Goal: Task Accomplishment & Management: Complete application form

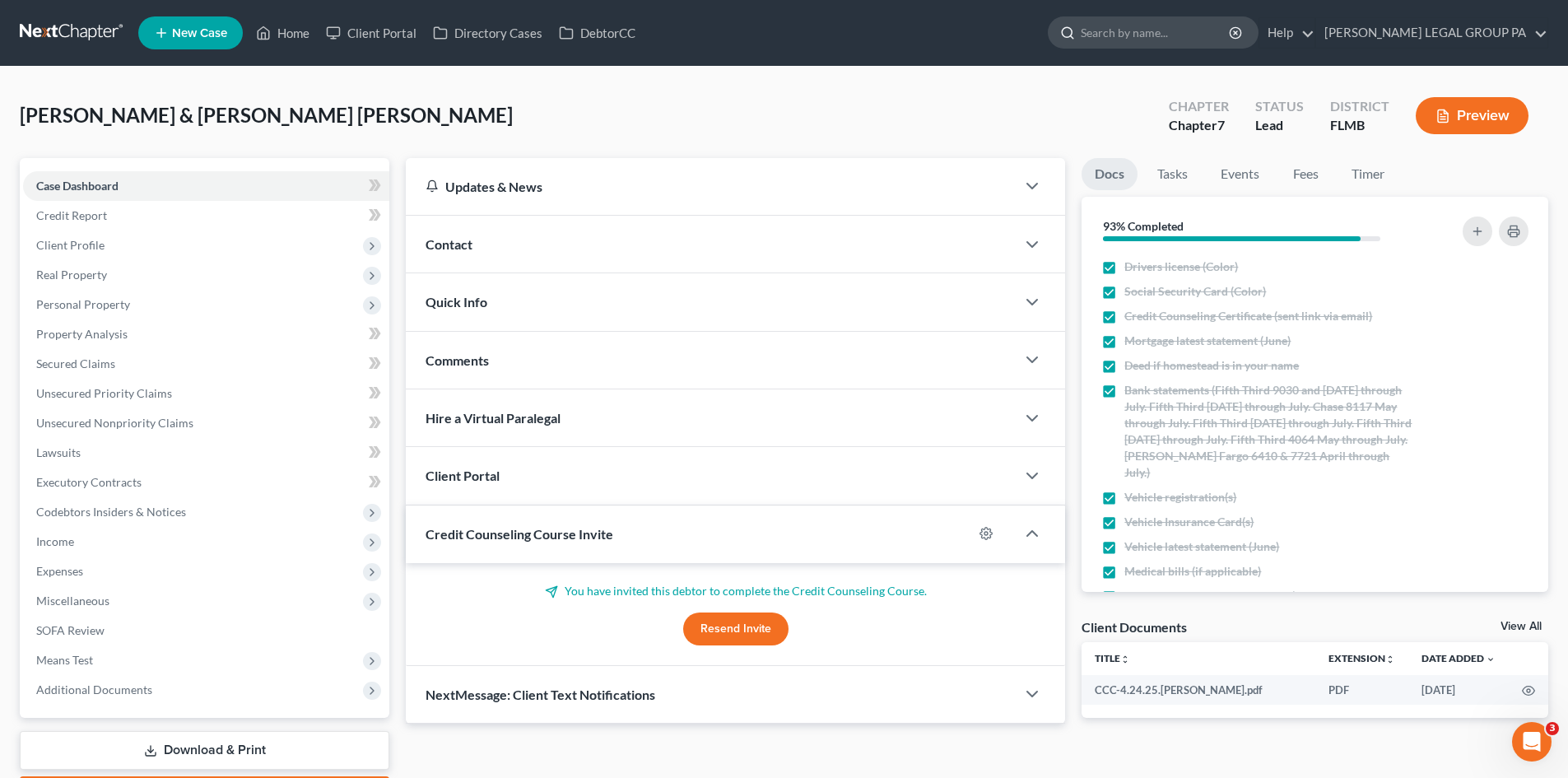
click at [1213, 26] on input "search" at bounding box center [1156, 32] width 151 height 31
type input "[PERSON_NAME]"
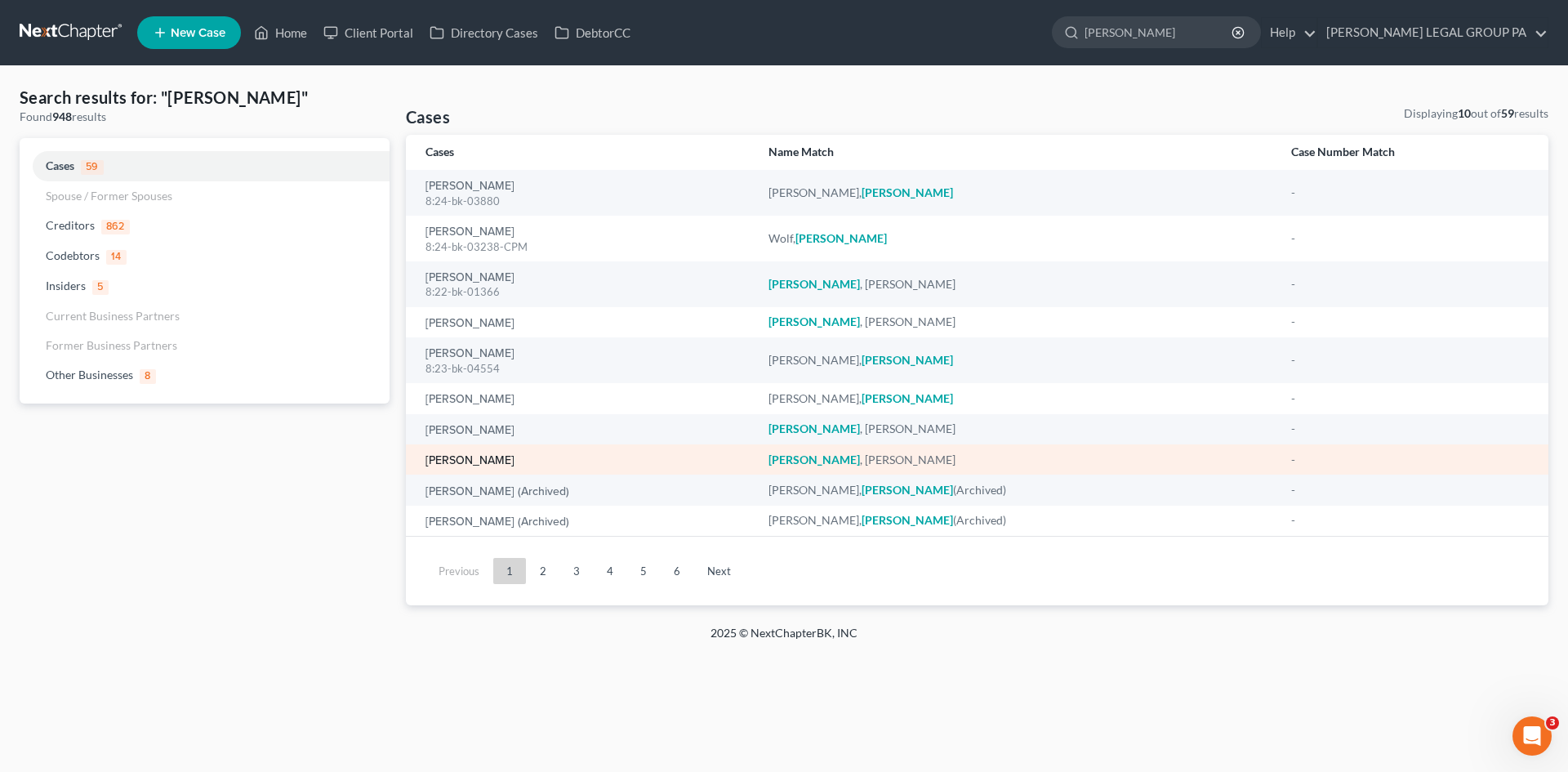
click at [477, 464] on link "[PERSON_NAME]" at bounding box center [470, 461] width 89 height 12
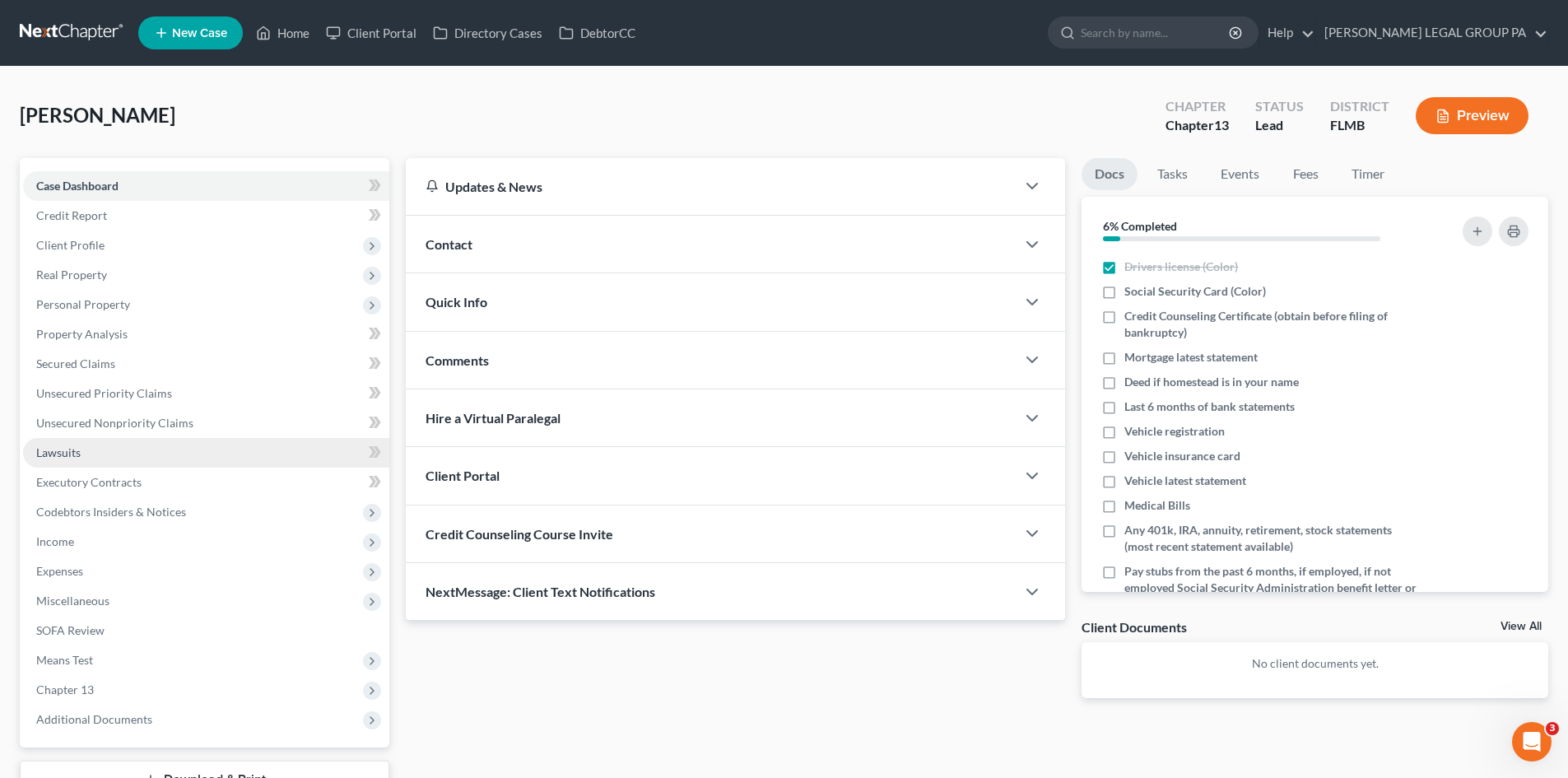
click at [132, 458] on link "Lawsuits" at bounding box center [205, 453] width 366 height 30
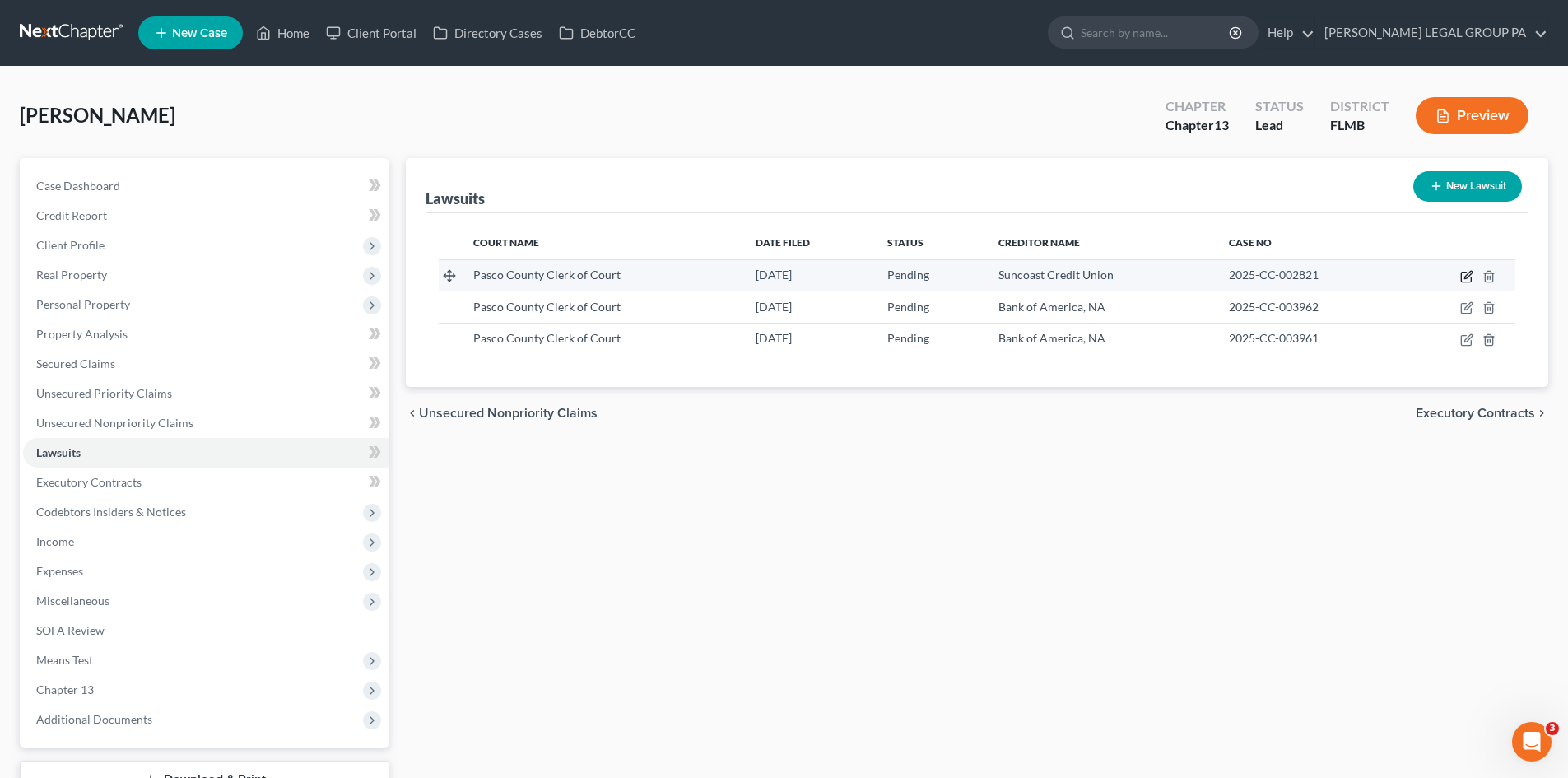
click at [1464, 277] on icon "button" at bounding box center [1466, 276] width 13 height 13
select select "9"
select select "0"
select select "4"
select select "9"
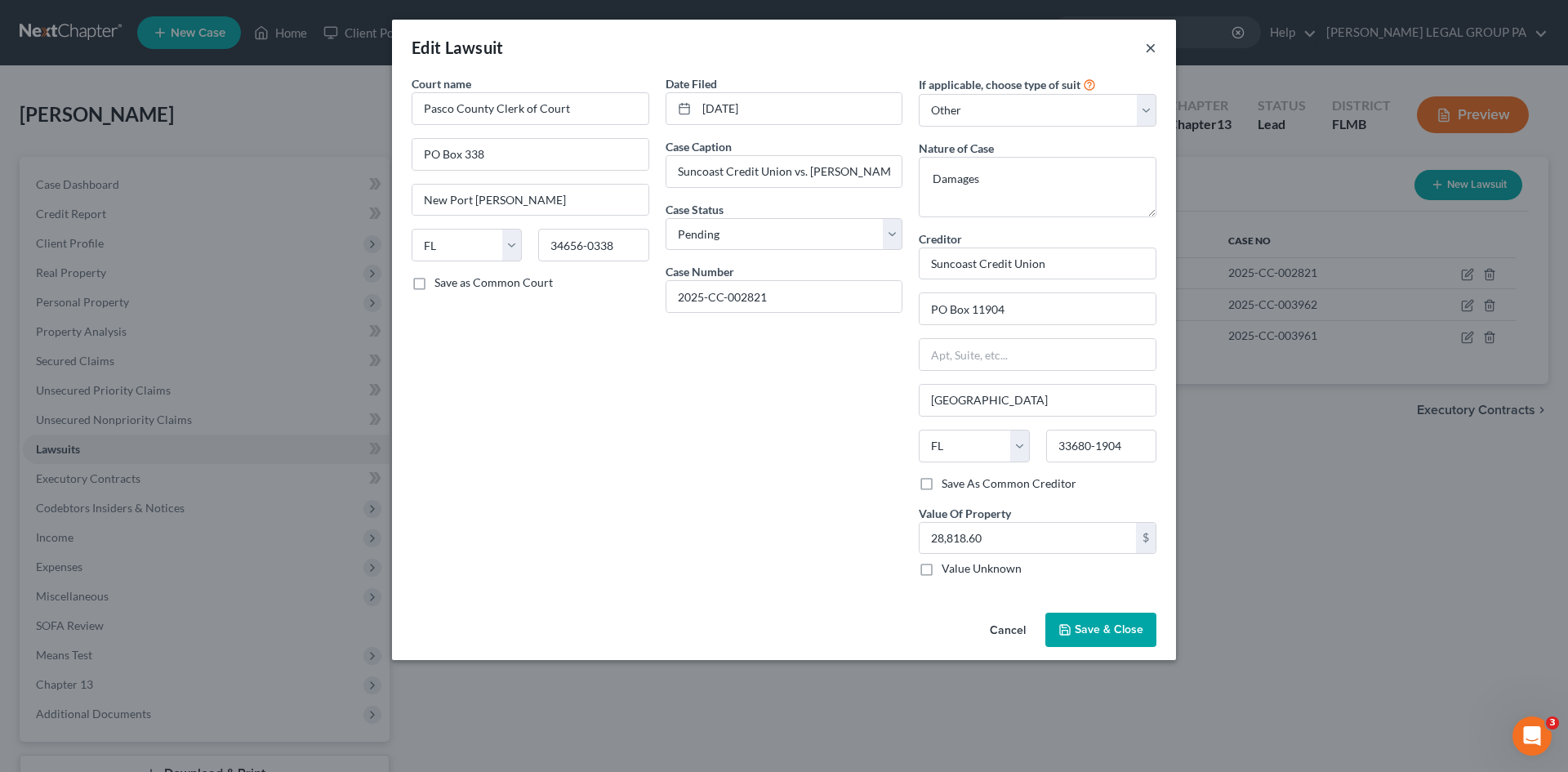
click at [1146, 52] on button "×" at bounding box center [1151, 47] width 12 height 20
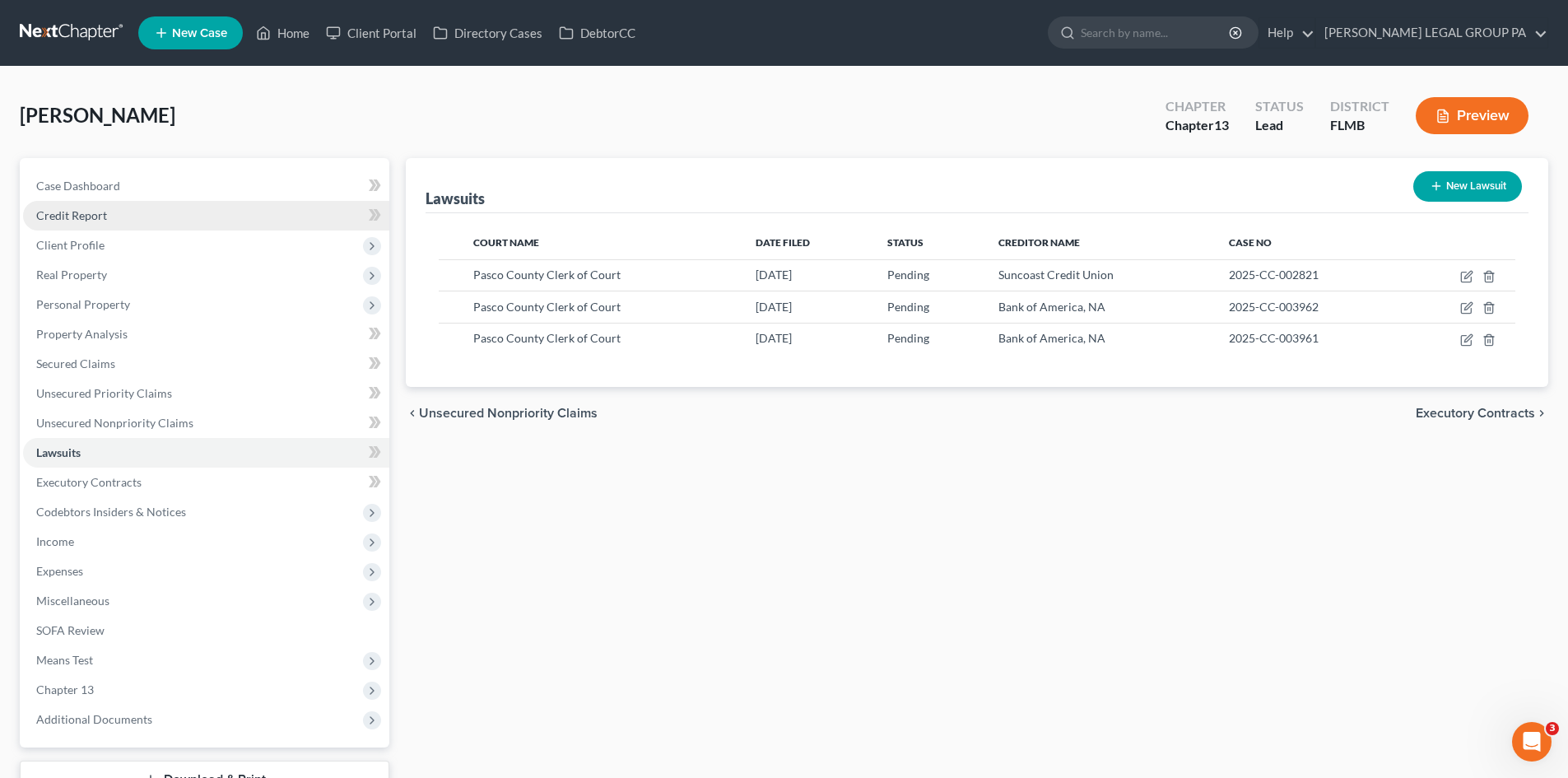
click at [104, 221] on span "Credit Report" at bounding box center [70, 215] width 70 height 14
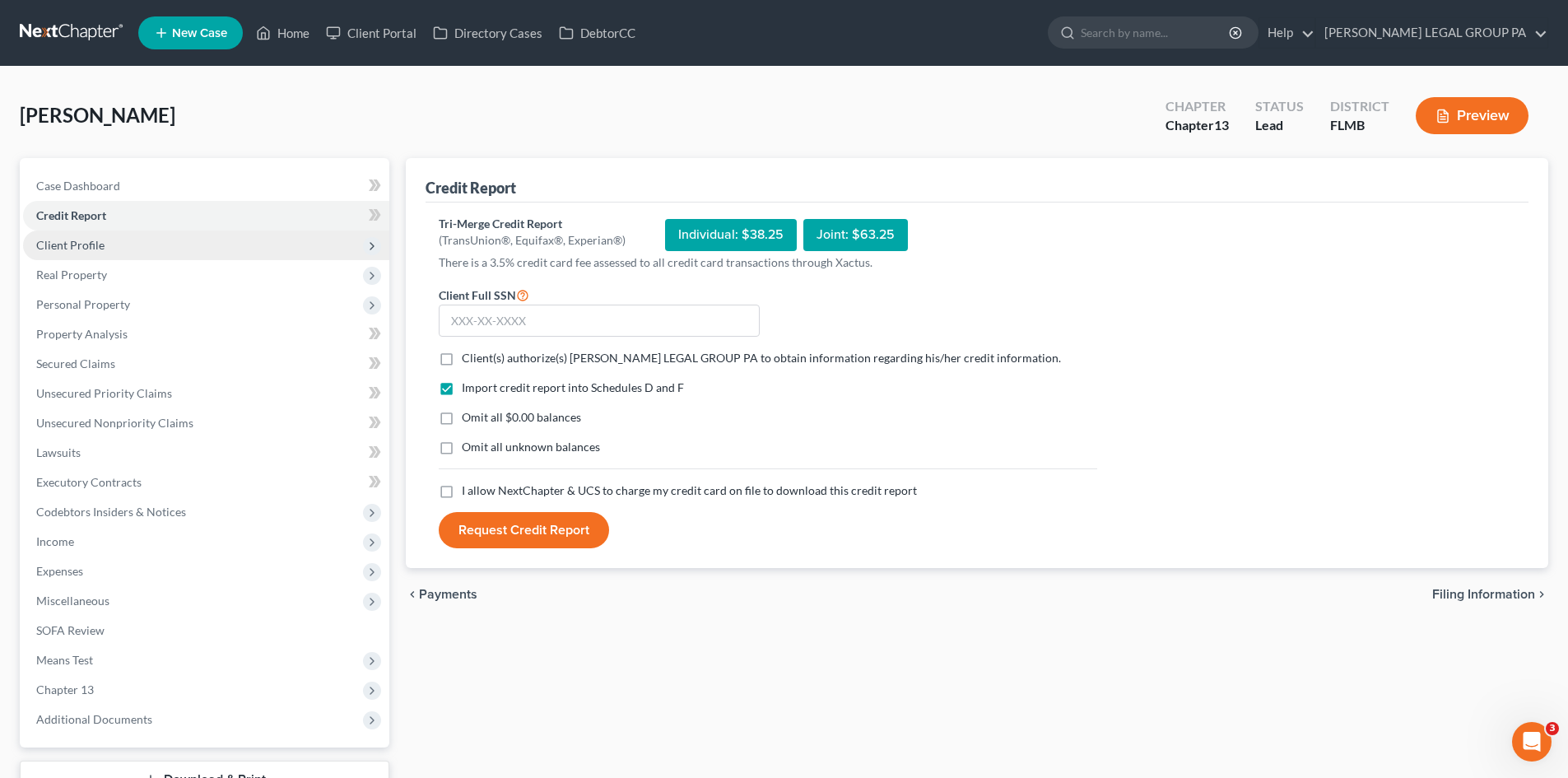
click at [107, 253] on span "Client Profile" at bounding box center [205, 245] width 366 height 30
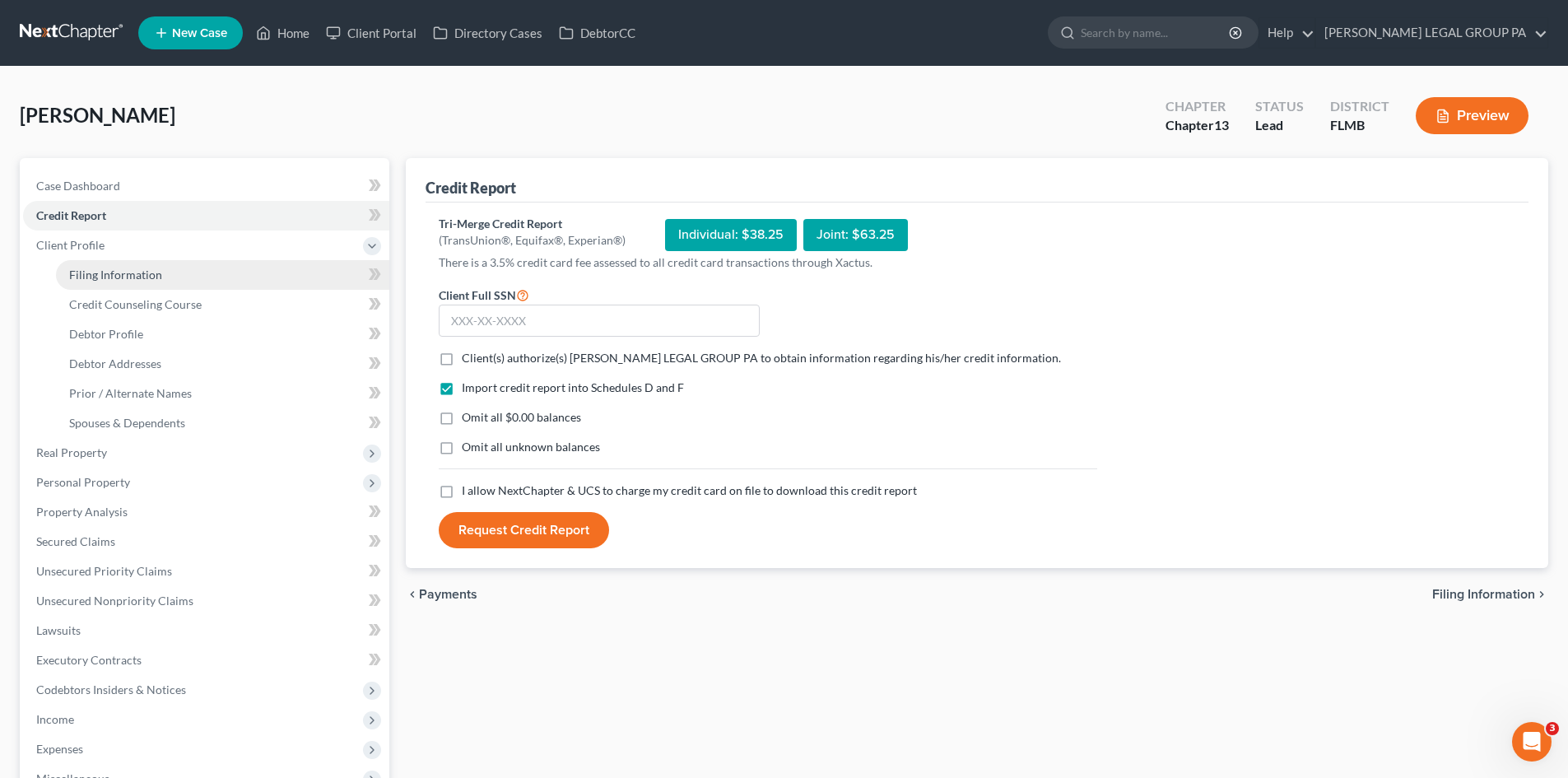
click at [136, 286] on link "Filing Information" at bounding box center [222, 275] width 333 height 30
select select "1"
select select "0"
select select "3"
select select "15"
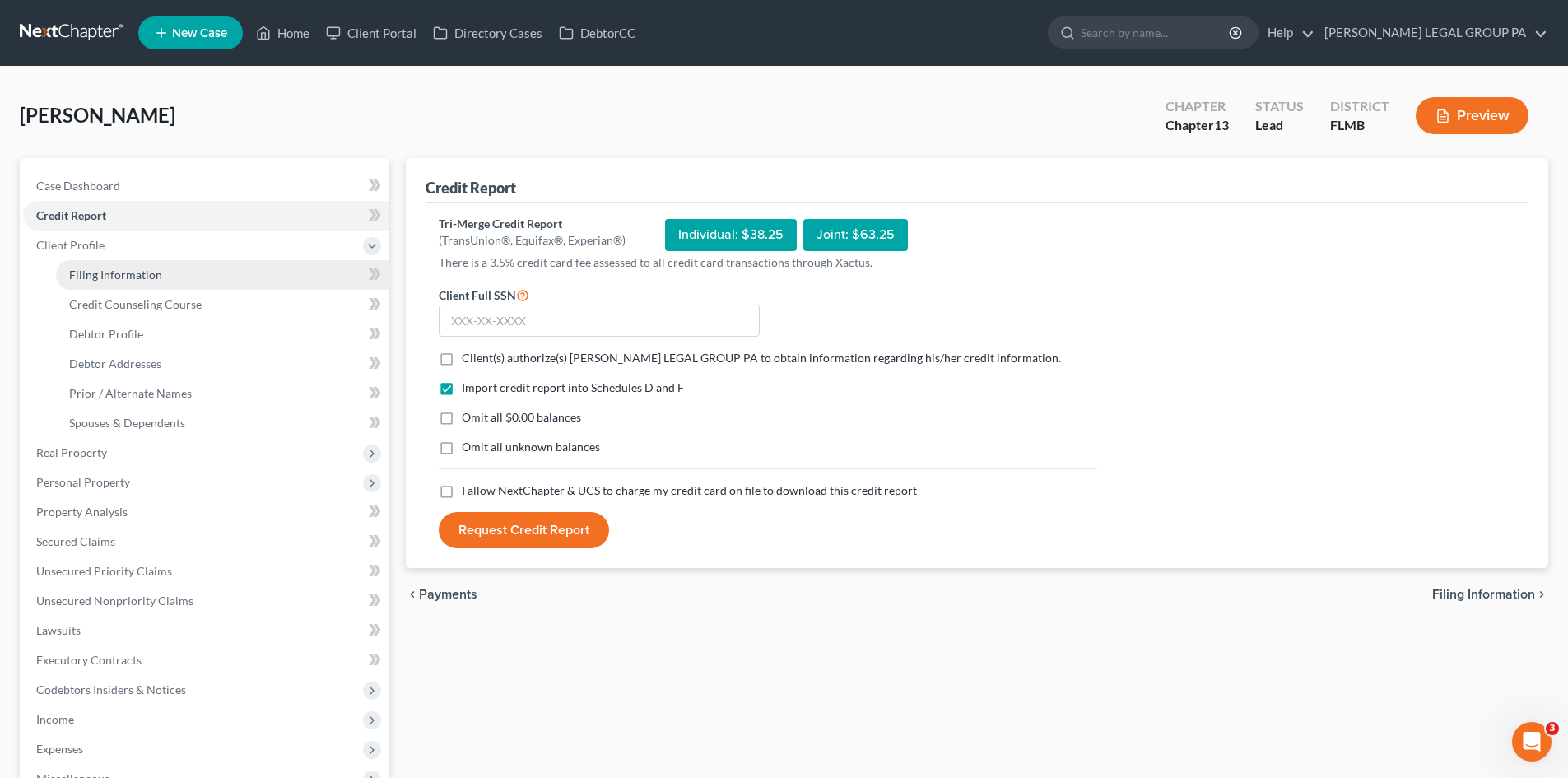
select select "0"
select select "9"
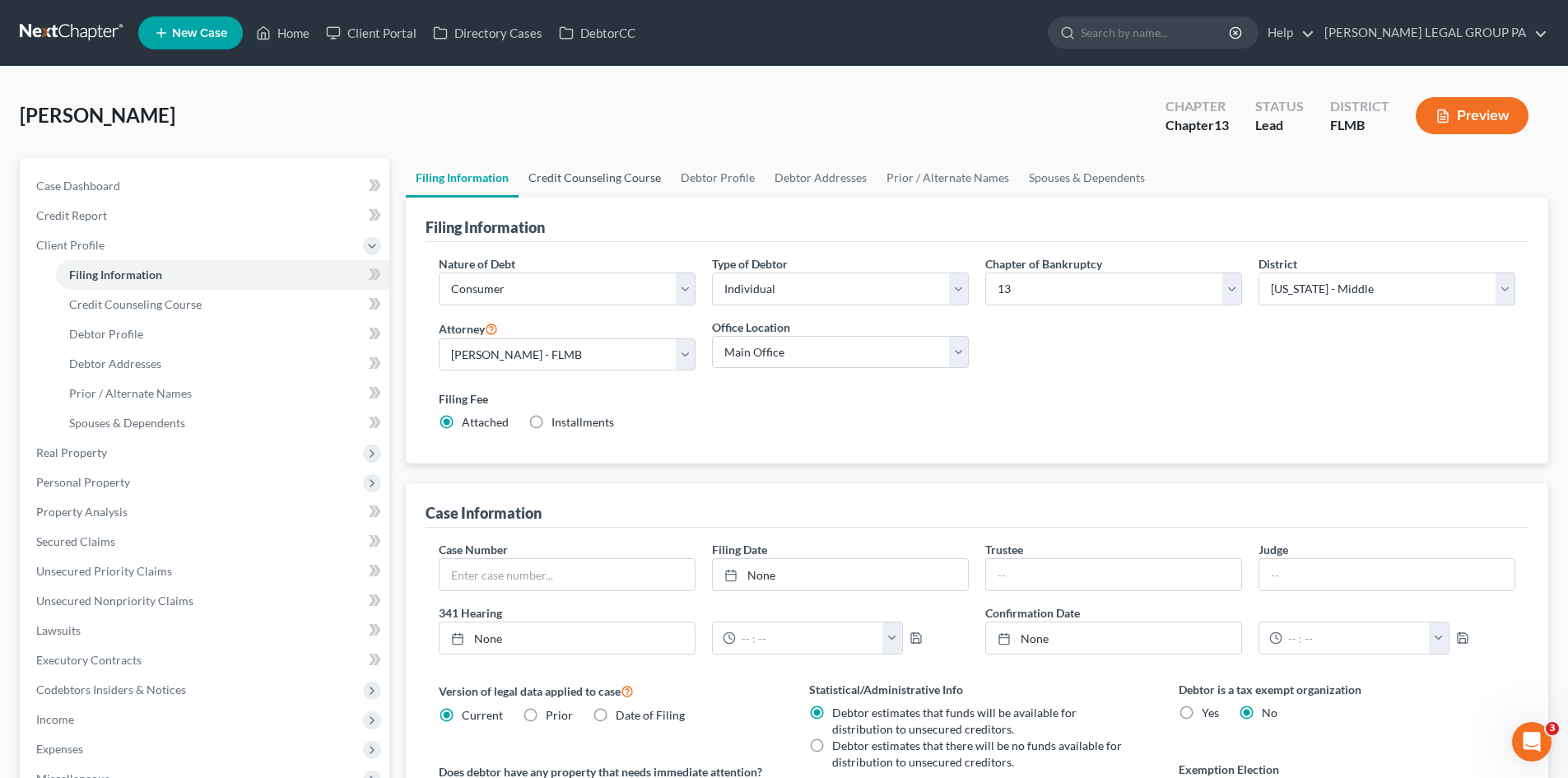
click at [627, 184] on link "Credit Counseling Course" at bounding box center [594, 178] width 152 height 40
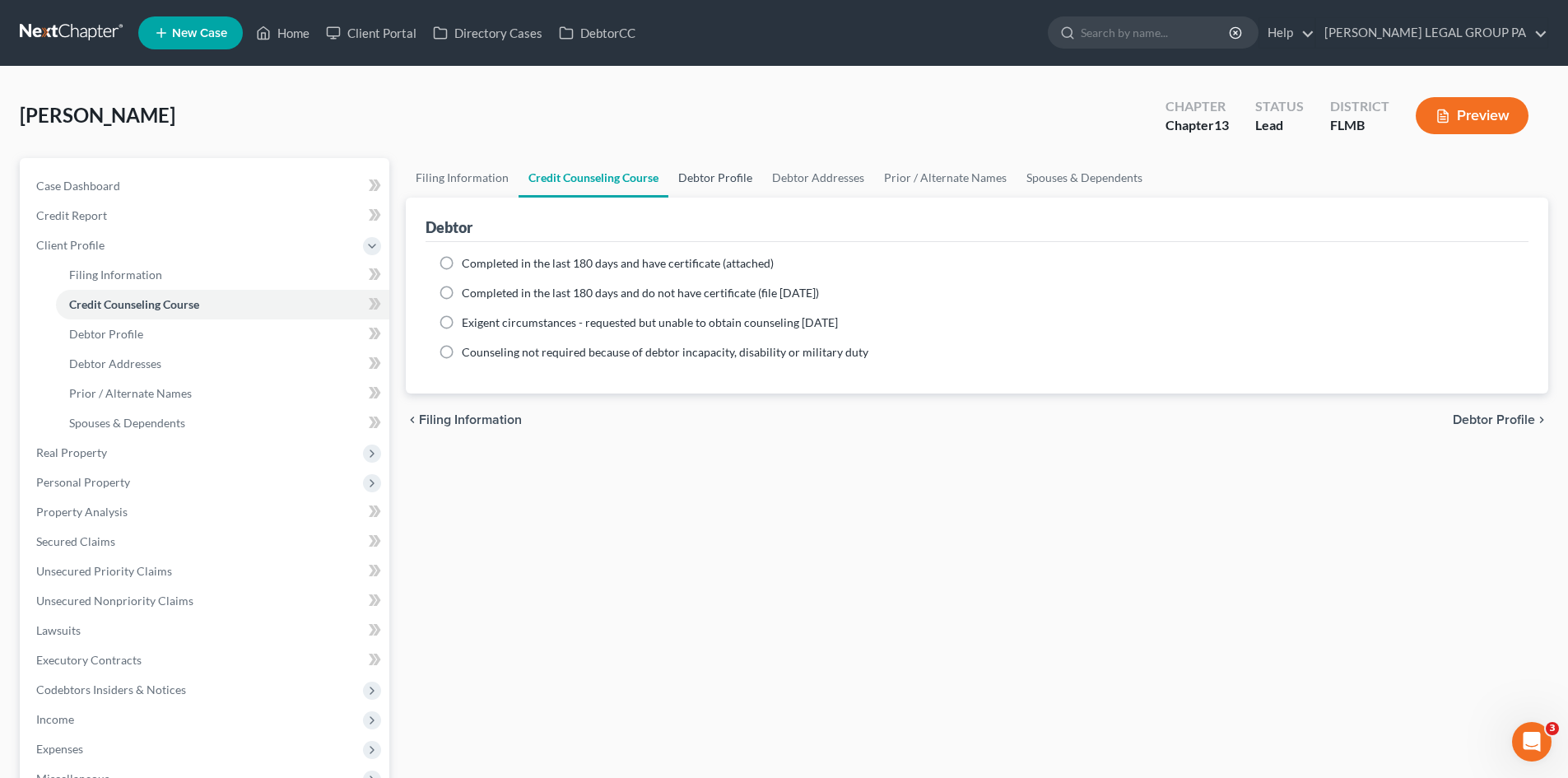
click at [688, 181] on link "Debtor Profile" at bounding box center [716, 178] width 94 height 40
select select "0"
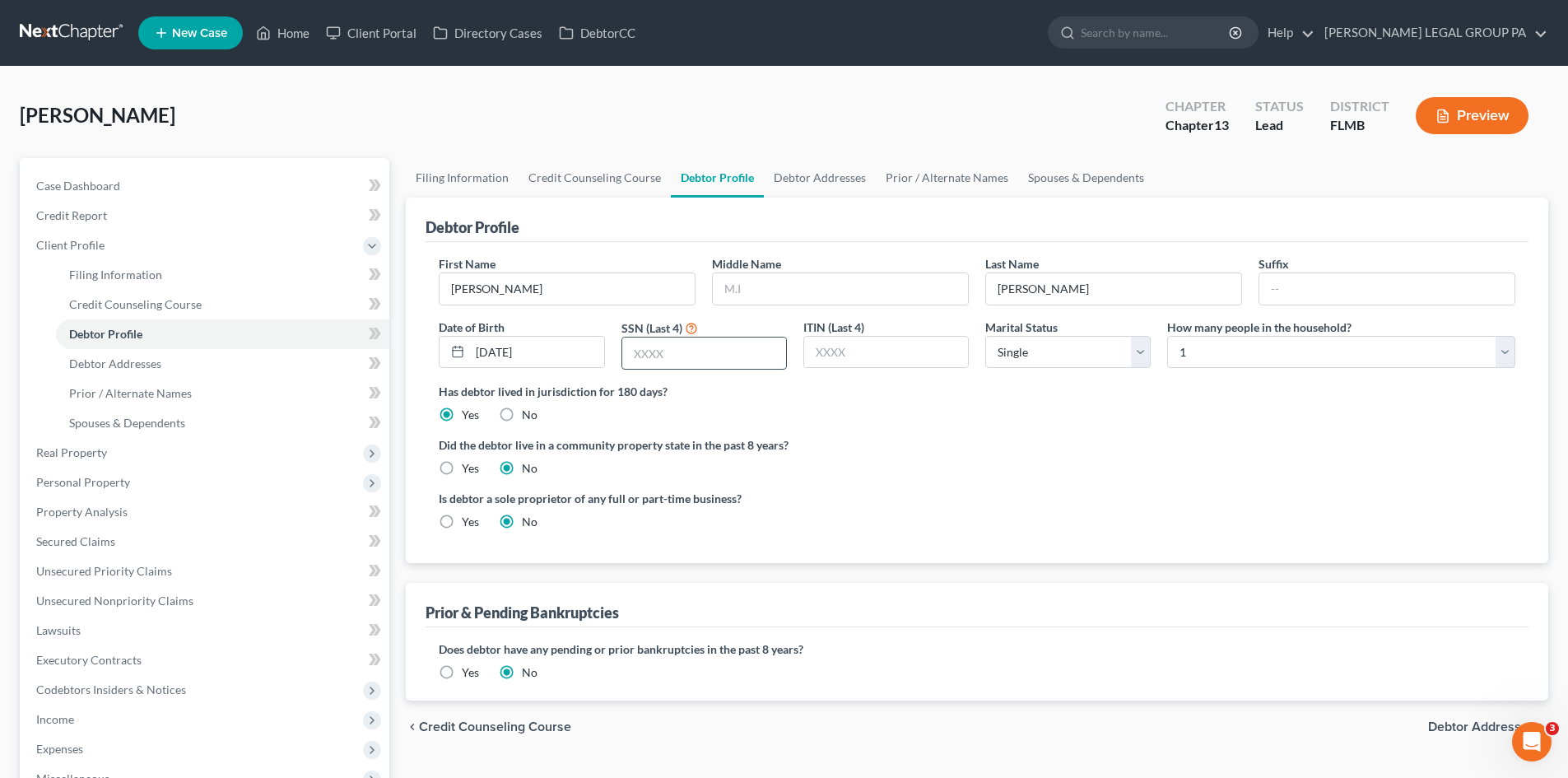
click at [755, 355] on input "text" at bounding box center [704, 353] width 164 height 32
type input "1006"
click at [827, 186] on link "Debtor Addresses" at bounding box center [820, 178] width 112 height 40
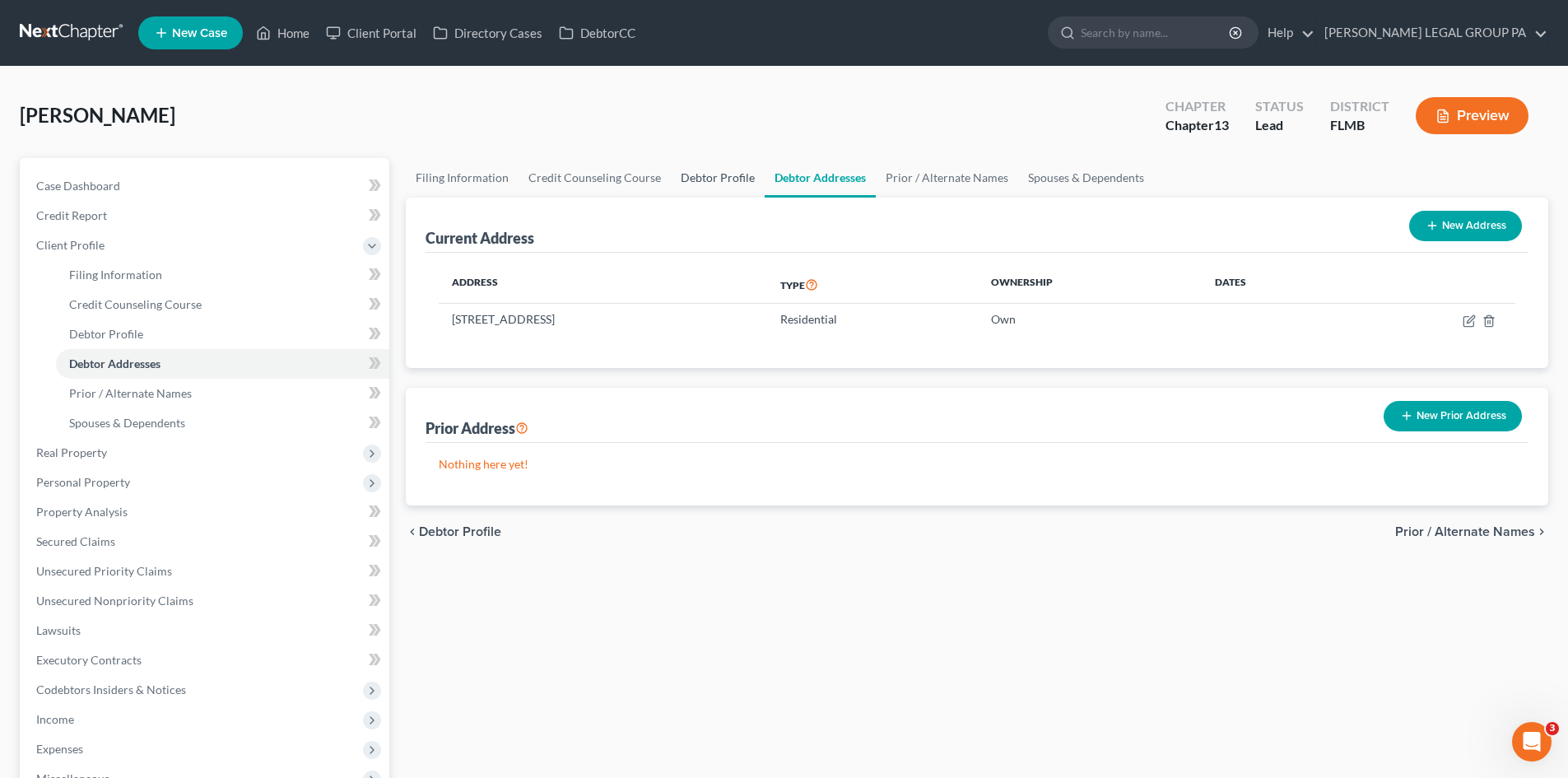
click at [696, 172] on link "Debtor Profile" at bounding box center [718, 178] width 94 height 40
select select "0"
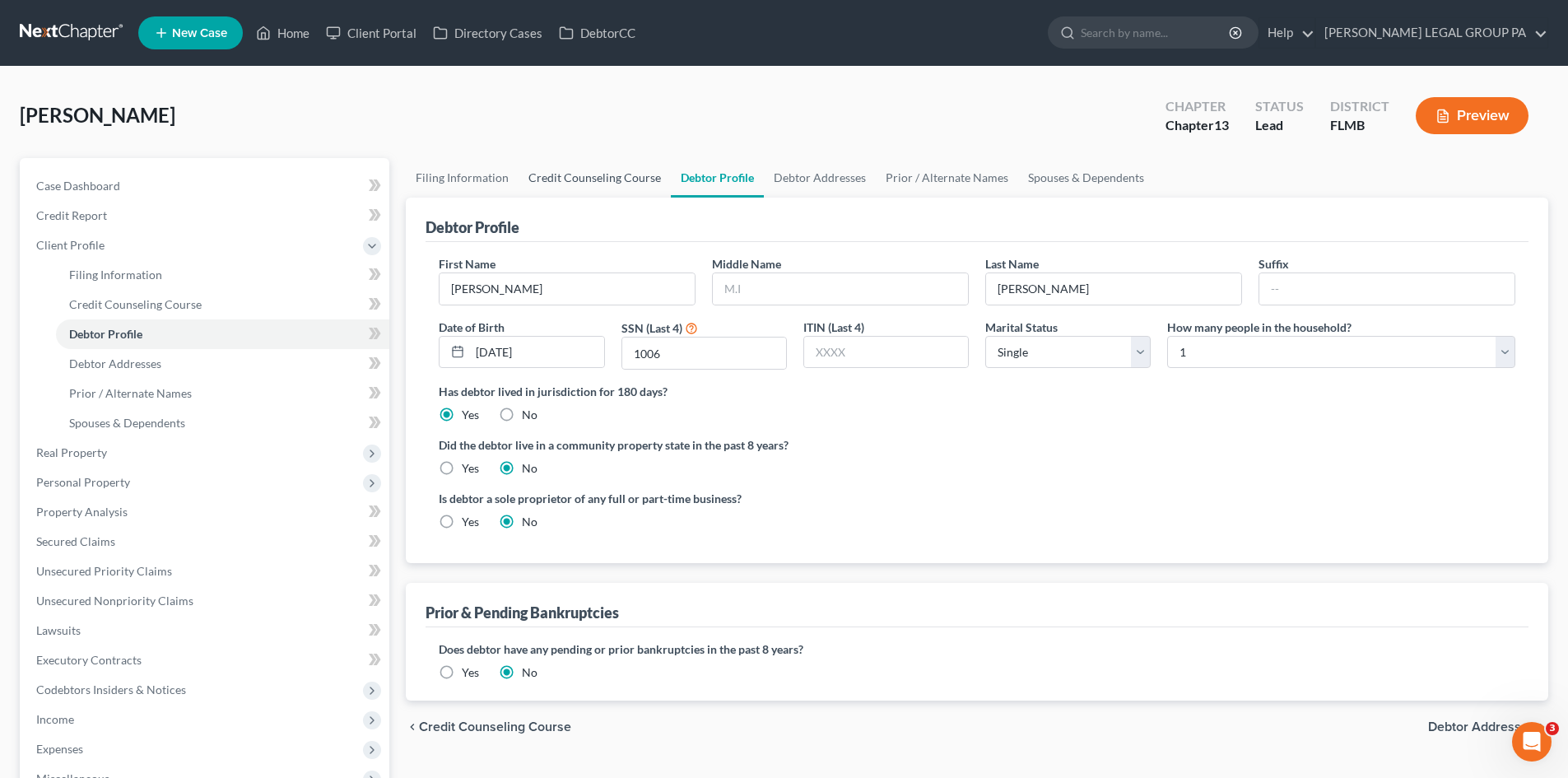
click at [614, 172] on link "Credit Counseling Course" at bounding box center [594, 178] width 152 height 40
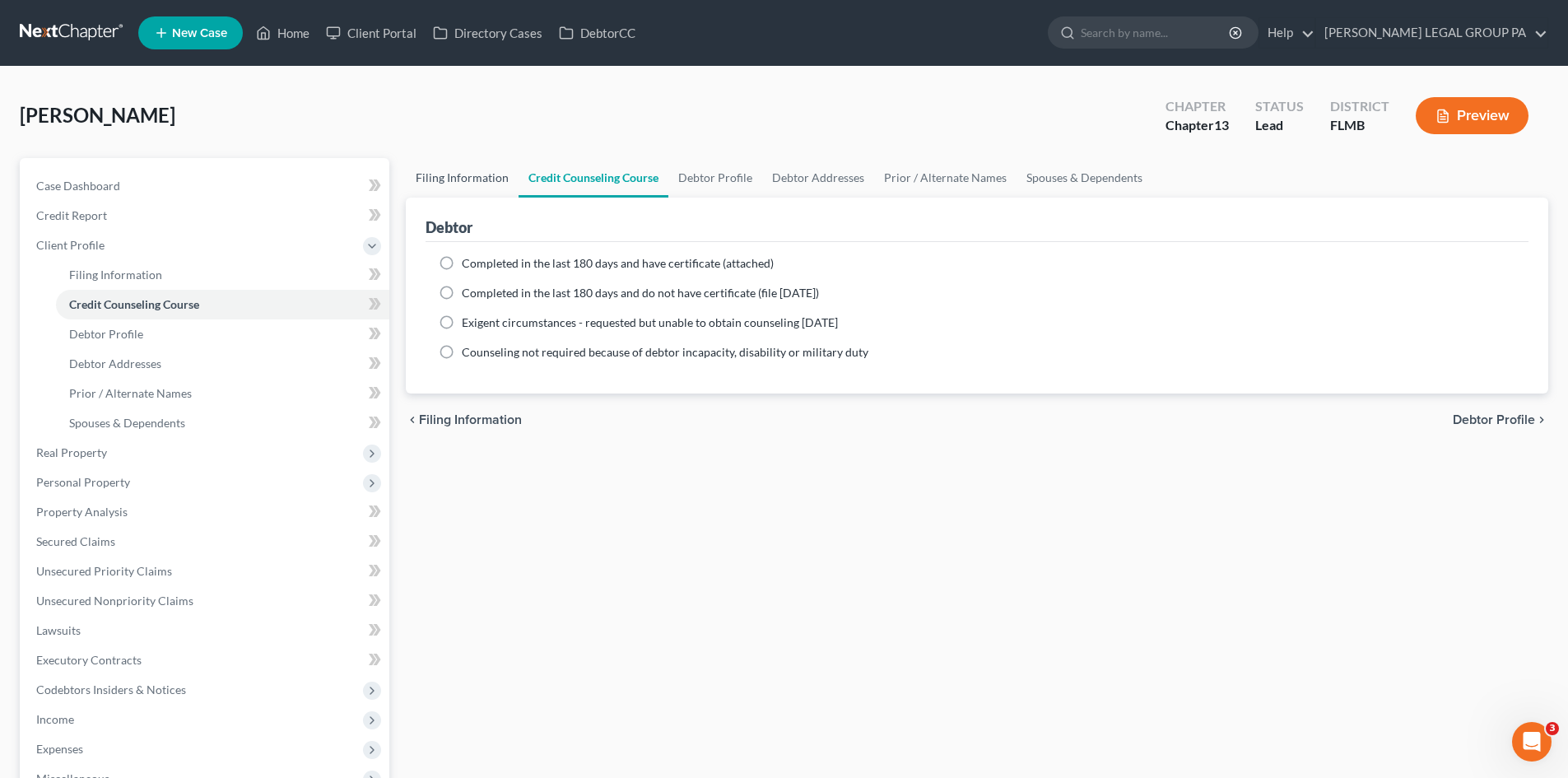
click at [498, 172] on link "Filing Information" at bounding box center [462, 178] width 113 height 40
select select "1"
select select "0"
select select "3"
select select "15"
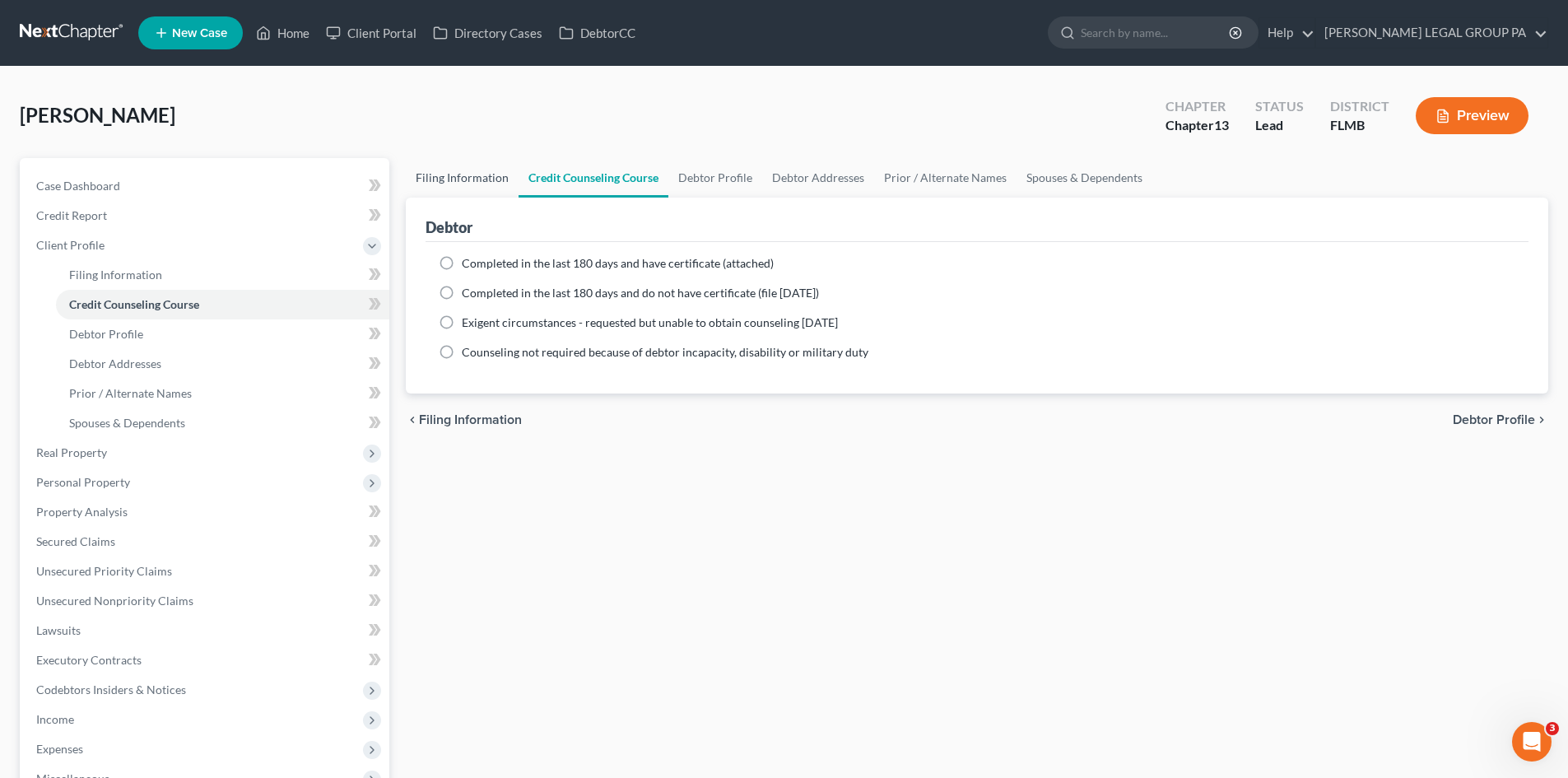
select select "0"
select select "9"
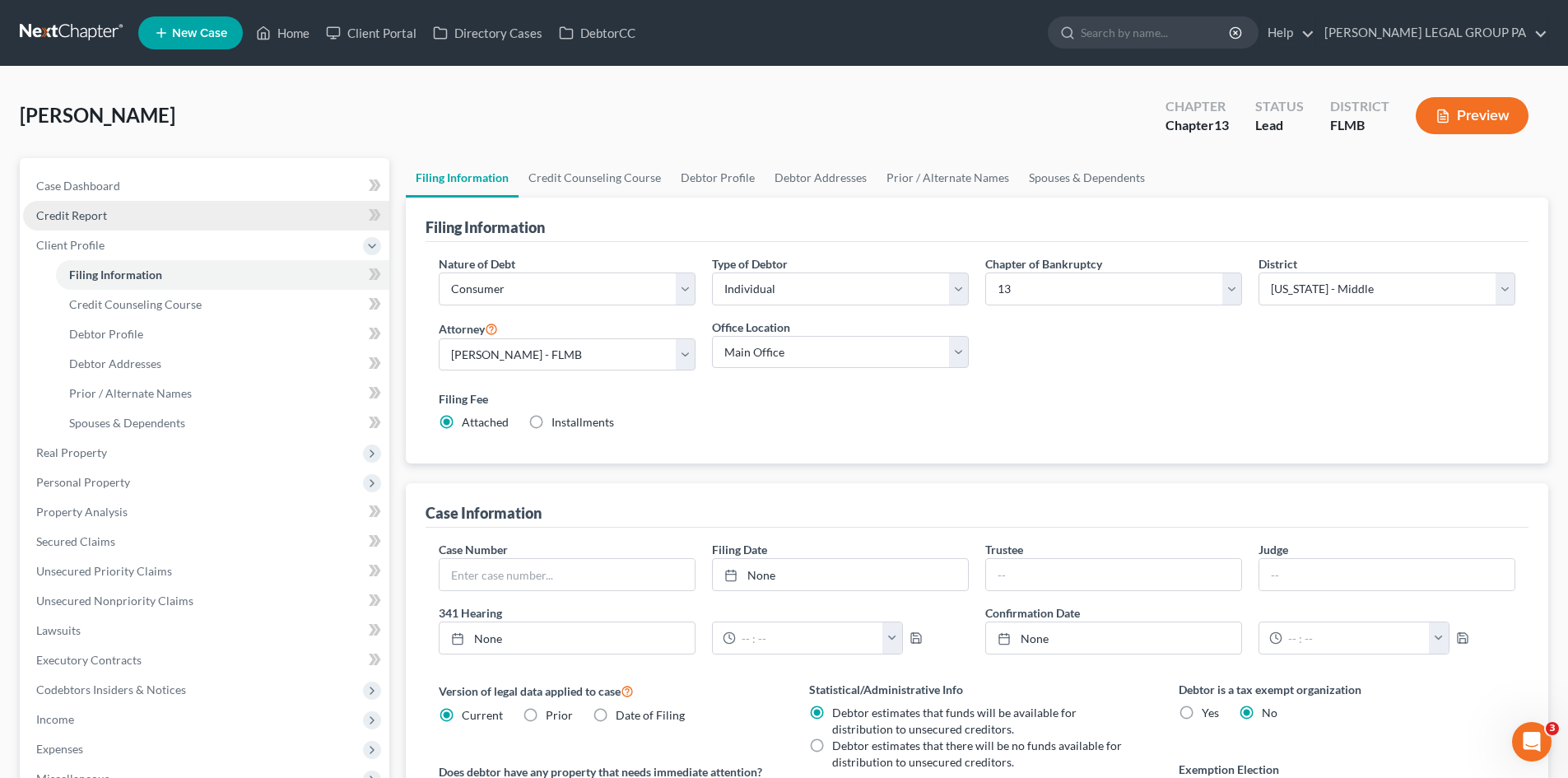
click at [103, 219] on span "Credit Report" at bounding box center [70, 215] width 70 height 14
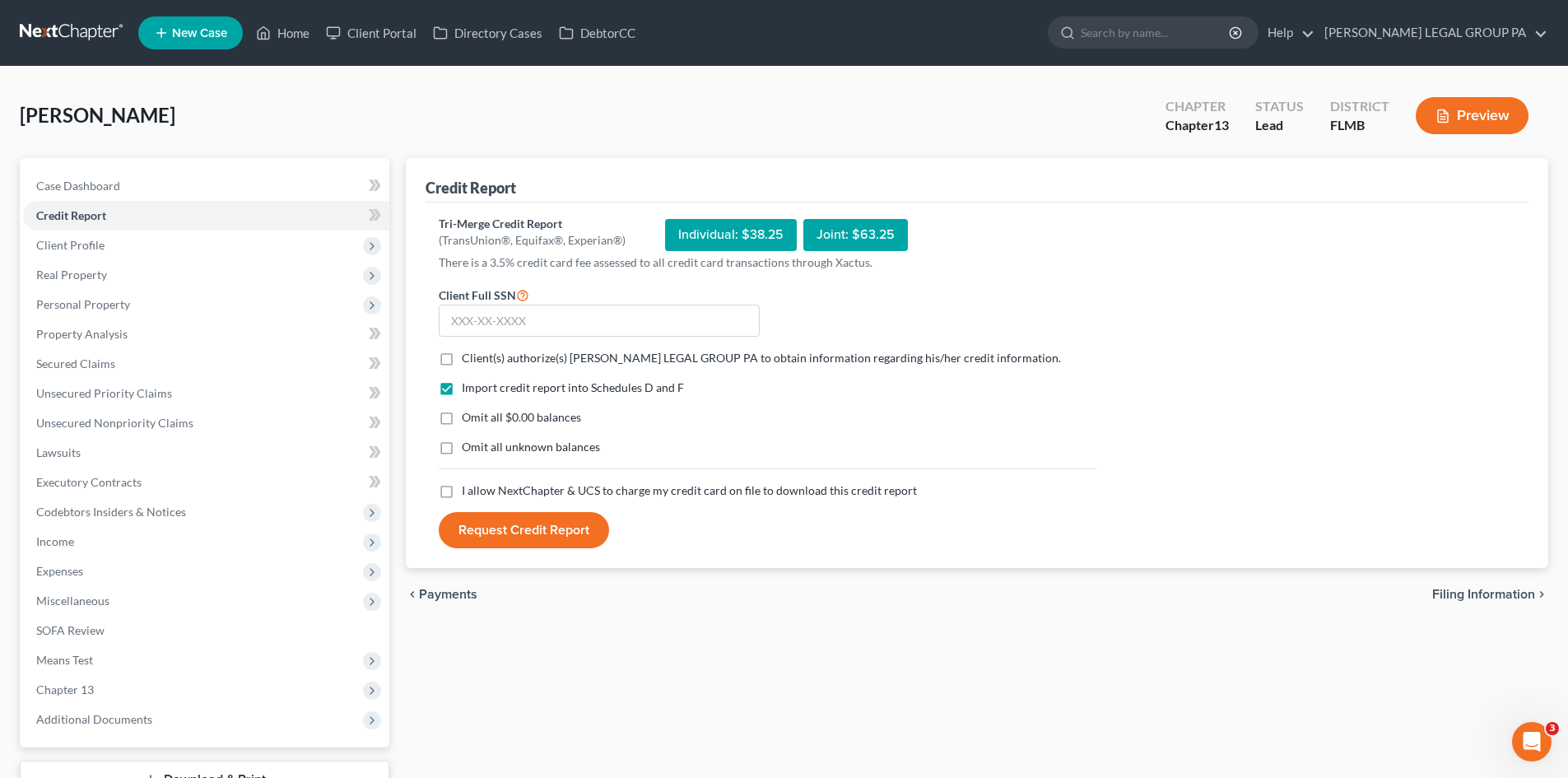
click at [461, 362] on label "Client(s) authorize(s) [PERSON_NAME] LEGAL GROUP PA to obtain information regar…" at bounding box center [761, 358] width 599 height 17
click at [468, 360] on input "Client(s) authorize(s) [PERSON_NAME] LEGAL GROUP PA to obtain information regar…" at bounding box center [473, 355] width 11 height 11
checkbox input "true"
click at [461, 490] on label "I allow NextChapter & UCS to charge my credit card on file to download this cre…" at bounding box center [689, 490] width 456 height 17
click at [468, 490] on input "I allow NextChapter & UCS to charge my credit card on file to download this cre…" at bounding box center [473, 487] width 11 height 11
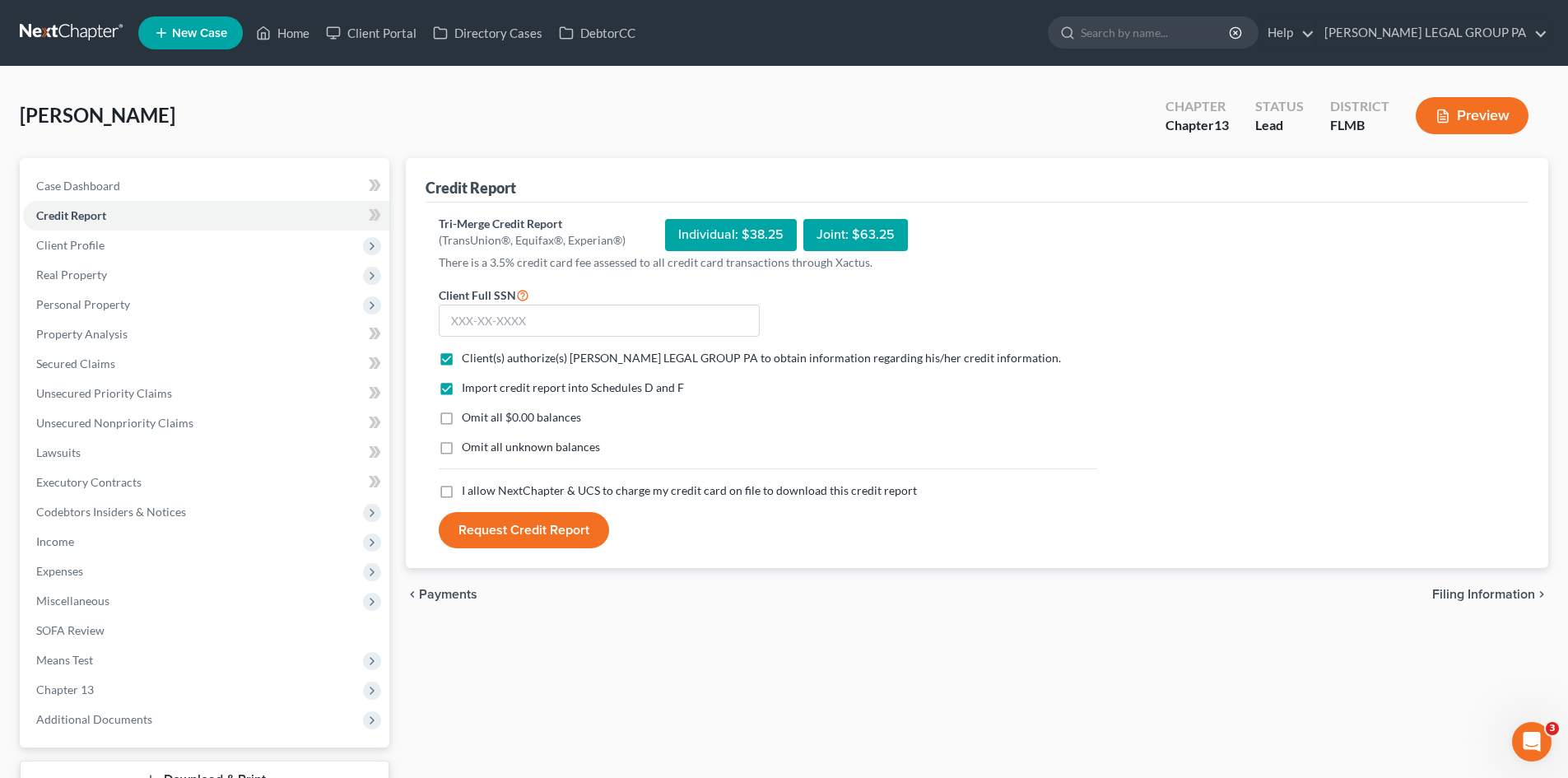
checkbox input "true"
click at [94, 273] on span "Real Property" at bounding box center [70, 275] width 70 height 14
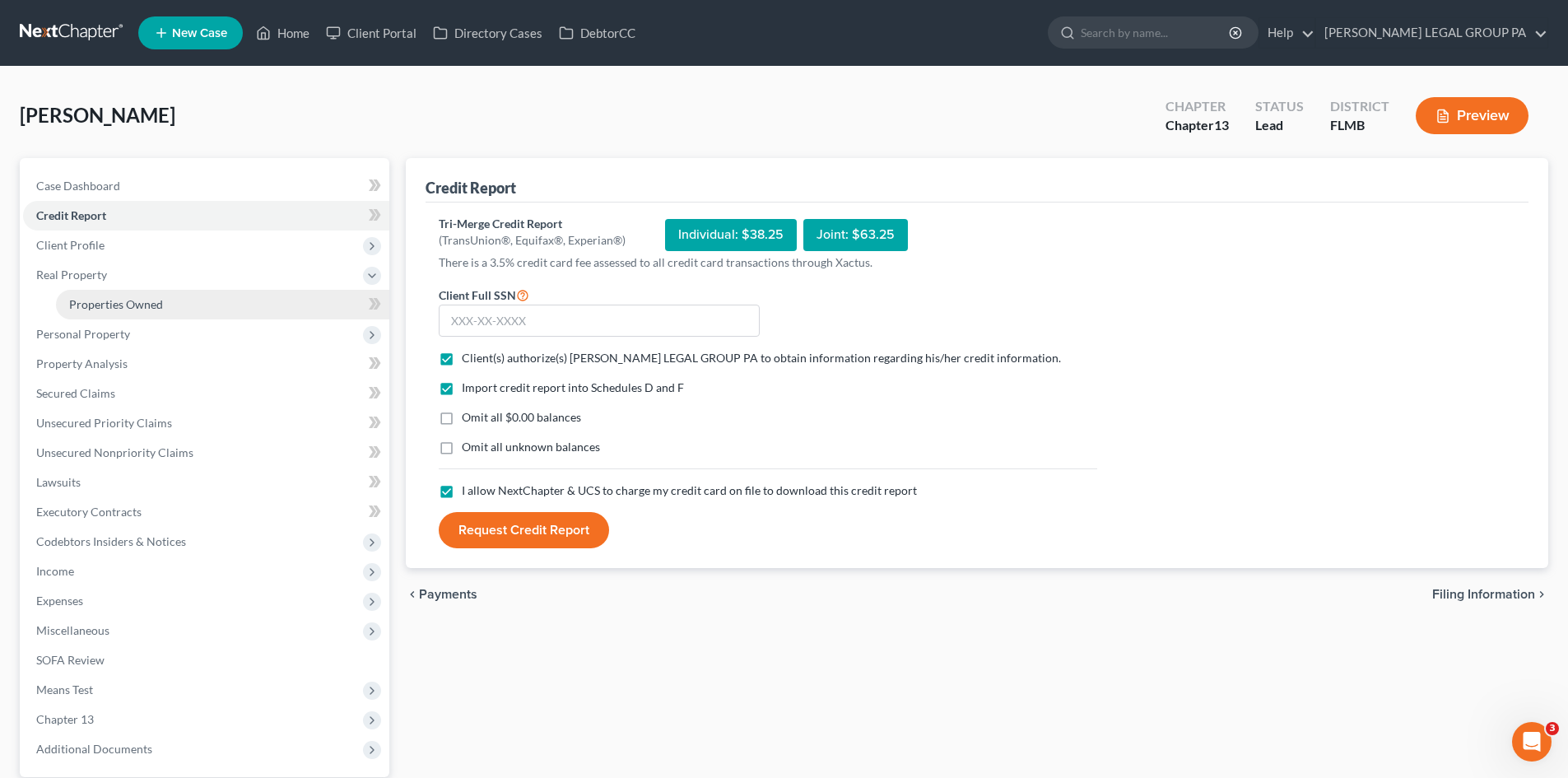
click at [136, 298] on span "Properties Owned" at bounding box center [116, 304] width 94 height 14
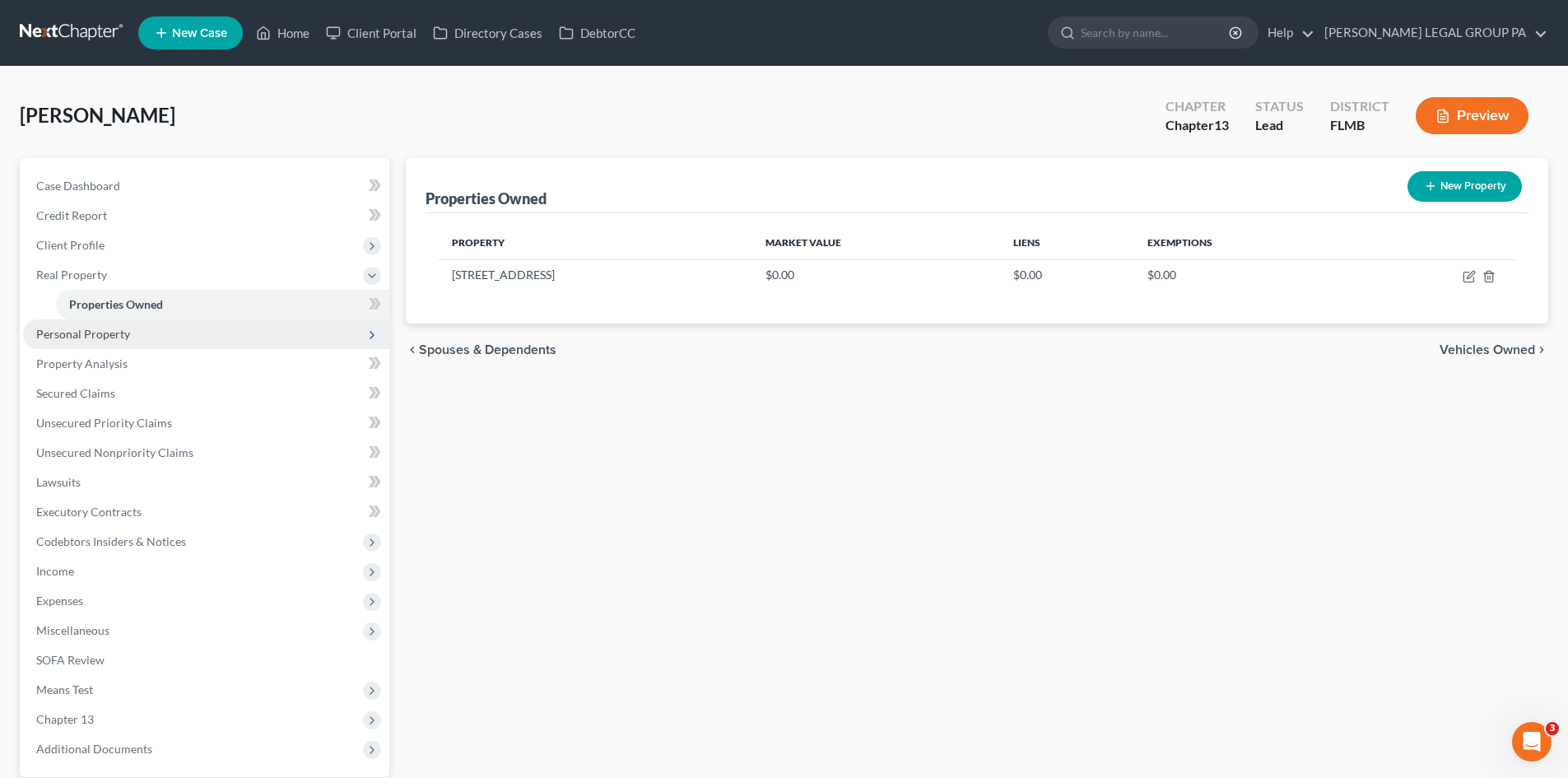
click at [120, 331] on span "Personal Property" at bounding box center [82, 333] width 94 height 14
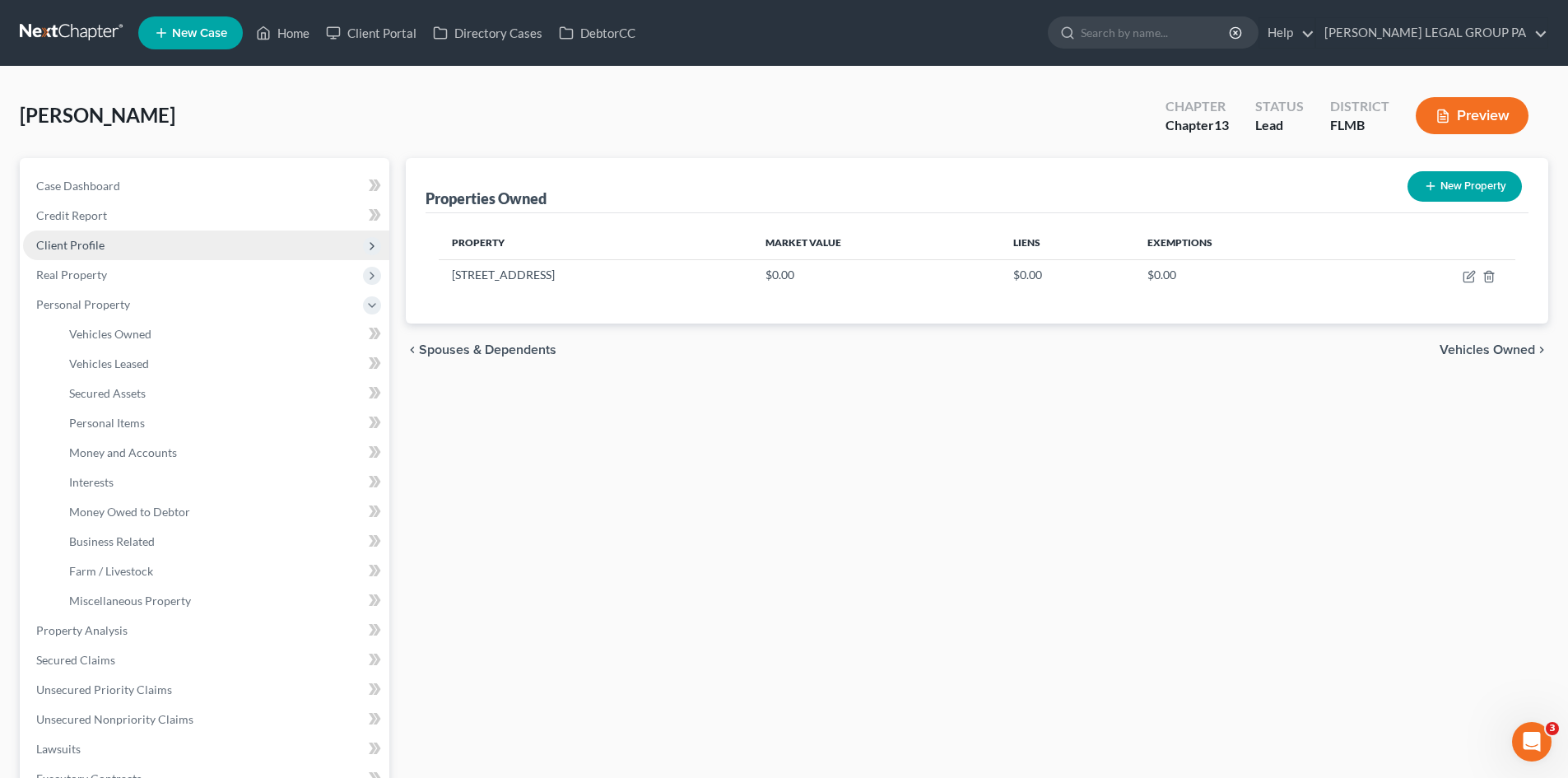
click at [123, 253] on span "Client Profile" at bounding box center [205, 245] width 366 height 30
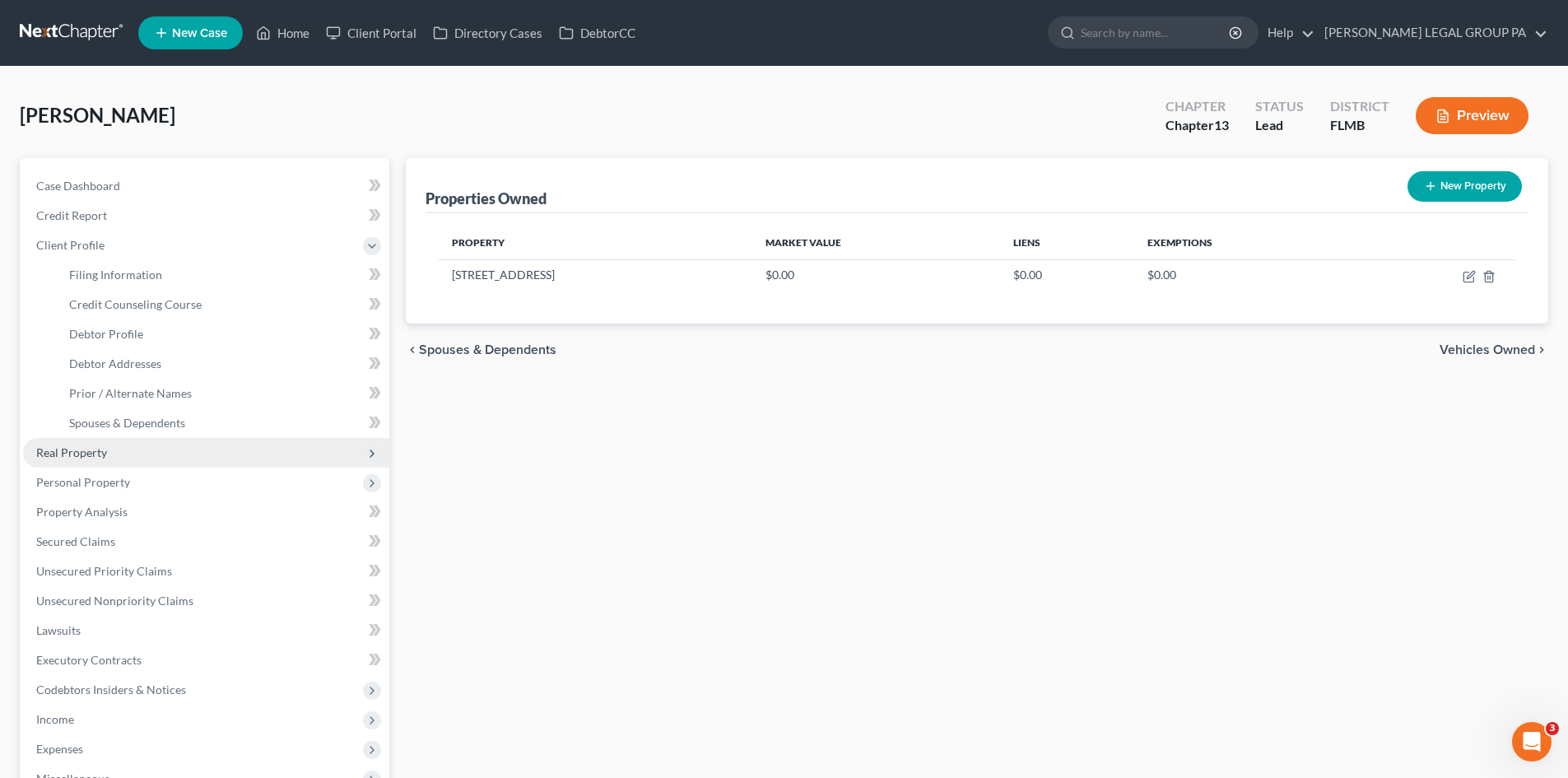
click at [81, 457] on span "Real Property" at bounding box center [70, 453] width 70 height 14
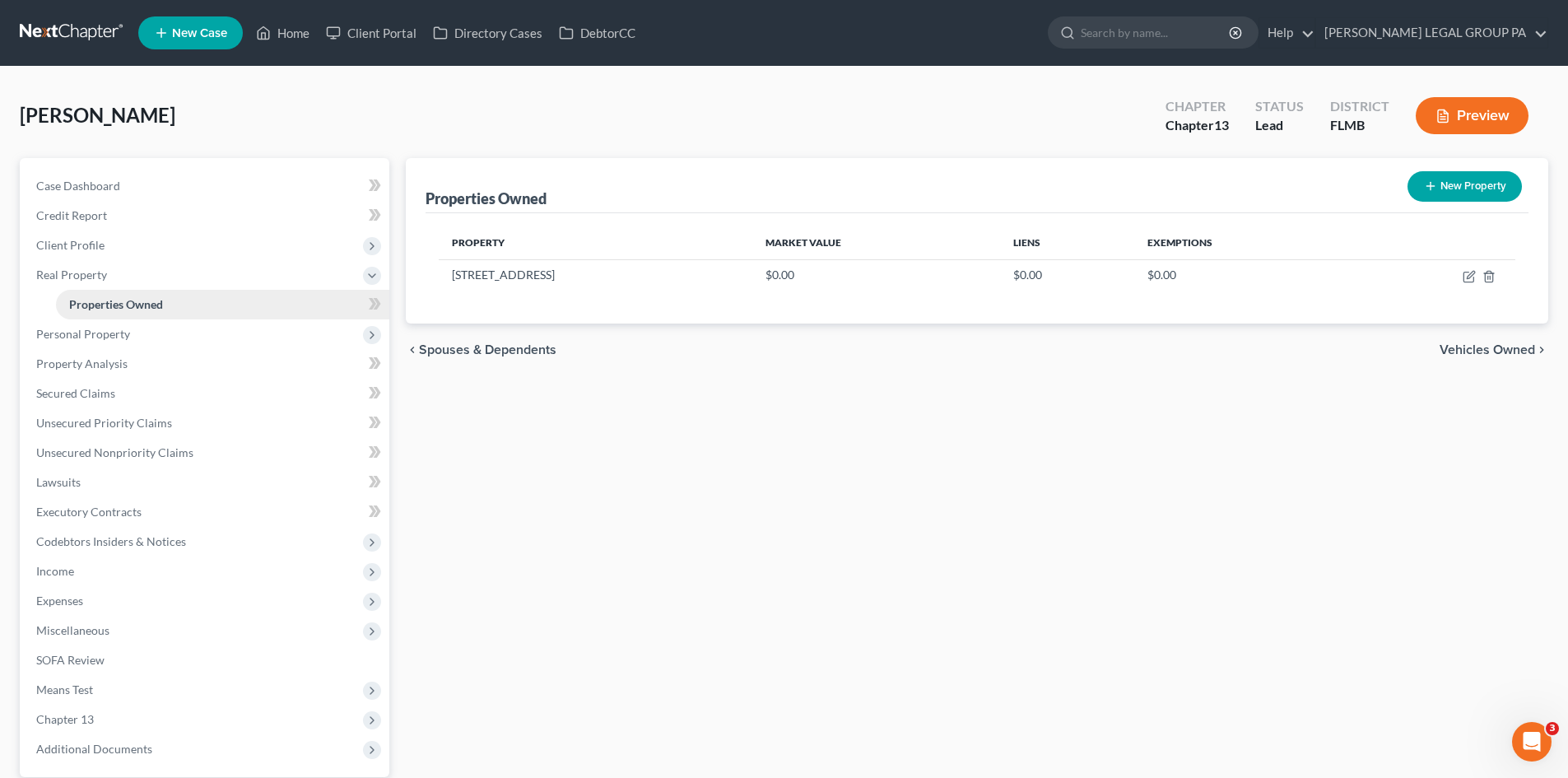
click at [143, 305] on span "Properties Owned" at bounding box center [116, 304] width 94 height 14
click at [92, 246] on span "Client Profile" at bounding box center [69, 245] width 68 height 14
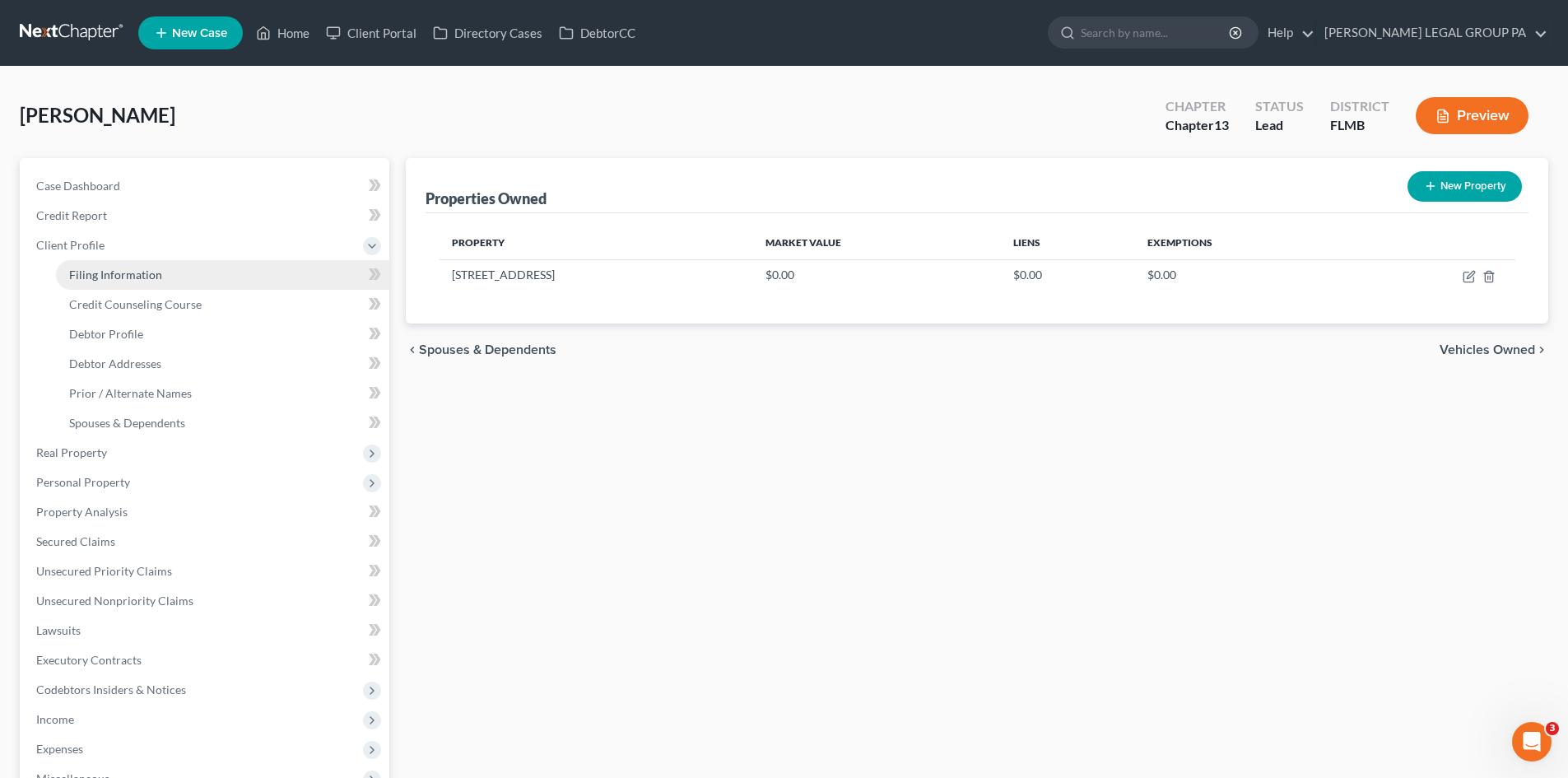
click at [107, 277] on span "Filing Information" at bounding box center [116, 275] width 93 height 14
select select "1"
select select "0"
select select "3"
select select "15"
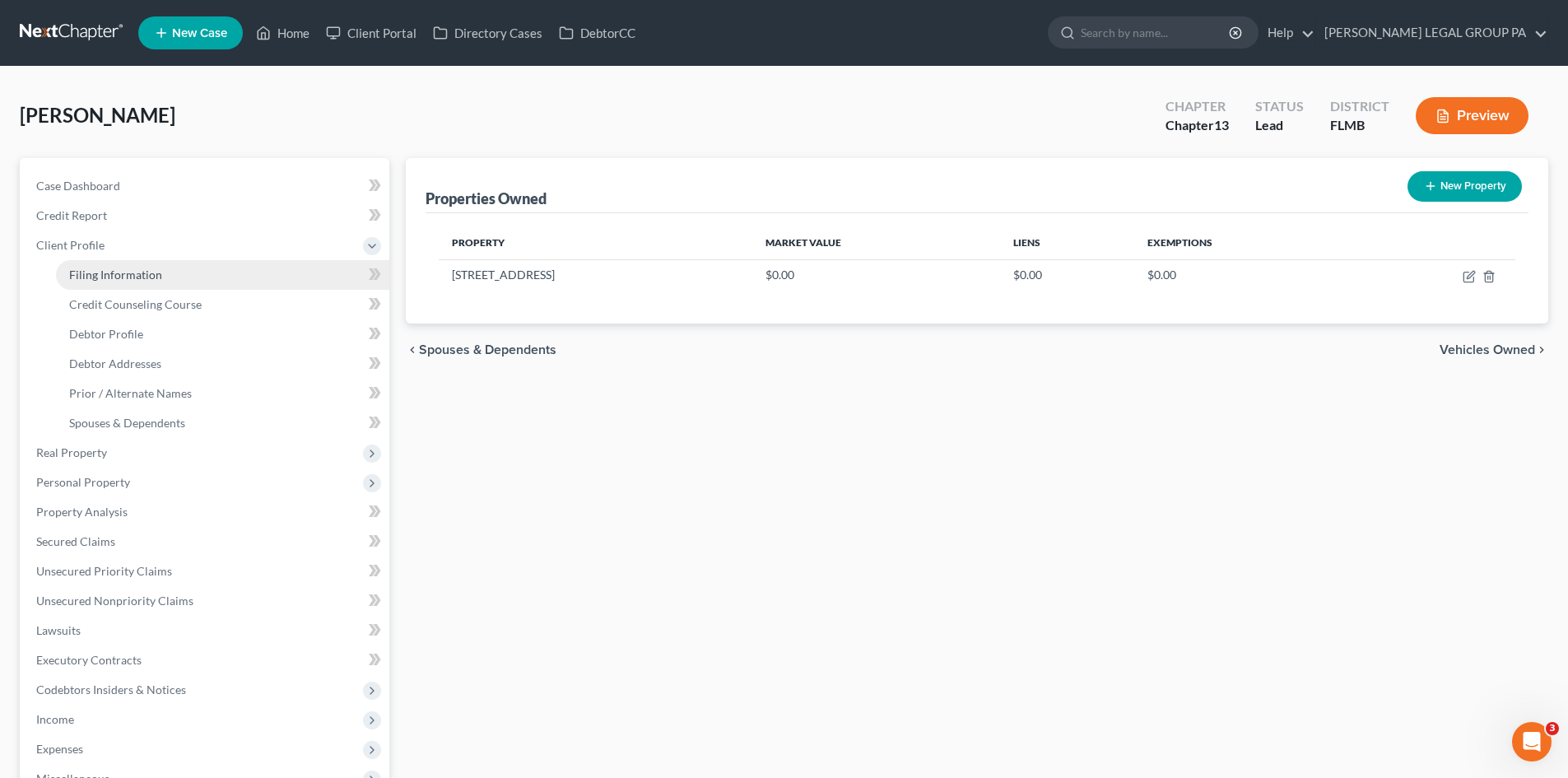
select select "0"
select select "9"
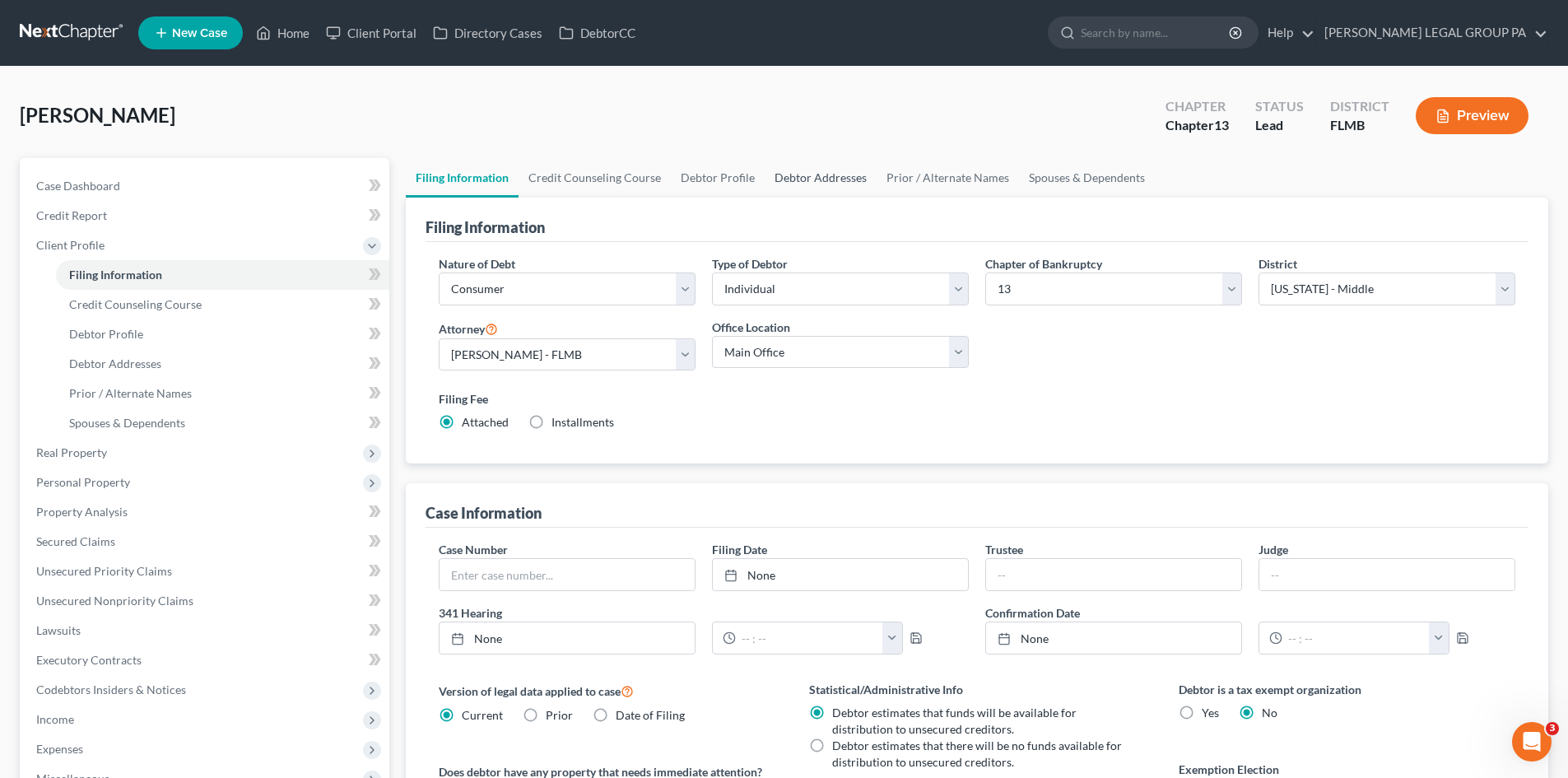
click at [777, 176] on link "Debtor Addresses" at bounding box center [821, 178] width 112 height 40
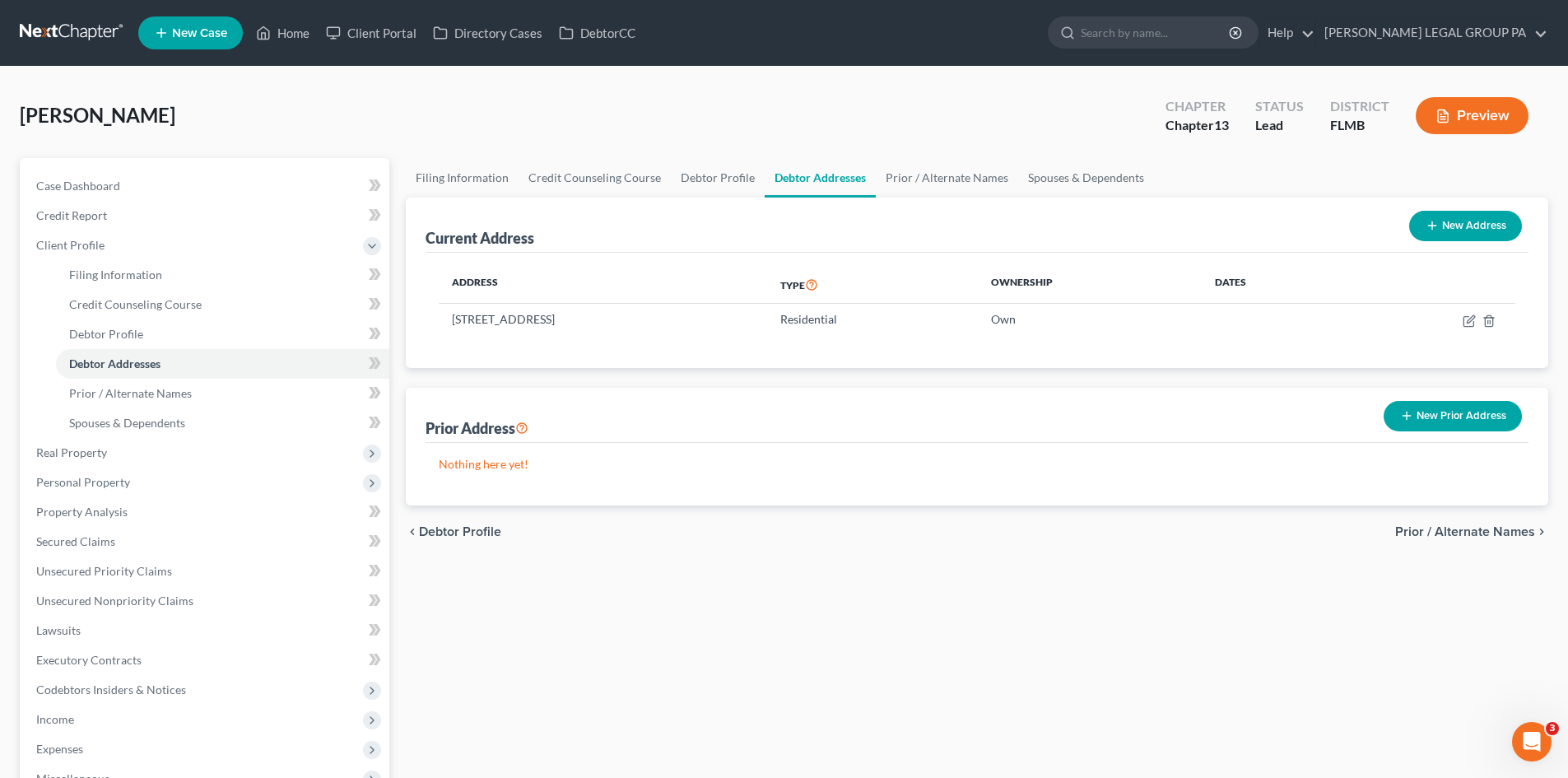
drag, startPoint x: 1502, startPoint y: 229, endPoint x: 1409, endPoint y: 242, distance: 93.9
click at [1502, 229] on button "New Address" at bounding box center [1466, 225] width 113 height 31
select select "0"
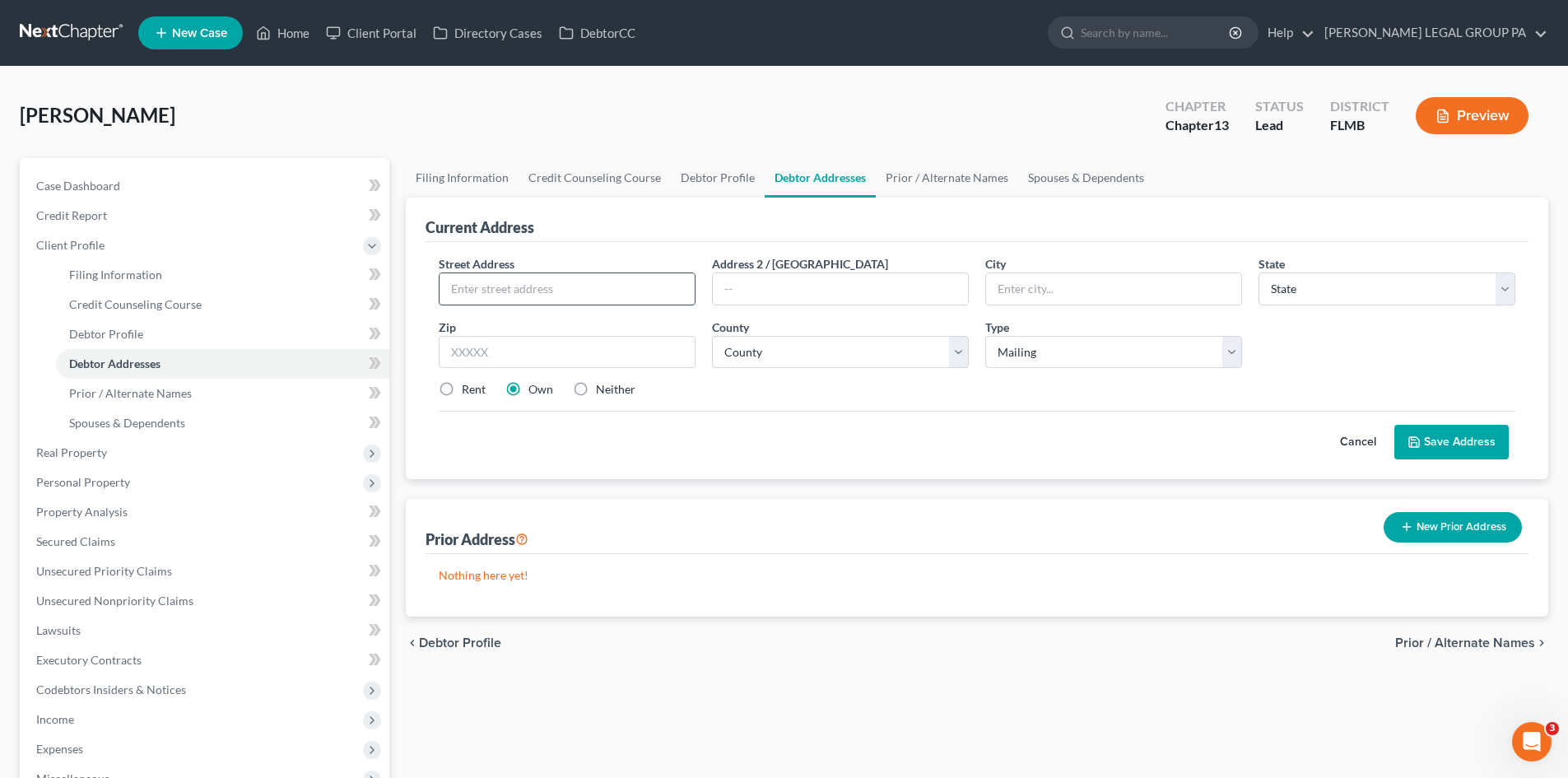
click at [589, 283] on input "text" at bounding box center [567, 289] width 255 height 32
type input "[STREET_ADDRESS]"
click at [643, 350] on input "text" at bounding box center [567, 351] width 257 height 33
type input "34652"
type input "New Port [PERSON_NAME]"
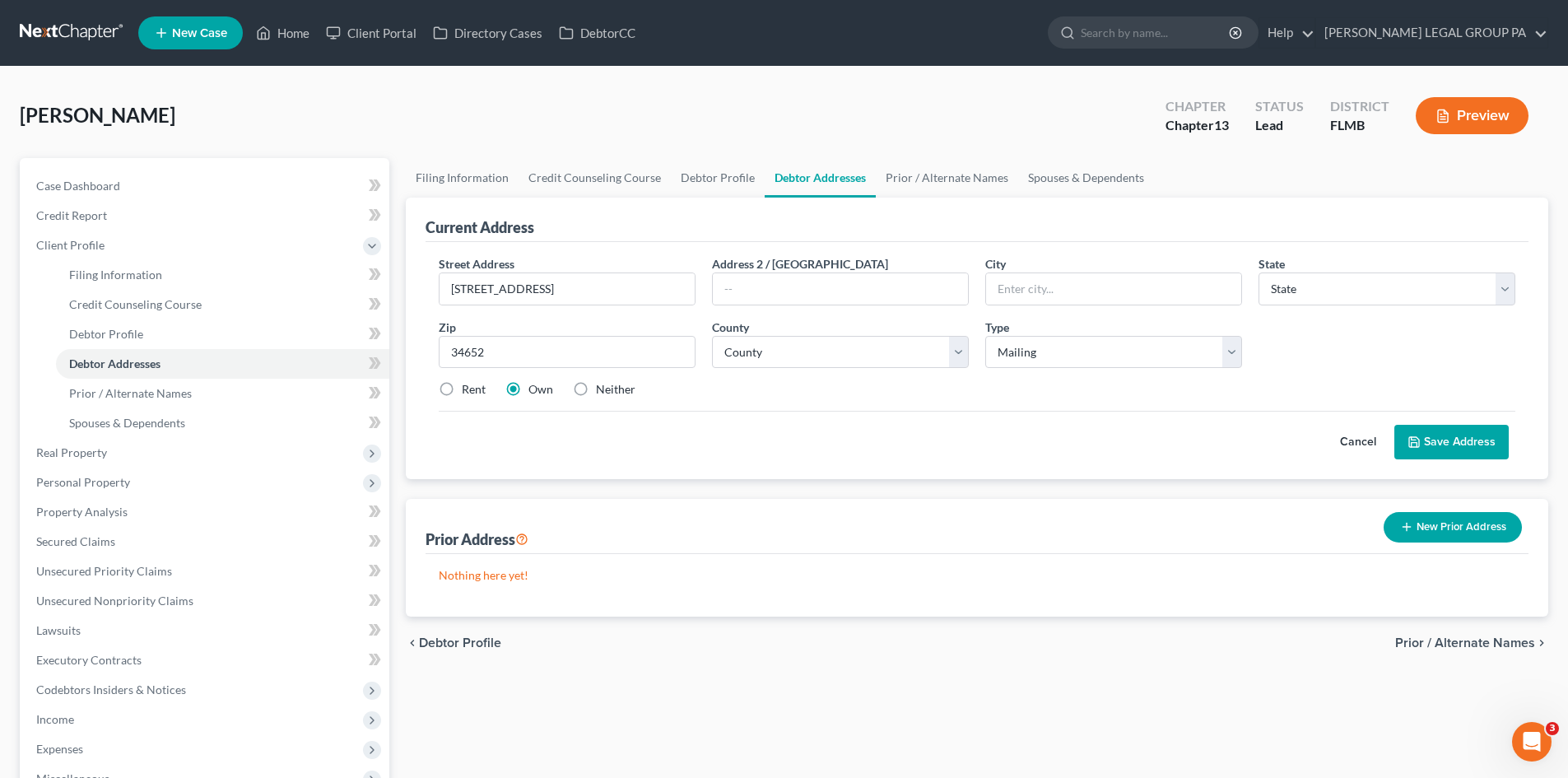
select select "9"
click at [750, 432] on div "Cancel Save Address" at bounding box center [977, 435] width 1077 height 49
click at [790, 362] on select "County" at bounding box center [840, 351] width 257 height 33
select select "50"
click at [712, 335] on select "County [GEOGRAPHIC_DATA] [GEOGRAPHIC_DATA] [GEOGRAPHIC_DATA] [GEOGRAPHIC_DATA] …" at bounding box center [840, 351] width 257 height 33
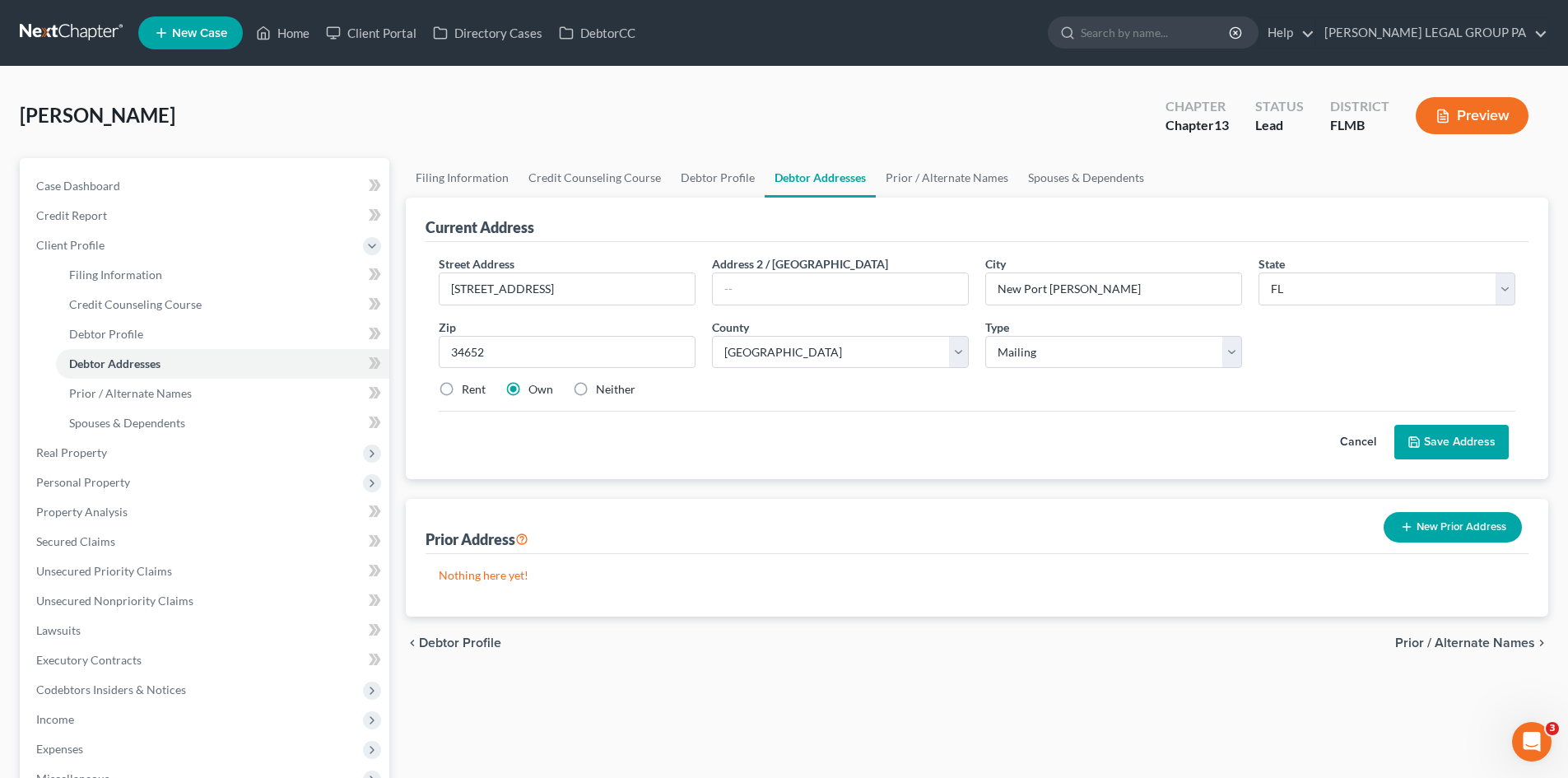
click at [1106, 391] on div "Rent Own Neither" at bounding box center [977, 389] width 1093 height 17
click at [1115, 351] on select "Select Mailing Rental Business" at bounding box center [1113, 351] width 257 height 33
select select "2"
click at [985, 335] on select "Select Mailing Rental Business" at bounding box center [1113, 351] width 257 height 33
click at [1235, 370] on div "Street Address * [STREET_ADDRESS] Address 2 / [GEOGRAPHIC_DATA] * [GEOGRAPHIC_D…" at bounding box center [977, 333] width 1093 height 157
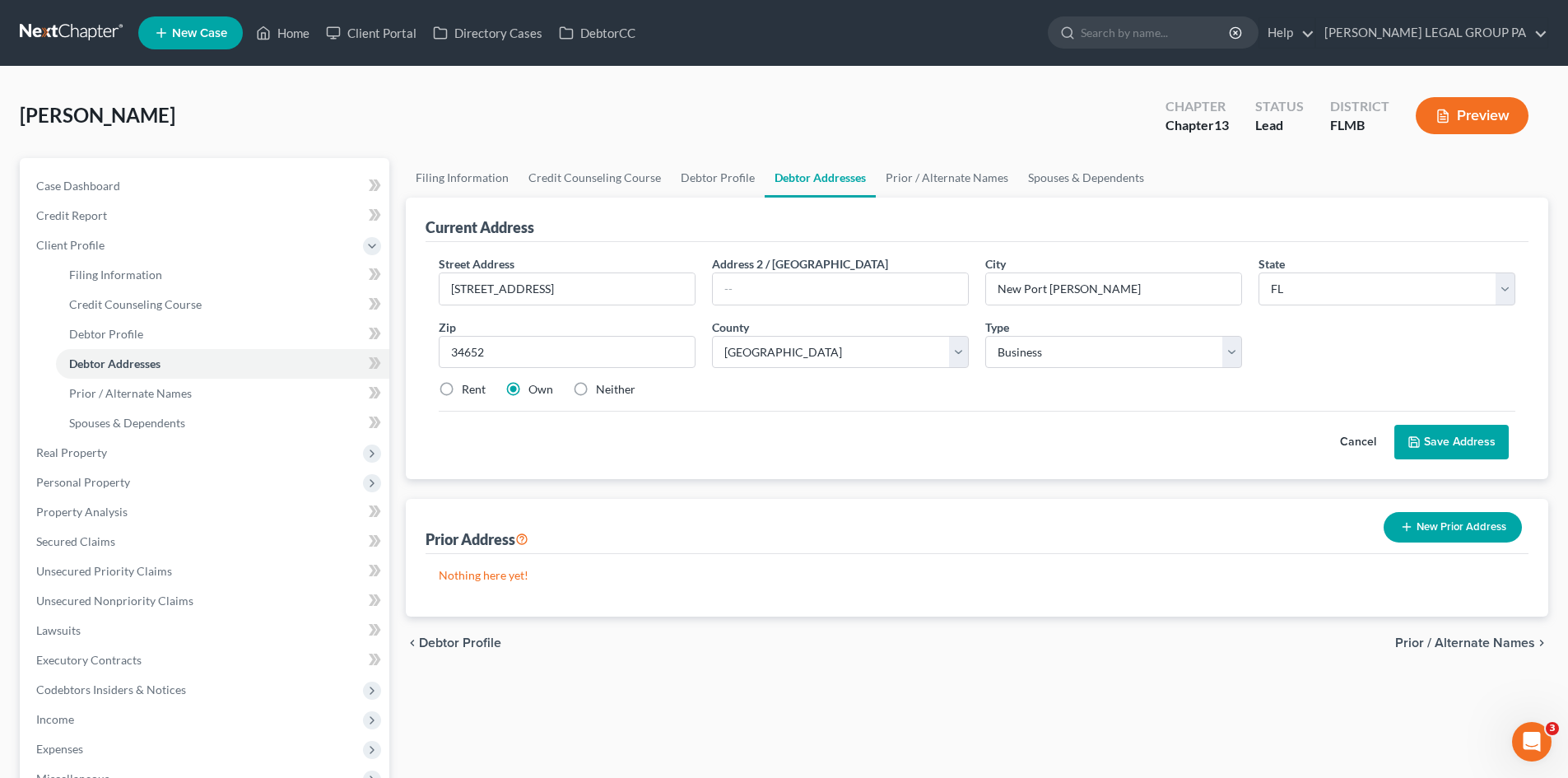
click at [1457, 441] on button "Save Address" at bounding box center [1451, 442] width 114 height 35
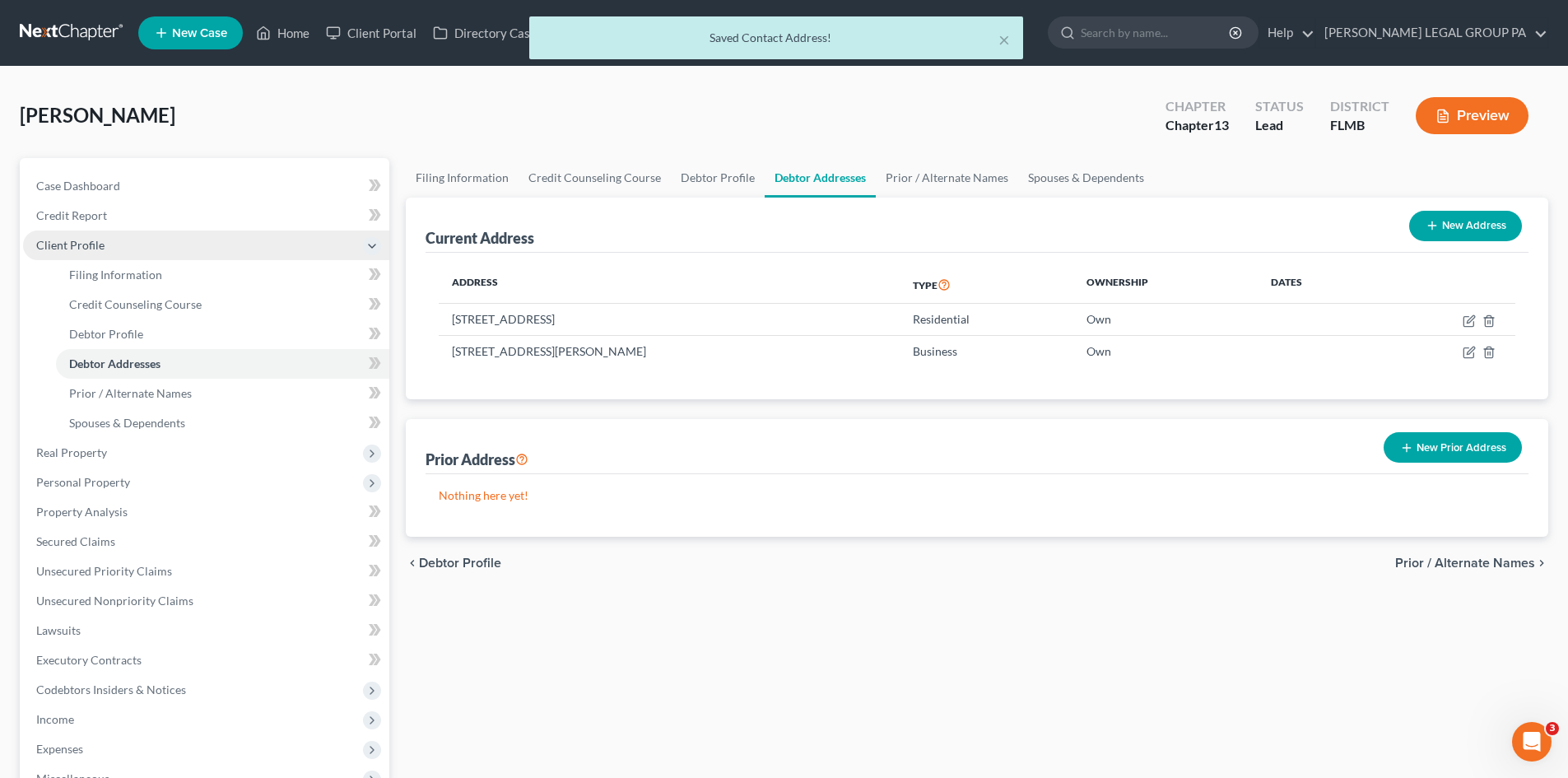
click at [98, 244] on span "Client Profile" at bounding box center [69, 245] width 68 height 14
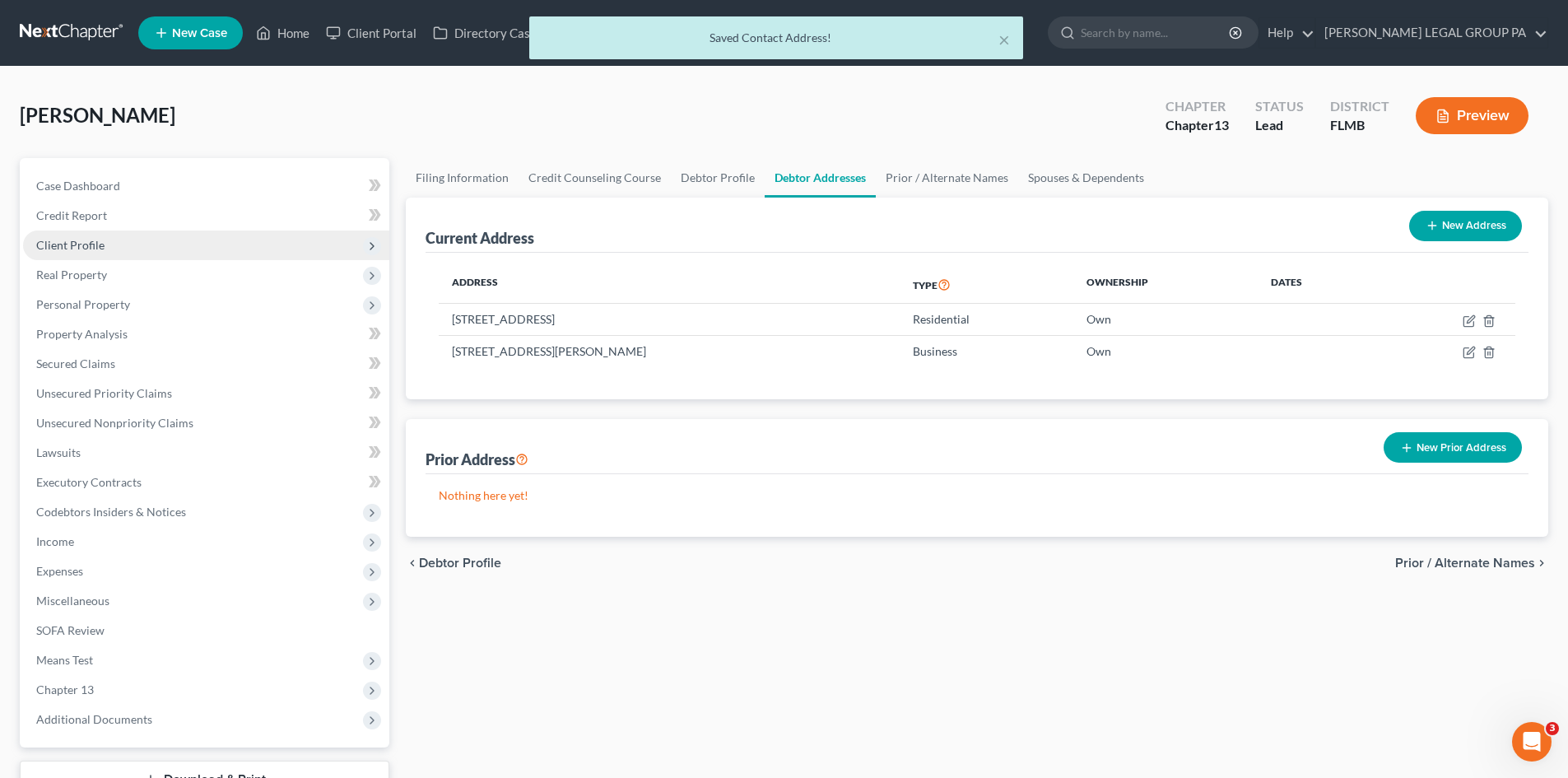
click at [97, 236] on span "Client Profile" at bounding box center [205, 245] width 366 height 30
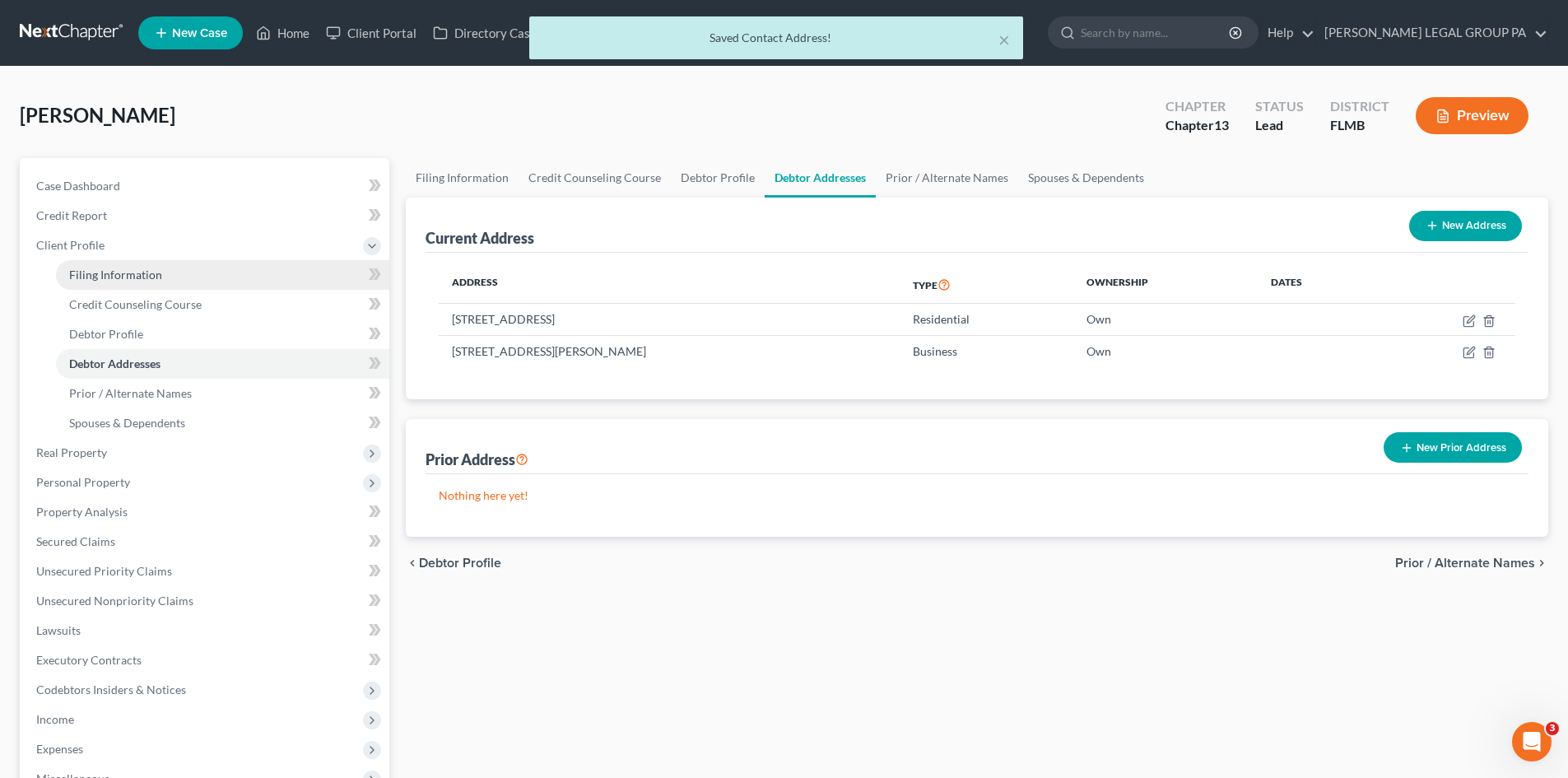
click at [106, 275] on span "Filing Information" at bounding box center [116, 275] width 93 height 14
select select "1"
select select "0"
select select "3"
select select "15"
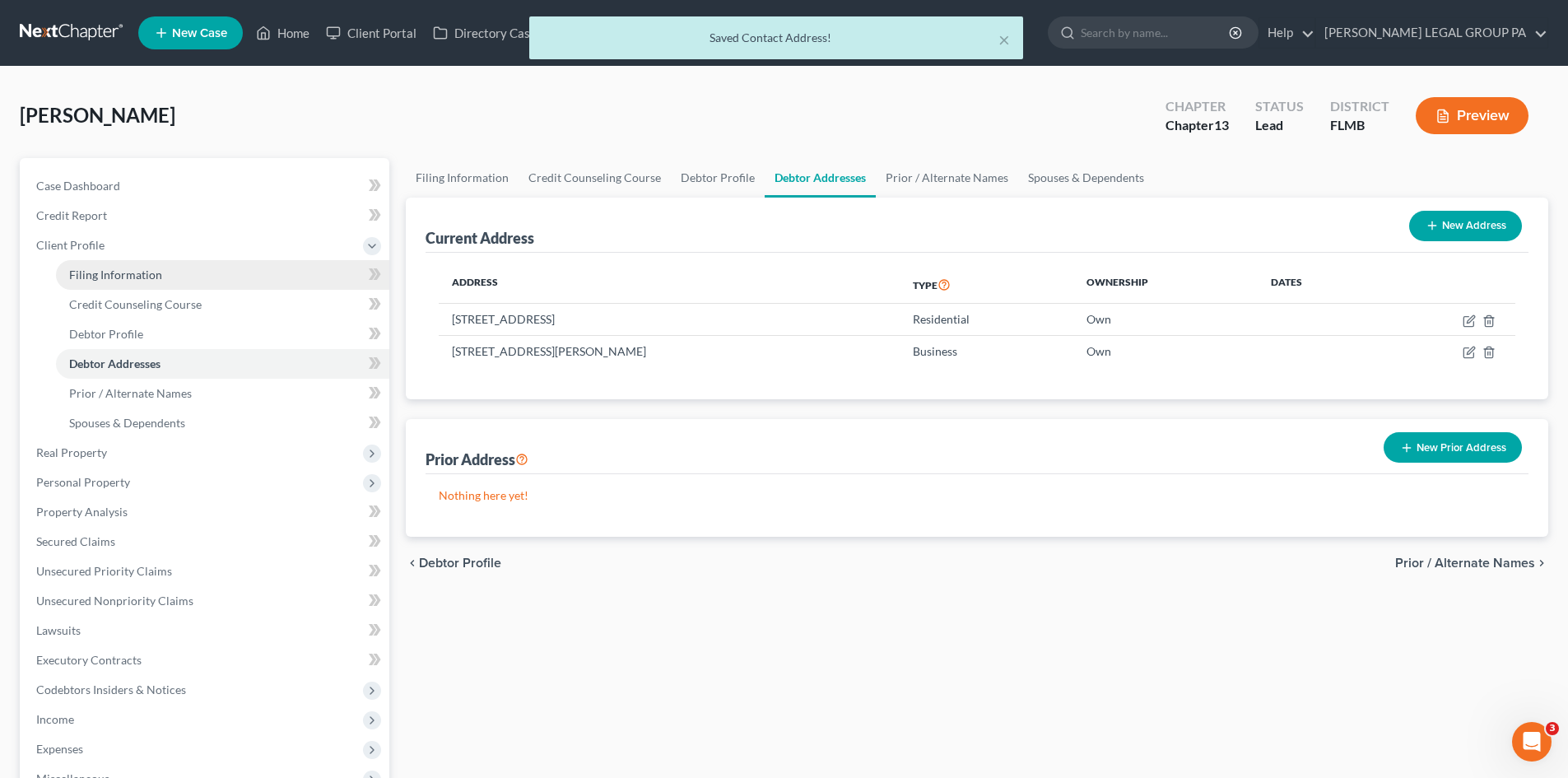
select select "0"
select select "9"
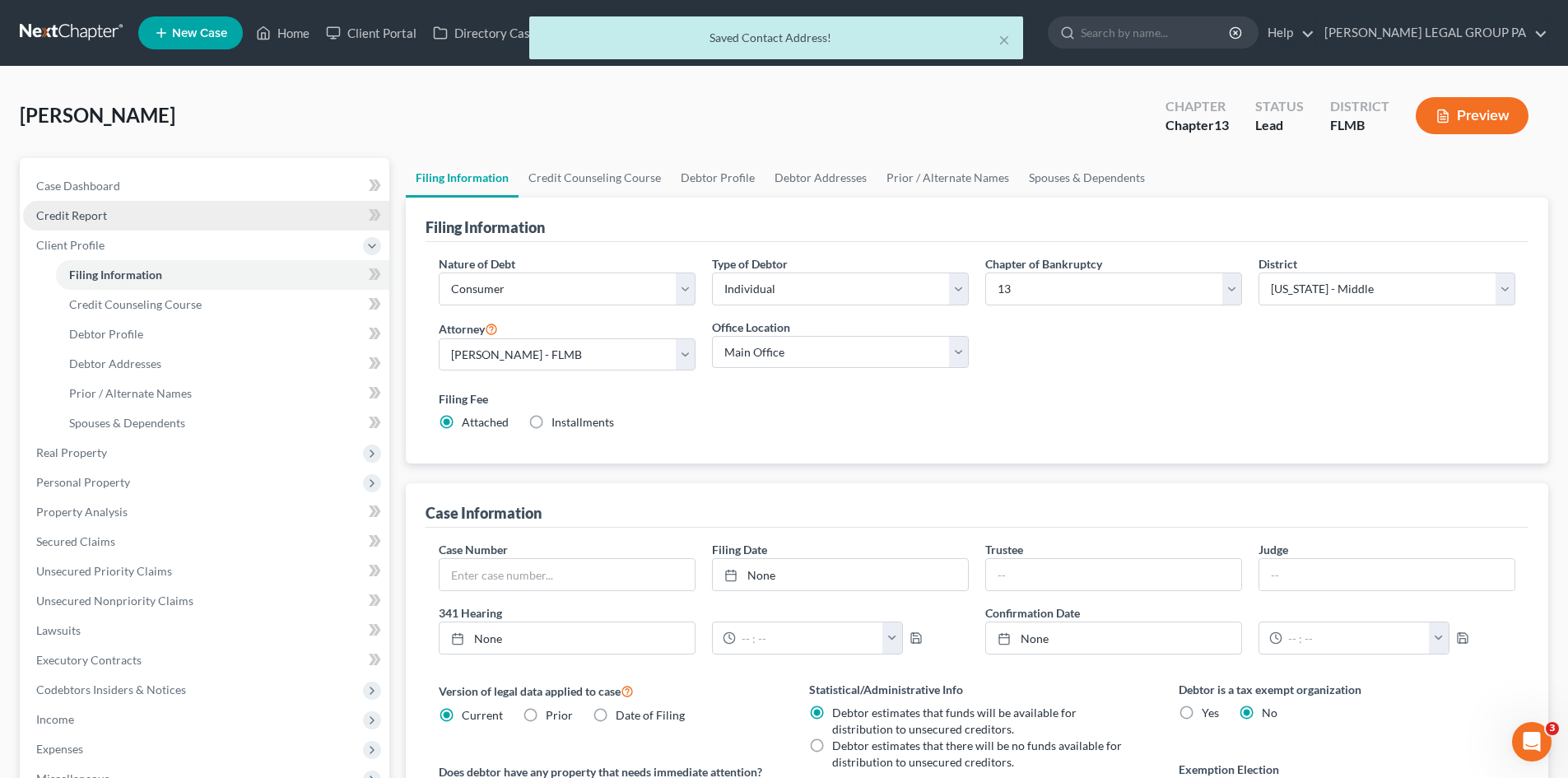
click at [87, 220] on span "Credit Report" at bounding box center [70, 215] width 70 height 14
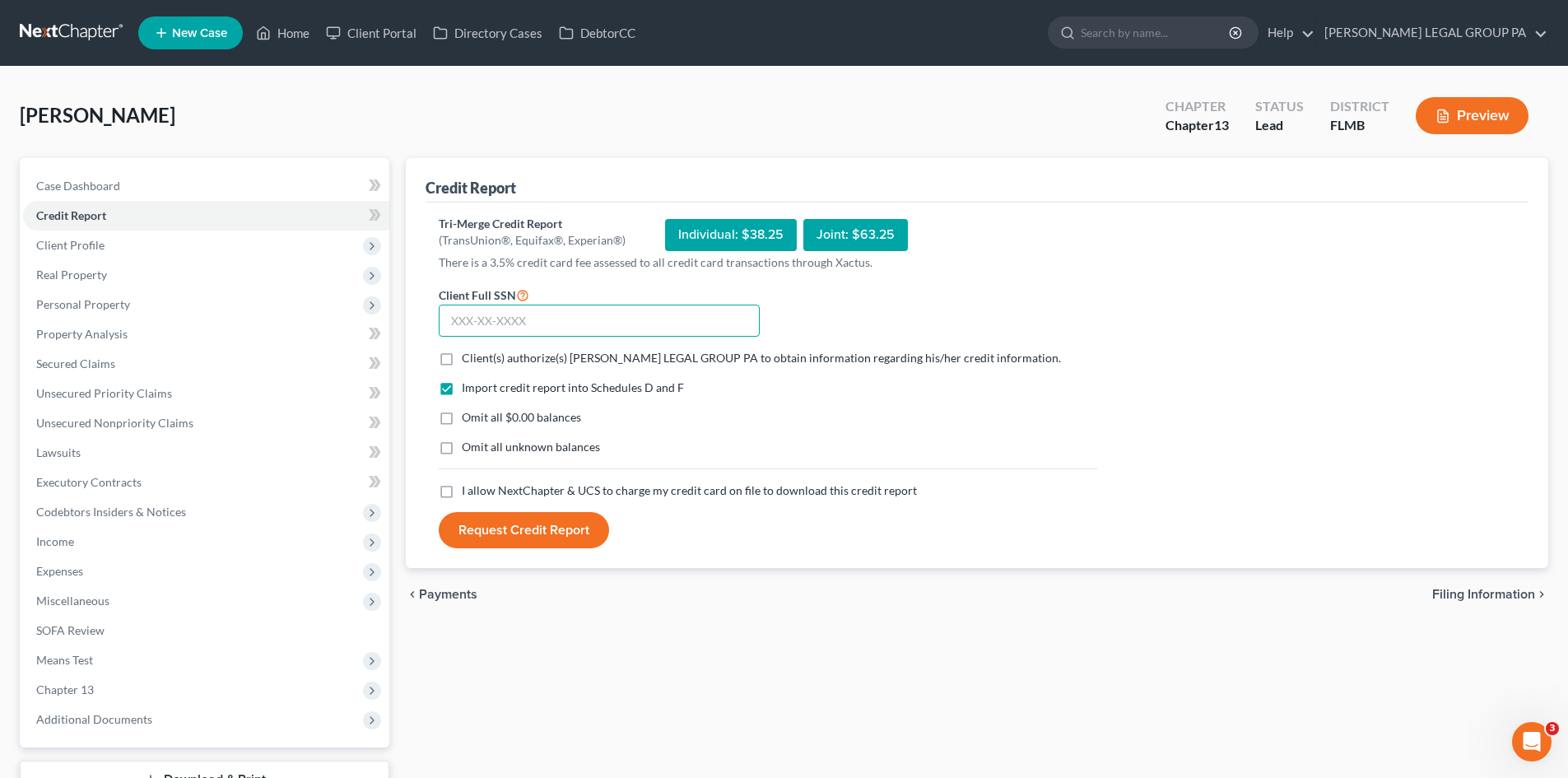
click at [511, 320] on input "text" at bounding box center [598, 321] width 321 height 33
click at [460, 312] on input "text" at bounding box center [598, 321] width 321 height 33
type input "115-50-1006"
click at [461, 360] on label "Client(s) authorize(s) [PERSON_NAME] LEGAL GROUP PA to obtain information regar…" at bounding box center [761, 358] width 599 height 17
click at [468, 360] on input "Client(s) authorize(s) [PERSON_NAME] LEGAL GROUP PA to obtain information regar…" at bounding box center [473, 355] width 11 height 11
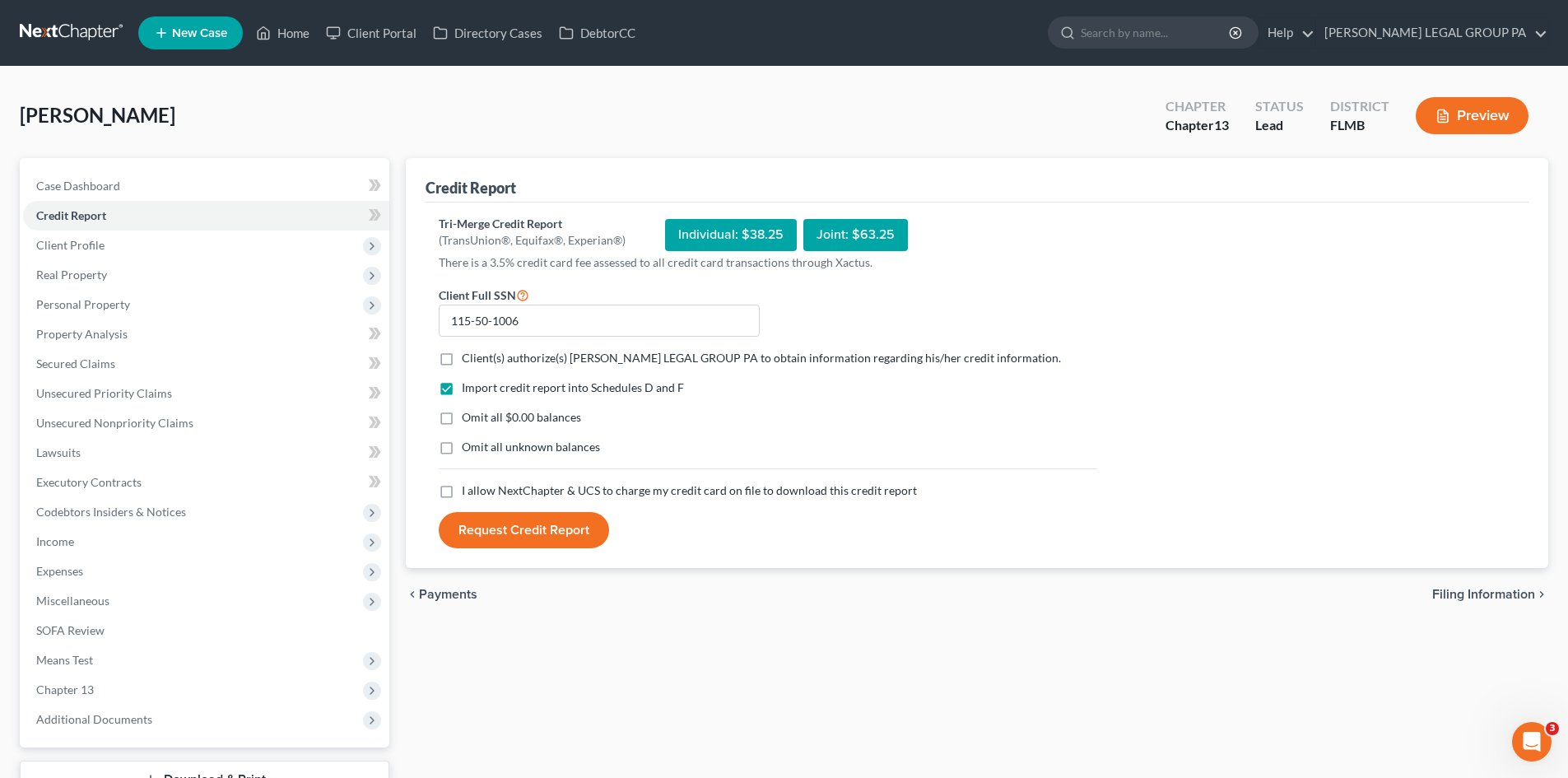
checkbox input "true"
click at [461, 492] on label "I allow NextChapter & UCS to charge my credit card on file to download this cre…" at bounding box center [689, 490] width 456 height 17
click at [468, 492] on input "I allow NextChapter & UCS to charge my credit card on file to download this cre…" at bounding box center [473, 487] width 11 height 11
checkbox input "true"
click at [558, 519] on button "Request Credit Report" at bounding box center [524, 530] width 171 height 36
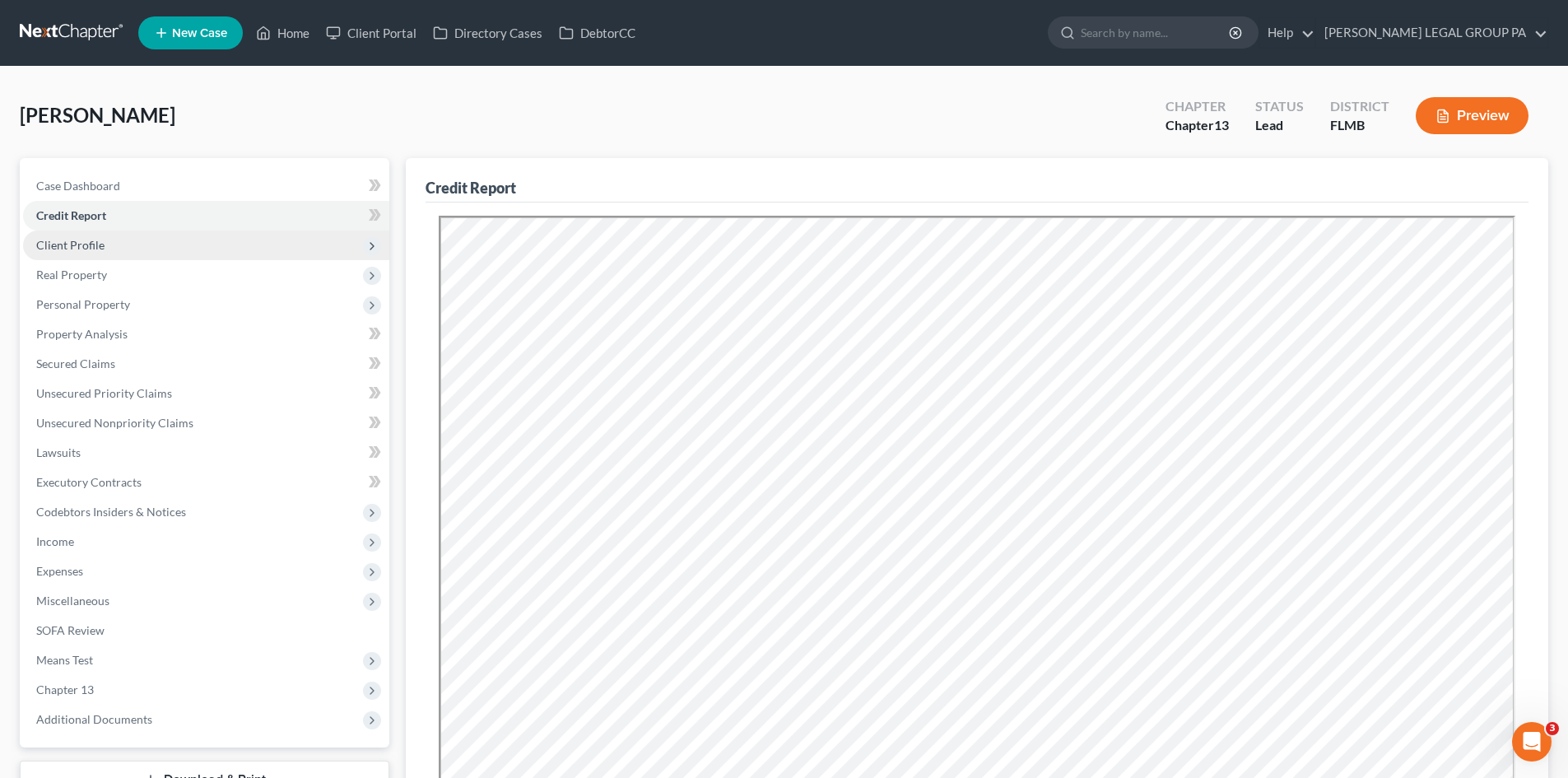
click at [114, 249] on span "Client Profile" at bounding box center [205, 245] width 366 height 30
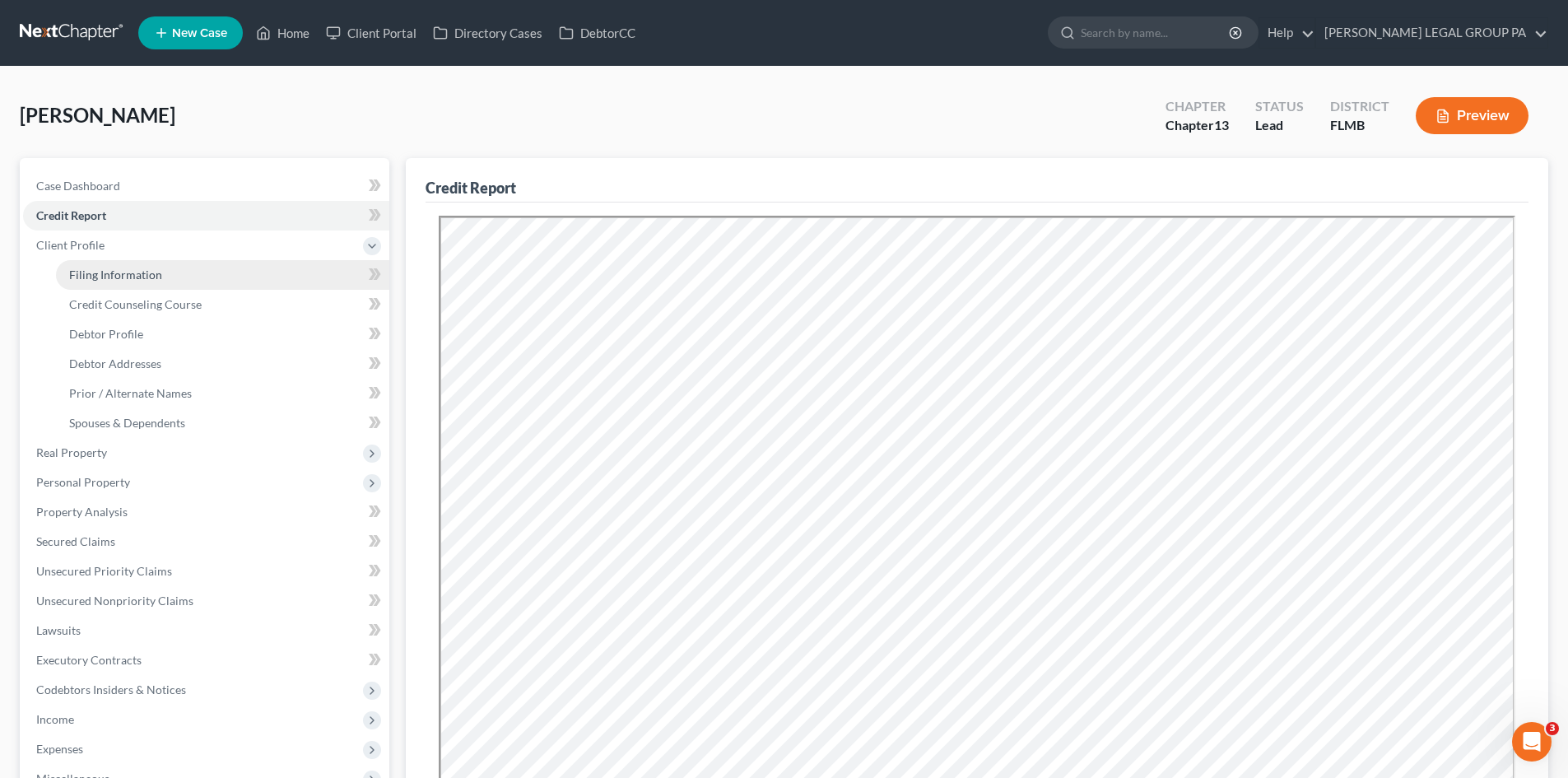
click at [117, 273] on span "Filing Information" at bounding box center [116, 275] width 93 height 14
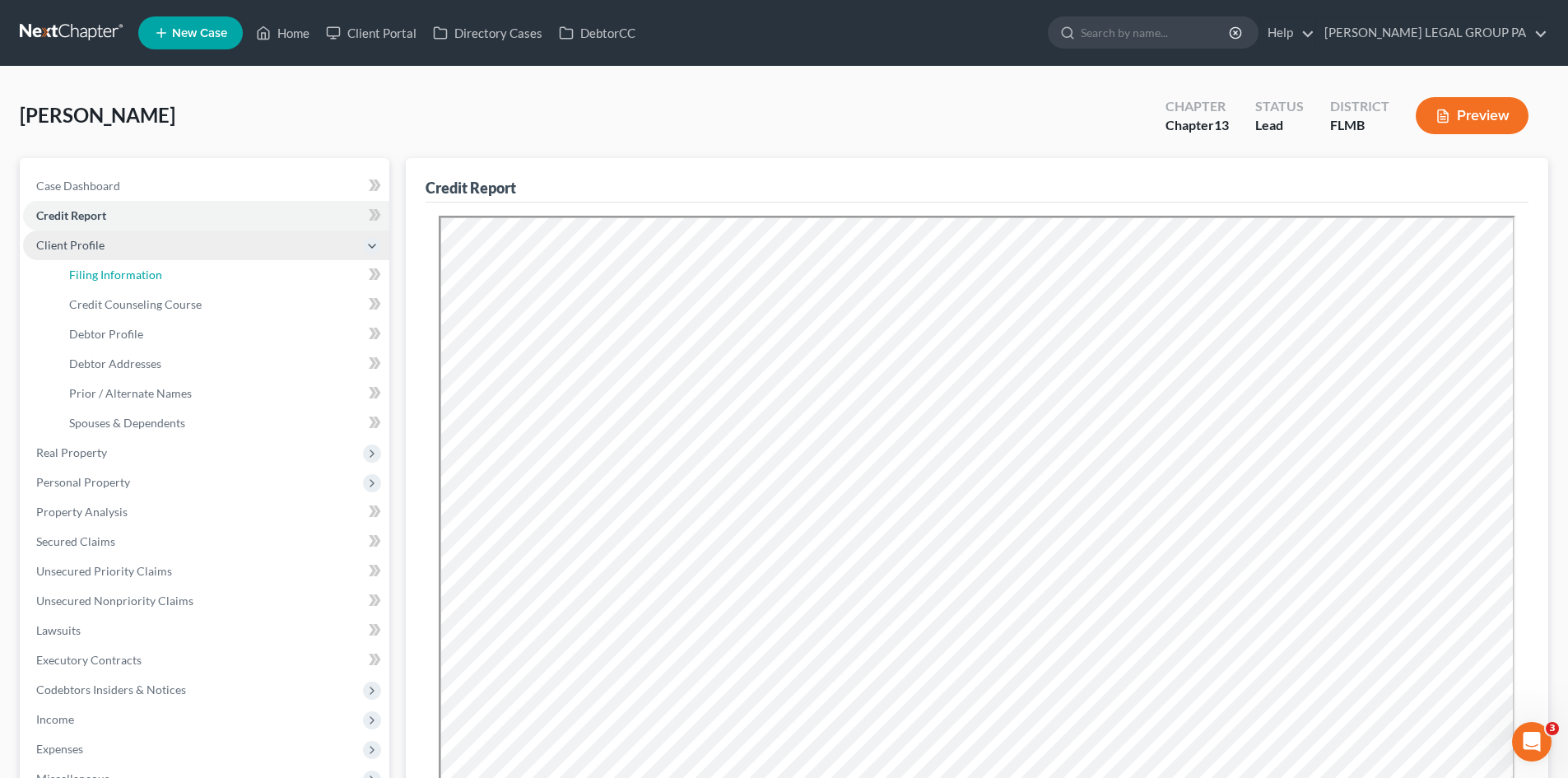
select select "1"
select select "0"
select select "3"
select select "15"
select select "0"
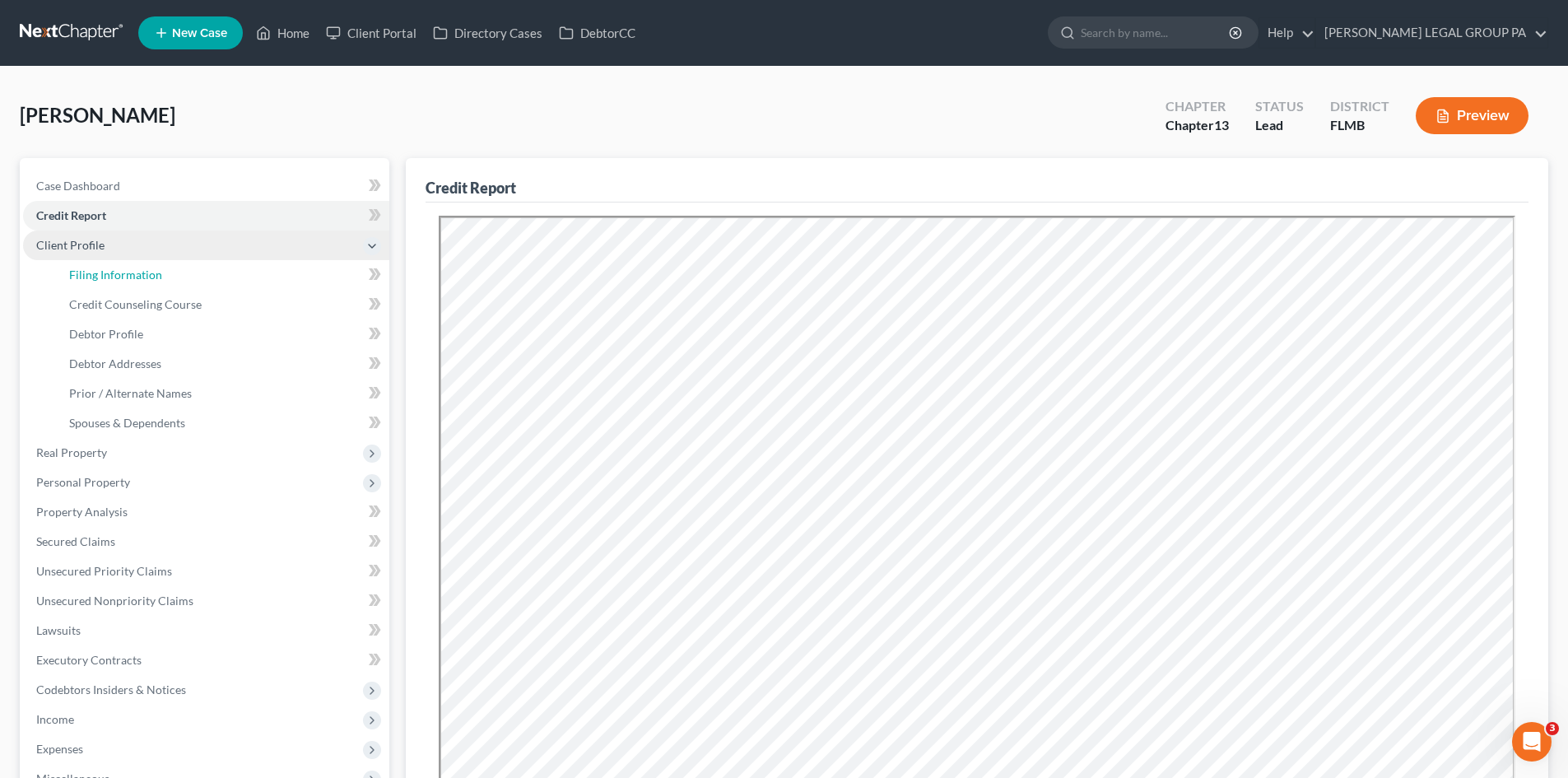
select select "9"
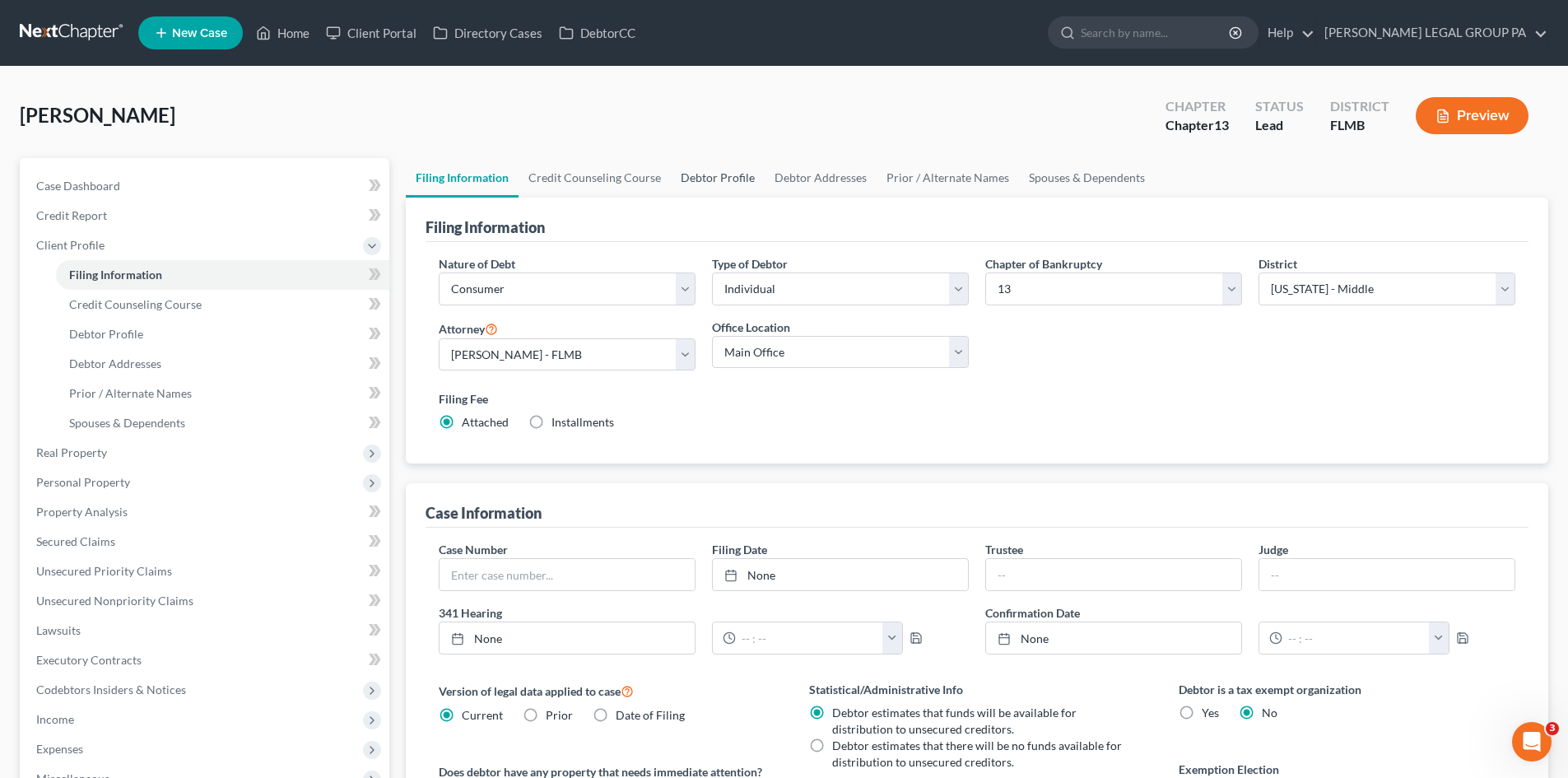
click at [701, 177] on link "Debtor Profile" at bounding box center [718, 178] width 94 height 40
select select "0"
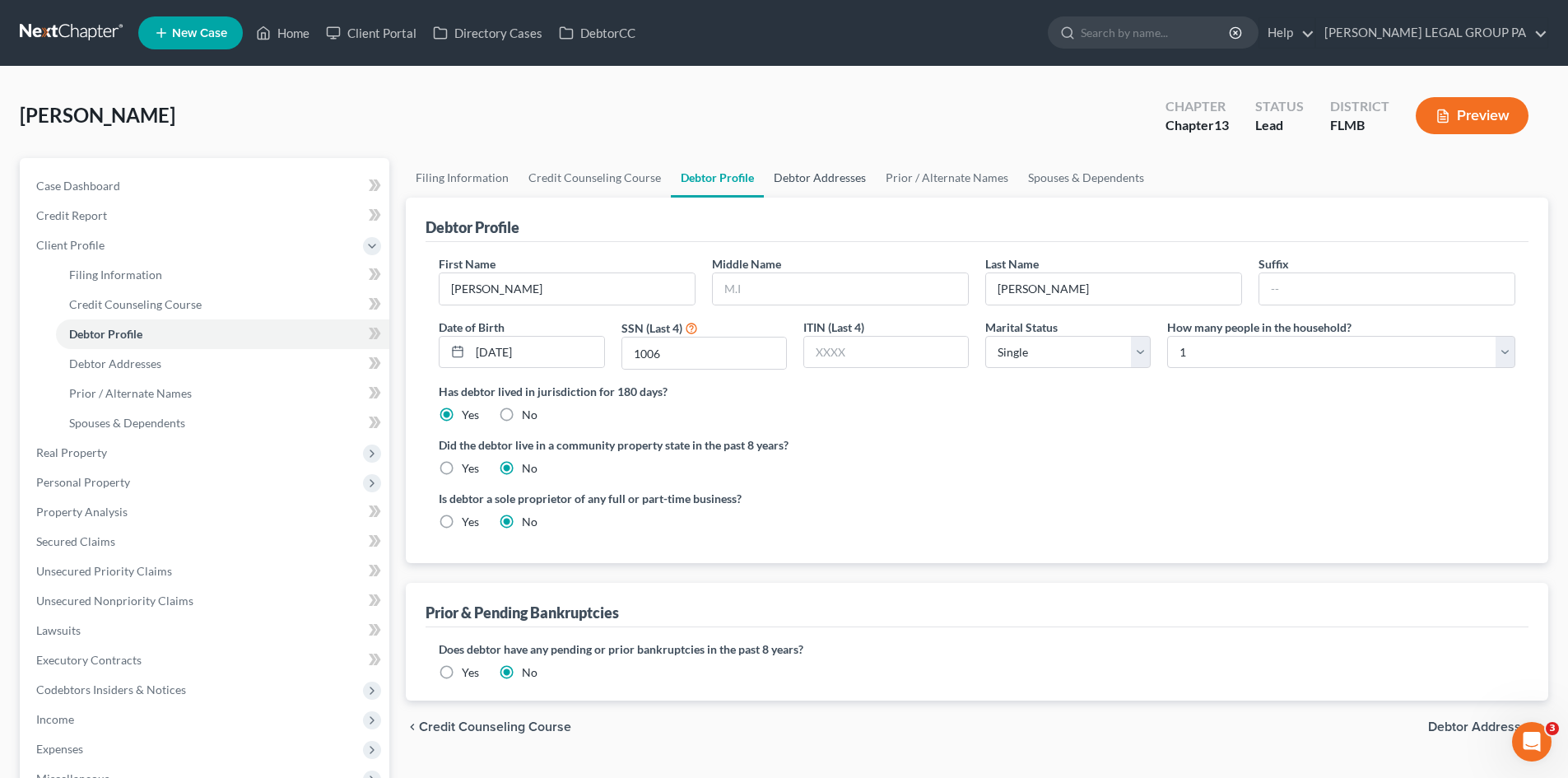
click at [806, 169] on link "Debtor Addresses" at bounding box center [820, 178] width 112 height 40
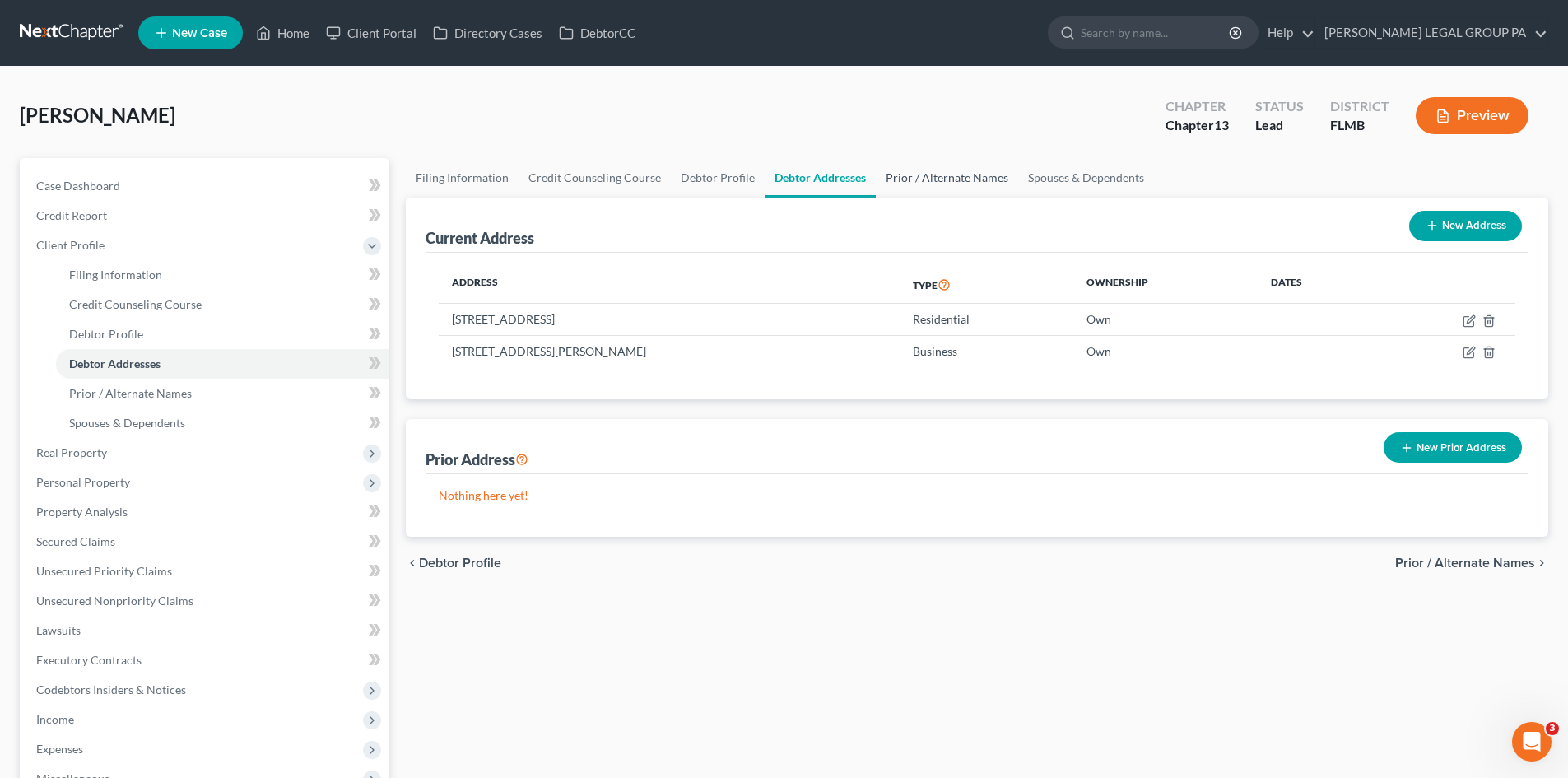
click at [893, 166] on link "Prior / Alternate Names" at bounding box center [947, 178] width 142 height 40
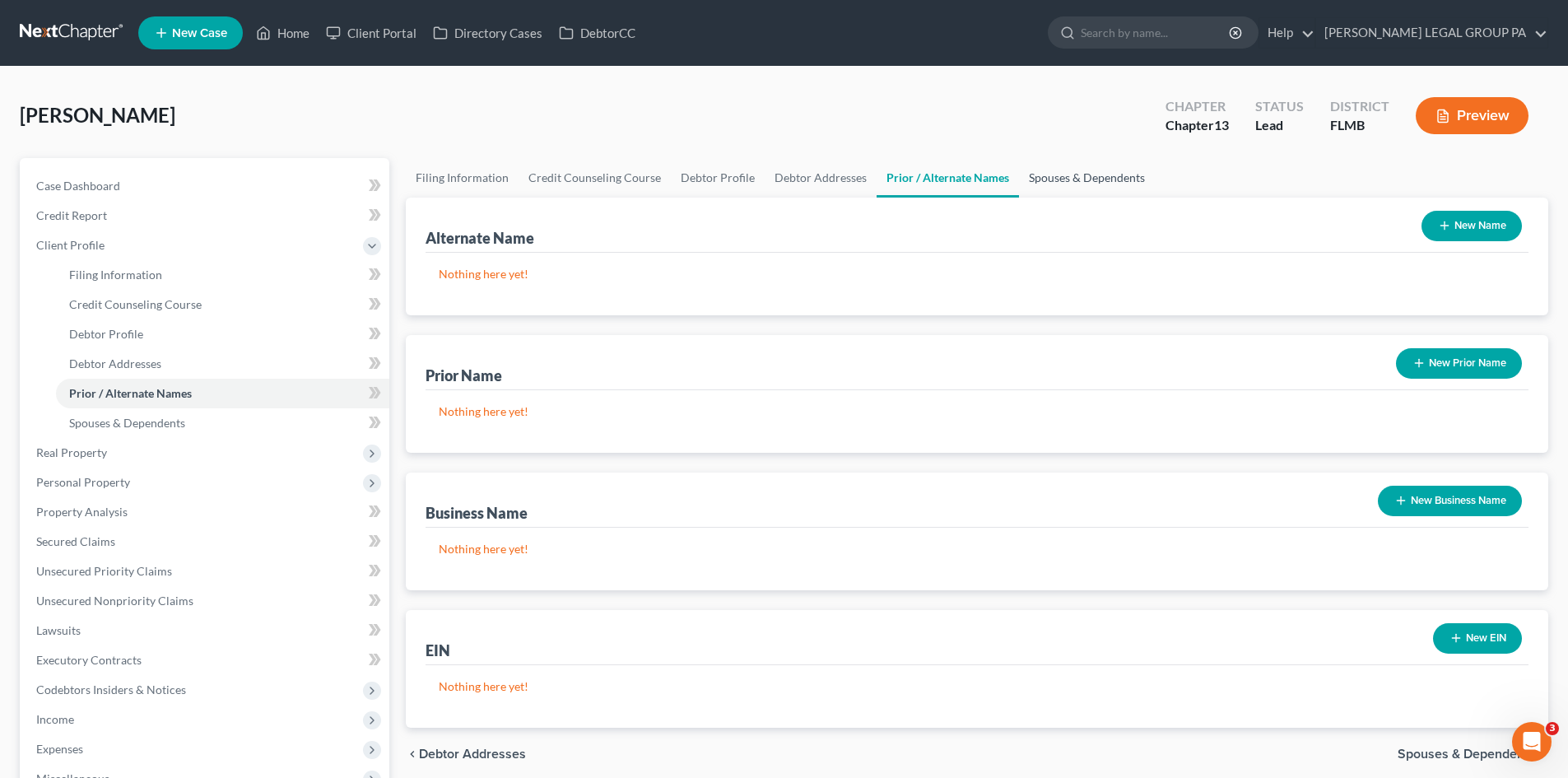
click at [1075, 173] on link "Spouses & Dependents" at bounding box center [1087, 178] width 136 height 40
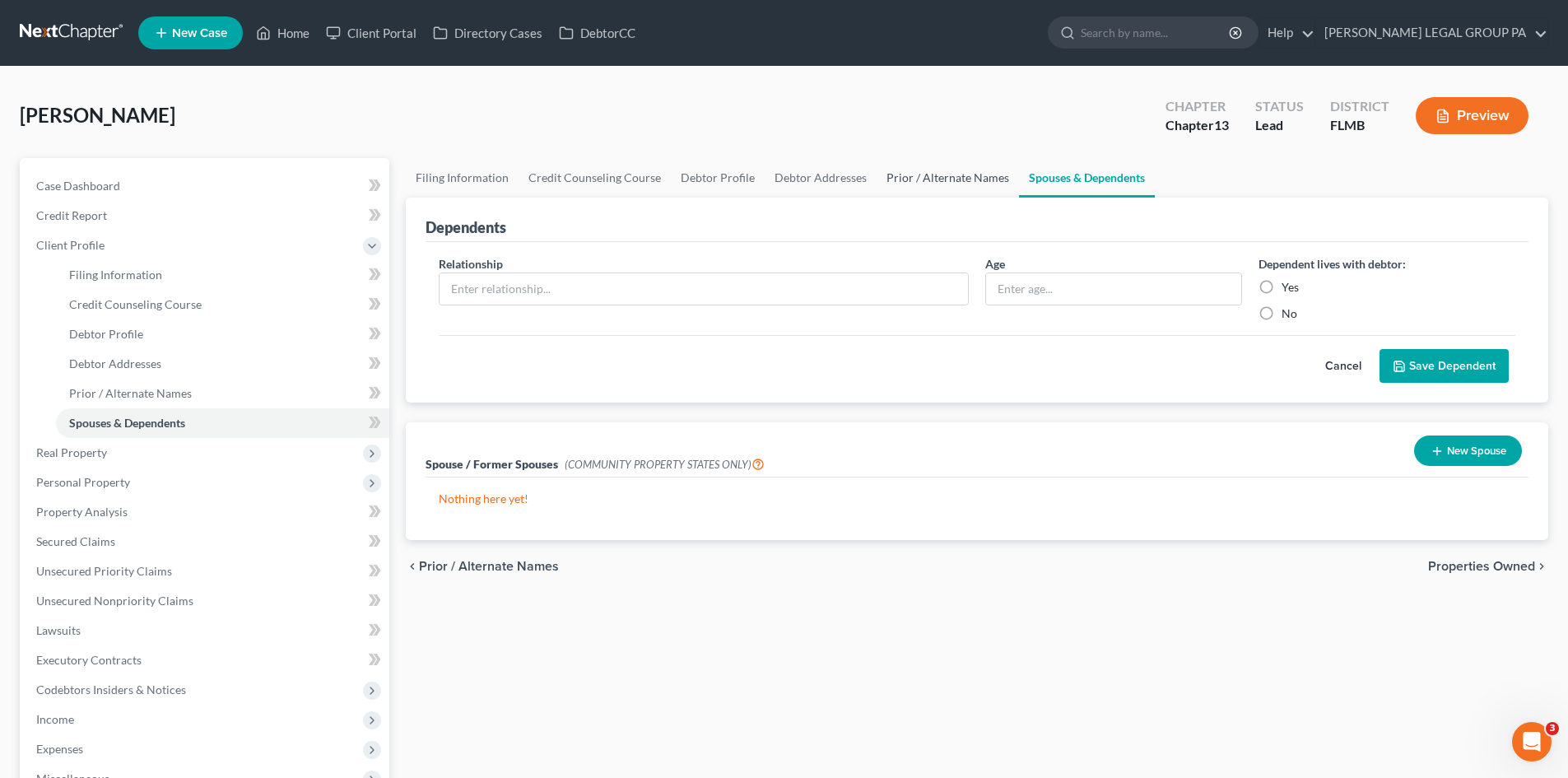
click at [898, 175] on link "Prior / Alternate Names" at bounding box center [947, 178] width 142 height 40
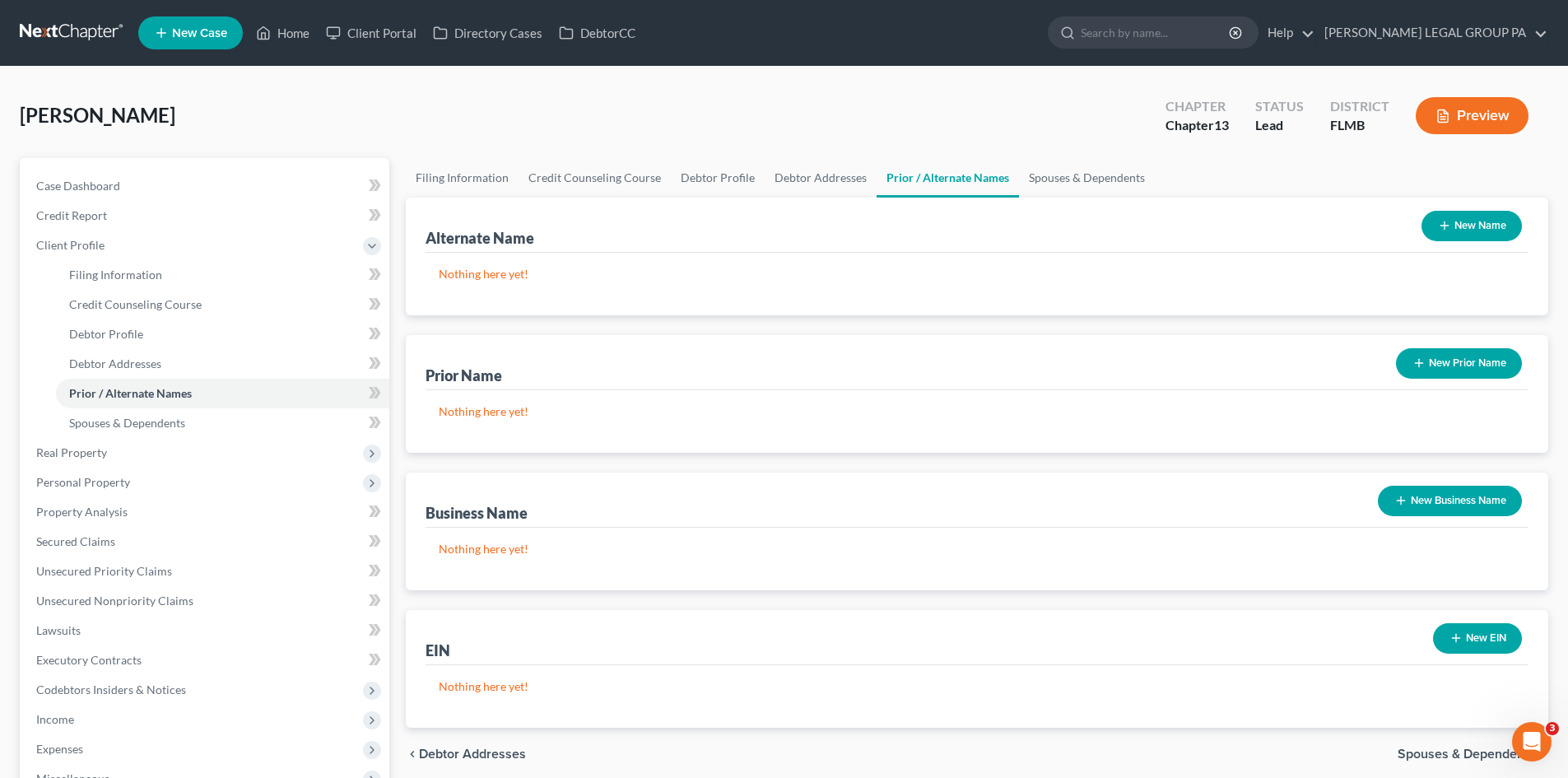
click at [1402, 499] on icon "button" at bounding box center [1400, 500] width 13 height 13
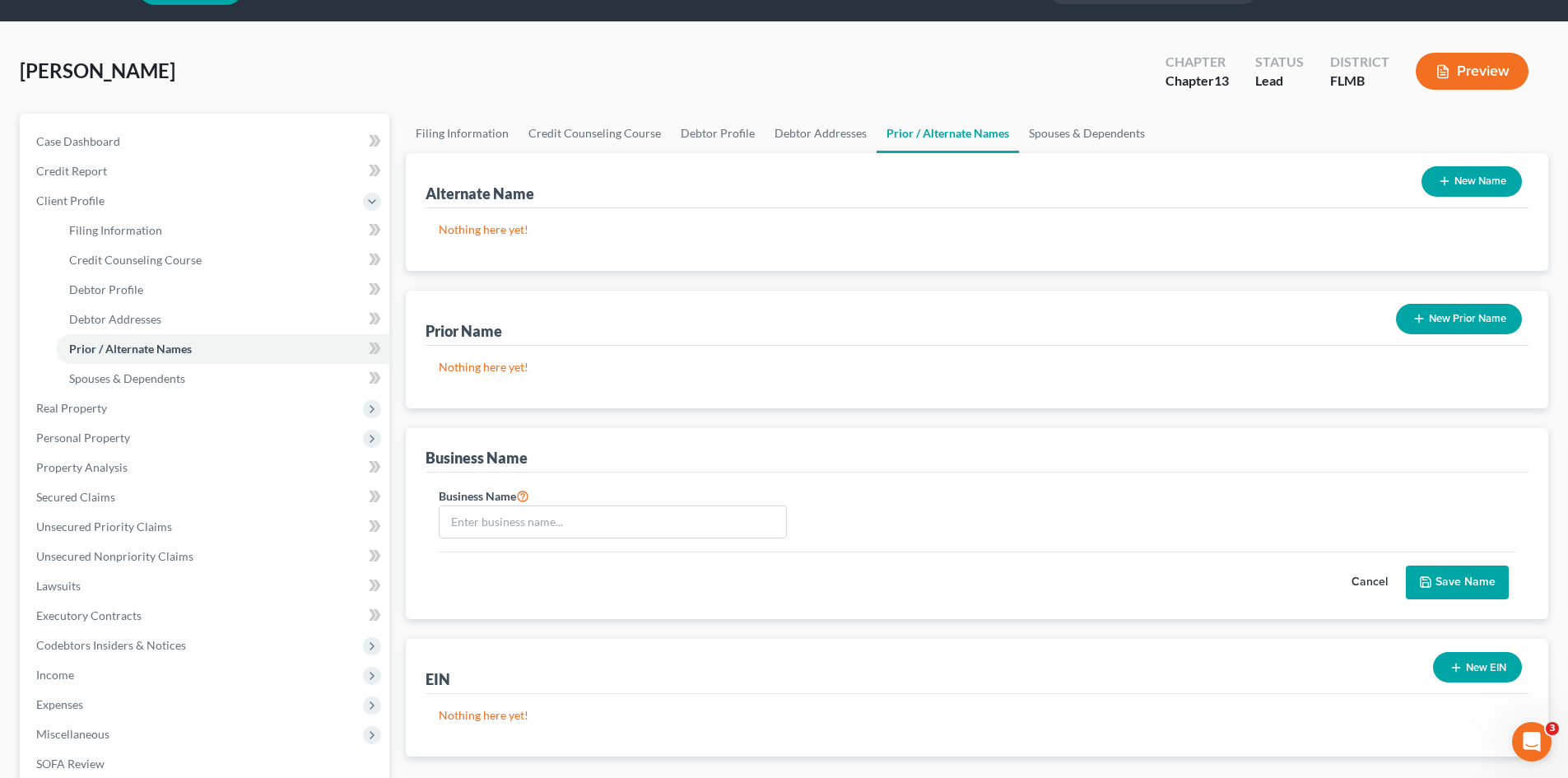
scroll to position [82, 0]
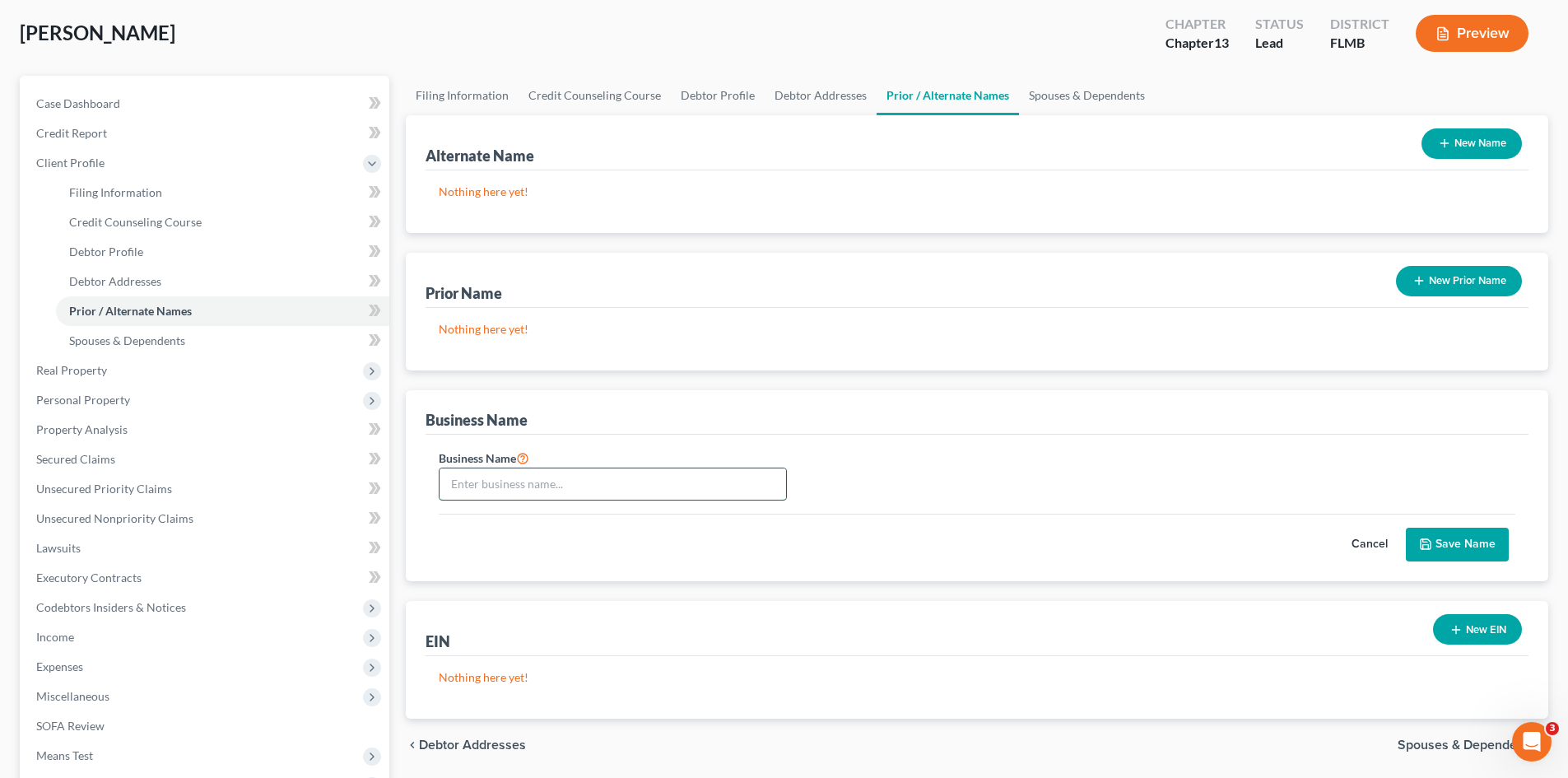
click at [493, 481] on input "text" at bounding box center [612, 484] width 346 height 32
drag, startPoint x: 605, startPoint y: 486, endPoint x: 393, endPoint y: 486, distance: 212.0
click at [393, 486] on div "Petition Navigation Case Dashboard Payments Invoices Payments Payments Credit R…" at bounding box center [784, 506] width 1545 height 861
click at [650, 475] on input "Angelic Touch Light Center" at bounding box center [612, 484] width 346 height 32
click at [592, 482] on input "Angelic Touch Light Center, inc" at bounding box center [612, 484] width 346 height 32
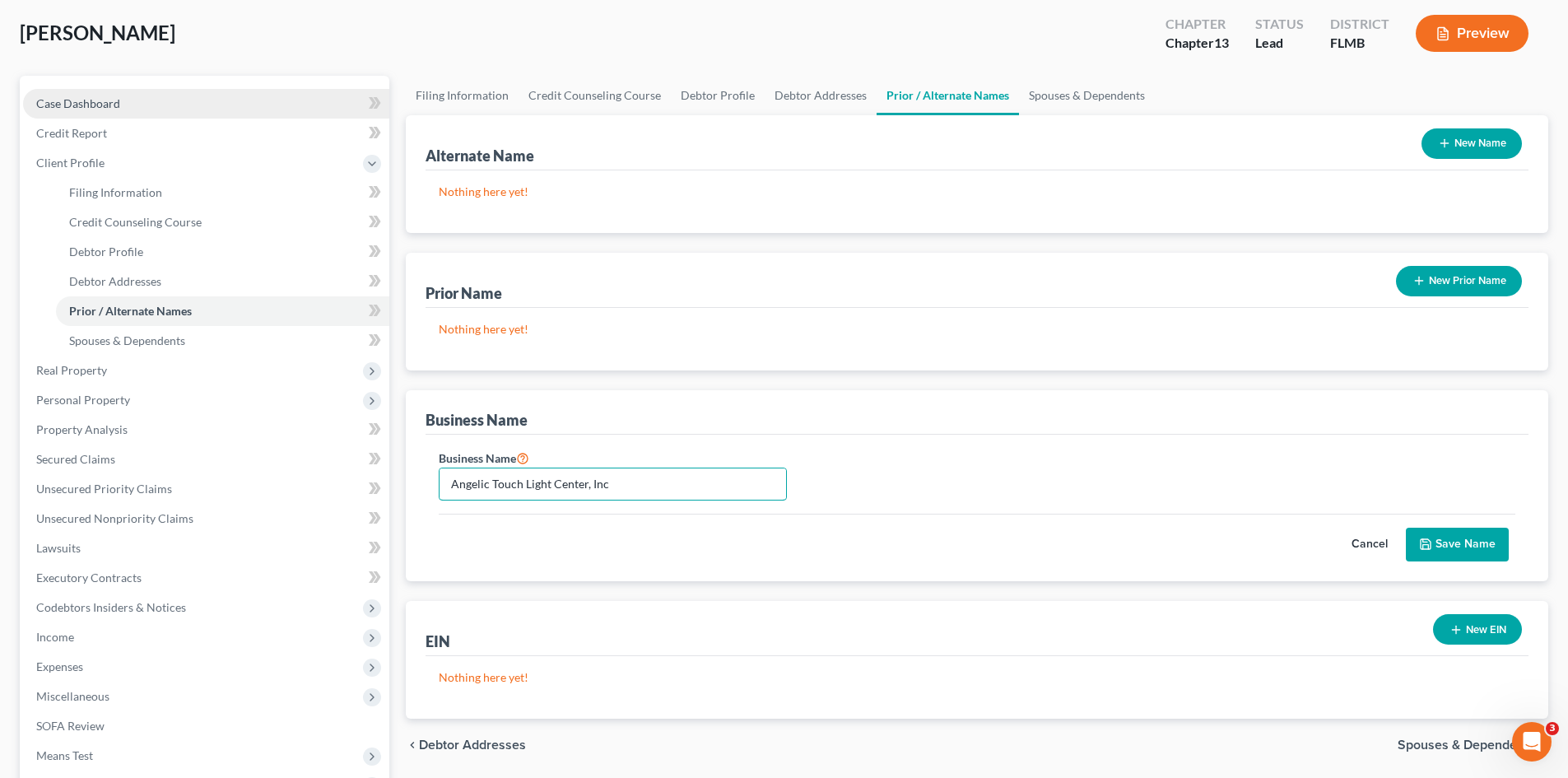
type input "Angelic Touch Light Center, Inc"
click at [1443, 549] on button "Save Name" at bounding box center [1458, 545] width 103 height 35
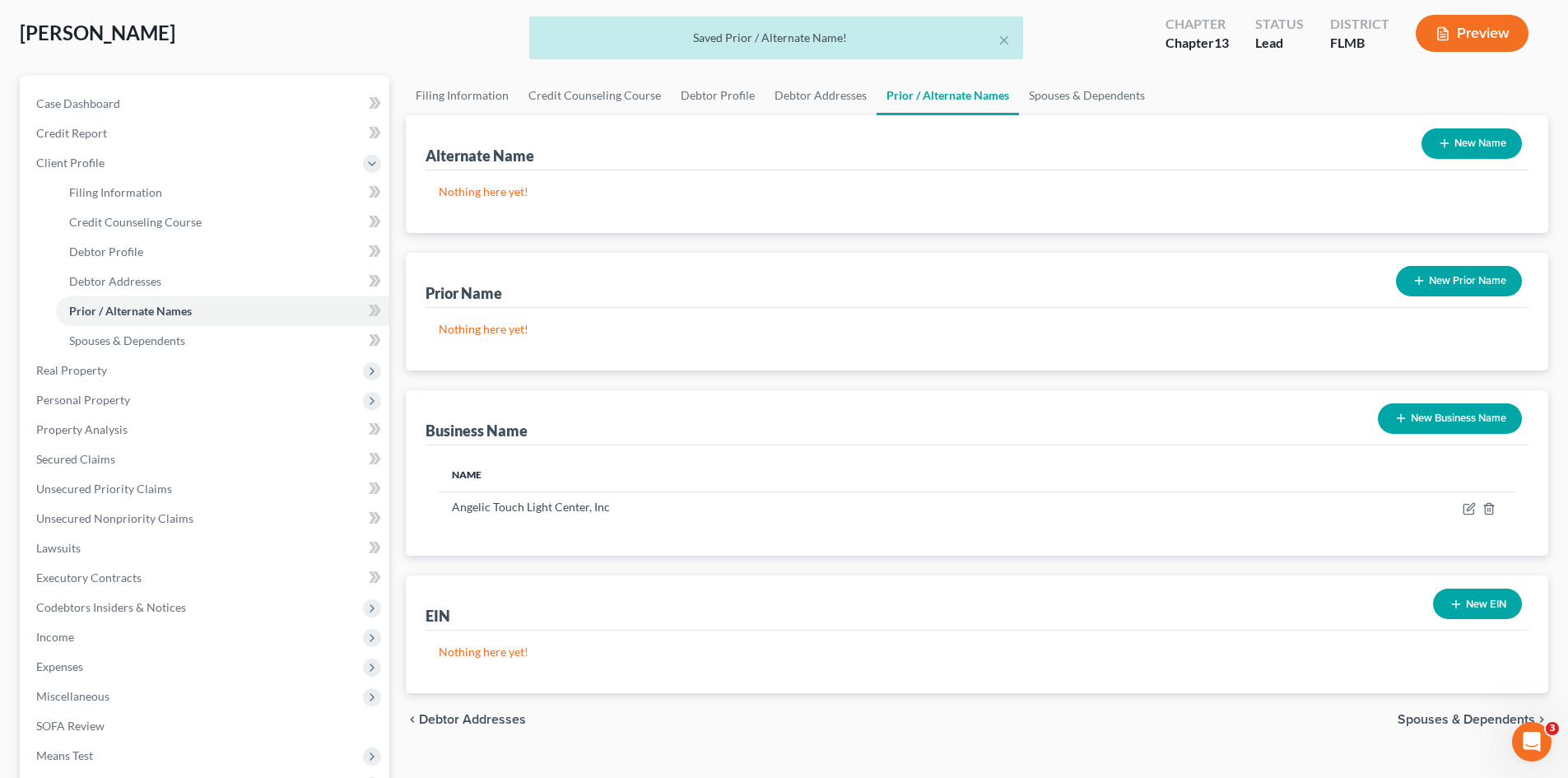
drag, startPoint x: 1508, startPoint y: 603, endPoint x: 1492, endPoint y: 607, distance: 16.5
click at [1508, 603] on button "New EIN" at bounding box center [1478, 603] width 89 height 31
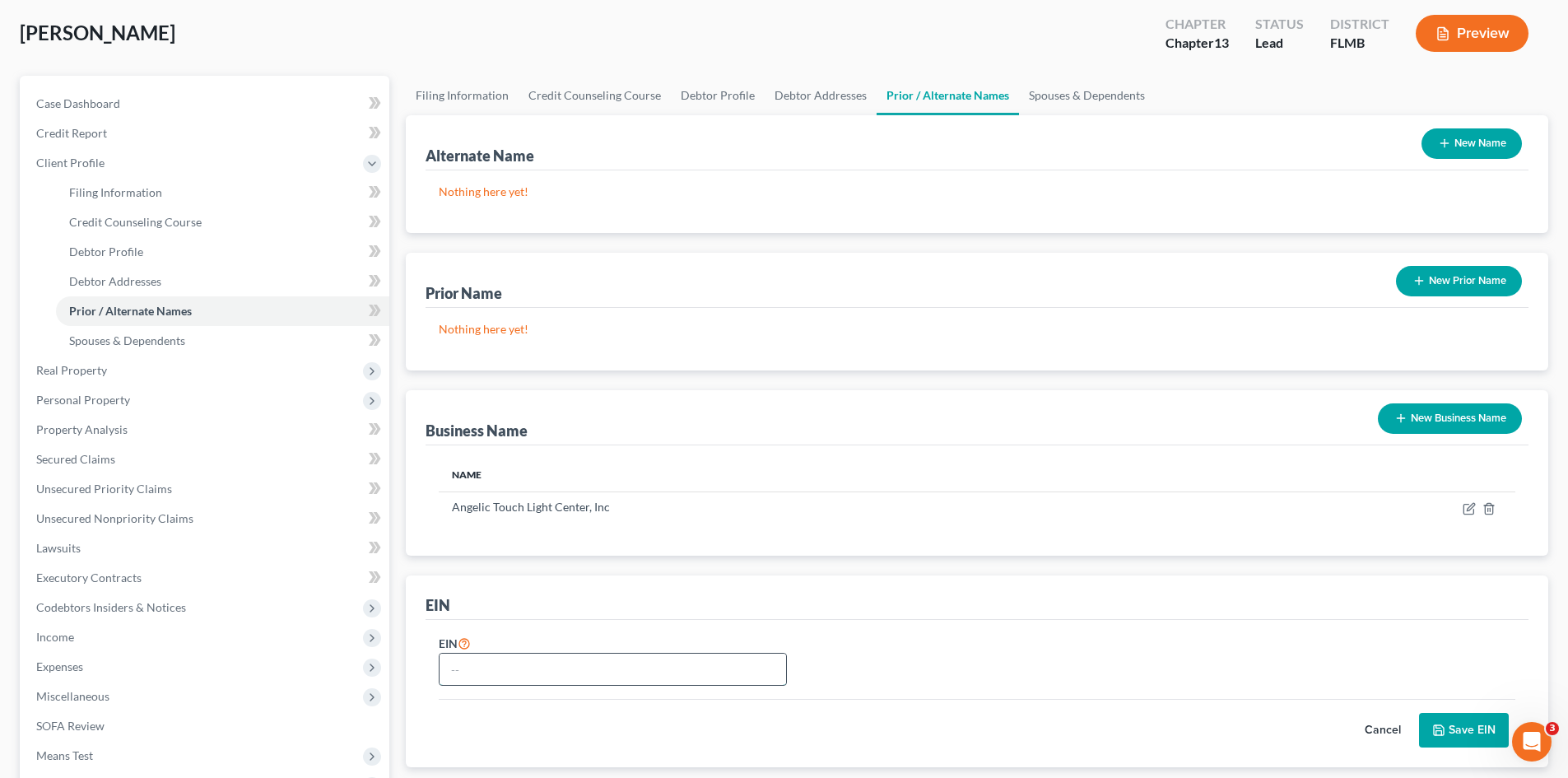
click at [502, 668] on input "text" at bounding box center [612, 670] width 346 height 32
paste input "[US_EMPLOYER_IDENTIFICATION_NUMBER]"
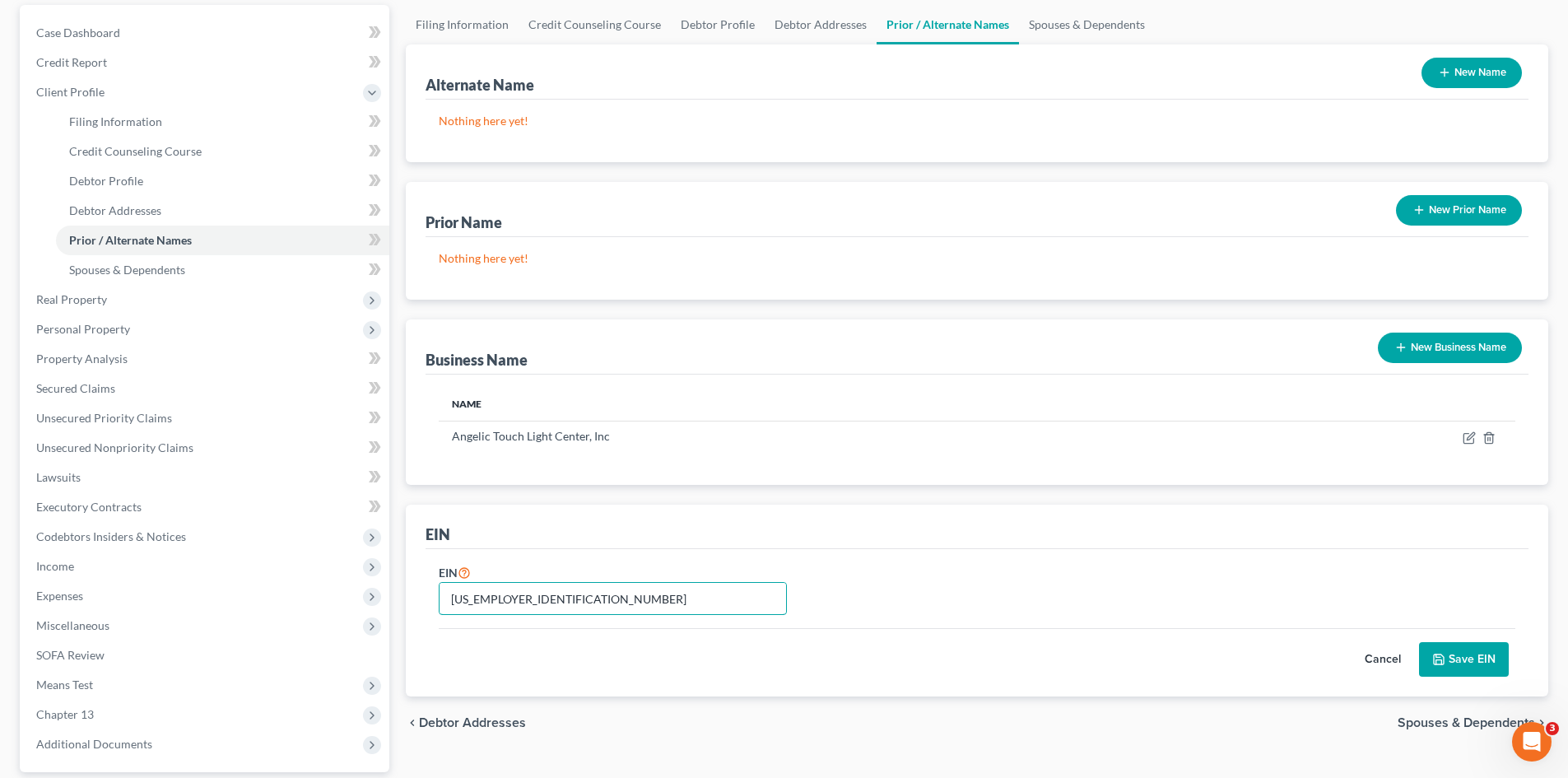
scroll to position [305, 0]
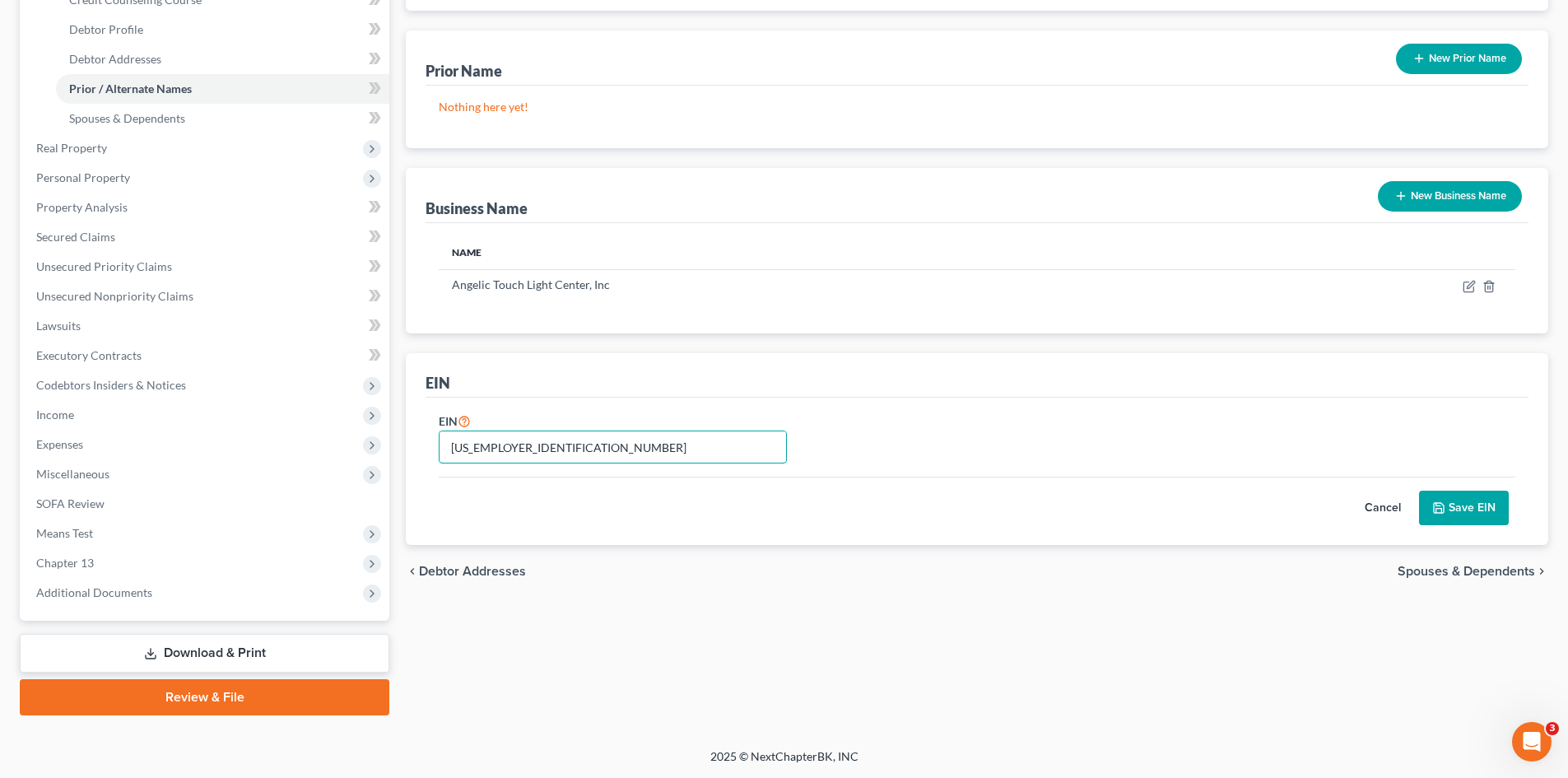
type input "[US_EMPLOYER_IDENTIFICATION_NUMBER]"
click at [1495, 505] on button "Save EIN" at bounding box center [1464, 507] width 89 height 35
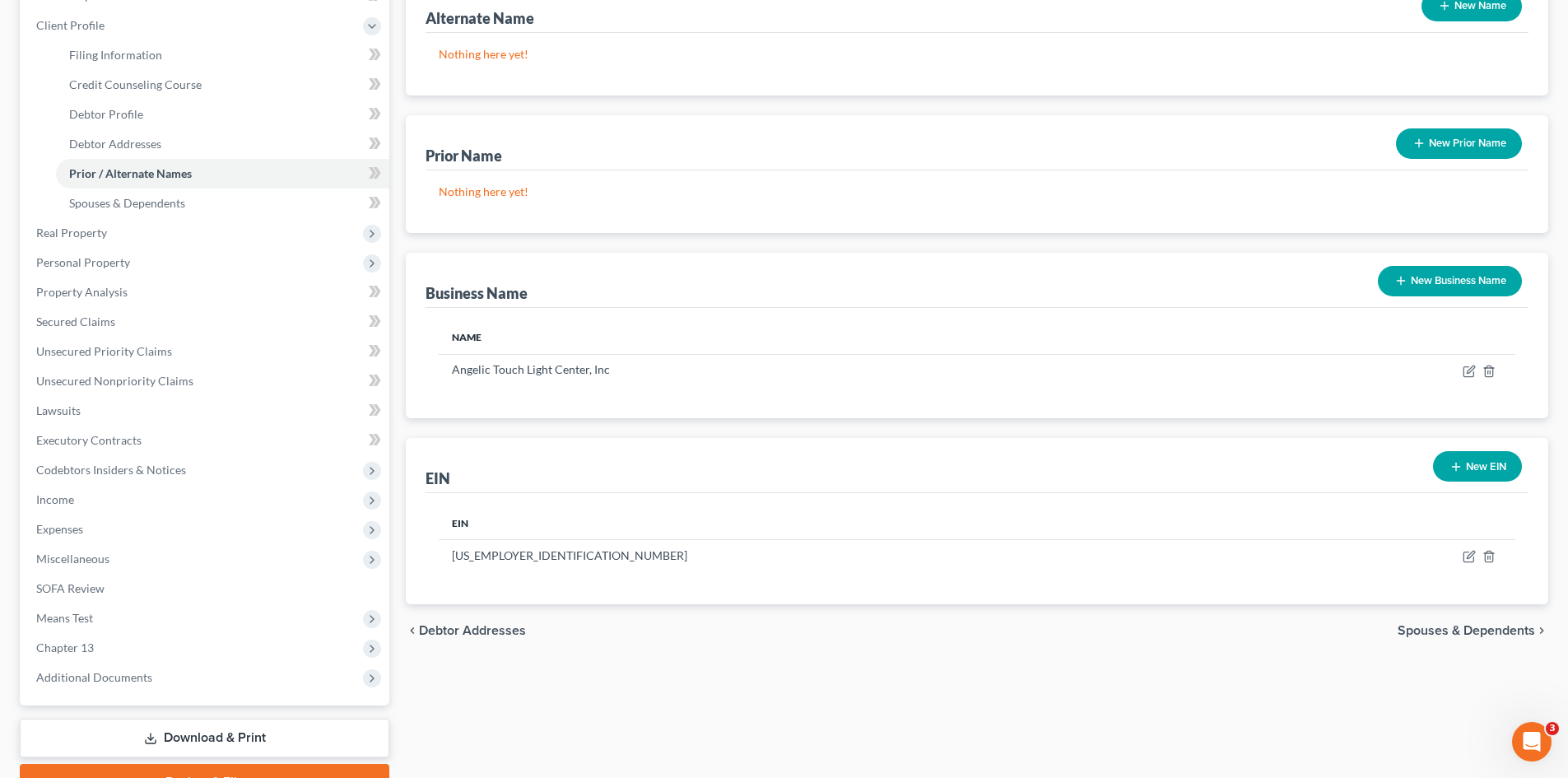
scroll to position [0, 0]
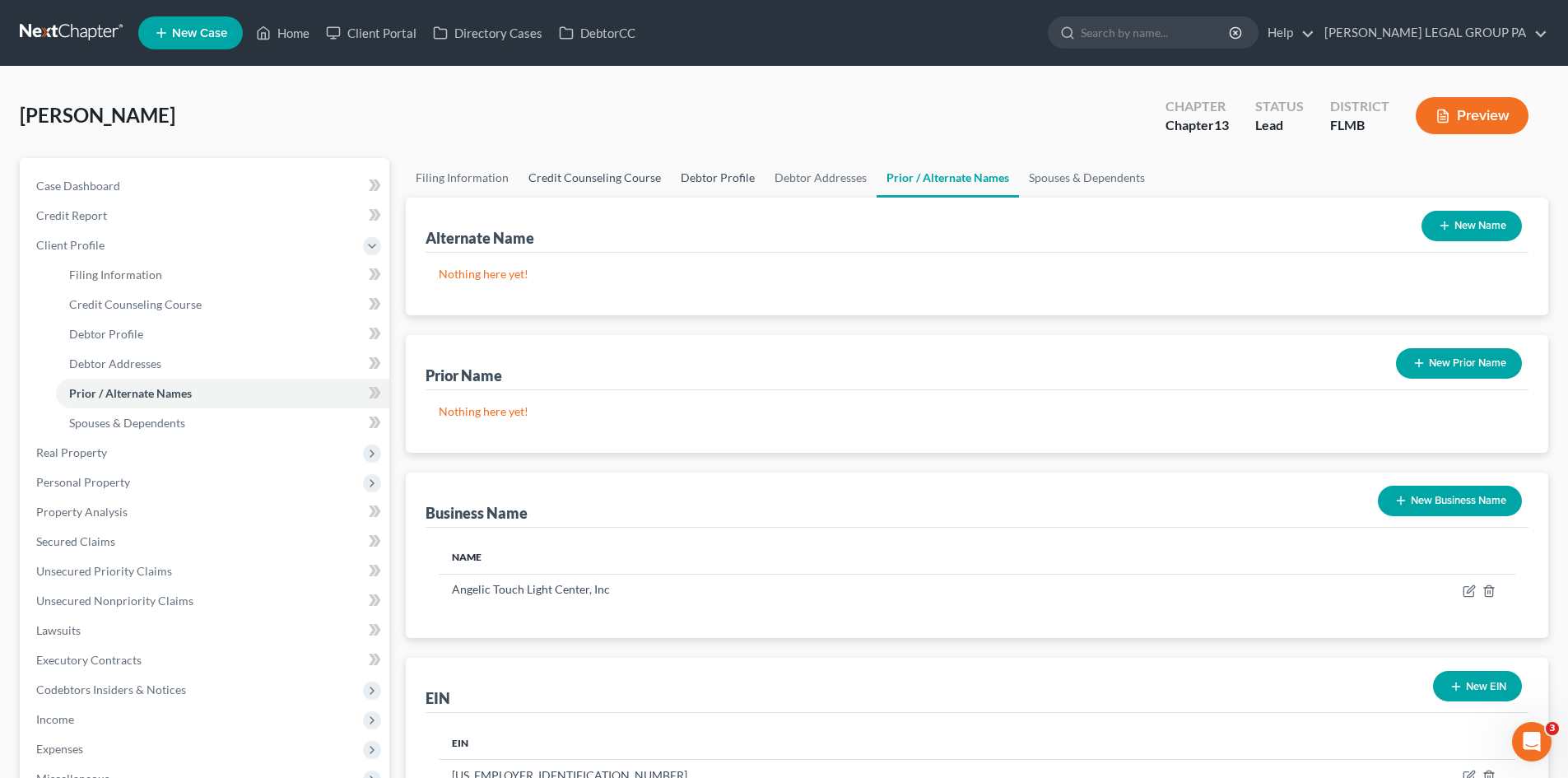
drag, startPoint x: 729, startPoint y: 173, endPoint x: 594, endPoint y: 173, distance: 135.0
click at [729, 173] on link "Debtor Profile" at bounding box center [718, 178] width 94 height 40
select select "0"
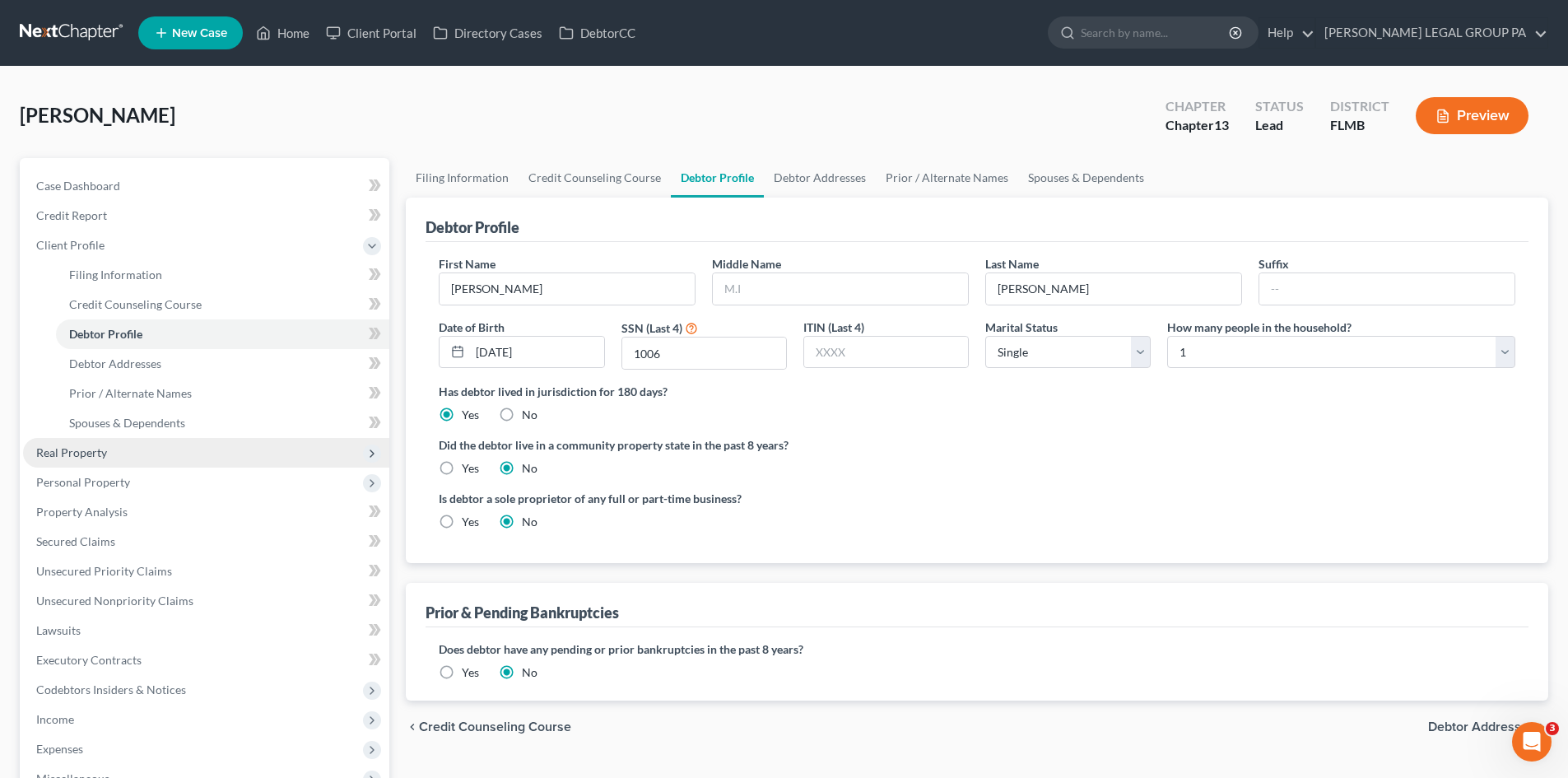
drag, startPoint x: 124, startPoint y: 454, endPoint x: 135, endPoint y: 460, distance: 12.5
click at [124, 454] on span "Real Property" at bounding box center [205, 453] width 366 height 30
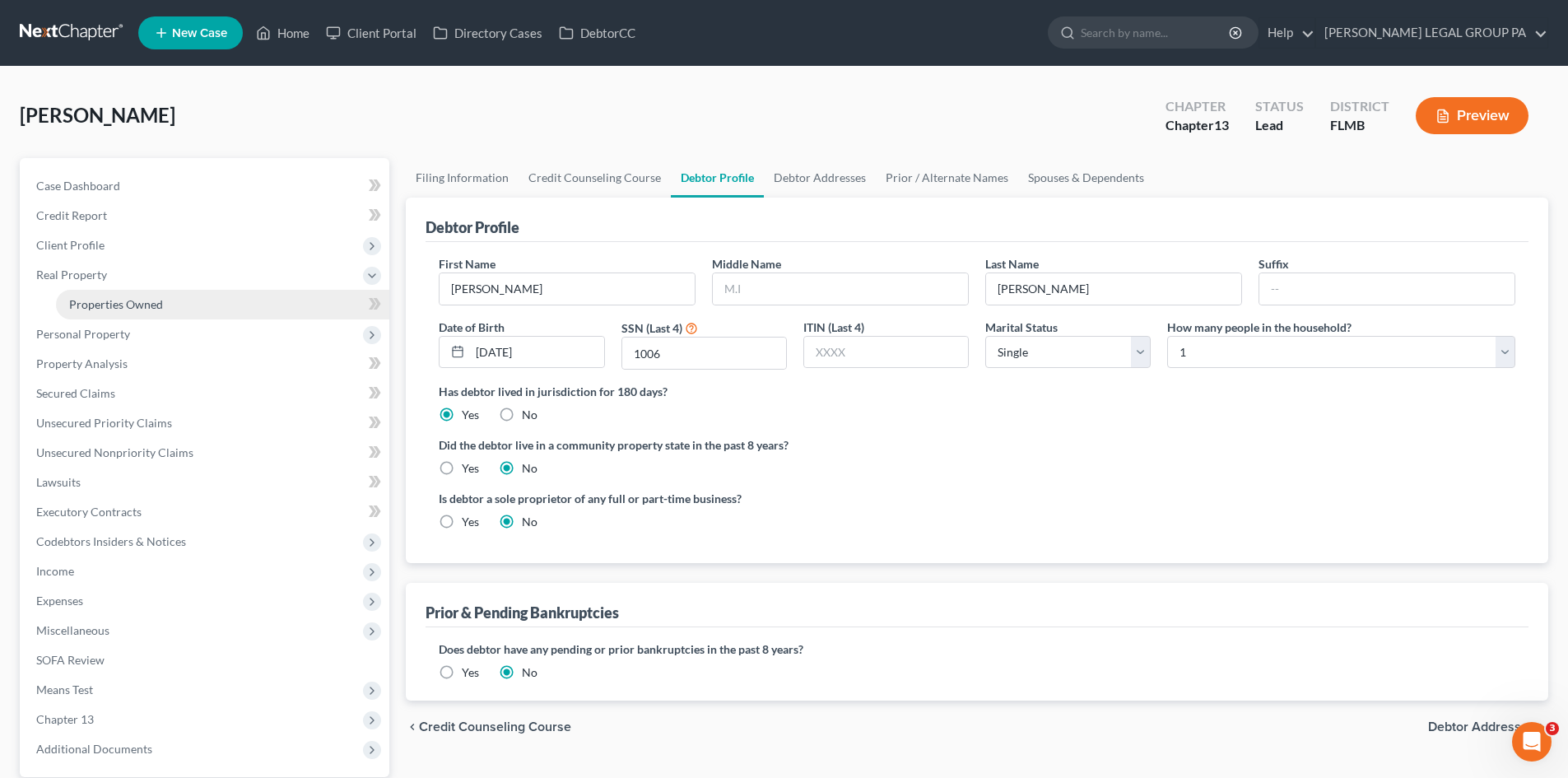
click at [173, 305] on link "Properties Owned" at bounding box center [222, 305] width 333 height 30
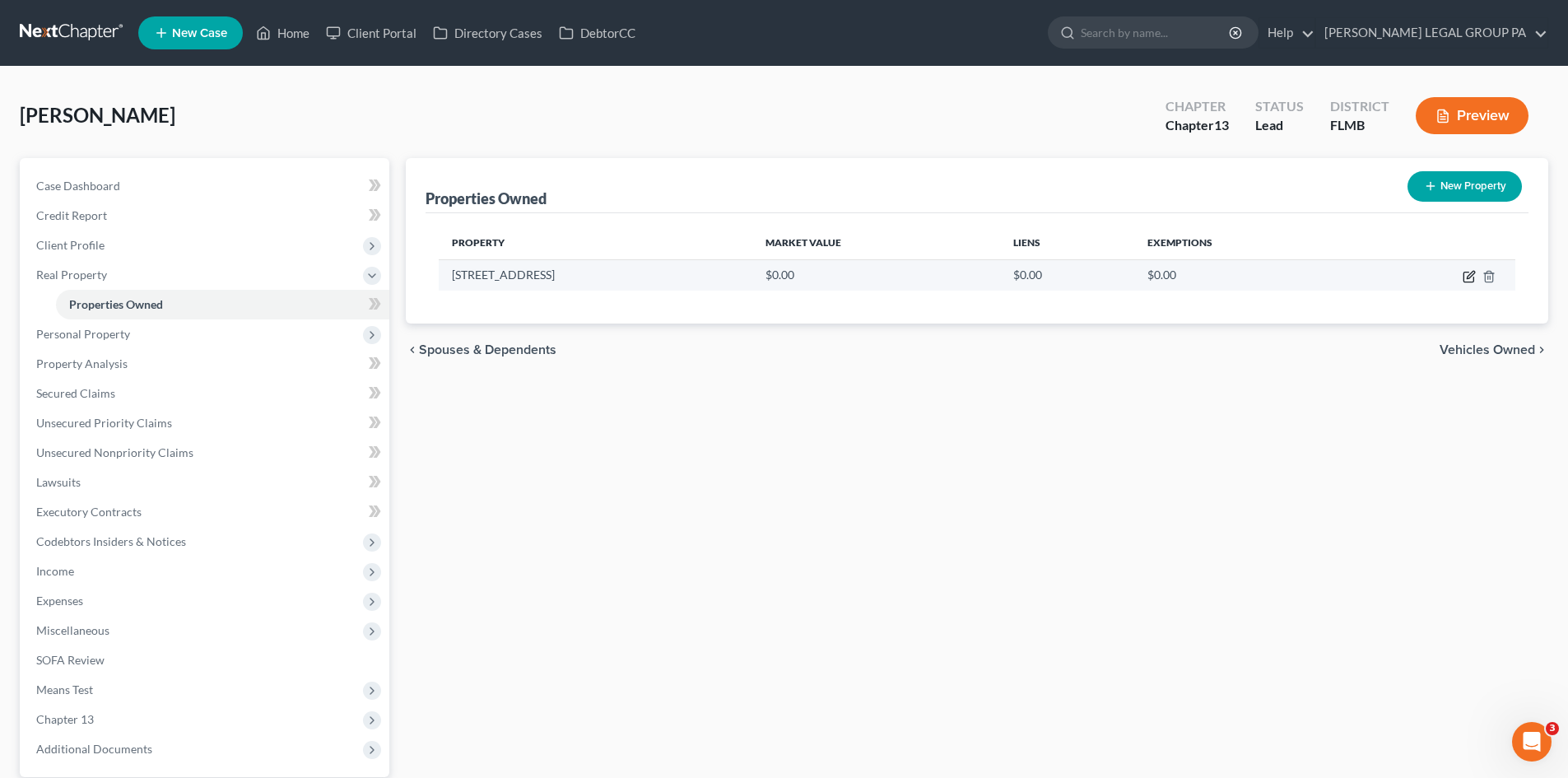
click at [1471, 270] on icon "button" at bounding box center [1469, 276] width 13 height 13
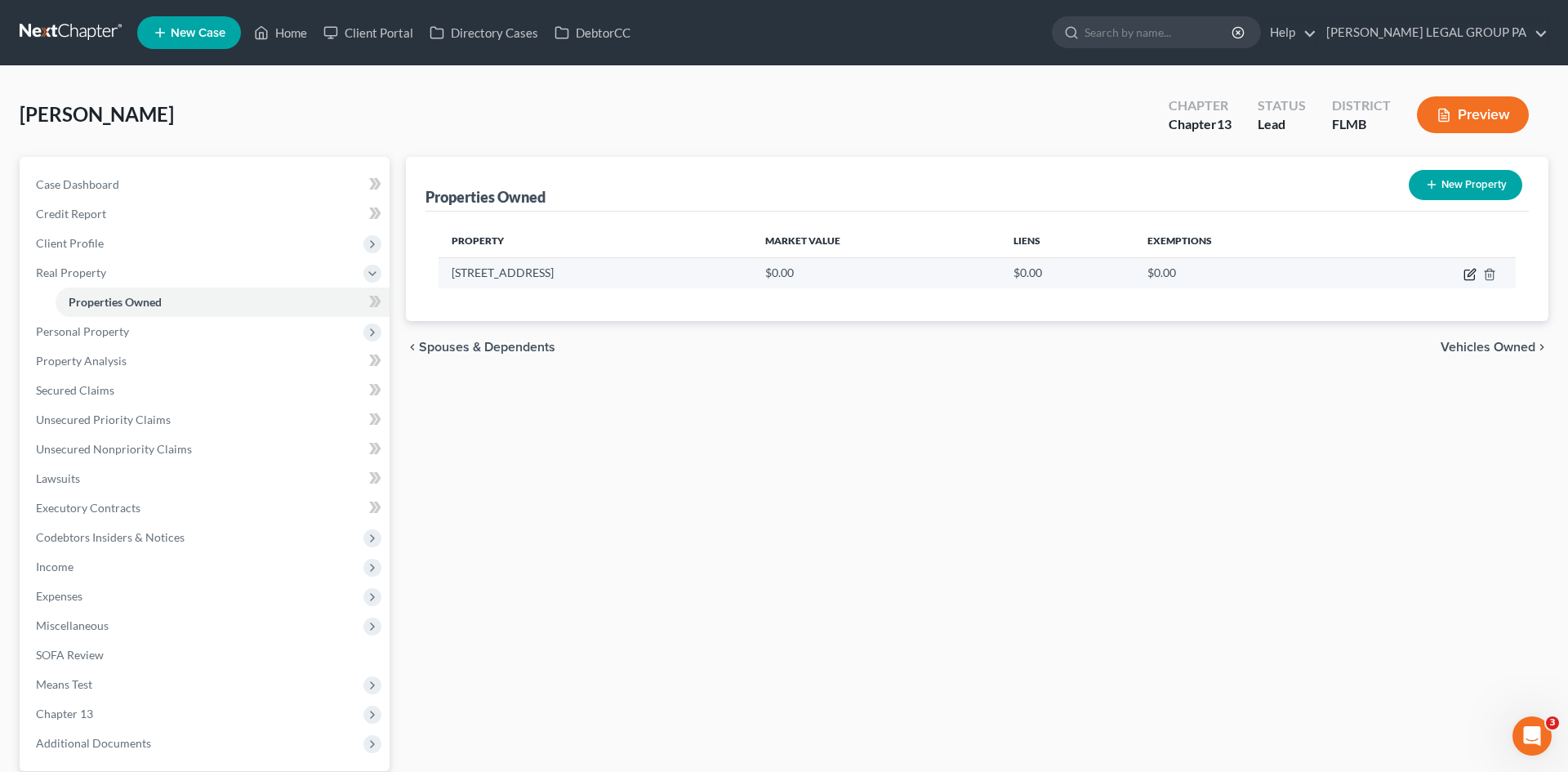
select select "9"
select select "50"
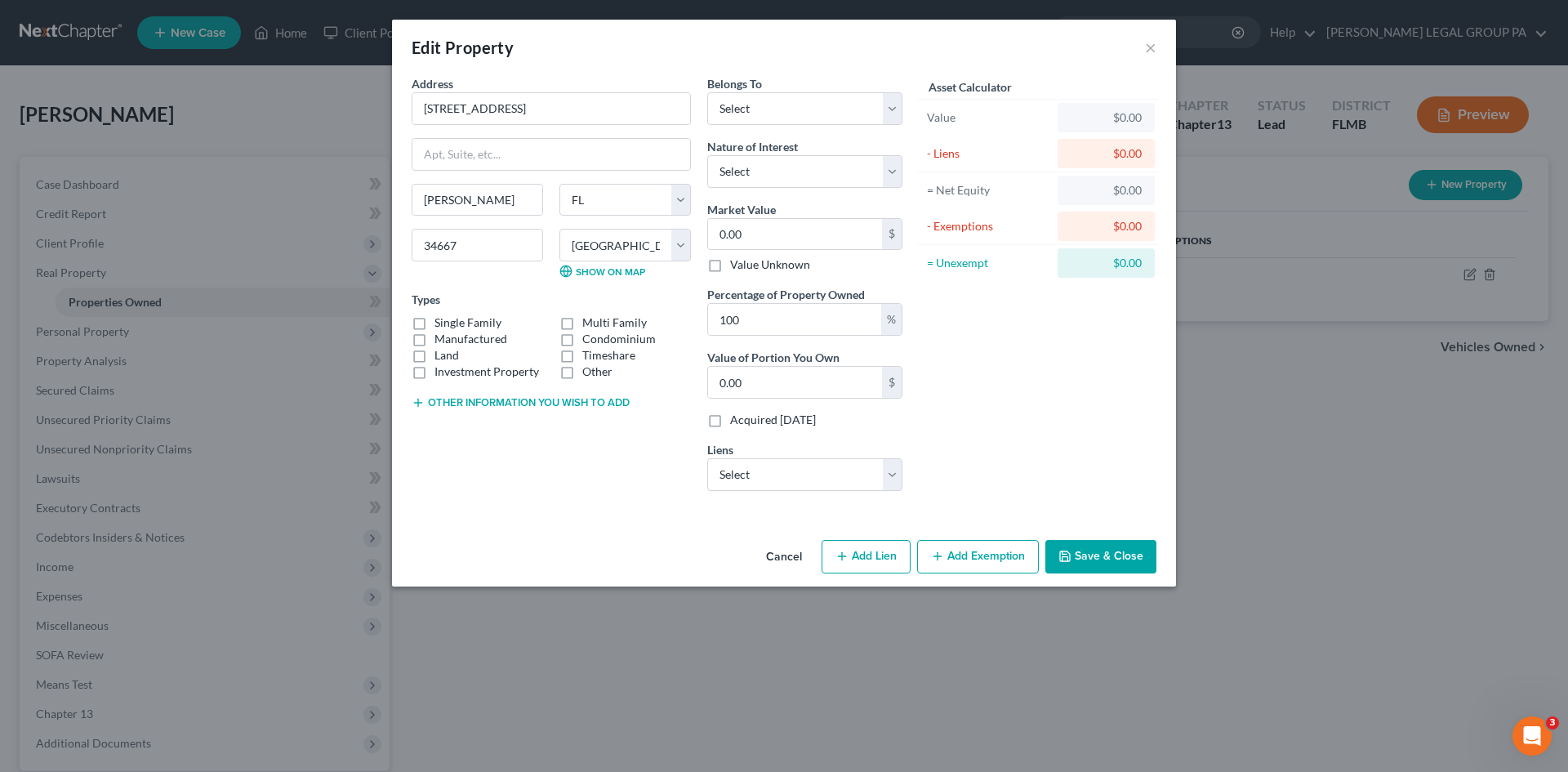
click at [434, 322] on label "Single Family" at bounding box center [468, 322] width 67 height 17
click at [441, 322] on input "Single Family" at bounding box center [446, 319] width 11 height 11
checkbox input "true"
click at [493, 402] on button "Other information you wish to add" at bounding box center [520, 402] width 218 height 13
click at [529, 441] on textarea at bounding box center [551, 439] width 280 height 60
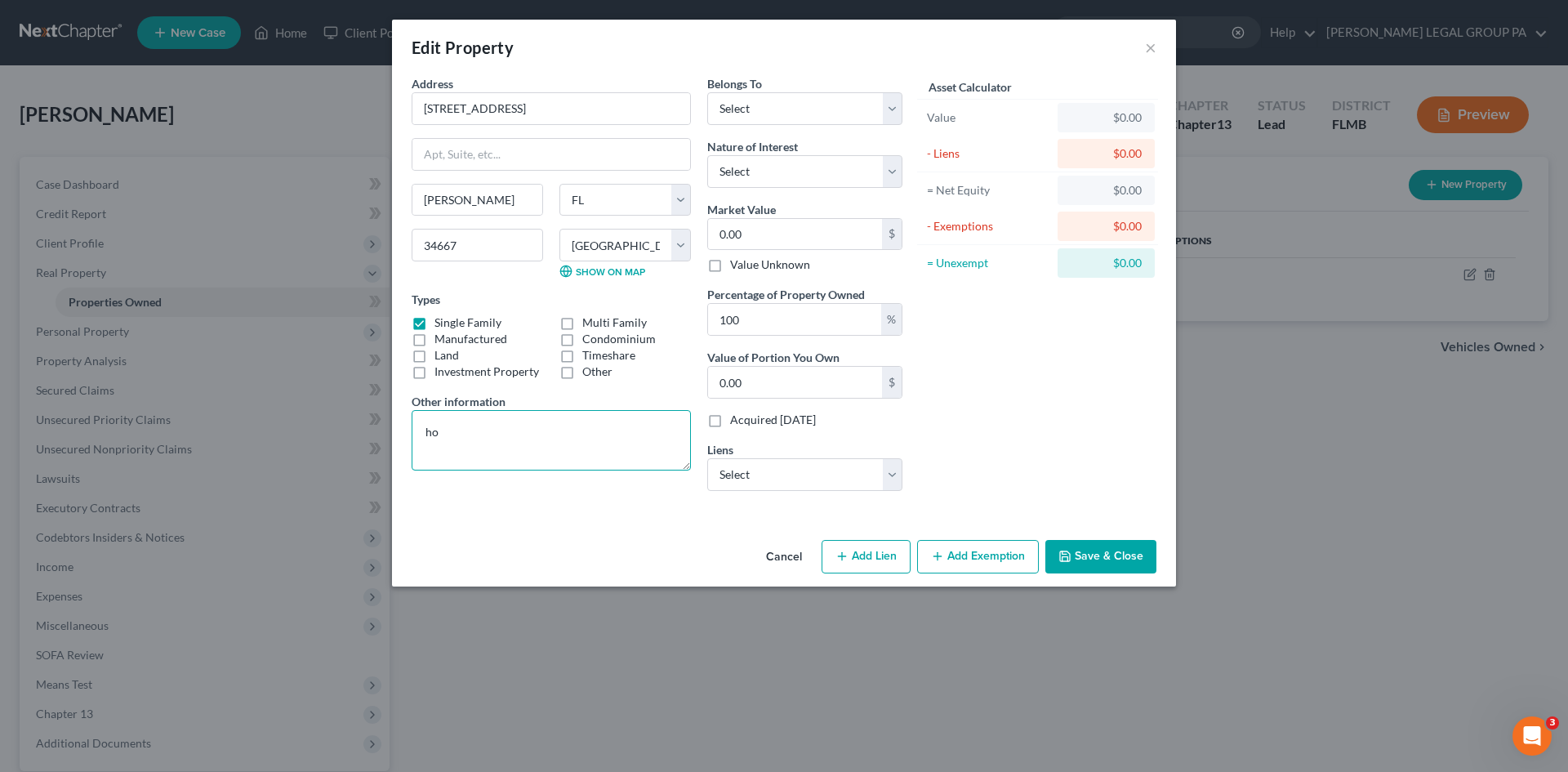
type textarea "h"
type textarea "Homestead"
click at [637, 117] on input "[STREET_ADDRESS]" at bounding box center [551, 109] width 278 height 32
type input "[STREET_ADDRESS] ([GEOGRAPHIC_DATA])"
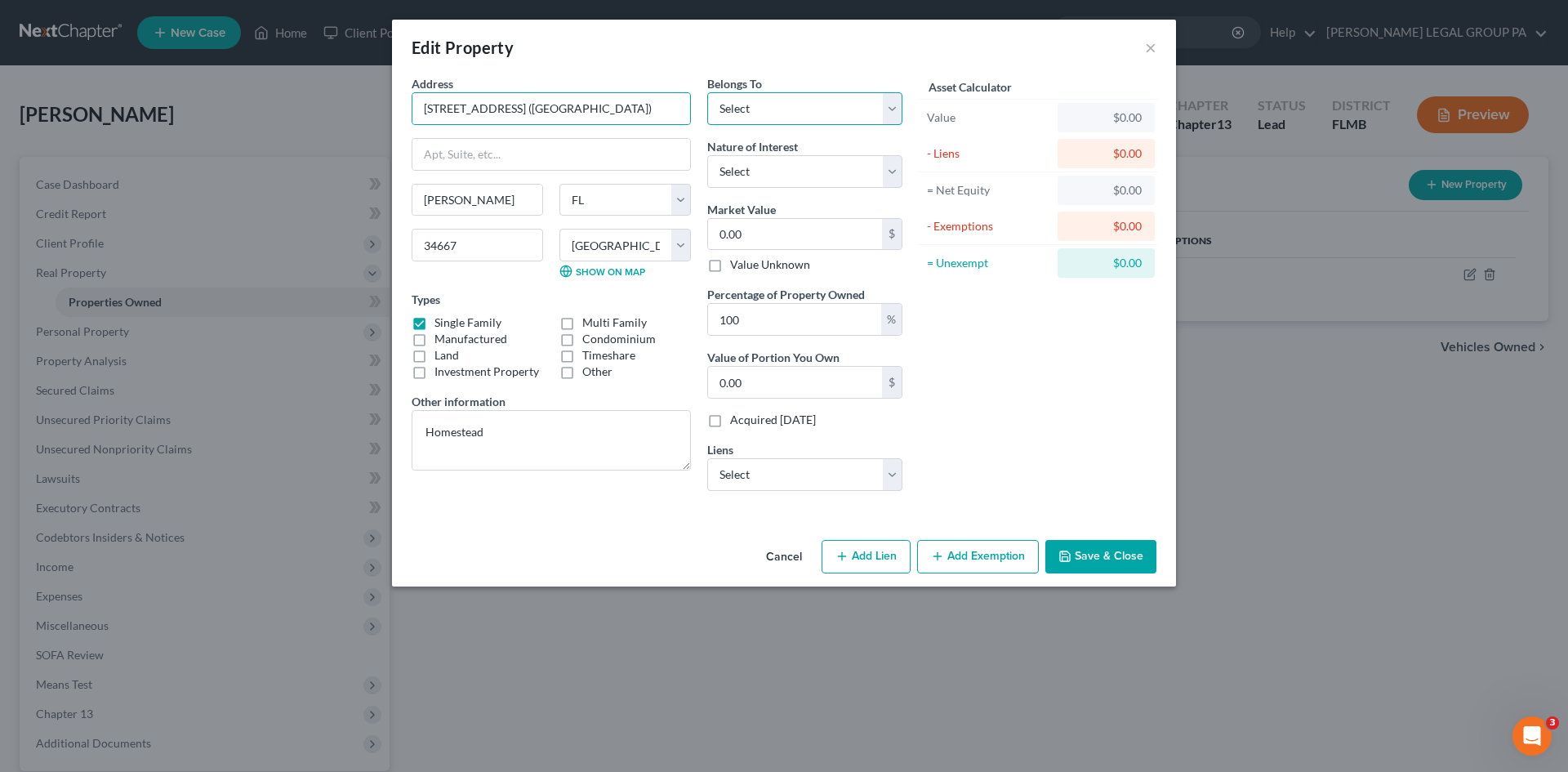
click at [812, 103] on select "Select Debtor 1 Only Debtor 2 Only Debtor 1 And Debtor 2 Only At Least One Of T…" at bounding box center [804, 108] width 195 height 32
select select "0"
click at [707, 93] on select "Select Debtor 1 Only Debtor 2 Only Debtor 1 And Debtor 2 Only At Least One Of T…" at bounding box center [804, 108] width 195 height 32
click at [816, 183] on select "Select Fee Simple Joint Tenant Life Estate Equitable Interest Future Interest T…" at bounding box center [804, 171] width 195 height 32
select select "0"
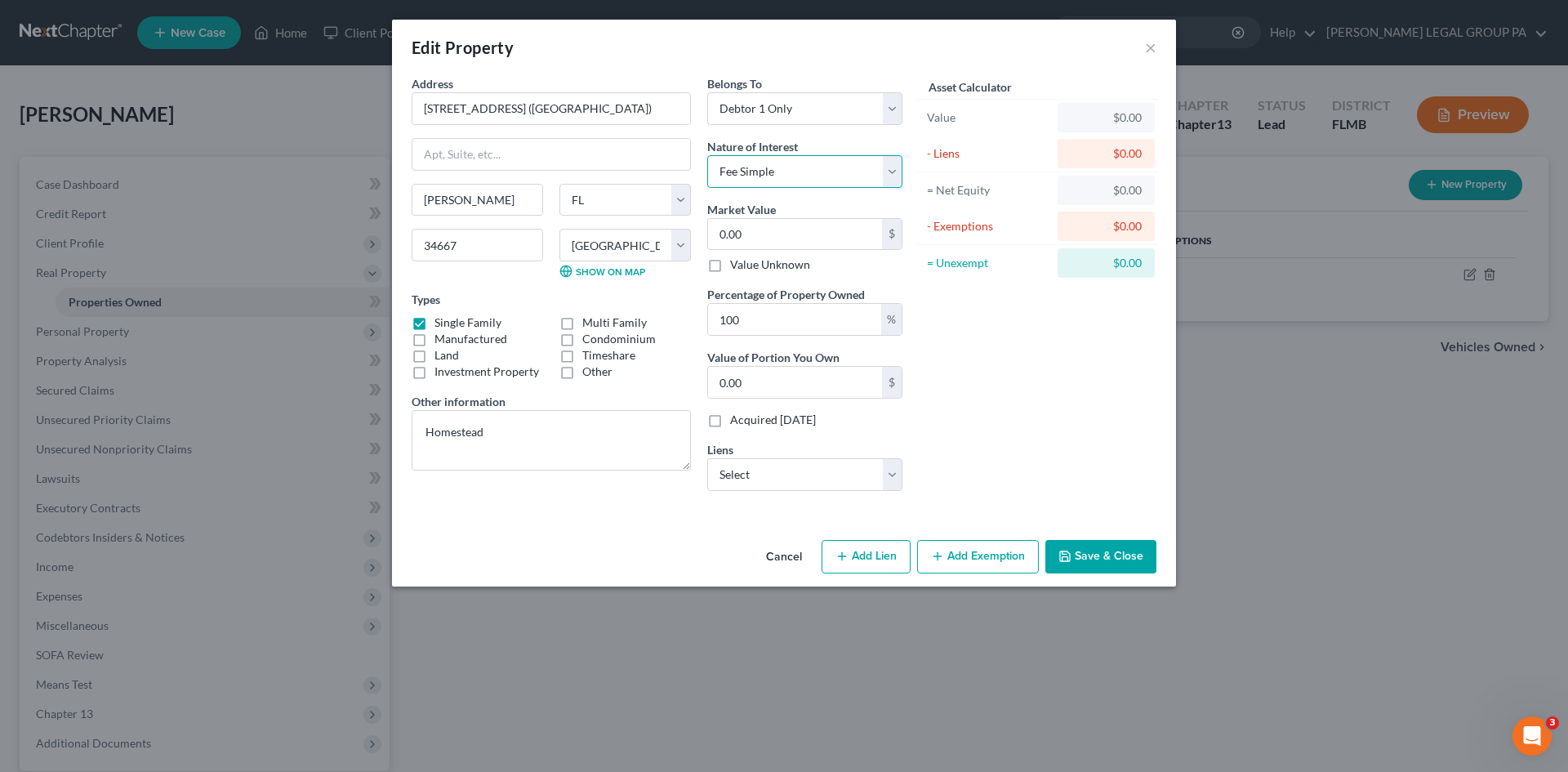
click at [707, 156] on select "Select Fee Simple Joint Tenant Life Estate Equitable Interest Future Interest T…" at bounding box center [804, 171] width 195 height 32
click at [783, 482] on select "Select Nr/Sms/Cal - $36,751.00 Truist Bank - $21,419.00 Ditech - $0.00" at bounding box center [804, 474] width 195 height 32
click at [967, 474] on div "Asset Calculator Value $0.00 - Liens $0.00 = Net Equity $0.00 - Exemptions $0.0…" at bounding box center [1037, 289] width 254 height 428
click at [815, 462] on select "Select Nr/Sms/Cal - $36,751.00 Truist Bank - $21,419.00 Ditech - $0.00" at bounding box center [804, 474] width 195 height 32
click at [985, 438] on div "Asset Calculator Value $0.00 - Liens $0.00 = Net Equity $0.00 - Exemptions $0.0…" at bounding box center [1037, 289] width 254 height 428
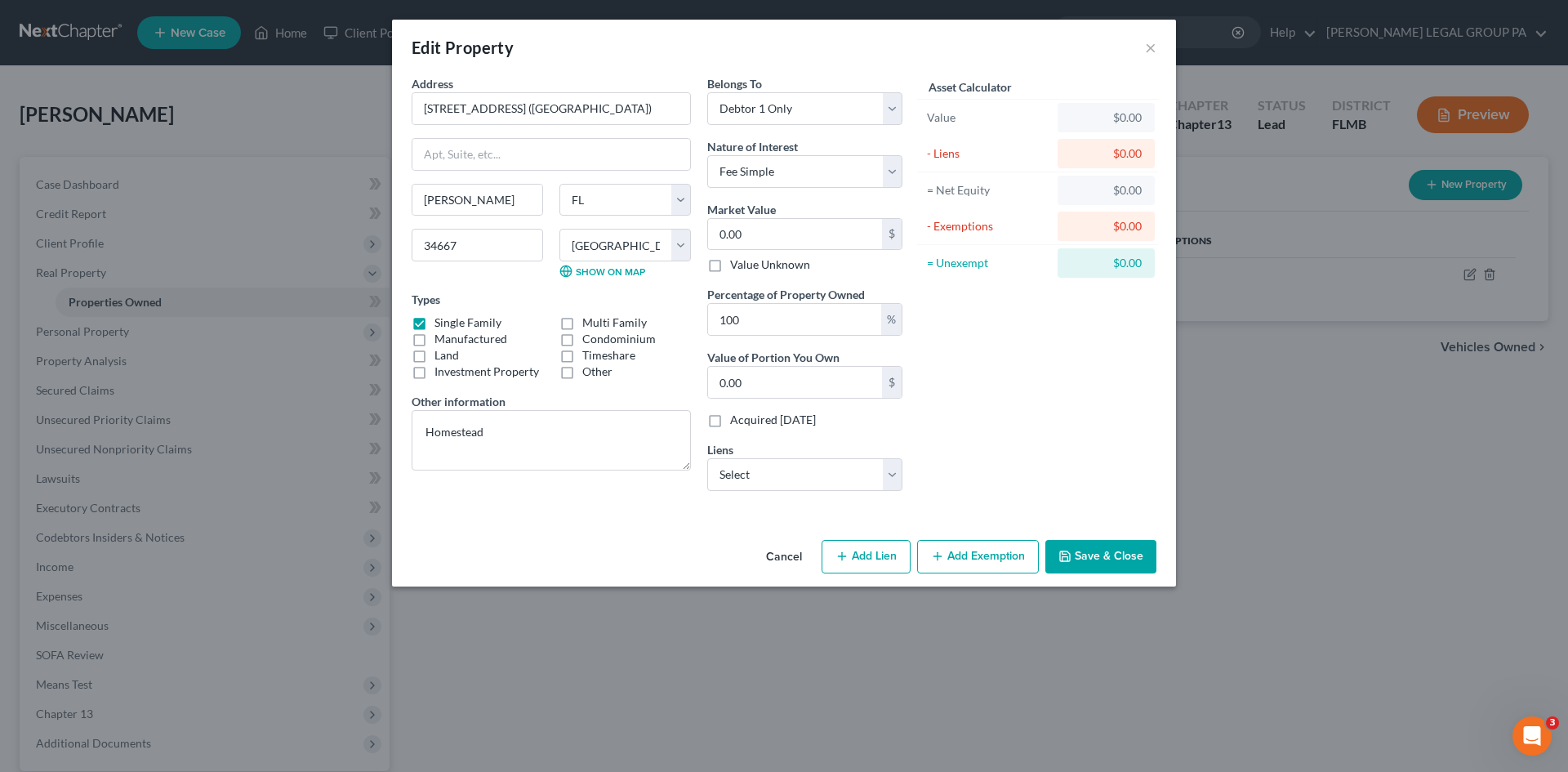
click at [1135, 564] on button "Save & Close" at bounding box center [1100, 556] width 111 height 34
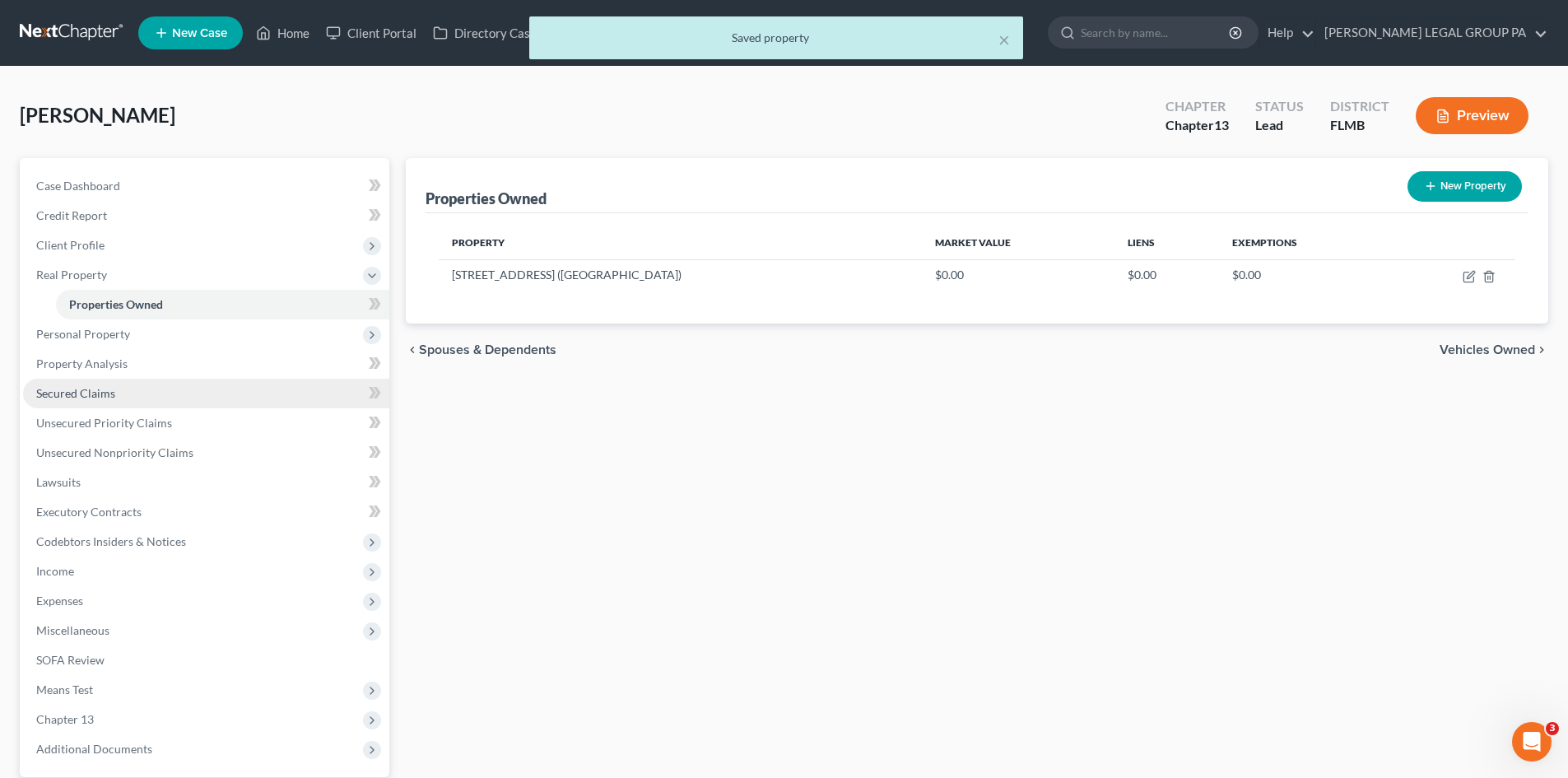
click at [113, 381] on link "Secured Claims" at bounding box center [205, 394] width 366 height 30
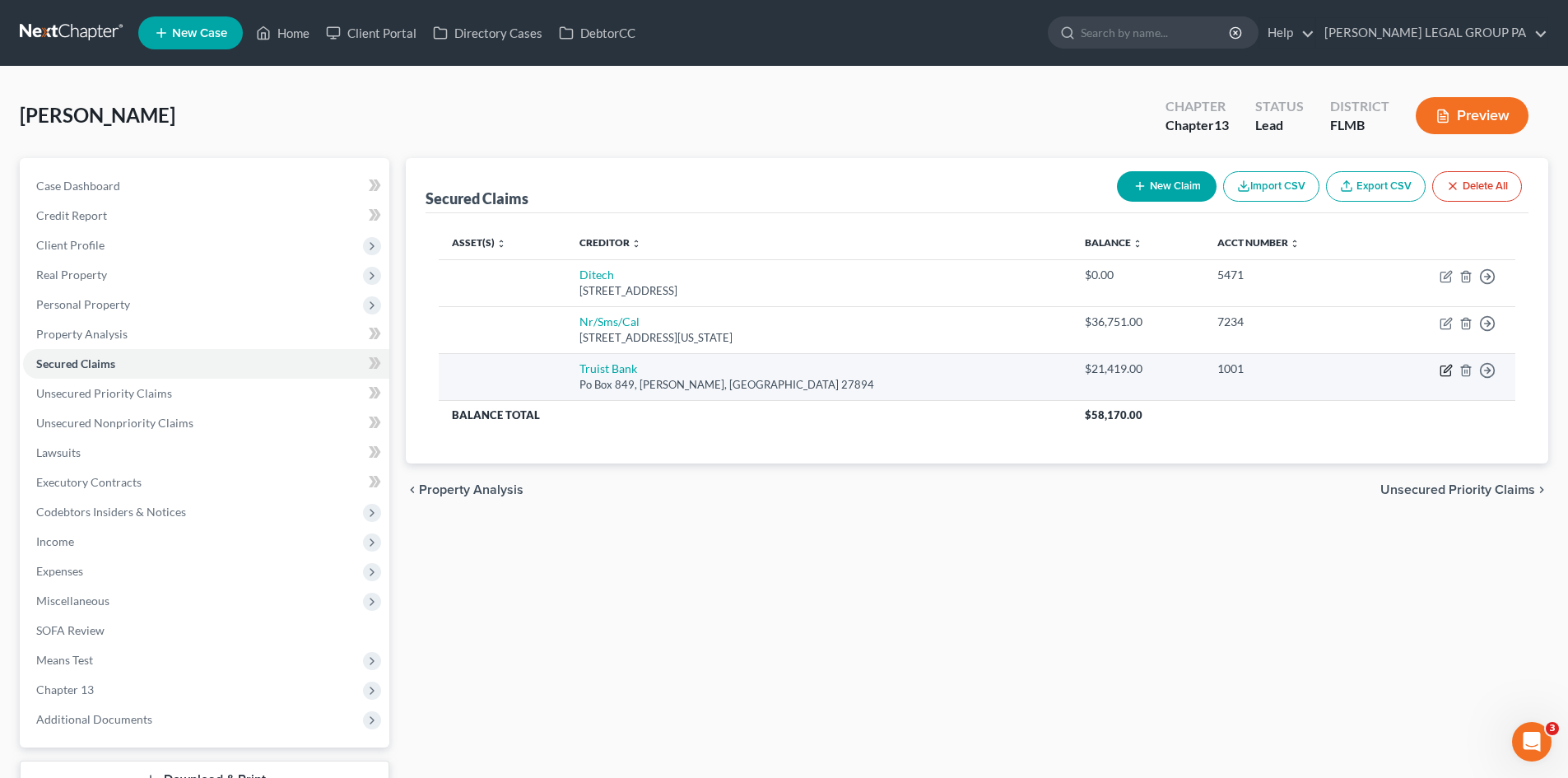
click at [1450, 371] on icon "button" at bounding box center [1446, 371] width 10 height 10
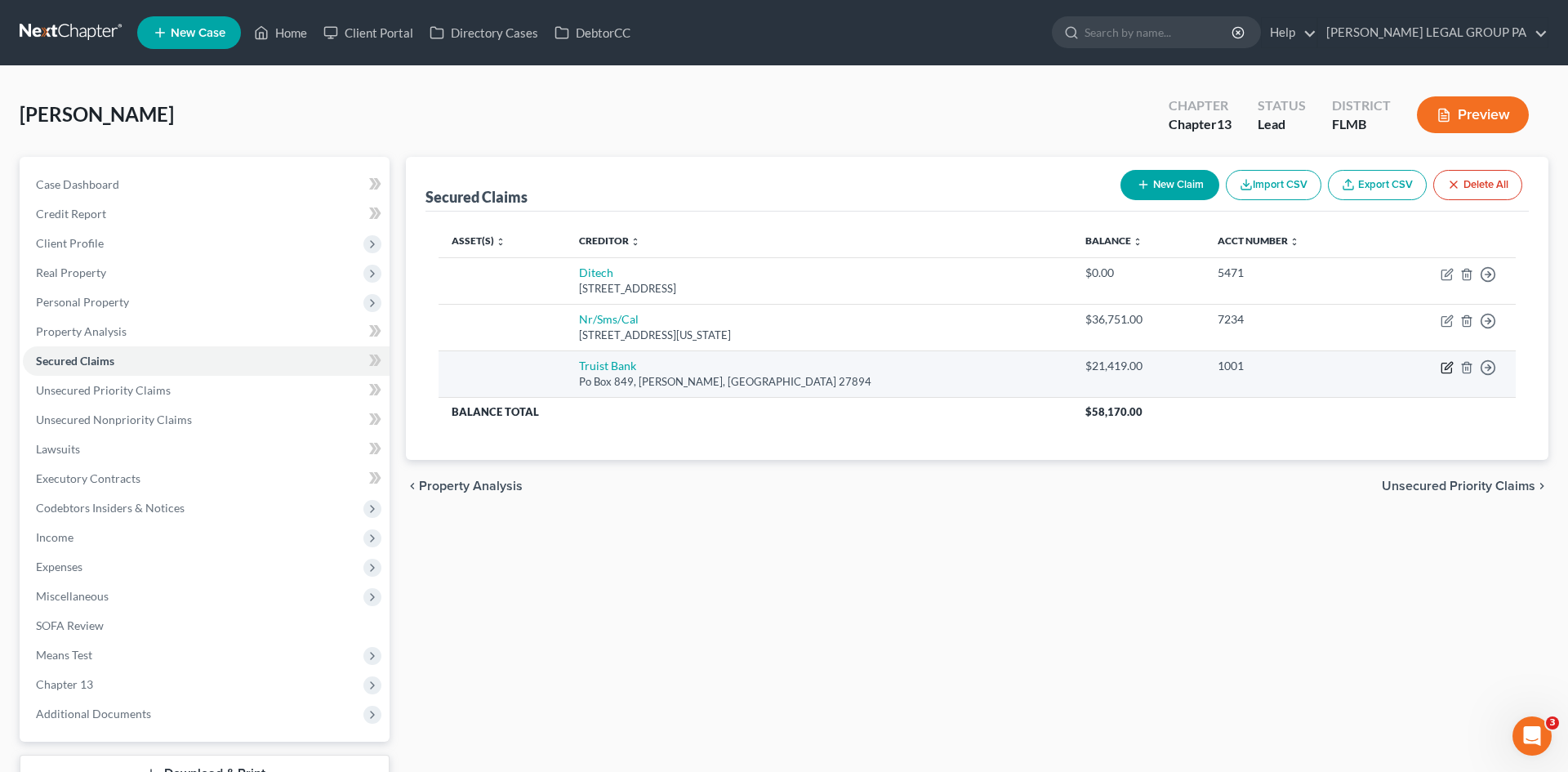
select select "28"
select select "0"
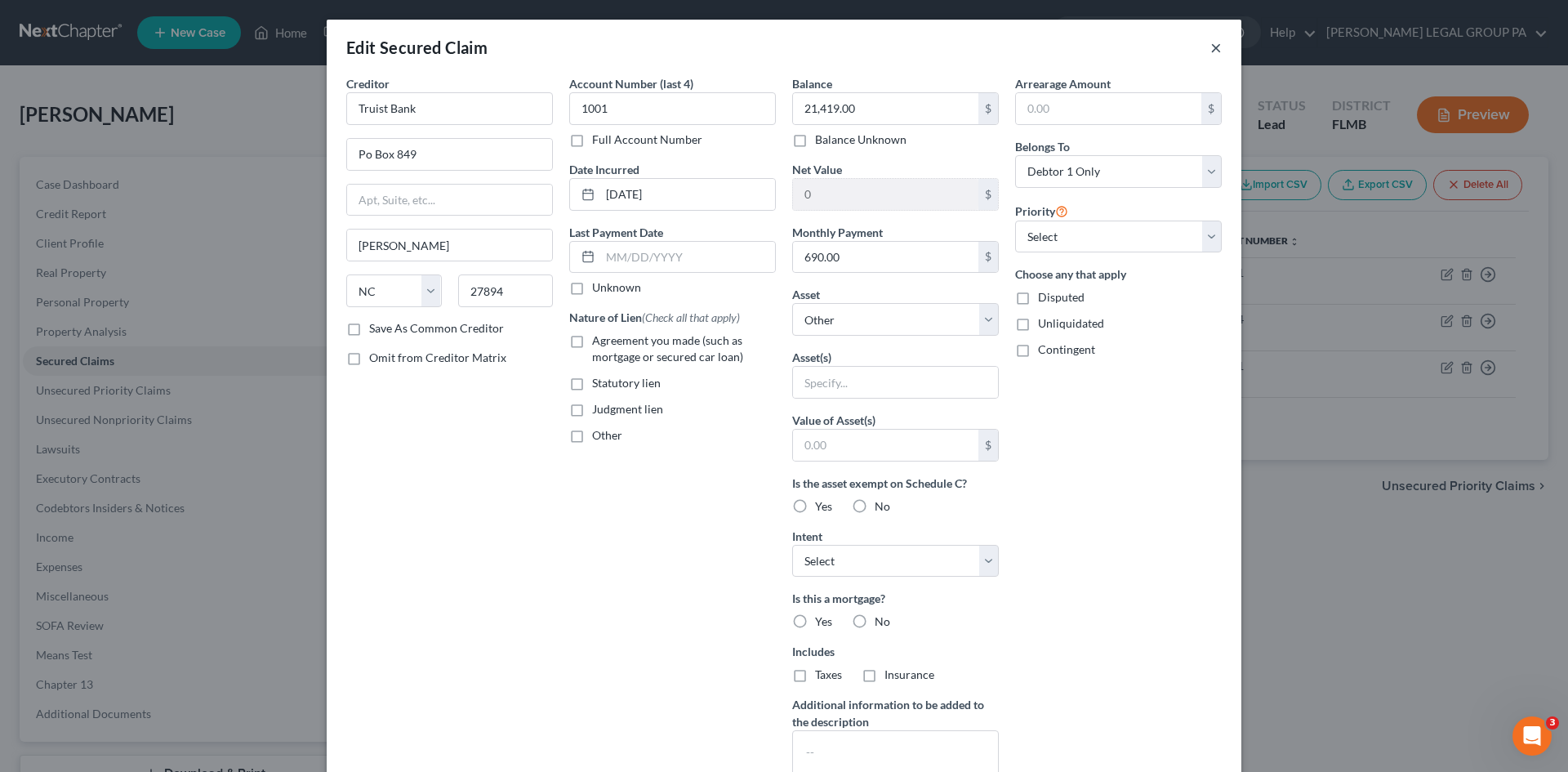
click at [1212, 46] on button "×" at bounding box center [1216, 47] width 12 height 20
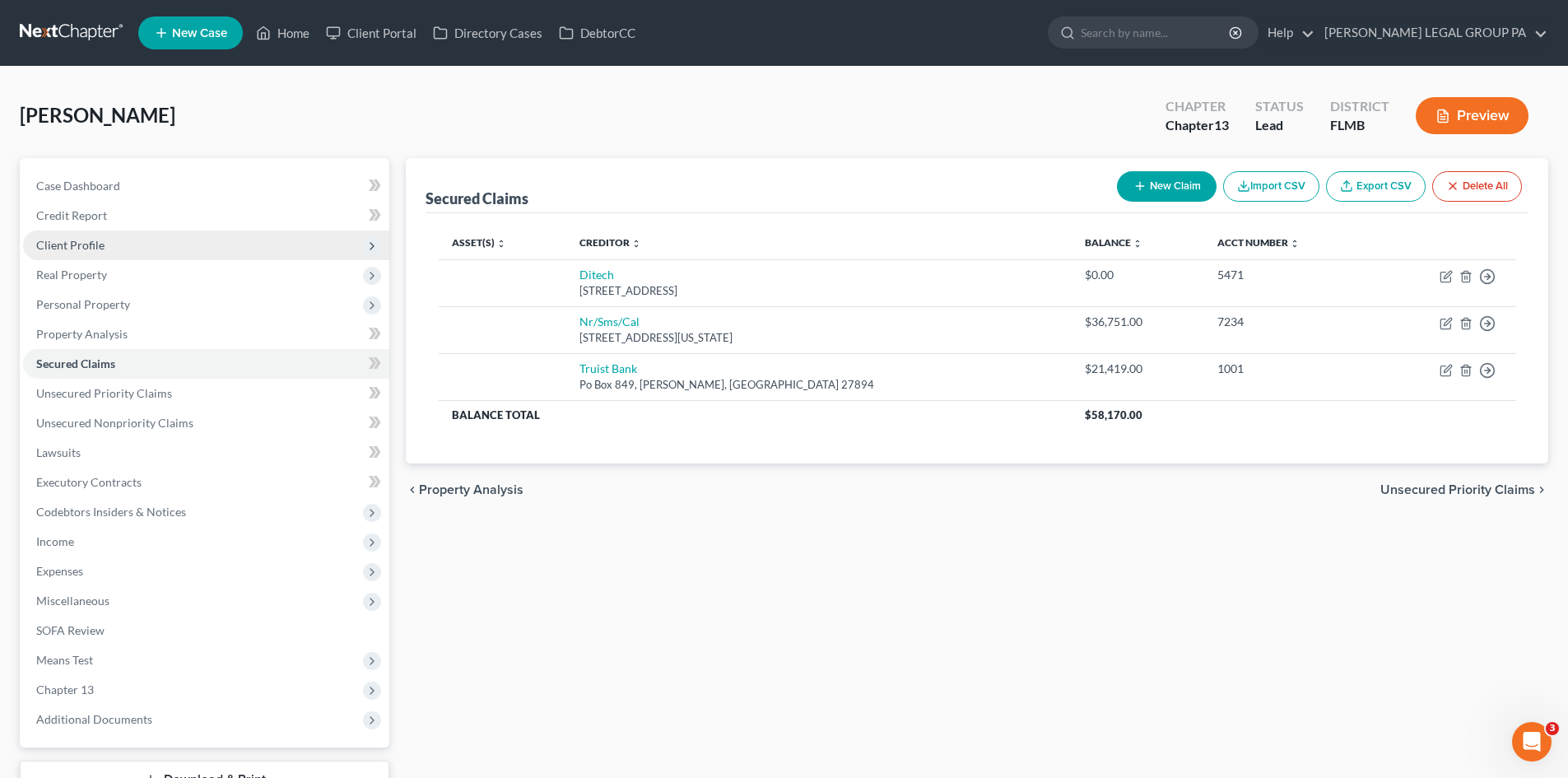
click at [129, 257] on span "Client Profile" at bounding box center [205, 245] width 366 height 30
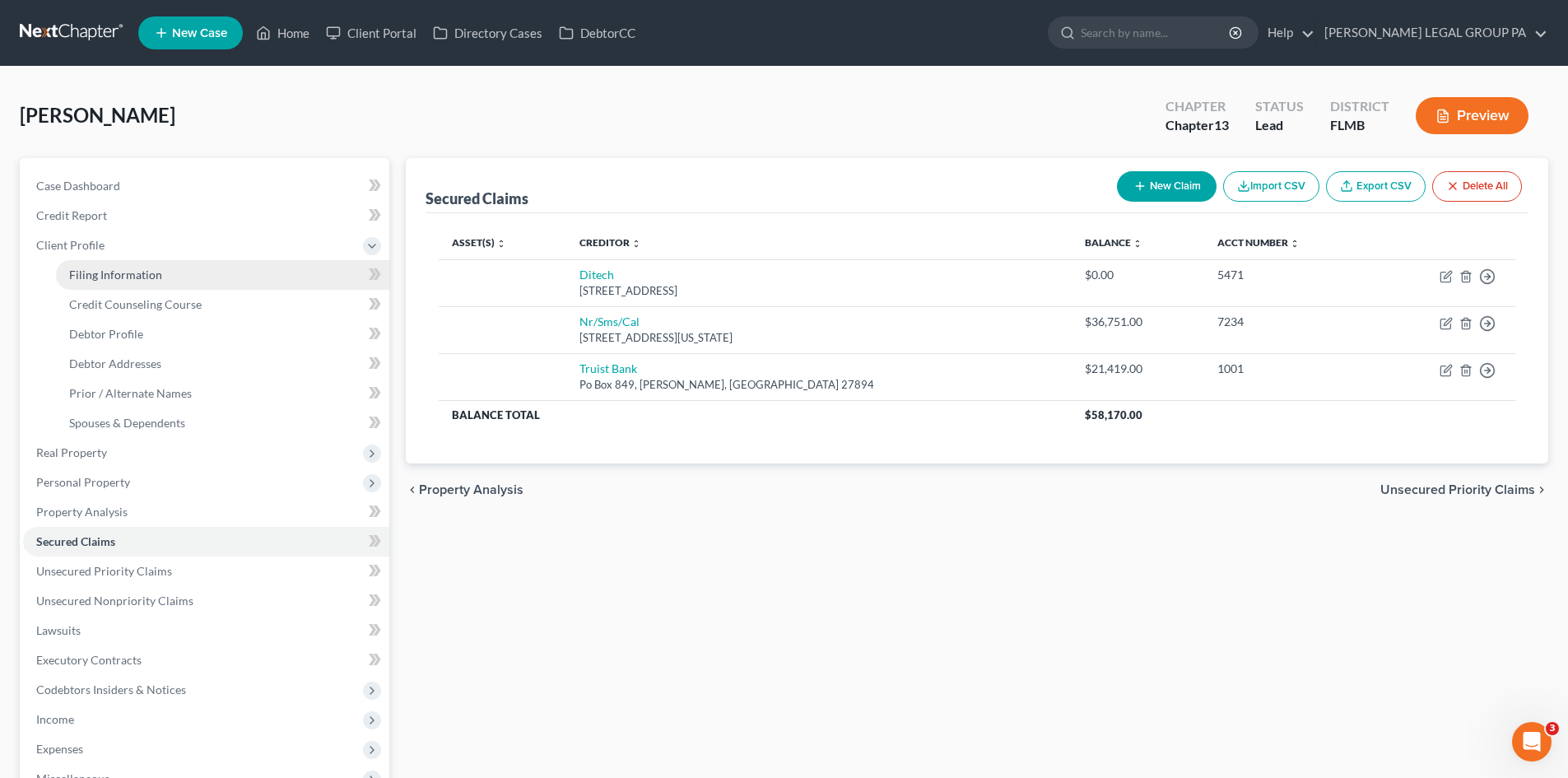
click at [127, 276] on span "Filing Information" at bounding box center [116, 275] width 93 height 14
select select "1"
select select "0"
select select "3"
select select "15"
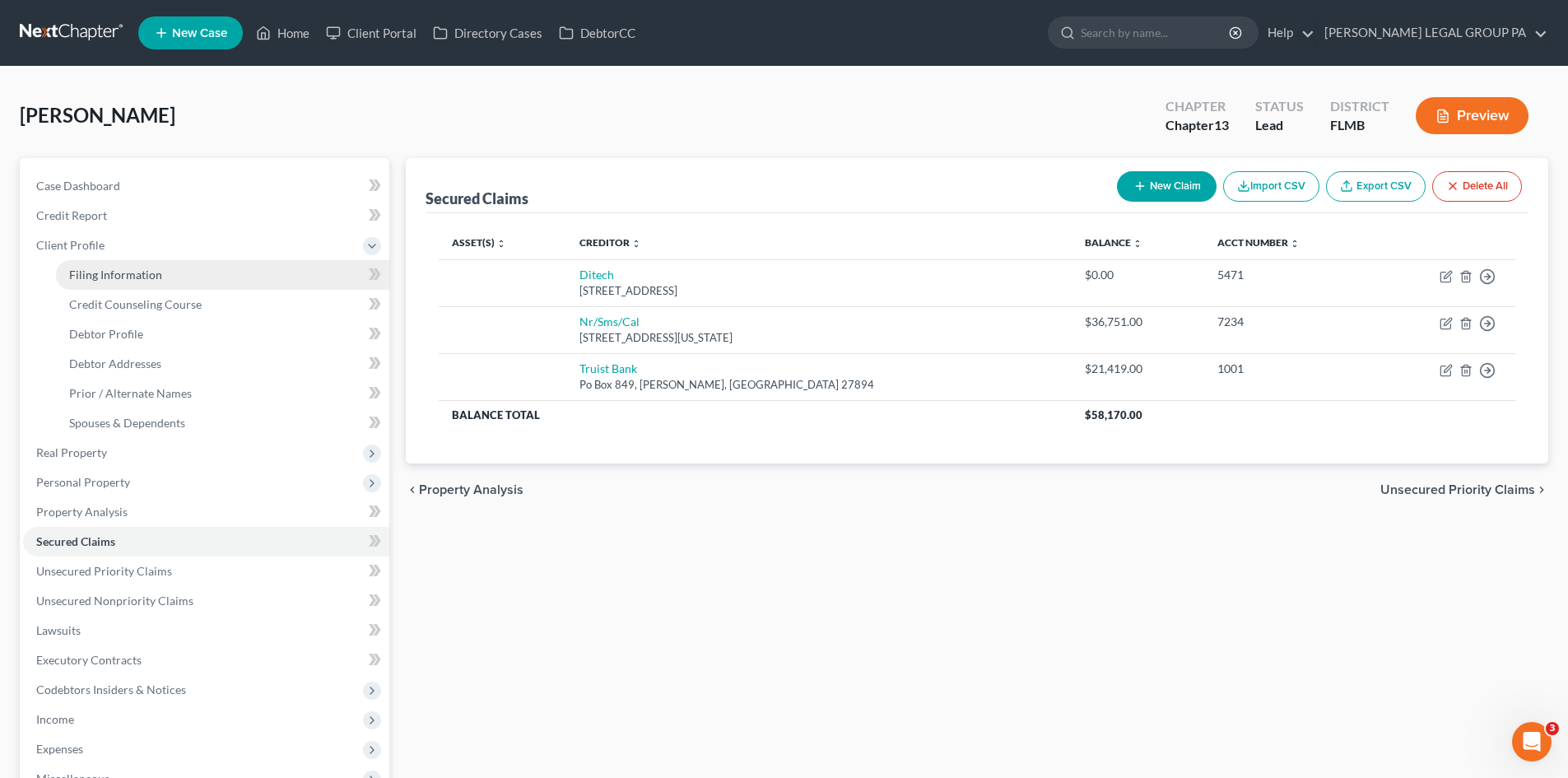
select select "0"
select select "9"
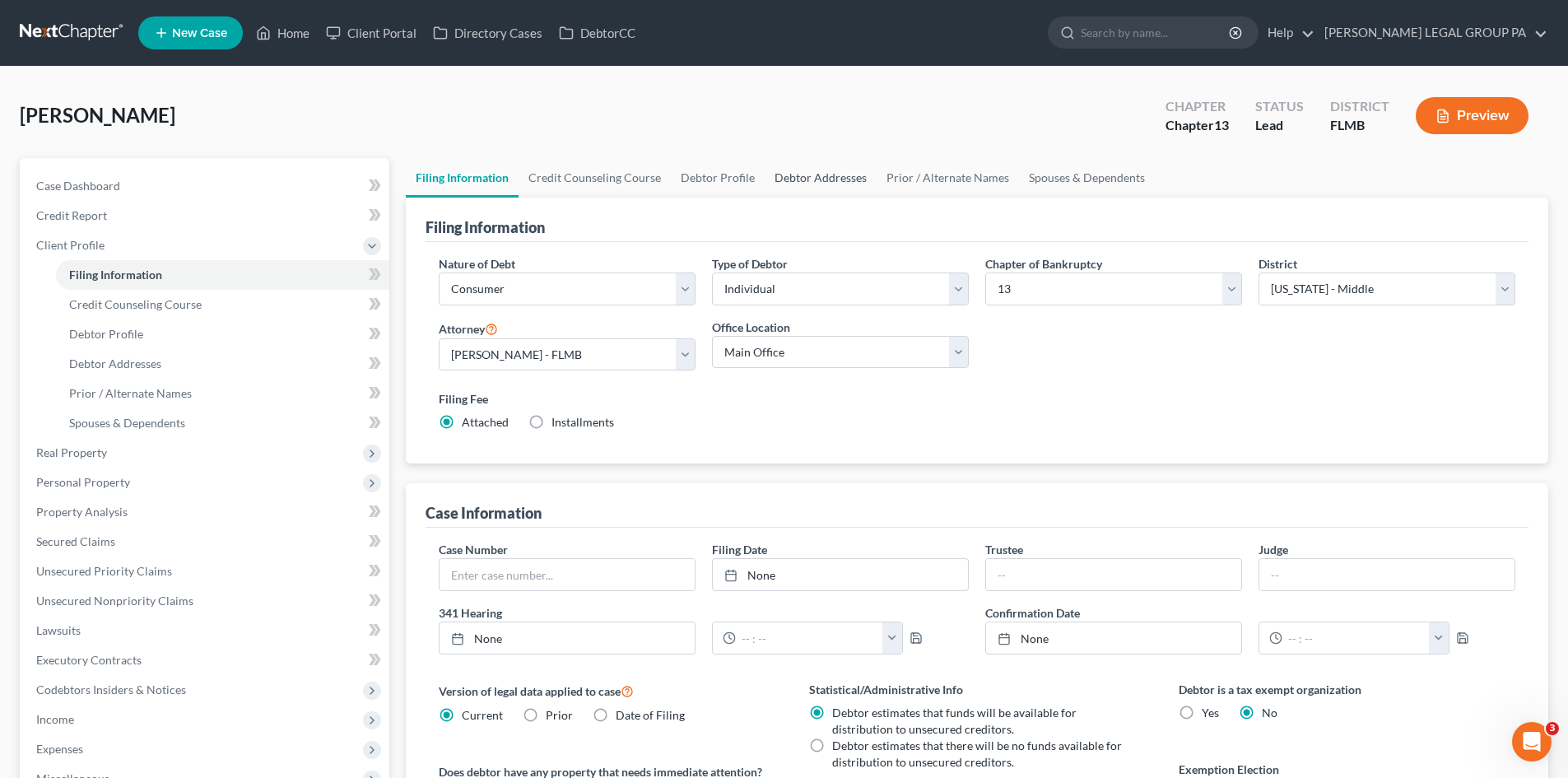
click at [795, 181] on link "Debtor Addresses" at bounding box center [821, 178] width 112 height 40
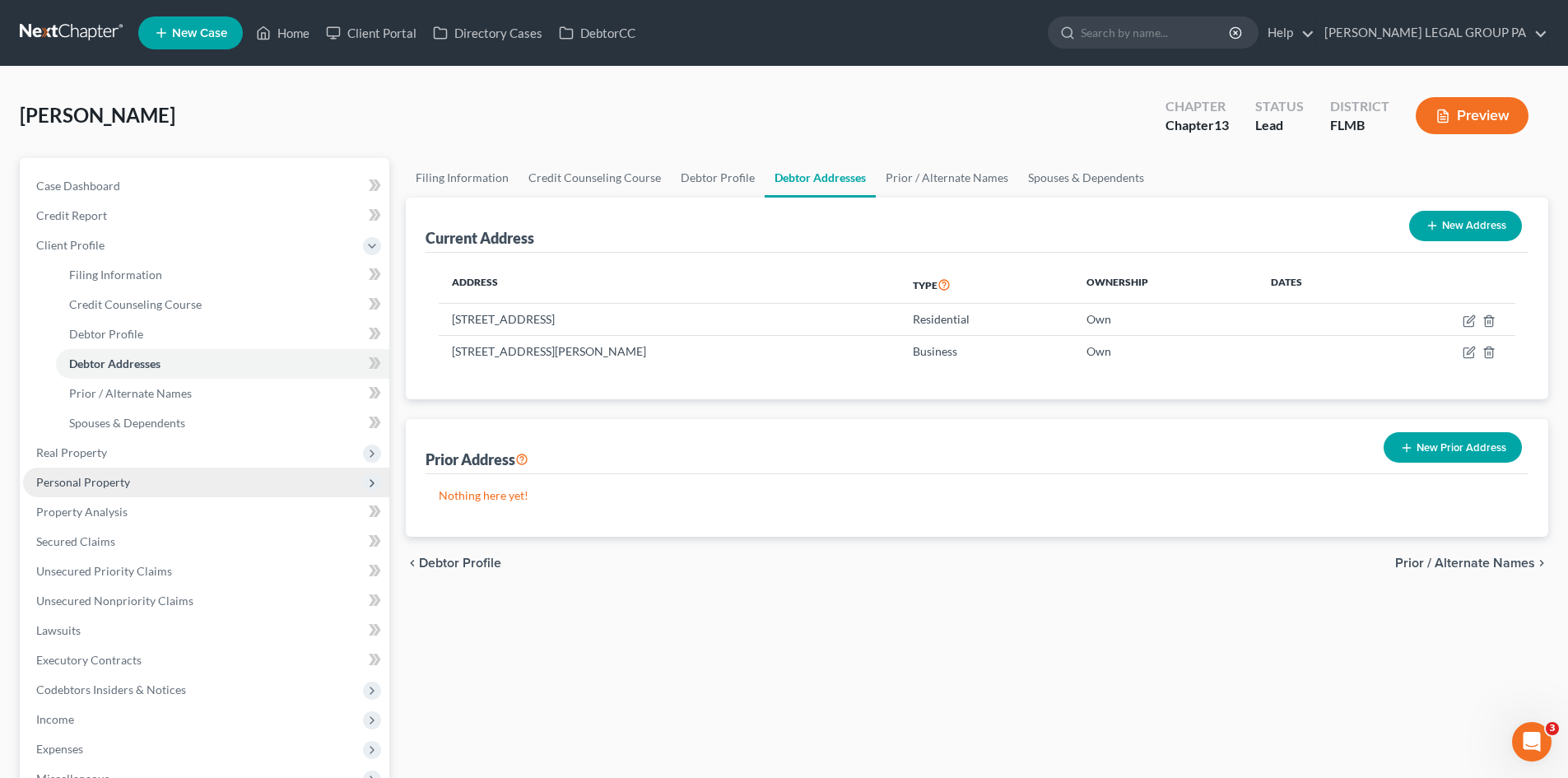
click at [137, 469] on span "Personal Property" at bounding box center [205, 482] width 366 height 30
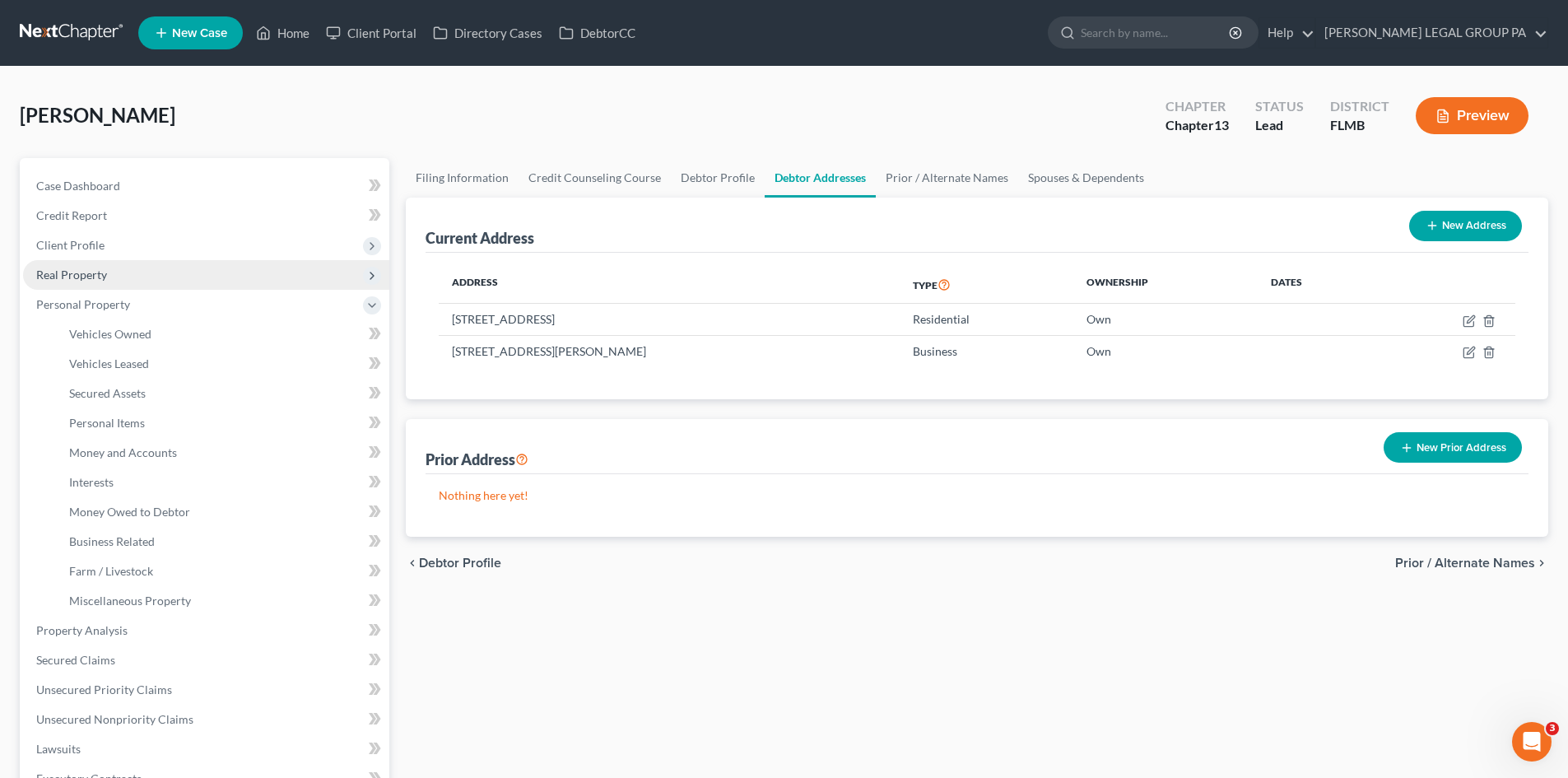
click at [124, 272] on span "Real Property" at bounding box center [205, 275] width 366 height 30
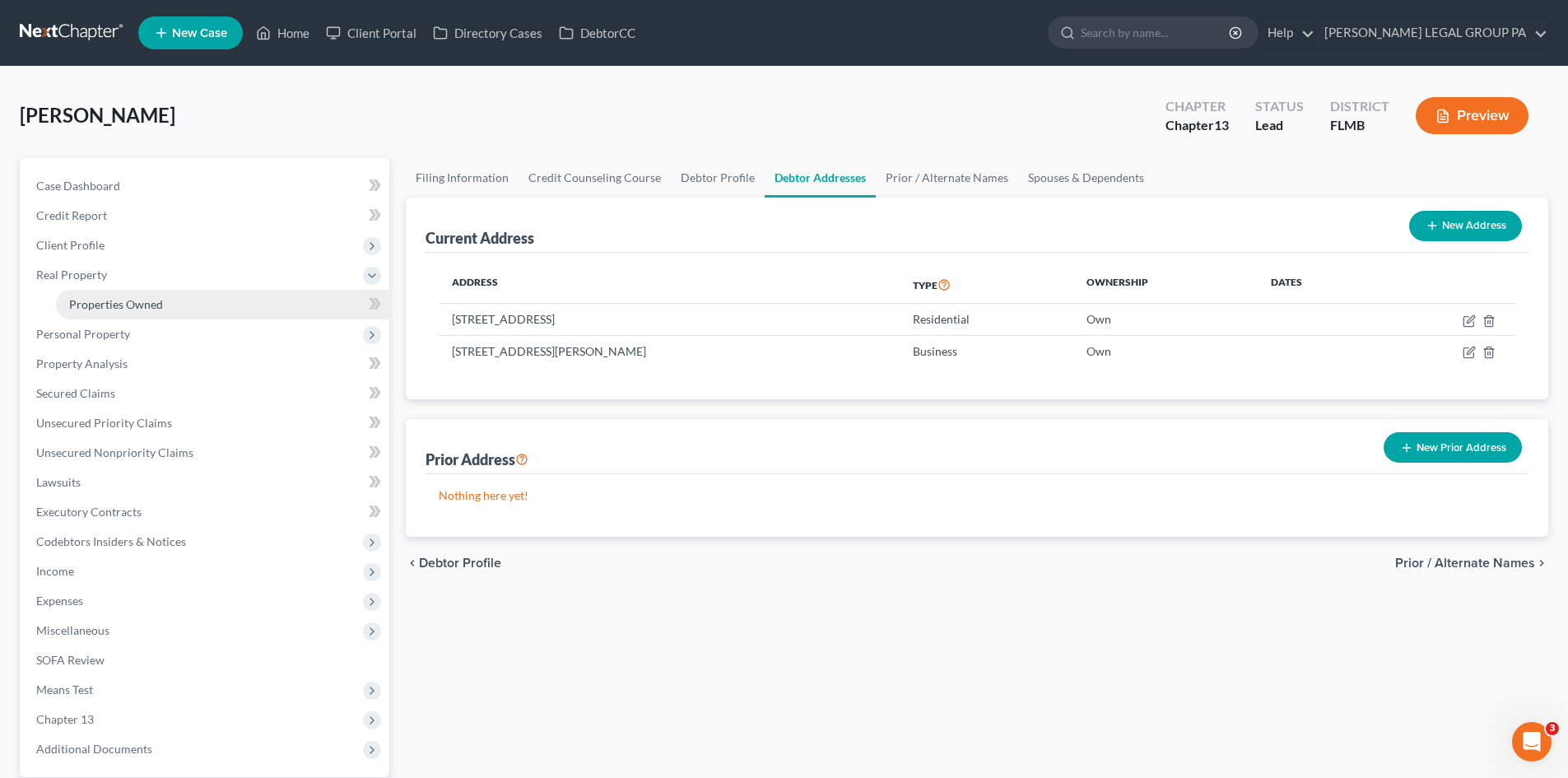
click at [128, 306] on span "Properties Owned" at bounding box center [116, 304] width 94 height 14
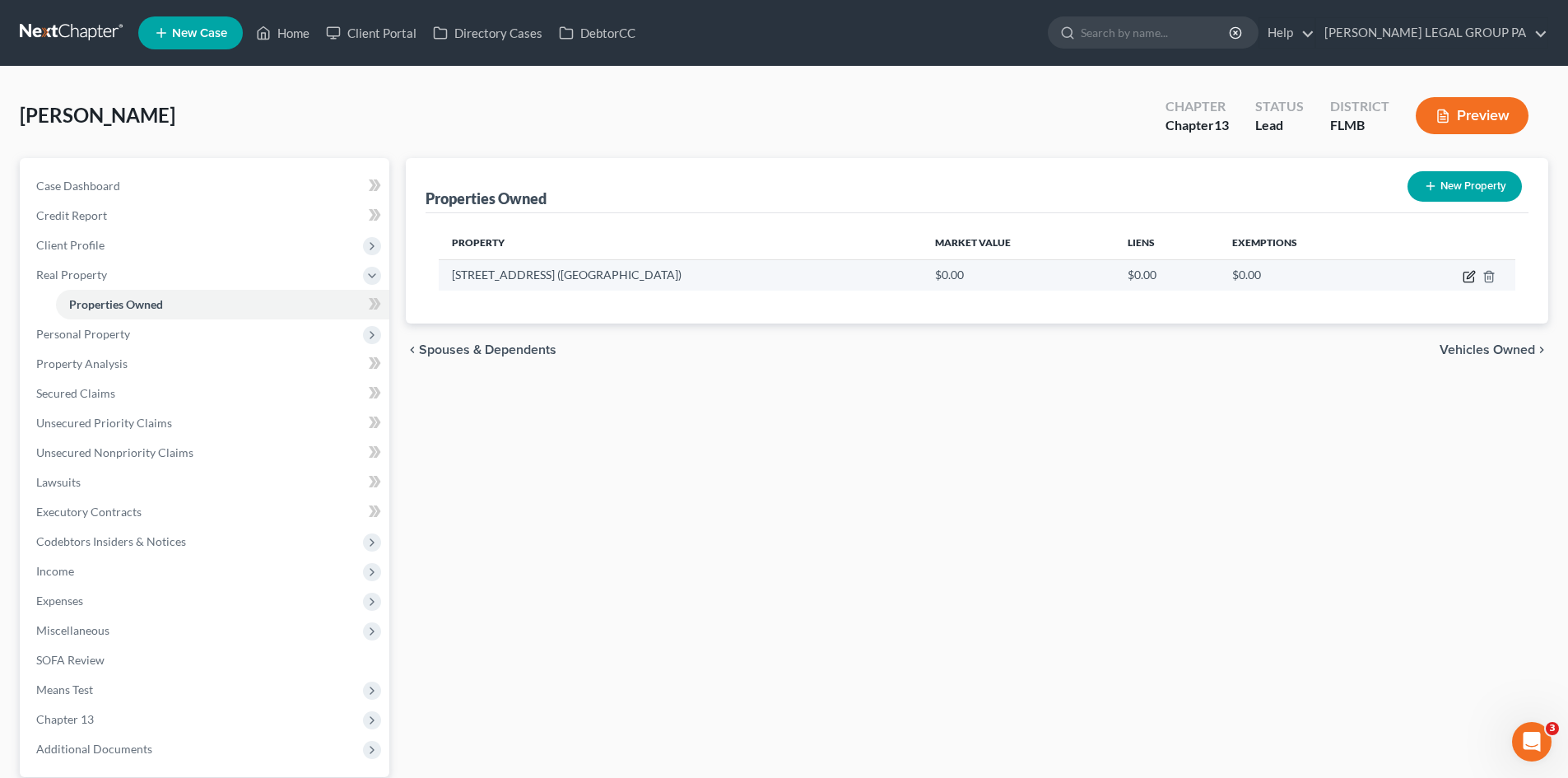
click at [1469, 279] on icon "button" at bounding box center [1469, 276] width 13 height 13
select select "9"
select select "50"
select select "0"
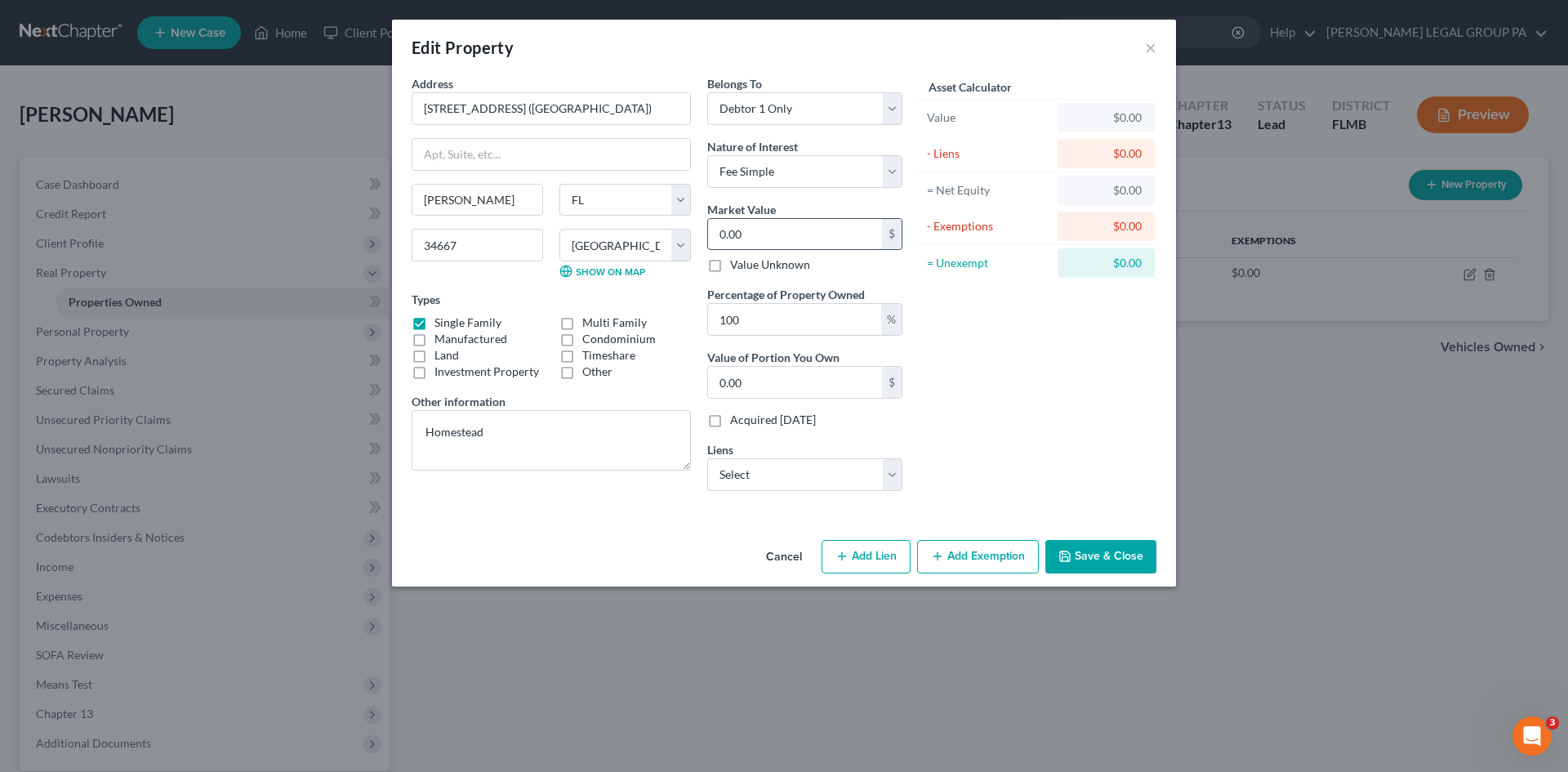
click at [783, 239] on input "0.00" at bounding box center [794, 234] width 174 height 32
type input "1"
type input "1.00"
type input "17"
type input "17.00"
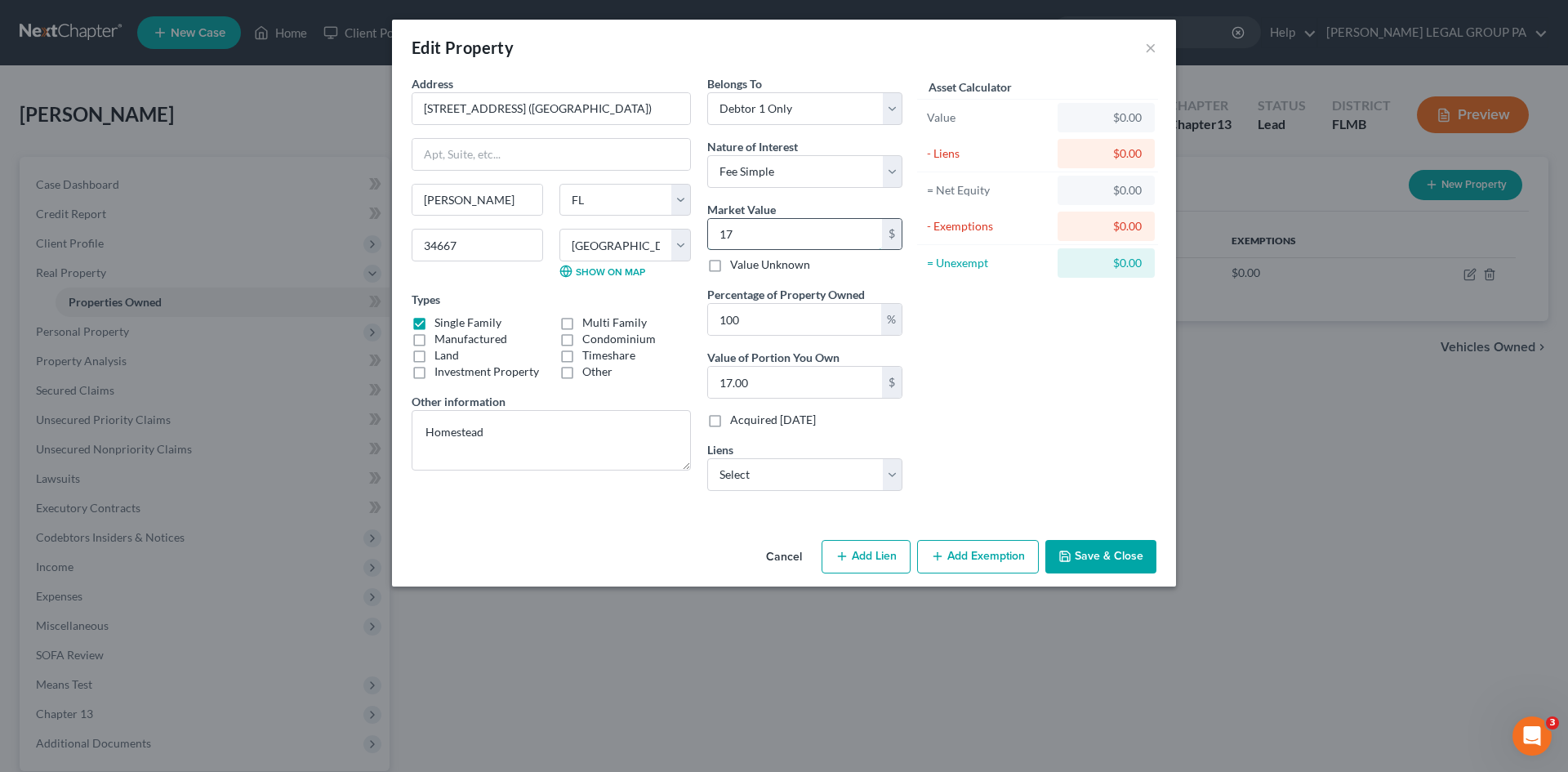
type input "171"
type input "171.00"
type input "1714"
type input "1,714.00"
type input "1,7146"
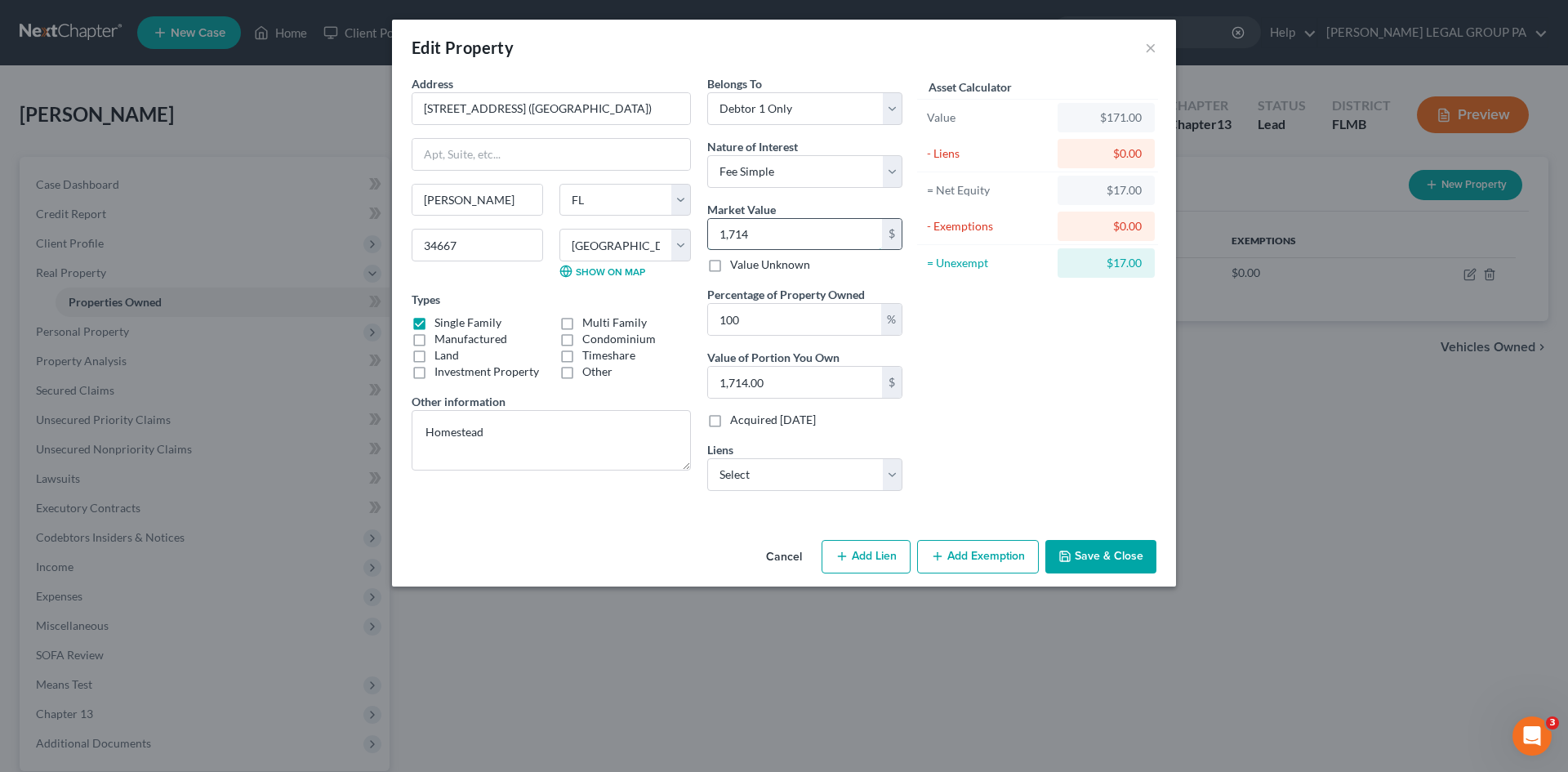
type input "17,146.00"
type input "1,71462"
type input "171,462.00"
click at [1038, 435] on div "Asset Calculator Value $171,462.00 - Liens $0.00 = Net Equity $171,462.00 - Exe…" at bounding box center [1037, 289] width 254 height 428
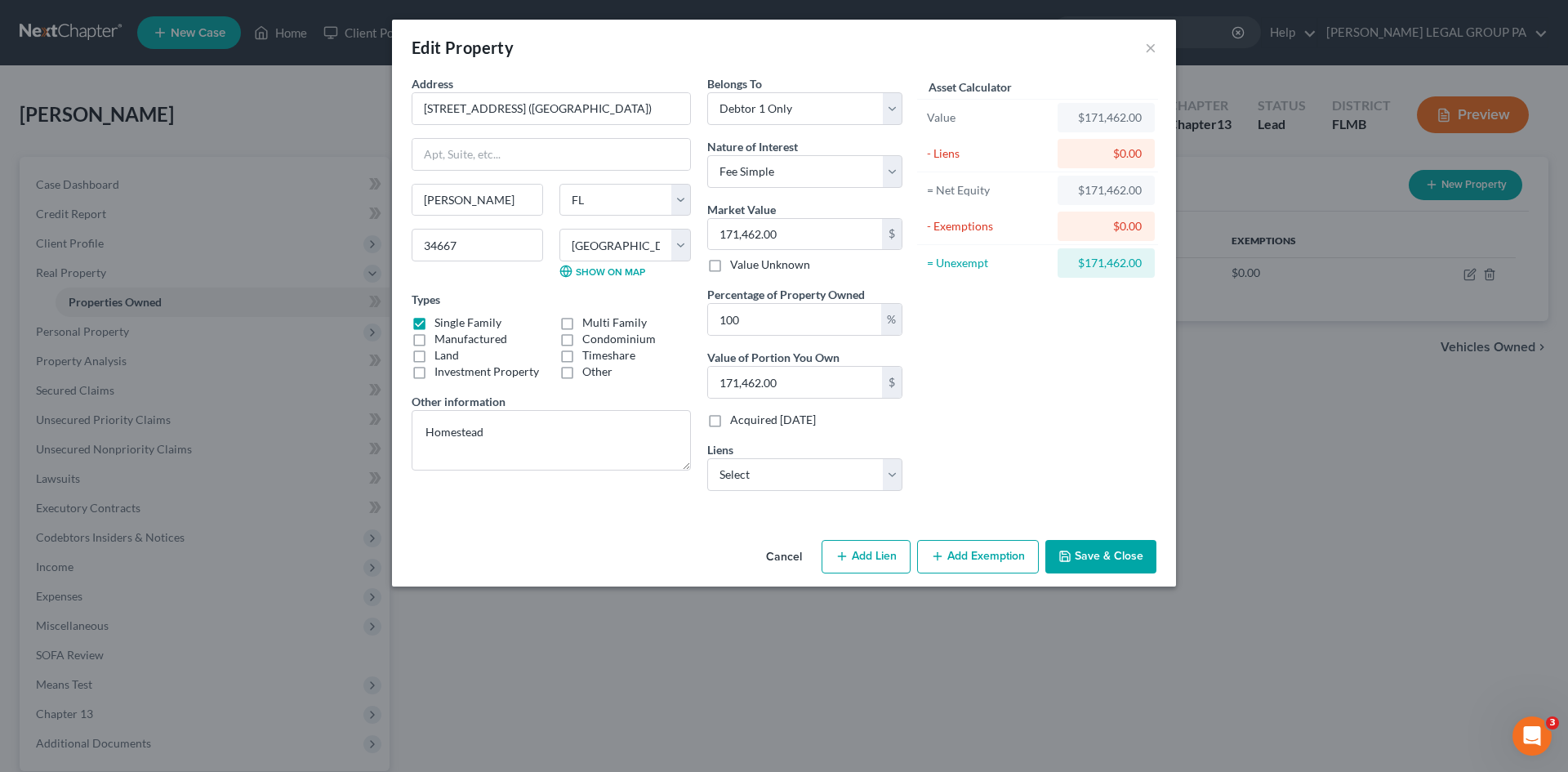
click at [1116, 557] on button "Save & Close" at bounding box center [1100, 556] width 111 height 34
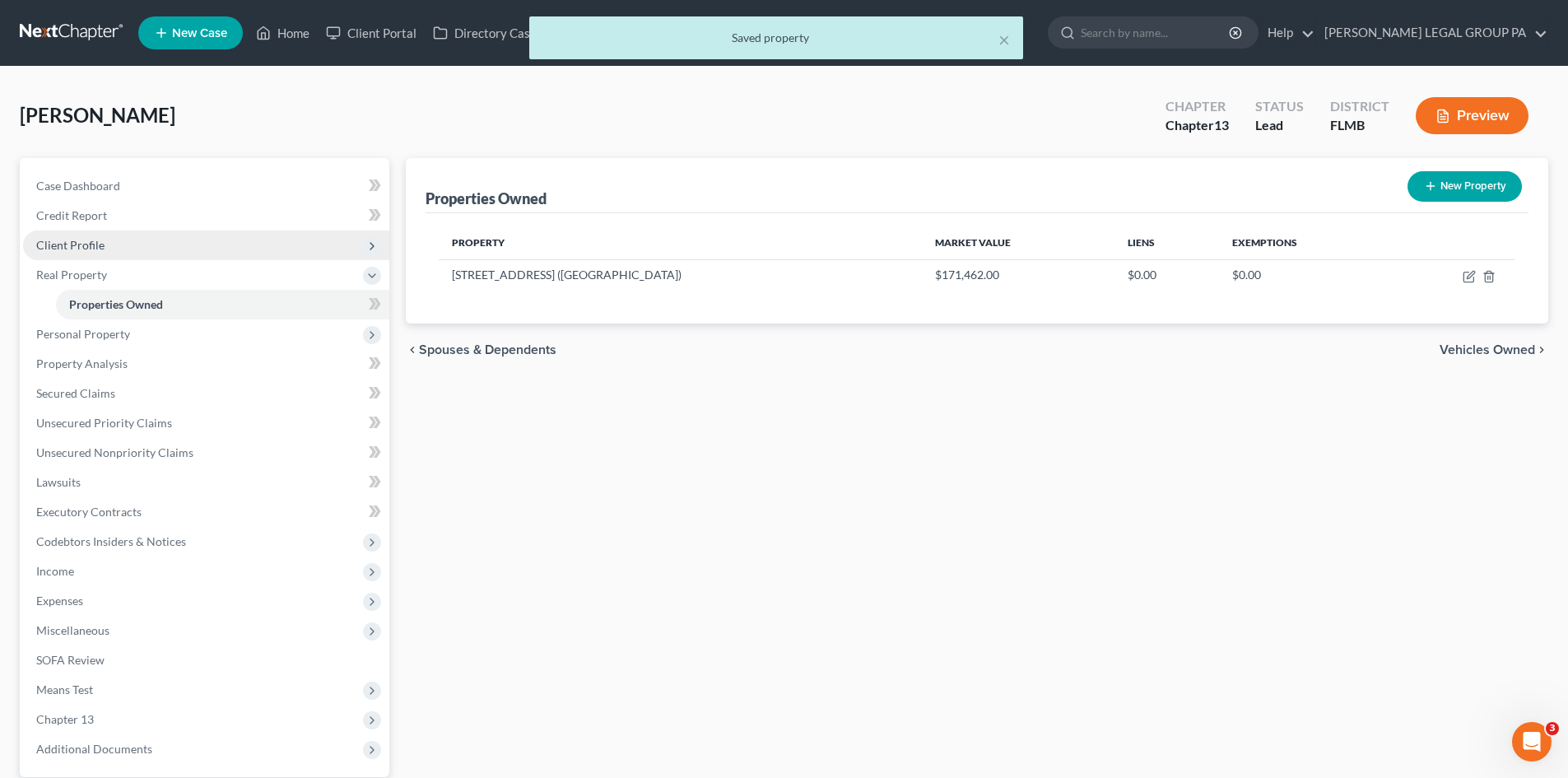
click at [131, 251] on span "Client Profile" at bounding box center [205, 245] width 366 height 30
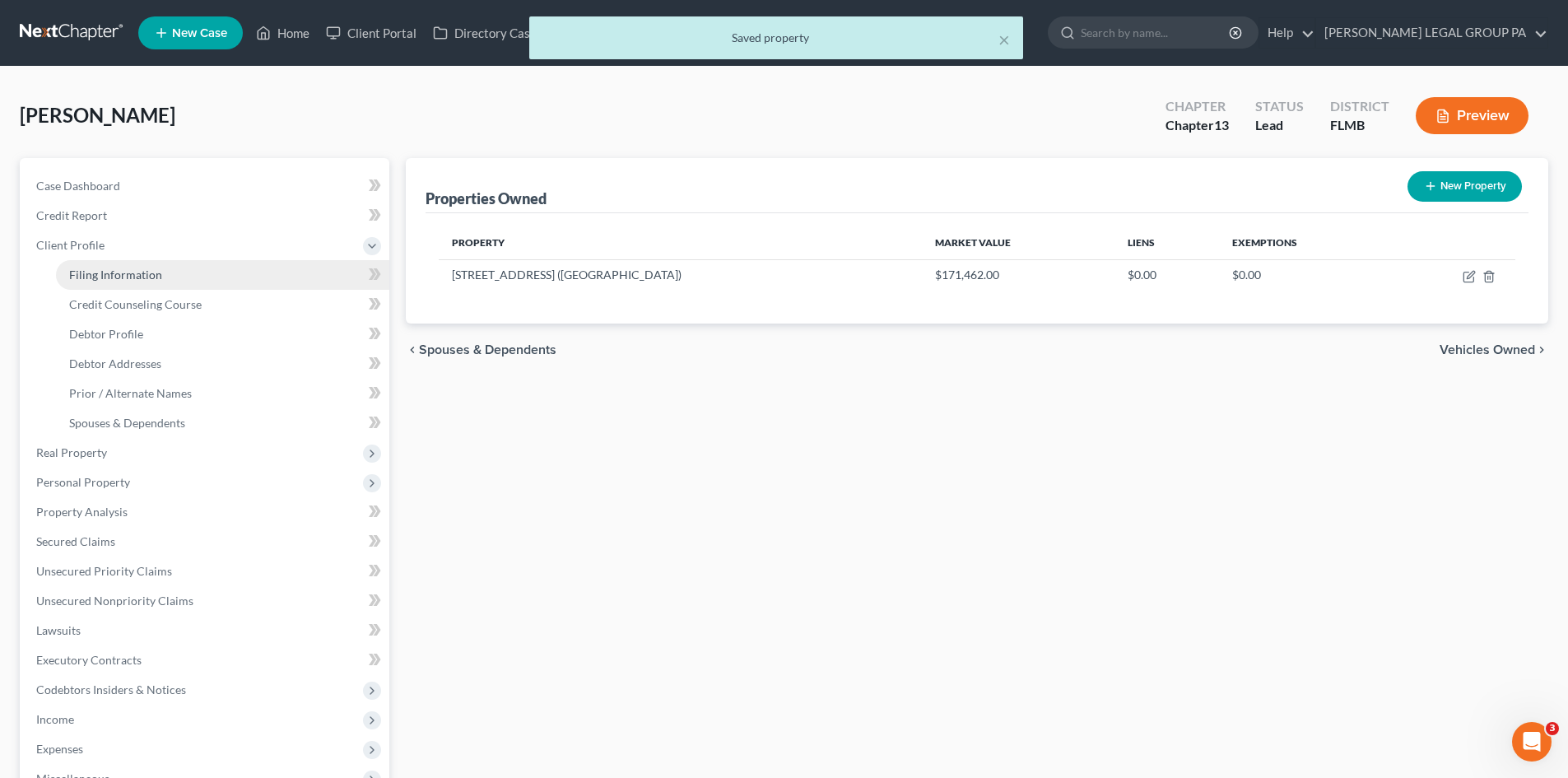
click at [120, 268] on span "Filing Information" at bounding box center [116, 275] width 93 height 14
select select "1"
select select "0"
select select "3"
select select "15"
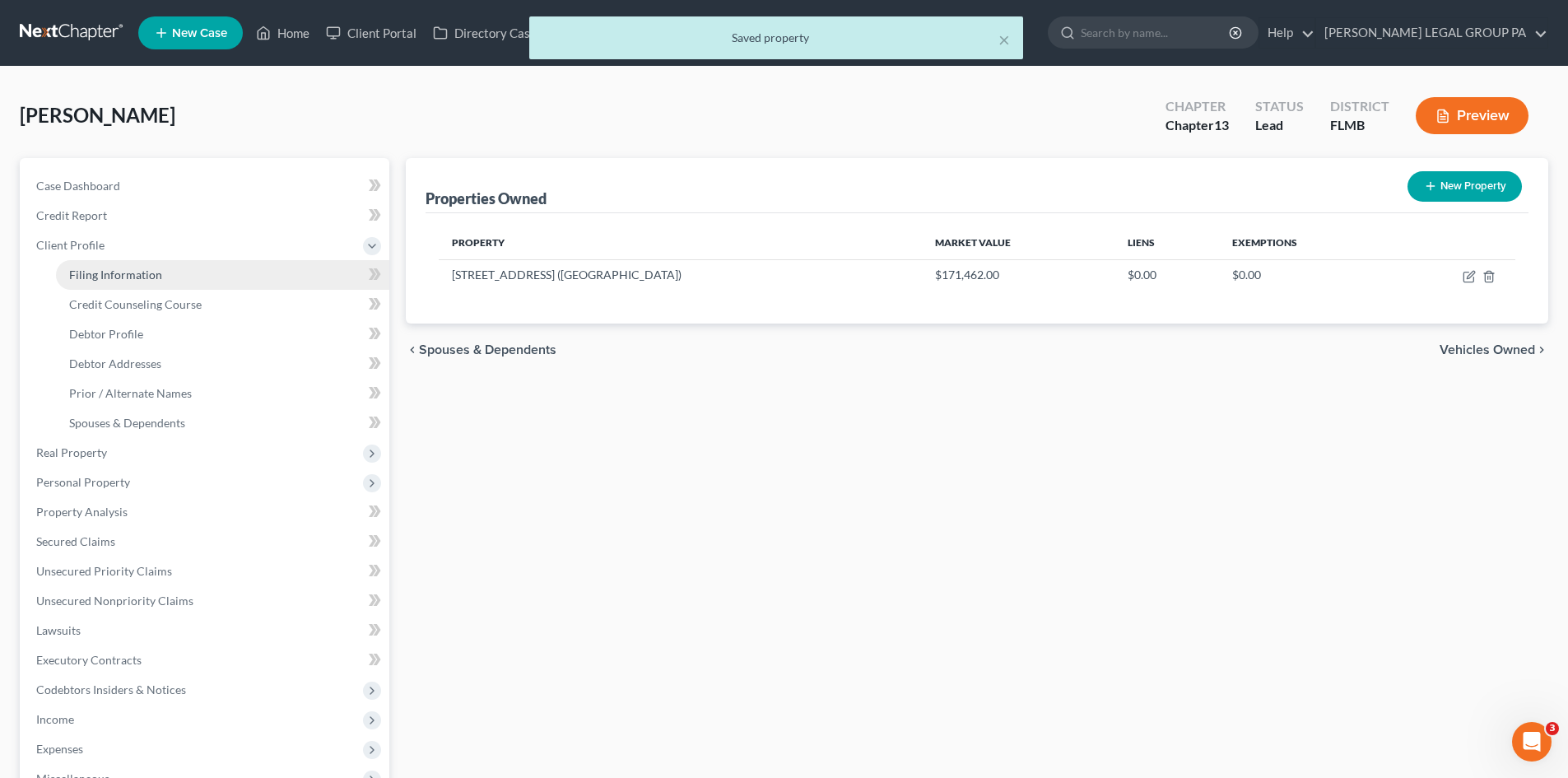
select select "0"
select select "9"
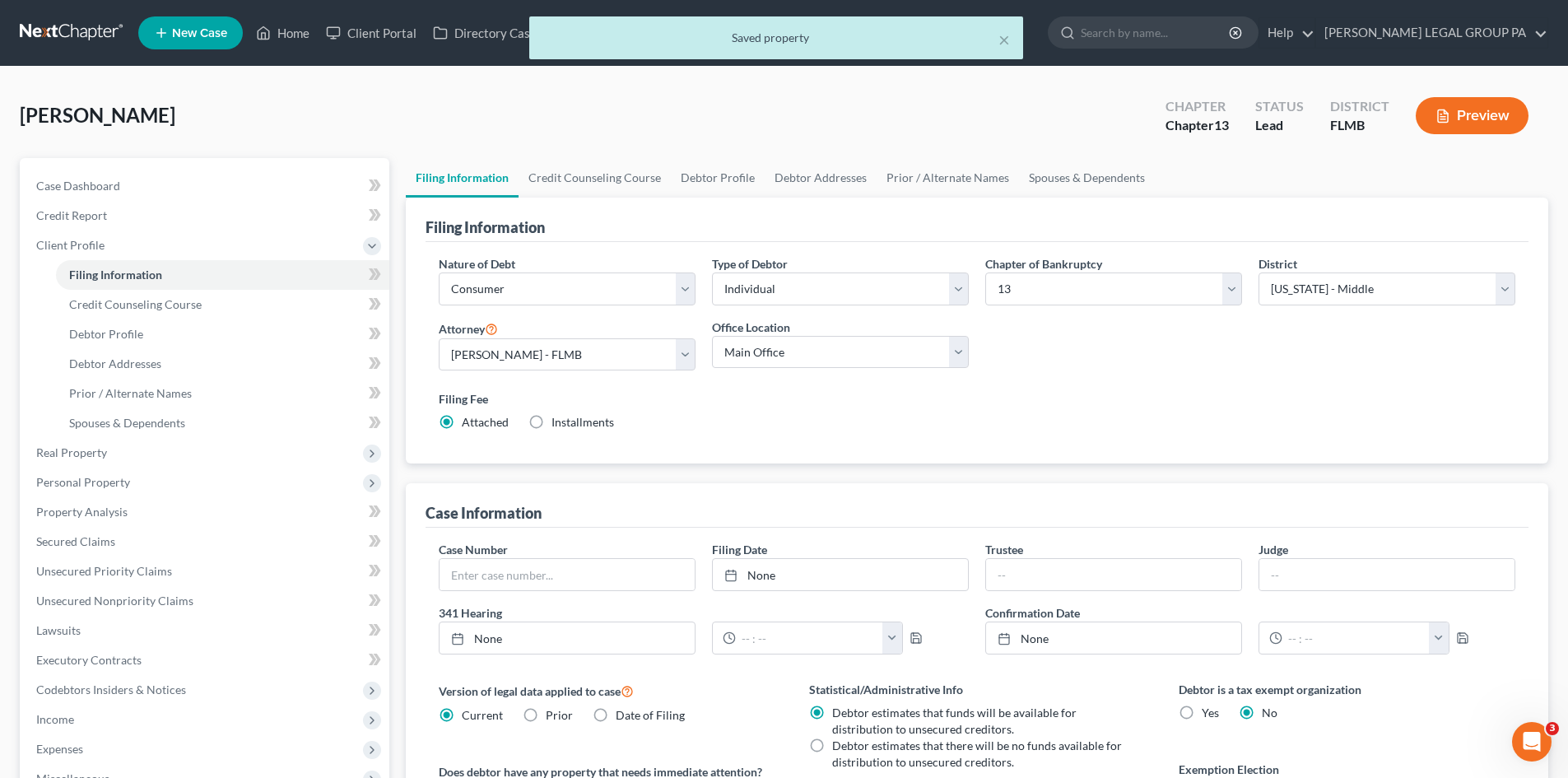
click at [856, 204] on div "Filing Information" at bounding box center [977, 219] width 1103 height 45
click at [833, 183] on link "Debtor Addresses" at bounding box center [821, 178] width 112 height 40
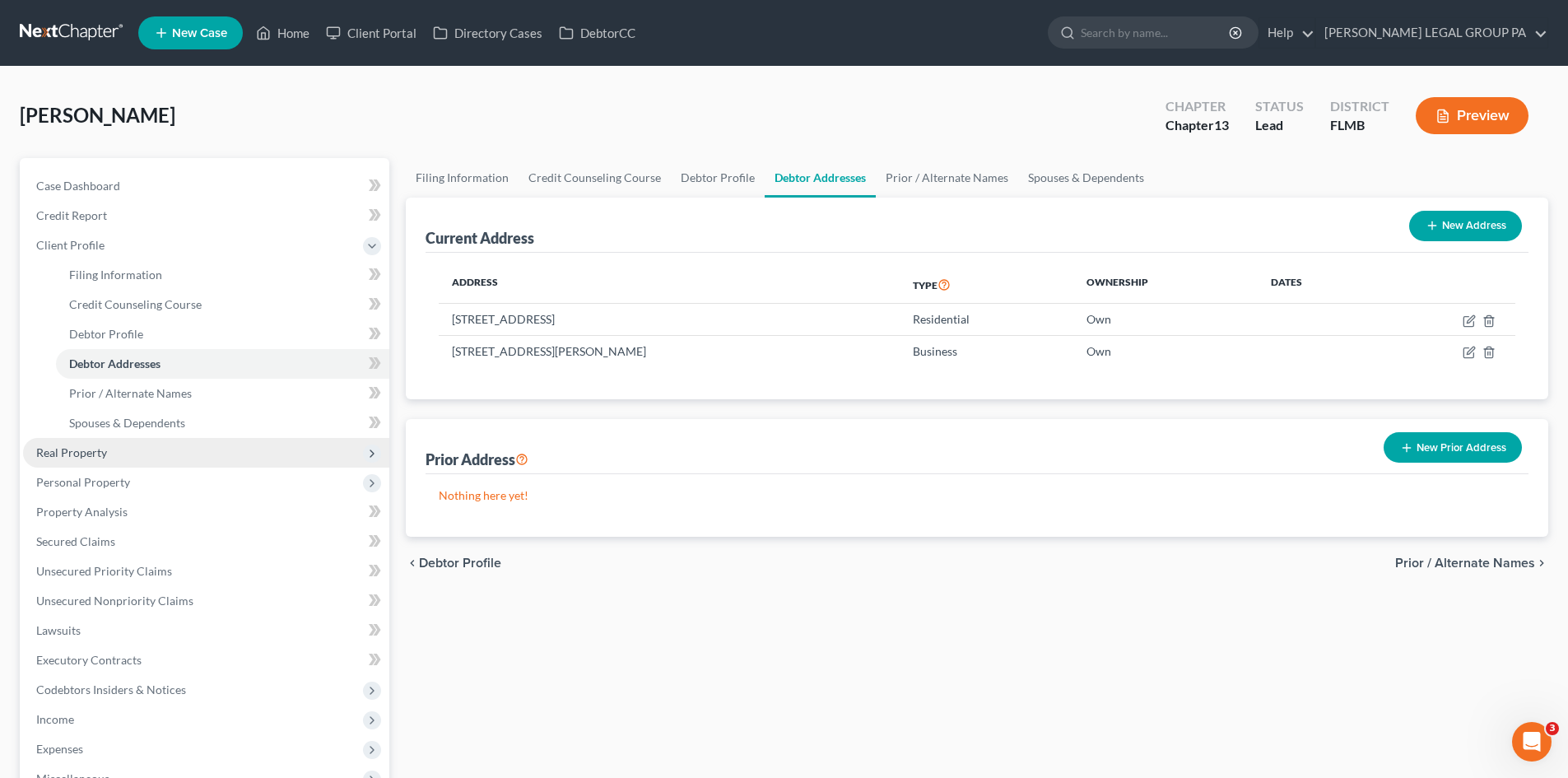
click at [122, 458] on span "Real Property" at bounding box center [205, 453] width 366 height 30
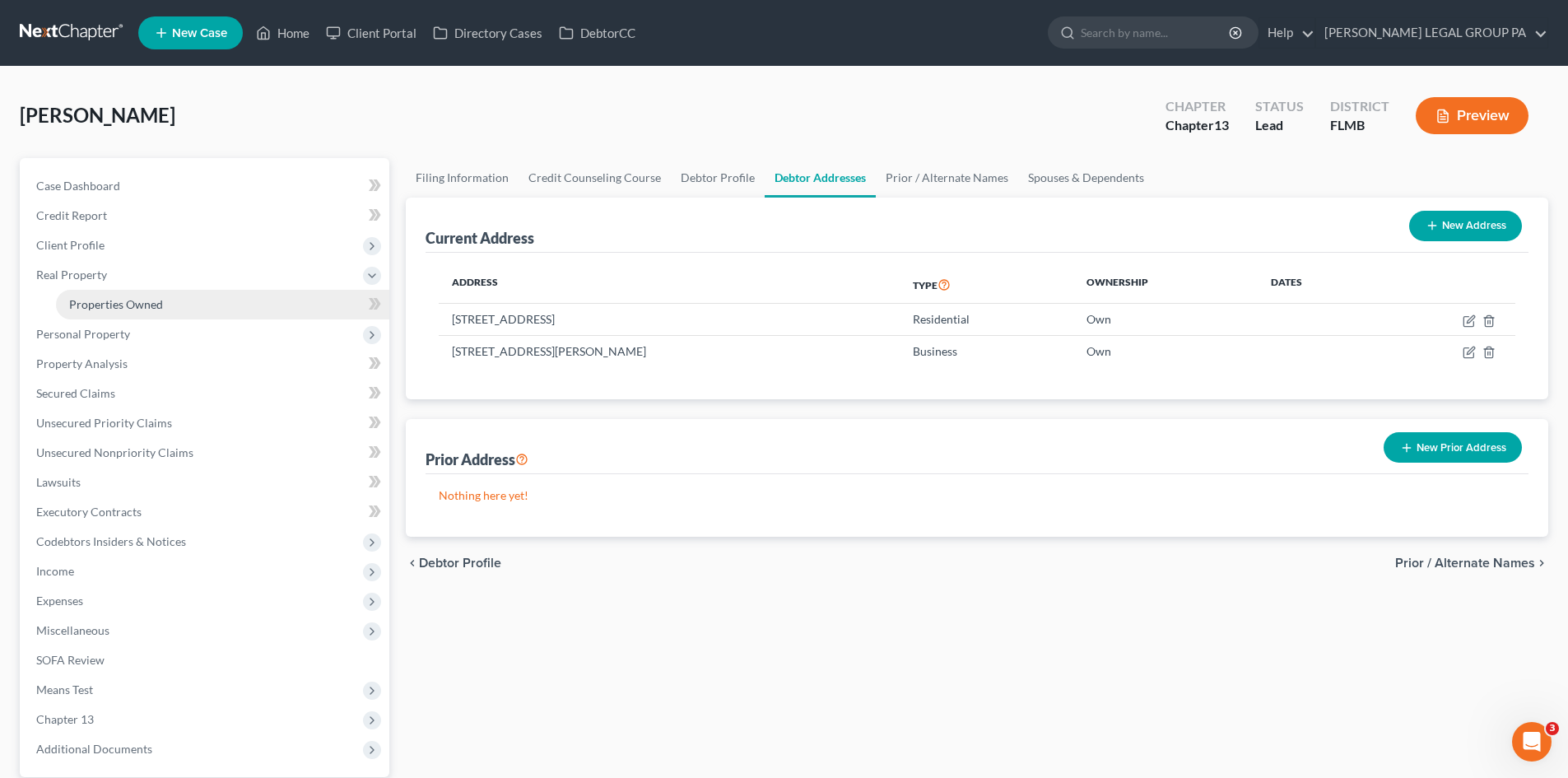
click at [214, 306] on link "Properties Owned" at bounding box center [222, 305] width 333 height 30
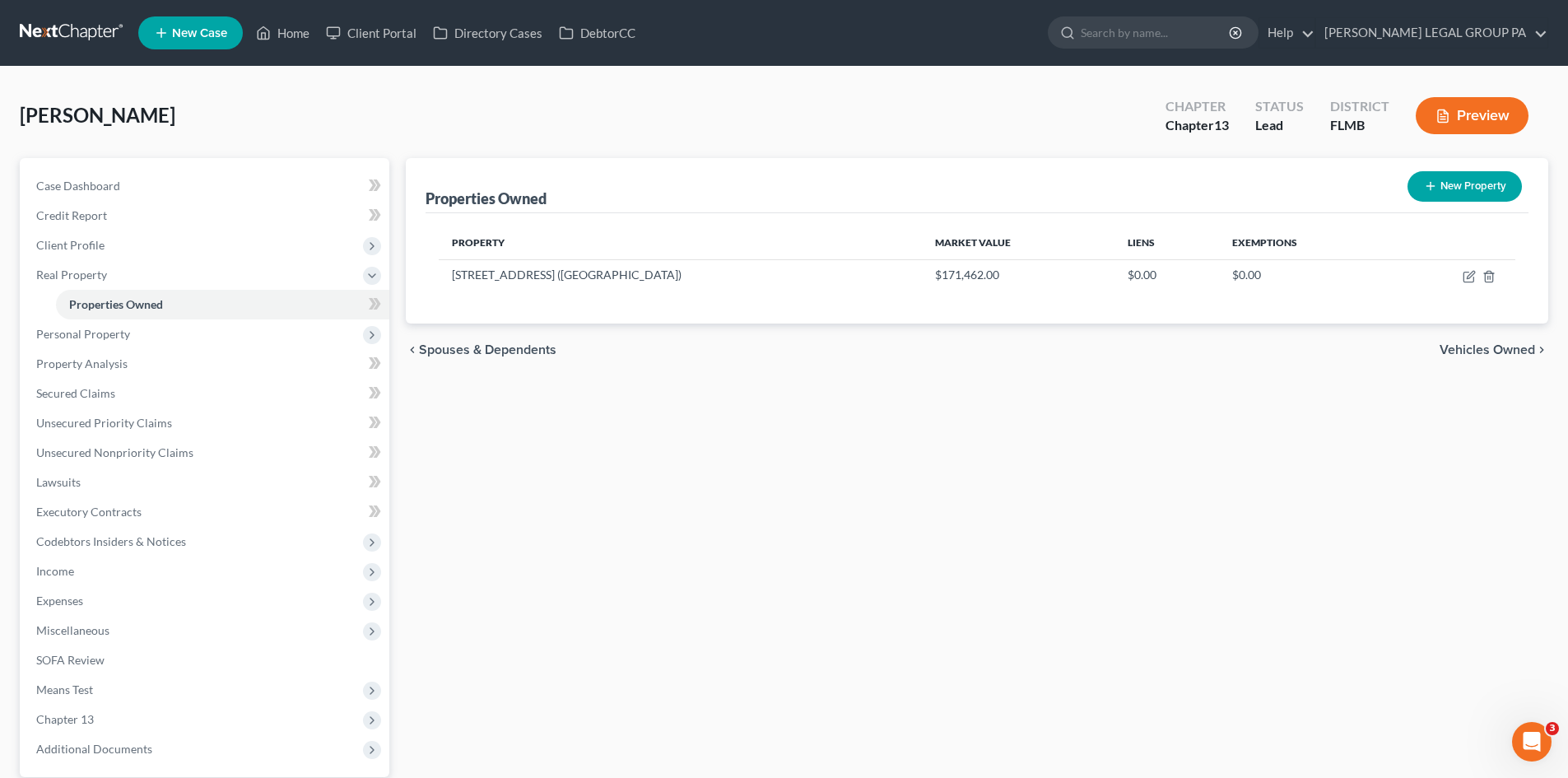
click at [1483, 188] on button "New Property" at bounding box center [1464, 187] width 114 height 31
select select "9"
select select "50"
select select "0"
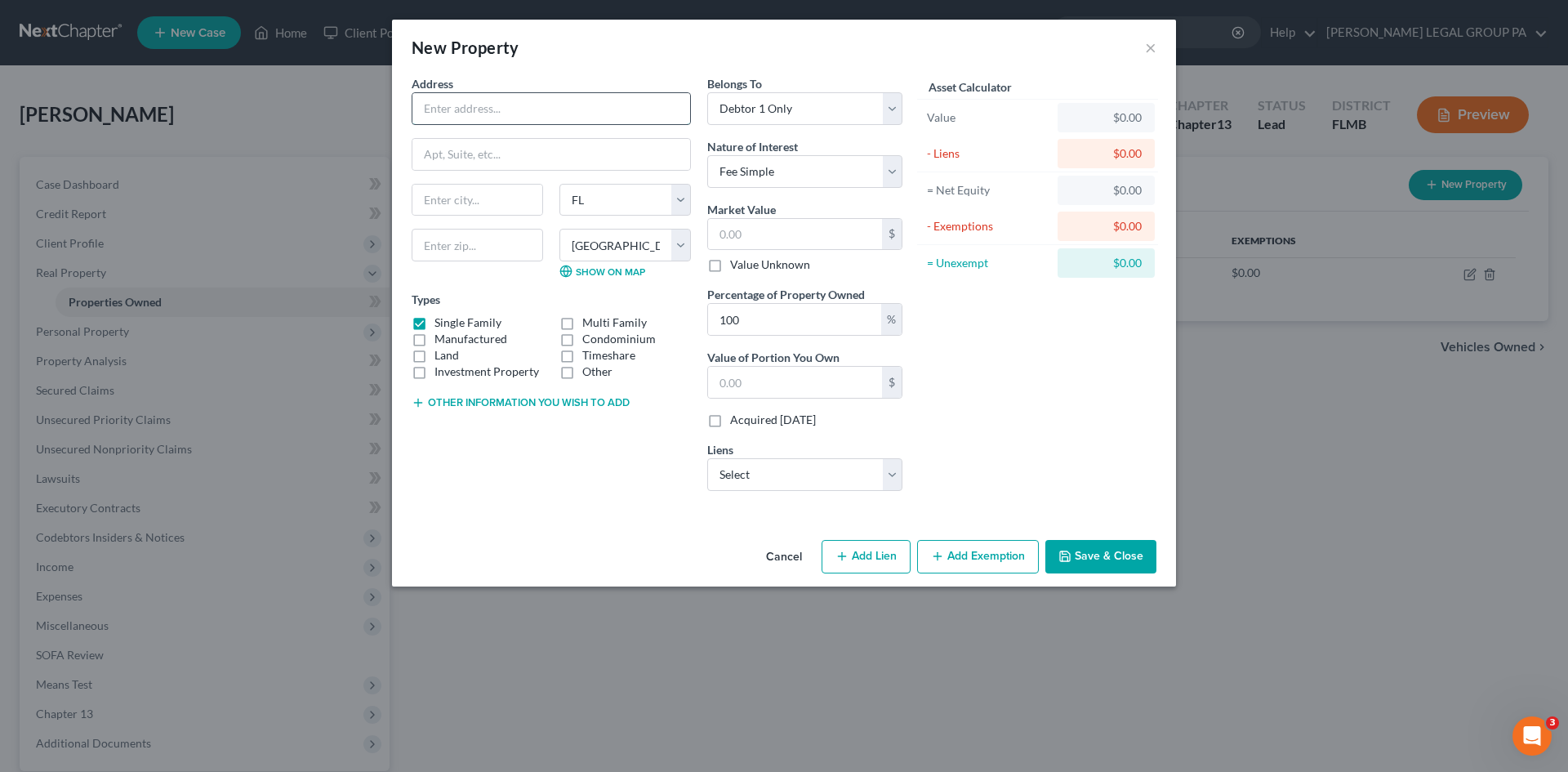
click at [529, 106] on input "text" at bounding box center [551, 109] width 278 height 32
paste input "[STREET_ADDRESS]"
type input "[STREET_ADDRESS]"
click at [582, 375] on label "Other" at bounding box center [596, 371] width 31 height 17
click at [589, 374] on input "Other" at bounding box center [594, 368] width 11 height 11
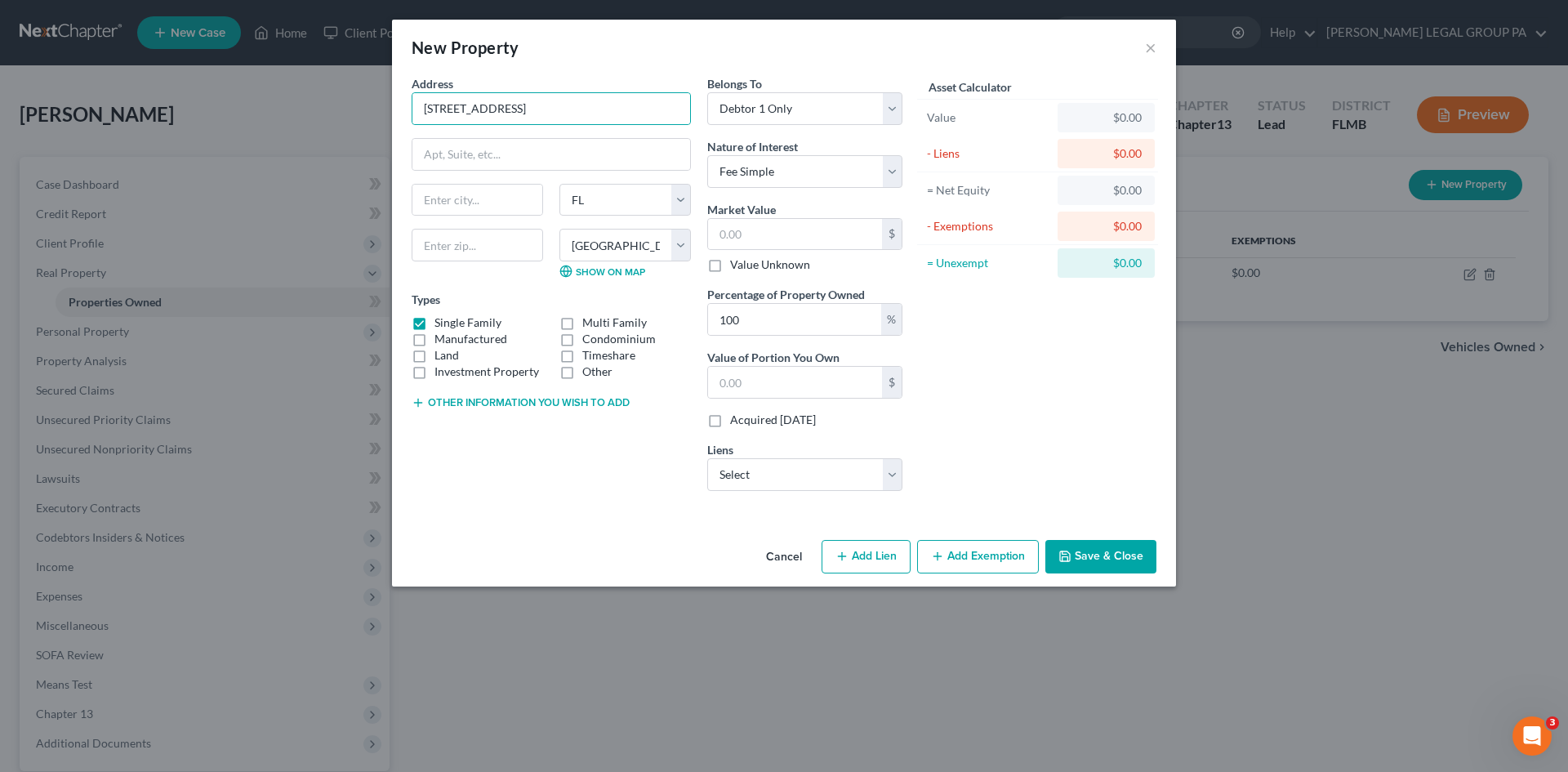
checkbox input "true"
click at [434, 321] on label "Single Family" at bounding box center [468, 322] width 67 height 17
click at [441, 321] on input "Single Family" at bounding box center [446, 319] width 11 height 11
checkbox input "false"
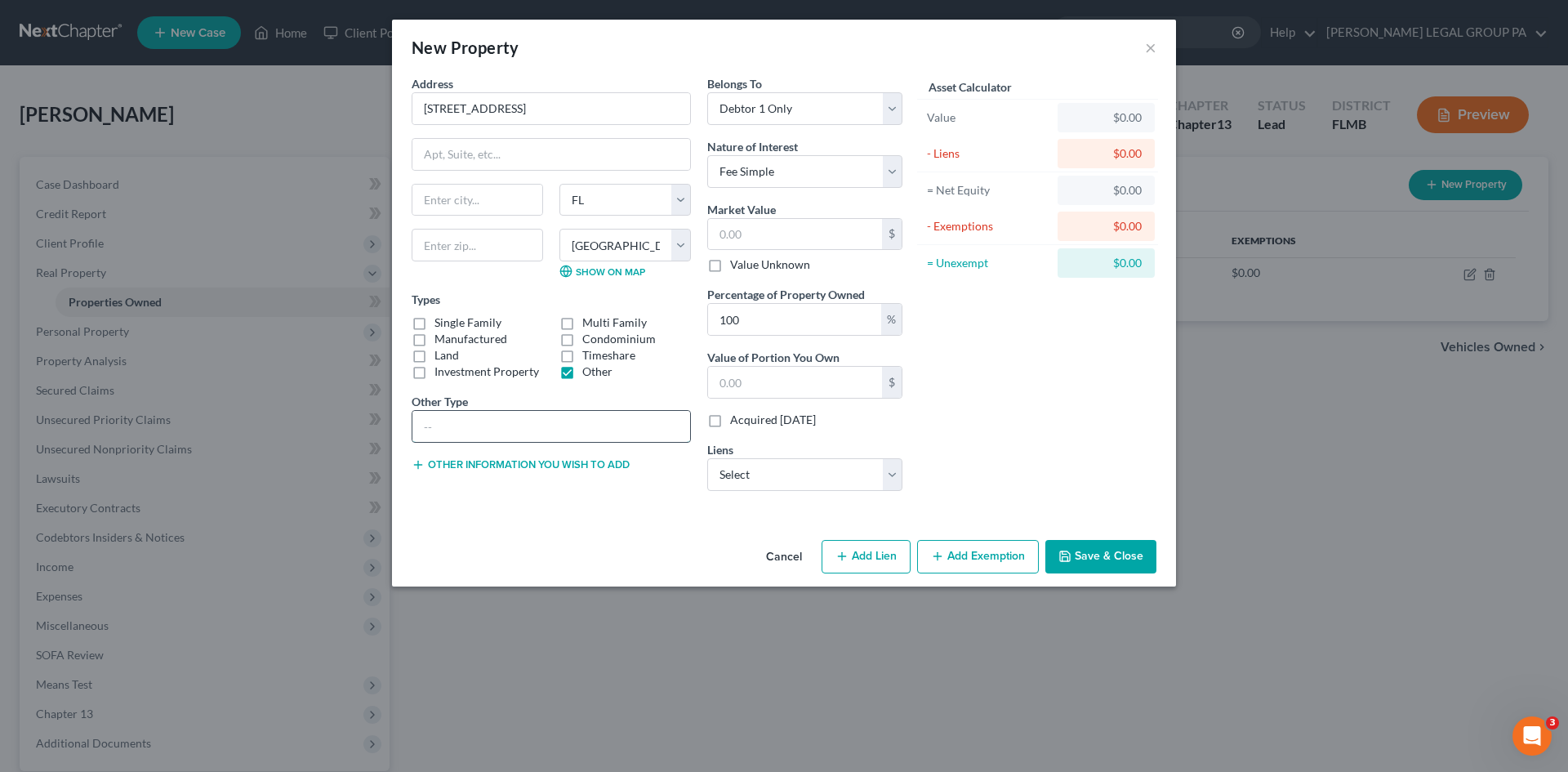
click at [497, 425] on input "text" at bounding box center [551, 426] width 278 height 32
type input "Business Property"
click at [472, 247] on input "text" at bounding box center [477, 244] width 132 height 32
type input "34652"
type input "New Port [PERSON_NAME]"
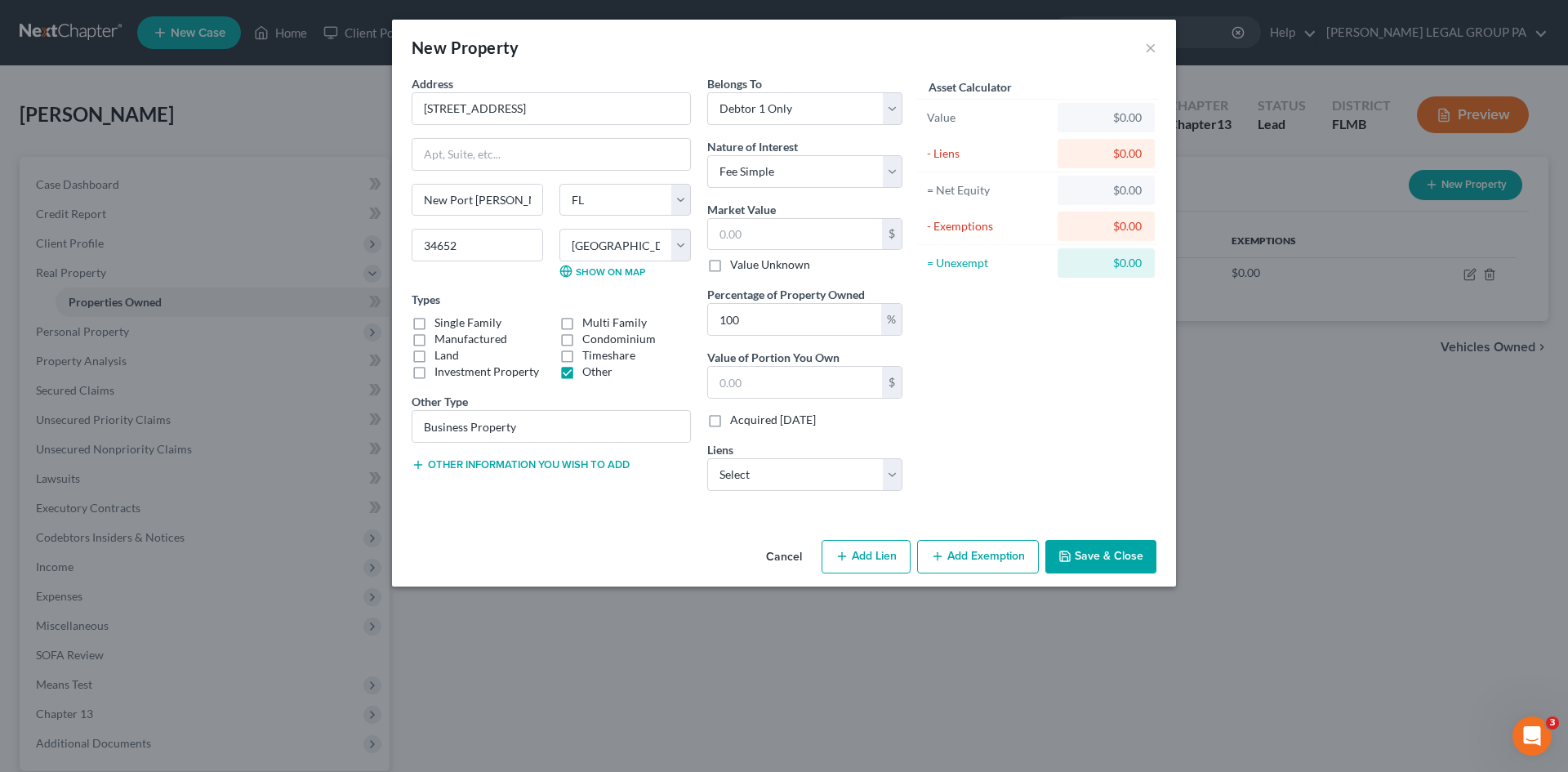
click at [1182, 362] on div "New Property × Address * 4508 [GEOGRAPHIC_DATA] [GEOGRAPHIC_DATA][PERSON_NAME] …" at bounding box center [784, 386] width 1568 height 772
drag, startPoint x: 776, startPoint y: 237, endPoint x: 776, endPoint y: 227, distance: 10.0
click at [776, 236] on input "text" at bounding box center [794, 234] width 174 height 32
type input "2"
type input "2.00"
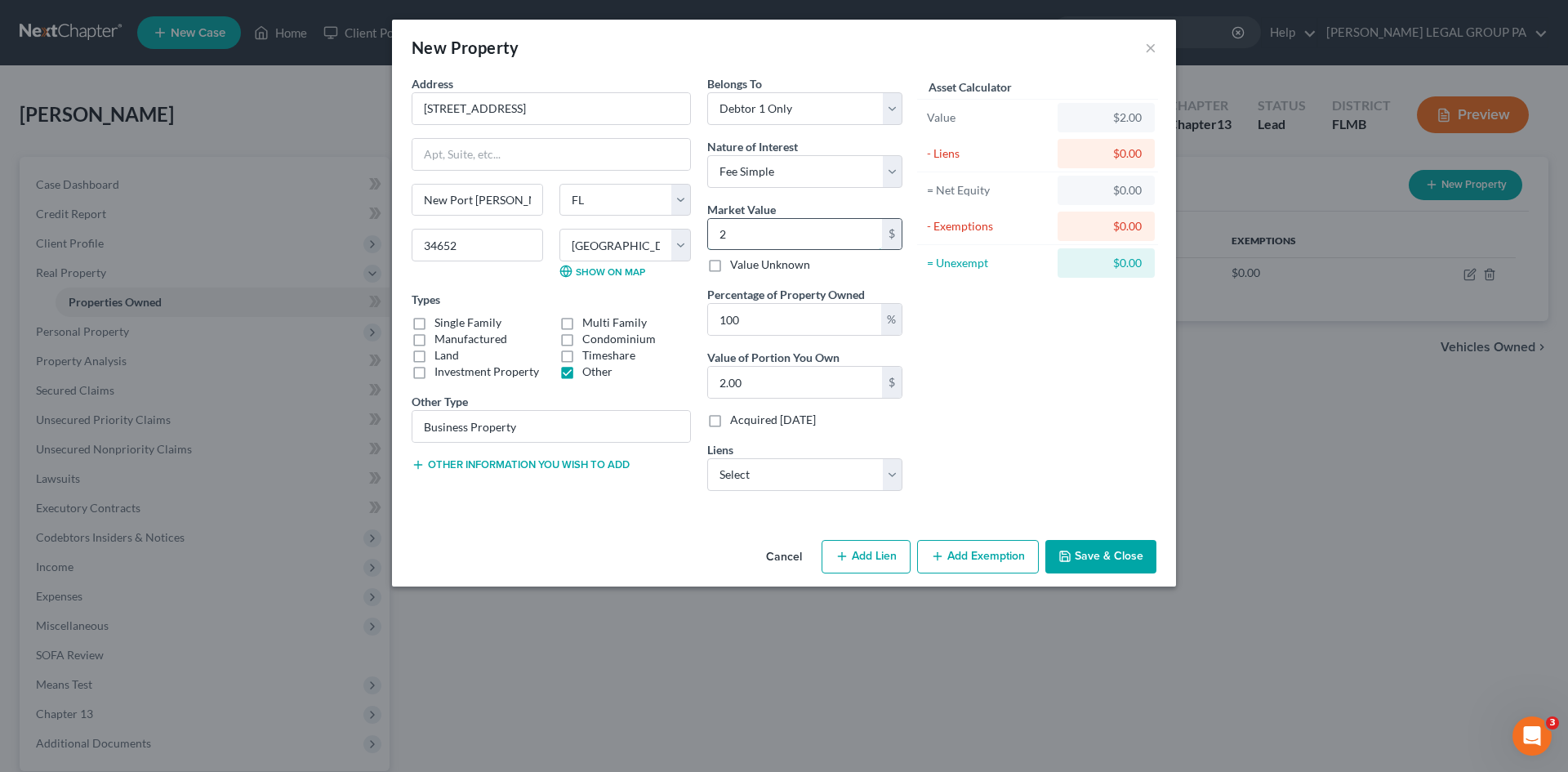
type input "26"
type input "26.00"
type input "262"
type input "262.00"
type input "2624"
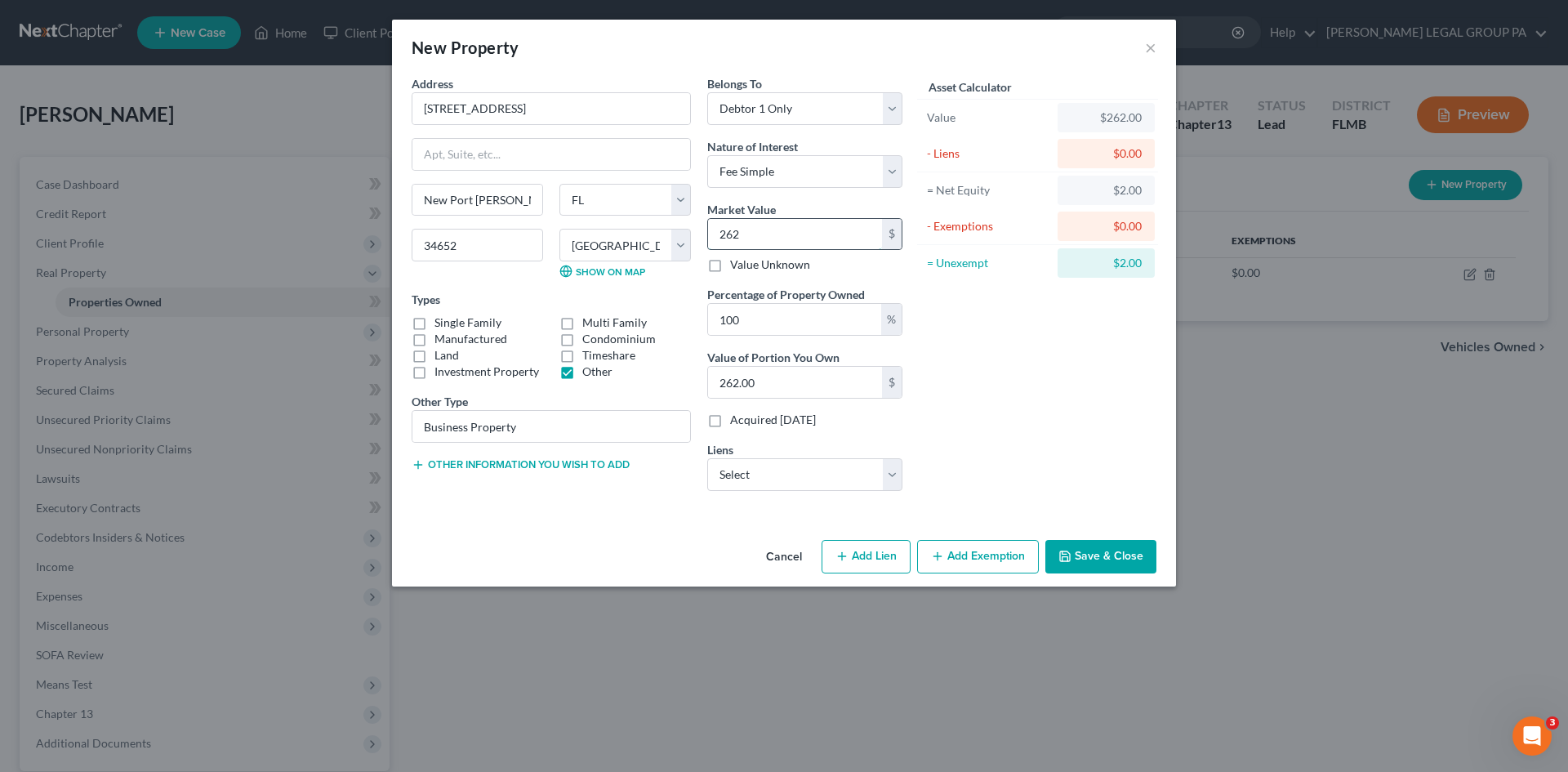
type input "2,624.00"
type input "2,6245"
type input "26,245.00"
type input "26,2459"
type input "262,459.00"
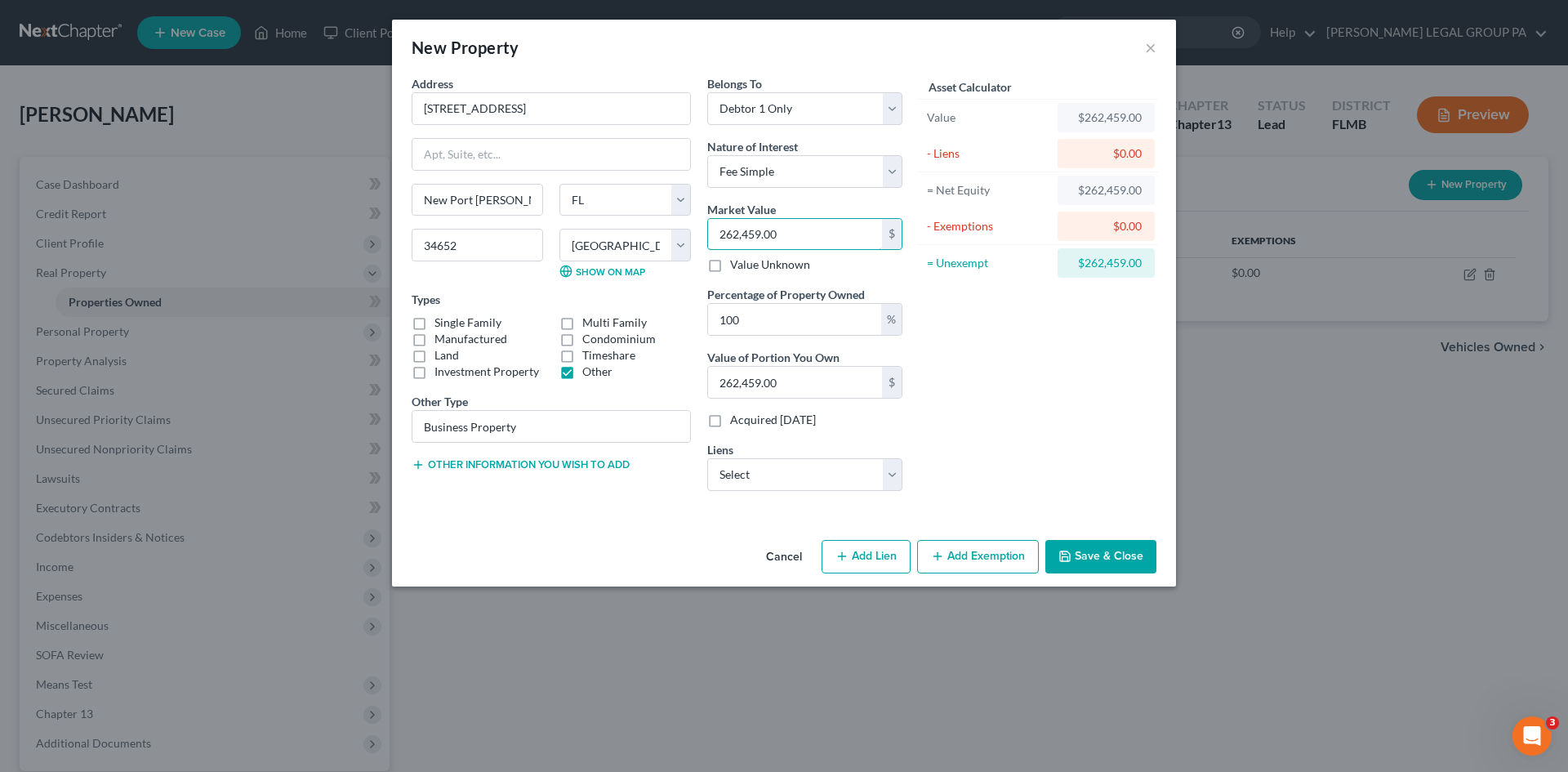
type input "262,459.00"
click at [1055, 421] on div "Asset Calculator Value $262,459.00 - Liens $0.00 = Net Equity $262,459.00 - Exe…" at bounding box center [1037, 289] width 254 height 428
click at [799, 179] on select "Select Fee Simple Joint Tenant Life Estate Equitable Interest Future Interest T…" at bounding box center [804, 171] width 195 height 32
click at [1033, 346] on div "Asset Calculator Value $262,459.00 - Liens $0.00 = Net Equity $262,459.00 - Exe…" at bounding box center [1037, 289] width 254 height 428
click at [1120, 551] on button "Save & Close" at bounding box center [1100, 556] width 111 height 34
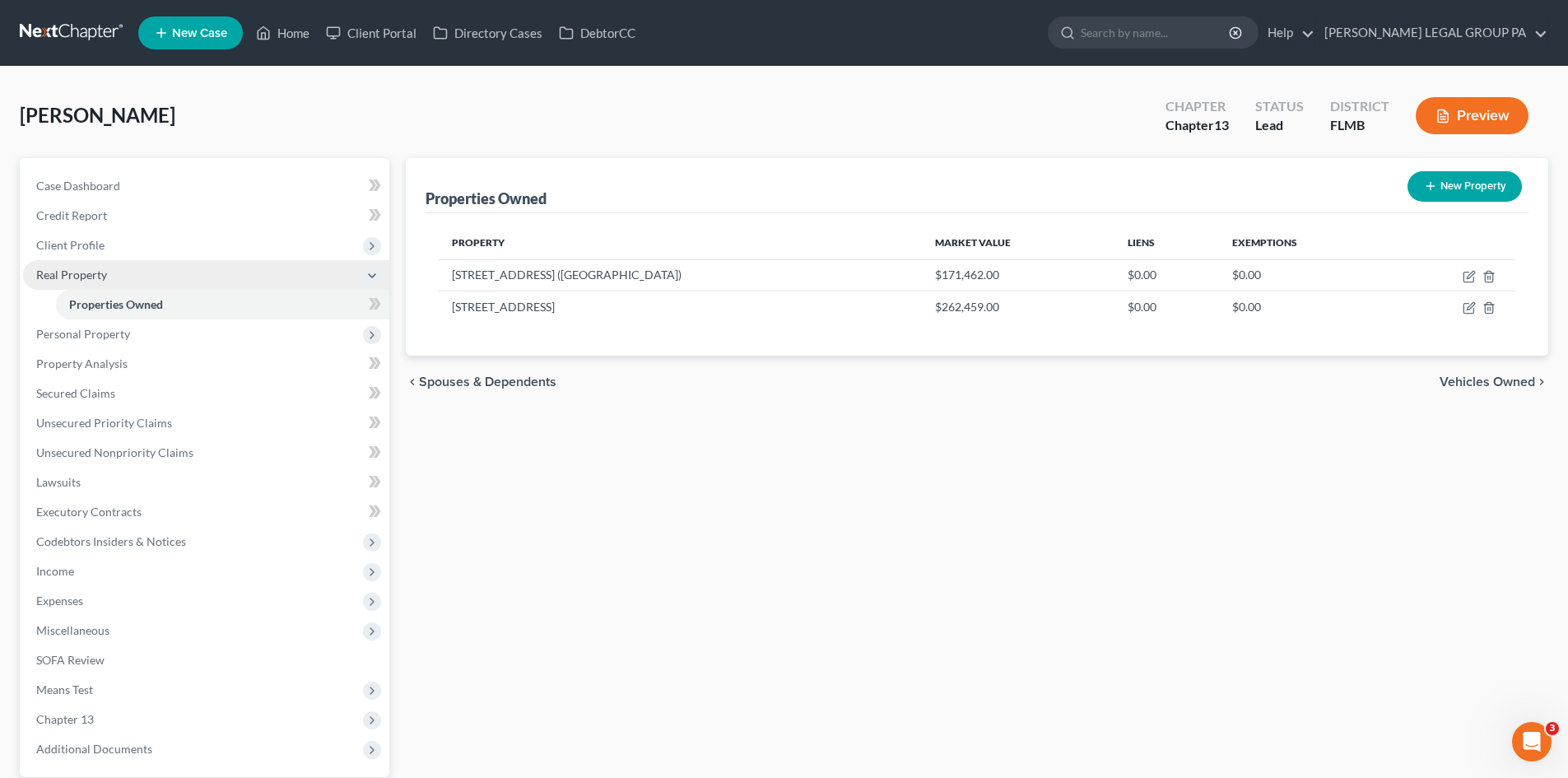
drag, startPoint x: 129, startPoint y: 252, endPoint x: 128, endPoint y: 261, distance: 9.1
click at [129, 252] on span "Client Profile" at bounding box center [205, 245] width 366 height 30
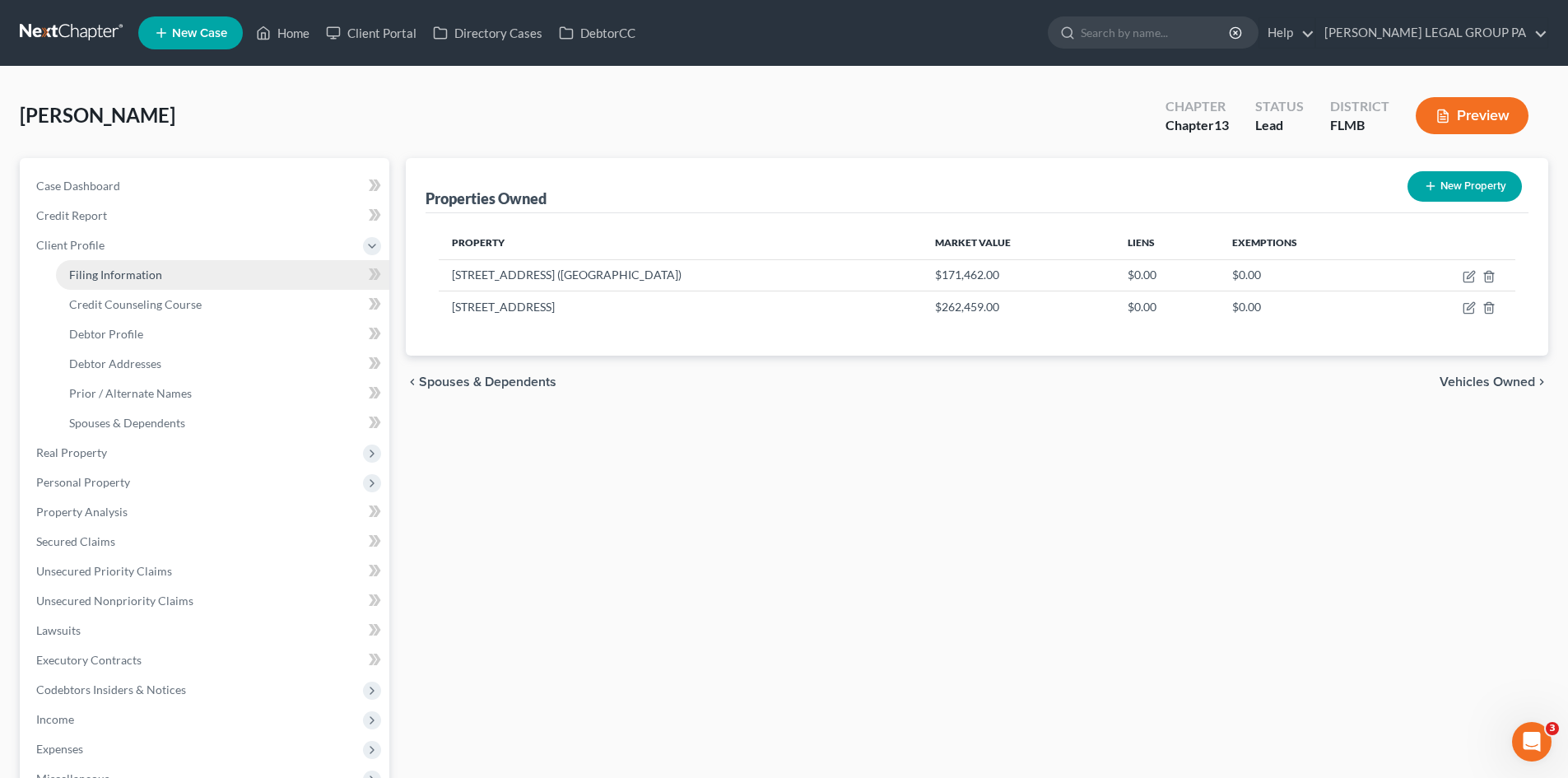
click at [127, 273] on span "Filing Information" at bounding box center [116, 275] width 93 height 14
select select "1"
select select "0"
select select "3"
select select "15"
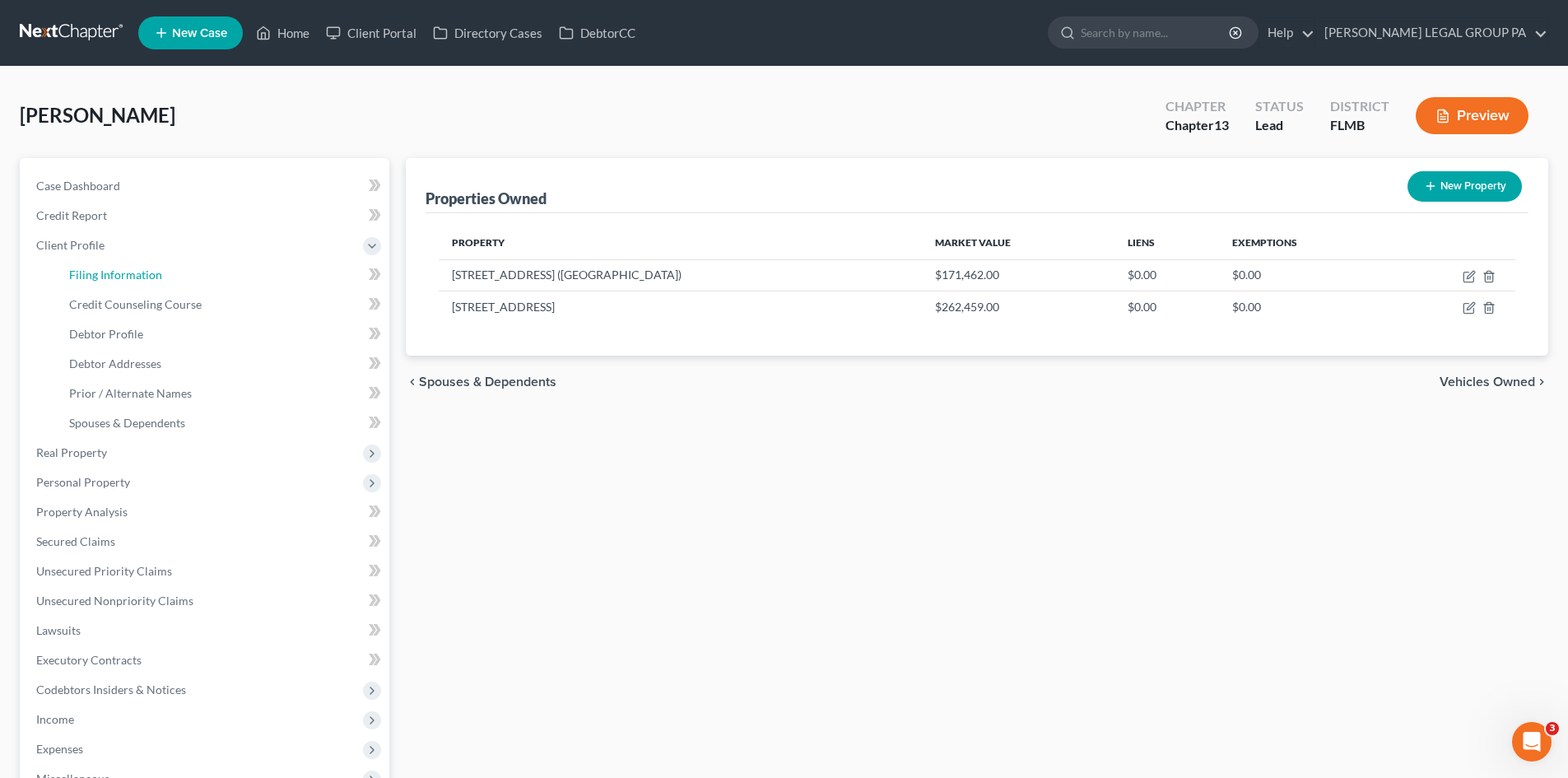
select select "0"
select select "9"
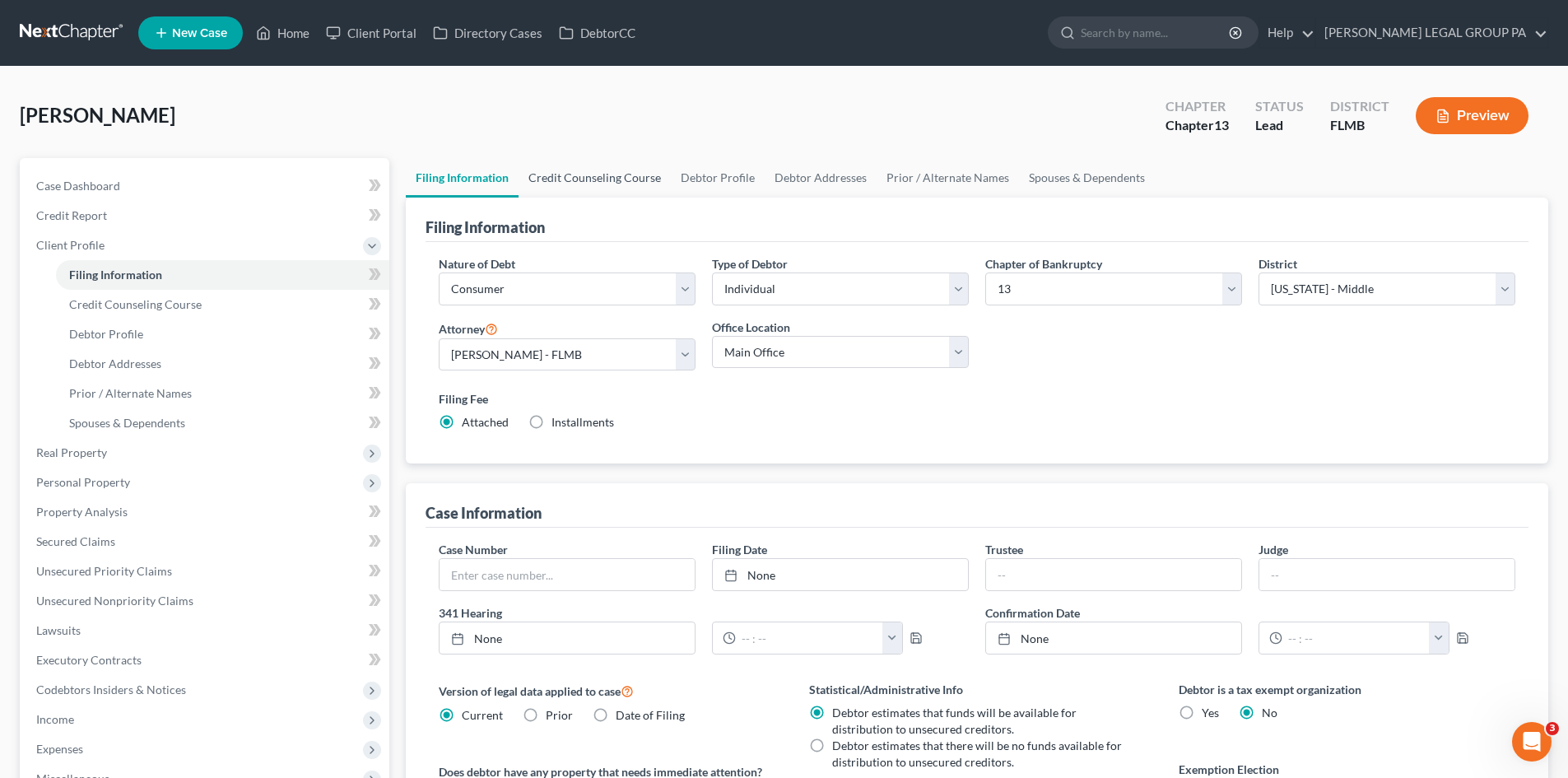
click at [618, 184] on link "Credit Counseling Course" at bounding box center [594, 178] width 152 height 40
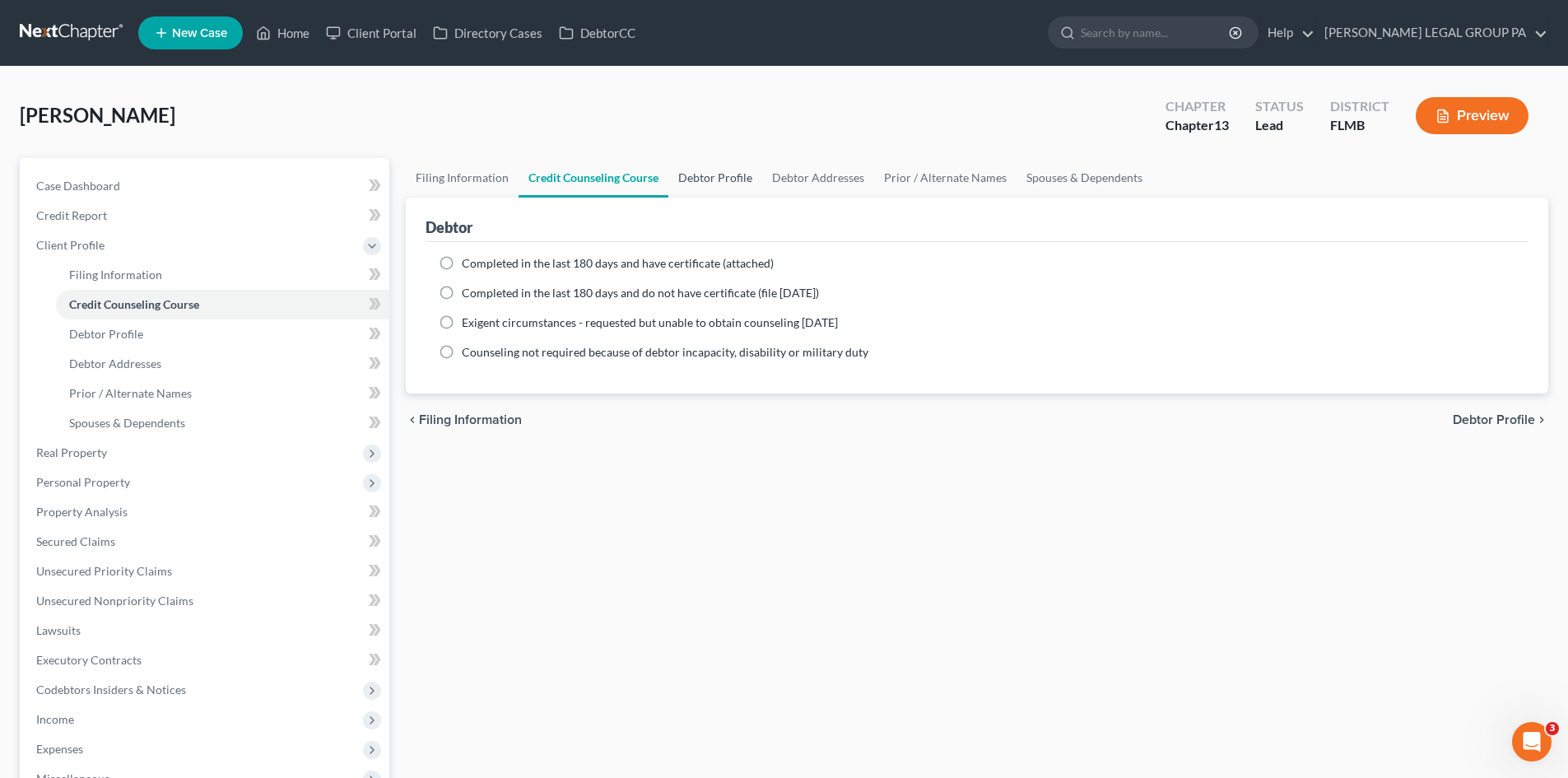
click at [731, 175] on link "Debtor Profile" at bounding box center [716, 178] width 94 height 40
select select "0"
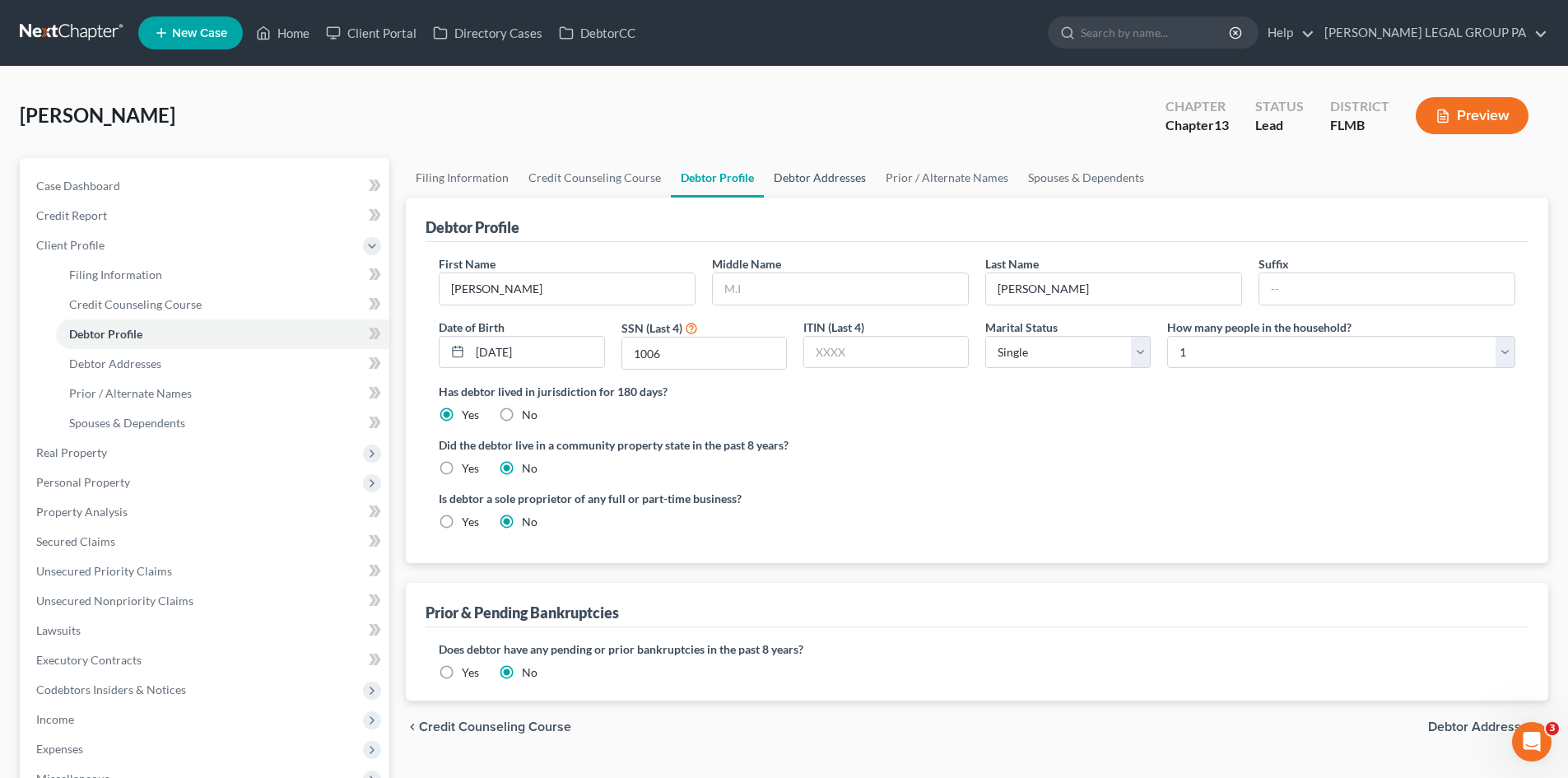
click at [828, 173] on link "Debtor Addresses" at bounding box center [820, 178] width 112 height 40
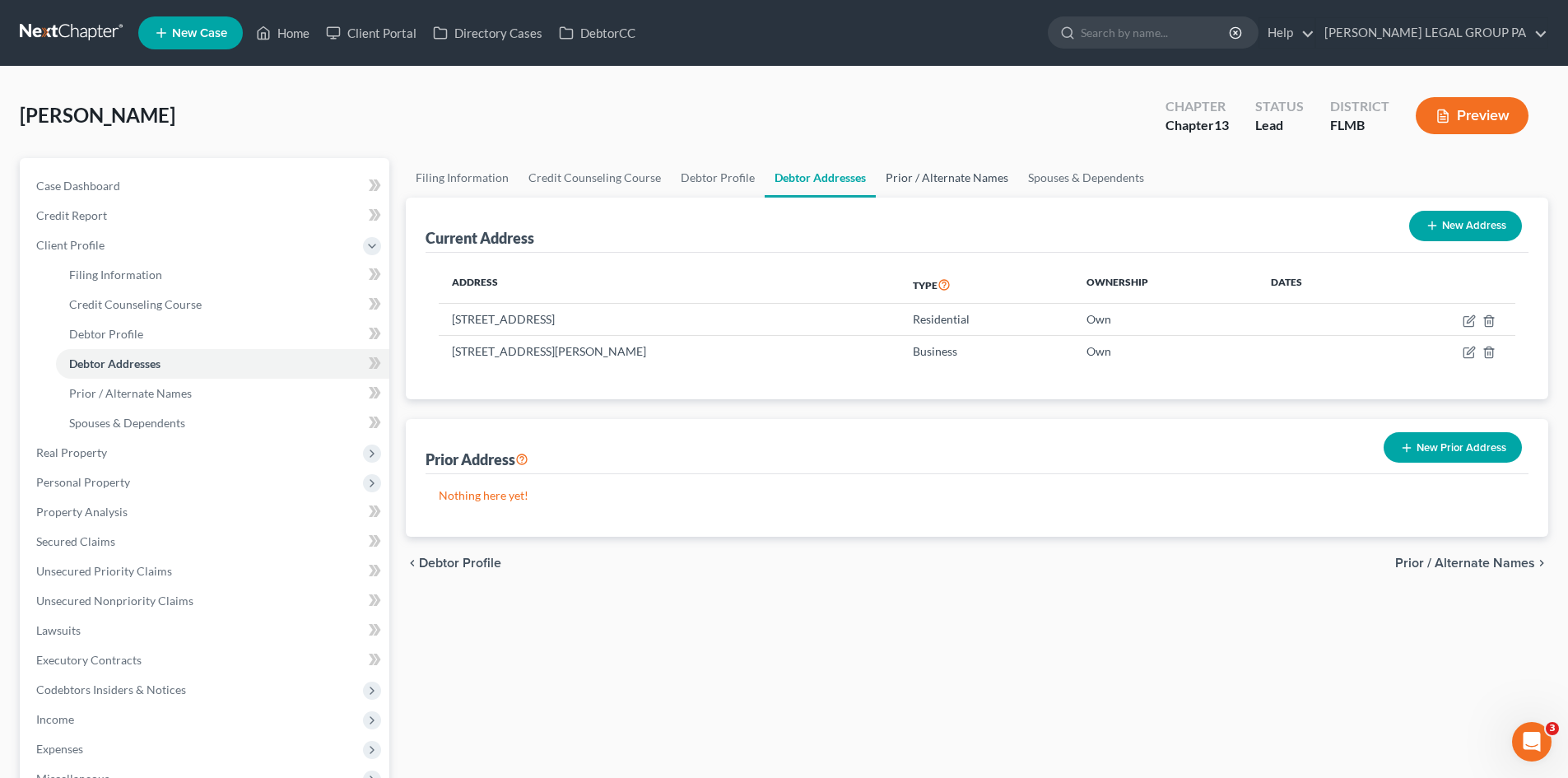
drag, startPoint x: 948, startPoint y: 179, endPoint x: 958, endPoint y: 213, distance: 35.4
click at [948, 179] on link "Prior / Alternate Names" at bounding box center [947, 178] width 142 height 40
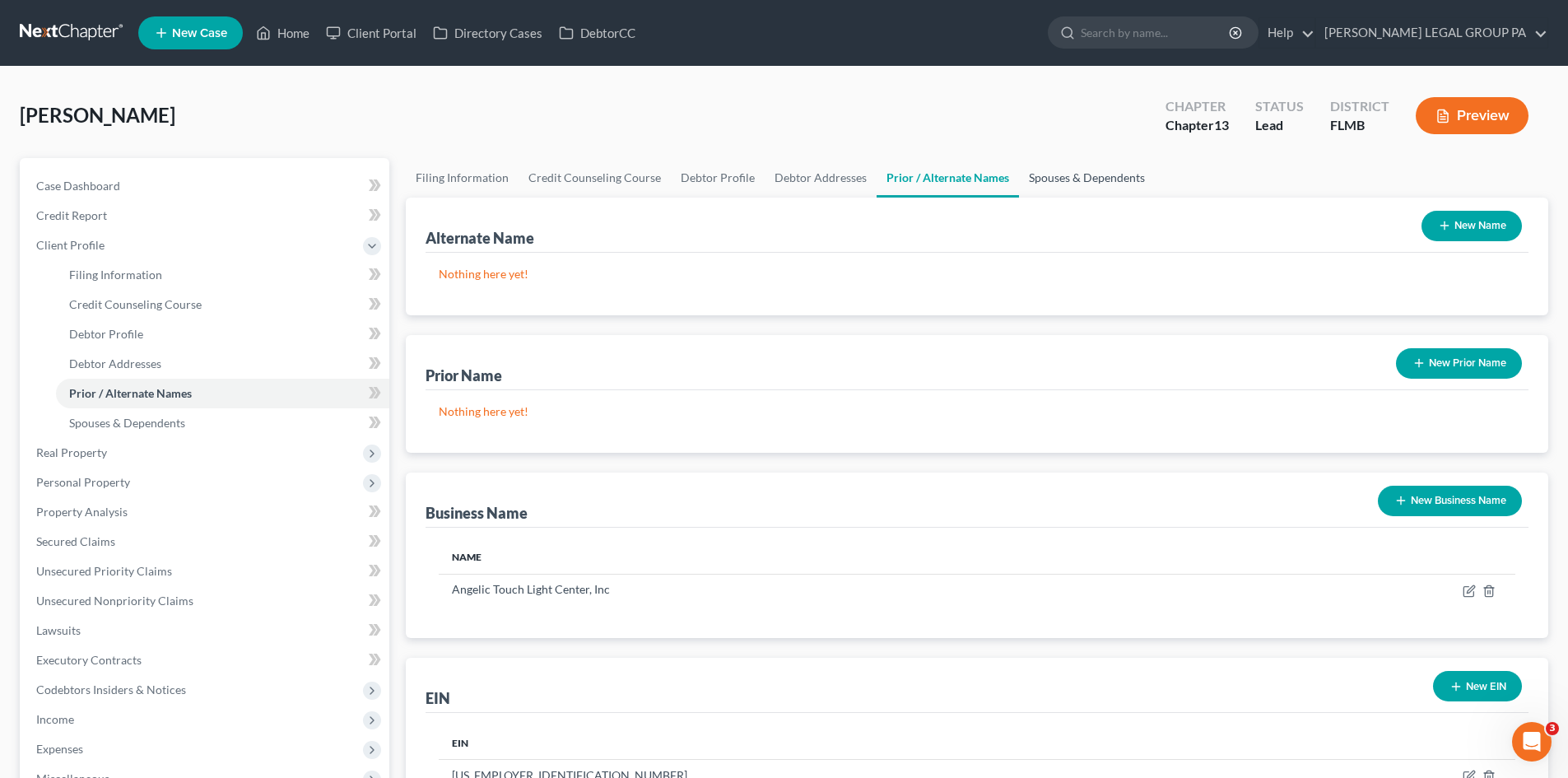
click at [1091, 173] on link "Spouses & Dependents" at bounding box center [1087, 178] width 136 height 40
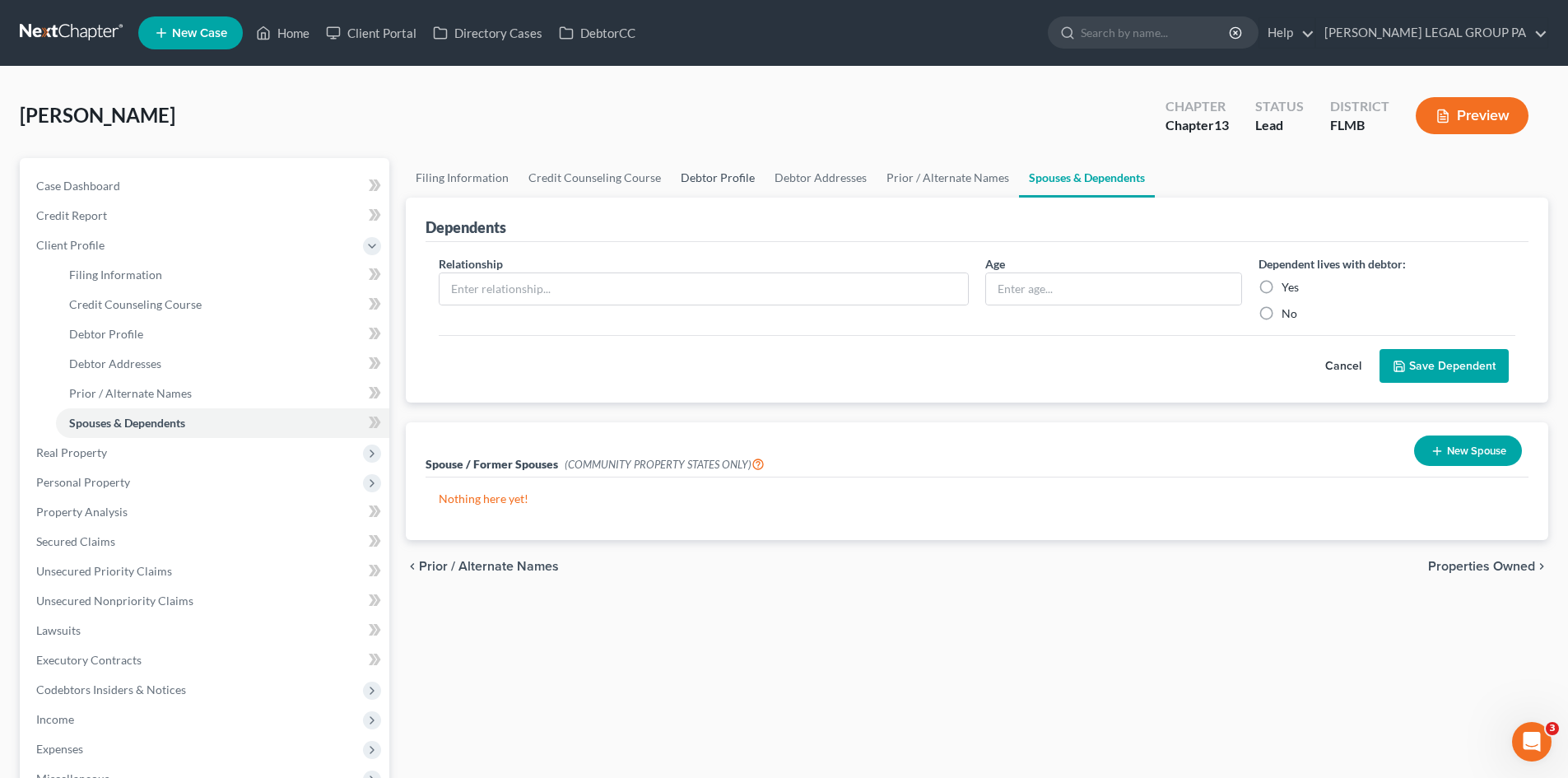
click at [687, 178] on link "Debtor Profile" at bounding box center [718, 178] width 94 height 40
select select "0"
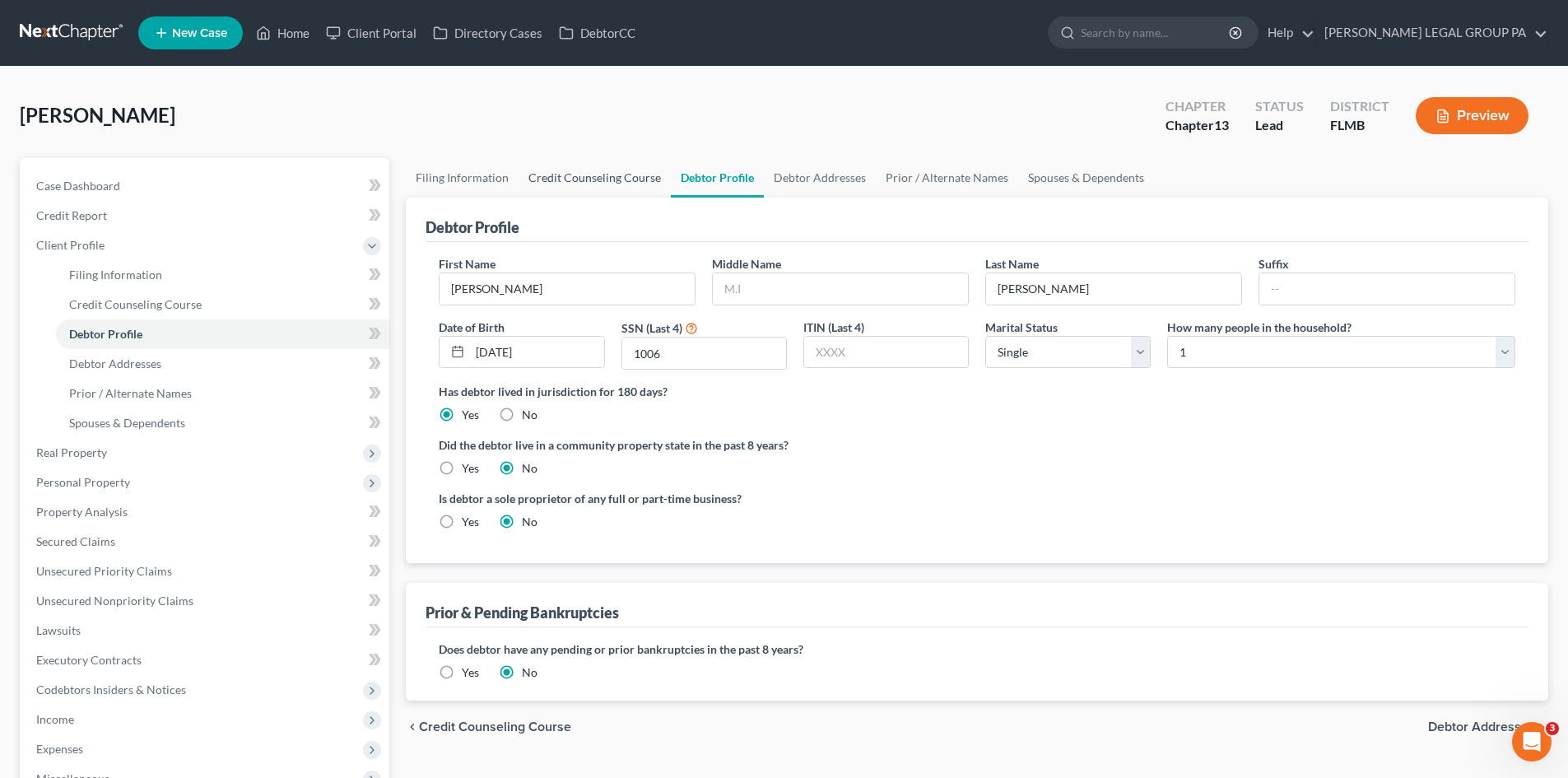
click at [629, 177] on link "Credit Counseling Course" at bounding box center [594, 178] width 152 height 40
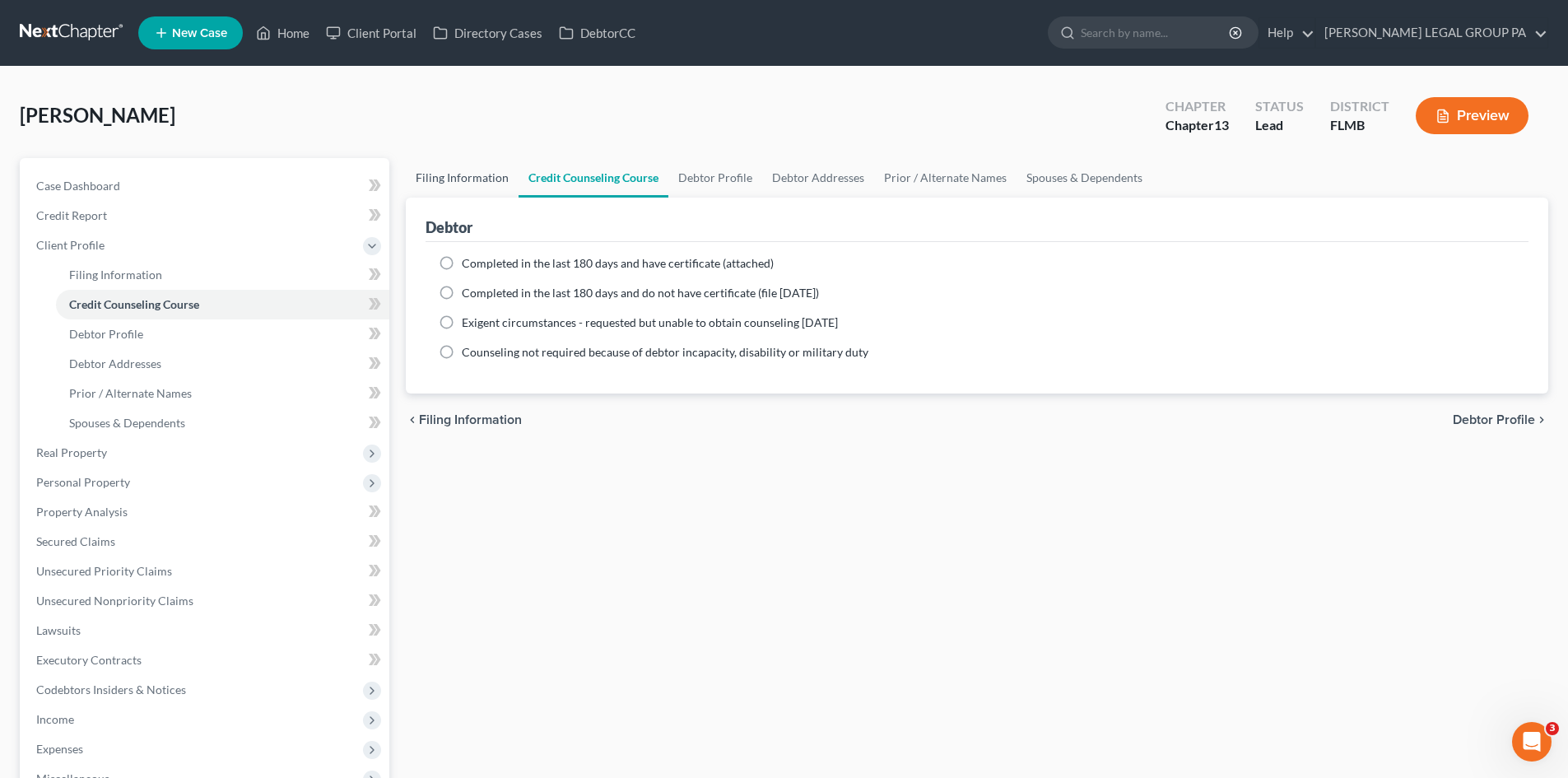
click at [432, 172] on link "Filing Information" at bounding box center [462, 178] width 113 height 40
select select "1"
select select "0"
select select "3"
select select "15"
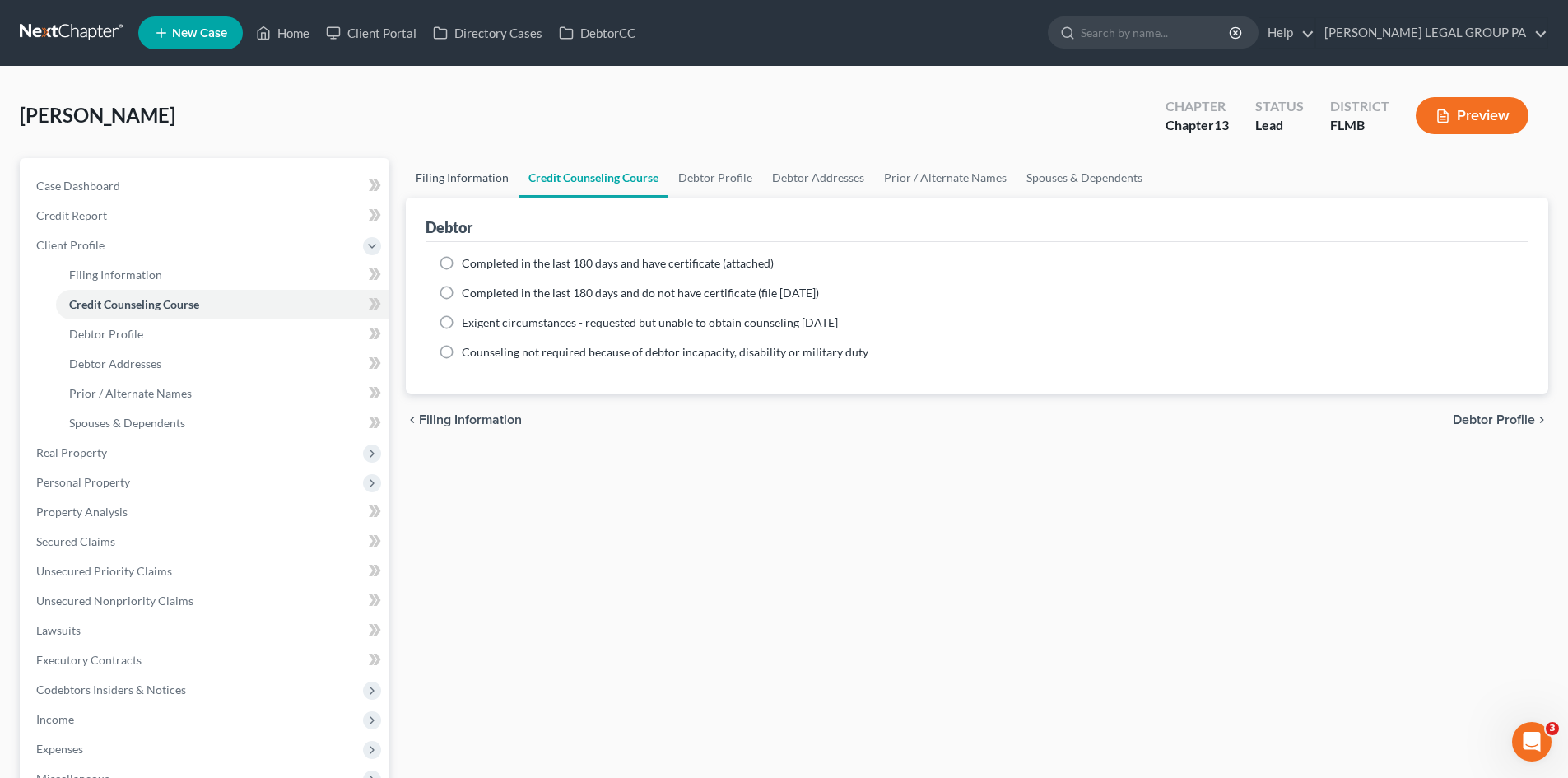
select select "0"
select select "9"
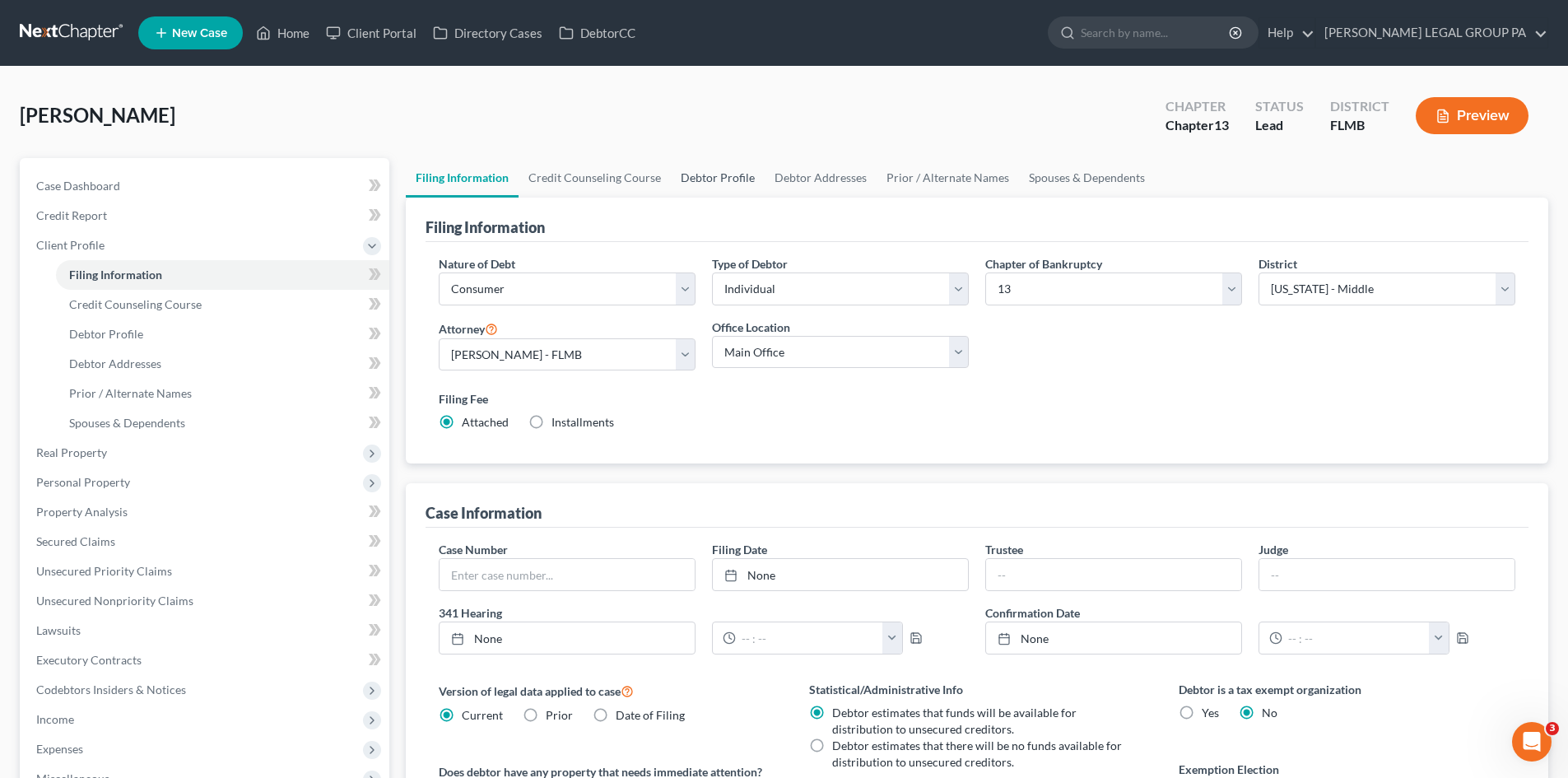
click at [722, 167] on link "Debtor Profile" at bounding box center [718, 178] width 94 height 40
select select "0"
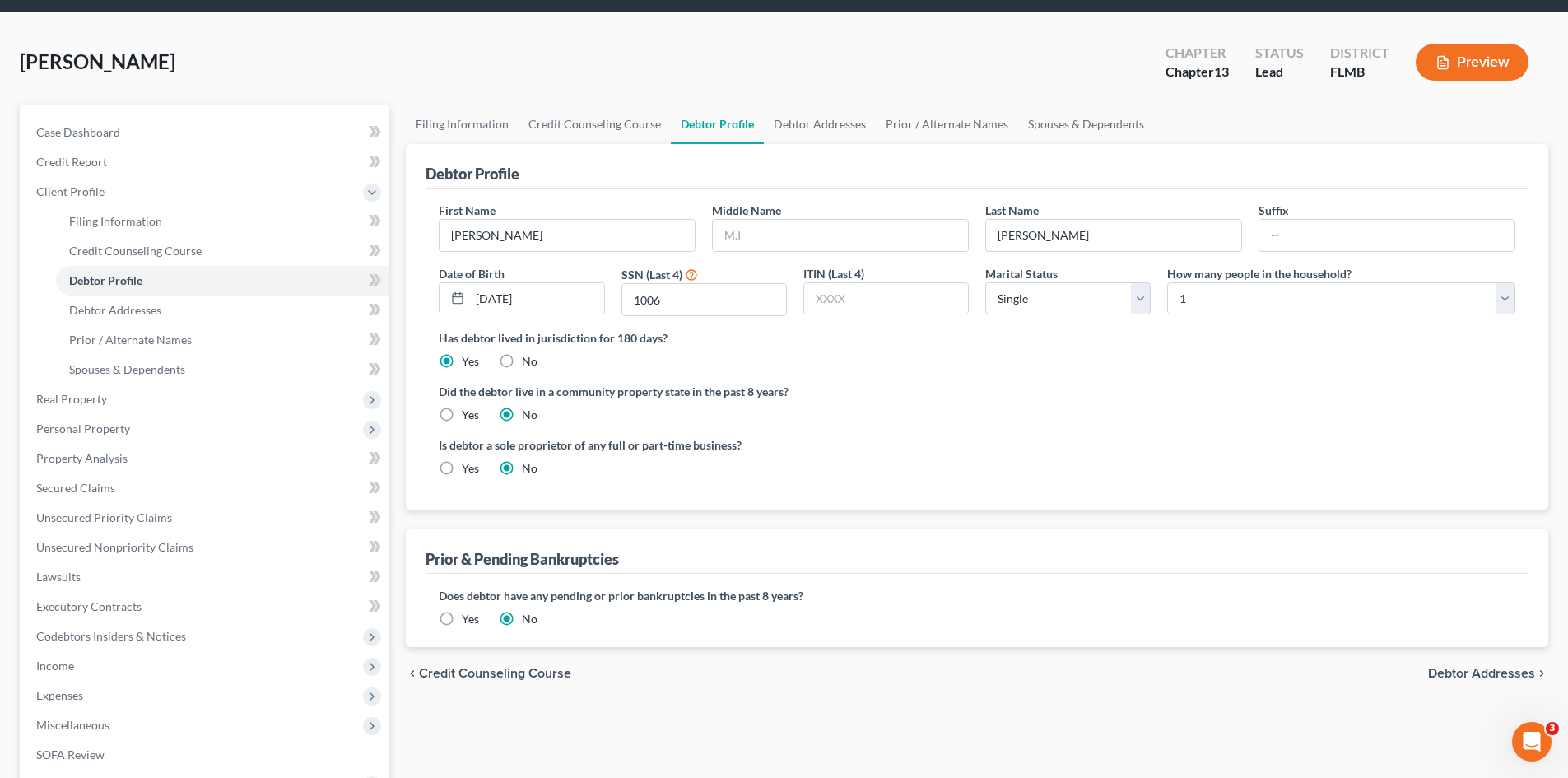
scroll to position [82, 0]
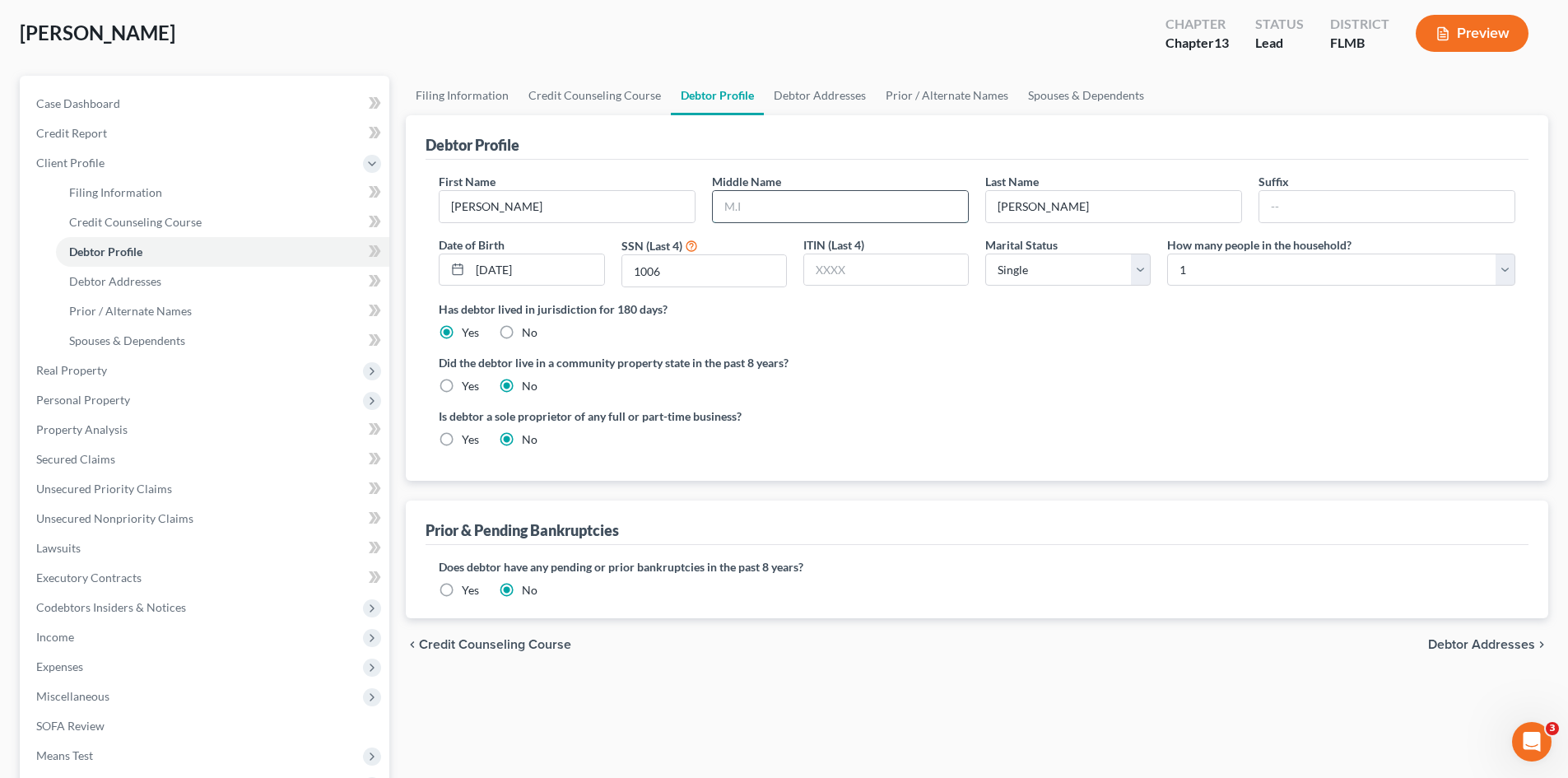
click at [924, 221] on input "text" at bounding box center [840, 206] width 255 height 32
type input "Rose"
click at [1114, 340] on div "Has debtor lived in jurisdiction for 180 days? Yes No Debtor must reside in jur…" at bounding box center [977, 321] width 1077 height 41
click at [1075, 270] on select "Select Single Married Separated Divorced Widowed" at bounding box center [1068, 269] width 166 height 33
drag, startPoint x: 1486, startPoint y: 430, endPoint x: 1450, endPoint y: 423, distance: 36.7
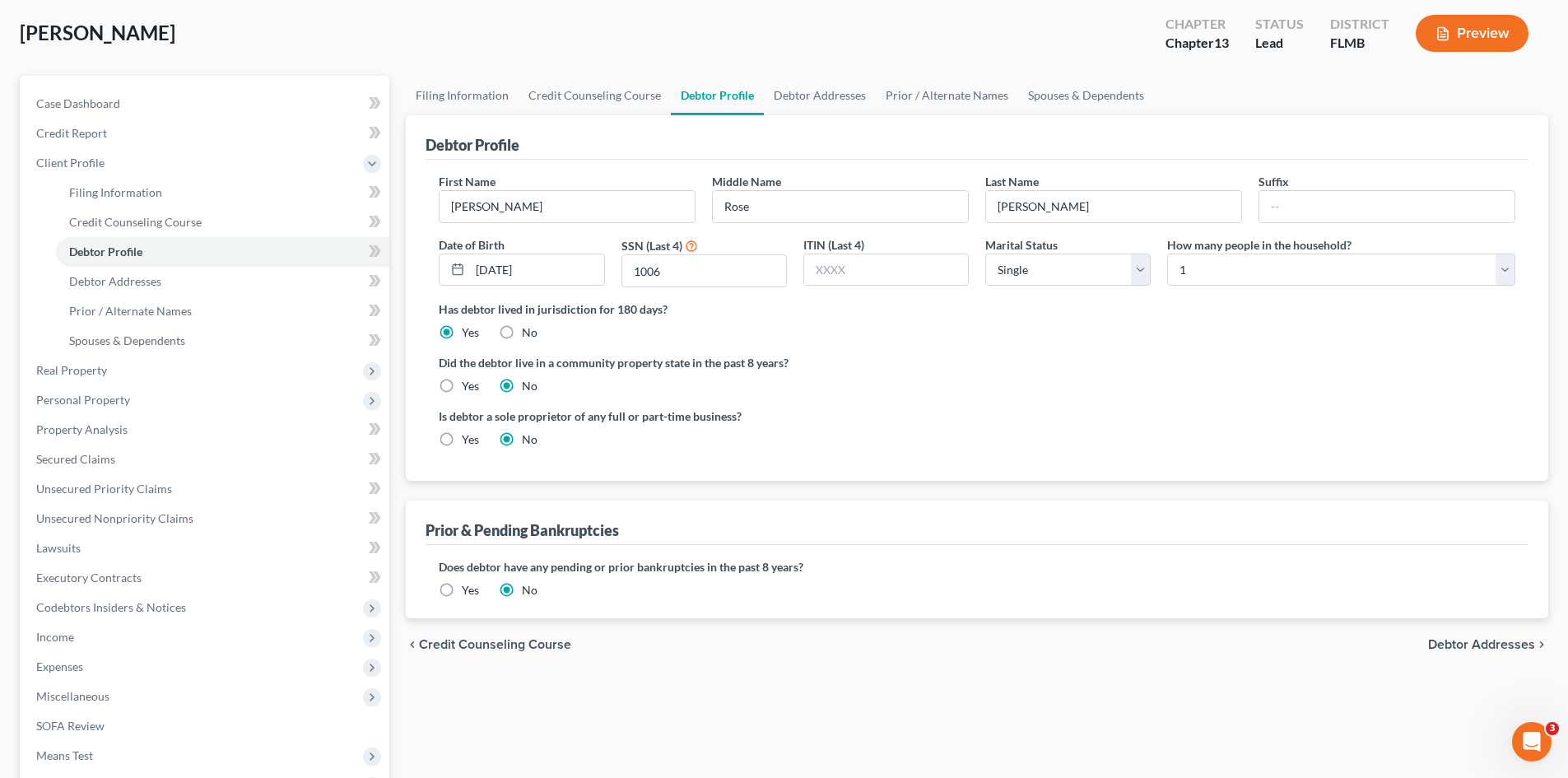
click at [1486, 430] on div "Is debtor a sole proprietor of any full or part-time business? Yes No" at bounding box center [977, 435] width 1093 height 54
click at [797, 87] on link "Debtor Addresses" at bounding box center [820, 95] width 112 height 40
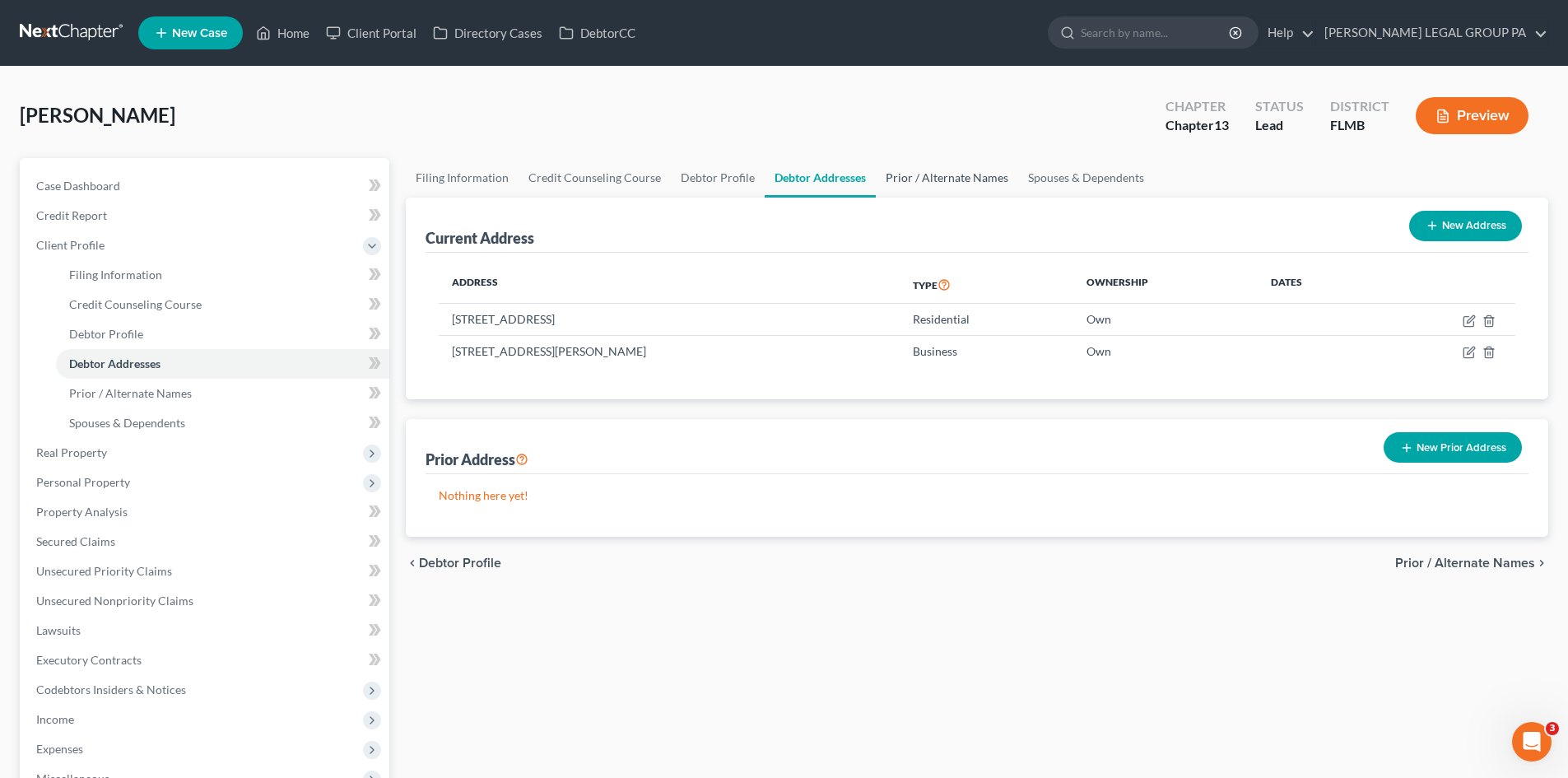
click at [917, 179] on link "Prior / Alternate Names" at bounding box center [947, 178] width 142 height 40
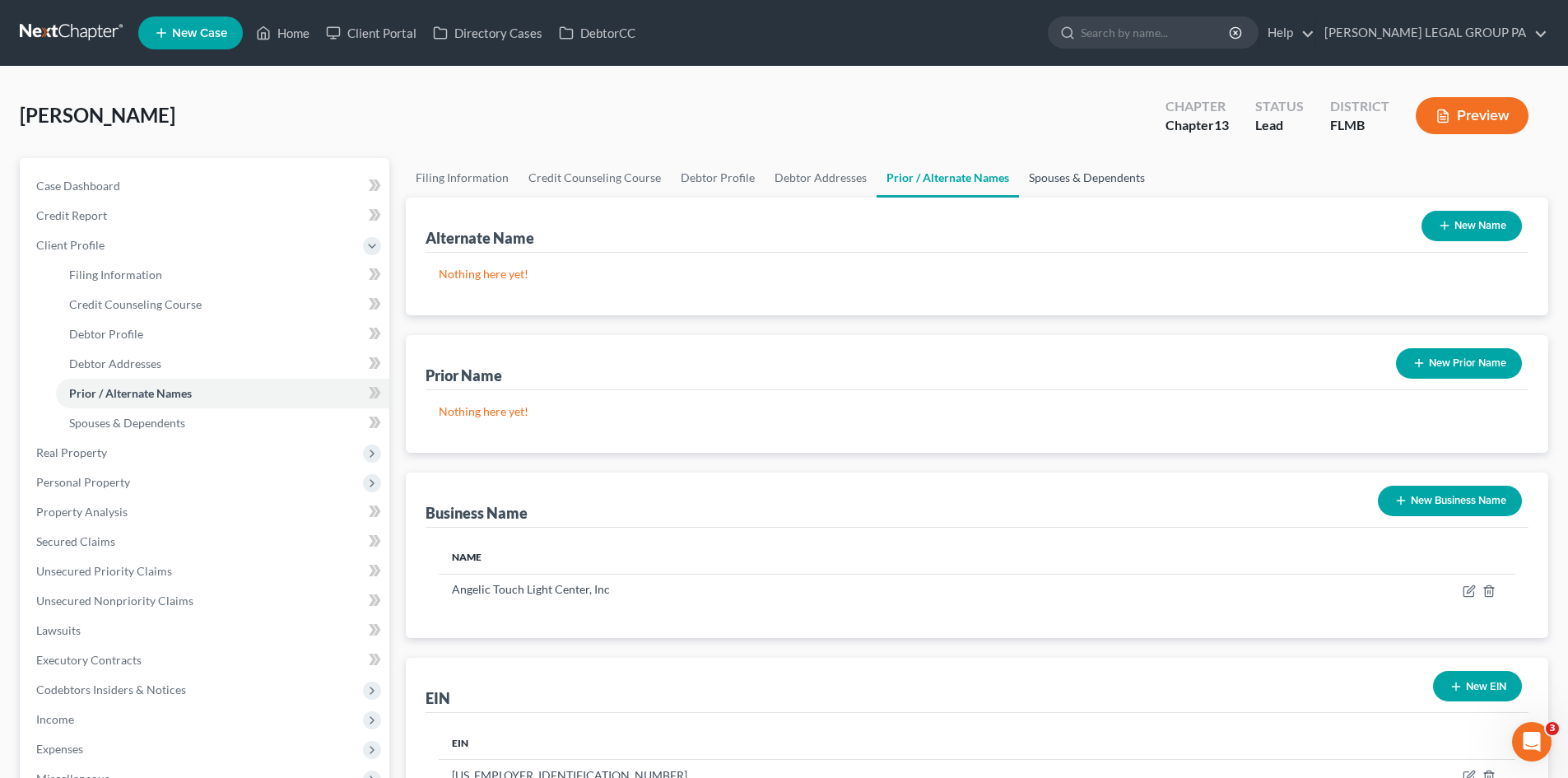
click at [1060, 177] on link "Spouses & Dependents" at bounding box center [1087, 178] width 136 height 40
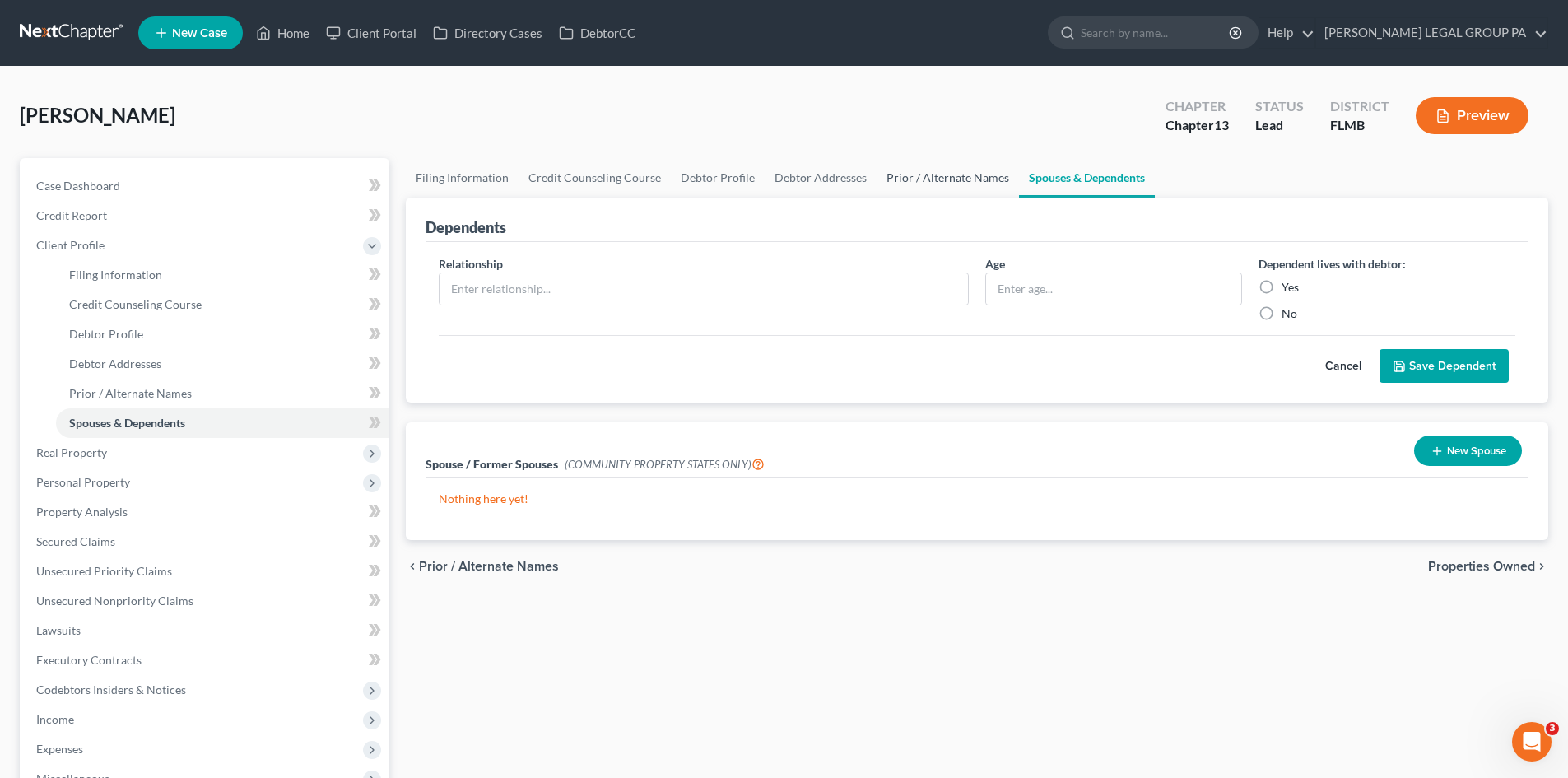
click at [953, 166] on link "Prior / Alternate Names" at bounding box center [947, 178] width 142 height 40
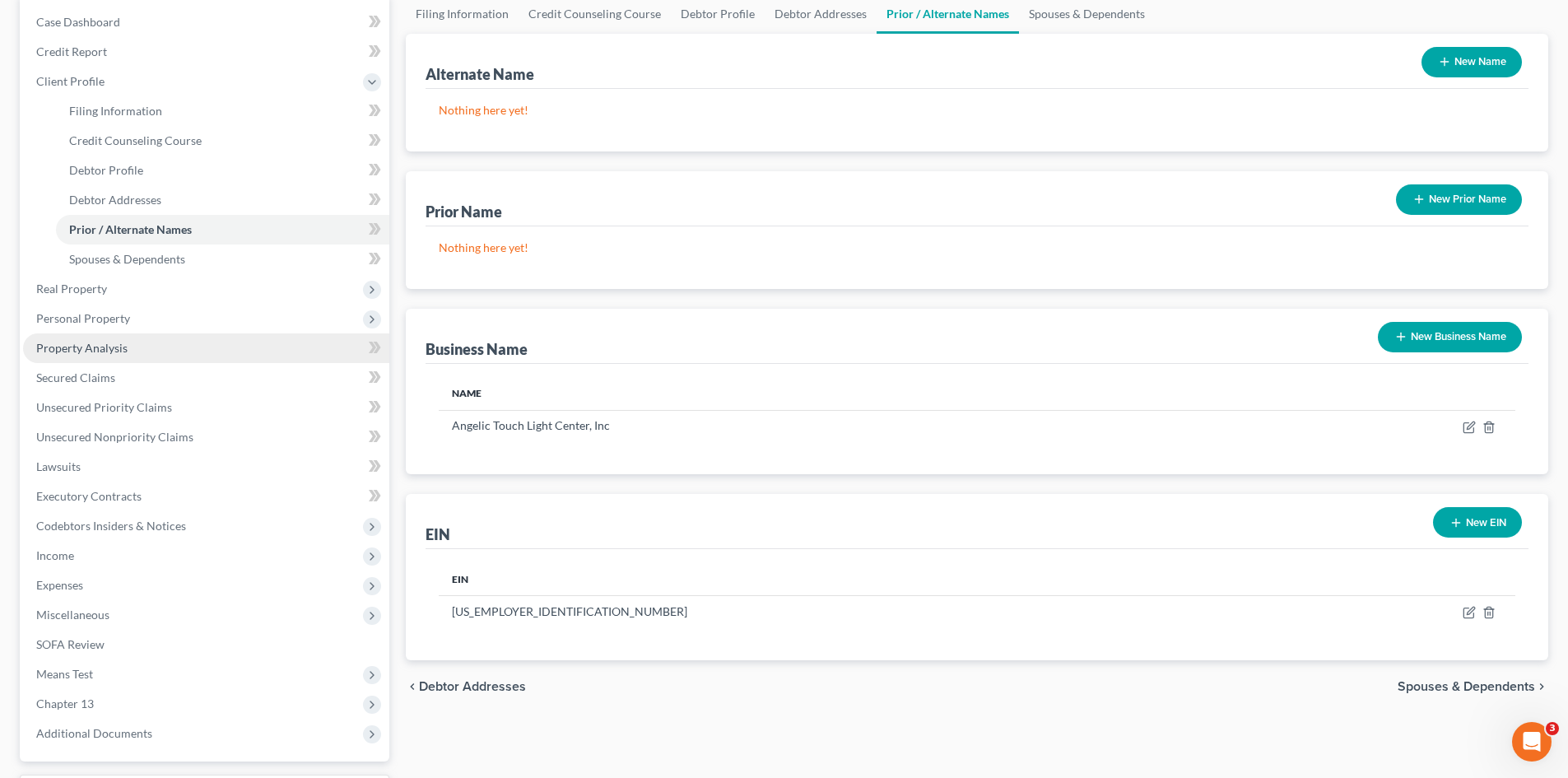
scroll to position [165, 0]
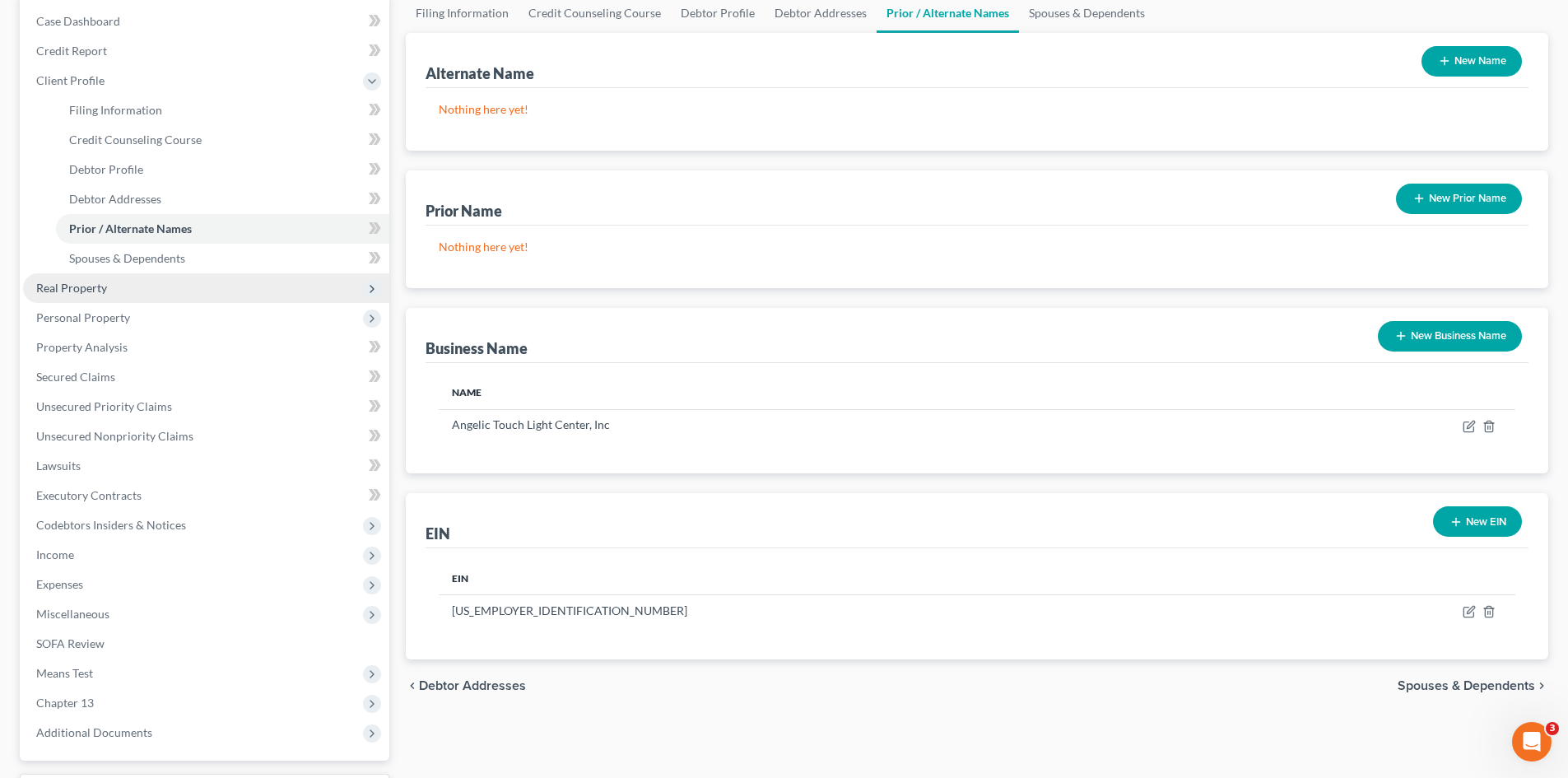
click at [99, 294] on span "Real Property" at bounding box center [70, 288] width 70 height 14
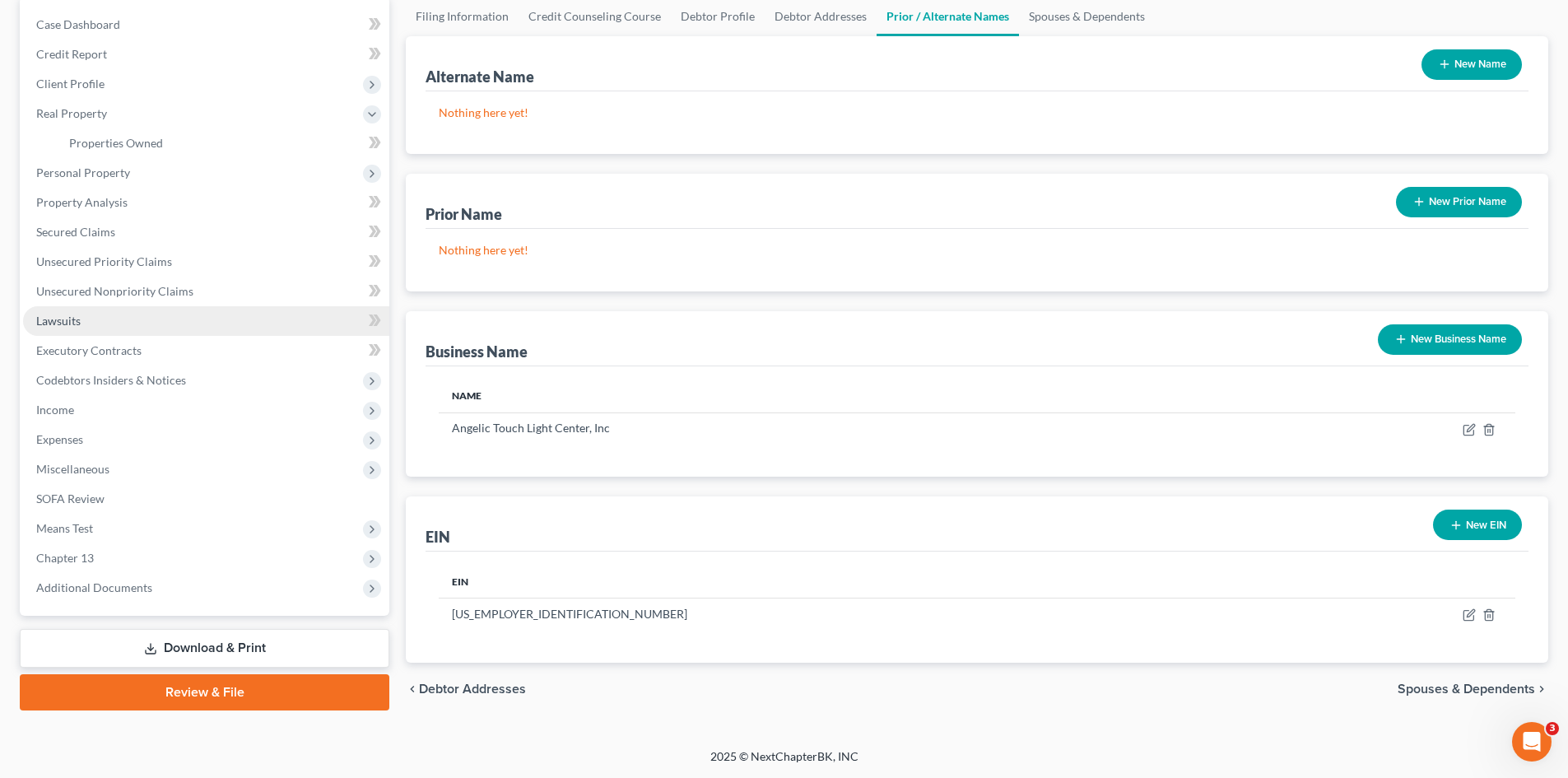
scroll to position [162, 0]
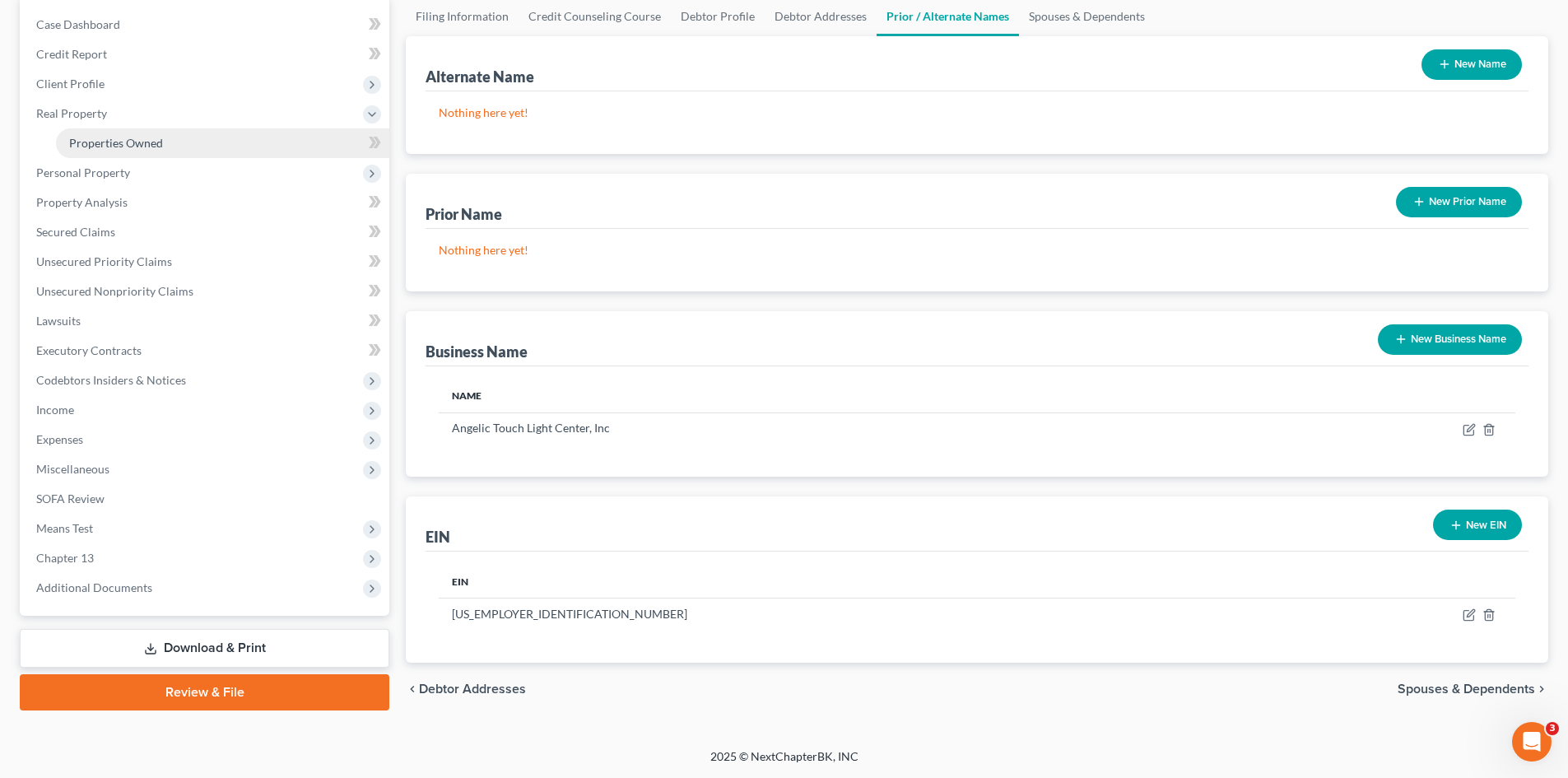
click at [139, 155] on link "Properties Owned" at bounding box center [222, 143] width 333 height 30
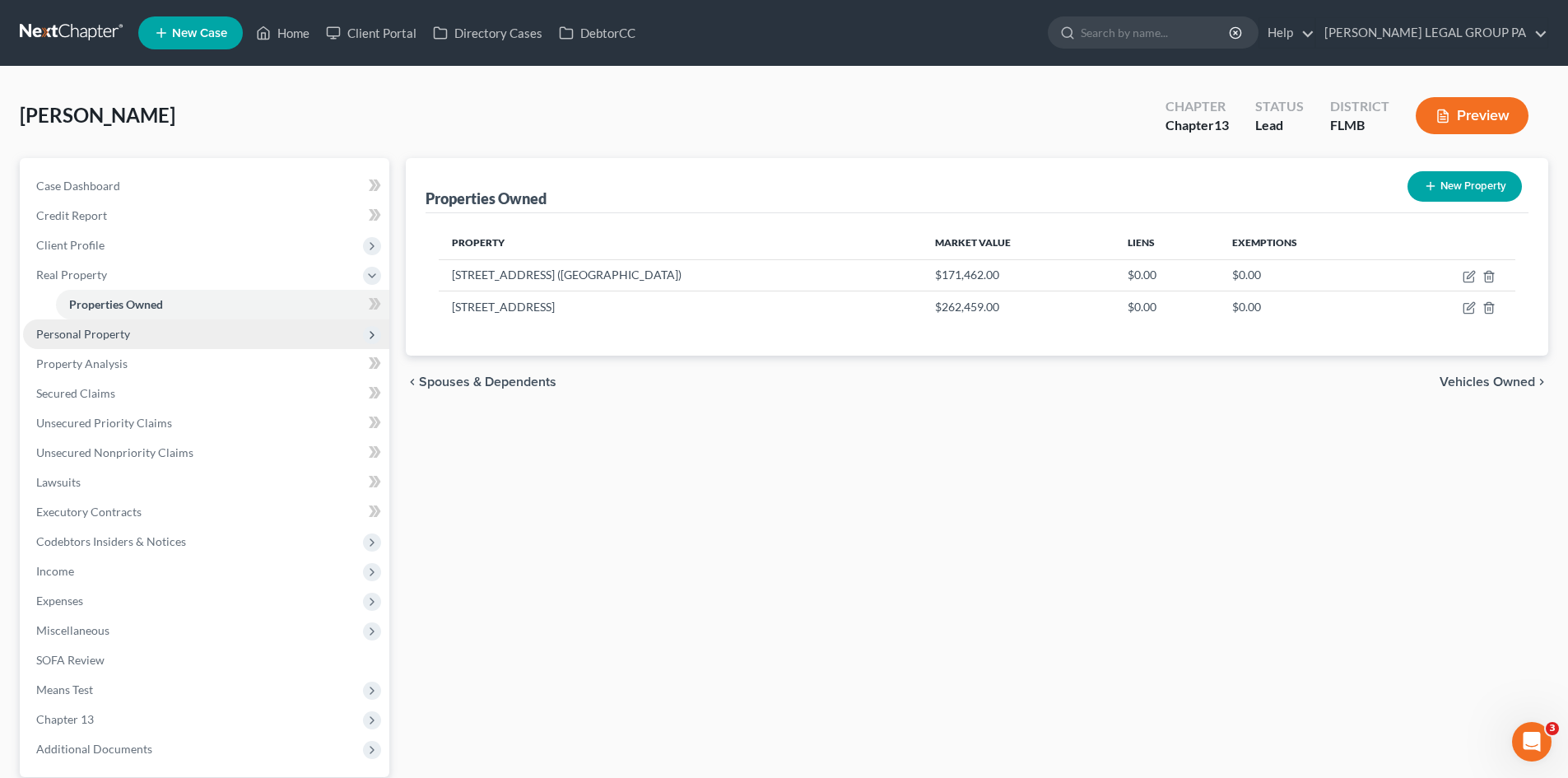
click at [167, 340] on span "Personal Property" at bounding box center [205, 334] width 366 height 30
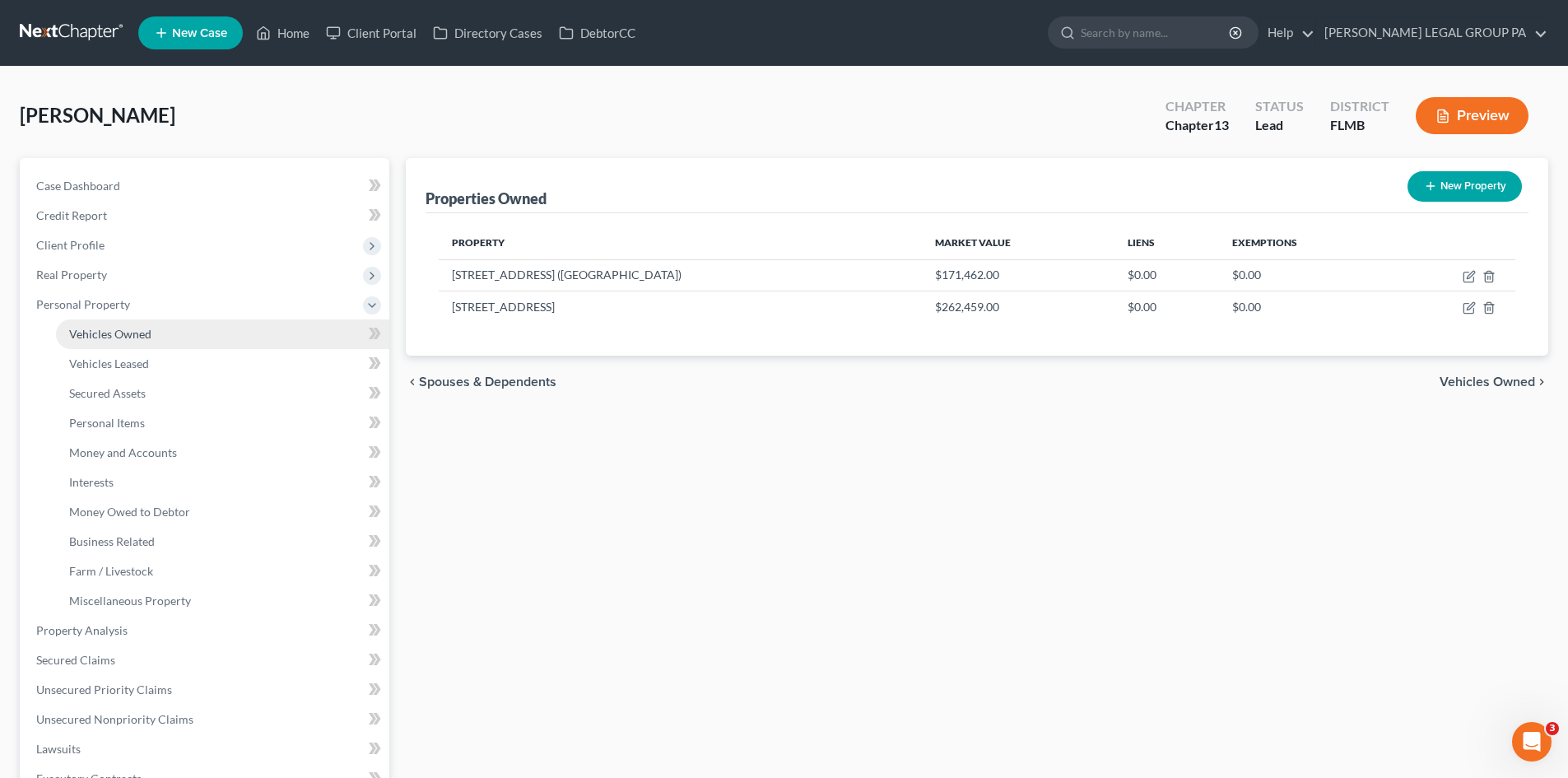
click at [135, 342] on link "Vehicles Owned" at bounding box center [222, 334] width 333 height 30
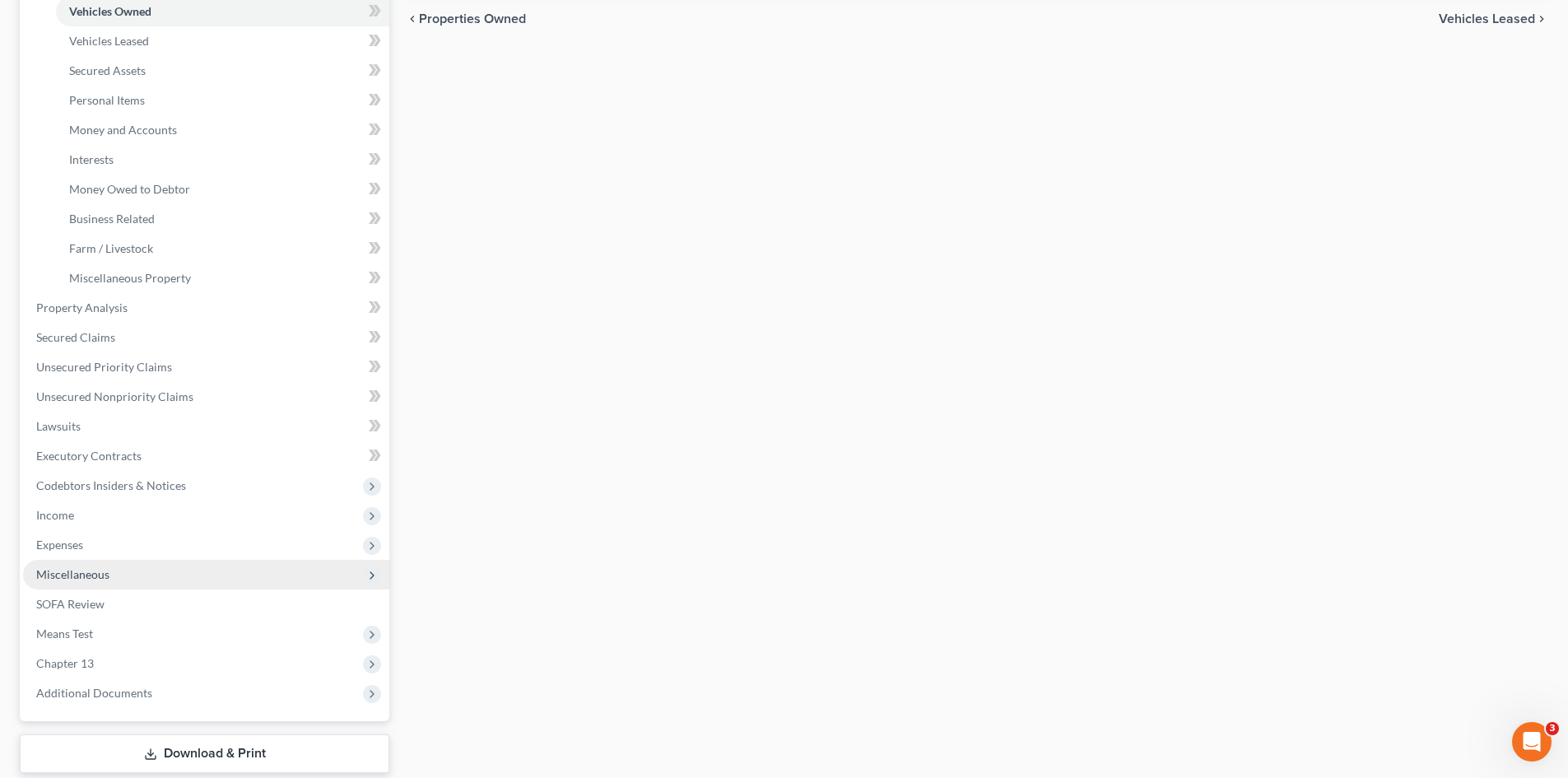
scroll to position [423, 0]
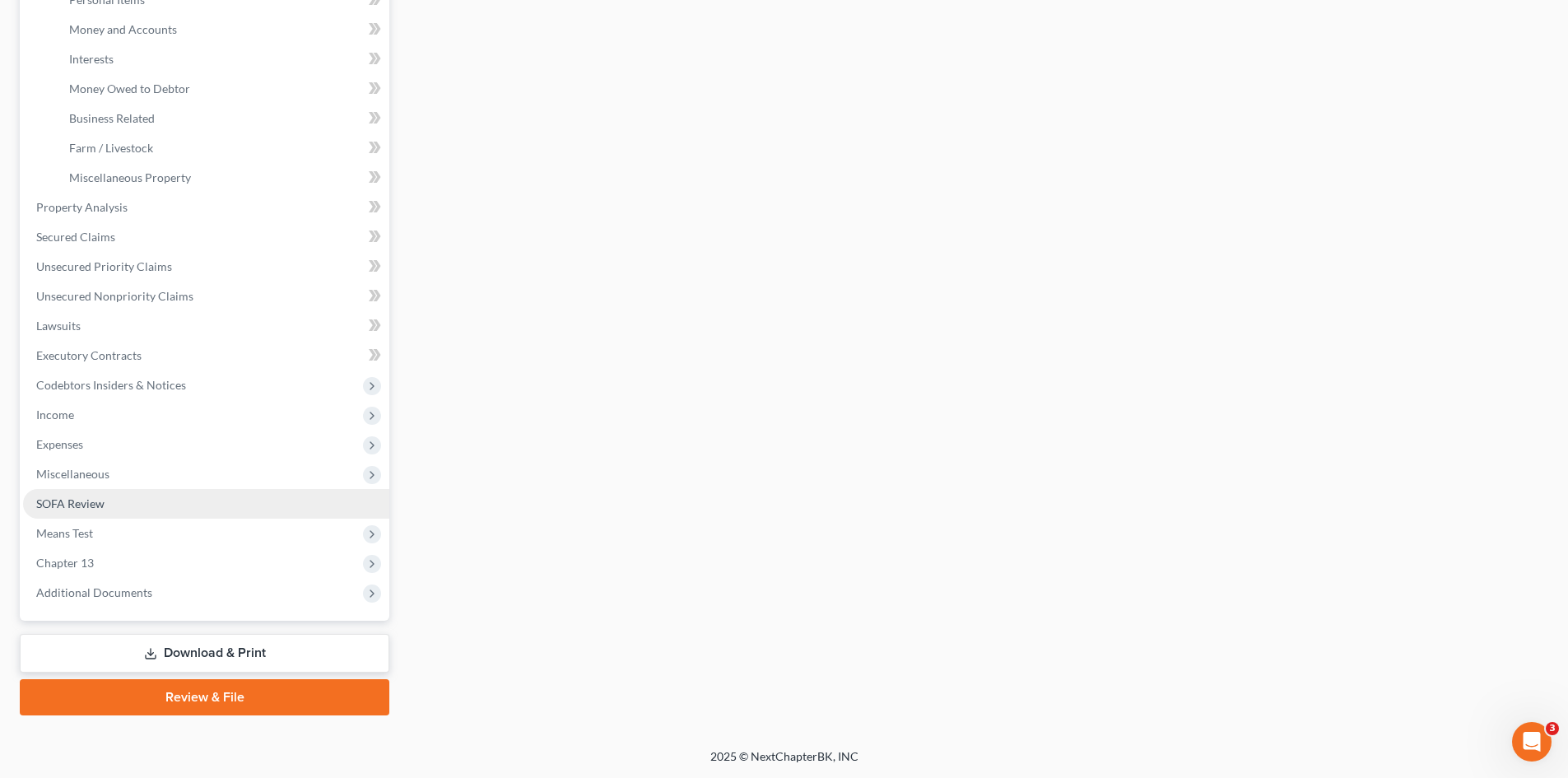
click at [109, 496] on link "SOFA Review" at bounding box center [205, 504] width 366 height 30
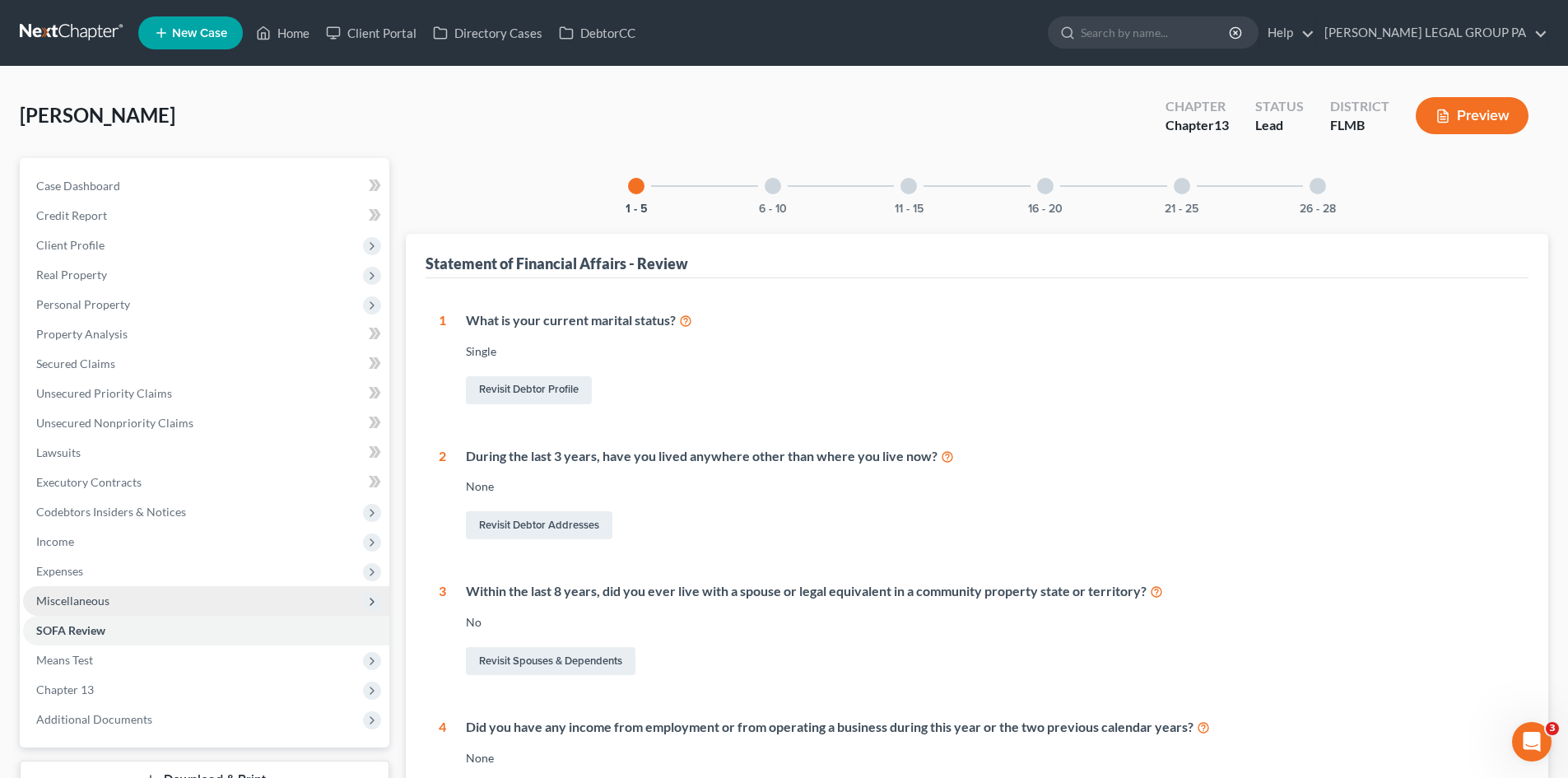
click at [104, 606] on span "Miscellaneous" at bounding box center [72, 600] width 73 height 14
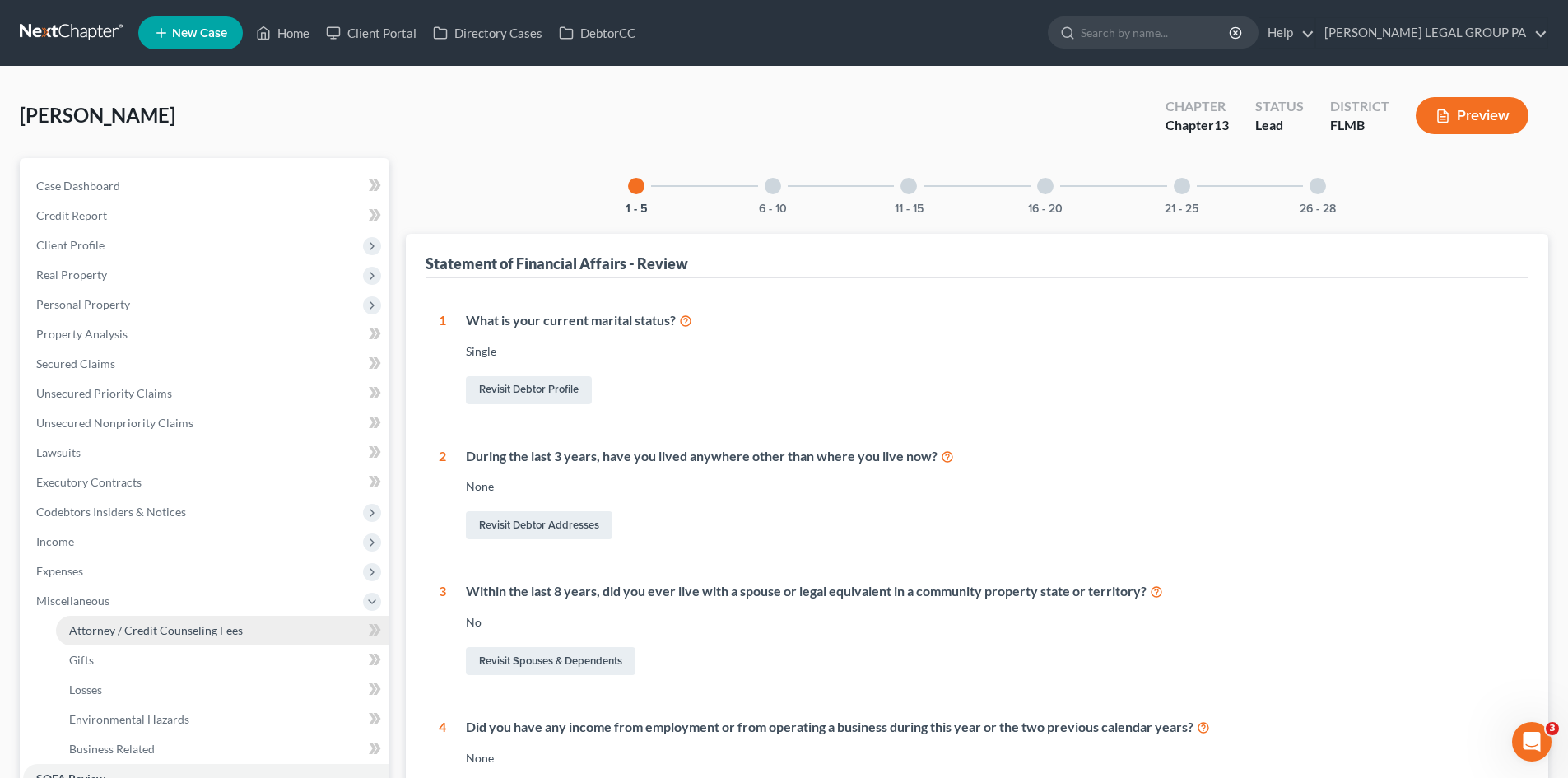
click at [136, 630] on span "Attorney / Credit Counseling Fees" at bounding box center [156, 630] width 174 height 14
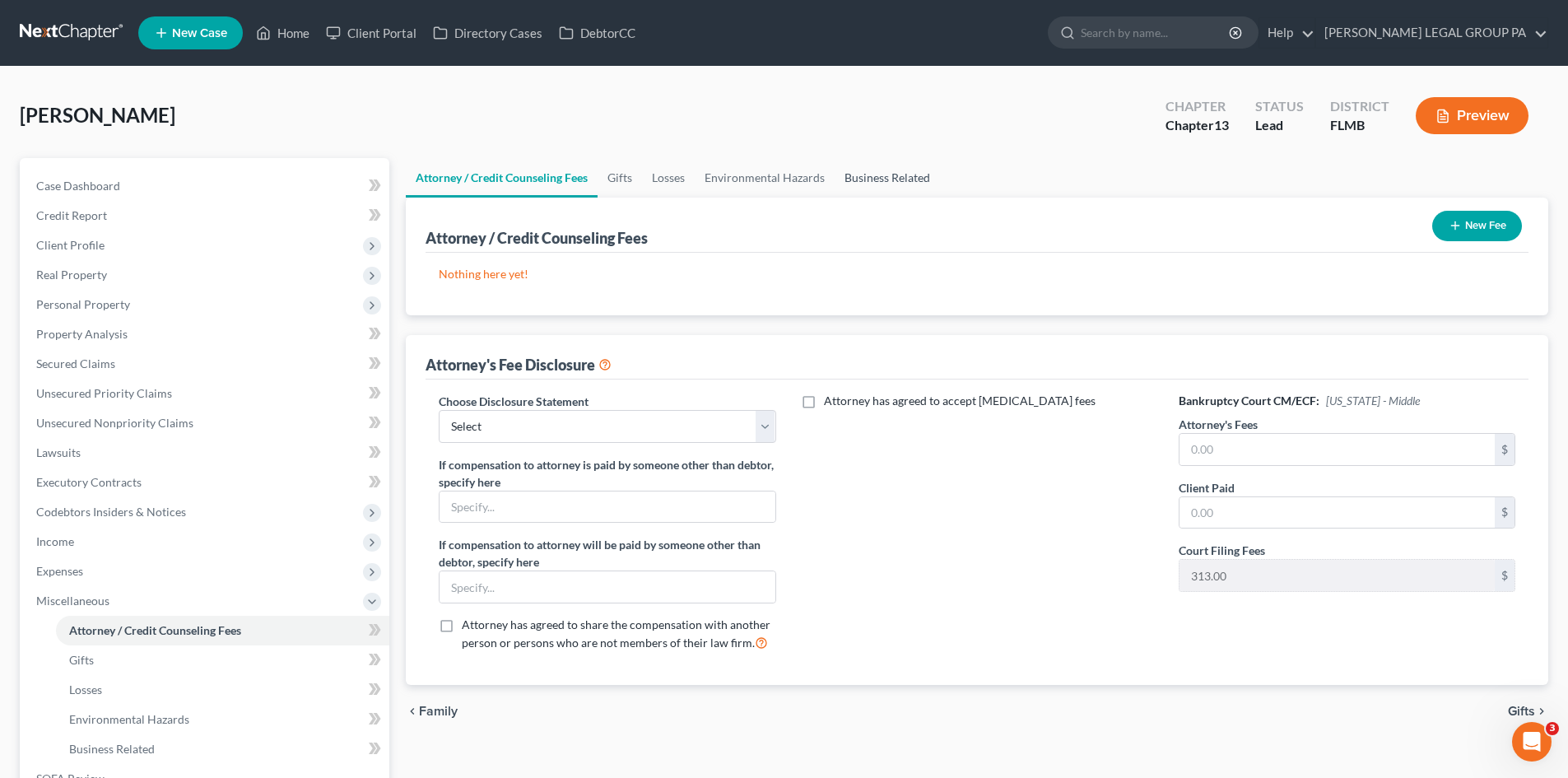
click at [893, 181] on link "Business Related" at bounding box center [887, 178] width 105 height 40
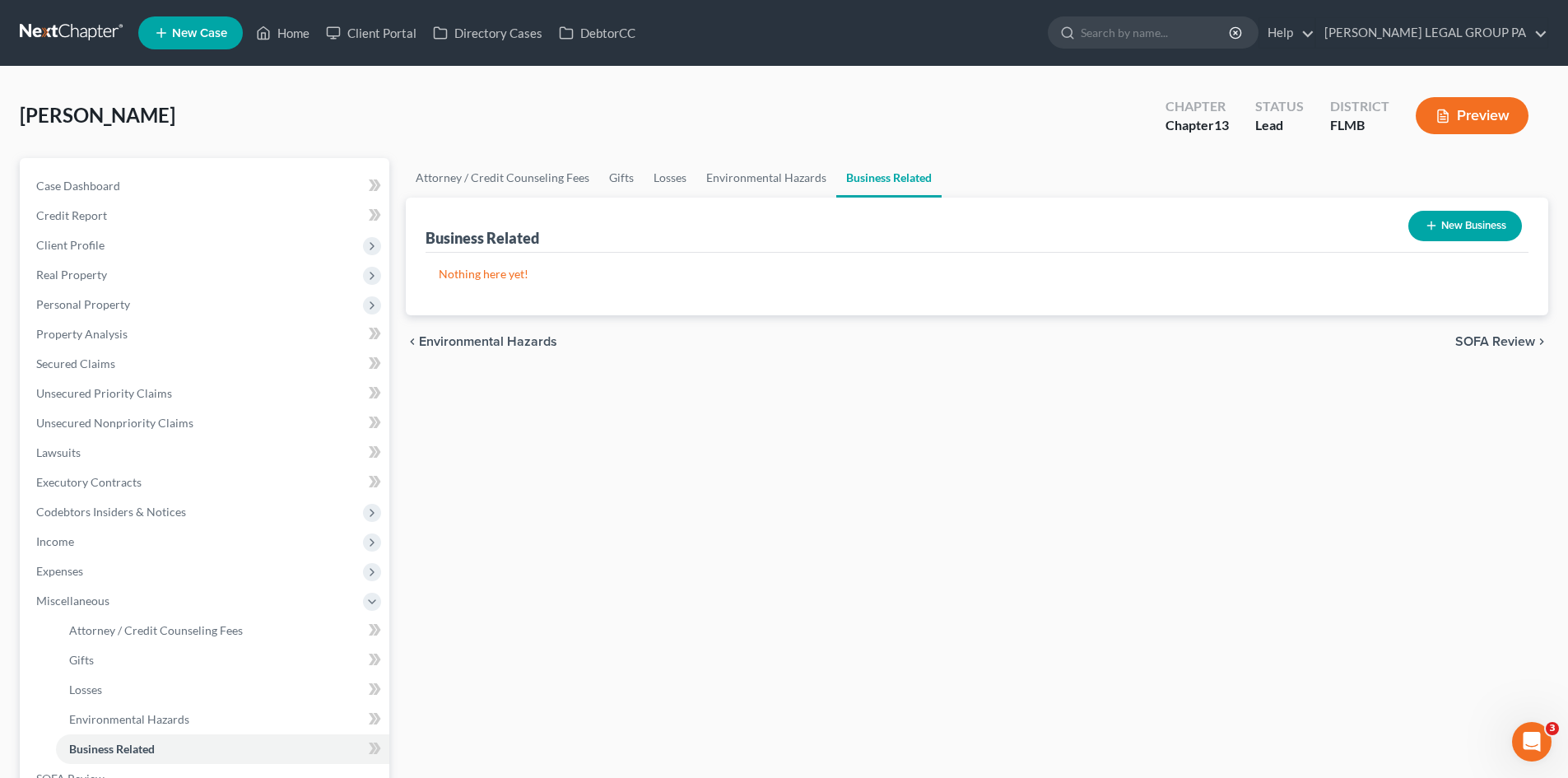
click at [1434, 225] on icon "button" at bounding box center [1431, 225] width 13 height 13
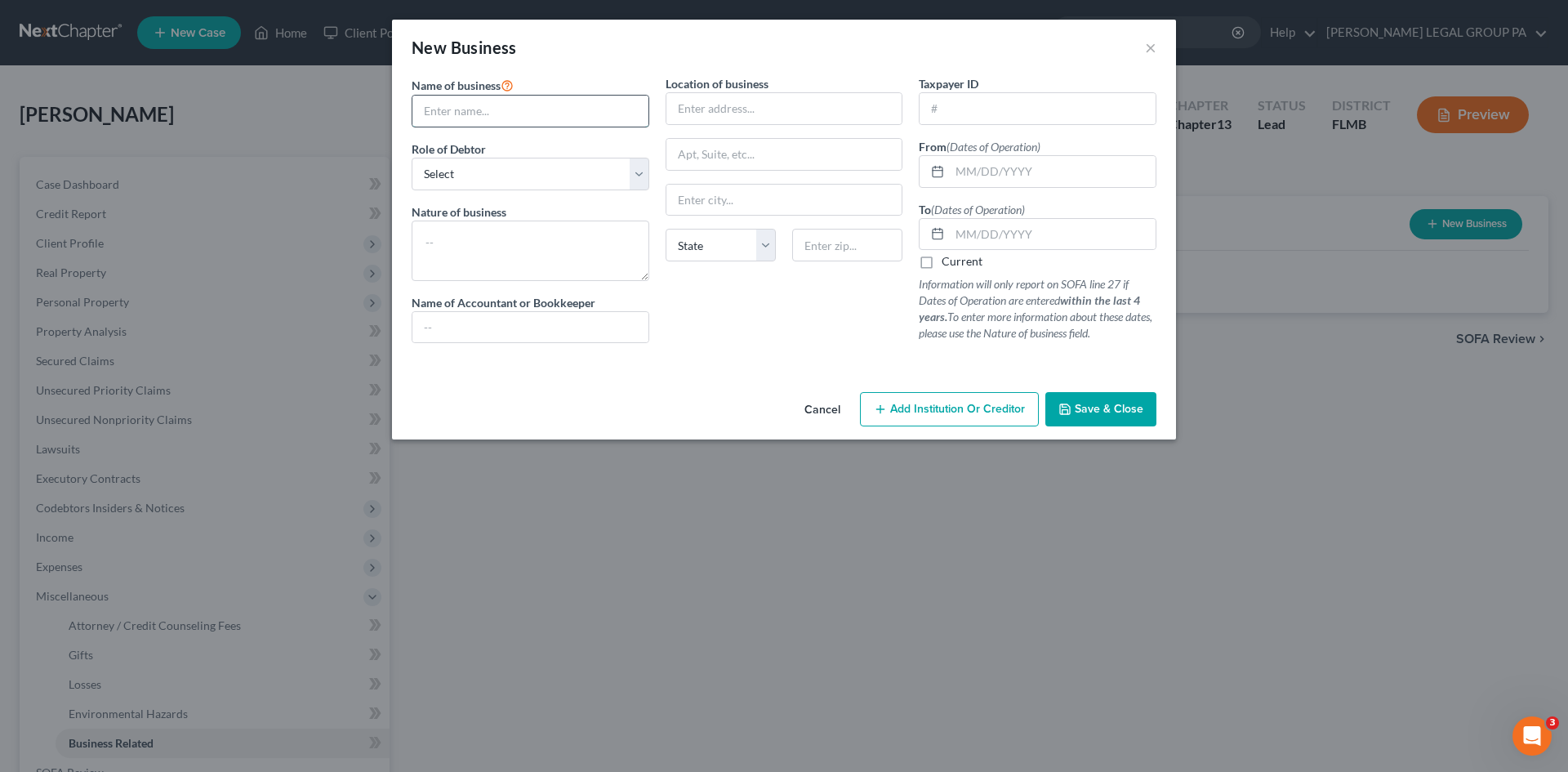
click at [577, 121] on input "text" at bounding box center [531, 111] width 236 height 32
click at [430, 119] on input "text" at bounding box center [531, 111] width 236 height 32
paste input "ANGELIC TOUCH LIGHT CENTER INC"
type input "ANGELIC TOUCH LIGHT CENTER INC"
click at [484, 168] on select "Select A member of a limited liability company (LLC) or limited liability partn…" at bounding box center [530, 173] width 237 height 32
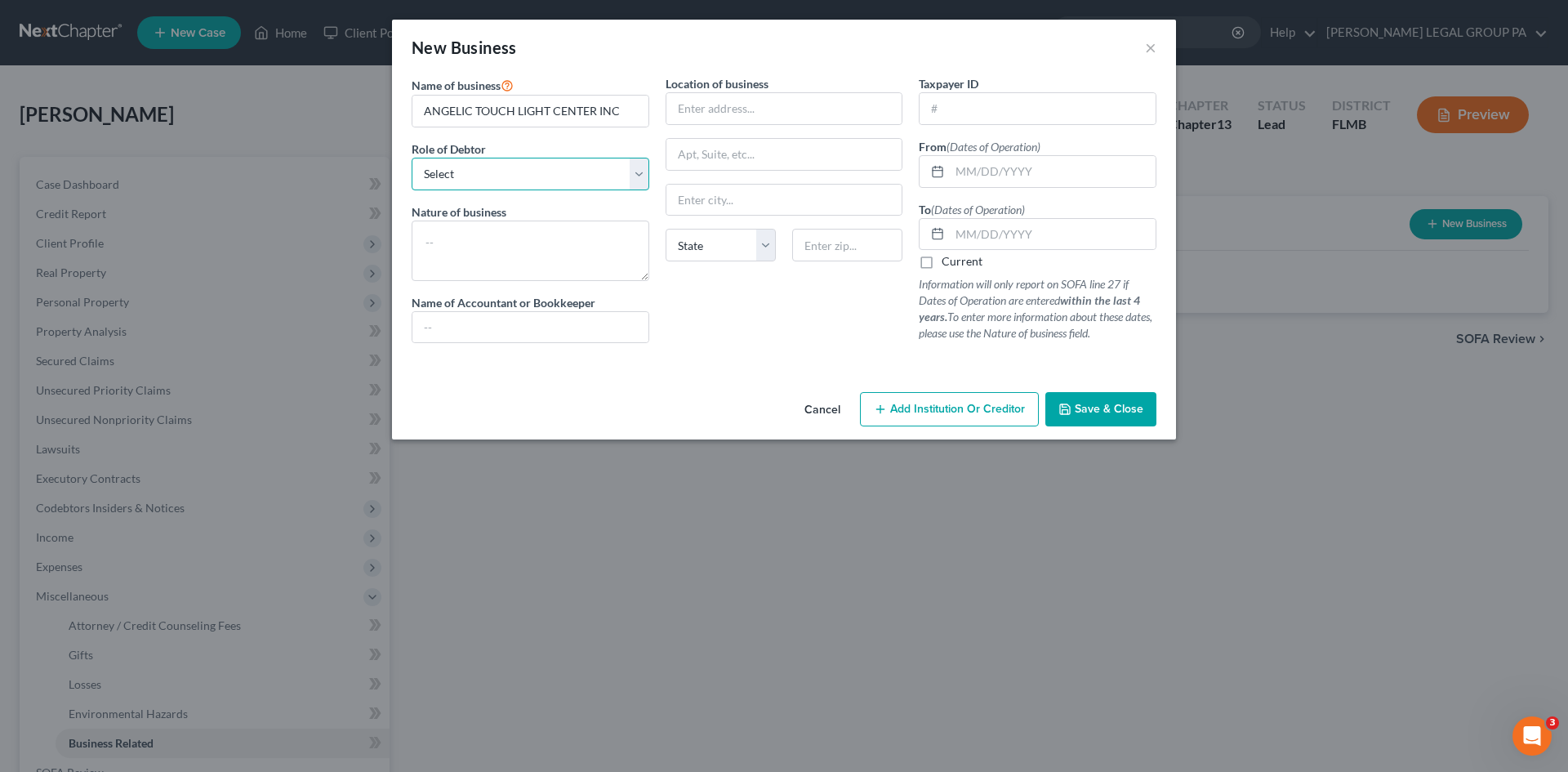
select select "officer"
click at [411, 158] on select "Select A member of a limited liability company (LLC) or limited liability partn…" at bounding box center [530, 173] width 237 height 32
click at [535, 237] on textarea at bounding box center [530, 250] width 237 height 60
drag, startPoint x: 563, startPoint y: 325, endPoint x: 652, endPoint y: 208, distance: 147.0
click at [563, 325] on input "text" at bounding box center [531, 328] width 236 height 32
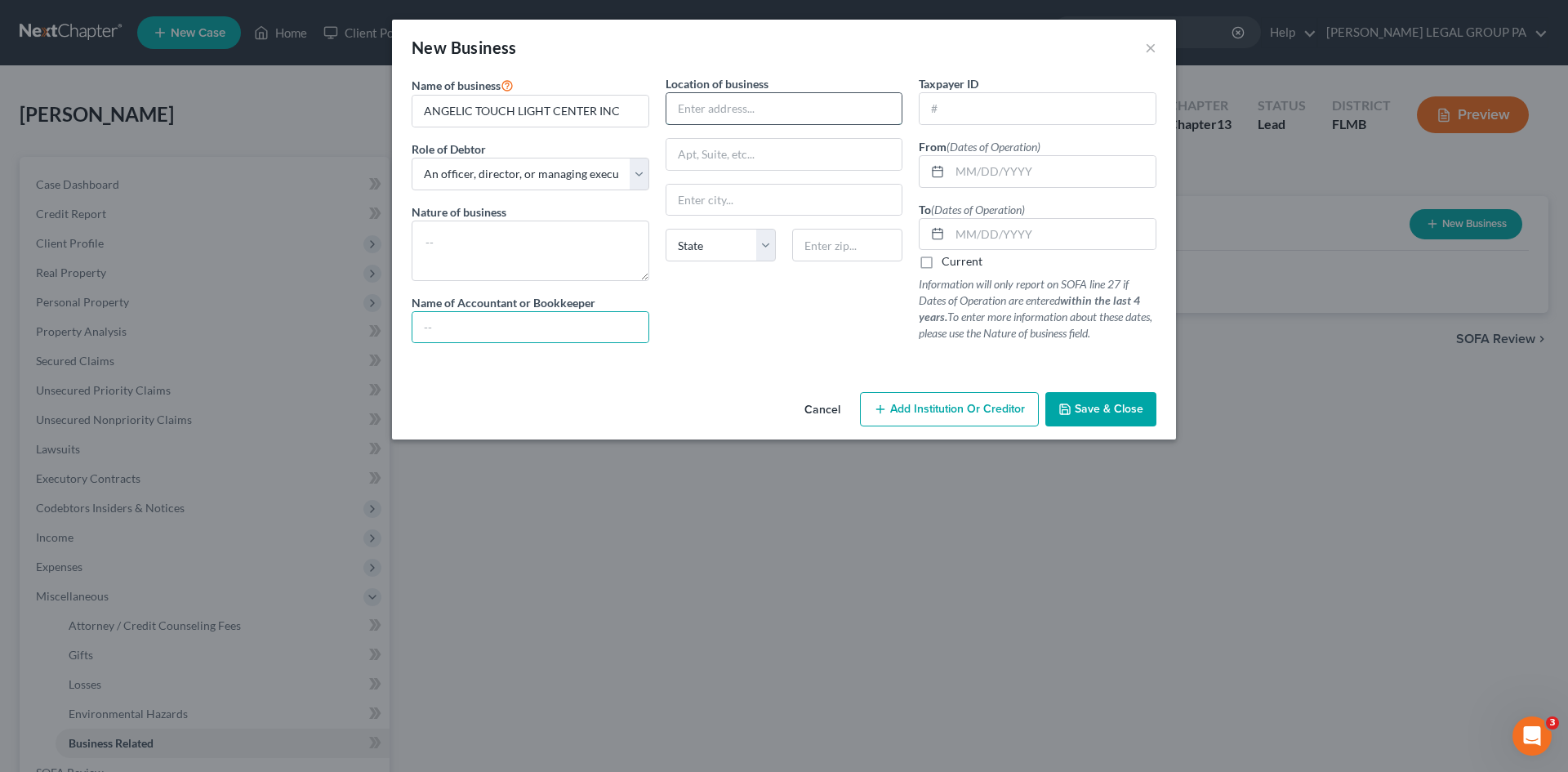
click at [743, 98] on input "text" at bounding box center [784, 109] width 236 height 32
click at [725, 116] on input "text" at bounding box center [784, 109] width 236 height 32
paste input "4508 CROTON DR"
click at [834, 246] on input "text" at bounding box center [847, 244] width 110 height 32
click at [786, 118] on input "4508 CROTON DR" at bounding box center [784, 109] width 236 height 32
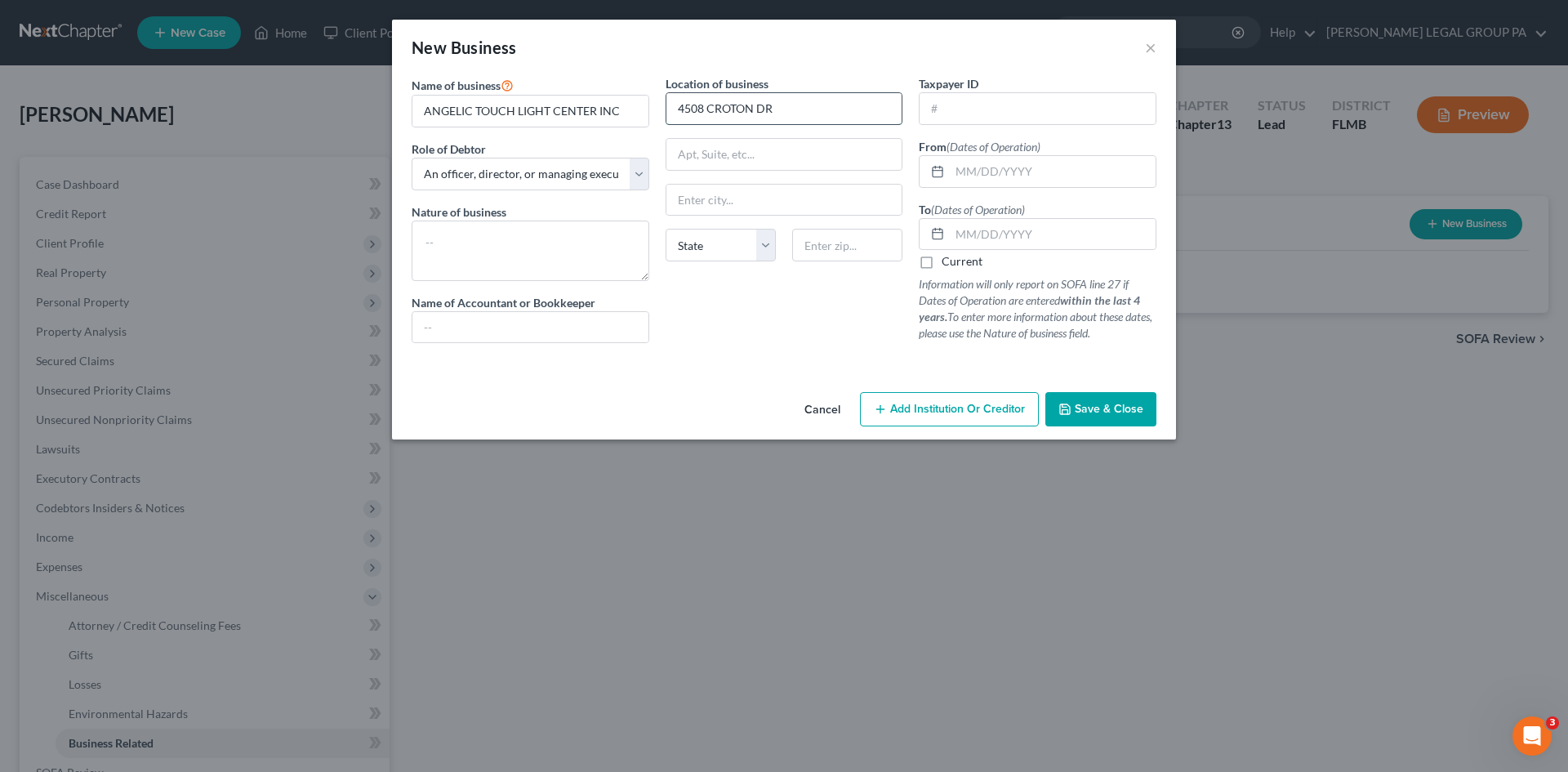
type input "[STREET_ADDRESS]"
click at [839, 255] on input "text" at bounding box center [847, 244] width 110 height 32
type input "34652"
type input "New Port [PERSON_NAME]"
select select "9"
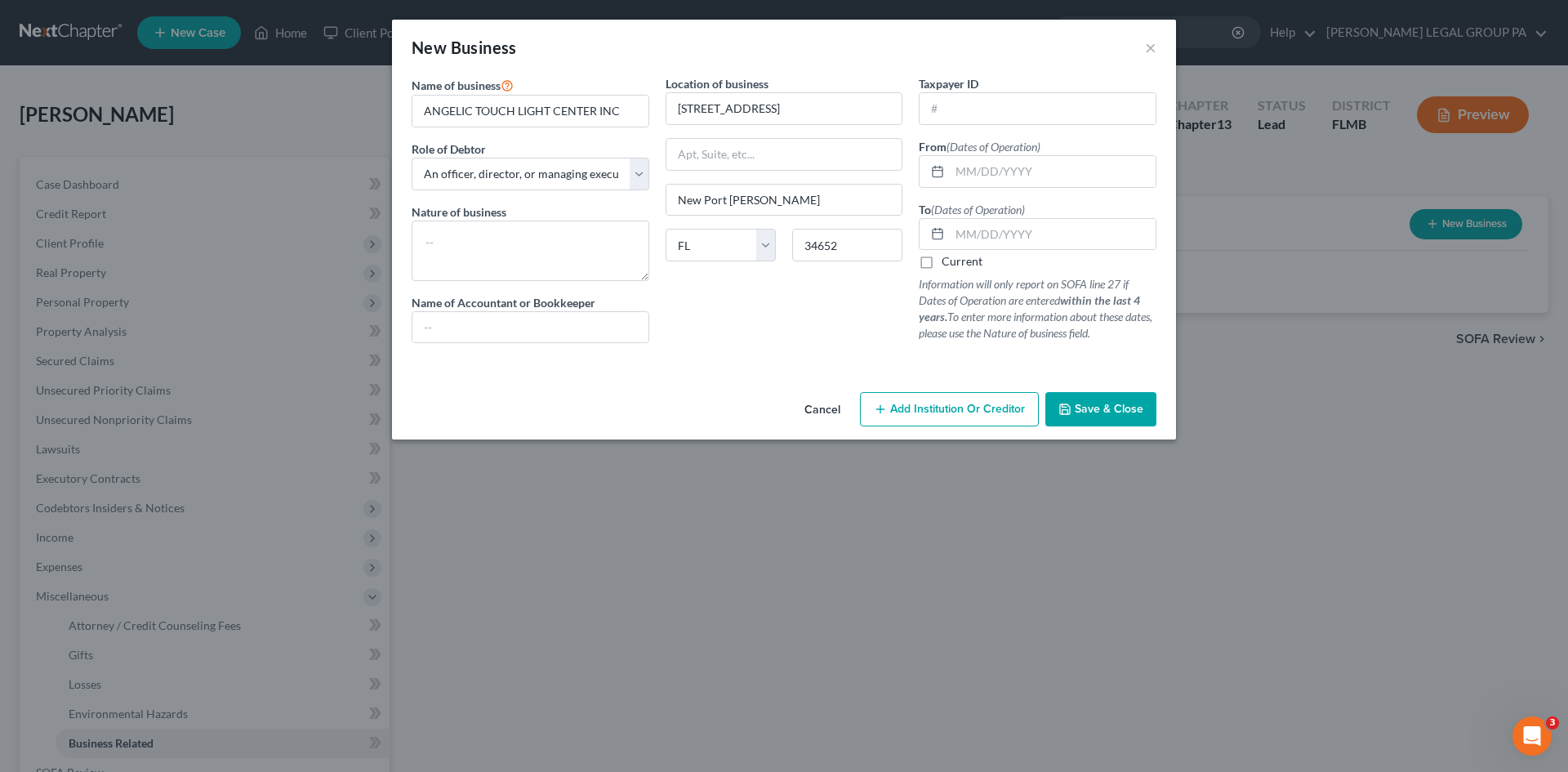
click at [748, 340] on div "Location of business [STREET_ADDRESS][GEOGRAPHIC_DATA][PERSON_NAME] [US_STATE][…" at bounding box center [784, 215] width 254 height 281
click at [990, 113] on input "text" at bounding box center [1037, 109] width 236 height 32
paste input "[US_EMPLOYER_IDENTIFICATION_NUMBER]"
type input "[US_EMPLOYER_IDENTIFICATION_NUMBER]"
click at [988, 170] on input "text" at bounding box center [1052, 171] width 206 height 32
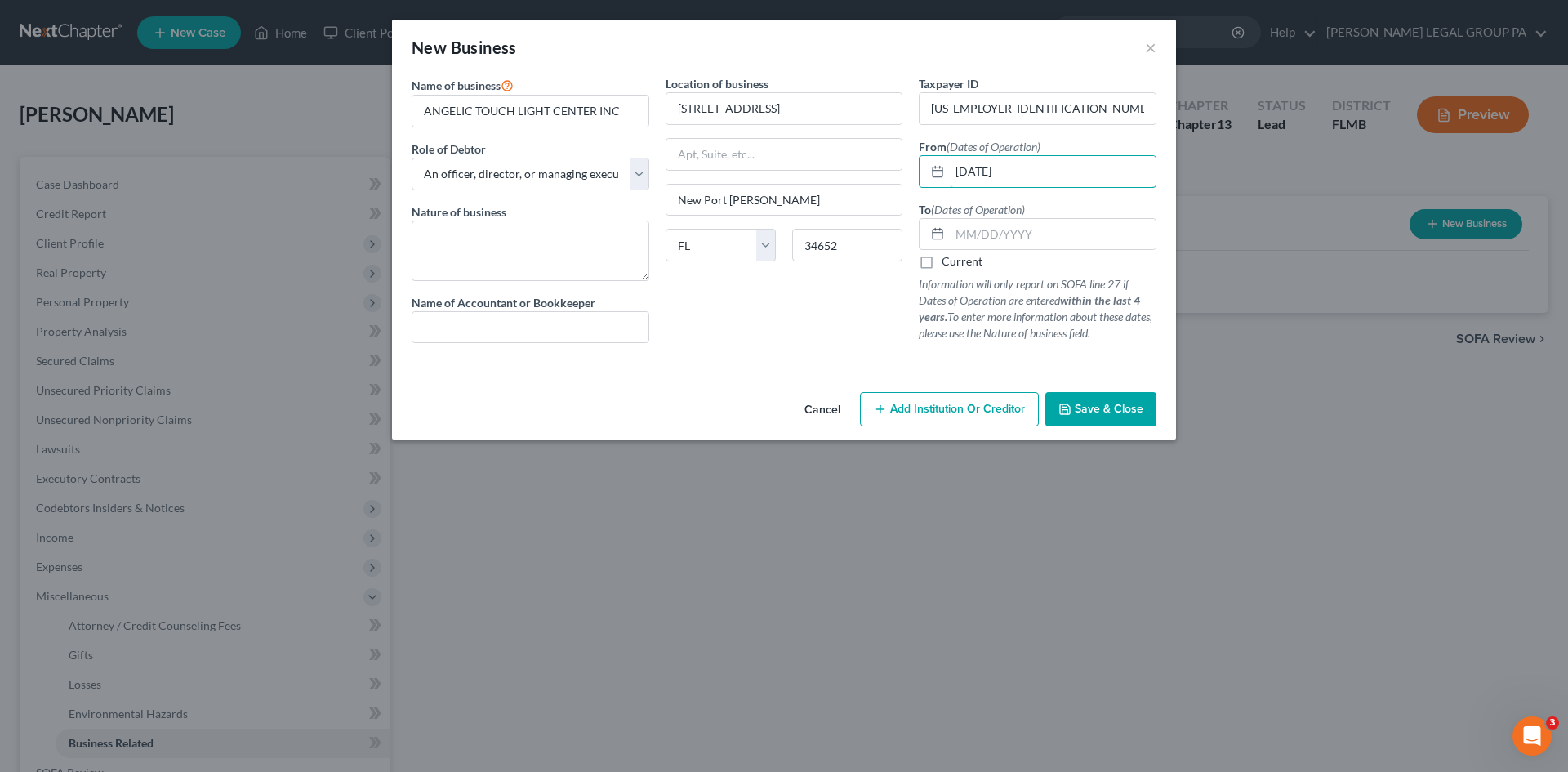
type input "[DATE]"
click at [941, 262] on label "Current" at bounding box center [961, 261] width 40 height 17
click at [948, 262] on input "Current" at bounding box center [953, 258] width 11 height 11
checkbox input "true"
click at [562, 324] on input "text" at bounding box center [531, 328] width 236 height 32
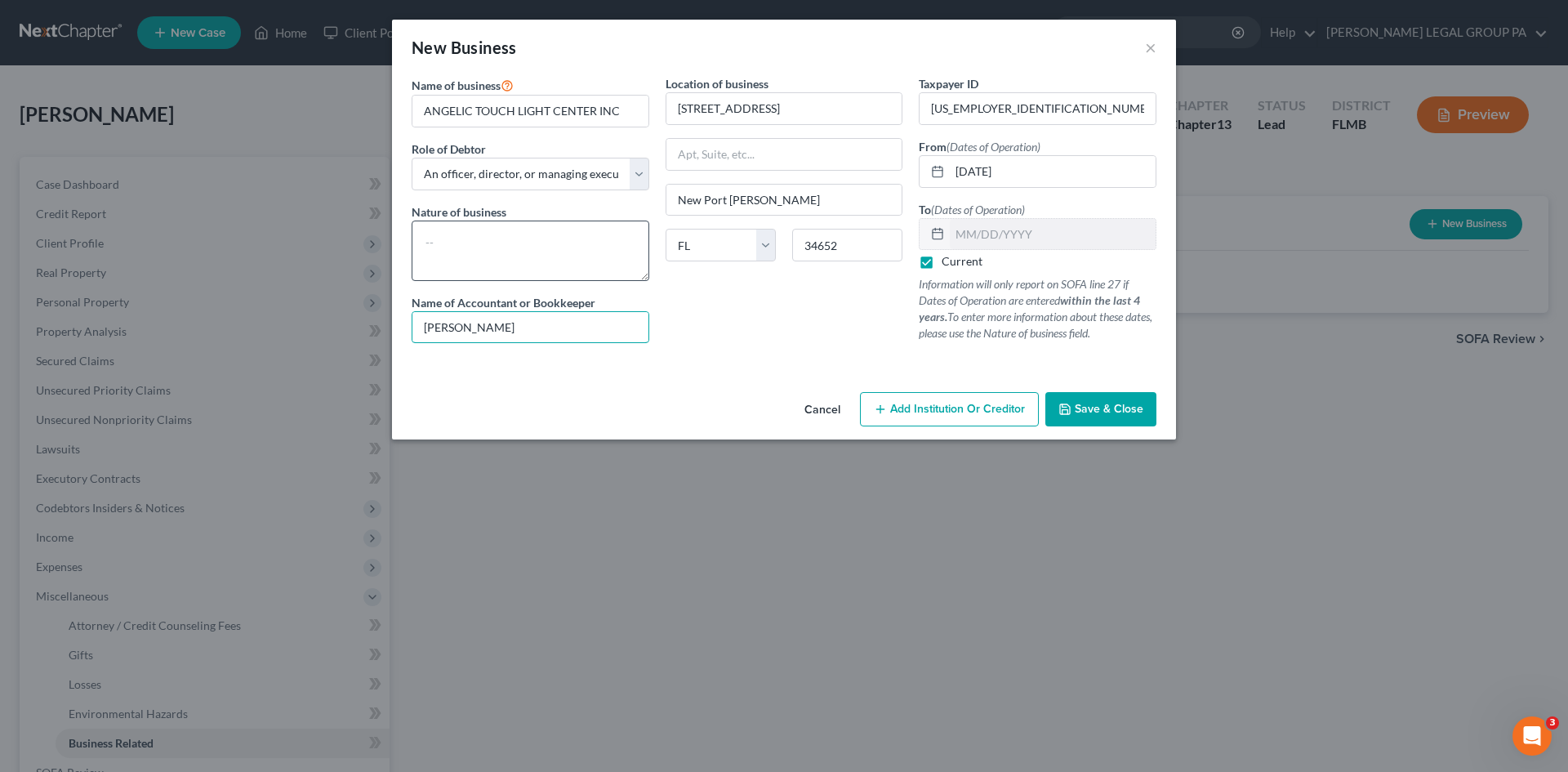
type input "[PERSON_NAME]"
click at [562, 257] on textarea at bounding box center [530, 250] width 237 height 60
click at [567, 242] on textarea "Message Therapy Spiritual center" at bounding box center [530, 250] width 237 height 60
type textarea "Message Therapy Spiritual Center"
click at [839, 354] on div "Location of business [STREET_ADDRESS][GEOGRAPHIC_DATA][PERSON_NAME] [US_STATE][…" at bounding box center [784, 215] width 254 height 281
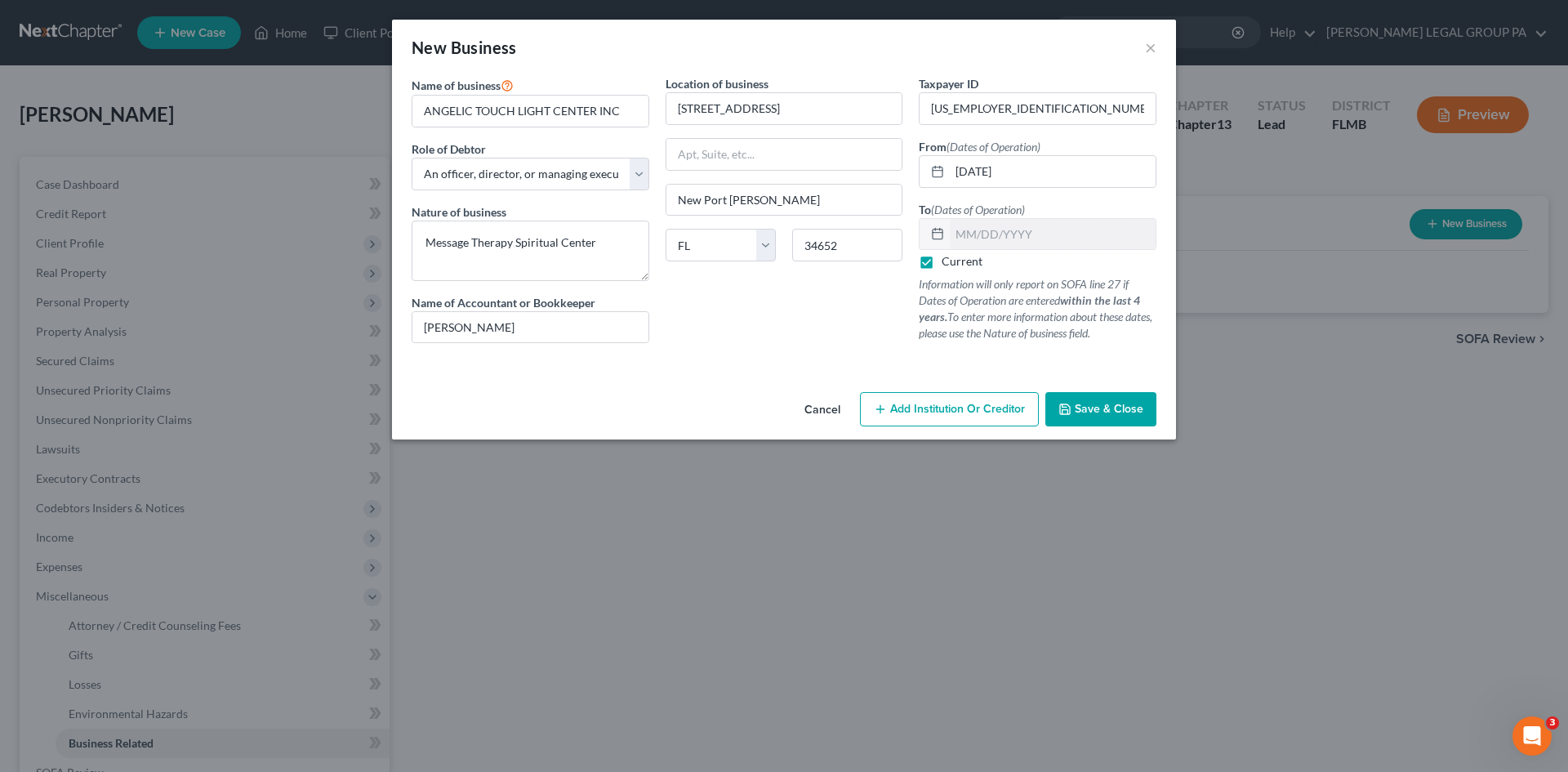
click at [1141, 402] on span "Save & Close" at bounding box center [1109, 409] width 69 height 14
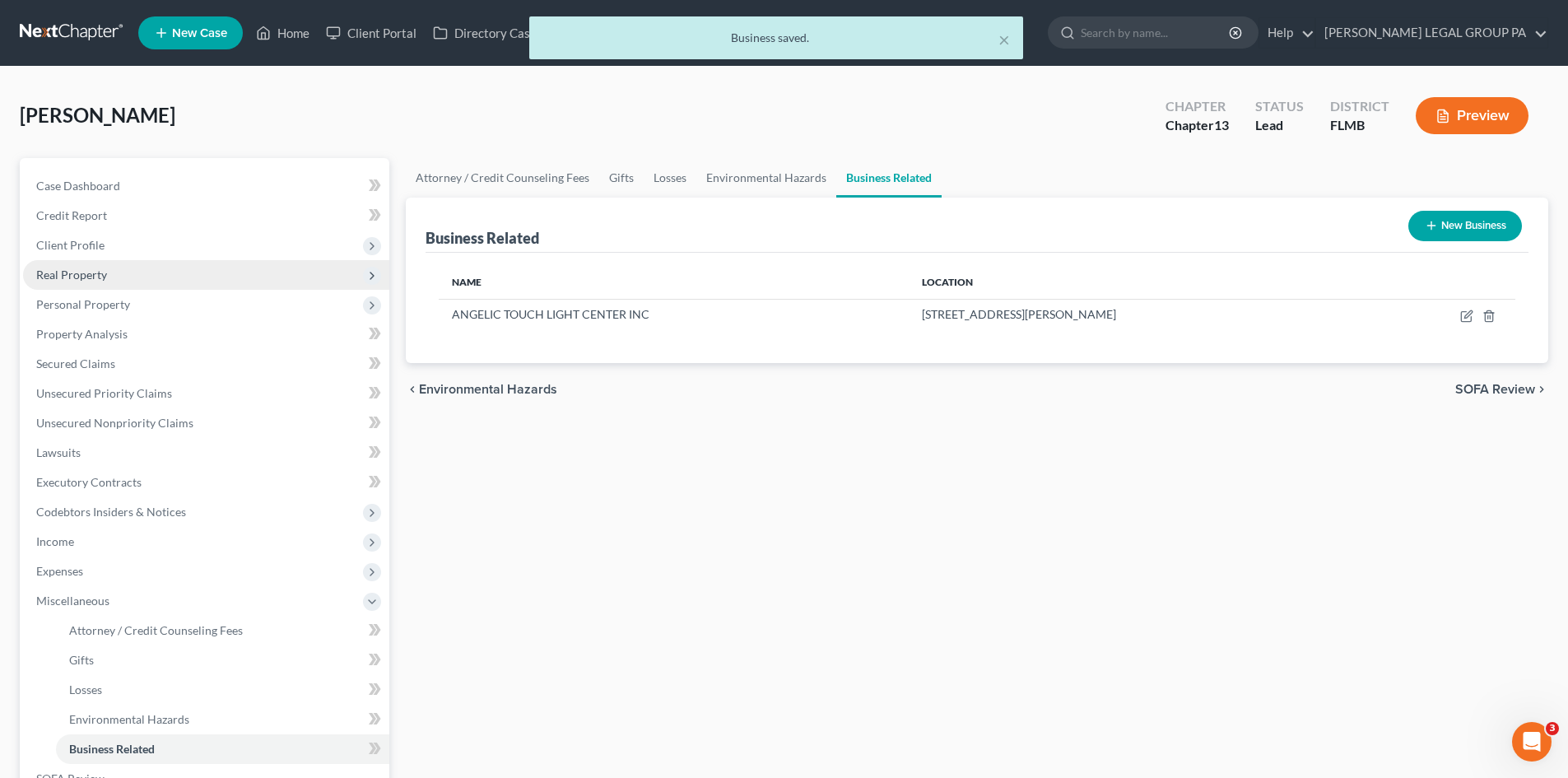
click at [89, 283] on span "Real Property" at bounding box center [205, 275] width 366 height 30
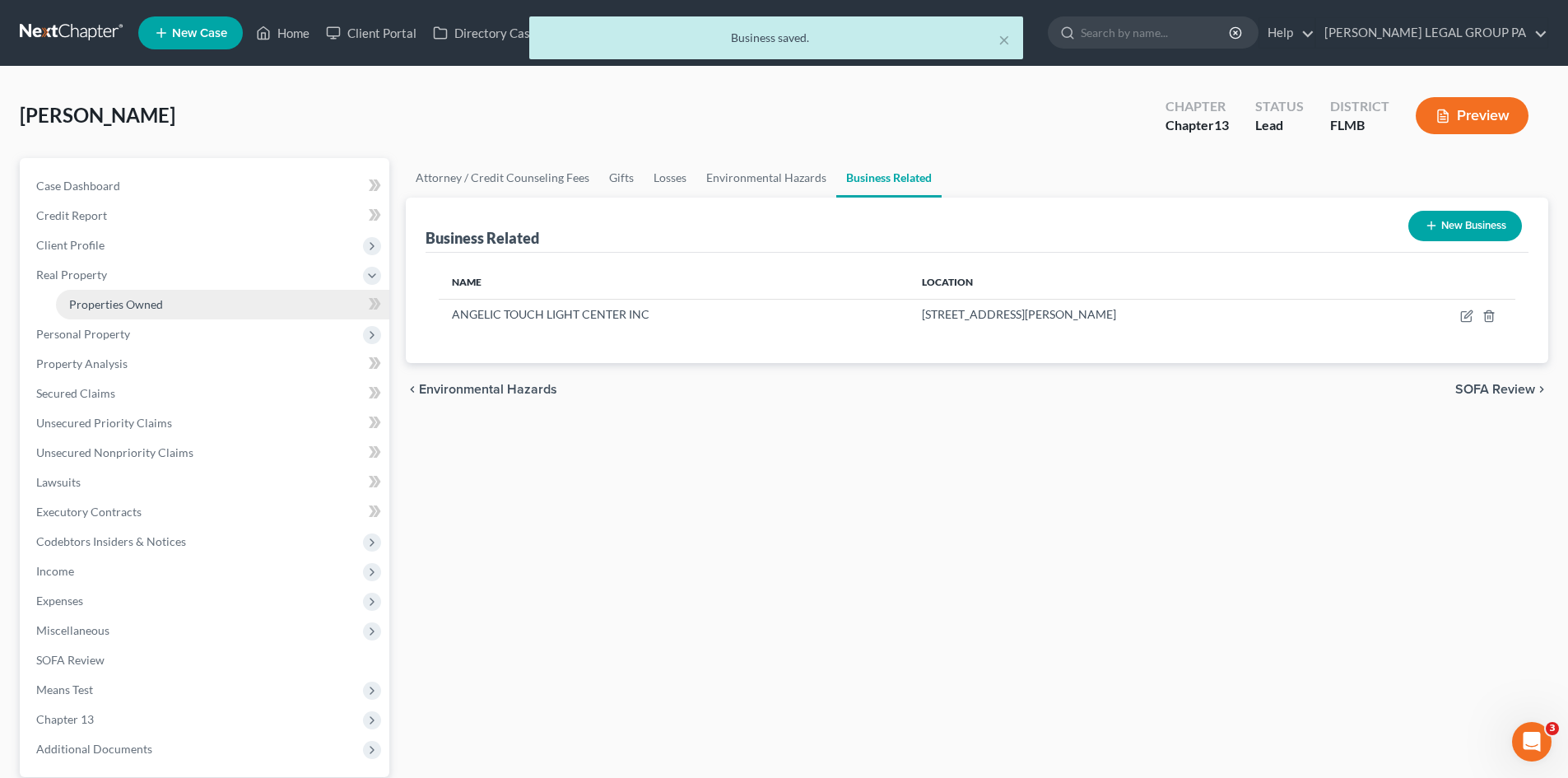
click at [98, 295] on link "Properties Owned" at bounding box center [222, 305] width 333 height 30
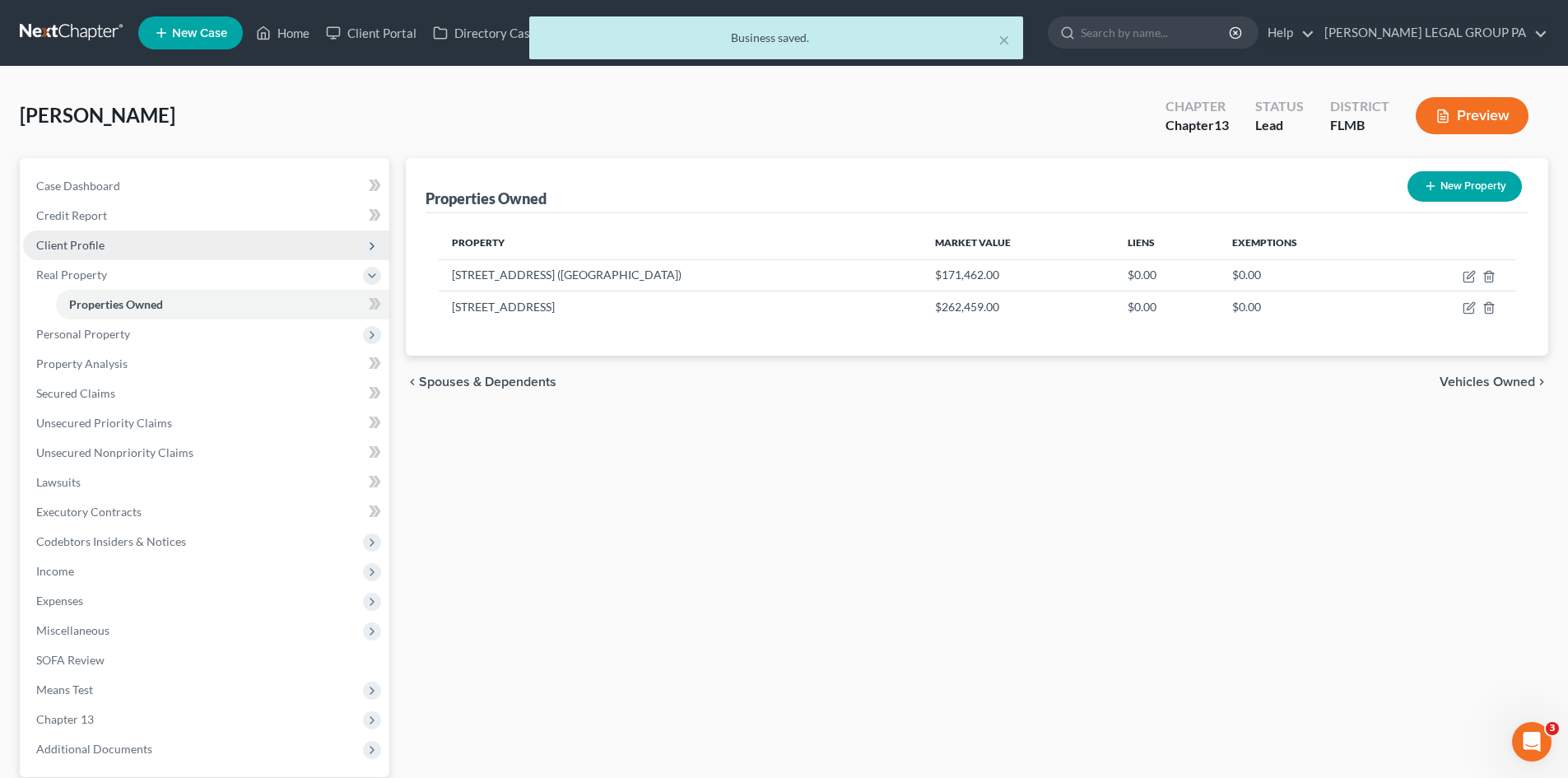
click at [148, 247] on span "Client Profile" at bounding box center [205, 245] width 366 height 30
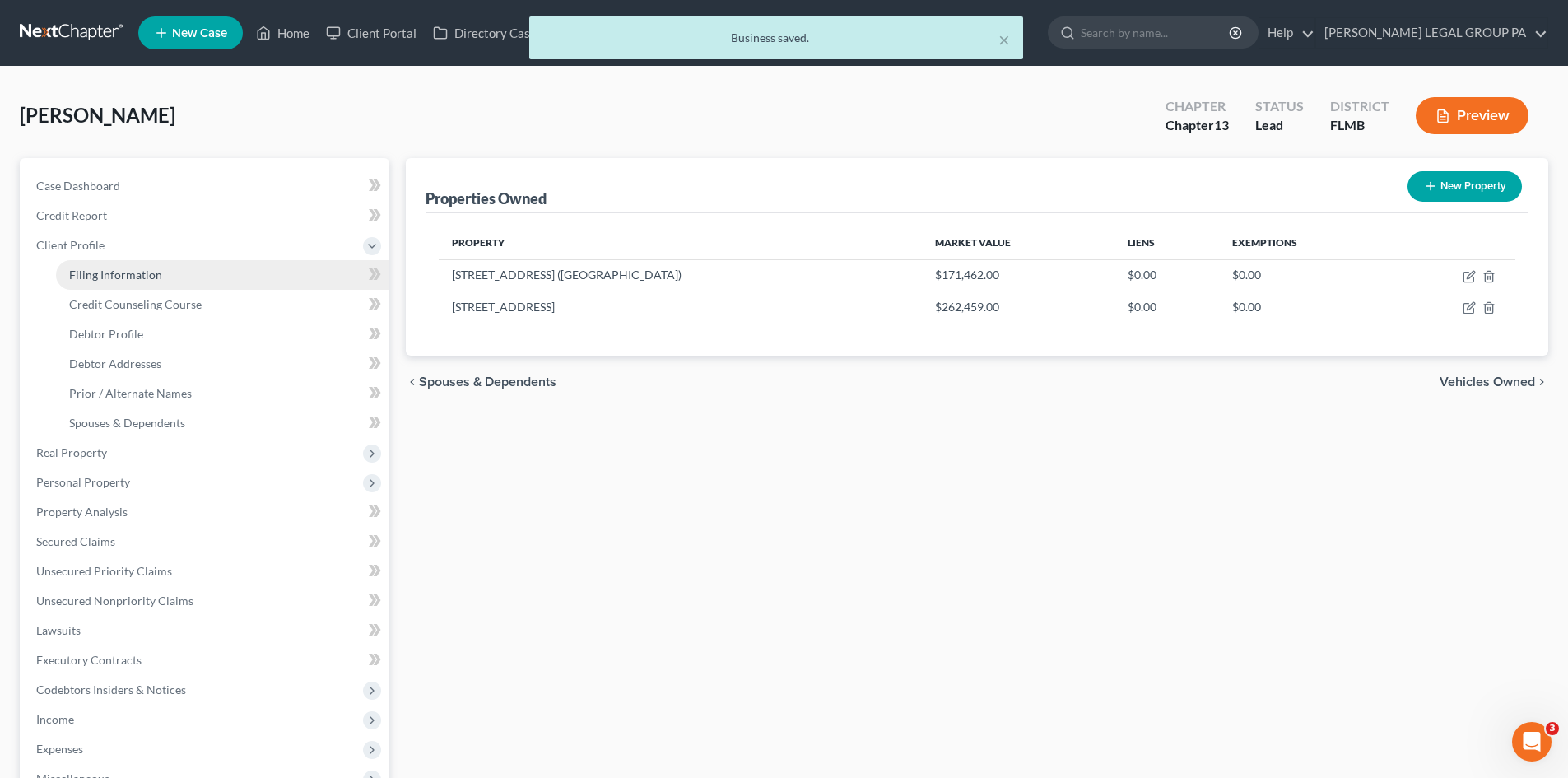
click at [152, 278] on span "Filing Information" at bounding box center [116, 275] width 93 height 14
select select "1"
select select "0"
select select "3"
select select "15"
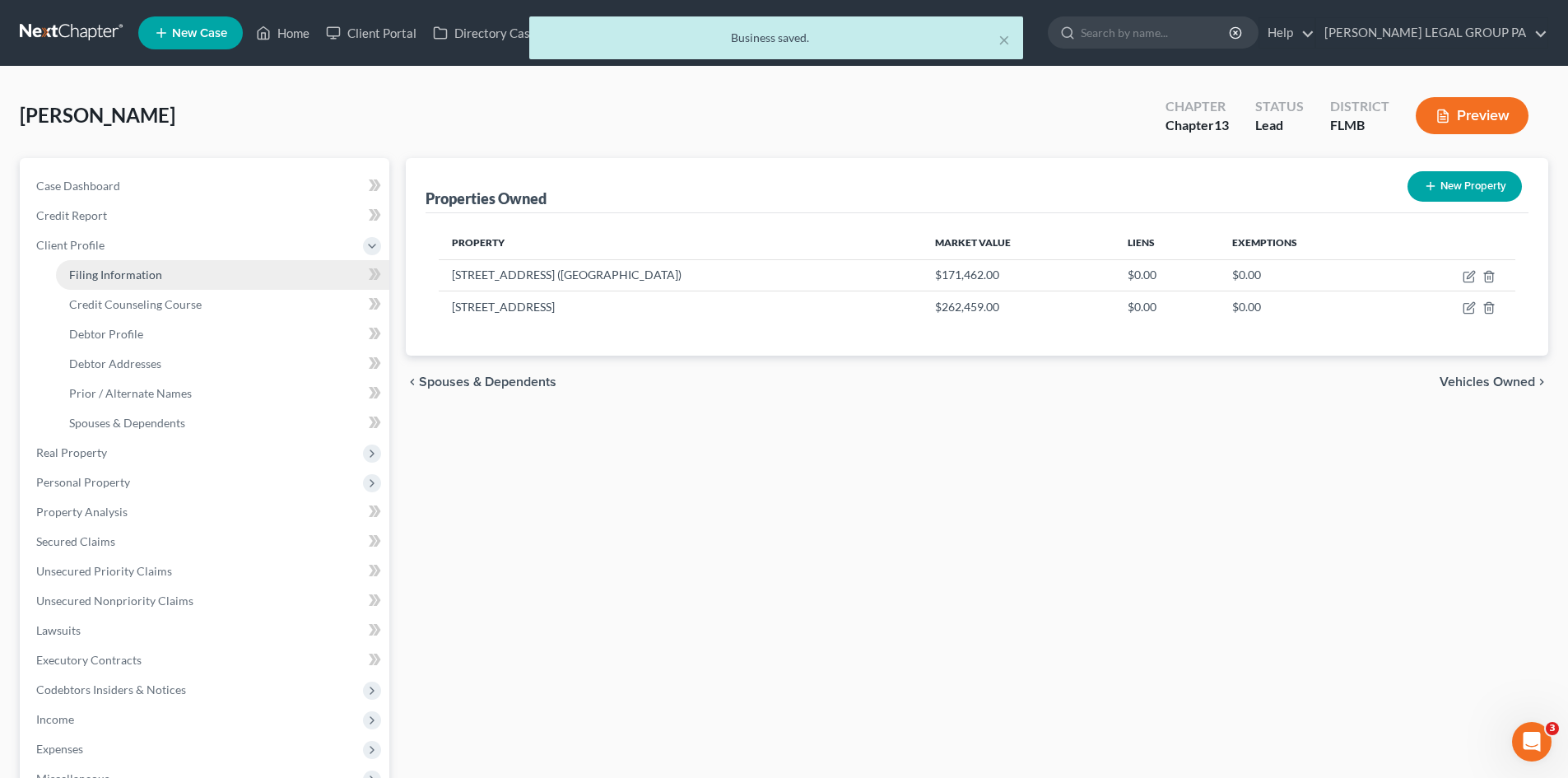
select select "0"
select select "9"
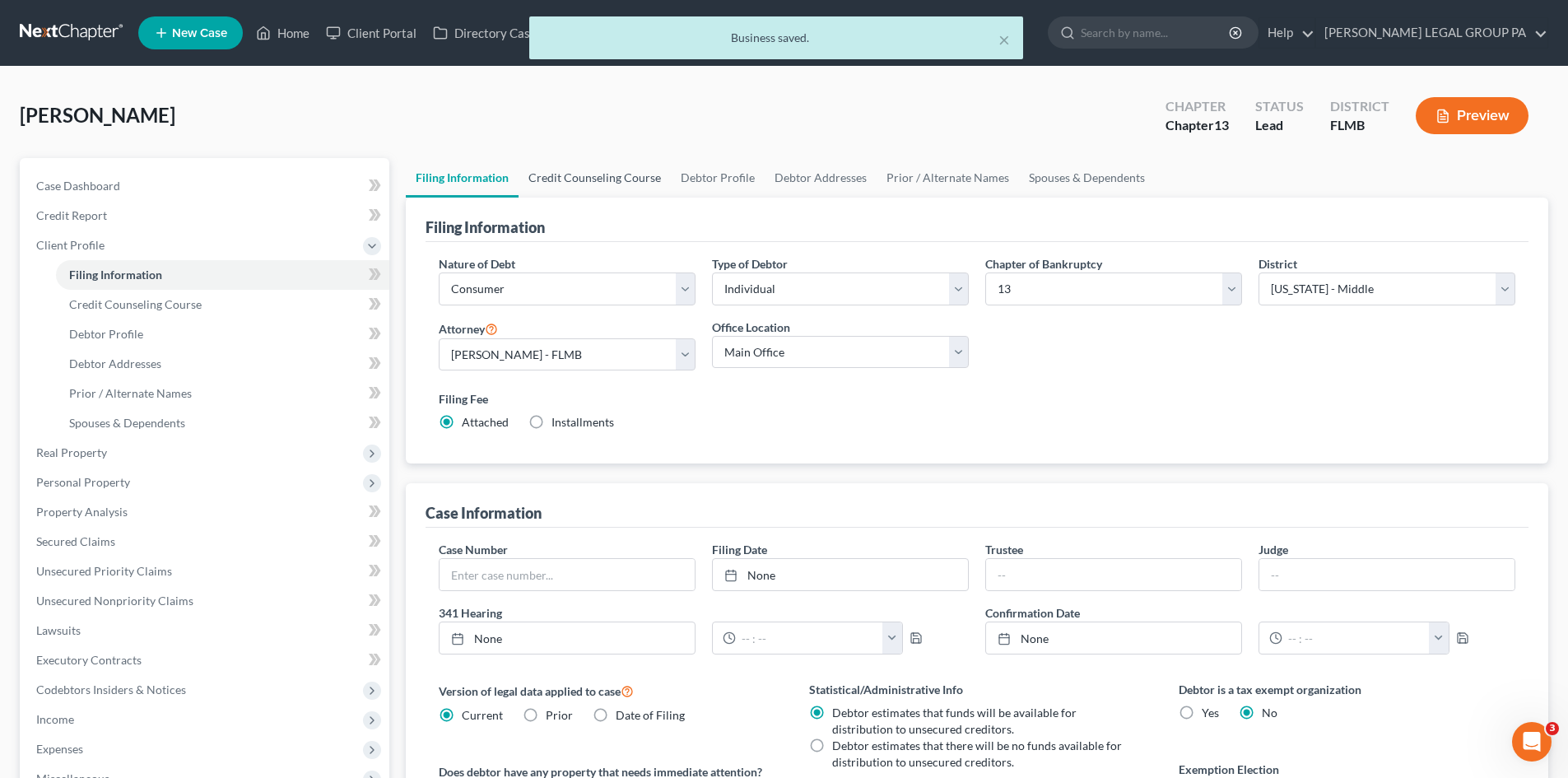
click at [608, 185] on link "Credit Counseling Course" at bounding box center [594, 178] width 152 height 40
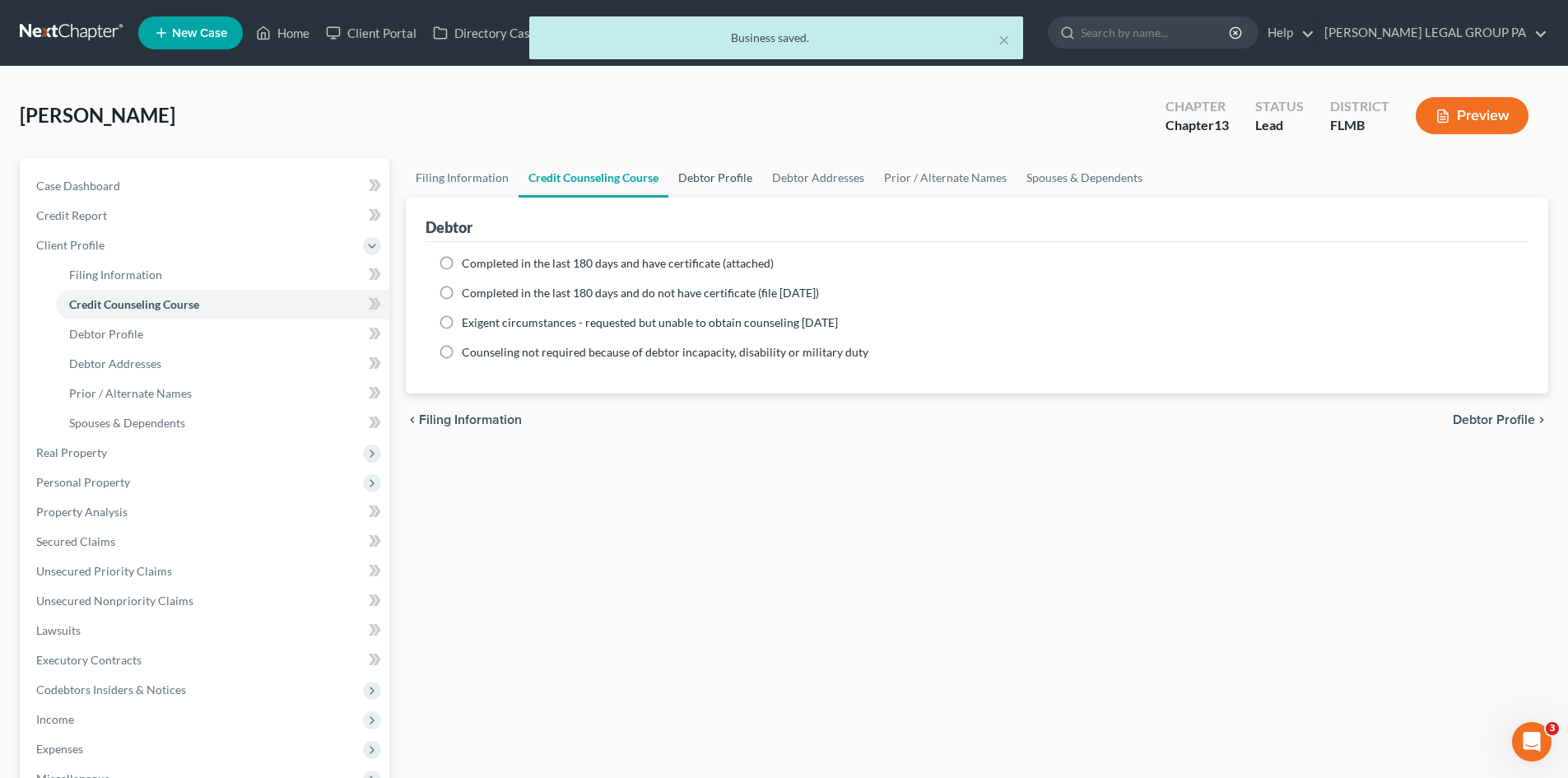
click at [700, 176] on link "Debtor Profile" at bounding box center [716, 178] width 94 height 40
select select "0"
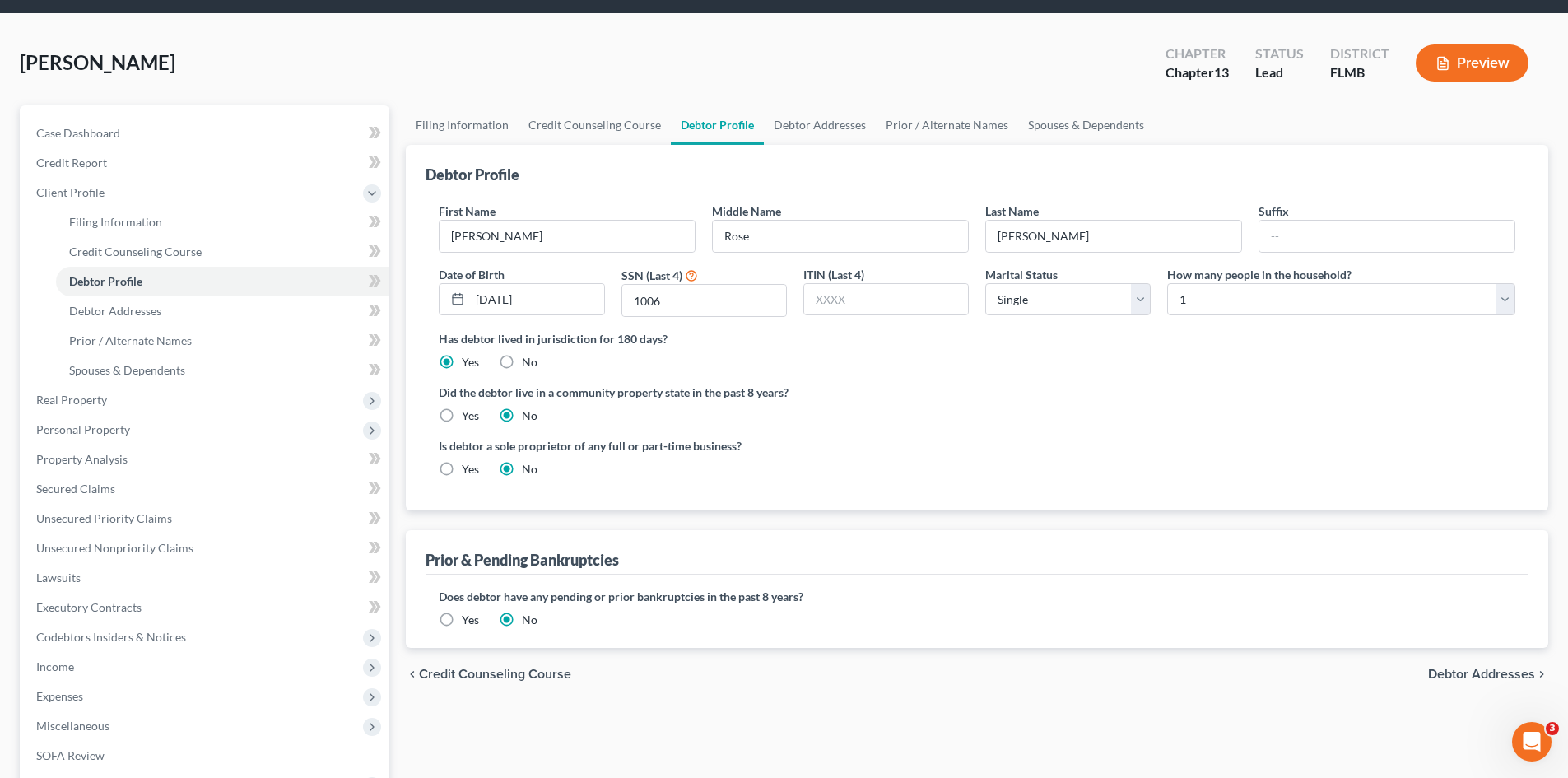
scroll to position [82, 0]
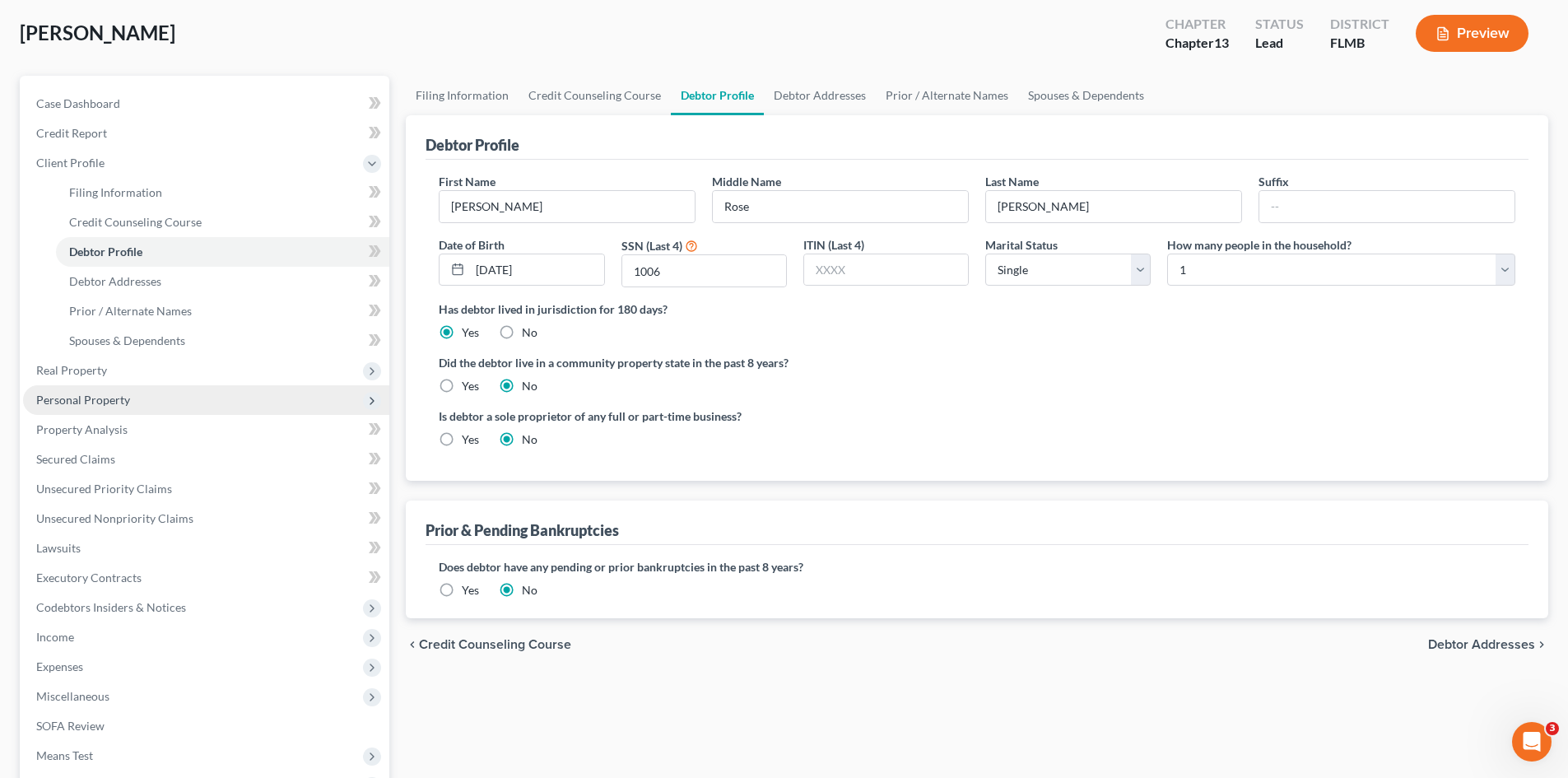
click at [104, 396] on span "Personal Property" at bounding box center [82, 400] width 94 height 14
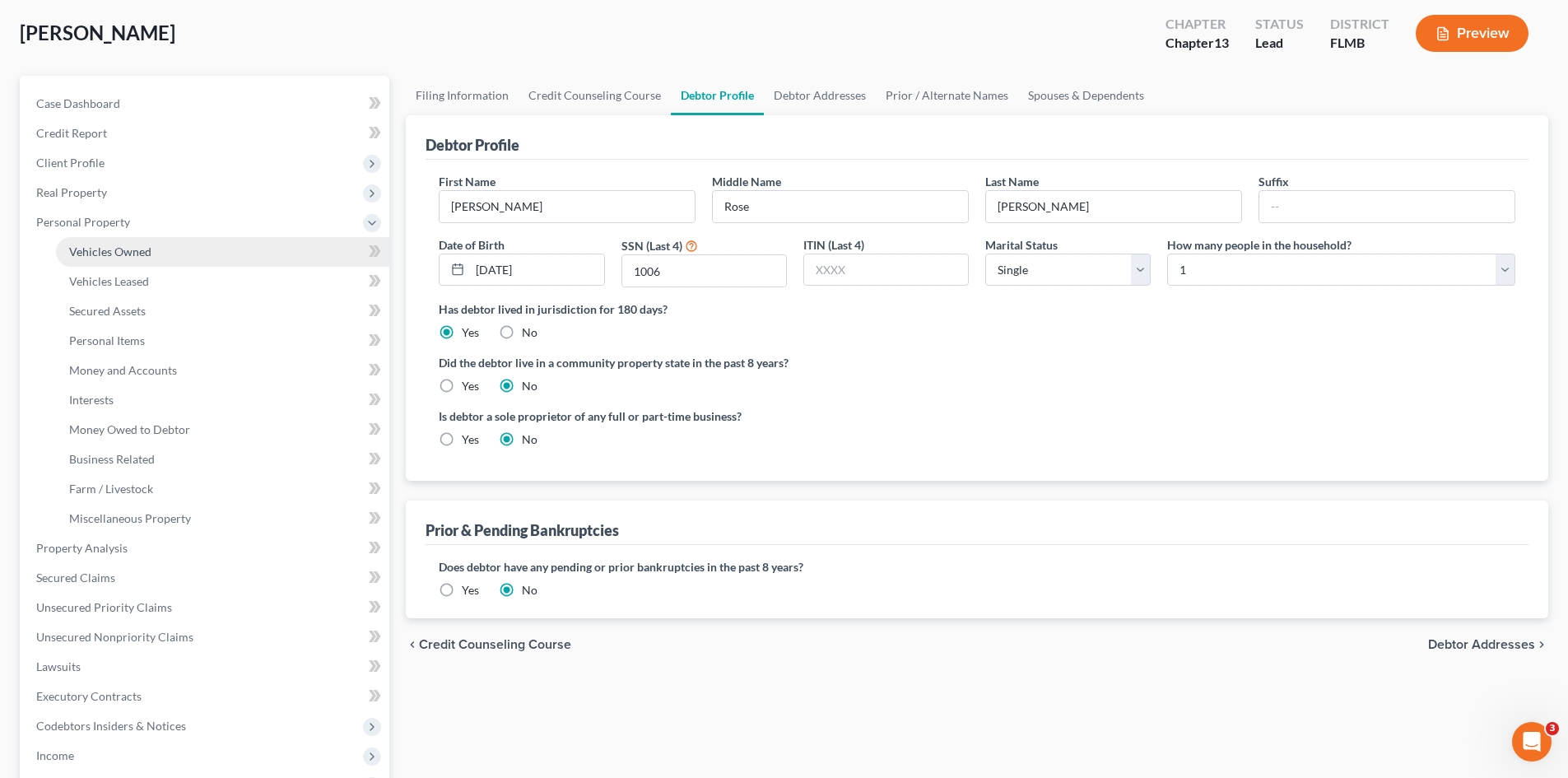
click at [126, 258] on link "Vehicles Owned" at bounding box center [222, 252] width 333 height 30
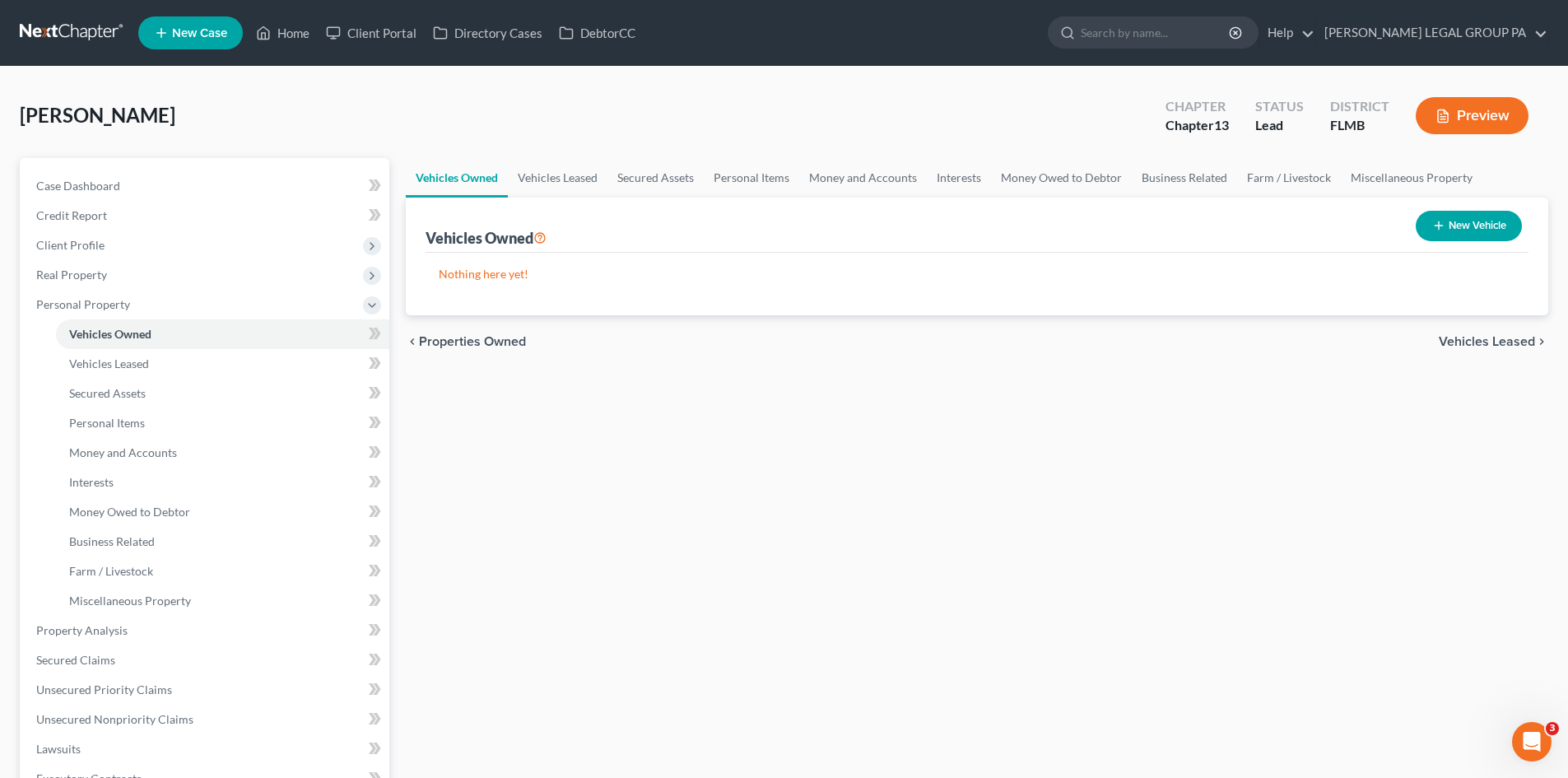
click at [1428, 217] on button "New Vehicle" at bounding box center [1469, 225] width 106 height 31
select select "0"
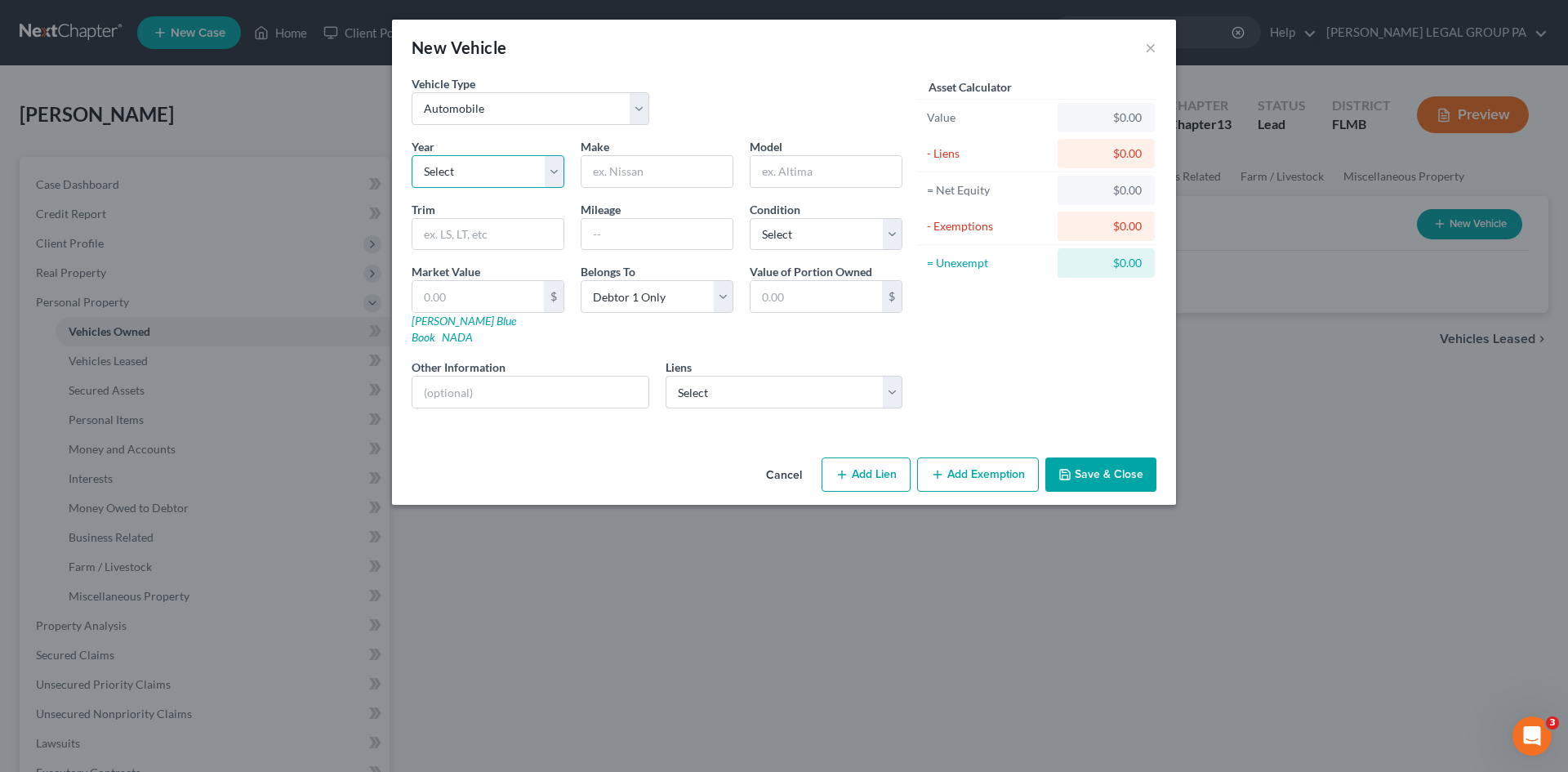
click at [460, 161] on select "Select 2026 2025 2024 2023 2022 2021 2020 2019 2018 2017 2016 2015 2014 2013 20…" at bounding box center [487, 171] width 153 height 32
select select "4"
click at [411, 156] on select "Select 2026 2025 2024 2023 2022 2021 2020 2019 2018 2017 2016 2015 2014 2013 20…" at bounding box center [487, 171] width 153 height 32
click at [677, 164] on input "text" at bounding box center [657, 171] width 151 height 32
type input "Subaru"
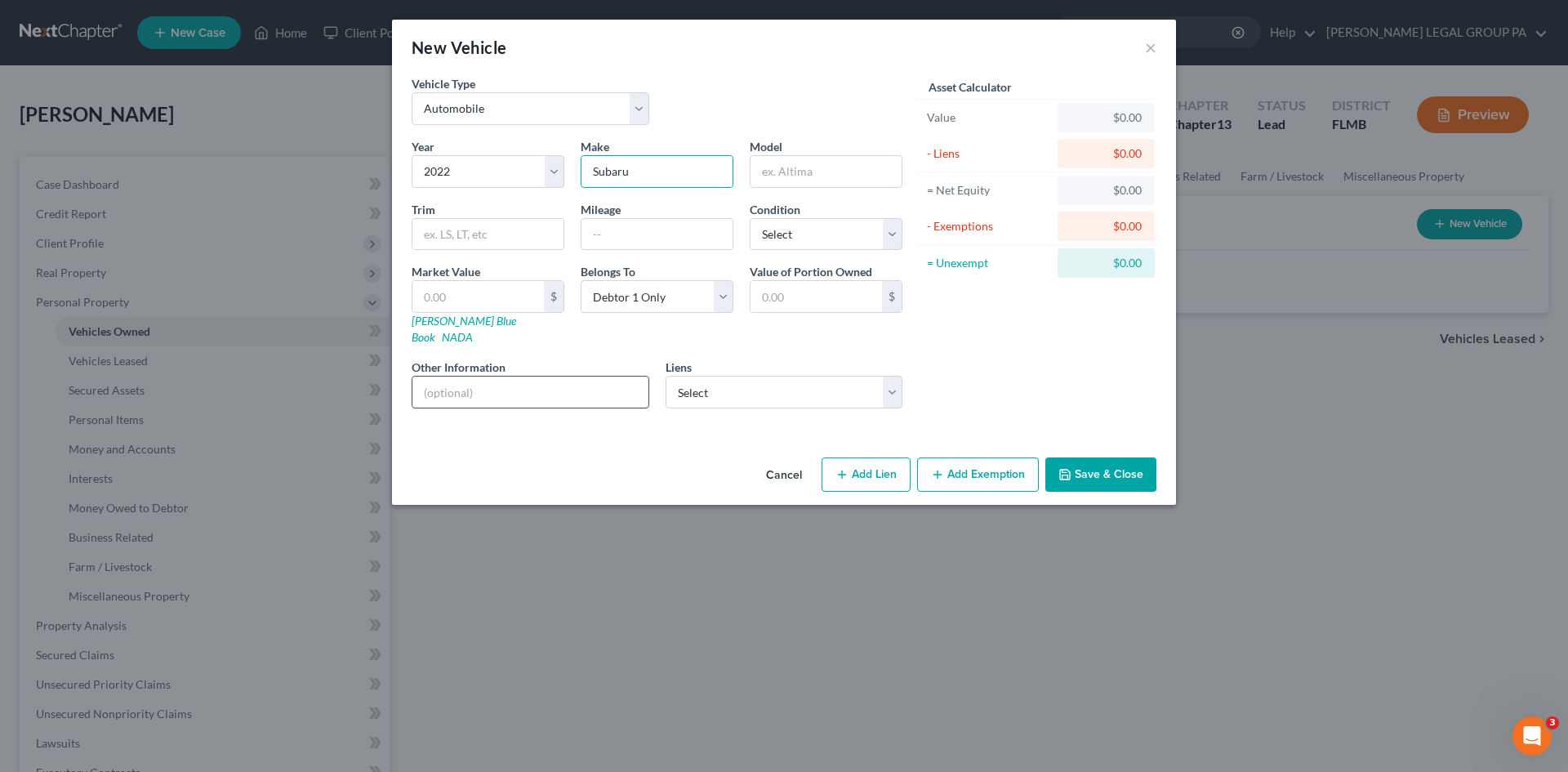
click at [538, 376] on input "text" at bounding box center [531, 392] width 236 height 32
type input "VIN: [US_VEHICLE_IDENTIFICATION_NUMBER]"
click at [661, 234] on input "text" at bounding box center [657, 234] width 151 height 32
click at [605, 237] on input "10000" at bounding box center [657, 234] width 151 height 32
type input "10,000"
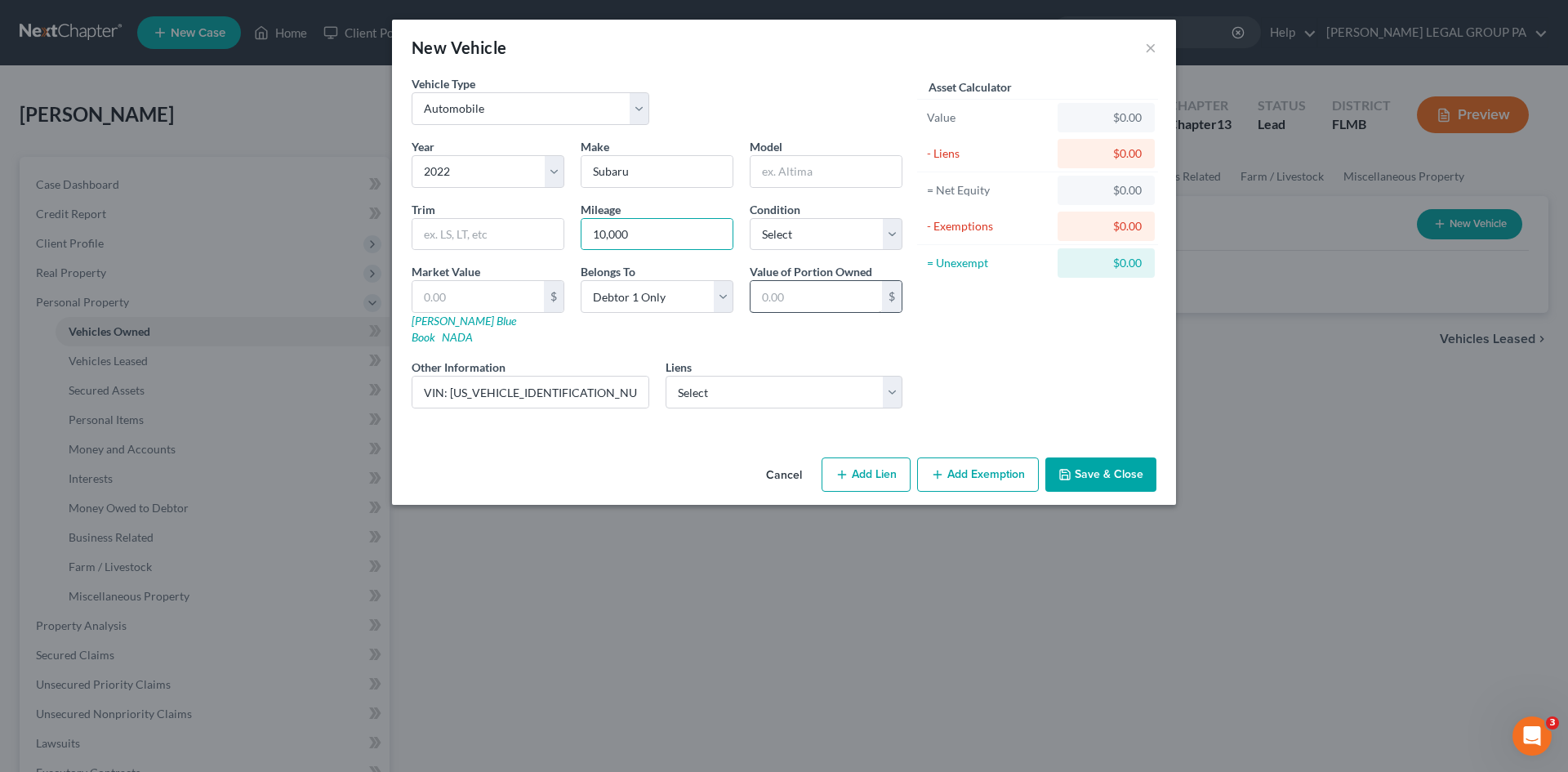
drag, startPoint x: 1096, startPoint y: 365, endPoint x: 854, endPoint y: 288, distance: 254.0
click at [1094, 364] on div "Asset Calculator Value $0.00 - Liens $0.00 = Net Equity $0.00 - Exemptions $0.0…" at bounding box center [1037, 248] width 254 height 347
drag, startPoint x: 838, startPoint y: 220, endPoint x: 839, endPoint y: 246, distance: 26.0
click at [838, 220] on select "Select Excellent Very Good Good Fair Poor" at bounding box center [825, 233] width 153 height 32
select select "2"
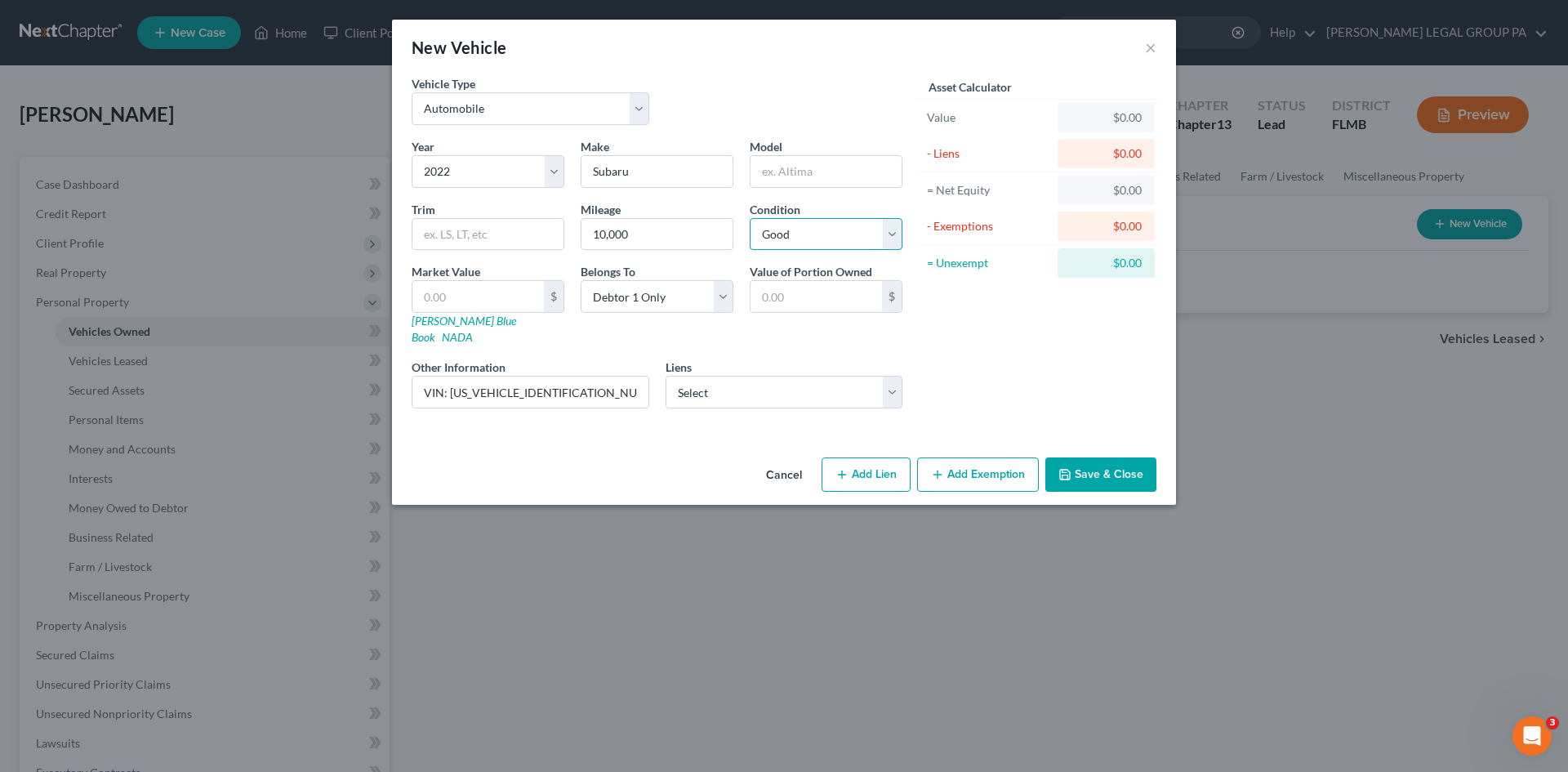
click at [749, 218] on select "Select Excellent Very Good Good Fair Poor" at bounding box center [825, 233] width 153 height 32
click at [1045, 359] on div "Asset Calculator Value $0.00 - Liens $0.00 = Net Equity $0.00 - Exemptions $0.0…" at bounding box center [1037, 248] width 254 height 347
click at [752, 381] on select "Select Nr/Sms/Cal - $36,751.00 Truist Bank - $21,419.00 Ditech - $0.00" at bounding box center [784, 392] width 237 height 32
select select "1"
click at [665, 376] on select "Select Nr/Sms/Cal - $36,751.00 Truist Bank - $21,419.00 Ditech - $0.00" at bounding box center [784, 392] width 237 height 32
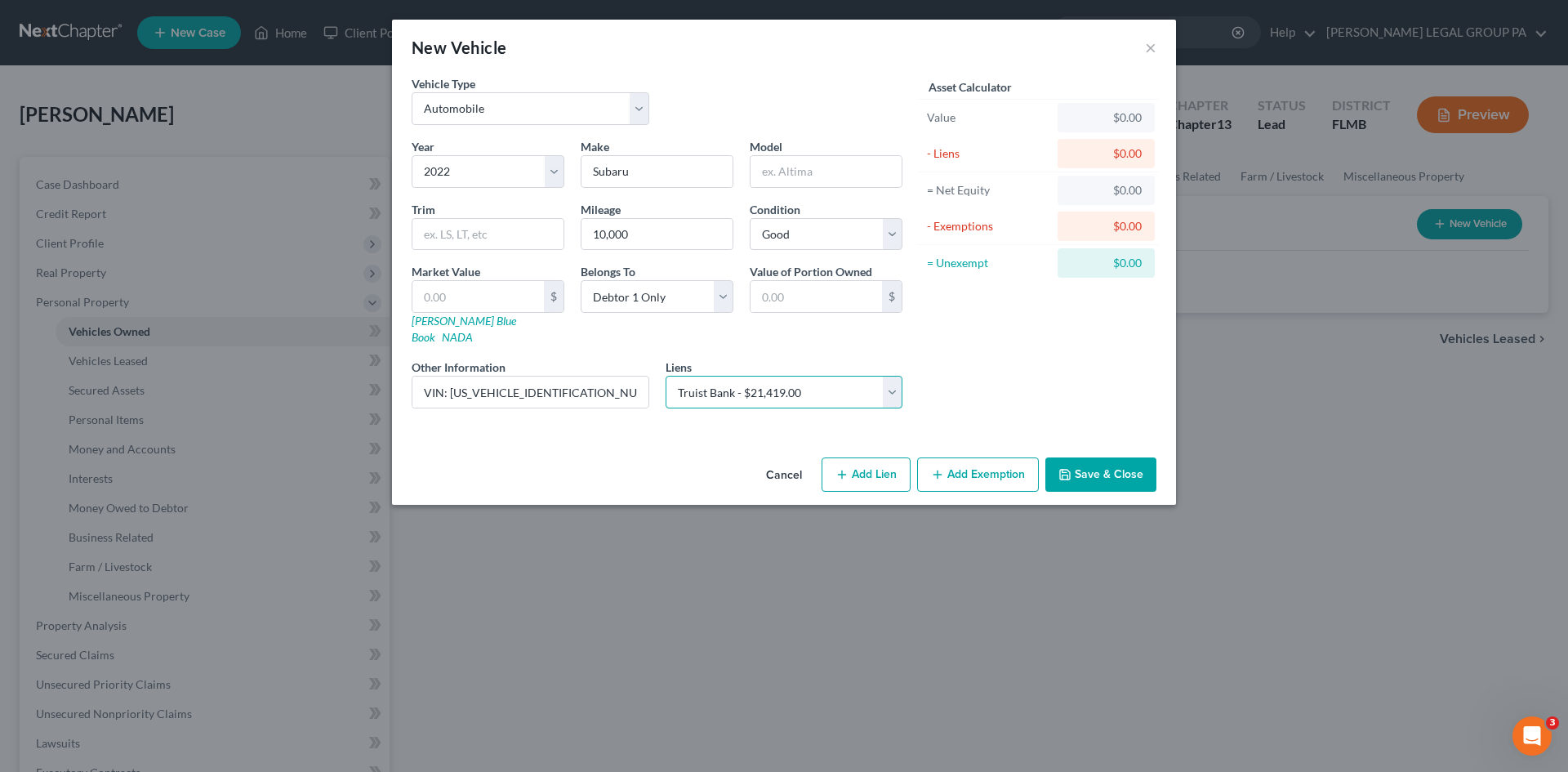
select select
select select "28"
select select "0"
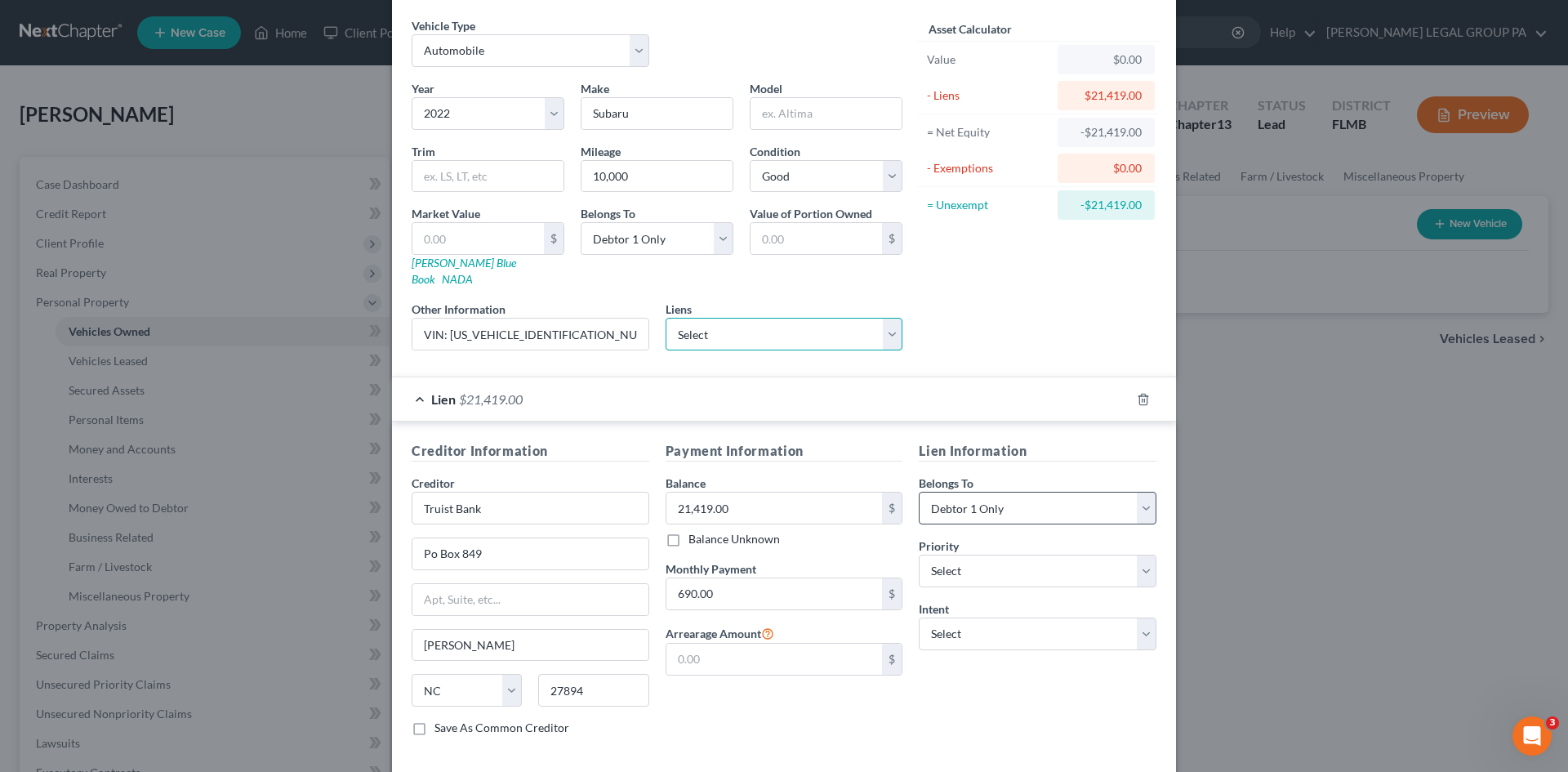
scroll to position [122, 0]
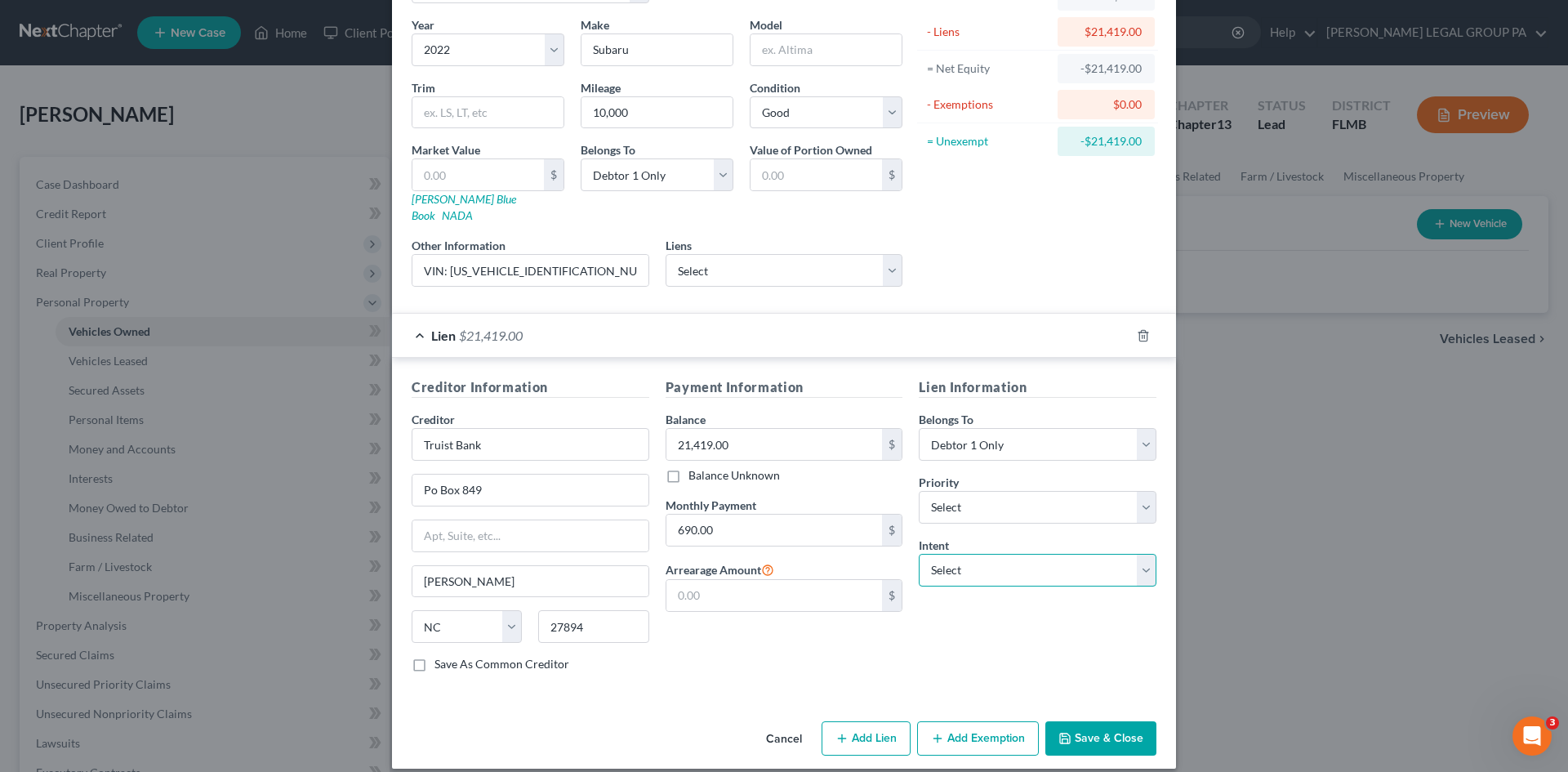
drag, startPoint x: 1017, startPoint y: 552, endPoint x: 1019, endPoint y: 565, distance: 13.2
click at [1017, 553] on select "Select Surrender Redeem Reaffirm Avoid Other" at bounding box center [1036, 569] width 237 height 32
select select "2"
click at [918, 553] on select "Select Surrender Redeem Reaffirm Avoid Other" at bounding box center [1036, 569] width 237 height 32
click at [980, 491] on select "Select 1st 2nd 3rd 4th 5th 6th 7th 8th 9th 10th 11th 12th 13th 14th 15th 16th 1…" at bounding box center [1036, 506] width 237 height 32
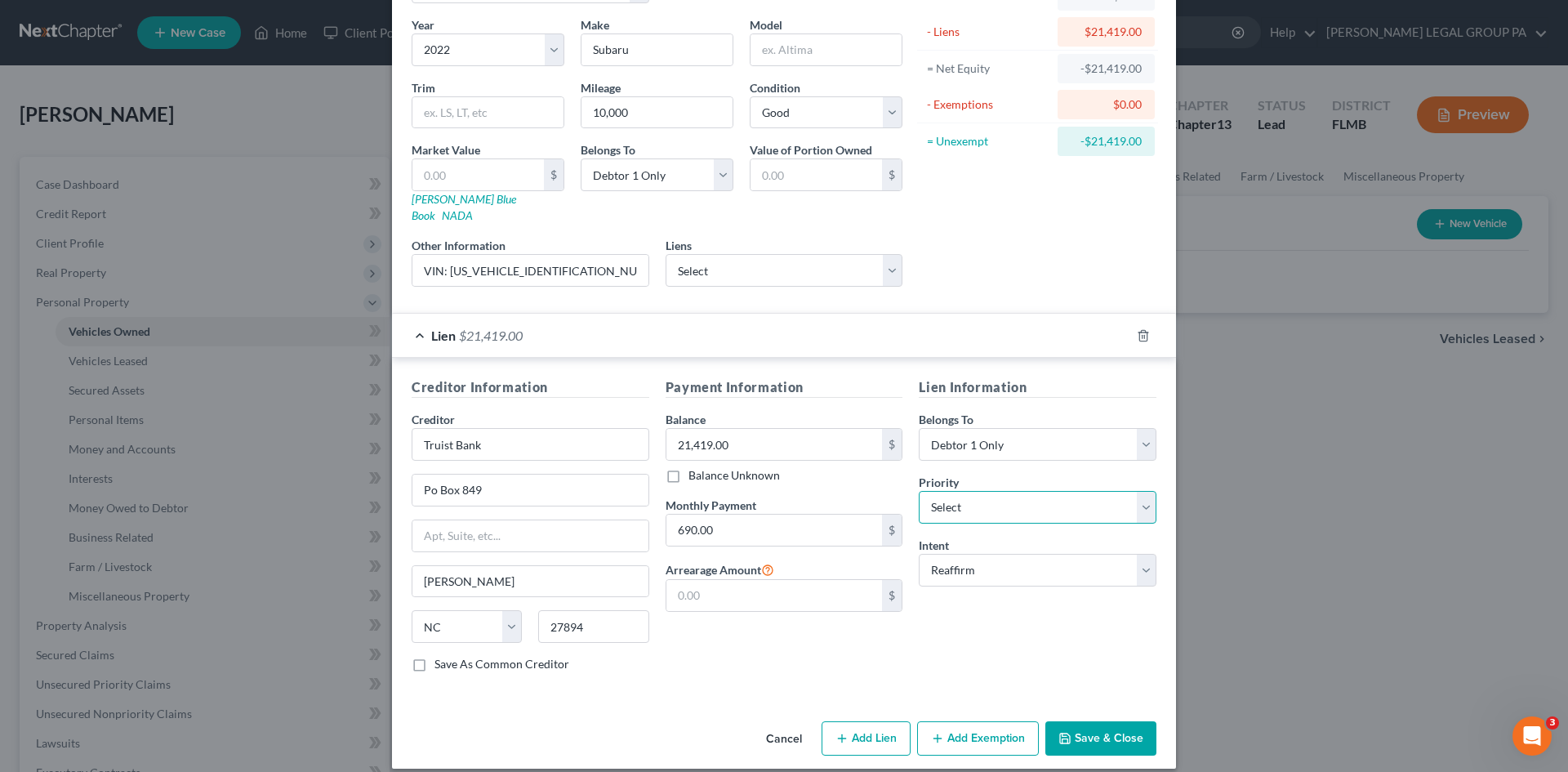
select select "0"
click at [918, 490] on select "Select 1st 2nd 3rd 4th 5th 6th 7th 8th 9th 10th 11th 12th 13th 14th 15th 16th 1…" at bounding box center [1036, 506] width 237 height 32
click at [798, 644] on div "Payment Information Balance 21,419.00 $ Balance Unknown Balance Undetermined 21…" at bounding box center [784, 531] width 254 height 308
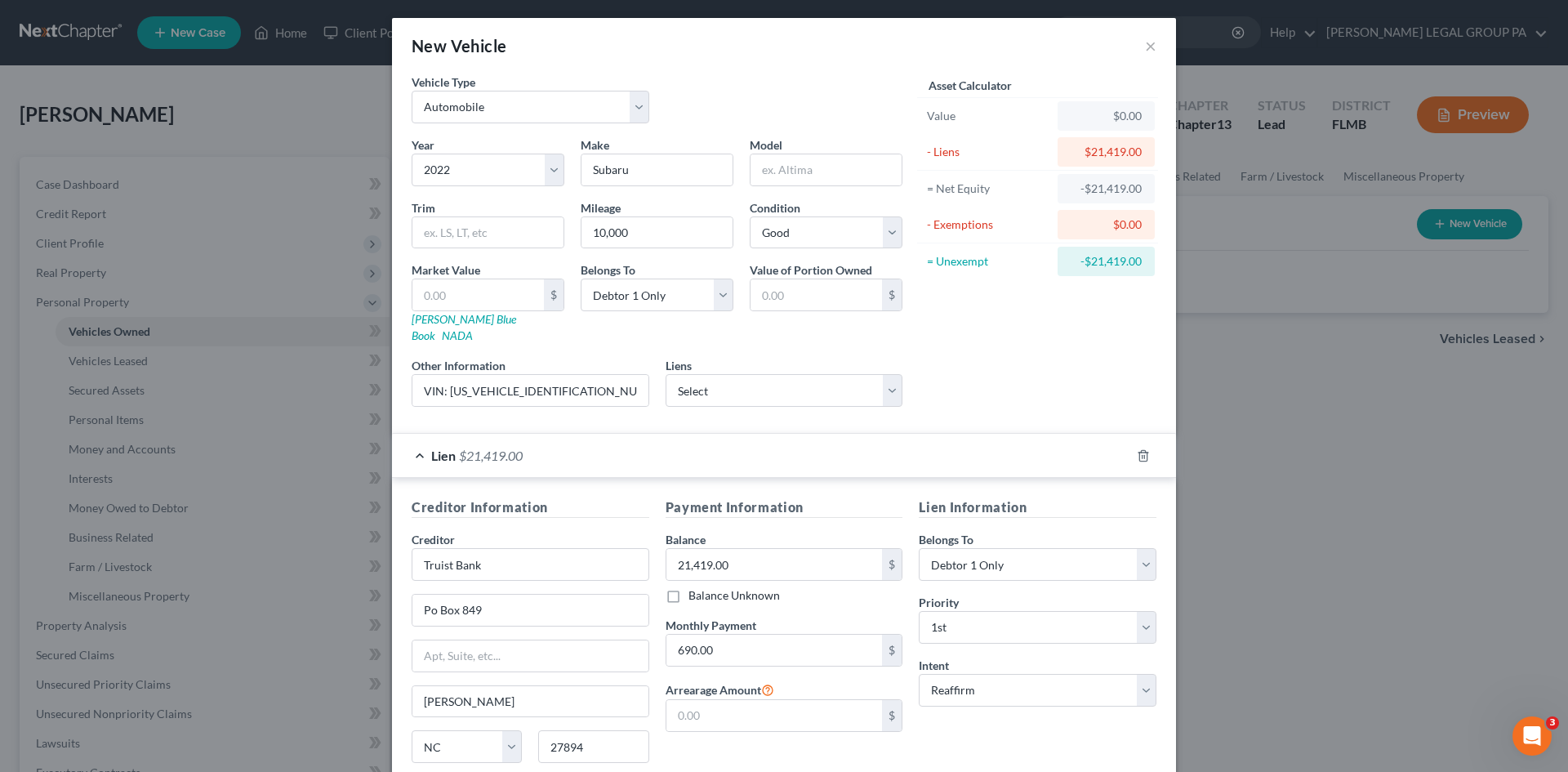
scroll to position [0, 0]
click at [493, 376] on input "VIN: [US_VEHICLE_IDENTIFICATION_NUMBER]" at bounding box center [531, 392] width 236 height 32
click at [783, 173] on input "text" at bounding box center [825, 171] width 151 height 32
paste input "Forester"
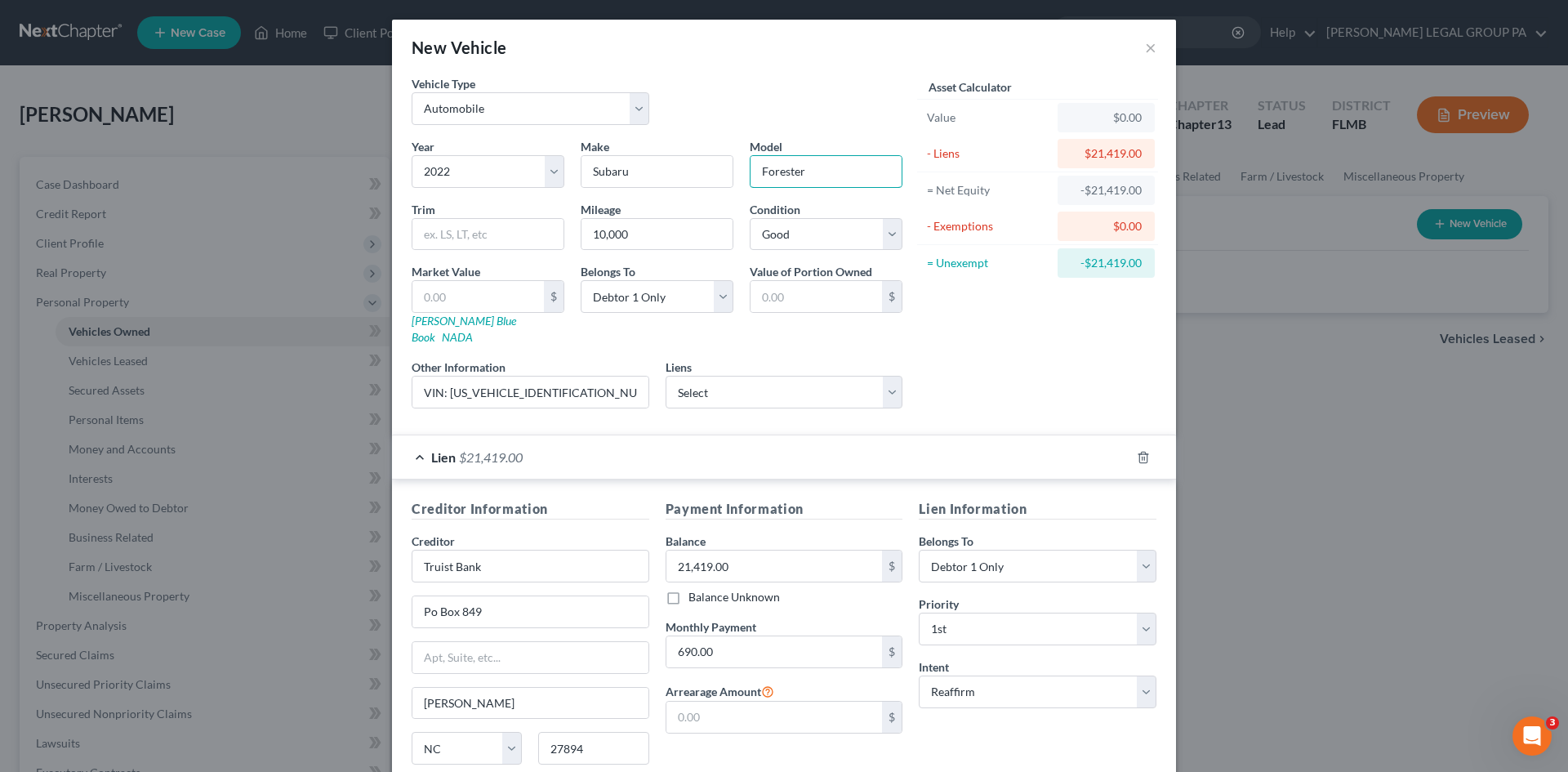
type input "Forester"
click at [942, 338] on div "Asset Calculator Value $0.00 - Liens $21,419.00 = Net Equity -$21,419.00 - Exem…" at bounding box center [1037, 248] width 254 height 347
click at [481, 297] on input "text" at bounding box center [478, 296] width 132 height 32
type input "2"
type input "2.00"
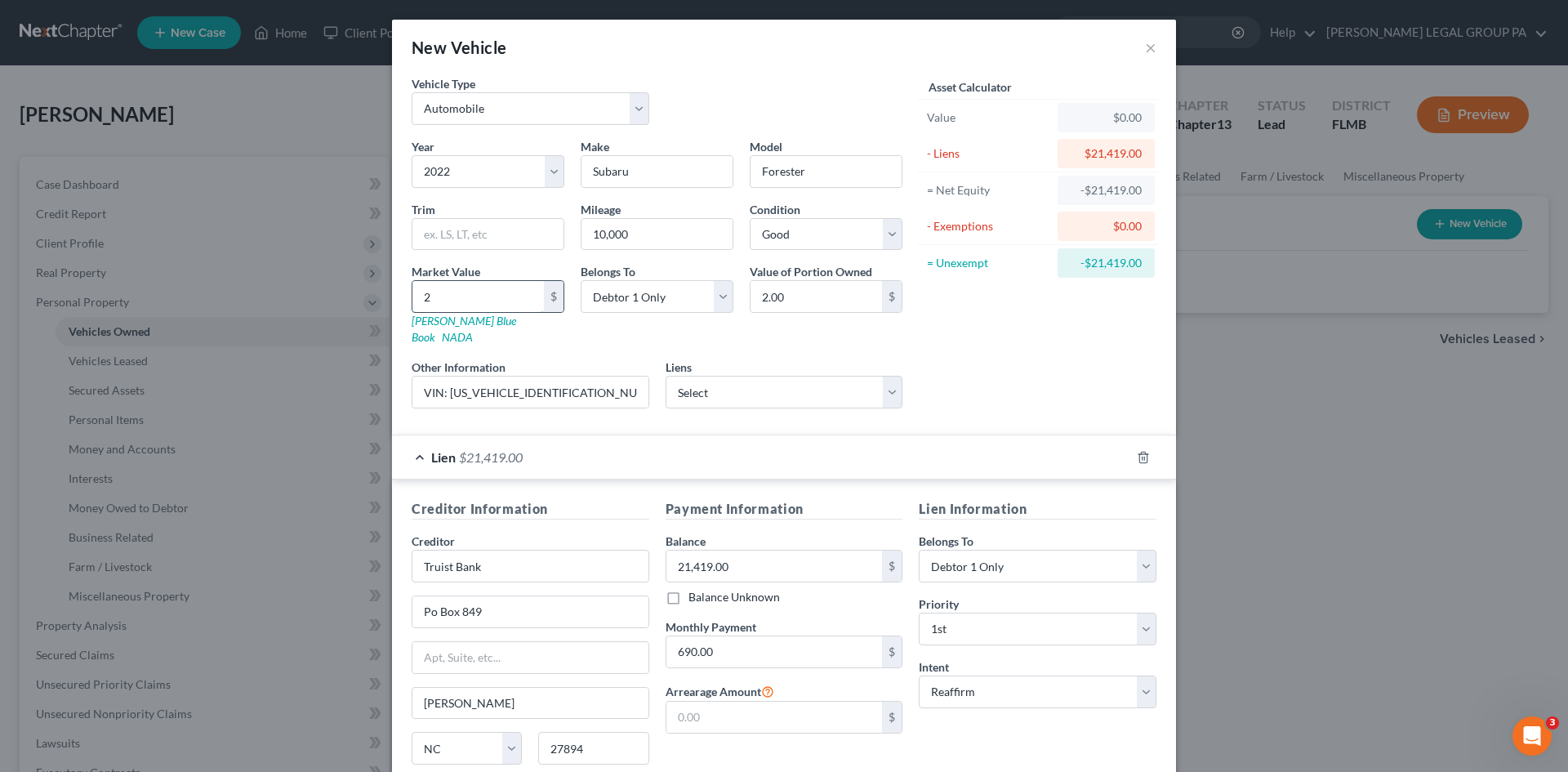
type input "26"
type input "26.00"
type input "260"
type input "260.00"
type input "2608"
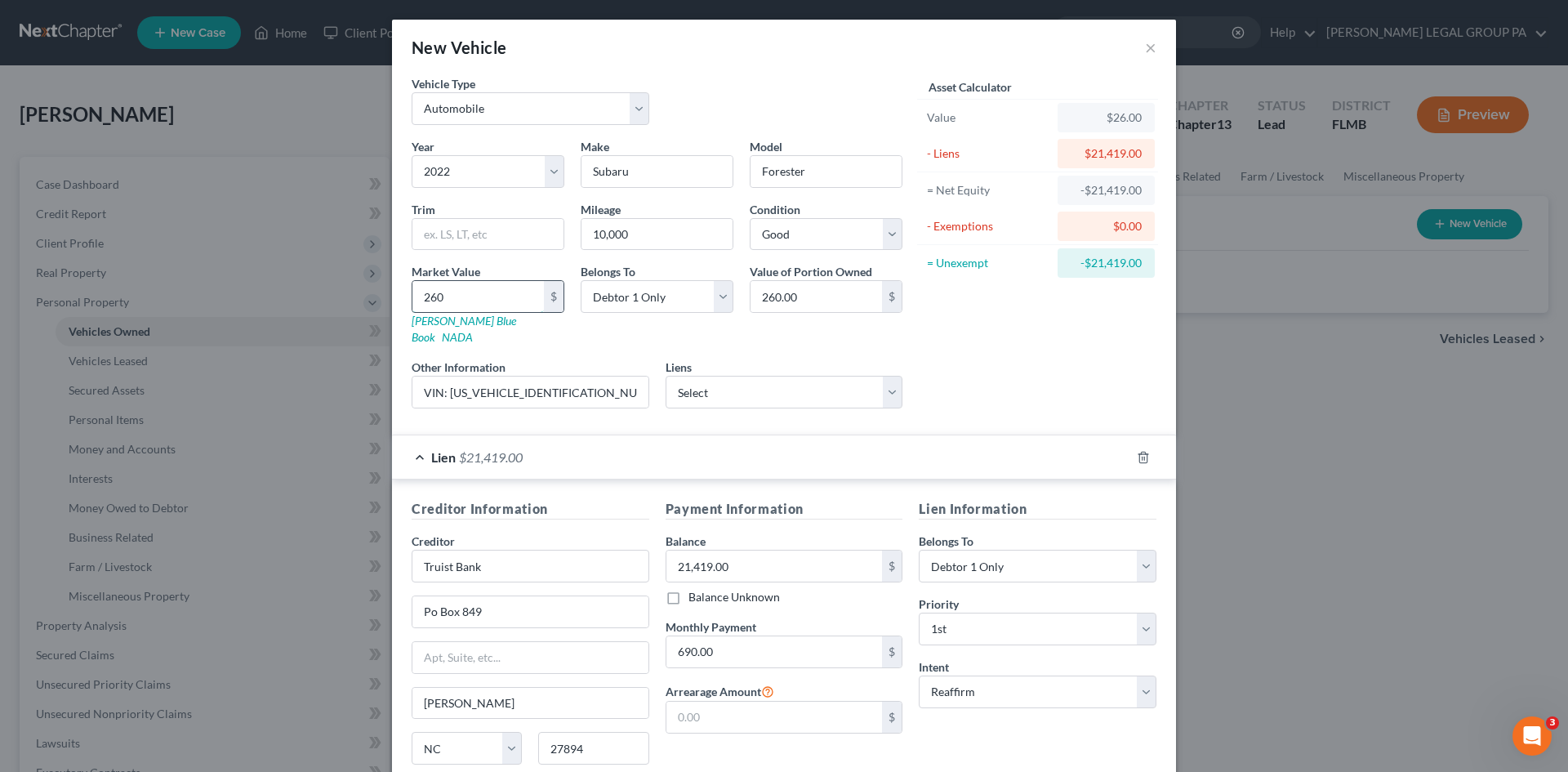
type input "2,608.00"
type input "2,6085"
type input "26,085.00"
click at [1084, 321] on div "Asset Calculator Value $26,085.00 - Liens $21,419.00 = Net Equity $4,666.00 - E…" at bounding box center [1037, 248] width 254 height 347
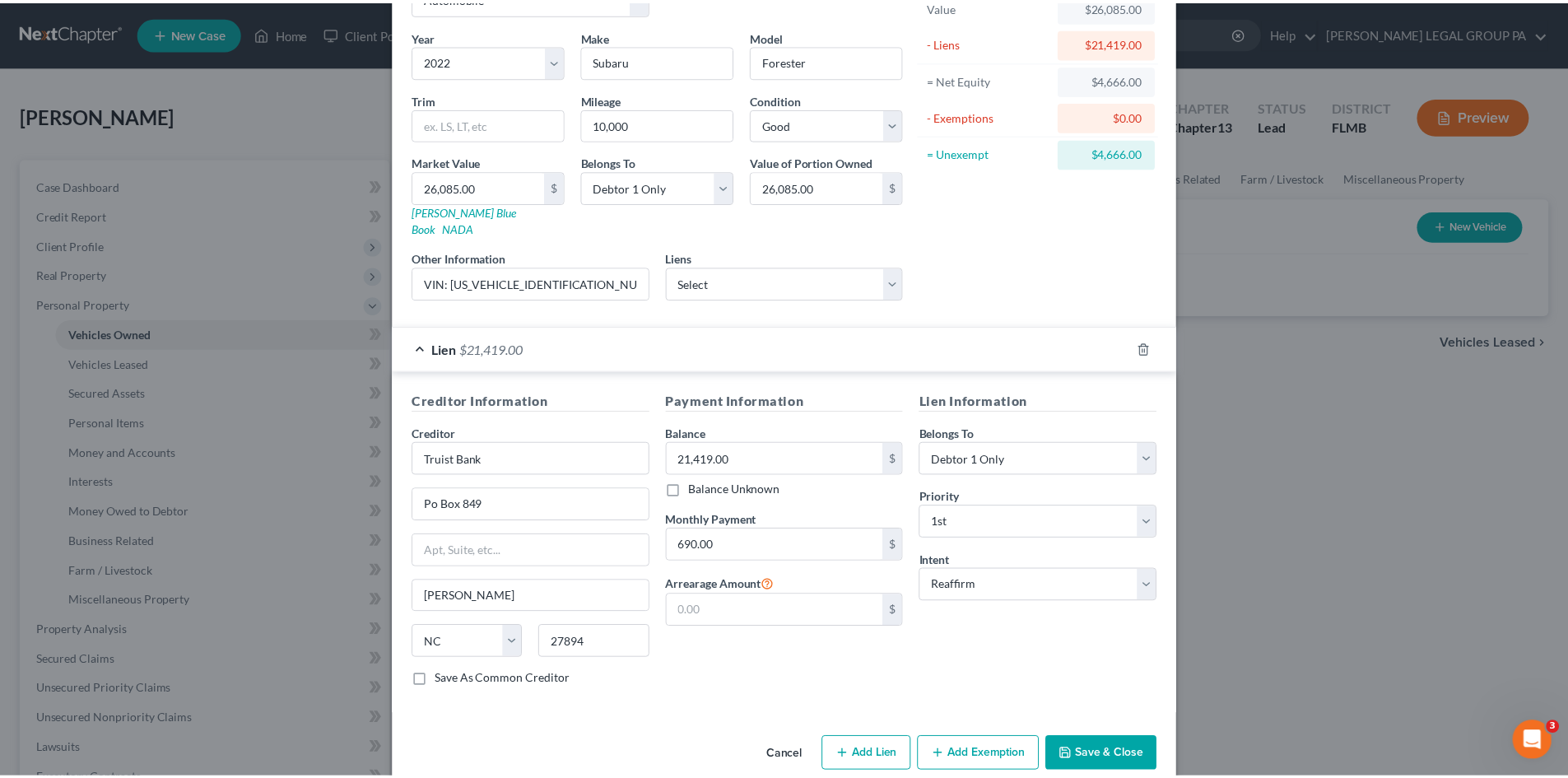
scroll to position [123, 0]
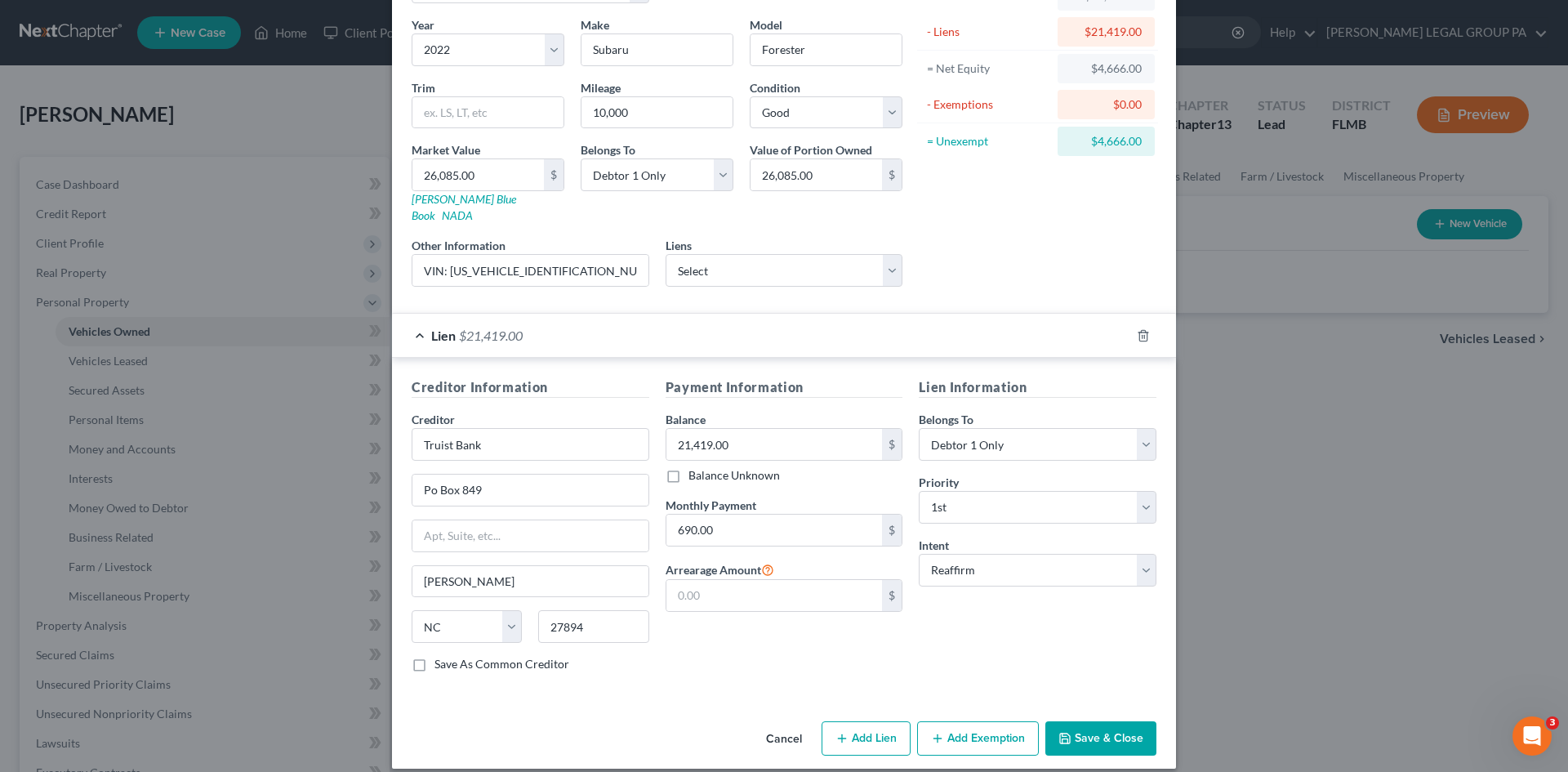
click at [1107, 725] on button "Save & Close" at bounding box center [1100, 738] width 111 height 34
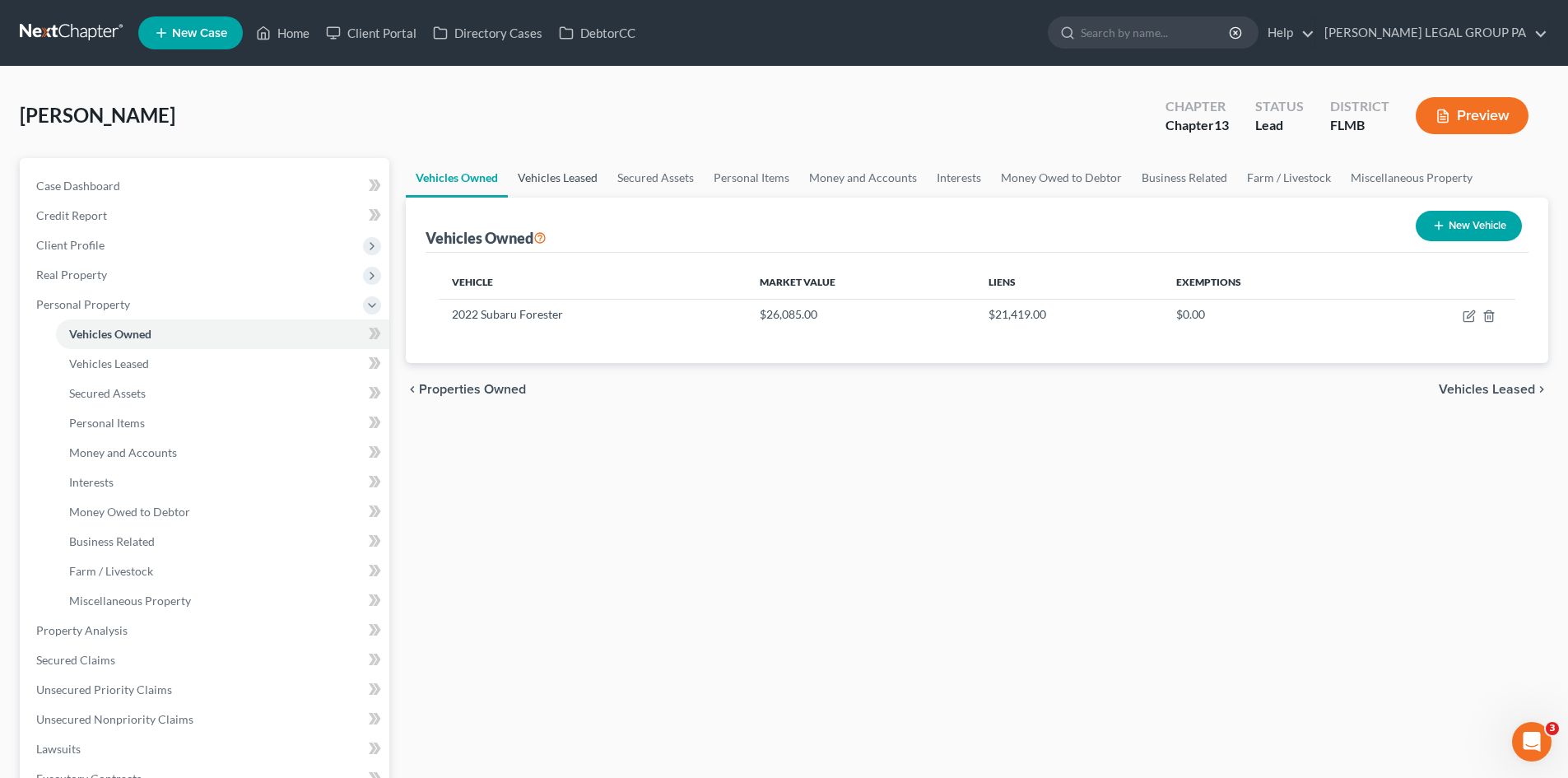
click at [600, 175] on link "Vehicles Leased" at bounding box center [558, 178] width 99 height 40
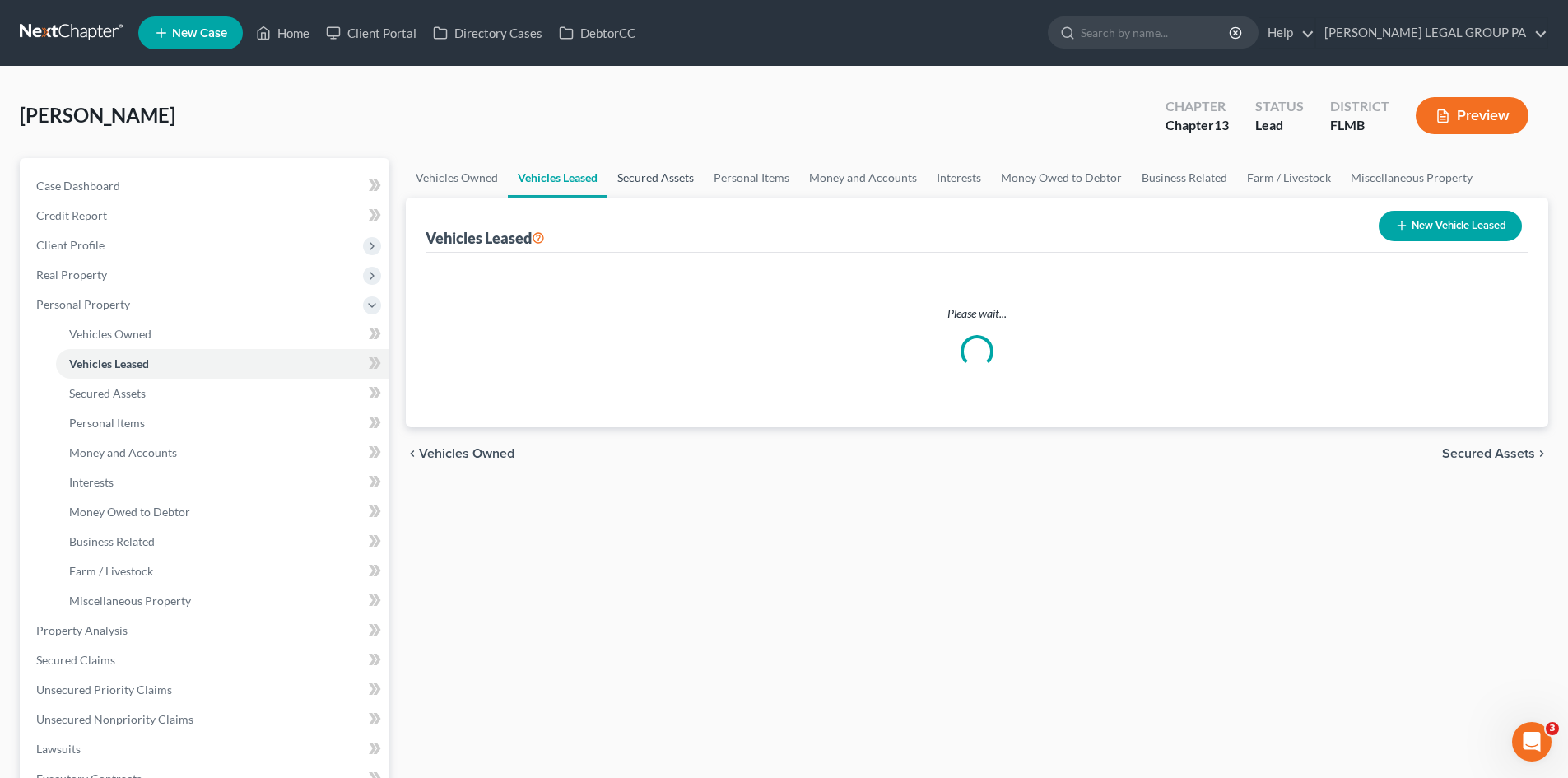
click at [643, 181] on link "Secured Assets" at bounding box center [655, 178] width 96 height 40
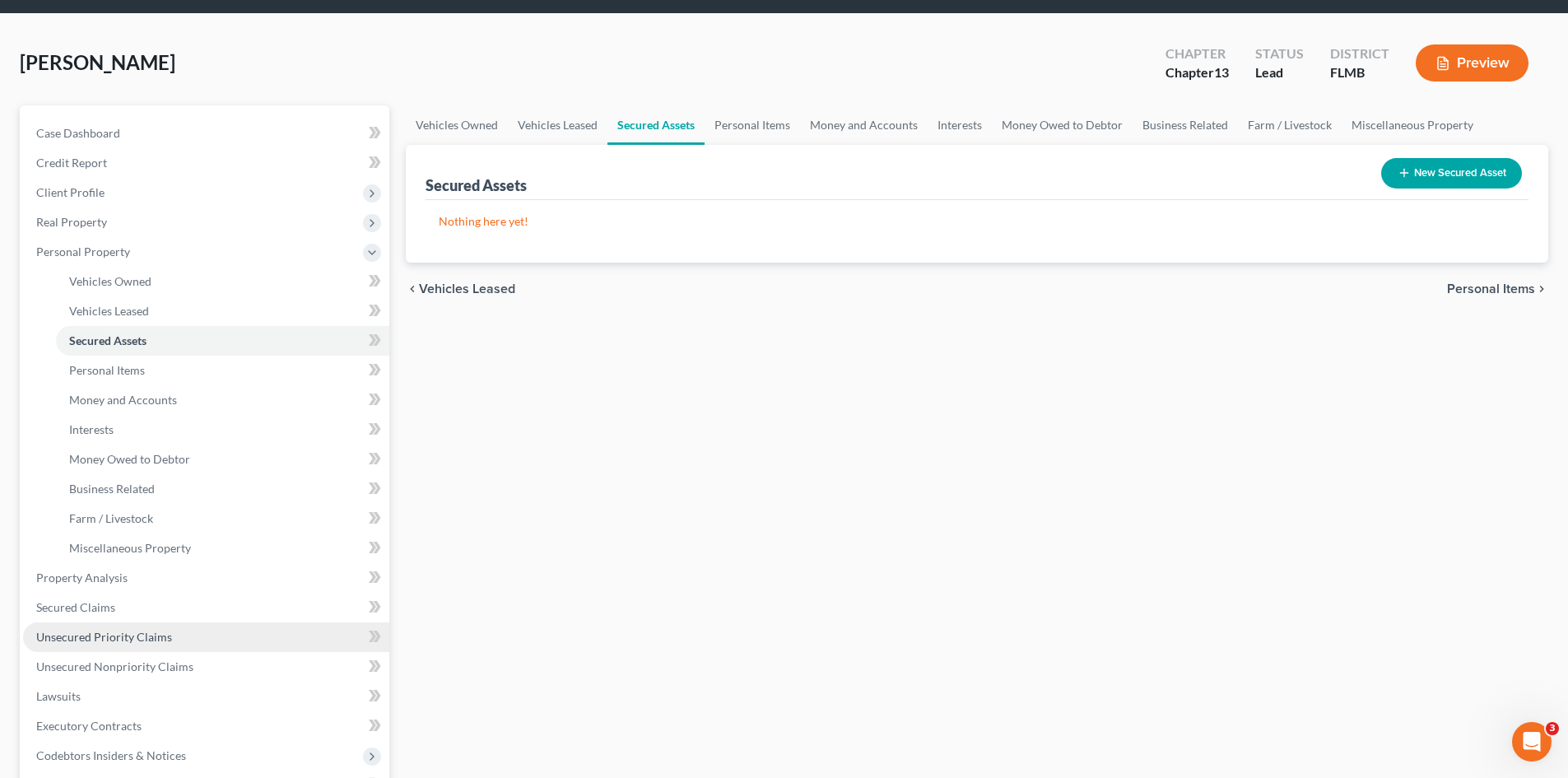
scroll to position [82, 0]
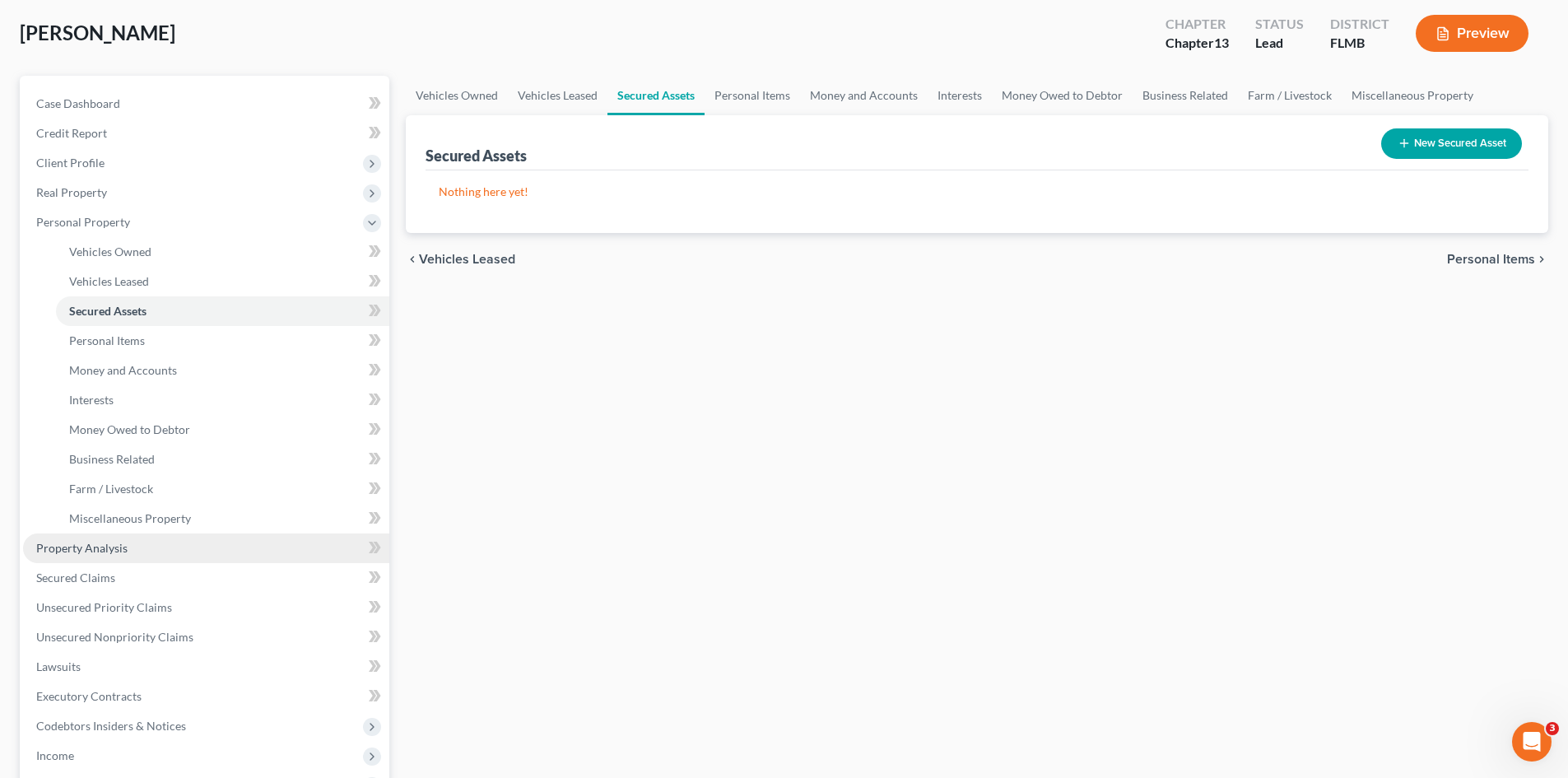
click at [113, 552] on span "Property Analysis" at bounding box center [81, 548] width 91 height 14
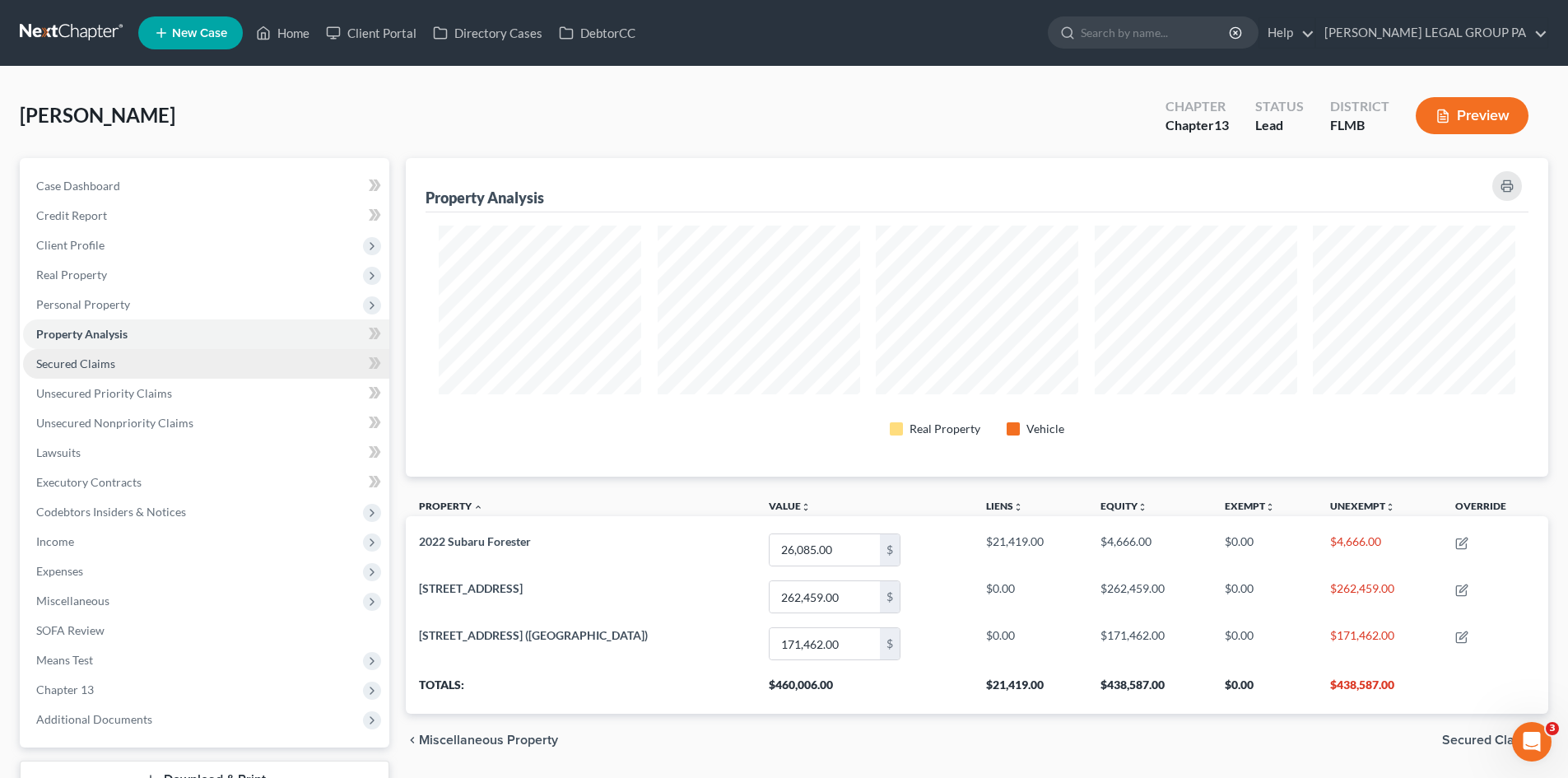
click at [143, 359] on link "Secured Claims" at bounding box center [205, 364] width 366 height 30
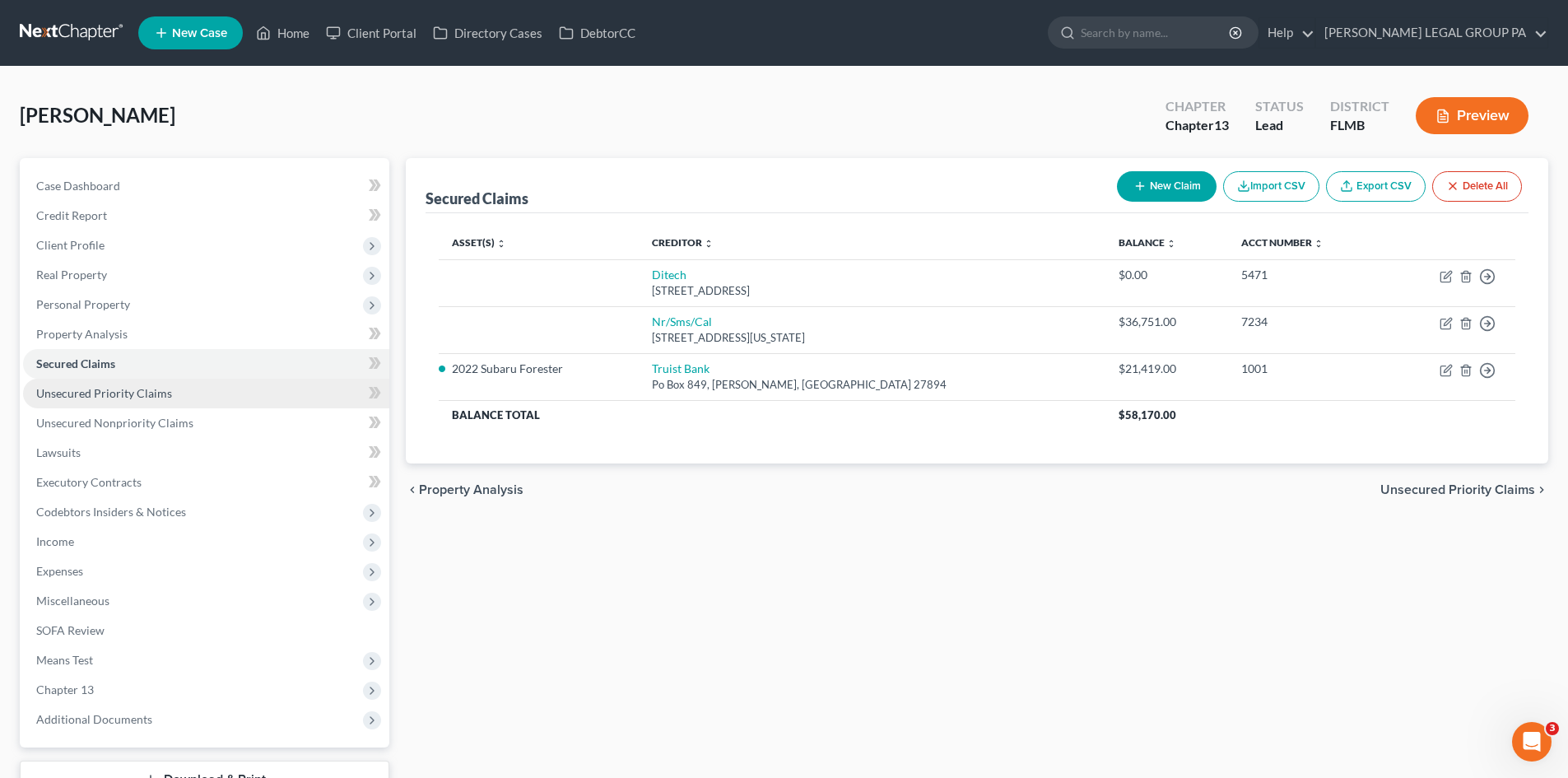
click at [199, 393] on link "Unsecured Priority Claims" at bounding box center [205, 394] width 366 height 30
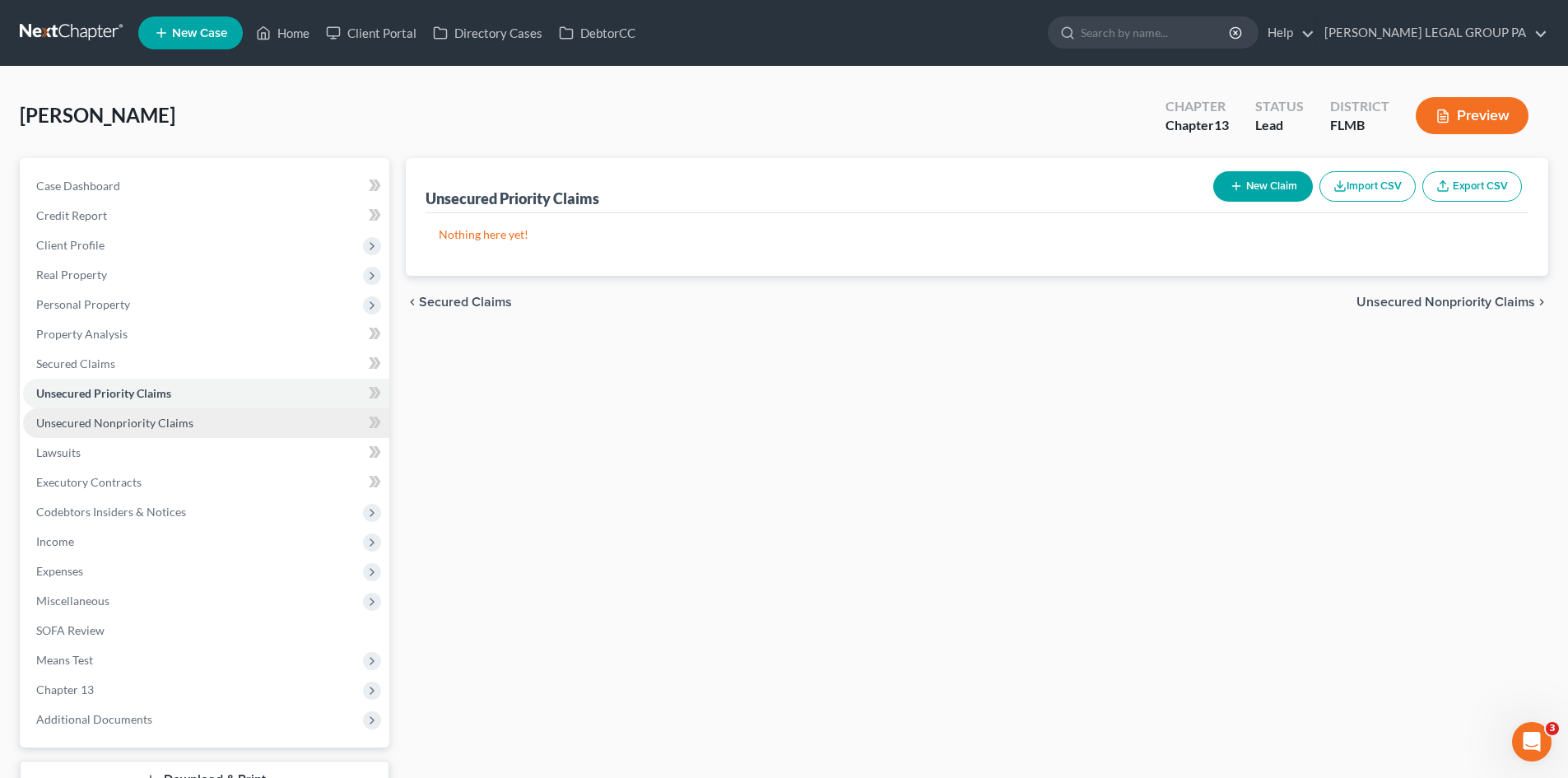
click at [189, 421] on span "Unsecured Nonpriority Claims" at bounding box center [114, 423] width 157 height 14
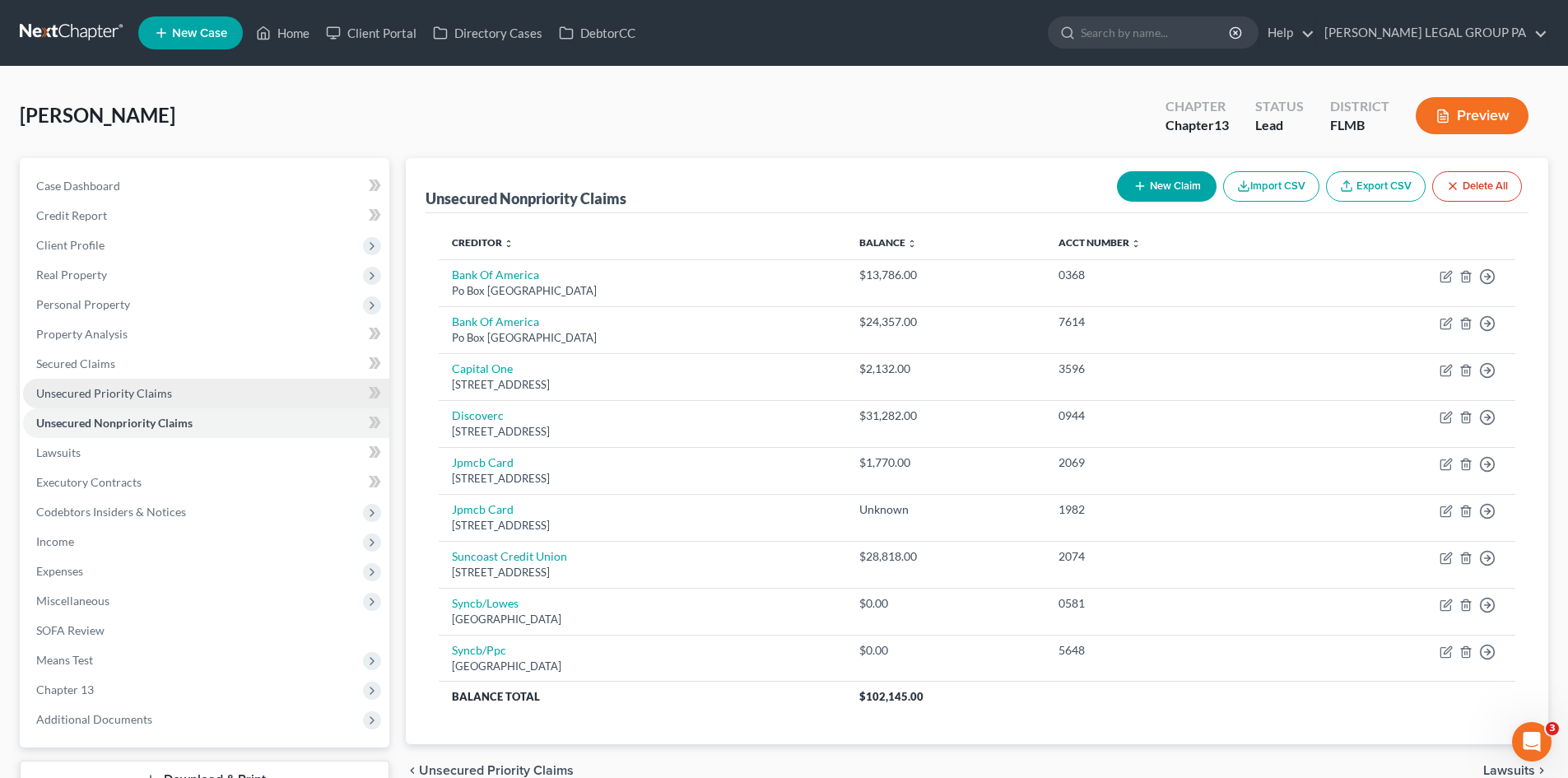
click at [113, 393] on span "Unsecured Priority Claims" at bounding box center [103, 393] width 136 height 14
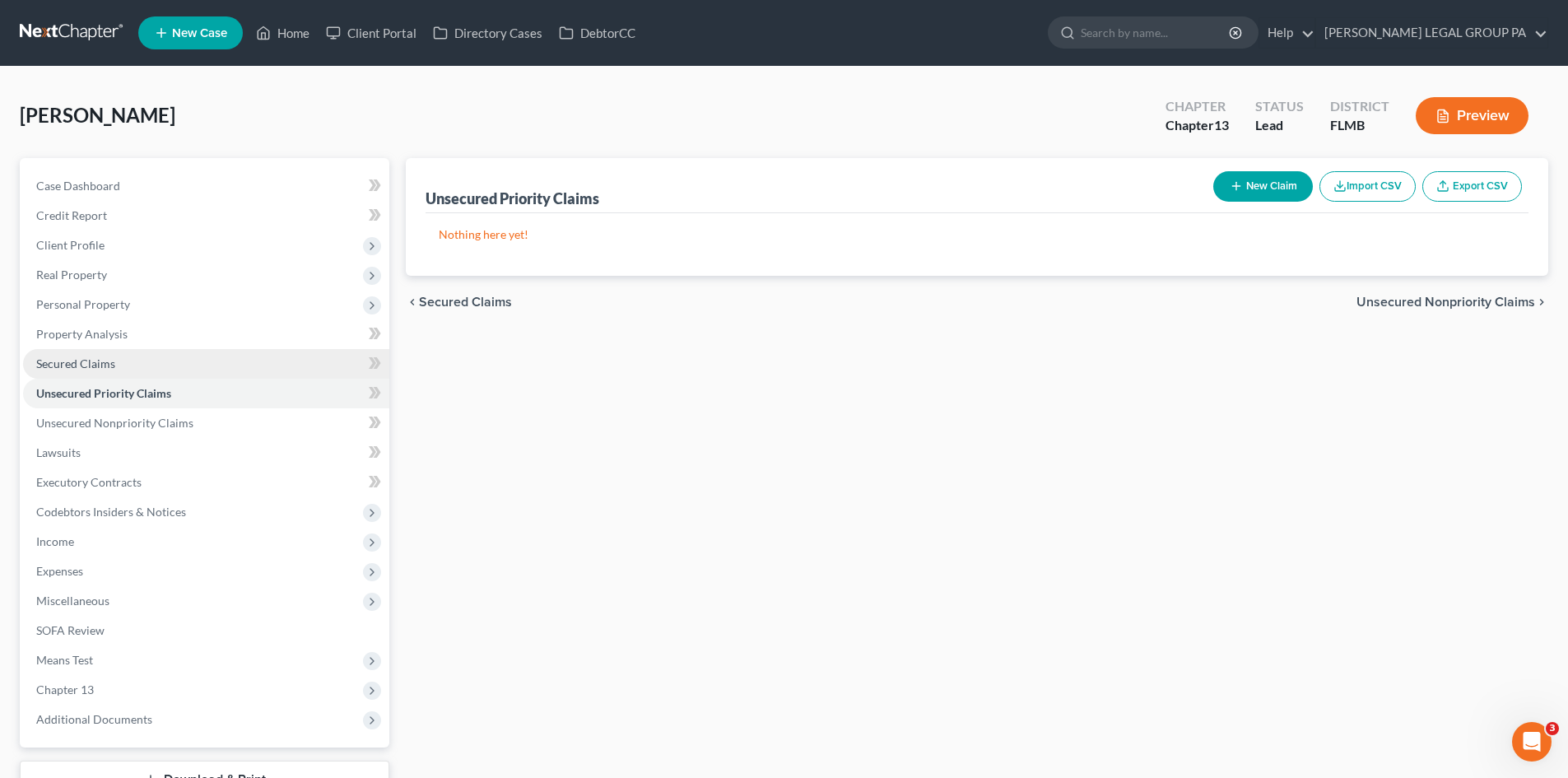
click at [112, 373] on link "Secured Claims" at bounding box center [205, 364] width 366 height 30
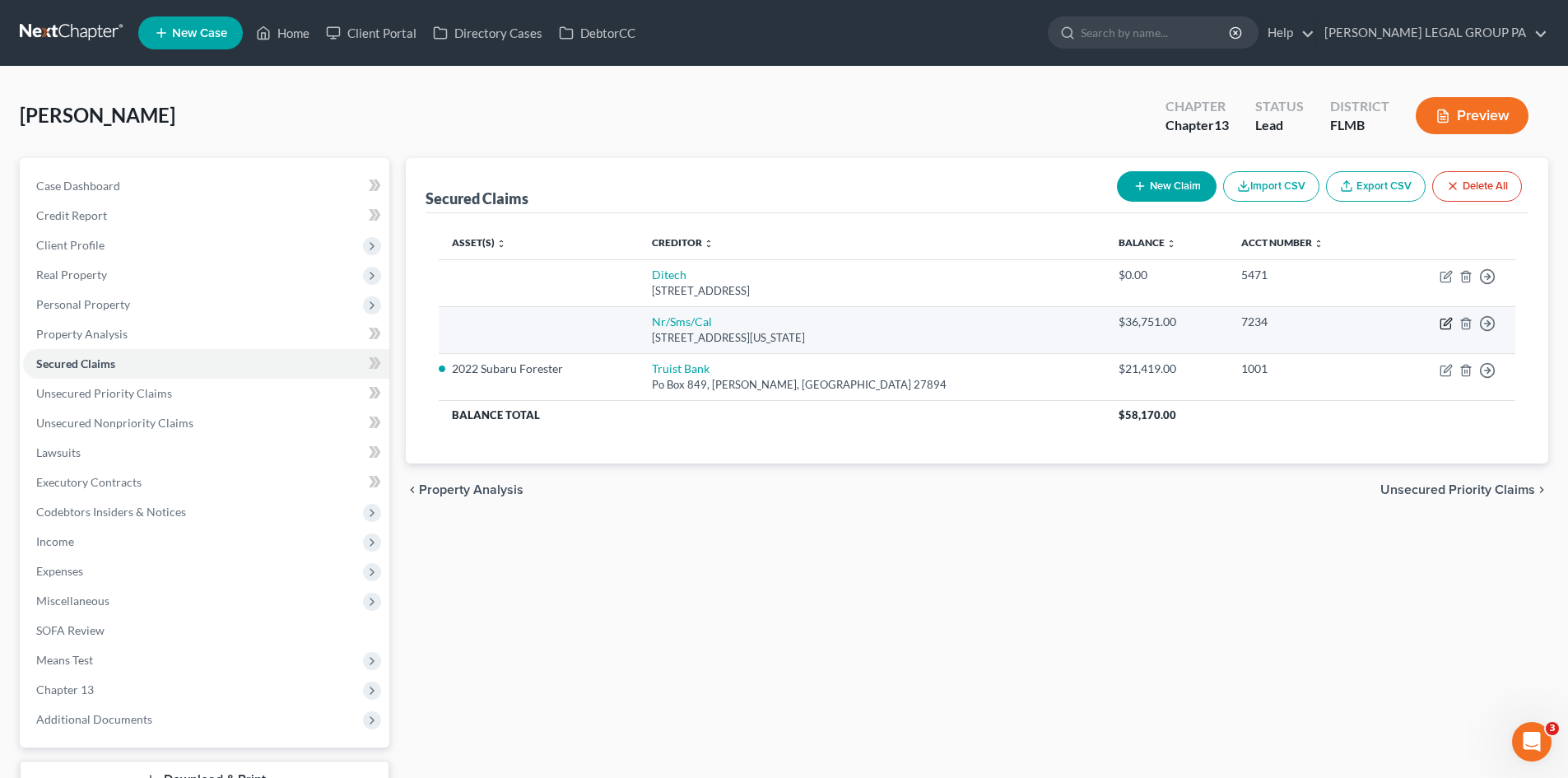
click at [1441, 324] on icon "button" at bounding box center [1446, 324] width 10 height 10
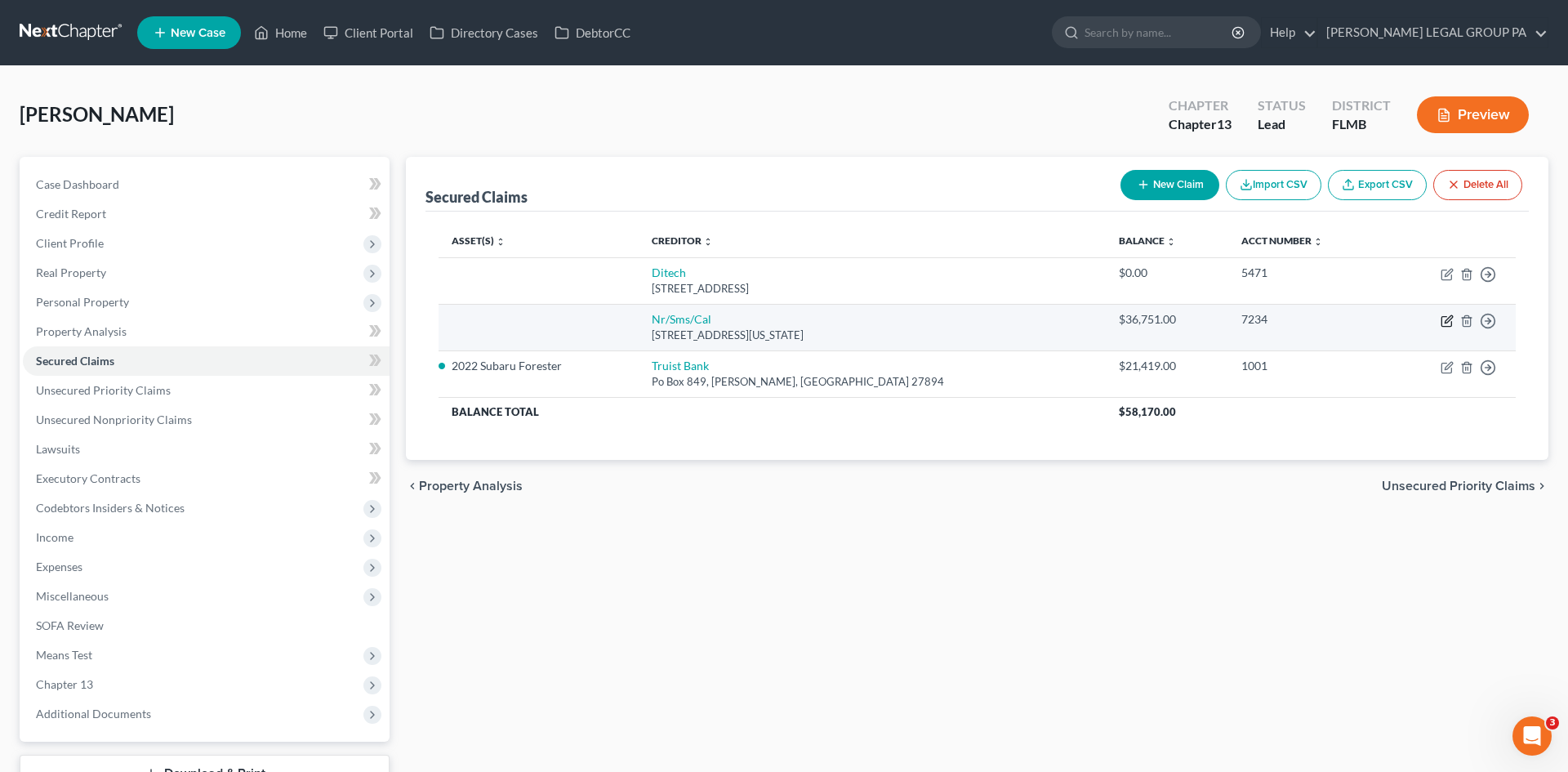
select select "39"
select select "0"
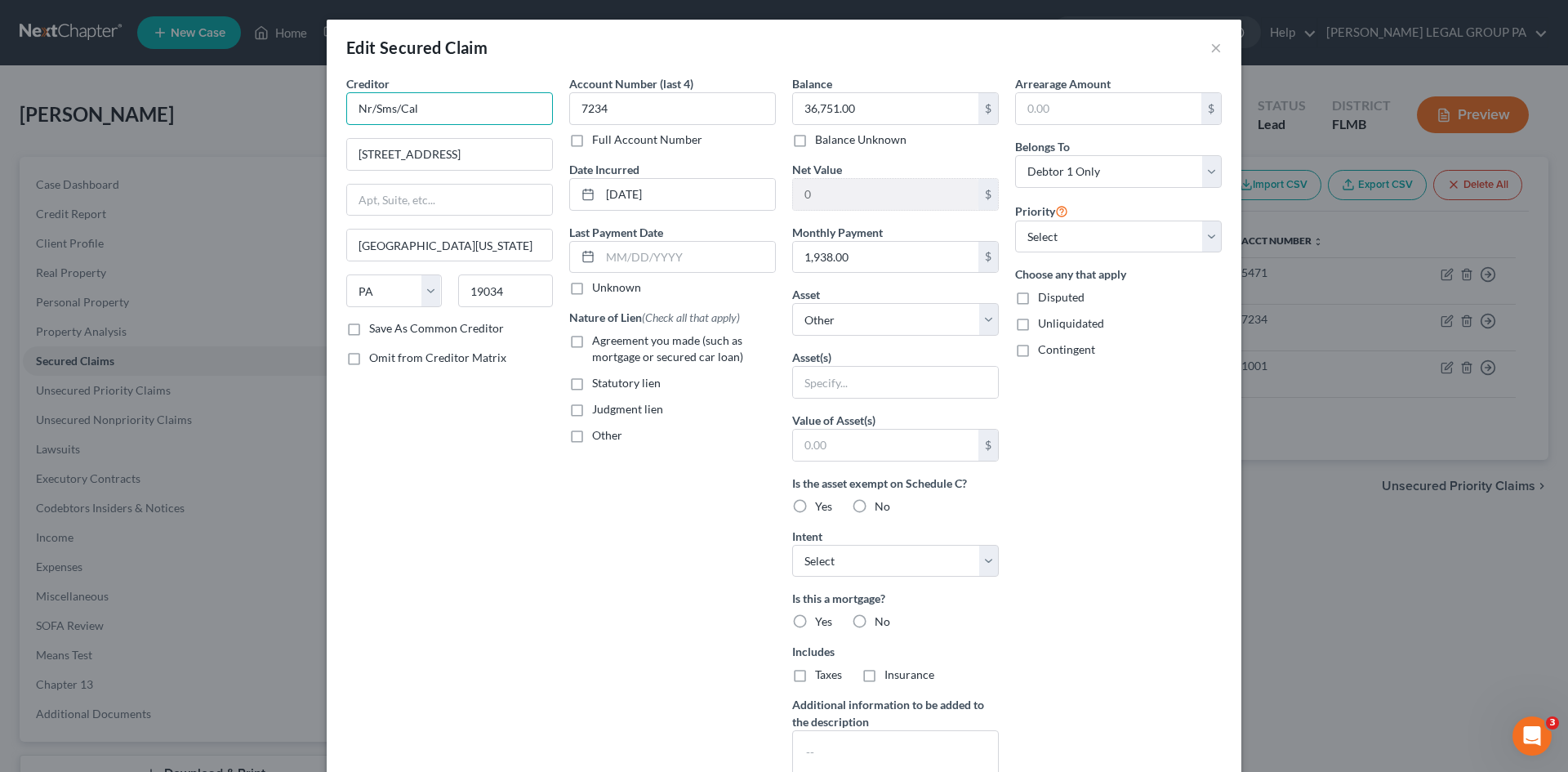
drag, startPoint x: 433, startPoint y: 103, endPoint x: 315, endPoint y: 103, distance: 118.0
click at [283, 103] on div "Edit Secured Claim × Creditor * Nr/Sms/[GEOGRAPHIC_DATA] [GEOGRAPHIC_DATA][US_S…" at bounding box center [784, 386] width 1568 height 772
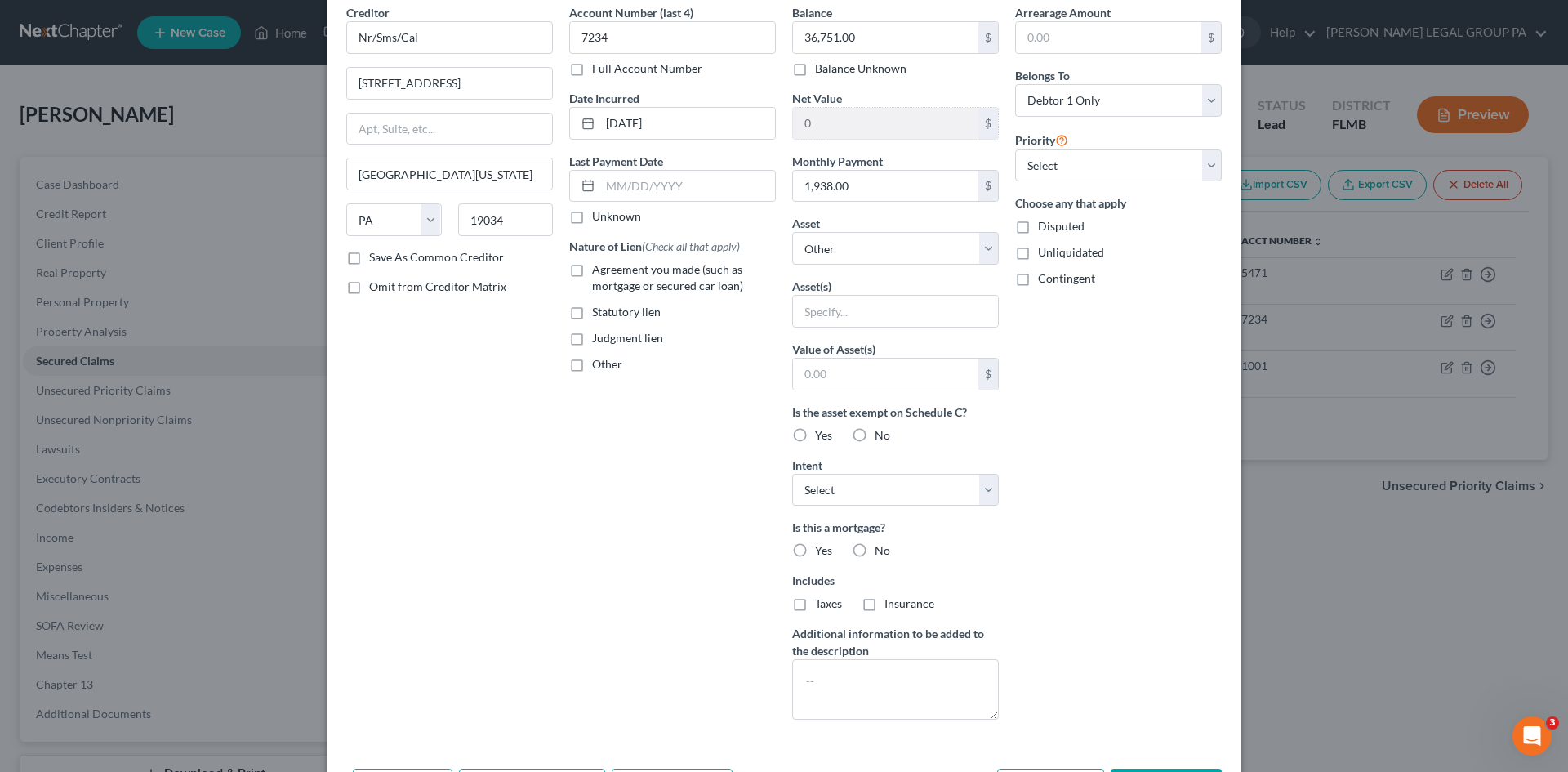
scroll to position [163, 0]
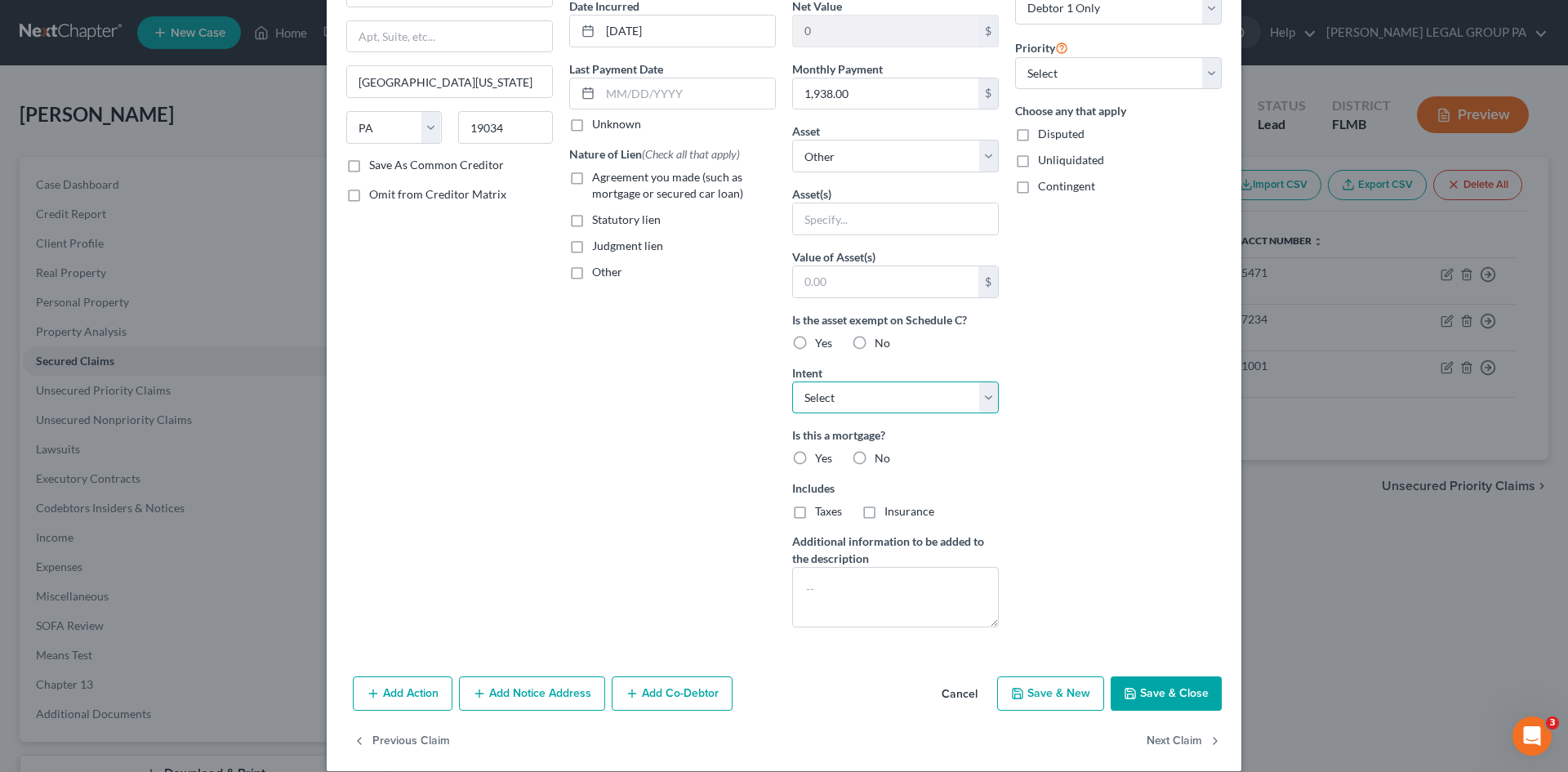
click at [942, 399] on select "Select Surrender Redeem Reaffirm Avoid Other" at bounding box center [896, 397] width 207 height 32
drag, startPoint x: 1178, startPoint y: 430, endPoint x: 1180, endPoint y: 52, distance: 378.0
click at [1178, 429] on div "Arrearage Amount $ Belongs To * Select Debtor 1 Only Debtor 2 Only Debtor 1 And…" at bounding box center [1118, 276] width 222 height 729
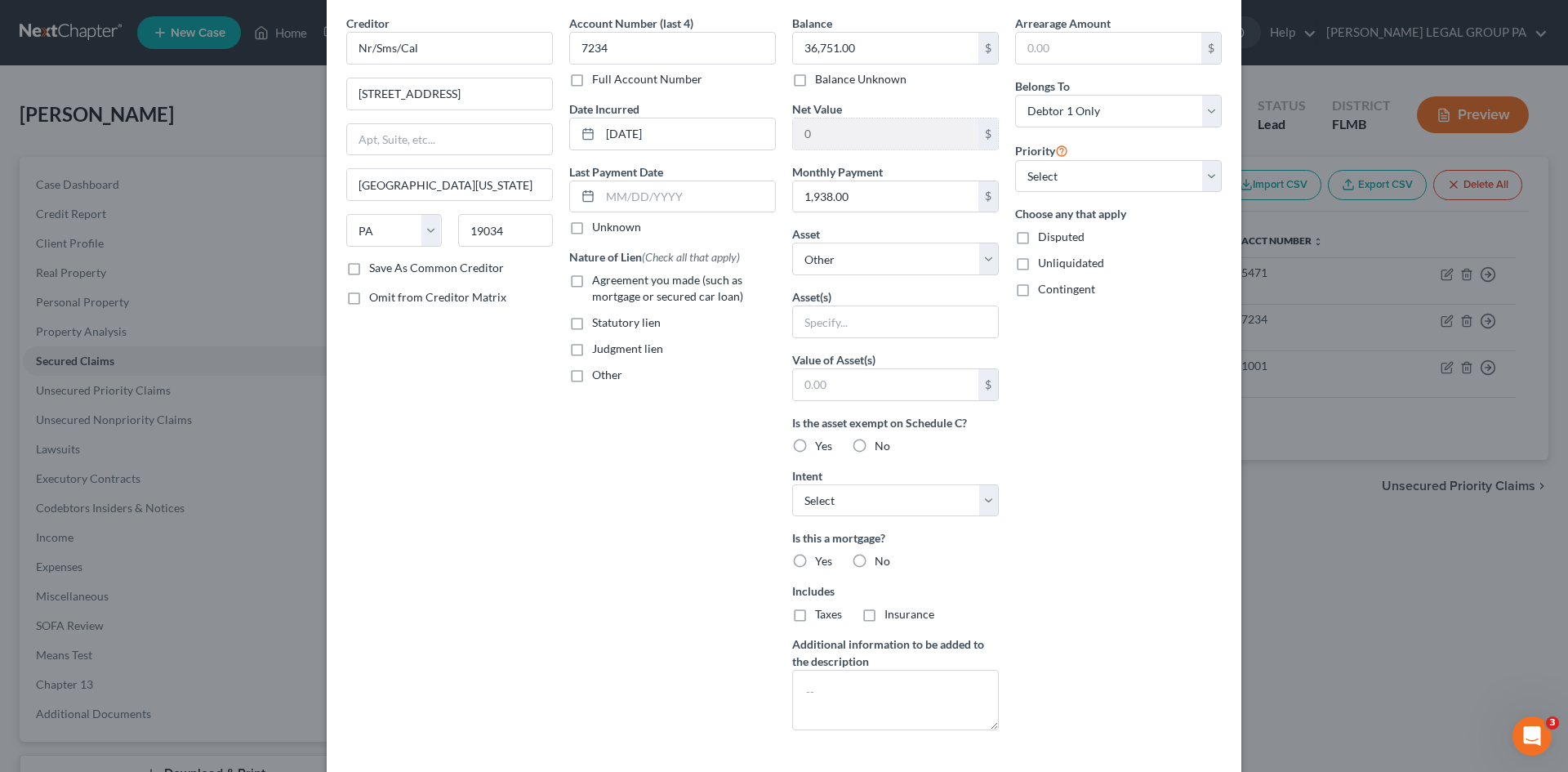
scroll to position [0, 0]
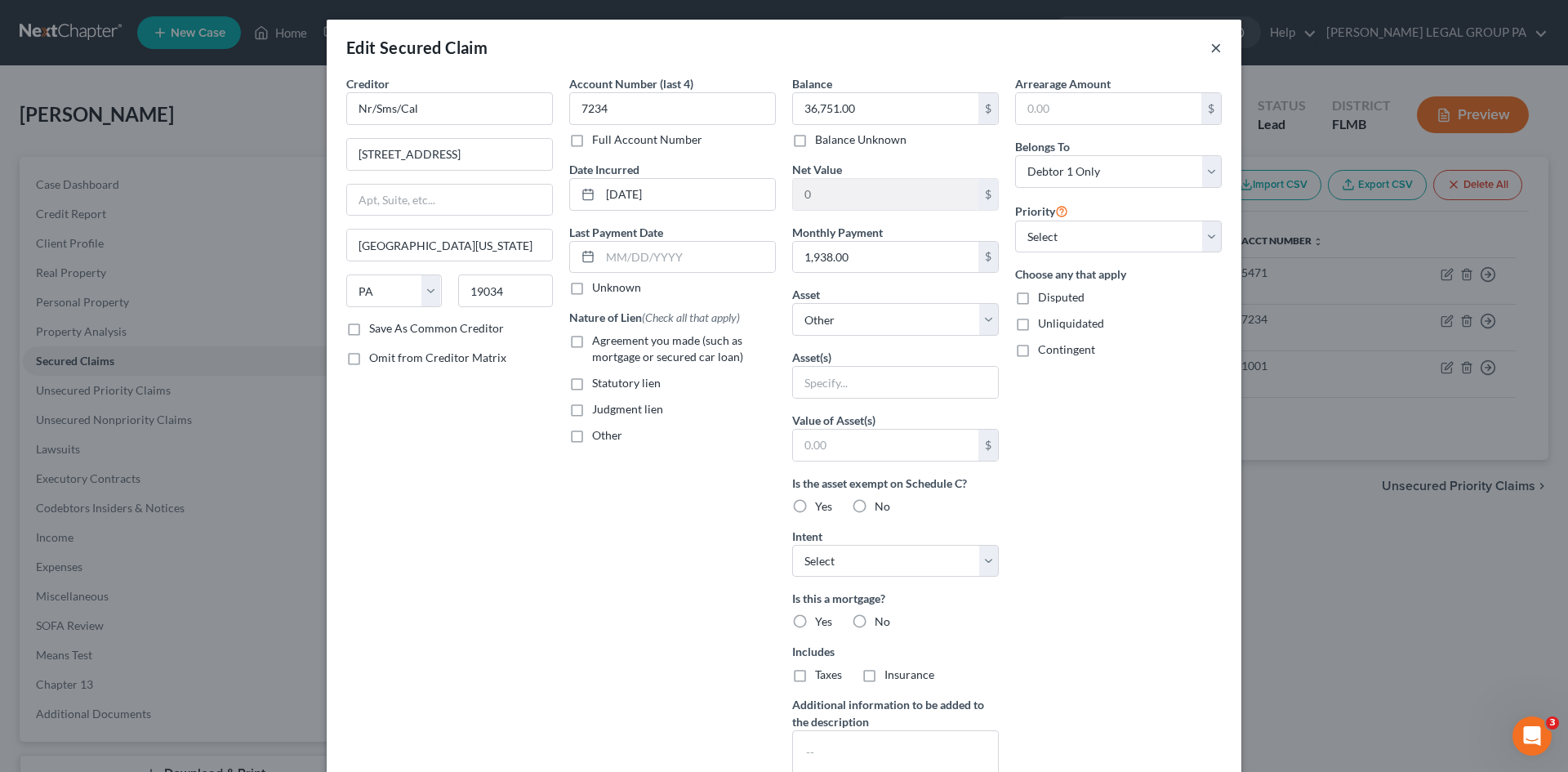
click at [1214, 50] on button "×" at bounding box center [1216, 47] width 12 height 20
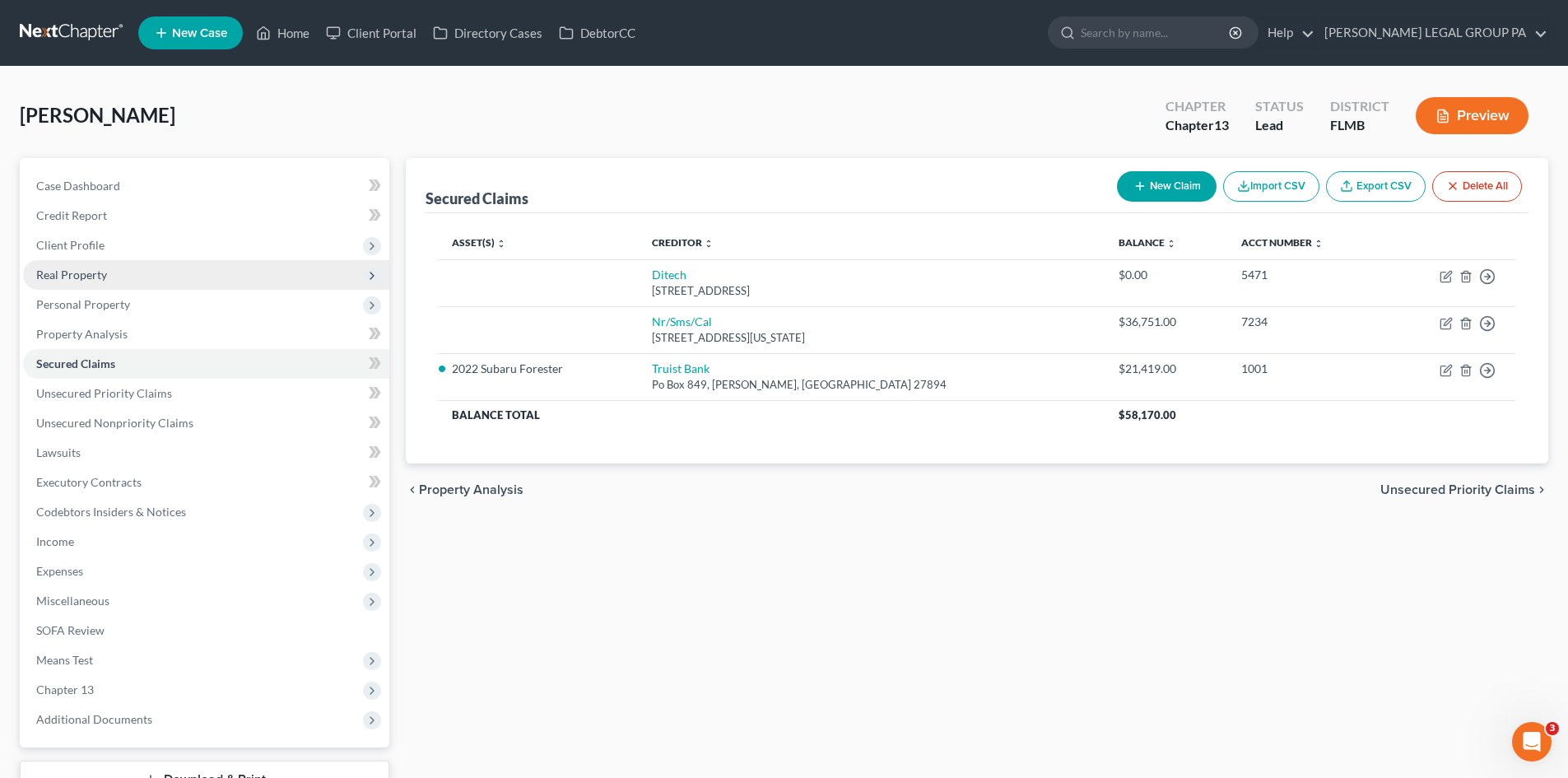
click at [99, 268] on span "Real Property" at bounding box center [70, 275] width 70 height 14
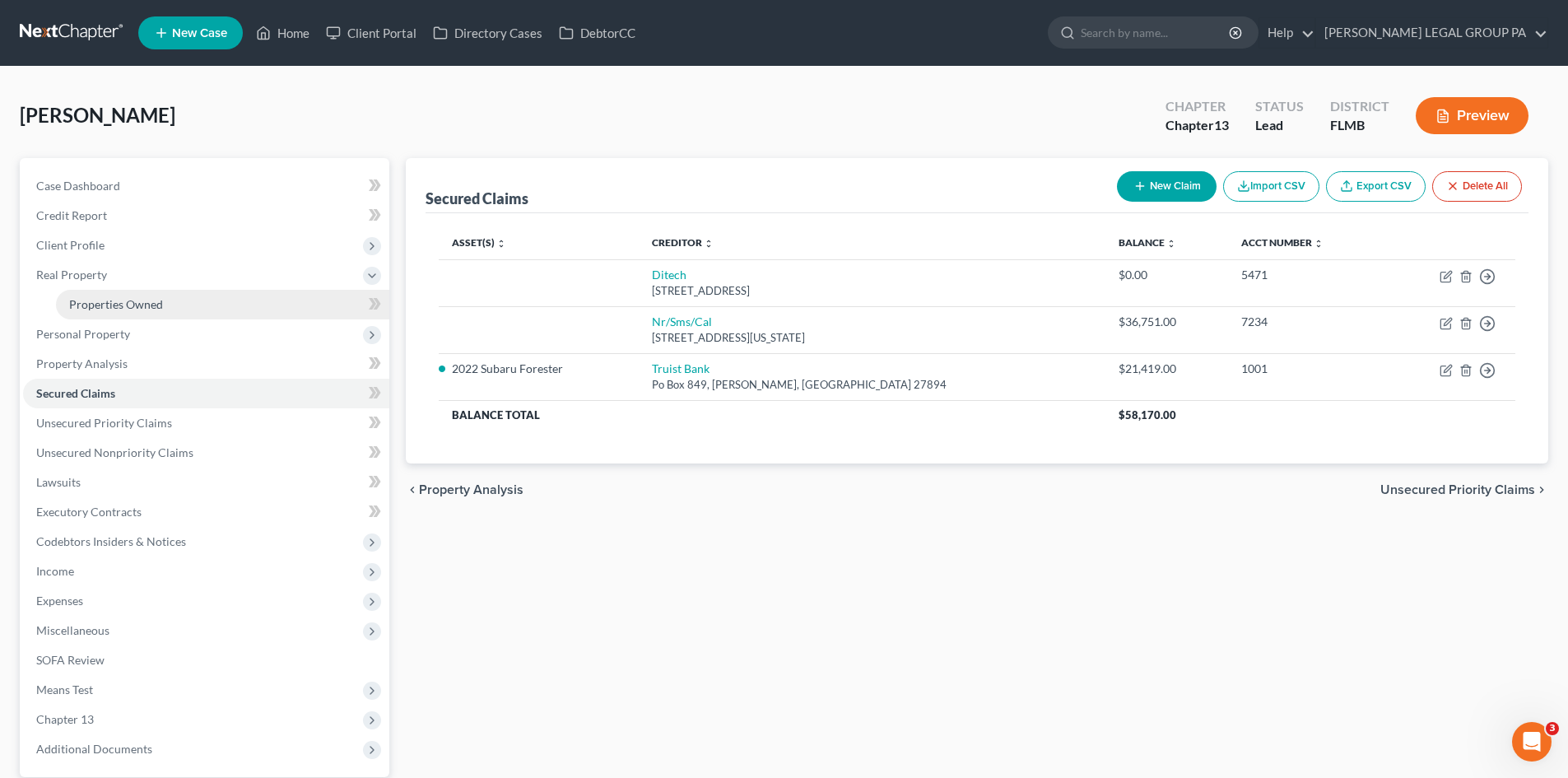
click at [96, 294] on link "Properties Owned" at bounding box center [222, 305] width 333 height 30
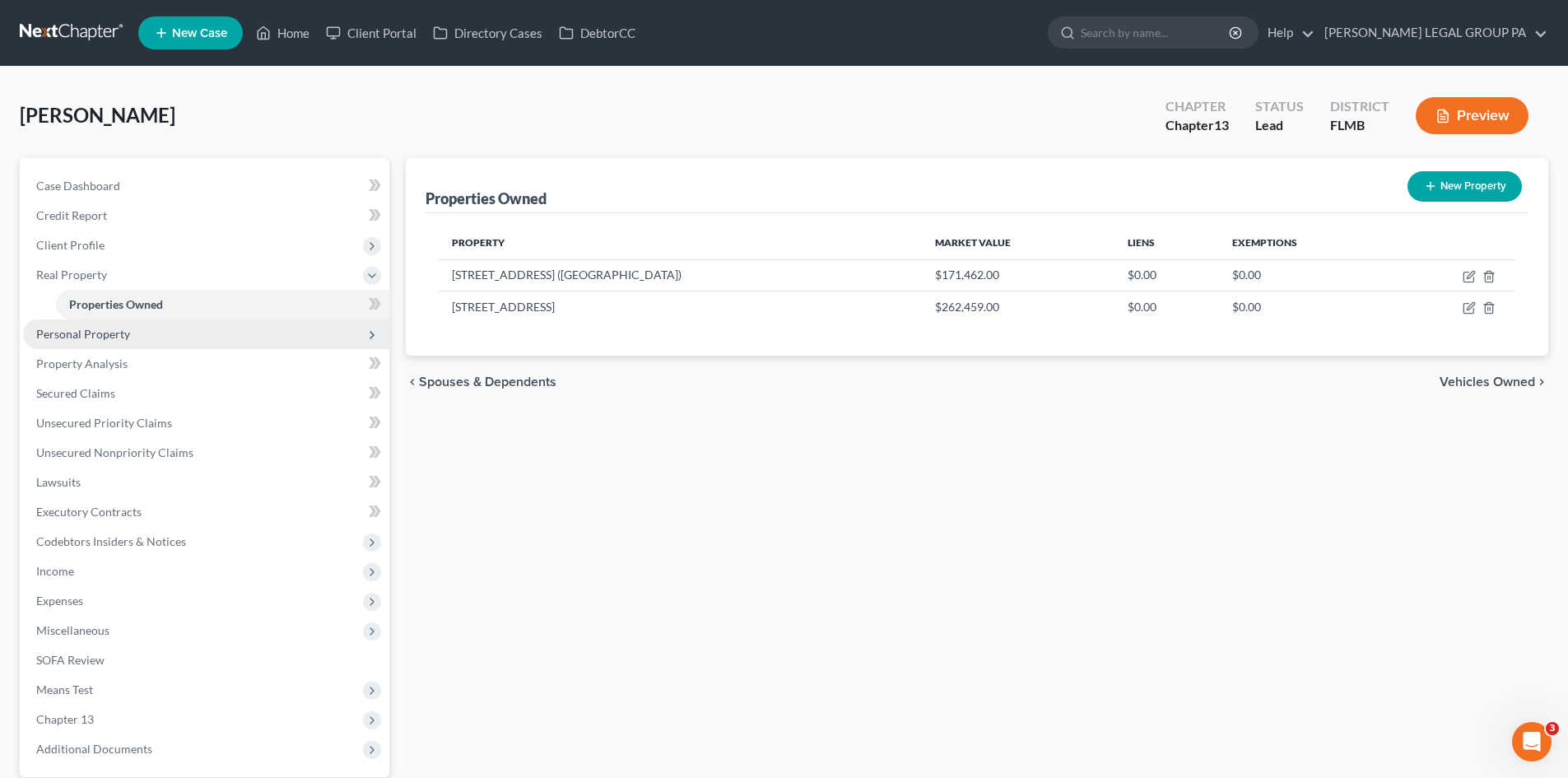
click at [126, 339] on span "Personal Property" at bounding box center [82, 333] width 94 height 14
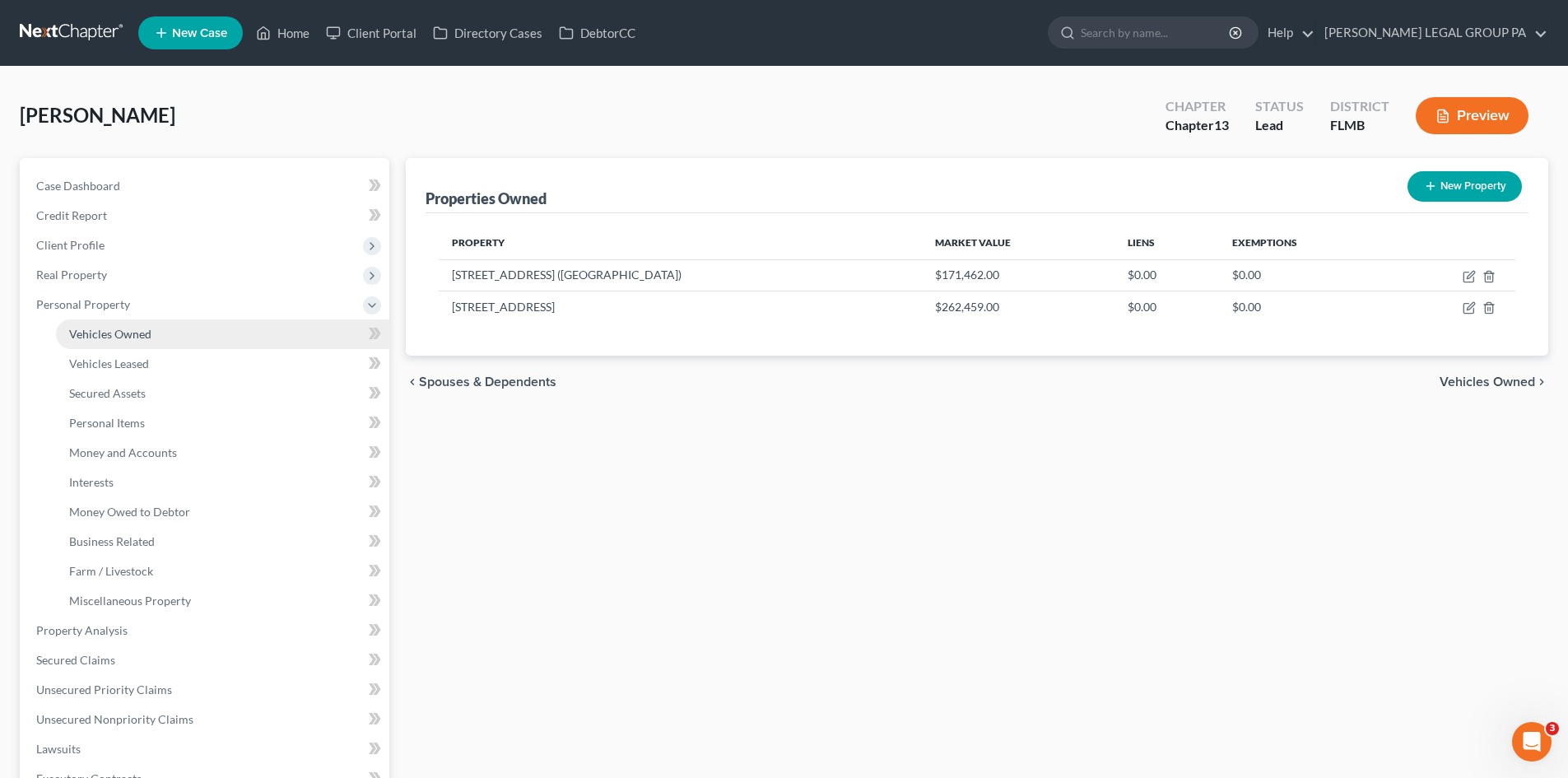
click at [141, 335] on span "Vehicles Owned" at bounding box center [110, 333] width 82 height 14
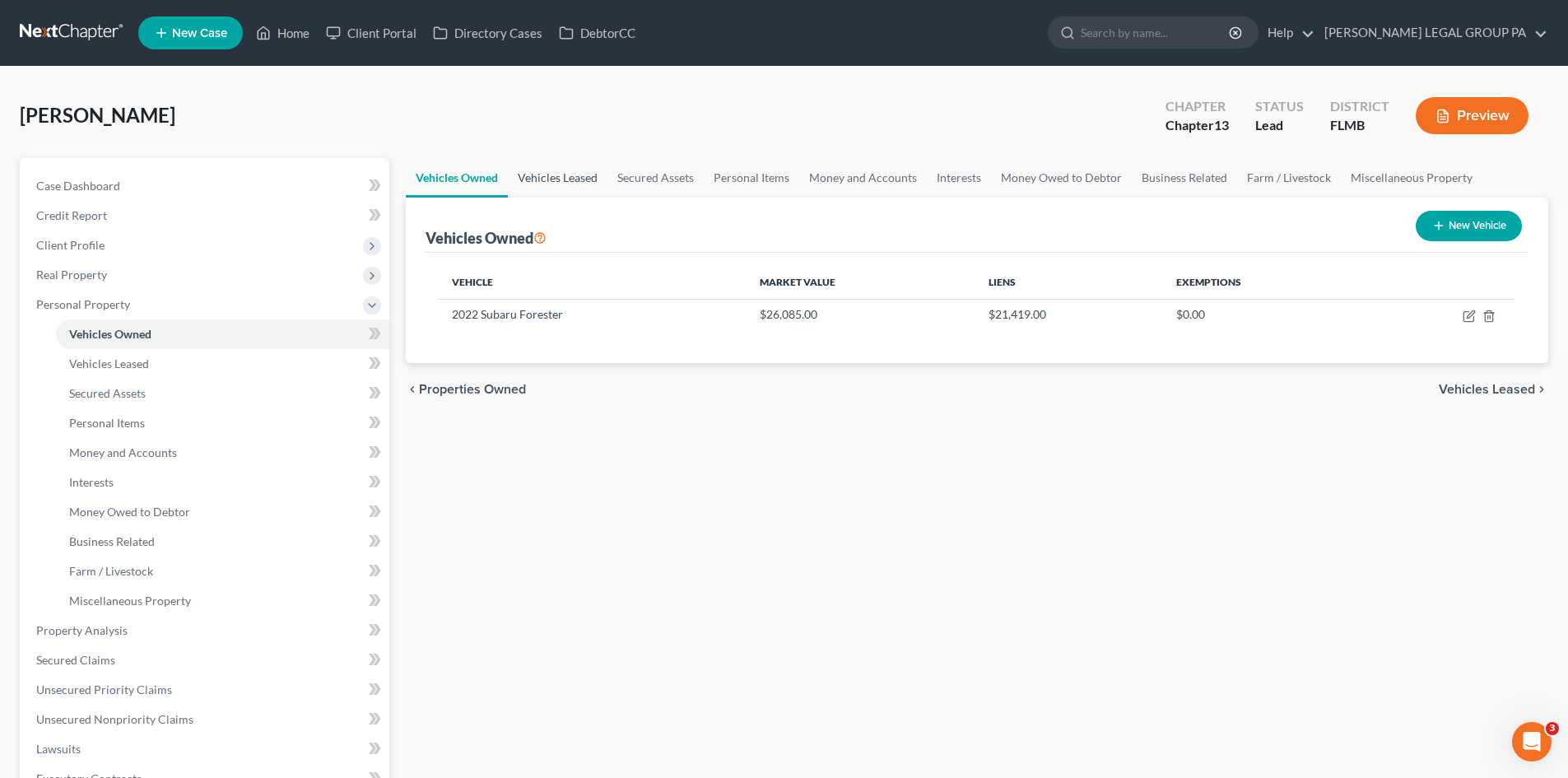
click at [562, 190] on link "Vehicles Leased" at bounding box center [558, 178] width 99 height 40
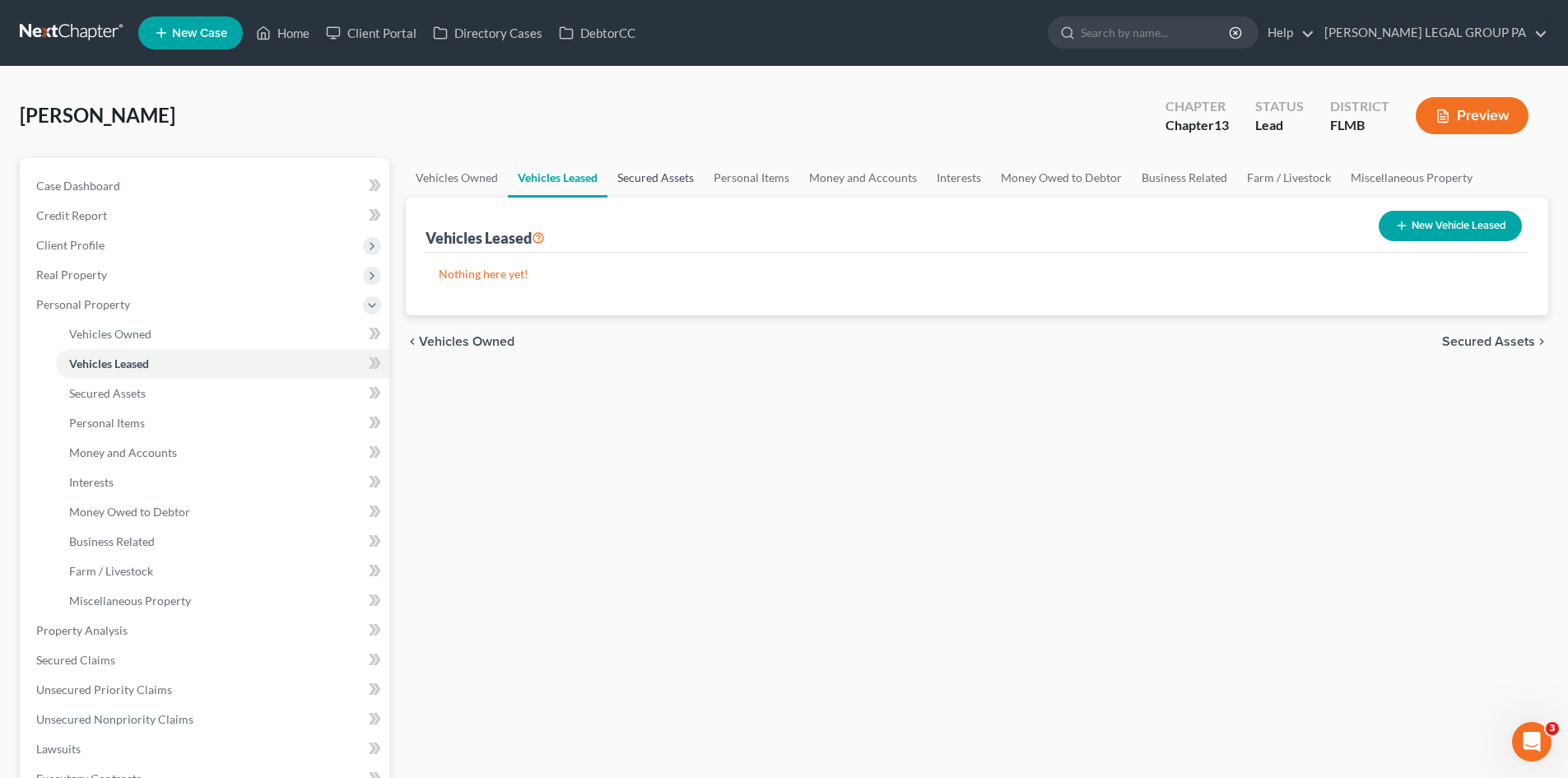
click at [649, 178] on link "Secured Assets" at bounding box center [655, 178] width 96 height 40
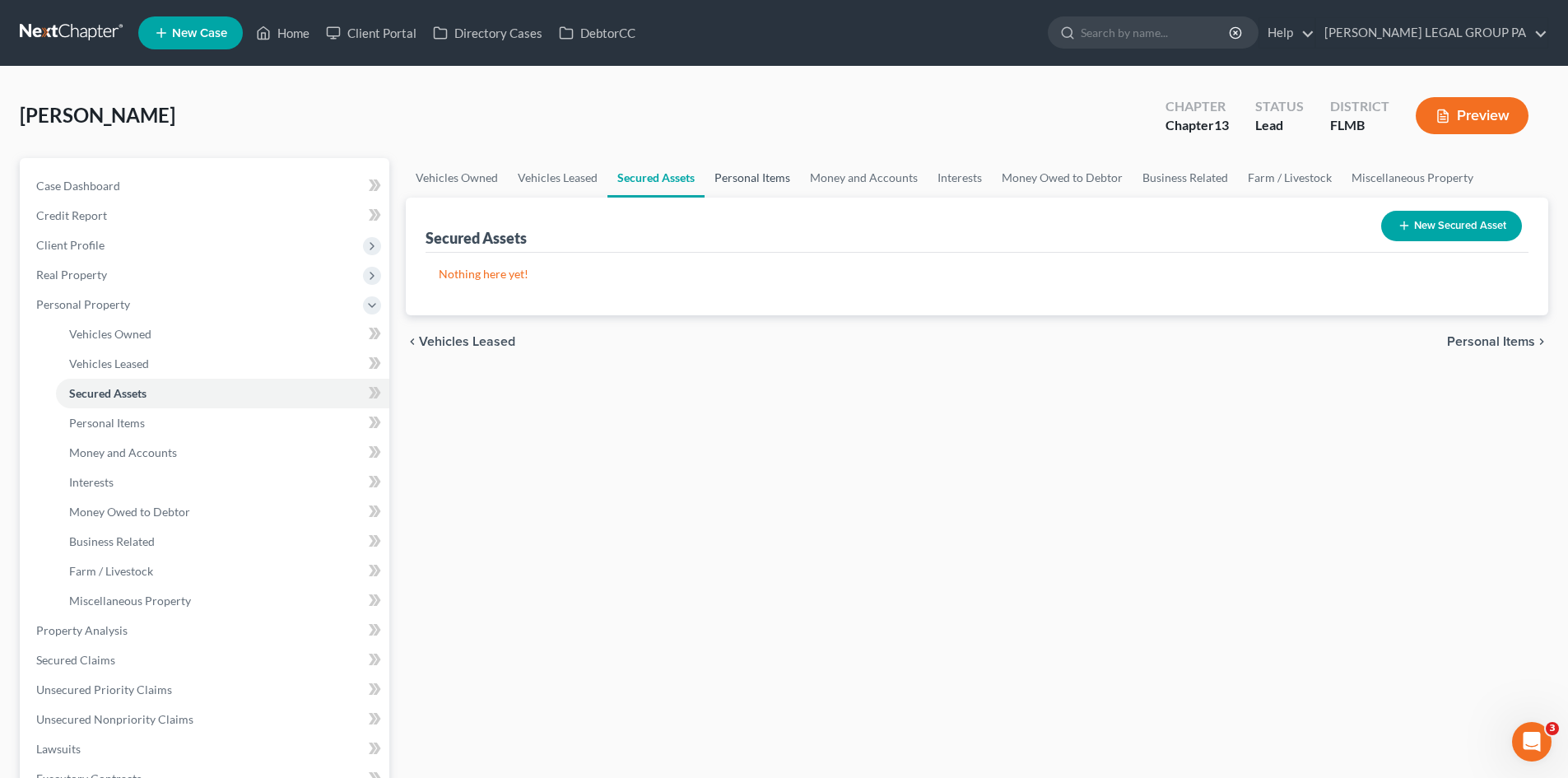
click at [731, 166] on link "Personal Items" at bounding box center [752, 178] width 95 height 40
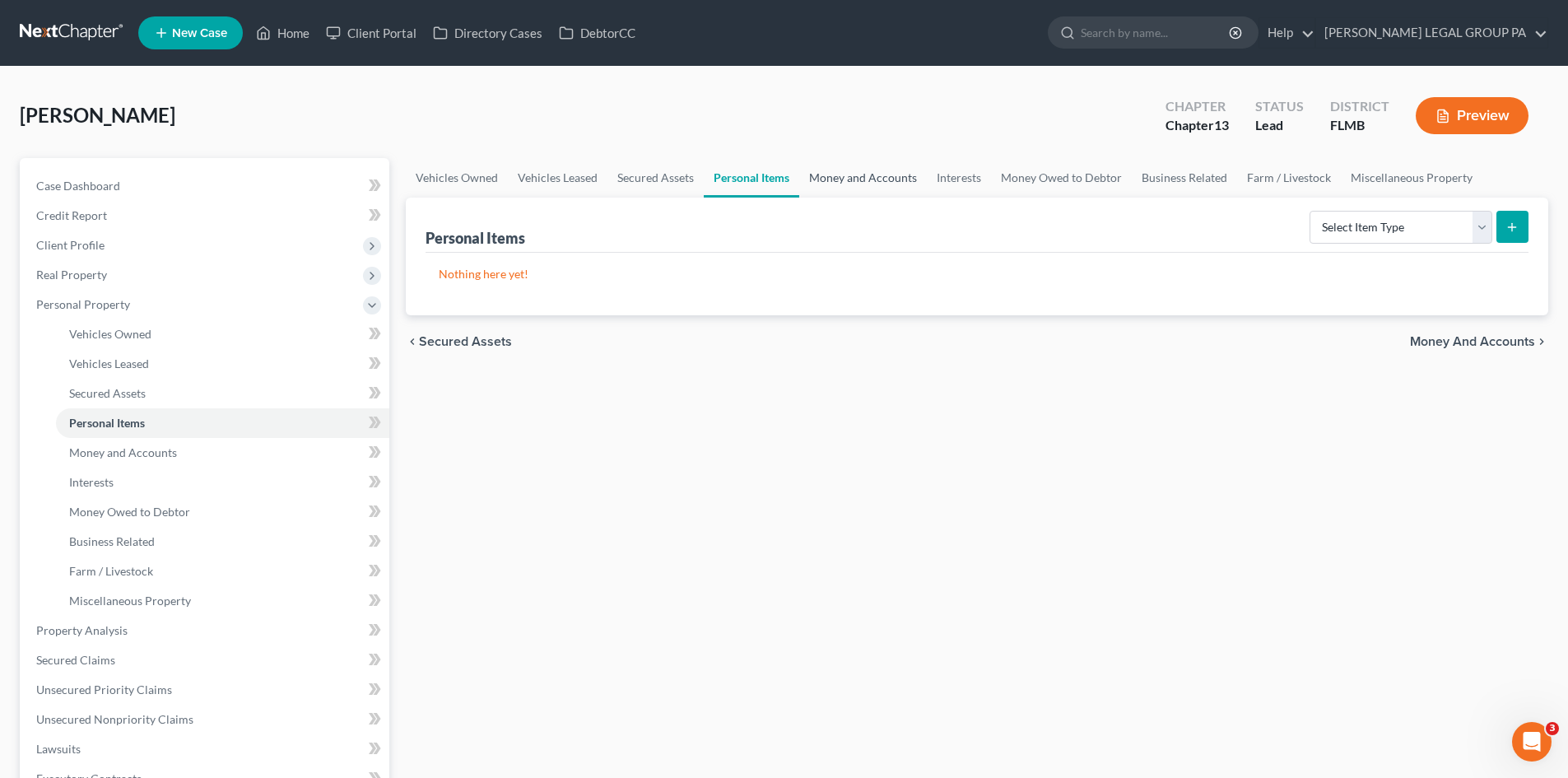
click at [850, 169] on link "Money and Accounts" at bounding box center [862, 178] width 128 height 40
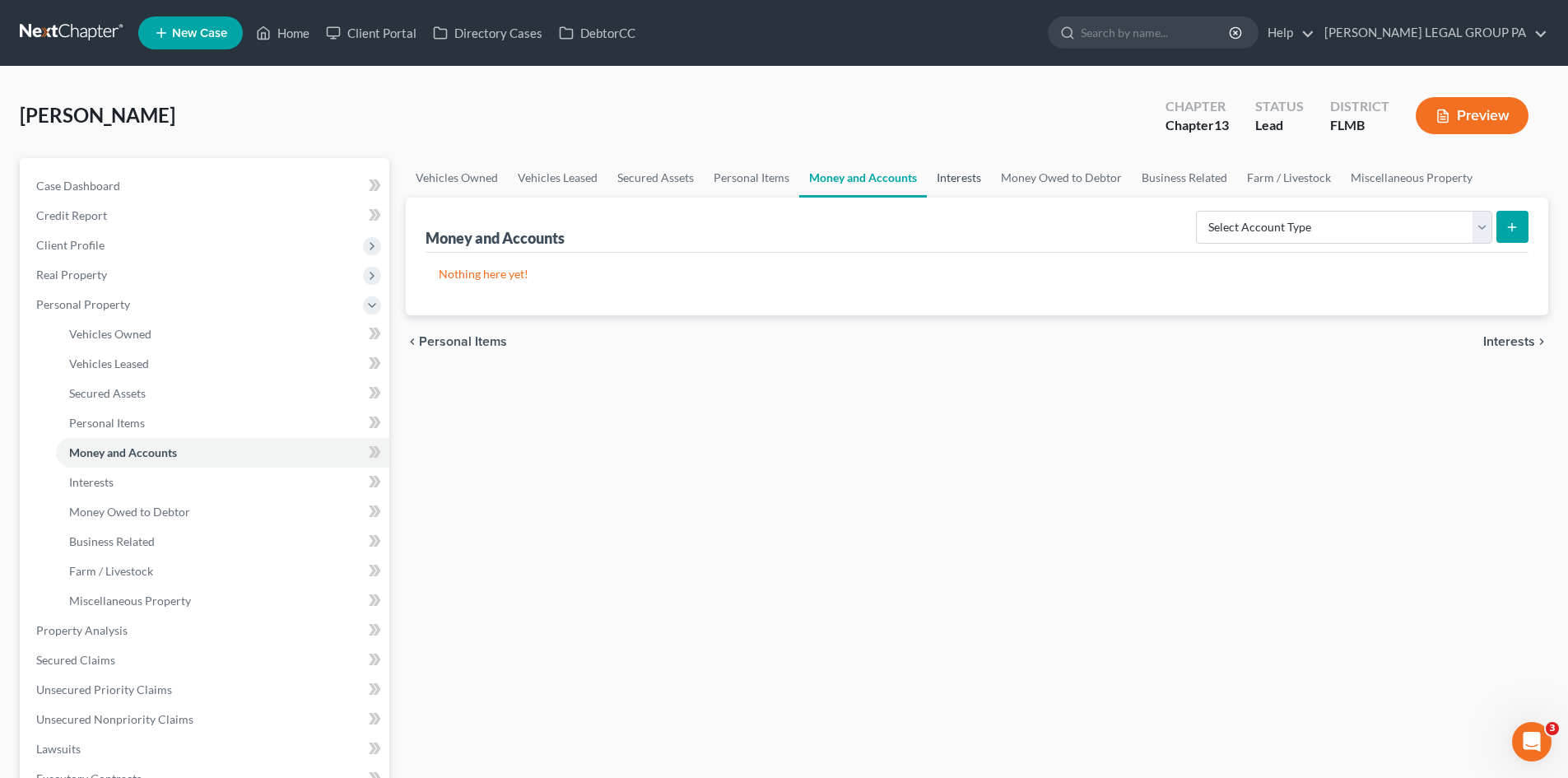
click at [967, 179] on link "Interests" at bounding box center [959, 178] width 65 height 40
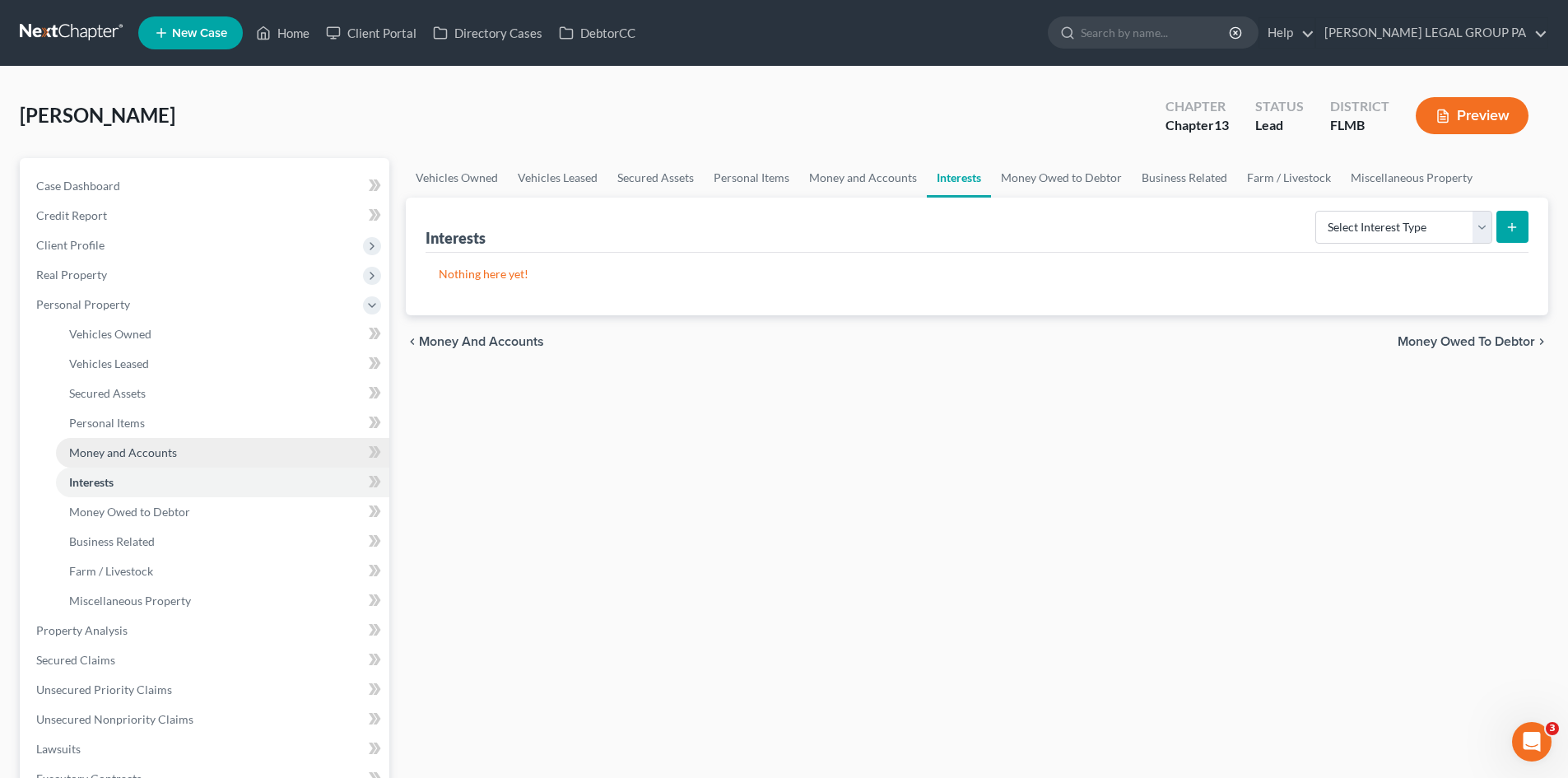
drag, startPoint x: 1191, startPoint y: 430, endPoint x: 194, endPoint y: 458, distance: 997.4
click at [1191, 430] on div "Vehicles Owned Vehicles Leased Secured Assets Personal Items Money and Accounts…" at bounding box center [978, 648] width 1159 height 980
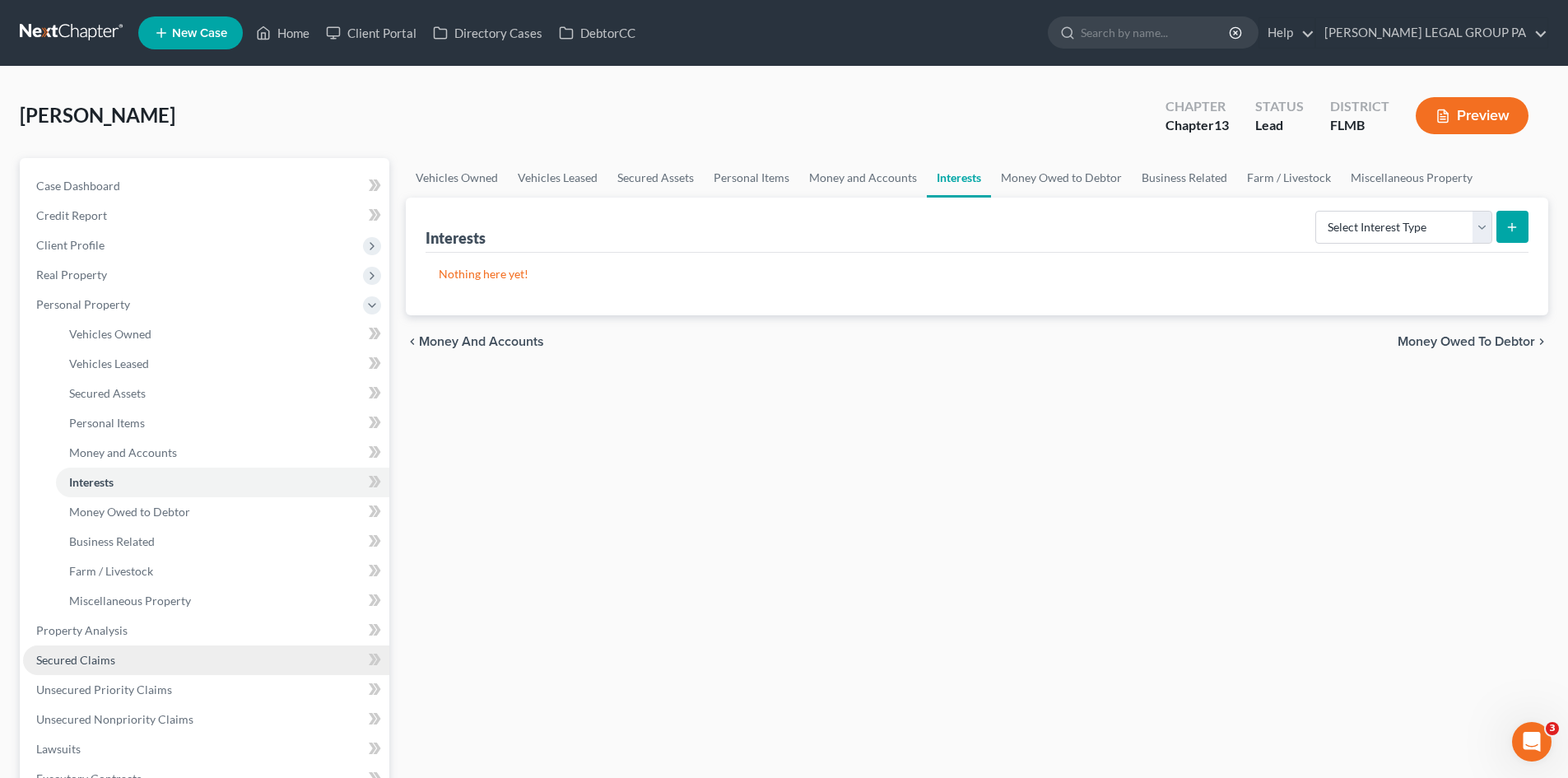
click at [144, 656] on link "Secured Claims" at bounding box center [205, 660] width 366 height 30
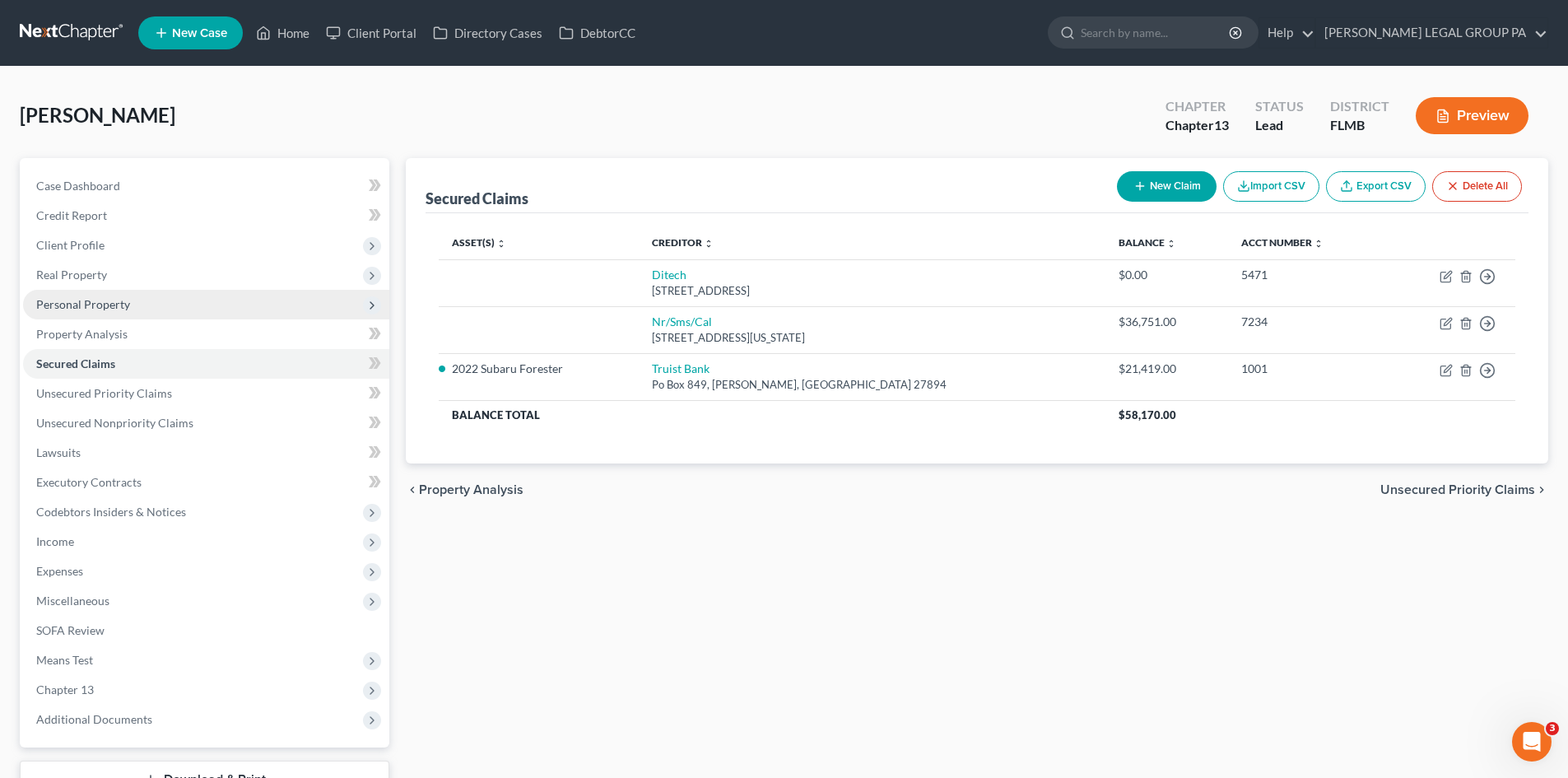
click at [145, 318] on span "Personal Property" at bounding box center [205, 305] width 366 height 30
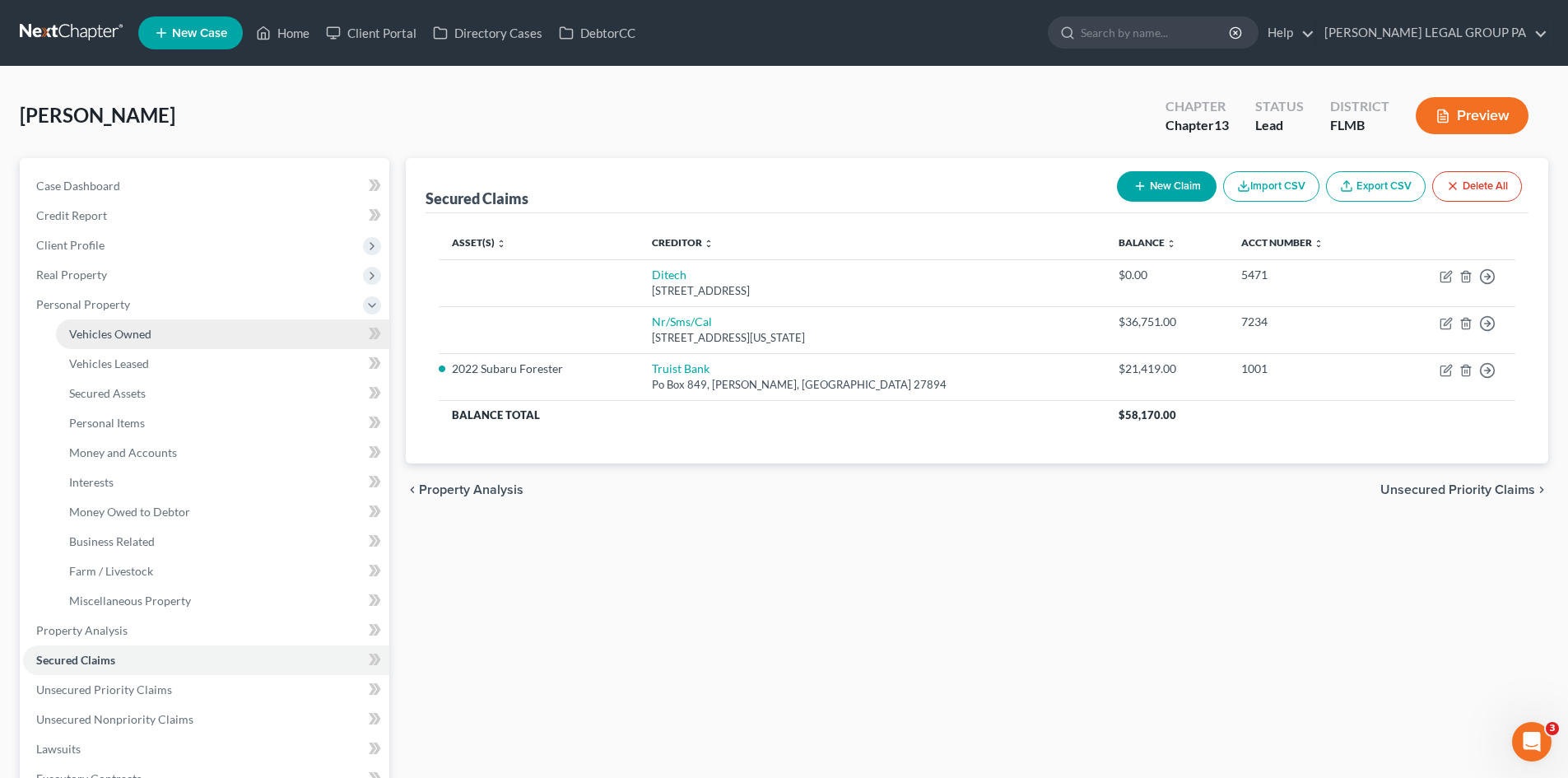
click at [219, 336] on link "Vehicles Owned" at bounding box center [222, 334] width 333 height 30
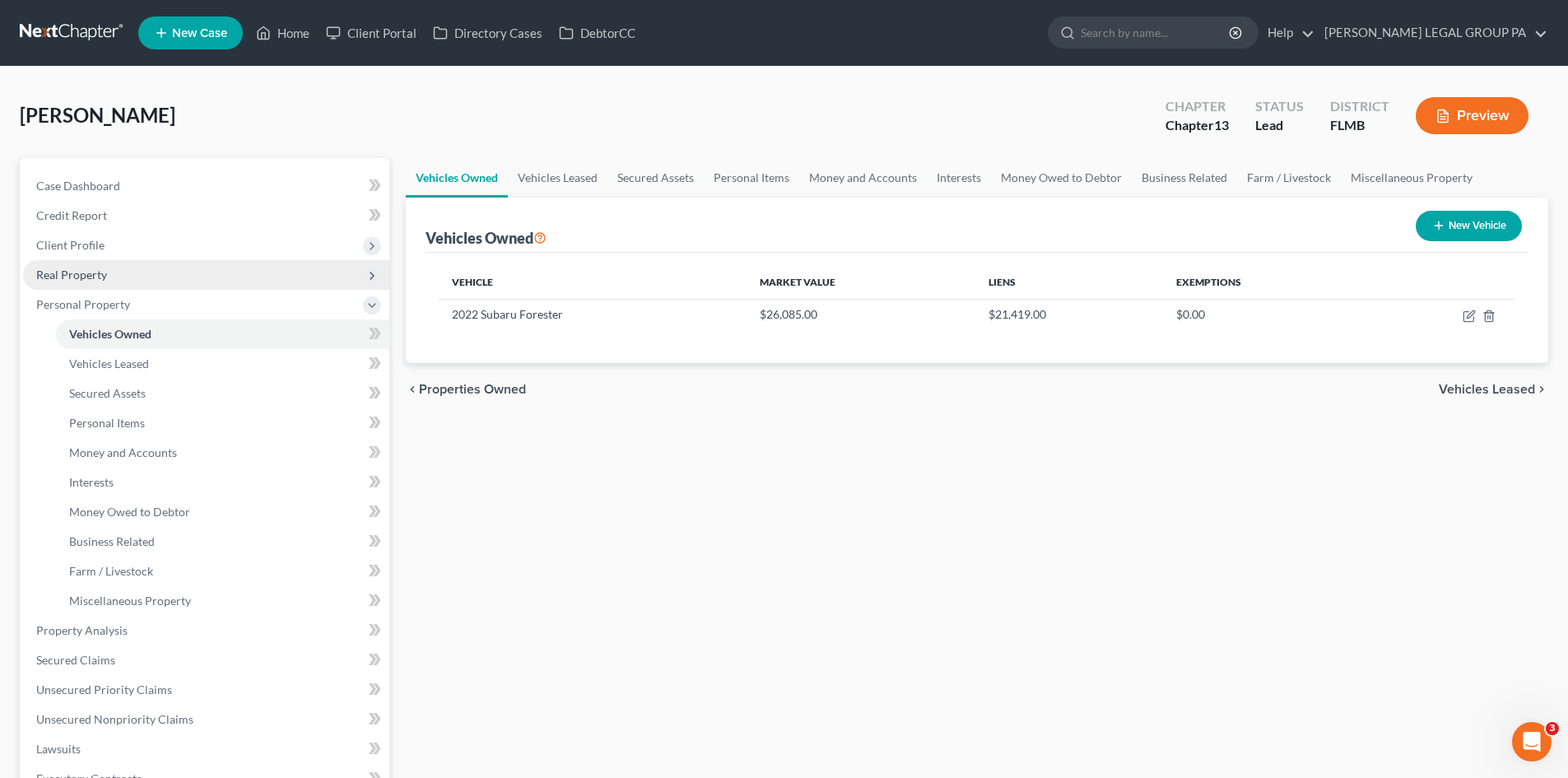
click at [118, 274] on span "Real Property" at bounding box center [205, 275] width 366 height 30
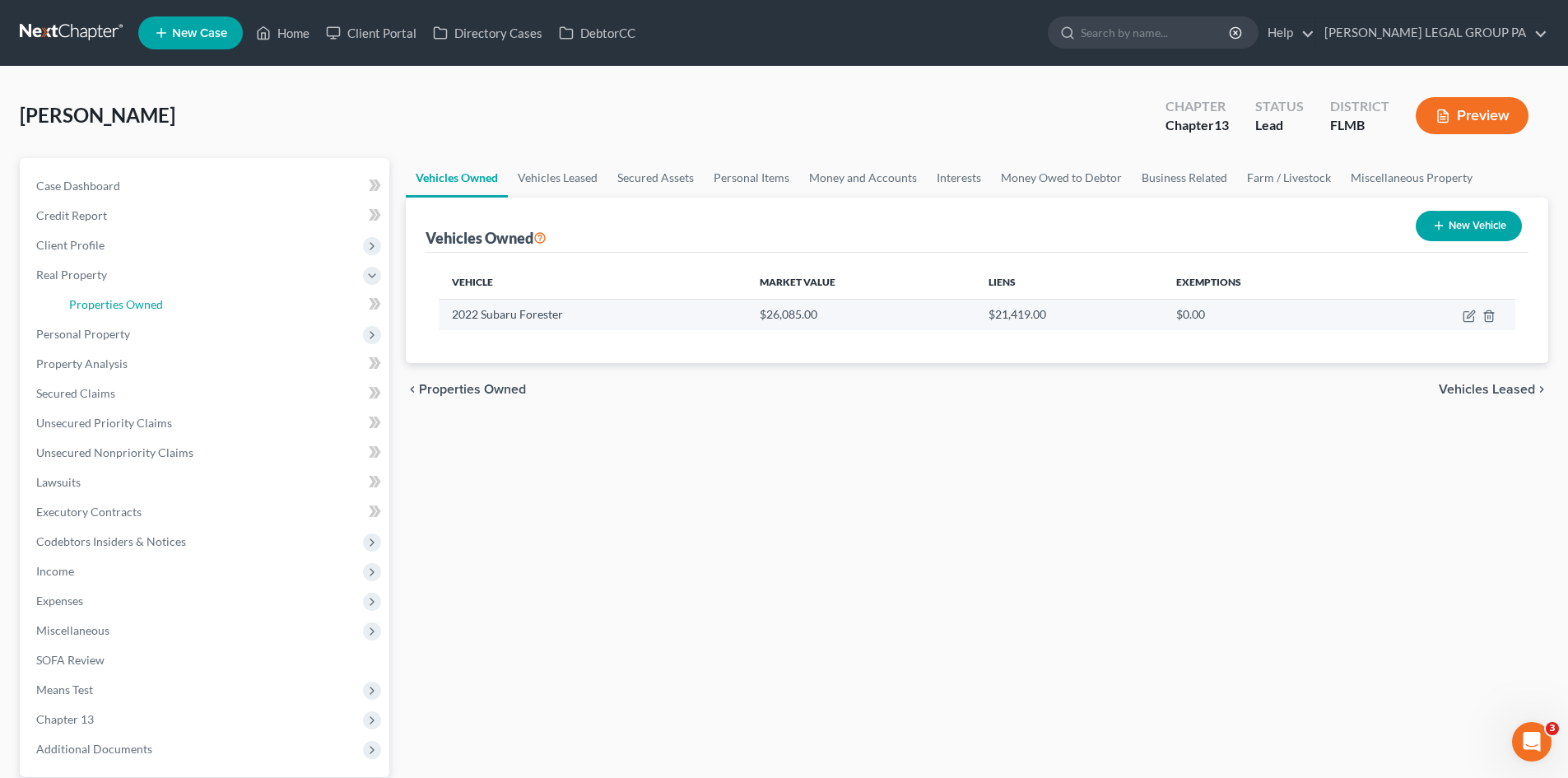
drag, startPoint x: 126, startPoint y: 298, endPoint x: 964, endPoint y: 299, distance: 838.0
click at [126, 299] on span "Properties Owned" at bounding box center [116, 304] width 94 height 14
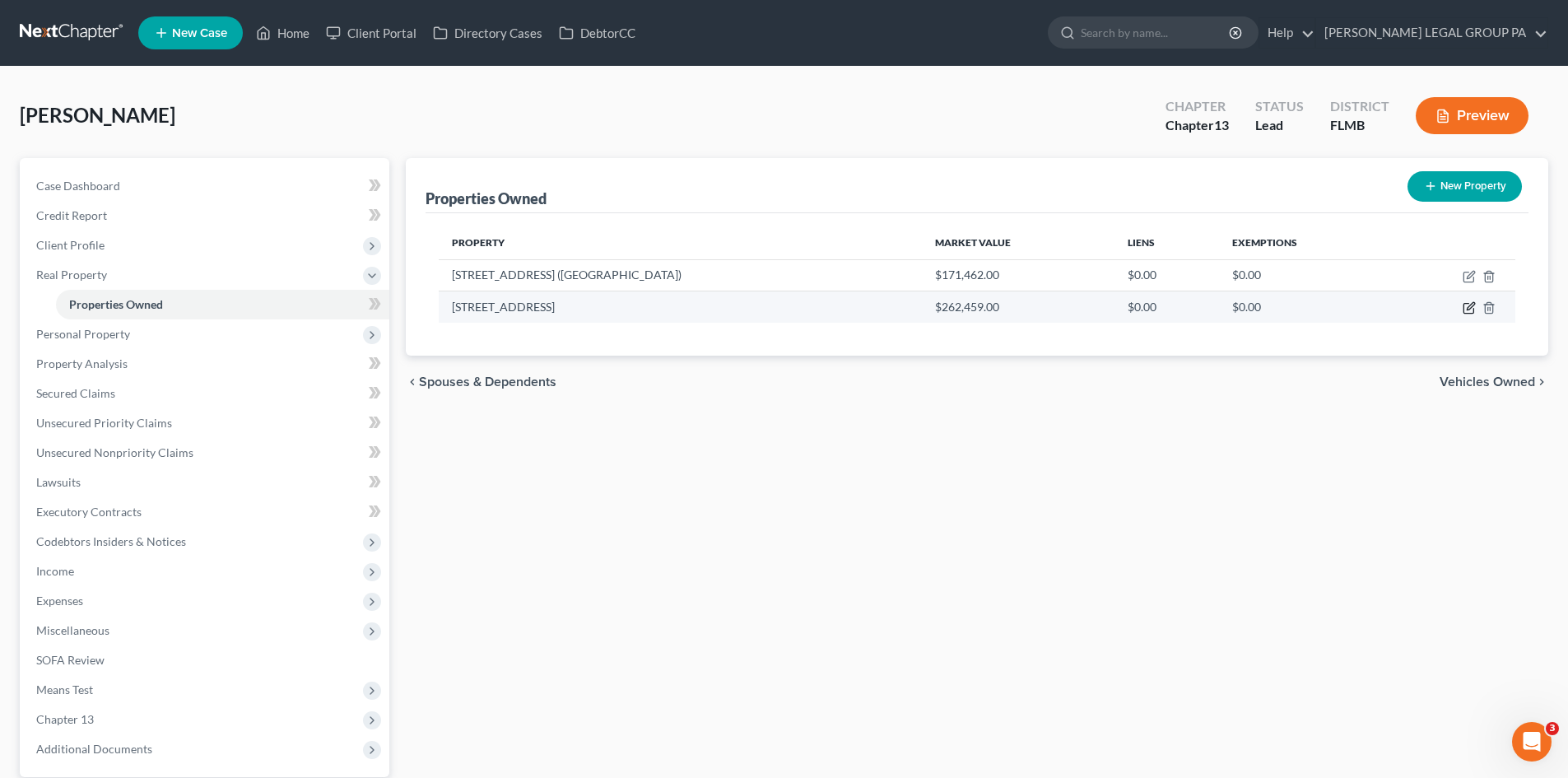
click at [1468, 312] on icon "button" at bounding box center [1469, 308] width 13 height 13
select select "9"
select select "50"
select select "0"
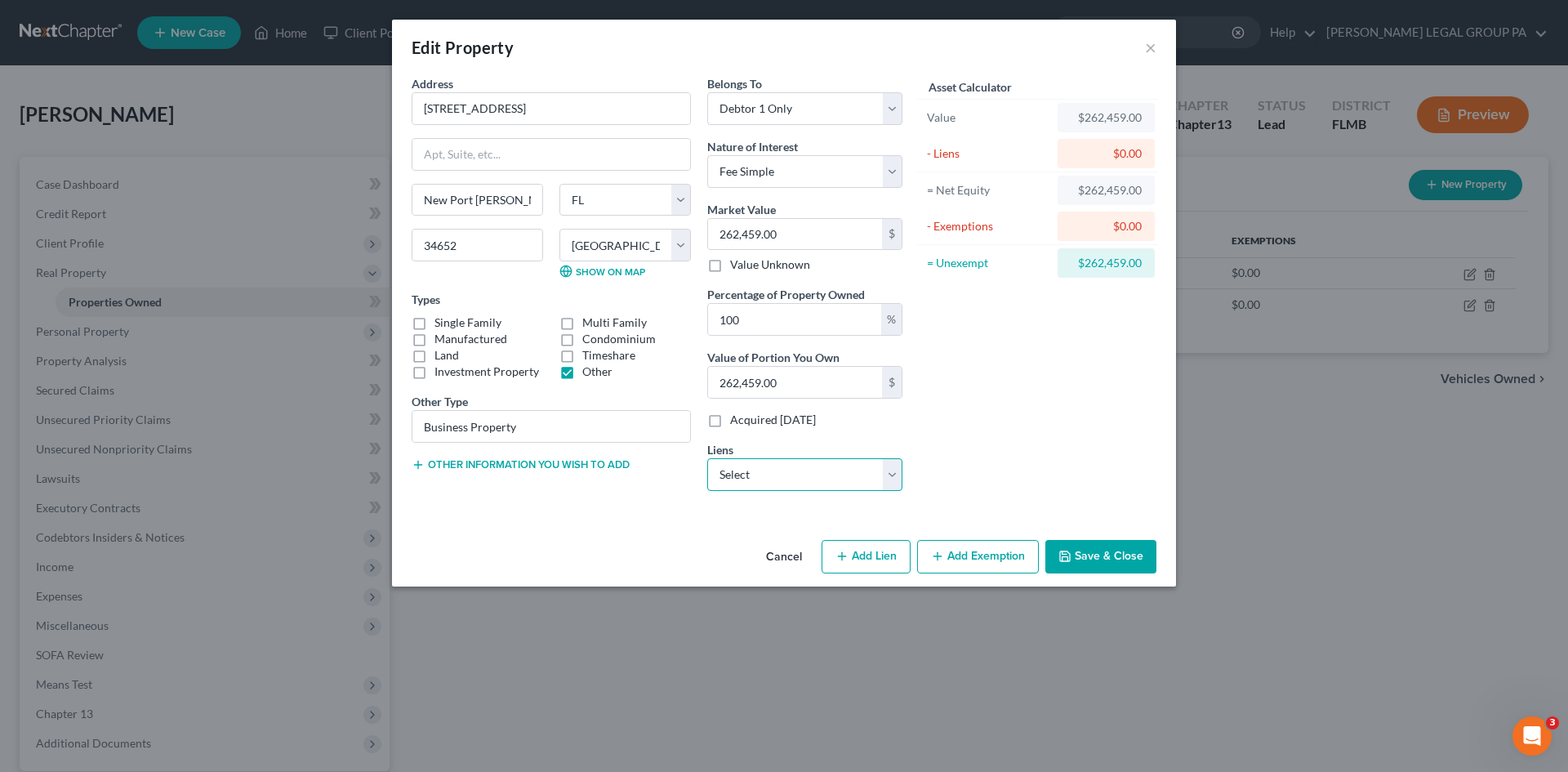
click at [792, 462] on select "Select Nr/Sms/Cal - $36,751.00 Ditech - $0.00" at bounding box center [804, 474] width 195 height 32
select select "0"
click at [707, 458] on select "Select Nr/Sms/Cal - $36,751.00 Ditech - $0.00" at bounding box center [804, 474] width 195 height 32
select select
select select "39"
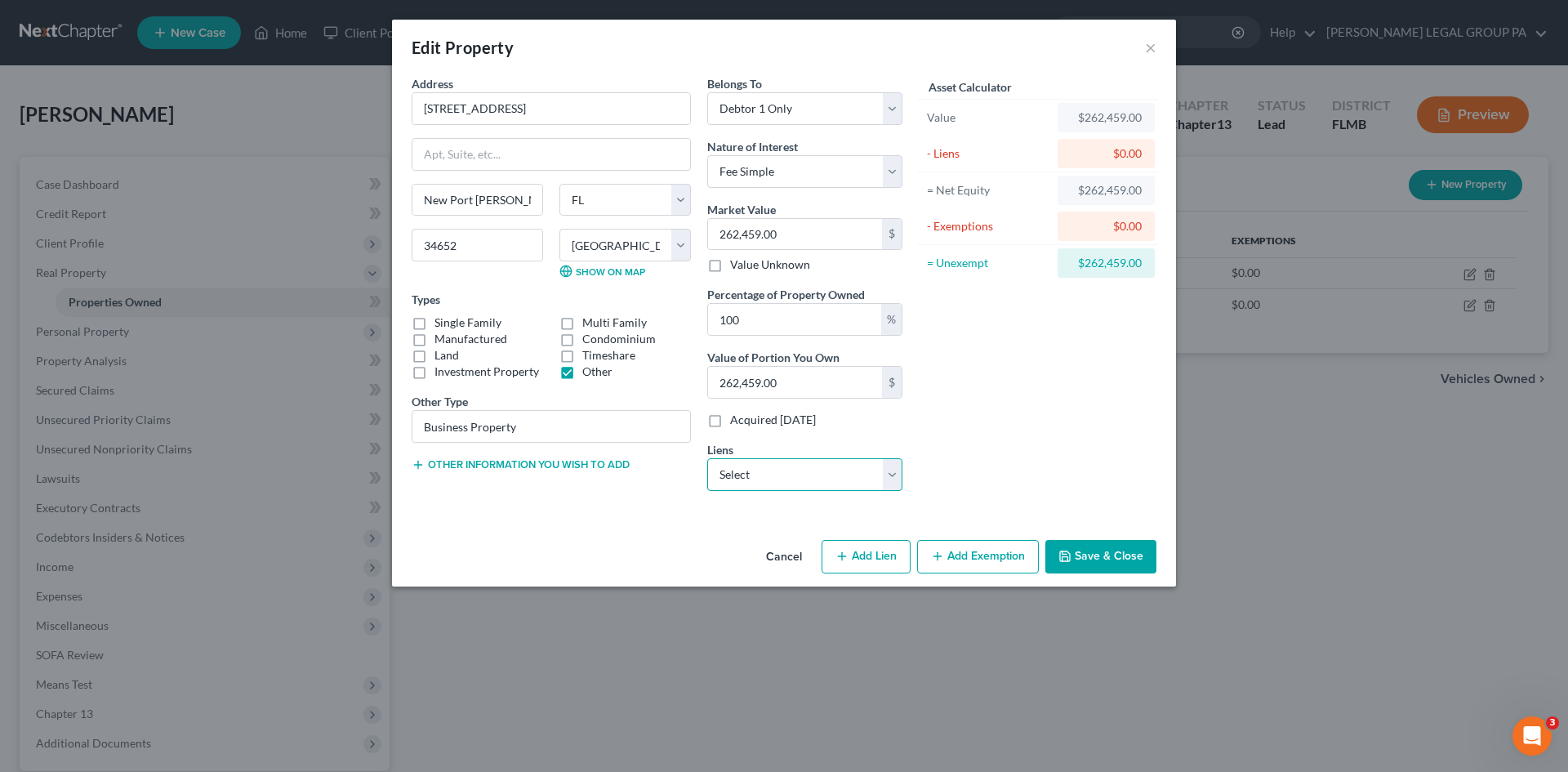
select select "0"
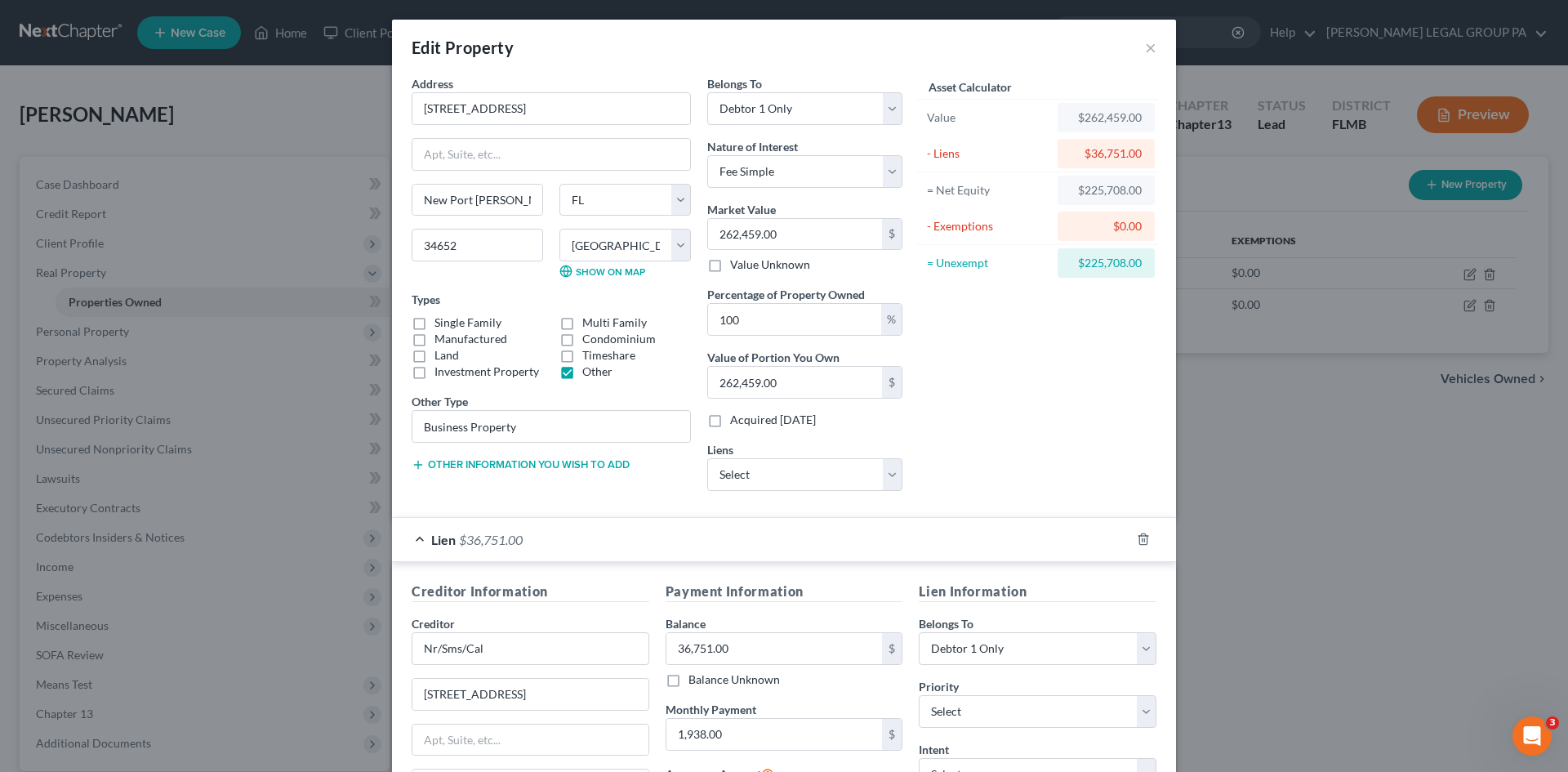
click at [1008, 417] on div "Asset Calculator Value $262,459.00 - Liens $36,751.00 = Net Equity $225,708.00 …" at bounding box center [1037, 289] width 254 height 428
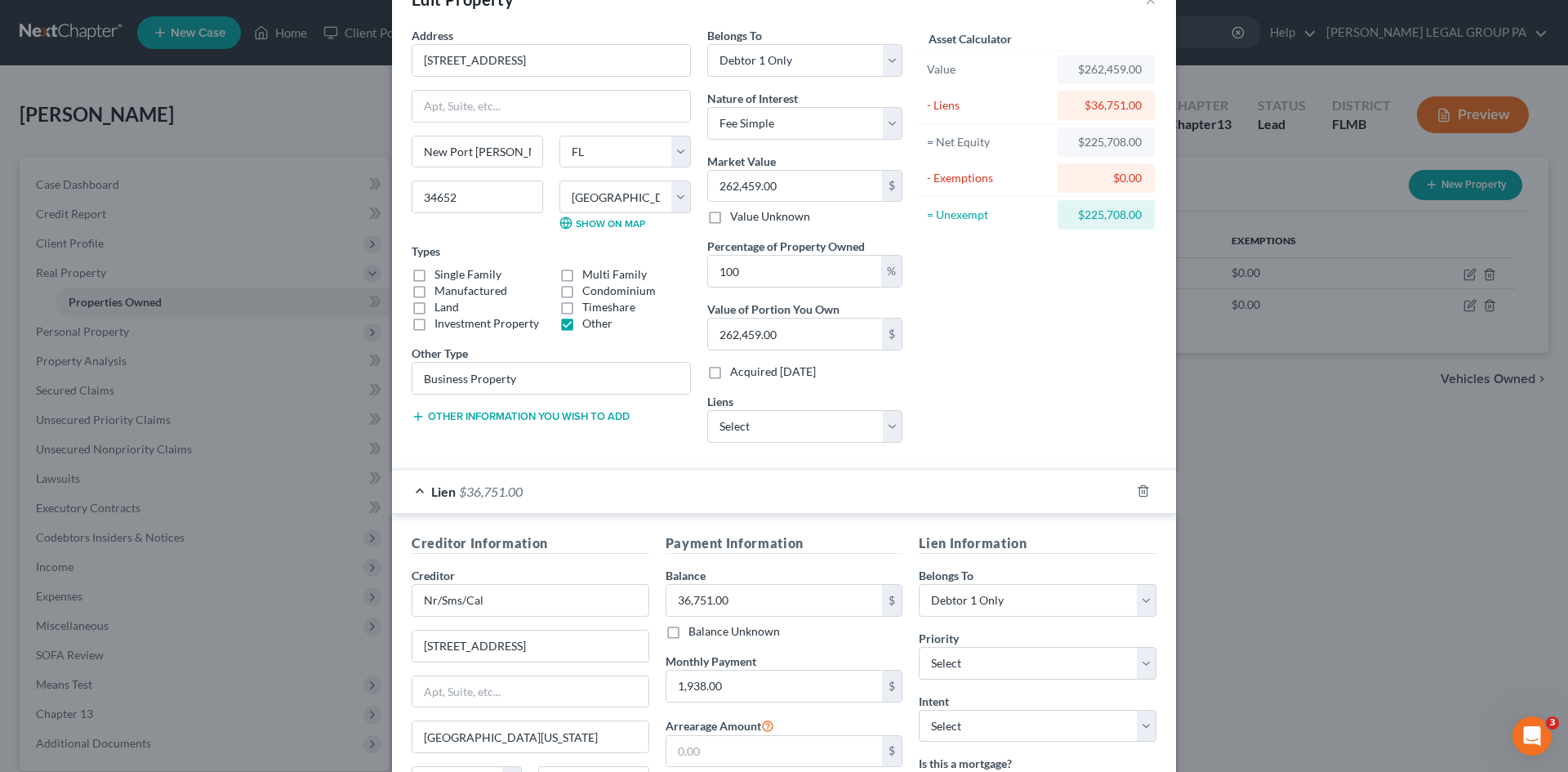
scroll to position [82, 0]
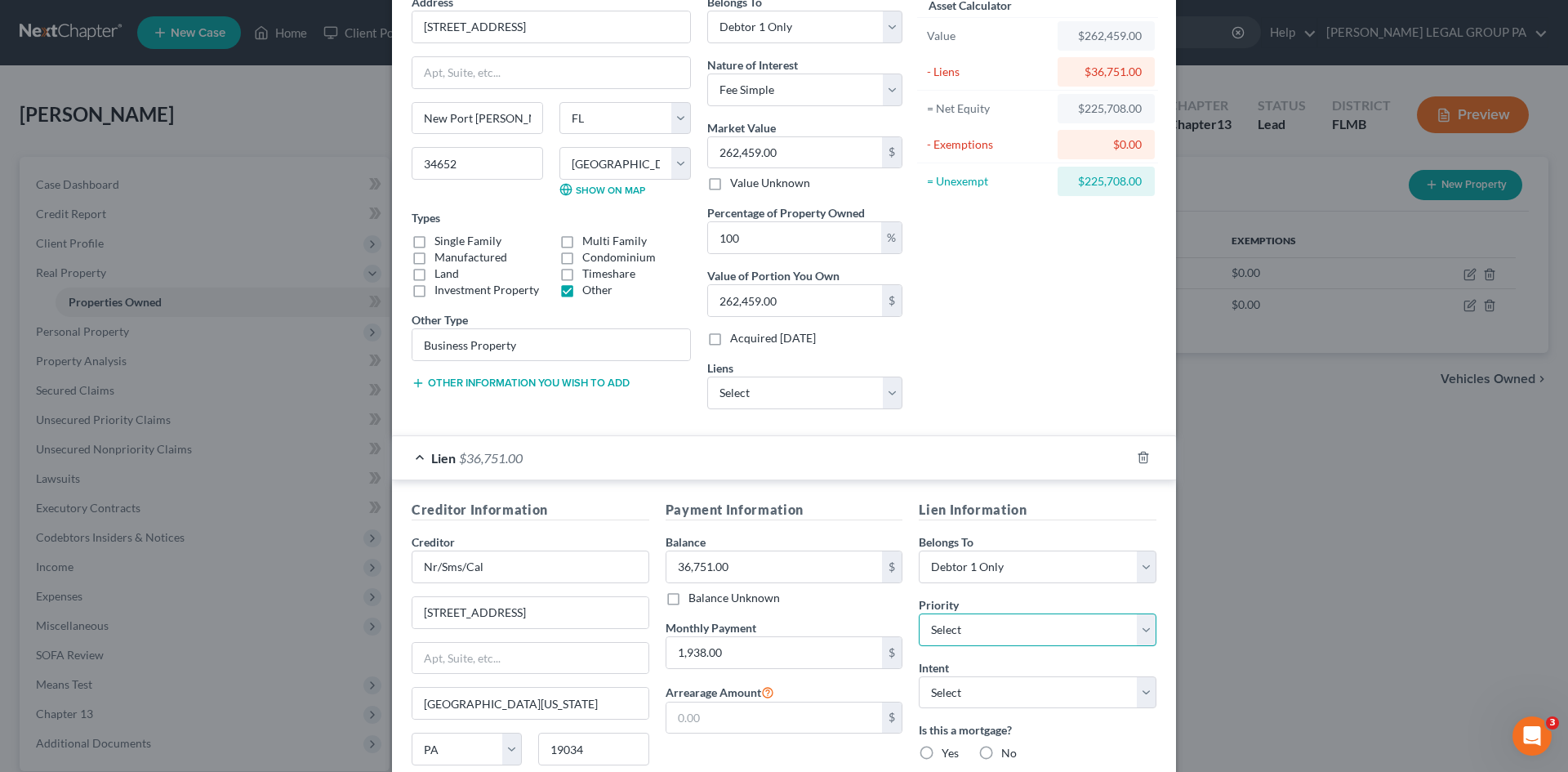
drag, startPoint x: 1035, startPoint y: 639, endPoint x: 1025, endPoint y: 620, distance: 21.5
click at [1035, 639] on select "Select 1st 2nd 3rd 4th 5th 6th 7th 8th 9th 10th 11th 12th 13th 14th 15th 16th 1…" at bounding box center [1036, 629] width 237 height 32
select select "0"
click at [918, 613] on select "Select 1st 2nd 3rd 4th 5th 6th 7th 8th 9th 10th 11th 12th 13th 14th 15th 16th 1…" at bounding box center [1036, 629] width 237 height 32
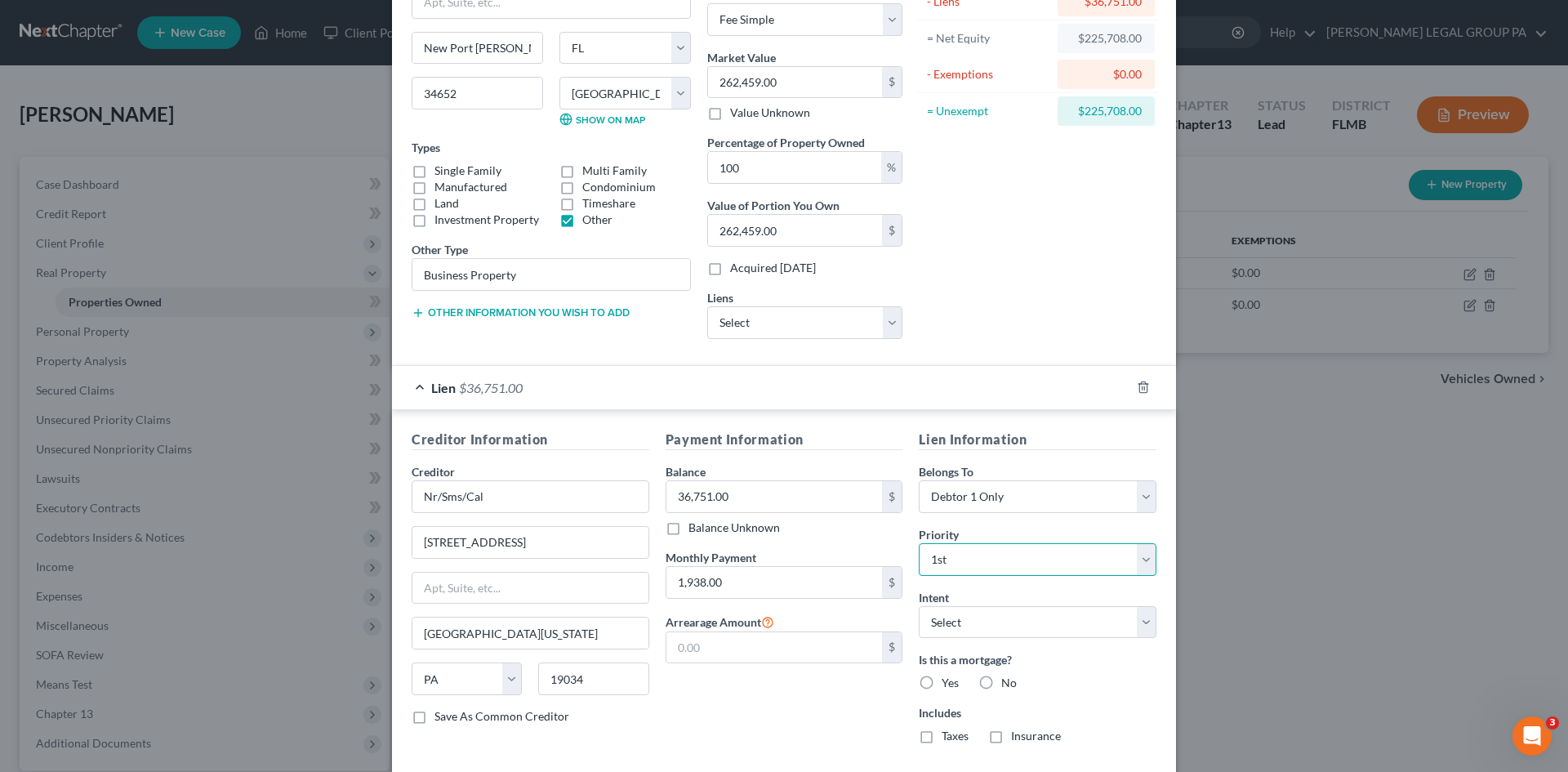
scroll to position [240, 0]
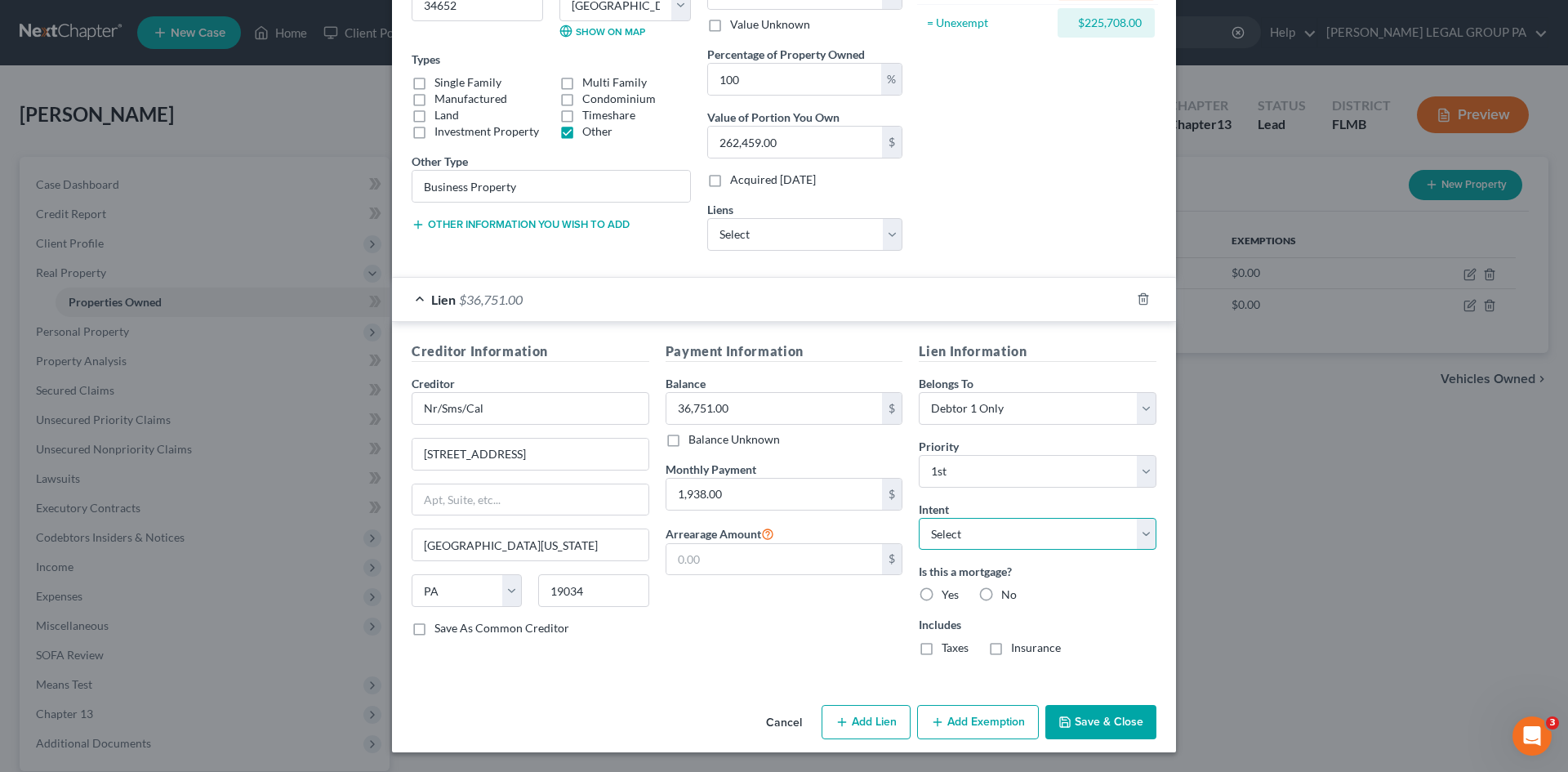
click at [1018, 539] on select "Select Surrender Redeem Reaffirm Avoid Other" at bounding box center [1036, 534] width 237 height 32
select select "2"
click at [918, 518] on select "Select Surrender Redeem Reaffirm Avoid Other" at bounding box center [1036, 534] width 237 height 32
click at [941, 593] on label "Yes" at bounding box center [949, 595] width 17 height 17
click at [948, 593] on input "Yes" at bounding box center [953, 592] width 11 height 11
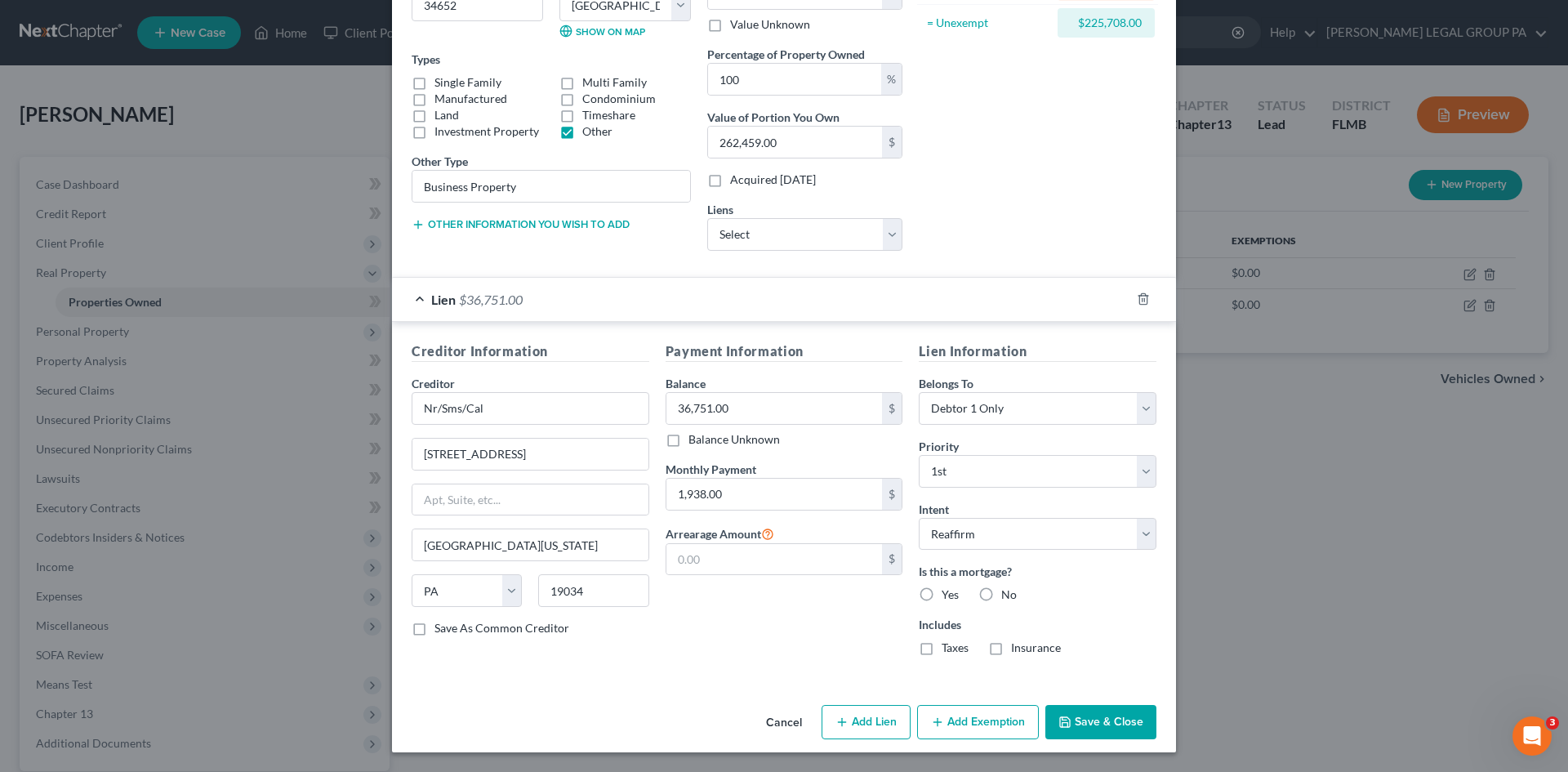
radio input "true"
click at [941, 646] on label "Taxes" at bounding box center [954, 647] width 27 height 17
click at [948, 646] on input "Taxes" at bounding box center [953, 644] width 11 height 11
checkbox input "true"
click at [1011, 649] on label "Insurance" at bounding box center [1035, 647] width 50 height 17
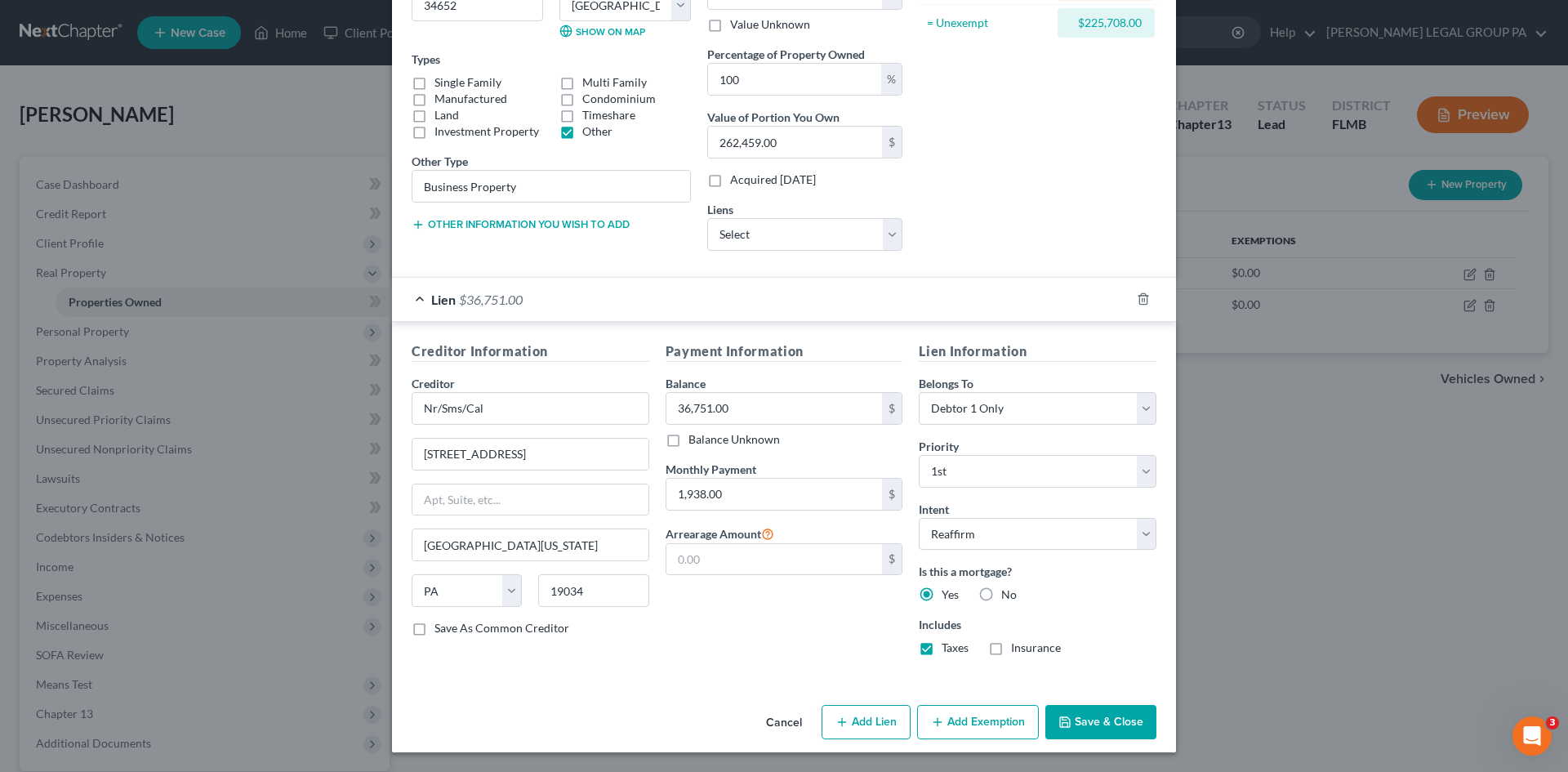
click at [1017, 649] on input "Insurance" at bounding box center [1022, 644] width 11 height 11
click at [1088, 726] on button "Save & Close" at bounding box center [1100, 722] width 111 height 34
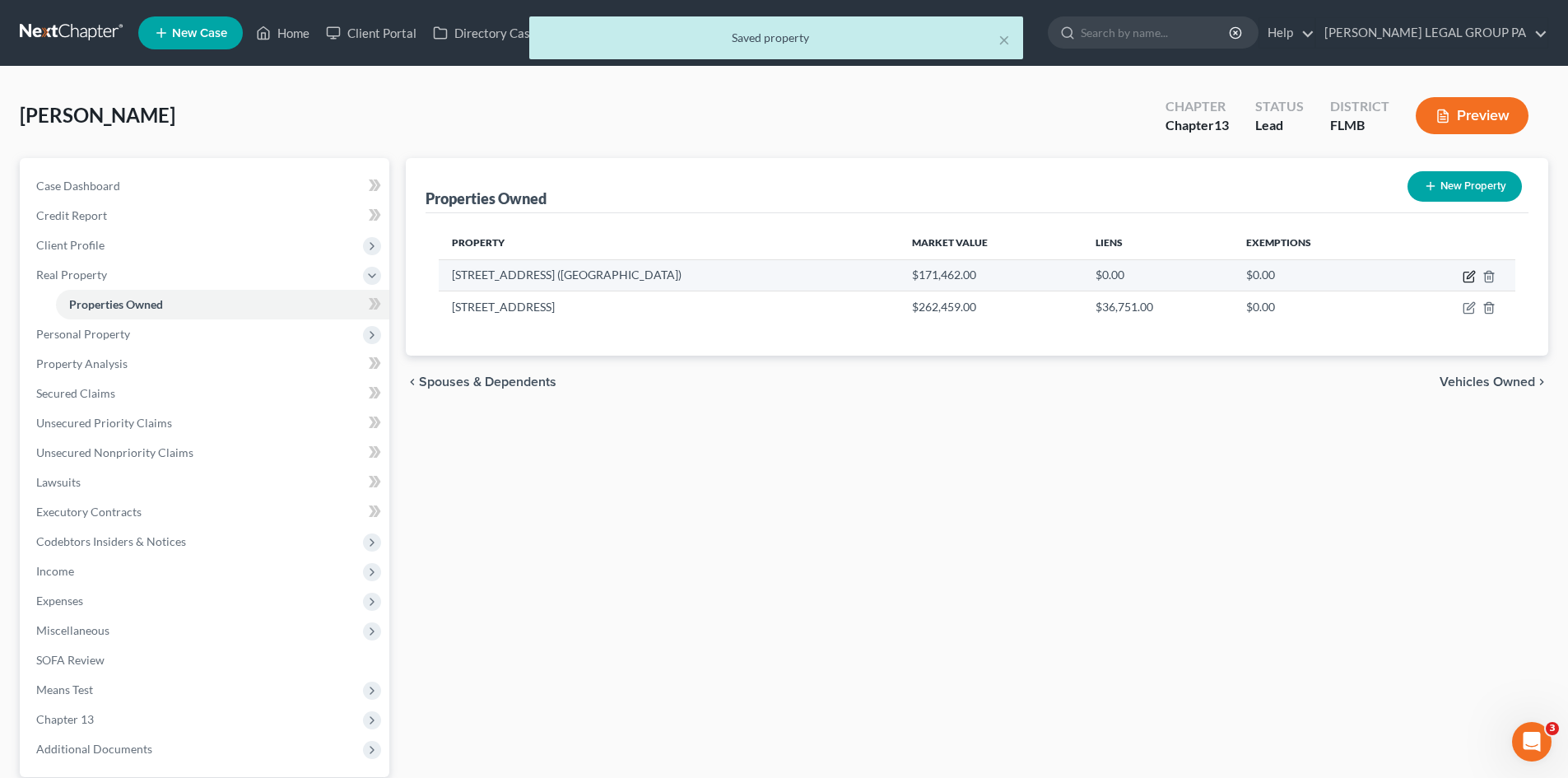
click at [1468, 277] on icon "button" at bounding box center [1470, 274] width 7 height 7
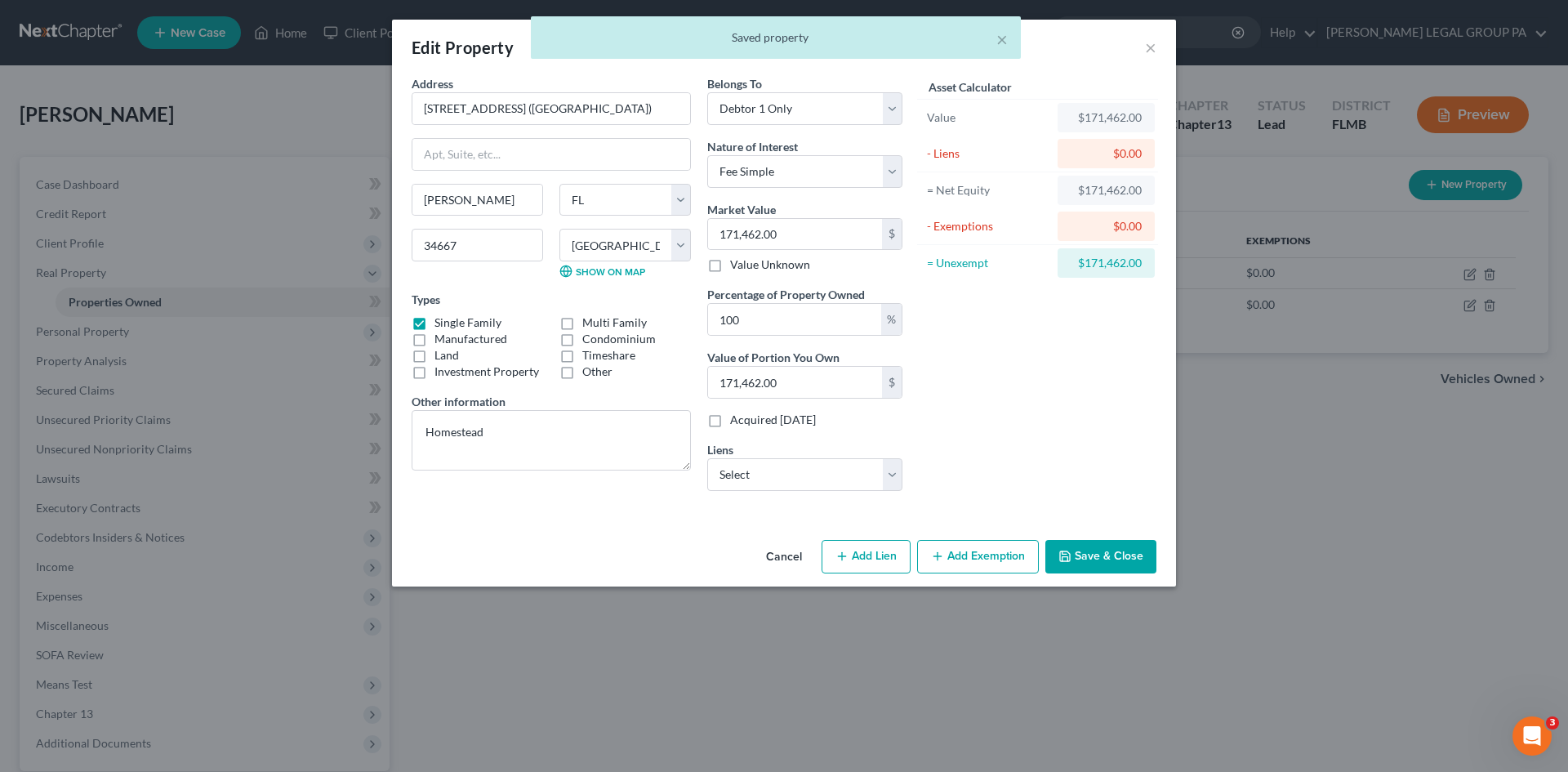
click at [980, 554] on button "Add Exemption" at bounding box center [977, 556] width 122 height 34
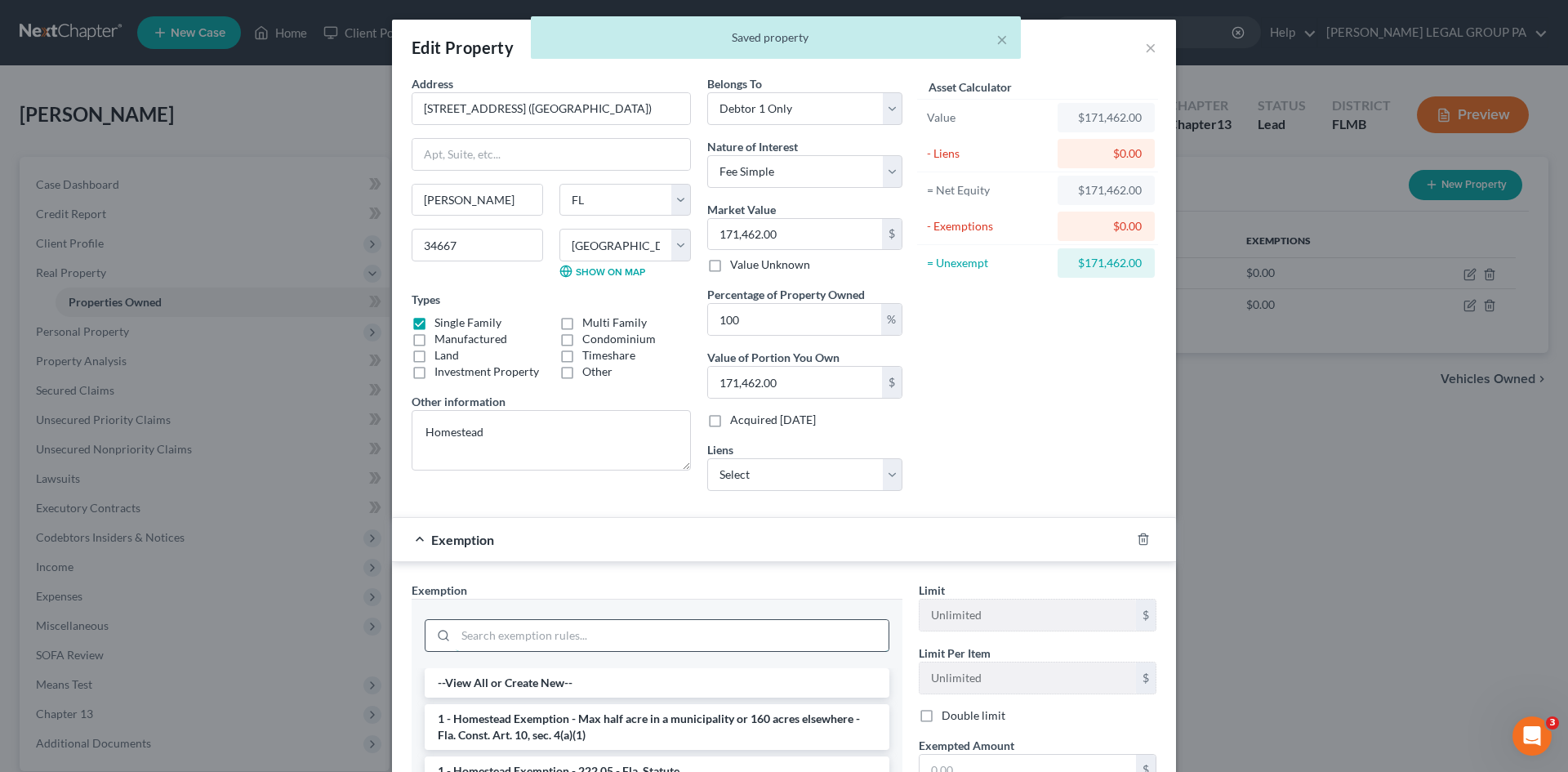
click at [625, 644] on input "search" at bounding box center [672, 636] width 433 height 32
click at [684, 725] on li "1 - Homestead Exemption - Max half acre in a municipality or 160 acres elsewher…" at bounding box center [657, 727] width 465 height 45
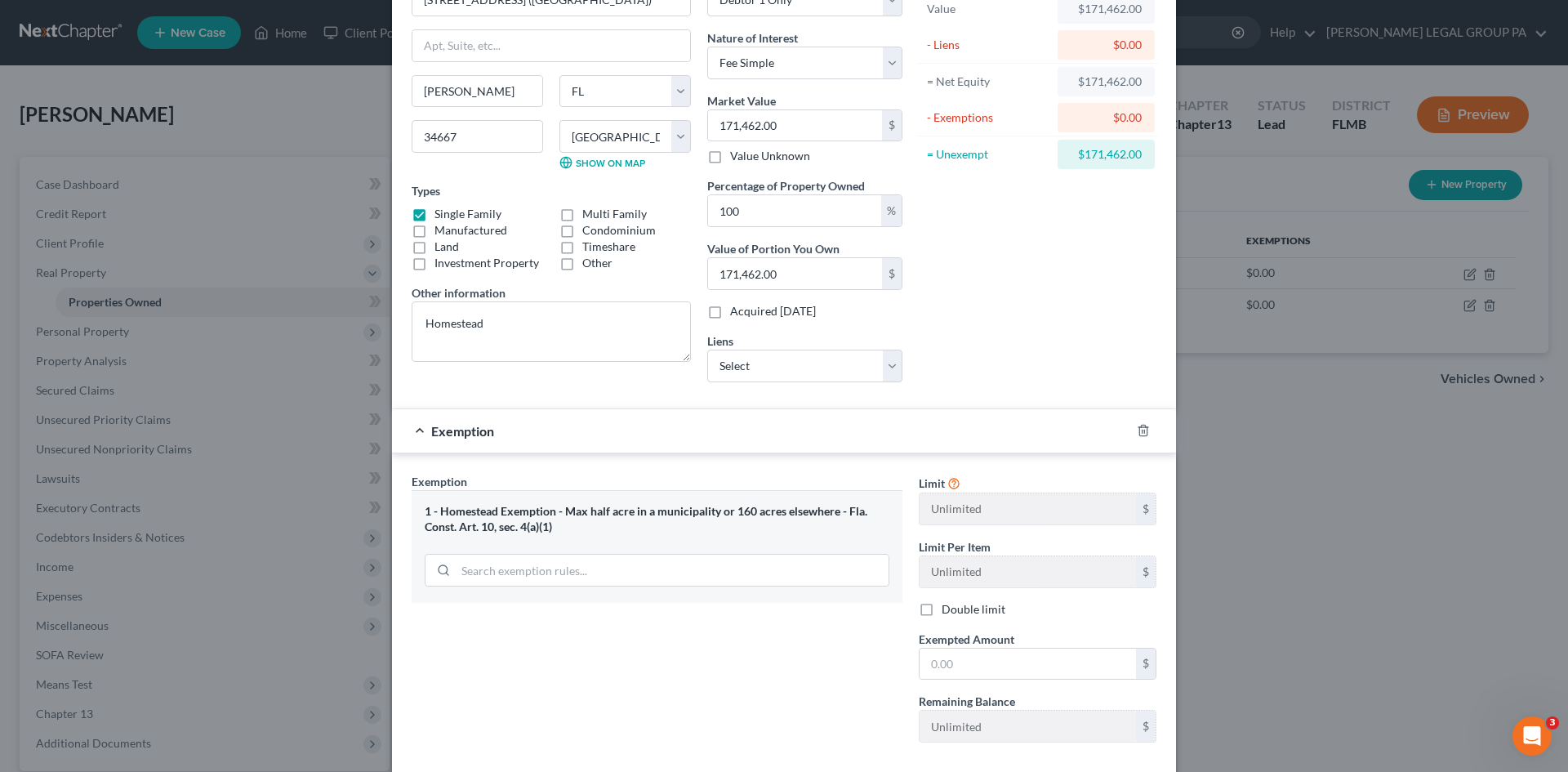
scroll to position [82, 0]
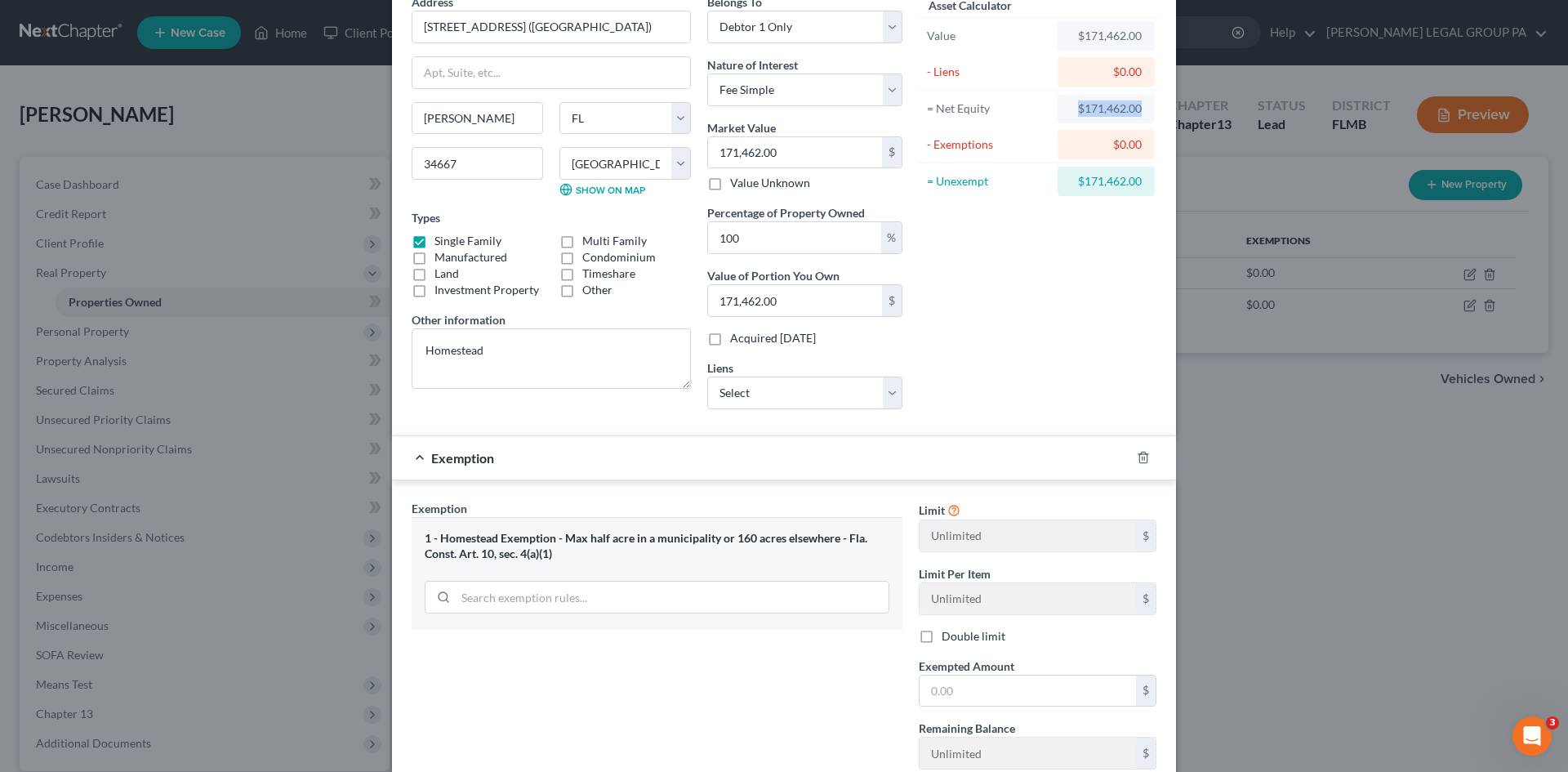
drag, startPoint x: 1067, startPoint y: 114, endPoint x: 1144, endPoint y: 104, distance: 77.6
click at [1144, 104] on div "$171,462.00" at bounding box center [1105, 108] width 97 height 30
copy div "$171,462.00"
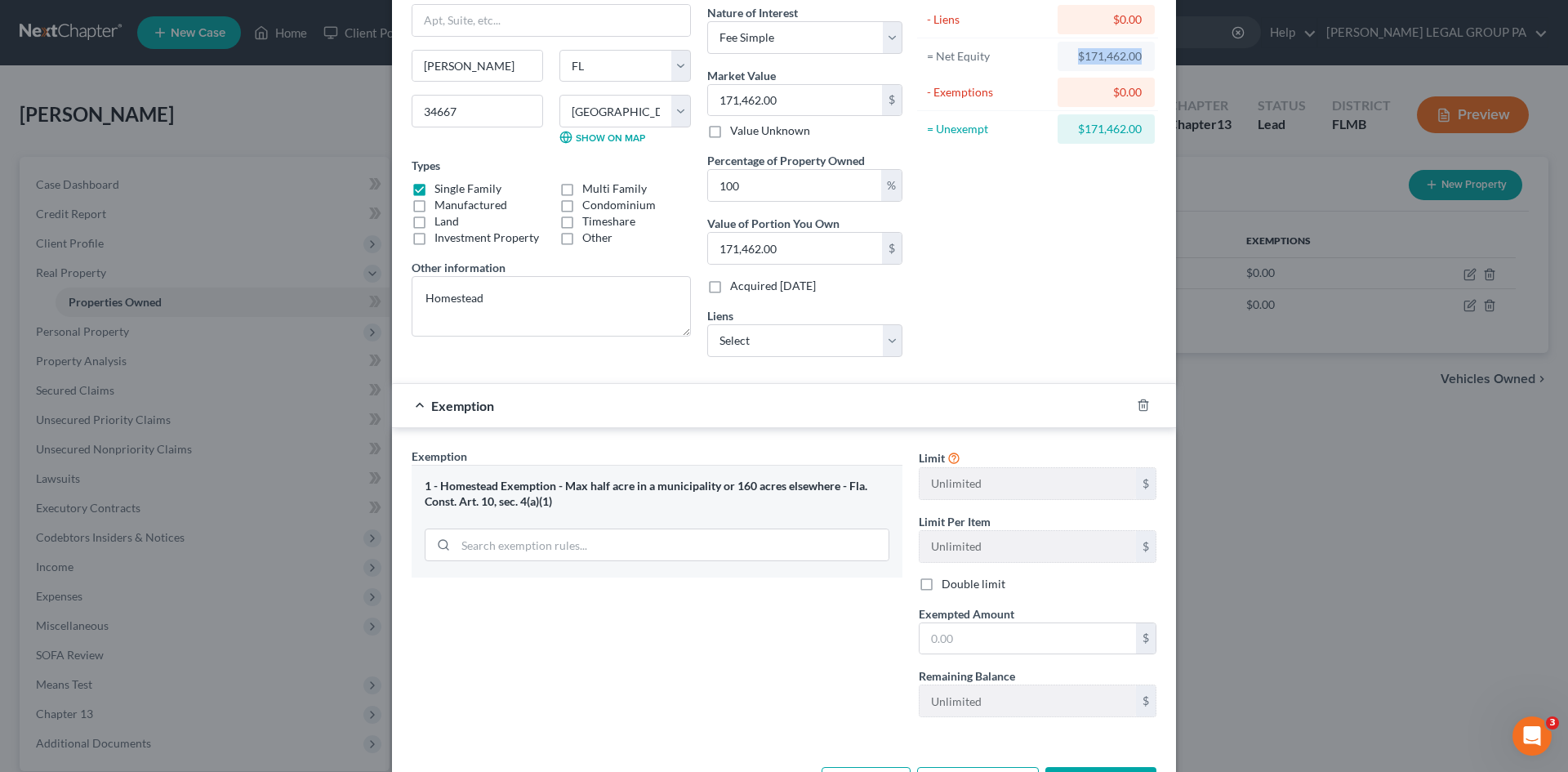
scroll to position [163, 0]
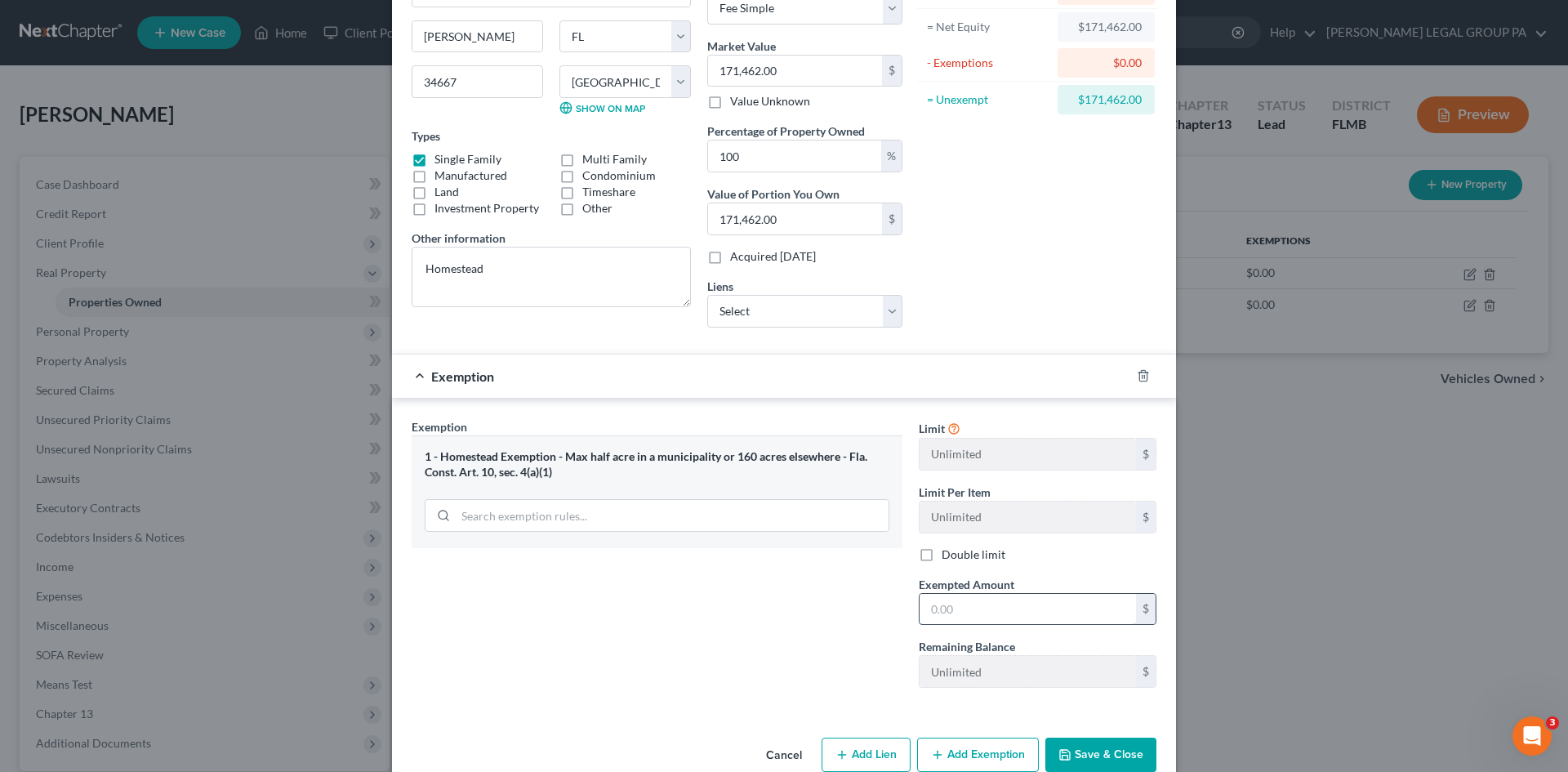
click at [1012, 609] on input "text" at bounding box center [1028, 610] width 217 height 32
paste input "$171,462.00"
click at [1035, 269] on div "Asset Calculator Value $171,462.00 - Liens $0.00 = Net Equity $171,462.00 - Exe…" at bounding box center [1037, 125] width 254 height 428
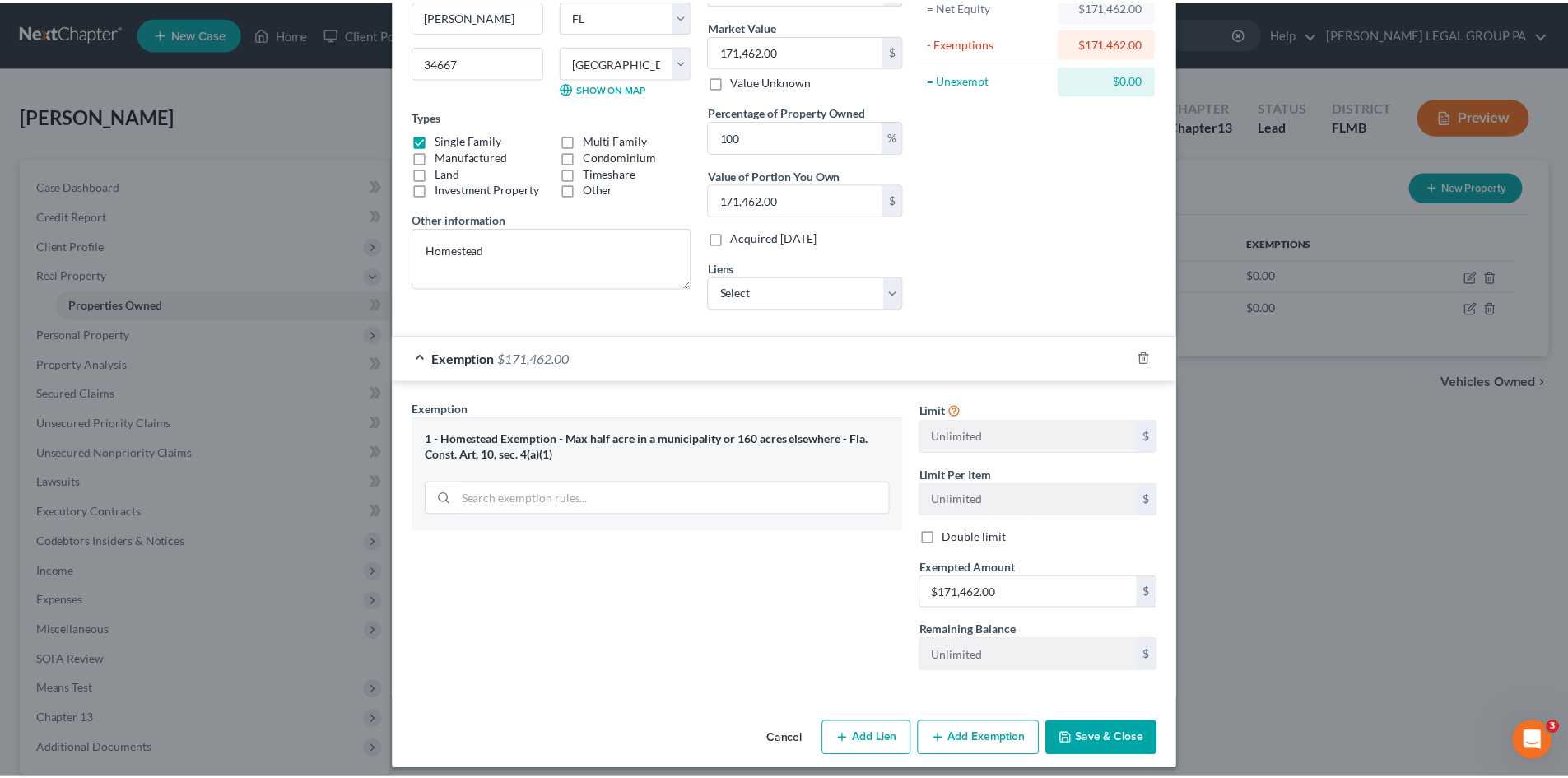
scroll to position [197, 0]
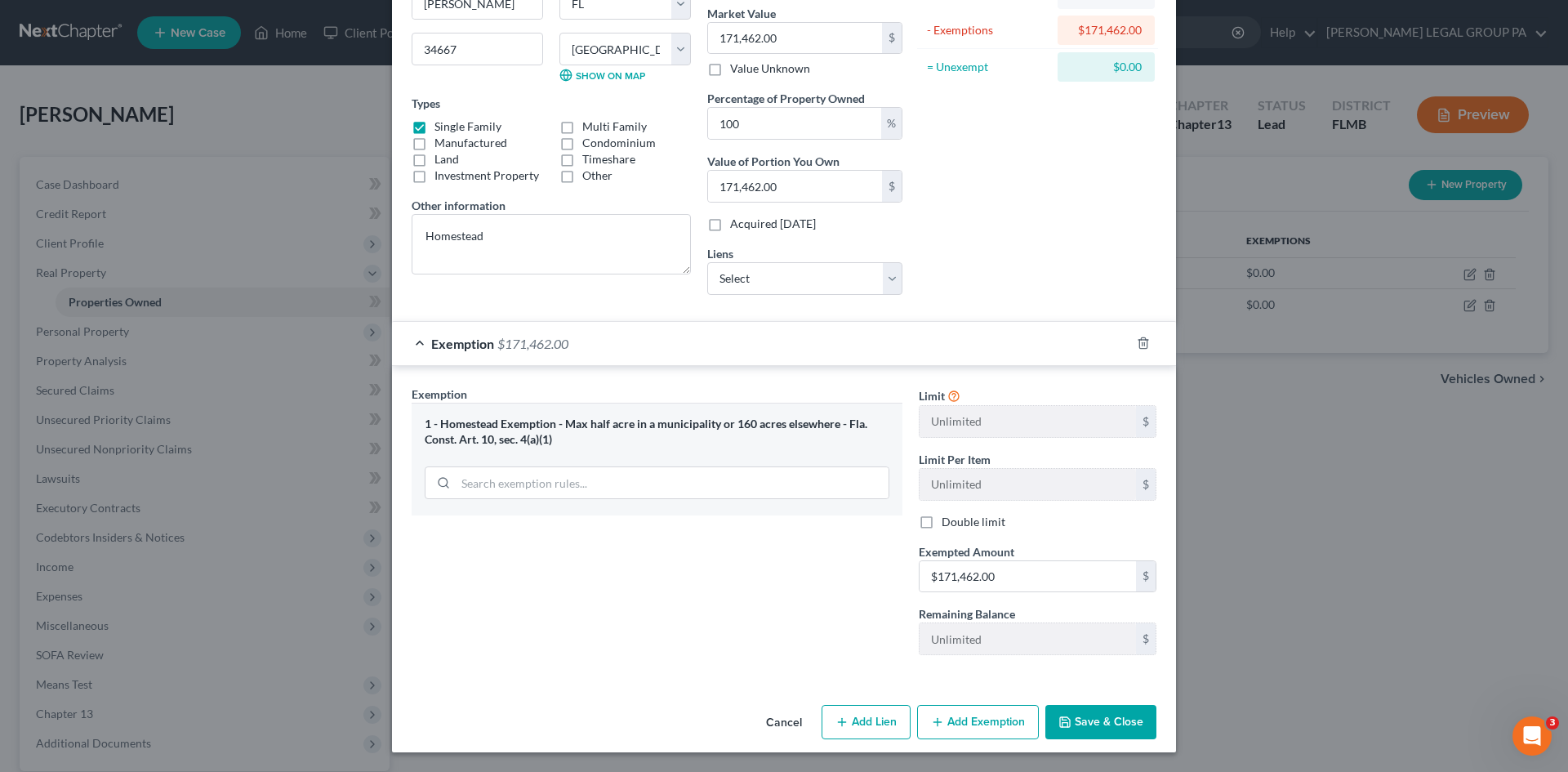
click at [1118, 731] on button "Save & Close" at bounding box center [1100, 722] width 111 height 34
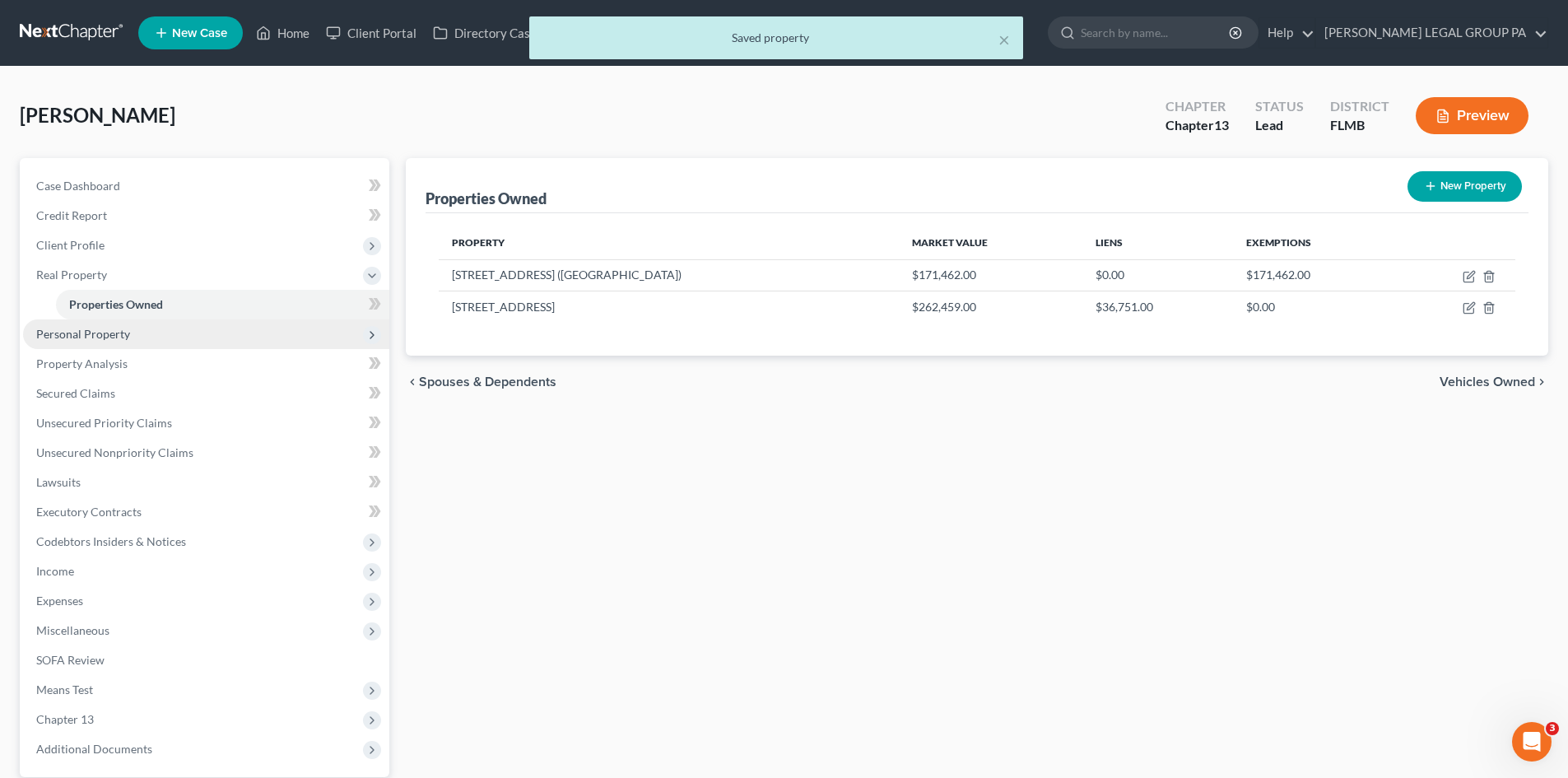
click at [94, 335] on span "Personal Property" at bounding box center [82, 333] width 94 height 14
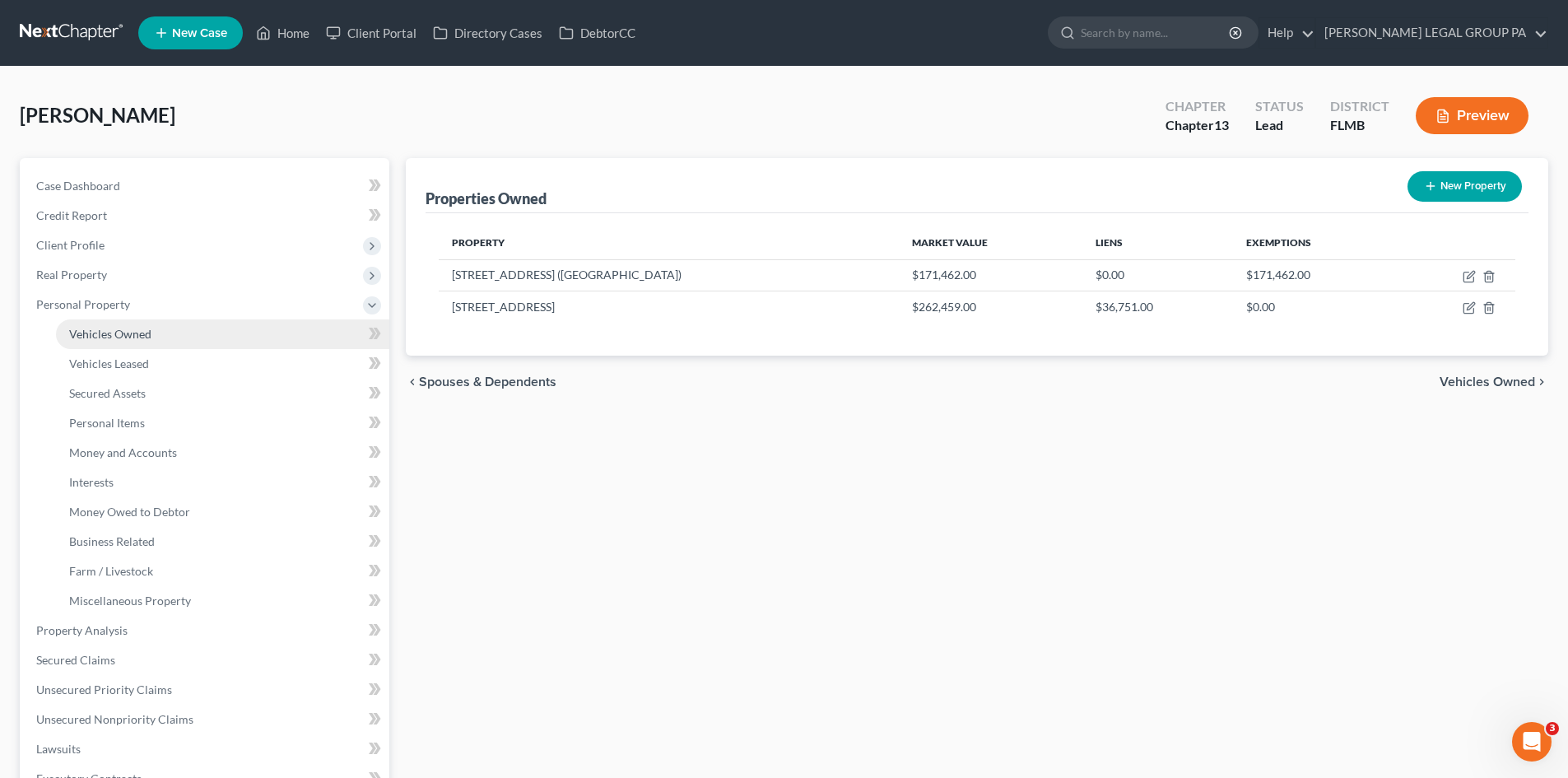
click at [131, 333] on span "Vehicles Owned" at bounding box center [110, 333] width 82 height 14
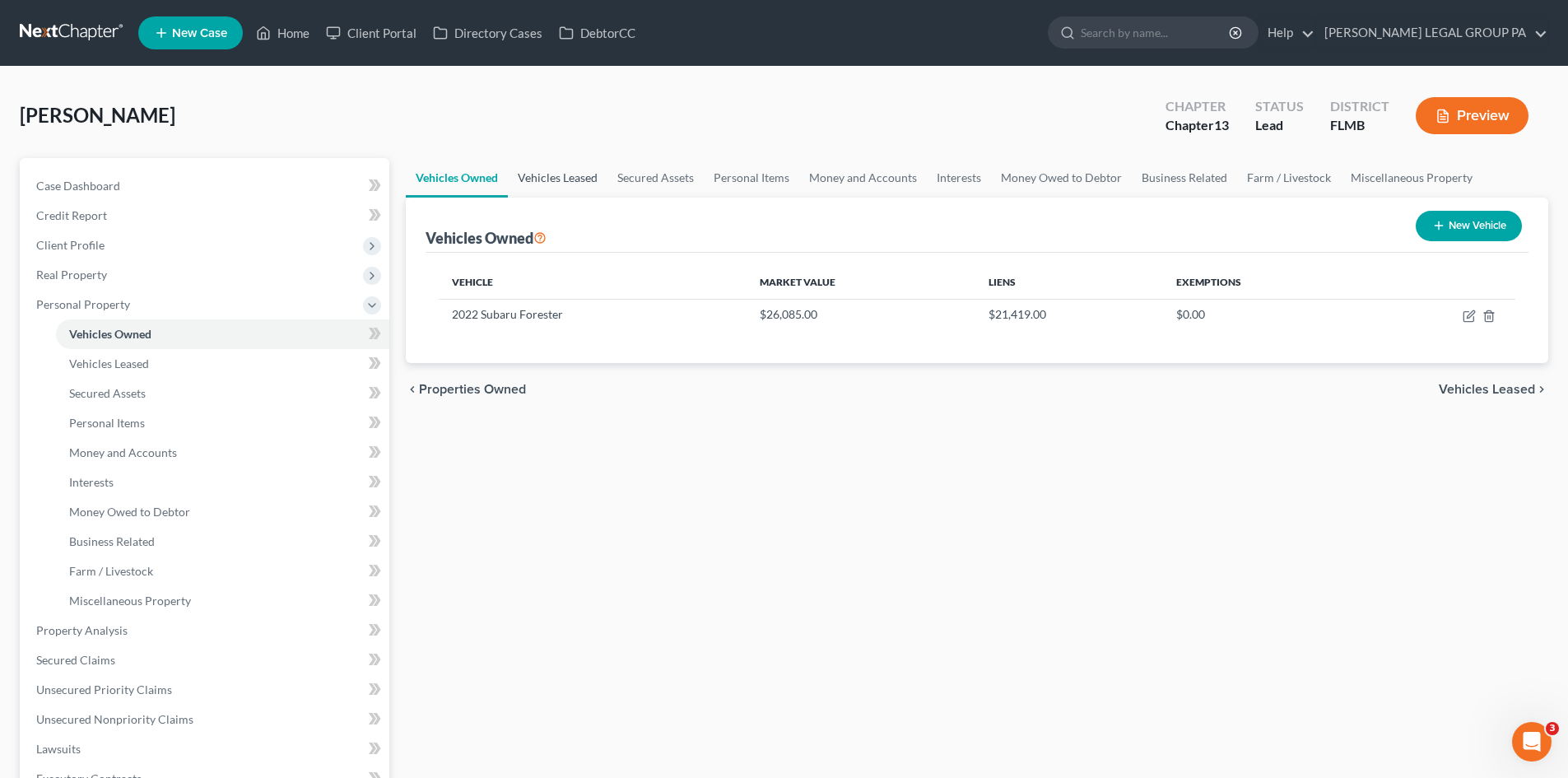
click at [556, 169] on link "Vehicles Leased" at bounding box center [558, 178] width 99 height 40
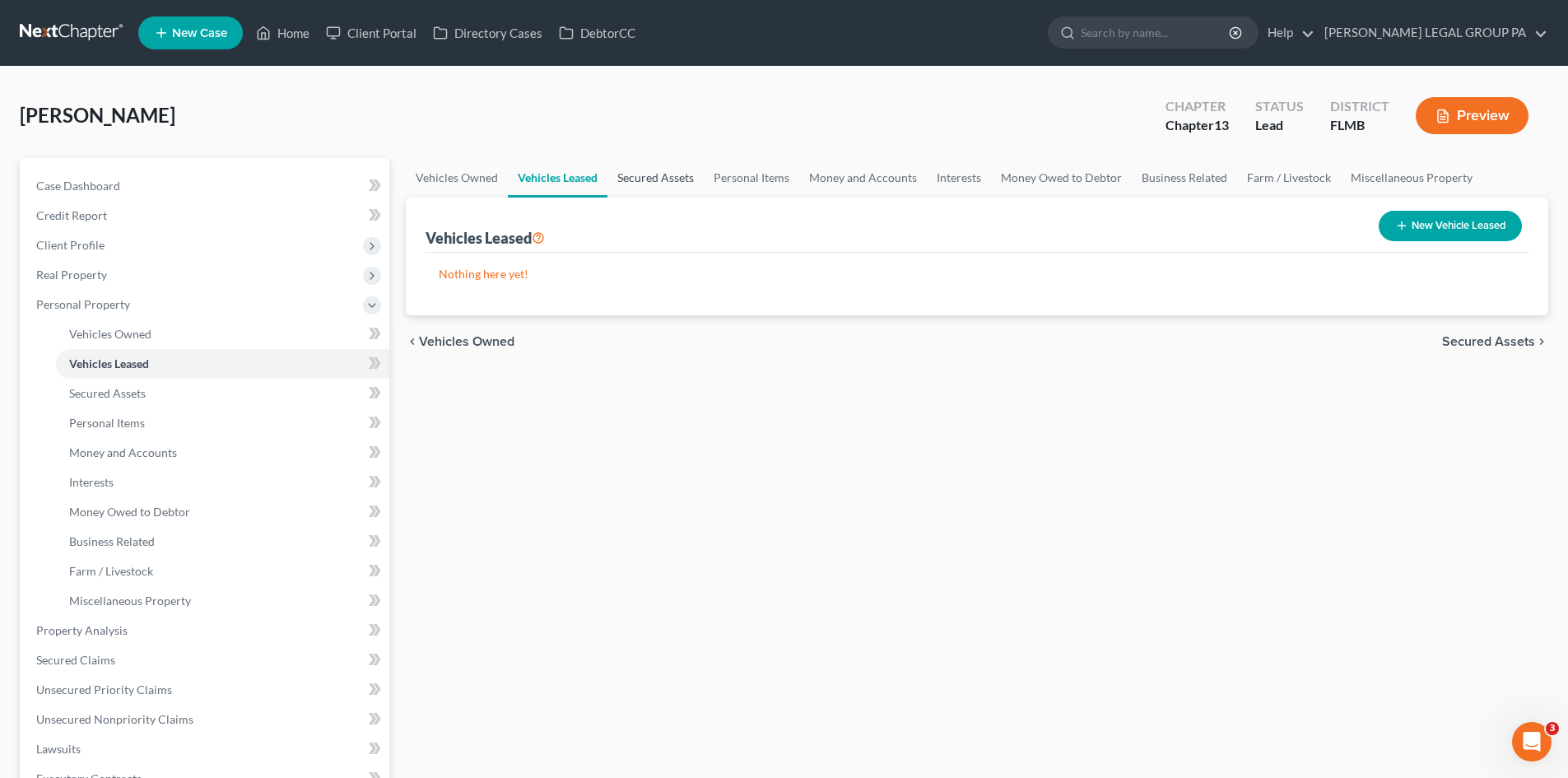
click at [659, 173] on link "Secured Assets" at bounding box center [655, 178] width 96 height 40
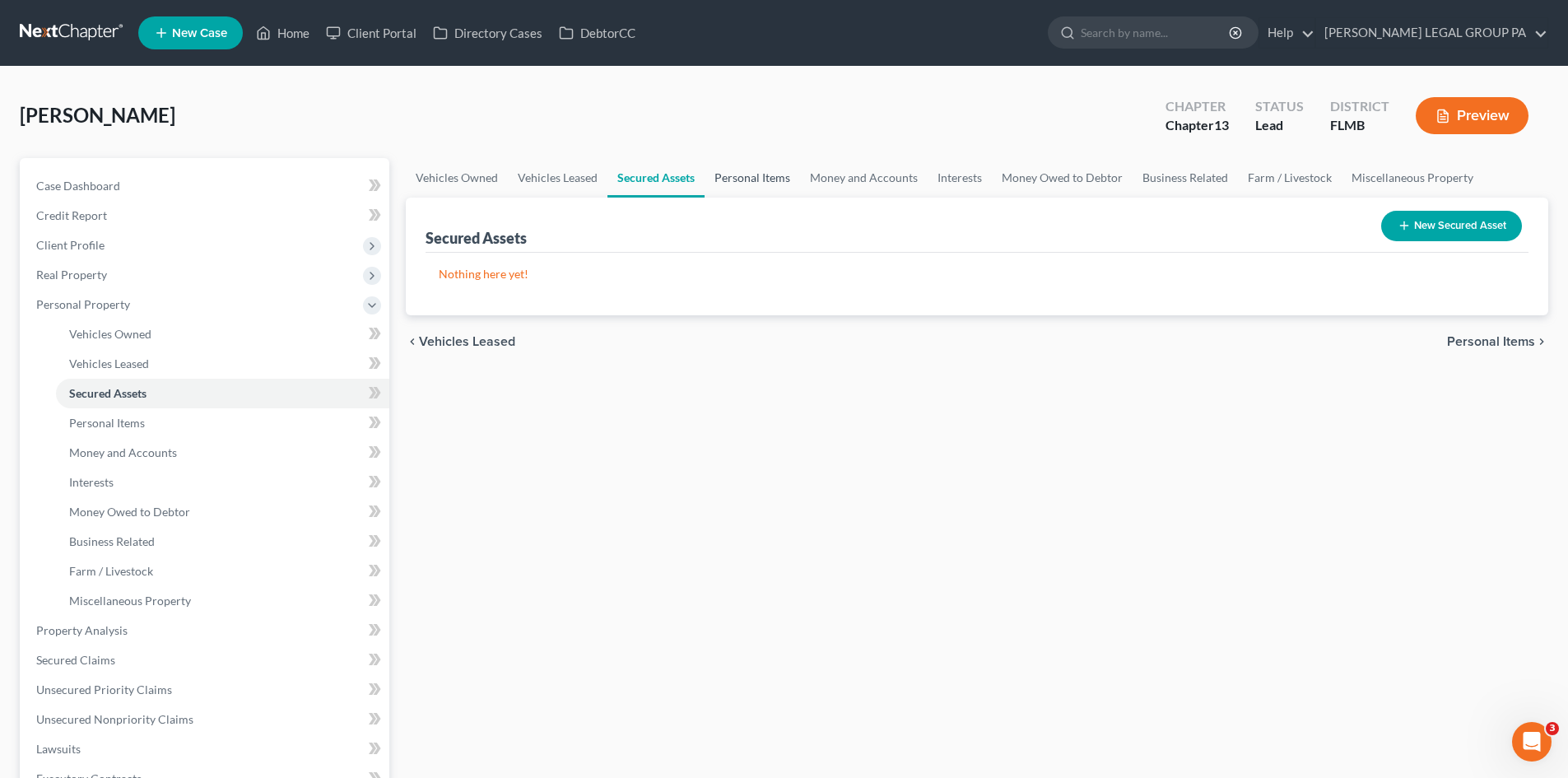
click at [736, 176] on link "Personal Items" at bounding box center [752, 178] width 95 height 40
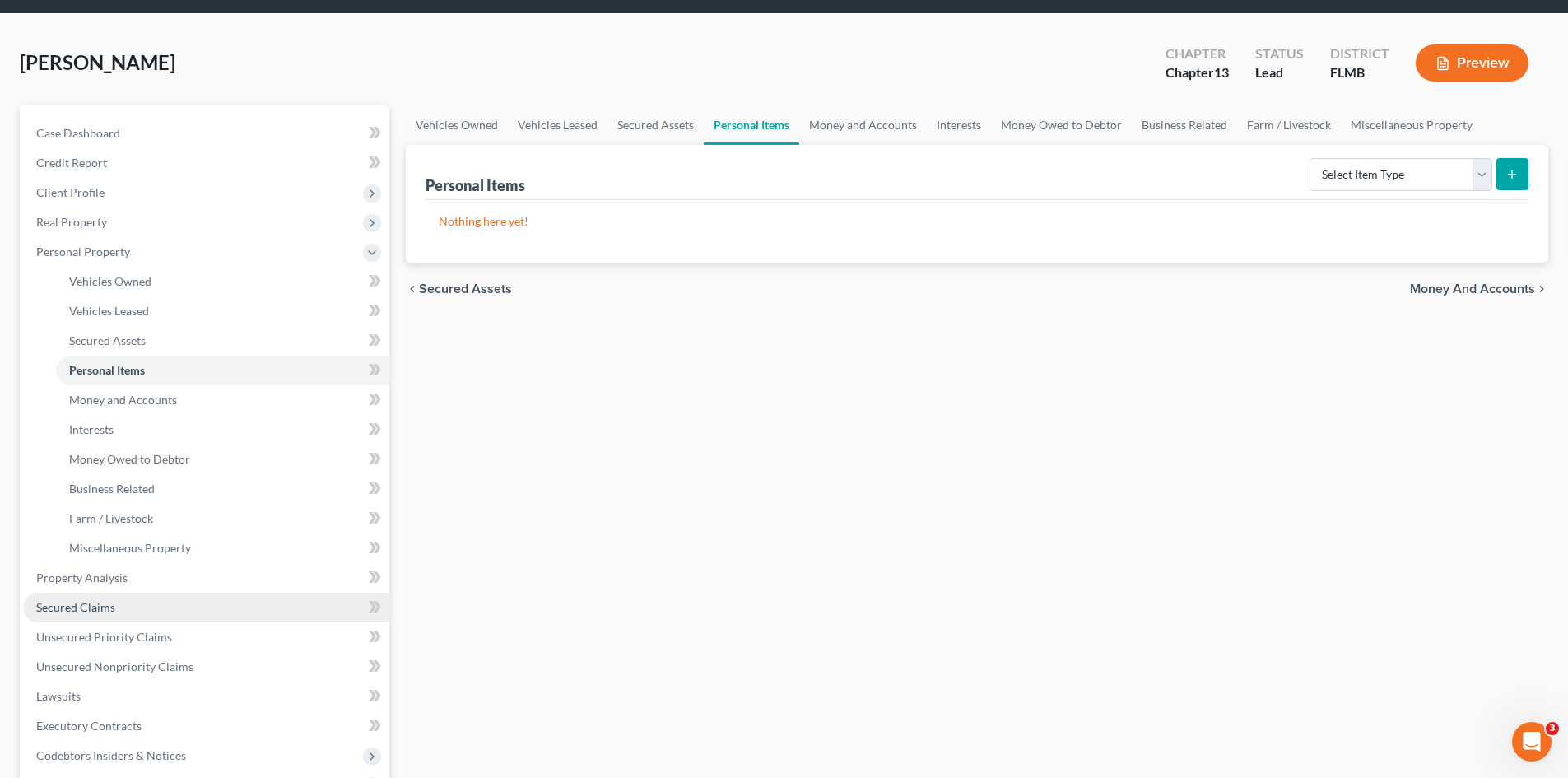
scroll to position [82, 0]
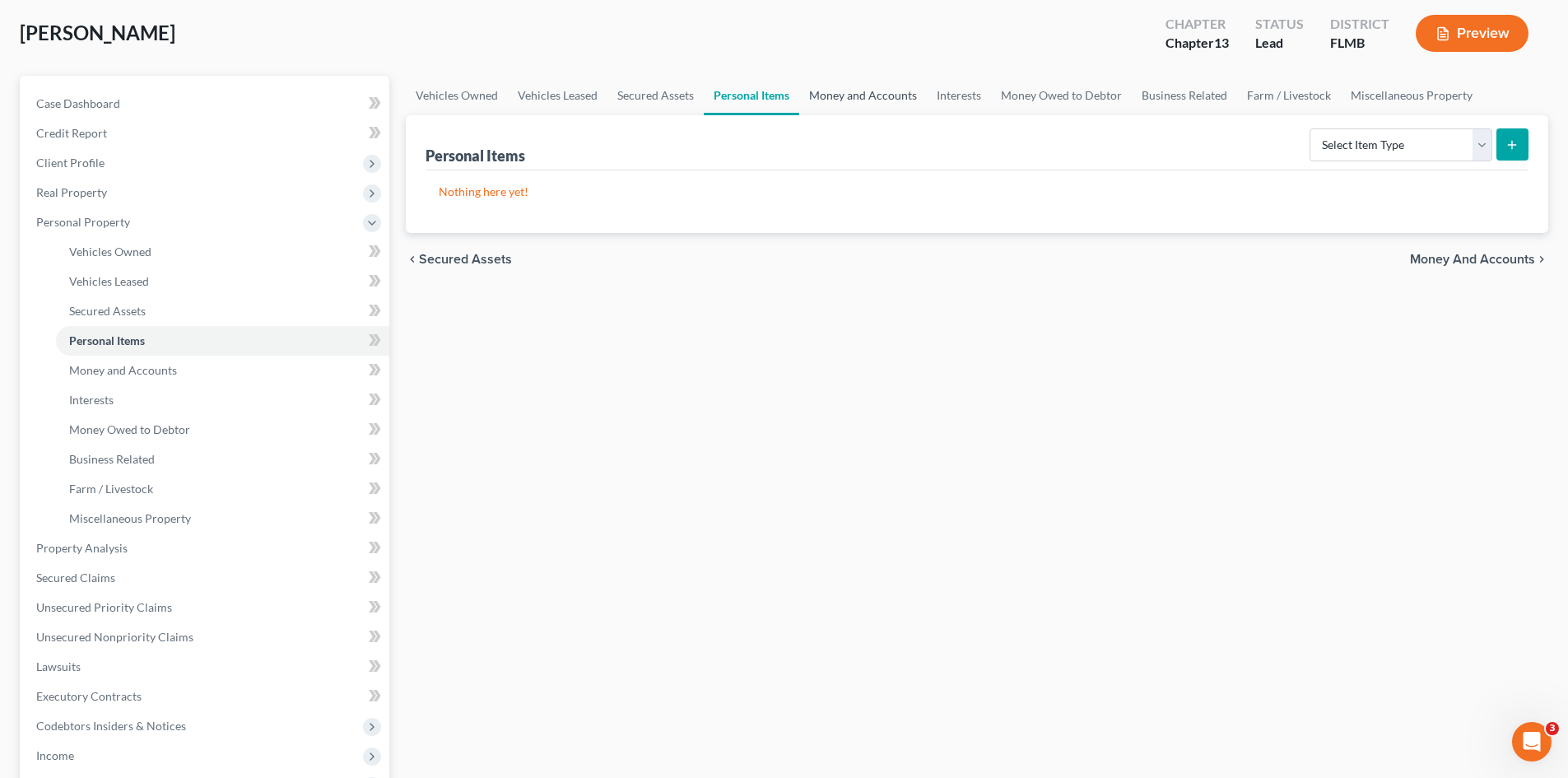
click at [833, 96] on link "Money and Accounts" at bounding box center [862, 95] width 128 height 40
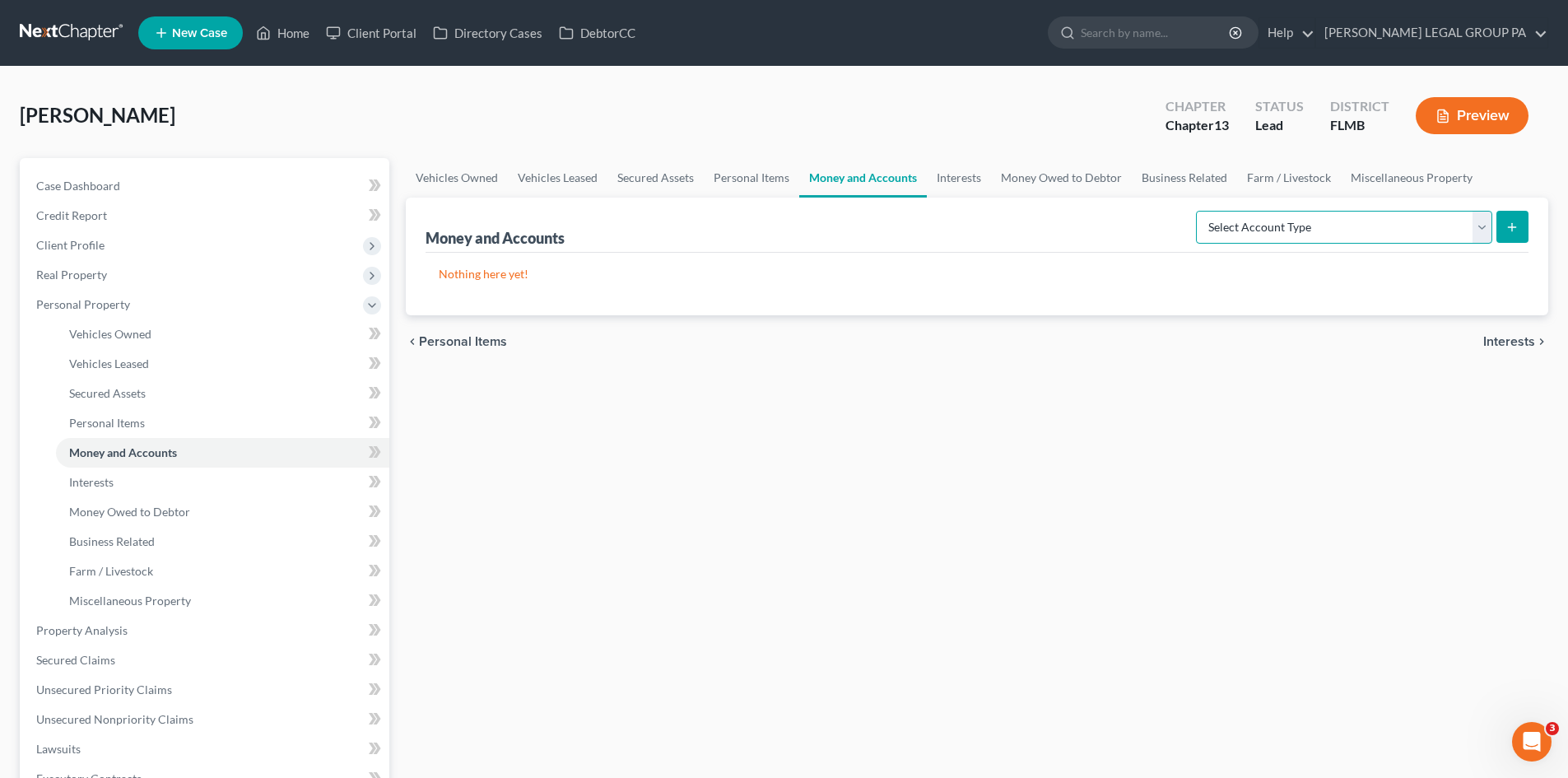
click at [1314, 226] on select "Select Account Type Brokerage Cash on Hand Certificates of Deposit Checking Acc…" at bounding box center [1344, 226] width 297 height 33
drag, startPoint x: 762, startPoint y: 193, endPoint x: 815, endPoint y: 192, distance: 53.0
click at [762, 193] on link "Personal Items" at bounding box center [751, 178] width 95 height 40
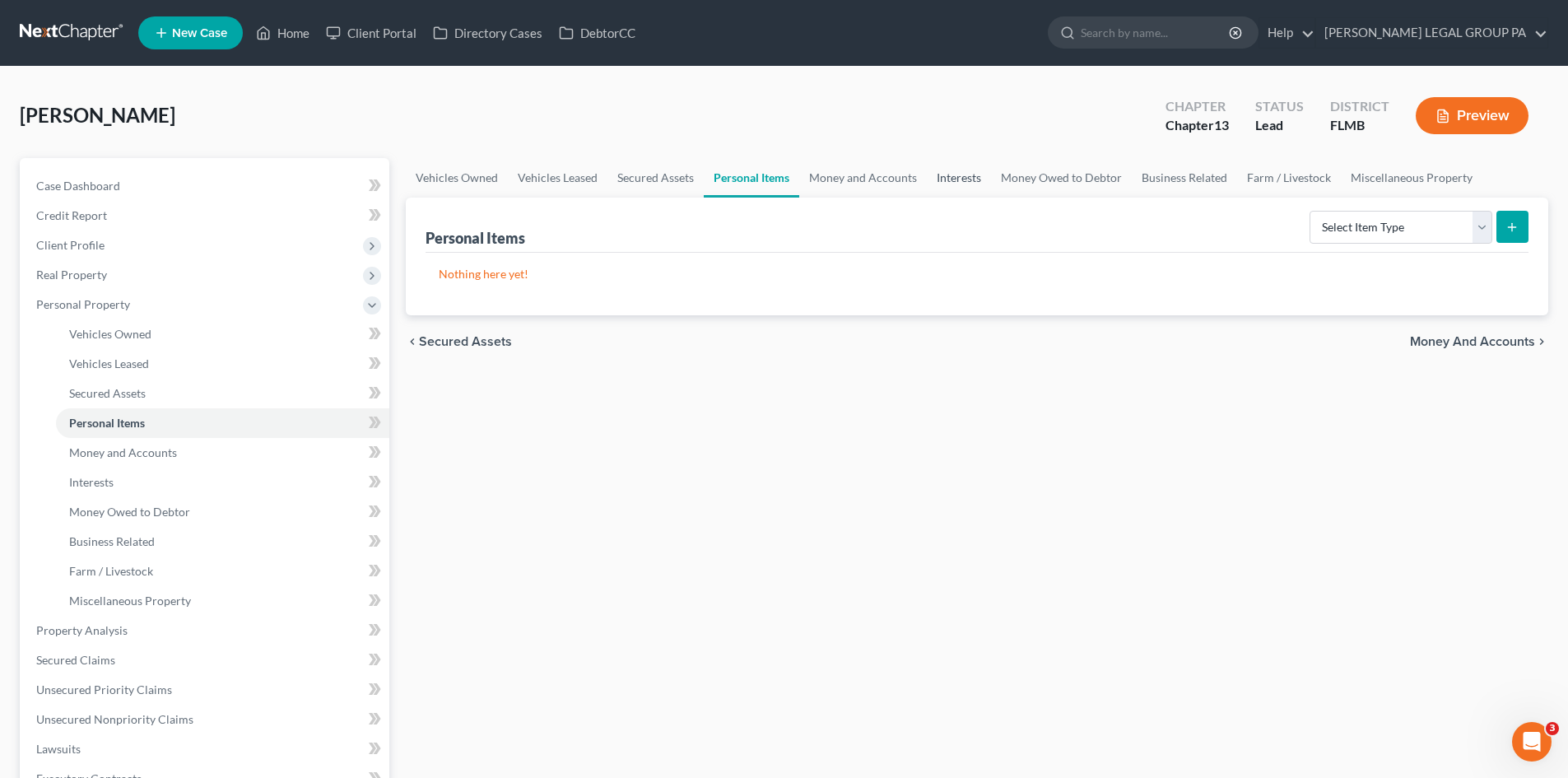
click at [959, 167] on link "Interests" at bounding box center [959, 178] width 65 height 40
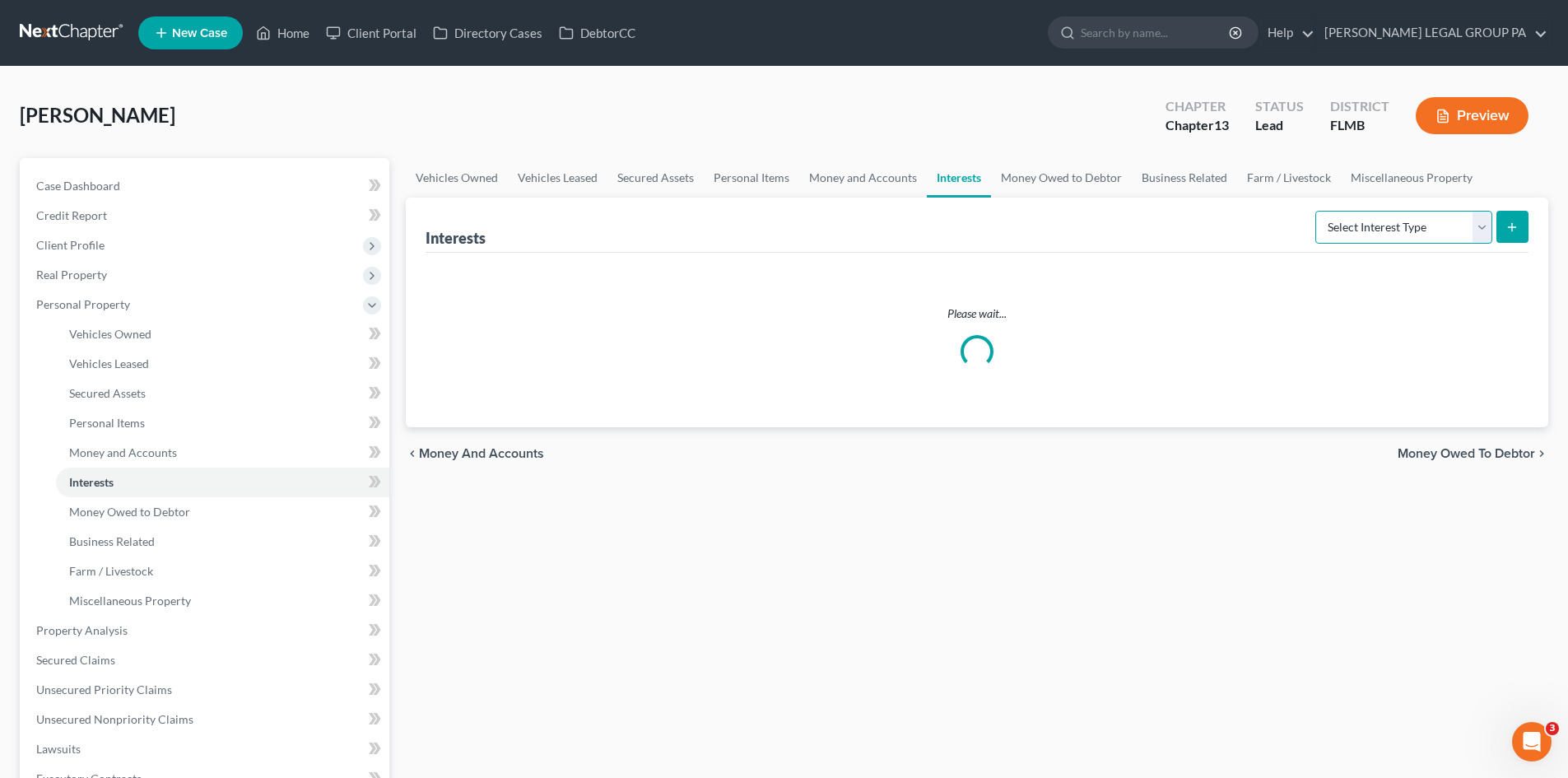
click at [1431, 233] on select "Select Interest Type 401K Annuity Bond Education IRA Government Bond Government…" at bounding box center [1403, 226] width 177 height 33
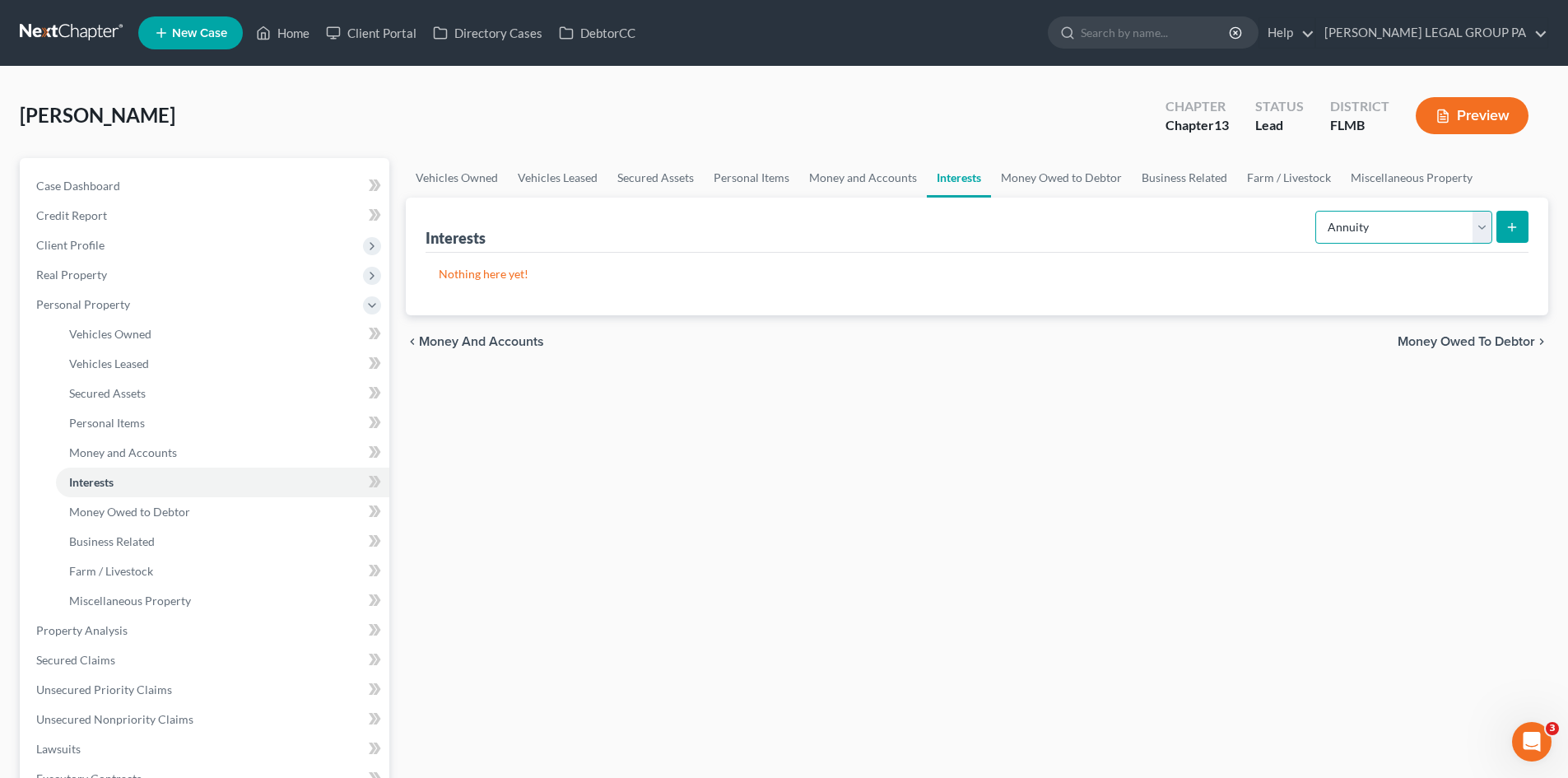
click at [1317, 210] on select "Select Interest Type 401K Annuity Bond Education IRA Government Bond Government…" at bounding box center [1403, 226] width 177 height 33
drag, startPoint x: 514, startPoint y: 388, endPoint x: 1350, endPoint y: 85, distance: 889.2
click at [522, 383] on div "Vehicles Owned Vehicles Leased Secured Assets Personal Items Money and Accounts…" at bounding box center [978, 648] width 1159 height 980
click at [1517, 224] on icon "submit" at bounding box center [1511, 226] width 13 height 13
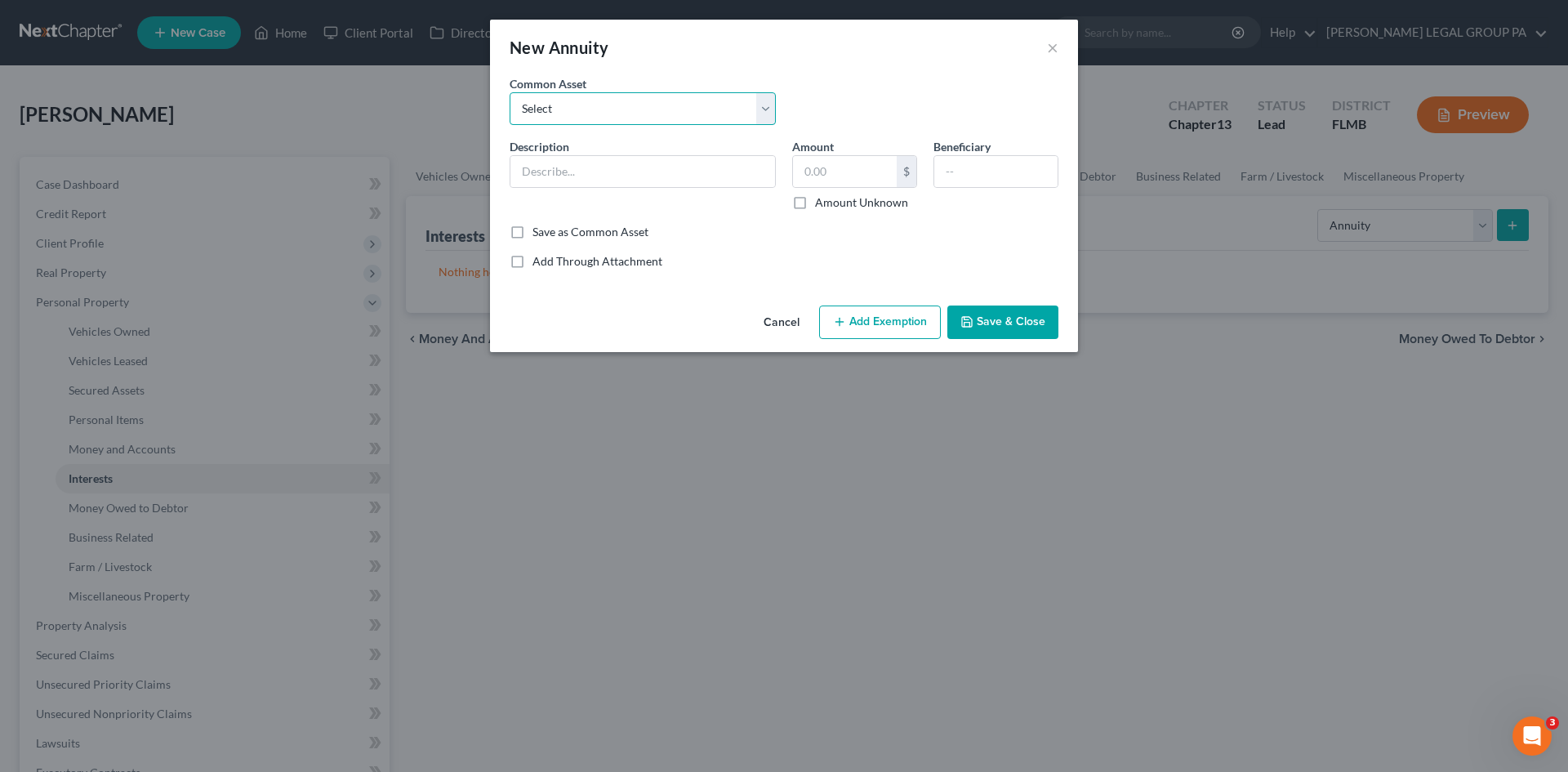
click at [590, 114] on select "Select U.S. Military Survivor Annuity 403(b) Nationwide 457 (b) account" at bounding box center [643, 108] width 266 height 32
drag, startPoint x: 865, startPoint y: 79, endPoint x: 773, endPoint y: 114, distance: 98.4
click at [865, 79] on div "Common Asset Select U.S. Military Survivor Annuity 403(b) Nationwide 457 (b) ac…" at bounding box center [784, 106] width 565 height 63
click at [665, 163] on input "text" at bounding box center [642, 171] width 265 height 32
click at [692, 115] on select "Select U.S. Military Survivor Annuity 403(b) Nationwide 457 (b) account" at bounding box center [643, 108] width 266 height 32
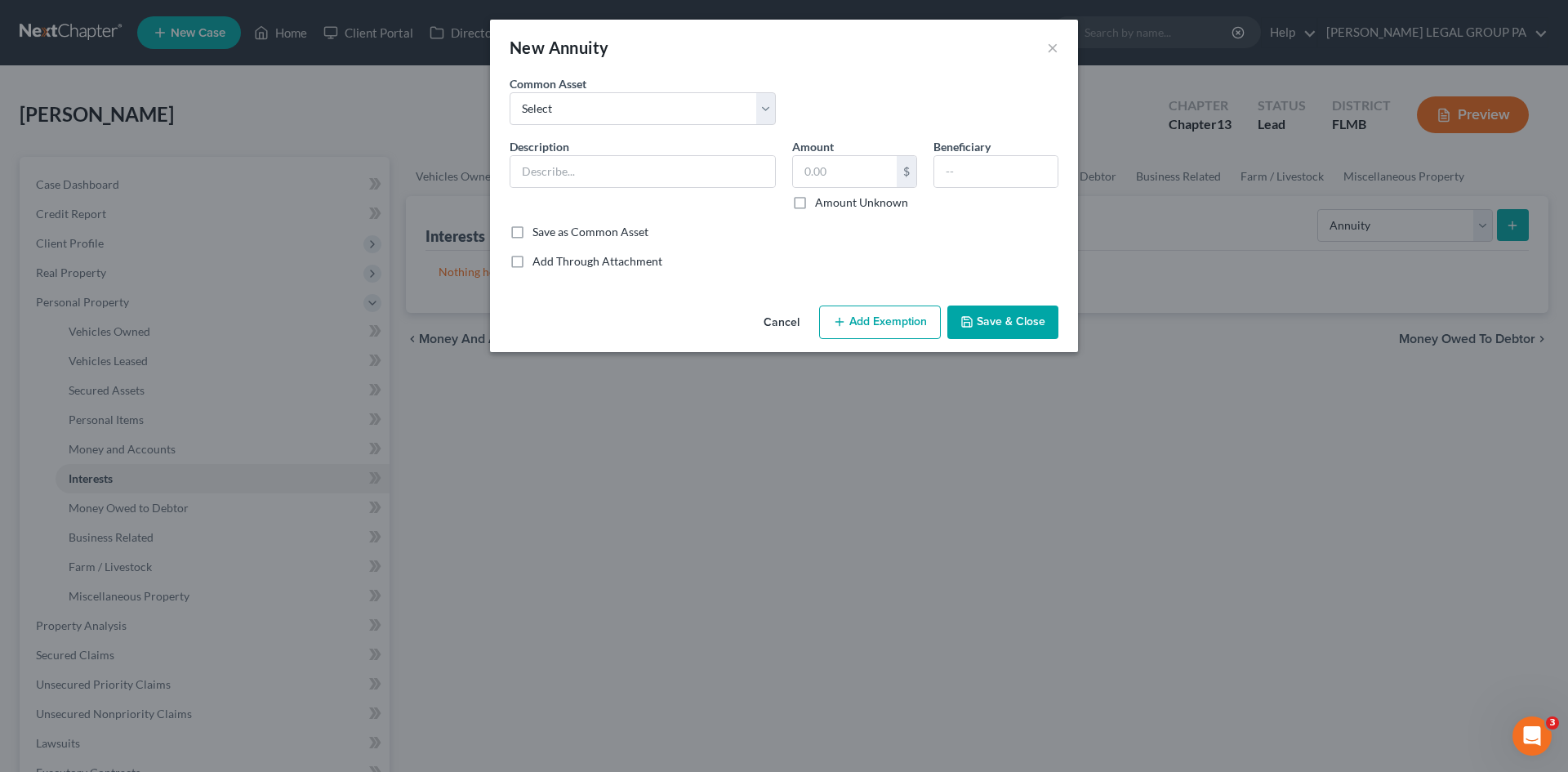
click at [814, 238] on div "Save as Common Asset" at bounding box center [784, 231] width 548 height 17
click at [703, 122] on select "Select U.S. Military Survivor Annuity 403(b) Nationwide 457 (b) account" at bounding box center [643, 108] width 266 height 32
drag, startPoint x: 806, startPoint y: 117, endPoint x: 783, endPoint y: 132, distance: 27.5
click at [806, 117] on div "Common Asset Select U.S. Military Survivor Annuity 403(b) Nationwide 457 (b) ac…" at bounding box center [784, 106] width 565 height 63
click at [697, 175] on input "text" at bounding box center [642, 171] width 265 height 32
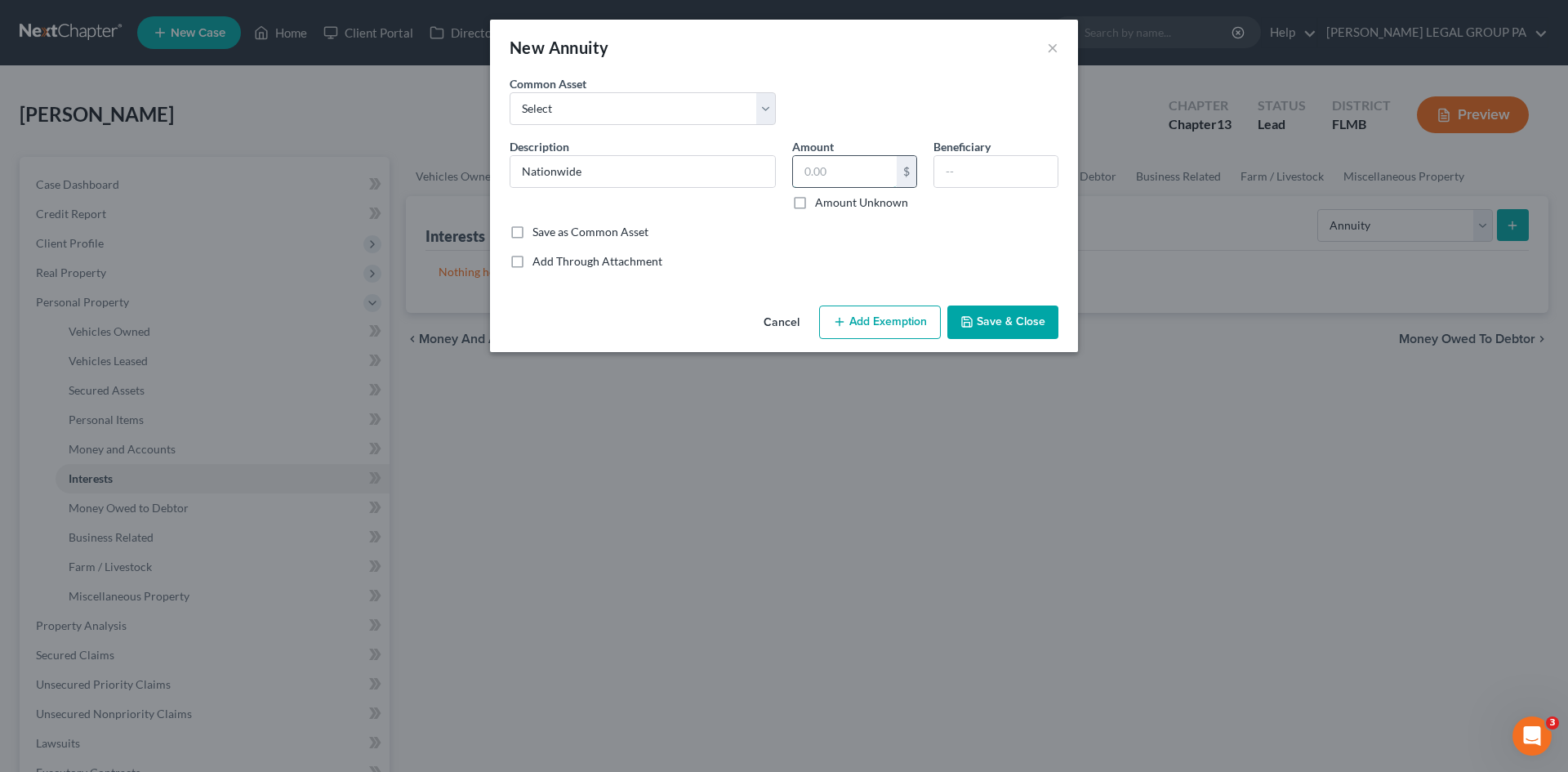
click at [837, 170] on input "text" at bounding box center [844, 171] width 103 height 32
drag, startPoint x: 687, startPoint y: 120, endPoint x: 746, endPoint y: 112, distance: 59.5
click at [687, 120] on select "Select U.S. Military Survivor Annuity 403(b) Nationwide 457 (b) account" at bounding box center [643, 108] width 266 height 32
drag, startPoint x: 874, startPoint y: 96, endPoint x: 913, endPoint y: 190, distance: 101.8
click at [874, 96] on div "Common Asset Select U.S. Military Survivor Annuity 403(b) Nationwide 457 (b) ac…" at bounding box center [784, 106] width 565 height 63
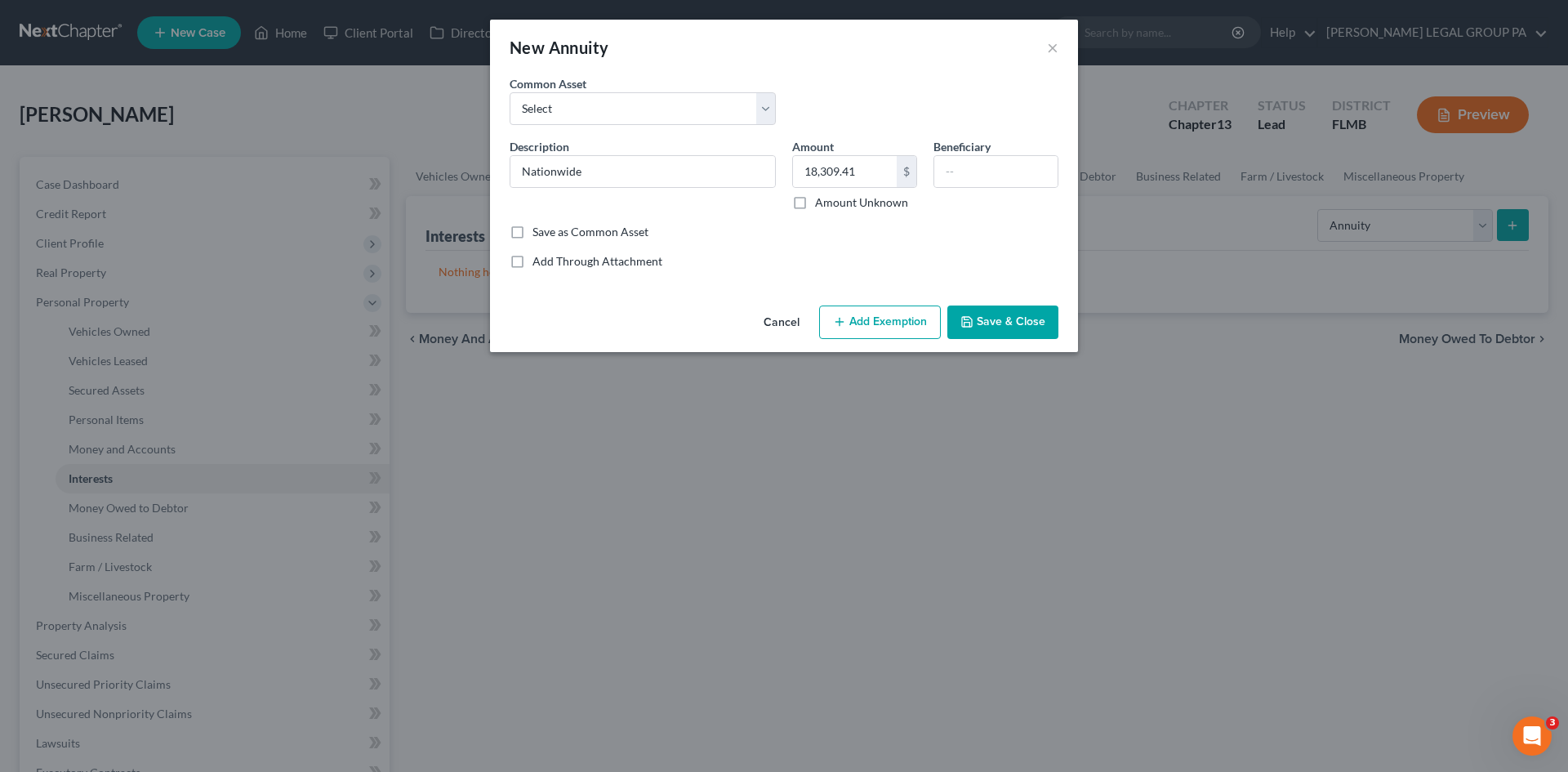
click at [1017, 338] on button "Save & Close" at bounding box center [1002, 322] width 111 height 34
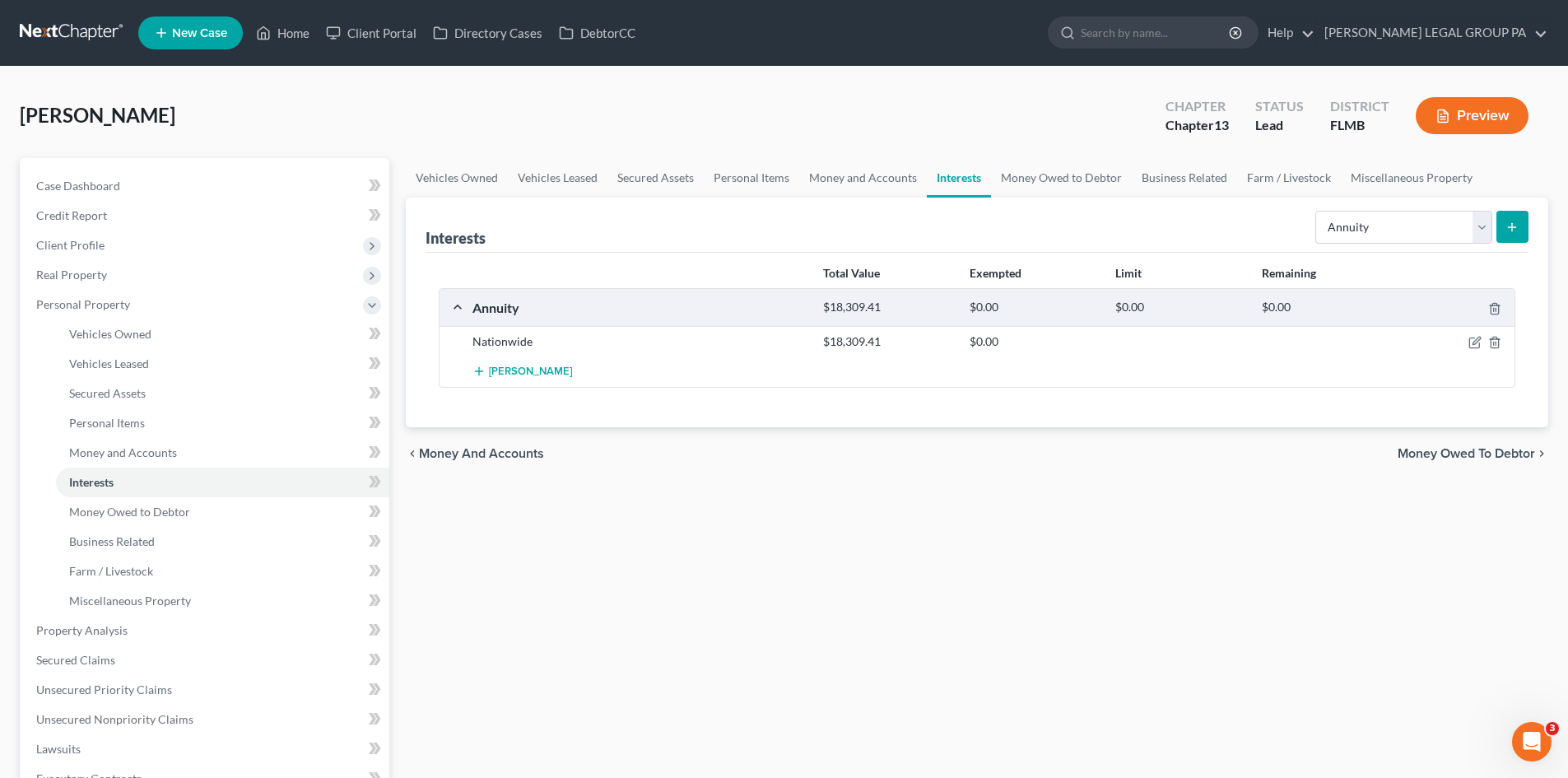
click at [1509, 226] on icon "submit" at bounding box center [1511, 226] width 13 height 13
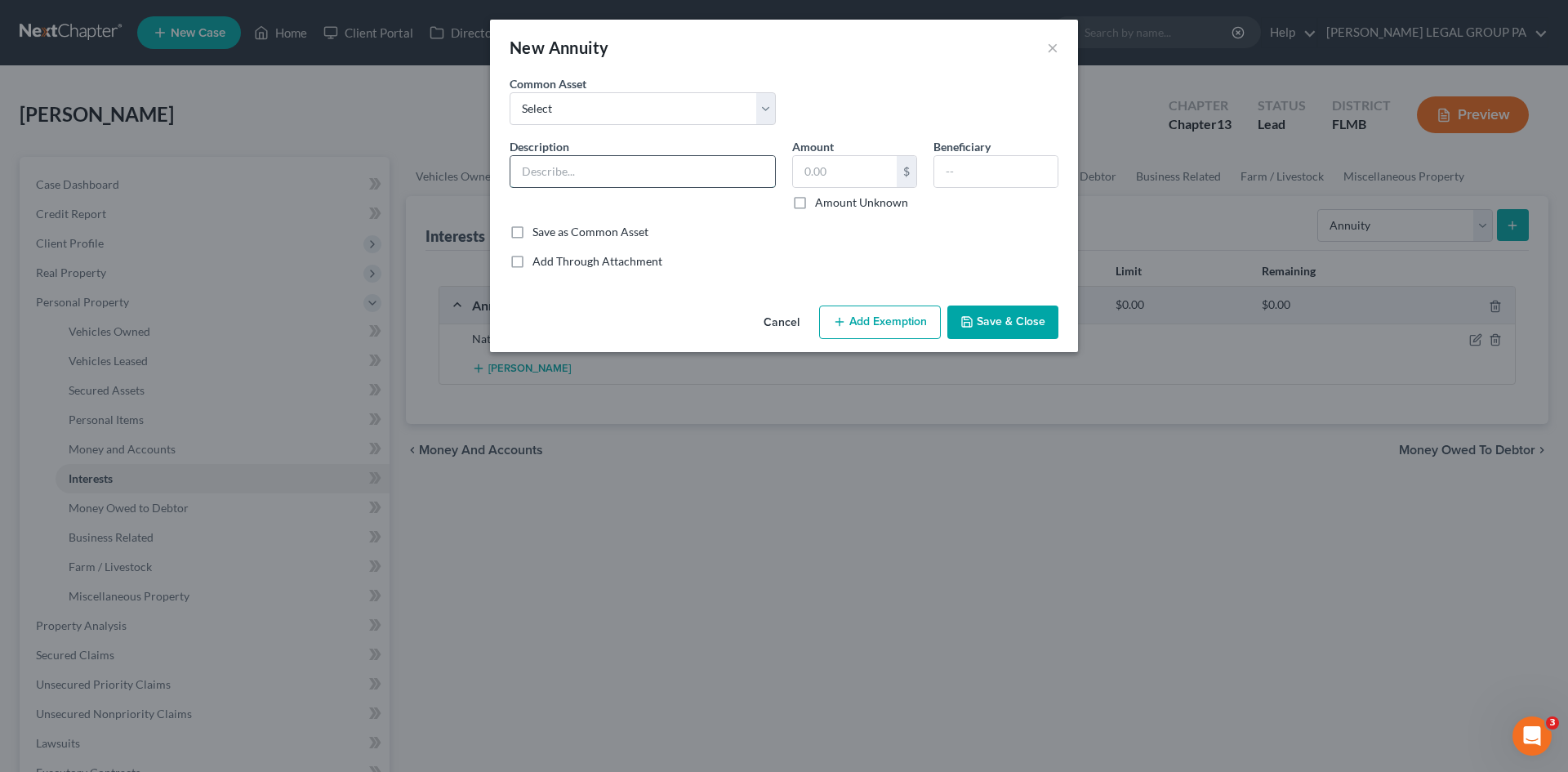
click at [584, 170] on input "text" at bounding box center [642, 171] width 265 height 32
click at [856, 177] on input "text" at bounding box center [844, 171] width 103 height 32
click at [1012, 323] on button "Save & Close" at bounding box center [1002, 322] width 111 height 34
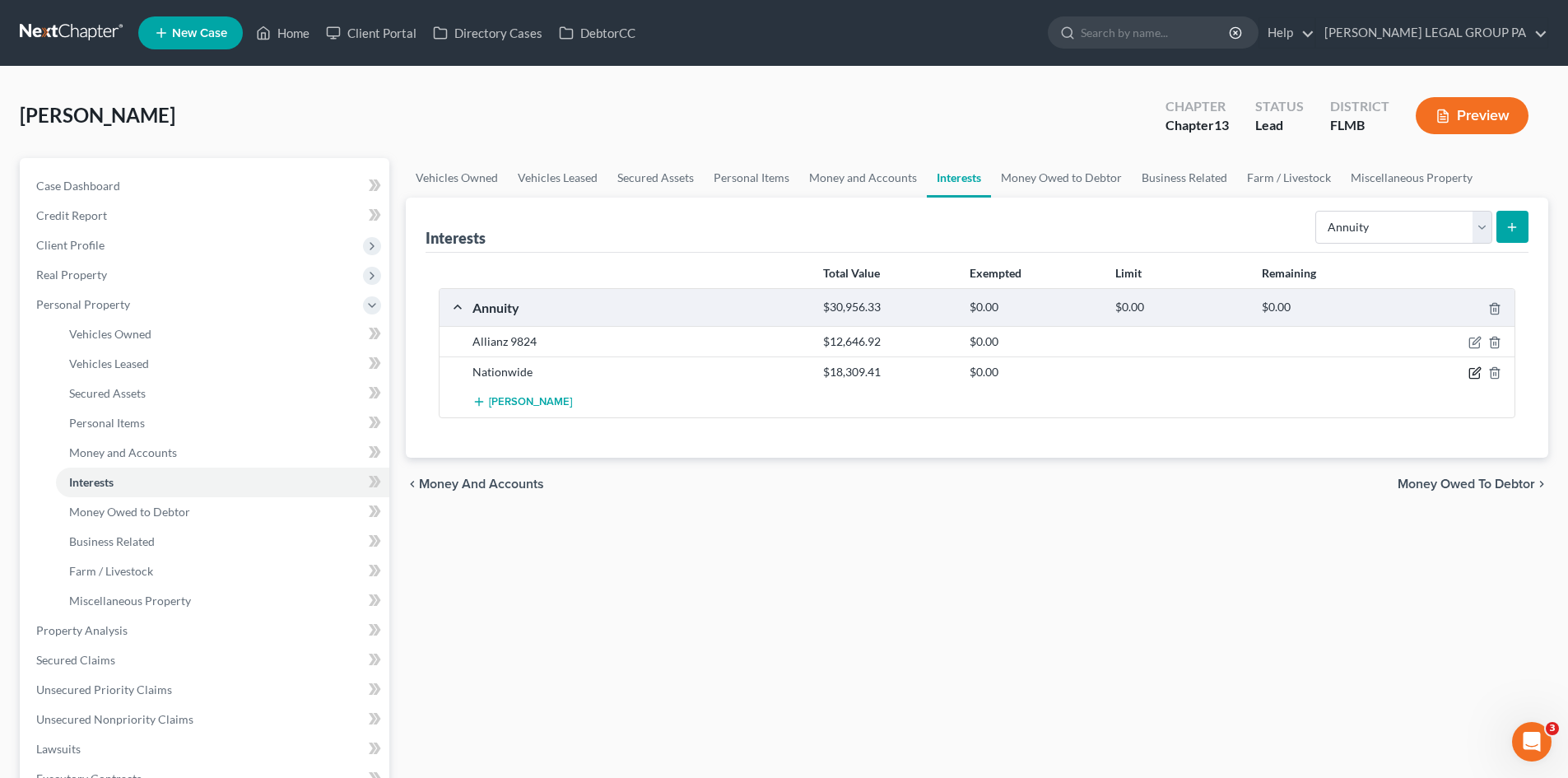
drag, startPoint x: 1472, startPoint y: 379, endPoint x: 1237, endPoint y: 359, distance: 235.8
click at [1471, 379] on icon "button" at bounding box center [1475, 372] width 13 height 13
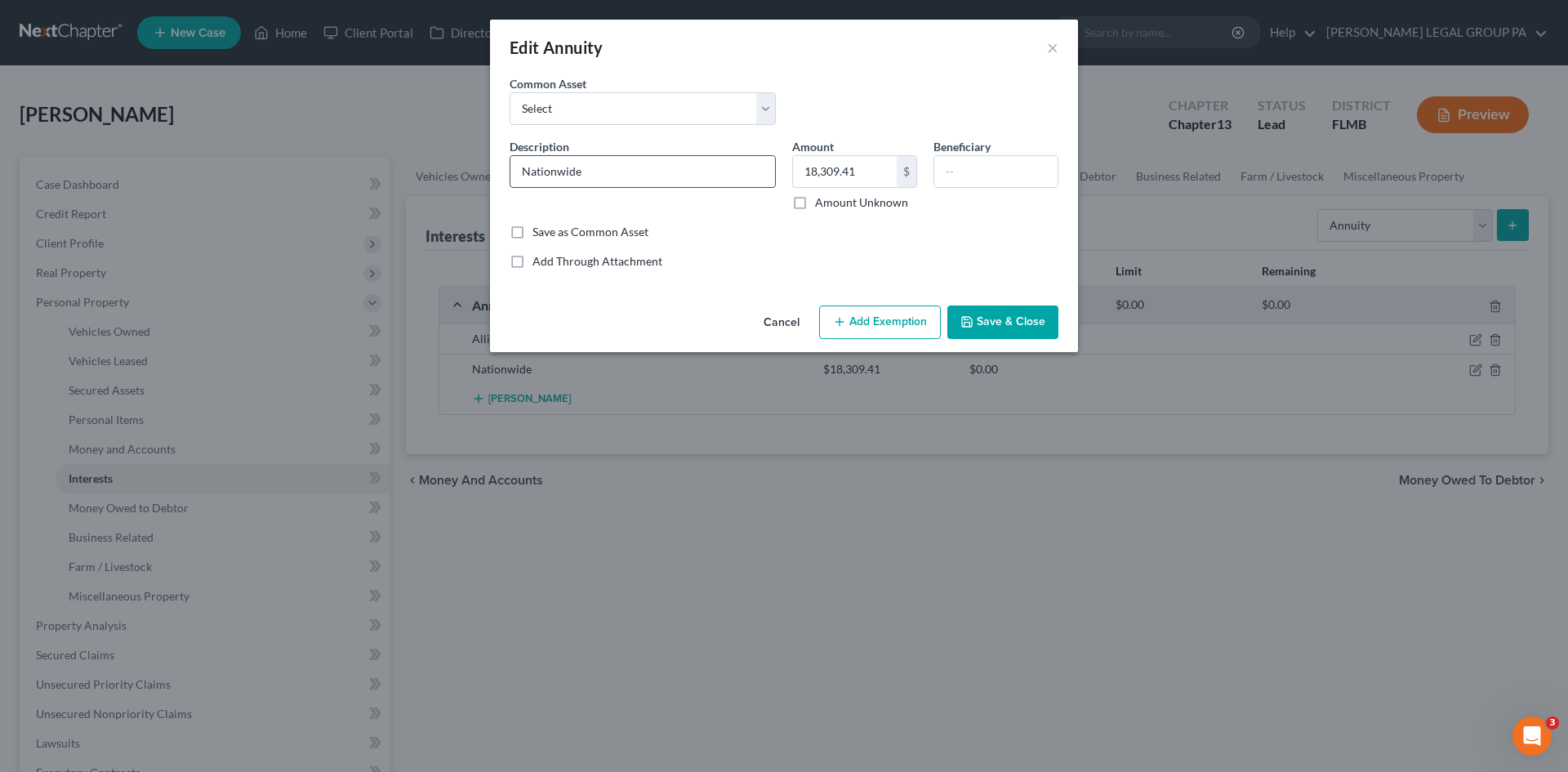
click at [698, 164] on input "Nationwide" at bounding box center [642, 171] width 265 height 32
click at [1014, 322] on button "Save & Close" at bounding box center [1002, 322] width 111 height 34
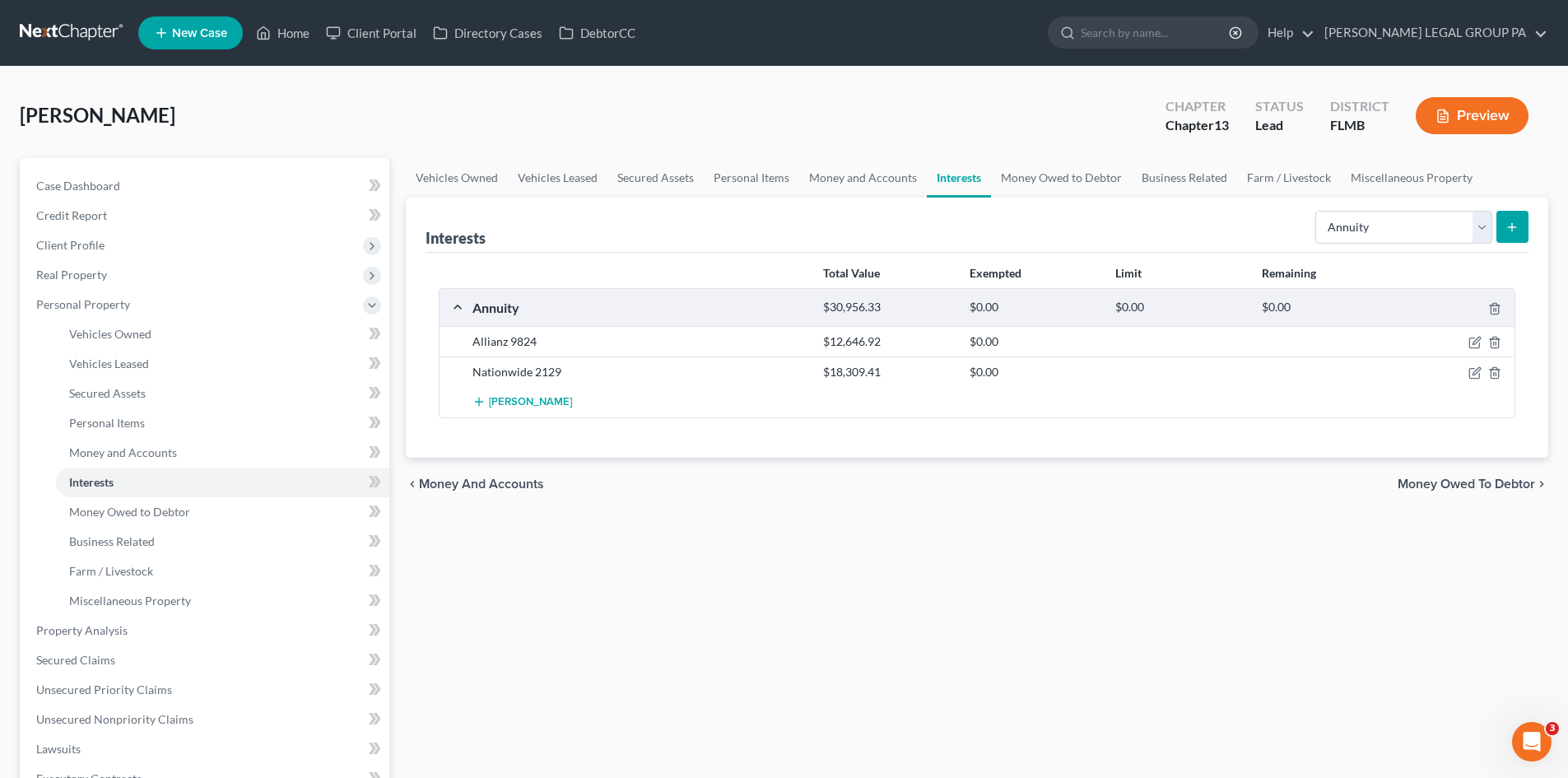
click at [1511, 228] on icon "submit" at bounding box center [1511, 226] width 13 height 13
click at [1520, 221] on button "submit" at bounding box center [1512, 226] width 32 height 32
click at [863, 168] on link "Money and Accounts" at bounding box center [862, 178] width 128 height 40
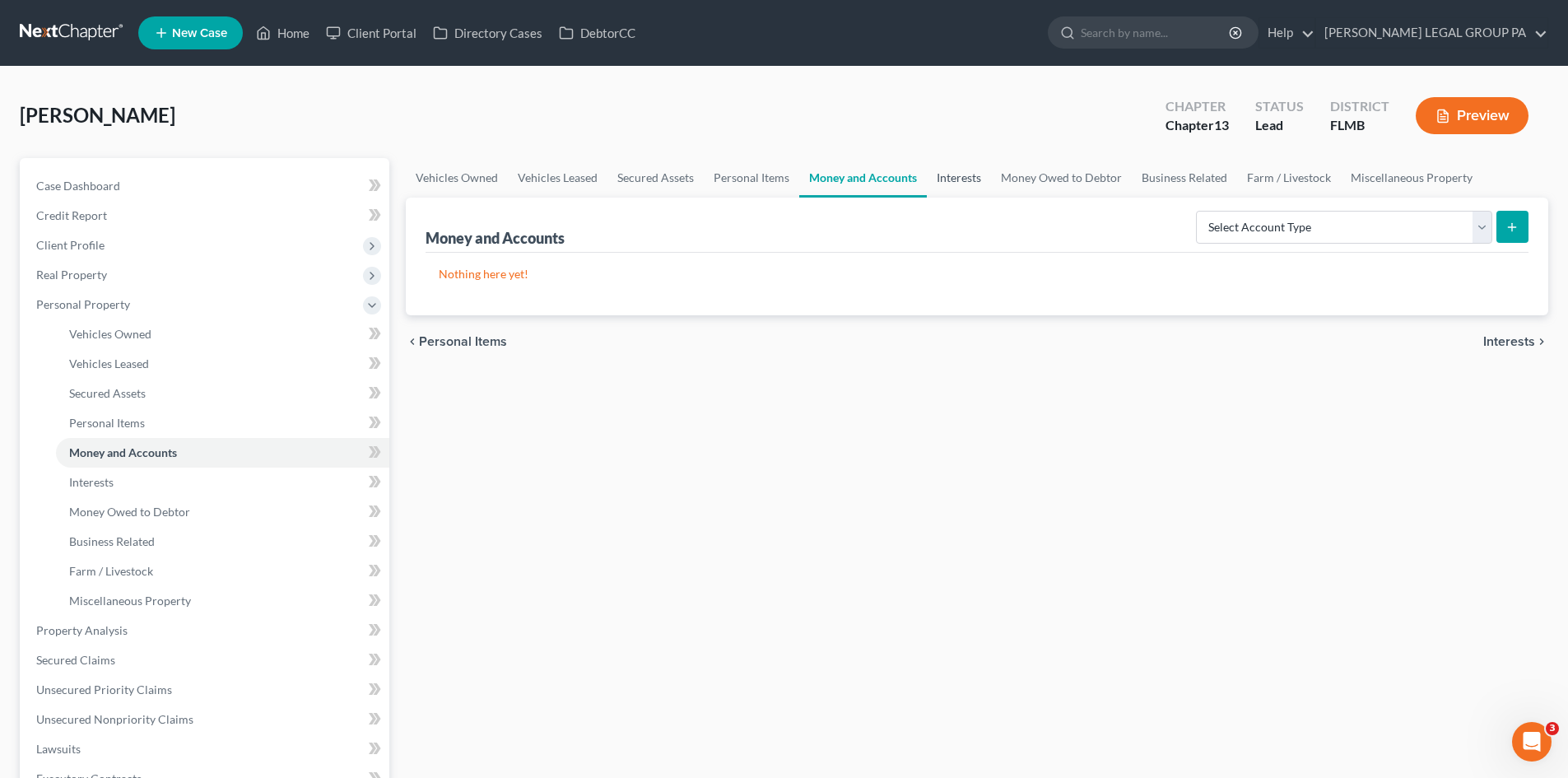
click at [957, 181] on link "Interests" at bounding box center [959, 178] width 65 height 40
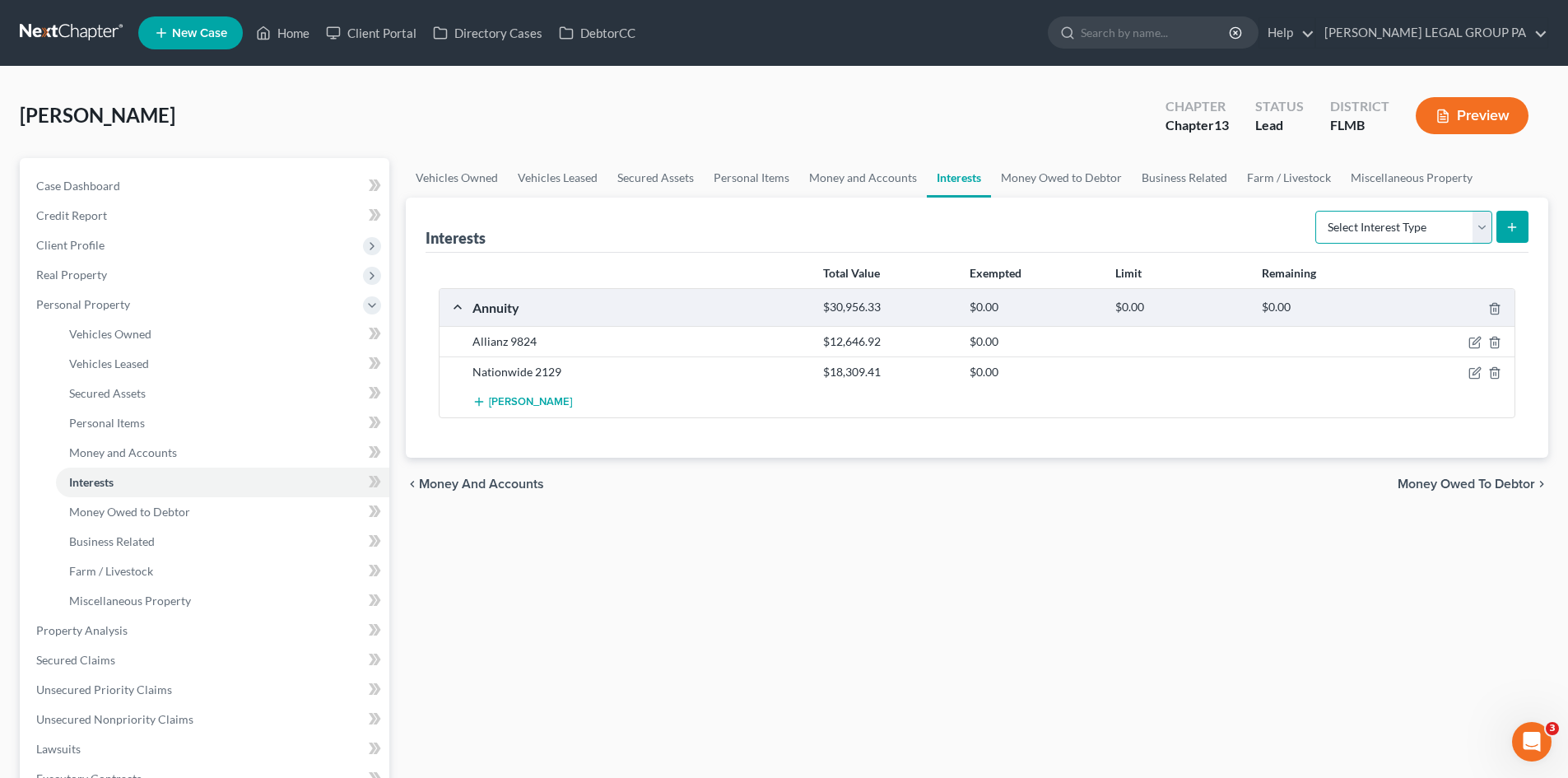
click at [1462, 234] on select "Select Interest Type 401K Annuity Bond Education IRA Government Bond Government…" at bounding box center [1403, 226] width 177 height 33
click at [1317, 210] on select "Select Interest Type 401K Annuity Bond Education IRA Government Bond Government…" at bounding box center [1403, 226] width 177 height 33
click at [1508, 225] on icon "submit" at bounding box center [1511, 226] width 13 height 13
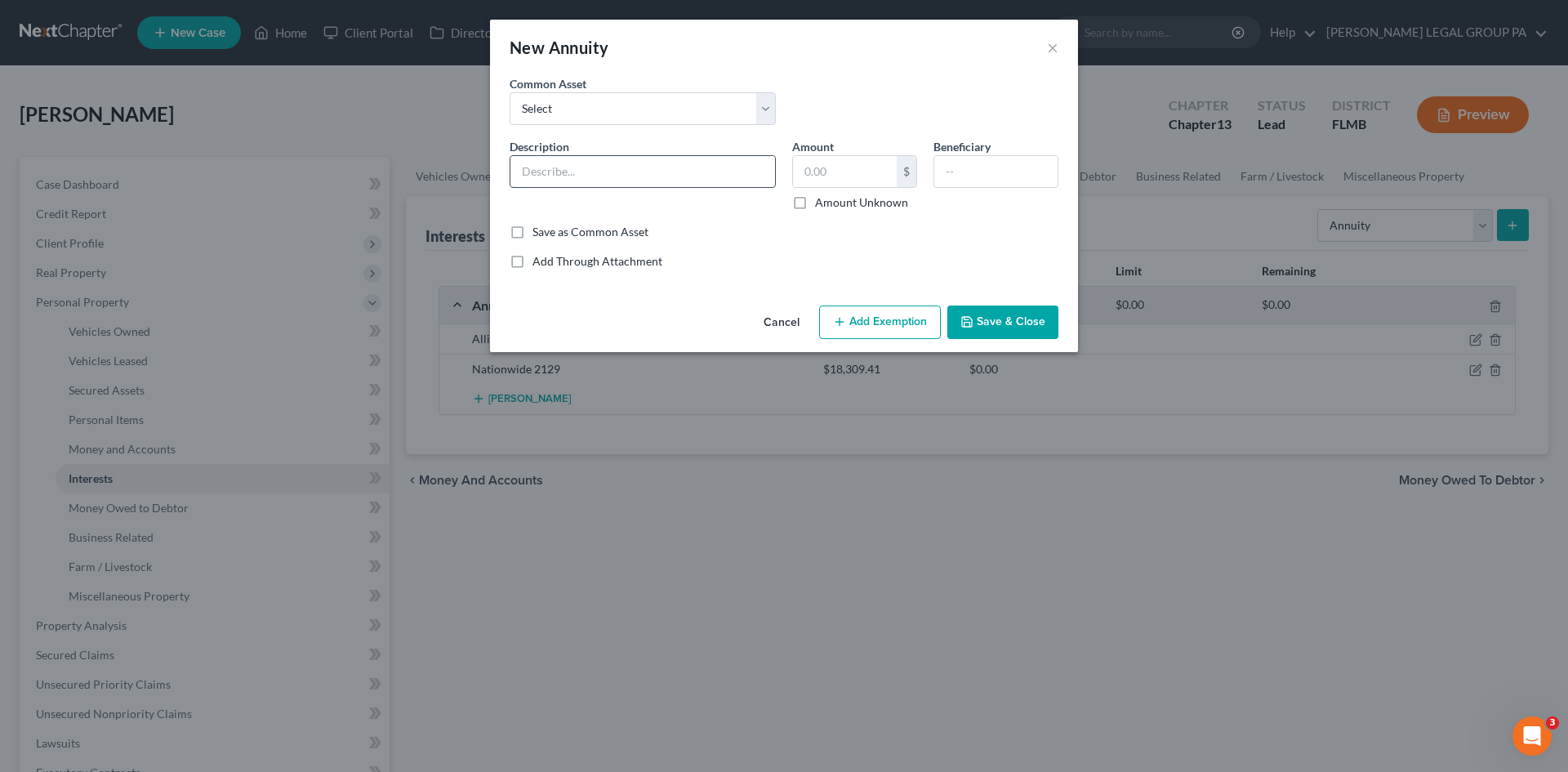
click at [665, 184] on input "text" at bounding box center [642, 171] width 265 height 32
click at [826, 179] on input "text" at bounding box center [844, 171] width 103 height 32
click at [991, 315] on button "Save & Close" at bounding box center [1002, 322] width 111 height 34
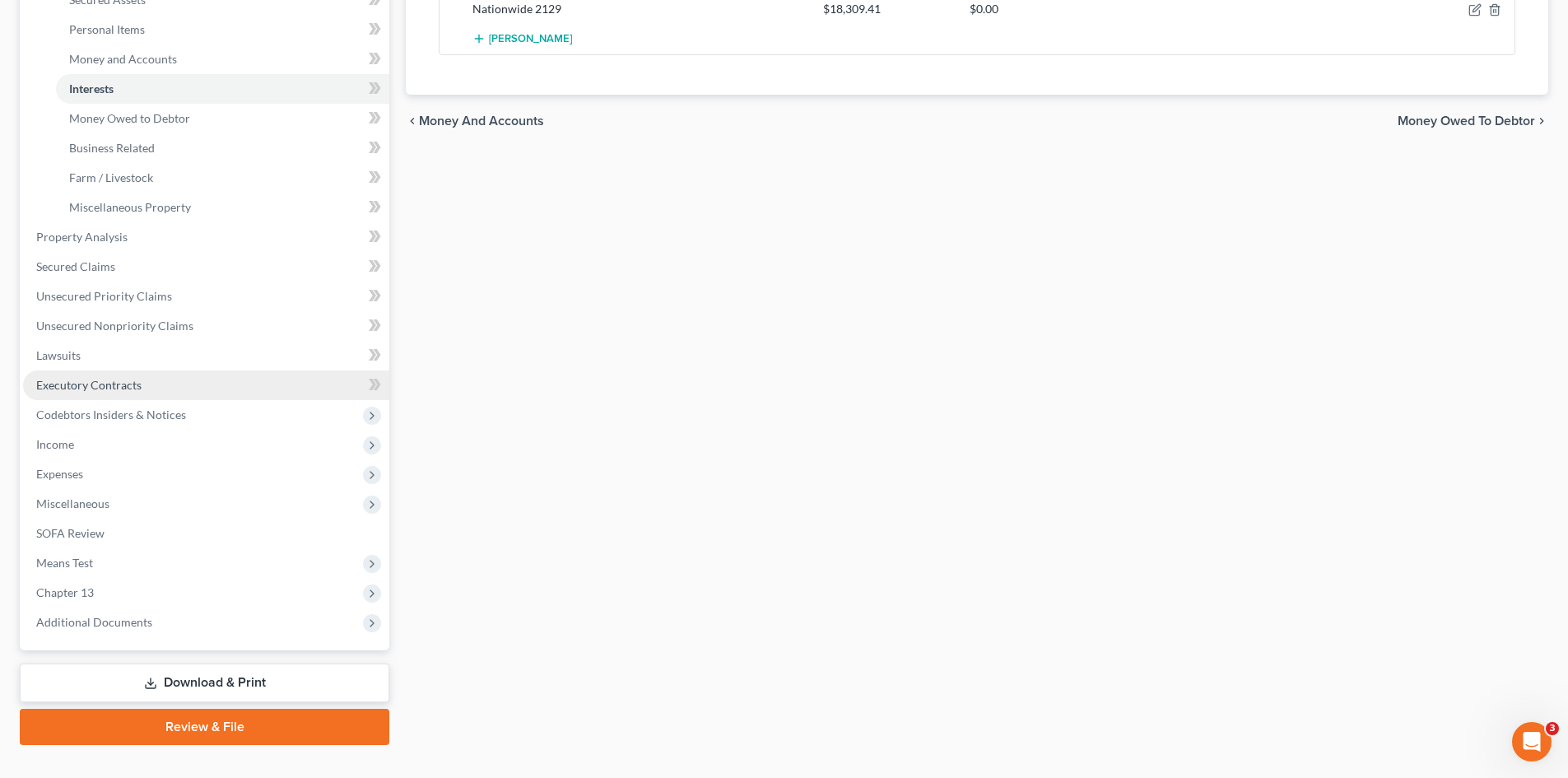
scroll to position [423, 0]
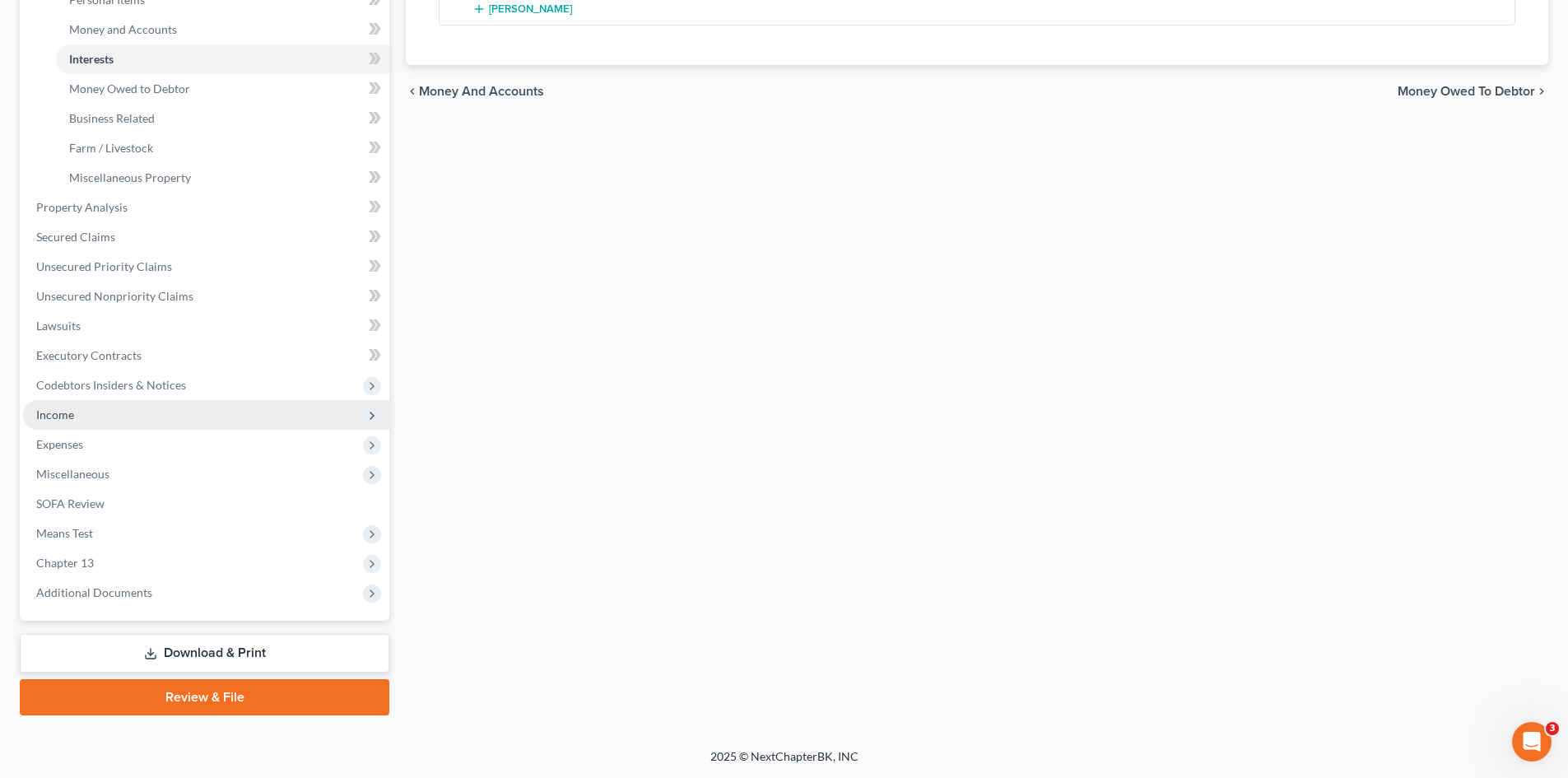
click at [91, 410] on span "Income" at bounding box center [205, 415] width 366 height 30
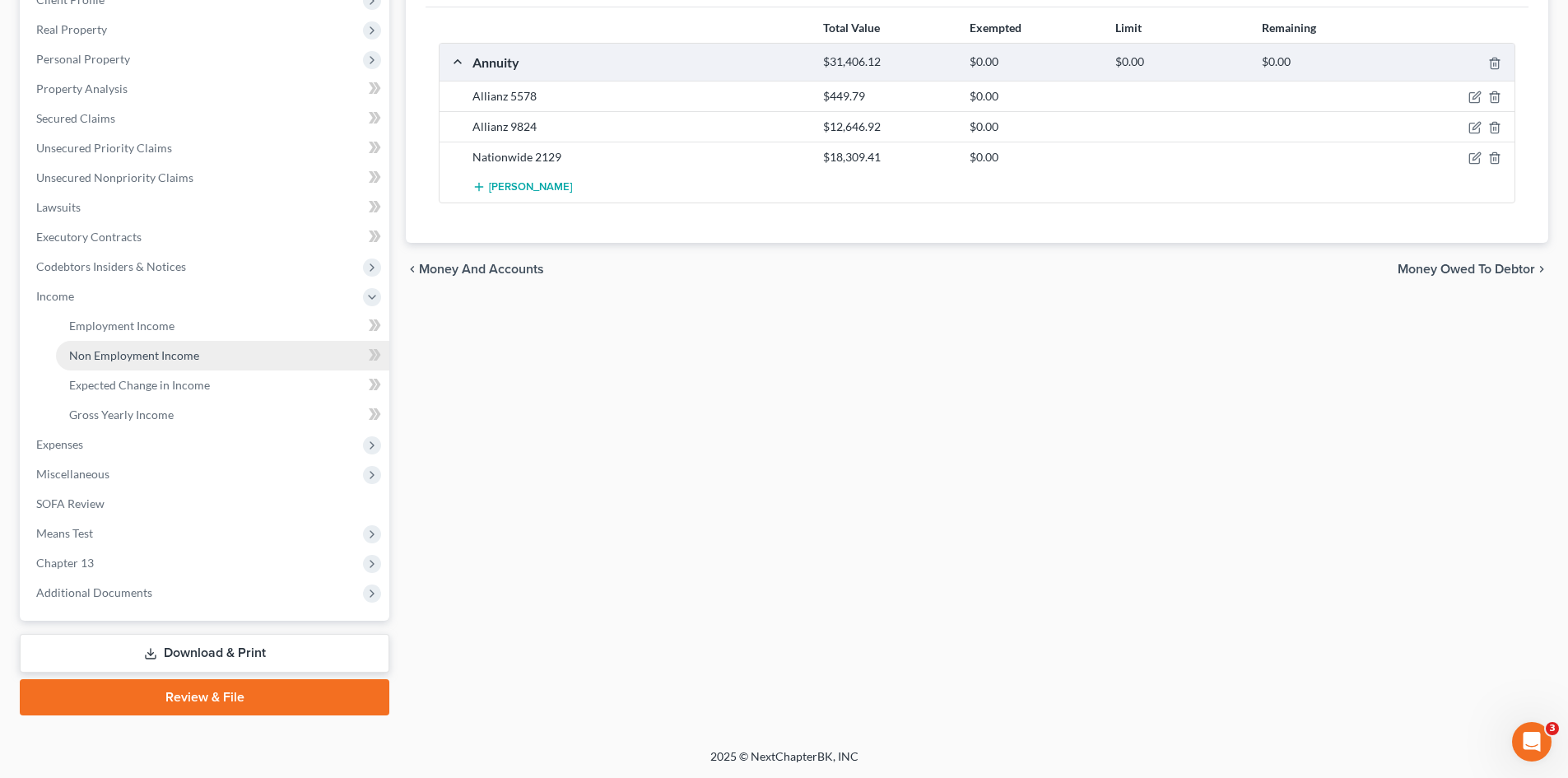
click at [137, 350] on span "Non Employment Income" at bounding box center [134, 355] width 130 height 14
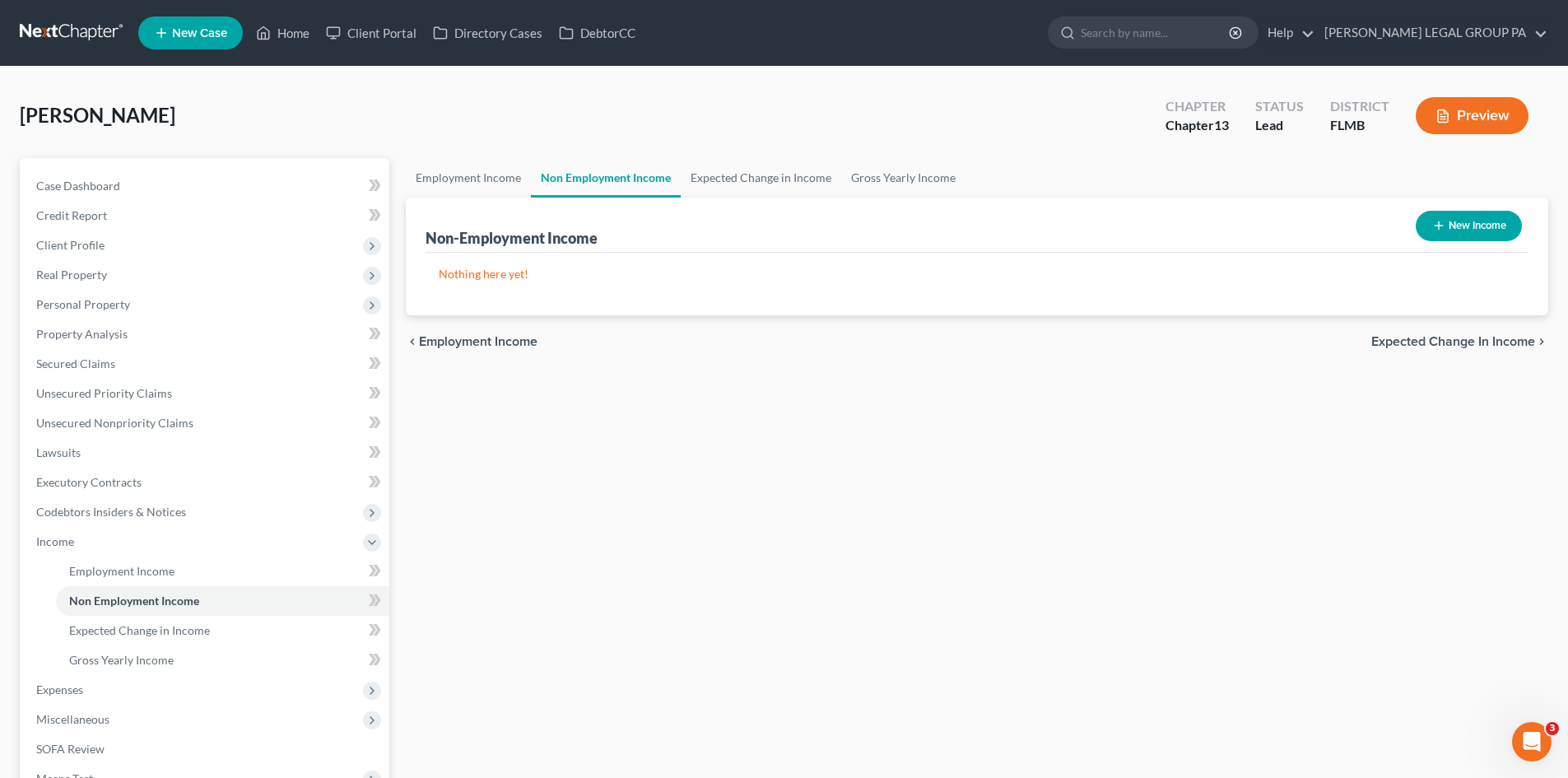
click at [1475, 217] on button "New Income" at bounding box center [1469, 225] width 106 height 31
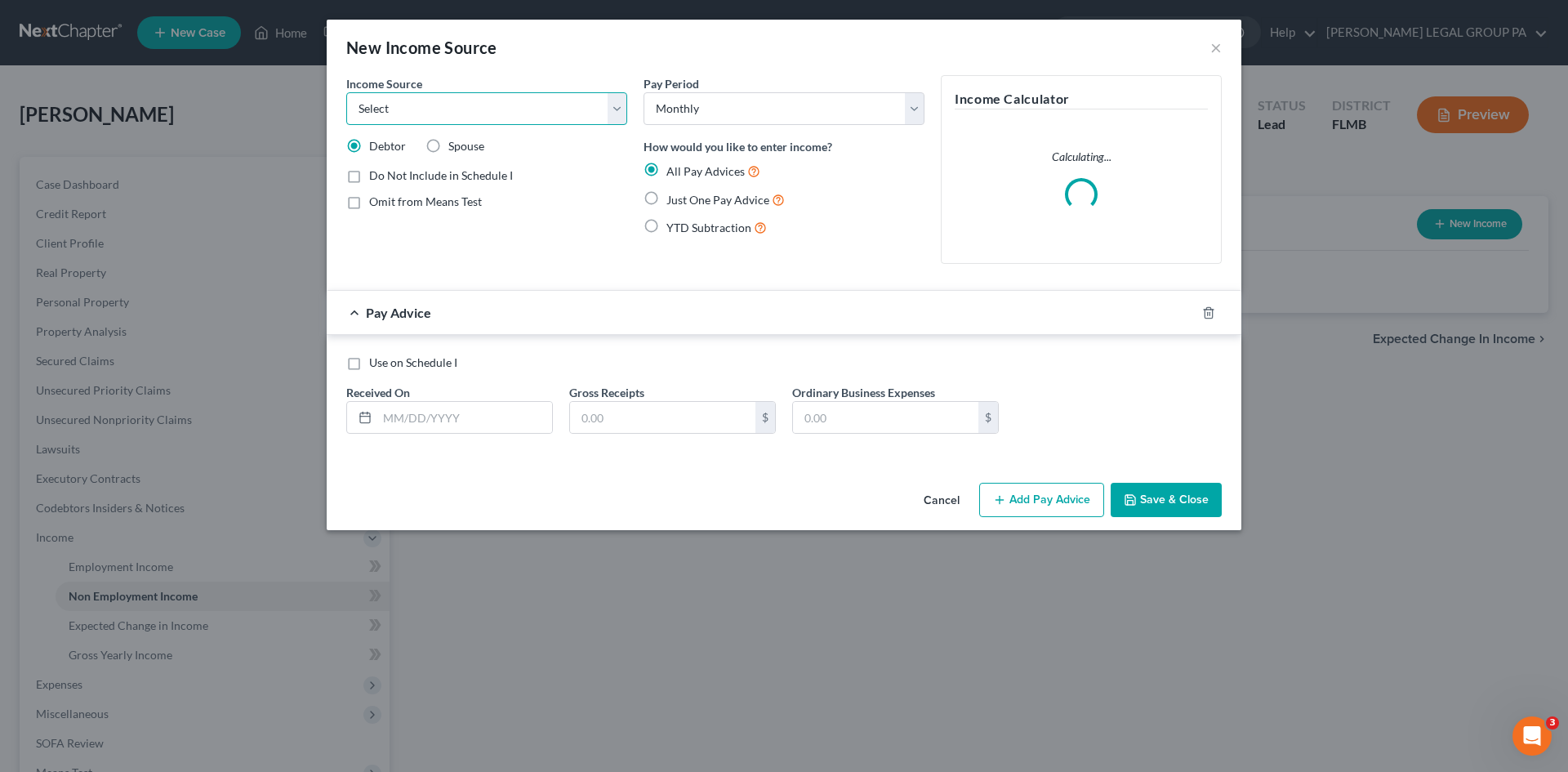
click at [556, 118] on select "Select Unemployment Disability (from employer) Pension Retirement Social Securi…" at bounding box center [486, 108] width 281 height 32
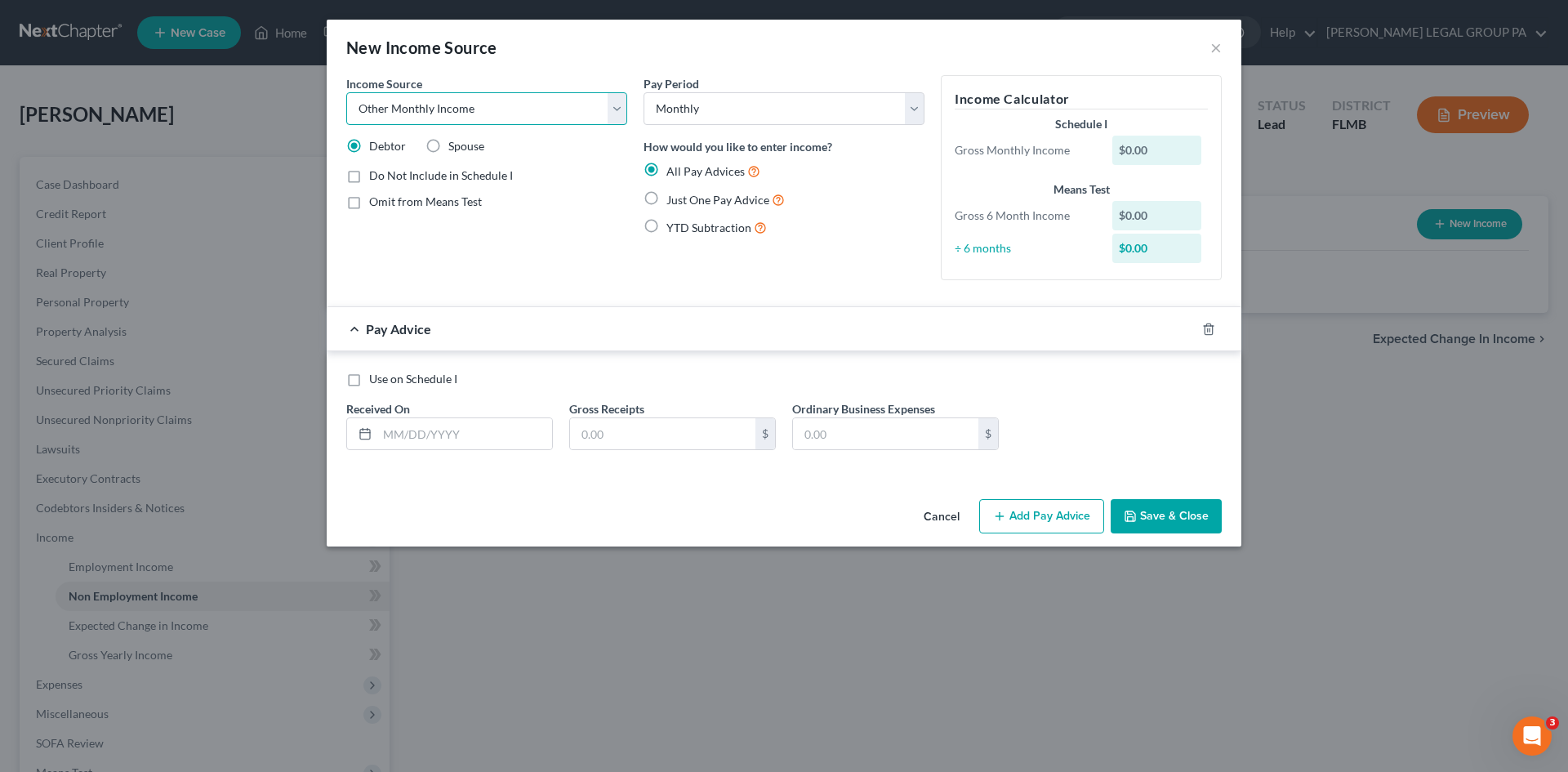
click at [346, 93] on select "Select Unemployment Disability (from employer) Pension Retirement Social Securi…" at bounding box center [486, 108] width 281 height 32
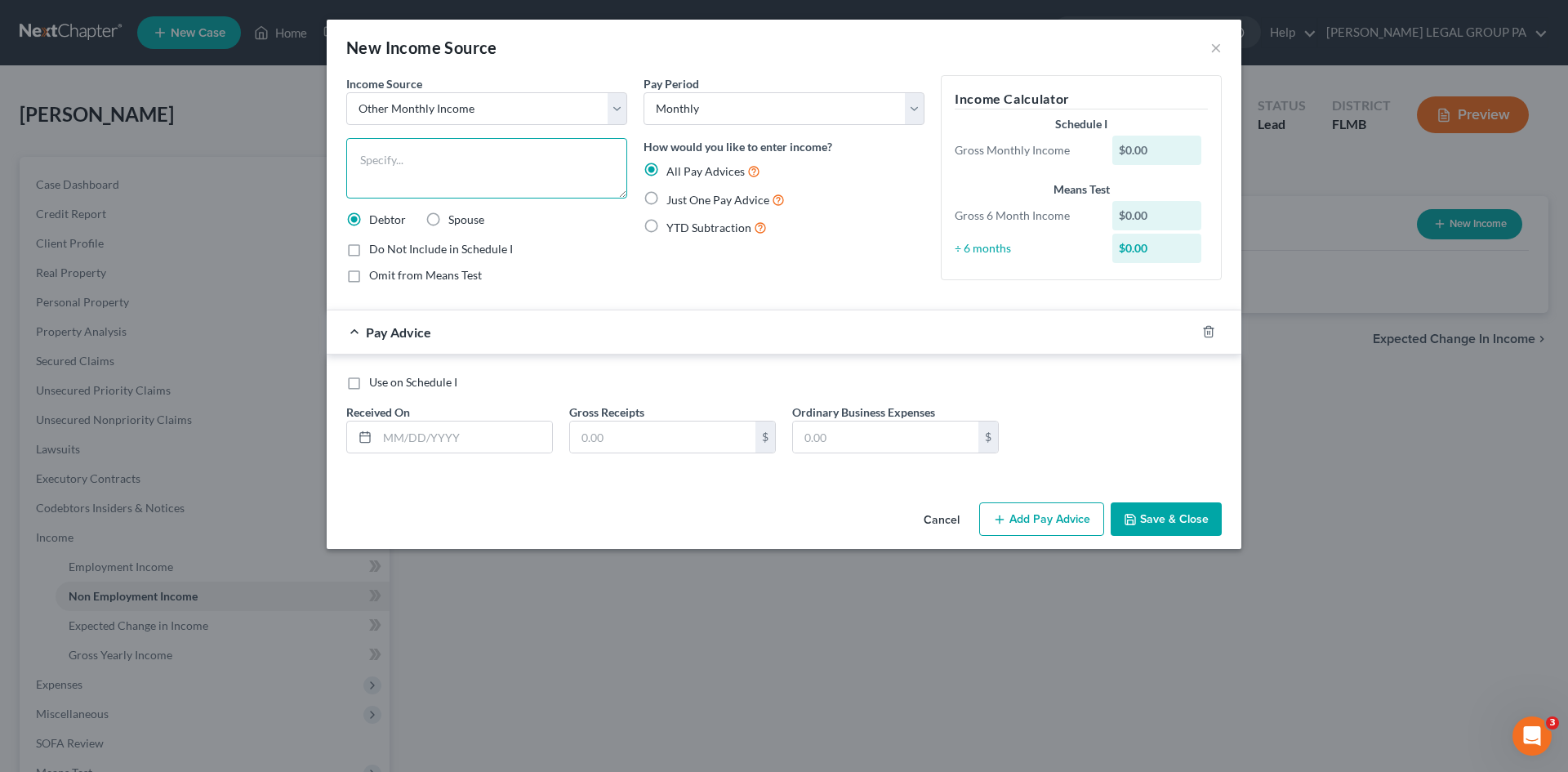
click at [475, 175] on textarea at bounding box center [486, 167] width 281 height 60
click at [666, 203] on label "Just One Pay Advice" at bounding box center [725, 199] width 118 height 19
click at [672, 201] on input "Just One Pay Advice" at bounding box center [677, 195] width 11 height 11
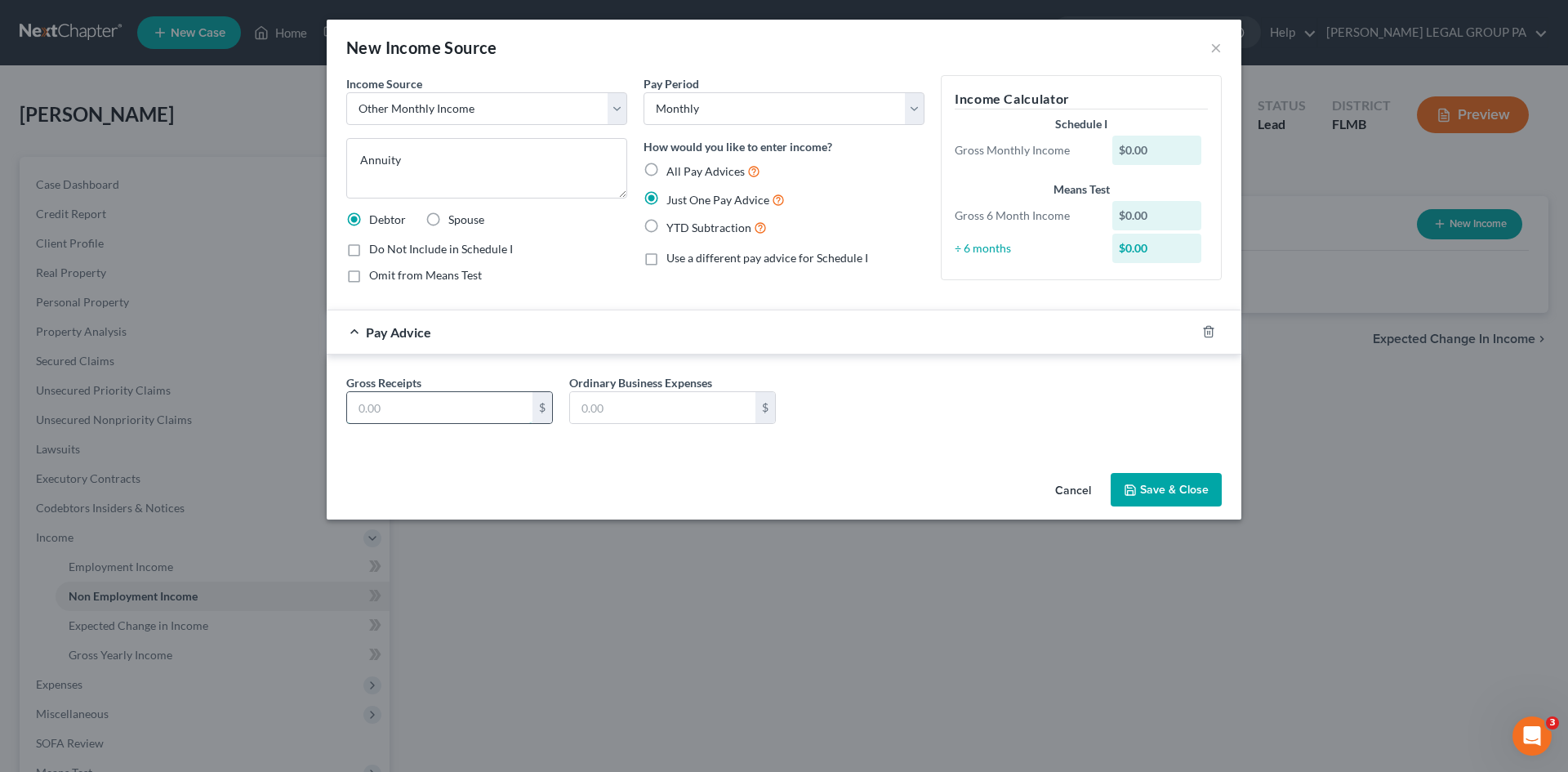
click at [464, 412] on input "text" at bounding box center [440, 408] width 185 height 32
click at [1194, 497] on button "Save & Close" at bounding box center [1165, 489] width 111 height 34
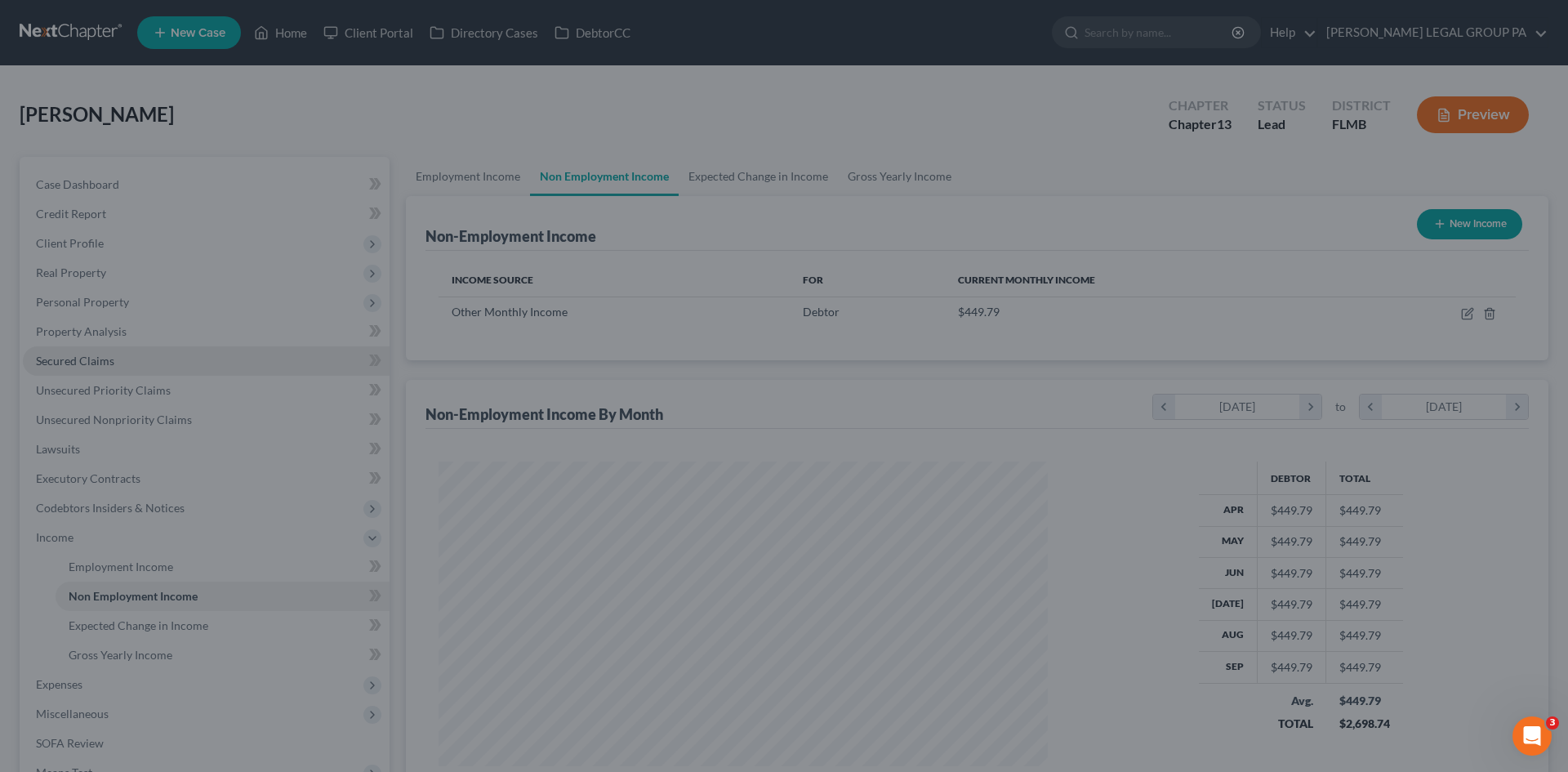
scroll to position [816441, 815782]
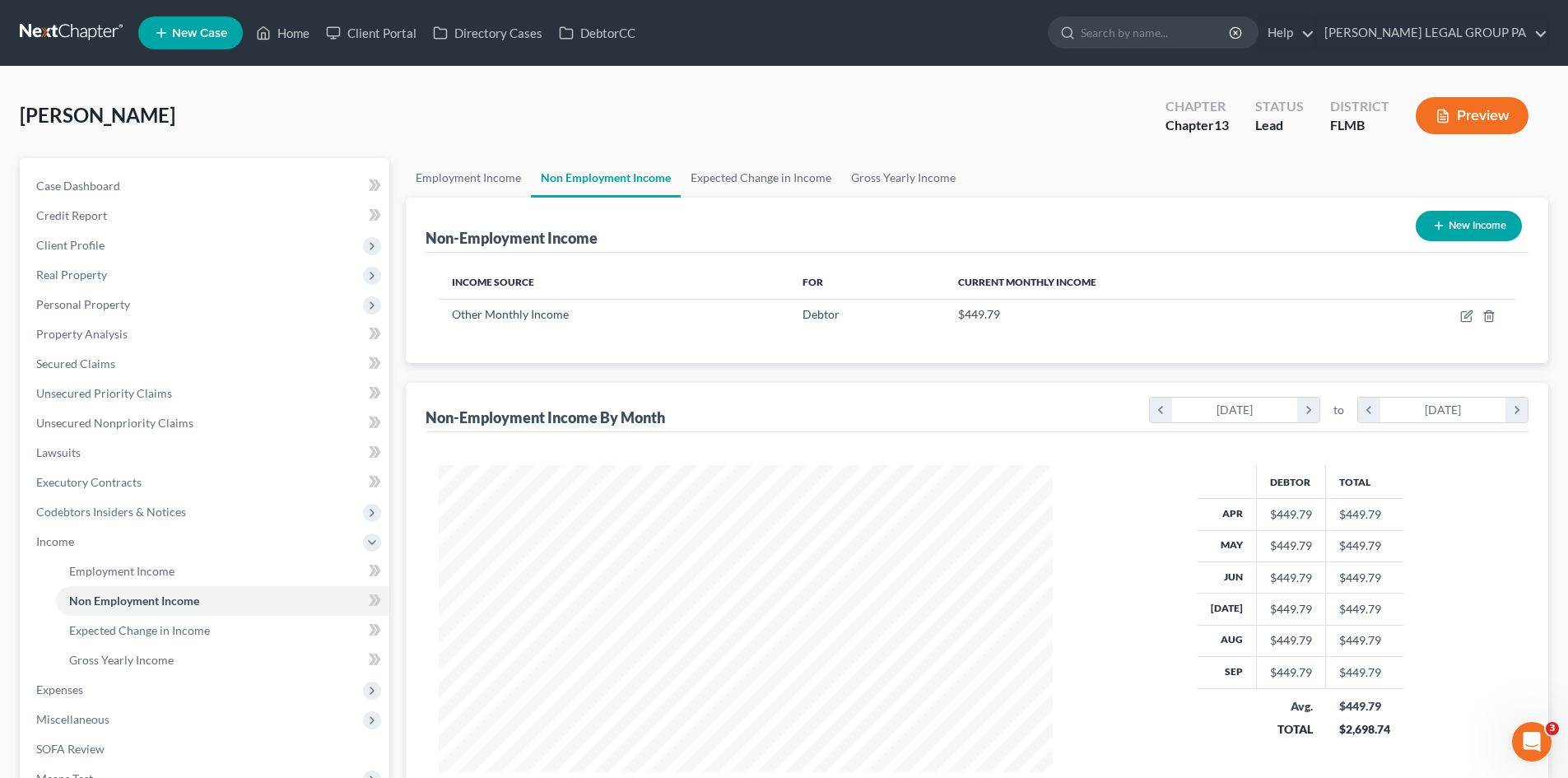
click at [1441, 231] on icon "button" at bounding box center [1438, 225] width 13 height 13
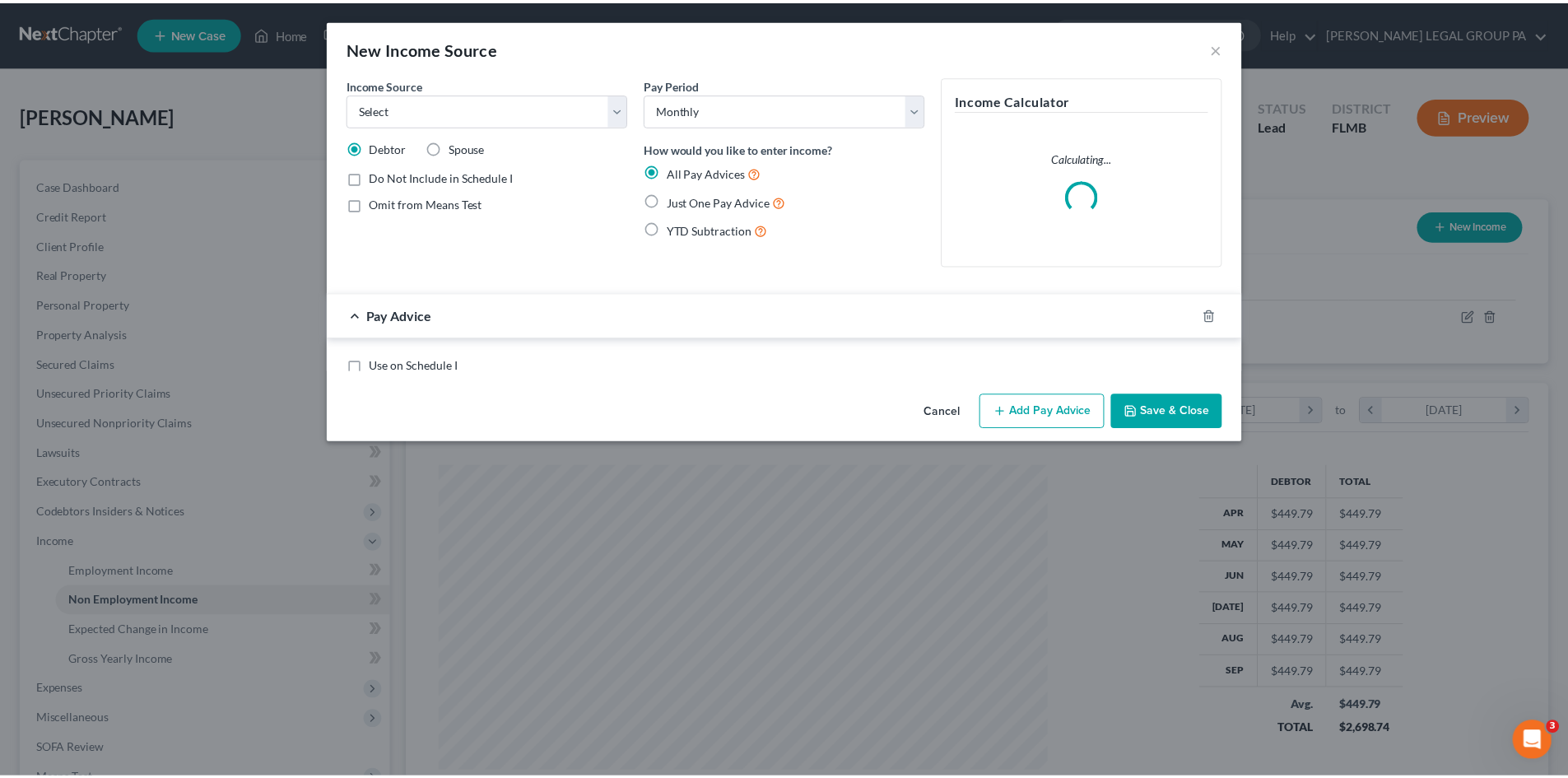
scroll to position [310, 653]
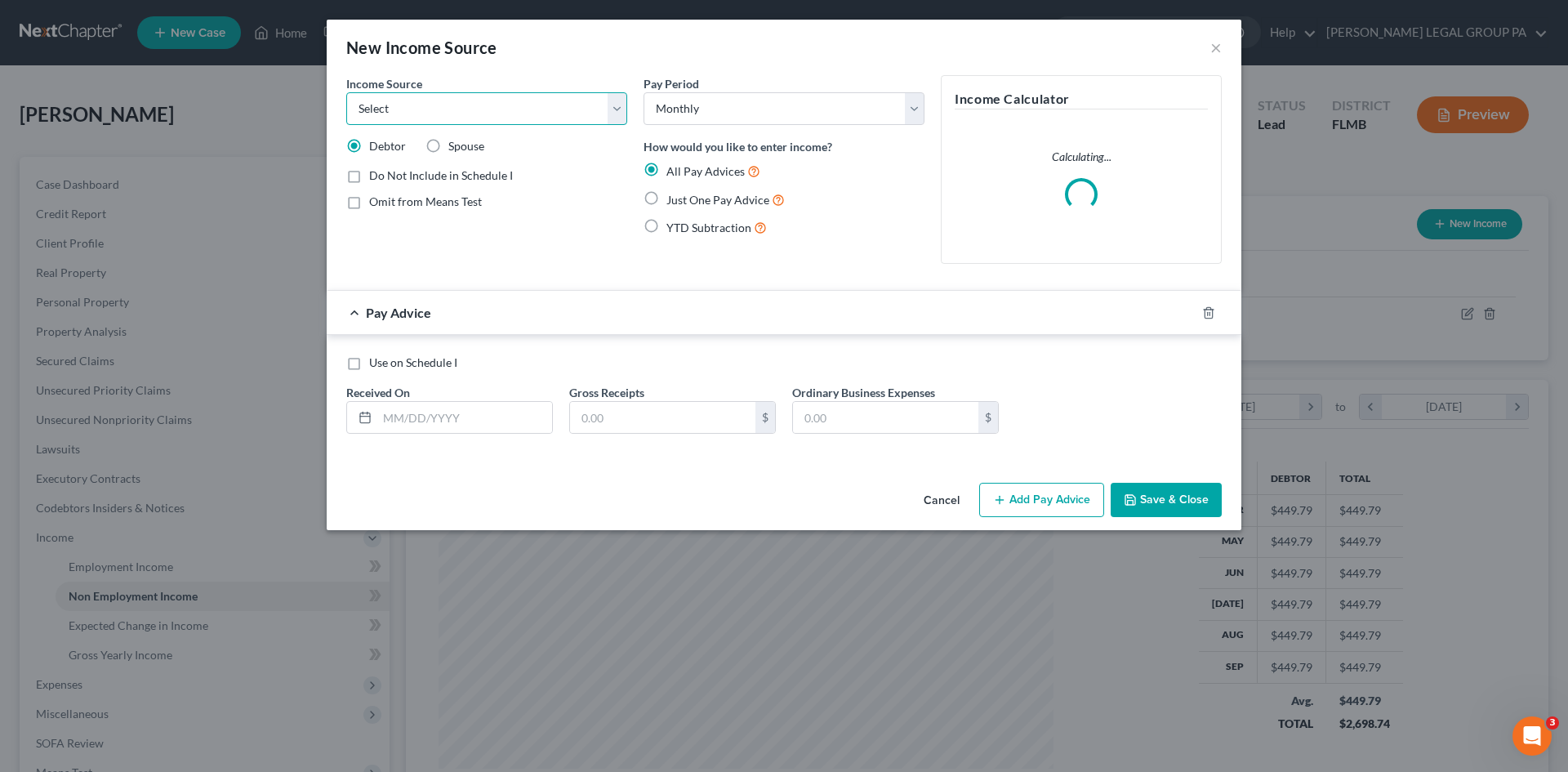
click at [424, 117] on select "Select Unemployment Disability (from employer) Pension Retirement Social Securi…" at bounding box center [486, 108] width 281 height 32
click at [346, 93] on select "Select Unemployment Disability (from employer) Pension Retirement Social Securi…" at bounding box center [486, 108] width 281 height 32
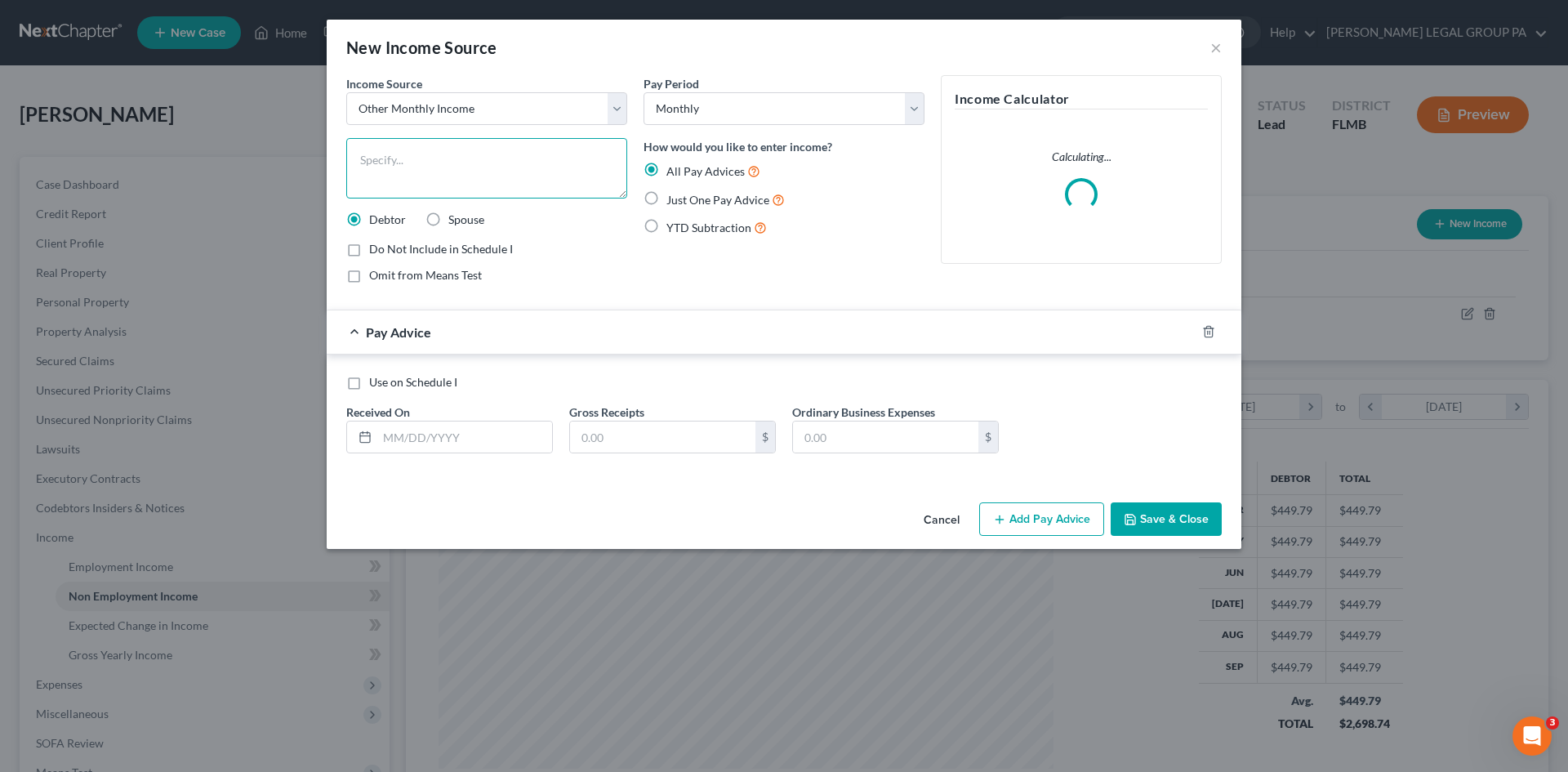
click at [459, 189] on textarea at bounding box center [486, 167] width 281 height 60
click at [666, 200] on label "Just One Pay Advice" at bounding box center [725, 199] width 118 height 19
click at [672, 200] on input "Just One Pay Advice" at bounding box center [677, 195] width 11 height 11
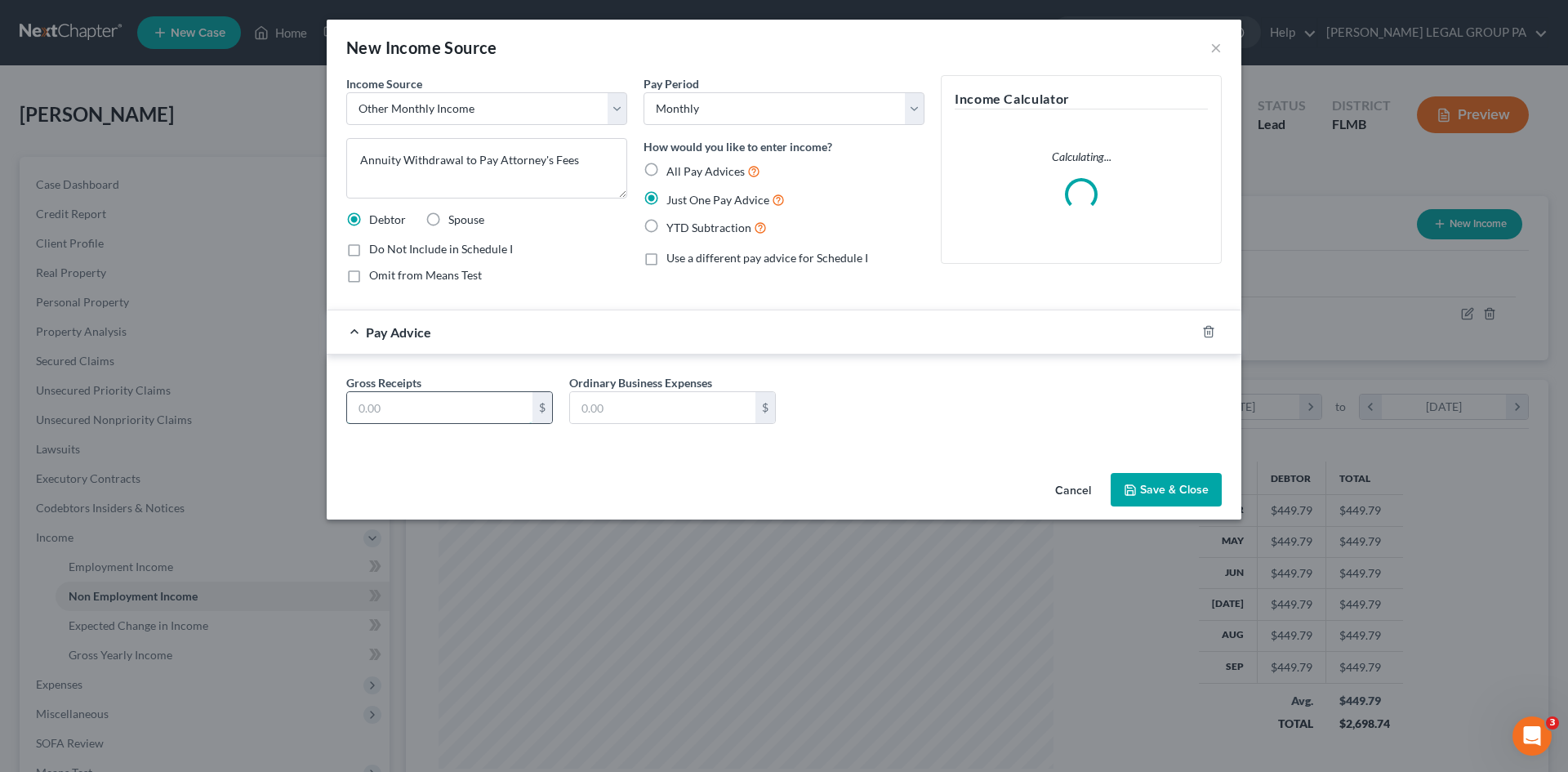
click at [461, 407] on input "text" at bounding box center [440, 408] width 185 height 32
drag, startPoint x: 423, startPoint y: 412, endPoint x: 382, endPoint y: 400, distance: 42.7
click at [326, 406] on div "New Income Source × Income Source * Select Unemployment Disability (from employ…" at bounding box center [784, 386] width 1568 height 772
click at [888, 275] on div "Pay Period Select Monthly Twice Monthly Every Other Week Weekly How would you l…" at bounding box center [784, 185] width 297 height 222
click at [1166, 489] on button "Save & Close" at bounding box center [1165, 489] width 111 height 34
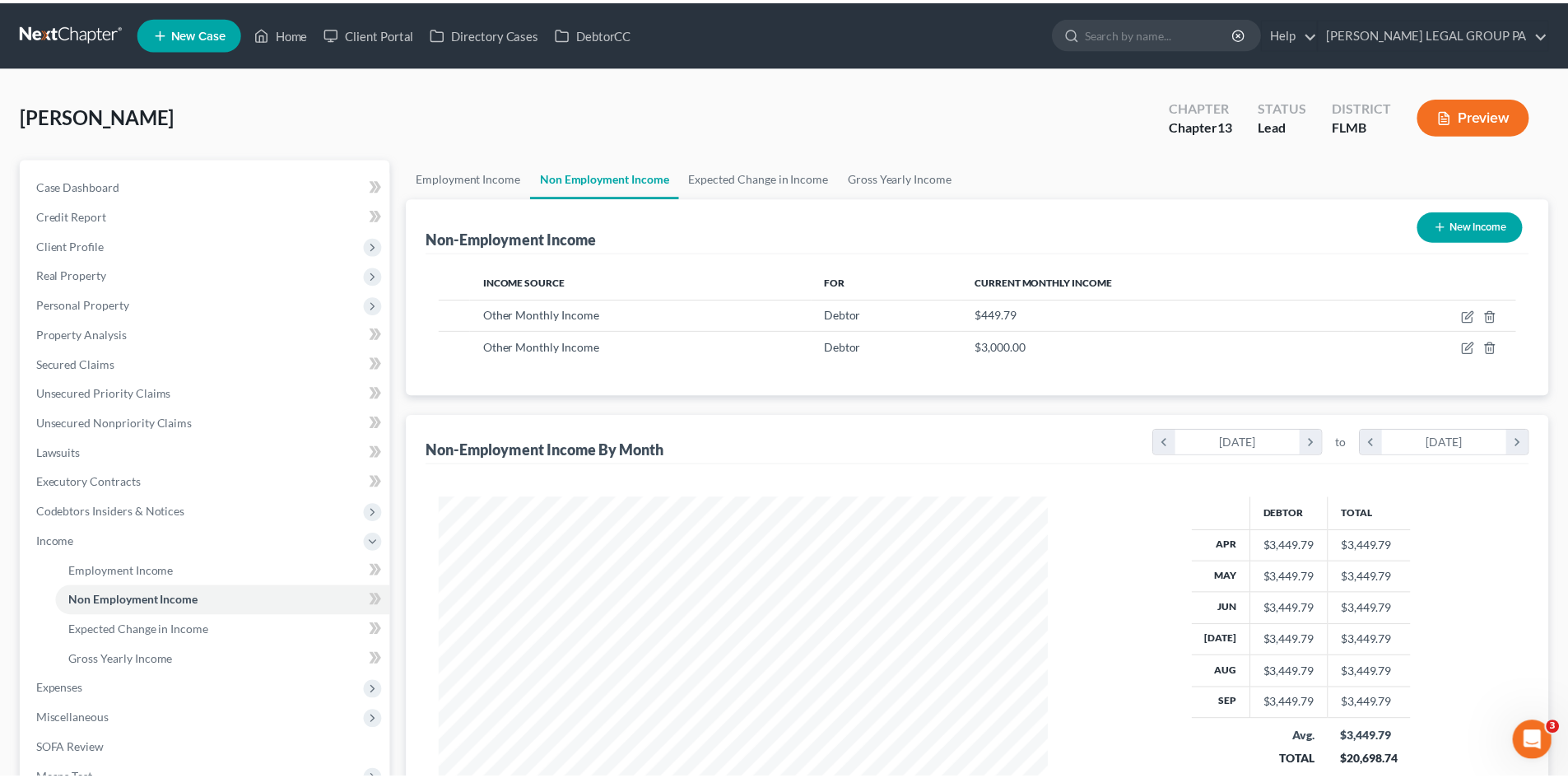
scroll to position [307, 647]
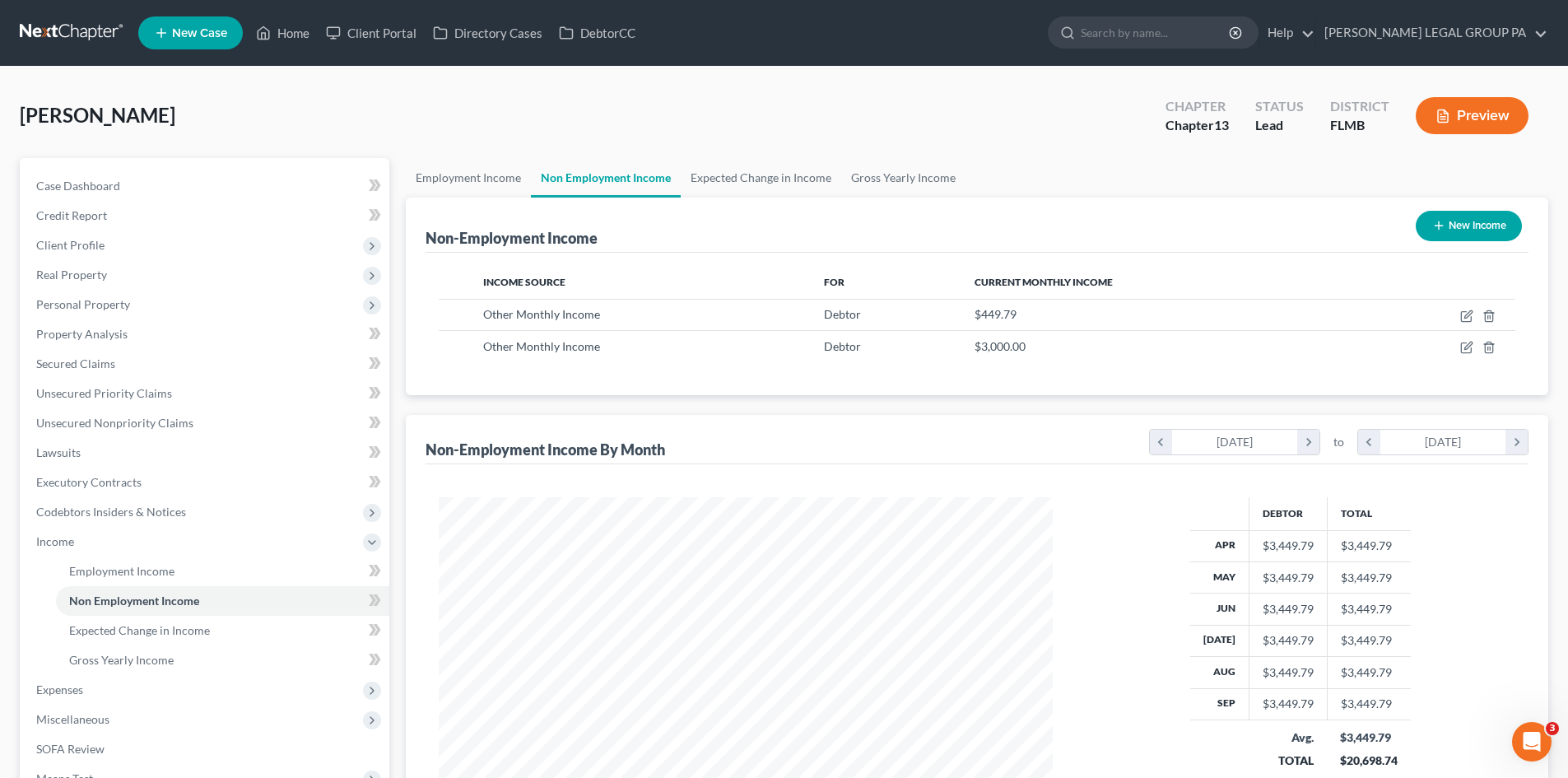
click at [1470, 224] on button "New Income" at bounding box center [1469, 225] width 106 height 31
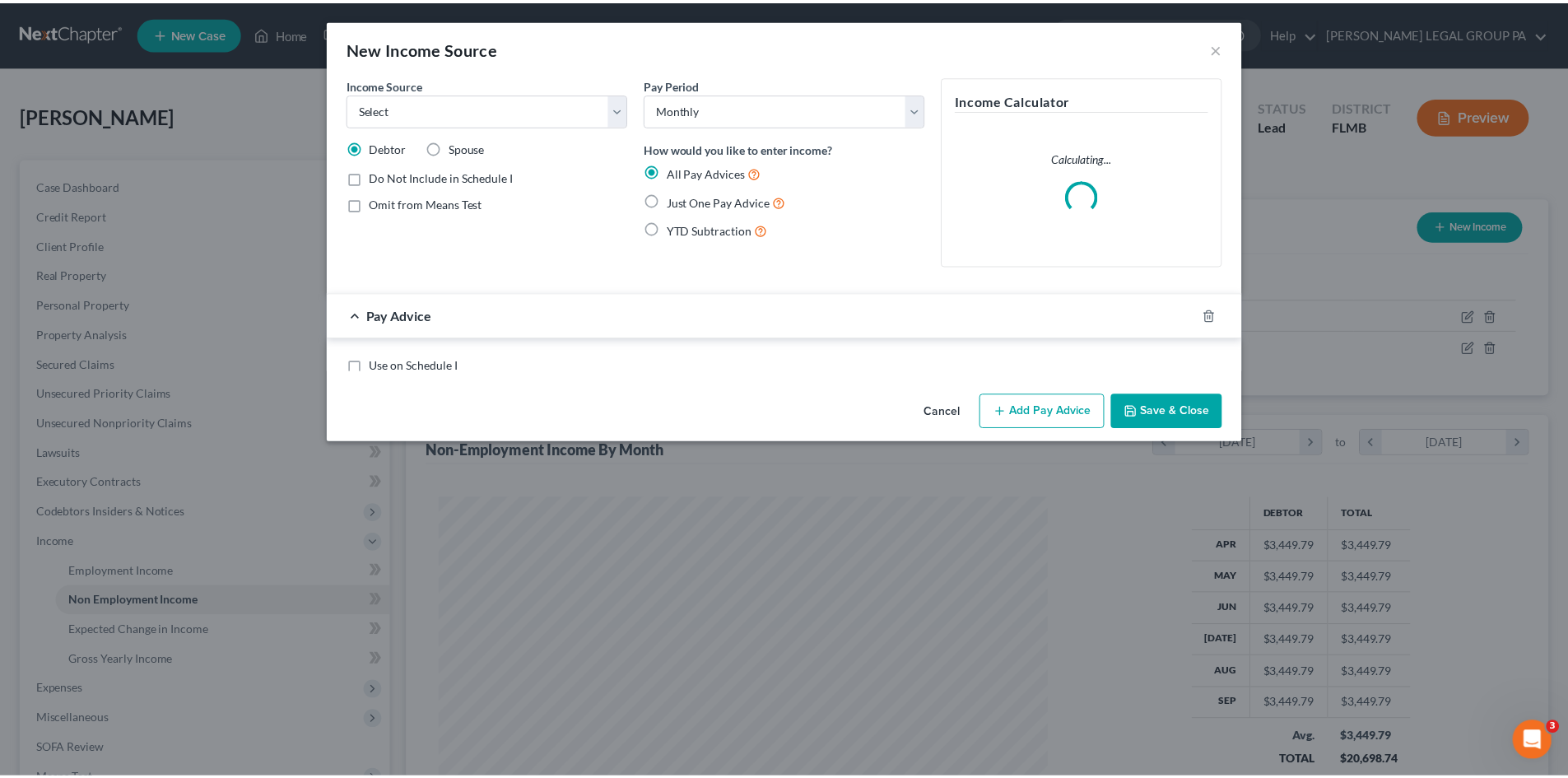
scroll to position [310, 653]
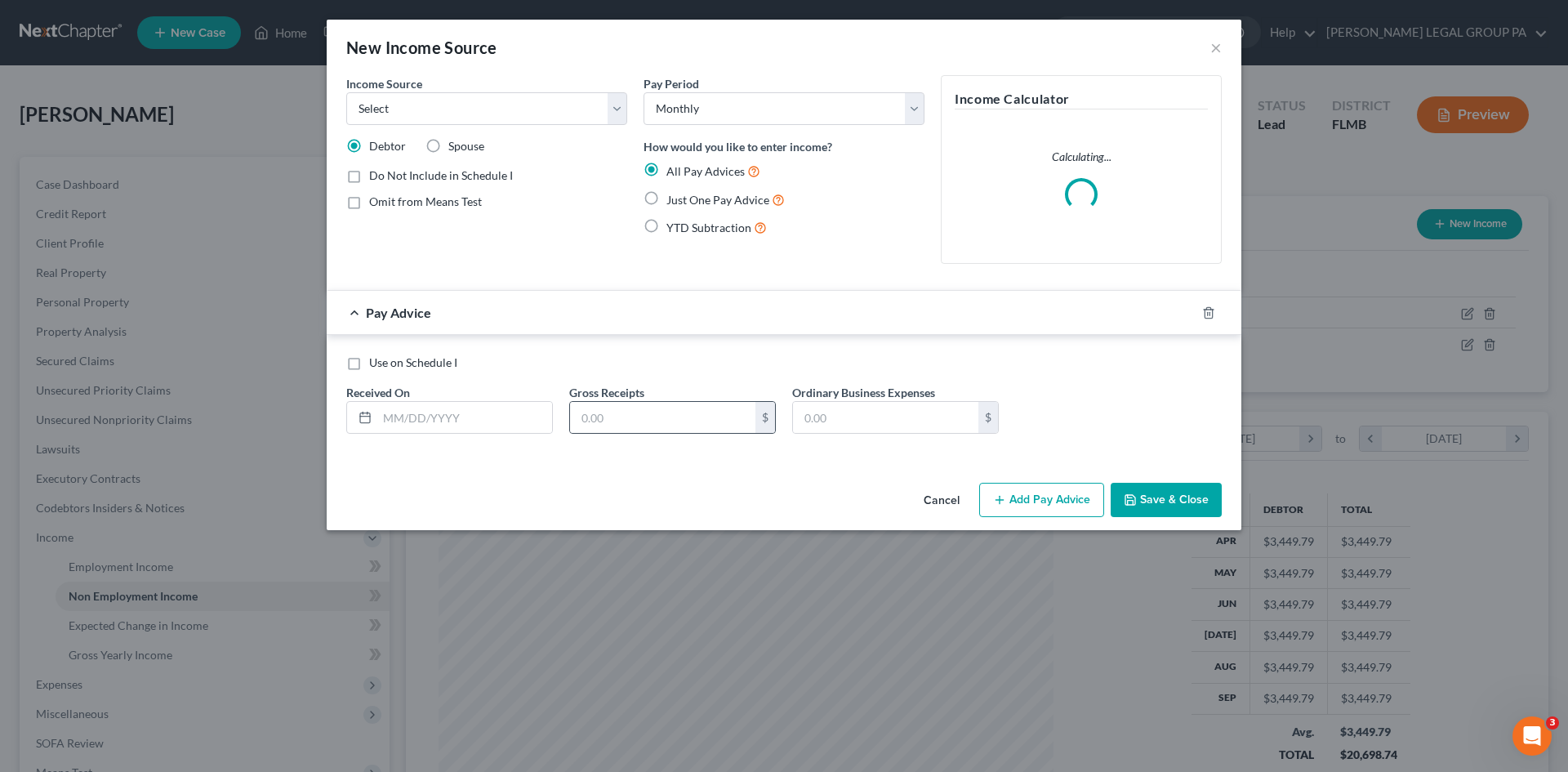
drag, startPoint x: 652, startPoint y: 195, endPoint x: 453, endPoint y: 407, distance: 290.8
click at [666, 195] on label "Just One Pay Advice" at bounding box center [725, 199] width 118 height 19
click at [672, 195] on input "Just One Pay Advice" at bounding box center [677, 195] width 11 height 11
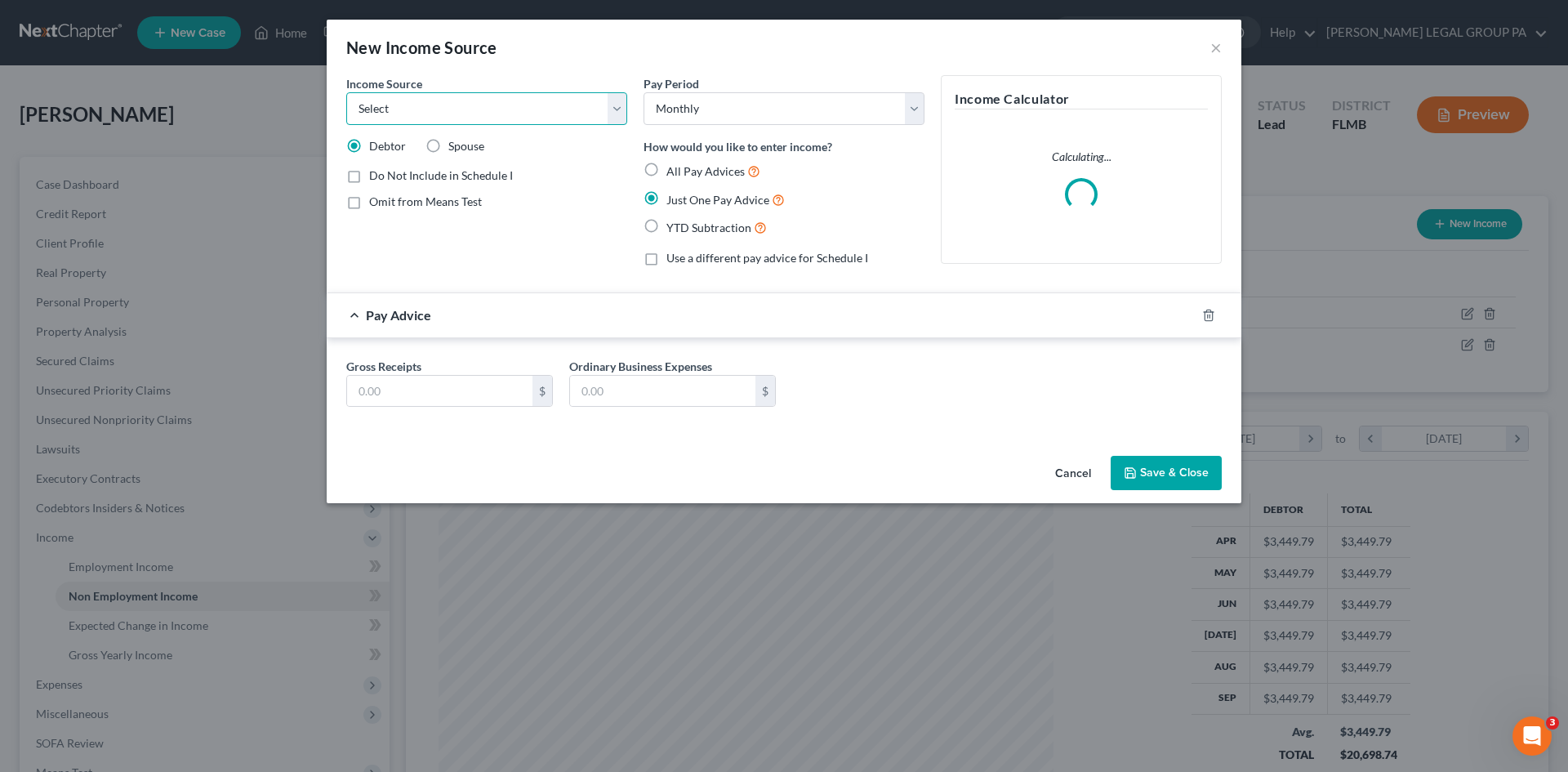
drag, startPoint x: 451, startPoint y: 103, endPoint x: 453, endPoint y: 120, distance: 17.1
click at [451, 103] on select "Select Unemployment Disability (from employer) Pension Retirement Social Securi…" at bounding box center [486, 108] width 281 height 32
click at [1220, 46] on button "×" at bounding box center [1216, 47] width 12 height 20
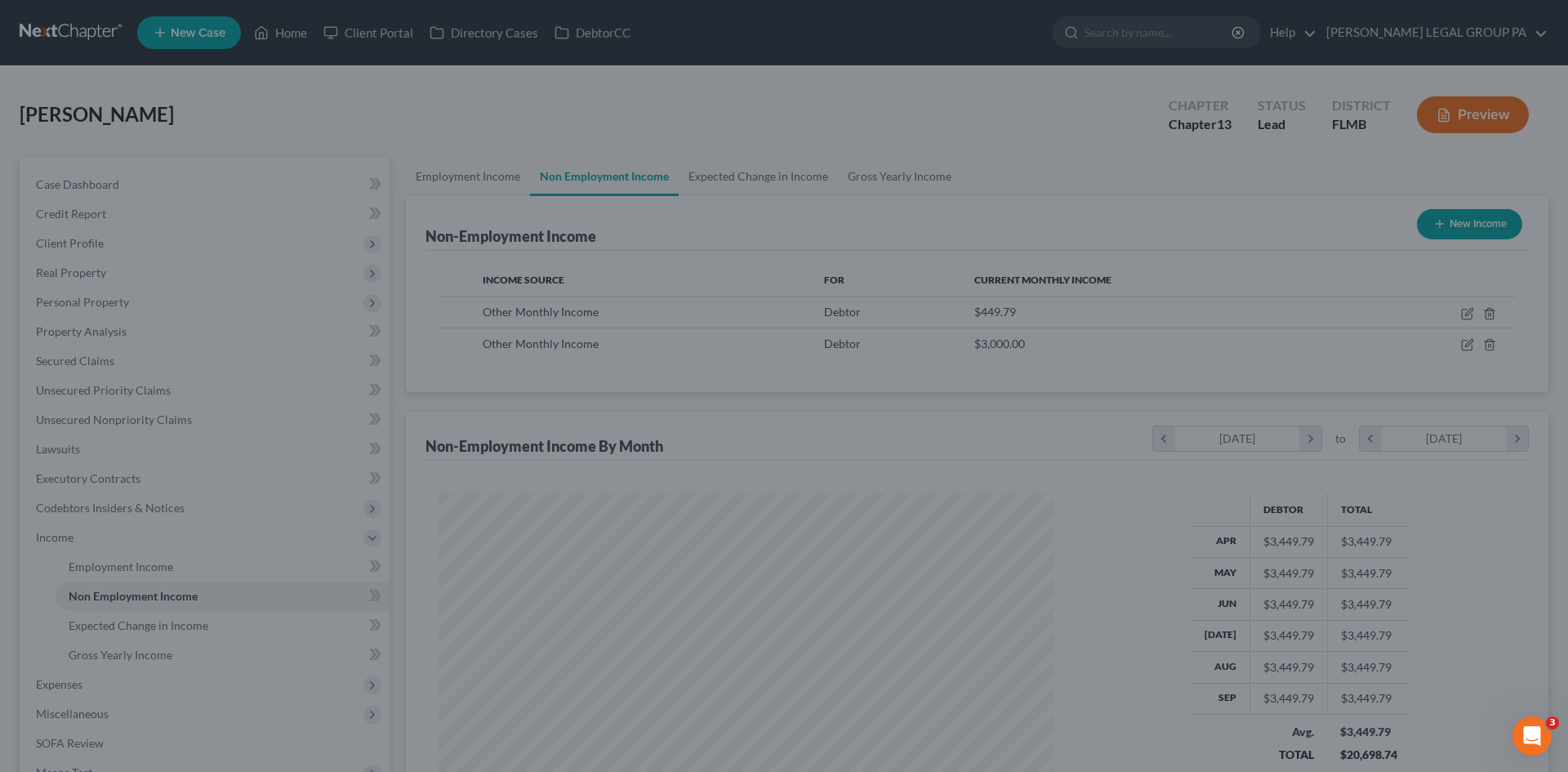
scroll to position [816441, 815782]
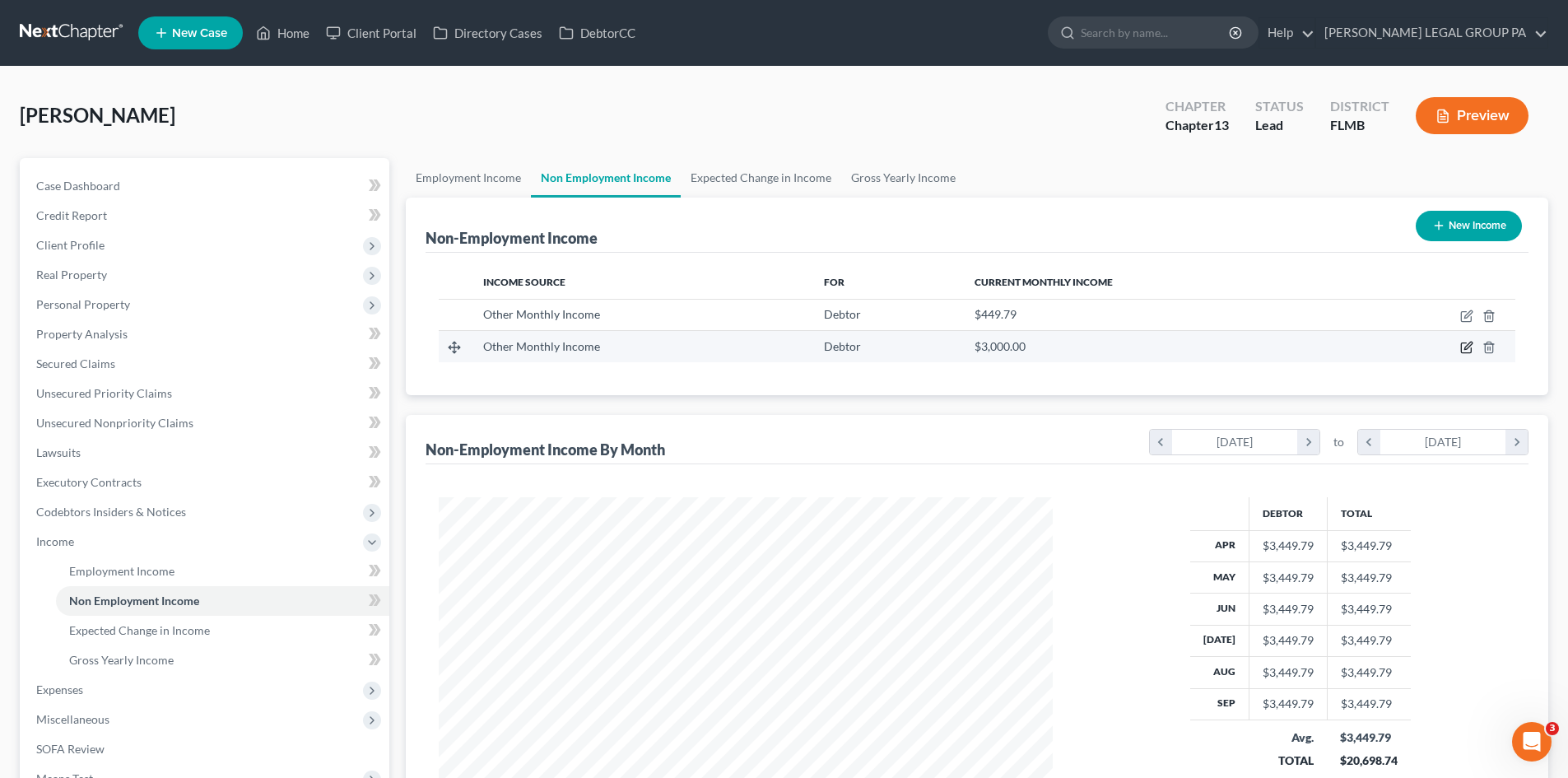
click at [1466, 345] on icon "button" at bounding box center [1466, 346] width 13 height 13
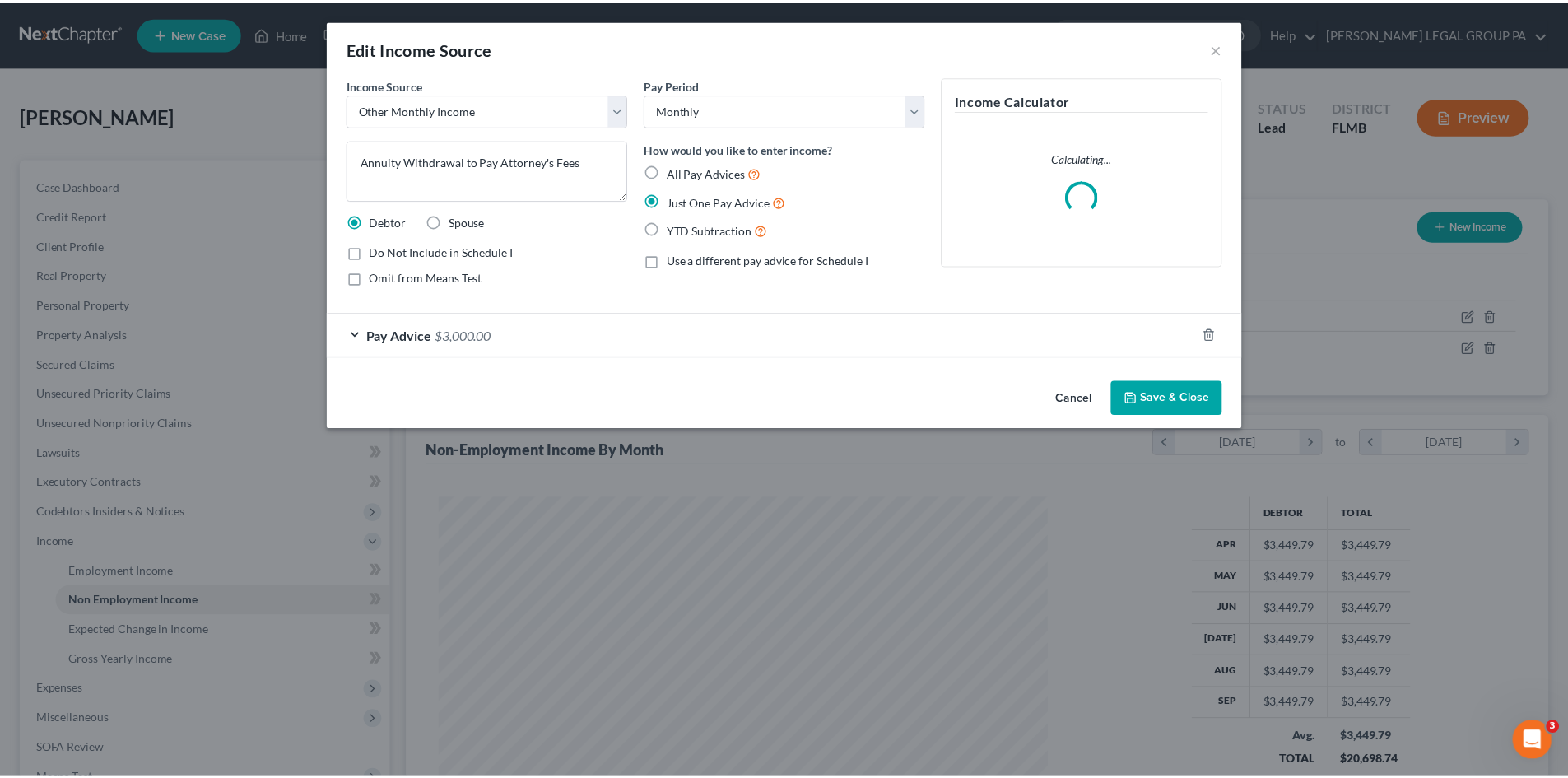
scroll to position [310, 653]
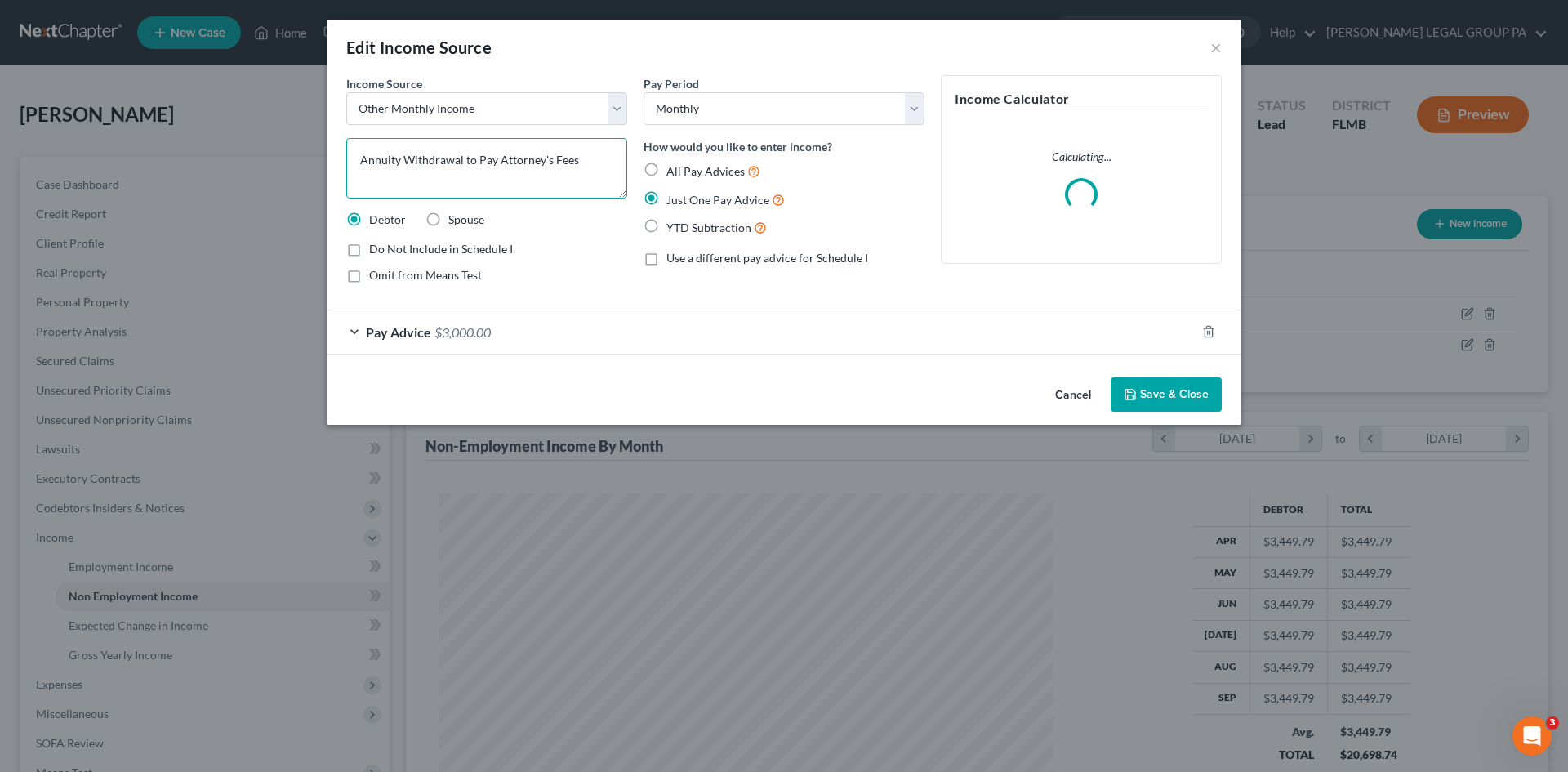
click at [449, 168] on textarea "Annuity Withdrawal to Pay Attorney's Fees" at bounding box center [486, 167] width 281 height 60
click at [1222, 48] on div "Edit Income Source ×" at bounding box center [784, 47] width 914 height 55
click at [1215, 49] on button "×" at bounding box center [1216, 47] width 12 height 20
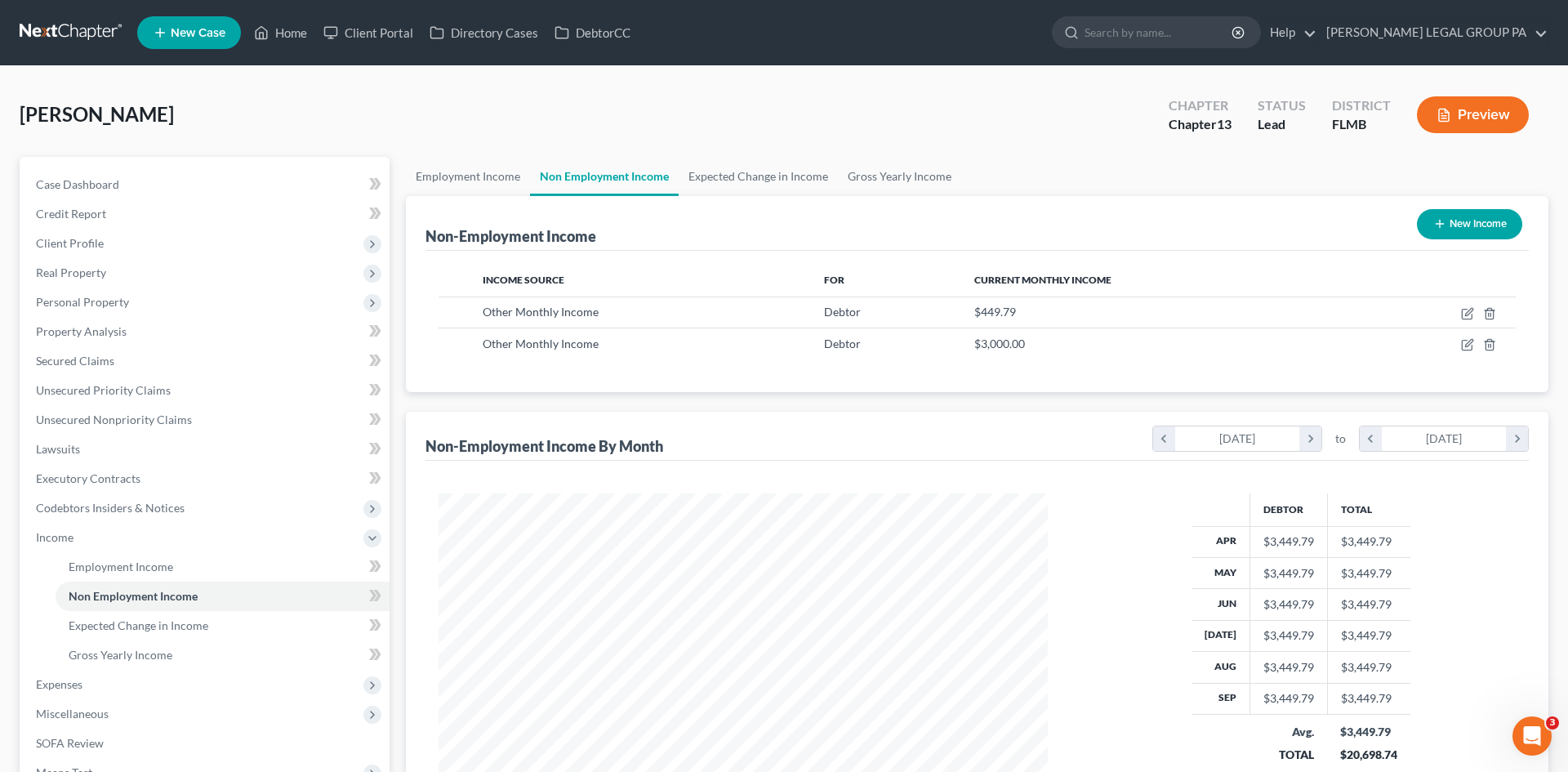
scroll to position [816441, 815782]
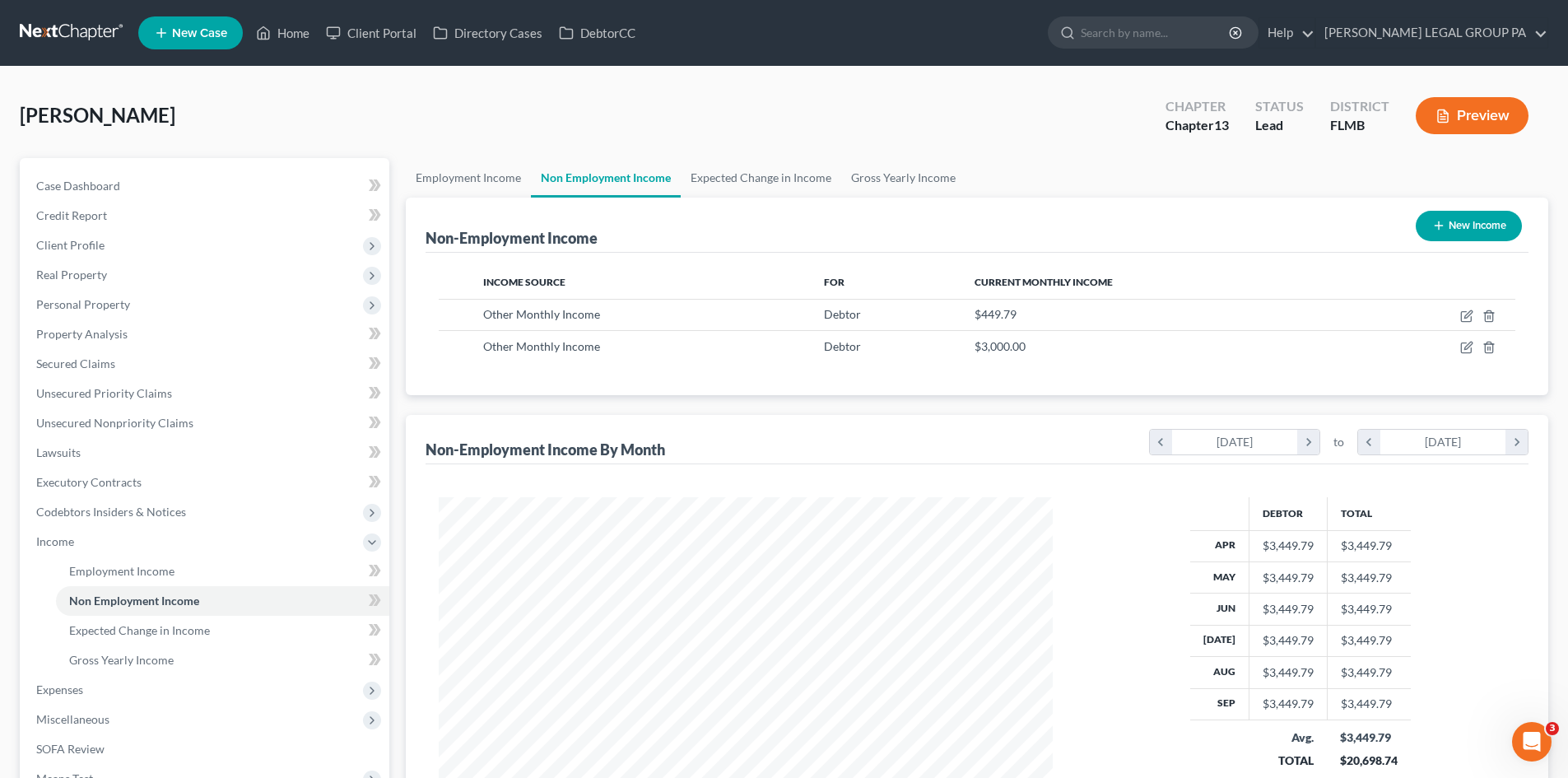
click at [1460, 239] on button "New Income" at bounding box center [1469, 225] width 106 height 31
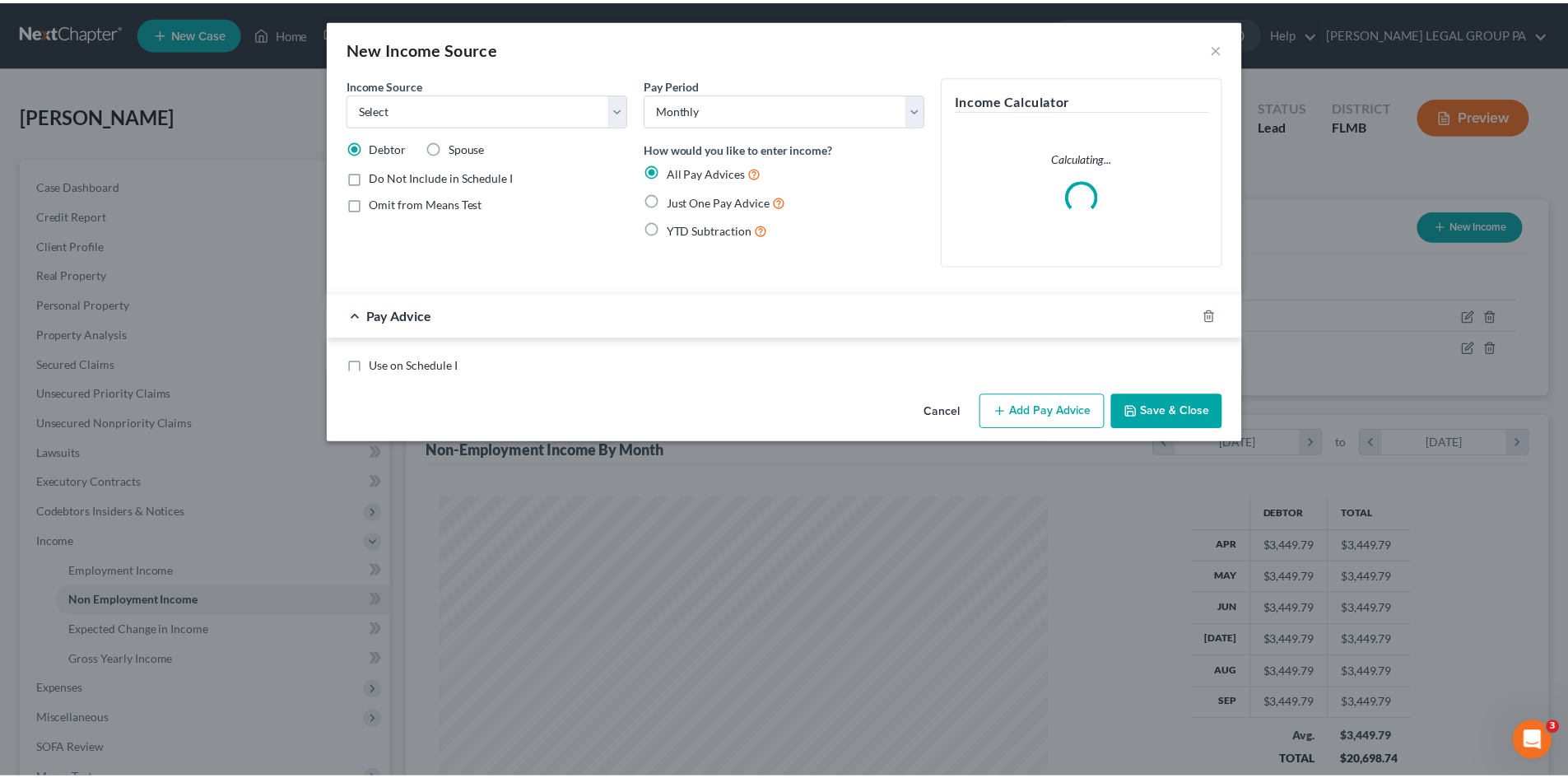
scroll to position [310, 653]
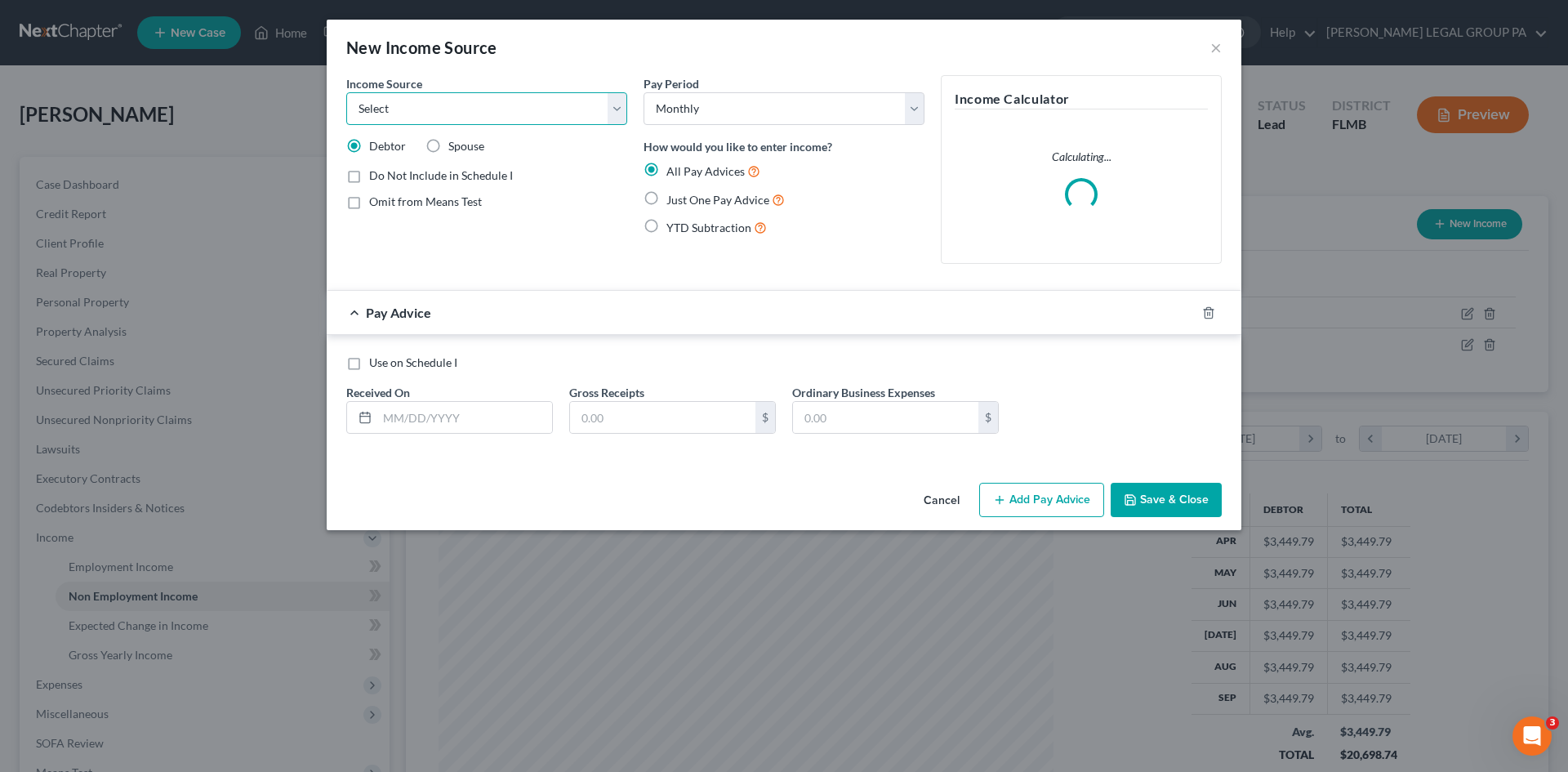
click at [462, 98] on select "Select Unemployment Disability (from employer) Pension Retirement Social Securi…" at bounding box center [486, 108] width 281 height 32
click at [346, 93] on select "Select Unemployment Disability (from employer) Pension Retirement Social Securi…" at bounding box center [486, 108] width 281 height 32
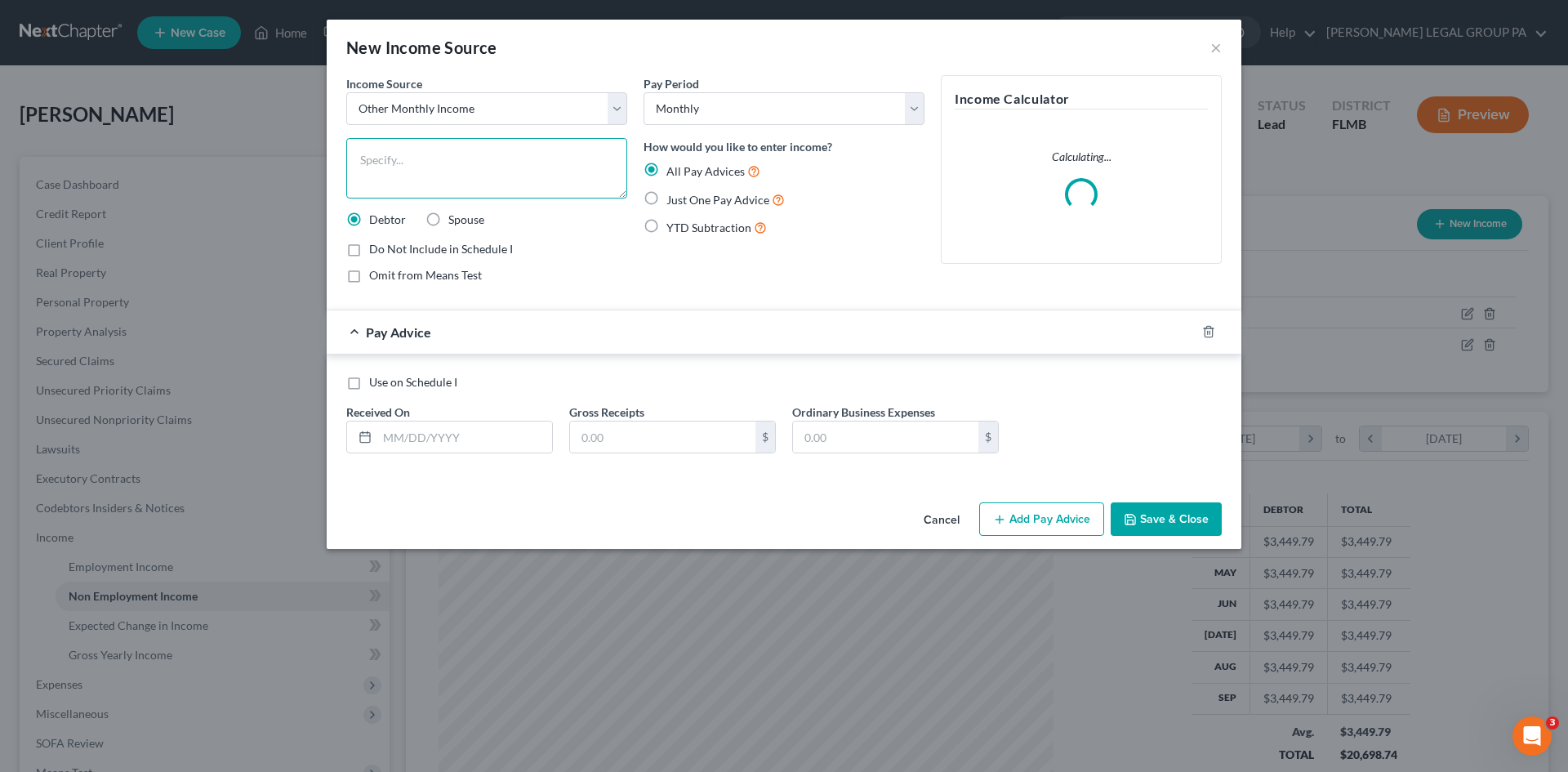
click at [433, 155] on textarea at bounding box center [486, 167] width 281 height 60
paste textarea "Annuity Withdrawal to Pay Attorney's Fees"
click at [666, 194] on label "Just One Pay Advice" at bounding box center [725, 199] width 118 height 19
click at [672, 194] on input "Just One Pay Advice" at bounding box center [677, 195] width 11 height 11
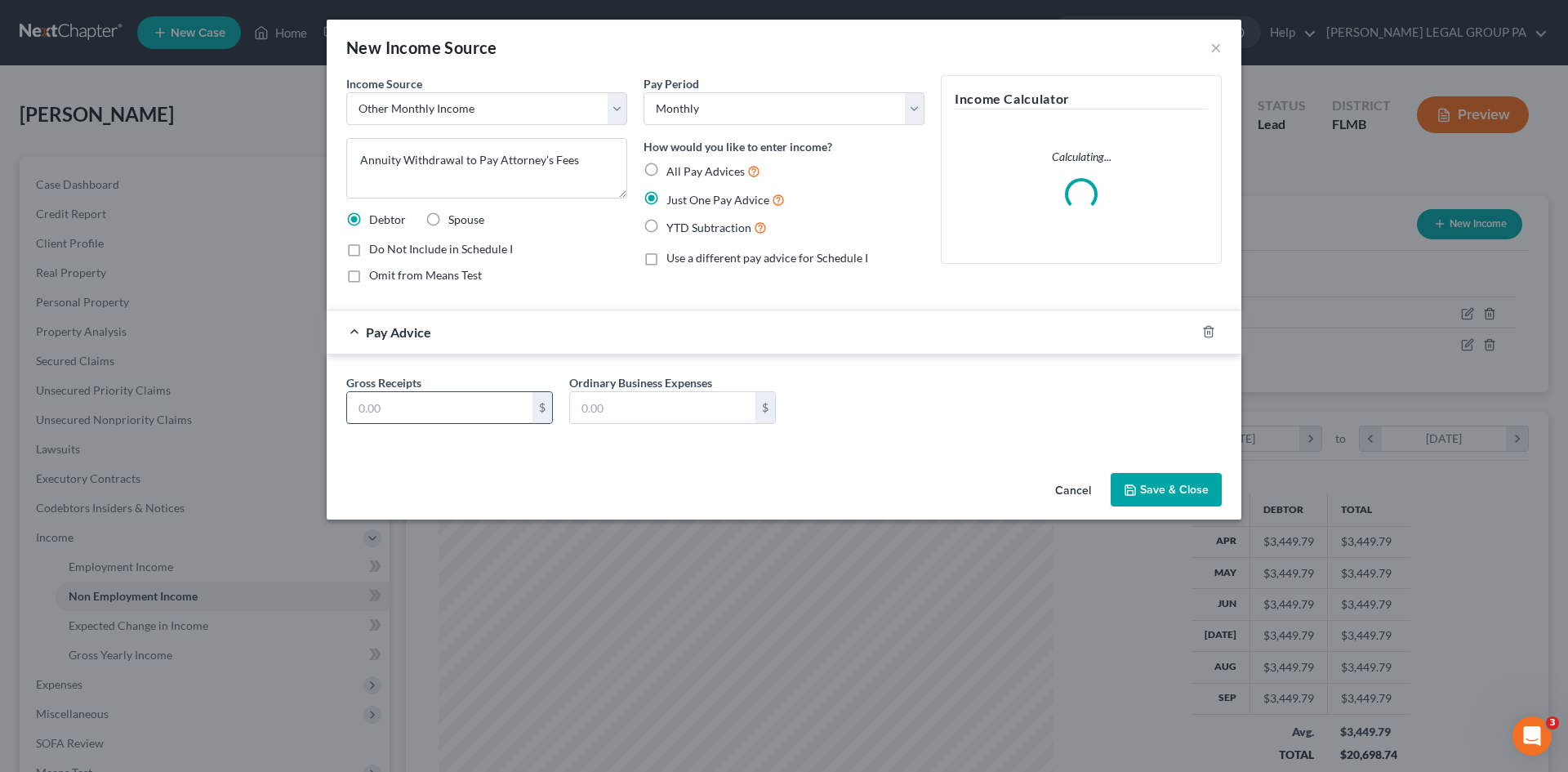
click at [476, 407] on input "text" at bounding box center [440, 408] width 185 height 32
click at [588, 161] on textarea "Annuity Withdrawal to Pay Attorney's Fees" at bounding box center [486, 167] width 281 height 60
click at [465, 161] on textarea "Annuity Withdrawal to Pay Attorney's Fees" at bounding box center [486, 167] width 281 height 60
click at [1146, 482] on button "Save & Close" at bounding box center [1165, 489] width 111 height 34
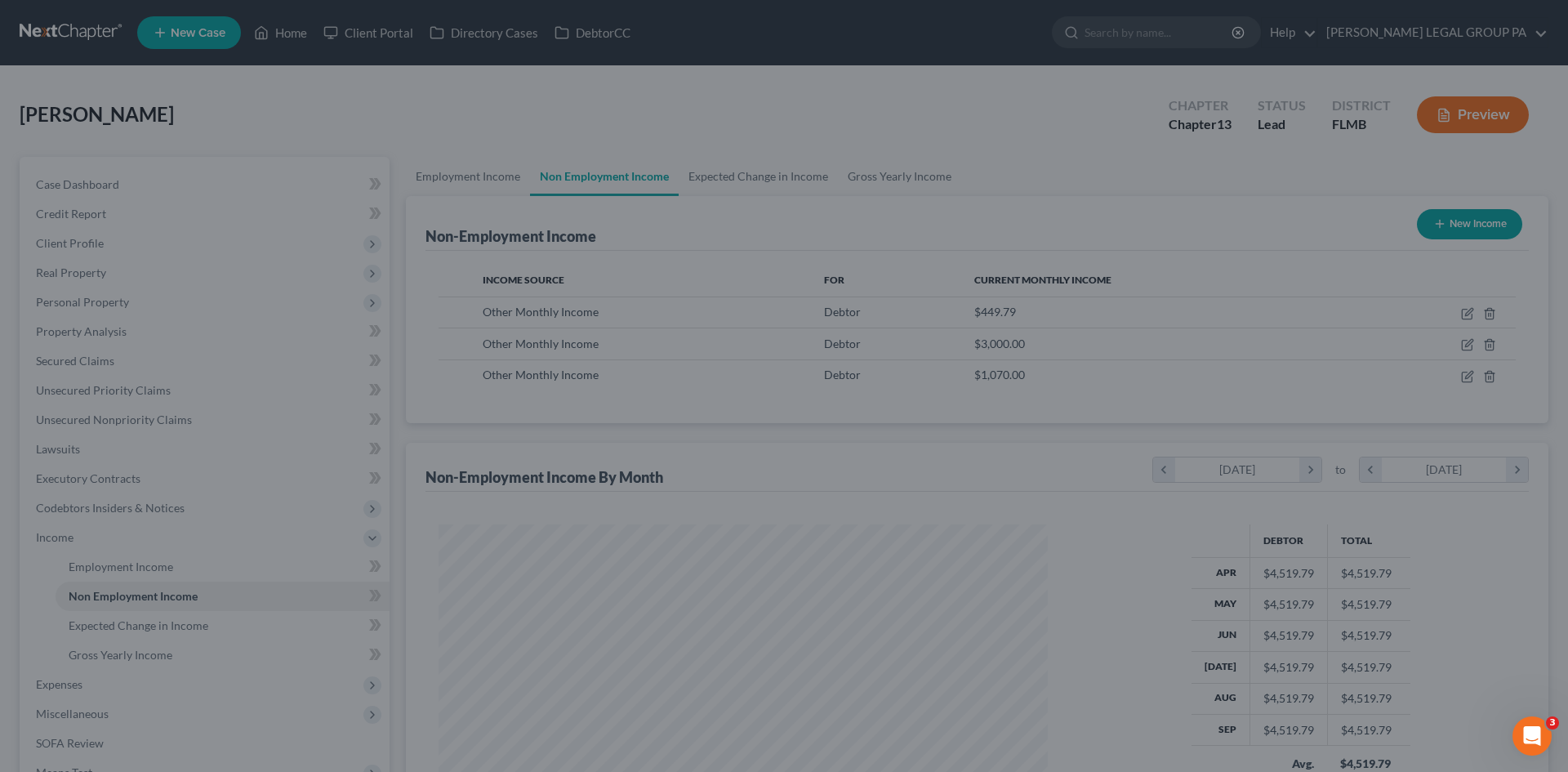
scroll to position [816441, 815782]
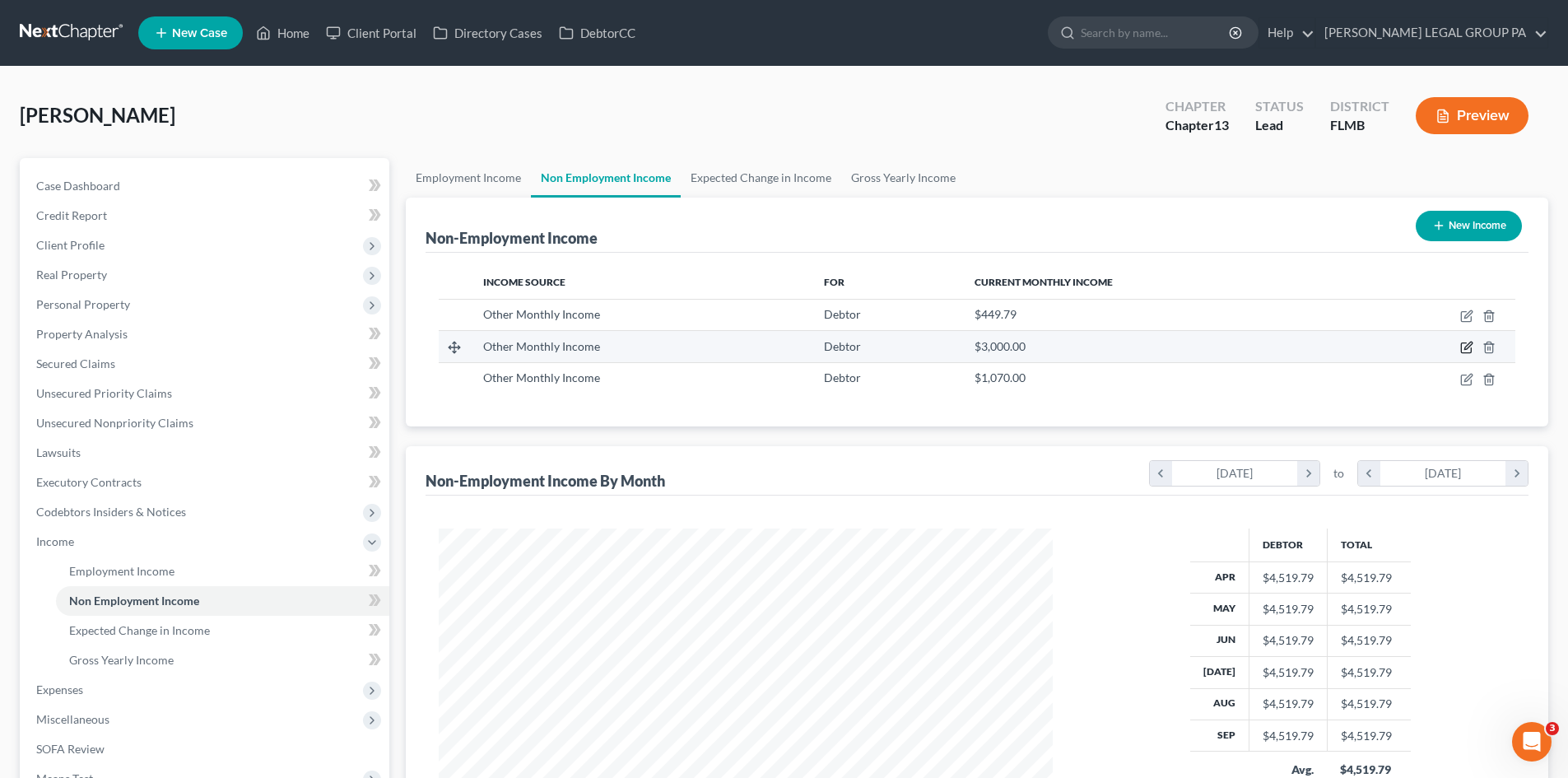
click at [1467, 346] on icon "button" at bounding box center [1468, 345] width 7 height 7
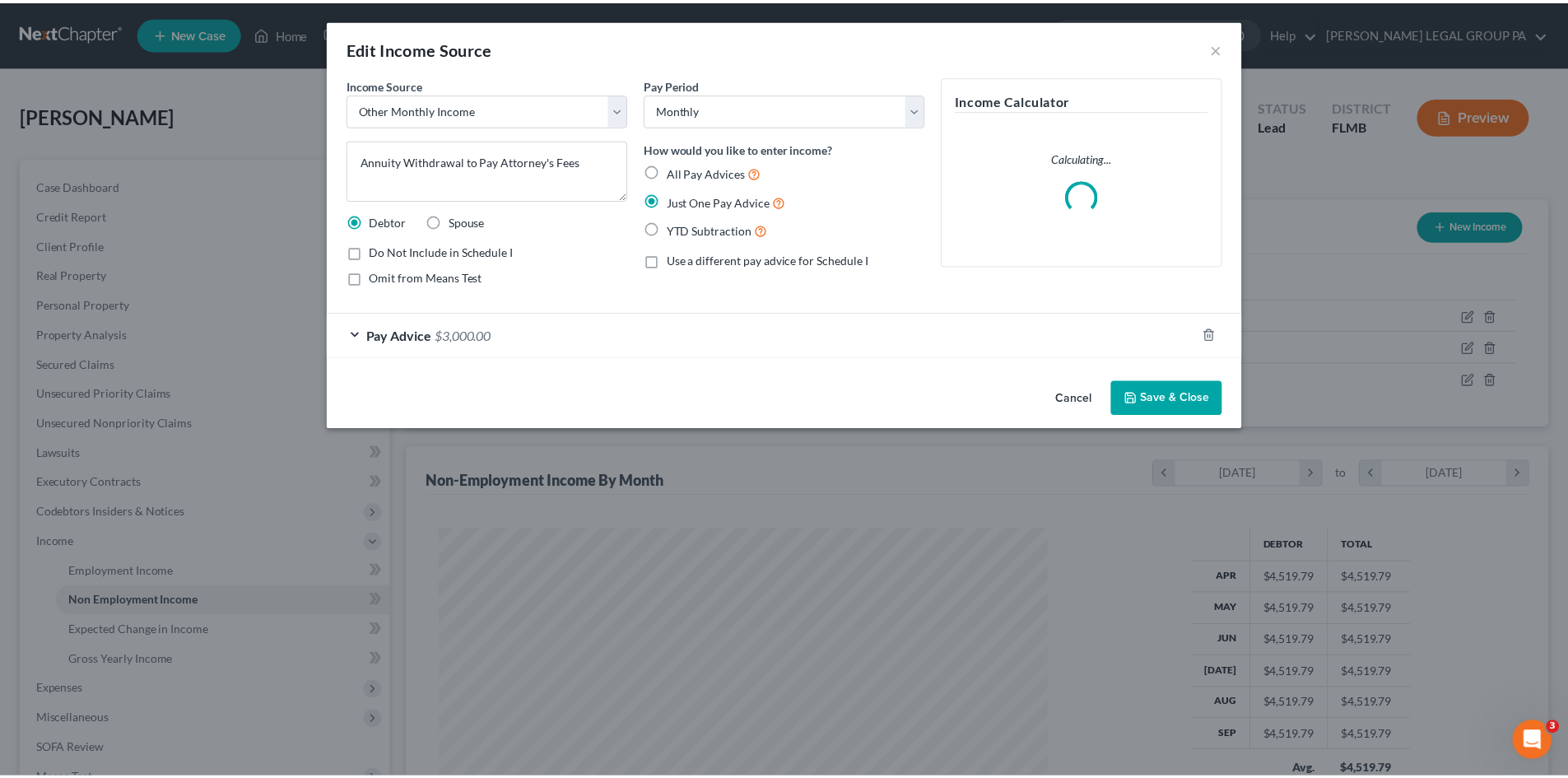
scroll to position [310, 653]
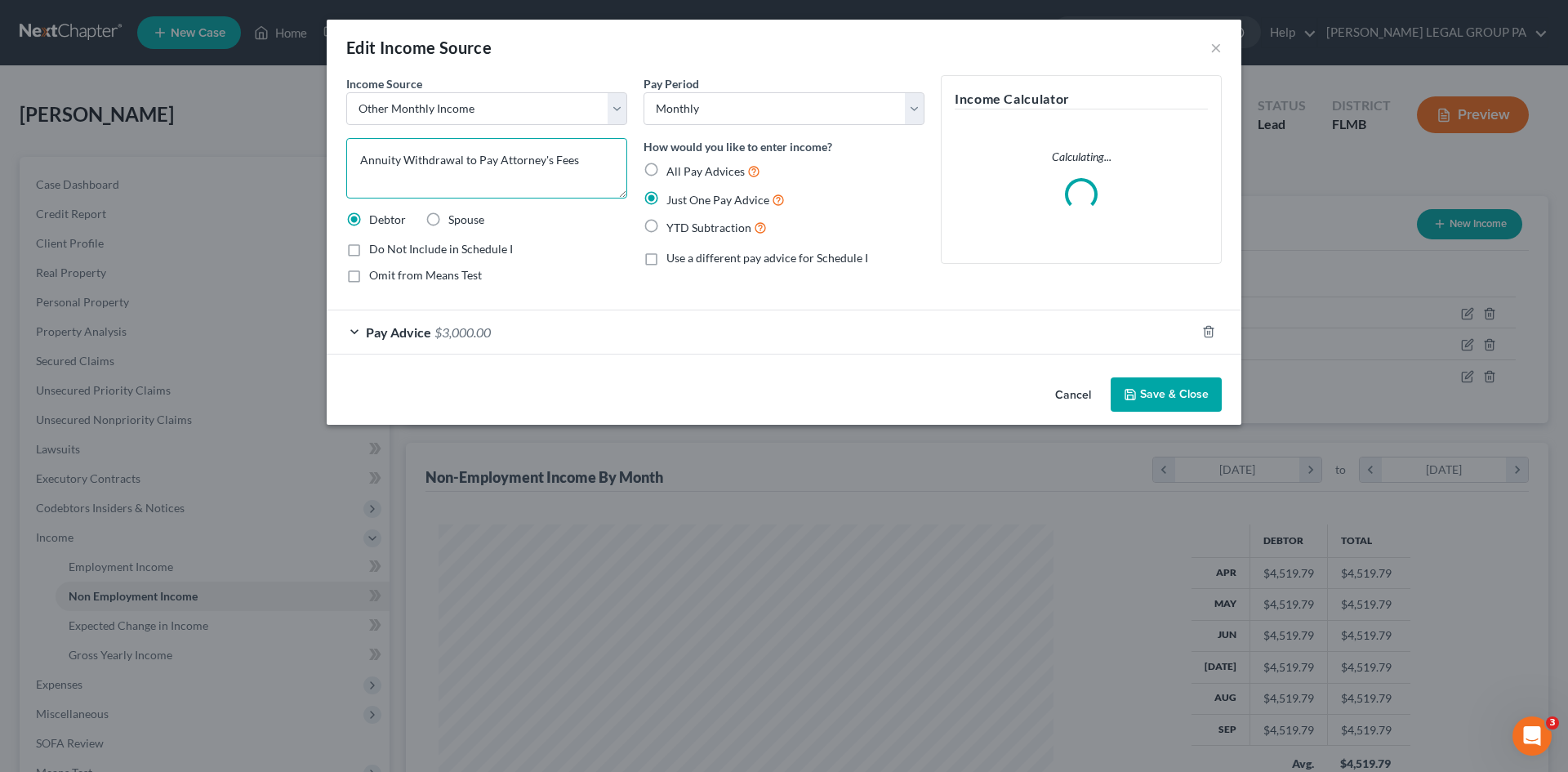
click at [464, 161] on textarea "Annuity Withdrawal to Pay Attorney's Fees" at bounding box center [486, 167] width 281 height 60
click at [1185, 379] on button "Save & Close" at bounding box center [1165, 394] width 111 height 34
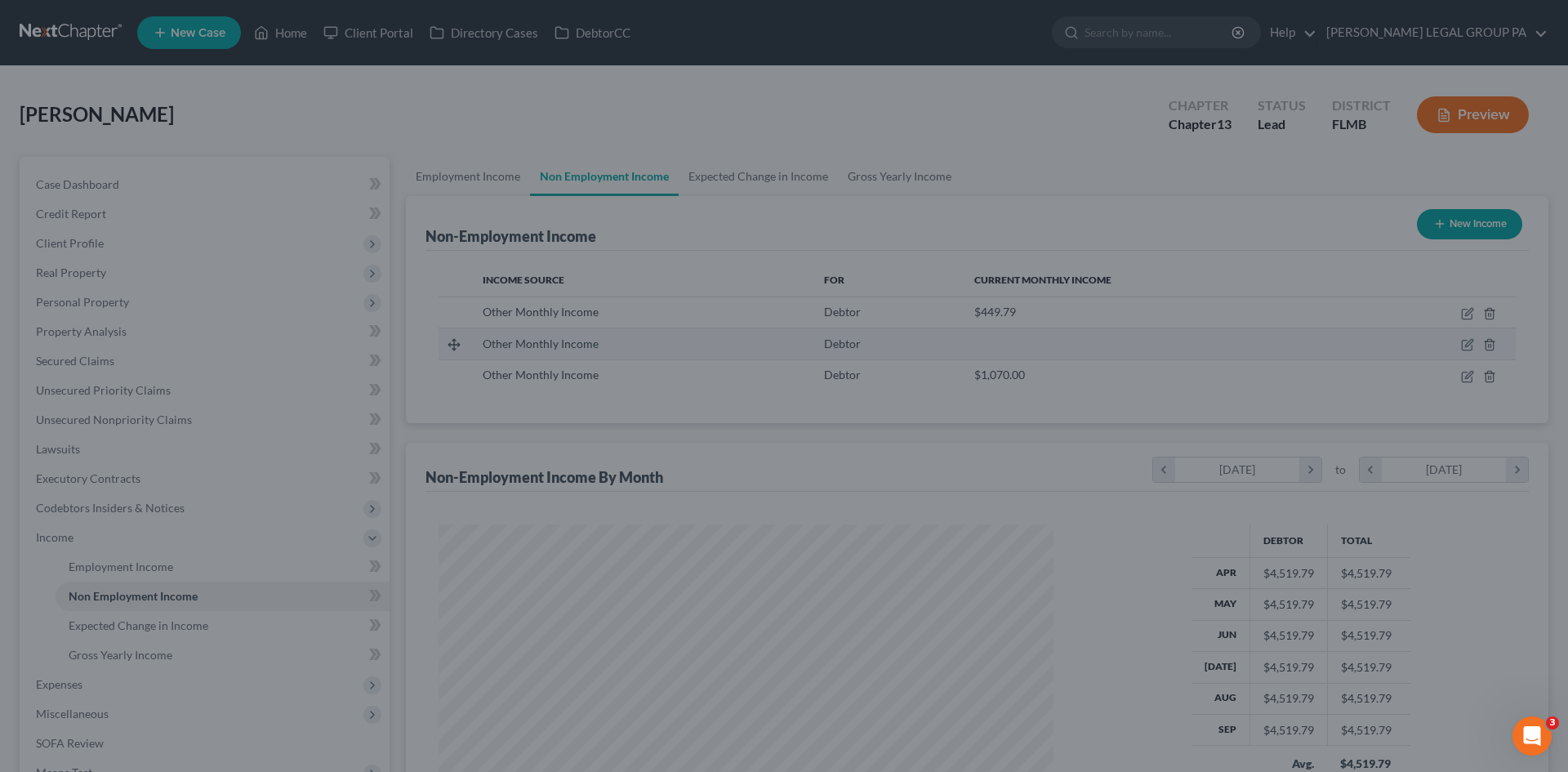
scroll to position [816441, 815782]
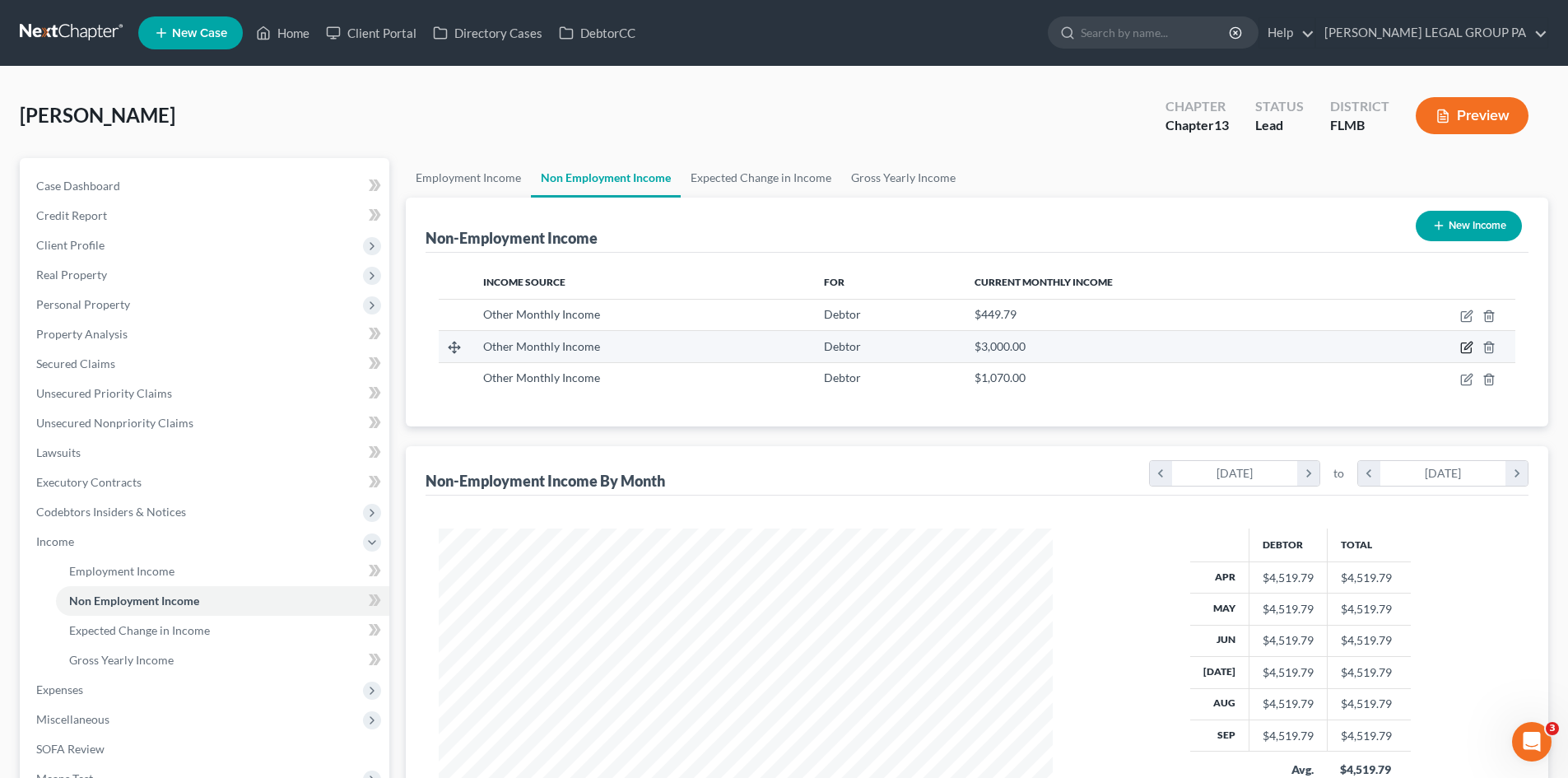
click at [1470, 345] on icon "button" at bounding box center [1466, 346] width 13 height 13
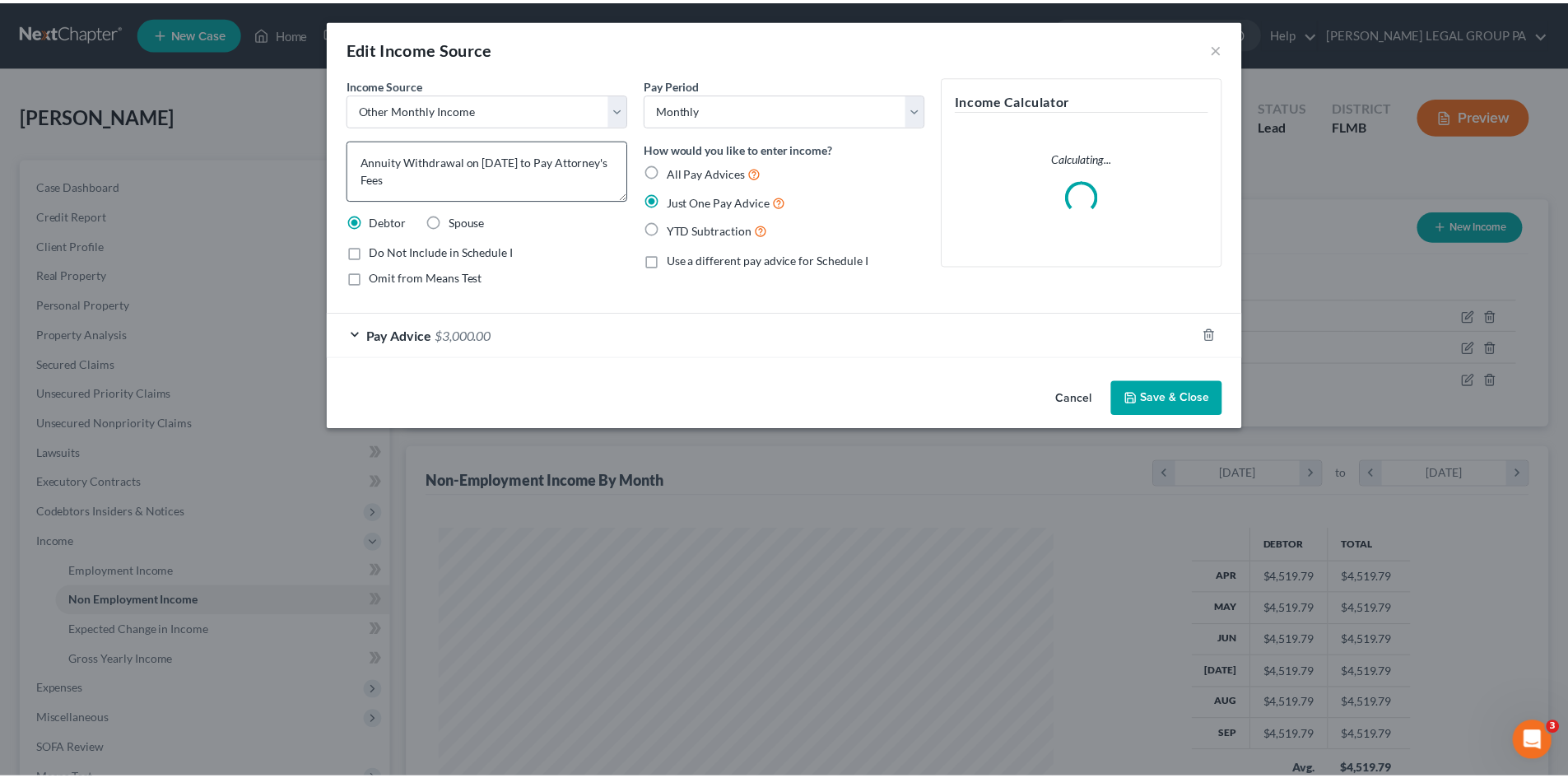
scroll to position [310, 653]
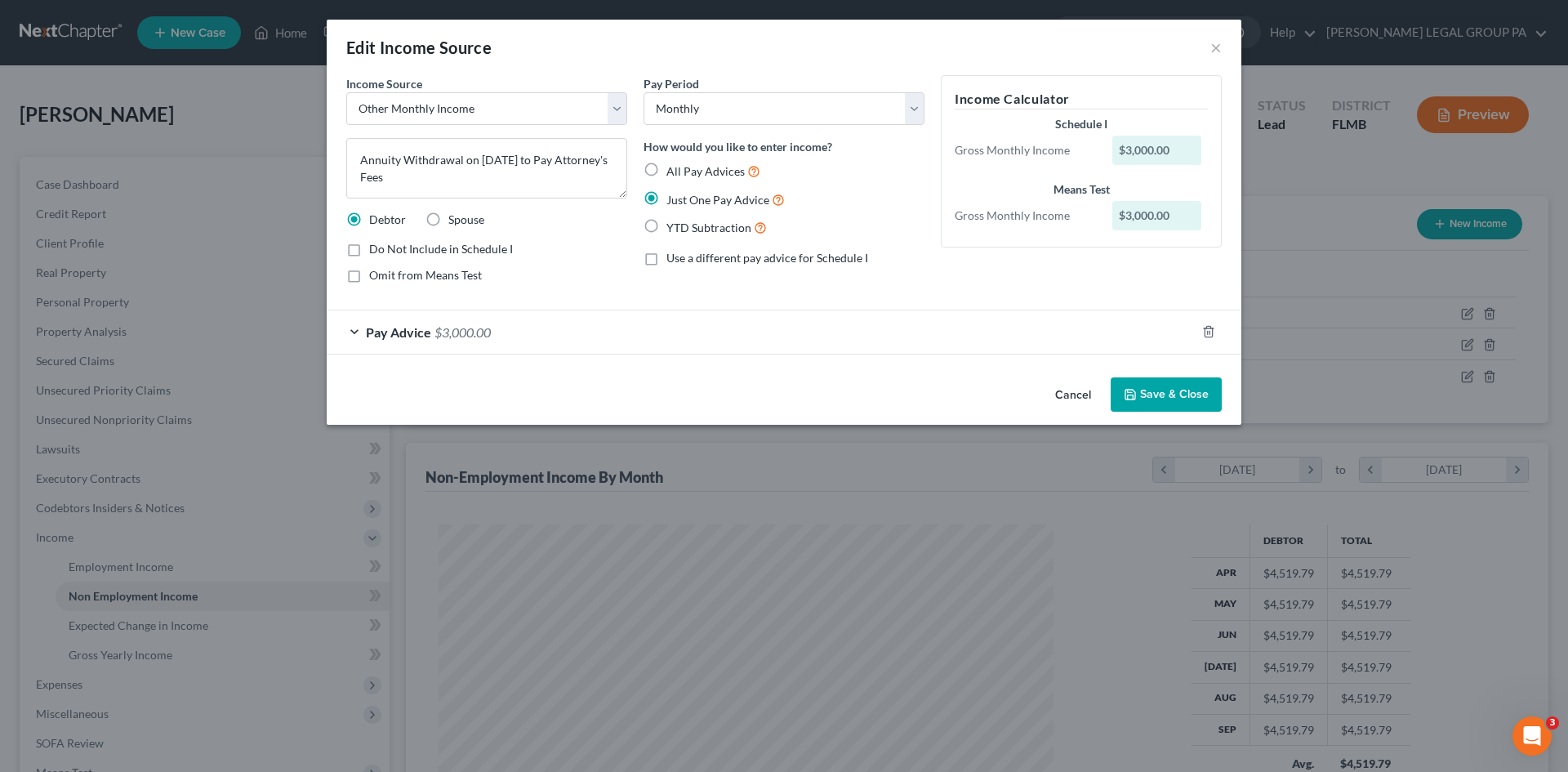
click at [369, 252] on label "Do Not Include in Schedule I" at bounding box center [441, 249] width 144 height 17
click at [376, 251] on input "Do Not Include in Schedule I" at bounding box center [381, 246] width 11 height 11
click at [369, 277] on label "Omit from Means Test" at bounding box center [425, 275] width 112 height 17
click at [376, 277] on input "Omit from Means Test" at bounding box center [381, 272] width 11 height 11
click at [1172, 387] on button "Save & Close" at bounding box center [1165, 394] width 111 height 34
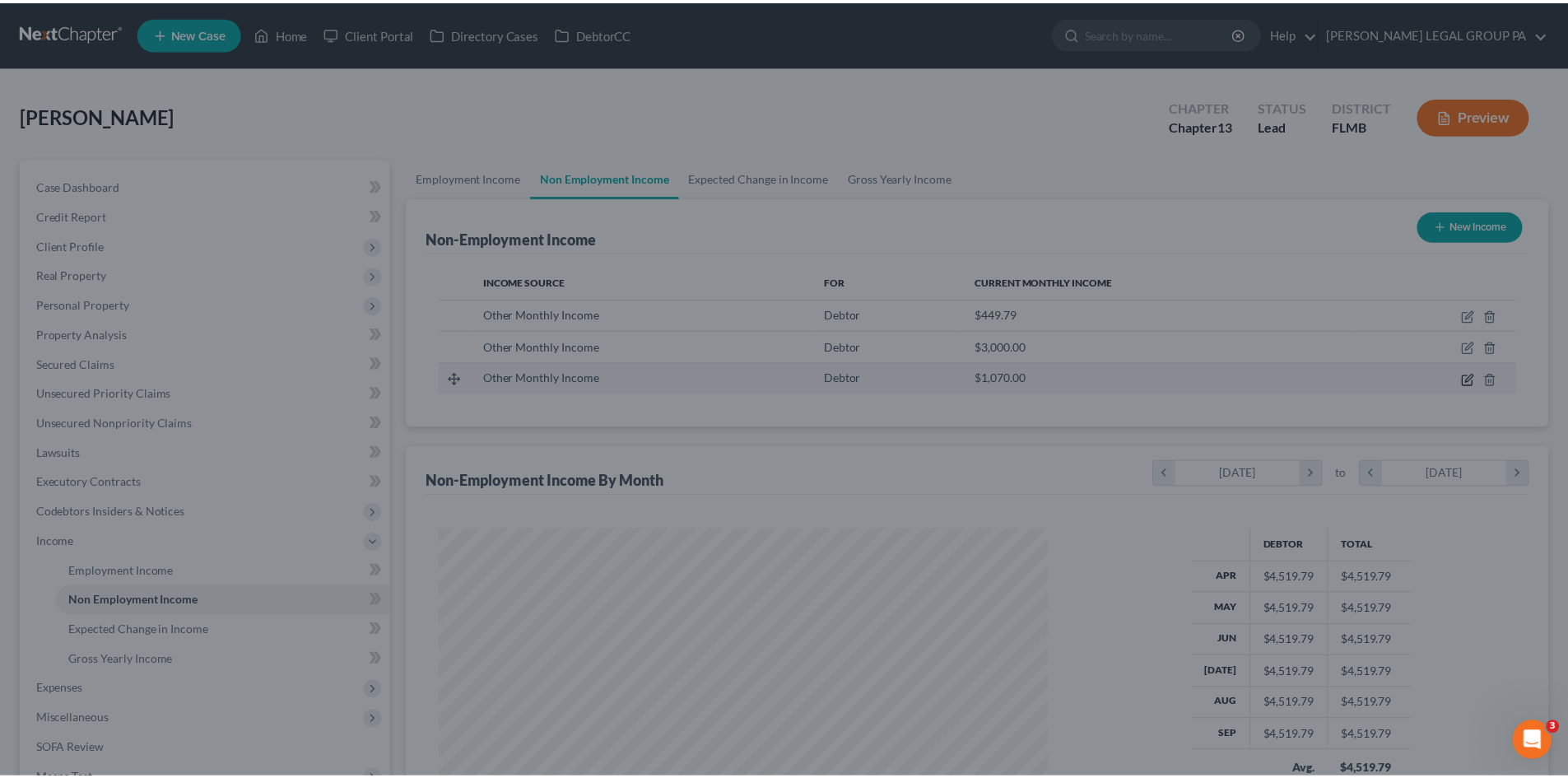
scroll to position [307, 647]
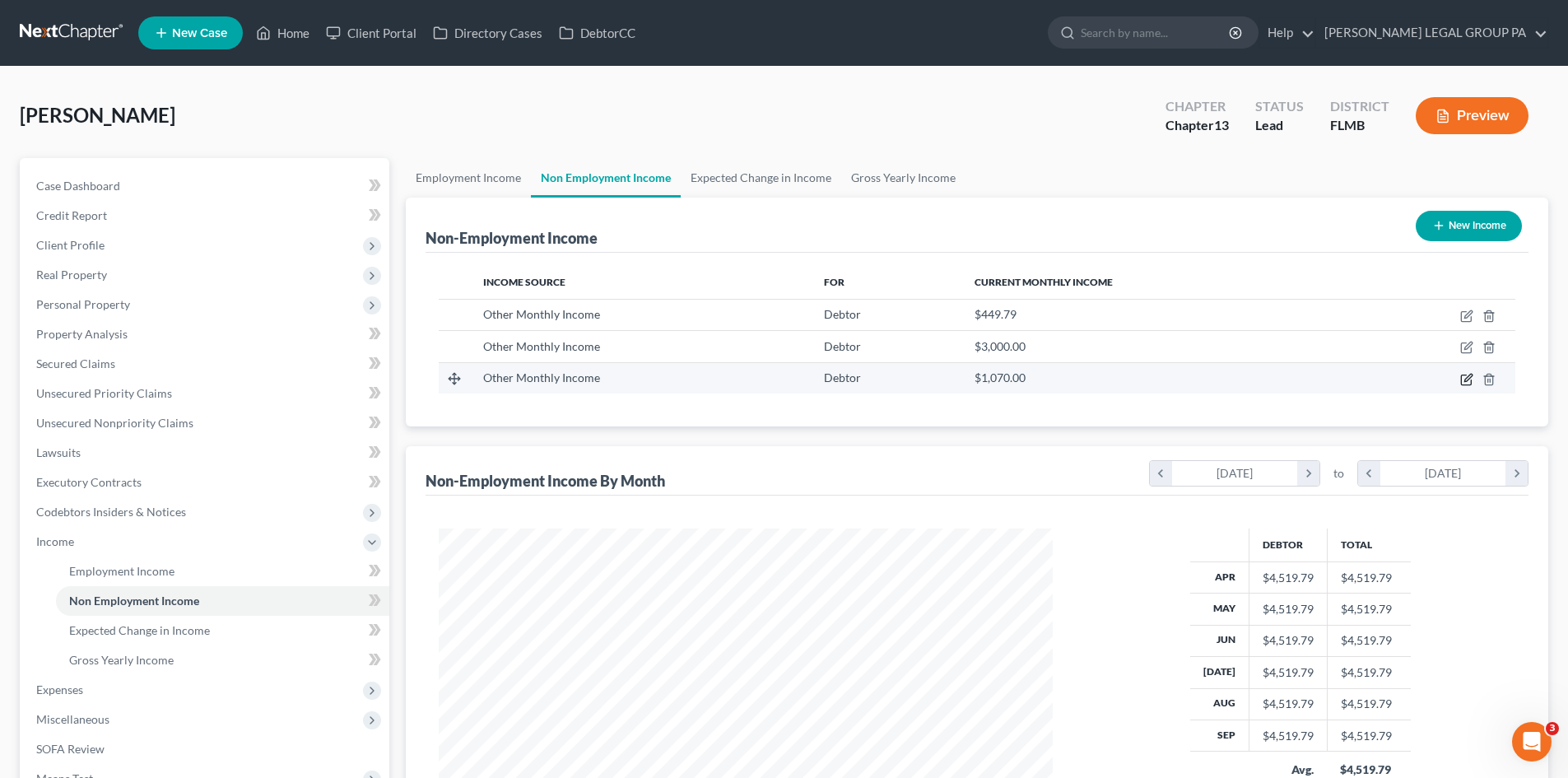
click at [1470, 379] on icon "button" at bounding box center [1468, 377] width 7 height 7
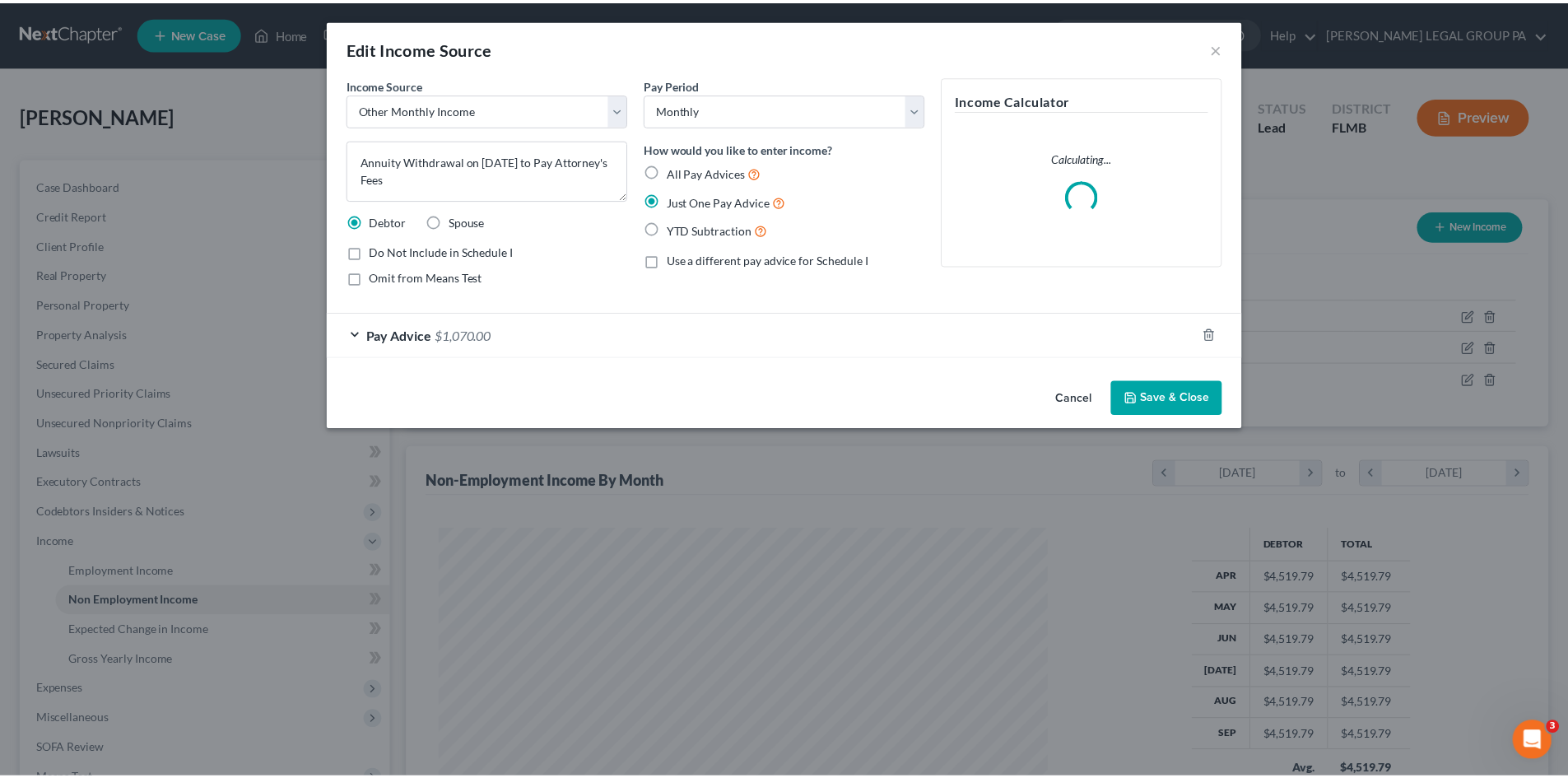
scroll to position [310, 653]
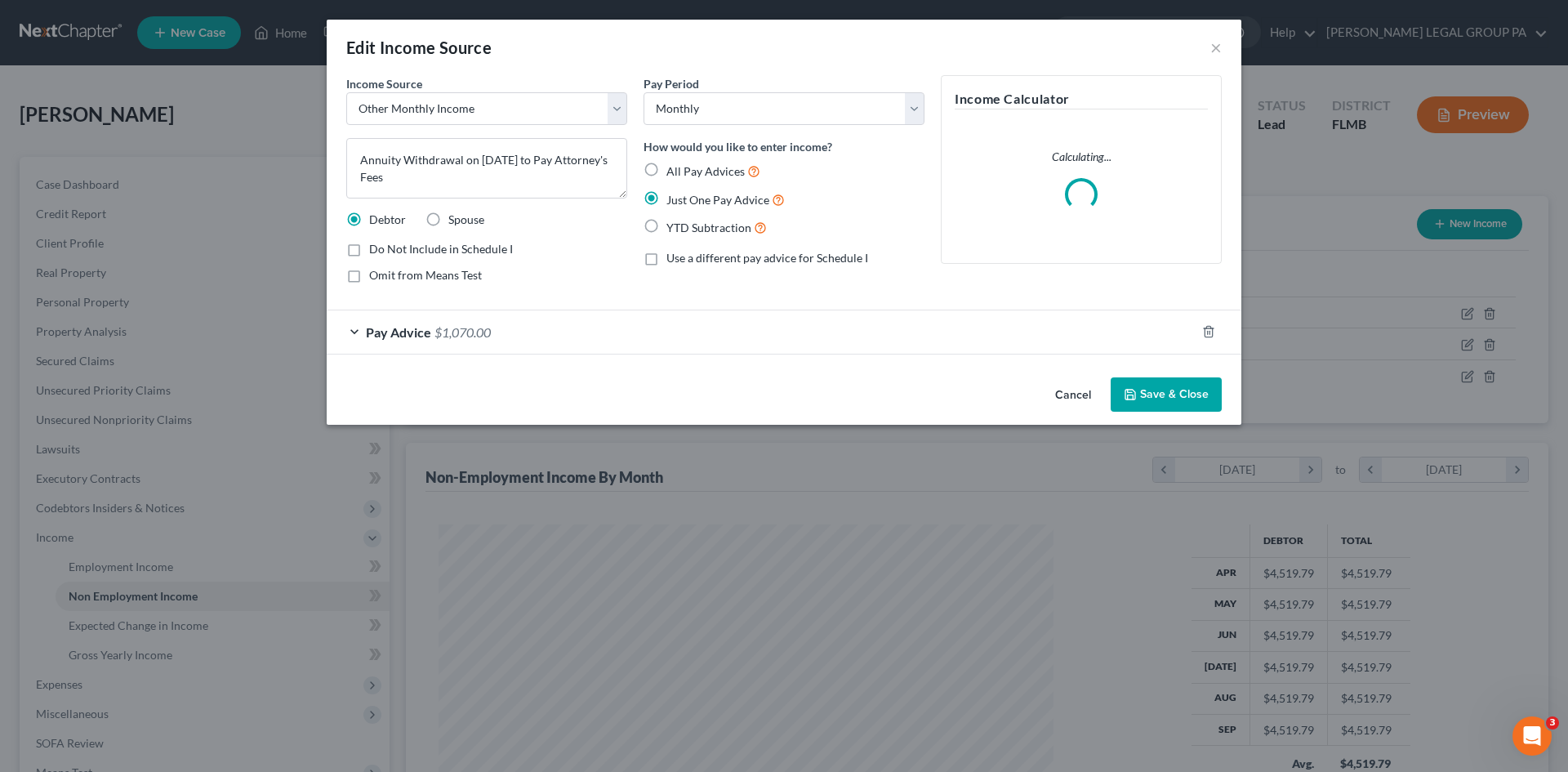
click at [369, 248] on label "Do Not Include in Schedule I" at bounding box center [441, 249] width 144 height 17
click at [376, 248] on input "Do Not Include in Schedule I" at bounding box center [381, 246] width 11 height 11
click at [369, 277] on label "Omit from Means Test" at bounding box center [425, 275] width 112 height 17
click at [376, 277] on input "Omit from Means Test" at bounding box center [381, 272] width 11 height 11
click at [1195, 385] on button "Save & Close" at bounding box center [1165, 394] width 111 height 34
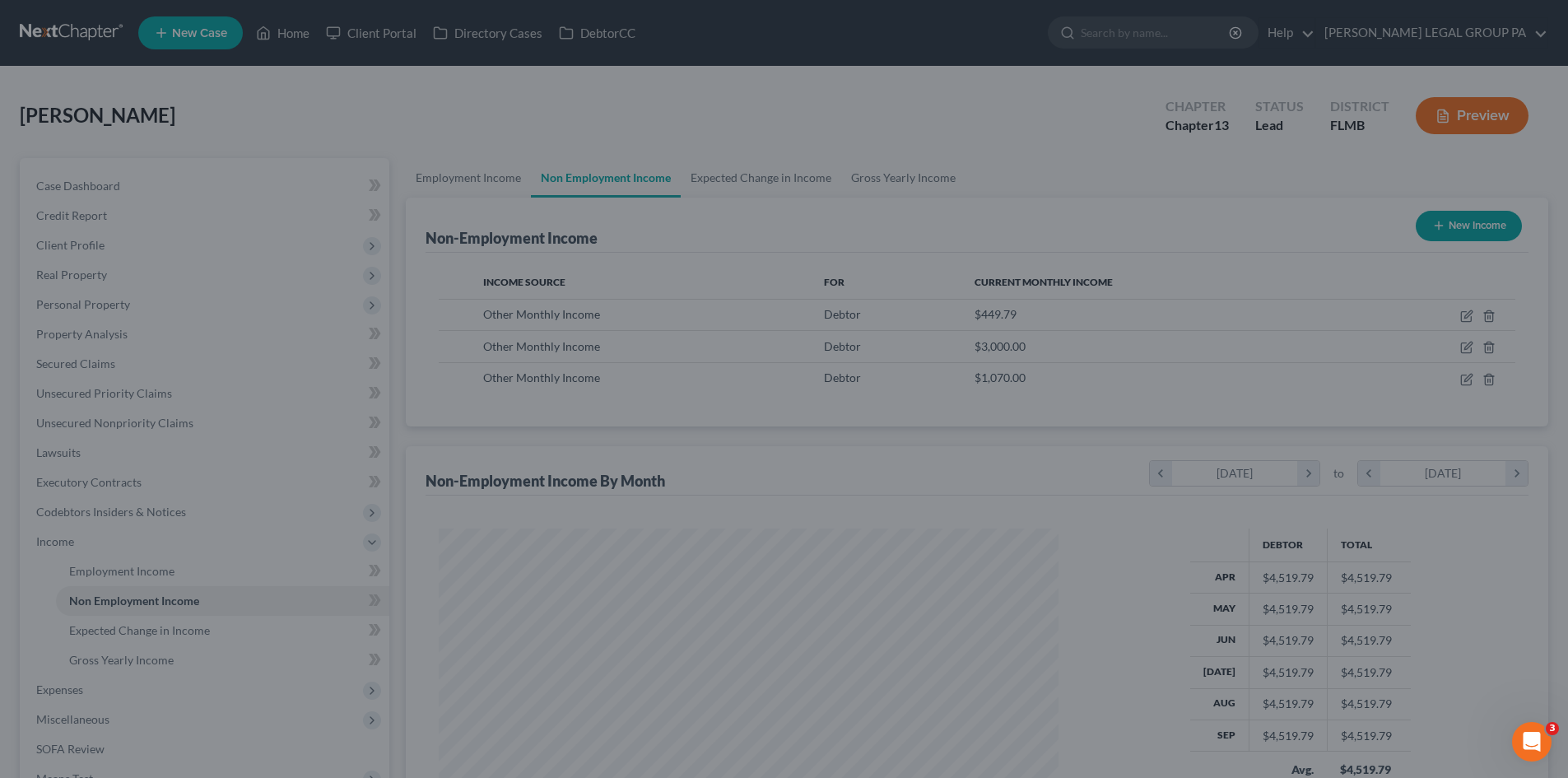
scroll to position [822787, 822494]
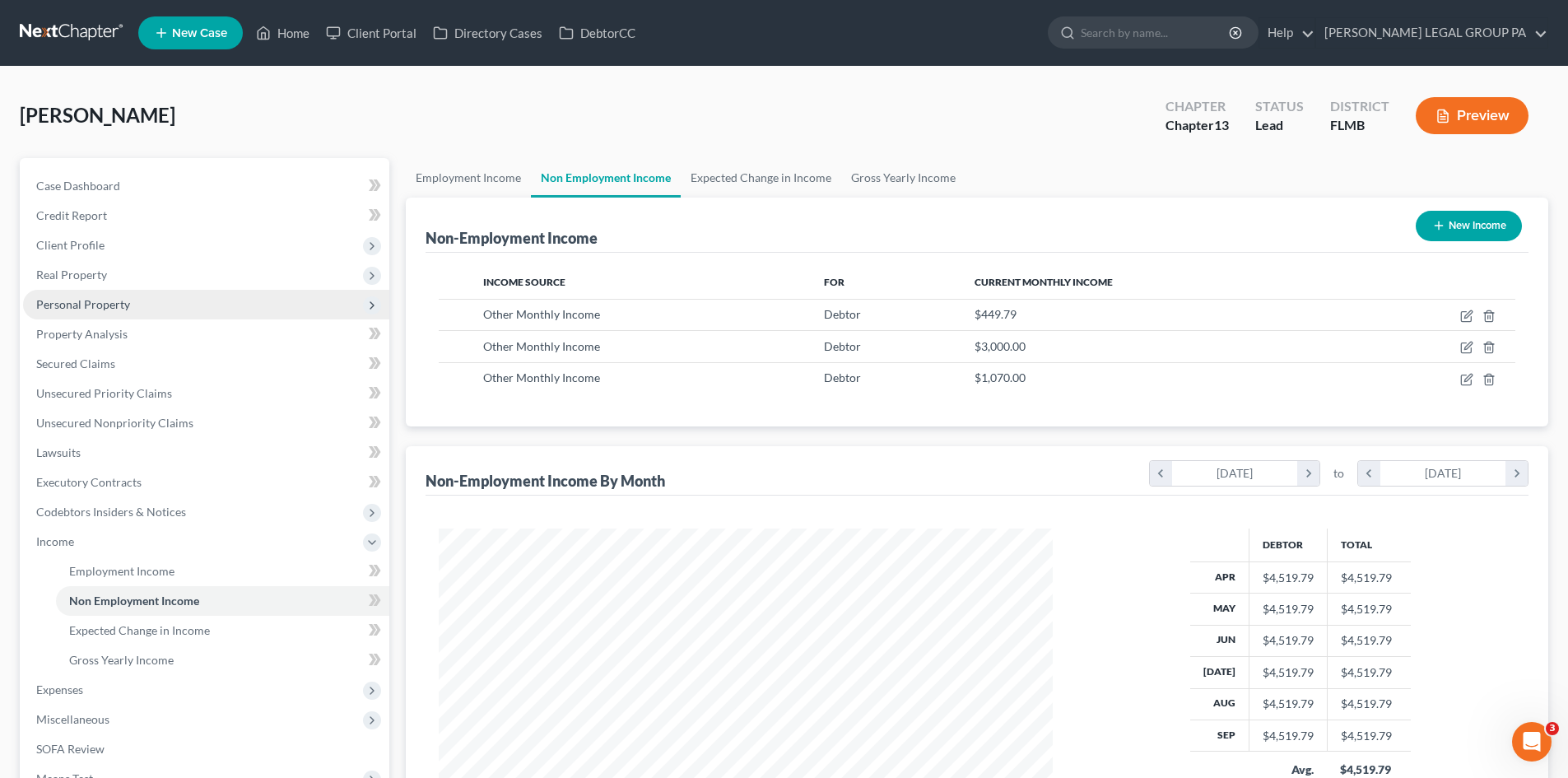
click at [118, 292] on span "Personal Property" at bounding box center [205, 305] width 366 height 30
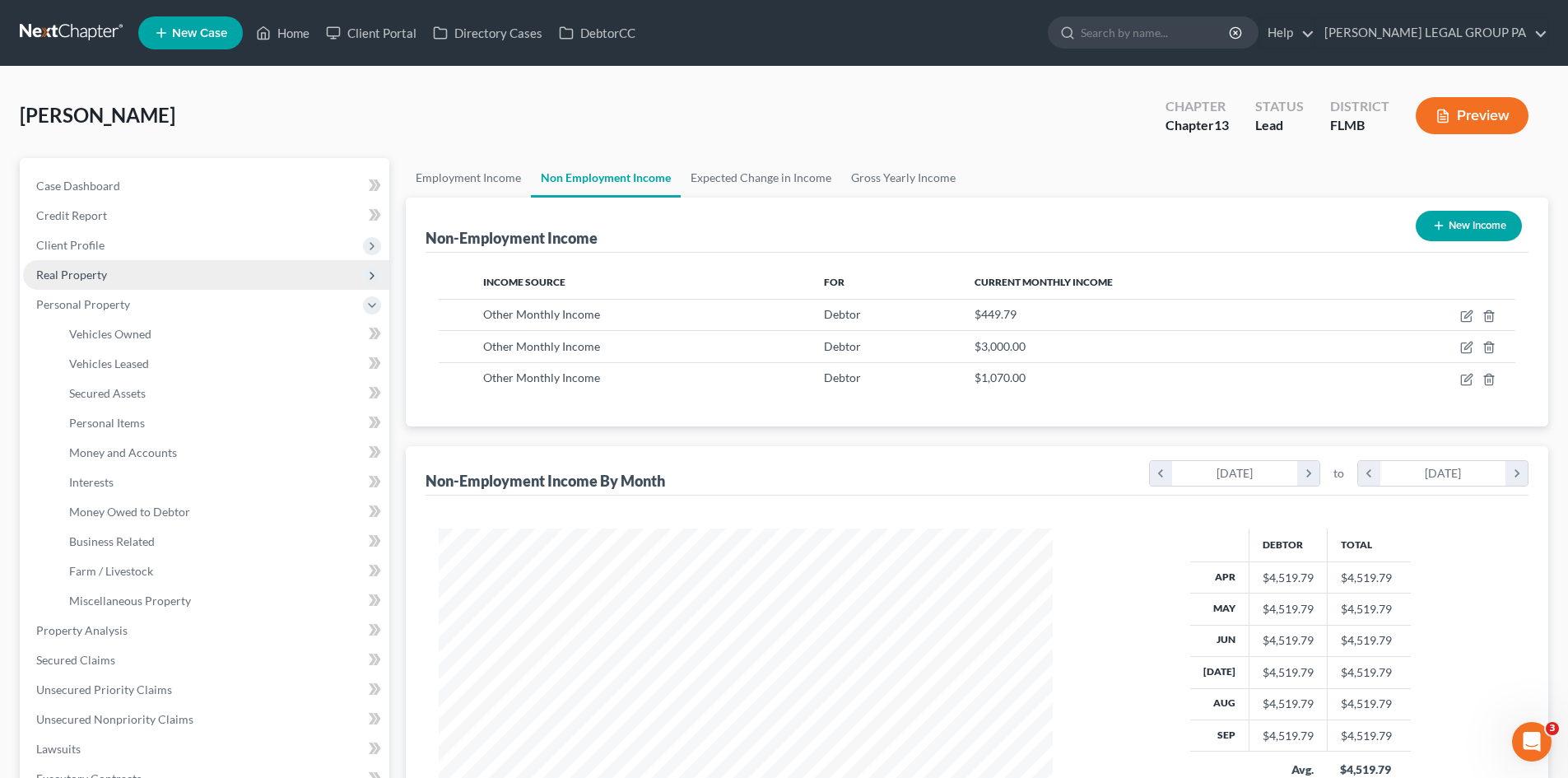
click at [115, 280] on span "Real Property" at bounding box center [205, 275] width 366 height 30
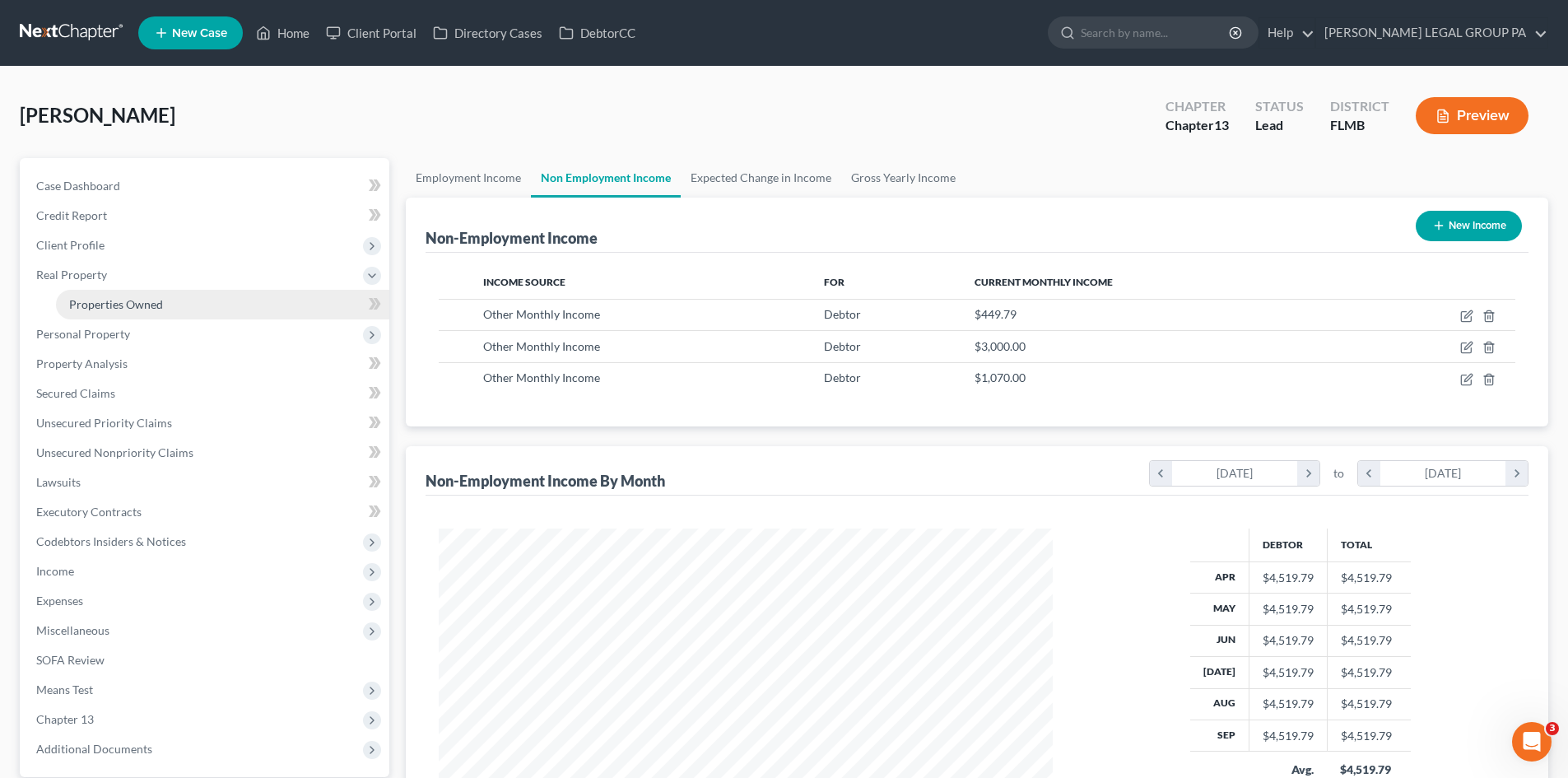
click at [126, 304] on span "Properties Owned" at bounding box center [116, 304] width 94 height 14
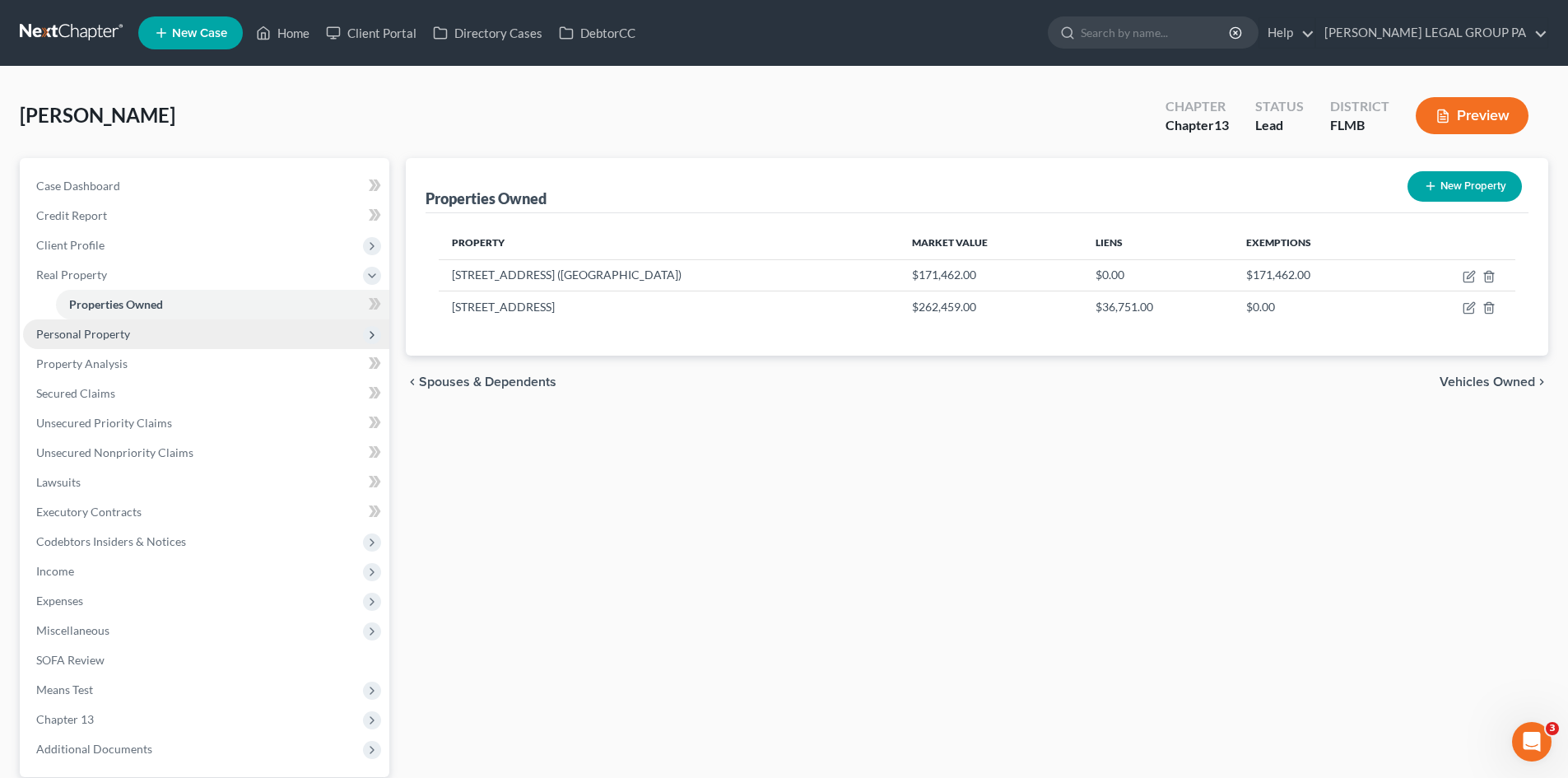
click at [123, 330] on span "Personal Property" at bounding box center [82, 333] width 94 height 14
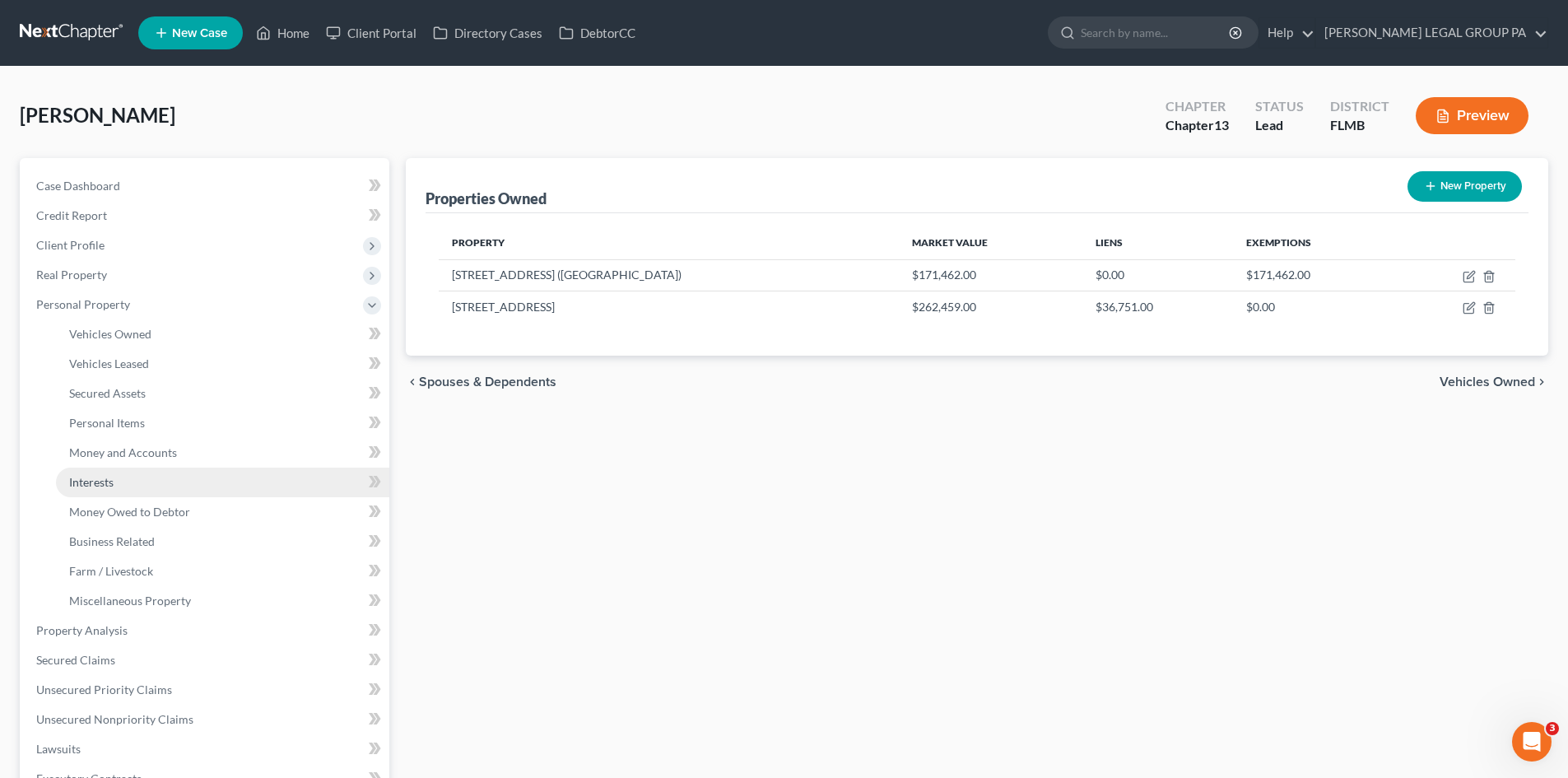
click at [133, 482] on link "Interests" at bounding box center [222, 482] width 333 height 30
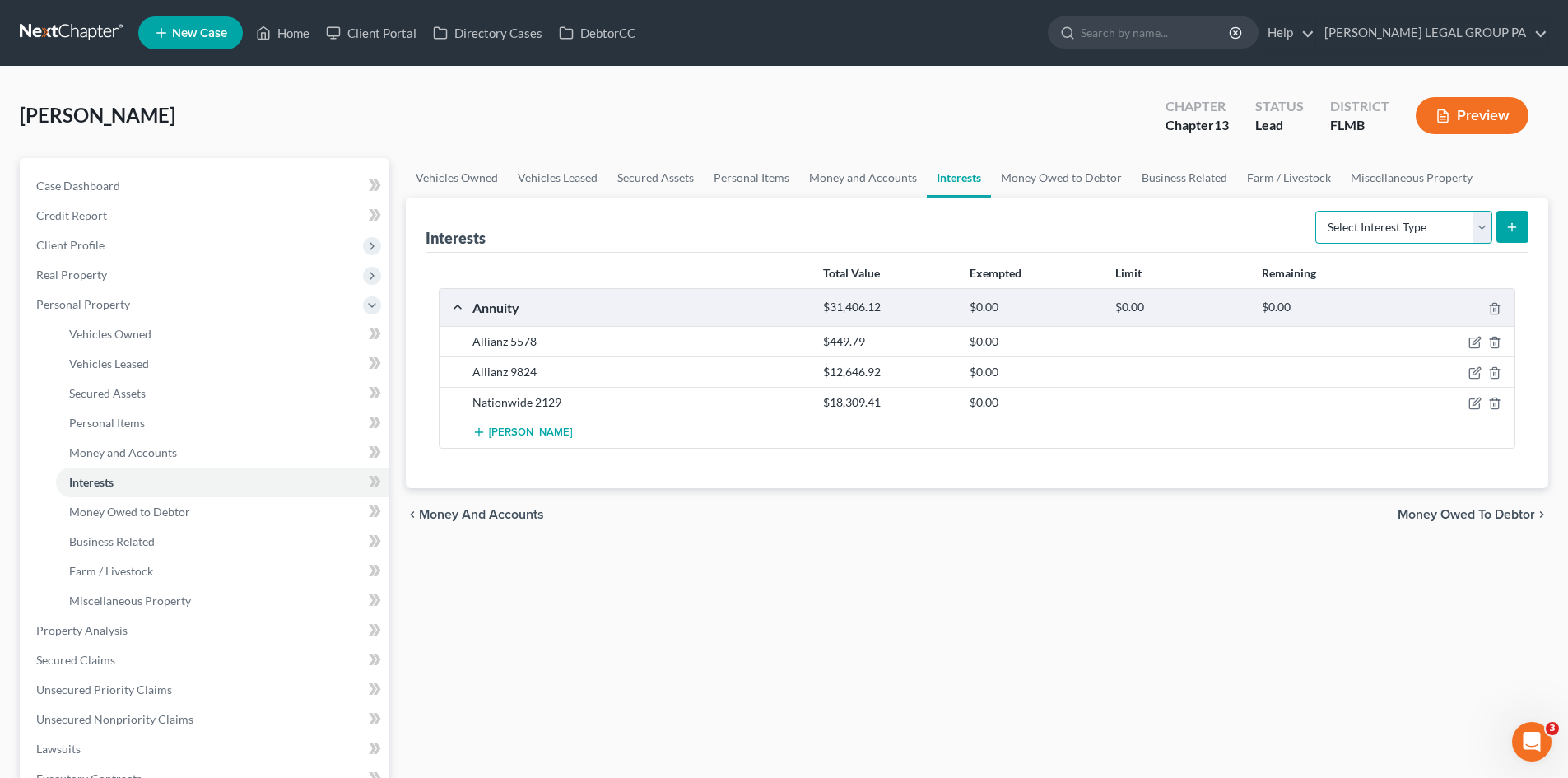
click at [1461, 226] on select "Select Interest Type 401K Annuity Bond Education IRA Government Bond Government…" at bounding box center [1403, 226] width 177 height 33
click at [1317, 210] on select "Select Interest Type 401K Annuity Bond Education IRA Government Bond Government…" at bounding box center [1403, 226] width 177 height 33
click at [1508, 223] on icon "submit" at bounding box center [1511, 226] width 13 height 13
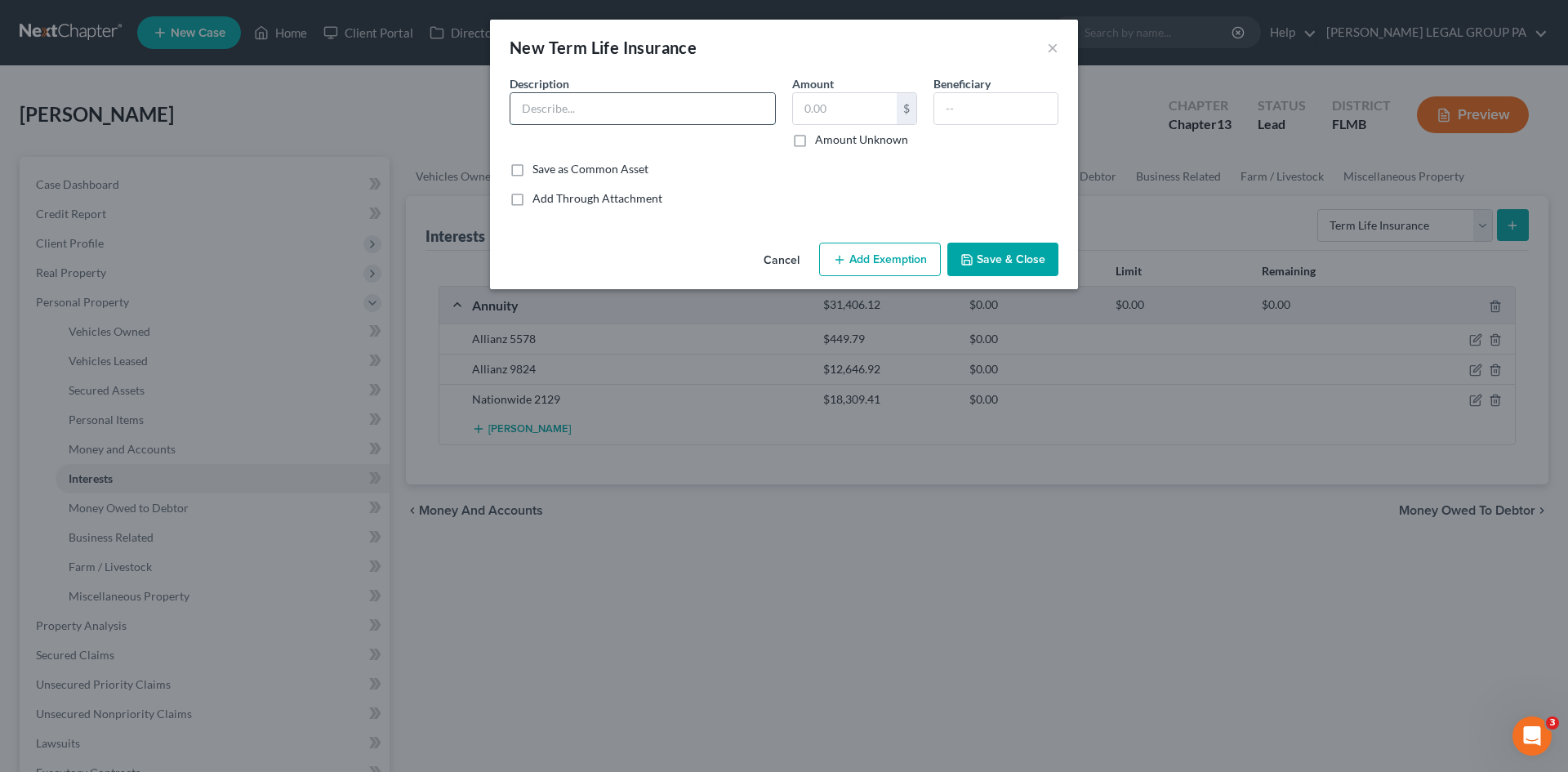
click at [667, 113] on input "text" at bounding box center [642, 109] width 265 height 32
click at [873, 98] on input "text" at bounding box center [844, 109] width 103 height 32
drag, startPoint x: 794, startPoint y: 141, endPoint x: 930, endPoint y: 117, distance: 138.1
click at [815, 141] on label "Amount Unknown" at bounding box center [861, 140] width 94 height 17
click at [821, 141] on input "Amount Unknown" at bounding box center [826, 137] width 11 height 11
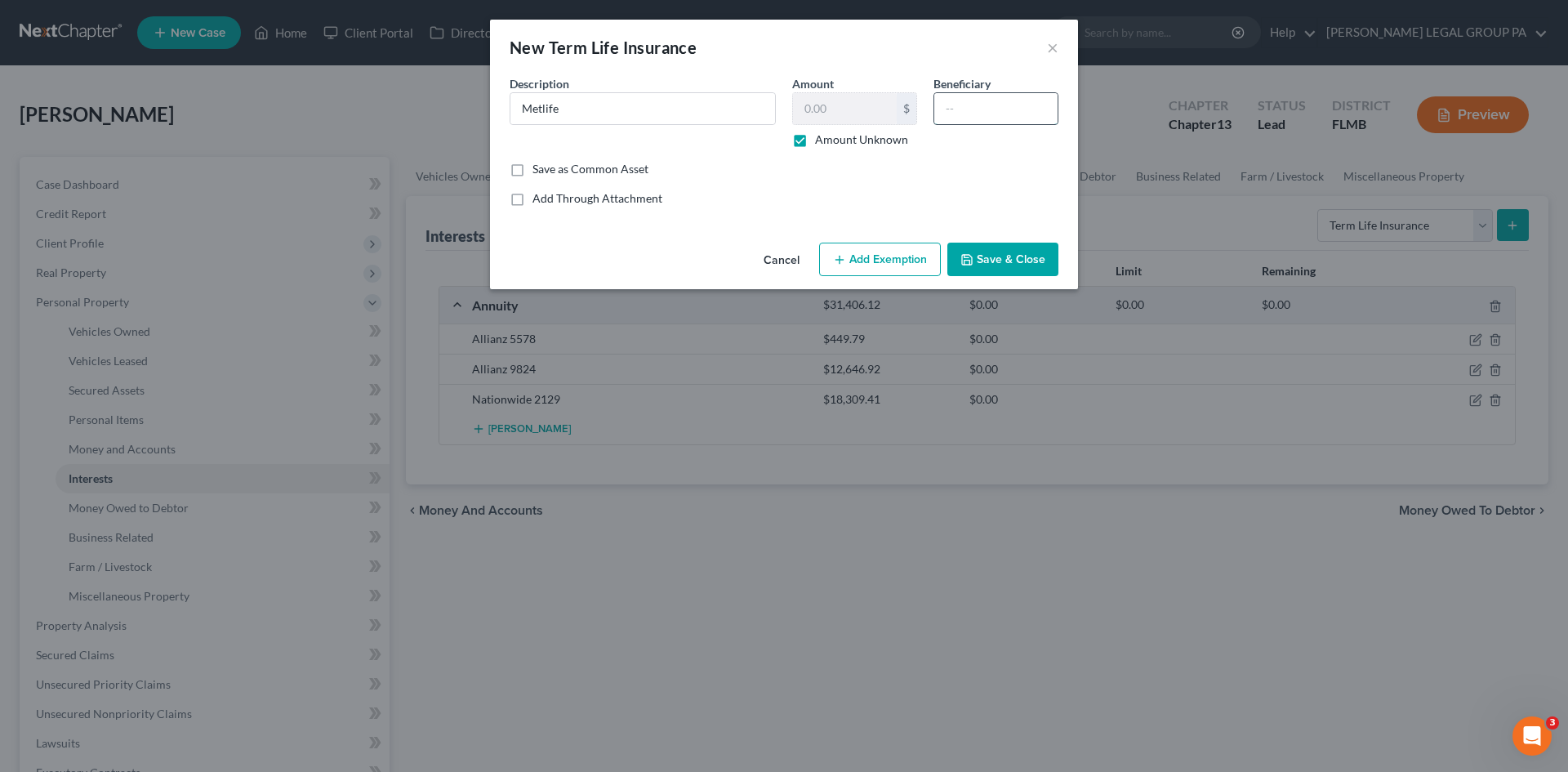
click at [947, 114] on input "text" at bounding box center [995, 109] width 123 height 32
click at [1054, 50] on button "×" at bounding box center [1052, 47] width 12 height 20
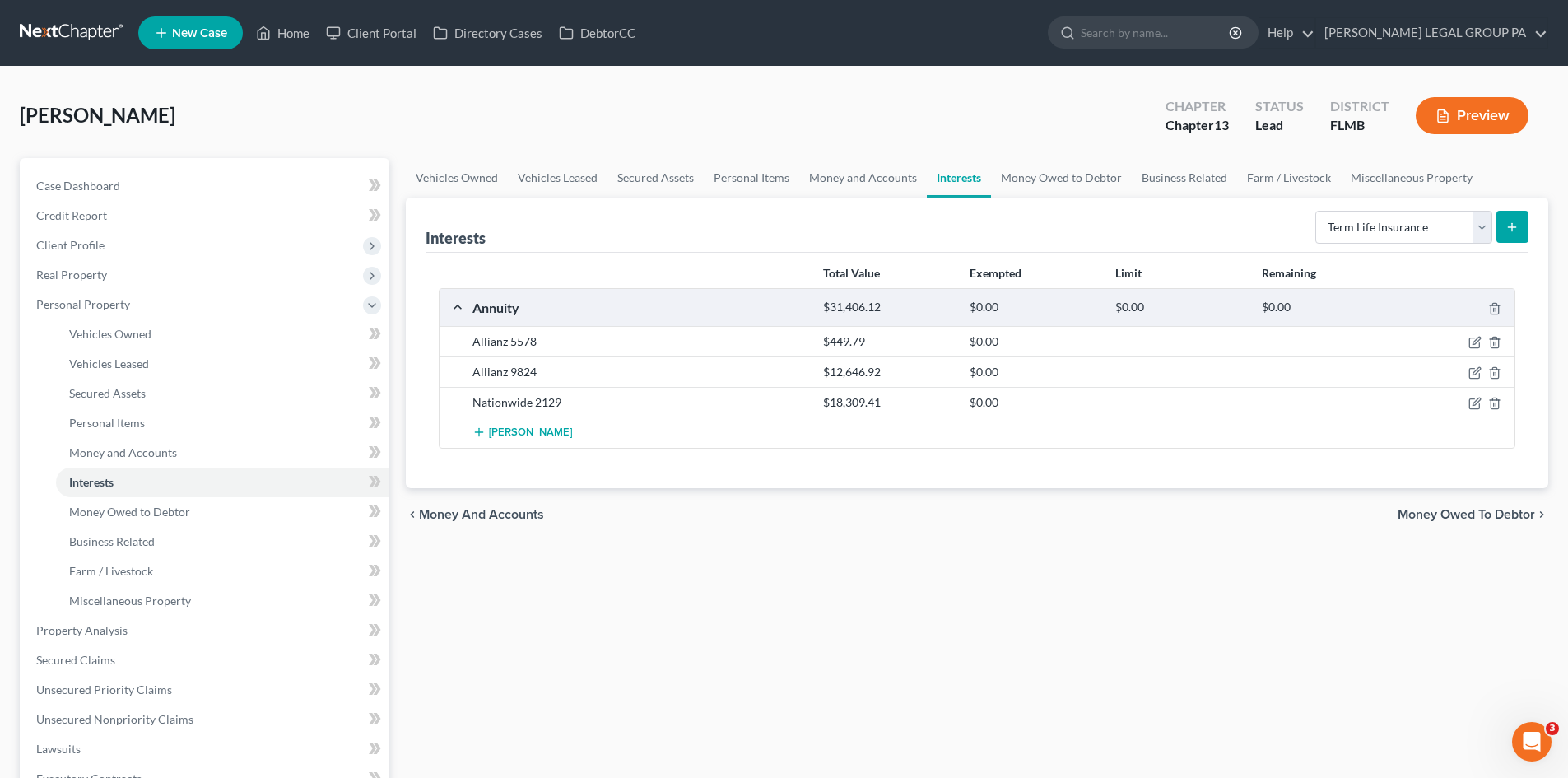
click at [1513, 232] on icon "submit" at bounding box center [1511, 226] width 13 height 13
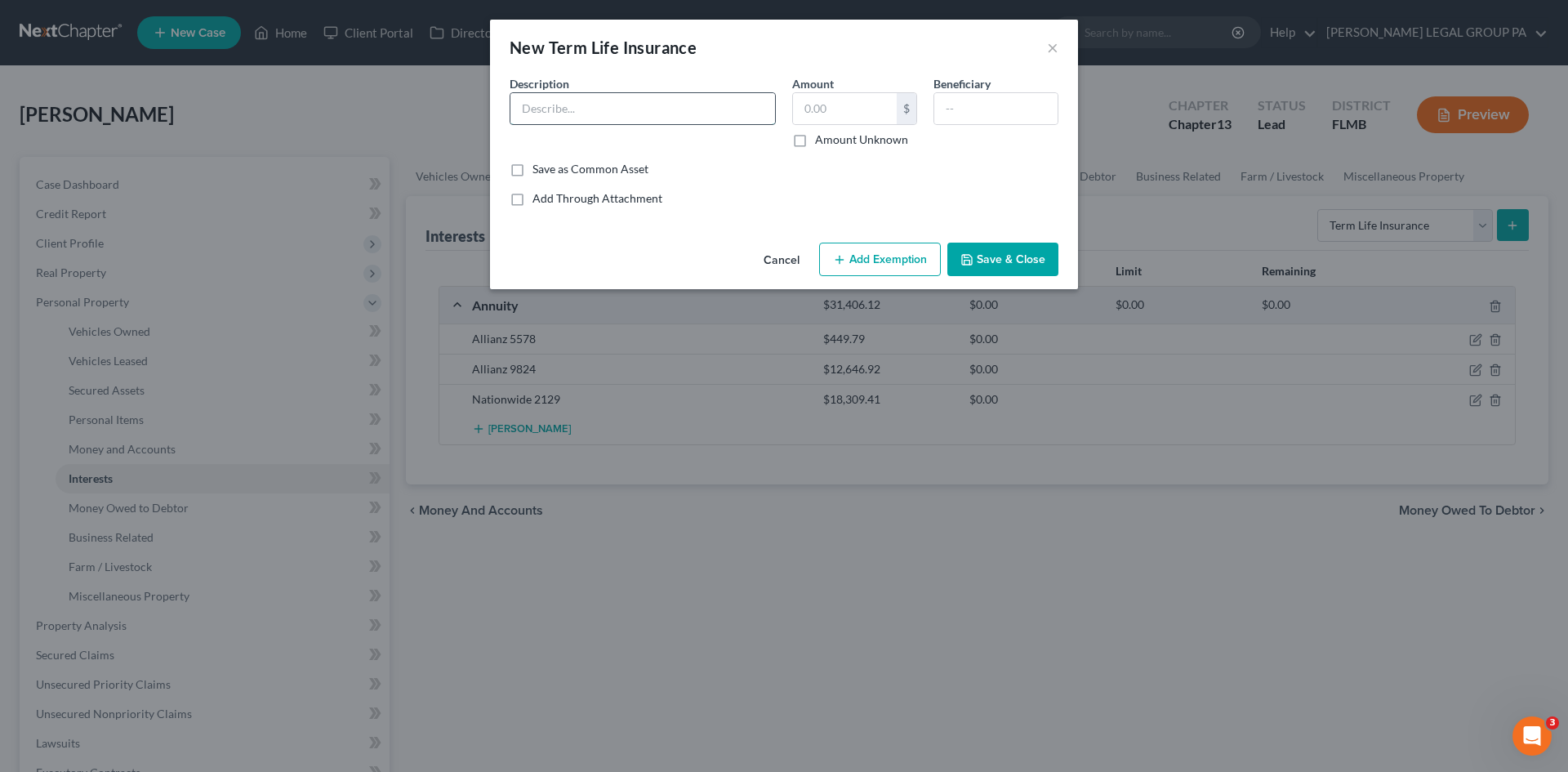
click at [625, 107] on input "text" at bounding box center [642, 109] width 265 height 32
click at [815, 142] on label "Amount Unknown" at bounding box center [861, 140] width 94 height 17
click at [821, 142] on input "Amount Unknown" at bounding box center [826, 137] width 11 height 11
click at [966, 120] on input "text" at bounding box center [995, 109] width 123 height 32
click at [641, 103] on input "Metlife" at bounding box center [642, 109] width 265 height 32
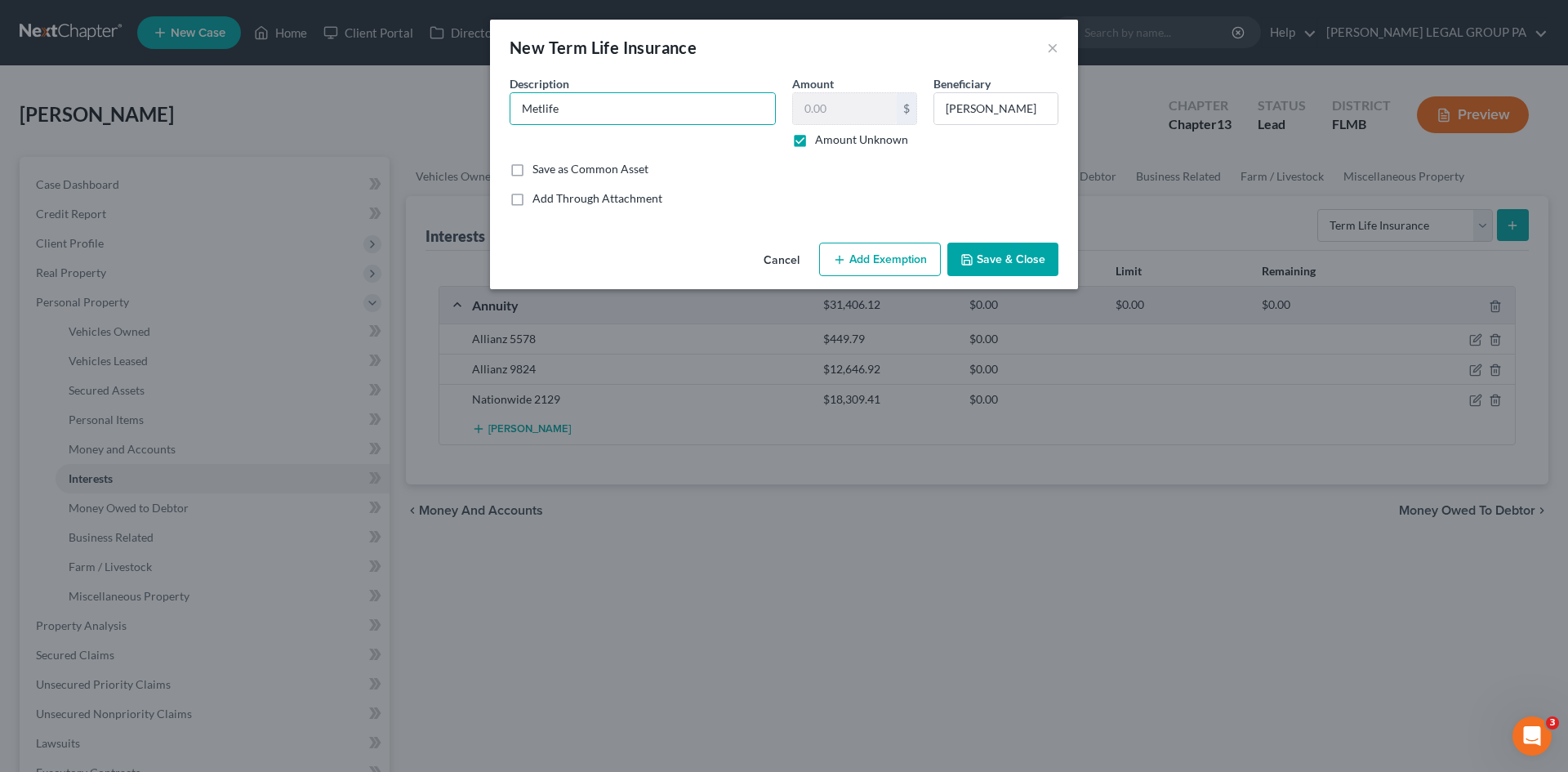
click at [1017, 258] on button "Save & Close" at bounding box center [1002, 259] width 111 height 34
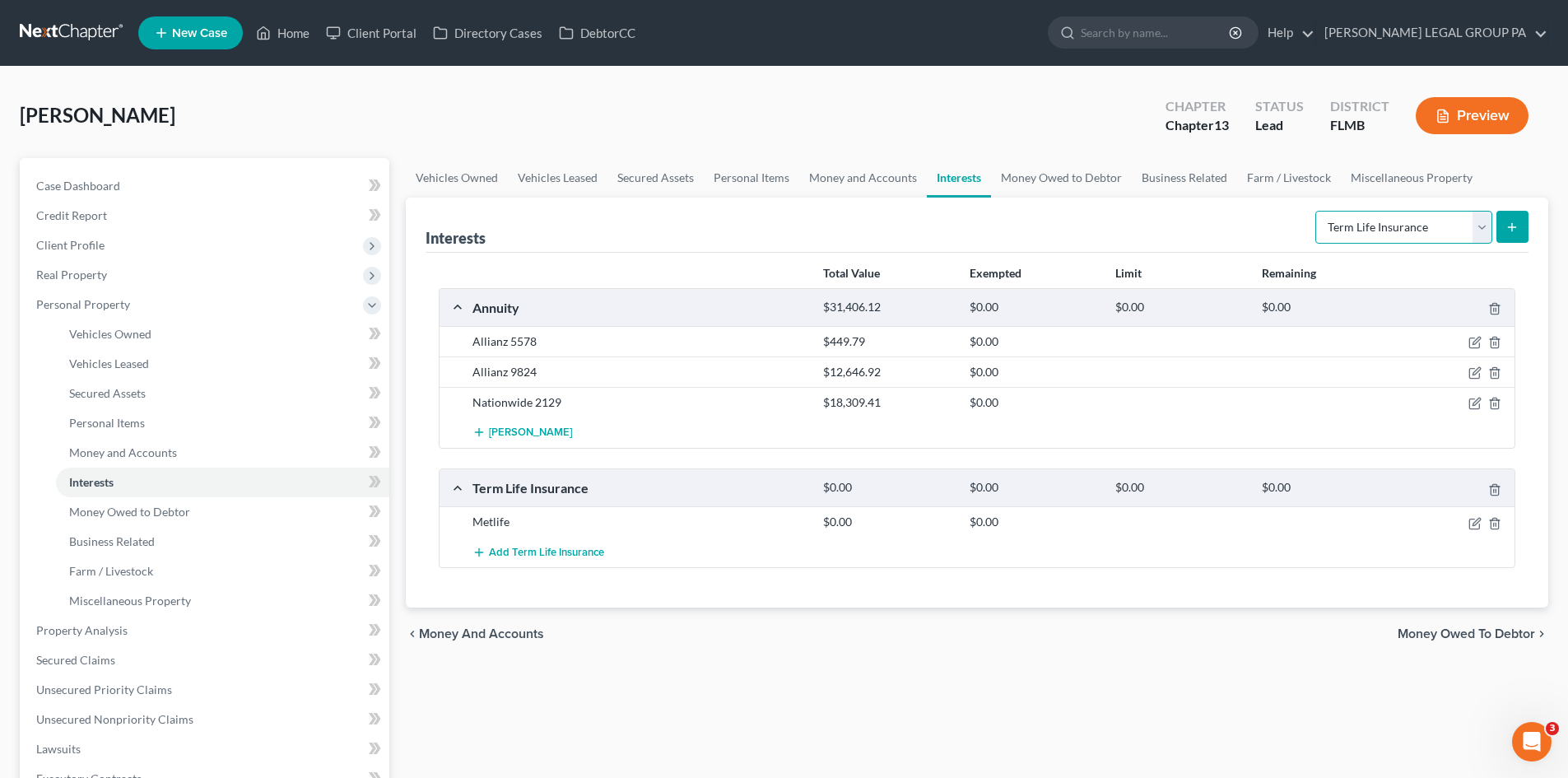
drag, startPoint x: 1388, startPoint y: 219, endPoint x: 1374, endPoint y: 225, distance: 15.2
click at [1388, 219] on select "Select Interest Type 401K Annuity Bond Education IRA Government Bond Government…" at bounding box center [1403, 226] width 177 height 33
click at [868, 186] on link "Money and Accounts" at bounding box center [862, 178] width 128 height 40
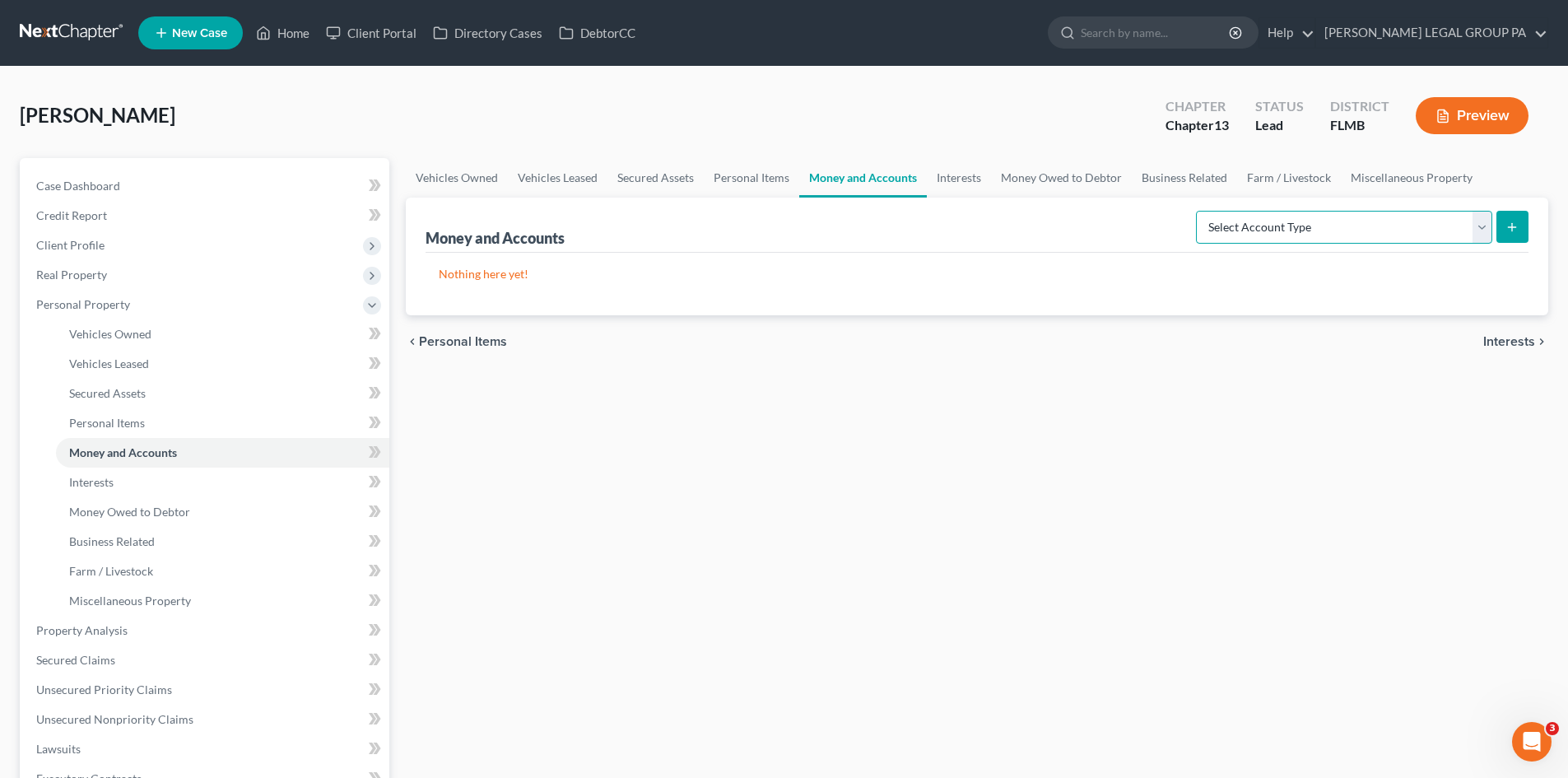
click at [1388, 232] on select "Select Account Type Brokerage Cash on Hand Certificates of Deposit Checking Acc…" at bounding box center [1344, 226] width 297 height 33
click at [1199, 210] on select "Select Account Type Brokerage Cash on Hand Certificates of Deposit Checking Acc…" at bounding box center [1344, 226] width 297 height 33
click at [1506, 229] on icon "submit" at bounding box center [1511, 226] width 13 height 13
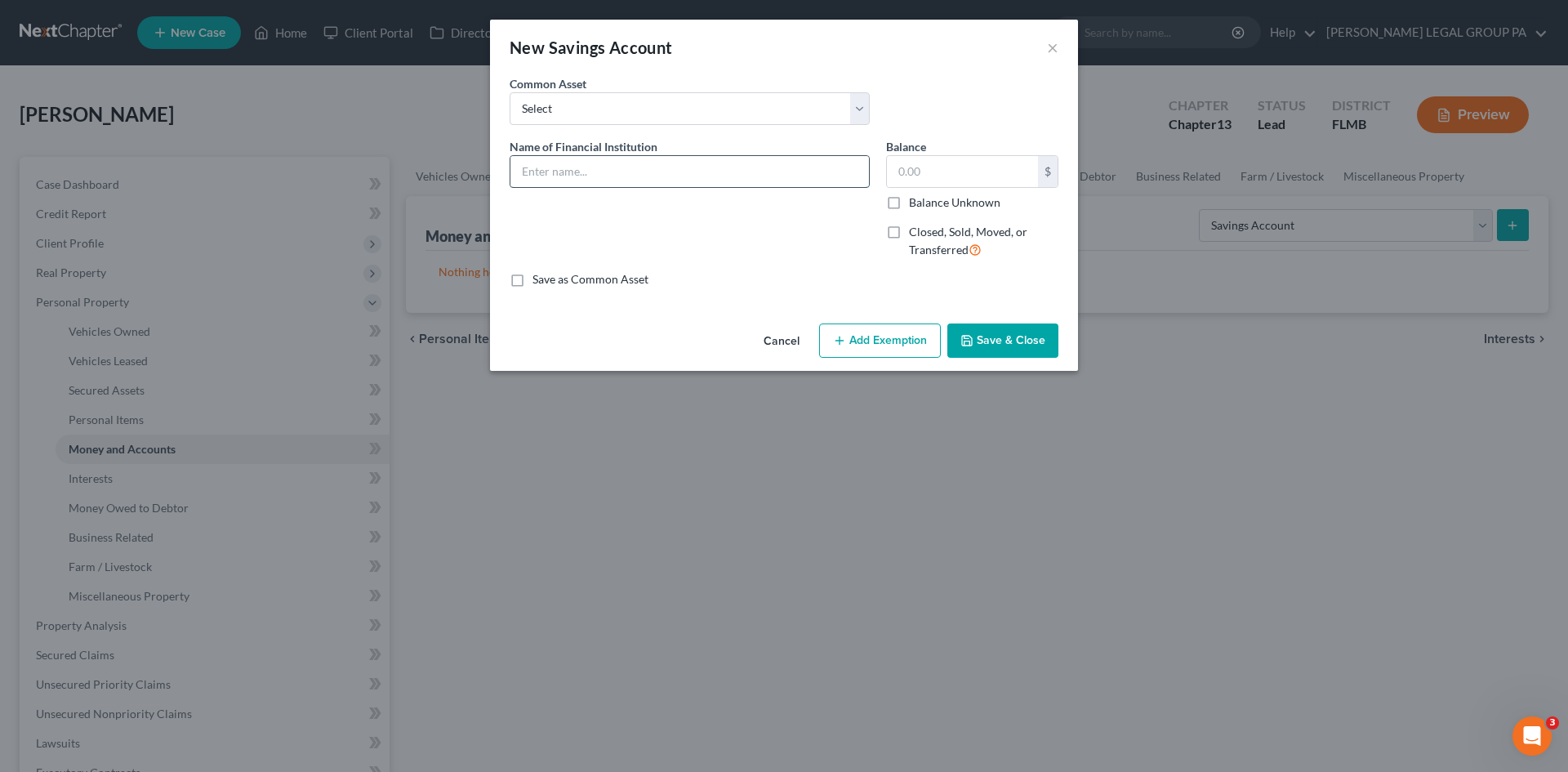
click at [611, 180] on input "text" at bounding box center [689, 171] width 358 height 32
click at [1007, 351] on button "Save & Close" at bounding box center [1002, 340] width 111 height 34
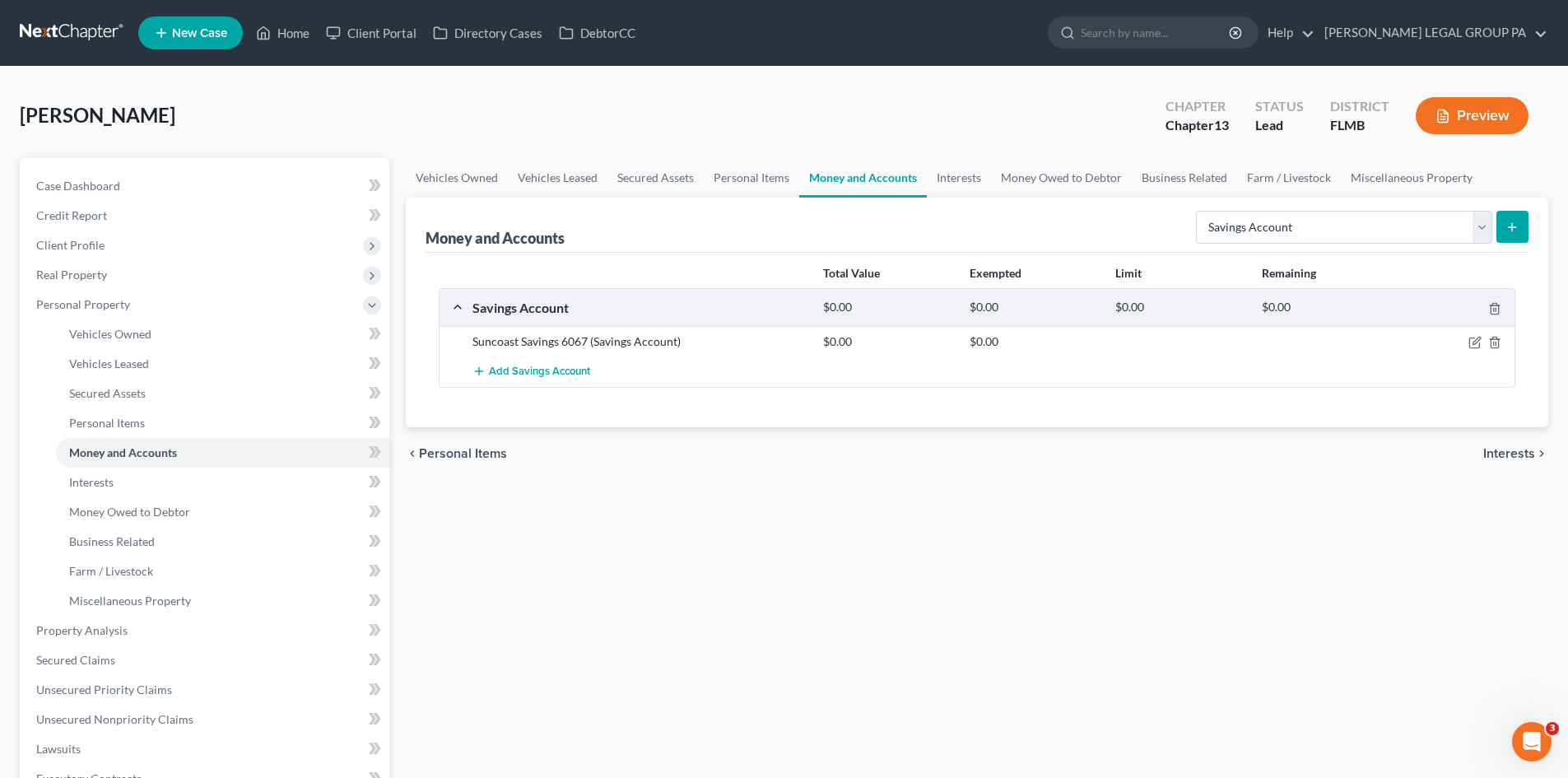
drag, startPoint x: 474, startPoint y: 625, endPoint x: 648, endPoint y: 546, distance: 191.1
click at [476, 623] on div "Vehicles Owned Vehicles Leased Secured Assets Personal Items Money and Accounts…" at bounding box center [978, 648] width 1159 height 980
drag, startPoint x: 1416, startPoint y: 211, endPoint x: 1403, endPoint y: 239, distance: 30.9
click at [1416, 211] on select "Select Account Type Brokerage Cash on Hand Certificates of Deposit Checking Acc…" at bounding box center [1344, 226] width 297 height 33
click at [1199, 210] on select "Select Account Type Brokerage Cash on Hand Certificates of Deposit Checking Acc…" at bounding box center [1344, 226] width 297 height 33
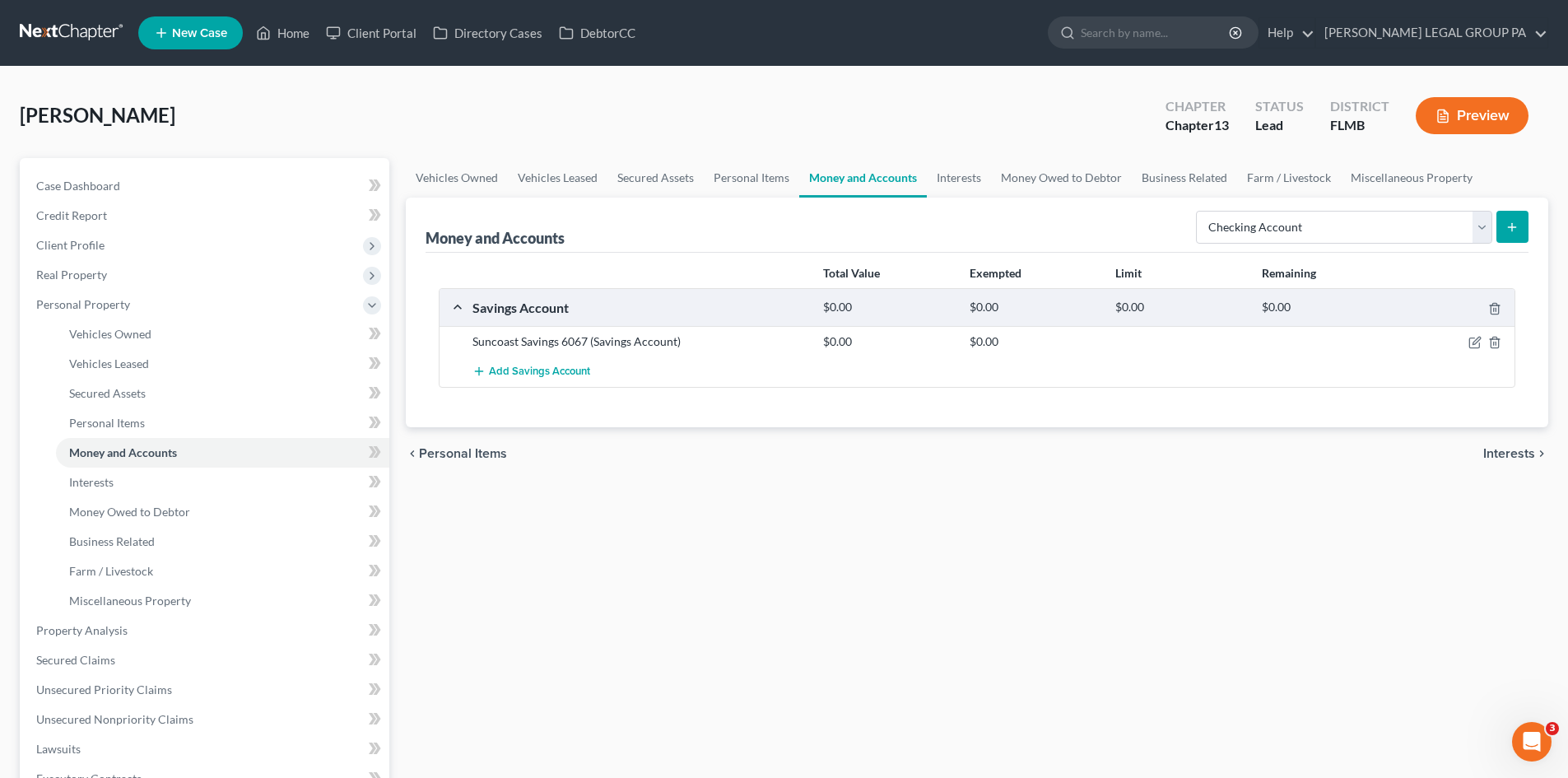
click at [1514, 219] on button "submit" at bounding box center [1512, 226] width 32 height 32
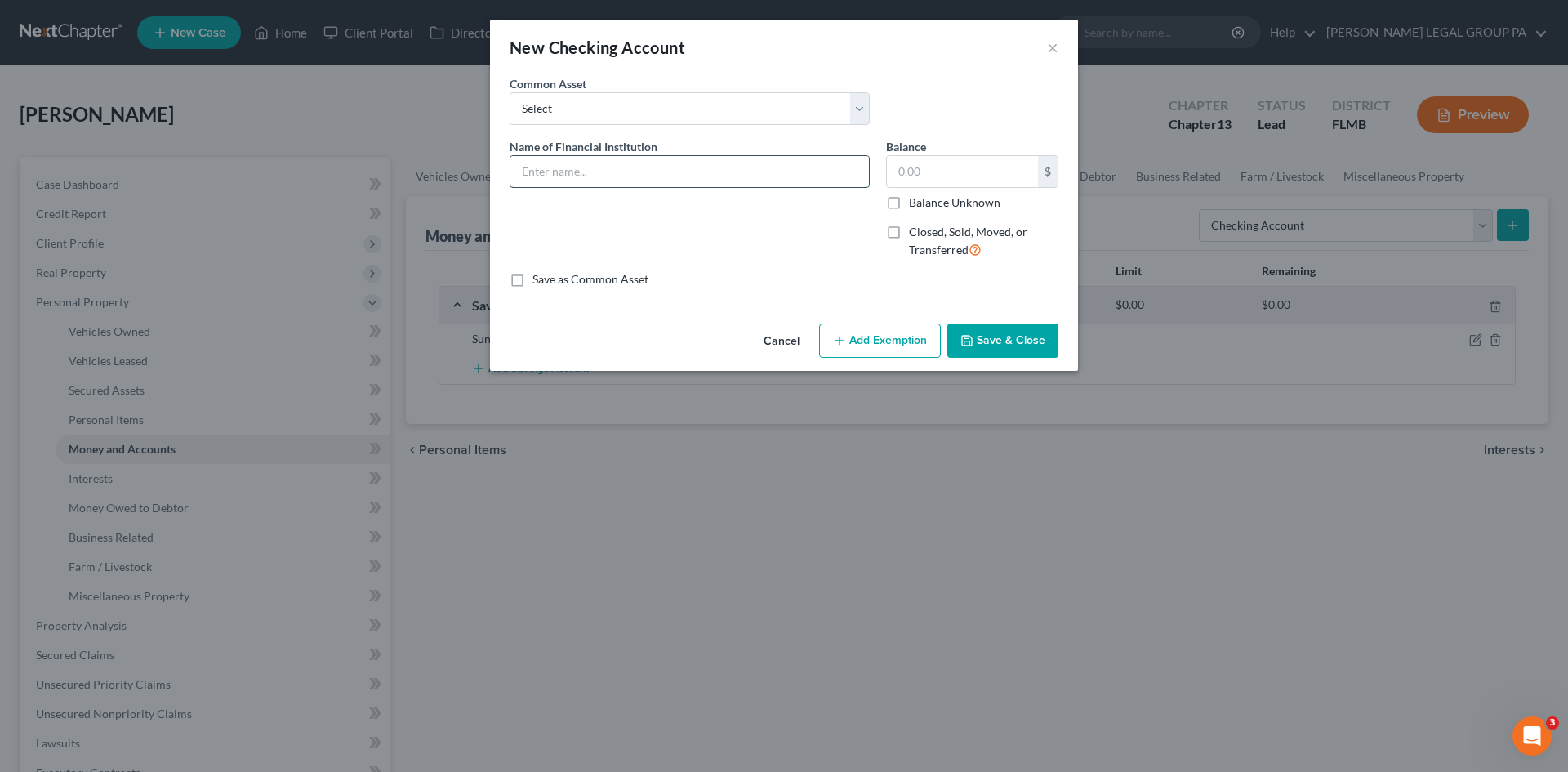
click at [580, 165] on input "text" at bounding box center [689, 171] width 358 height 32
click at [1012, 333] on button "Save & Close" at bounding box center [1002, 340] width 111 height 34
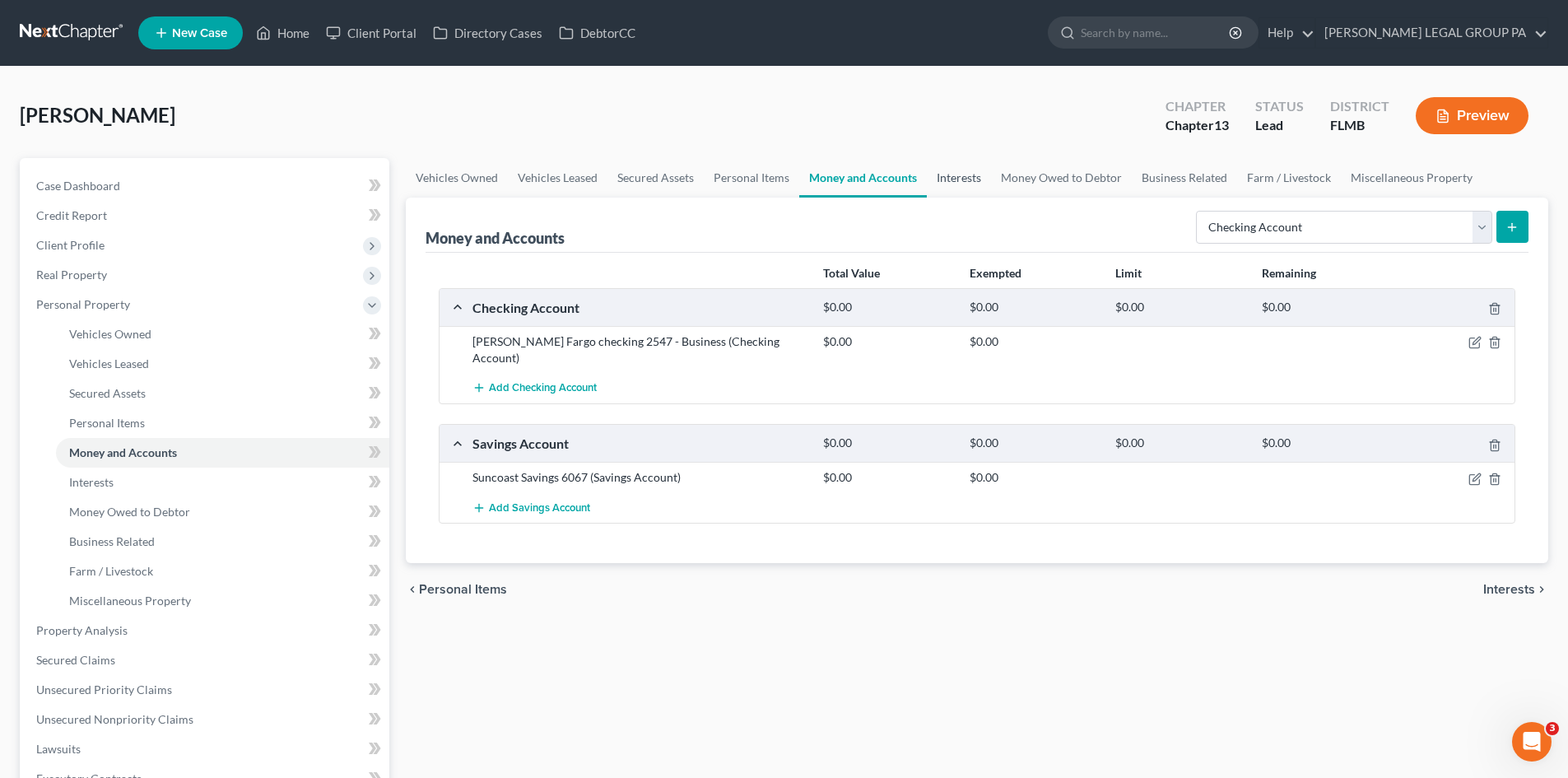
click at [968, 178] on link "Interests" at bounding box center [959, 178] width 65 height 40
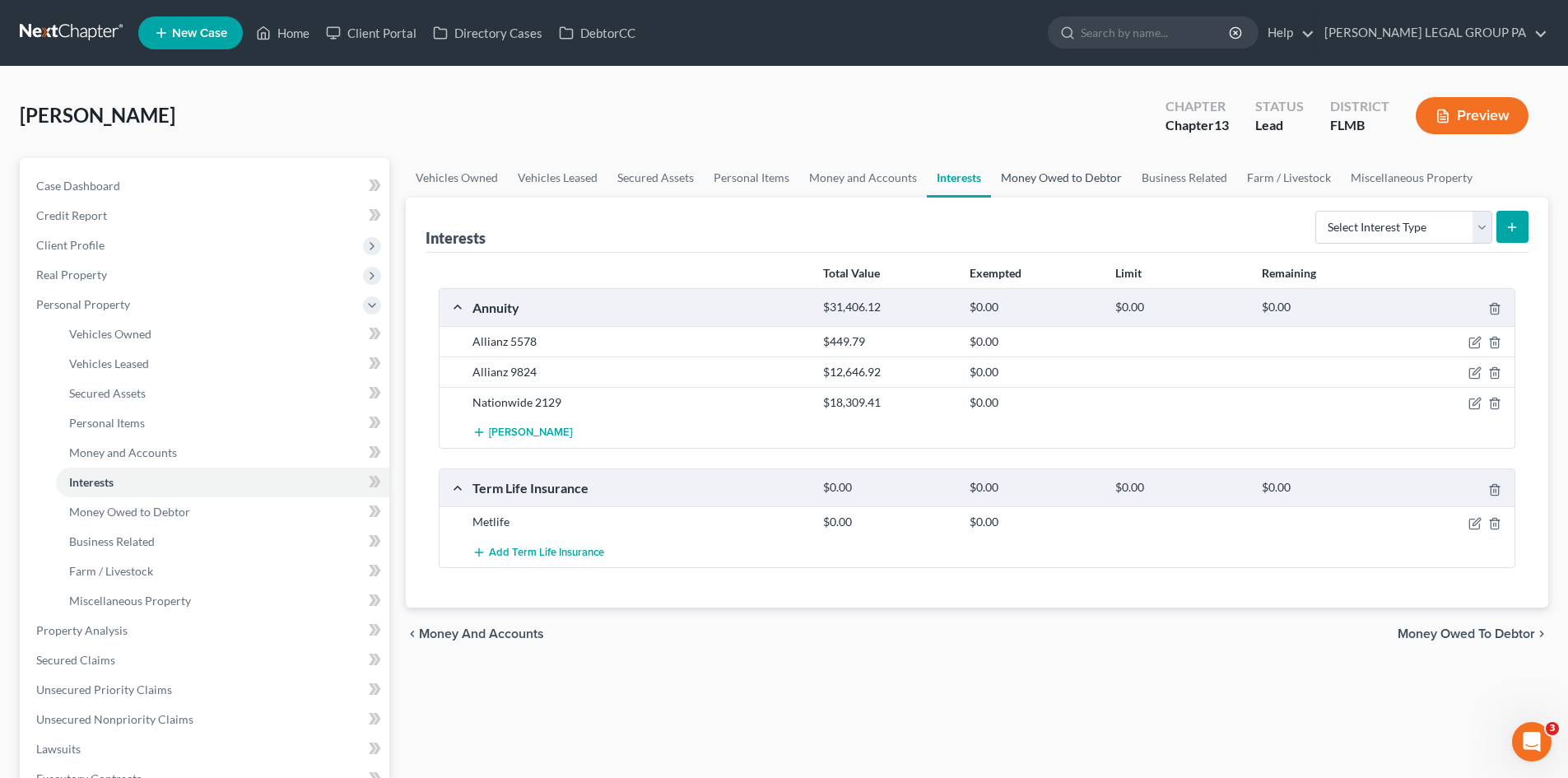
click at [1084, 181] on link "Money Owed to Debtor" at bounding box center [1062, 178] width 141 height 40
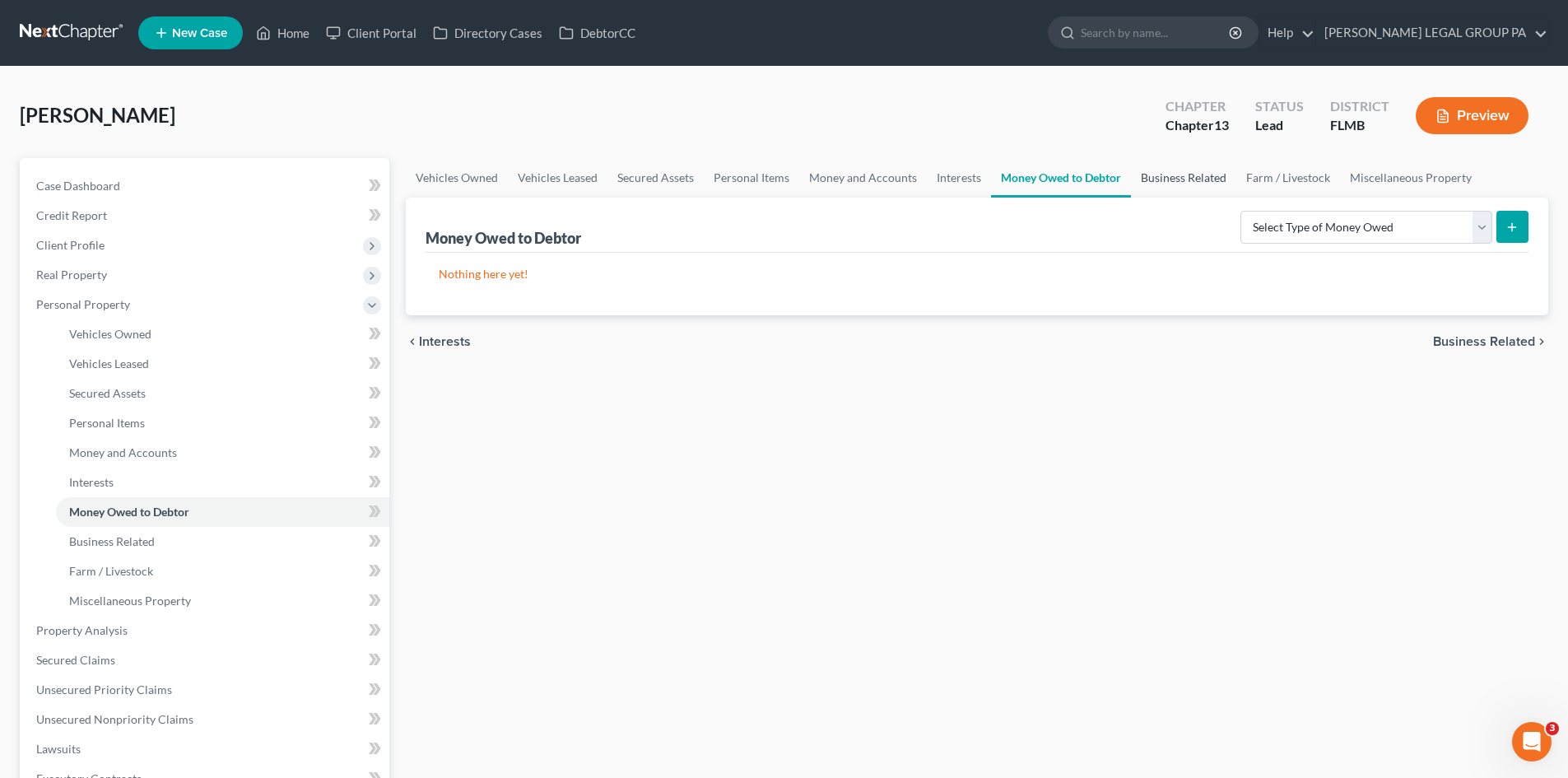
click at [1186, 192] on link "Business Related" at bounding box center [1184, 178] width 105 height 40
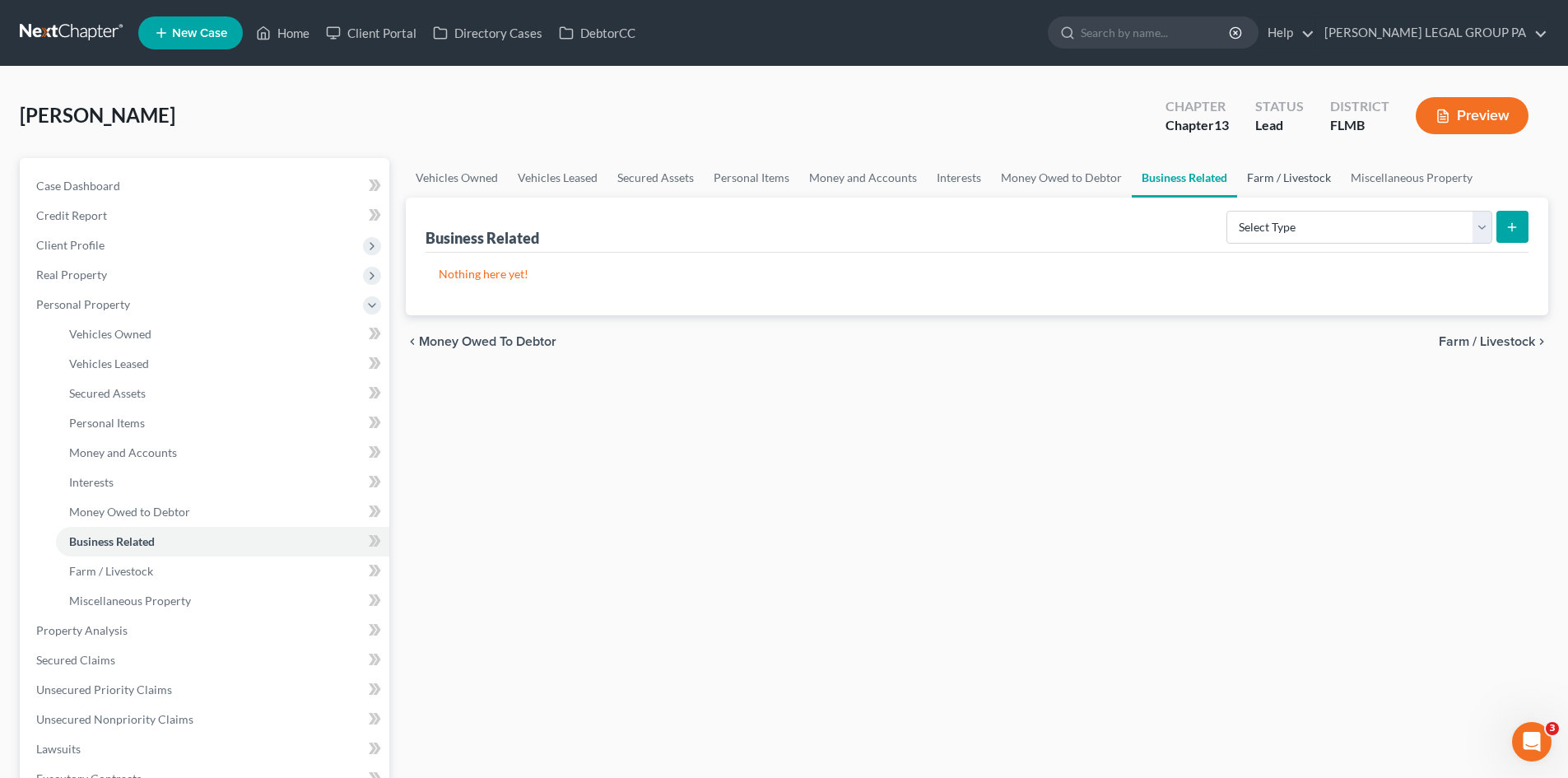
click at [1268, 178] on link "Farm / Livestock" at bounding box center [1289, 178] width 104 height 40
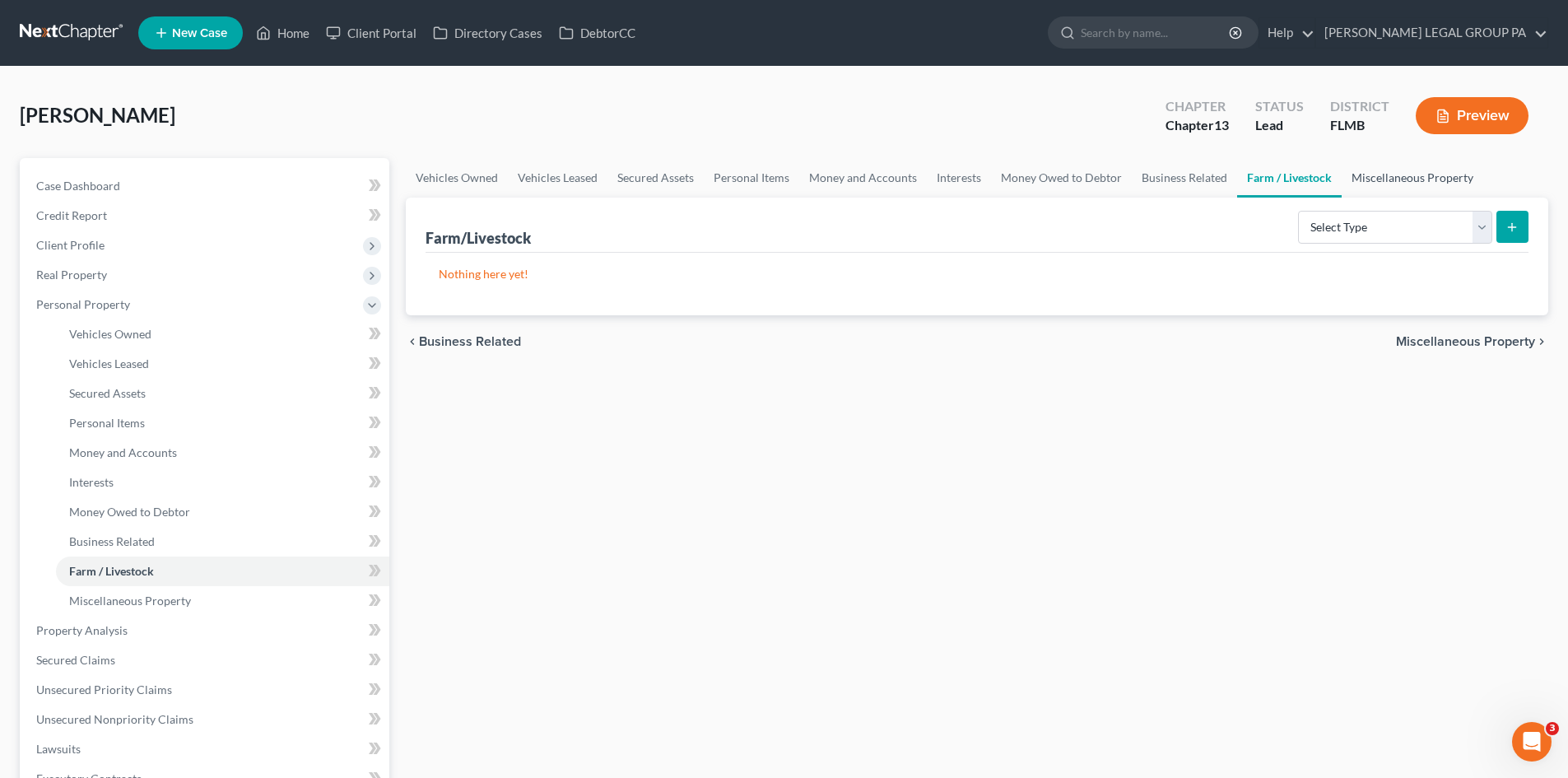
click at [1404, 177] on link "Miscellaneous Property" at bounding box center [1412, 178] width 142 height 40
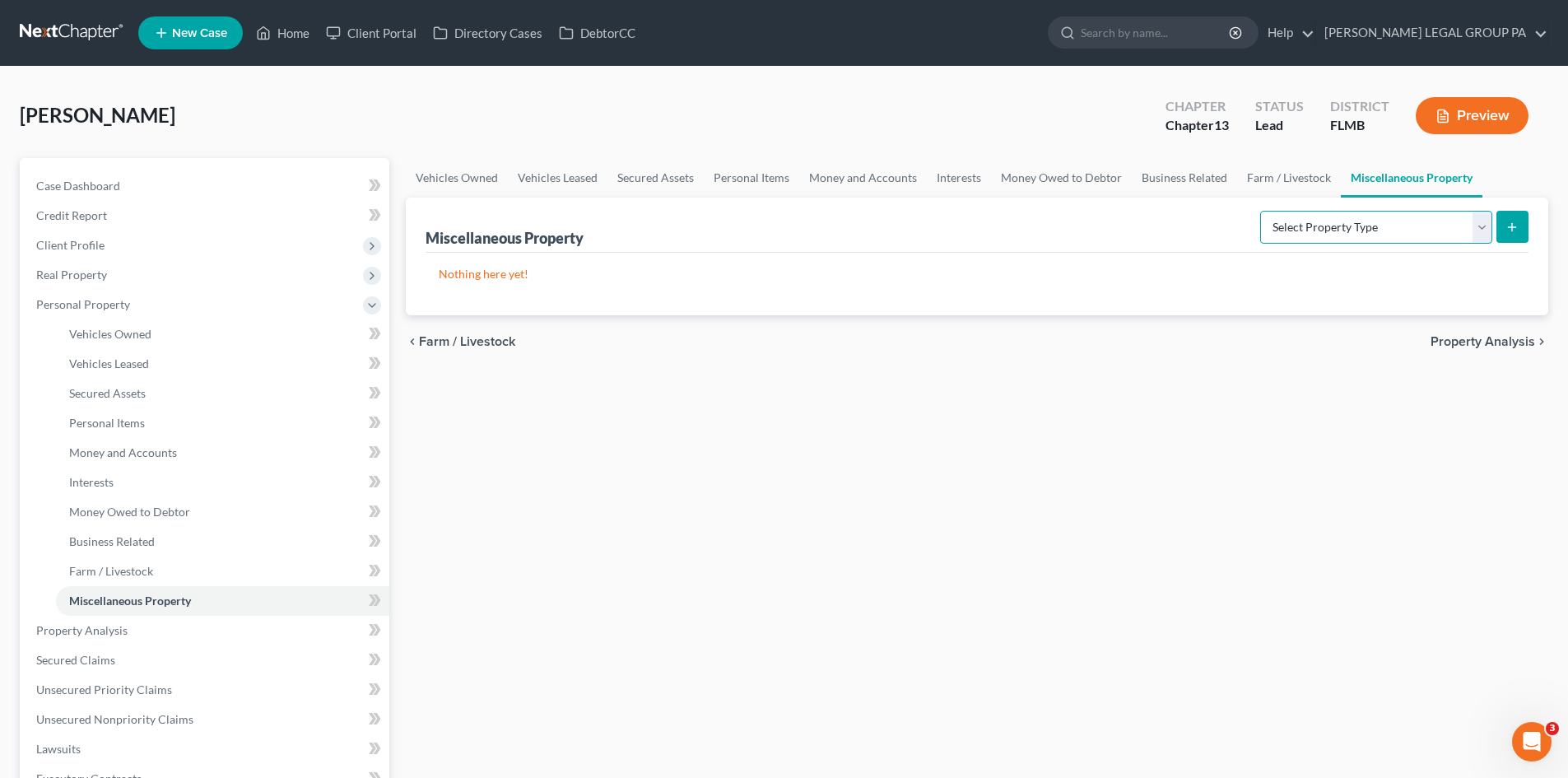
click at [1342, 234] on select "Select Property Type Assigned for Creditor Benefit [DATE] Holding for Another N…" at bounding box center [1376, 226] width 232 height 33
click at [1286, 384] on div "Vehicles Owned Vehicles Leased Secured Assets Personal Items Money and Accounts…" at bounding box center [978, 648] width 1159 height 980
click at [1254, 176] on link "Farm / Livestock" at bounding box center [1289, 178] width 104 height 40
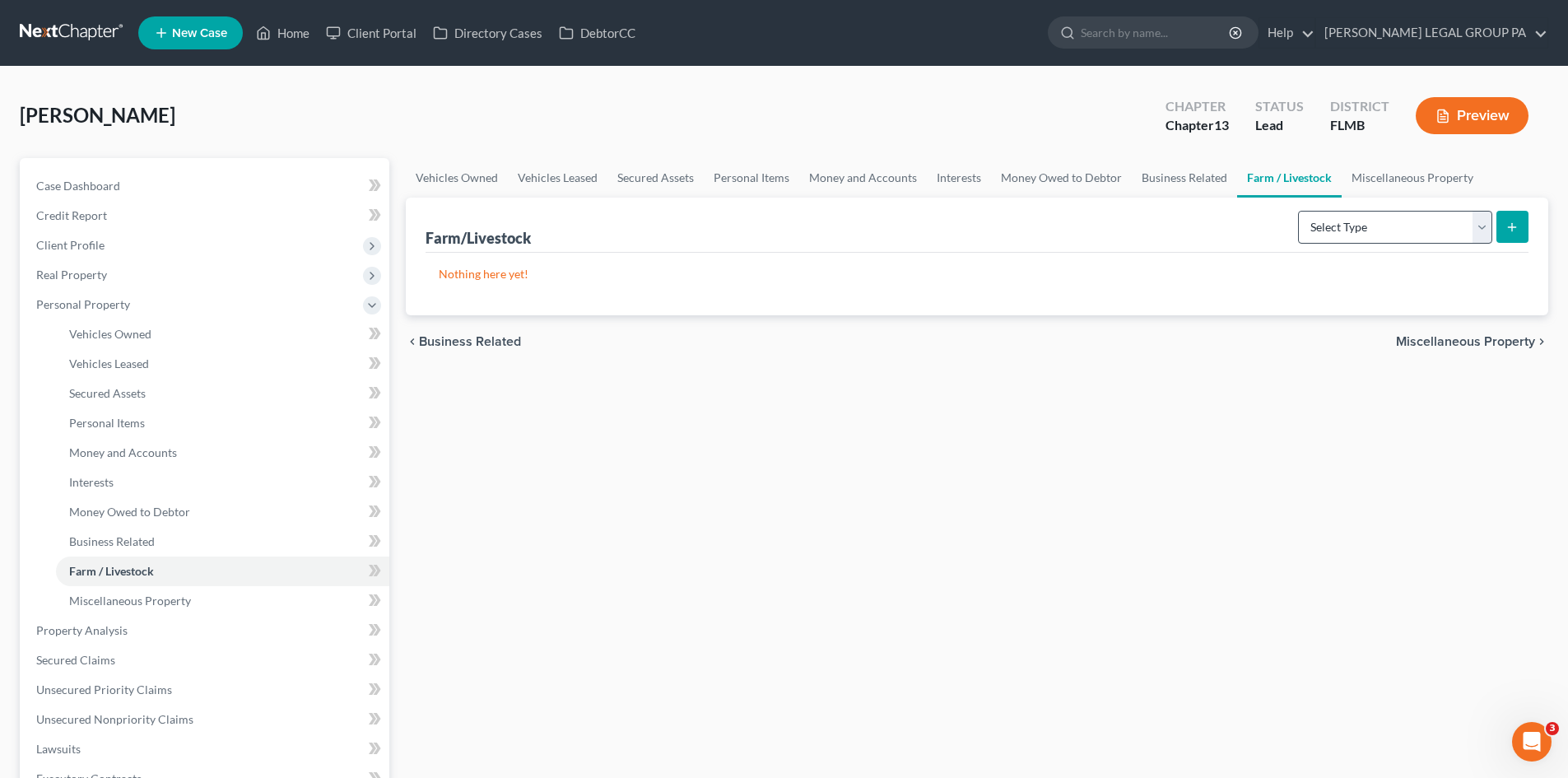
drag, startPoint x: 1286, startPoint y: 208, endPoint x: 1347, endPoint y: 226, distance: 63.6
click at [1290, 208] on div "Farm/Livestock Select Type Animals & Livestock Crops: Growing or Harvested Farm…" at bounding box center [977, 225] width 1103 height 56
click at [1347, 226] on select "Select Type Animals & Livestock Crops: Growing or Harvested Farming Equipment F…" at bounding box center [1395, 226] width 195 height 33
click at [1069, 183] on link "Money Owed to Debtor" at bounding box center [1062, 178] width 141 height 40
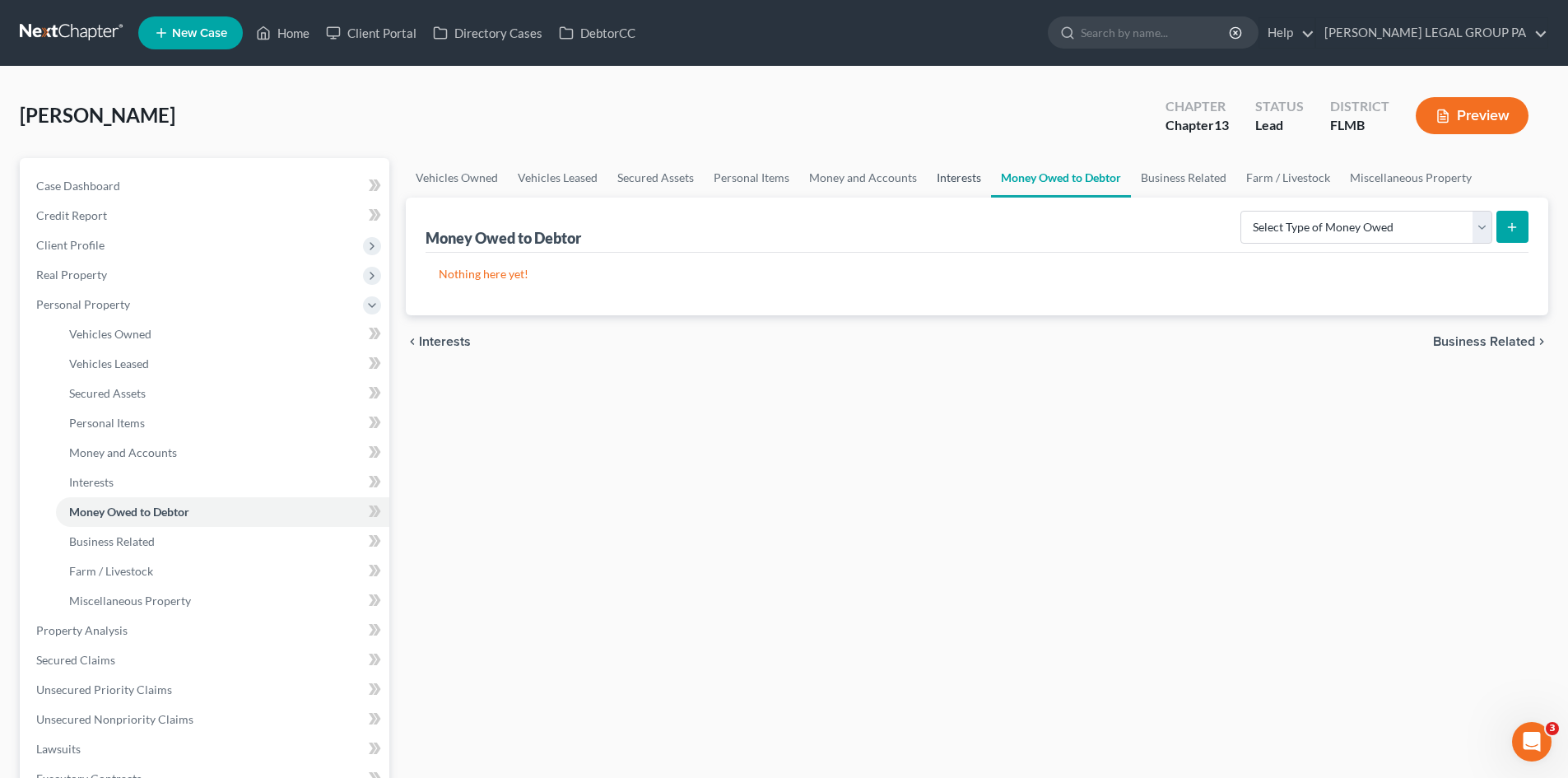
click at [951, 179] on link "Interests" at bounding box center [959, 178] width 65 height 40
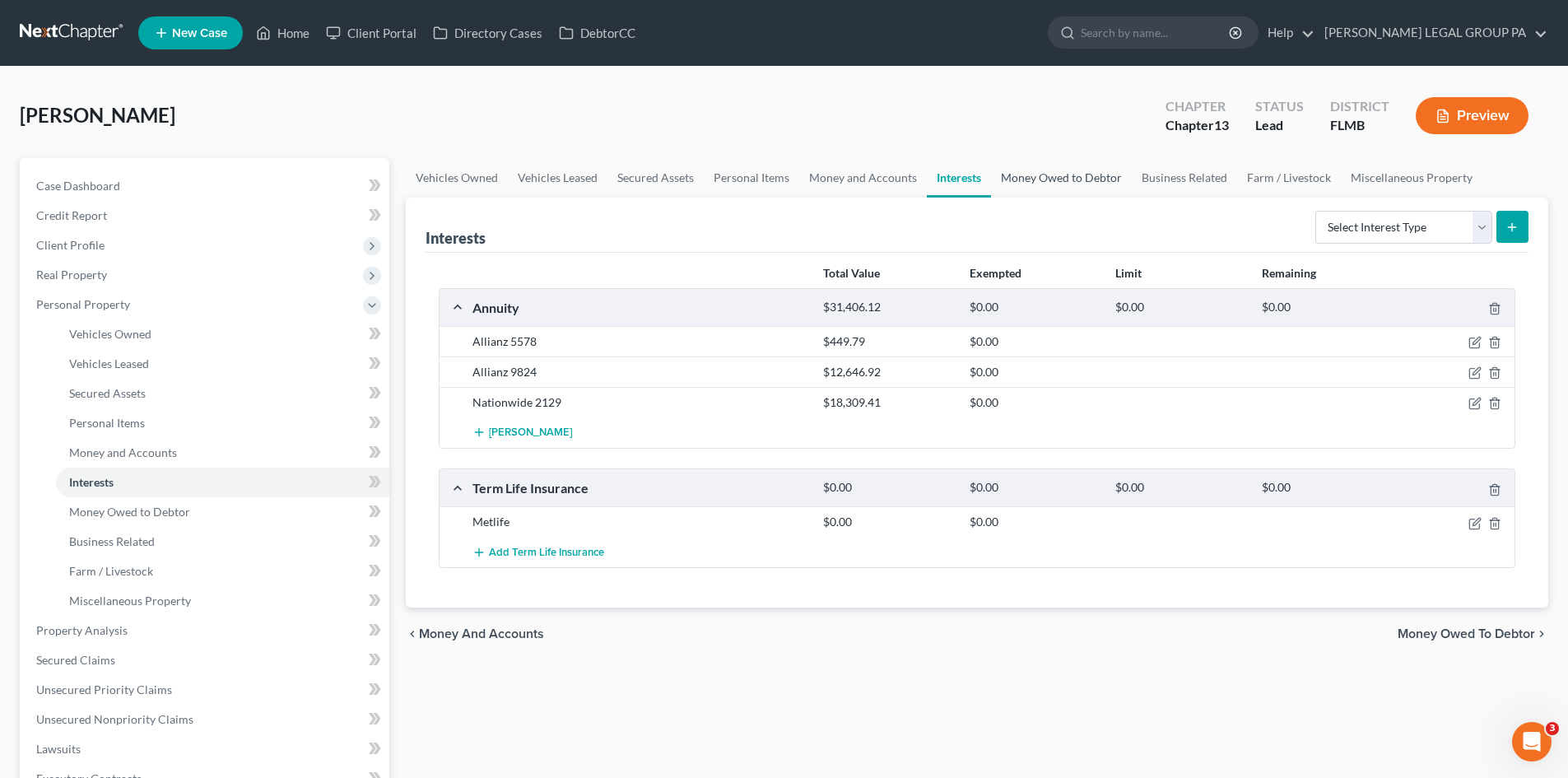
click at [1071, 170] on link "Money Owed to Debtor" at bounding box center [1062, 178] width 141 height 40
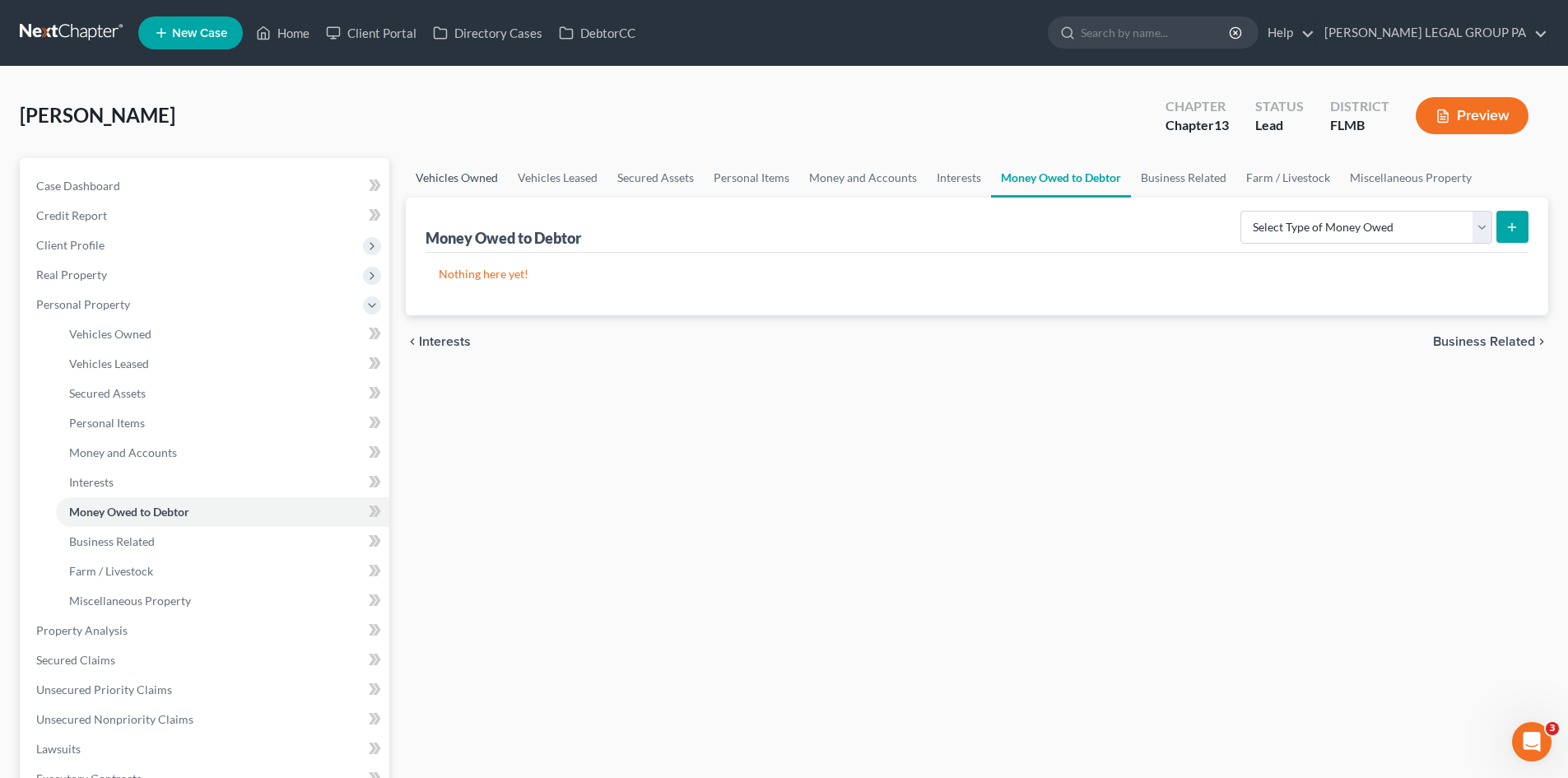
click at [440, 186] on link "Vehicles Owned" at bounding box center [457, 178] width 102 height 40
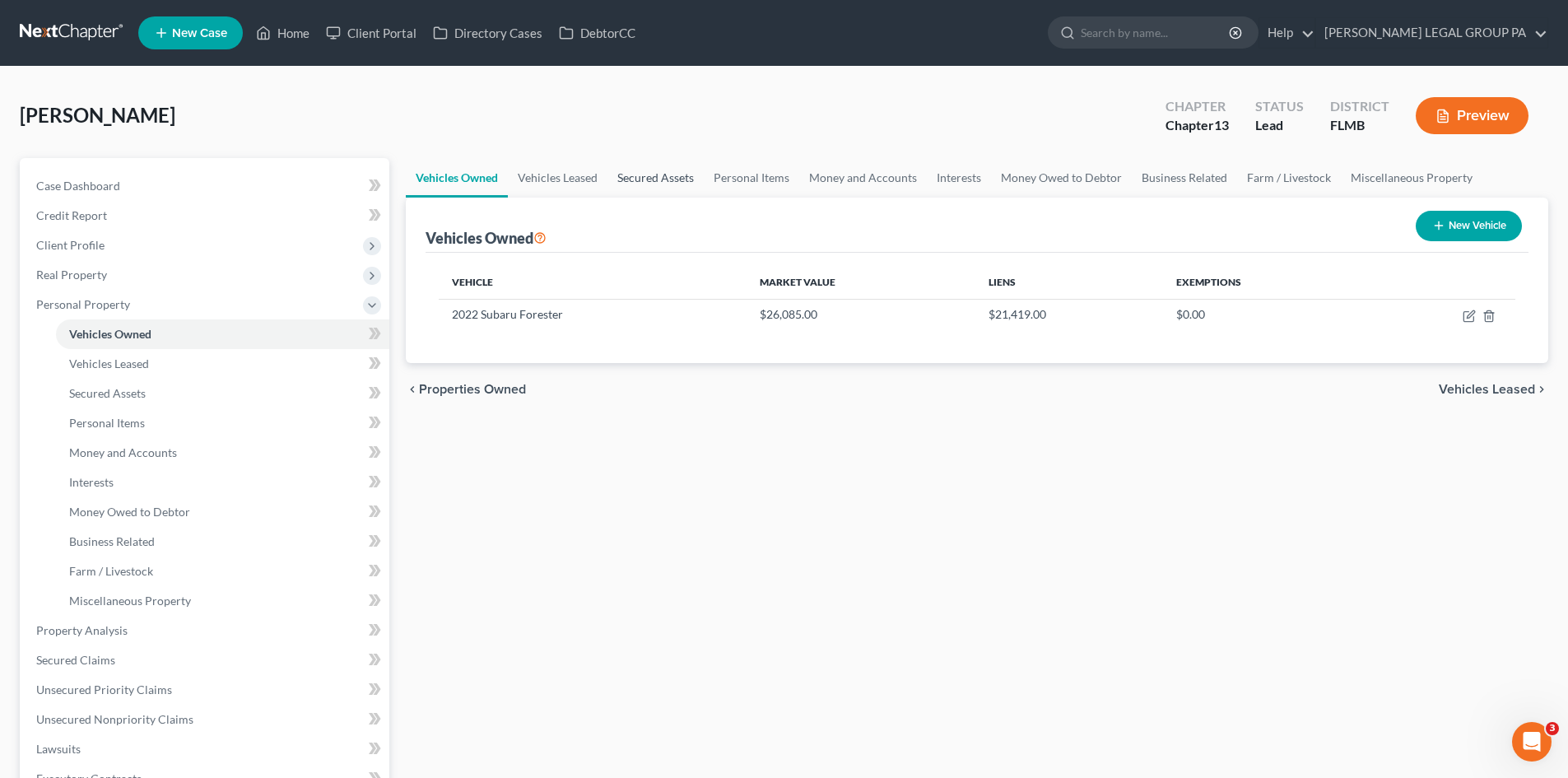
click at [612, 177] on link "Secured Assets" at bounding box center [655, 178] width 96 height 40
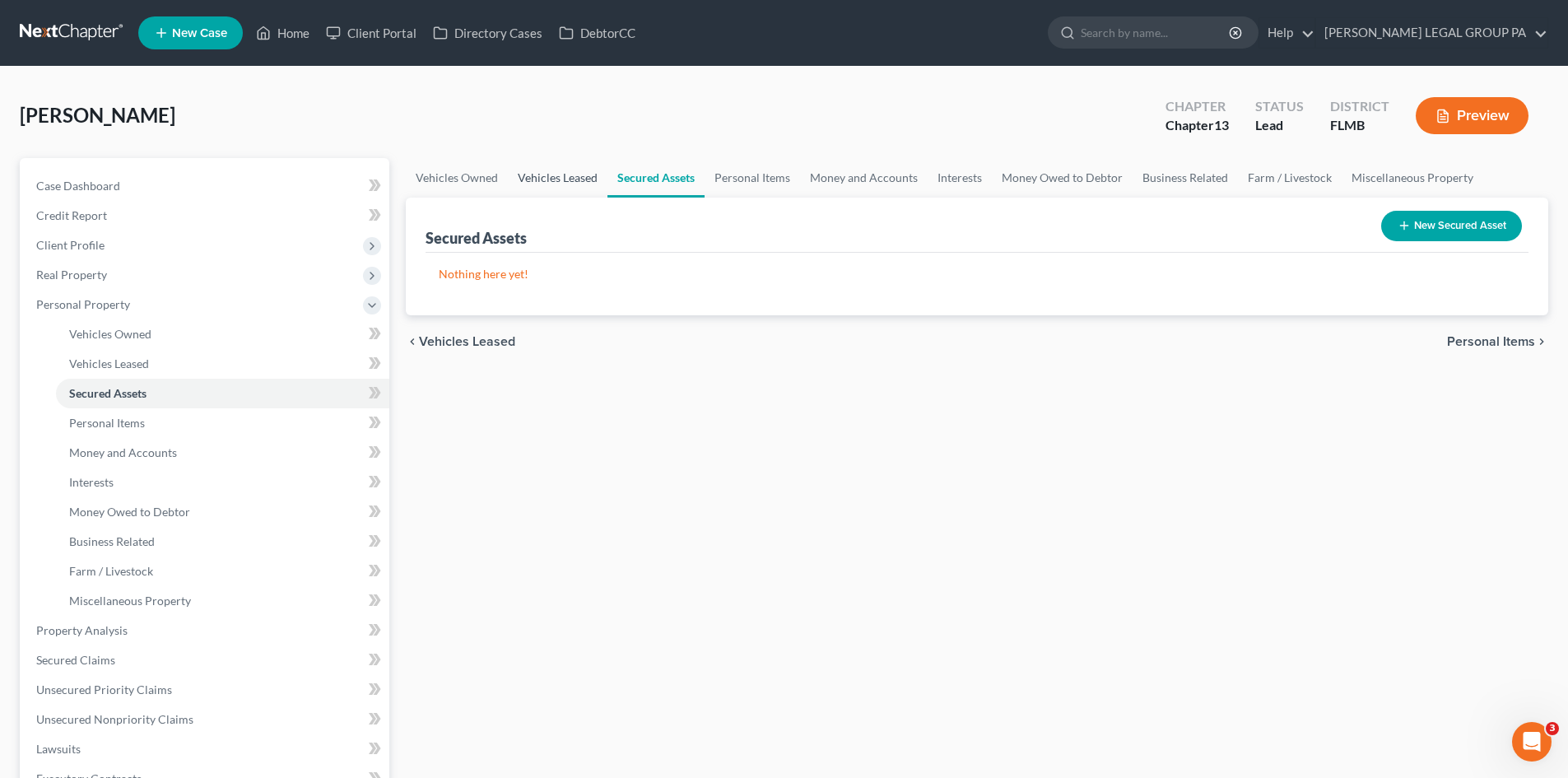
click at [582, 177] on link "Vehicles Leased" at bounding box center [558, 178] width 99 height 40
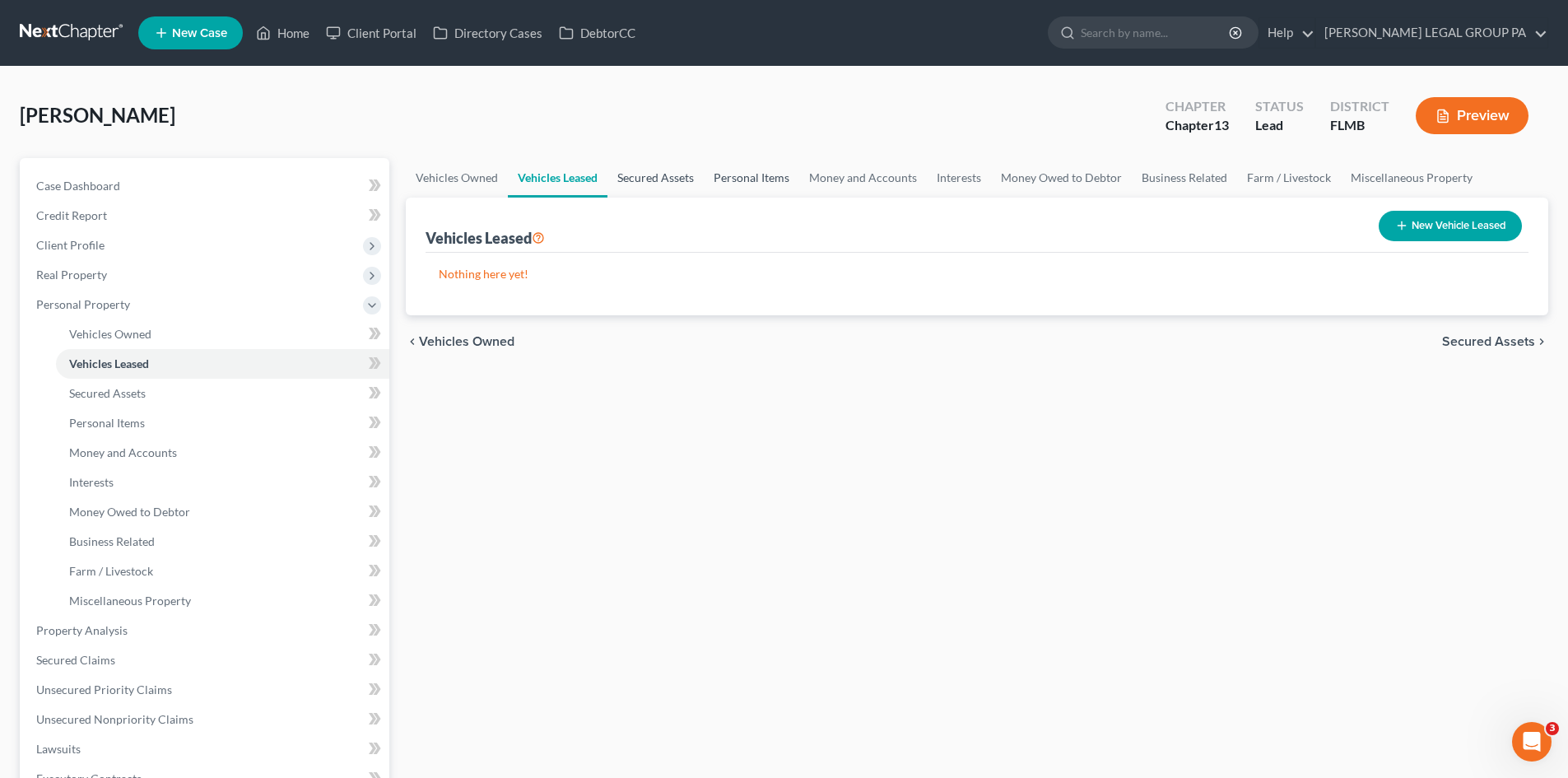
drag, startPoint x: 653, startPoint y: 177, endPoint x: 711, endPoint y: 177, distance: 58.0
click at [653, 177] on link "Secured Assets" at bounding box center [655, 178] width 96 height 40
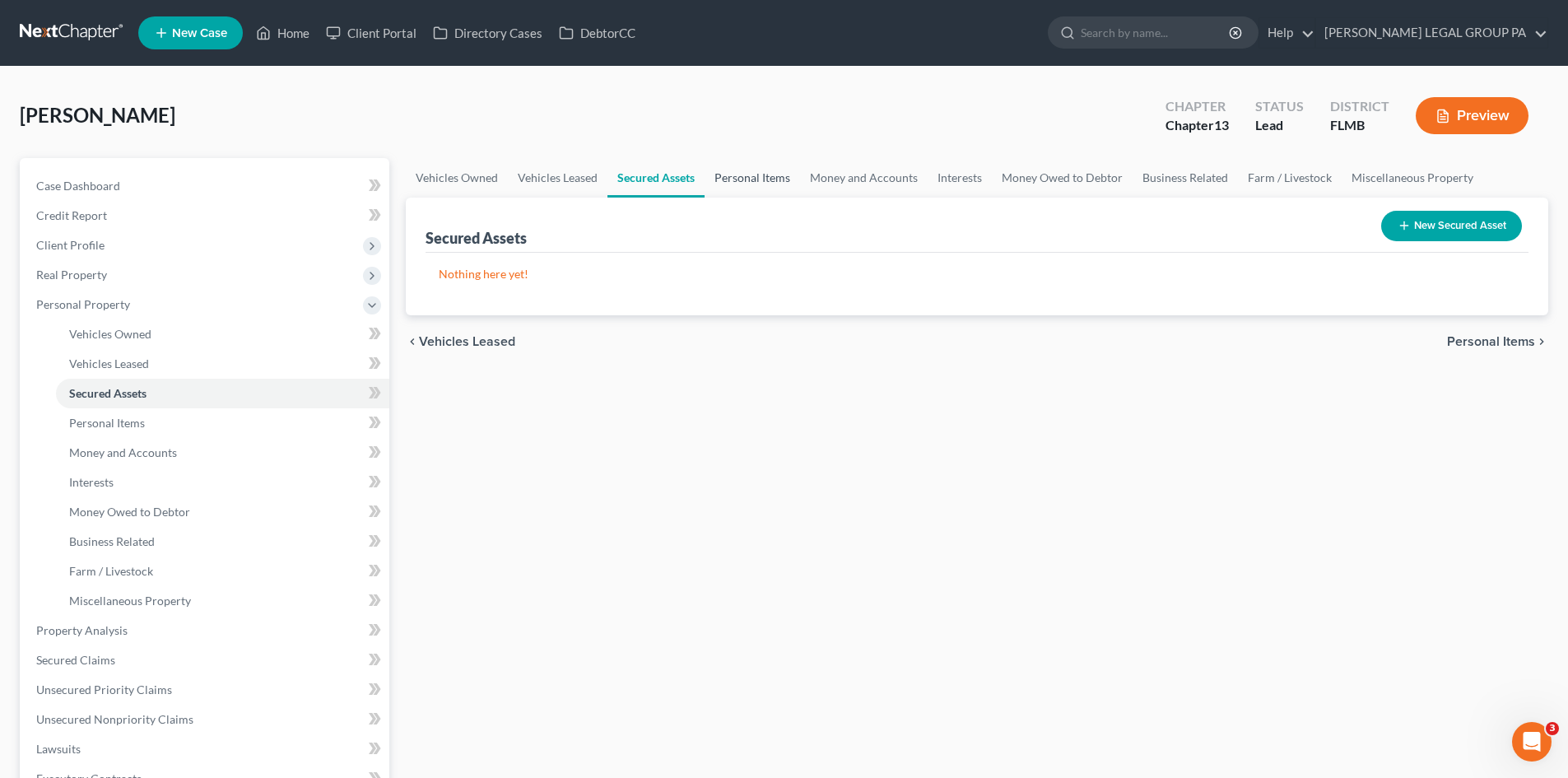
click at [756, 177] on link "Personal Items" at bounding box center [752, 178] width 95 height 40
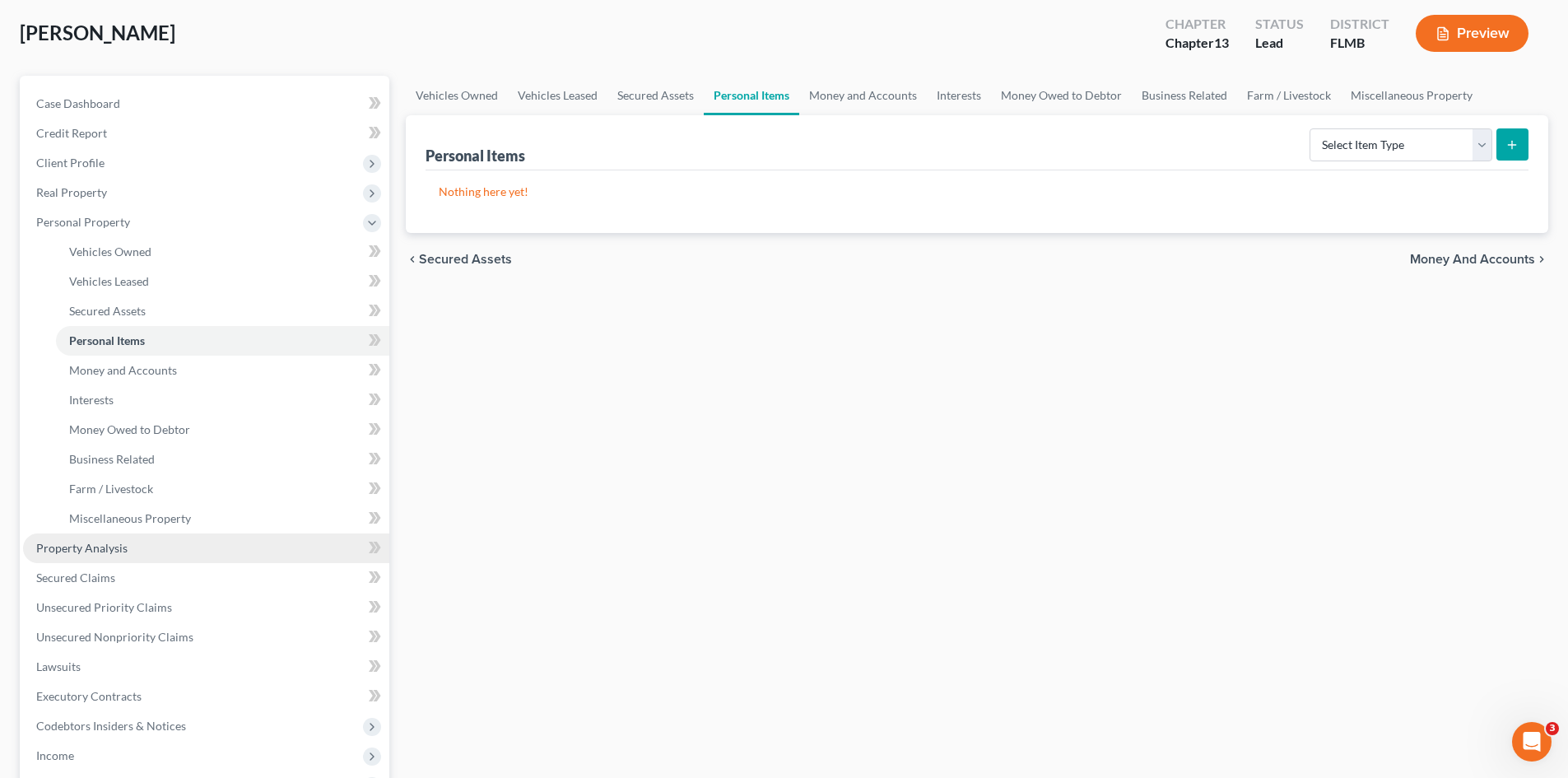
click at [113, 559] on link "Property Analysis" at bounding box center [205, 548] width 366 height 30
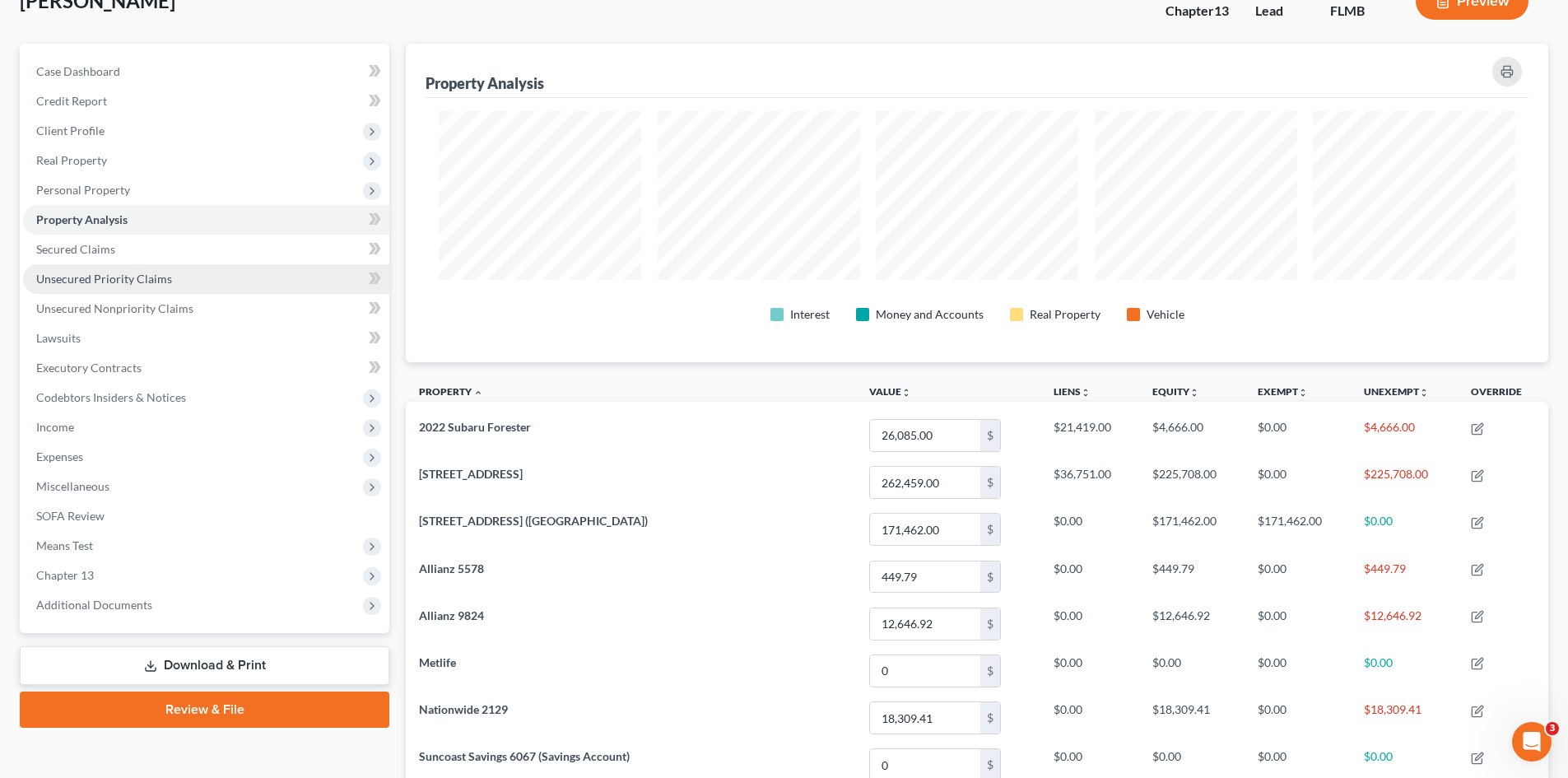
scroll to position [82, 0]
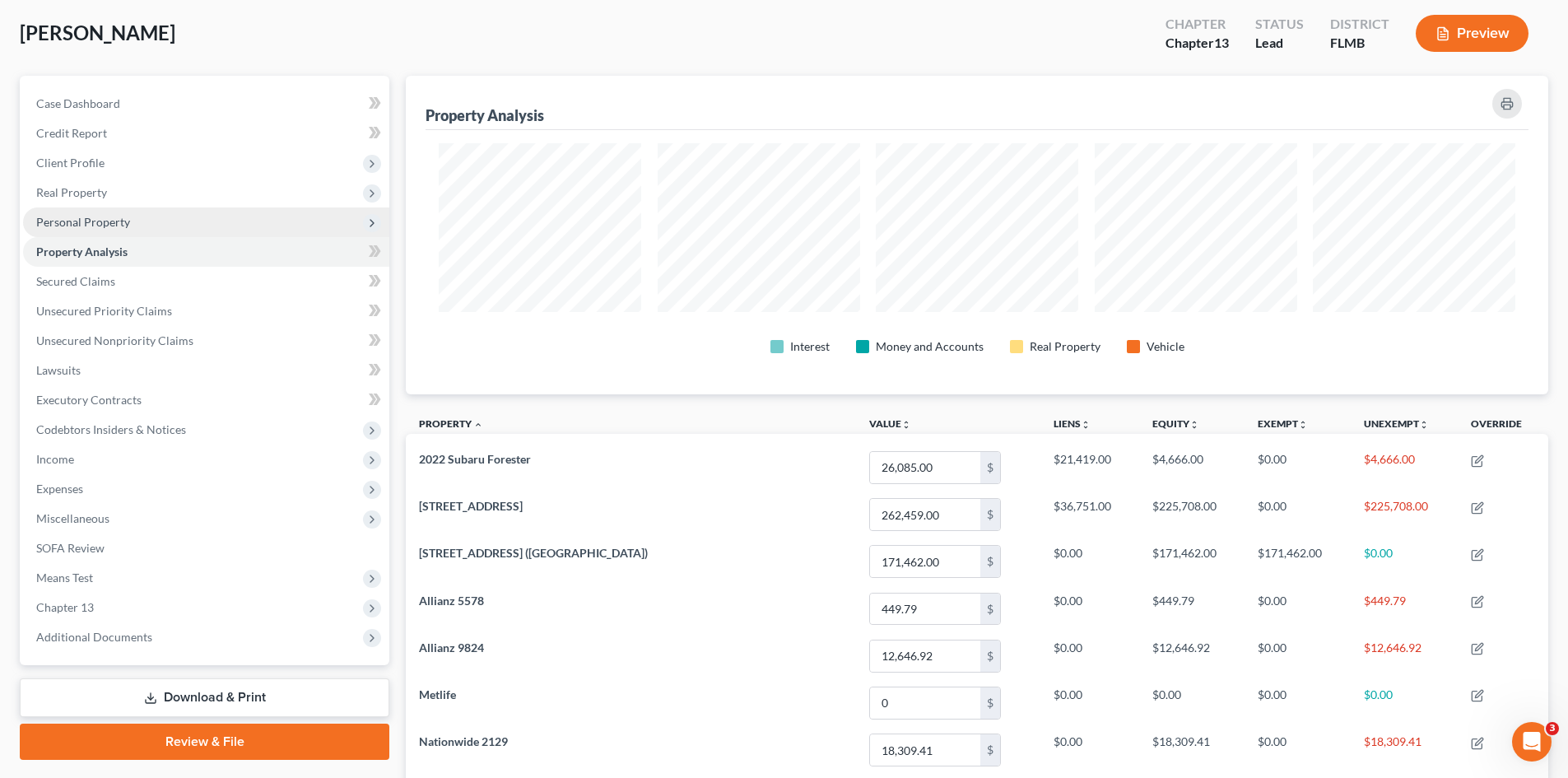
click at [89, 217] on span "Personal Property" at bounding box center [82, 221] width 94 height 14
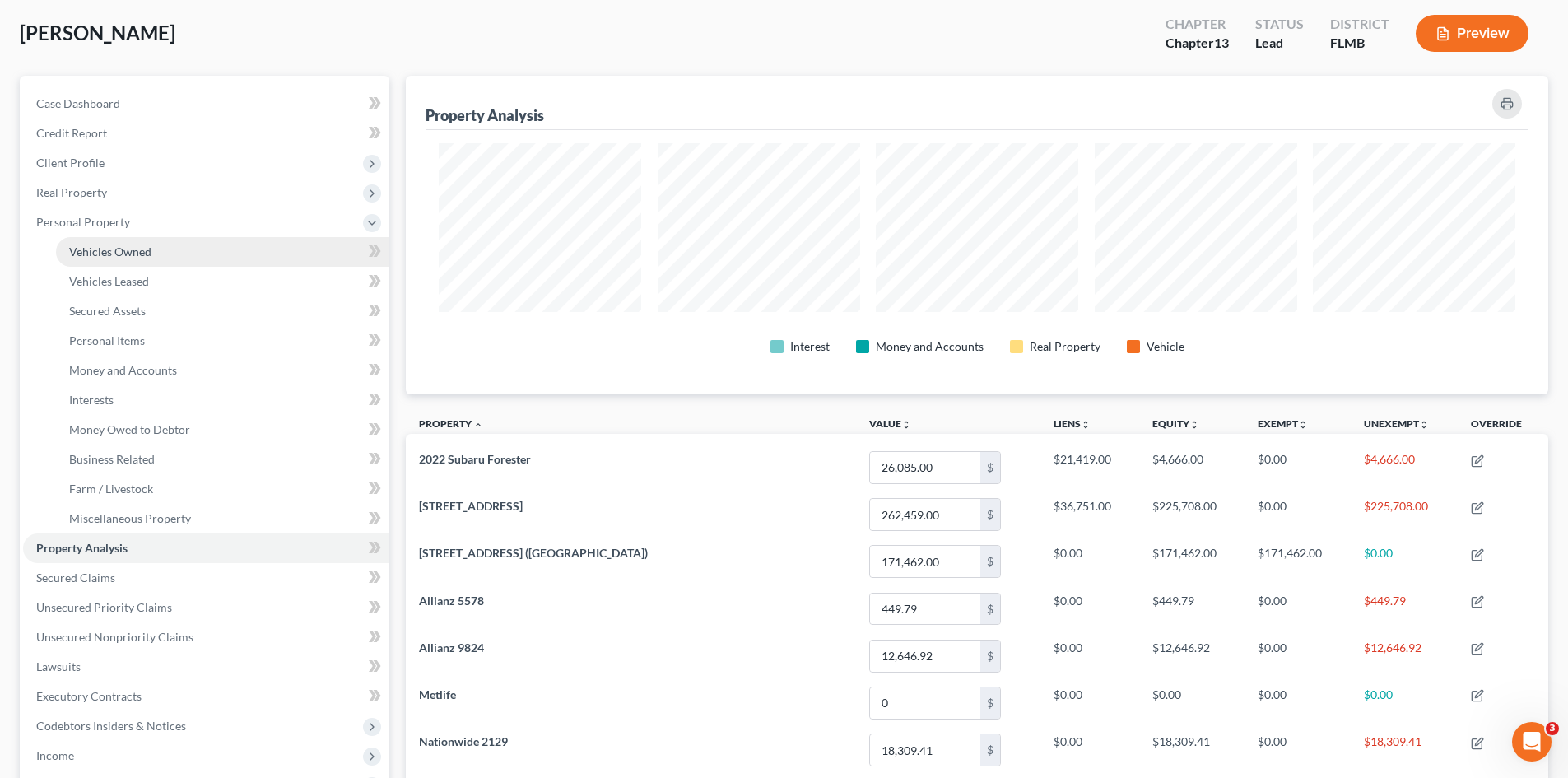
click at [110, 251] on span "Vehicles Owned" at bounding box center [110, 251] width 82 height 14
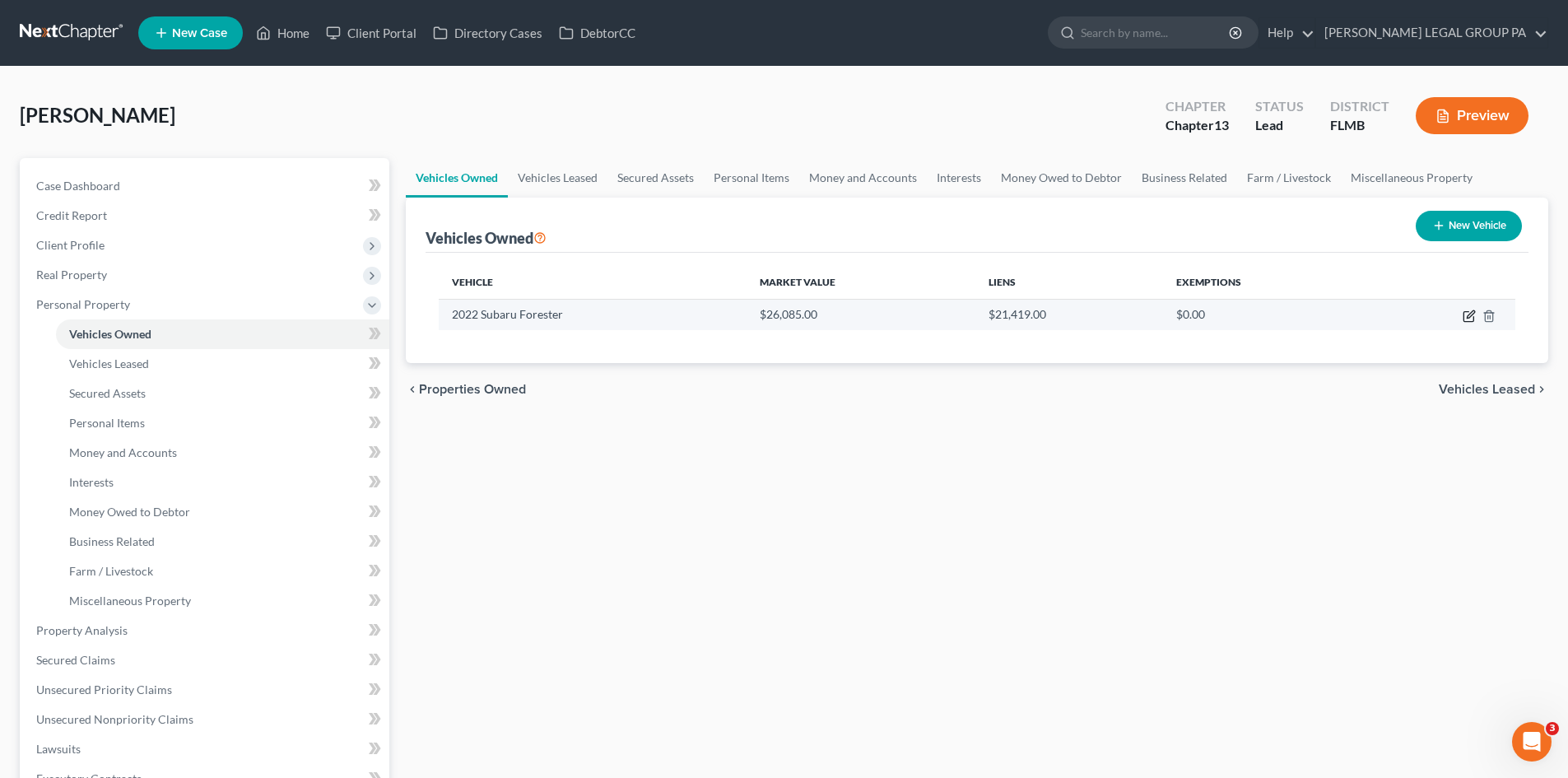
click at [1465, 318] on icon "button" at bounding box center [1469, 317] width 10 height 10
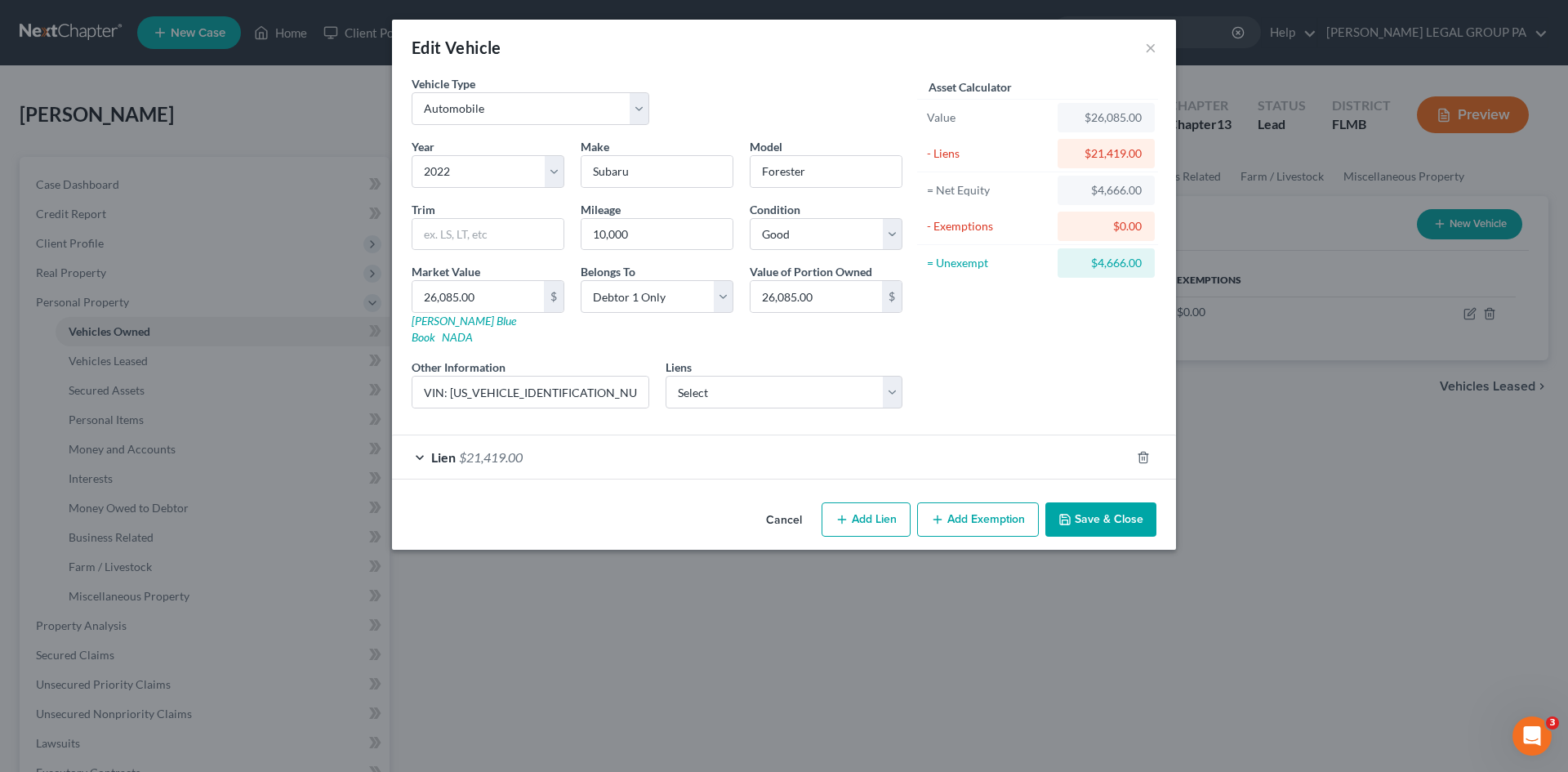
drag, startPoint x: 968, startPoint y: 509, endPoint x: 730, endPoint y: 581, distance: 248.7
click at [969, 509] on button "Add Exemption" at bounding box center [977, 519] width 122 height 34
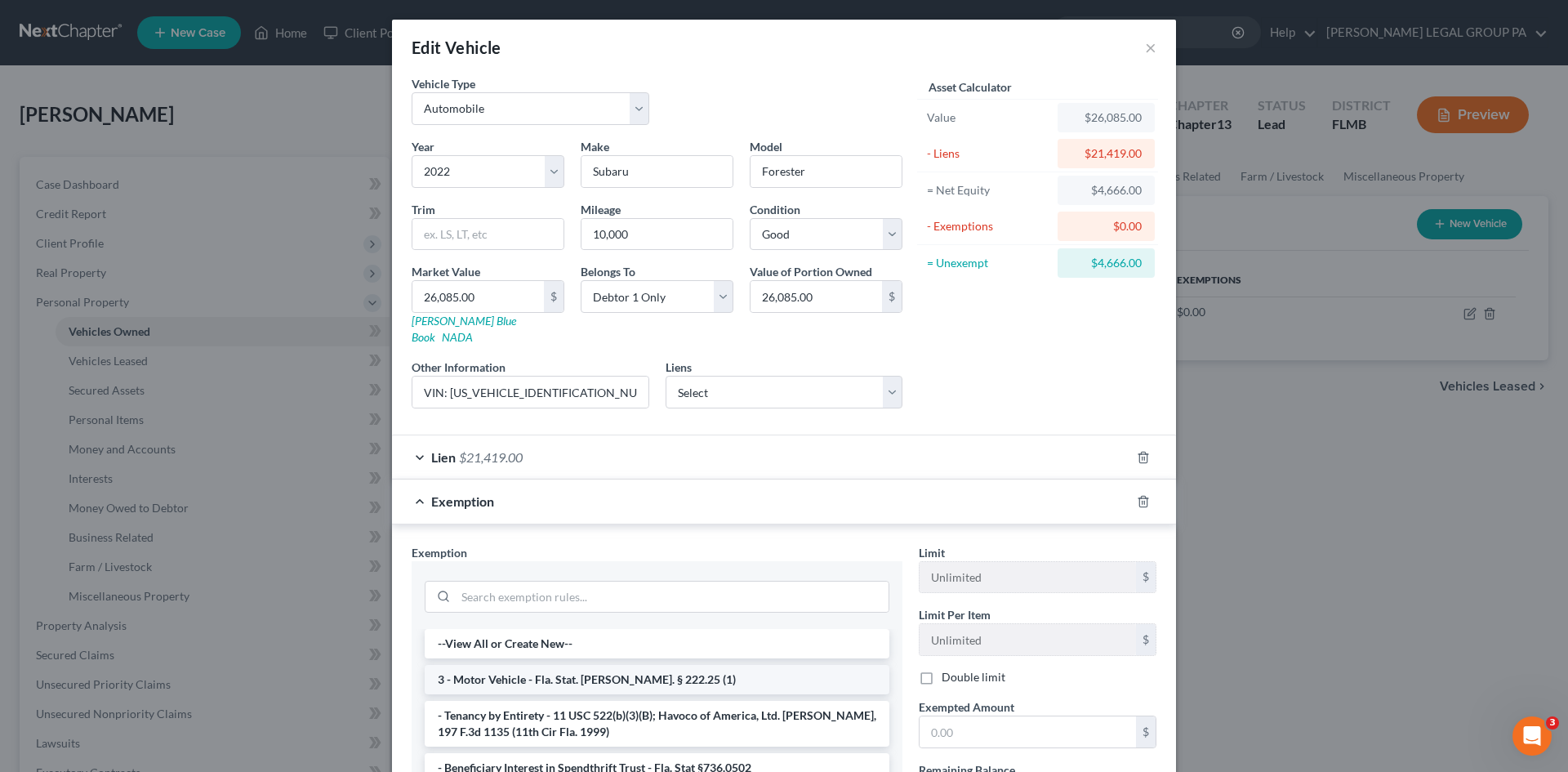
click at [640, 665] on li "3 - Motor Vehicle - Fla. Stat. [PERSON_NAME]. § 222.25 (1)" at bounding box center [657, 679] width 465 height 30
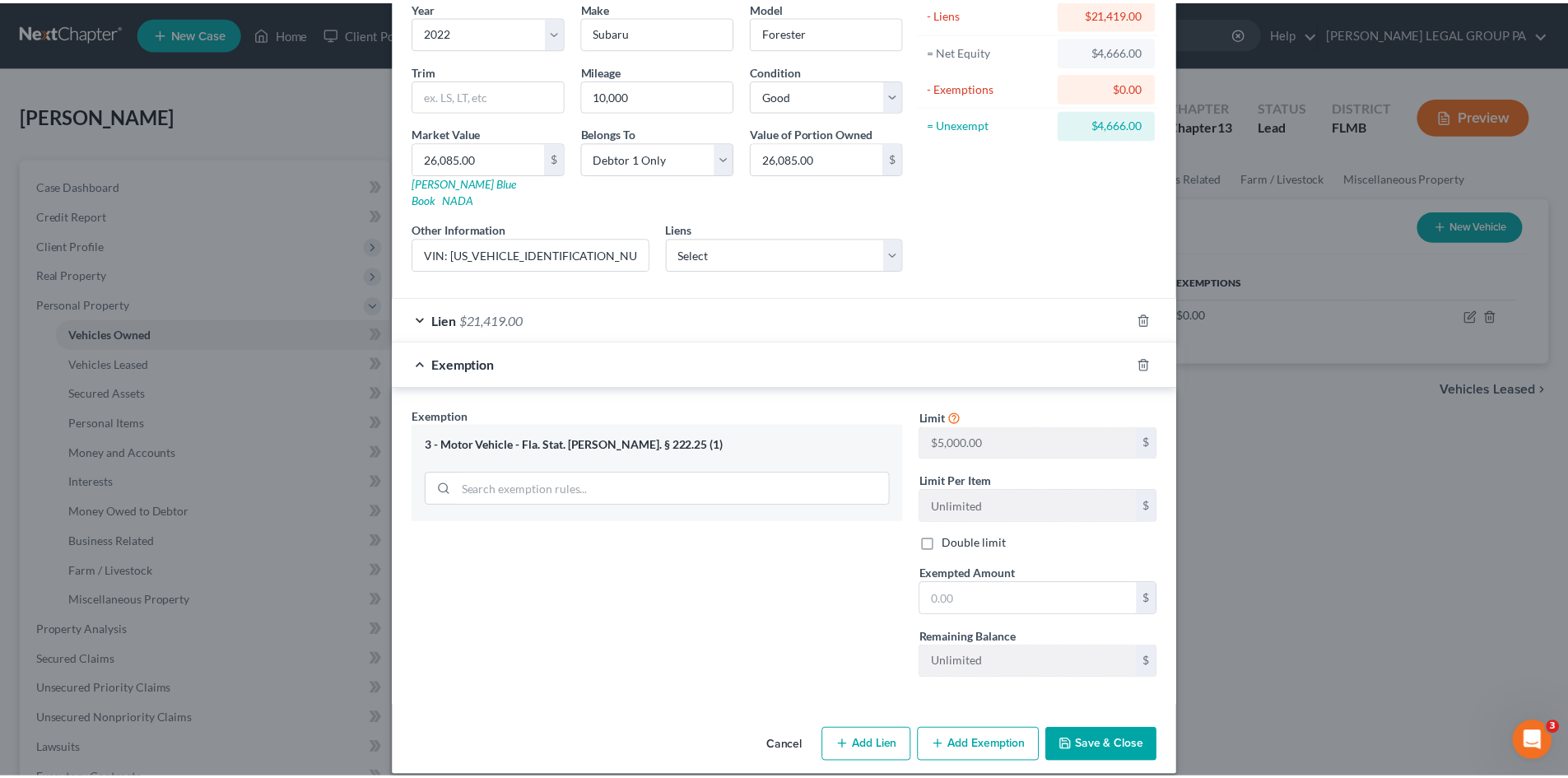
scroll to position [142, 0]
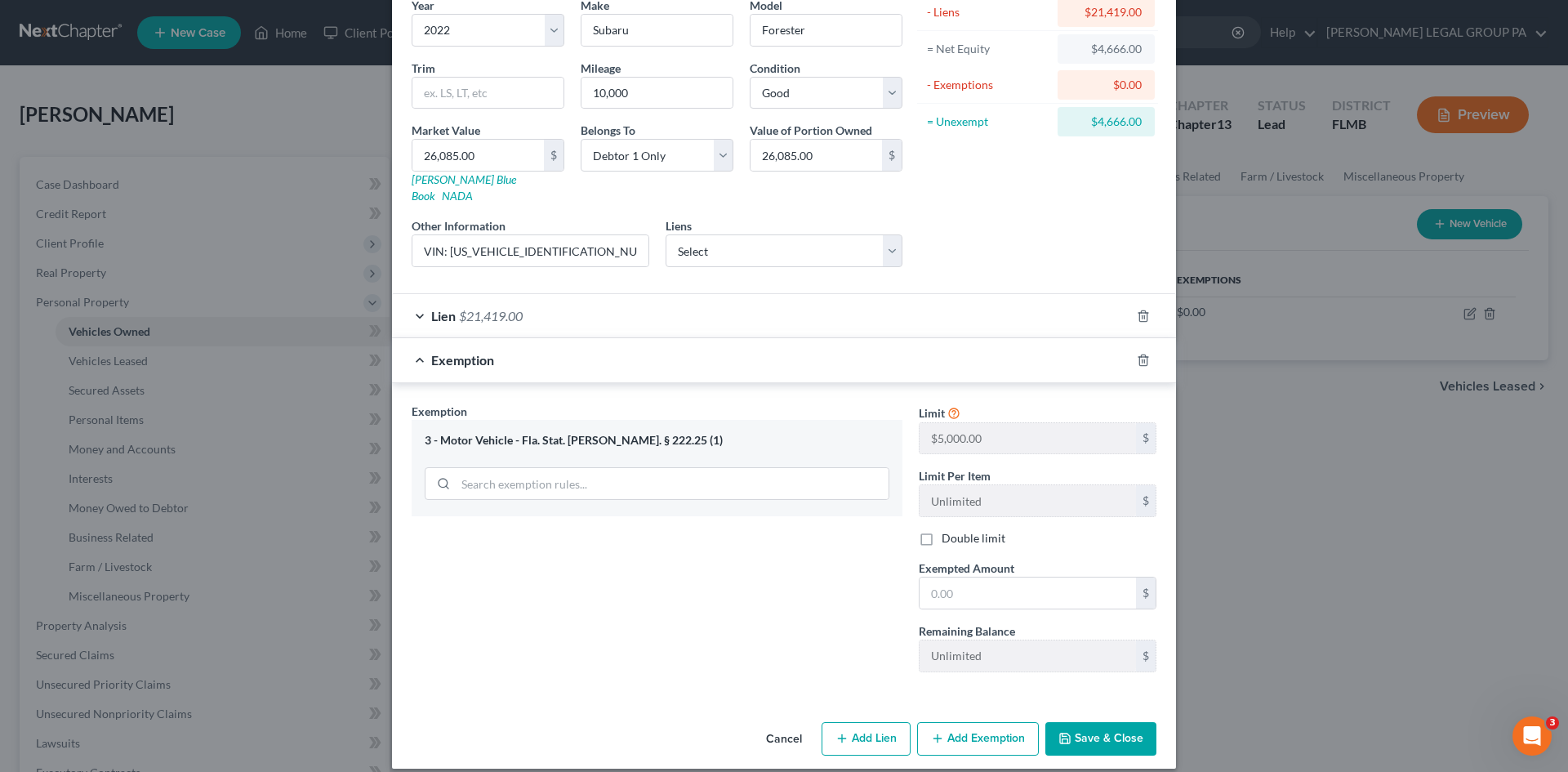
click at [1108, 118] on div "$4,666.00" at bounding box center [1105, 121] width 71 height 17
copy form "$4,666.00"
click at [1003, 577] on input "text" at bounding box center [1028, 593] width 217 height 32
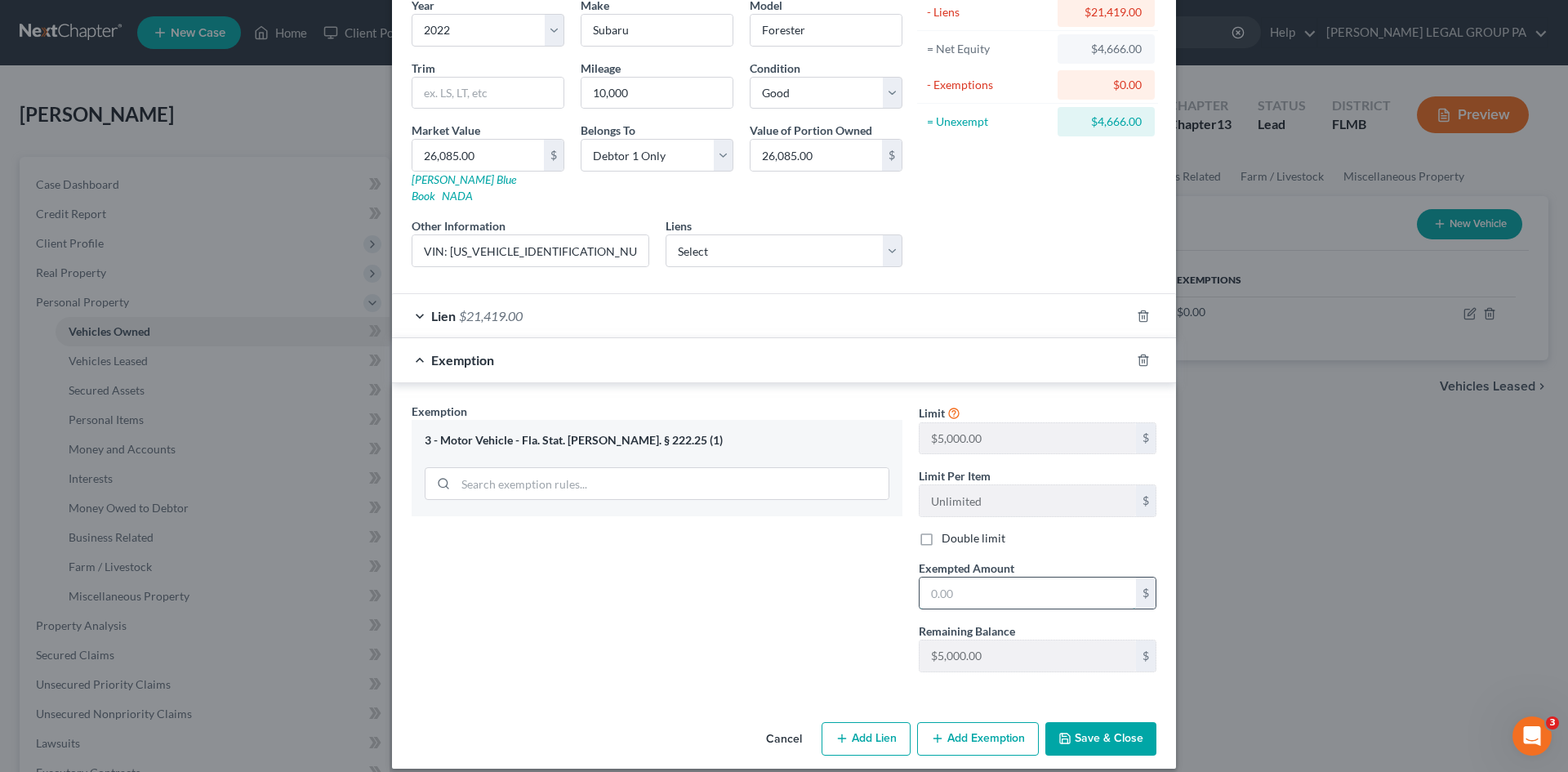
paste input "$4,666.00"
click at [1110, 722] on button "Save & Close" at bounding box center [1100, 739] width 111 height 34
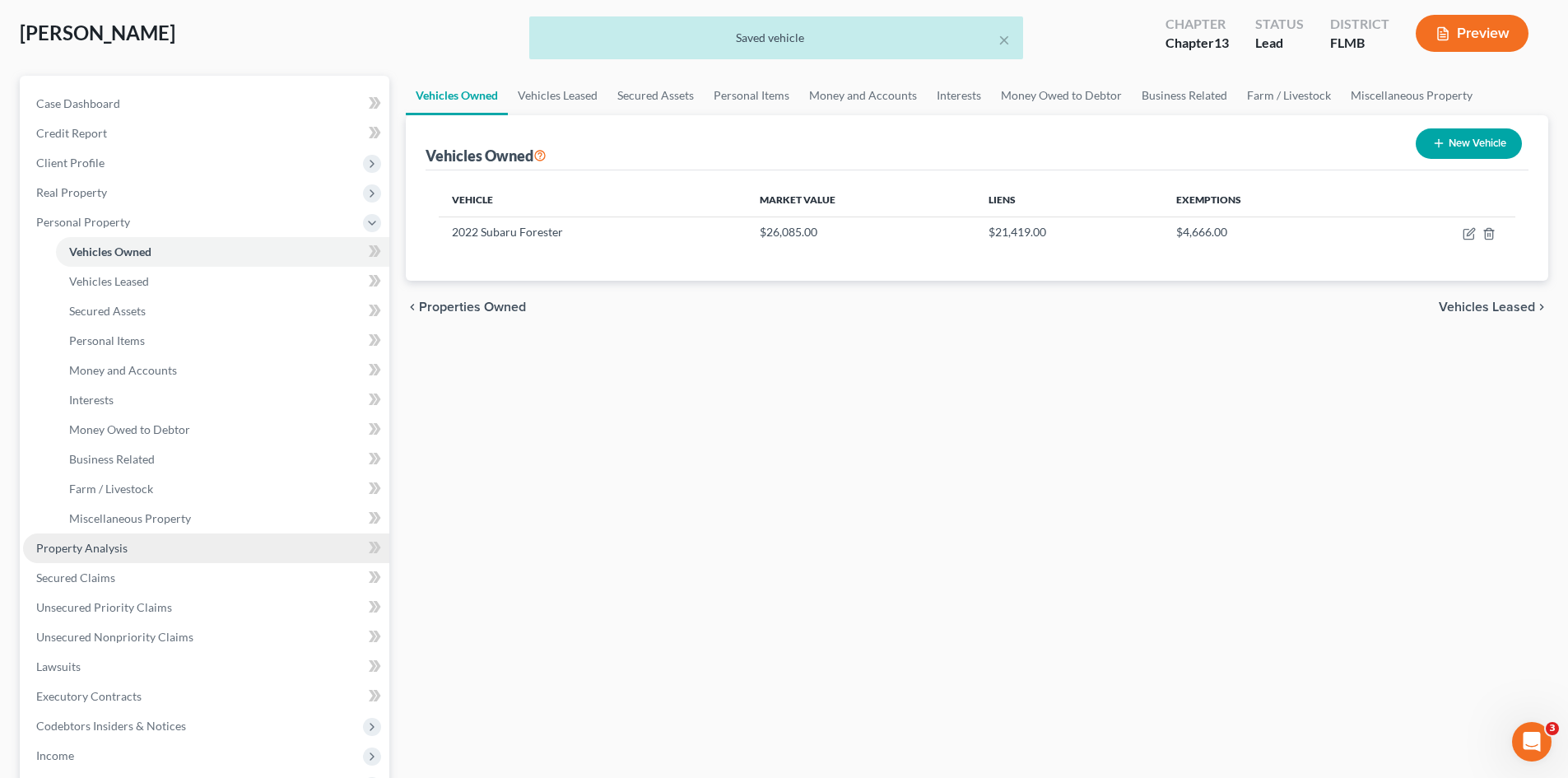
click at [94, 547] on span "Property Analysis" at bounding box center [81, 548] width 91 height 14
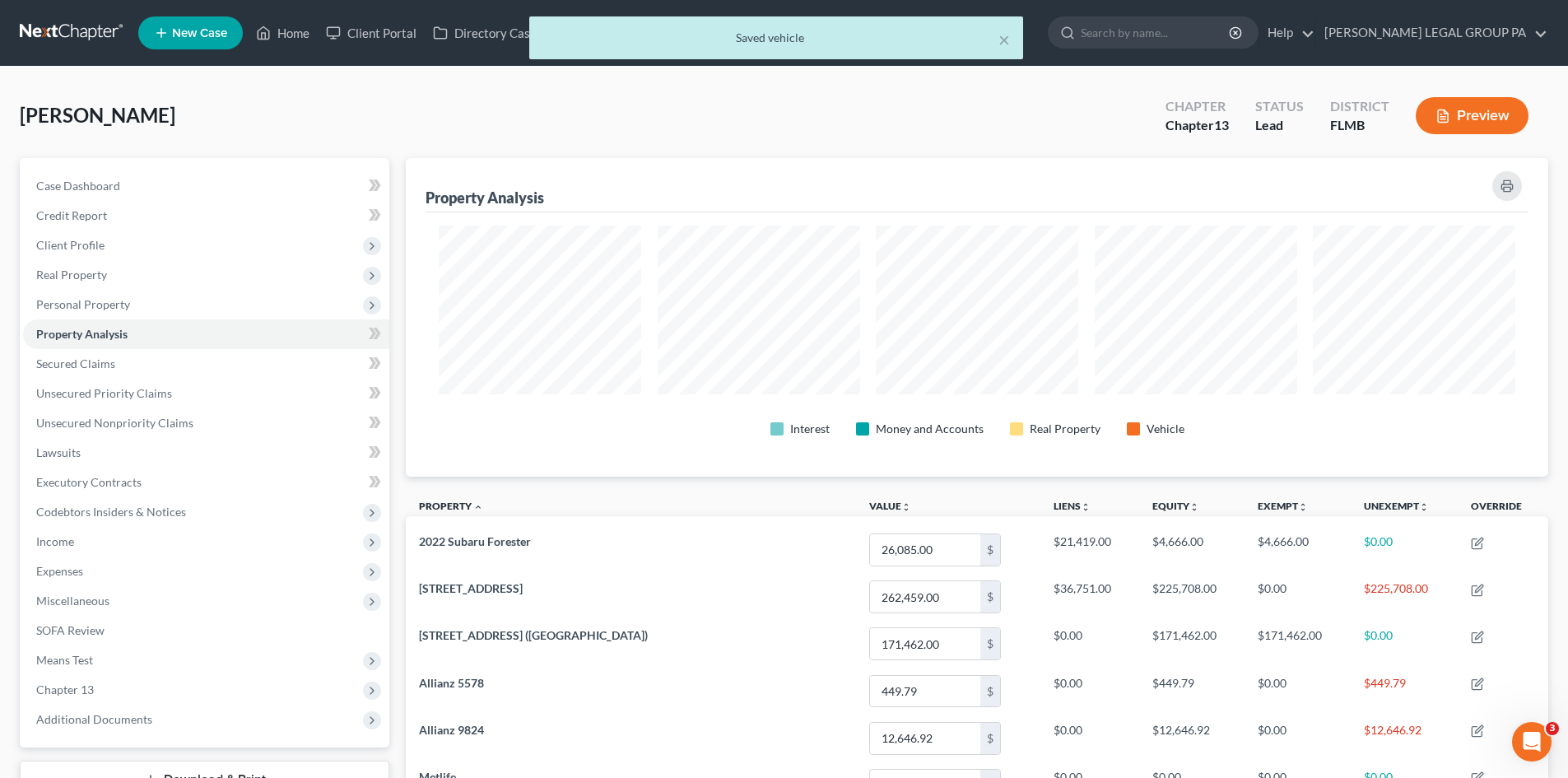
scroll to position [319, 1142]
click at [167, 363] on link "Secured Claims" at bounding box center [205, 364] width 366 height 30
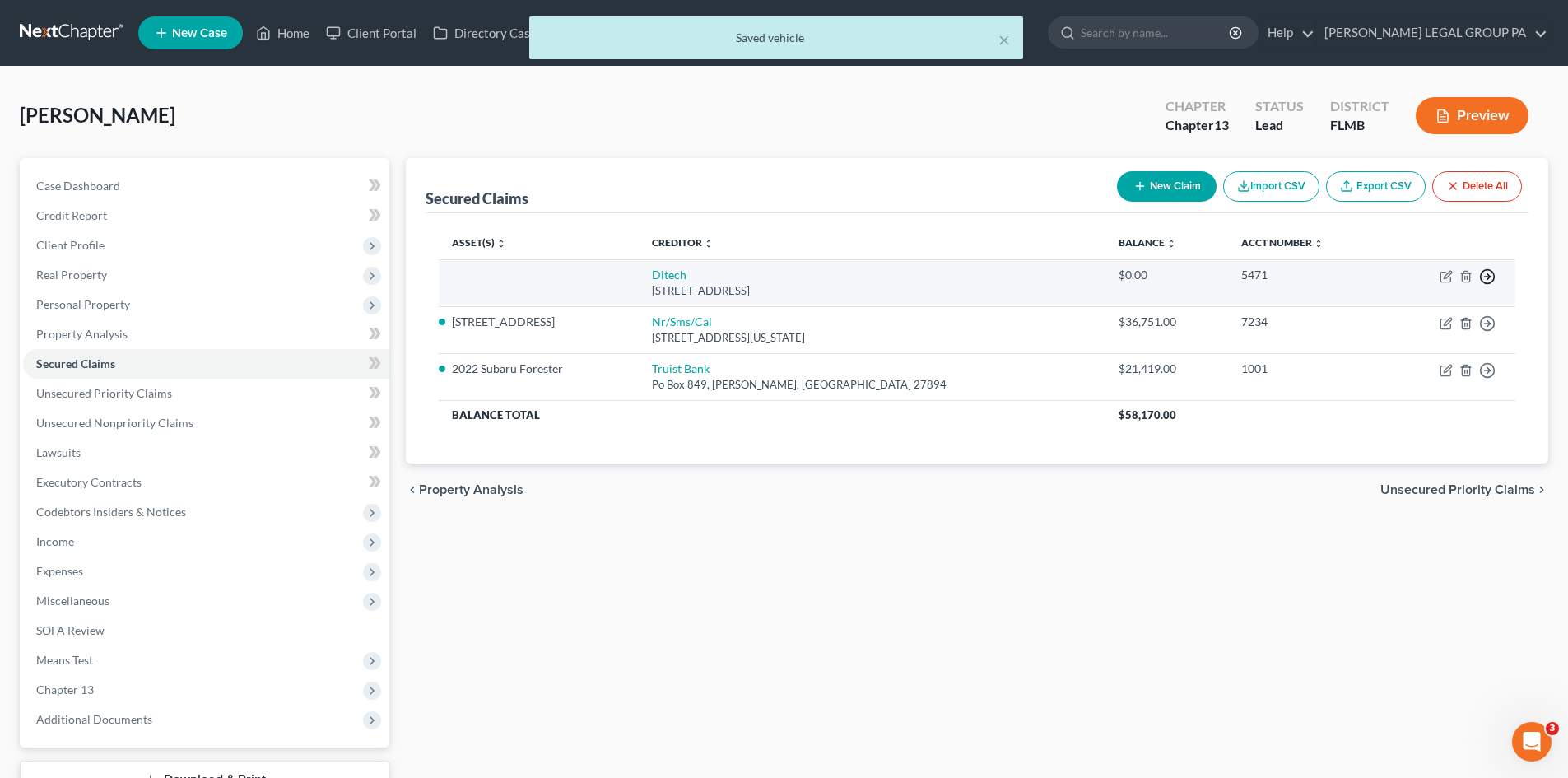
click at [1494, 277] on circle "button" at bounding box center [1488, 277] width 14 height 14
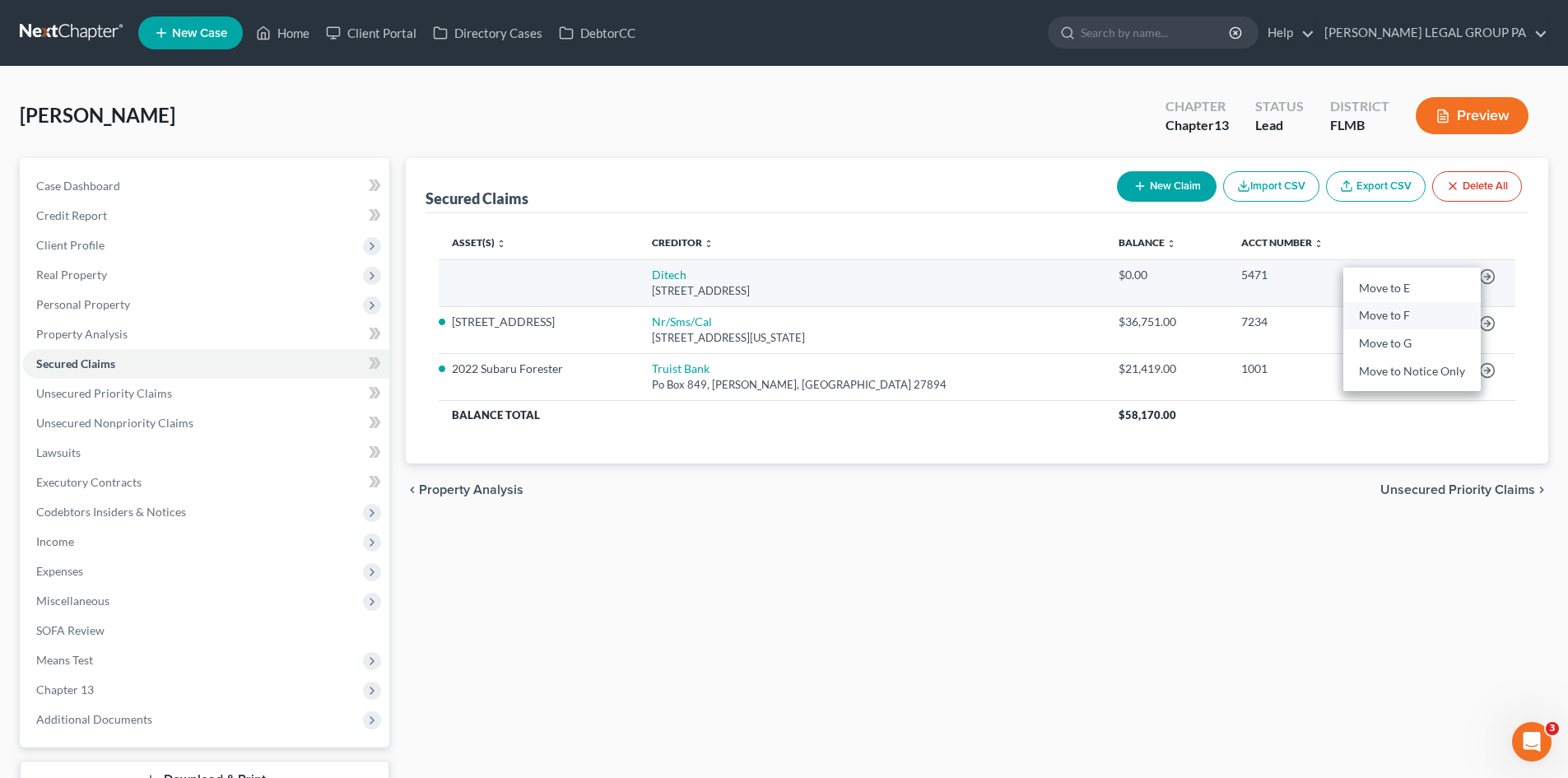
click at [1388, 317] on link "Move to F" at bounding box center [1412, 316] width 138 height 28
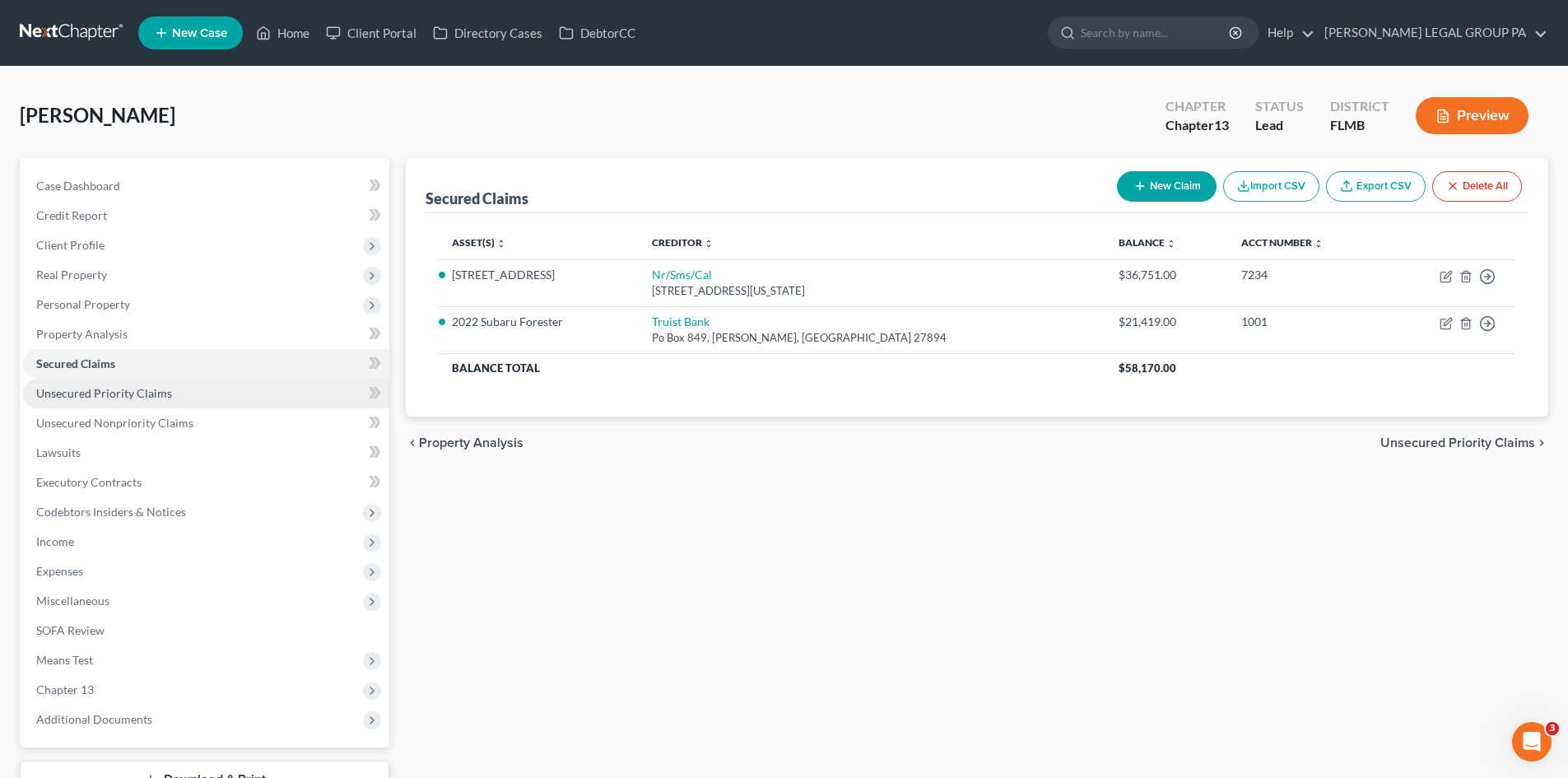
click at [156, 394] on span "Unsecured Priority Claims" at bounding box center [103, 393] width 136 height 14
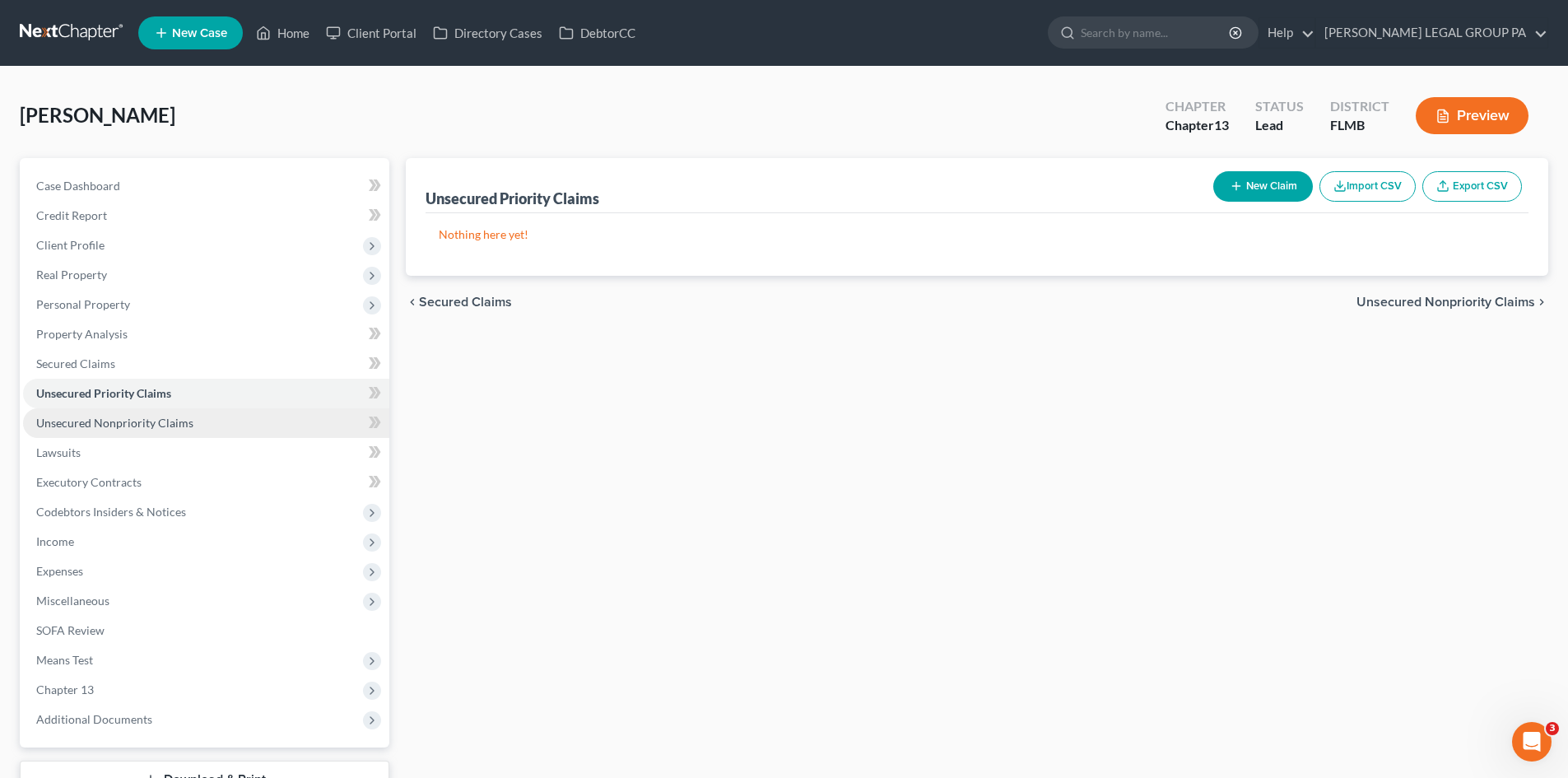
click at [157, 432] on link "Unsecured Nonpriority Claims" at bounding box center [205, 423] width 366 height 30
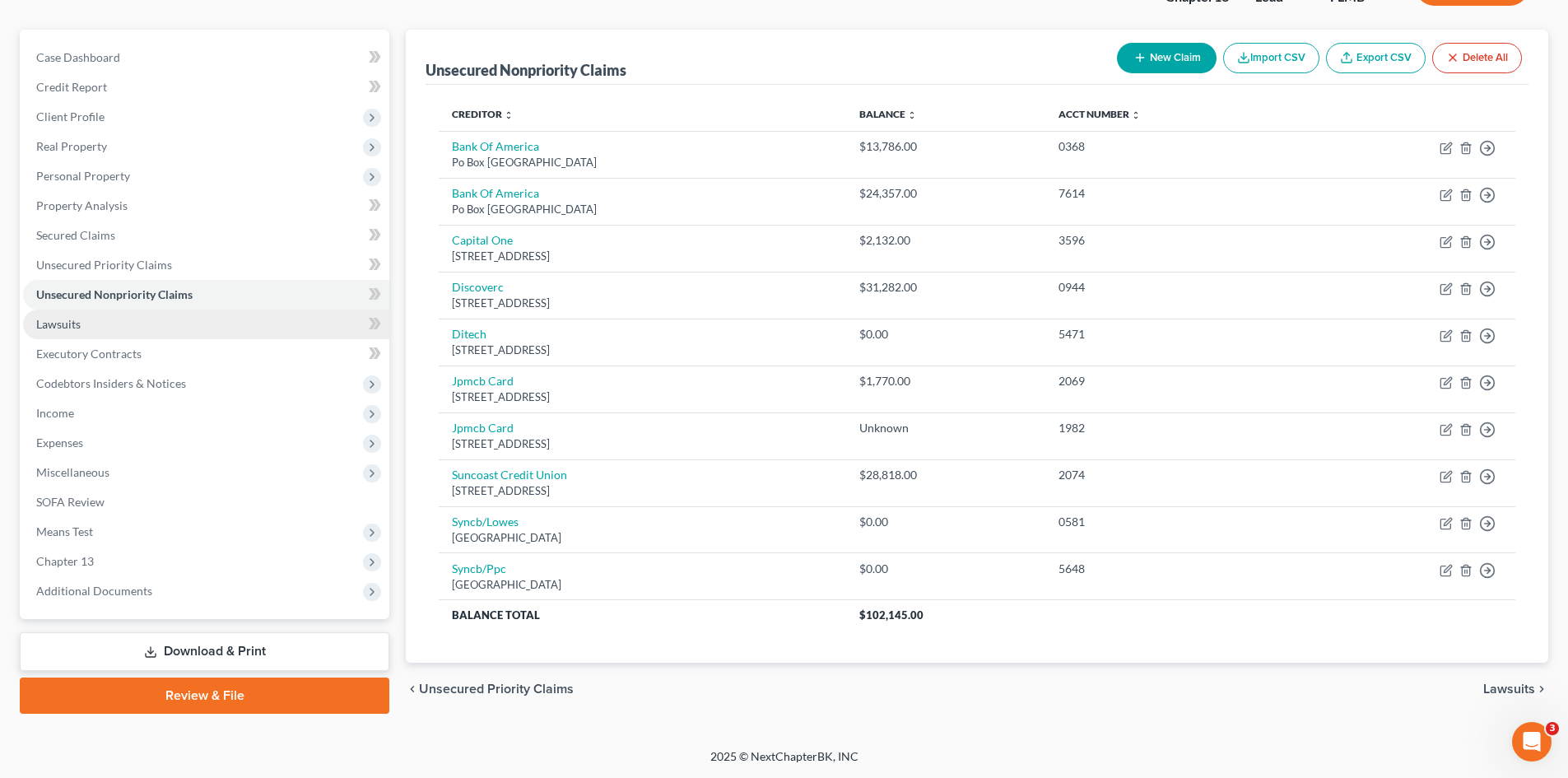
click at [139, 325] on link "Lawsuits" at bounding box center [205, 324] width 366 height 30
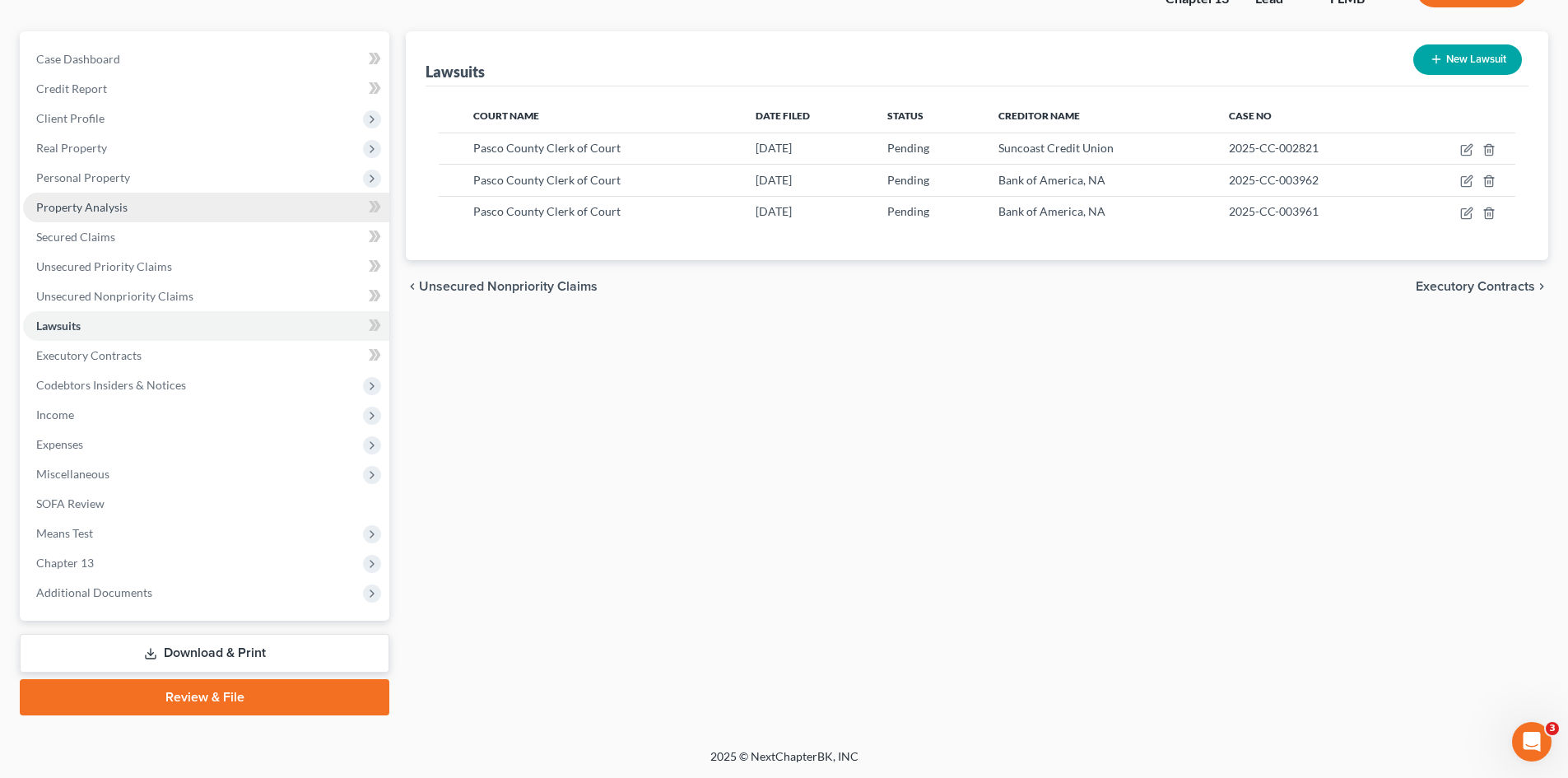
scroll to position [19, 0]
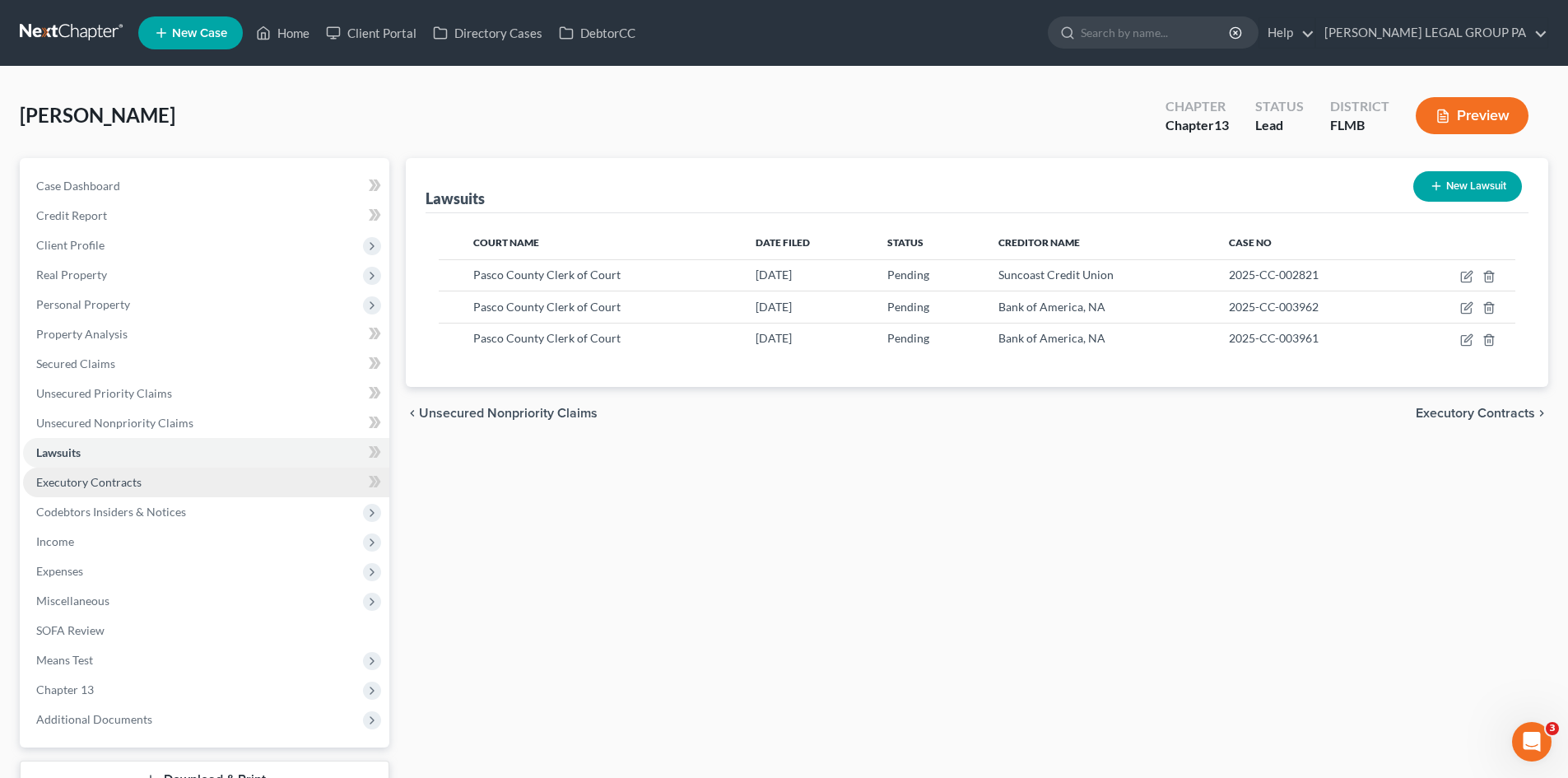
click at [148, 490] on link "Executory Contracts" at bounding box center [205, 482] width 366 height 30
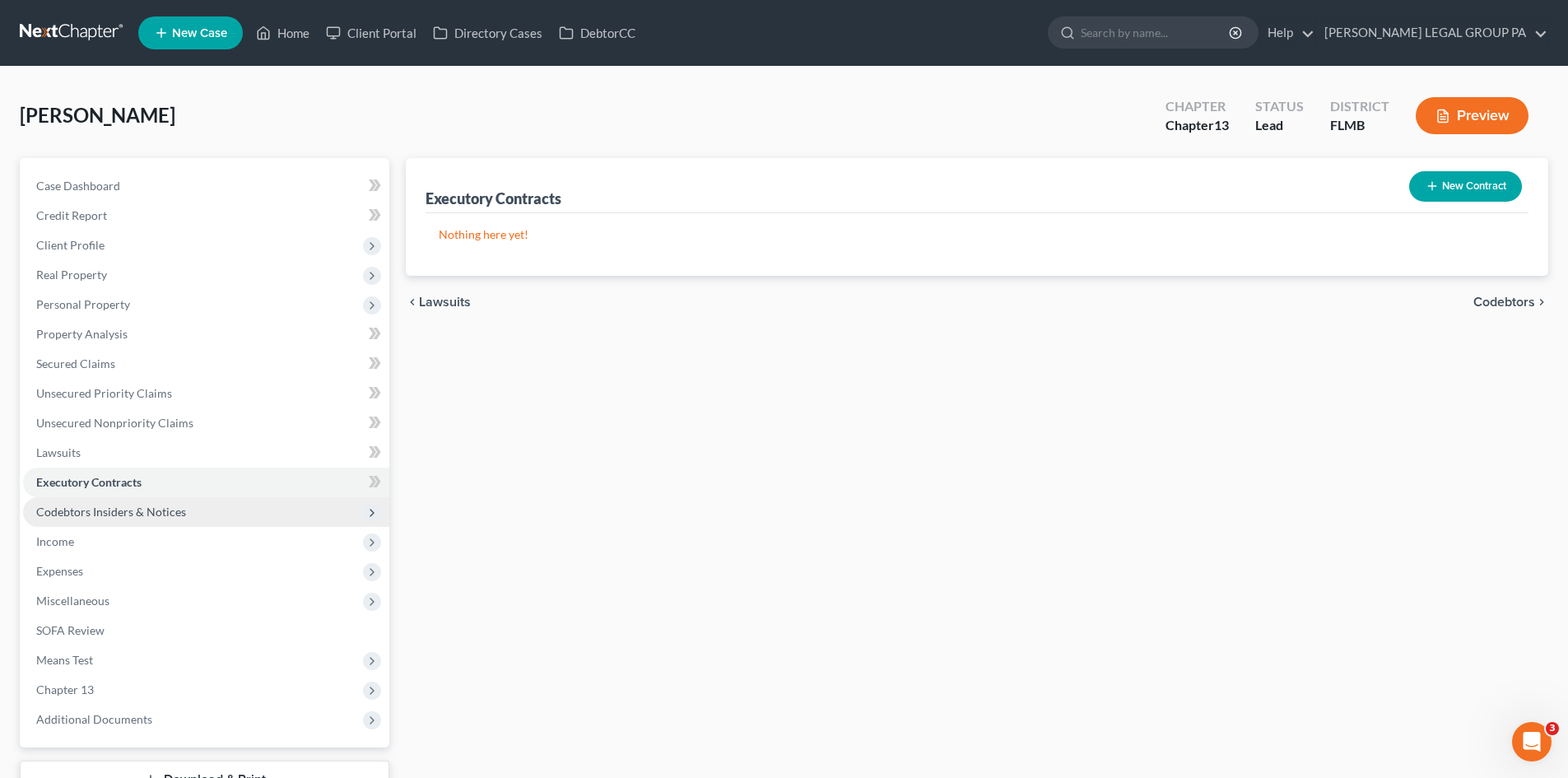
click at [154, 505] on span "Codebtors Insiders & Notices" at bounding box center [110, 511] width 150 height 14
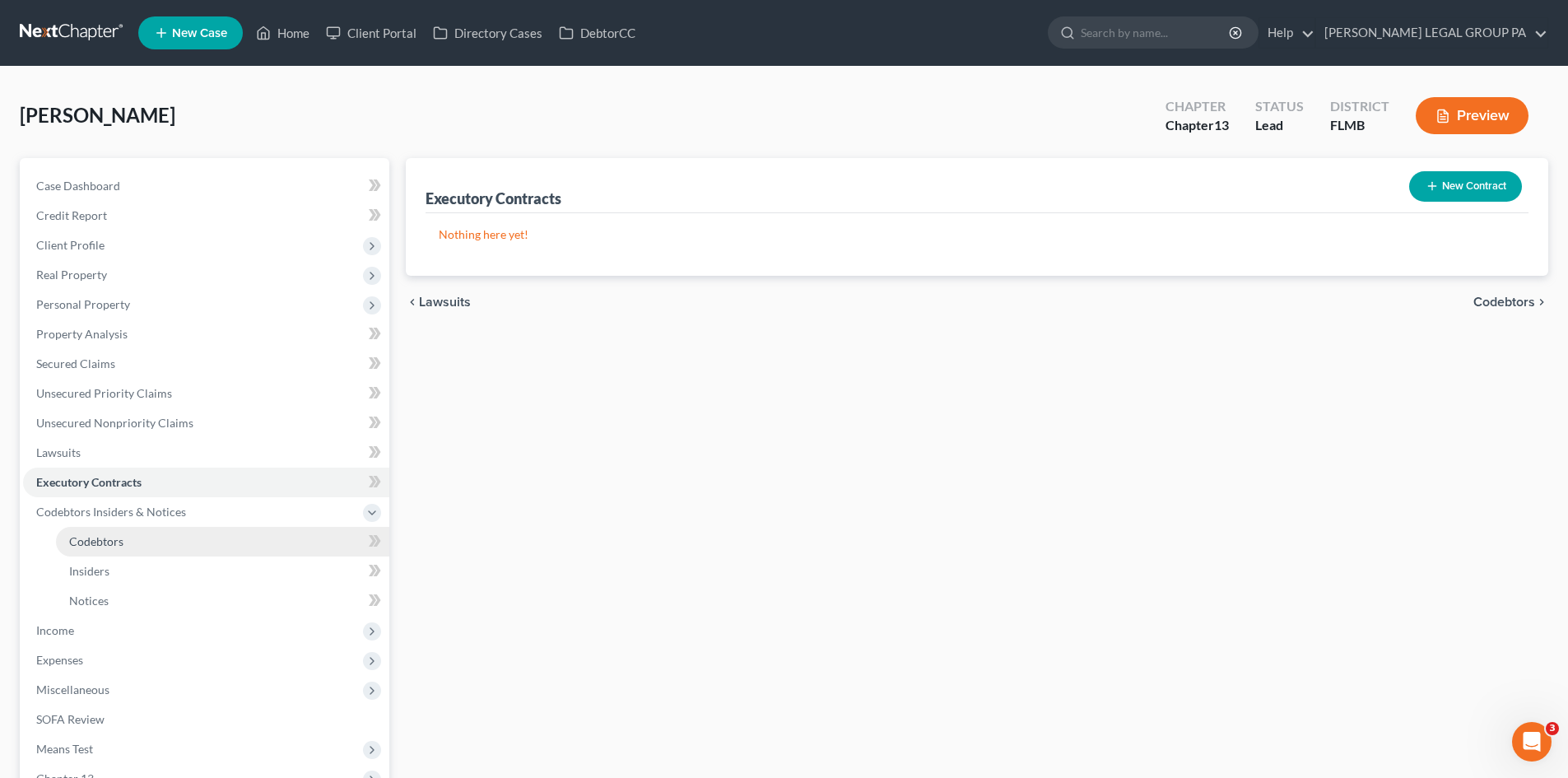
click at [139, 538] on link "Codebtors" at bounding box center [222, 542] width 333 height 30
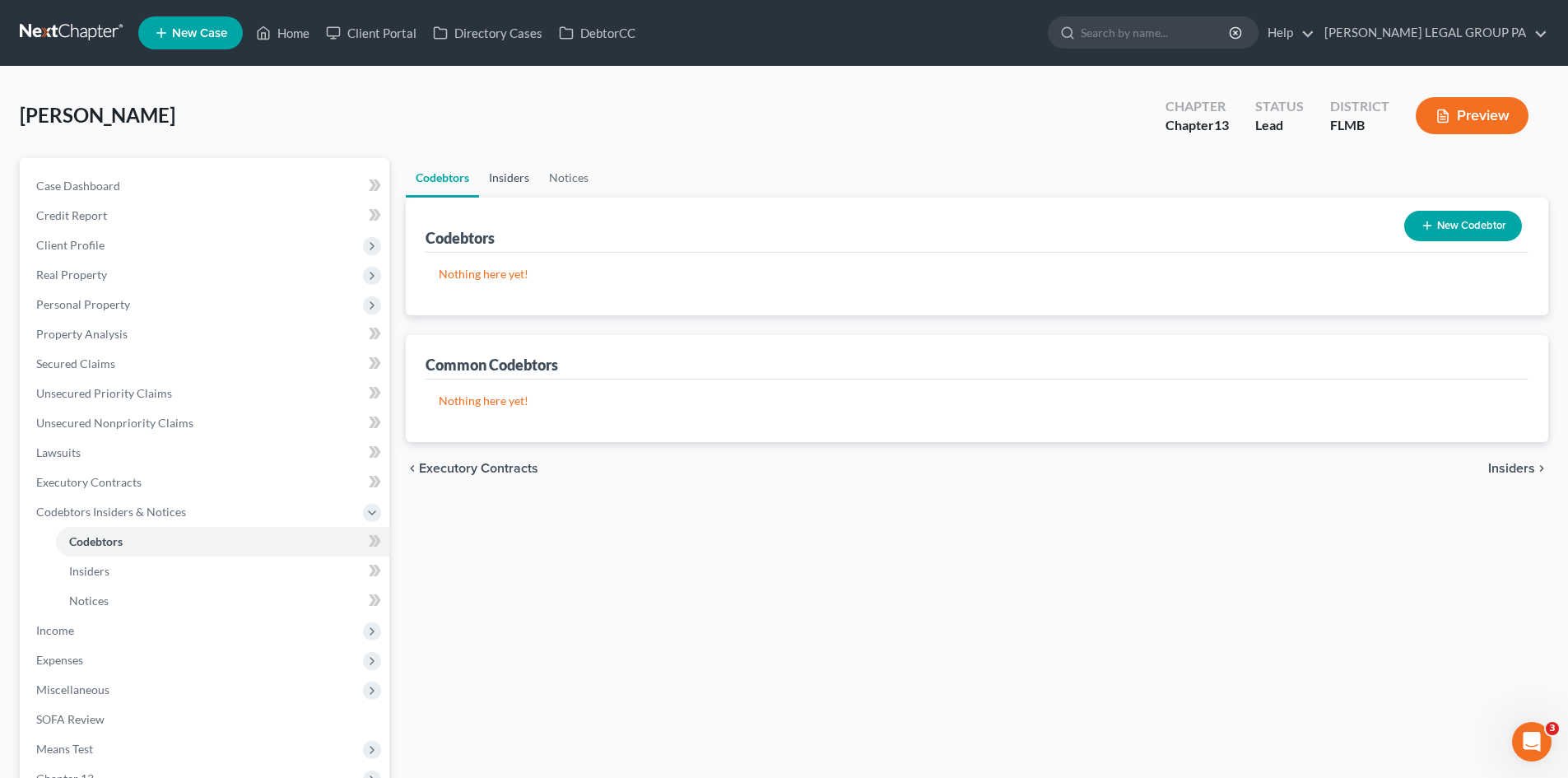
click at [499, 186] on link "Insiders" at bounding box center [509, 178] width 61 height 40
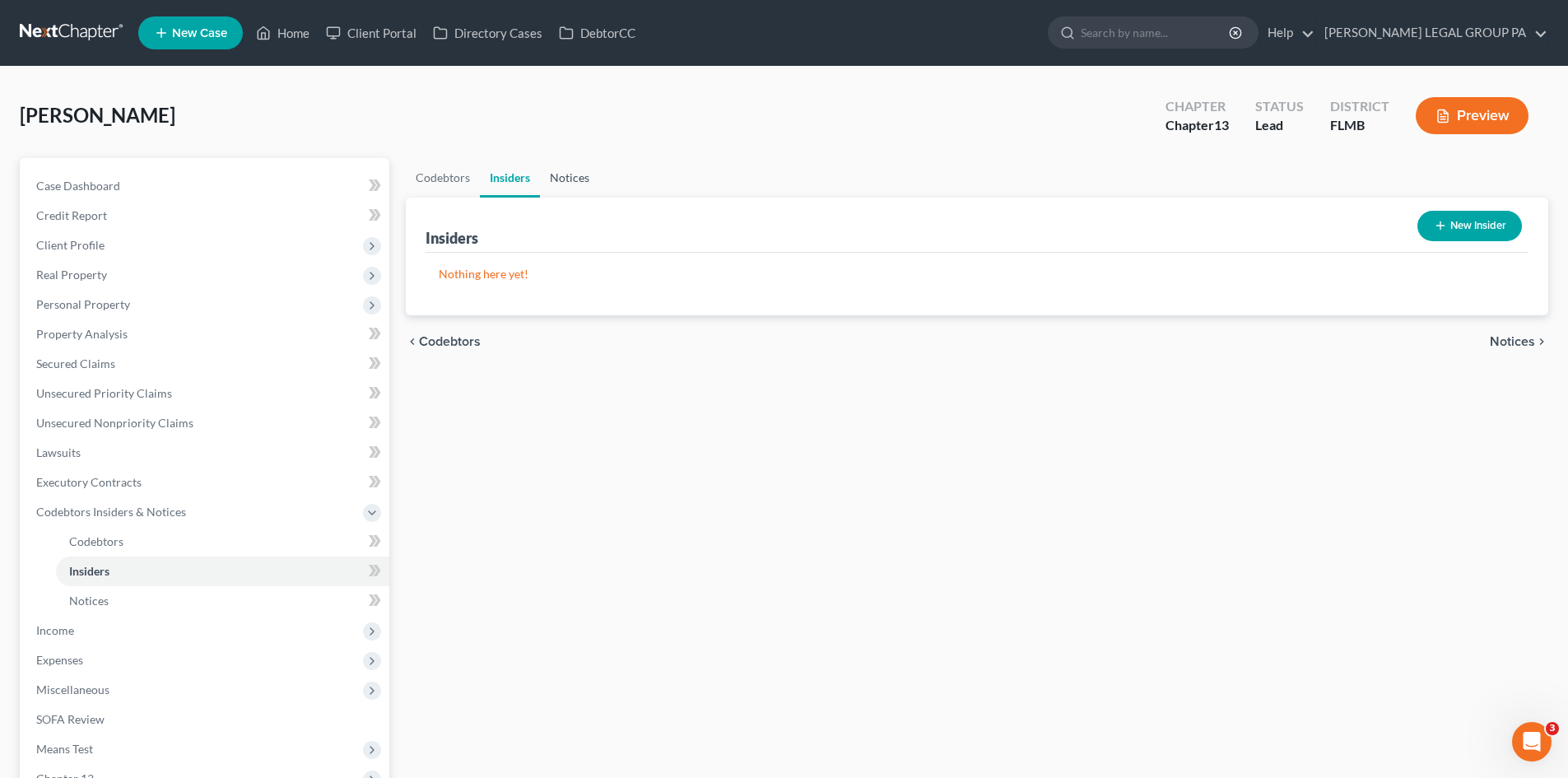
click at [596, 173] on link "Notices" at bounding box center [570, 178] width 60 height 40
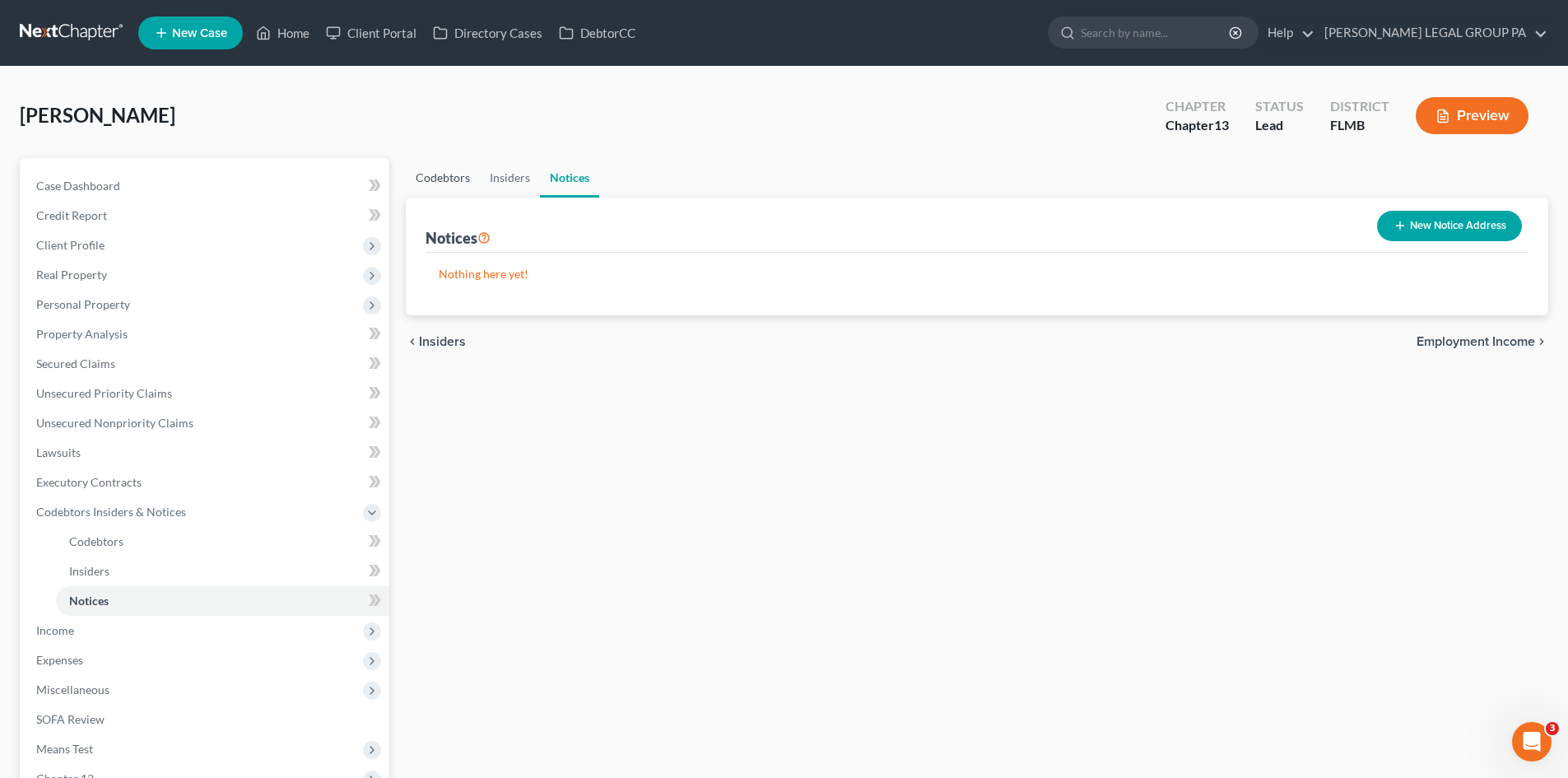
click at [472, 172] on link "Codebtors" at bounding box center [443, 178] width 74 height 40
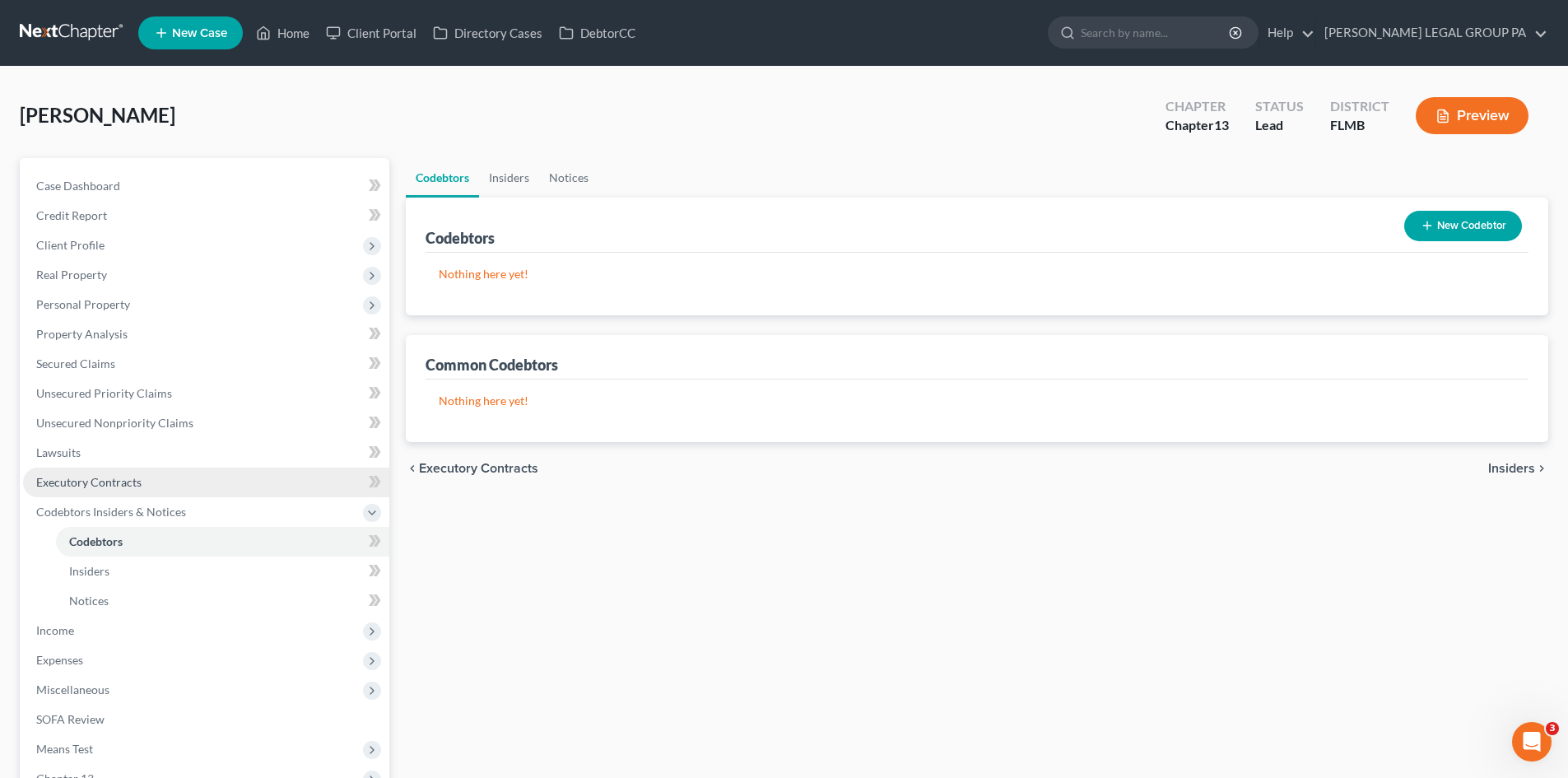
click at [154, 488] on link "Executory Contracts" at bounding box center [205, 482] width 366 height 30
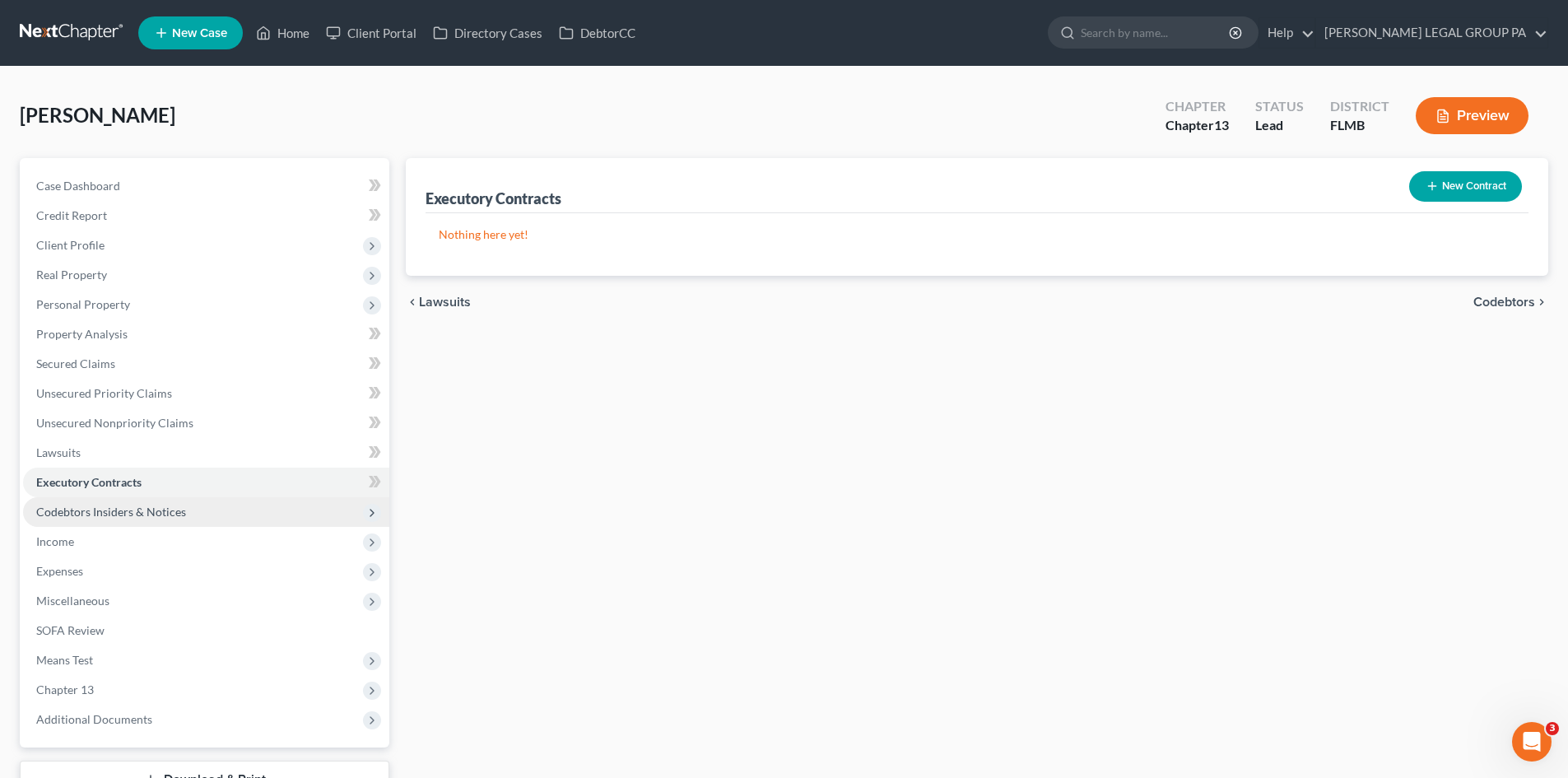
click at [147, 513] on span "Codebtors Insiders & Notices" at bounding box center [110, 511] width 150 height 14
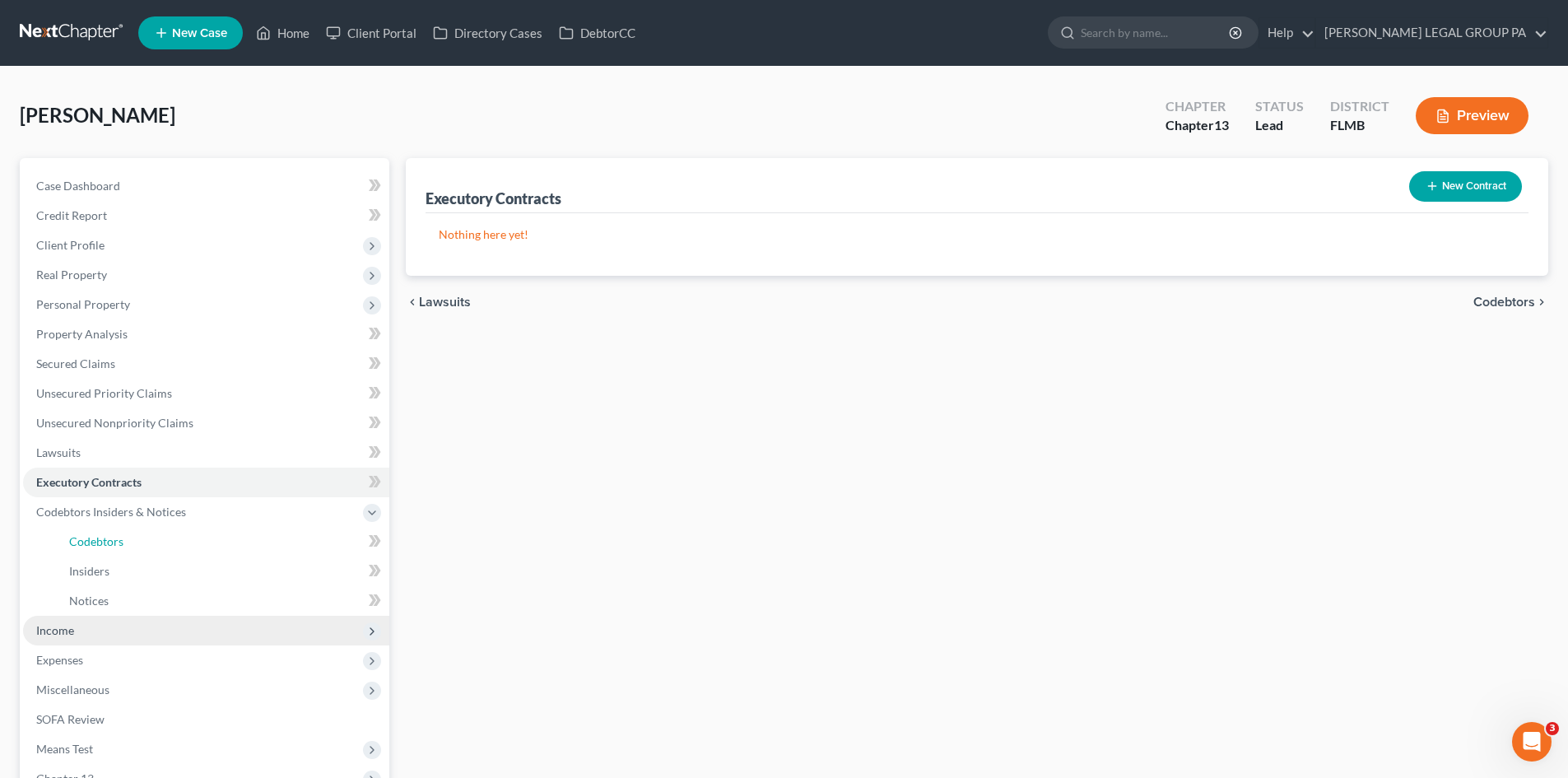
click at [121, 543] on span "Codebtors" at bounding box center [96, 541] width 55 height 14
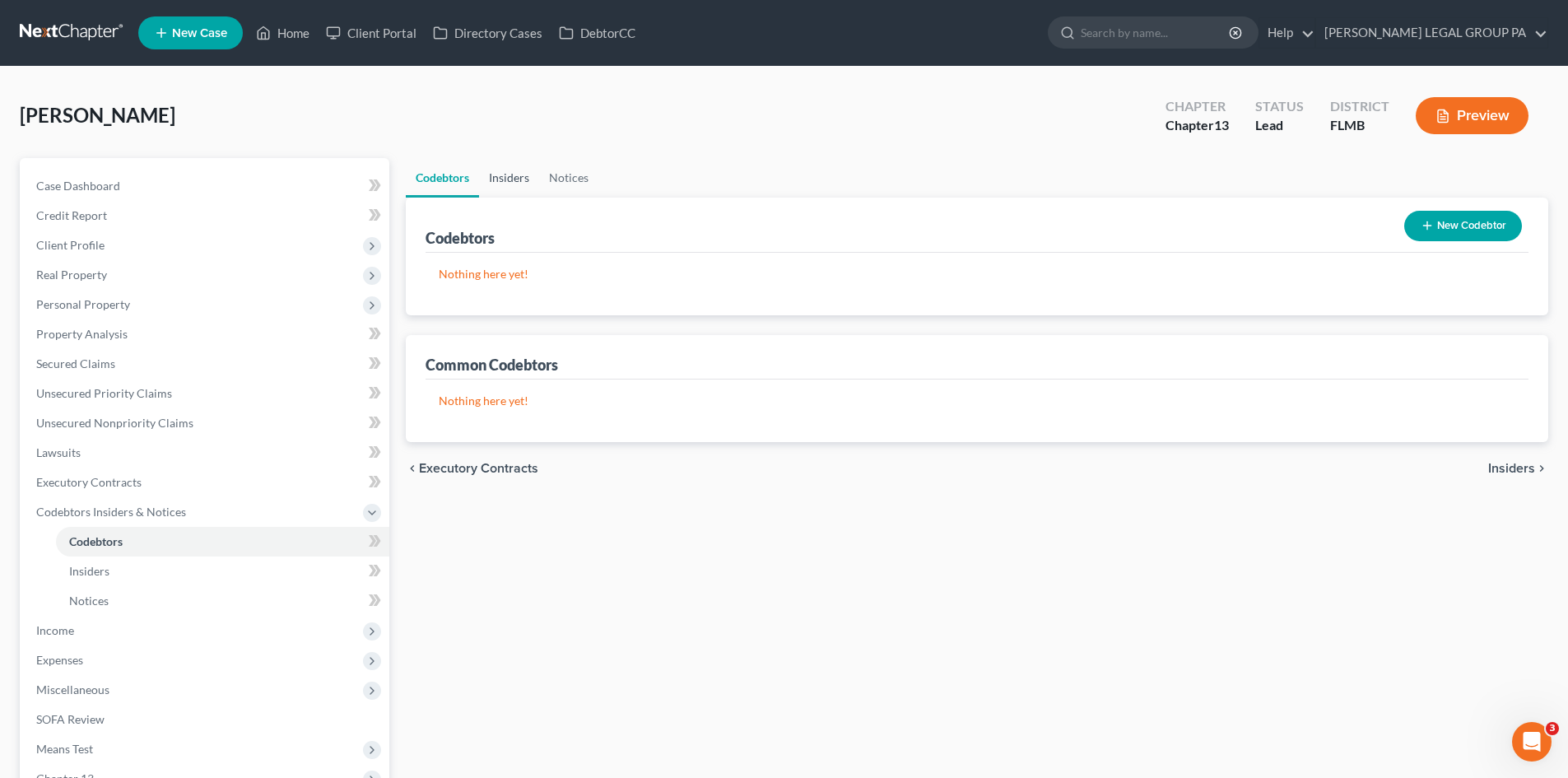
click at [519, 183] on link "Insiders" at bounding box center [509, 178] width 61 height 40
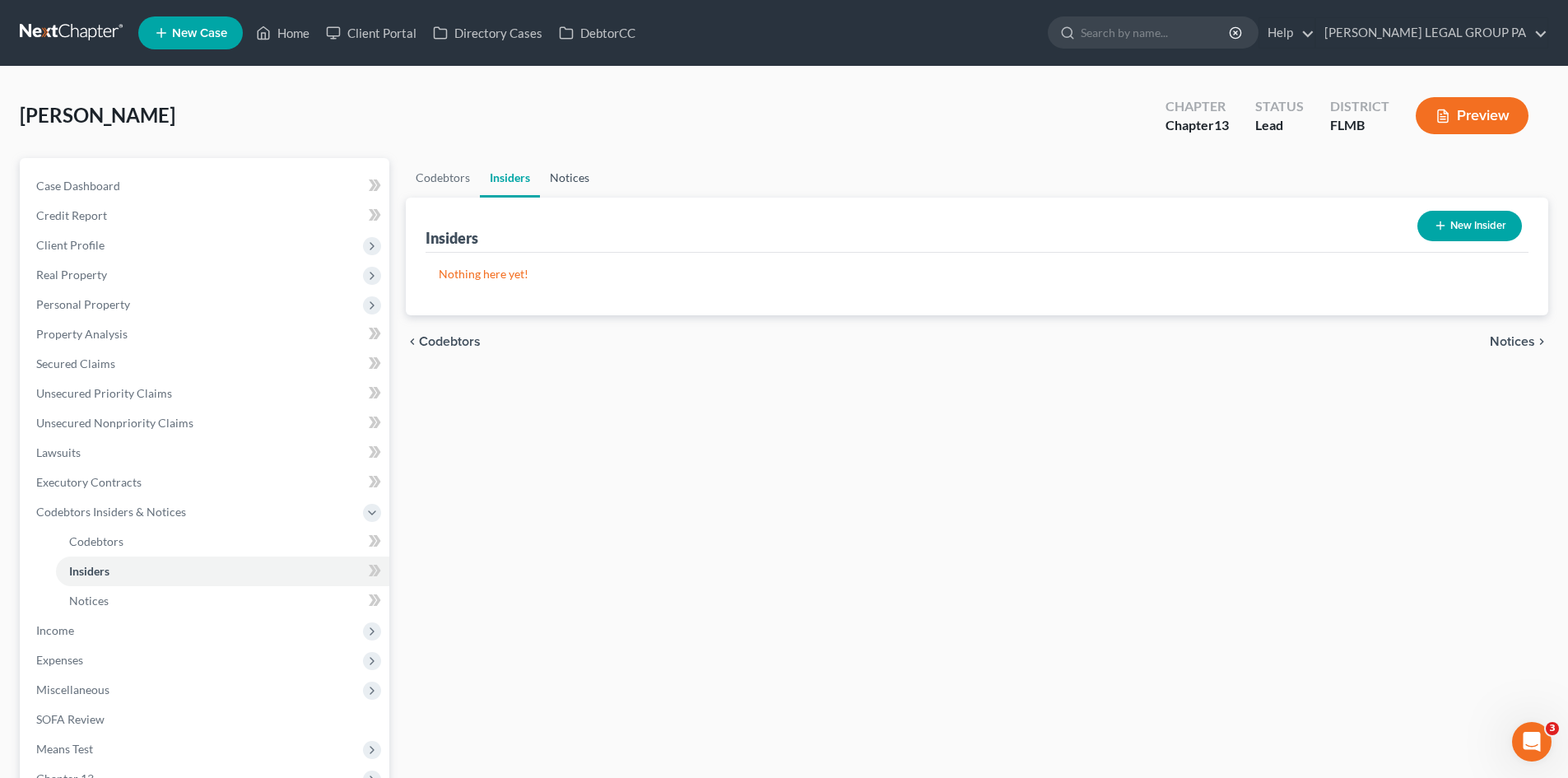
click at [570, 182] on link "Notices" at bounding box center [570, 178] width 60 height 40
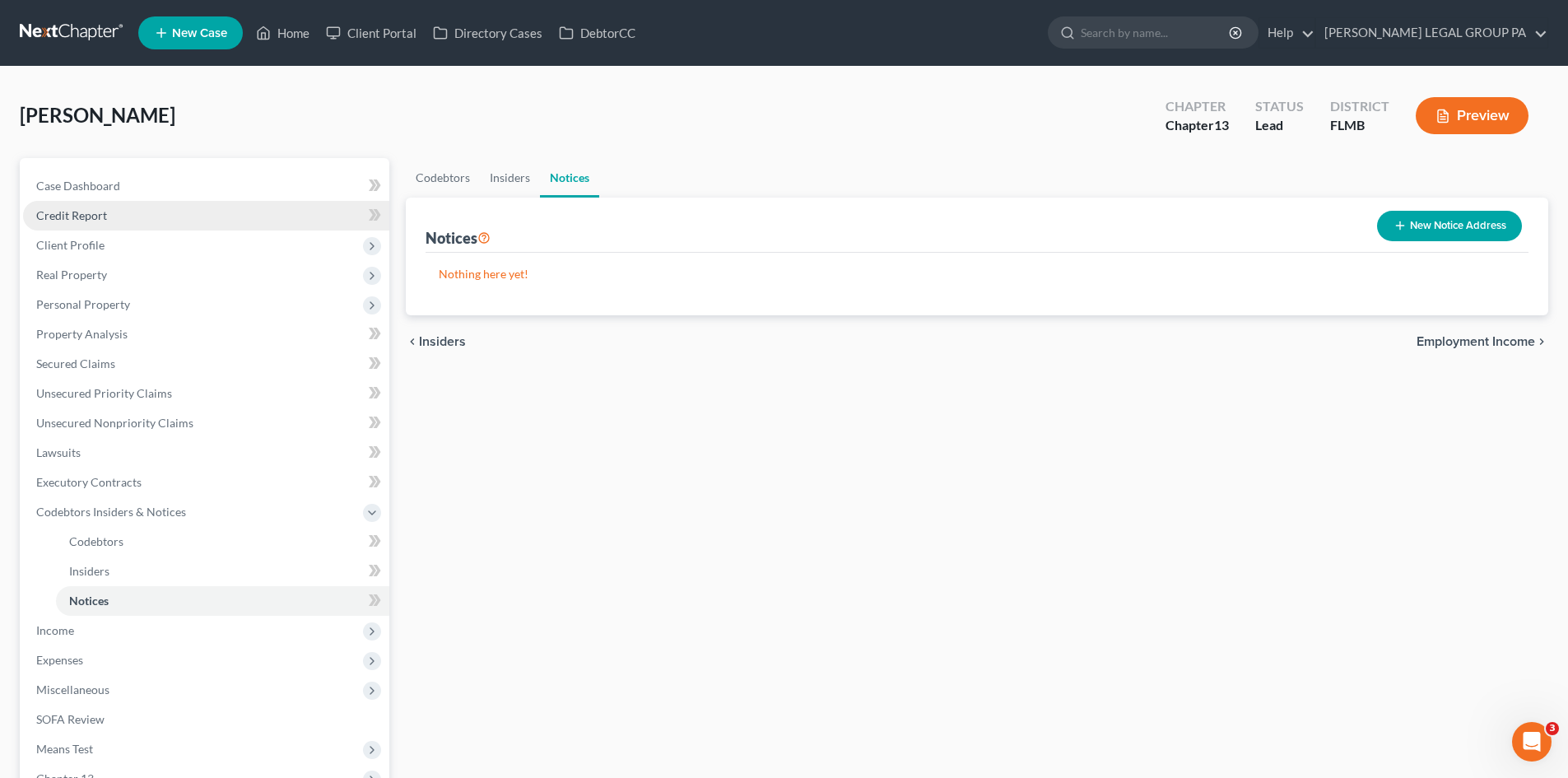
click at [123, 213] on link "Credit Report" at bounding box center [205, 215] width 366 height 30
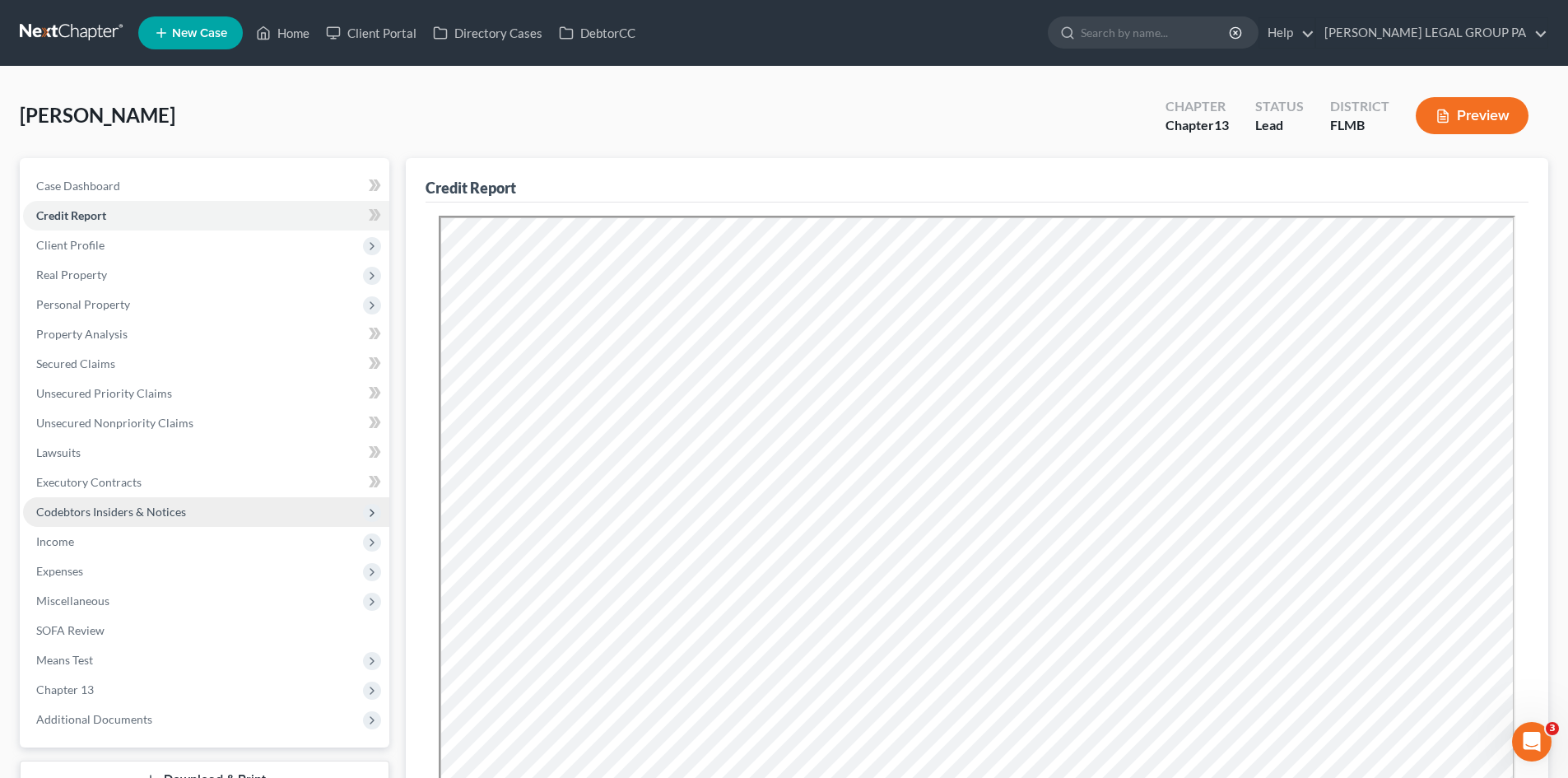
click at [105, 511] on span "Codebtors Insiders & Notices" at bounding box center [110, 511] width 150 height 14
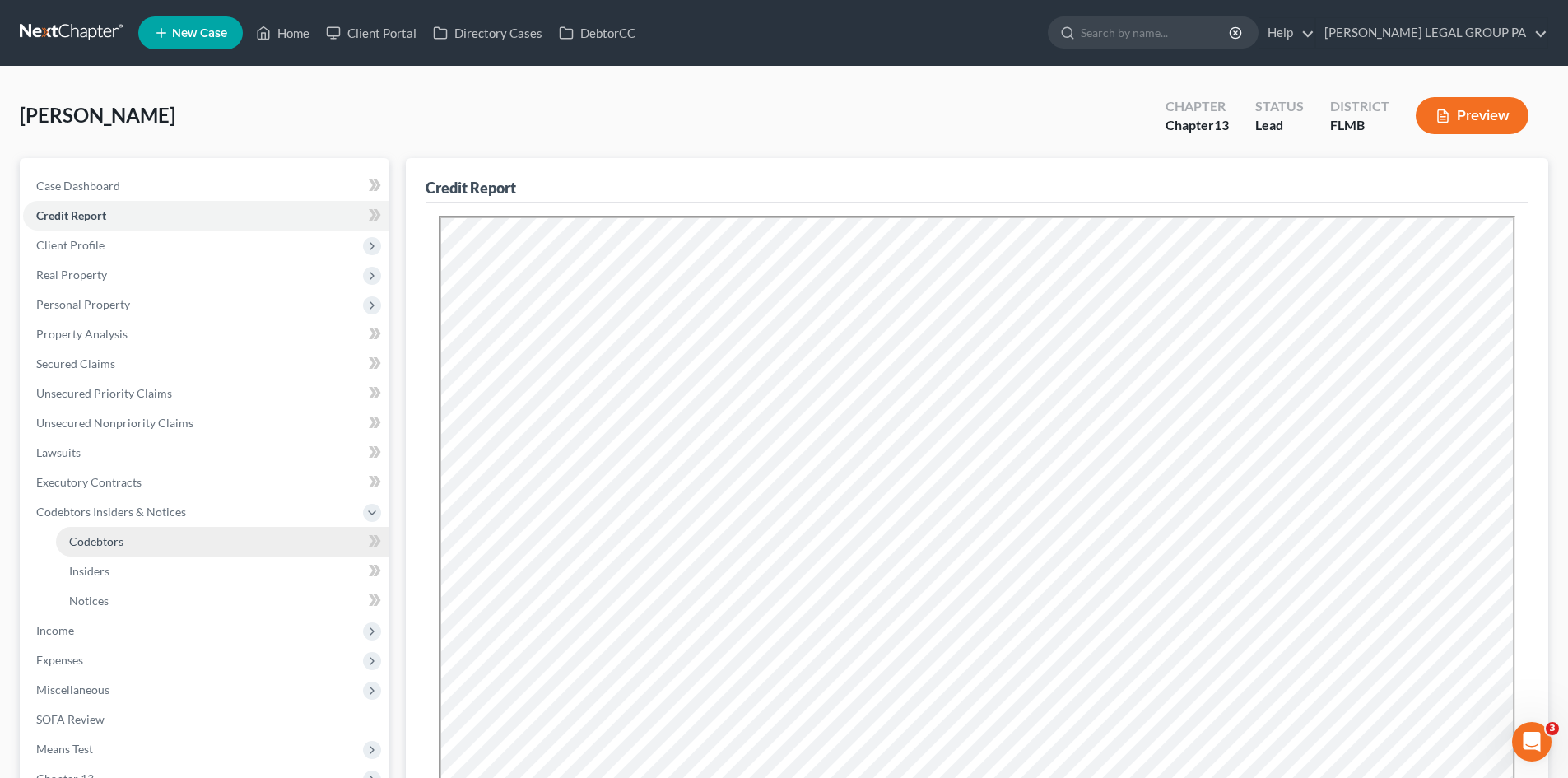
click at [102, 546] on span "Codebtors" at bounding box center [96, 541] width 55 height 14
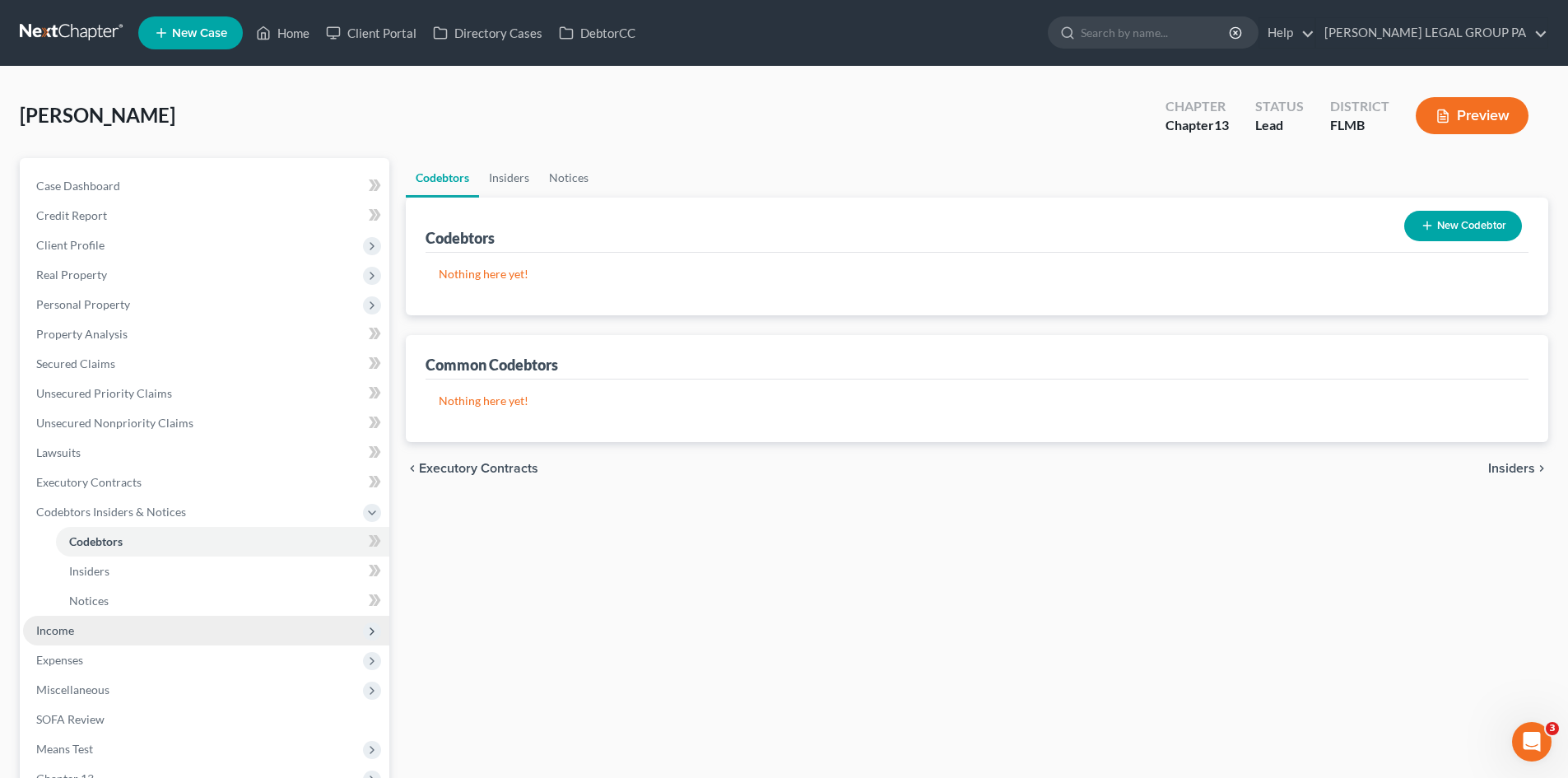
click at [113, 626] on span "Income" at bounding box center [205, 630] width 366 height 30
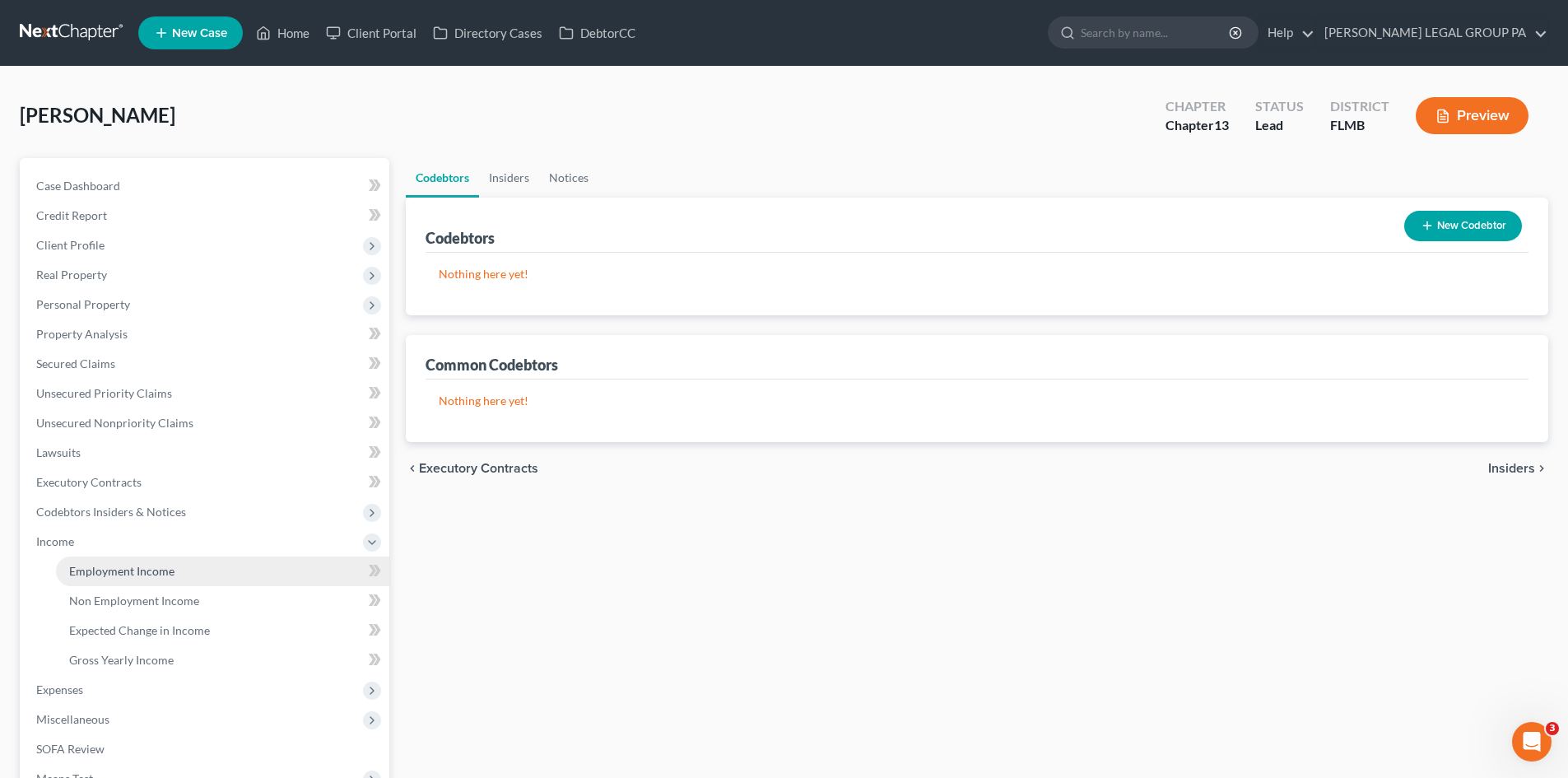
click at [152, 573] on span "Employment Income" at bounding box center [122, 571] width 105 height 14
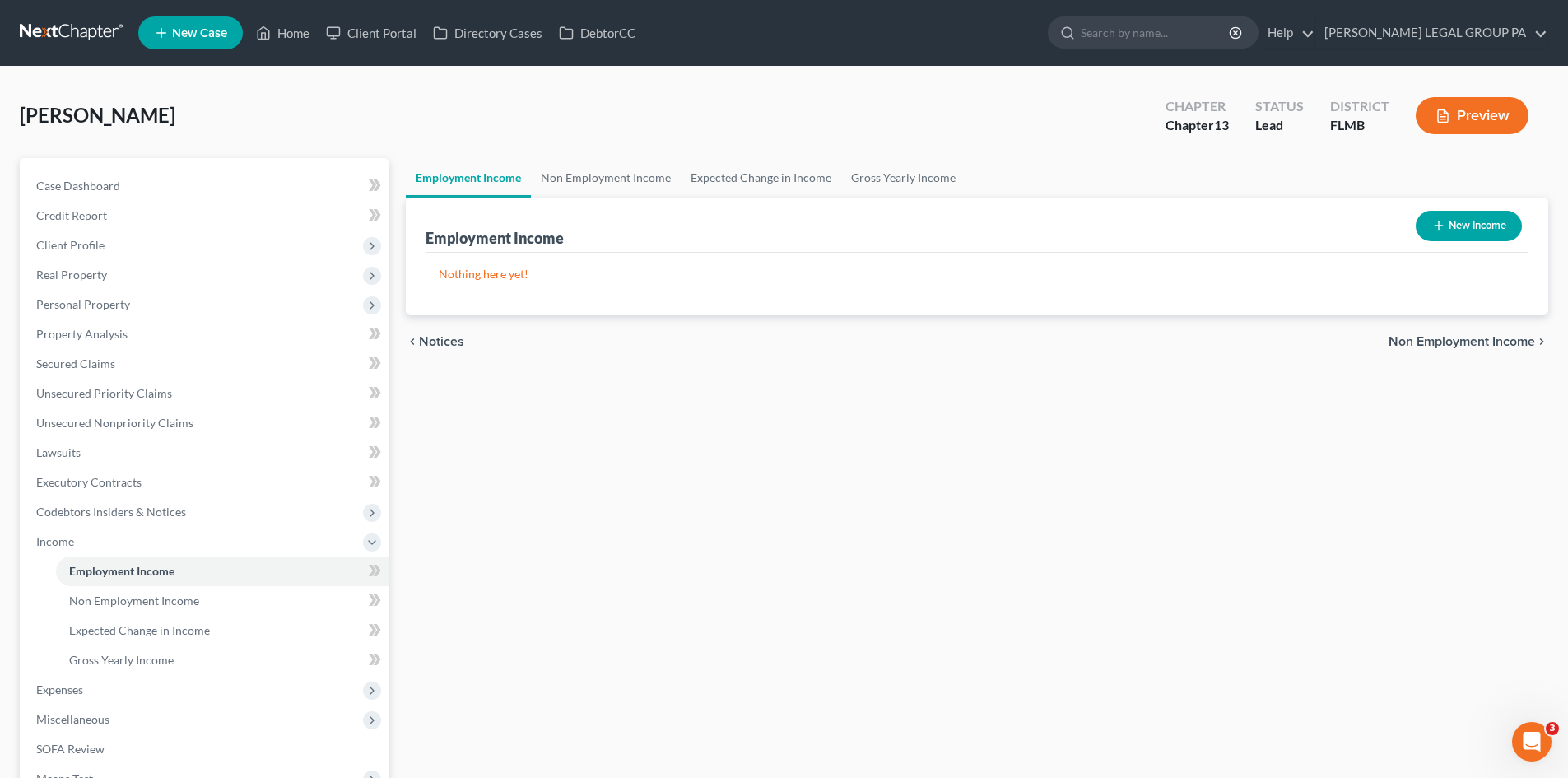
click at [1480, 229] on button "New Income" at bounding box center [1469, 225] width 106 height 31
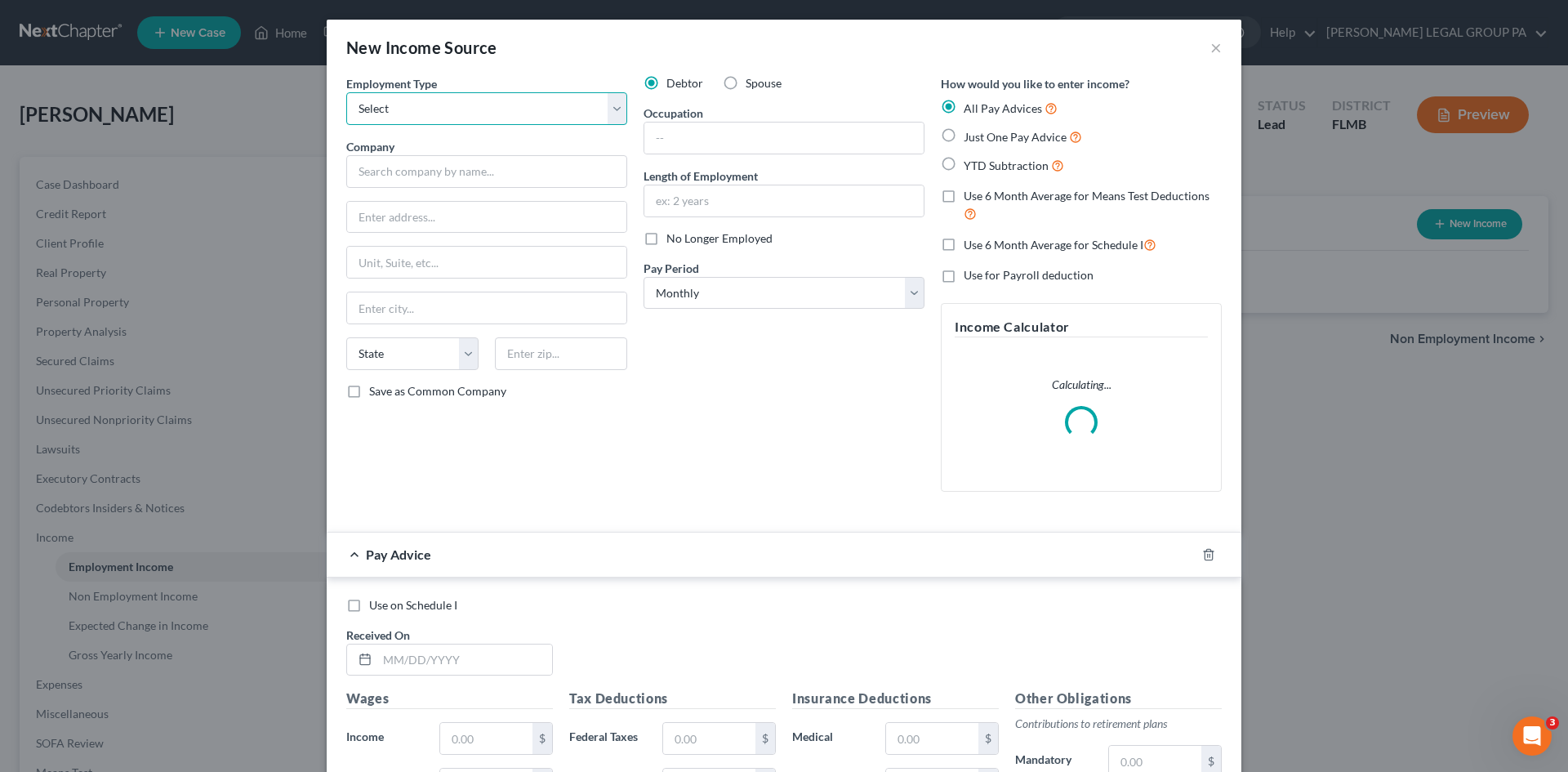
click at [557, 122] on select "Select Full or [DEMOGRAPHIC_DATA] Employment Self Employment" at bounding box center [486, 108] width 281 height 32
click at [821, 524] on form "Employment Type * Select Full or [DEMOGRAPHIC_DATA] Employment Self Employment …" at bounding box center [784, 571] width 875 height 994
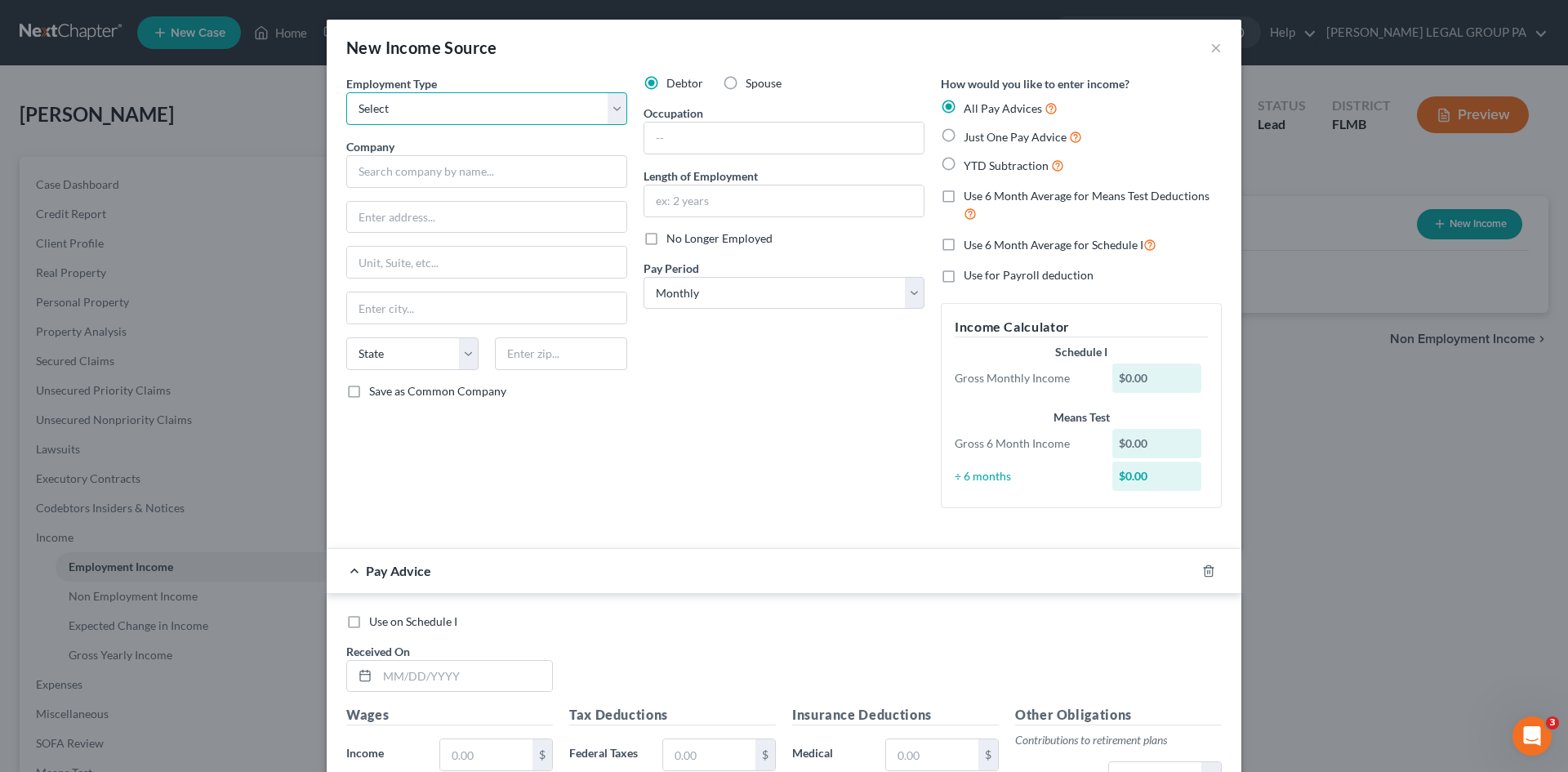
click at [549, 107] on select "Select Full or [DEMOGRAPHIC_DATA] Employment Self Employment" at bounding box center [486, 108] width 281 height 32
click at [346, 93] on select "Select Full or [DEMOGRAPHIC_DATA] Employment Self Employment" at bounding box center [486, 108] width 281 height 32
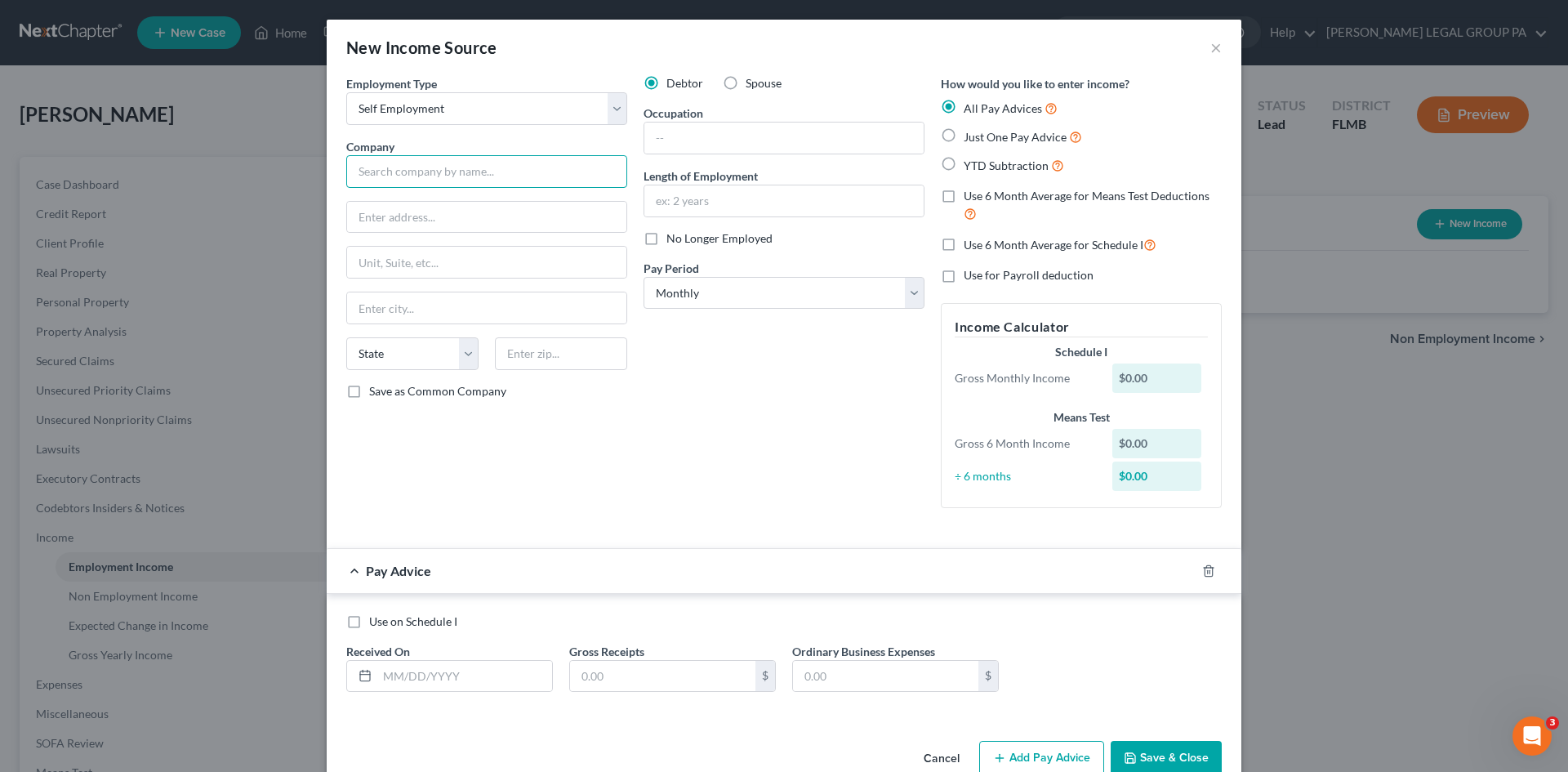
click at [453, 176] on input "text" at bounding box center [486, 171] width 281 height 32
click at [371, 220] on input "text" at bounding box center [487, 218] width 280 height 32
paste input "[STREET_ADDRESS]"
click at [567, 356] on input "text" at bounding box center [561, 354] width 132 height 32
click at [655, 440] on div "Debtor Spouse Occupation Length of Employment No Longer Employed Pay Period * S…" at bounding box center [784, 297] width 297 height 446
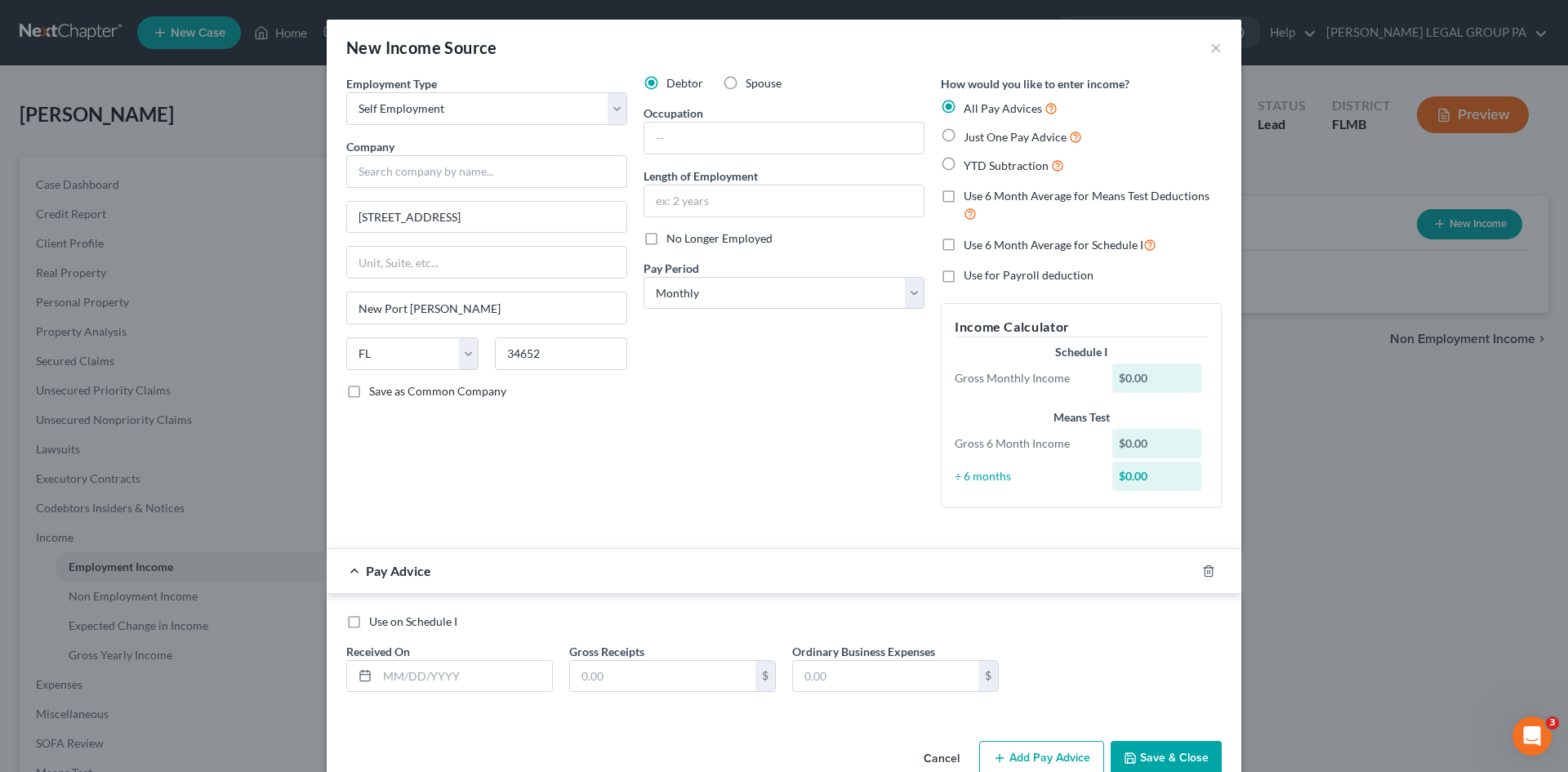
click at [699, 406] on div "Debtor Spouse Occupation Length of Employment No Longer Employed Pay Period * S…" at bounding box center [784, 297] width 297 height 446
click at [476, 161] on input "text" at bounding box center [486, 171] width 281 height 32
drag, startPoint x: 454, startPoint y: 164, endPoint x: 455, endPoint y: 172, distance: 8.1
click at [455, 165] on input "text" at bounding box center [486, 171] width 281 height 32
click at [455, 172] on input "text" at bounding box center [486, 171] width 281 height 32
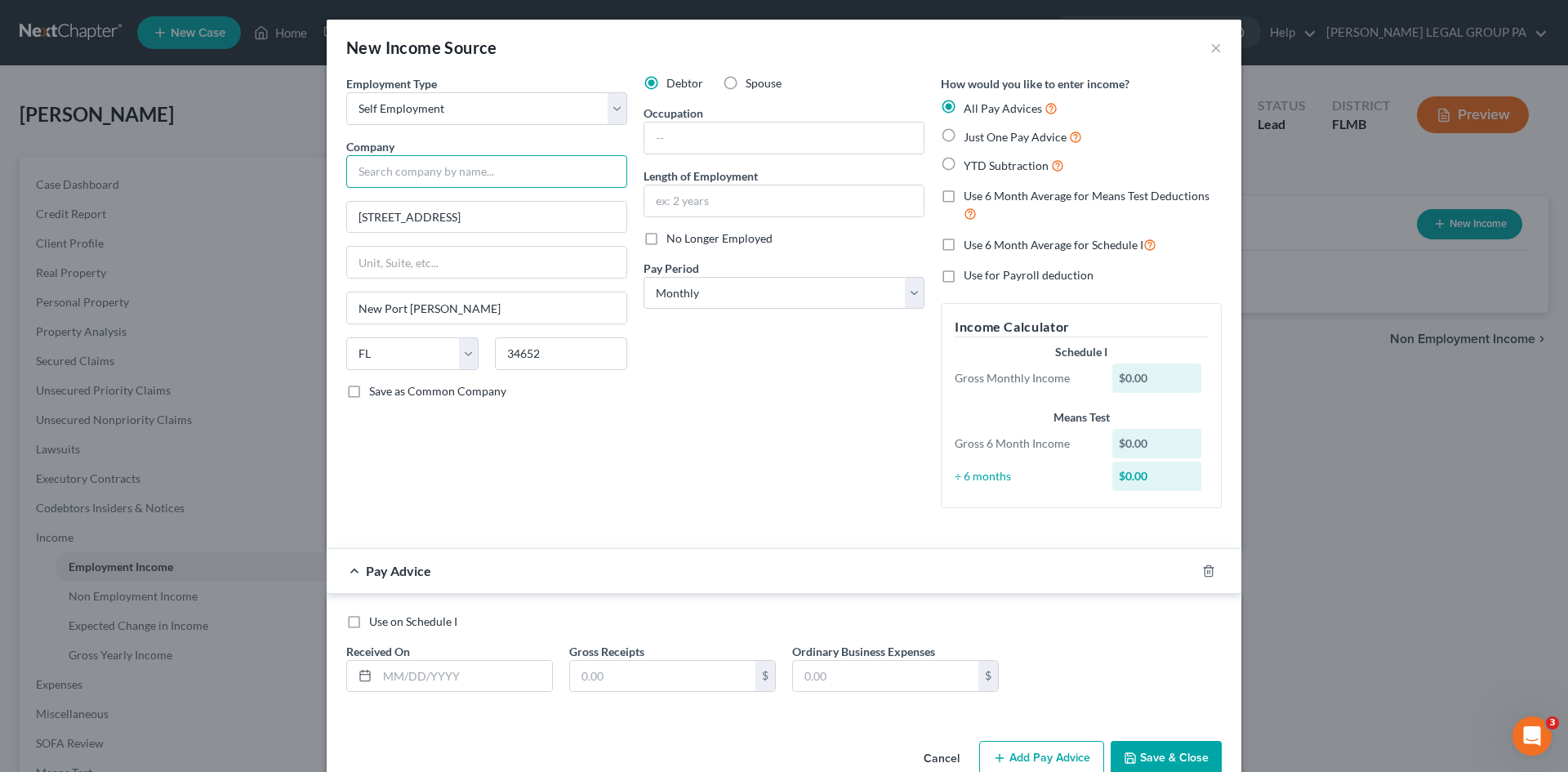
paste input "Angelic Touch Light Center, Inc"
click at [797, 412] on div "Debtor Spouse Occupation Length of Employment No Longer Employed Pay Period * S…" at bounding box center [784, 297] width 297 height 446
click at [761, 144] on input "text" at bounding box center [784, 138] width 280 height 32
click at [784, 202] on input "text" at bounding box center [784, 201] width 280 height 32
click at [608, 477] on div "Employment Type * Select Full or [DEMOGRAPHIC_DATA] Employment Self Employment …" at bounding box center [486, 297] width 297 height 446
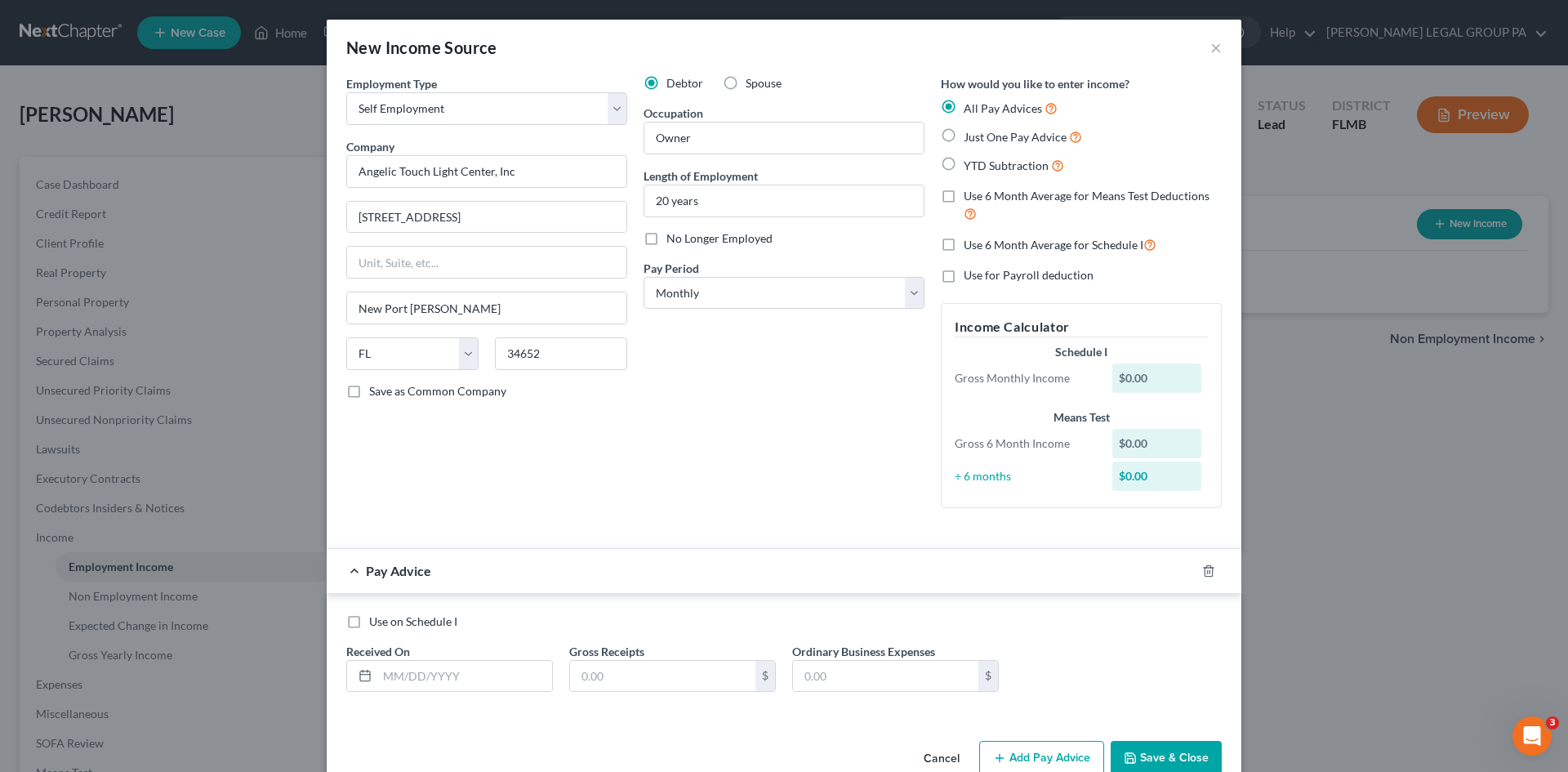
click at [964, 132] on label "Just One Pay Advice" at bounding box center [1023, 136] width 118 height 19
click at [970, 132] on input "Just One Pay Advice" at bounding box center [974, 132] width 11 height 11
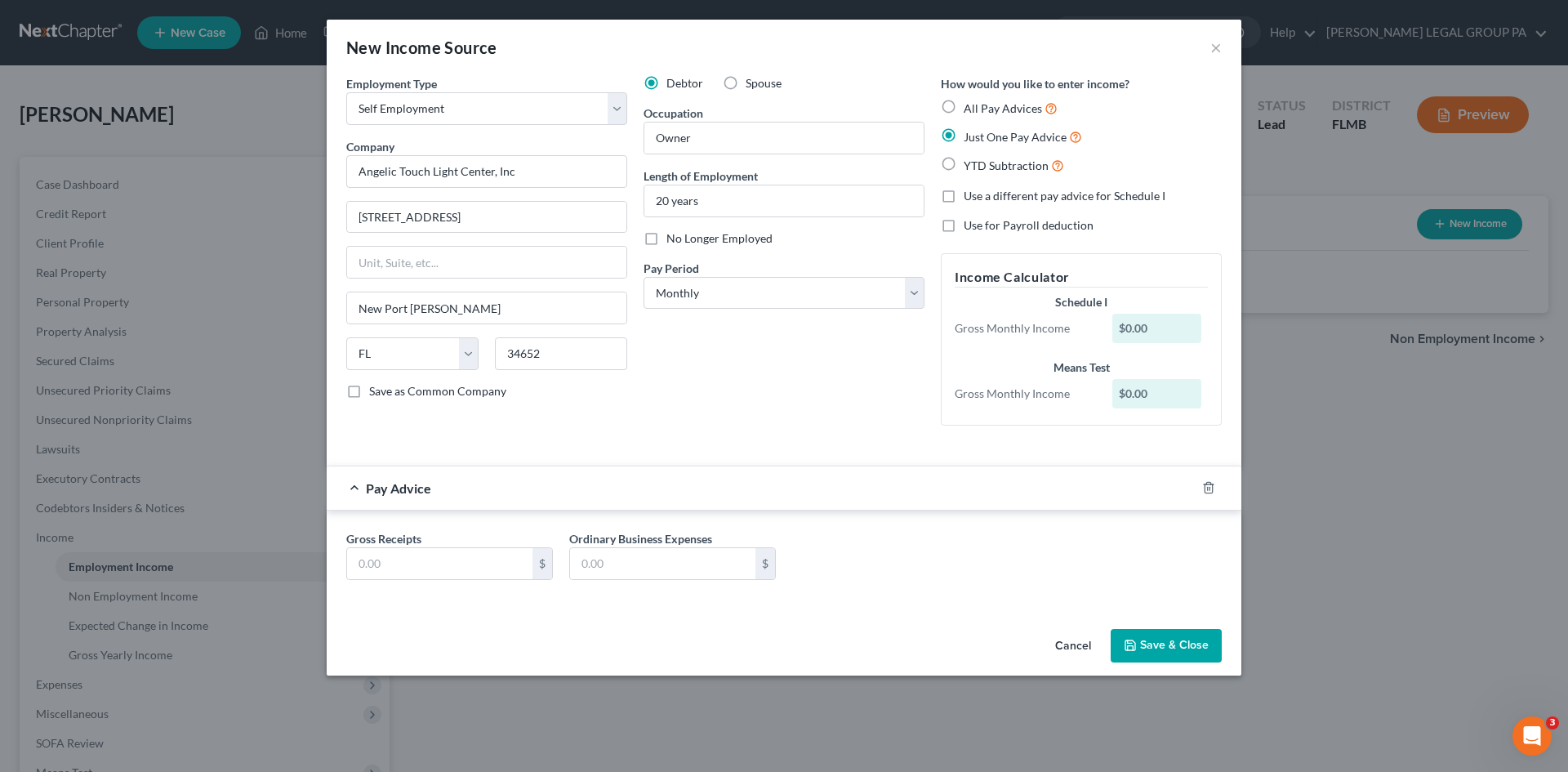
click at [1171, 636] on button "Save & Close" at bounding box center [1165, 646] width 111 height 34
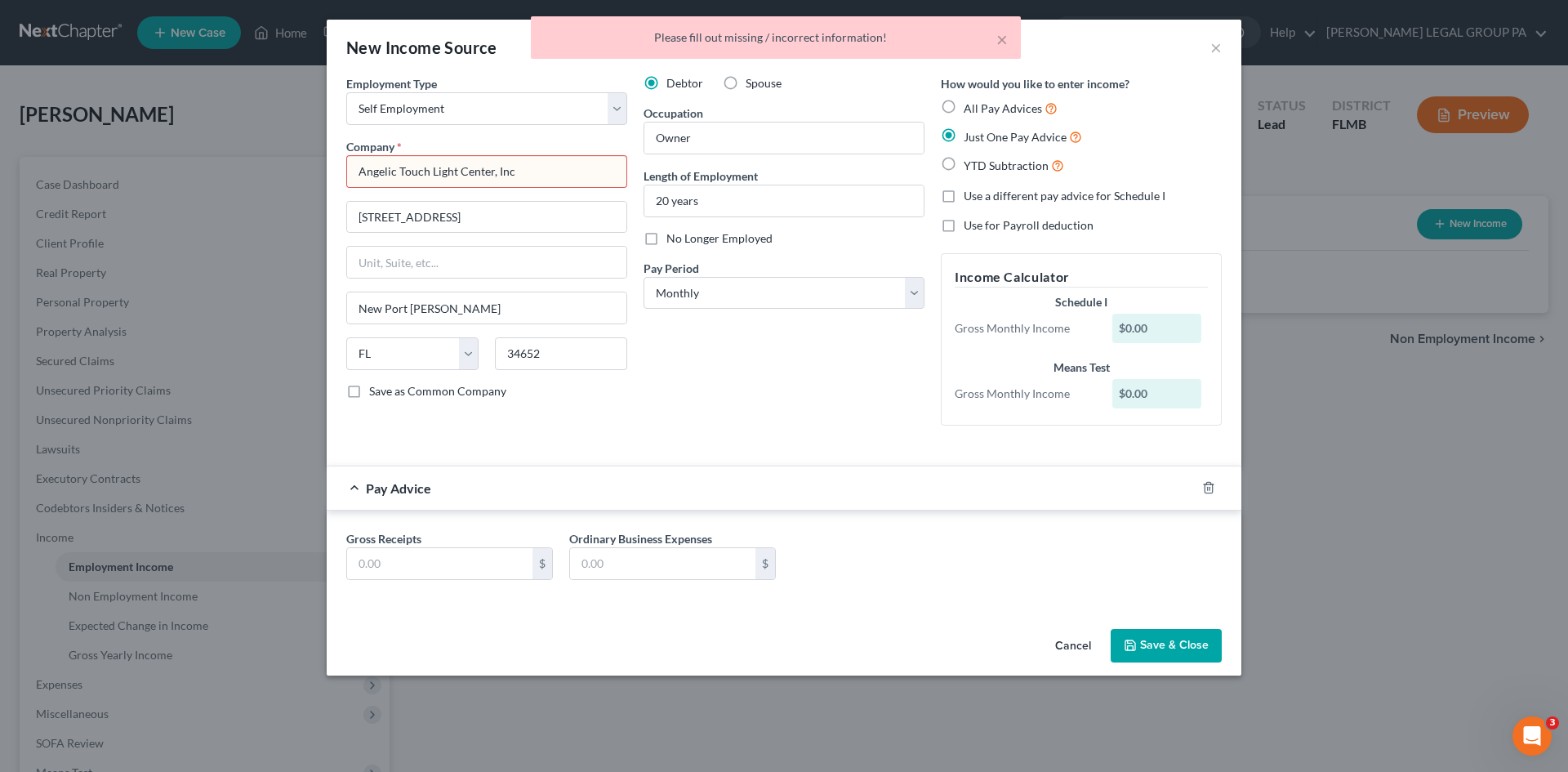
click at [566, 169] on input "Angelic Touch Light Center, Inc" at bounding box center [486, 171] width 281 height 32
drag, startPoint x: 1173, startPoint y: 636, endPoint x: 1155, endPoint y: 598, distance: 42.0
click at [1175, 636] on button "Save & Close" at bounding box center [1165, 646] width 111 height 34
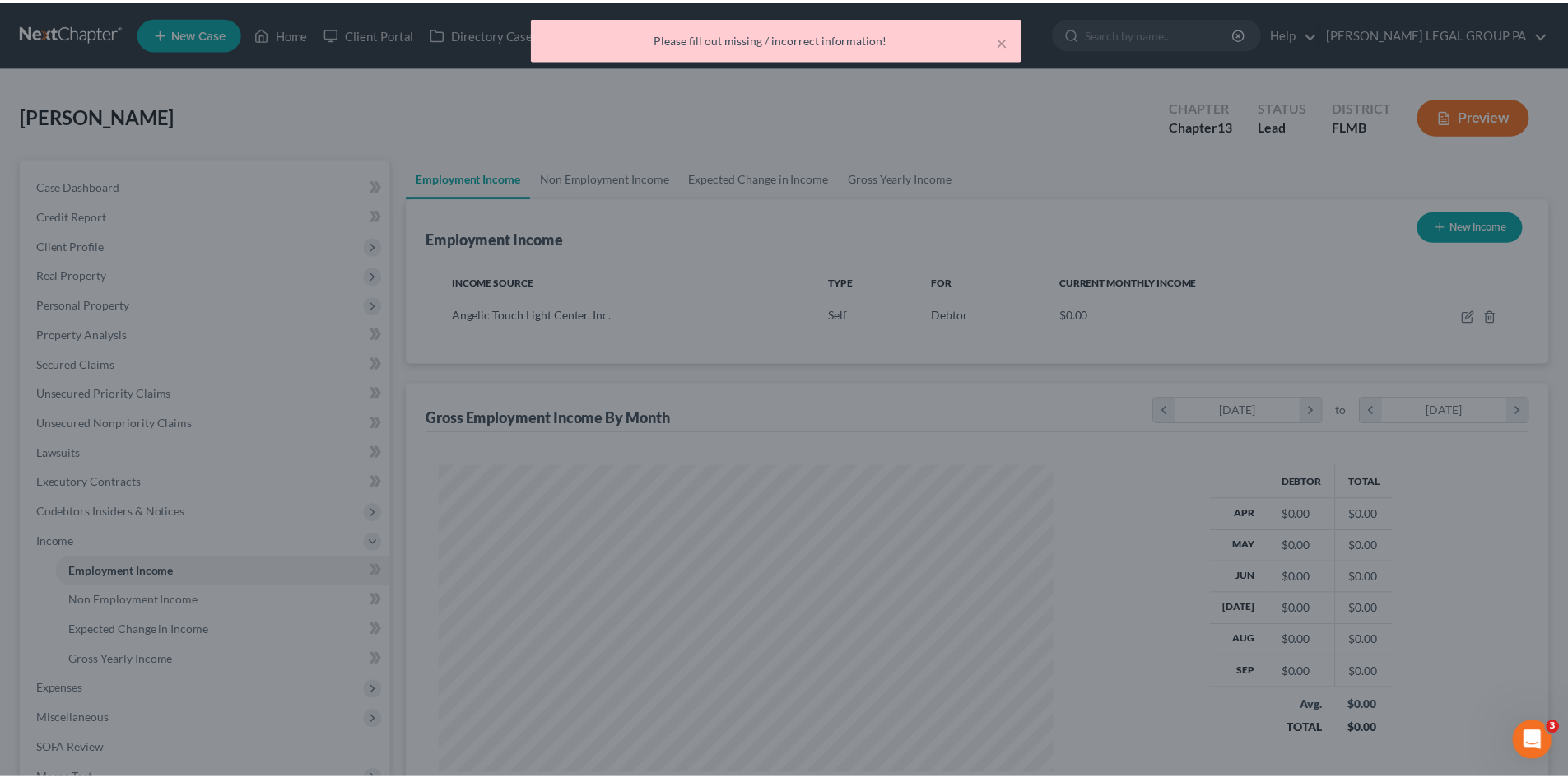
scroll to position [307, 647]
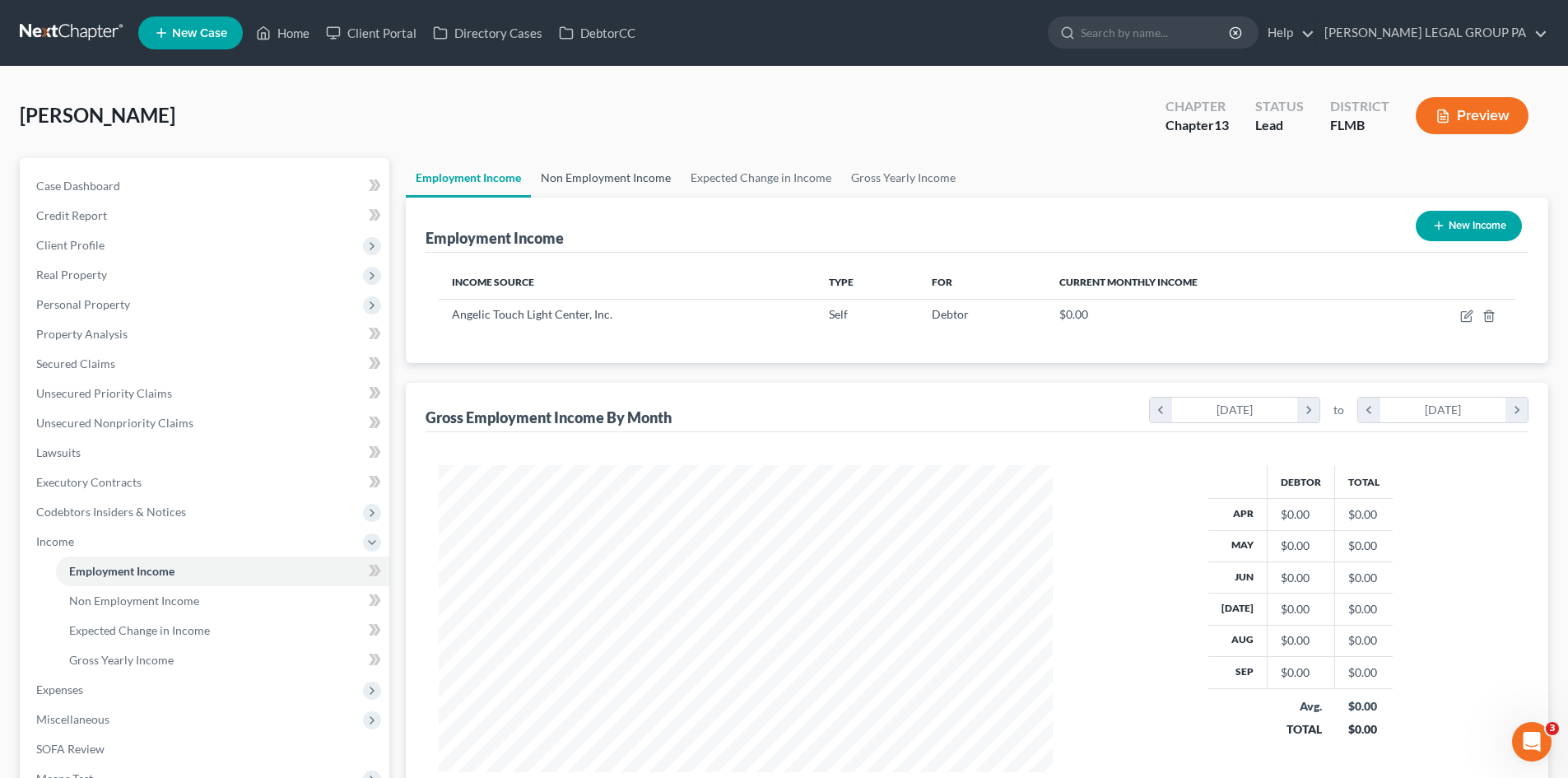
click at [615, 171] on link "Non Employment Income" at bounding box center [605, 178] width 150 height 40
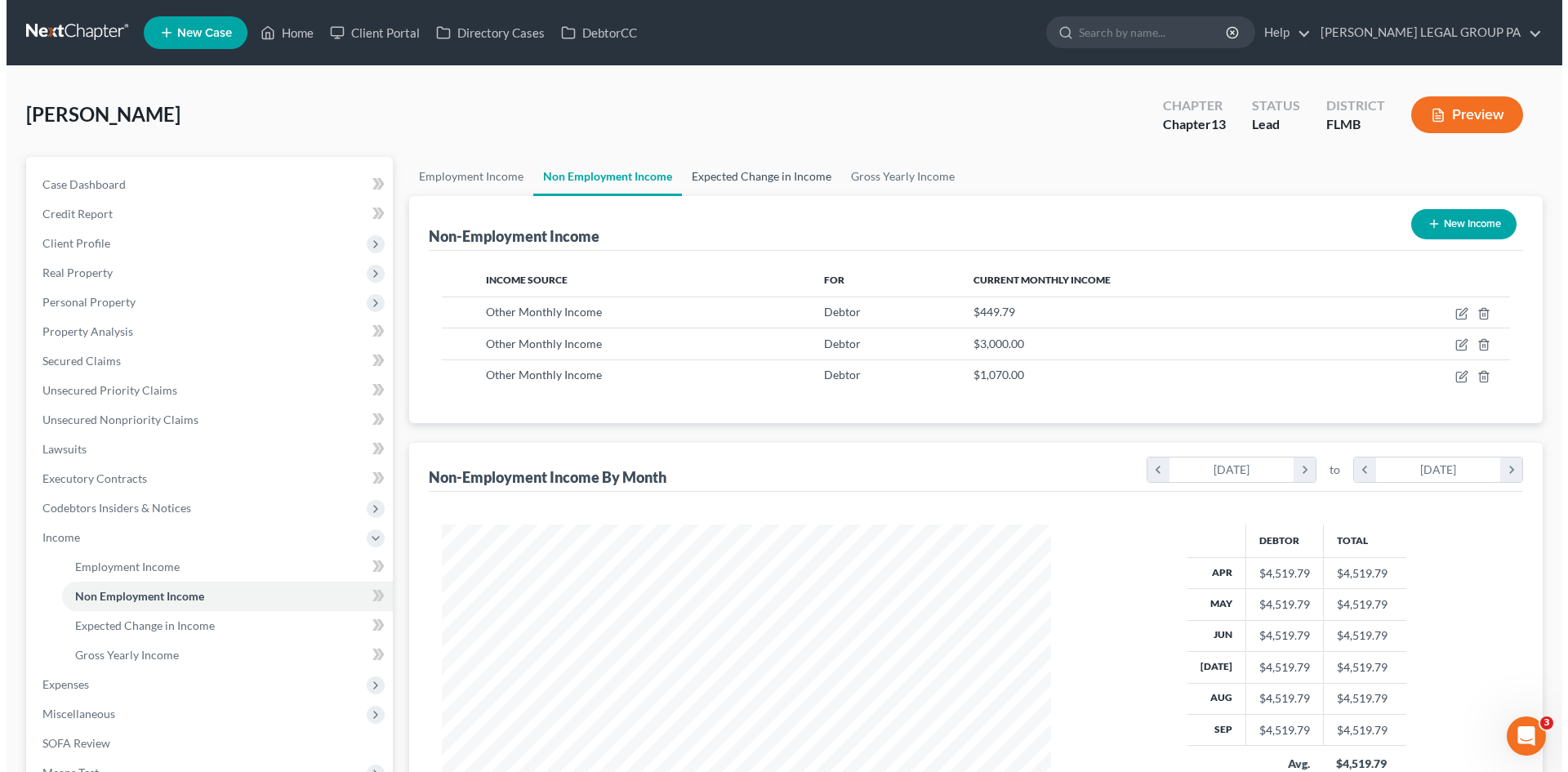
scroll to position [304, 642]
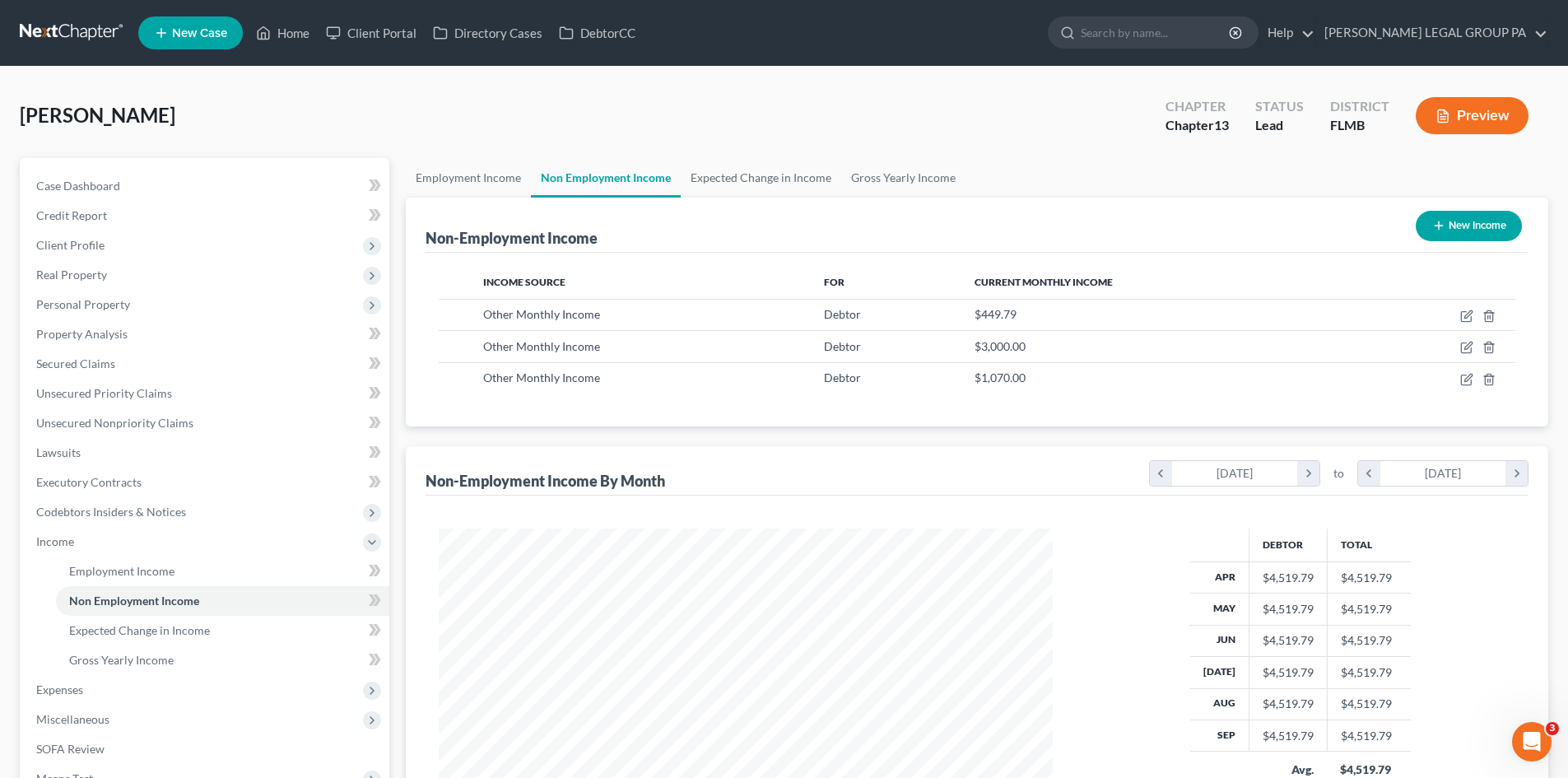
click at [1440, 225] on line "button" at bounding box center [1438, 225] width 7 height 0
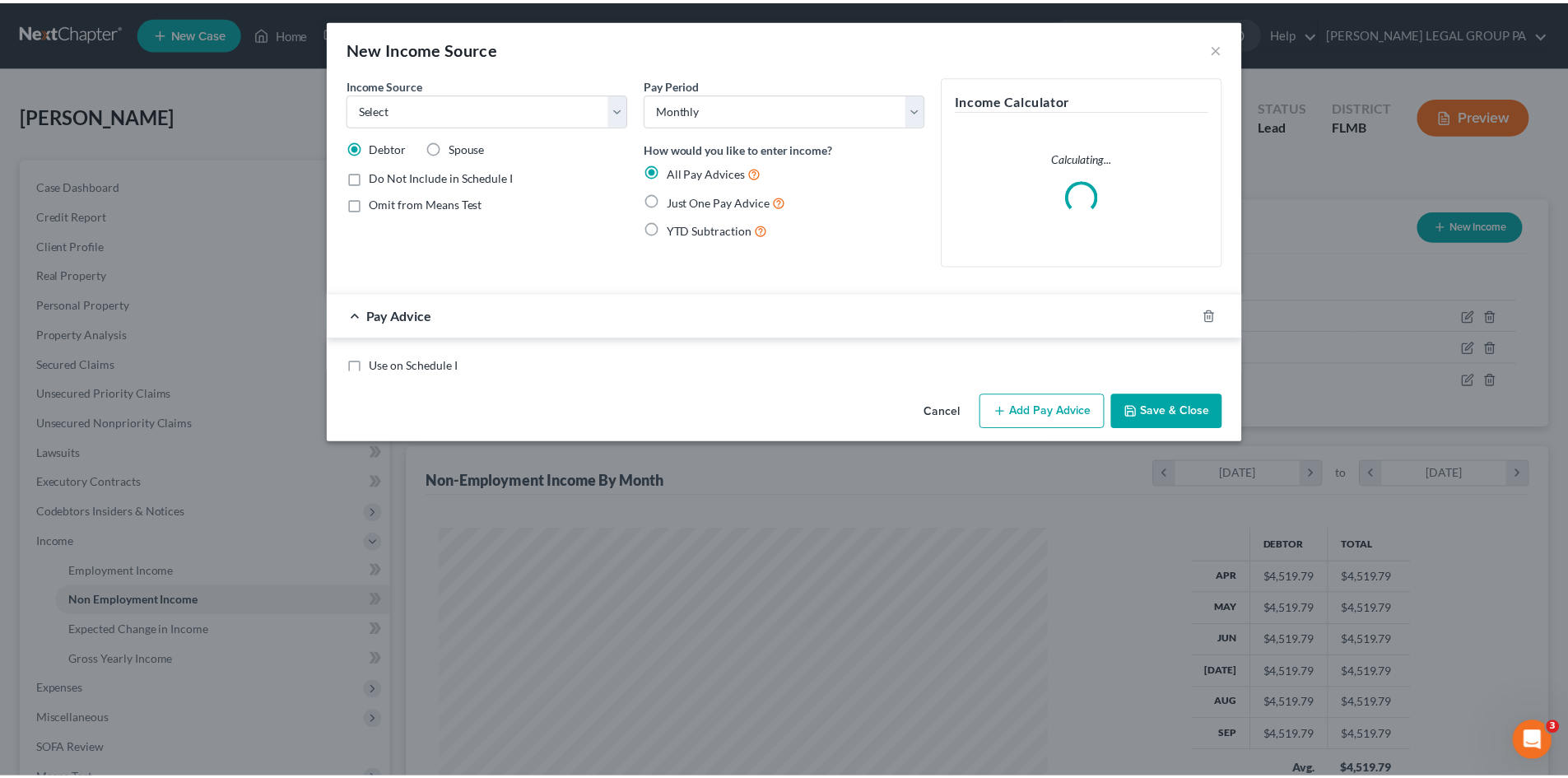
scroll to position [310, 653]
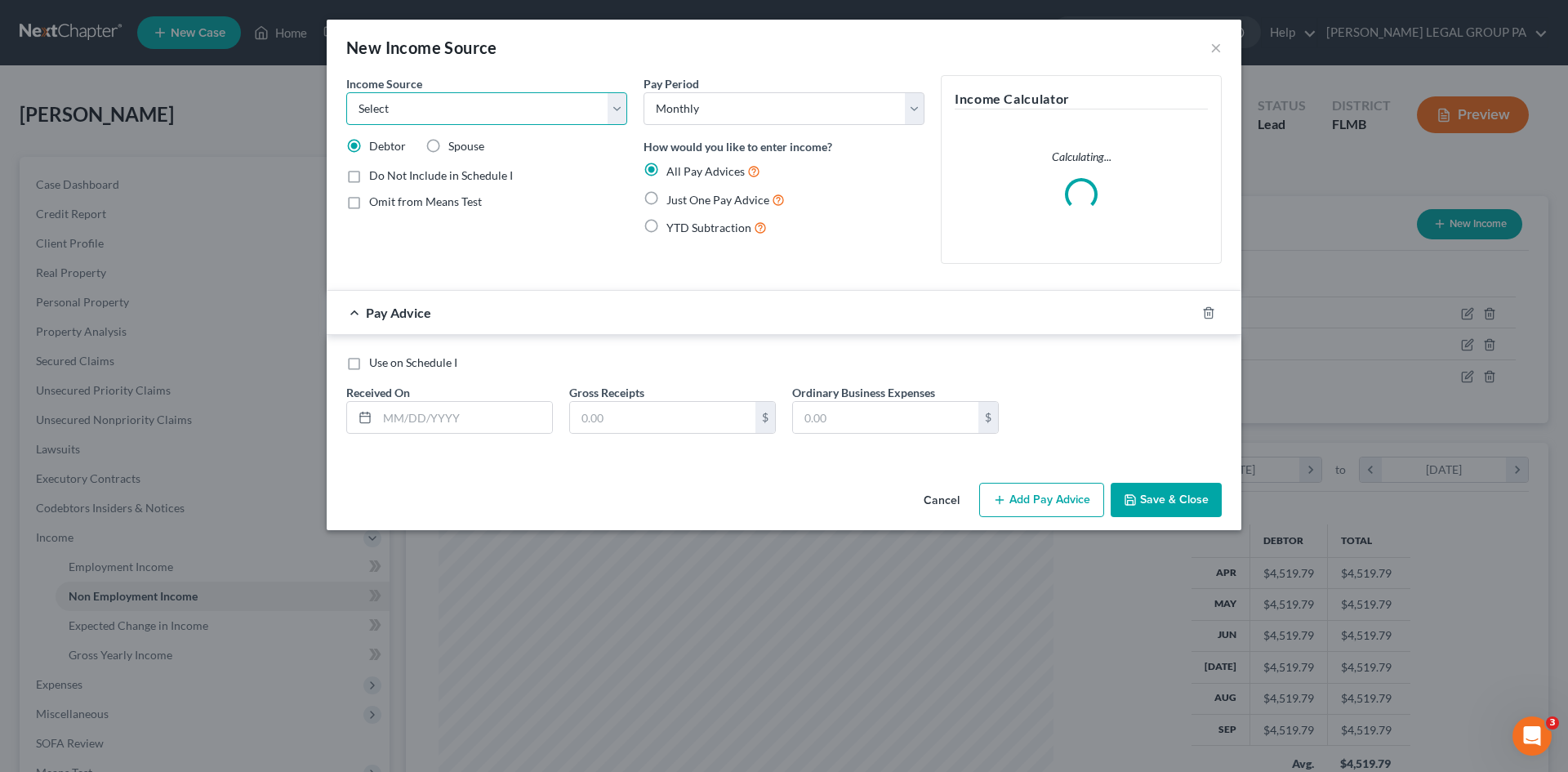
drag, startPoint x: 439, startPoint y: 110, endPoint x: 448, endPoint y: 120, distance: 13.5
click at [439, 110] on select "Select Unemployment Disability (from employer) Pension Retirement Social Securi…" at bounding box center [486, 108] width 281 height 32
click at [346, 93] on select "Select Unemployment Disability (from employer) Pension Retirement Social Securi…" at bounding box center [486, 108] width 281 height 32
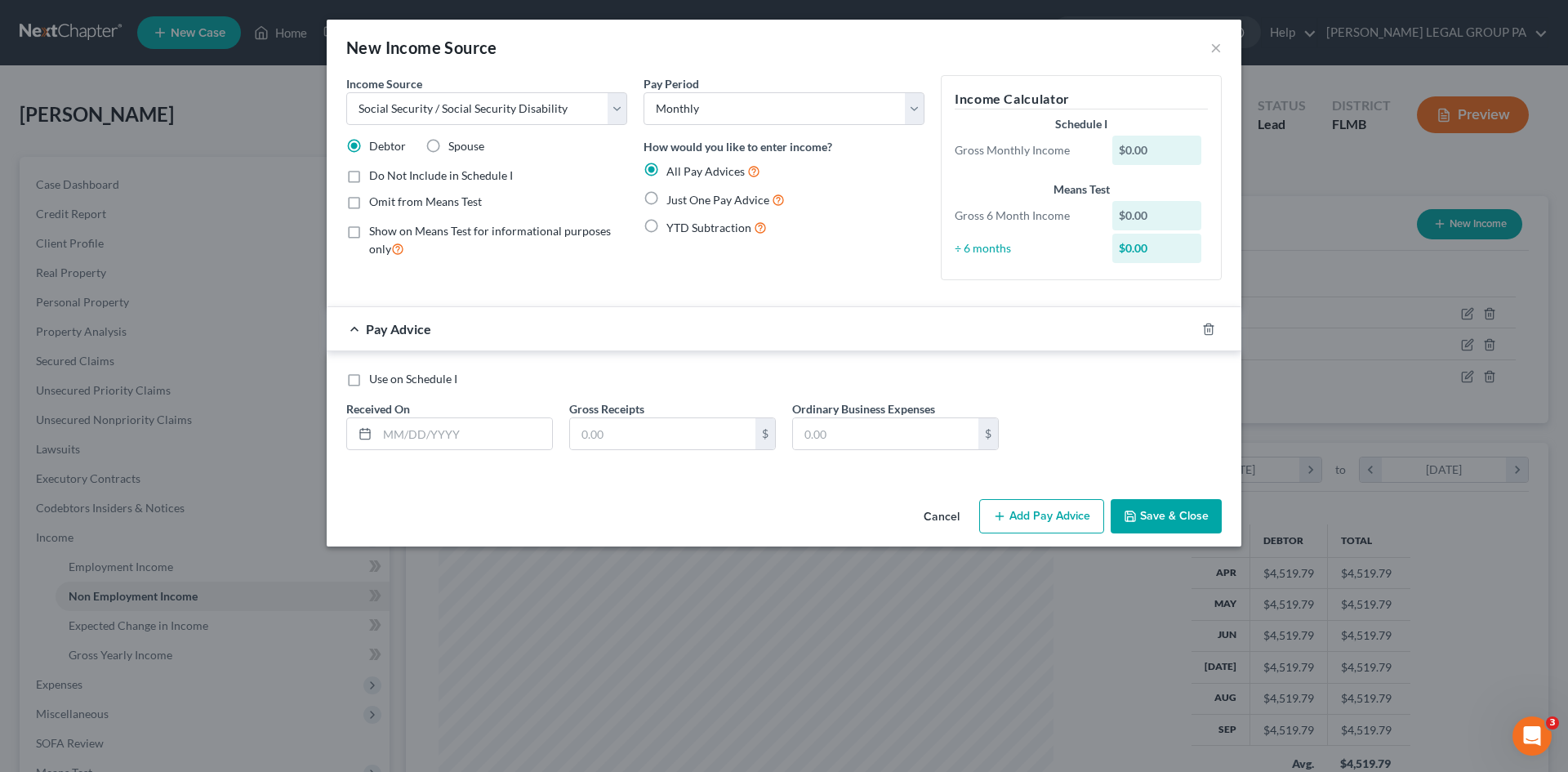
click at [666, 202] on label "Just One Pay Advice" at bounding box center [725, 199] width 118 height 19
click at [672, 201] on input "Just One Pay Advice" at bounding box center [677, 195] width 11 height 11
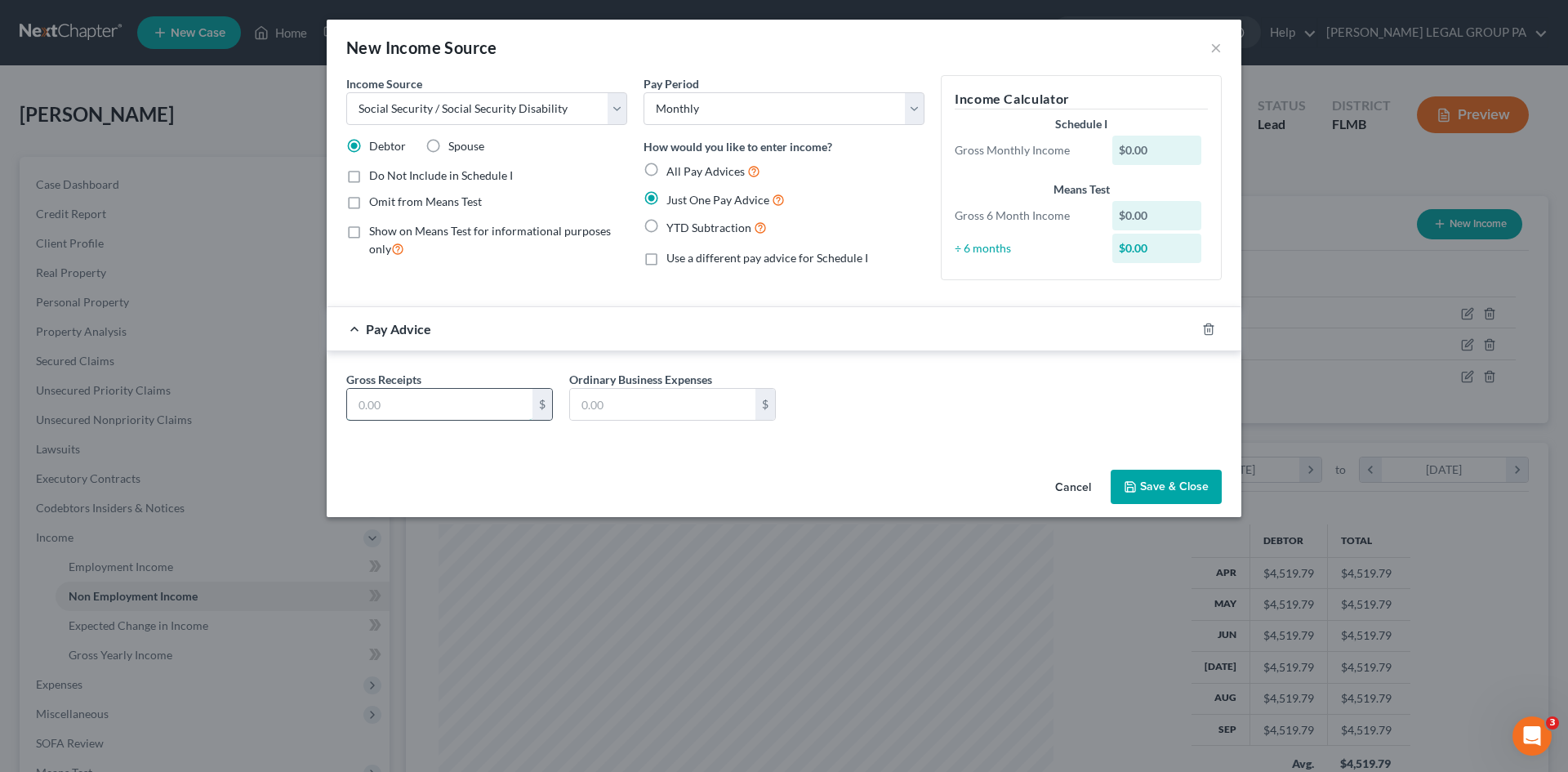
click at [416, 407] on input "text" at bounding box center [440, 405] width 185 height 32
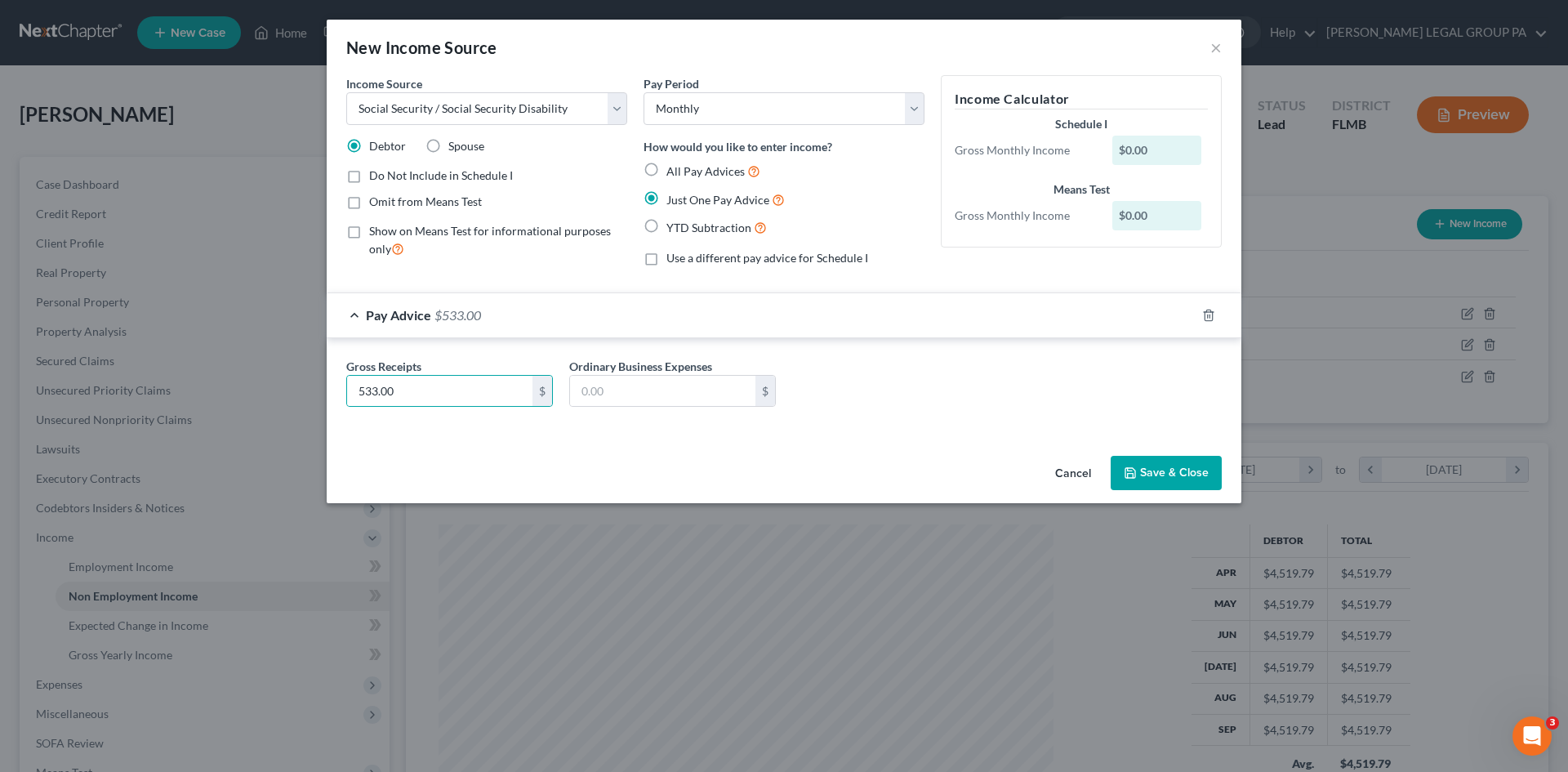
click at [929, 399] on div "Gross Receipts 533.00 $ Ordinary Business Expenses $" at bounding box center [784, 389] width 892 height 63
click at [1202, 469] on button "Save & Close" at bounding box center [1165, 473] width 111 height 34
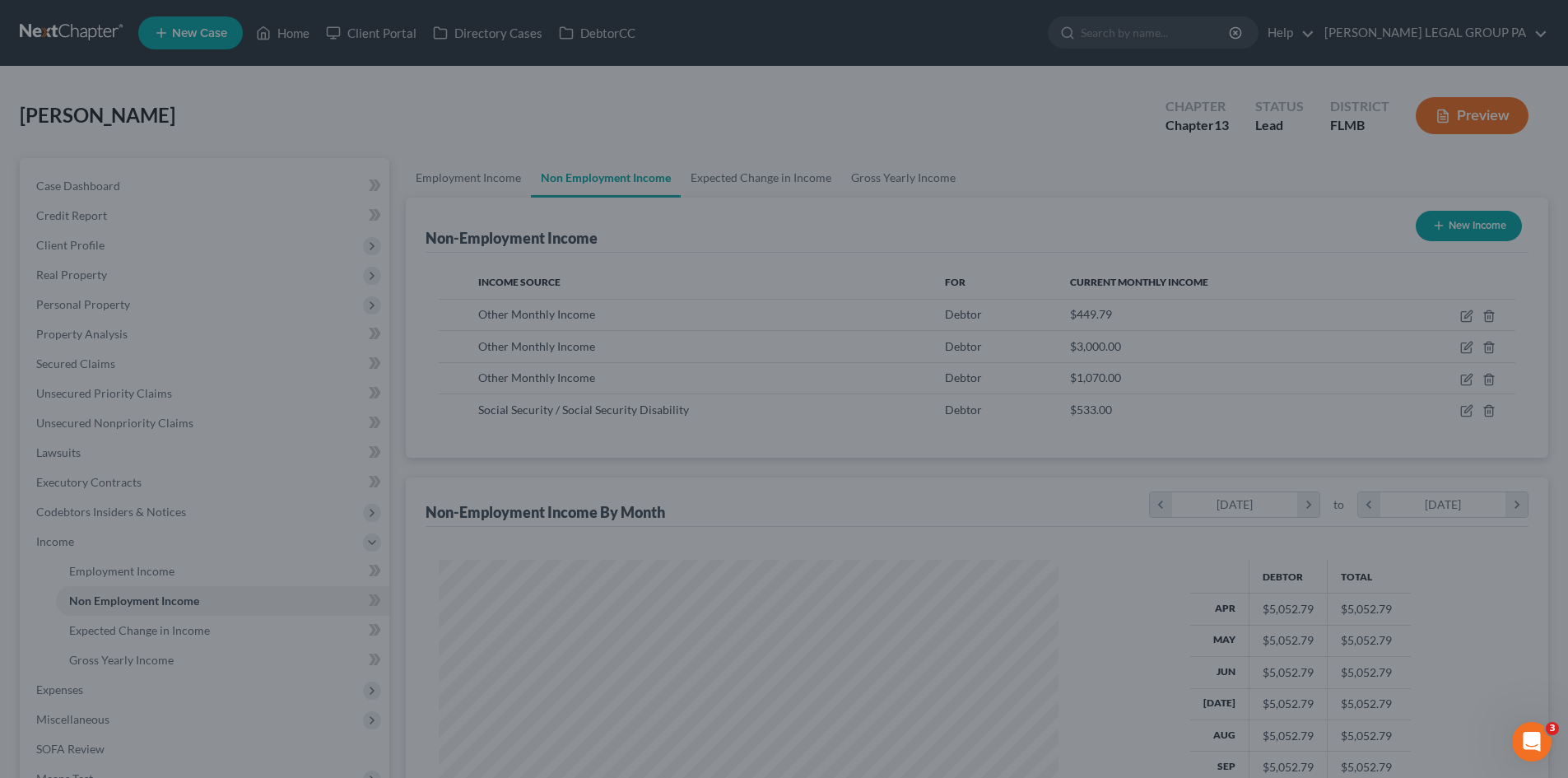
scroll to position [822787, 822494]
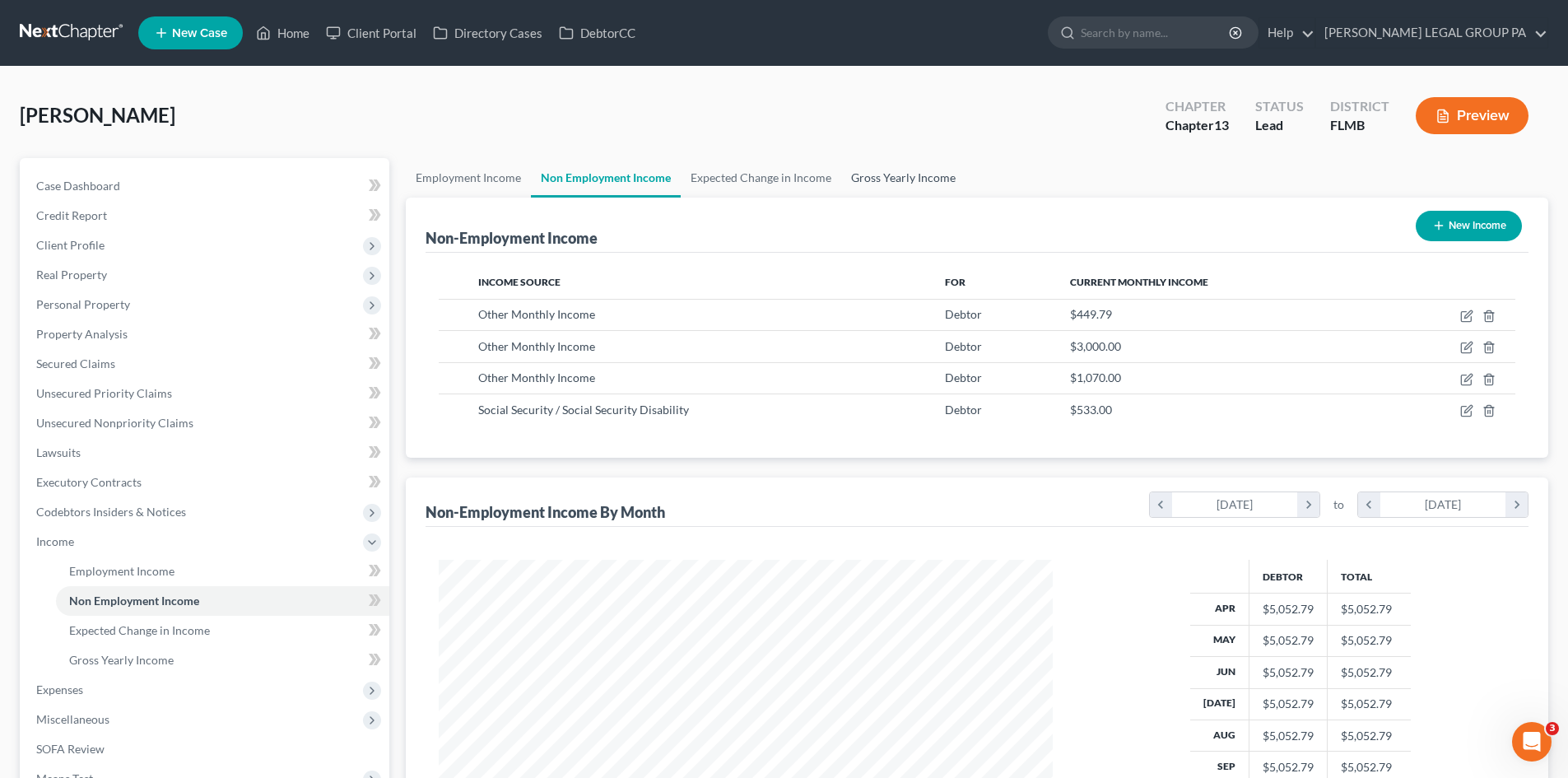
click at [944, 182] on link "Gross Yearly Income" at bounding box center [903, 178] width 124 height 40
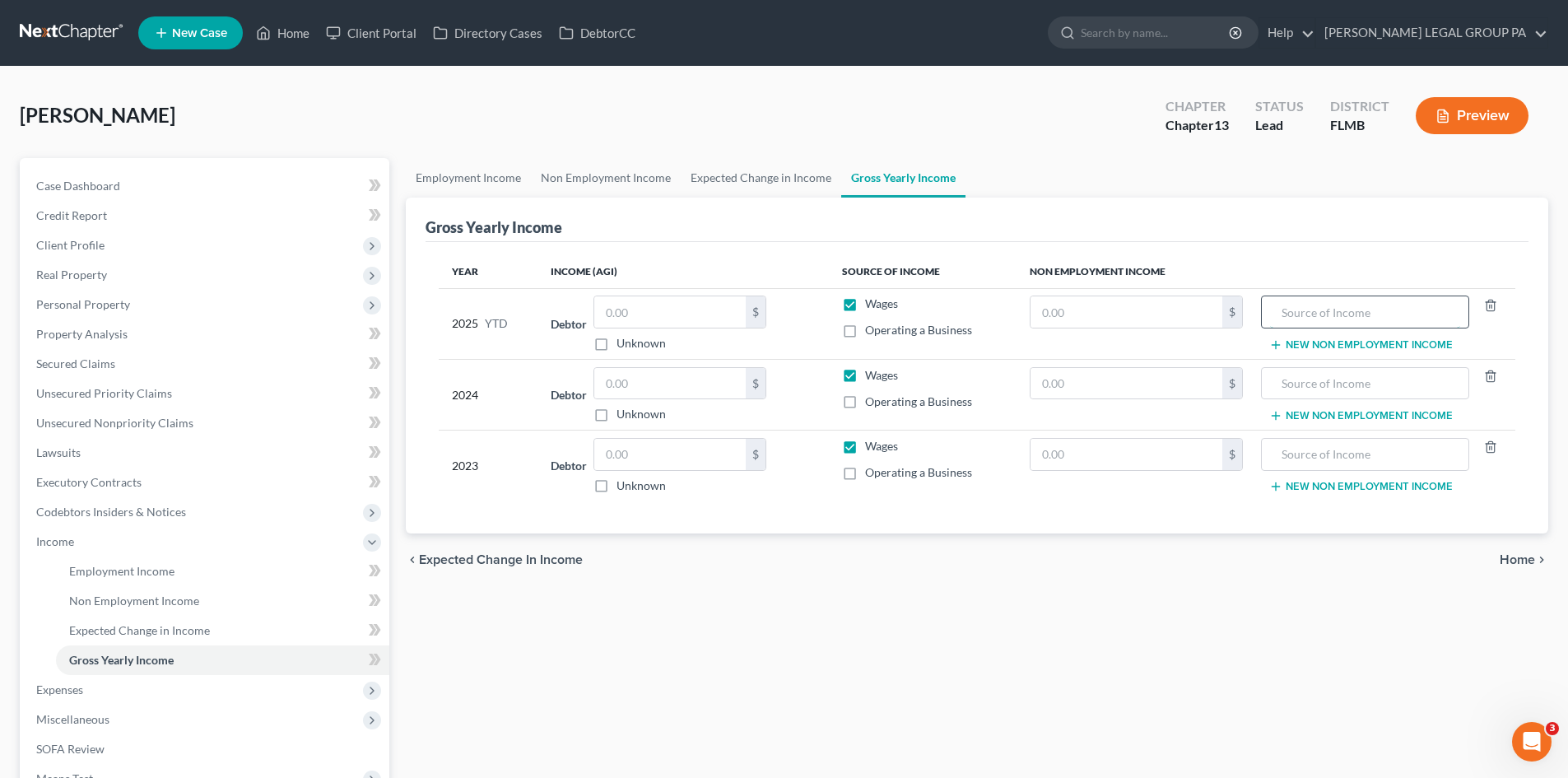
click at [1344, 318] on input "text" at bounding box center [1365, 313] width 190 height 32
drag, startPoint x: 1130, startPoint y: 335, endPoint x: 1131, endPoint y: 317, distance: 18.0
click at [1131, 332] on td "$" at bounding box center [1135, 323] width 239 height 70
click at [1131, 317] on input "text" at bounding box center [1125, 313] width 192 height 32
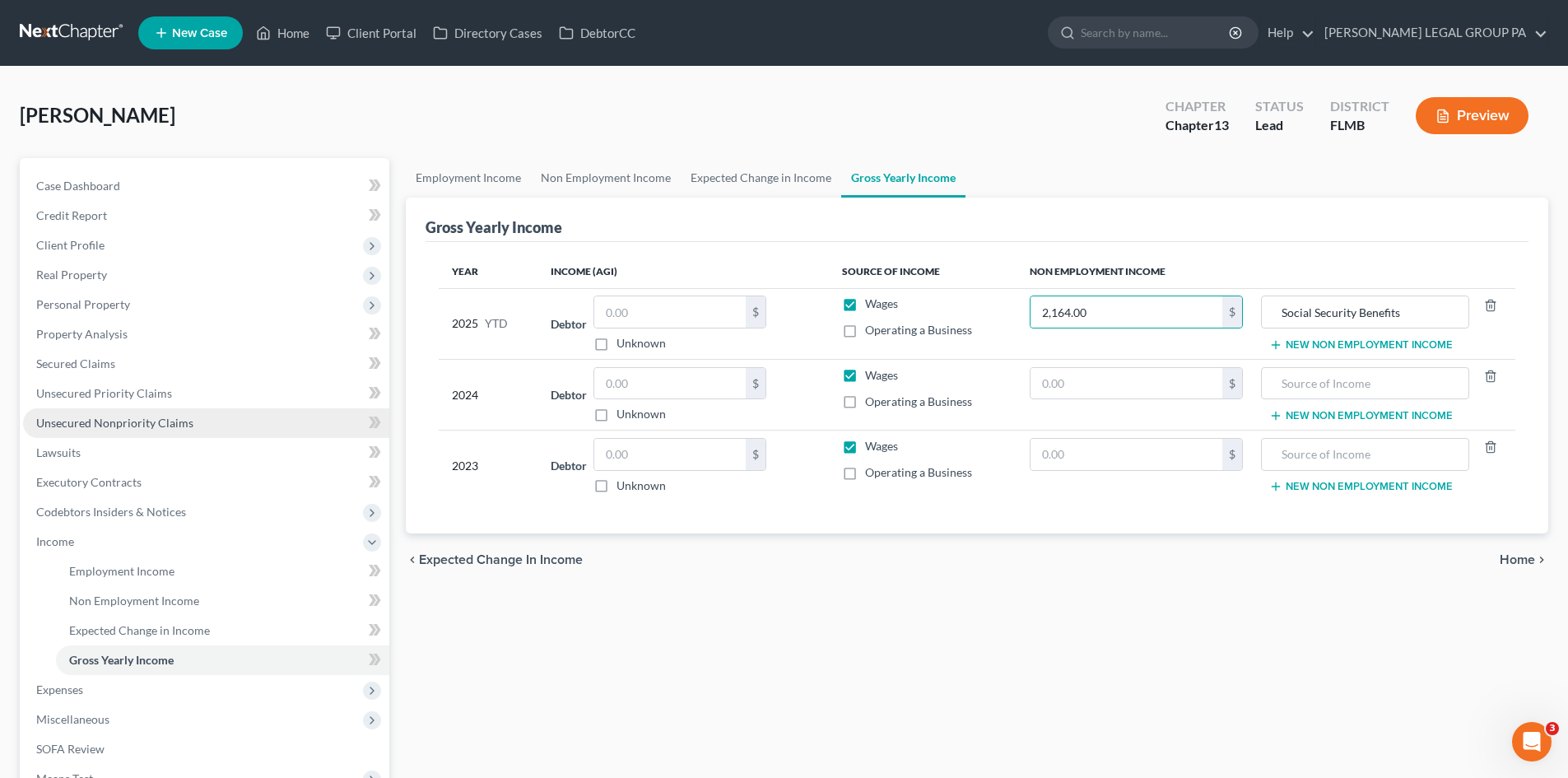
drag, startPoint x: 147, startPoint y: 418, endPoint x: 172, endPoint y: 418, distance: 25.0
click at [147, 418] on span "Unsecured Nonpriority Claims" at bounding box center [114, 423] width 157 height 14
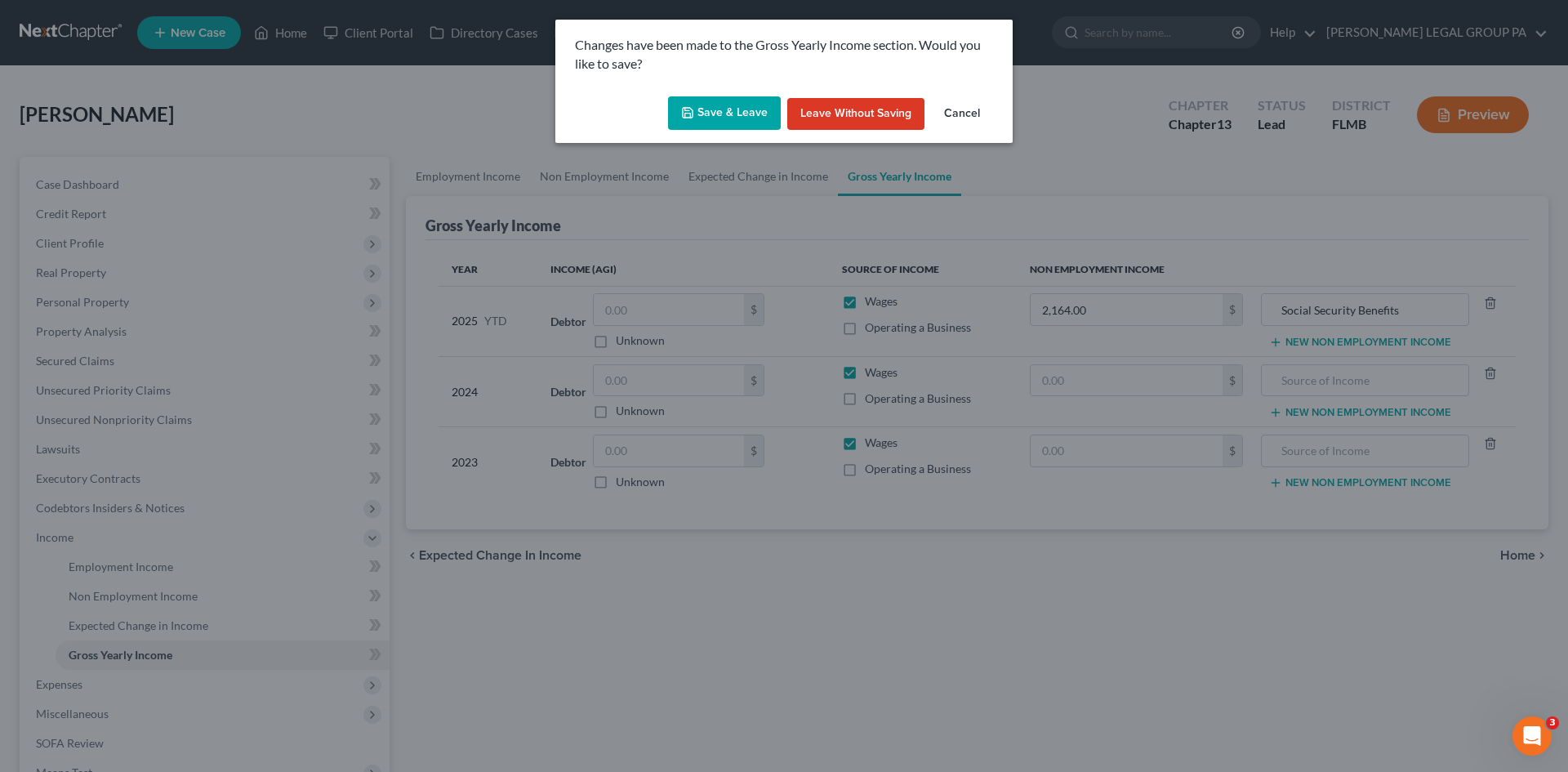
click at [736, 112] on button "Save & Leave" at bounding box center [723, 113] width 112 height 34
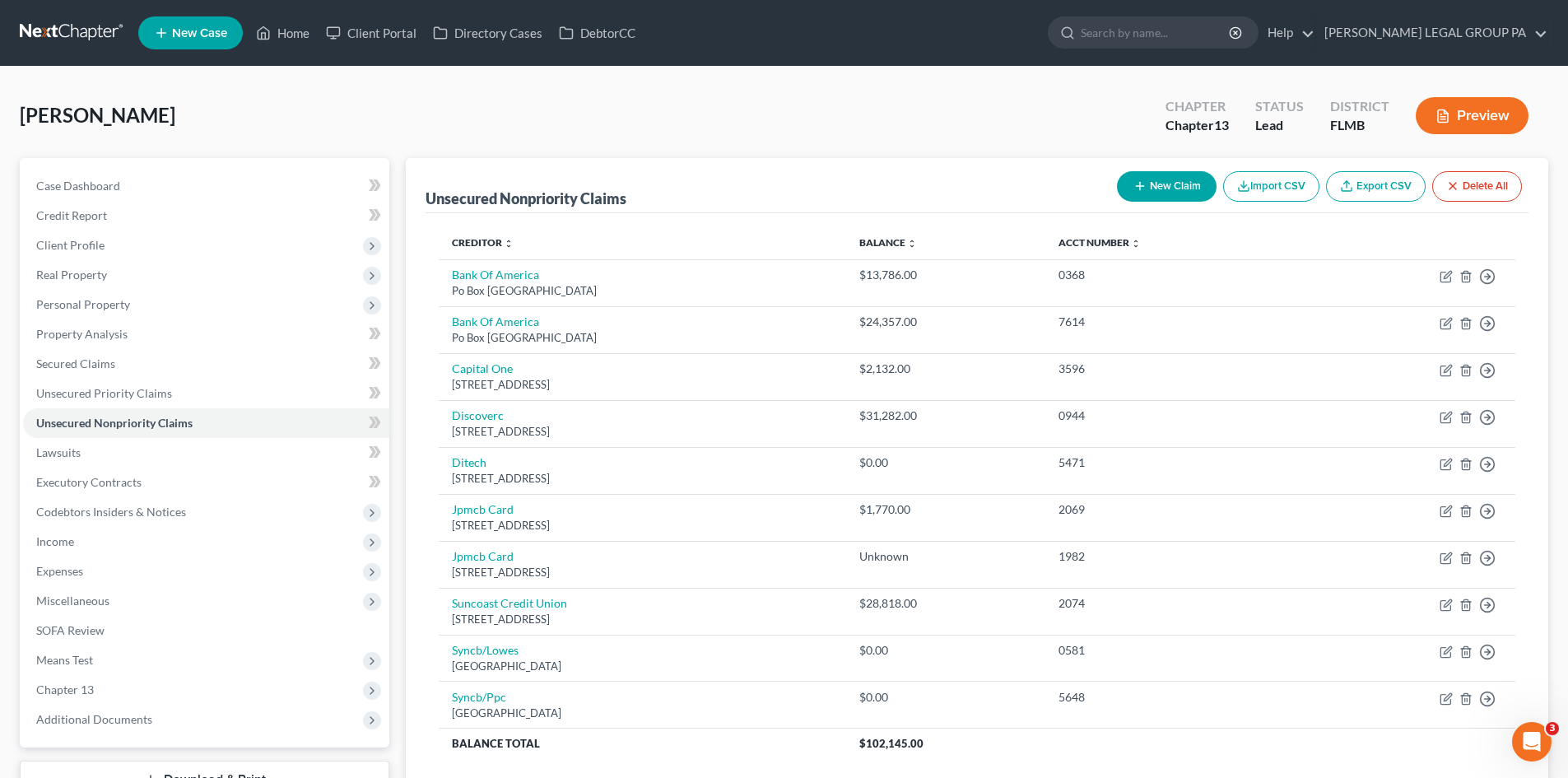
click at [1161, 181] on button "New Claim" at bounding box center [1167, 187] width 99 height 31
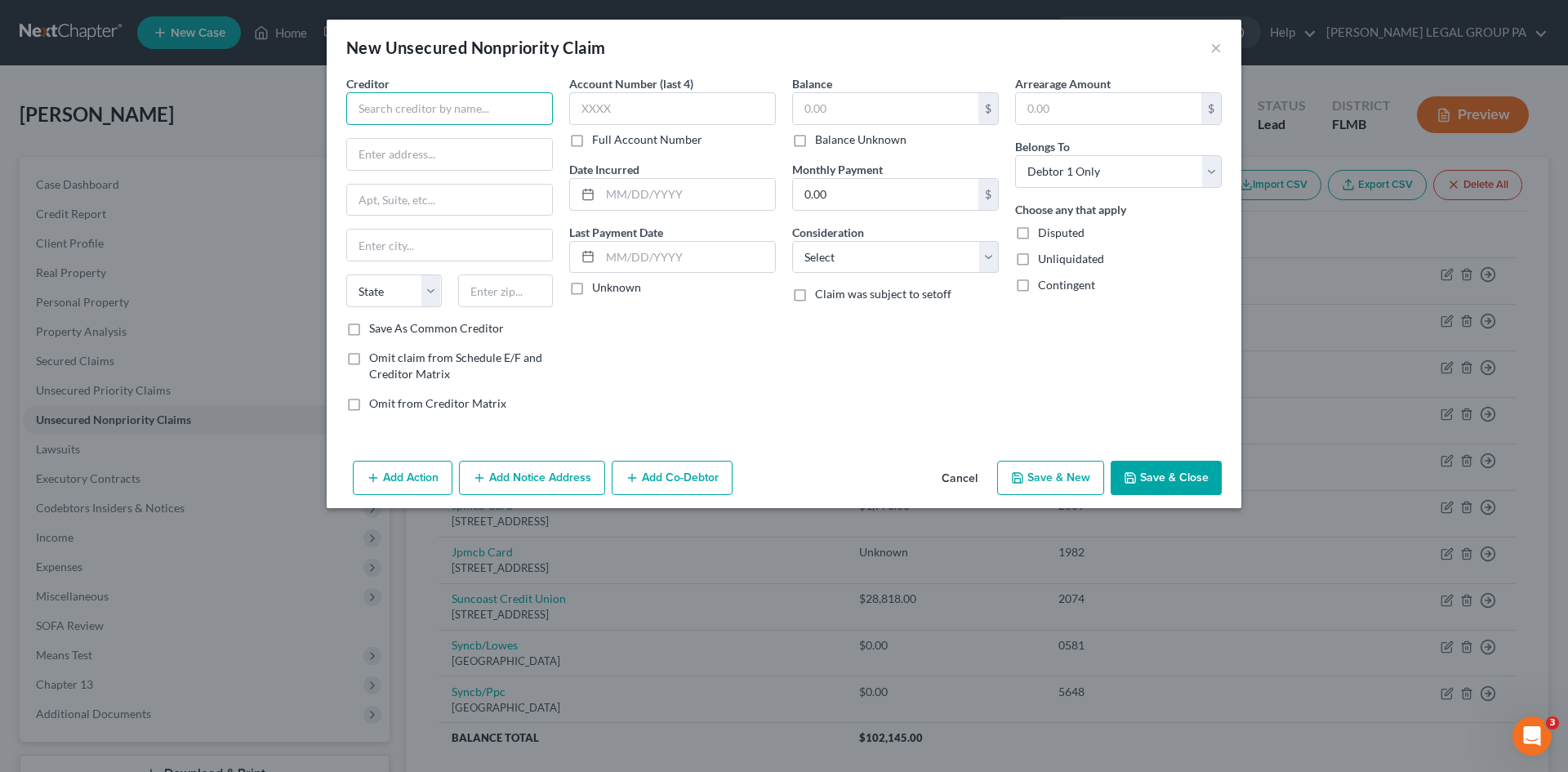
click at [505, 118] on input "text" at bounding box center [450, 108] width 207 height 32
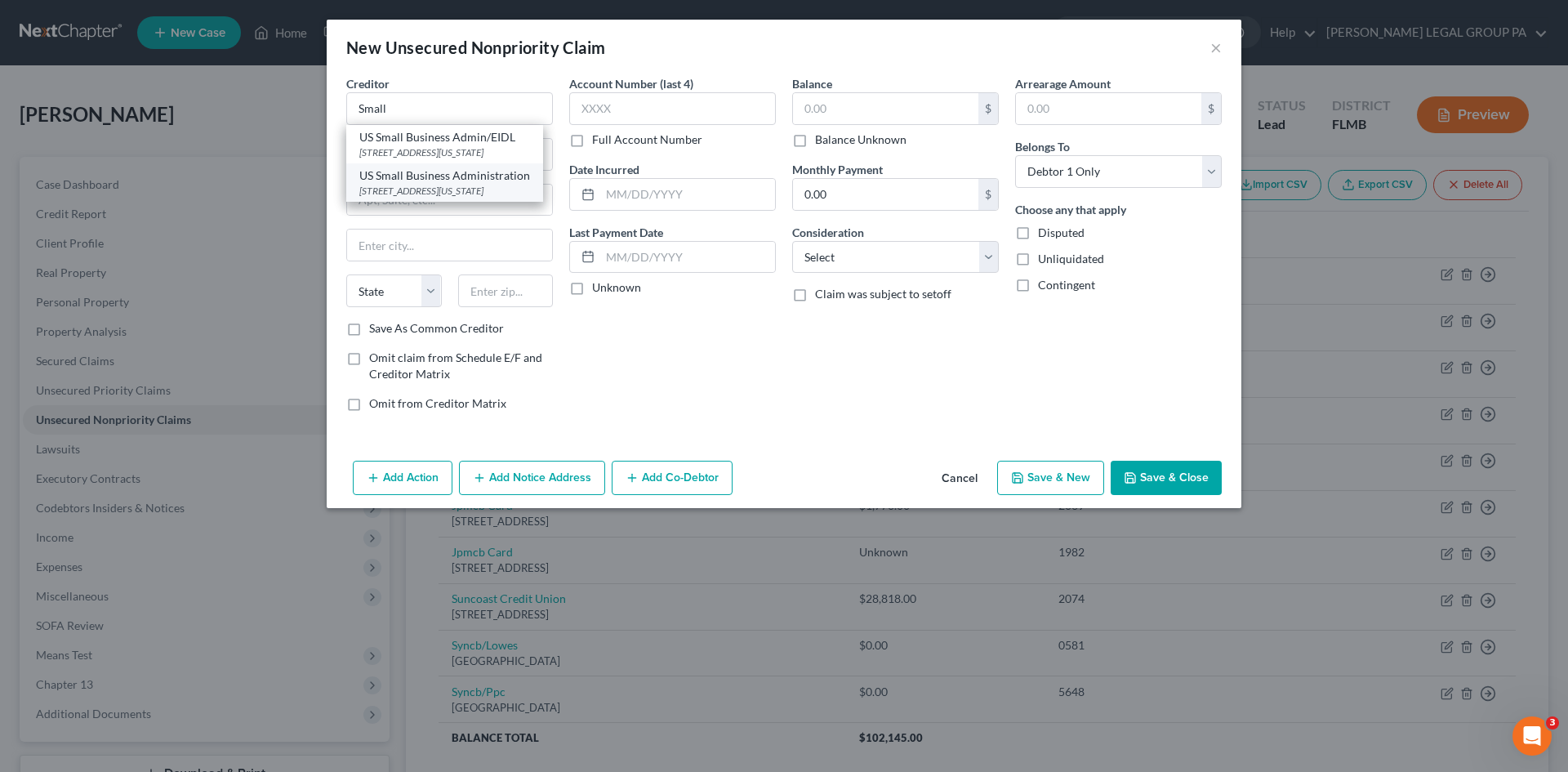
click at [471, 184] on div "US Small Business Administration" at bounding box center [444, 175] width 170 height 17
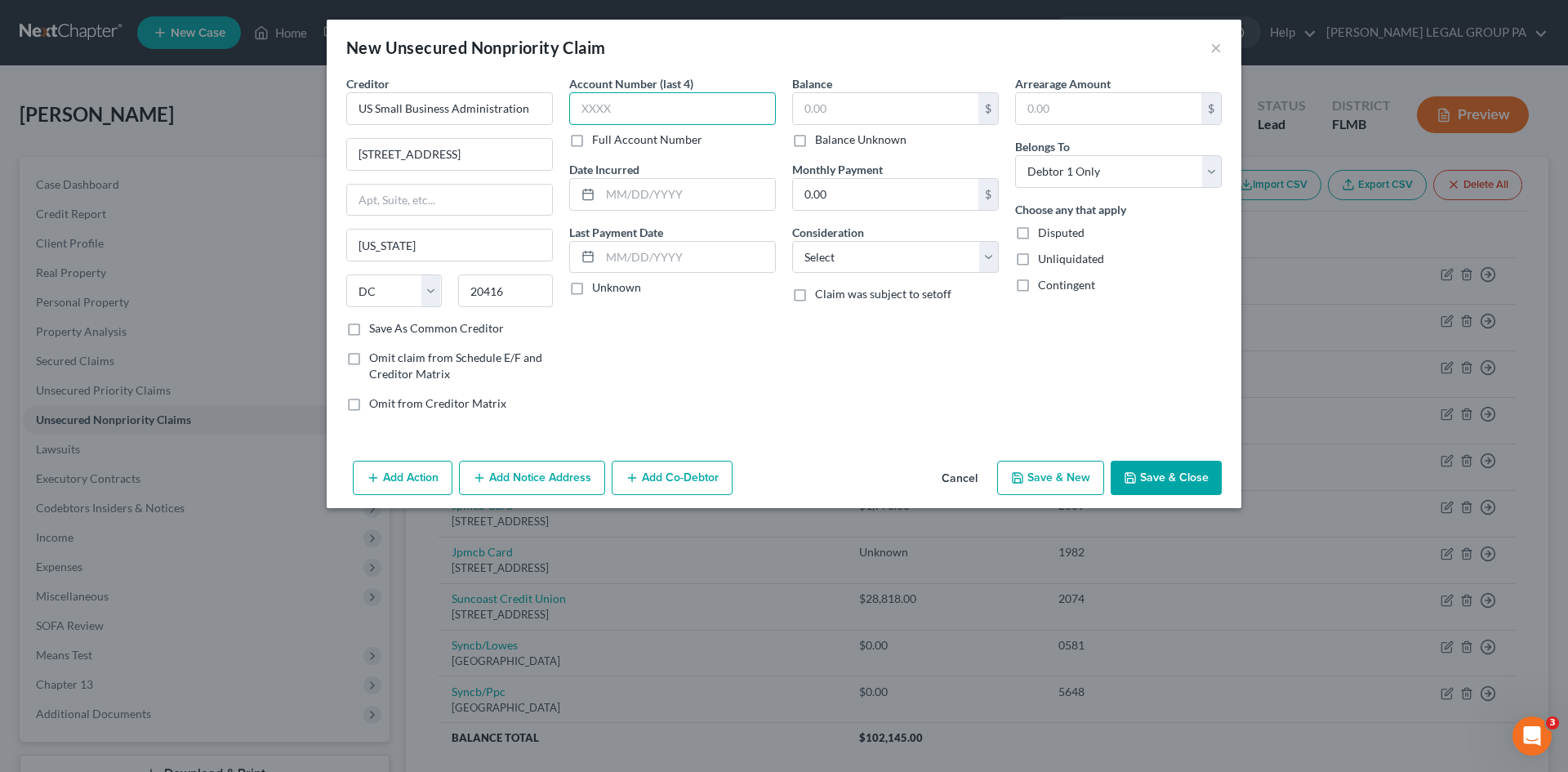
click at [656, 98] on input "text" at bounding box center [672, 108] width 207 height 32
click at [592, 148] on label "Full Account Number" at bounding box center [647, 140] width 110 height 17
click at [598, 142] on input "Full Account Number" at bounding box center [603, 137] width 11 height 11
click at [625, 109] on input "text" at bounding box center [672, 108] width 207 height 32
click at [896, 112] on input "text" at bounding box center [885, 109] width 185 height 32
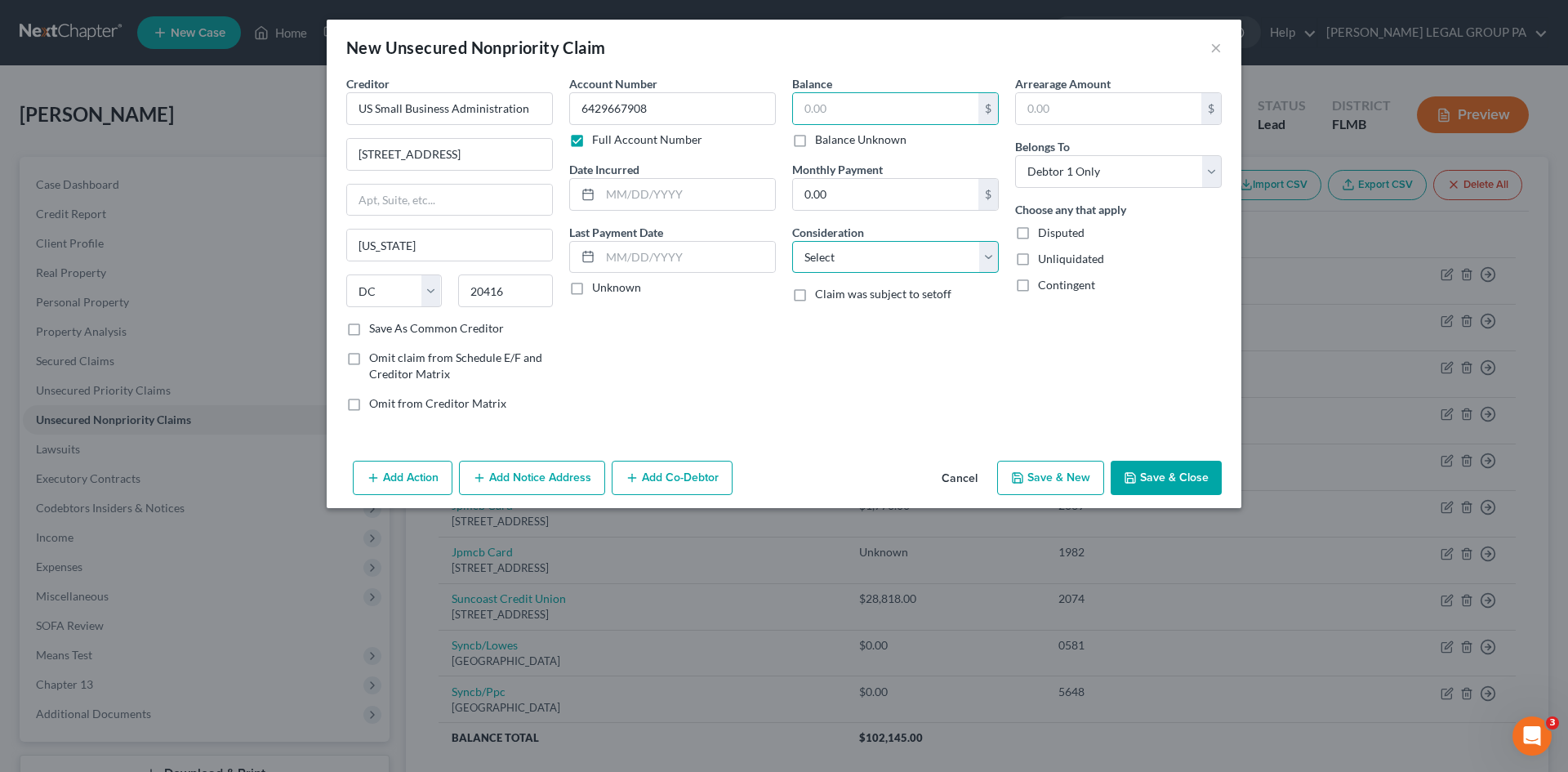
drag, startPoint x: 936, startPoint y: 256, endPoint x: 911, endPoint y: 264, distance: 26.2
click at [936, 256] on select "Select Cable / Satellite Services Collection Agency Credit Card Debt Debt Couns…" at bounding box center [896, 257] width 207 height 32
drag, startPoint x: 749, startPoint y: 349, endPoint x: 802, endPoint y: 316, distance: 62.4
click at [749, 349] on div "Account Number 6429667908 Full Account Number Date Incurred Last Payment Date U…" at bounding box center [672, 249] width 222 height 350
click at [886, 263] on select "Select Cable / Satellite Services Collection Agency Credit Card Debt Debt Couns…" at bounding box center [896, 257] width 207 height 32
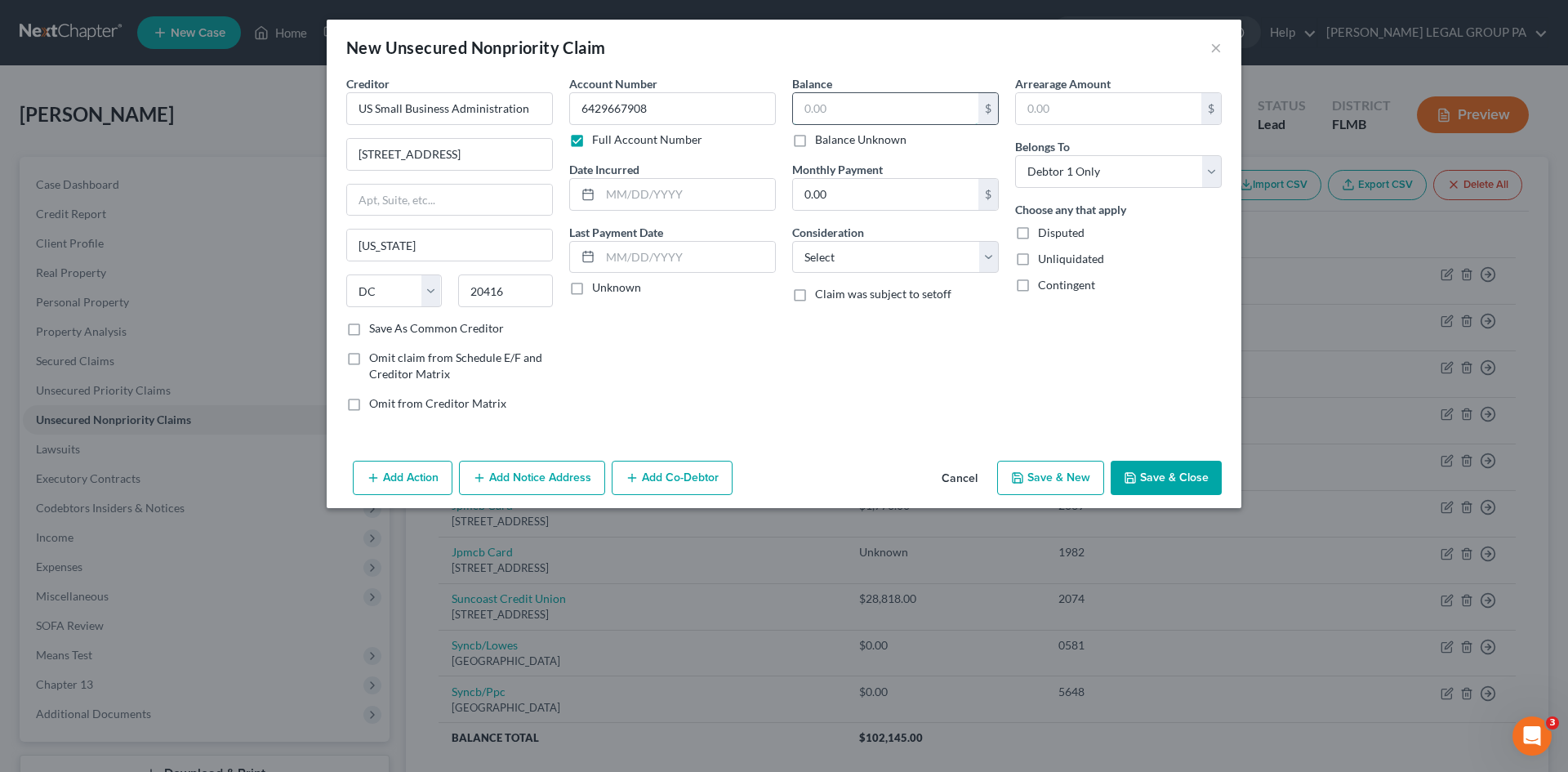
click at [892, 112] on input "text" at bounding box center [885, 109] width 185 height 32
drag, startPoint x: 903, startPoint y: 256, endPoint x: 900, endPoint y: 272, distance: 16.3
click at [903, 256] on select "Select Cable / Satellite Services Collection Agency Credit Card Debt Debt Couns…" at bounding box center [896, 257] width 207 height 32
click at [792, 241] on select "Select Cable / Satellite Services Collection Agency Credit Card Debt Debt Couns…" at bounding box center [896, 257] width 207 height 32
click at [889, 320] on input "text" at bounding box center [895, 320] width 205 height 32
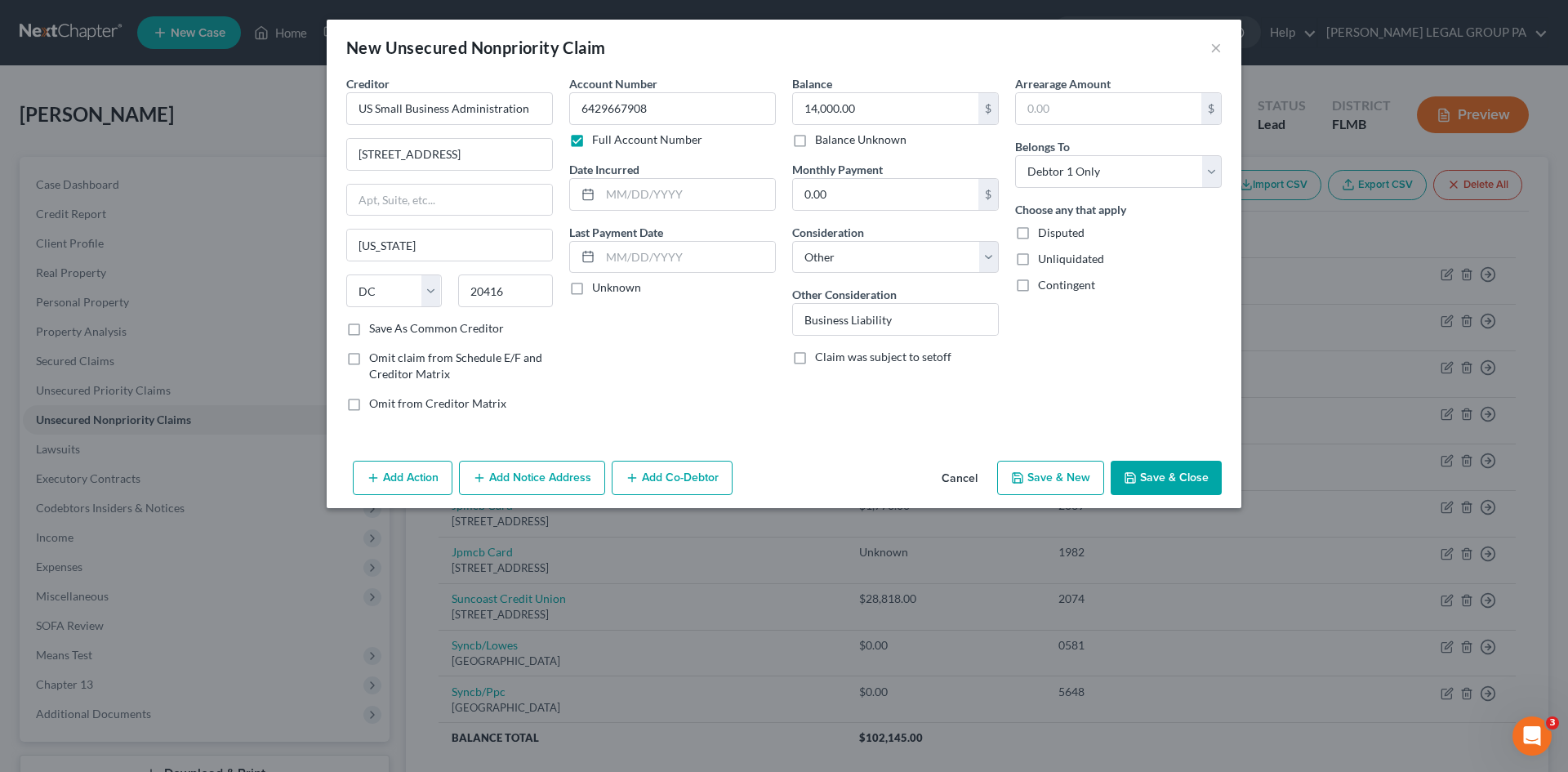
click at [1160, 378] on div "Arrearage Amount $ Belongs To * Select Debtor 1 Only Debtor 2 Only Debtor 1 And…" at bounding box center [1118, 249] width 222 height 350
click at [1189, 482] on button "Save & Close" at bounding box center [1165, 478] width 111 height 34
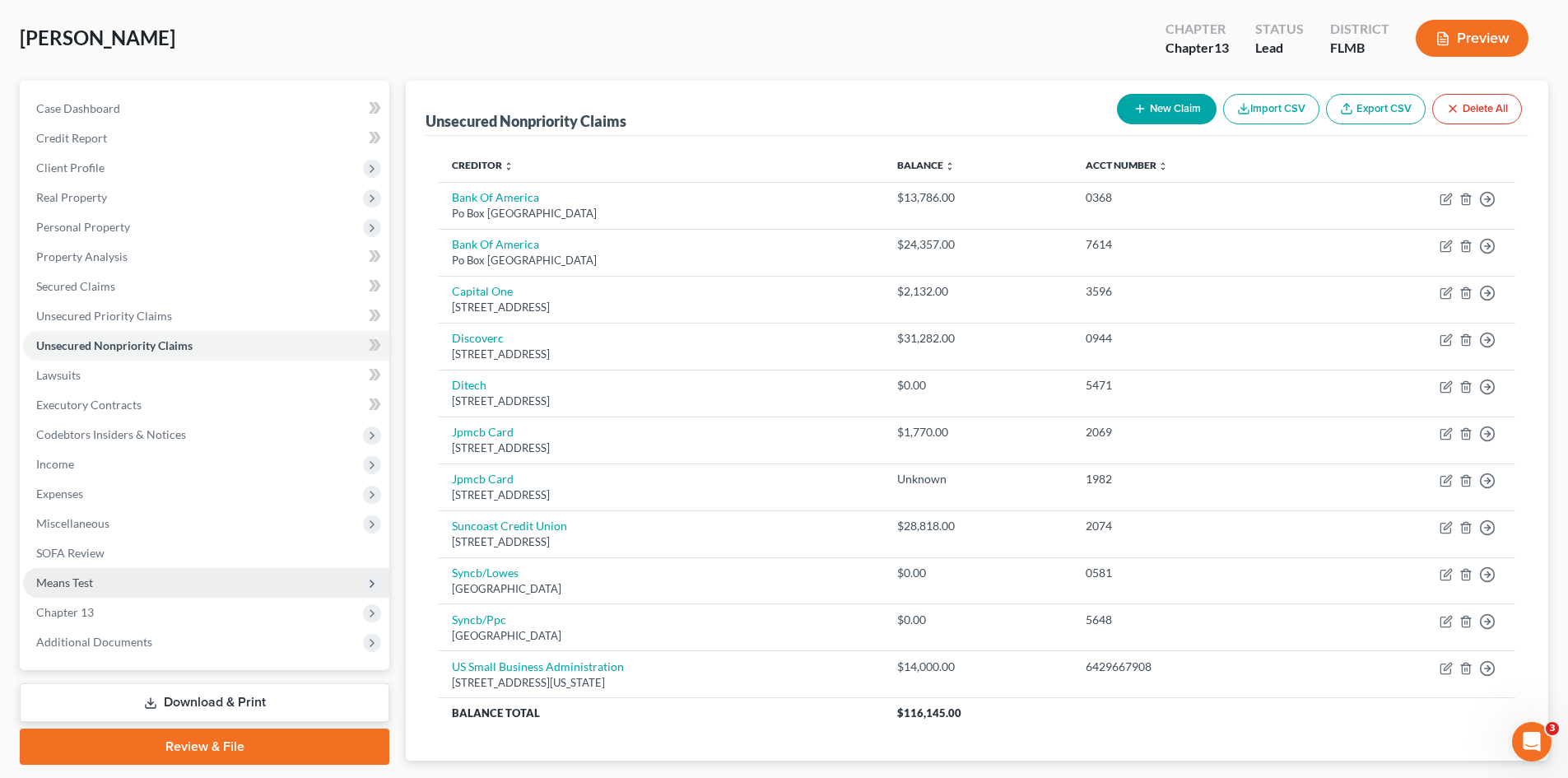
scroll to position [176, 0]
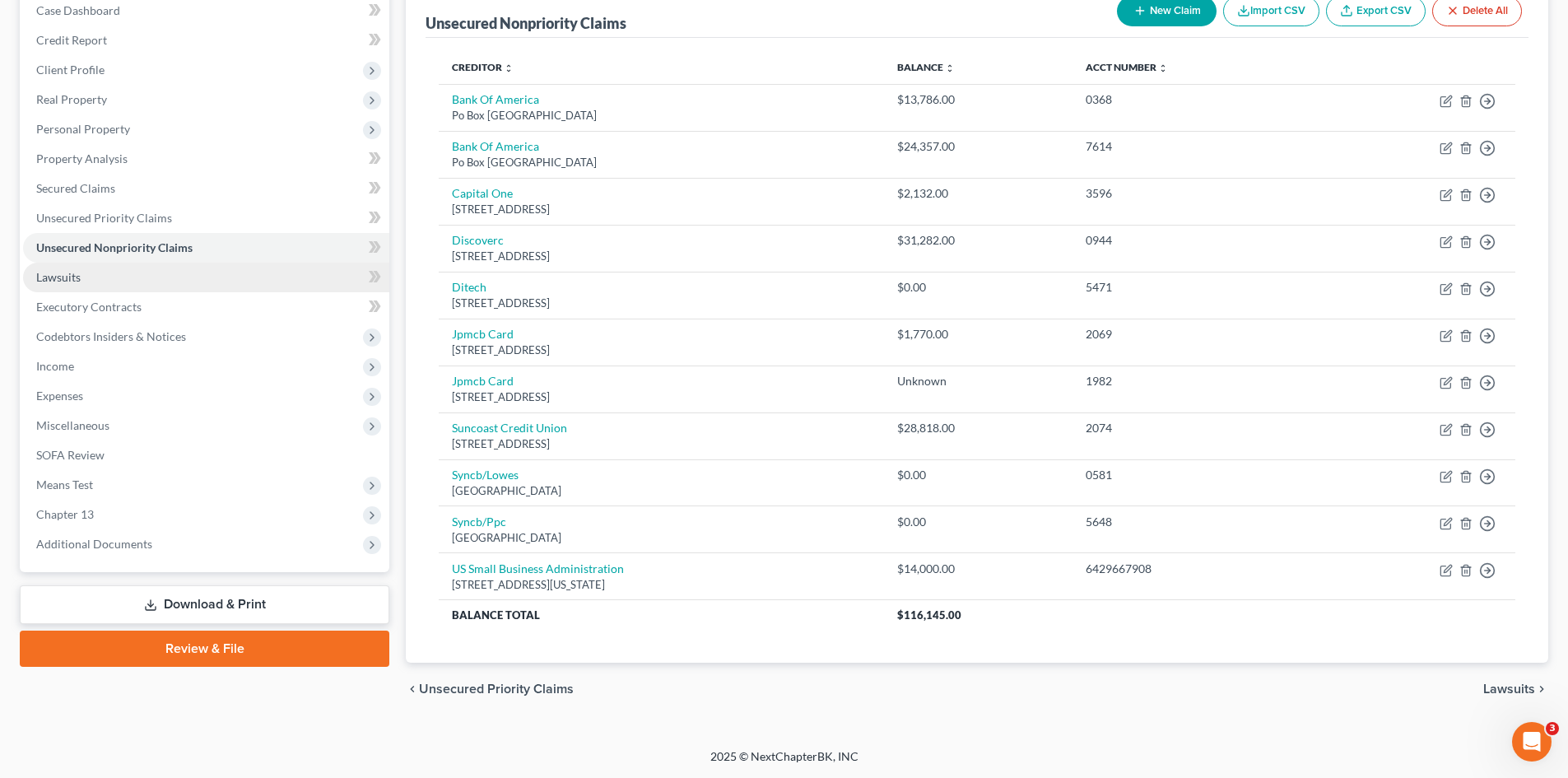
drag, startPoint x: 70, startPoint y: 282, endPoint x: 97, endPoint y: 320, distance: 46.6
click at [70, 282] on span "Lawsuits" at bounding box center [58, 277] width 45 height 14
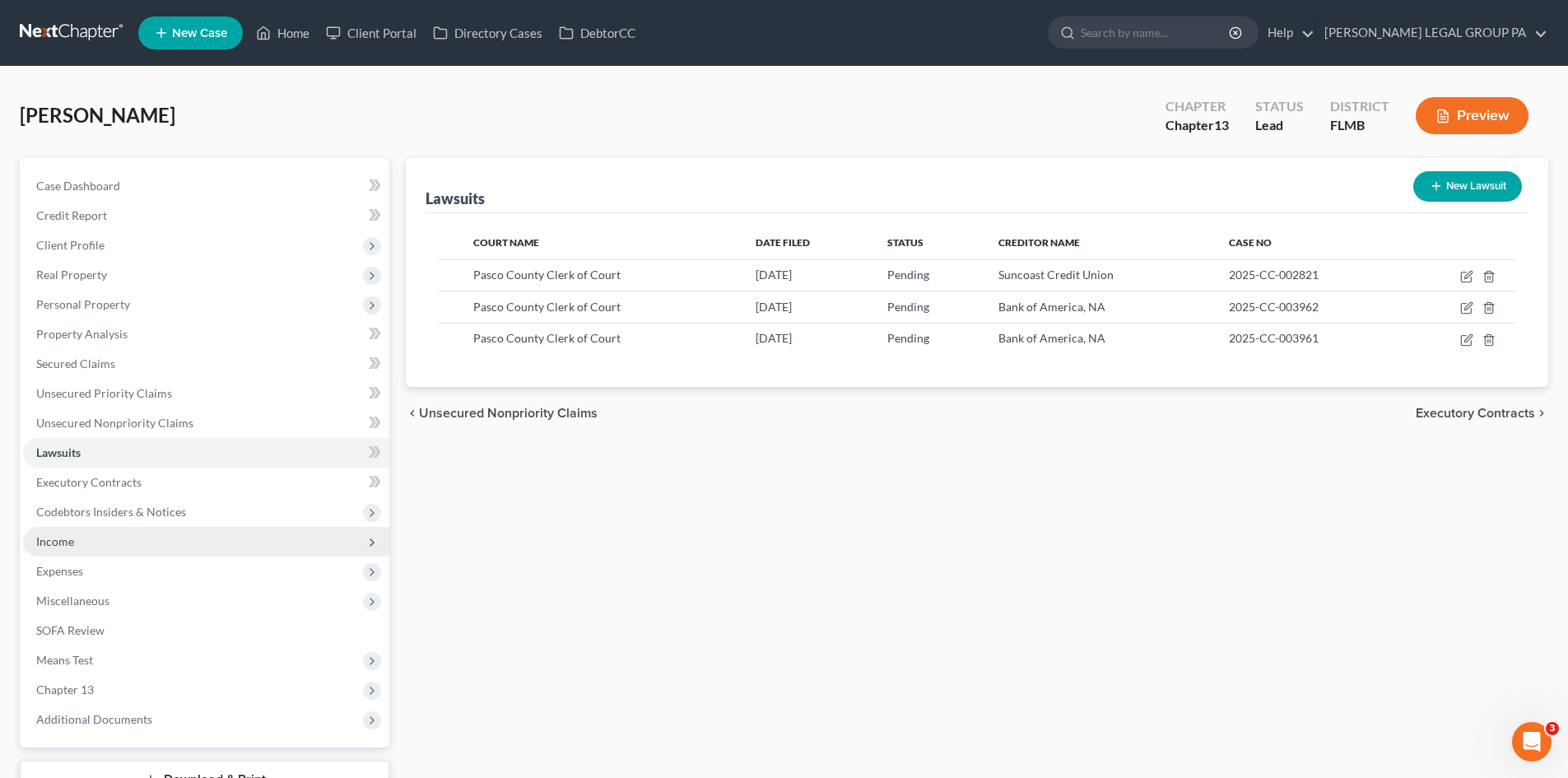
click at [94, 533] on span "Income" at bounding box center [205, 542] width 366 height 30
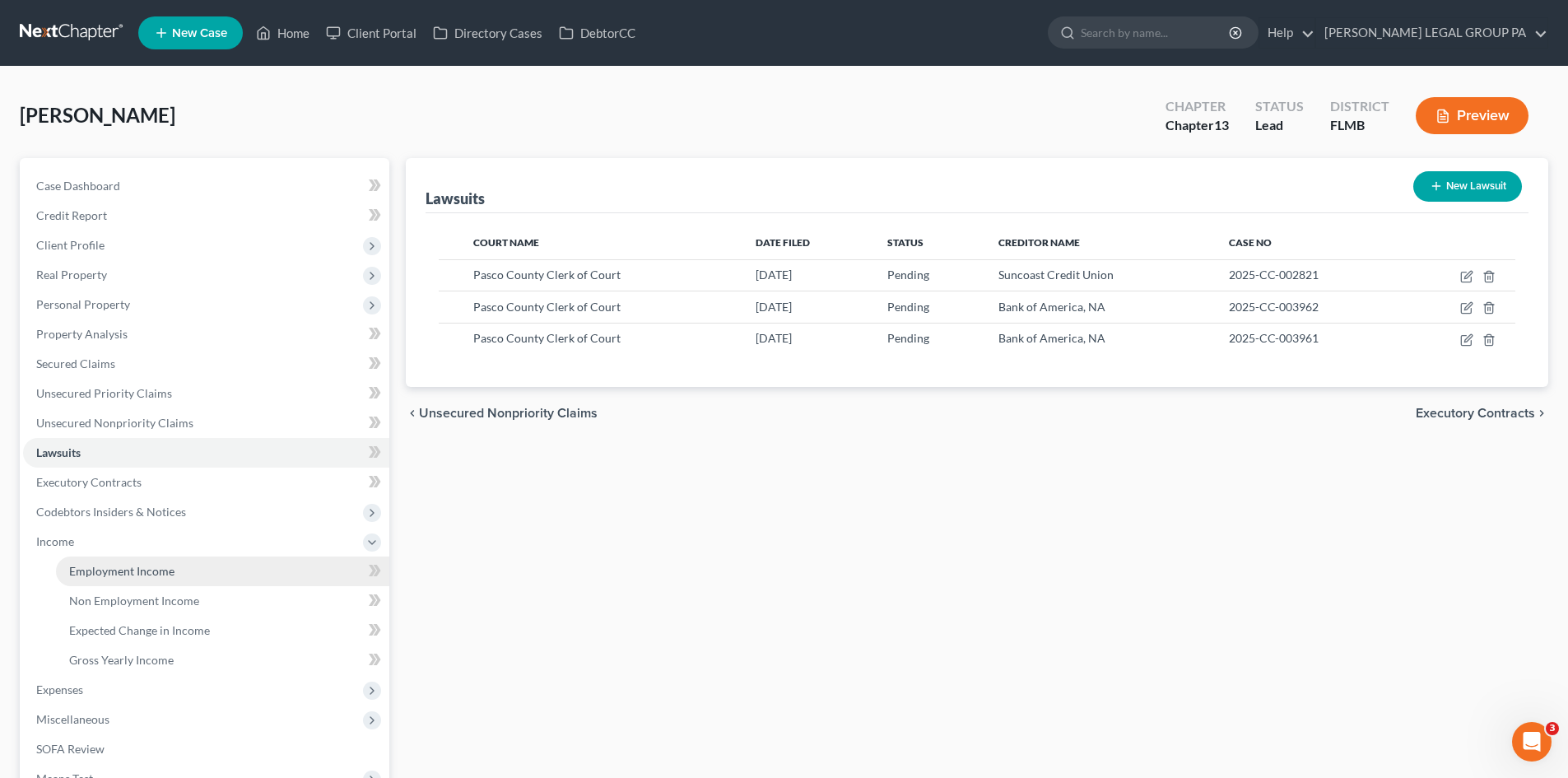
click at [99, 560] on link "Employment Income" at bounding box center [222, 572] width 333 height 30
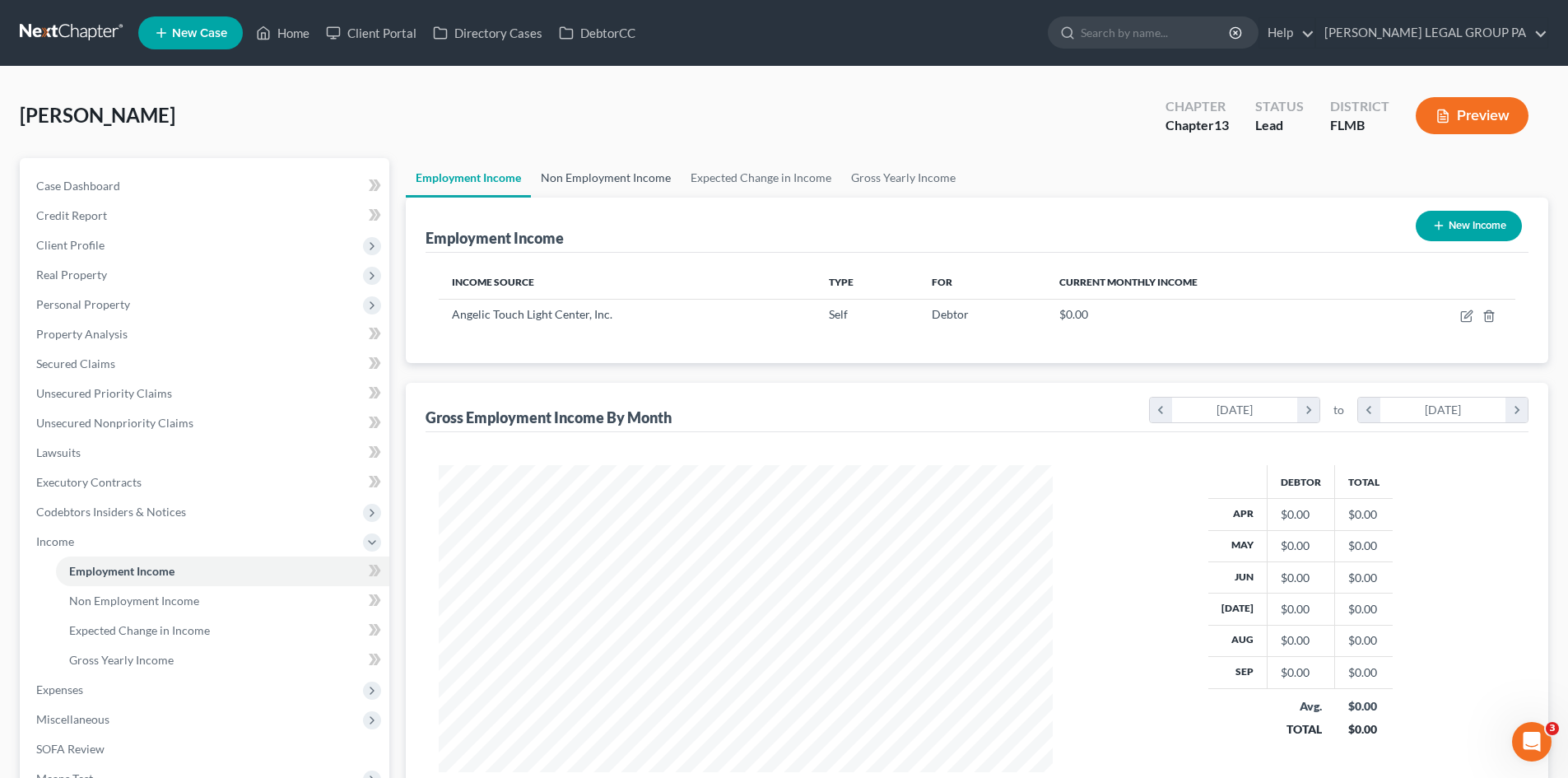
scroll to position [307, 647]
click at [590, 171] on link "Non Employment Income" at bounding box center [605, 178] width 150 height 40
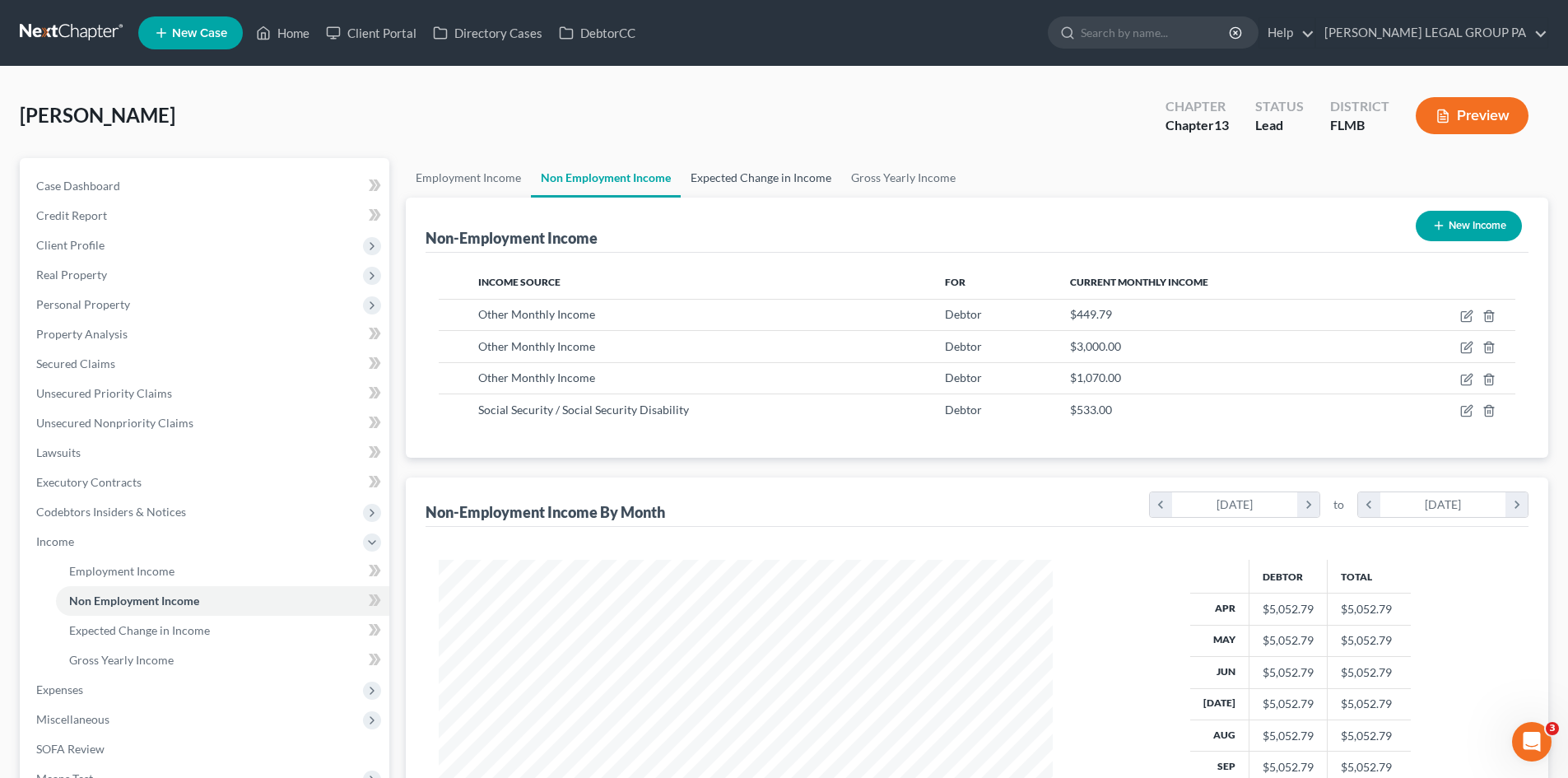
scroll to position [307, 647]
click at [746, 174] on link "Expected Change in Income" at bounding box center [761, 178] width 161 height 40
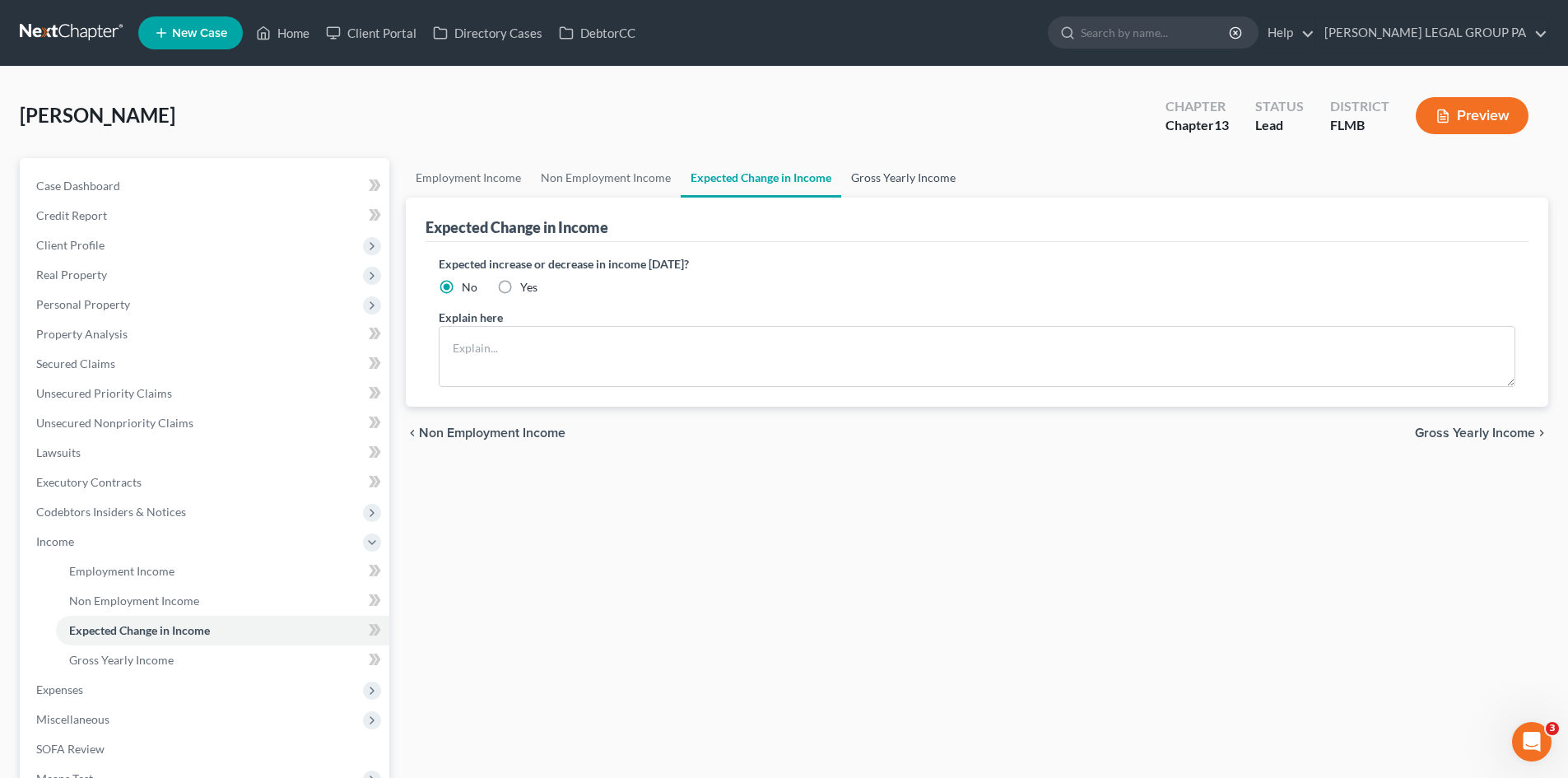
click at [895, 176] on link "Gross Yearly Income" at bounding box center [903, 178] width 124 height 40
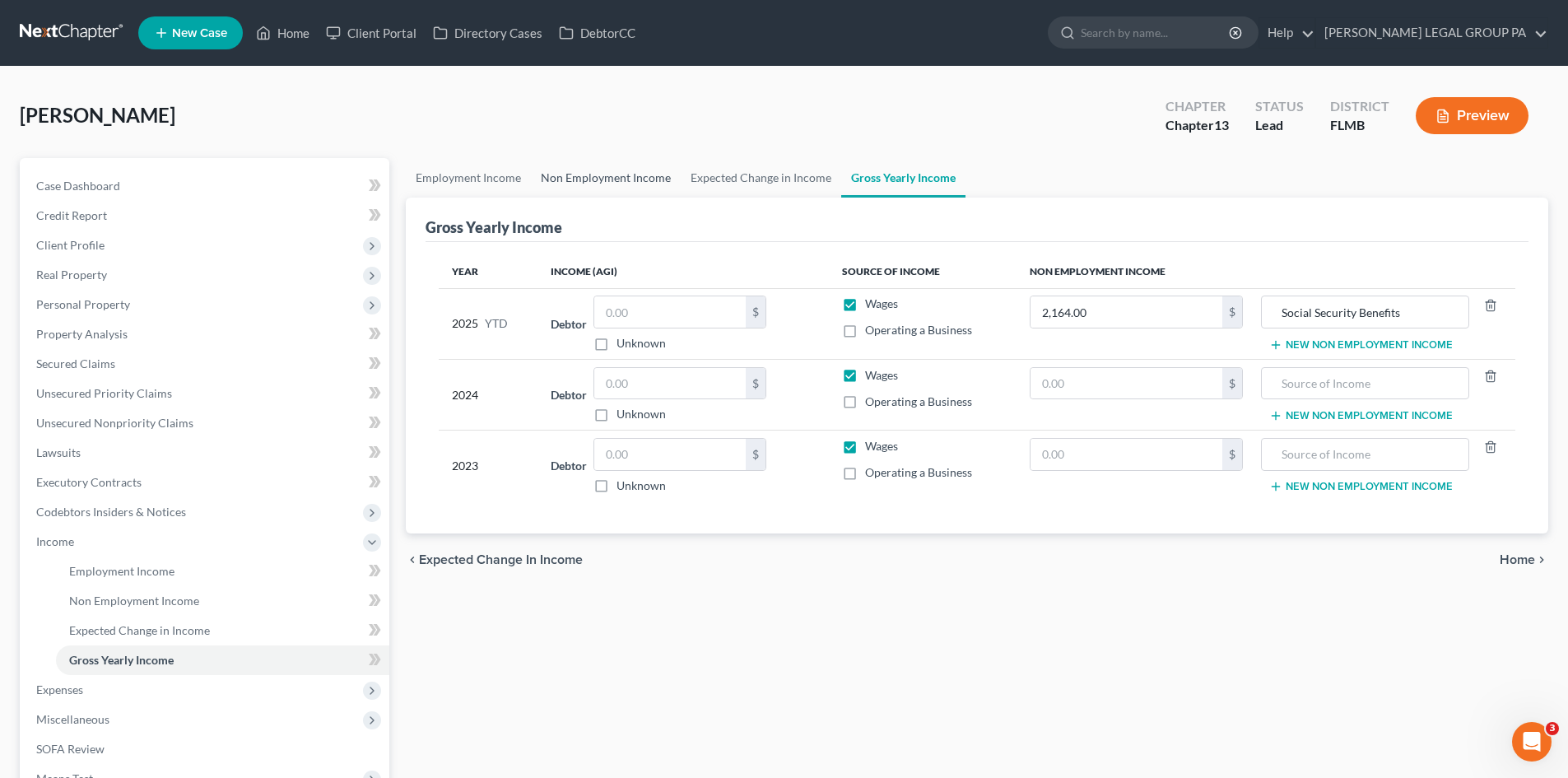
click at [594, 177] on link "Non Employment Income" at bounding box center [605, 178] width 150 height 40
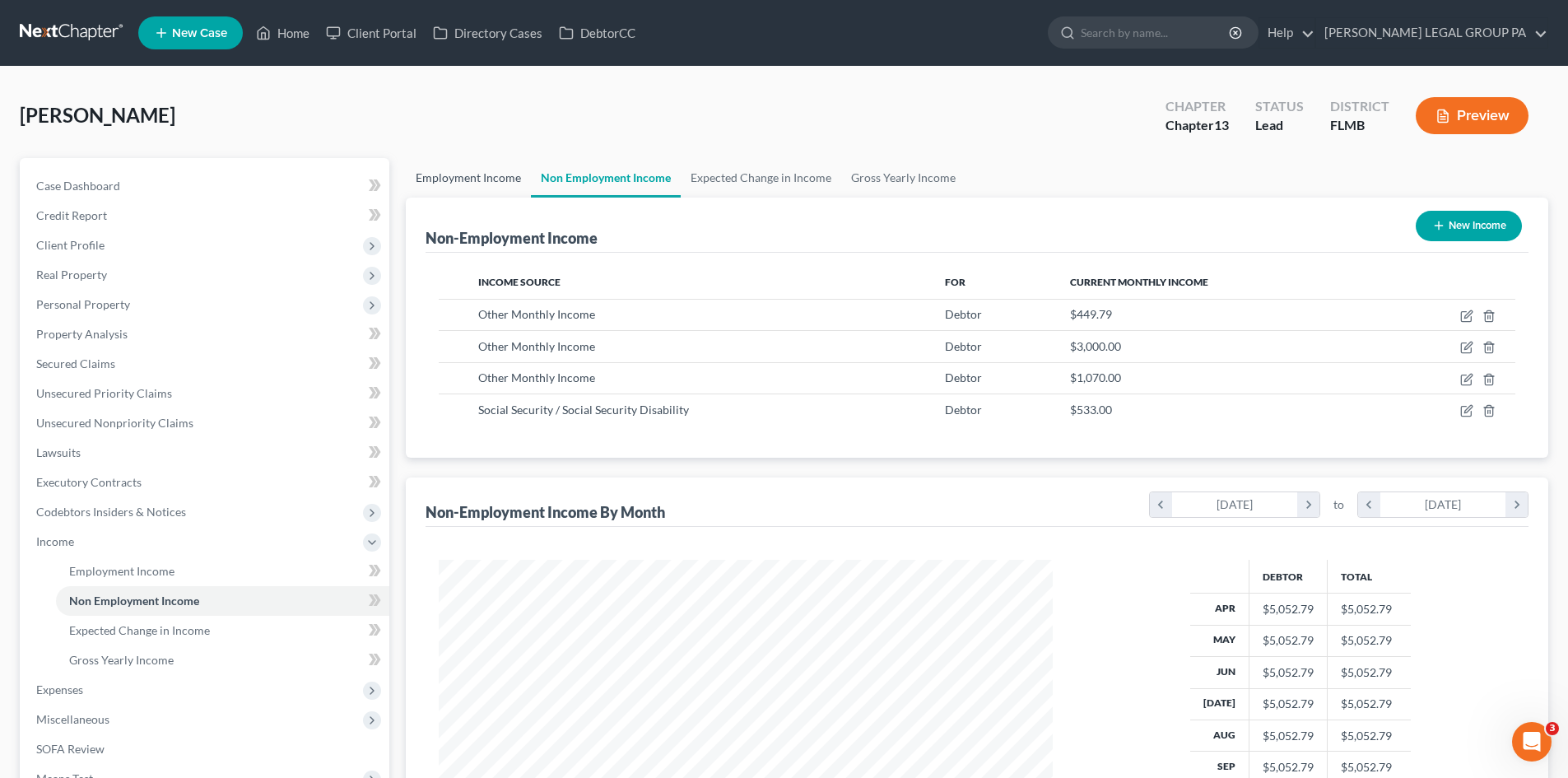
click at [457, 177] on link "Employment Income" at bounding box center [468, 178] width 125 height 40
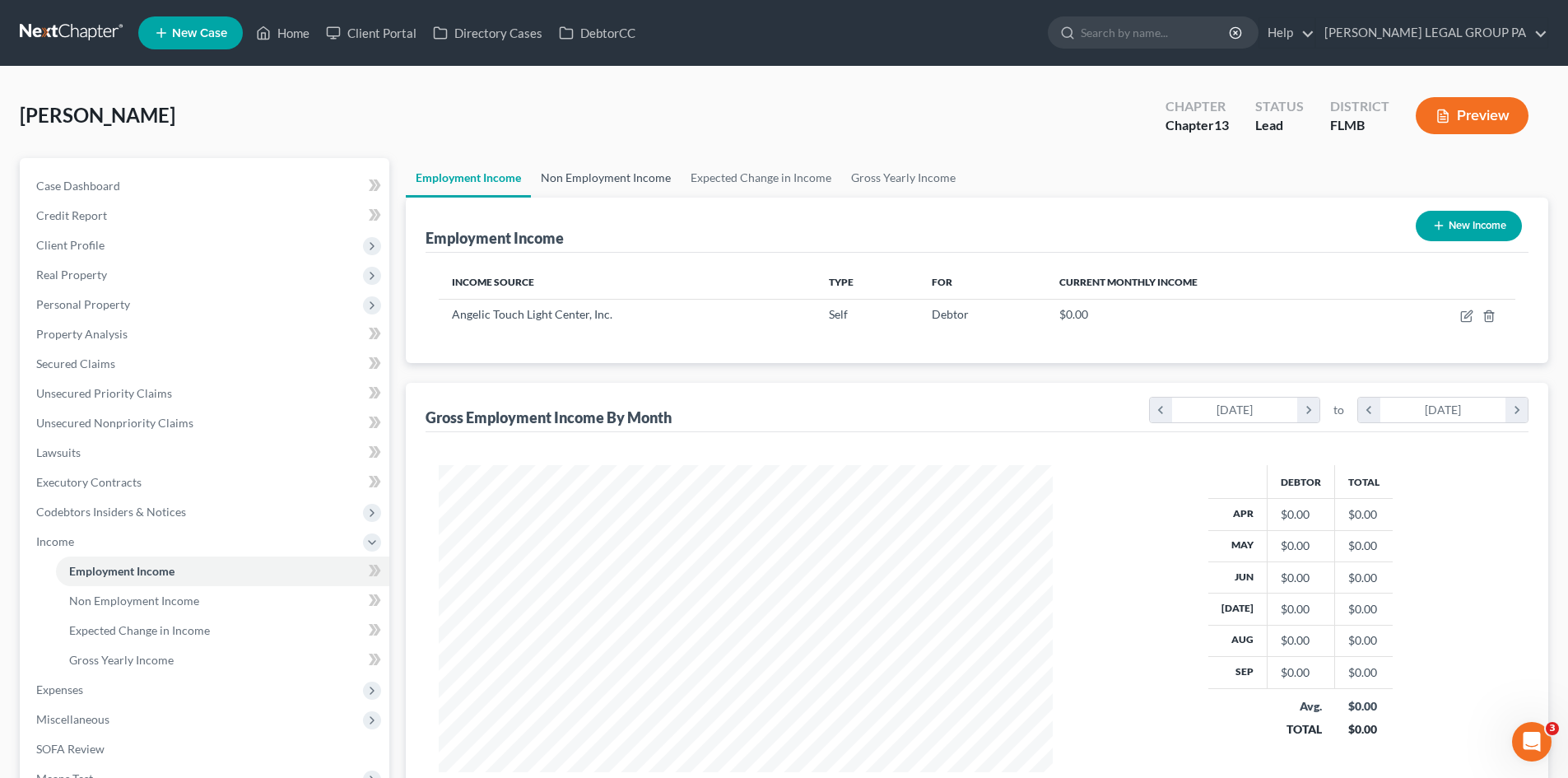
scroll to position [307, 647]
click at [599, 175] on link "Non Employment Income" at bounding box center [605, 178] width 150 height 40
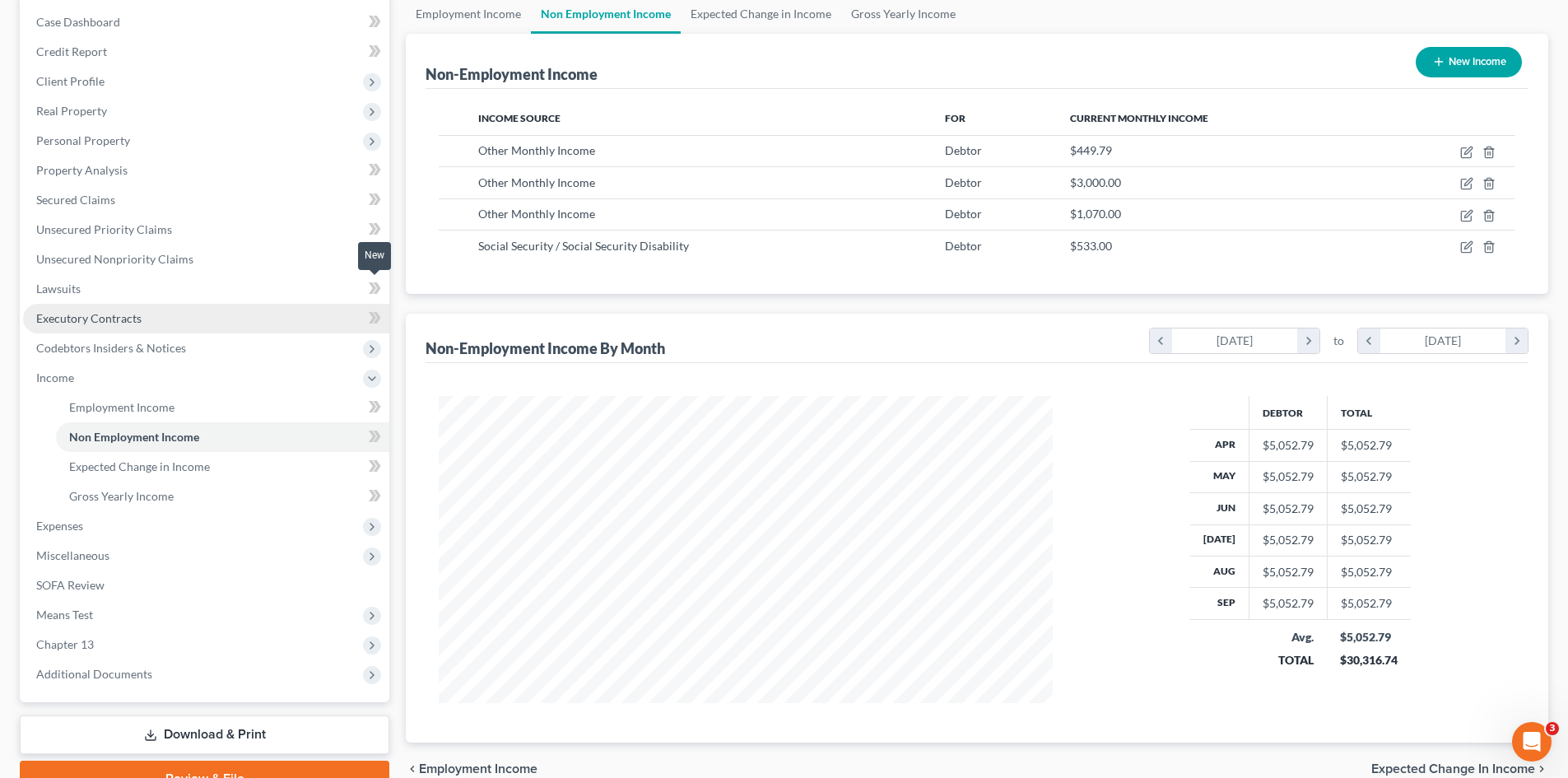
scroll to position [165, 0]
click at [765, 13] on link "Expected Change in Income" at bounding box center [761, 13] width 161 height 40
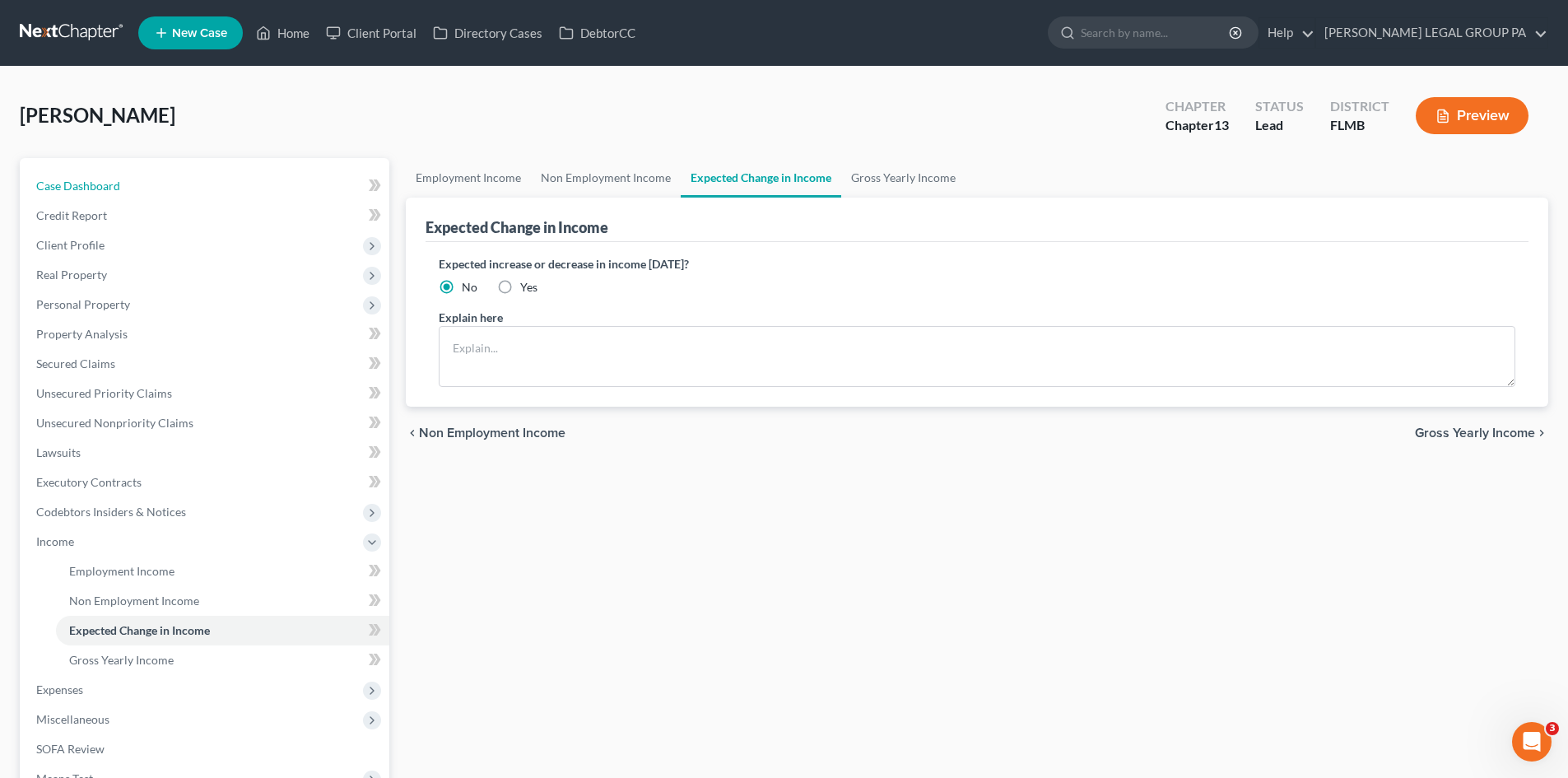
drag, startPoint x: 97, startPoint y: 198, endPoint x: 1030, endPoint y: 196, distance: 933.0
click at [97, 198] on link "Case Dashboard" at bounding box center [205, 187] width 366 height 30
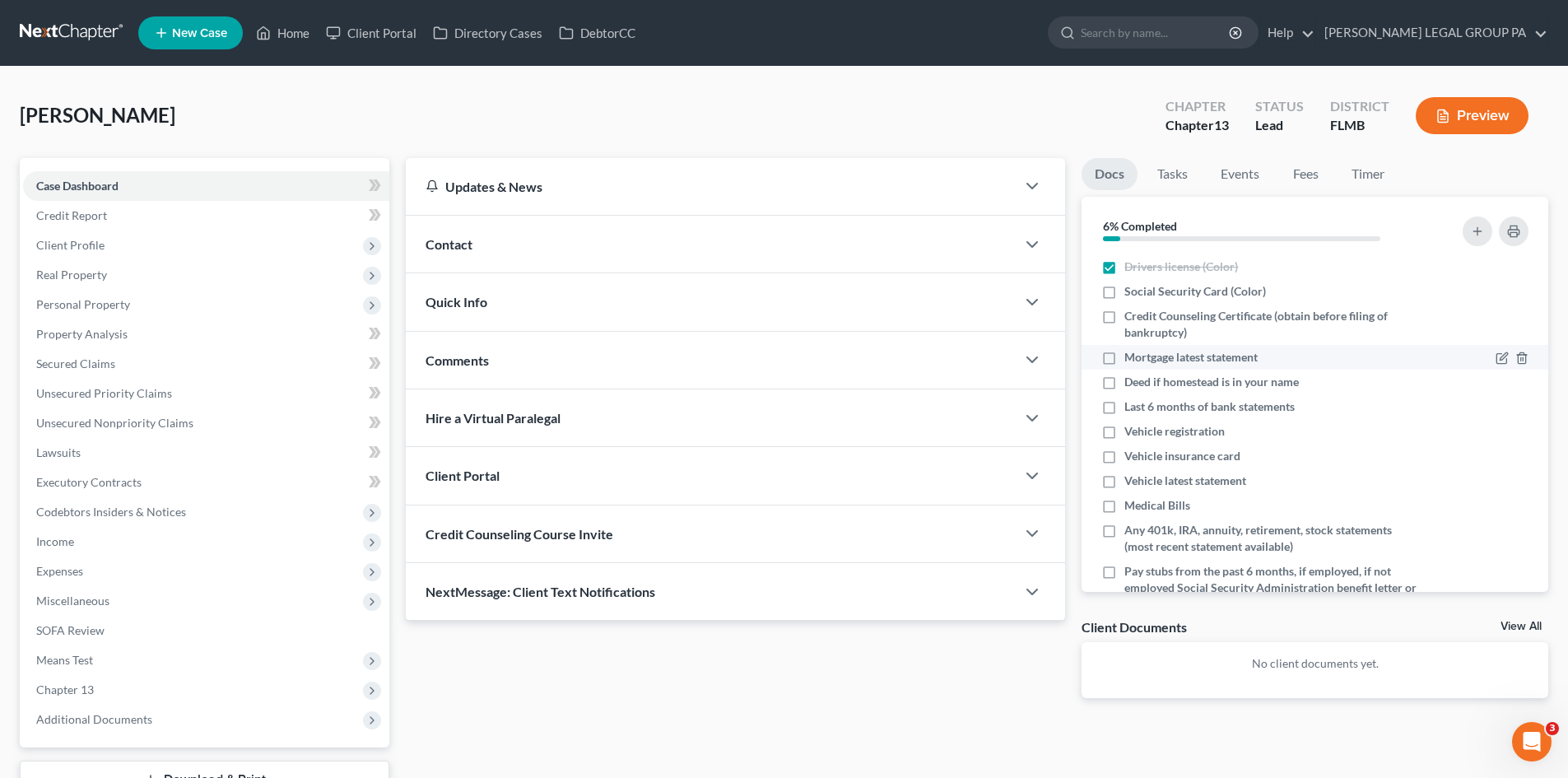
click at [1124, 356] on label "Mortgage latest statement" at bounding box center [1191, 357] width 133 height 17
click at [1131, 356] on input "Mortgage latest statement" at bounding box center [1136, 354] width 11 height 11
click at [1124, 385] on label "Deed if homestead is in your name" at bounding box center [1212, 382] width 175 height 17
click at [1131, 384] on input "Deed if homestead is in your name" at bounding box center [1136, 379] width 11 height 11
click at [1124, 407] on label "Last 6 months of bank statements" at bounding box center [1210, 406] width 171 height 17
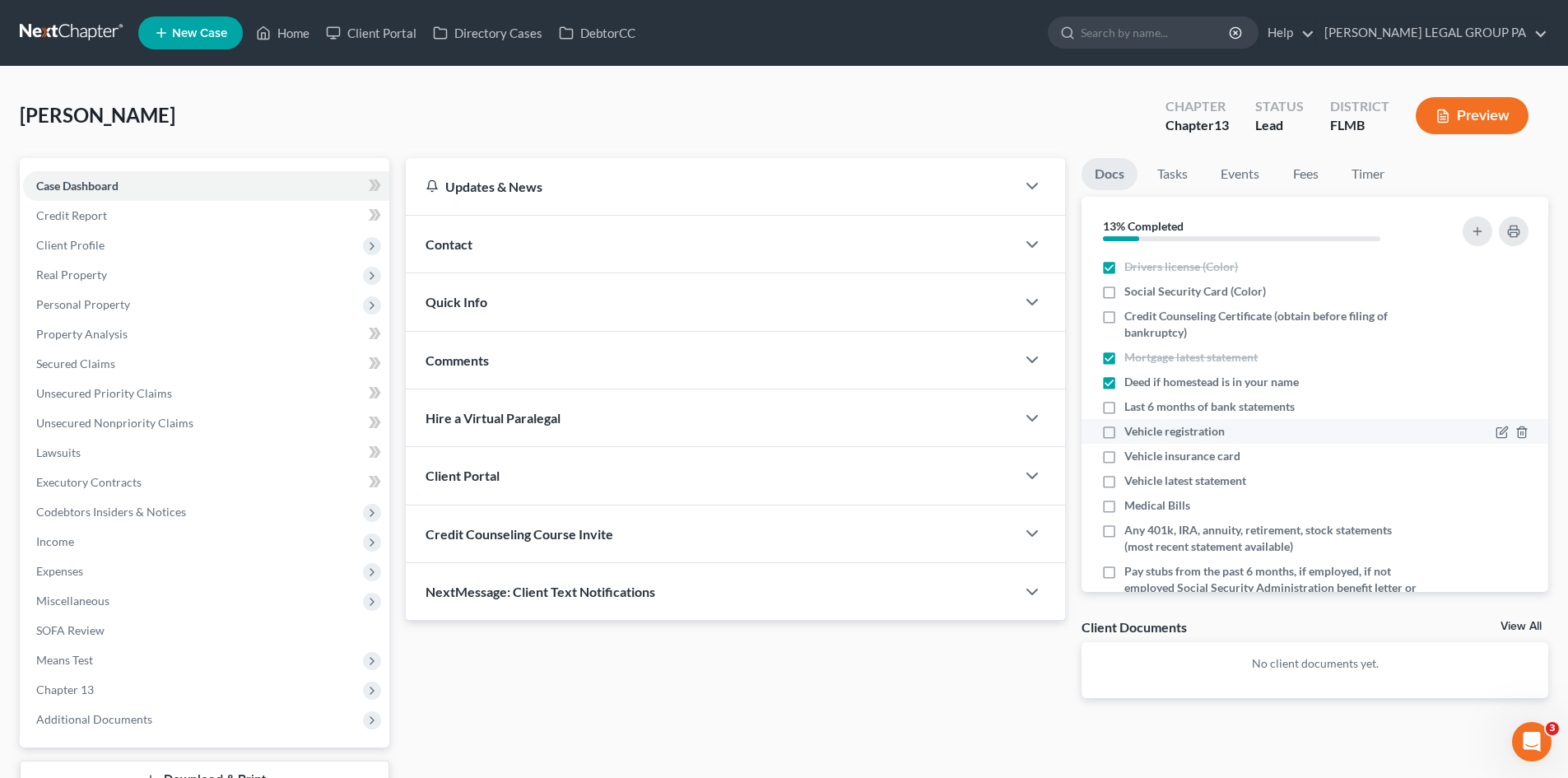
click at [1131, 407] on input "Last 6 months of bank statements" at bounding box center [1136, 403] width 11 height 11
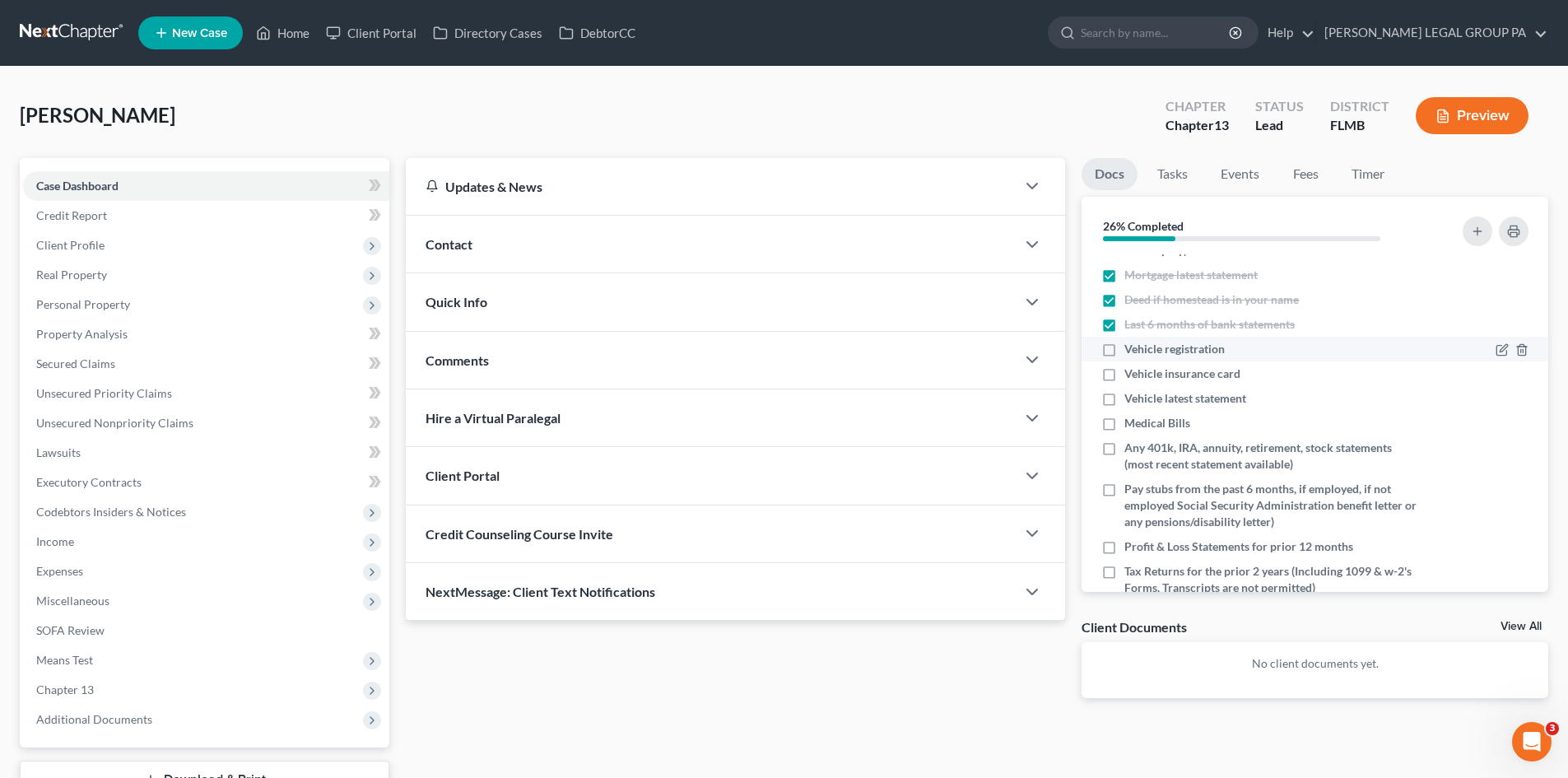
click at [1124, 350] on label "Vehicle registration" at bounding box center [1174, 348] width 100 height 17
click at [1131, 350] on input "Vehicle registration" at bounding box center [1136, 345] width 11 height 11
click at [1124, 374] on label "Vehicle insurance card" at bounding box center [1182, 373] width 116 height 17
click at [1131, 374] on input "Vehicle insurance card" at bounding box center [1136, 370] width 11 height 11
click at [1124, 401] on label "Vehicle latest statement" at bounding box center [1185, 398] width 122 height 17
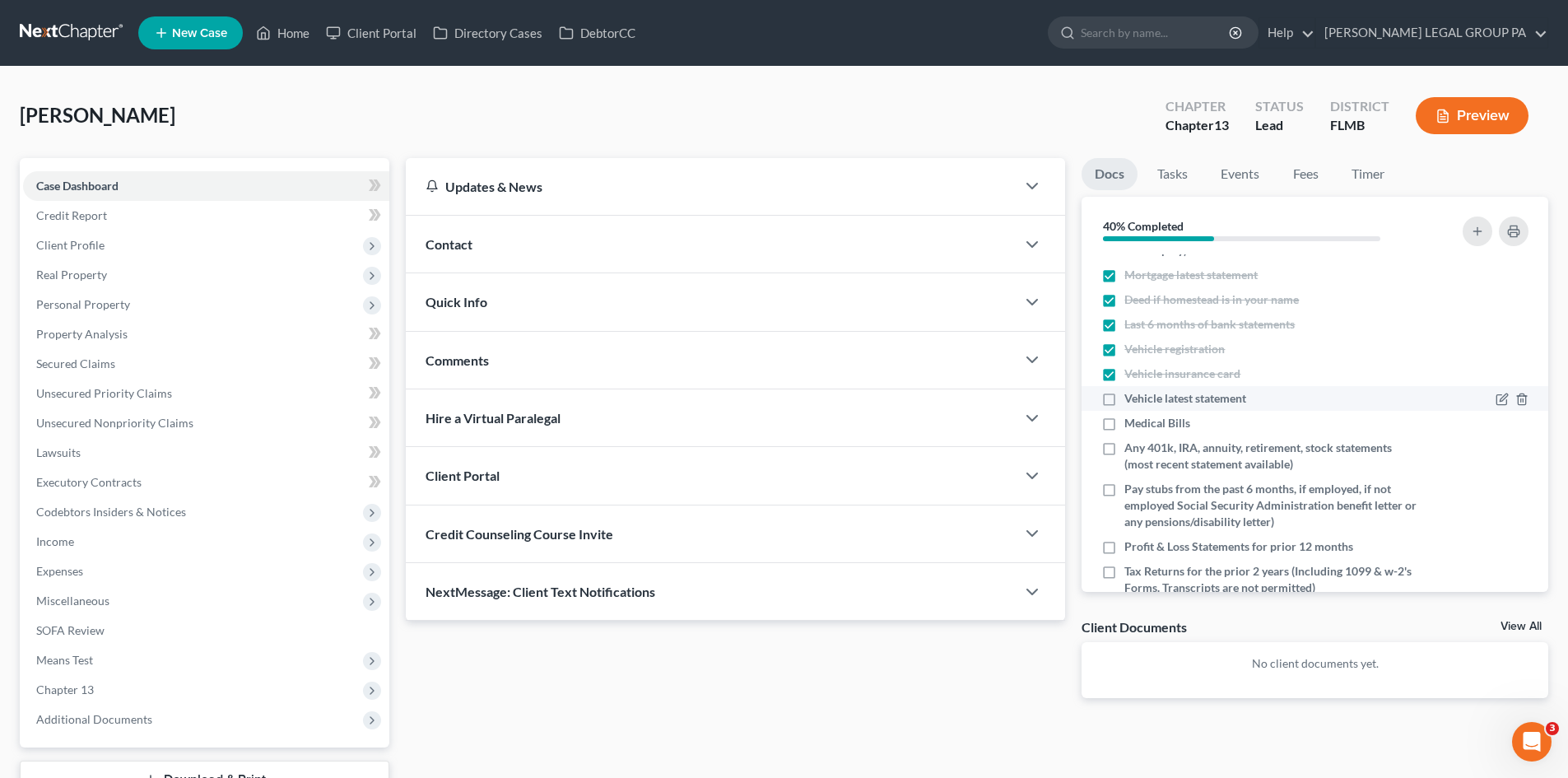
click at [1131, 401] on input "Vehicle latest statement" at bounding box center [1136, 395] width 11 height 11
click at [1497, 424] on icon "button" at bounding box center [1502, 425] width 10 height 10
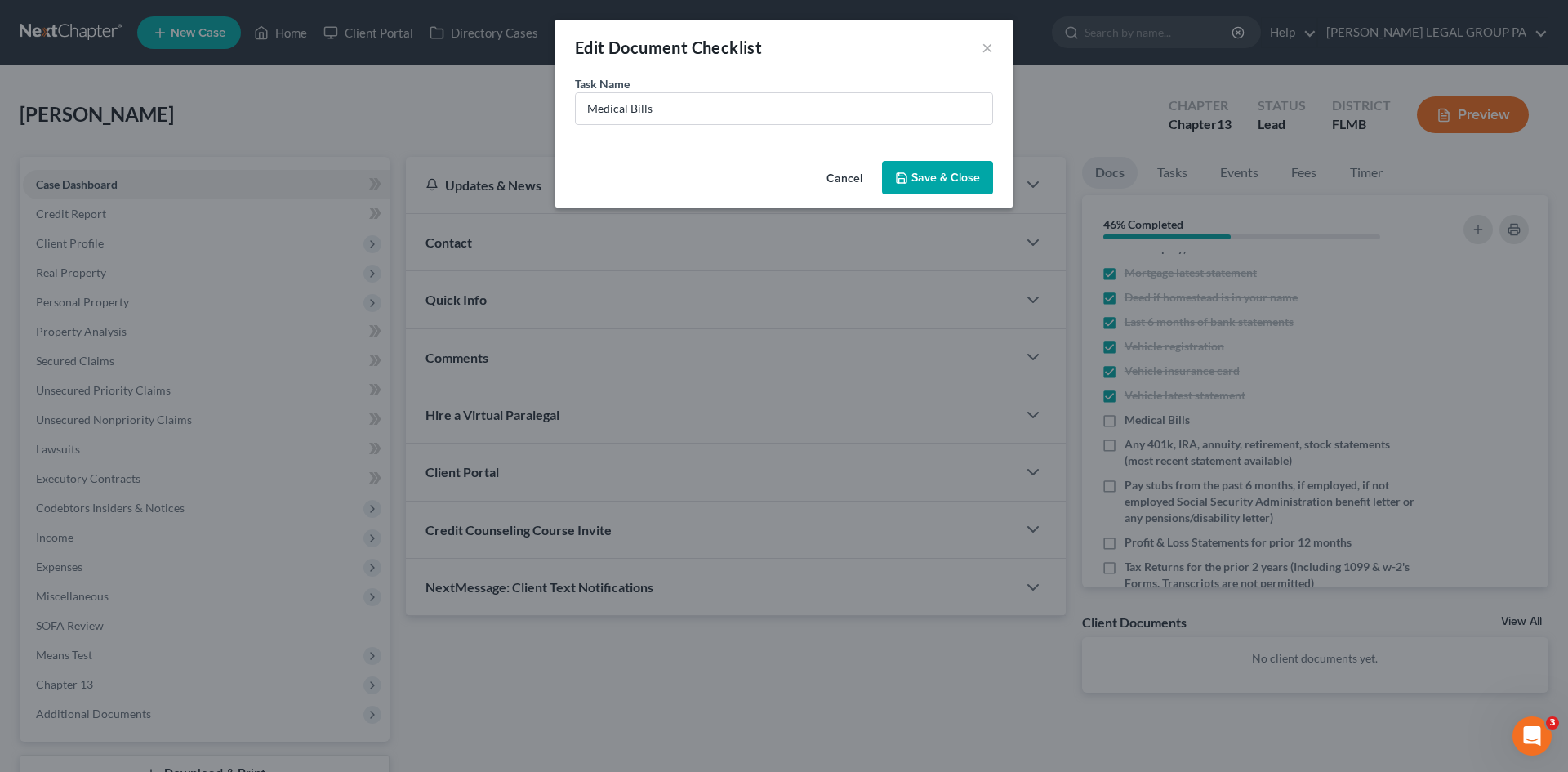
drag, startPoint x: 854, startPoint y: 184, endPoint x: 1476, endPoint y: 428, distance: 668.1
click at [854, 184] on button "Cancel" at bounding box center [844, 178] width 62 height 32
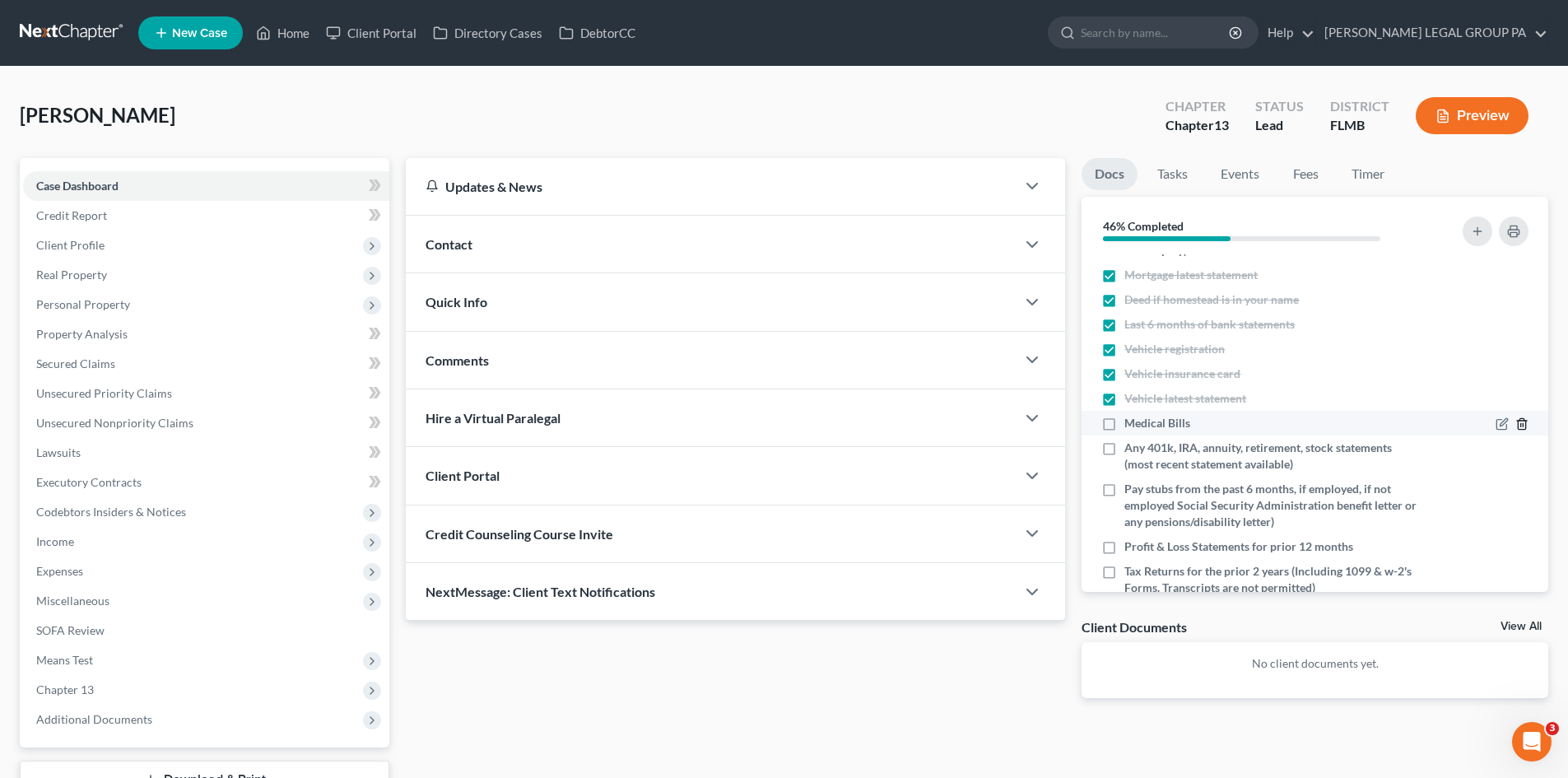
click at [1515, 428] on icon "button" at bounding box center [1521, 424] width 13 height 13
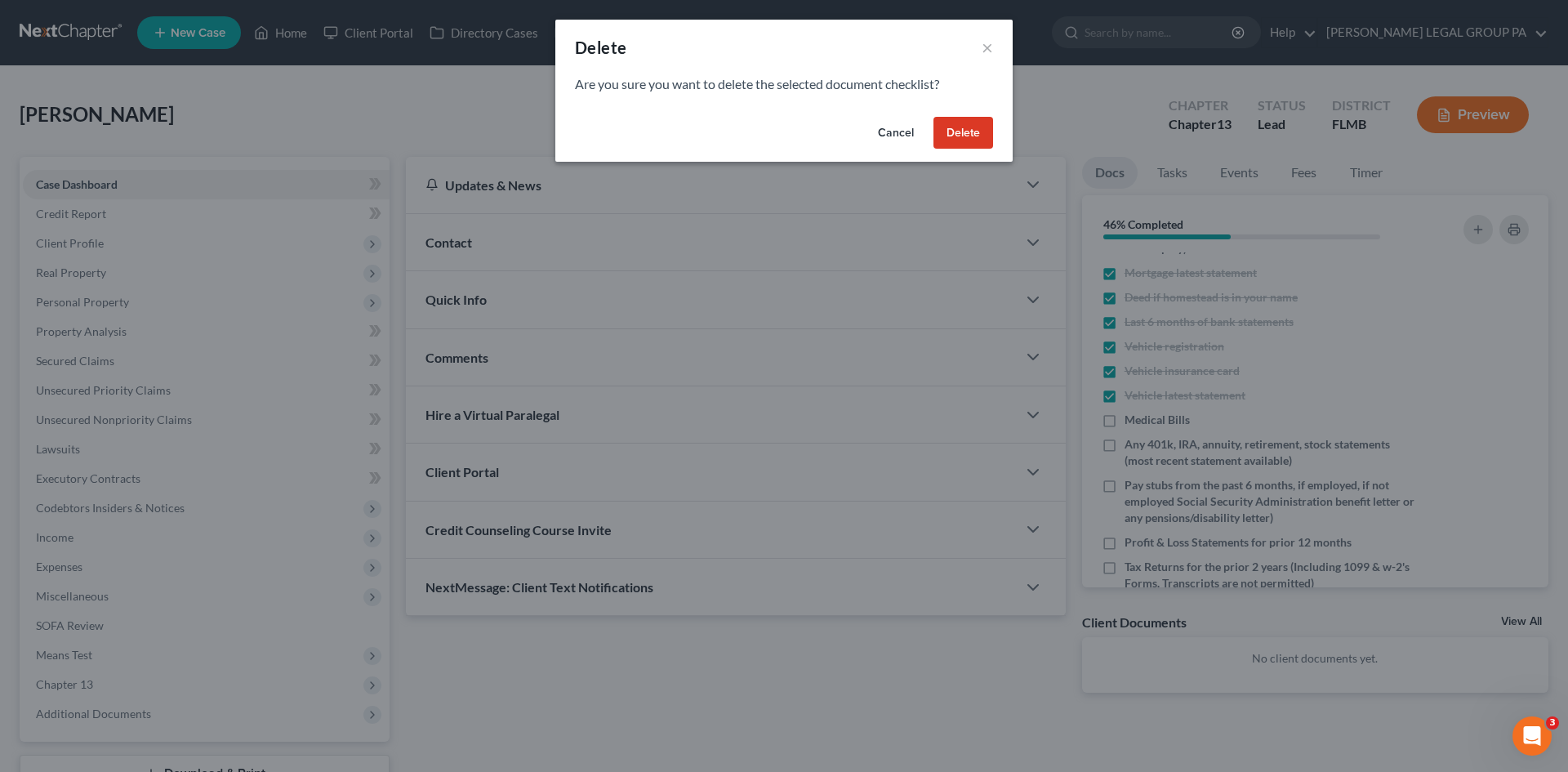
click at [969, 124] on button "Delete" at bounding box center [963, 133] width 60 height 32
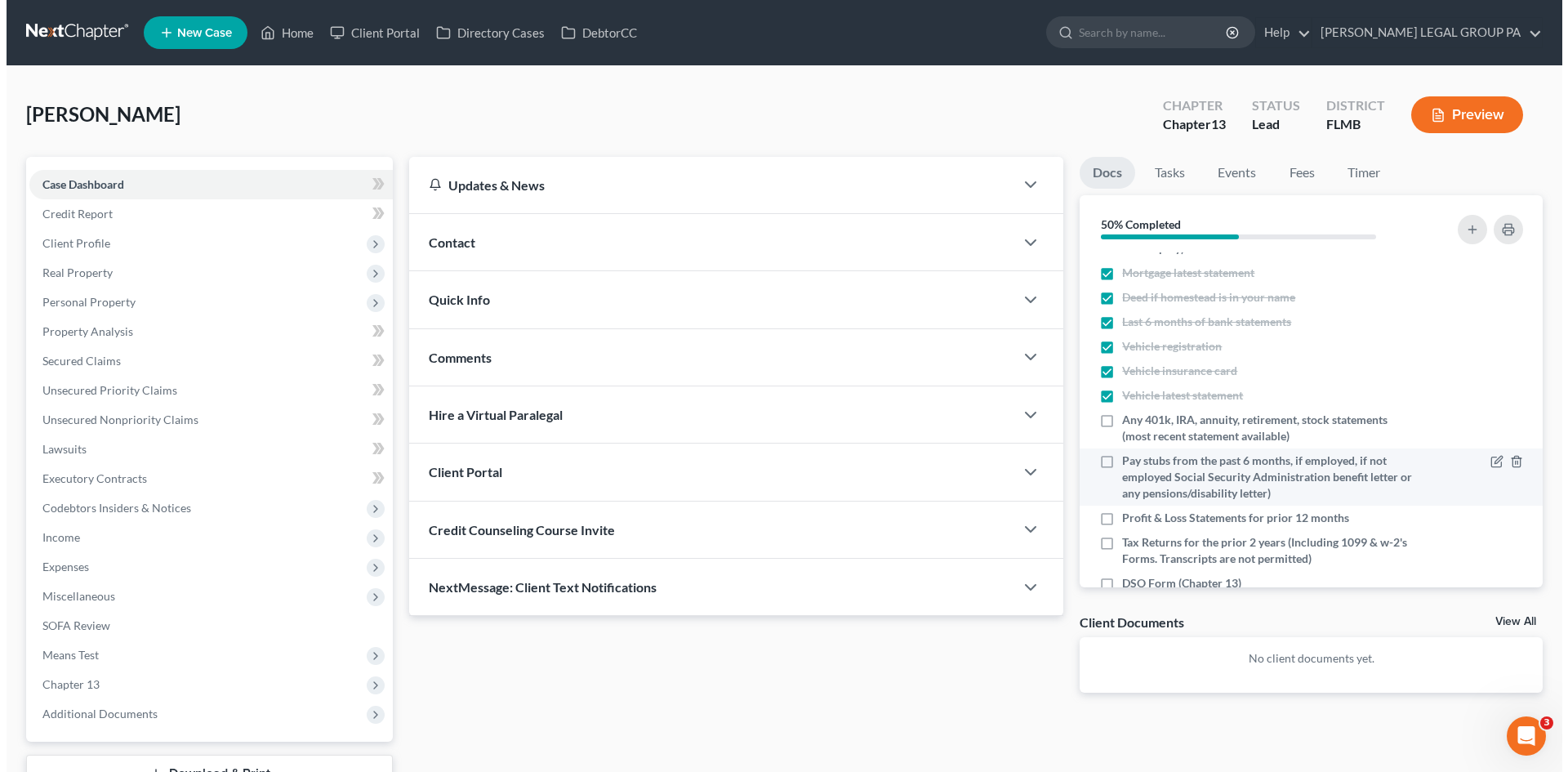
scroll to position [116, 0]
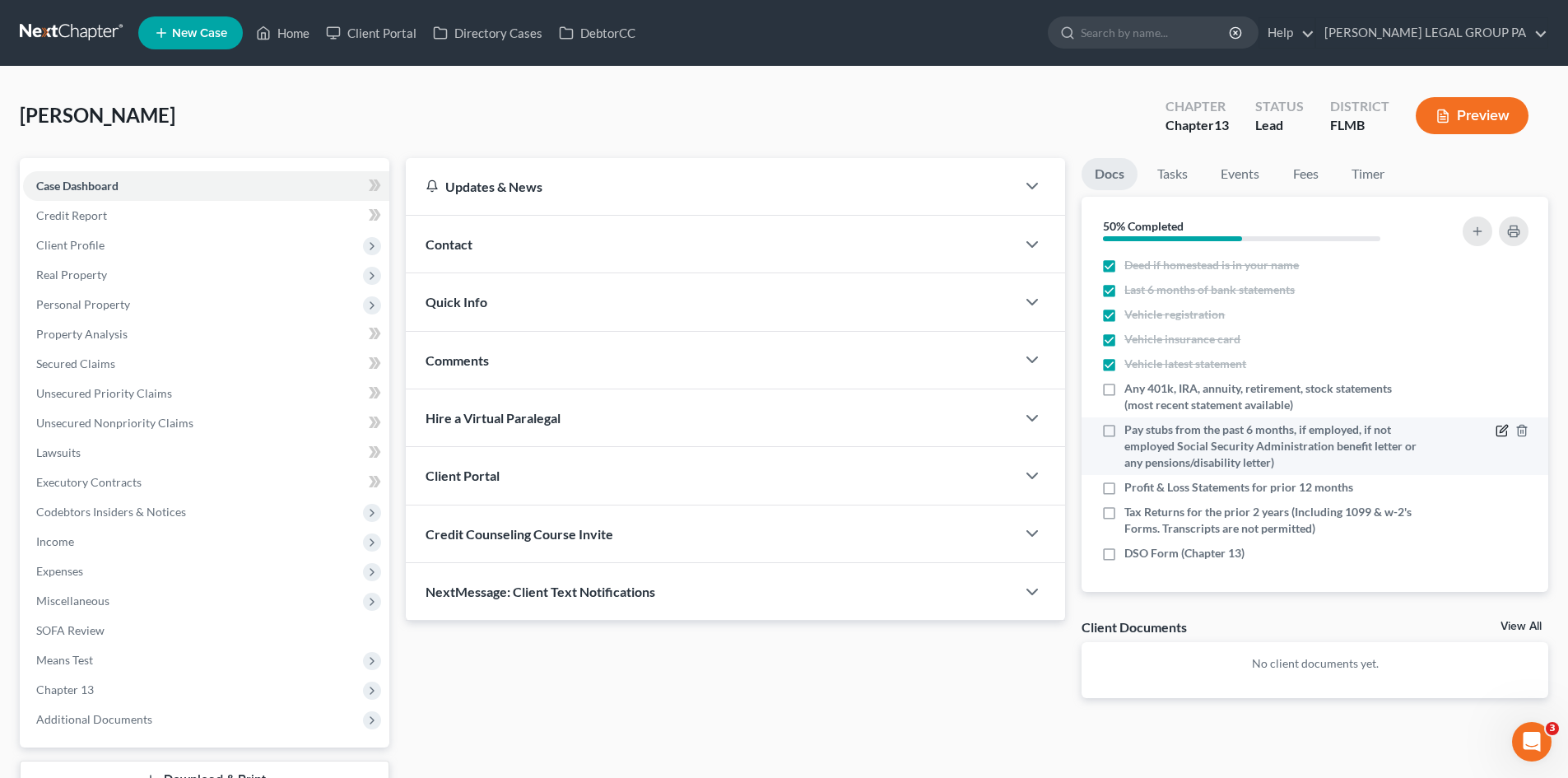
click at [1497, 428] on icon "button" at bounding box center [1502, 432] width 10 height 10
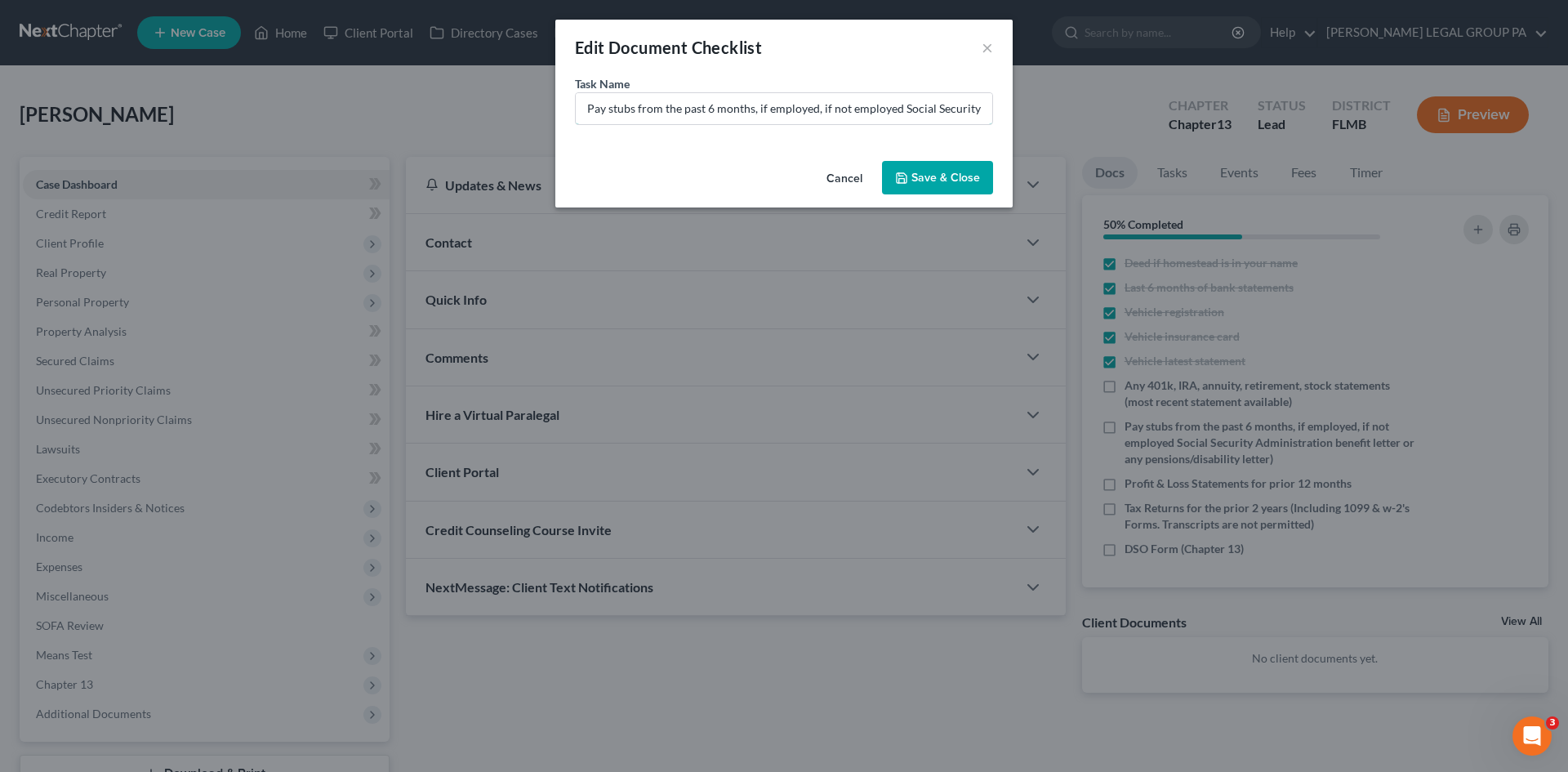
scroll to position [0, 298]
drag, startPoint x: 592, startPoint y: 106, endPoint x: 1336, endPoint y: 106, distance: 744.0
click at [1335, 106] on div "Edit Document Checklist × Task Name * Pay stubs from the past 6 months, if empl…" at bounding box center [784, 386] width 1568 height 772
click at [931, 181] on button "Save & Close" at bounding box center [937, 177] width 111 height 34
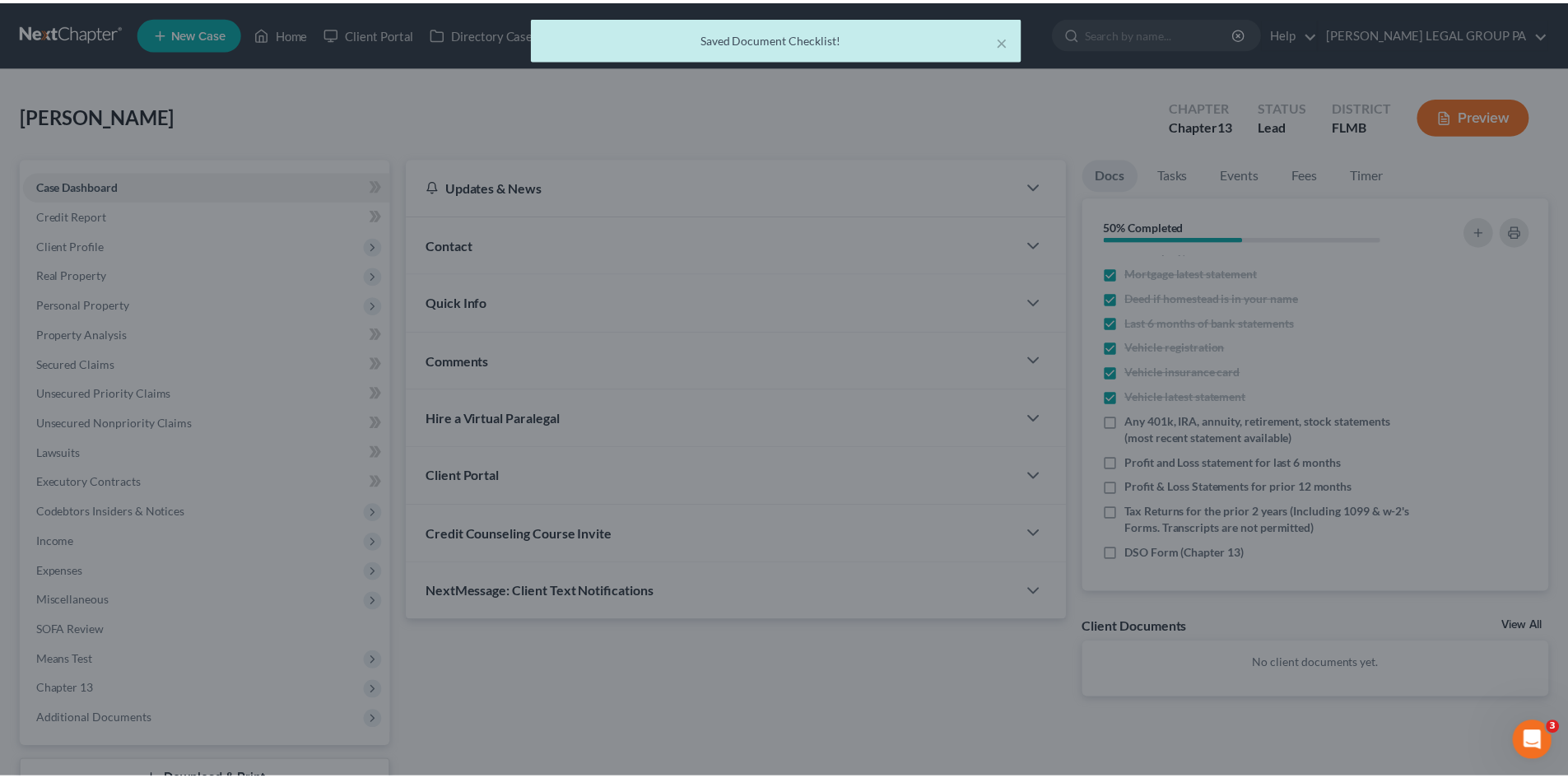
scroll to position [84, 0]
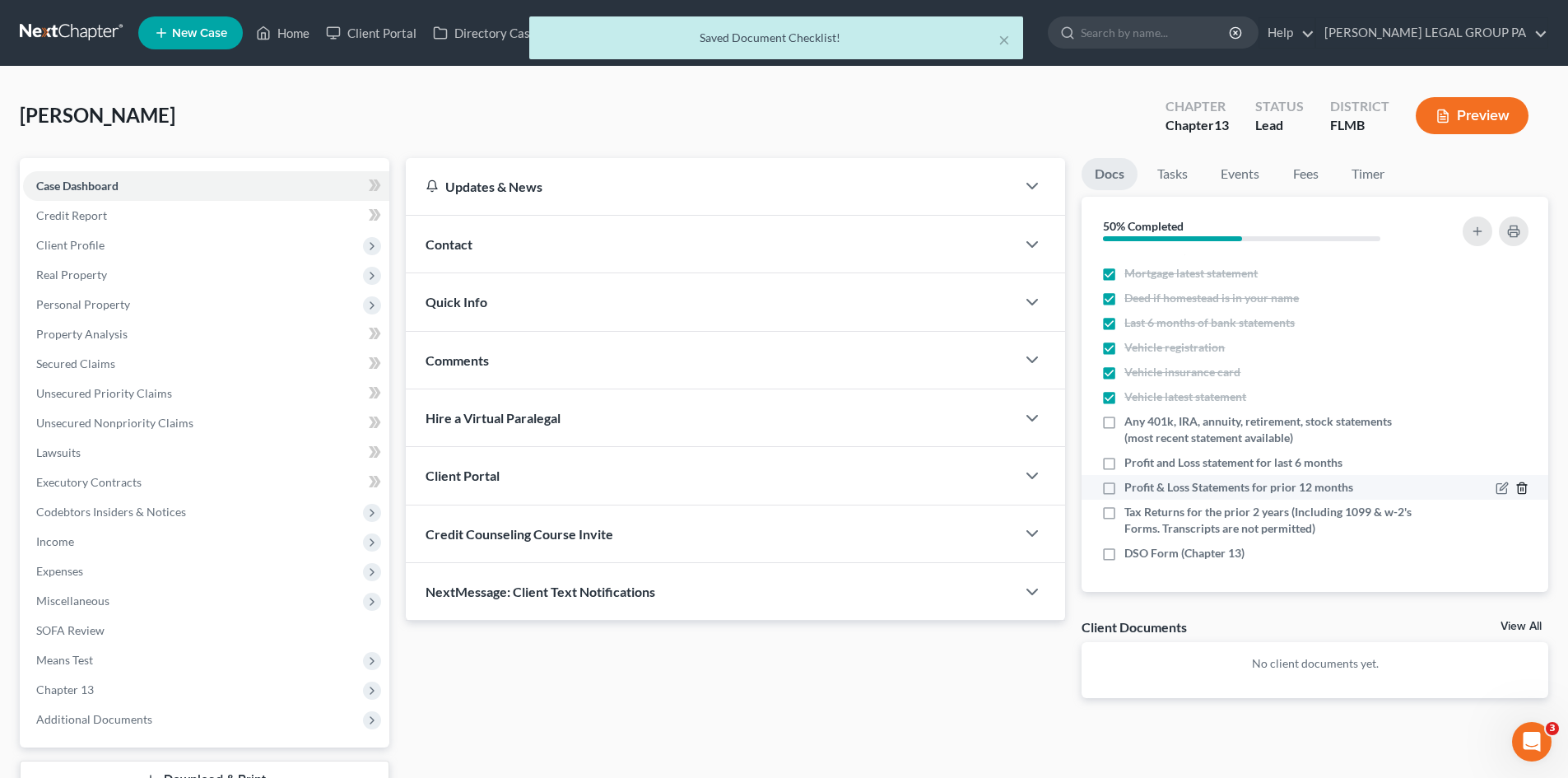
click at [1515, 486] on icon "button" at bounding box center [1521, 487] width 13 height 13
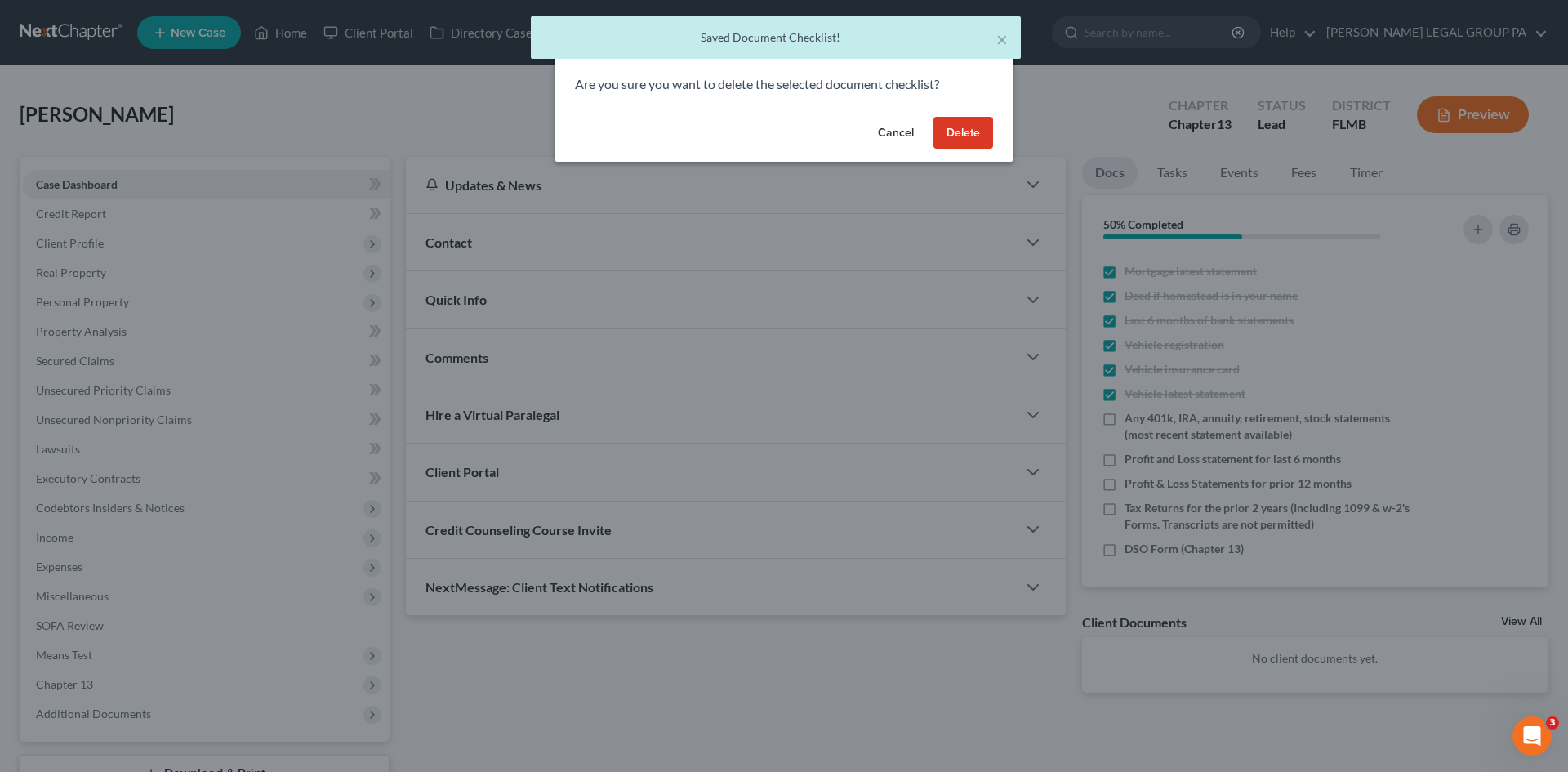
click at [968, 126] on button "Delete" at bounding box center [963, 133] width 60 height 32
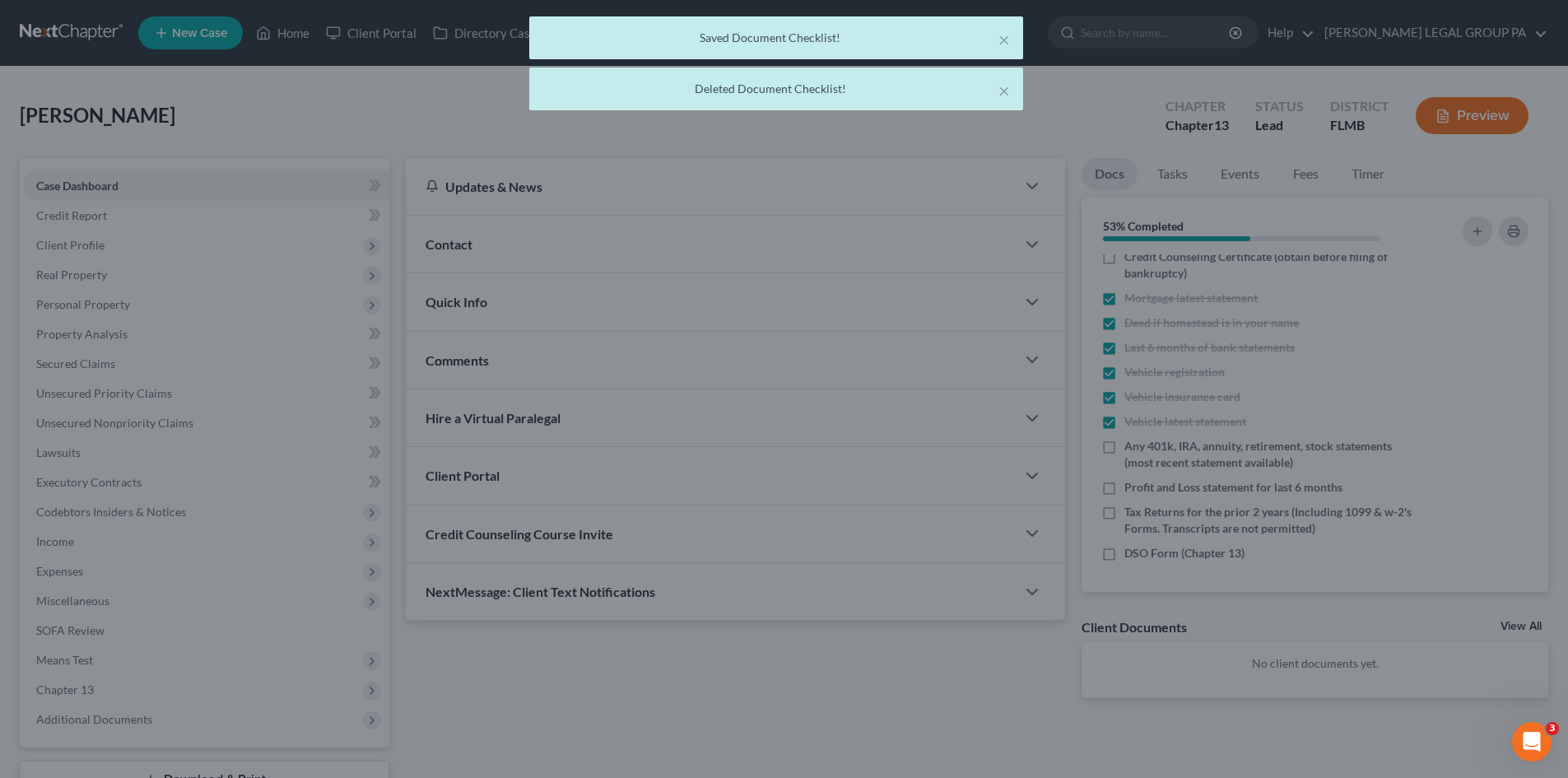
scroll to position [60, 0]
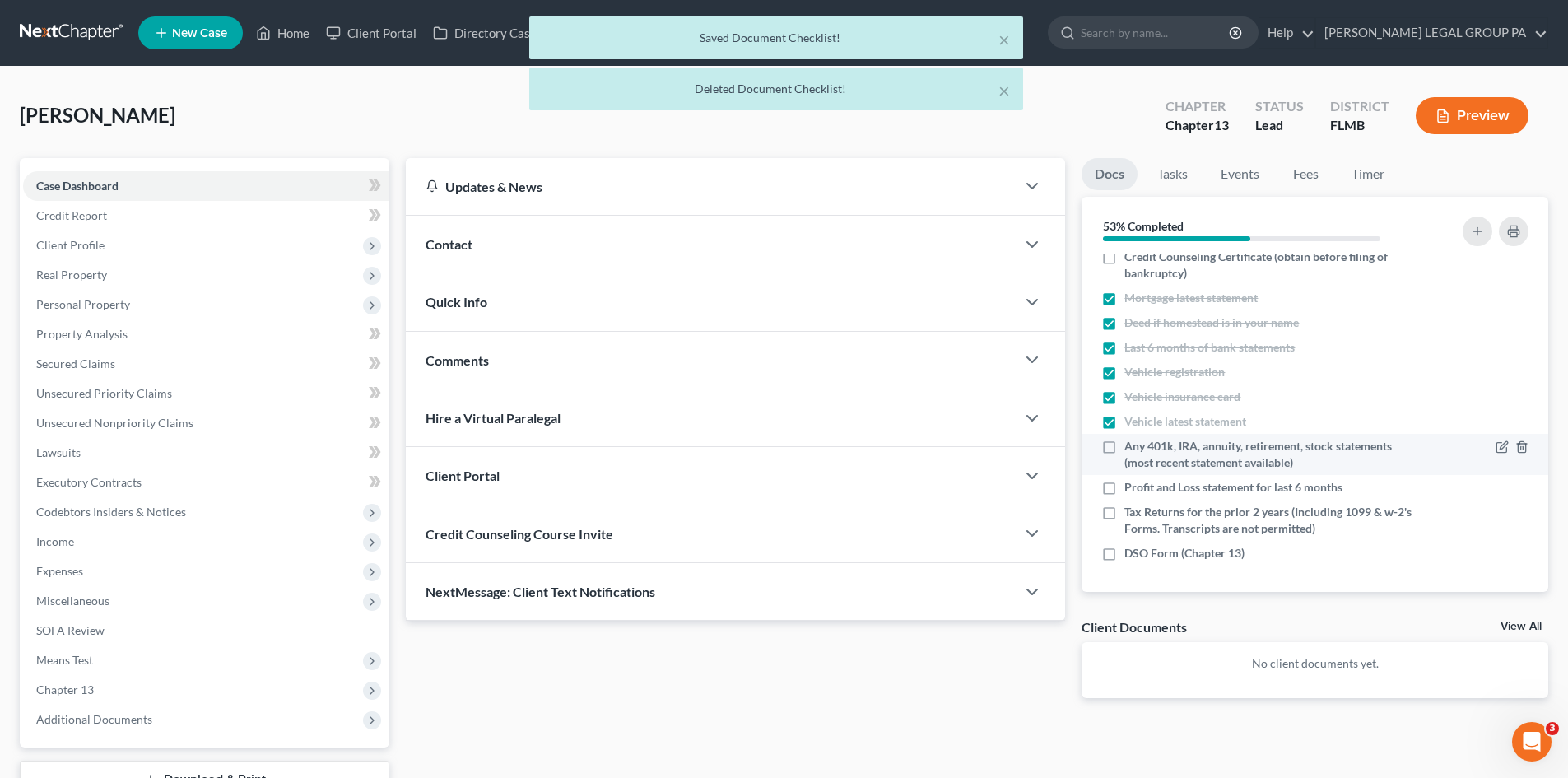
click at [1124, 445] on label "Any 401k, IRA, annuity, retirement, stock statements (most recent statement ava…" at bounding box center [1270, 454] width 293 height 33
click at [1131, 445] on input "Any 401k, IRA, annuity, retirement, stock statements (most recent statement ava…" at bounding box center [1136, 443] width 11 height 11
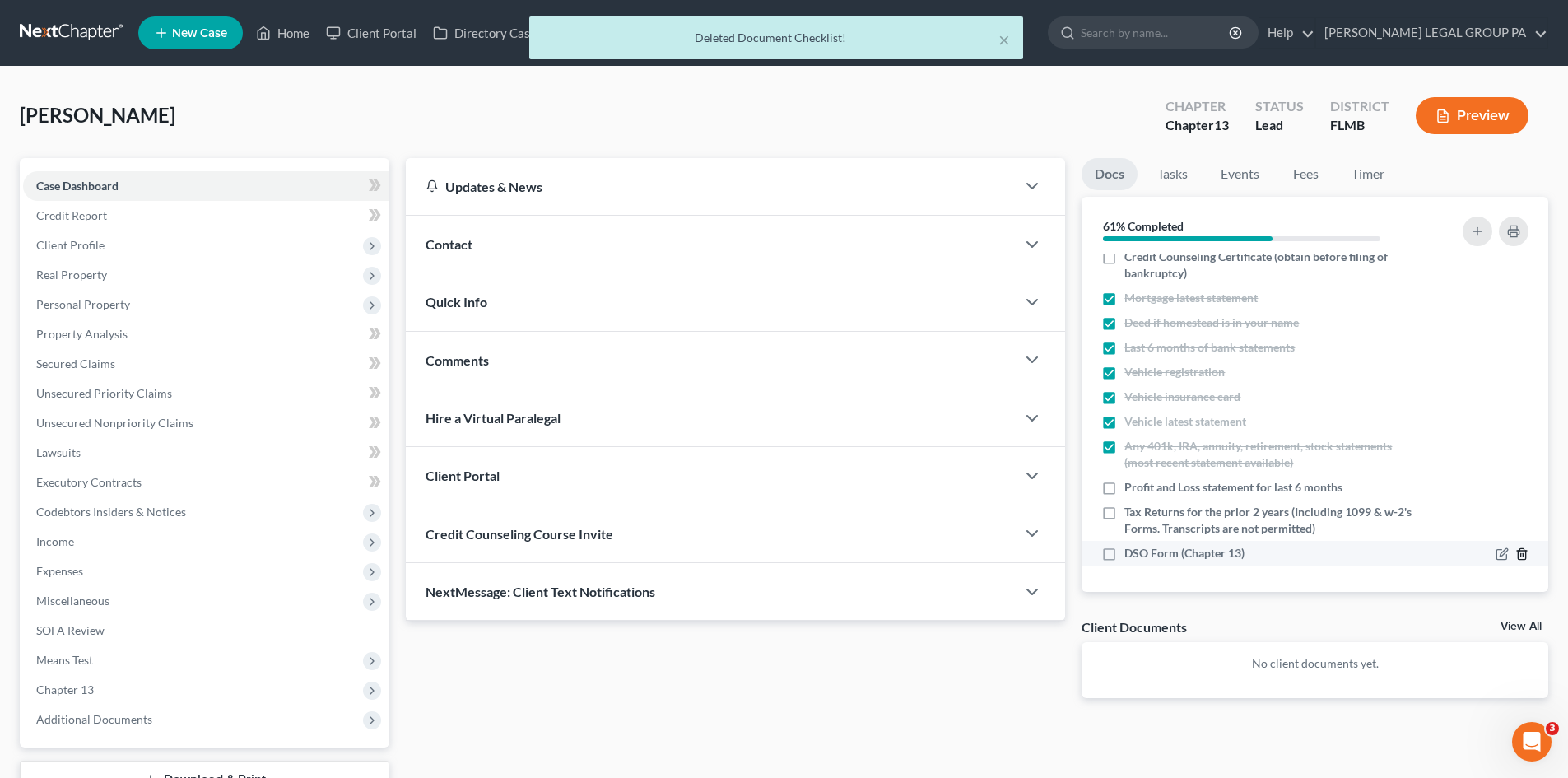
click at [1515, 555] on icon "button" at bounding box center [1521, 554] width 13 height 13
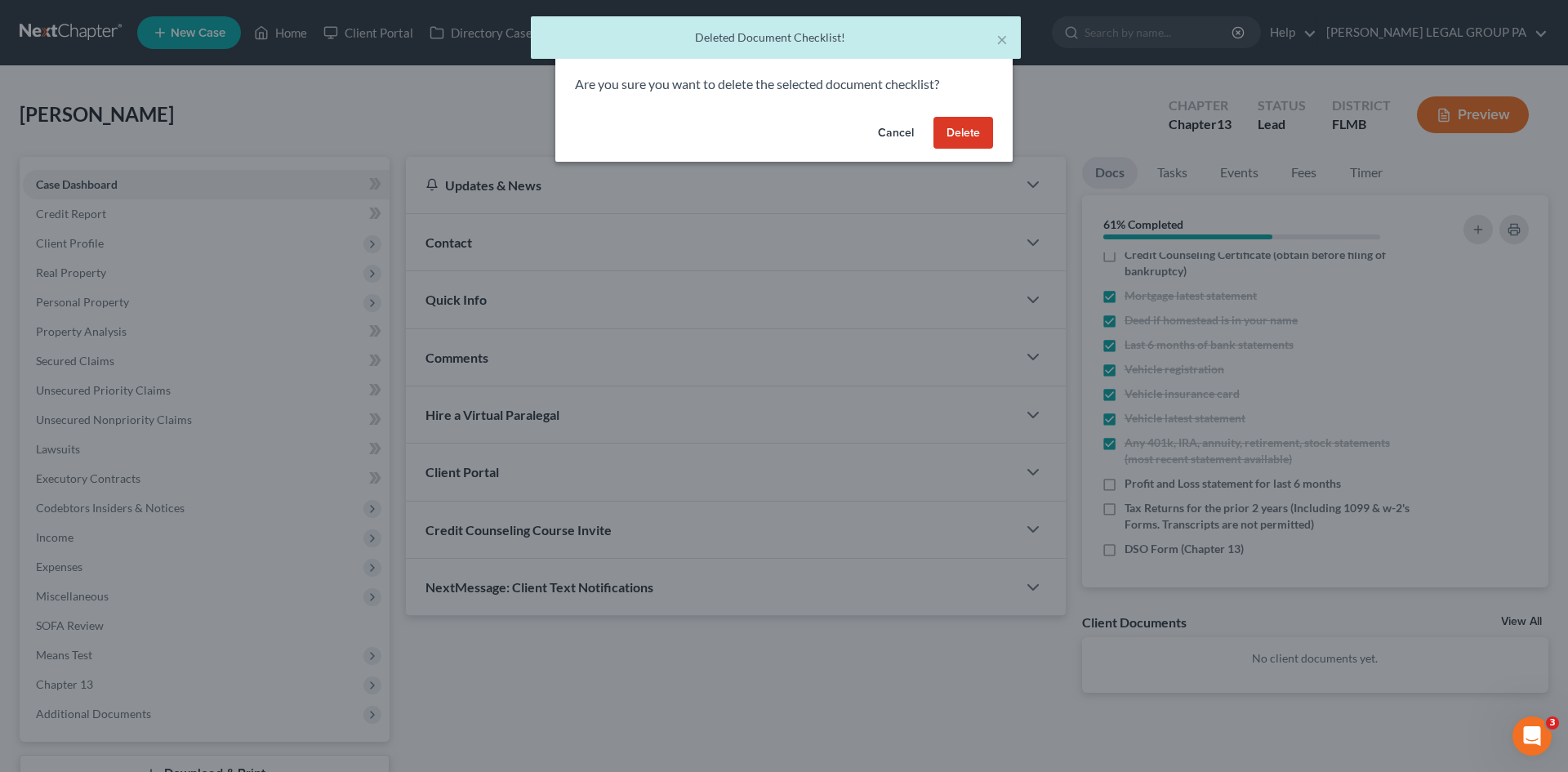
click at [971, 132] on button "Delete" at bounding box center [963, 133] width 60 height 32
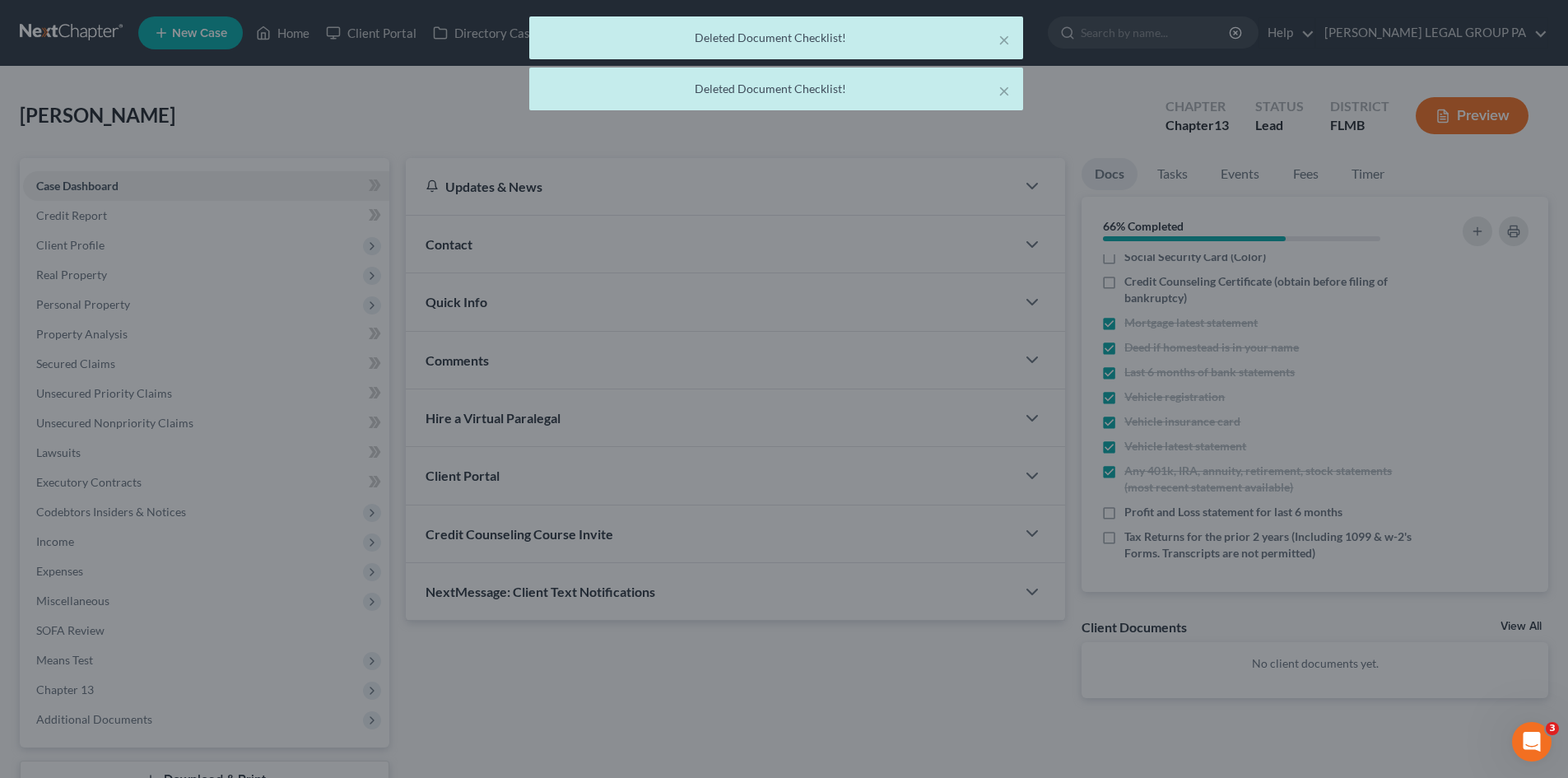
scroll to position [35, 0]
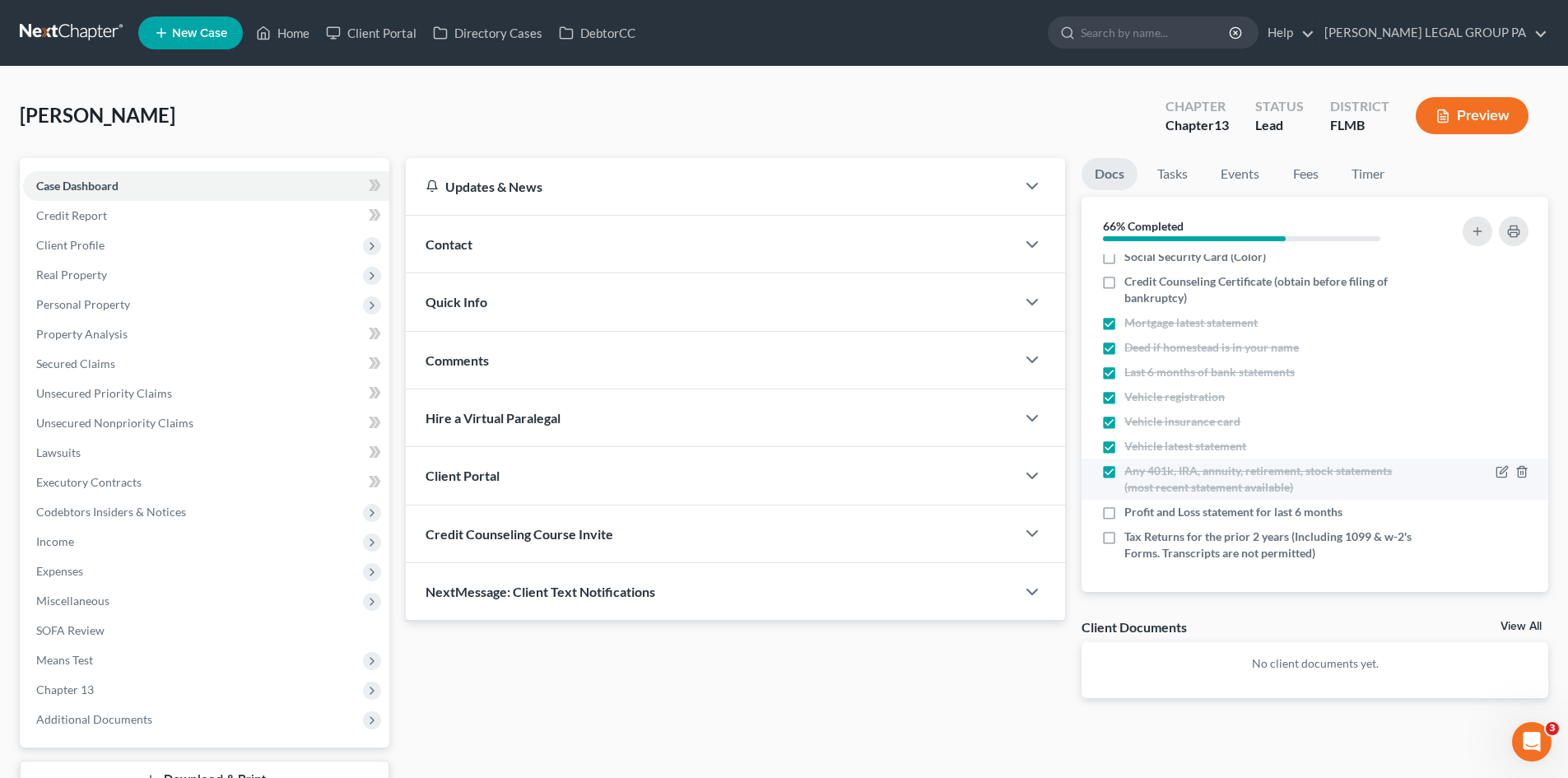
drag, startPoint x: 448, startPoint y: 83, endPoint x: 1286, endPoint y: 480, distance: 927.3
click at [448, 83] on div "[PERSON_NAME] Upgraded Chapter Chapter 13 Status Lead District FLMB Preview Pet…" at bounding box center [784, 470] width 1568 height 809
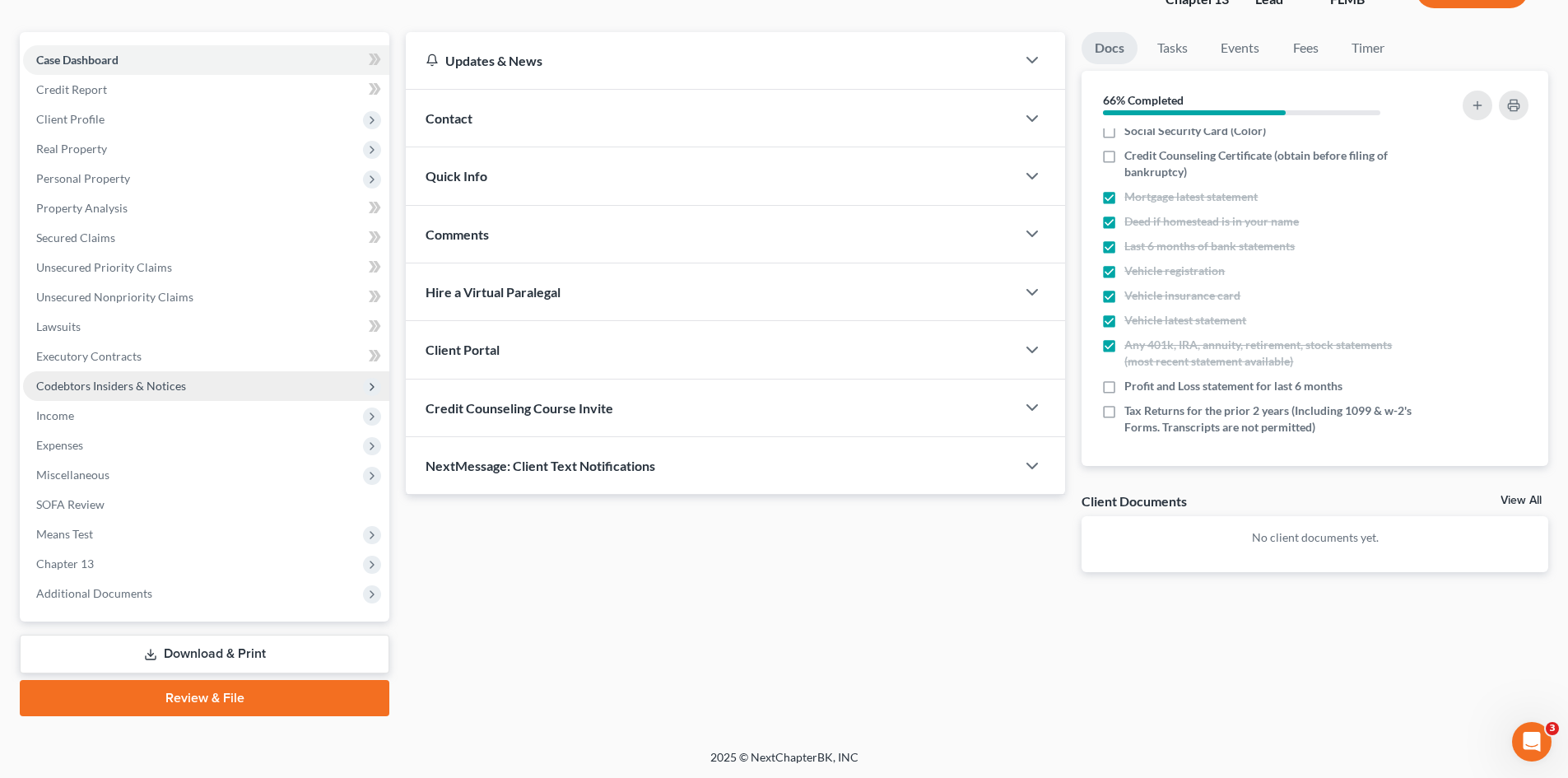
scroll to position [127, 0]
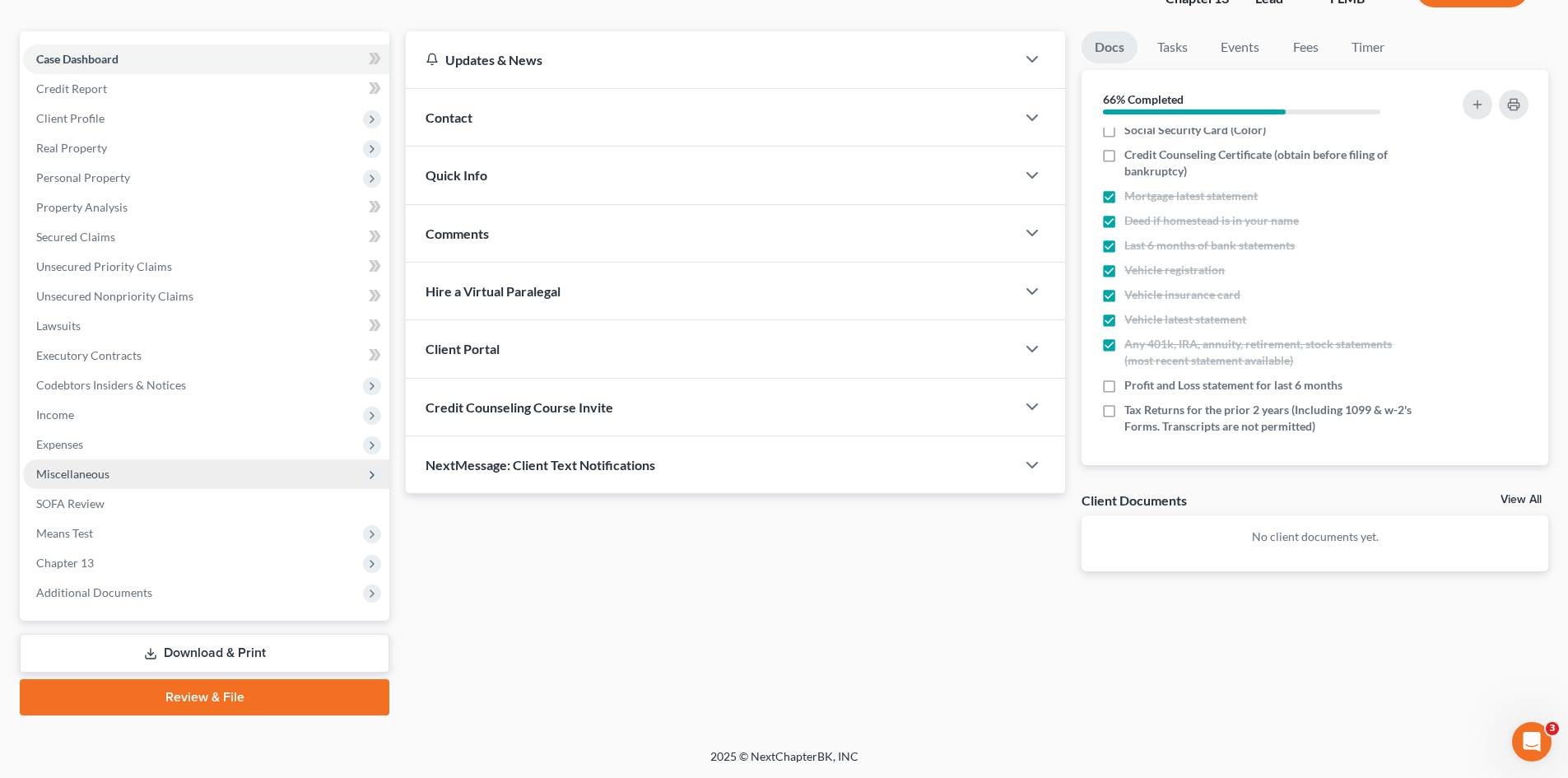
click at [99, 476] on span "Miscellaneous" at bounding box center [72, 473] width 73 height 14
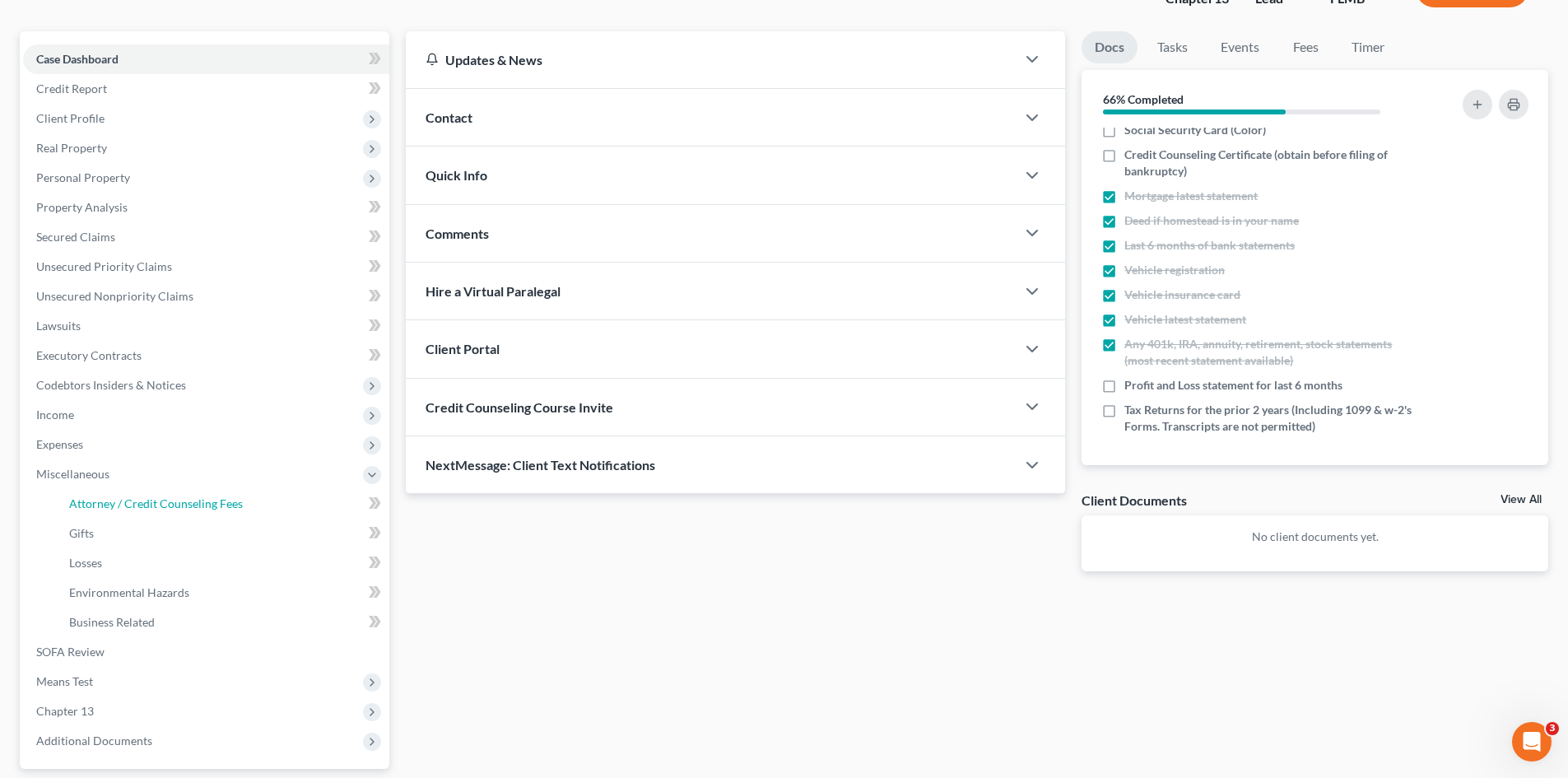
drag, startPoint x: 127, startPoint y: 499, endPoint x: 1058, endPoint y: 240, distance: 966.4
click at [128, 499] on span "Attorney / Credit Counseling Fees" at bounding box center [156, 503] width 174 height 14
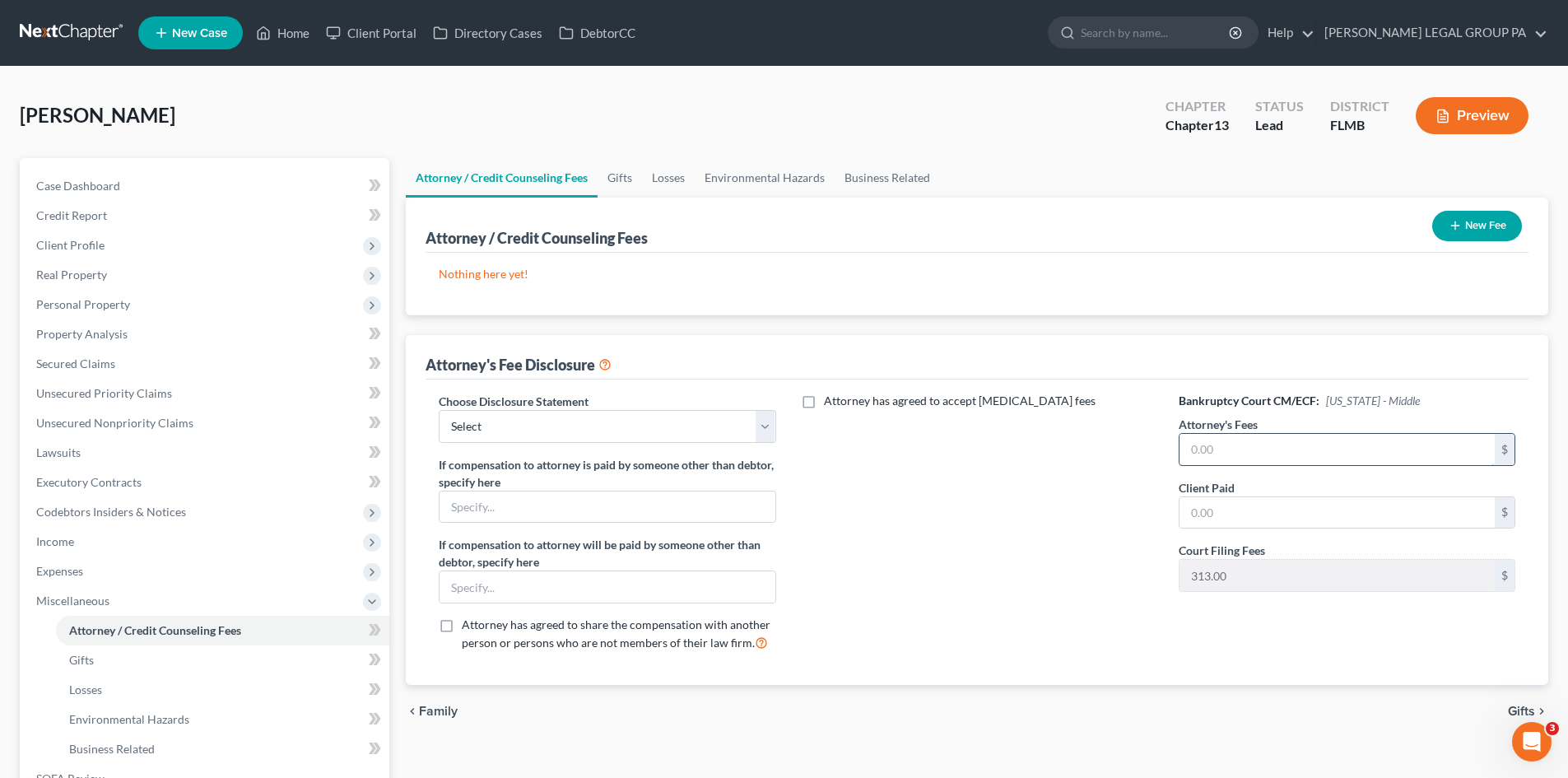
click at [1219, 455] on input "text" at bounding box center [1338, 450] width 316 height 32
click at [1271, 520] on input "text" at bounding box center [1338, 513] width 316 height 32
click at [530, 506] on input "text" at bounding box center [607, 507] width 335 height 32
click at [480, 591] on input "text" at bounding box center [607, 587] width 335 height 32
click at [1470, 219] on button "New Fee" at bounding box center [1477, 225] width 89 height 31
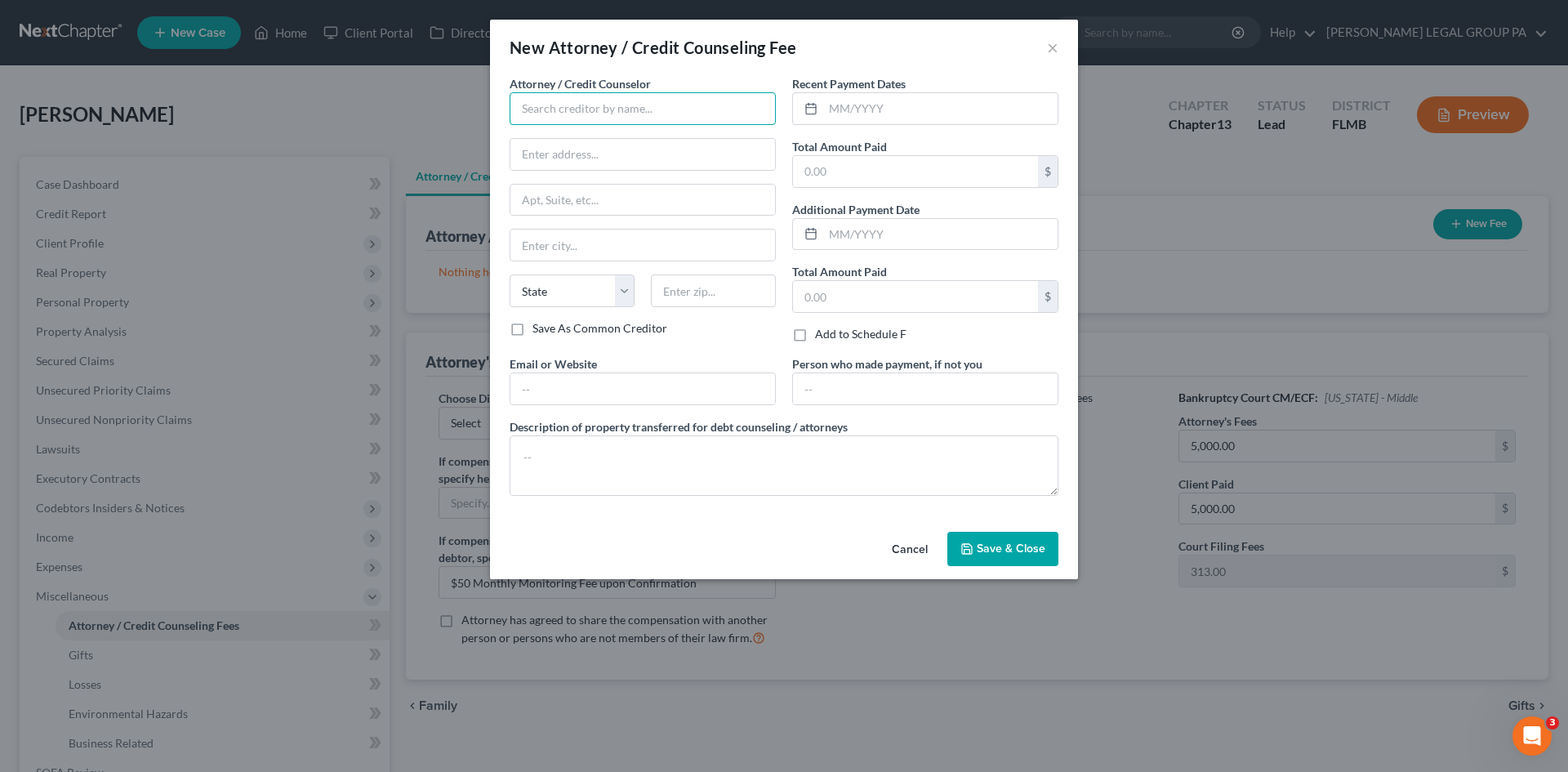
click at [556, 112] on input "text" at bounding box center [643, 108] width 266 height 32
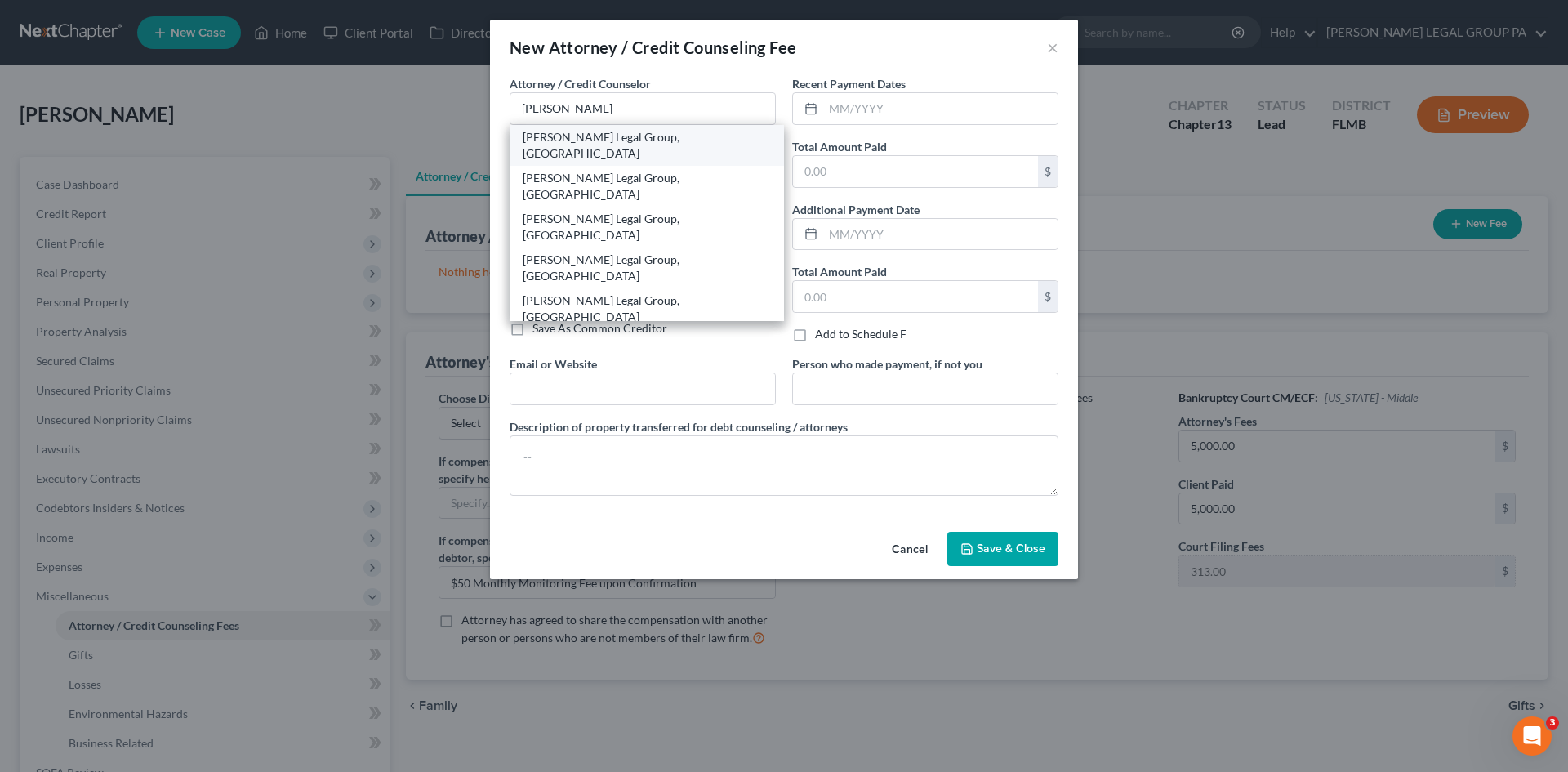
click at [574, 134] on div "[PERSON_NAME] Legal Group, [GEOGRAPHIC_DATA]" at bounding box center [647, 145] width 248 height 32
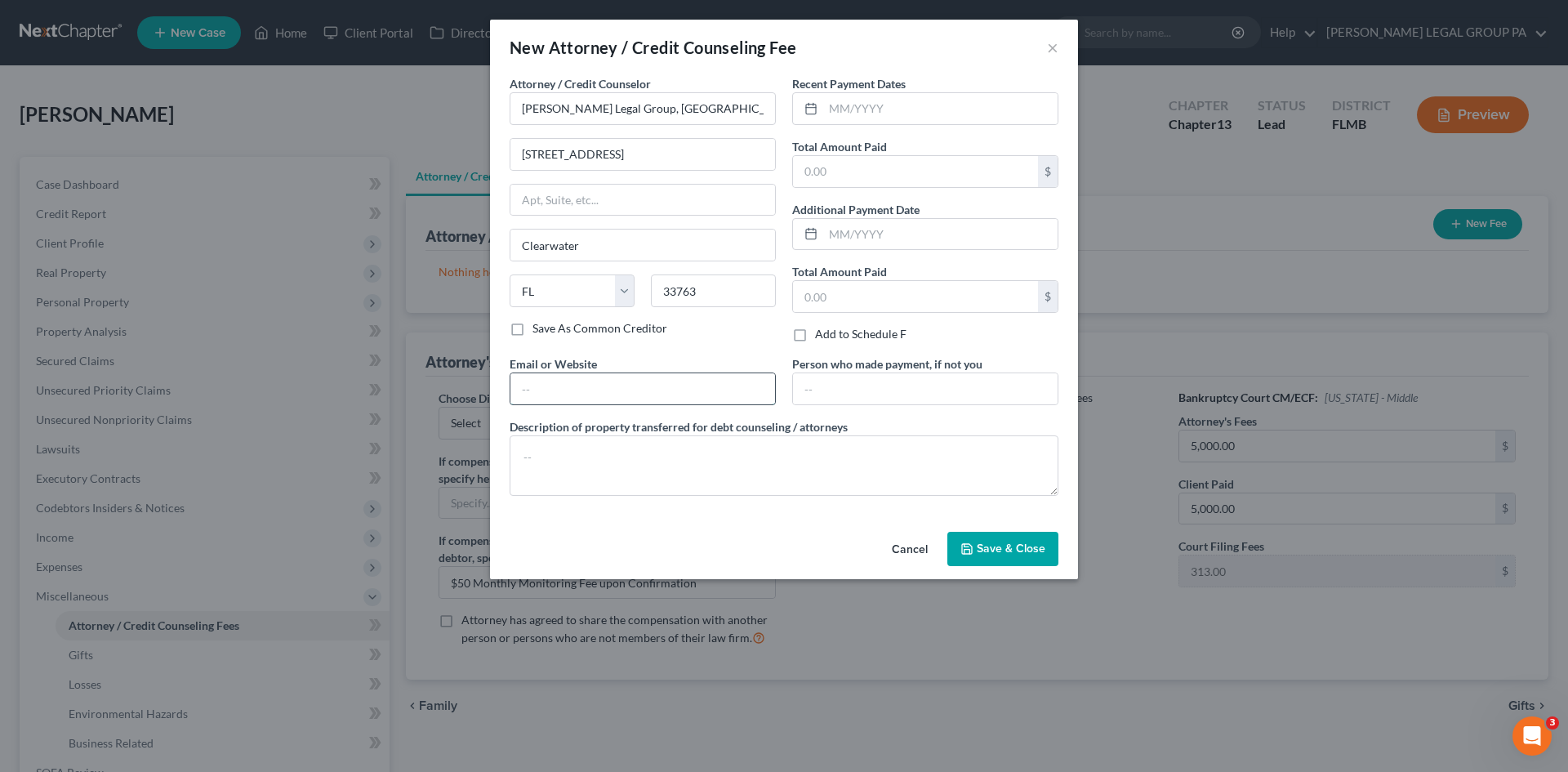
drag, startPoint x: 657, startPoint y: 381, endPoint x: 666, endPoint y: 403, distance: 23.8
click at [657, 381] on input "text" at bounding box center [642, 389] width 265 height 32
click at [659, 465] on textarea at bounding box center [784, 465] width 548 height 60
click at [894, 112] on input "text" at bounding box center [940, 109] width 234 height 32
click at [888, 161] on input "text" at bounding box center [914, 171] width 245 height 32
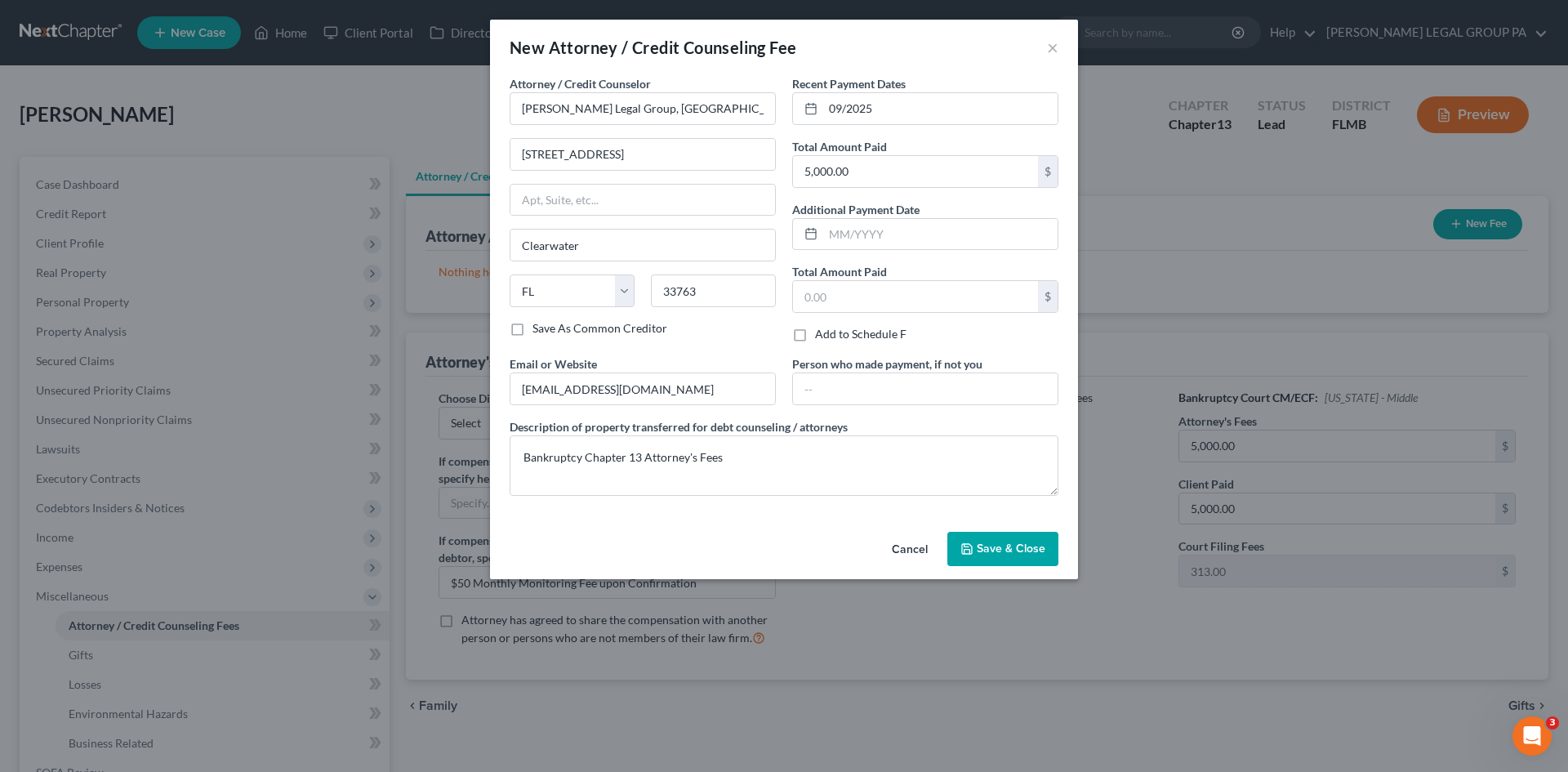
click at [1012, 546] on span "Save & Close" at bounding box center [1011, 548] width 69 height 14
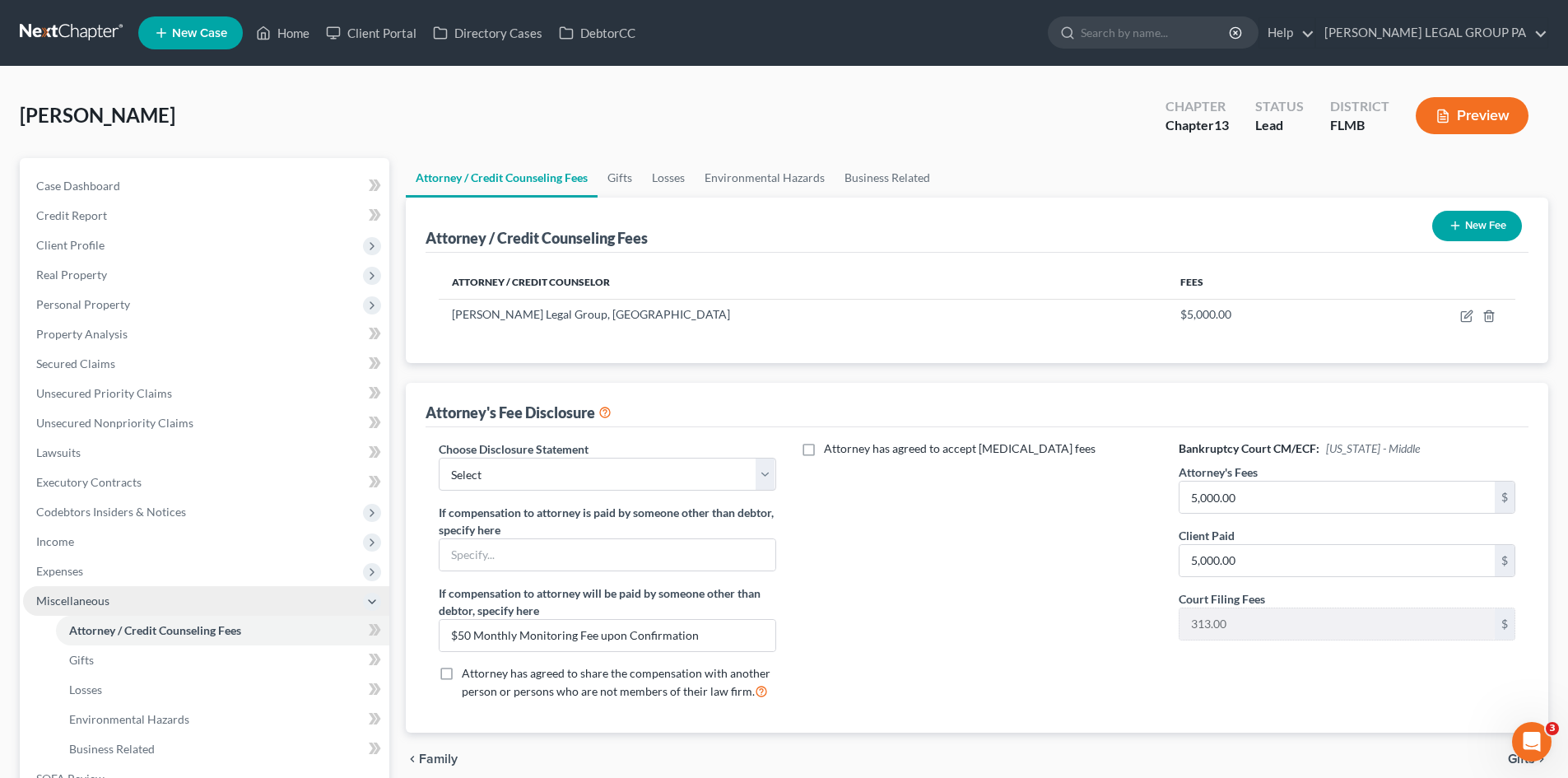
drag, startPoint x: 523, startPoint y: 124, endPoint x: 65, endPoint y: 613, distance: 670.0
click at [523, 124] on div "[PERSON_NAME] Upgraded Chapter Chapter 13 Status Lead District FLMB Preview" at bounding box center [784, 122] width 1528 height 71
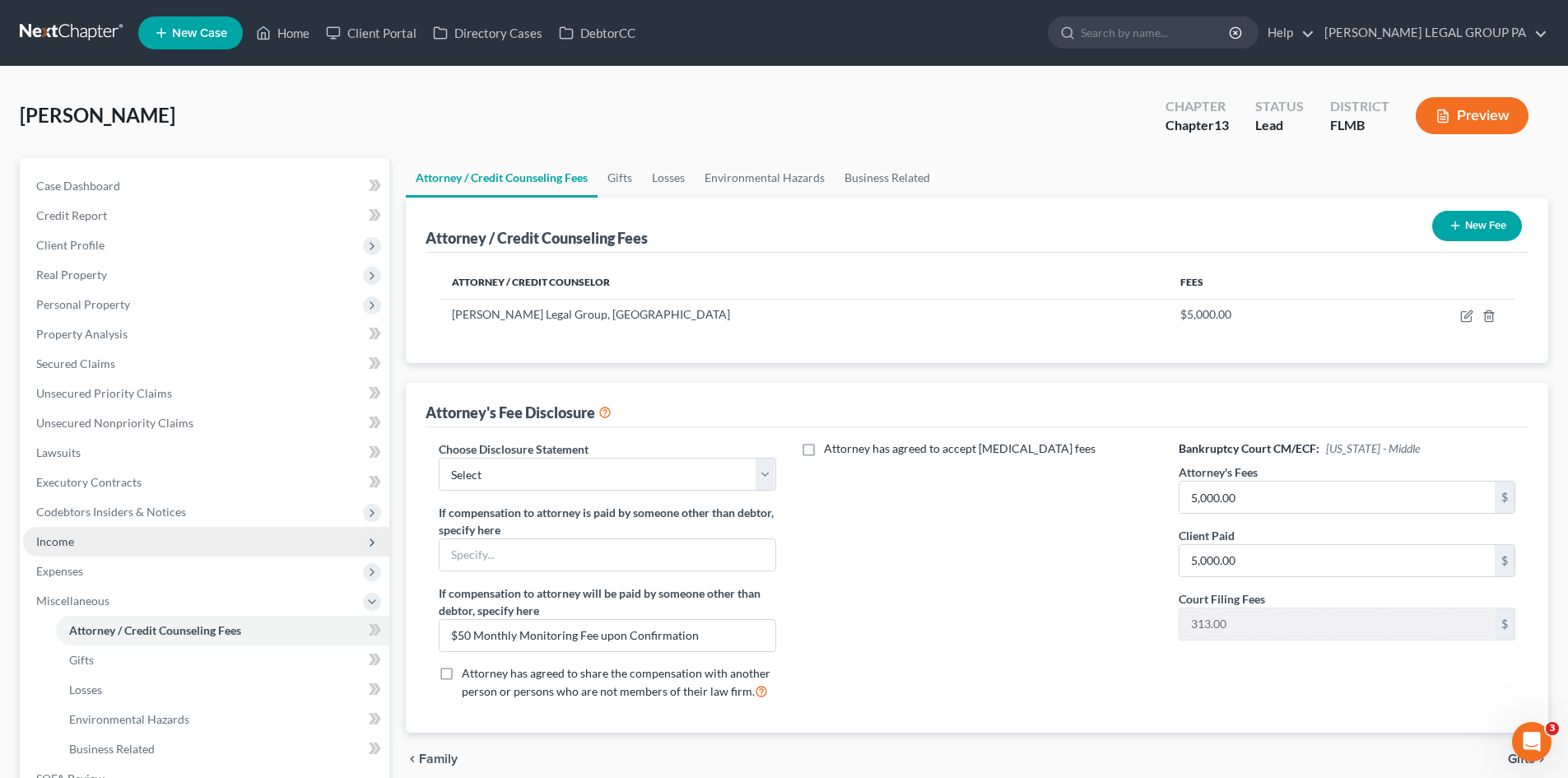
click at [82, 533] on span "Income" at bounding box center [205, 542] width 366 height 30
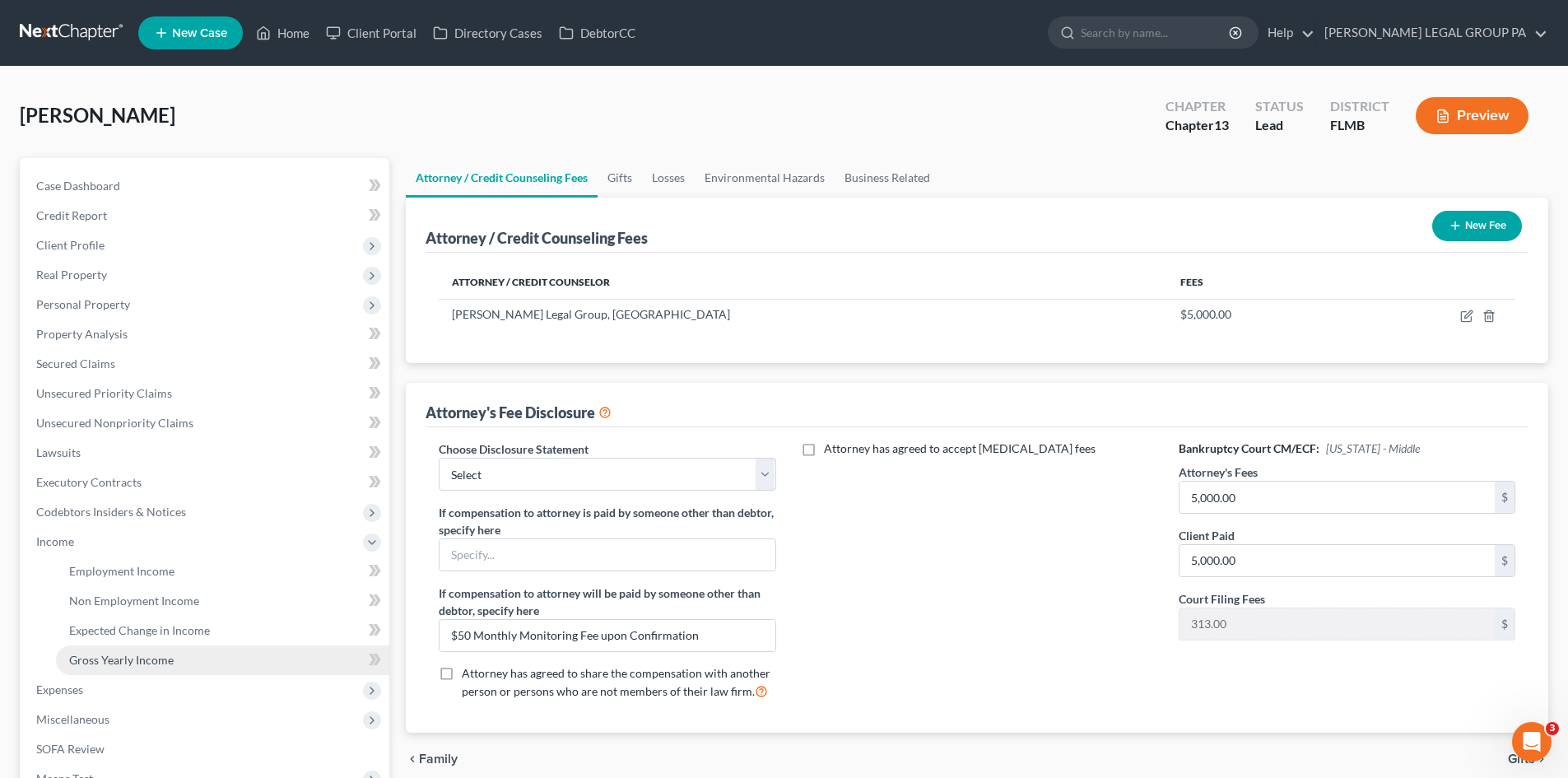
click at [134, 665] on span "Gross Yearly Income" at bounding box center [121, 660] width 104 height 14
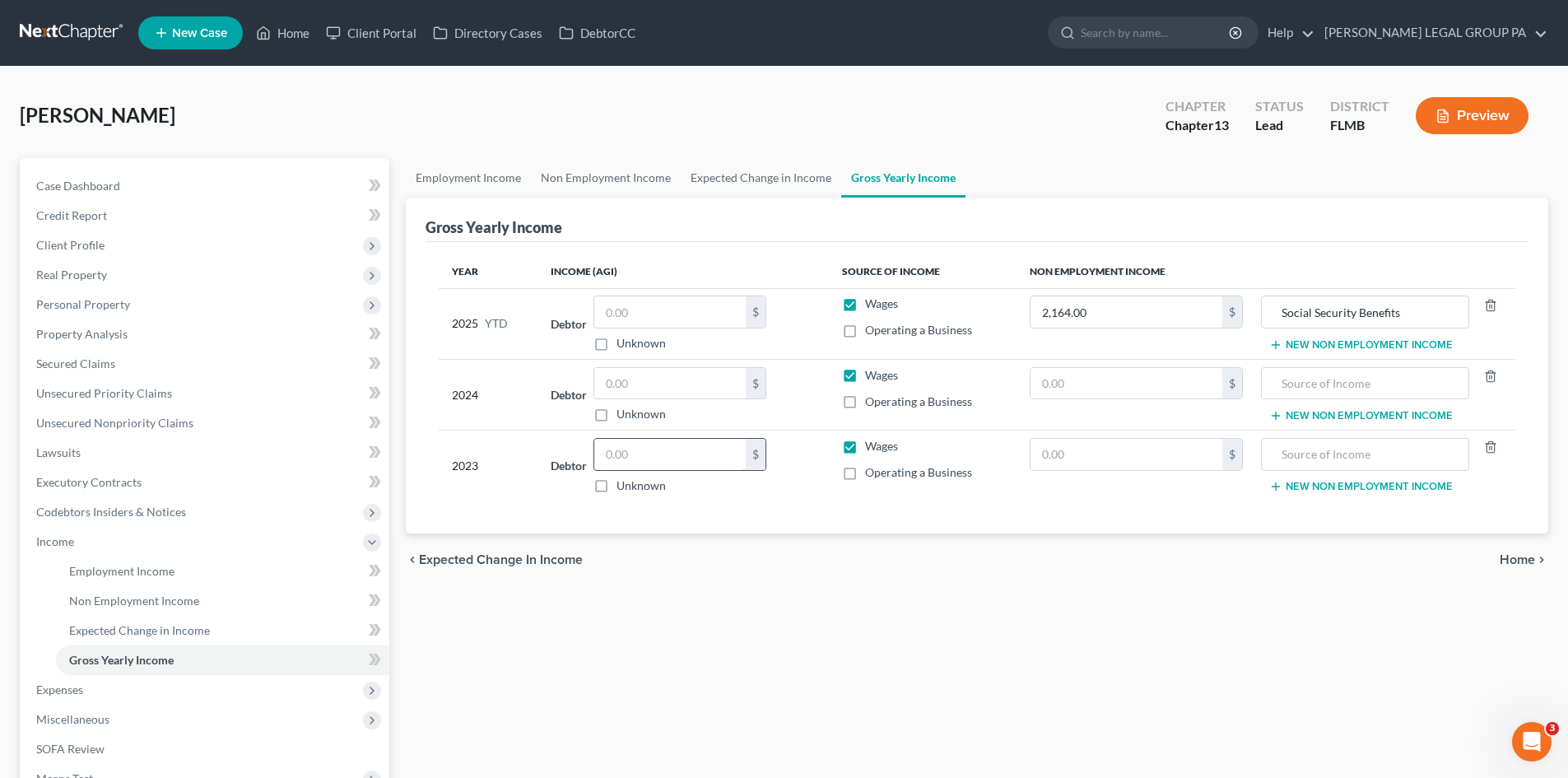
click at [702, 452] on input "text" at bounding box center [670, 454] width 152 height 32
click at [681, 385] on input "text" at bounding box center [670, 384] width 152 height 32
drag, startPoint x: 655, startPoint y: 300, endPoint x: 668, endPoint y: 319, distance: 23.0
click at [660, 307] on input "text" at bounding box center [670, 313] width 152 height 32
click at [865, 330] on label "Operating a Business" at bounding box center [919, 329] width 107 height 17
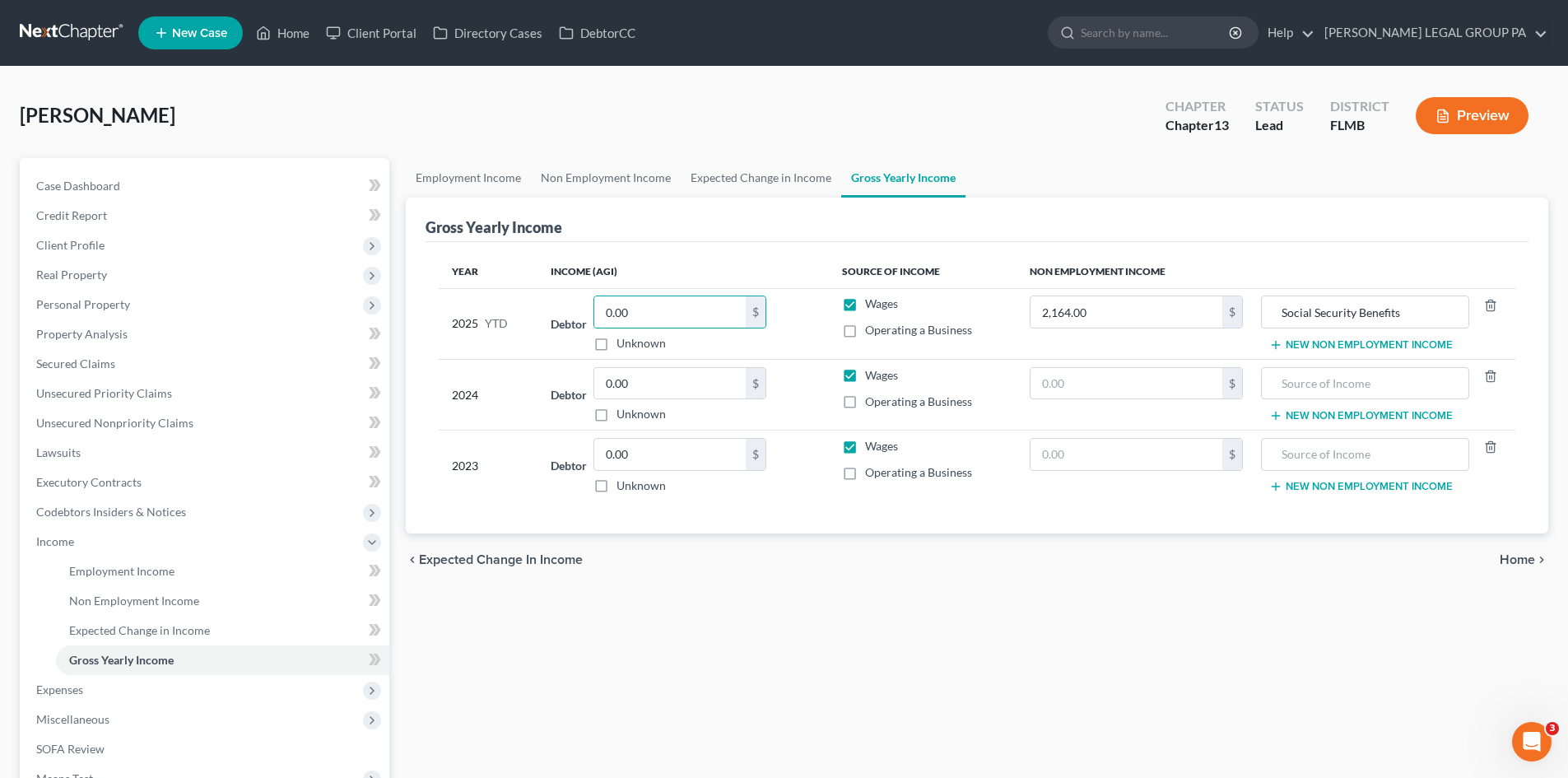
click at [871, 330] on input "Operating a Business" at bounding box center [876, 326] width 11 height 11
click at [865, 405] on label "Operating a Business" at bounding box center [919, 401] width 107 height 17
click at [871, 404] on input "Operating a Business" at bounding box center [876, 398] width 11 height 11
click at [865, 472] on label "Operating a Business" at bounding box center [919, 472] width 107 height 17
click at [871, 472] on input "Operating a Business" at bounding box center [876, 469] width 11 height 11
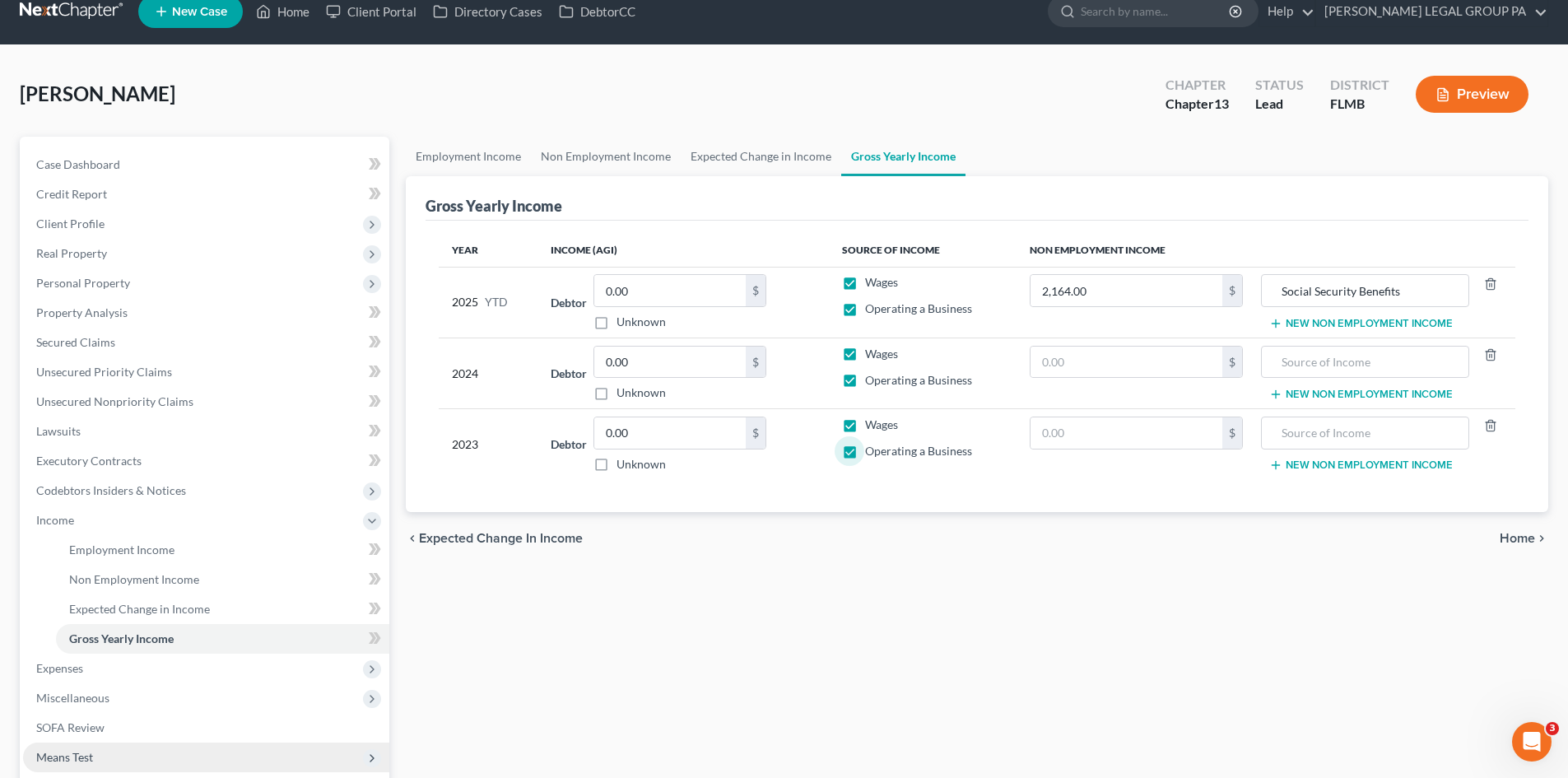
scroll to position [165, 0]
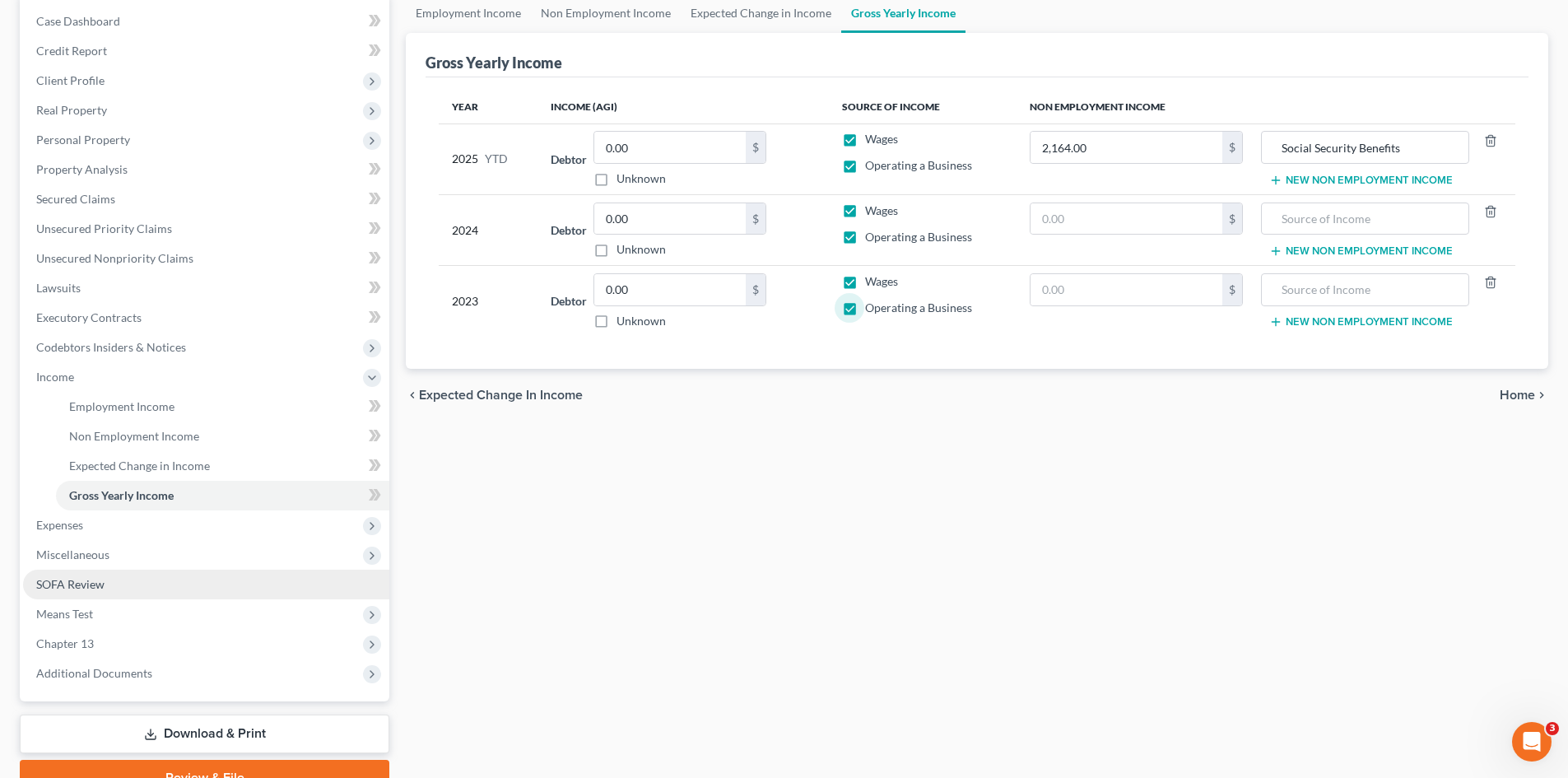
click at [100, 570] on link "SOFA Review" at bounding box center [205, 584] width 366 height 30
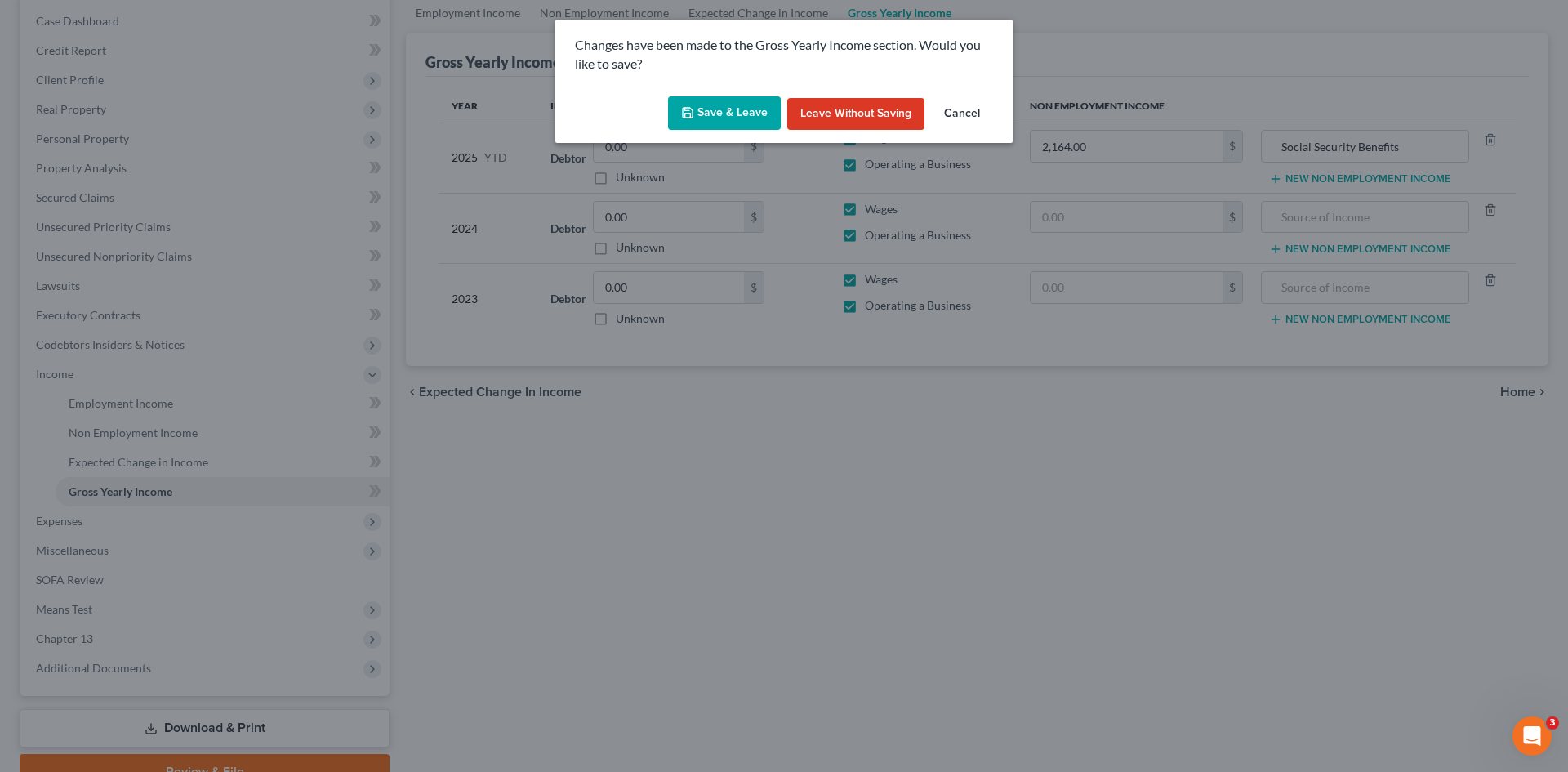
click at [740, 121] on button "Save & Leave" at bounding box center [723, 113] width 112 height 34
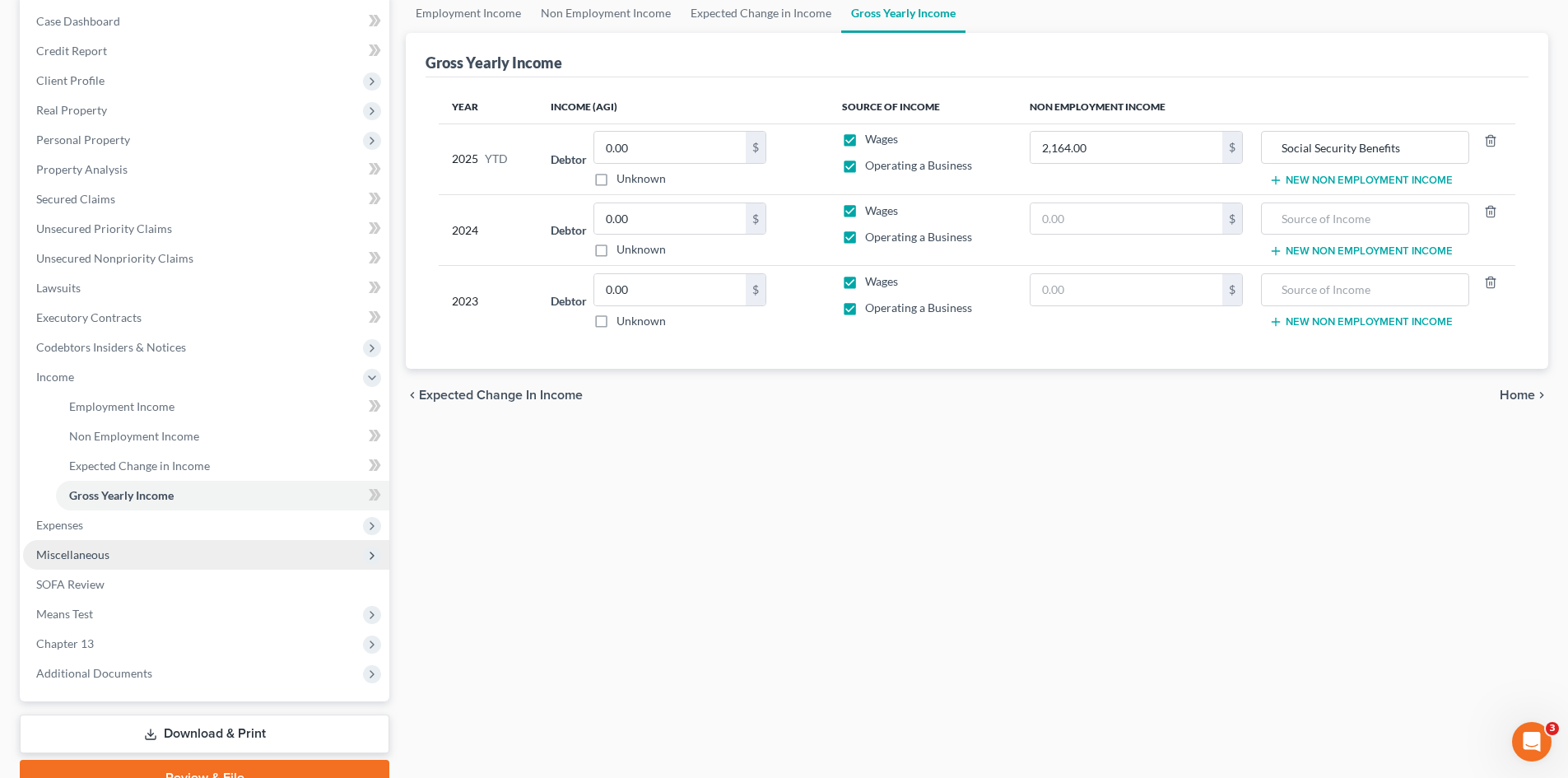
click at [138, 559] on span "Miscellaneous" at bounding box center [205, 555] width 366 height 30
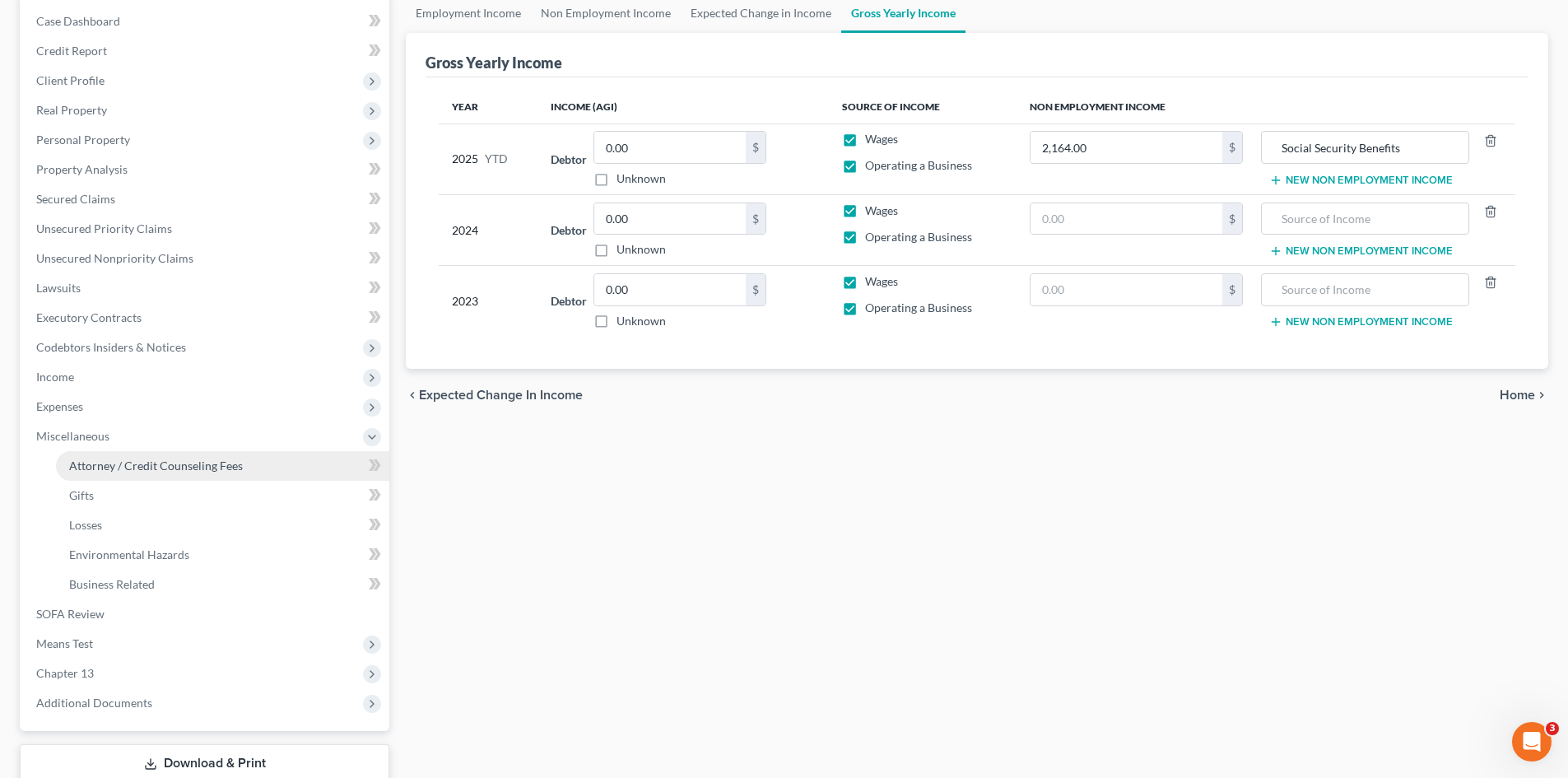
click at [165, 467] on span "Attorney / Credit Counseling Fees" at bounding box center [156, 465] width 174 height 14
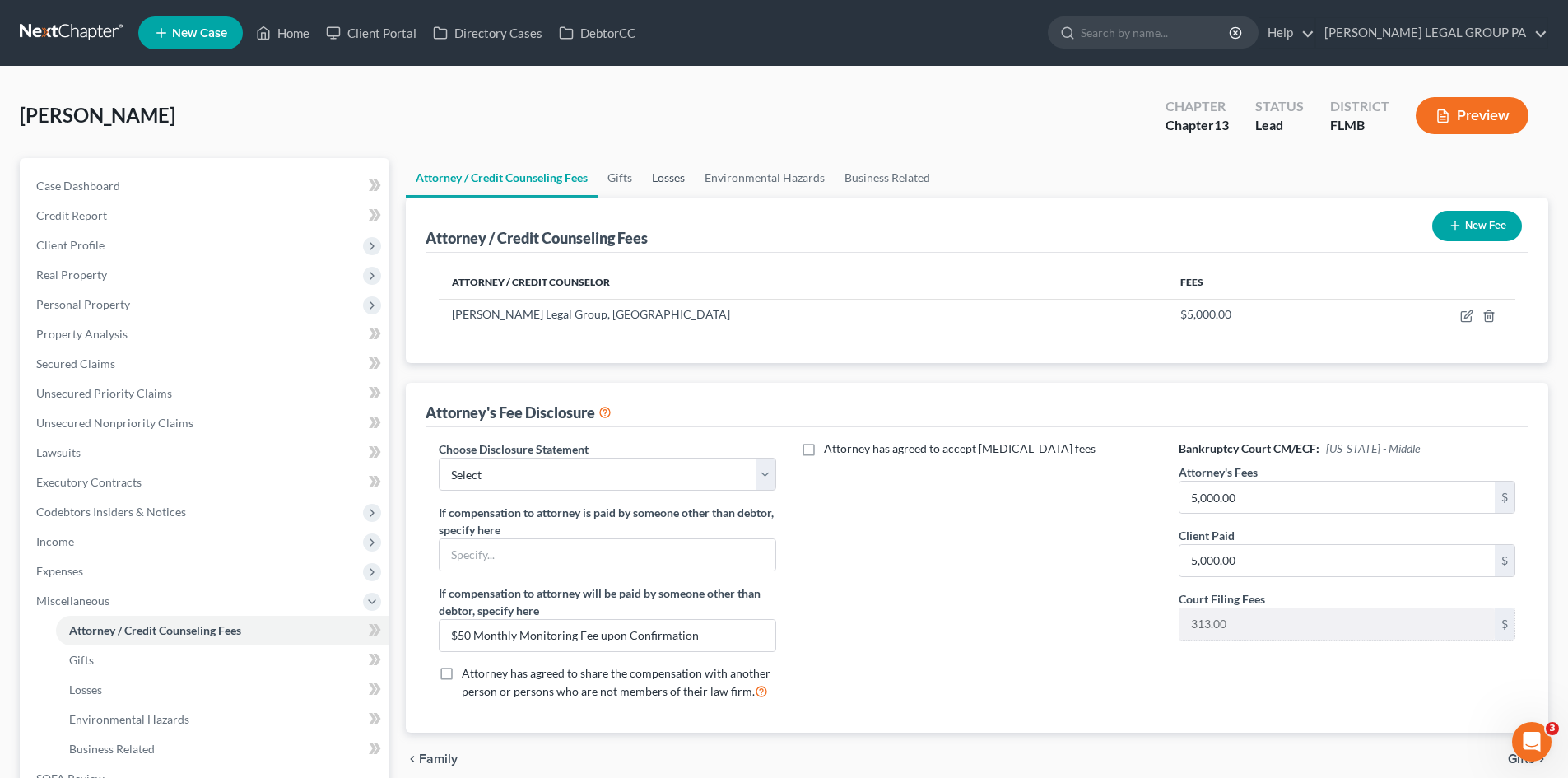
click at [688, 187] on link "Losses" at bounding box center [668, 178] width 53 height 40
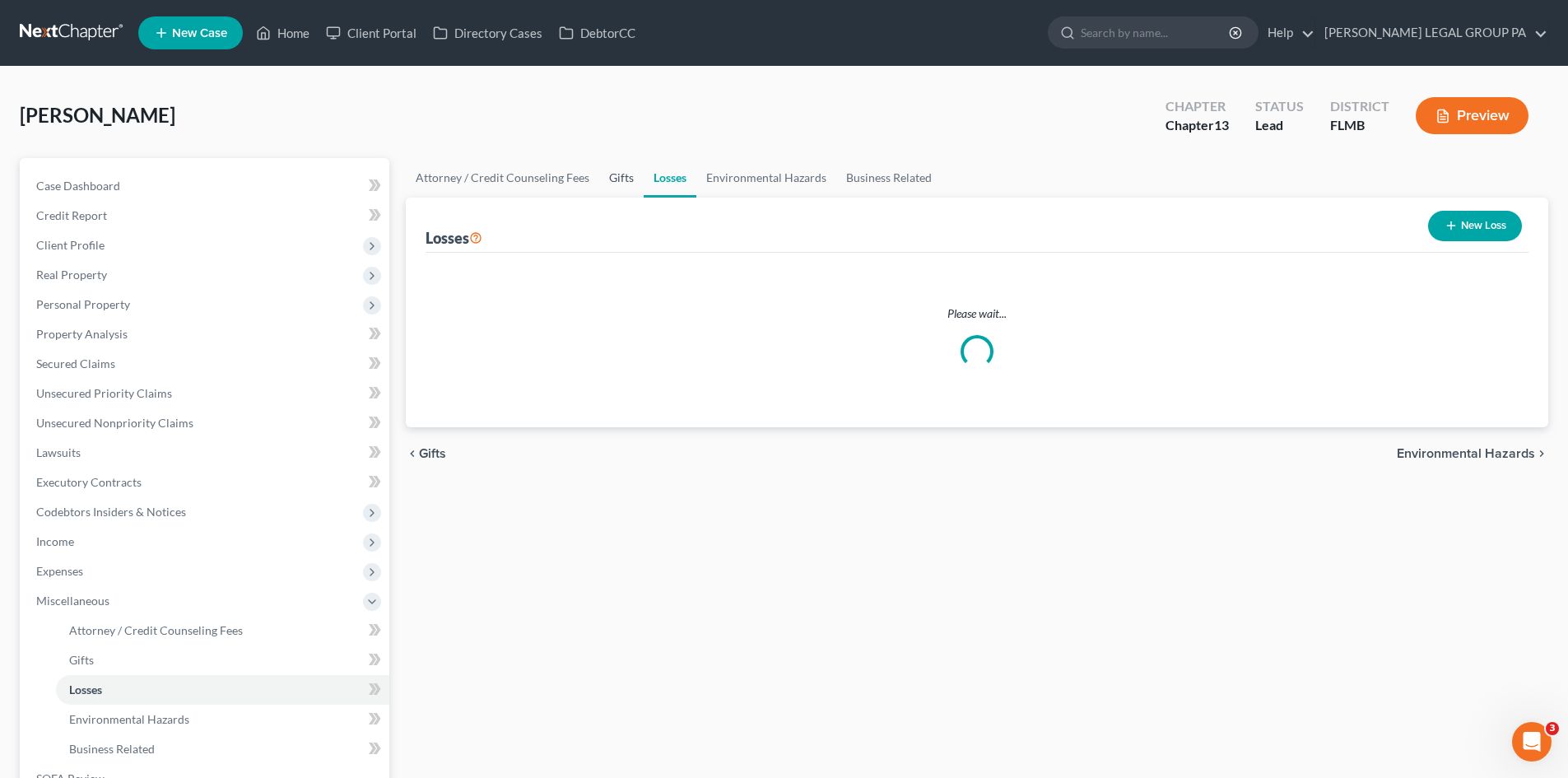
click at [628, 176] on link "Gifts" at bounding box center [621, 178] width 45 height 40
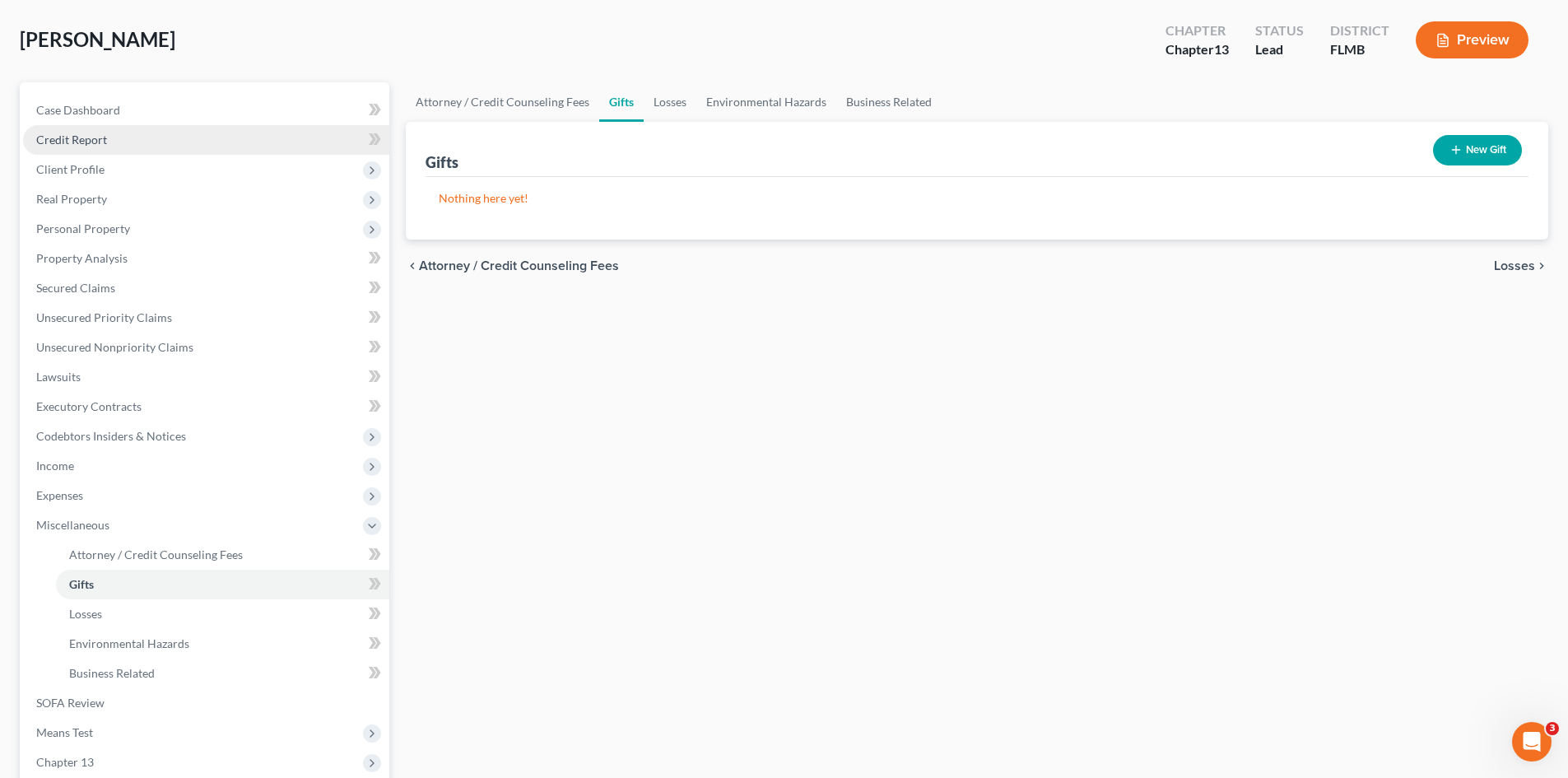
scroll to position [82, 0]
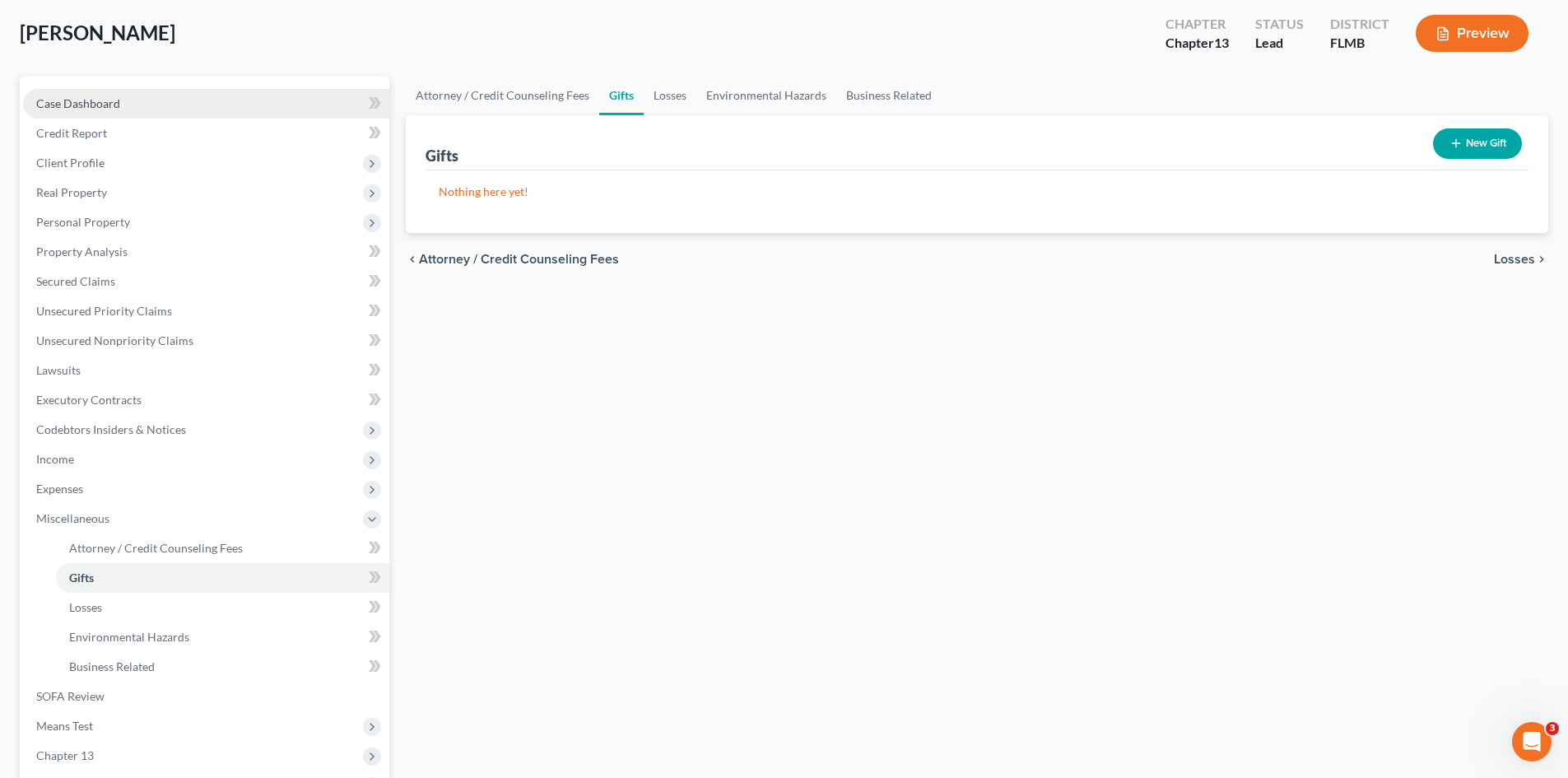
click at [151, 101] on link "Case Dashboard" at bounding box center [205, 104] width 366 height 30
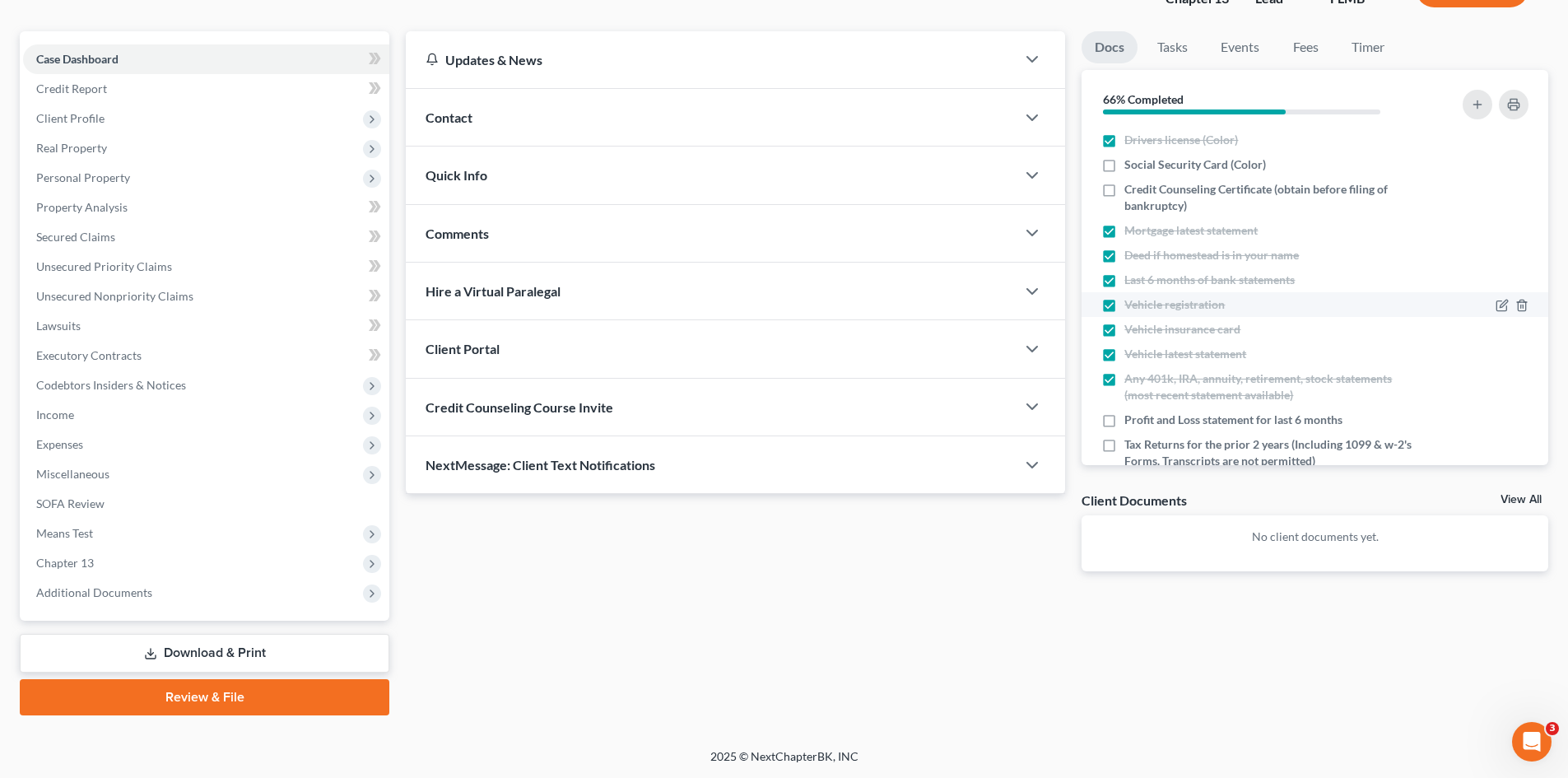
scroll to position [35, 0]
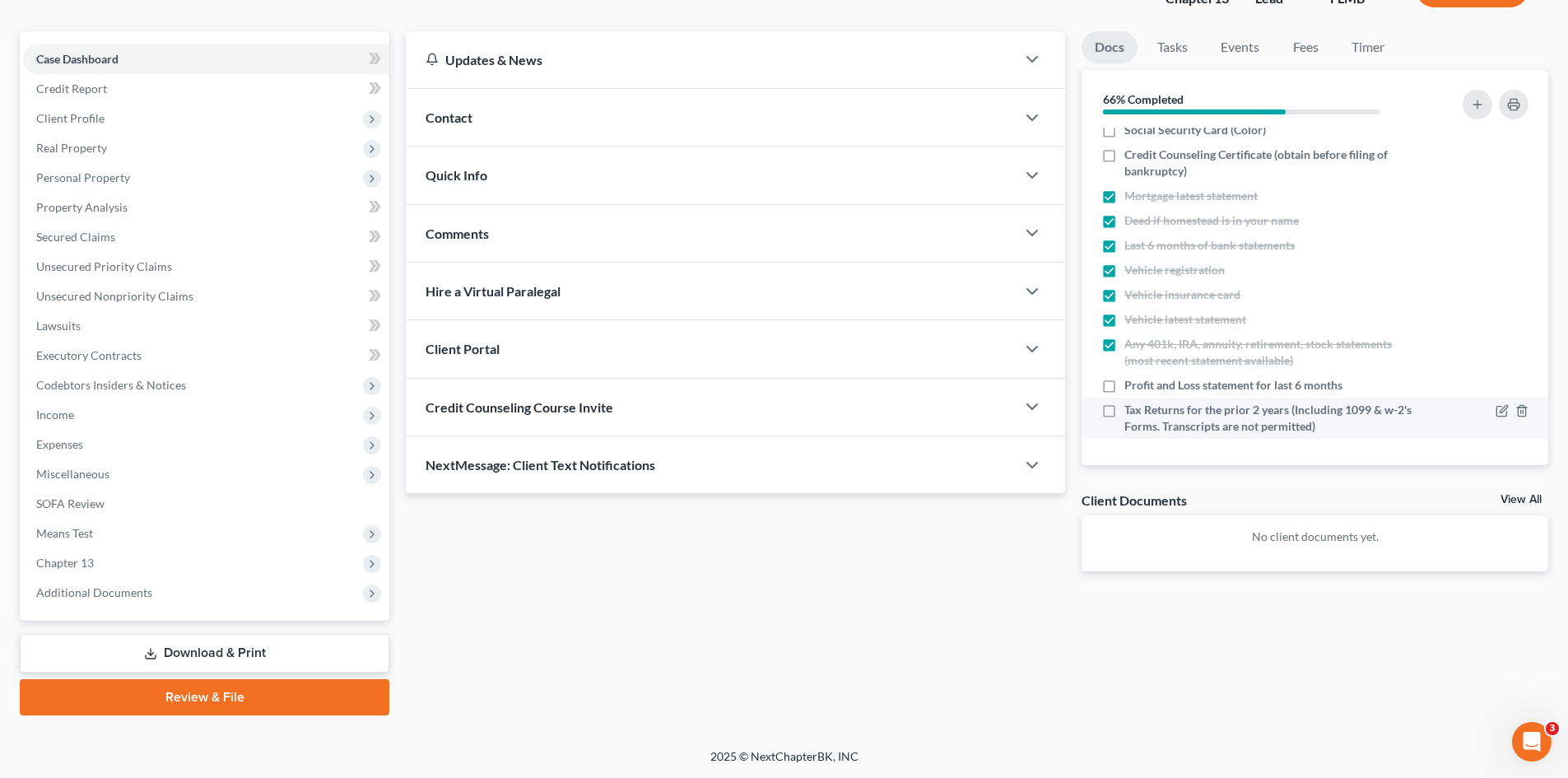
click at [1124, 409] on label "Tax Returns for the prior 2 years (Including 1099 & w-2's Forms. Transcripts ar…" at bounding box center [1270, 418] width 293 height 33
click at [1131, 409] on input "Tax Returns for the prior 2 years (Including 1099 & w-2's Forms. Transcripts ar…" at bounding box center [1136, 407] width 11 height 11
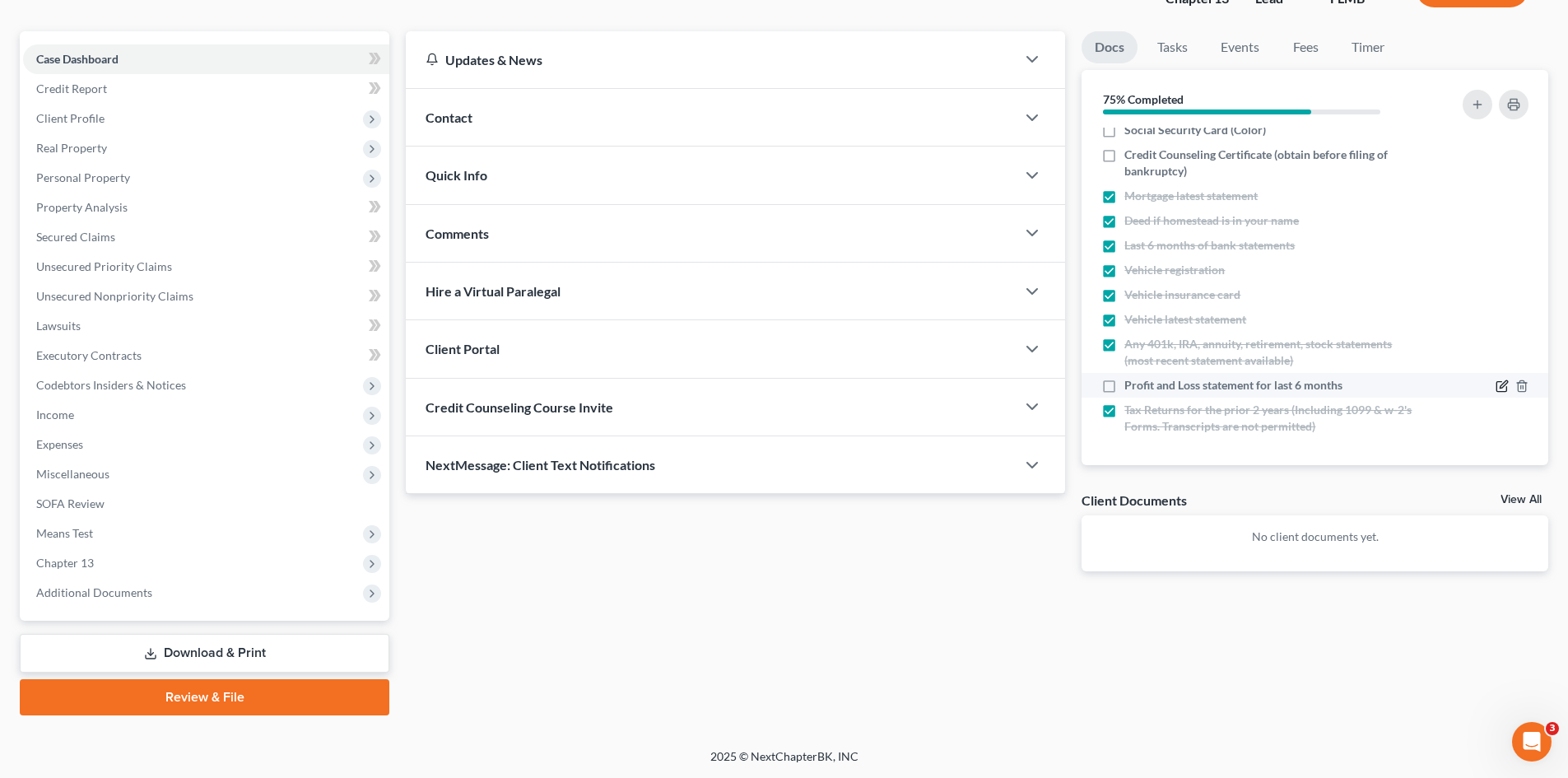
click at [1500, 388] on icon "button" at bounding box center [1503, 384] width 7 height 7
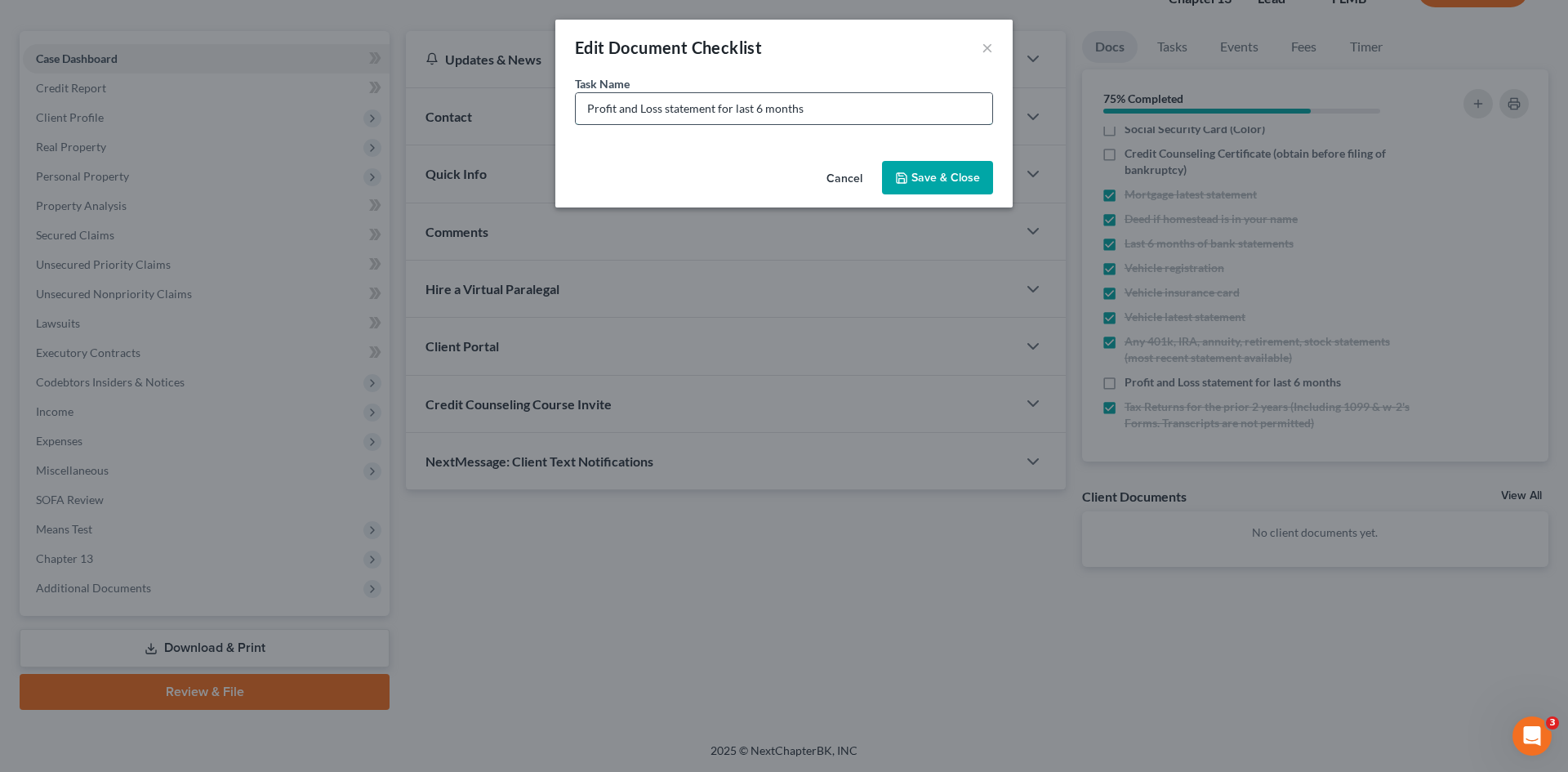
click at [758, 114] on input "Profit and Loss statement for last 6 months" at bounding box center [784, 109] width 416 height 32
click at [843, 110] on input "Profit and Loss statement for last 12 months" at bounding box center [784, 109] width 416 height 32
click at [960, 184] on button "Save & Close" at bounding box center [937, 177] width 111 height 34
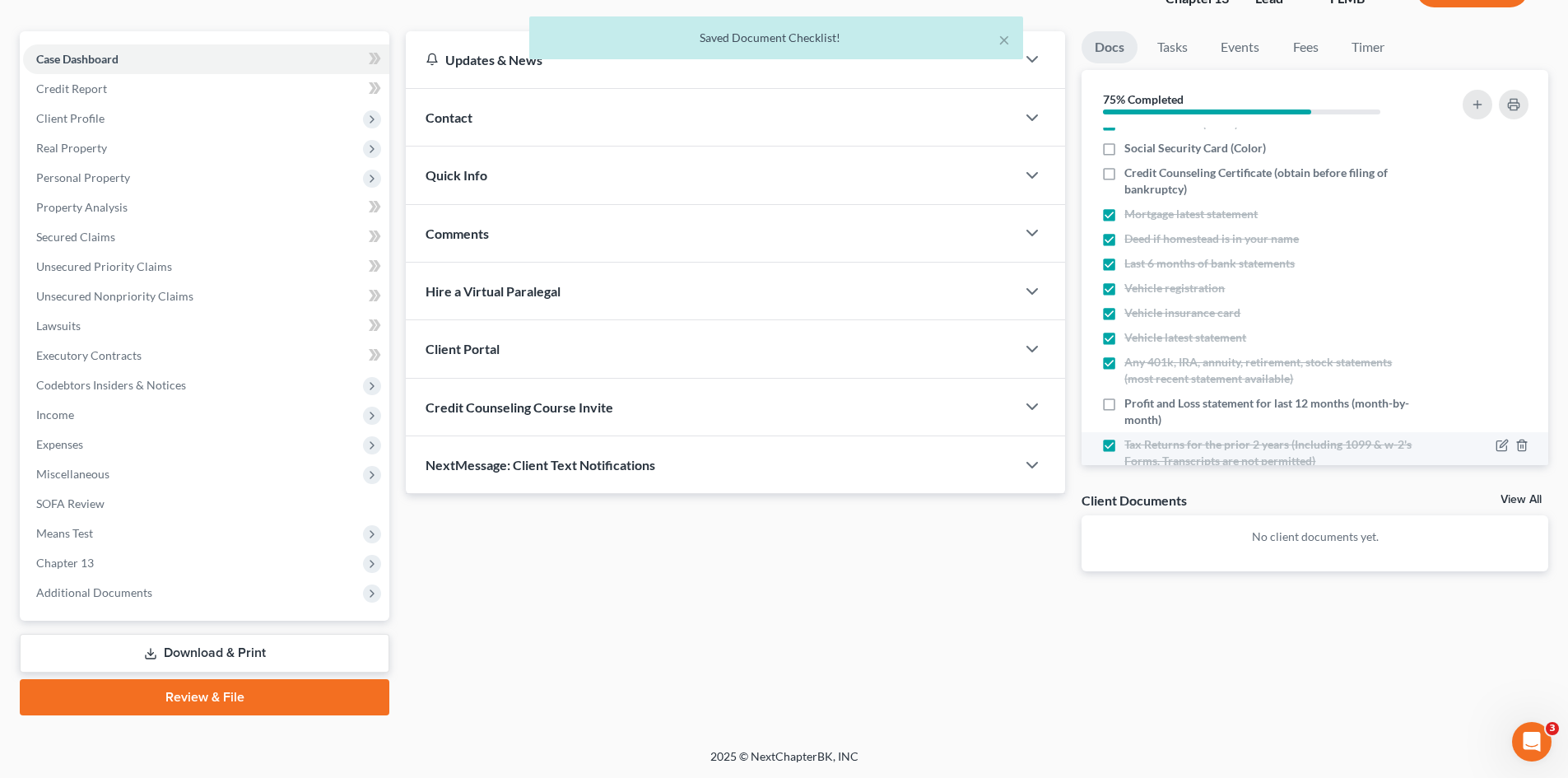
scroll to position [0, 0]
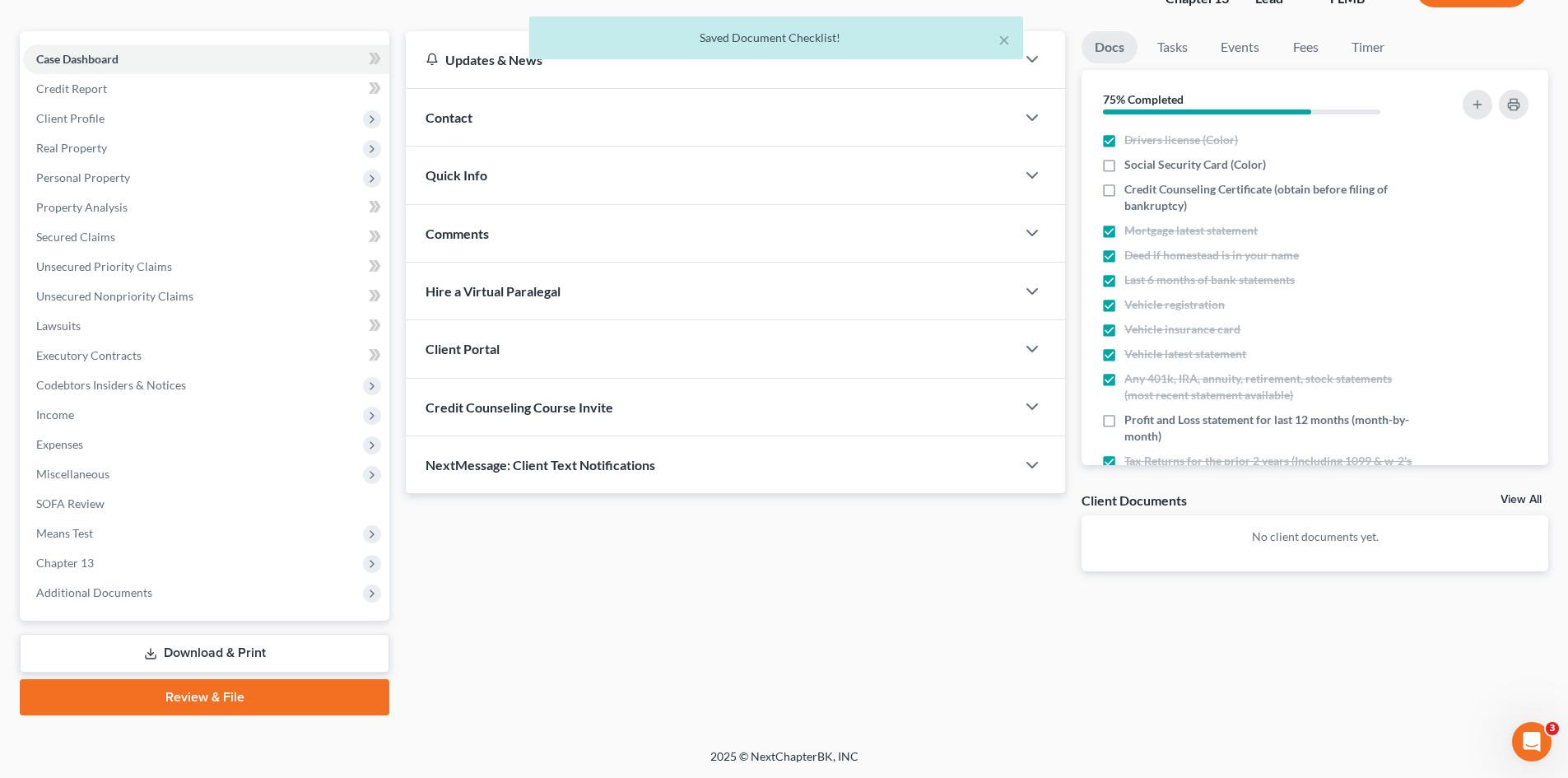
click at [900, 408] on div "Credit Counseling Course Invite" at bounding box center [711, 407] width 610 height 57
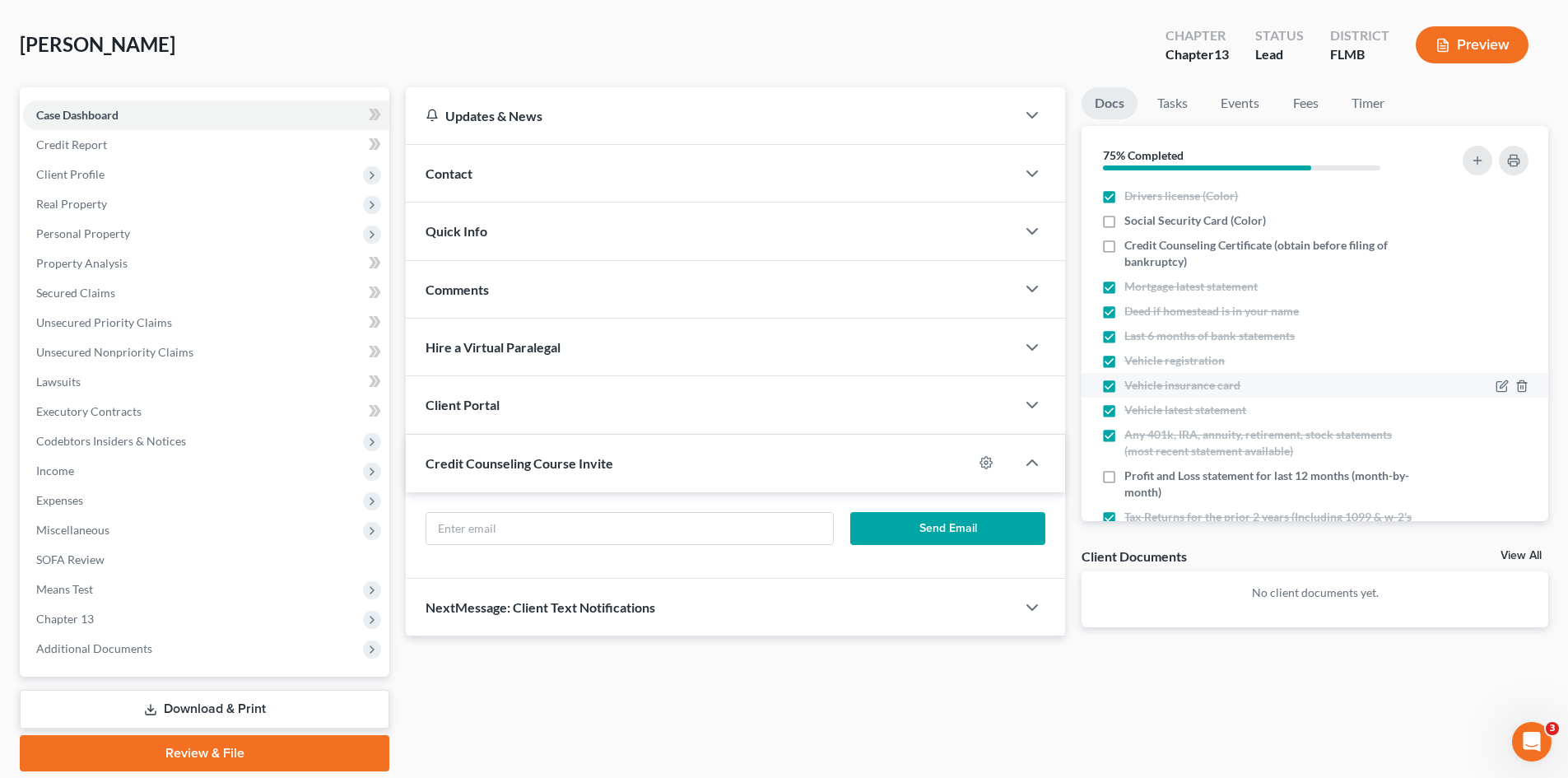
scroll to position [45, 0]
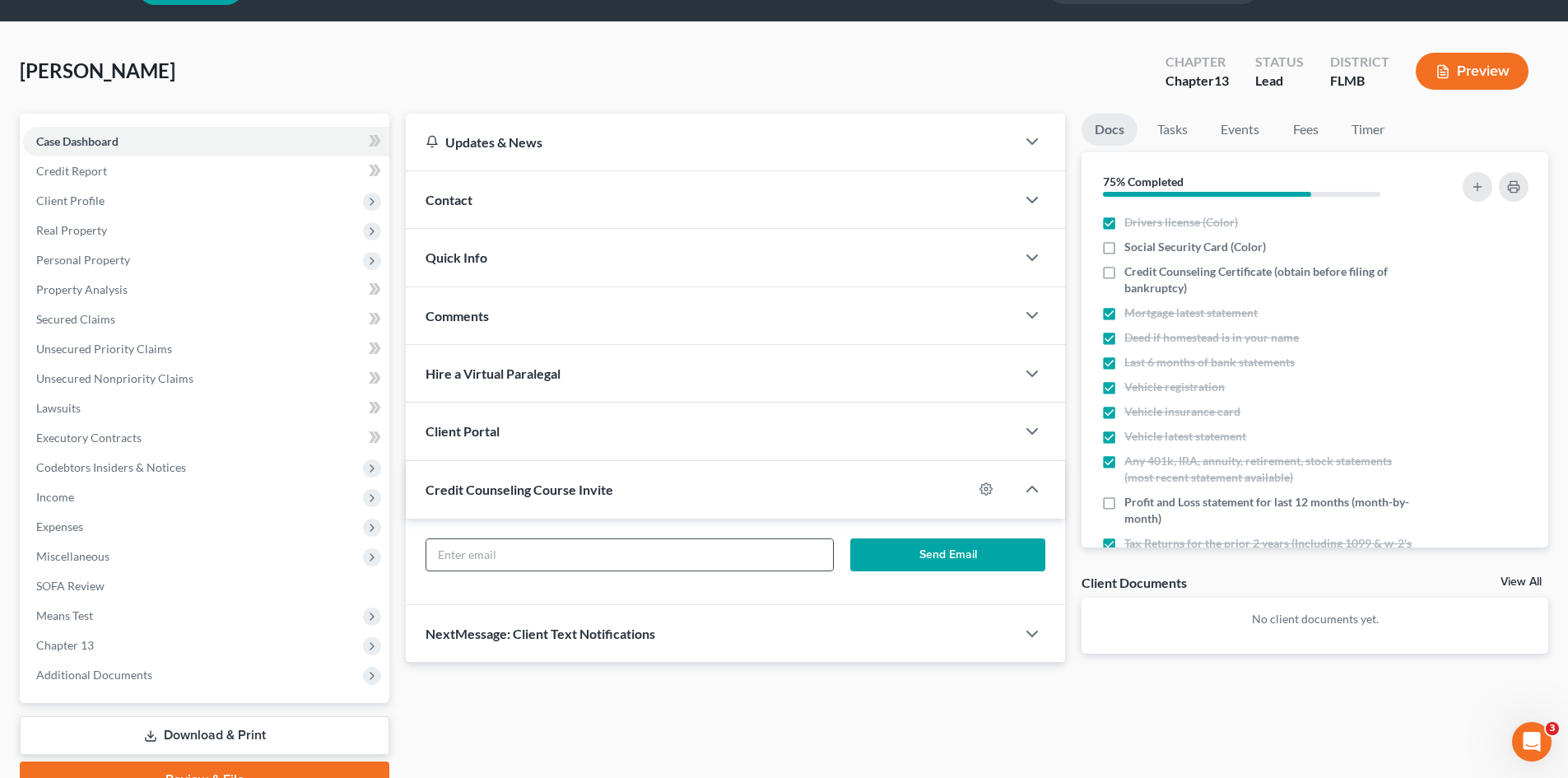
click at [620, 558] on input "text" at bounding box center [629, 555] width 406 height 32
paste input "[EMAIL_ADDRESS][DOMAIN_NAME]"
click at [906, 553] on button "Send Email" at bounding box center [948, 554] width 196 height 33
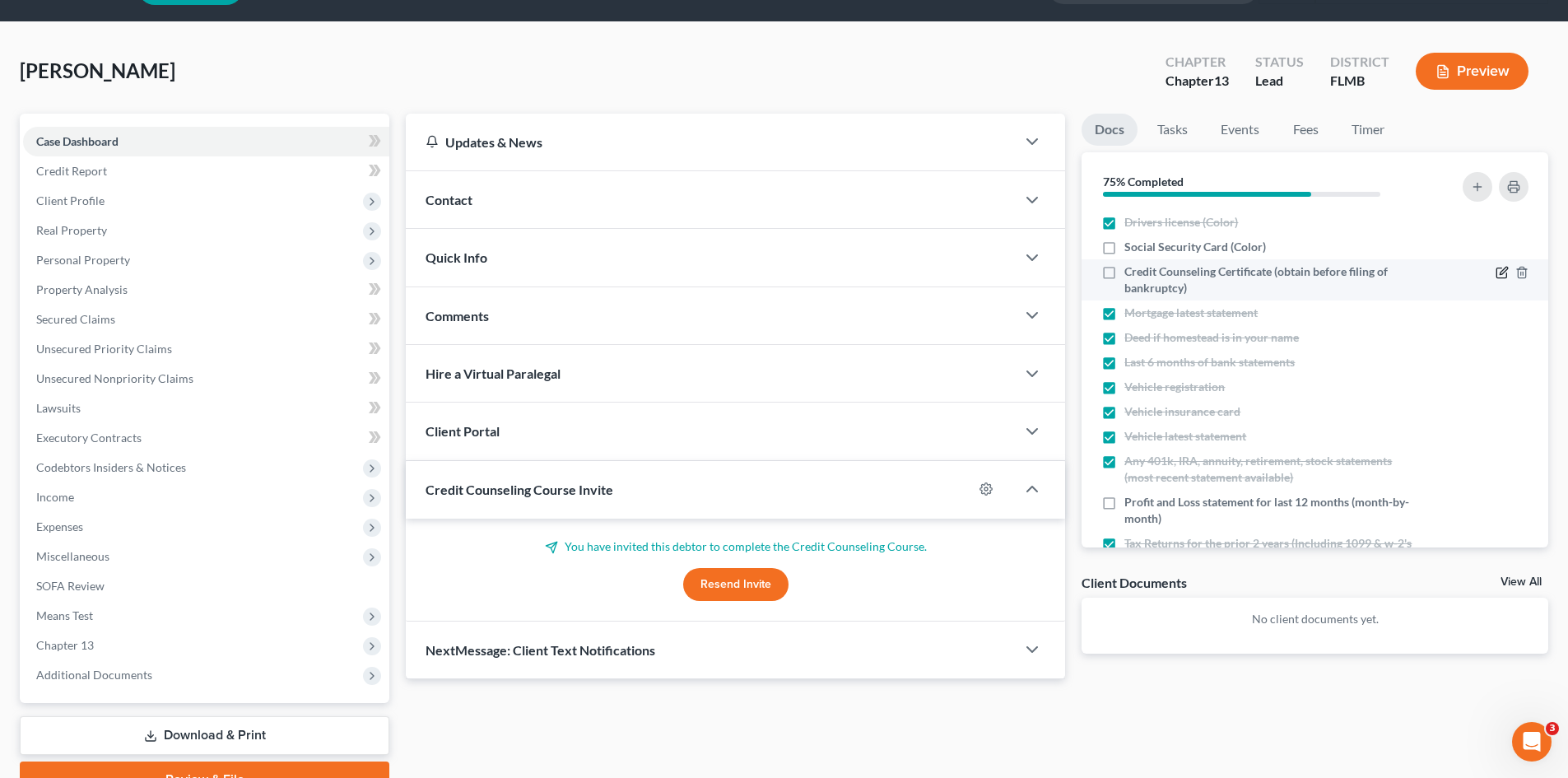
click at [1496, 273] on icon "button" at bounding box center [1502, 272] width 13 height 13
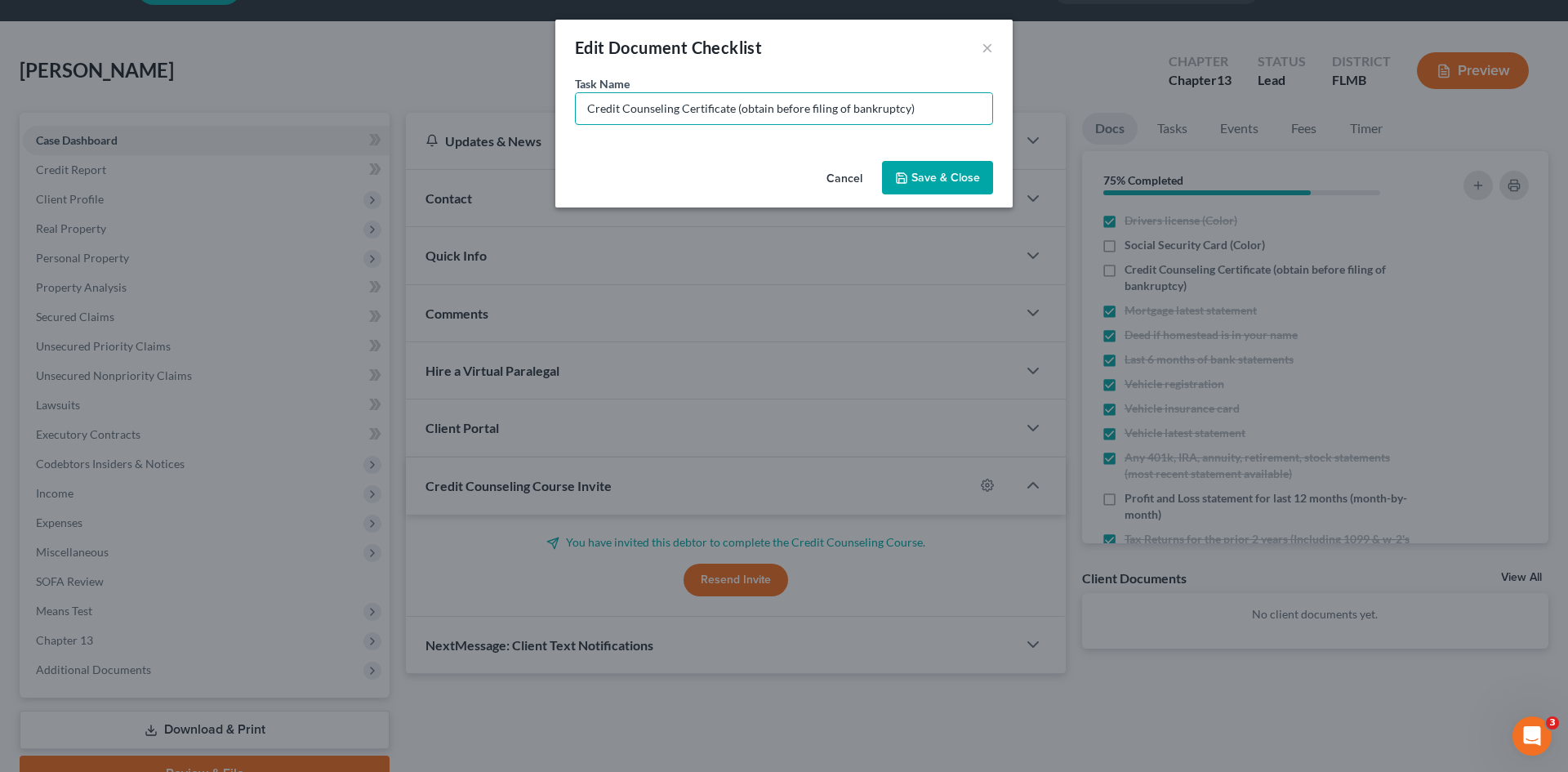
drag, startPoint x: 737, startPoint y: 108, endPoint x: 1171, endPoint y: 146, distance: 435.7
click at [1170, 146] on div "Edit Document Checklist × Task Name * Credit Counseling Certificate (obtain bef…" at bounding box center [784, 386] width 1568 height 772
click at [916, 171] on button "Save & Close" at bounding box center [937, 177] width 111 height 34
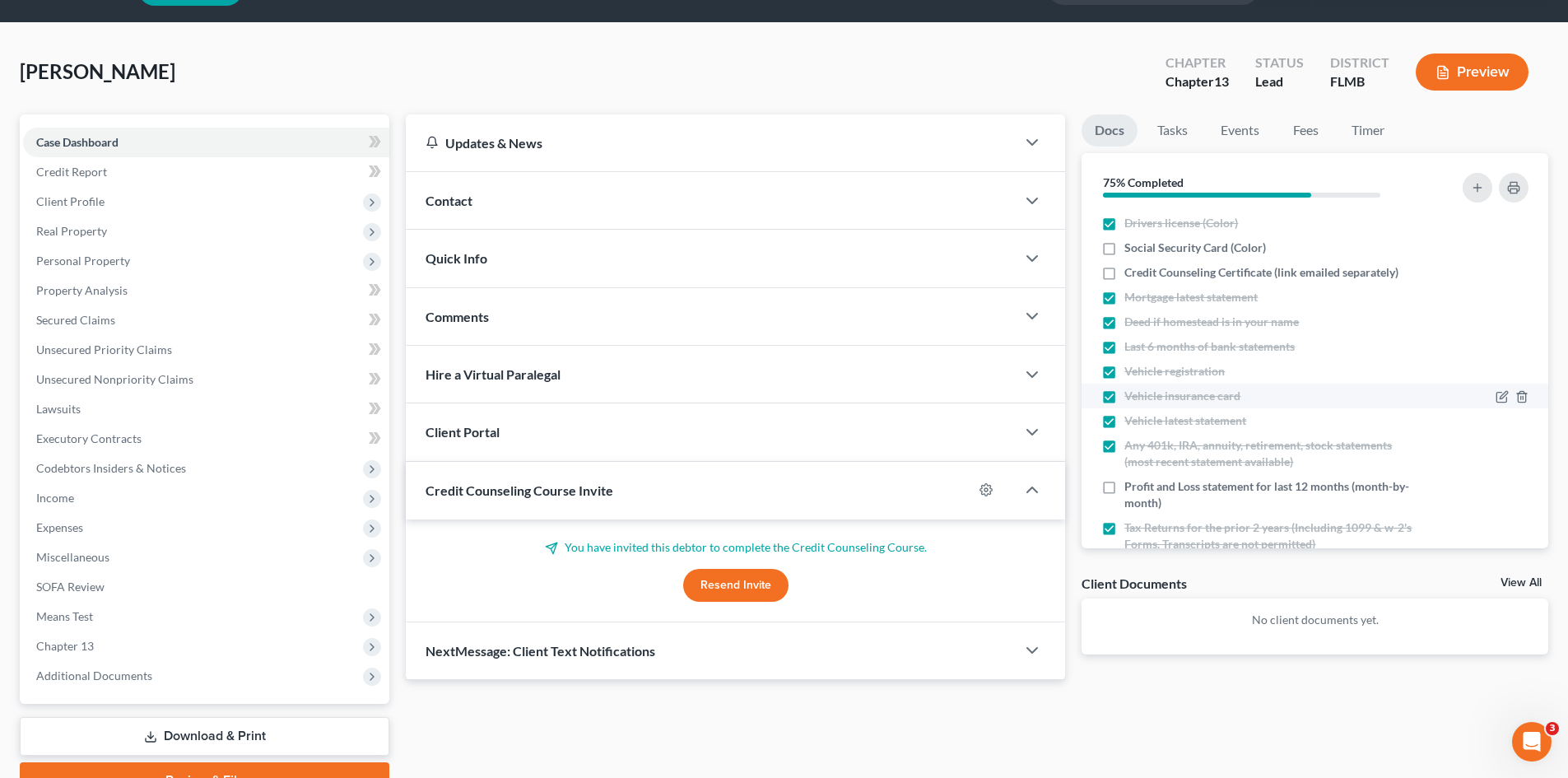
scroll to position [0, 0]
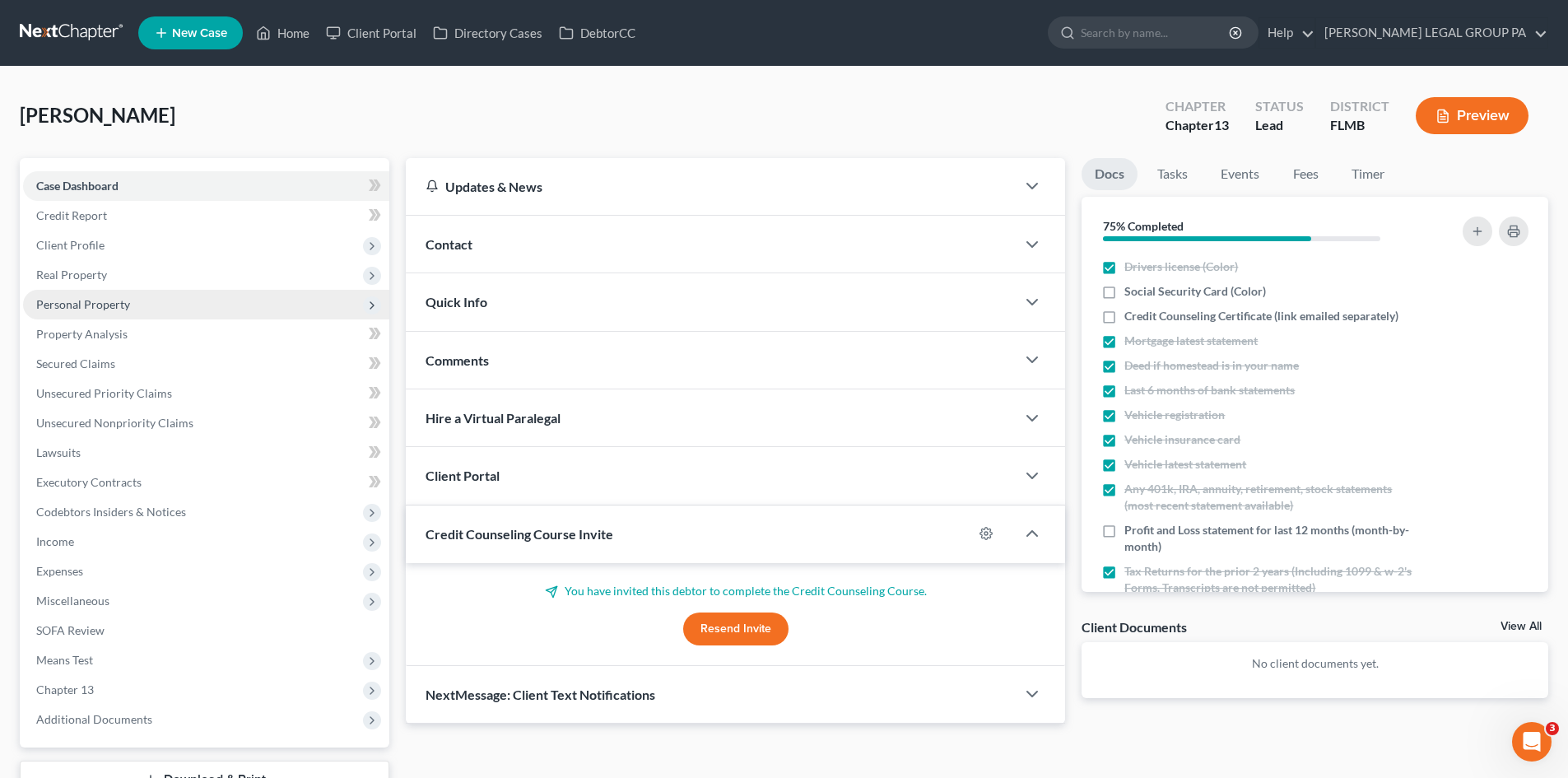
drag, startPoint x: 61, startPoint y: 274, endPoint x: 108, endPoint y: 300, distance: 53.7
click at [61, 274] on span "Real Property" at bounding box center [70, 275] width 70 height 14
click at [113, 292] on link "Properties Owned" at bounding box center [222, 305] width 333 height 30
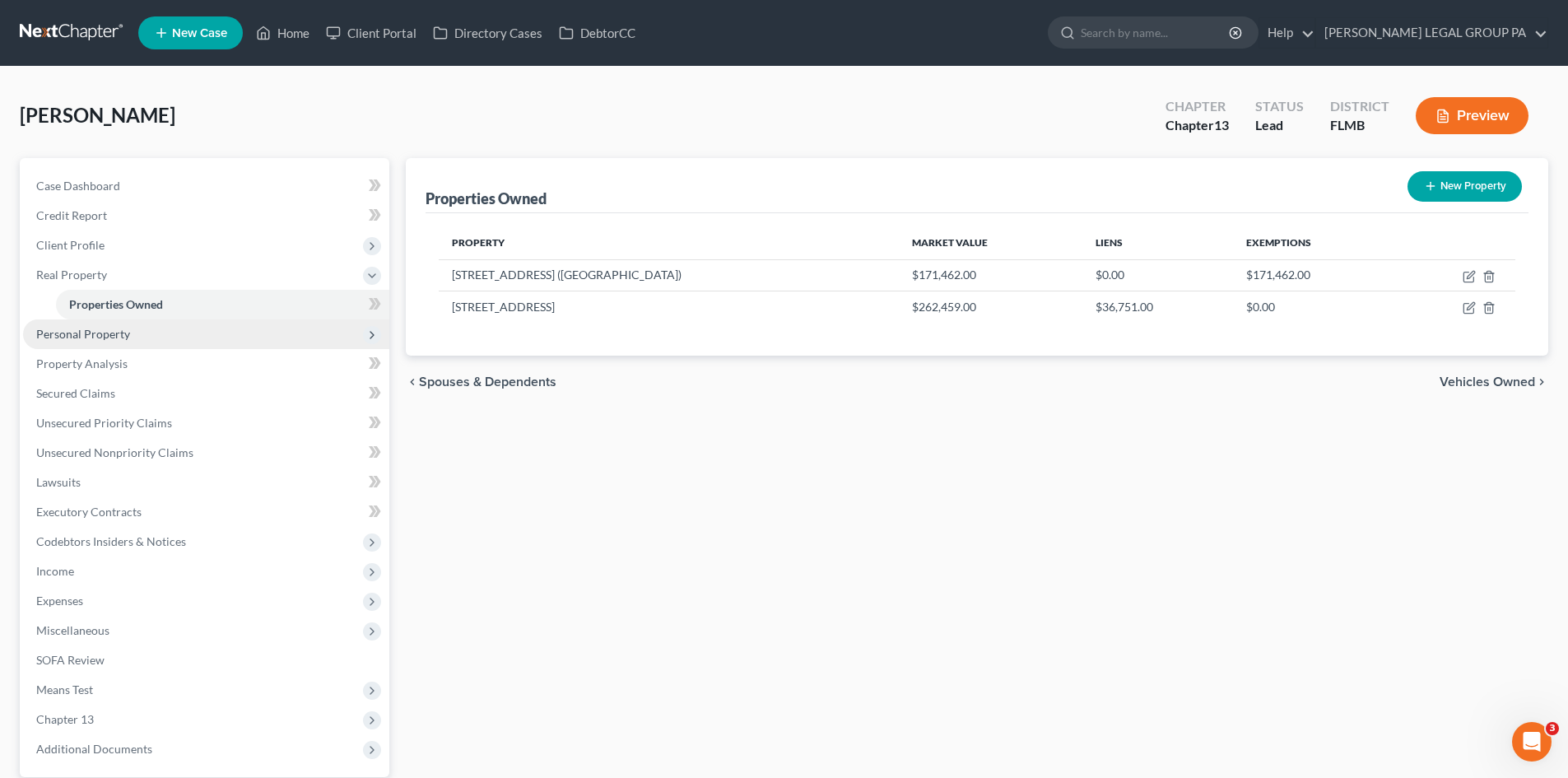
click at [121, 332] on span "Personal Property" at bounding box center [82, 333] width 94 height 14
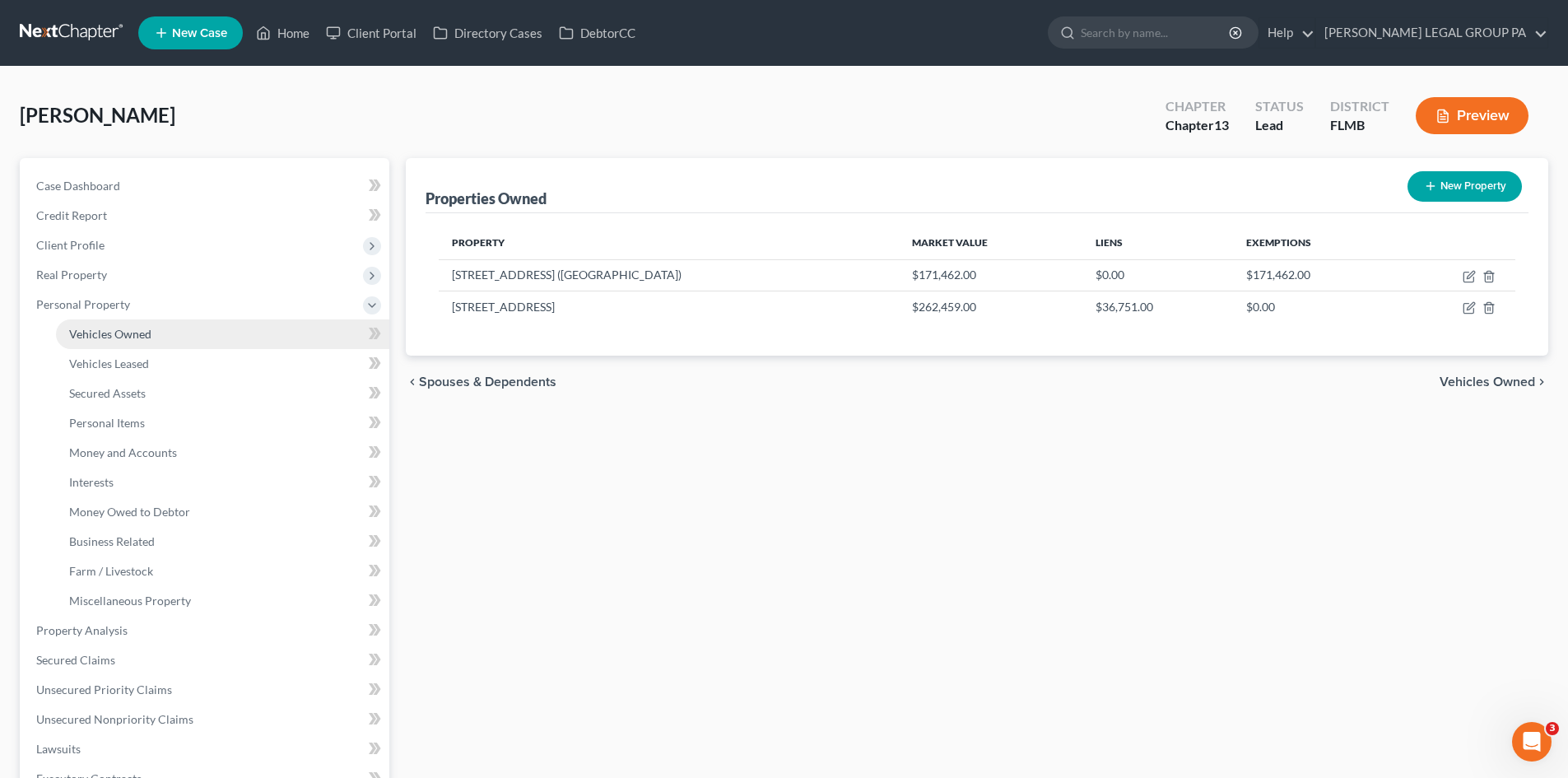
click at [128, 332] on span "Vehicles Owned" at bounding box center [110, 333] width 82 height 14
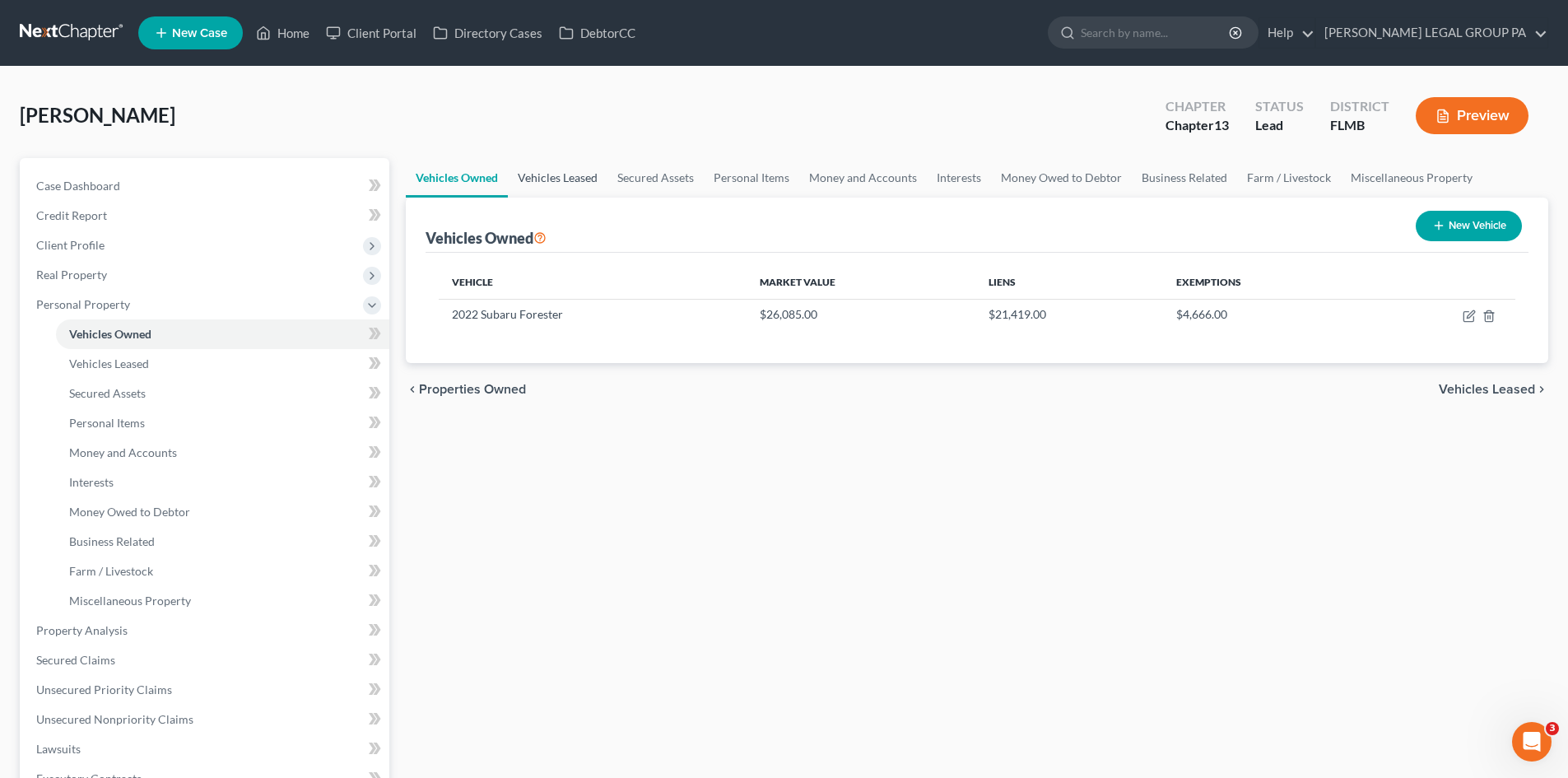
click at [542, 181] on link "Vehicles Leased" at bounding box center [558, 178] width 99 height 40
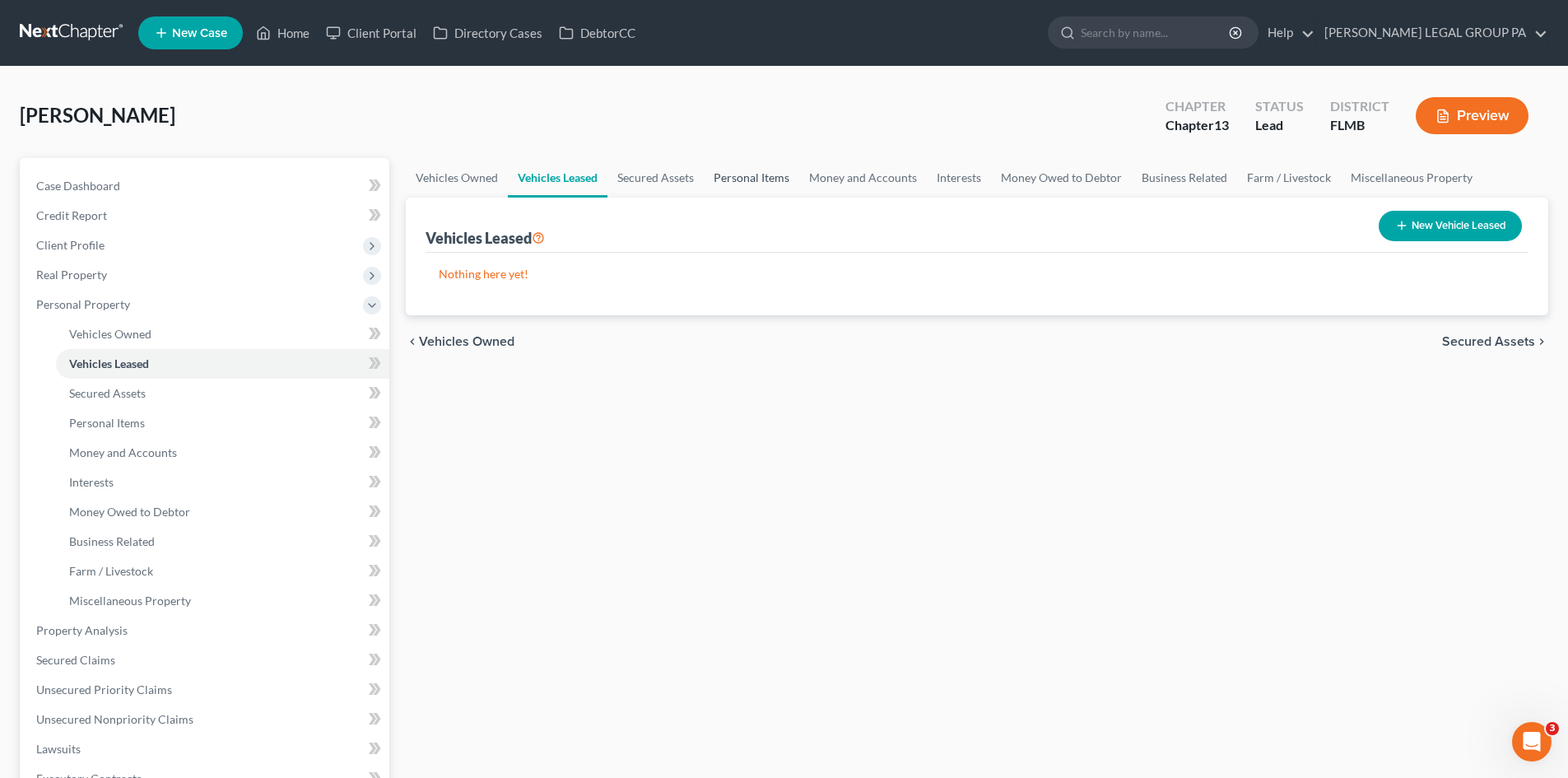
click at [729, 180] on link "Personal Items" at bounding box center [751, 178] width 95 height 40
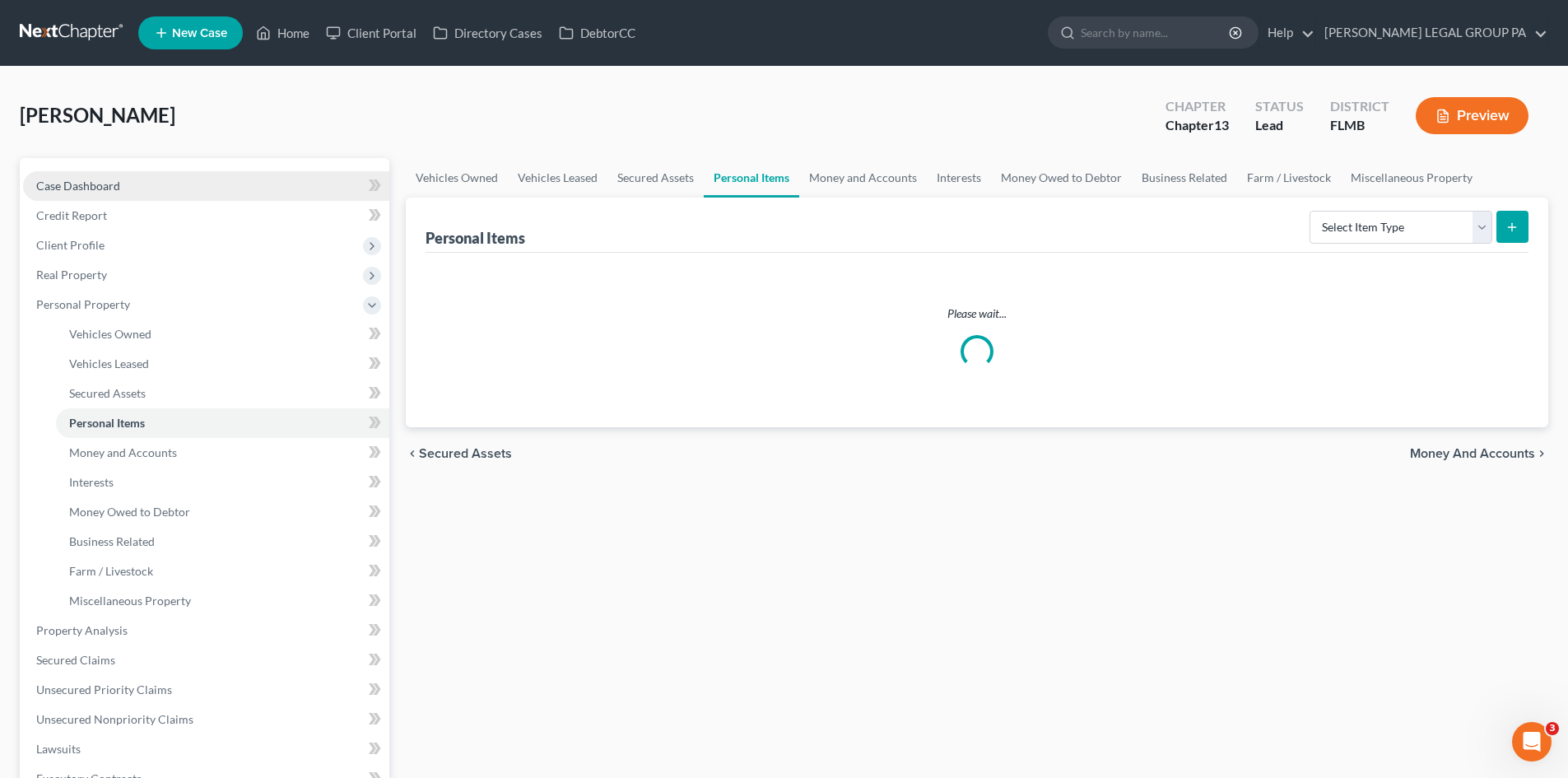
click at [110, 180] on span "Case Dashboard" at bounding box center [77, 186] width 84 height 14
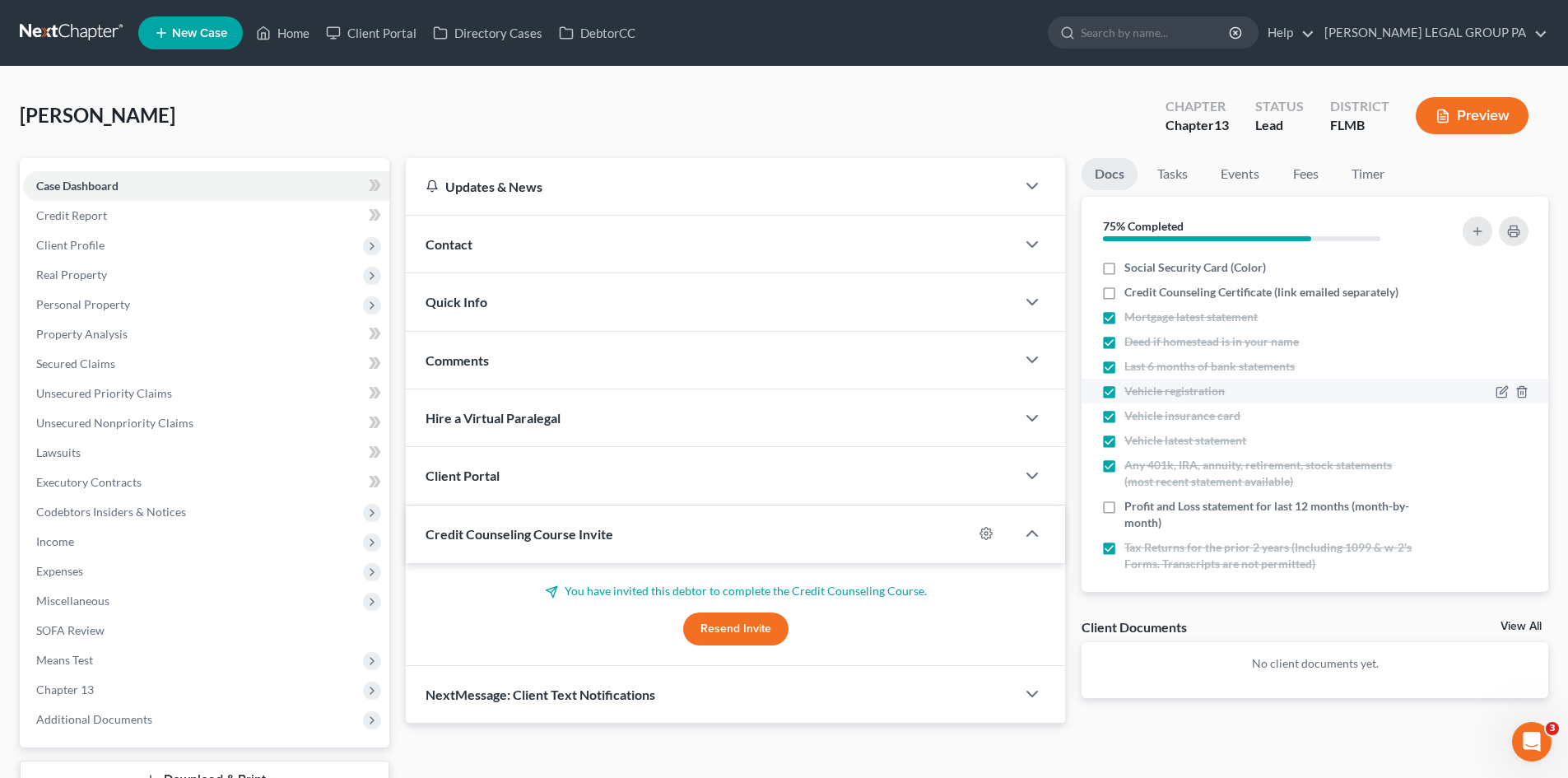
scroll to position [35, 0]
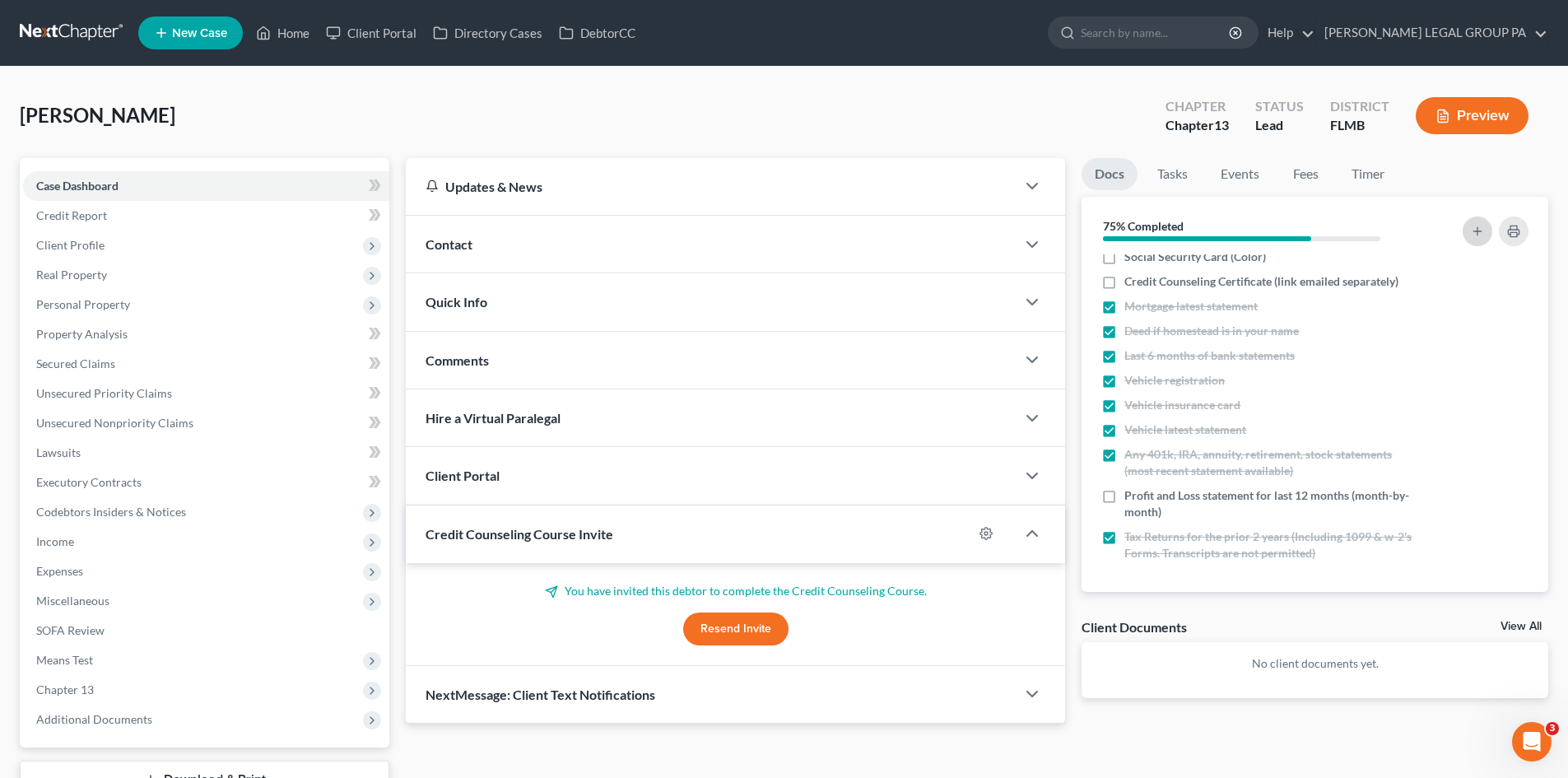
click at [1476, 236] on icon "button" at bounding box center [1477, 230] width 13 height 13
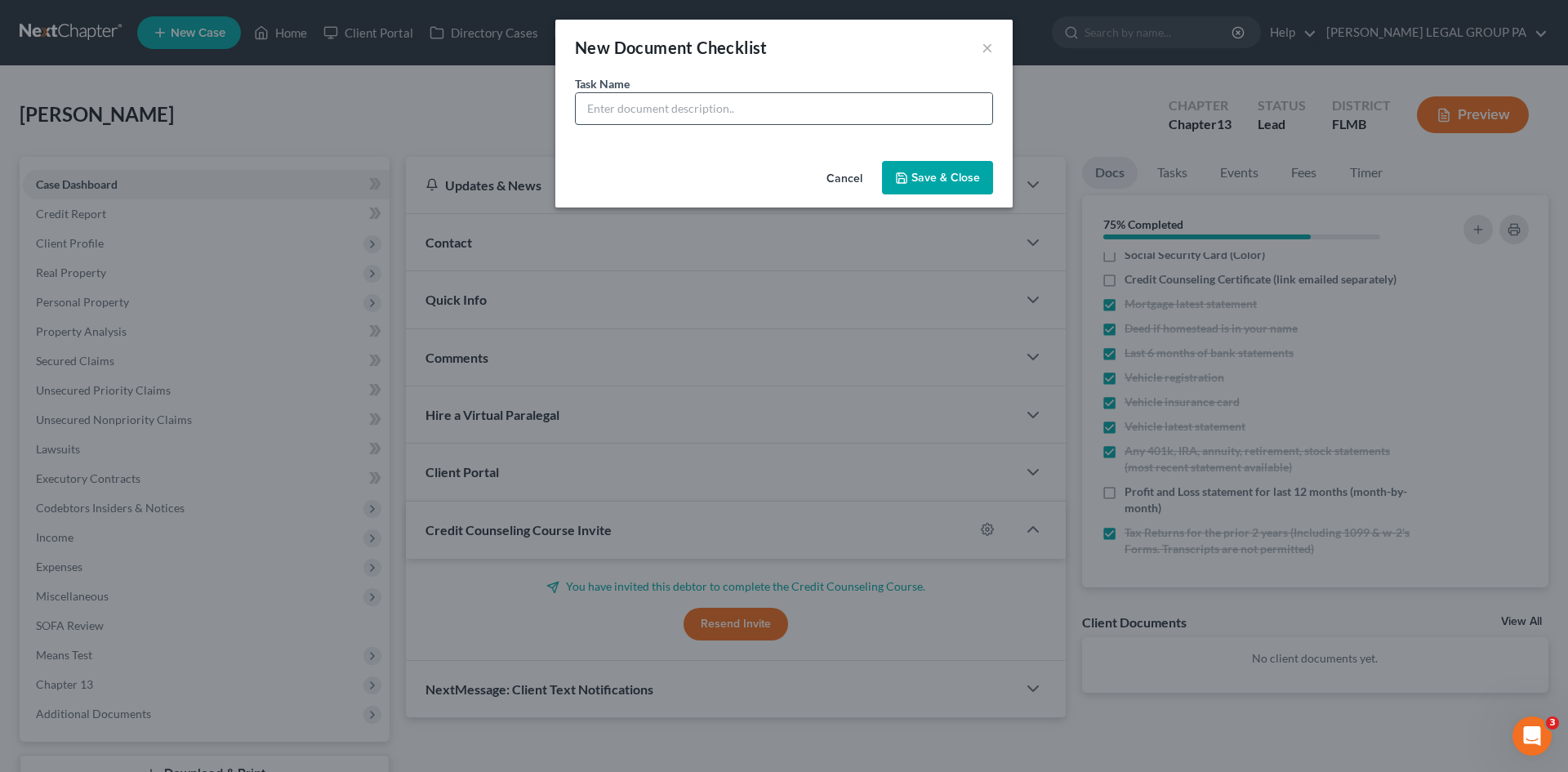
click at [694, 104] on input "text" at bounding box center [784, 109] width 416 height 32
click at [915, 175] on button "Save & Close" at bounding box center [937, 177] width 111 height 34
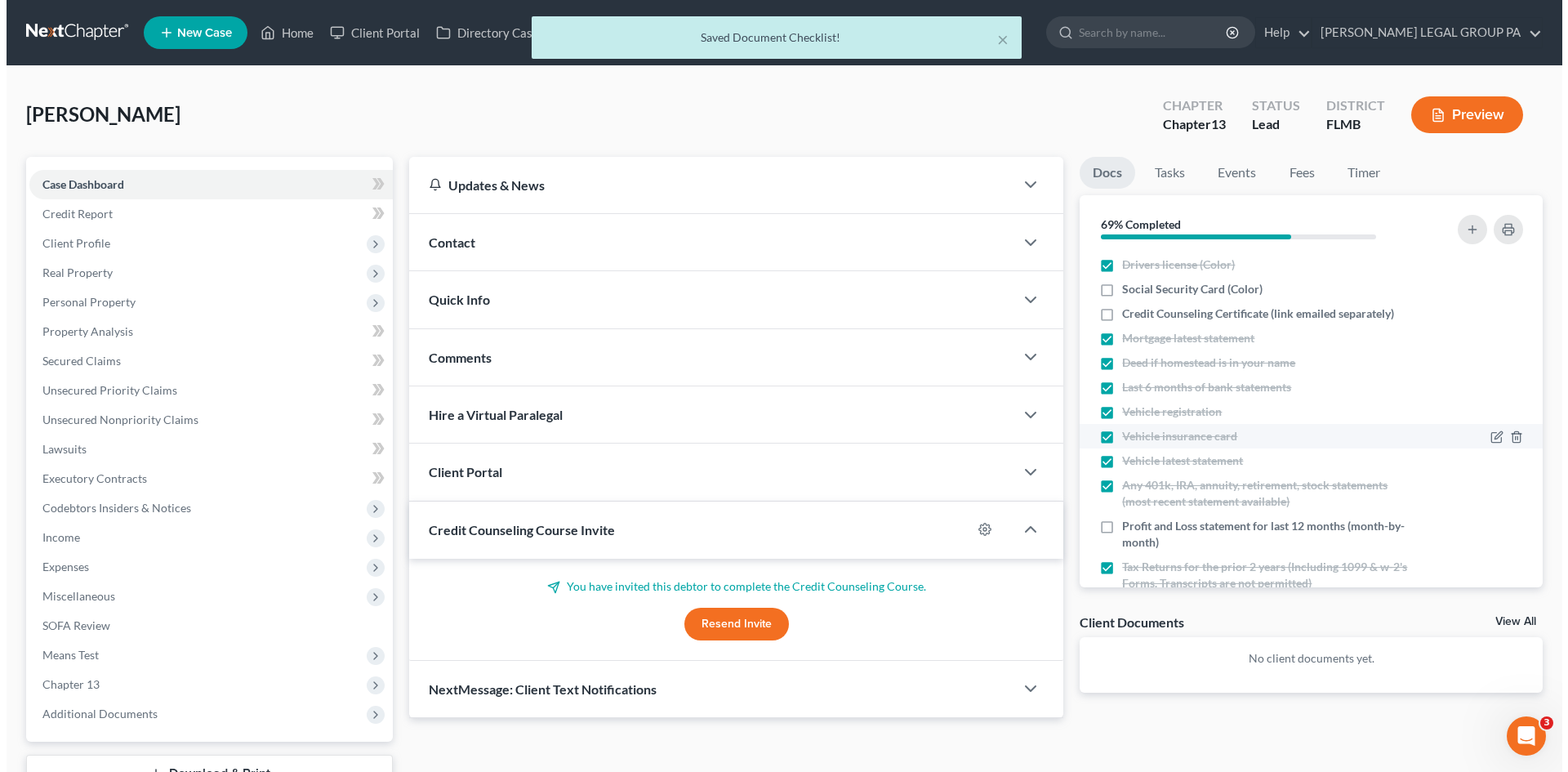
scroll to position [59, 0]
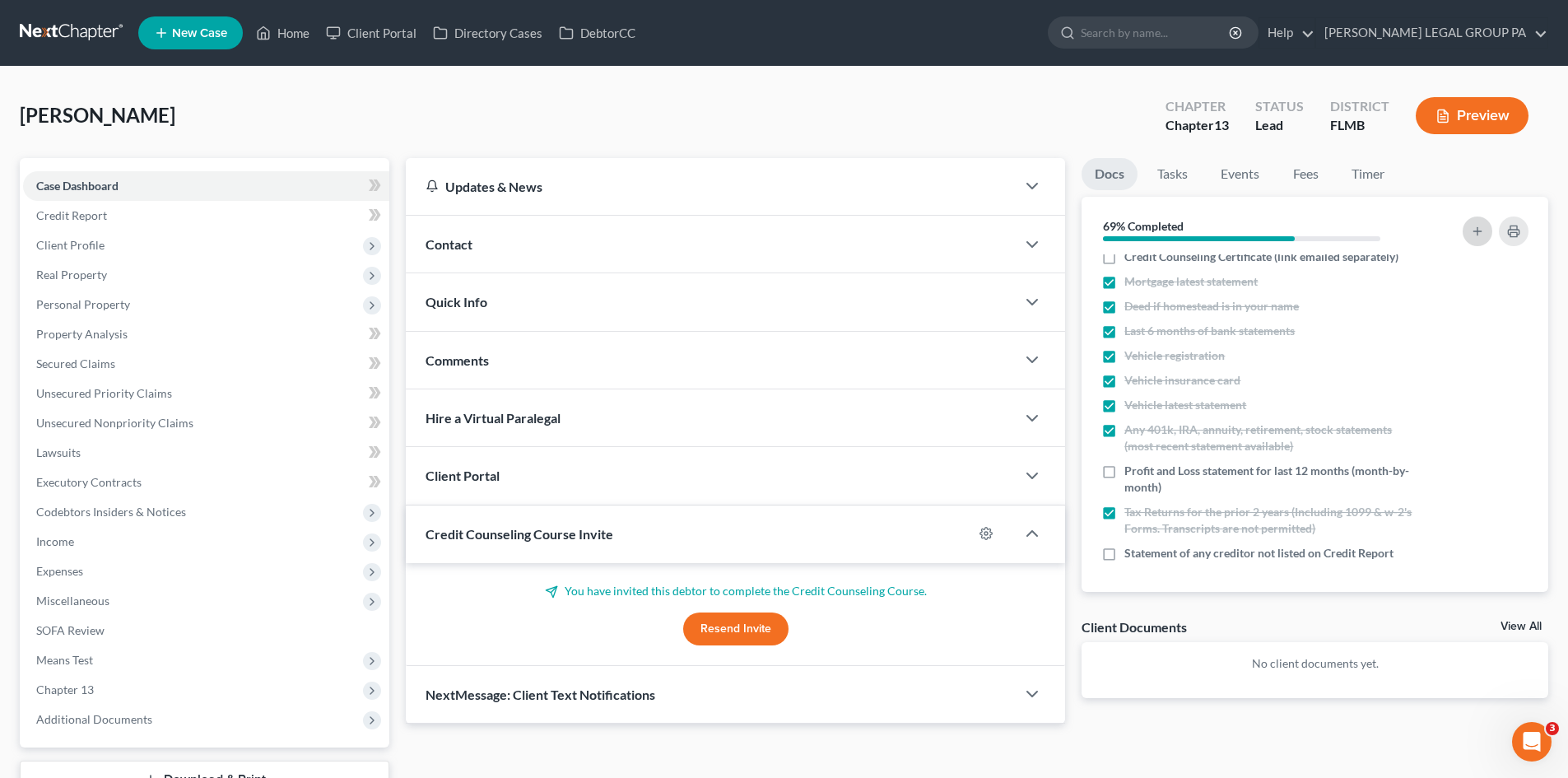
click at [1469, 234] on button "button" at bounding box center [1478, 231] width 30 height 30
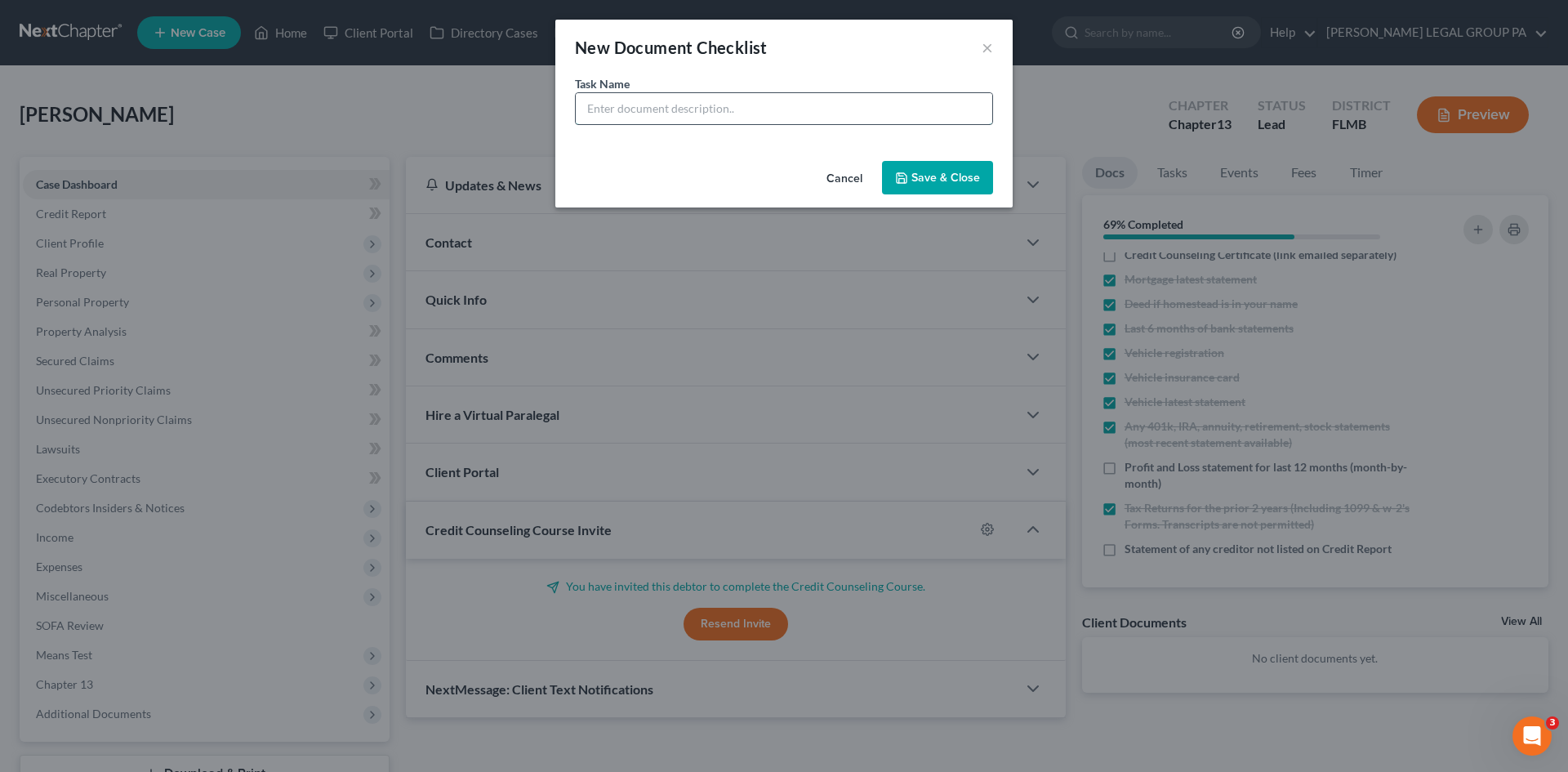
click at [659, 117] on input "text" at bounding box center [784, 109] width 416 height 32
click at [620, 105] on input "List of Assets (equipment, vehicles, inventory, etc.)" at bounding box center [784, 109] width 416 height 32
click at [711, 111] on input "List of all business assets (equipment, vehicles, inventory, etc.)" at bounding box center [784, 109] width 416 height 32
drag, startPoint x: 989, startPoint y: 110, endPoint x: 904, endPoint y: 107, distance: 85.1
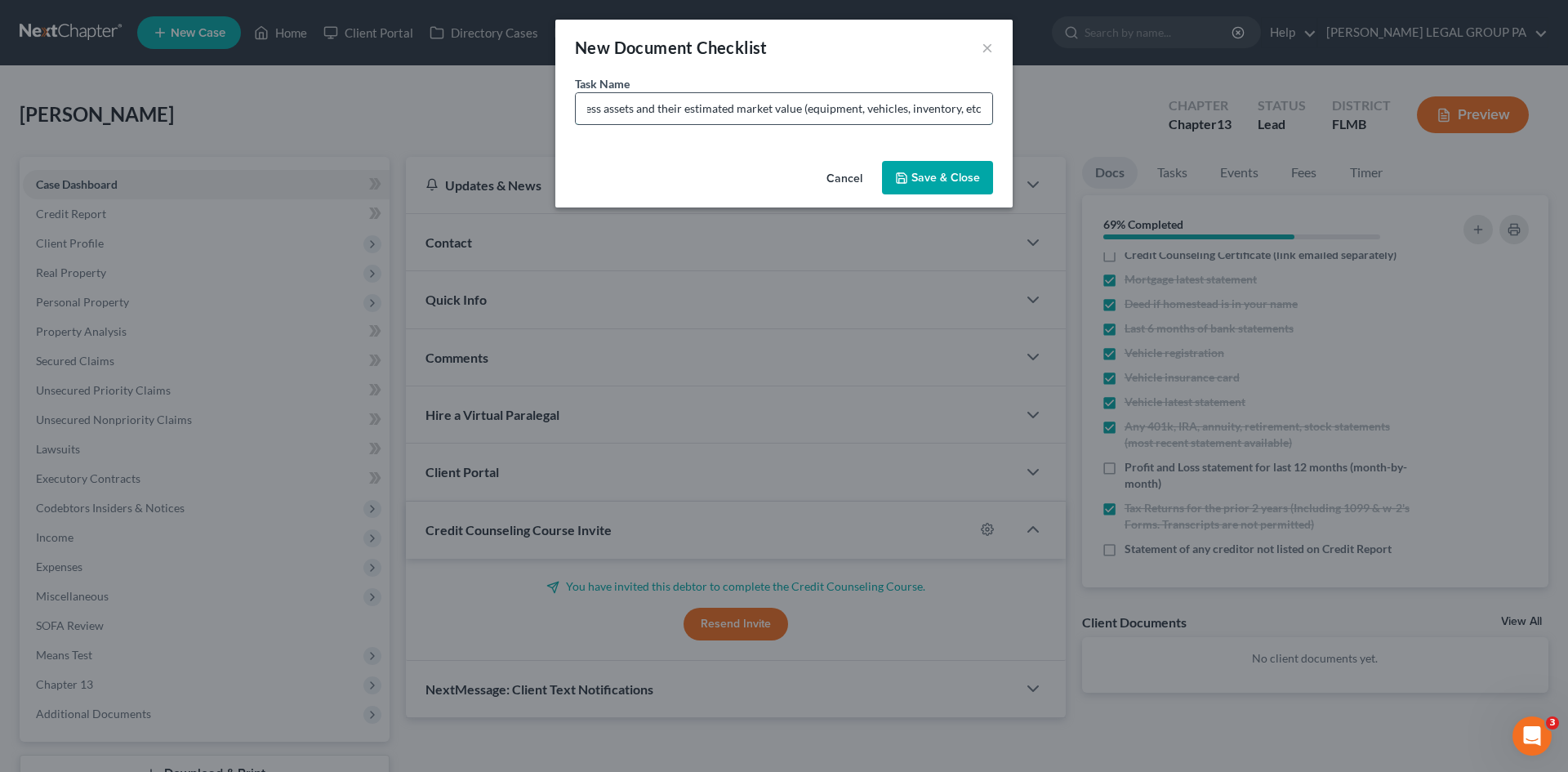
click at [993, 109] on div "Task Name * List of all business assets and their estimated market value (equip…" at bounding box center [784, 114] width 457 height 79
click at [866, 101] on input "List of all business assets and their estimated market value (equipment, vehicl…" at bounding box center [784, 109] width 416 height 32
click at [891, 103] on input "List of all business assets and their estimated market value (equipment, vehicl…" at bounding box center [784, 109] width 416 height 32
drag, startPoint x: 904, startPoint y: 107, endPoint x: 862, endPoint y: 110, distance: 42.1
click at [862, 110] on input "List of all business assets and their estimated market value (equipment, vehicl…" at bounding box center [784, 109] width 416 height 32
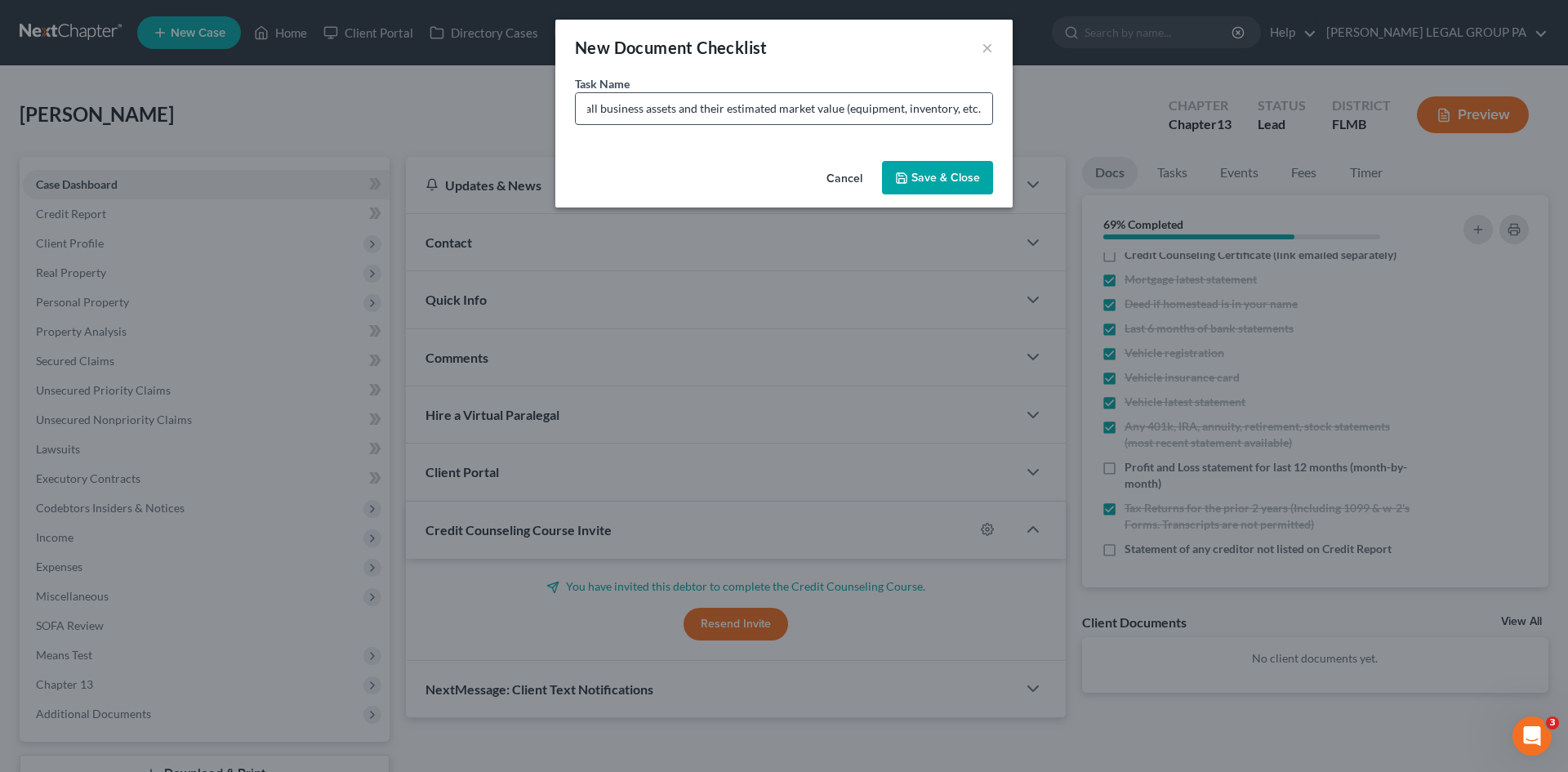
scroll to position [0, 32]
click at [958, 184] on button "Save & Close" at bounding box center [937, 177] width 111 height 34
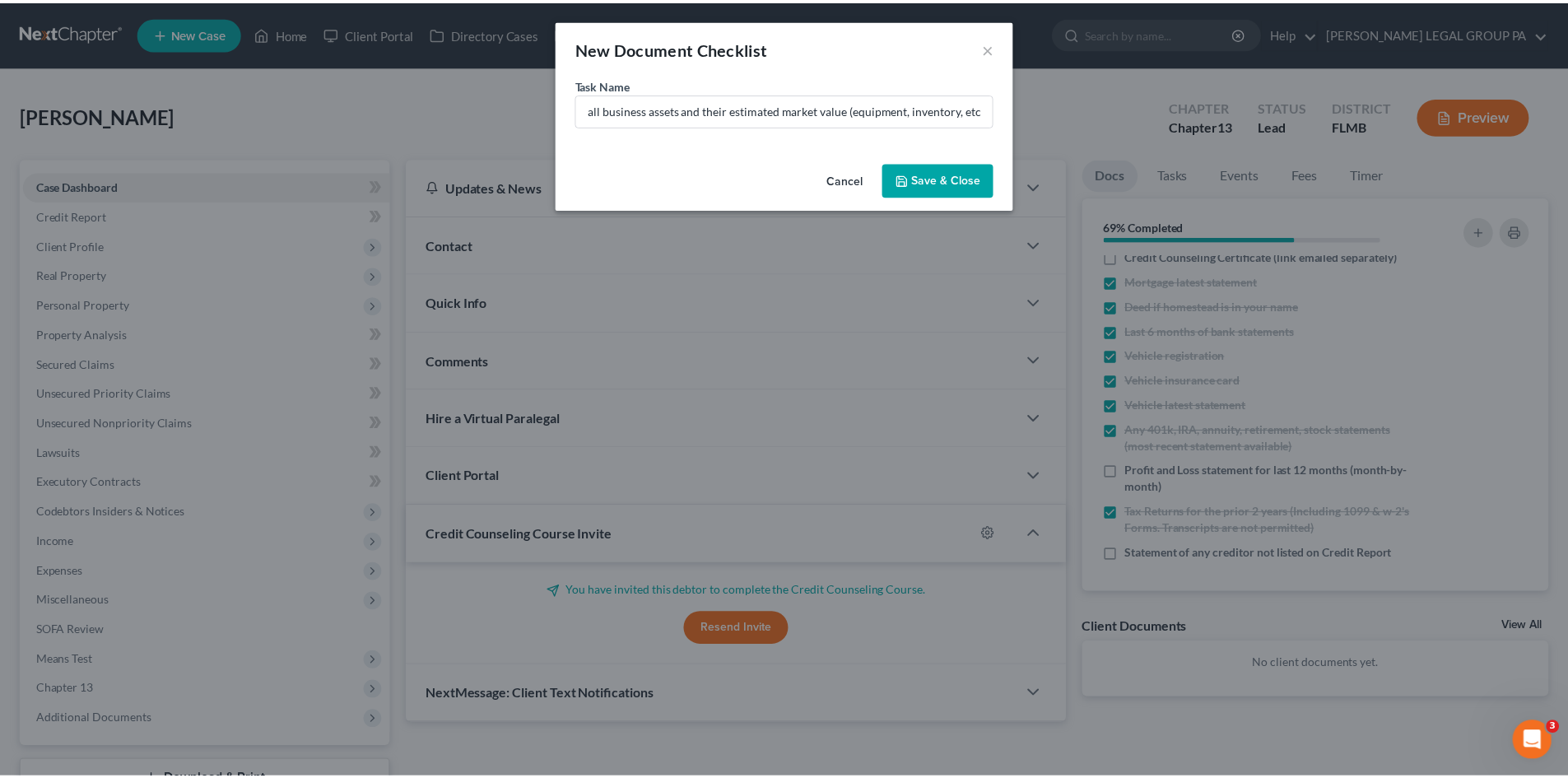
scroll to position [0, 0]
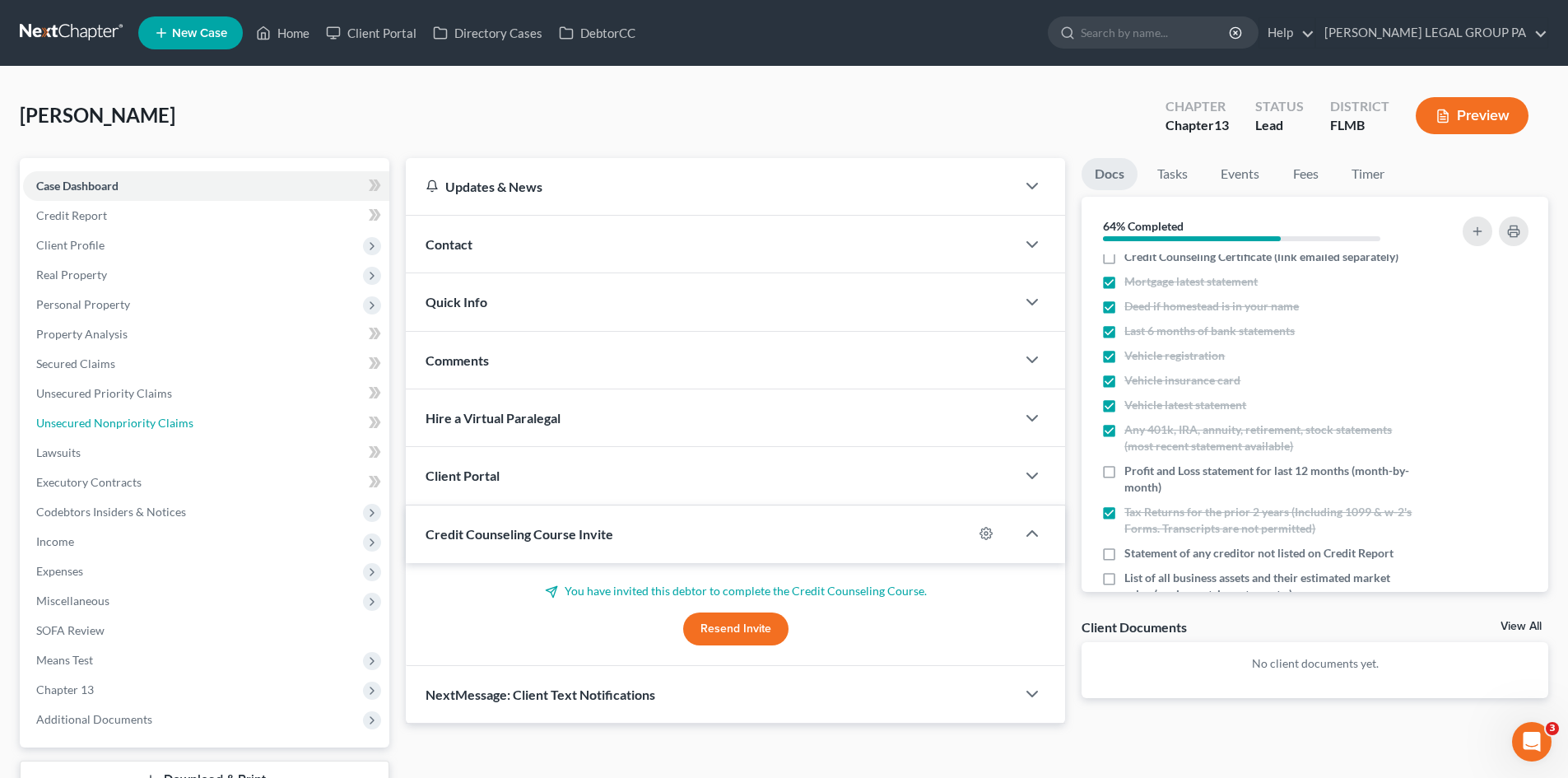
drag, startPoint x: 110, startPoint y: 413, endPoint x: 592, endPoint y: 509, distance: 491.5
click at [110, 413] on link "Unsecured Nonpriority Claims" at bounding box center [205, 423] width 366 height 30
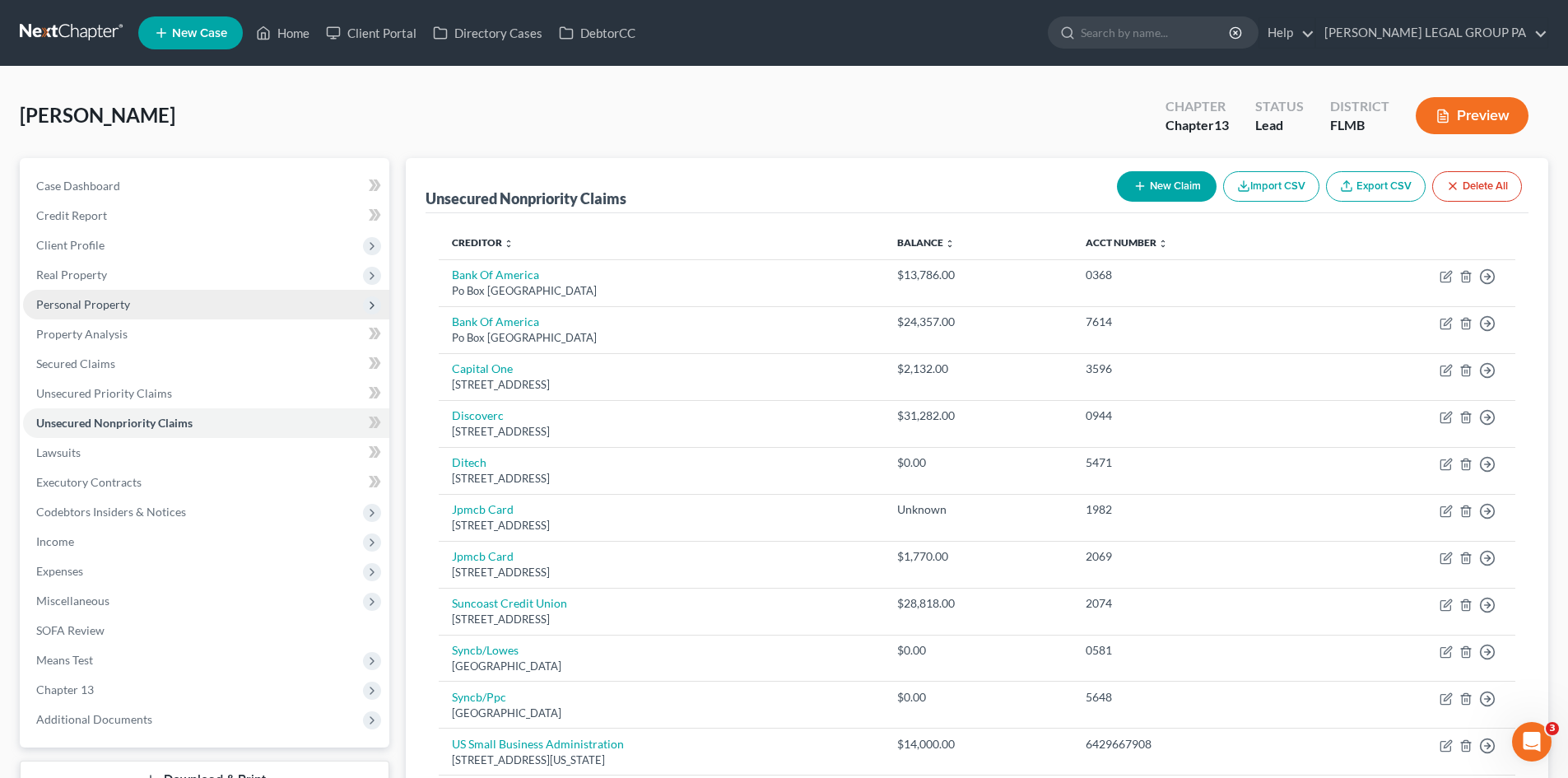
click at [88, 306] on span "Personal Property" at bounding box center [82, 304] width 94 height 14
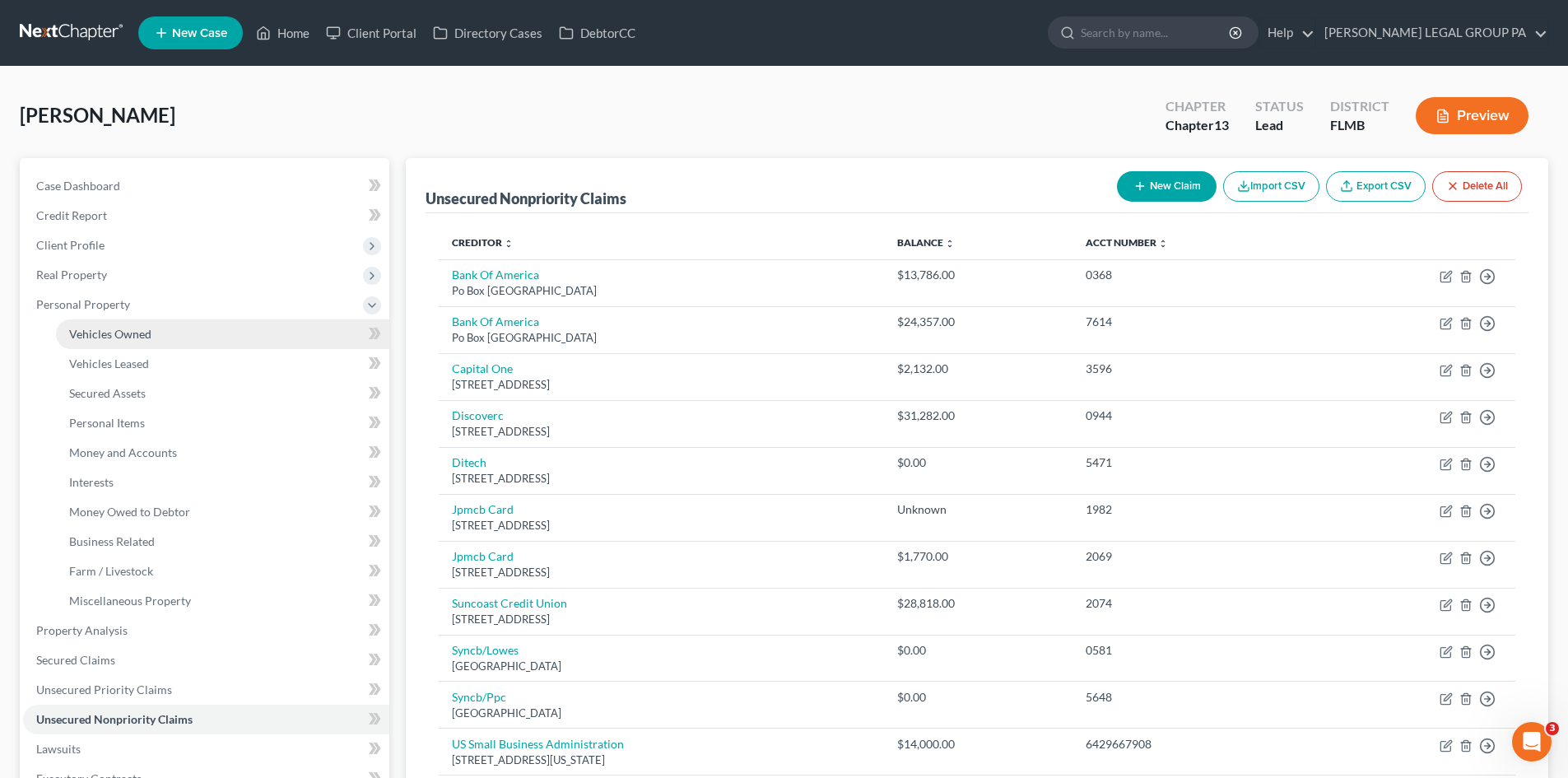
click at [144, 342] on link "Vehicles Owned" at bounding box center [222, 334] width 333 height 30
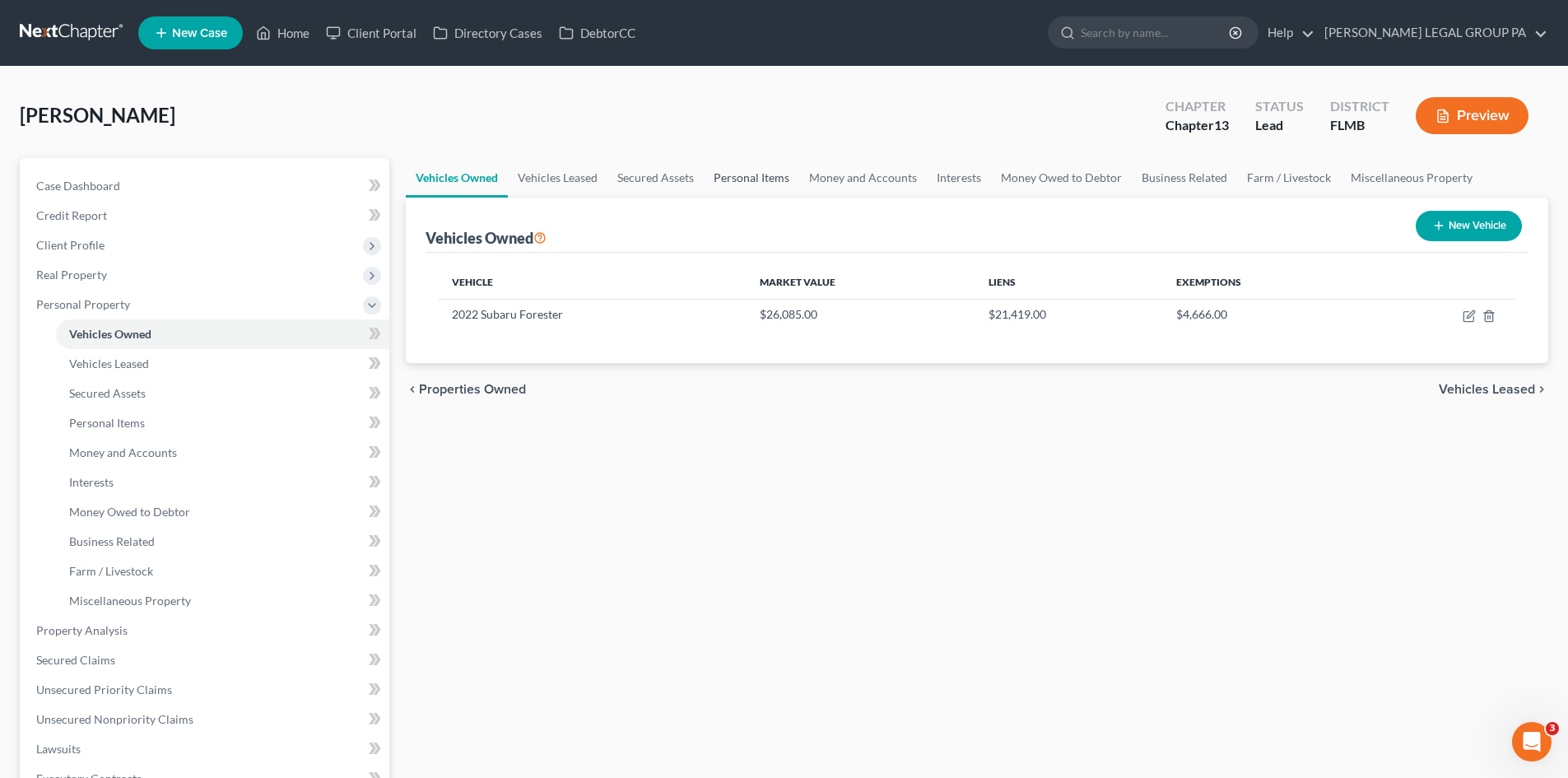
click at [766, 180] on link "Personal Items" at bounding box center [751, 178] width 95 height 40
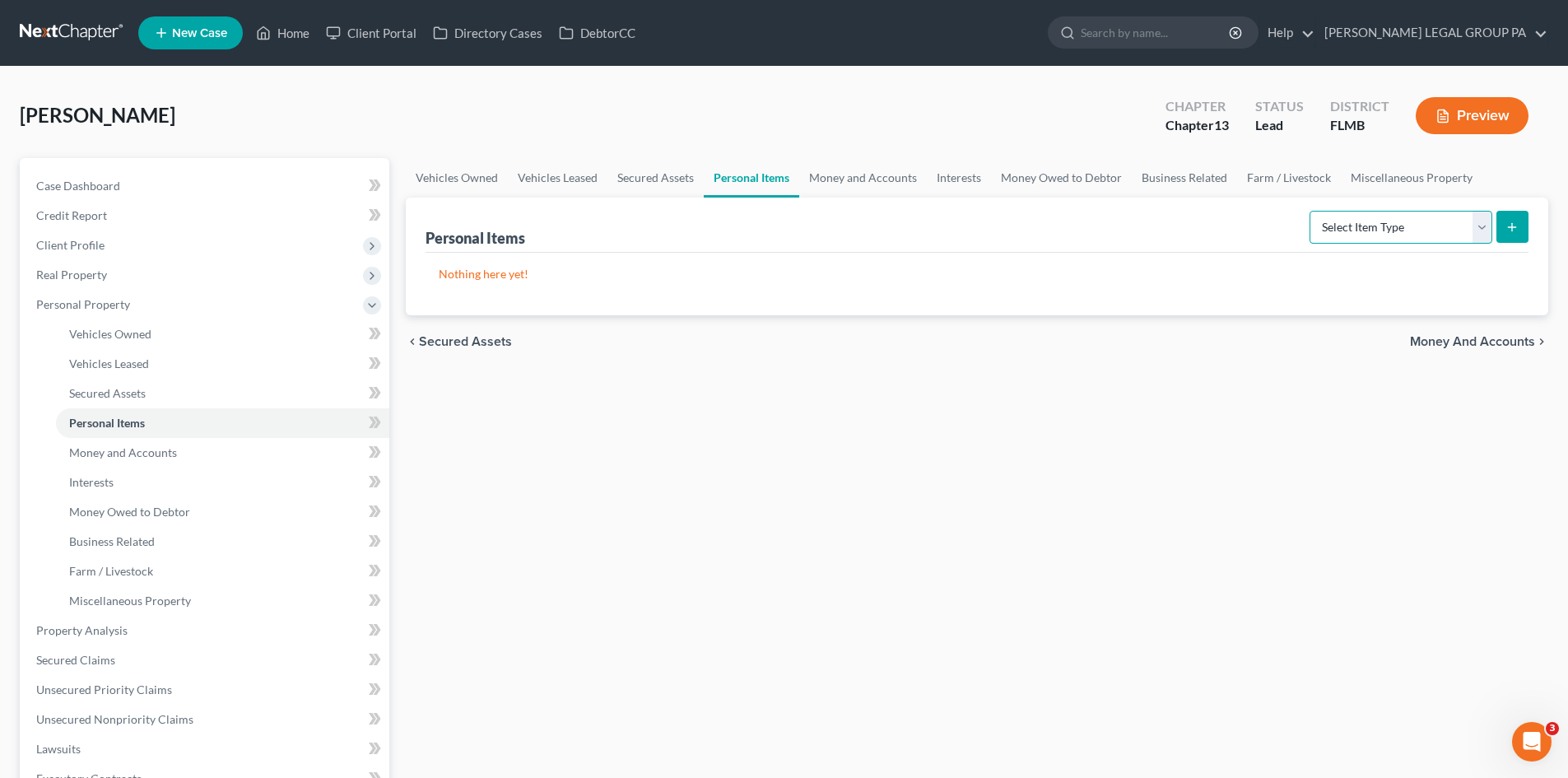
drag, startPoint x: 1382, startPoint y: 227, endPoint x: 1308, endPoint y: 248, distance: 76.9
click at [1382, 227] on select "Select Item Type Clothing Collectibles Of Value Electronics Firearms Household …" at bounding box center [1401, 226] width 183 height 33
click at [1311, 210] on select "Select Item Type Clothing Collectibles Of Value Electronics Firearms Household …" at bounding box center [1401, 226] width 183 height 33
click at [1515, 225] on icon "submit" at bounding box center [1511, 226] width 13 height 13
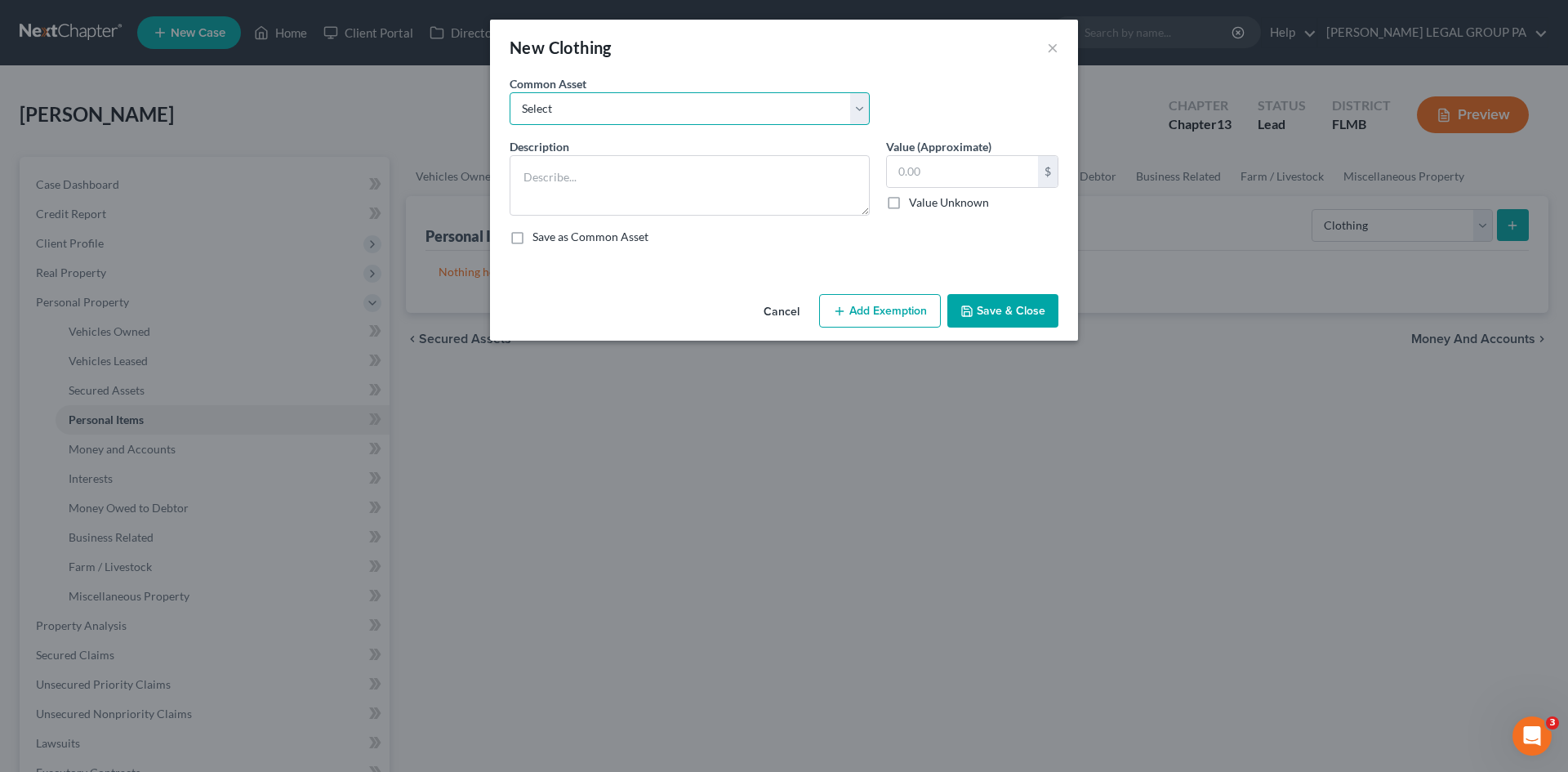
drag, startPoint x: 697, startPoint y: 115, endPoint x: 699, endPoint y: 124, distance: 9.2
click at [697, 115] on select "Select All Clothing General Clothes Various Clothing Apparel Various Clothing A…" at bounding box center [690, 108] width 360 height 32
click at [510, 93] on select "Select All Clothing General Clothes Various Clothing Apparel Various Clothing A…" at bounding box center [690, 108] width 360 height 32
click at [1025, 320] on button "Save & Close" at bounding box center [1002, 311] width 111 height 34
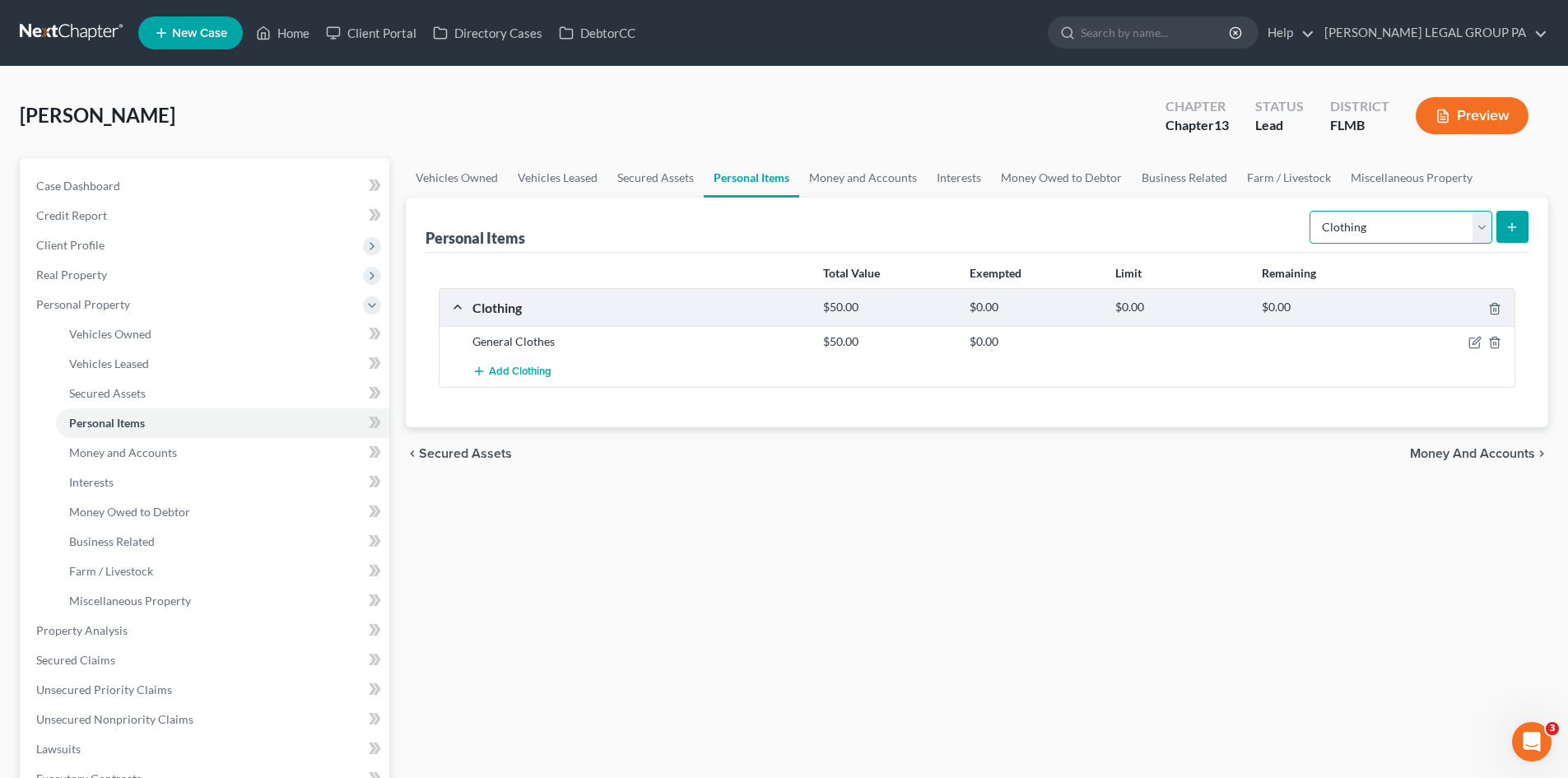
click at [1361, 239] on select "Select Item Type Clothing Collectibles Of Value Electronics Firearms Household …" at bounding box center [1401, 226] width 183 height 33
click at [1311, 210] on select "Select Item Type Clothing Collectibles Of Value Electronics Firearms Household …" at bounding box center [1401, 226] width 183 height 33
click at [1449, 229] on select "Select Item Type Clothing Collectibles Of Value Electronics Firearms Household …" at bounding box center [1401, 226] width 183 height 33
click at [1311, 210] on select "Select Item Type Clothing Collectibles Of Value Electronics Firearms Household …" at bounding box center [1401, 226] width 183 height 33
click at [1517, 230] on icon "submit" at bounding box center [1511, 226] width 13 height 13
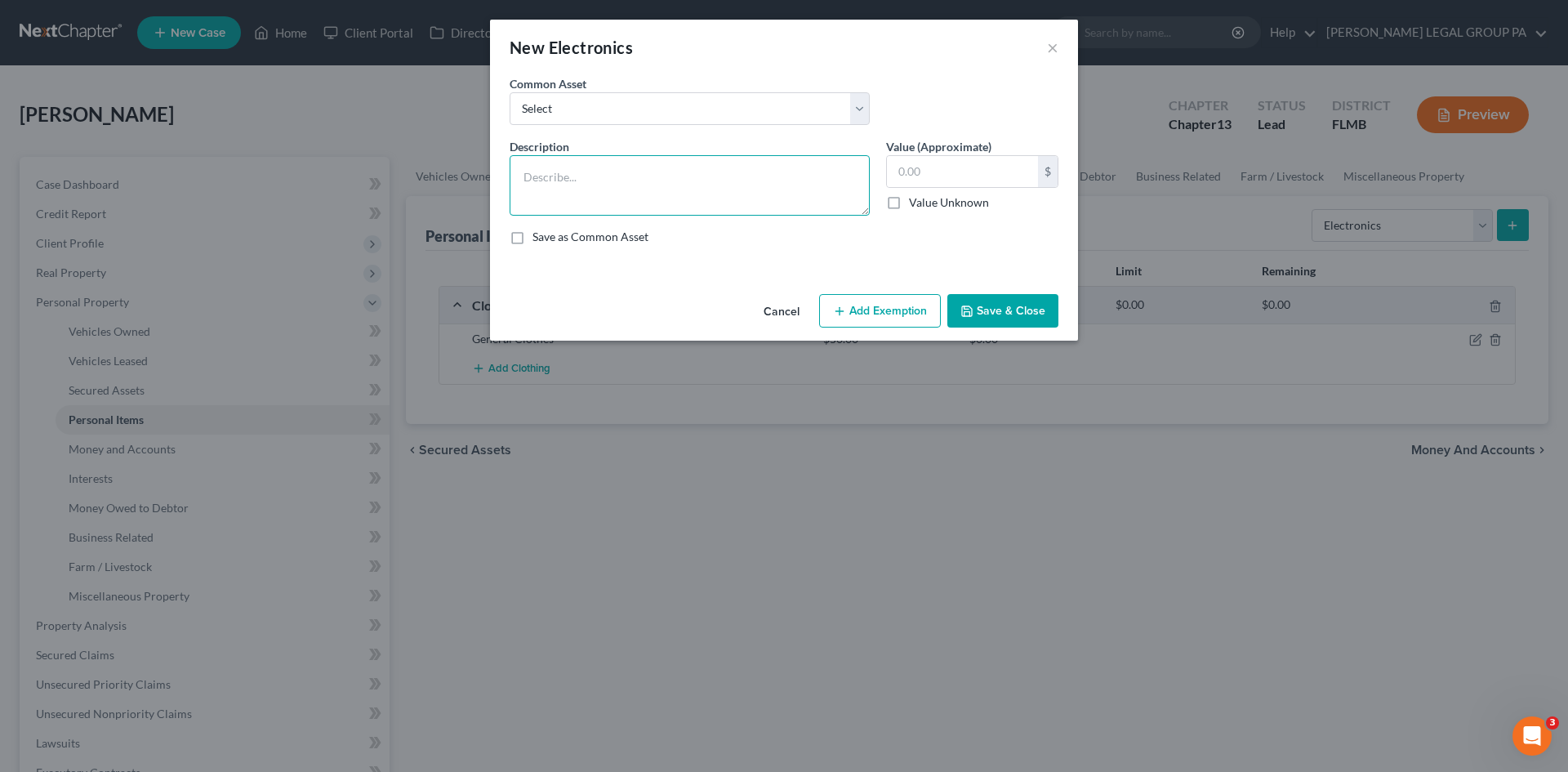
drag, startPoint x: 721, startPoint y: 176, endPoint x: 1567, endPoint y: 565, distance: 931.1
click at [727, 177] on textarea at bounding box center [690, 185] width 360 height 60
click at [962, 177] on input "text" at bounding box center [962, 171] width 151 height 32
click at [1004, 314] on button "Save & Close" at bounding box center [1002, 311] width 111 height 34
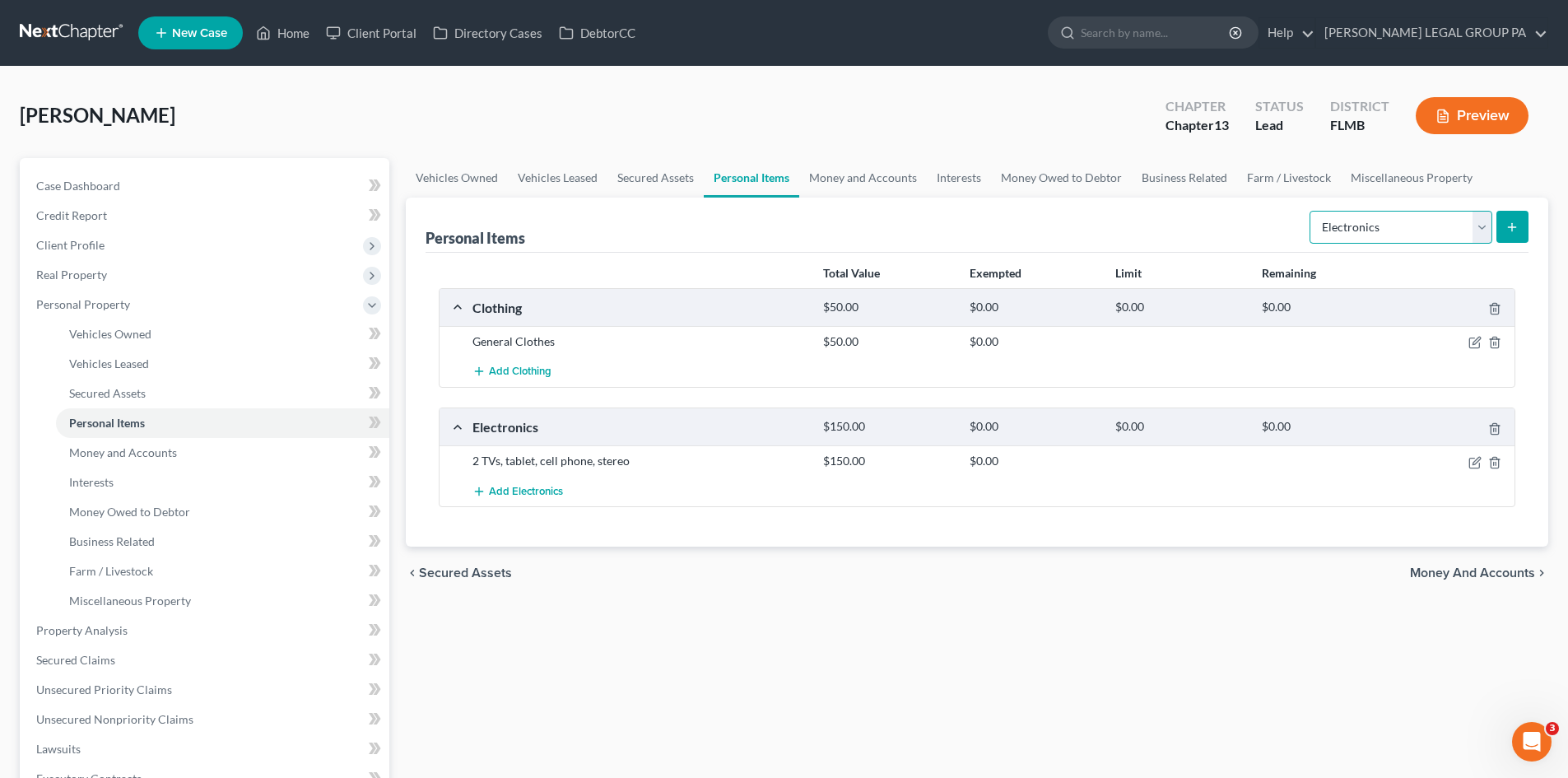
click at [1353, 238] on select "Select Item Type Clothing Collectibles Of Value Electronics Firearms Household …" at bounding box center [1401, 226] width 183 height 33
click at [1311, 210] on select "Select Item Type Clothing Collectibles Of Value Electronics Firearms Household …" at bounding box center [1401, 226] width 183 height 33
click at [1511, 229] on icon "submit" at bounding box center [1511, 226] width 13 height 13
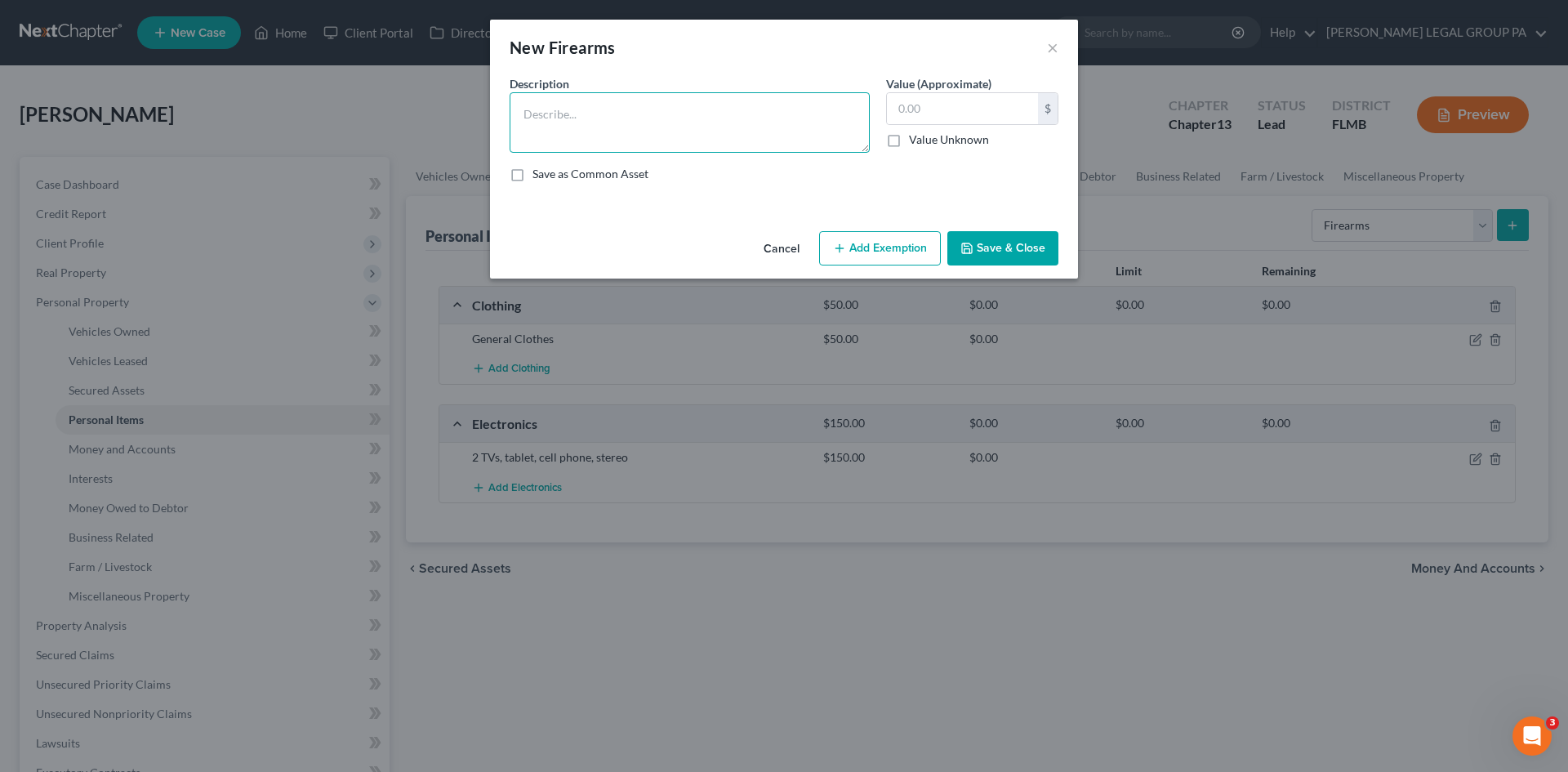
click at [739, 136] on textarea at bounding box center [690, 122] width 360 height 60
click at [1048, 47] on button "×" at bounding box center [1052, 47] width 12 height 20
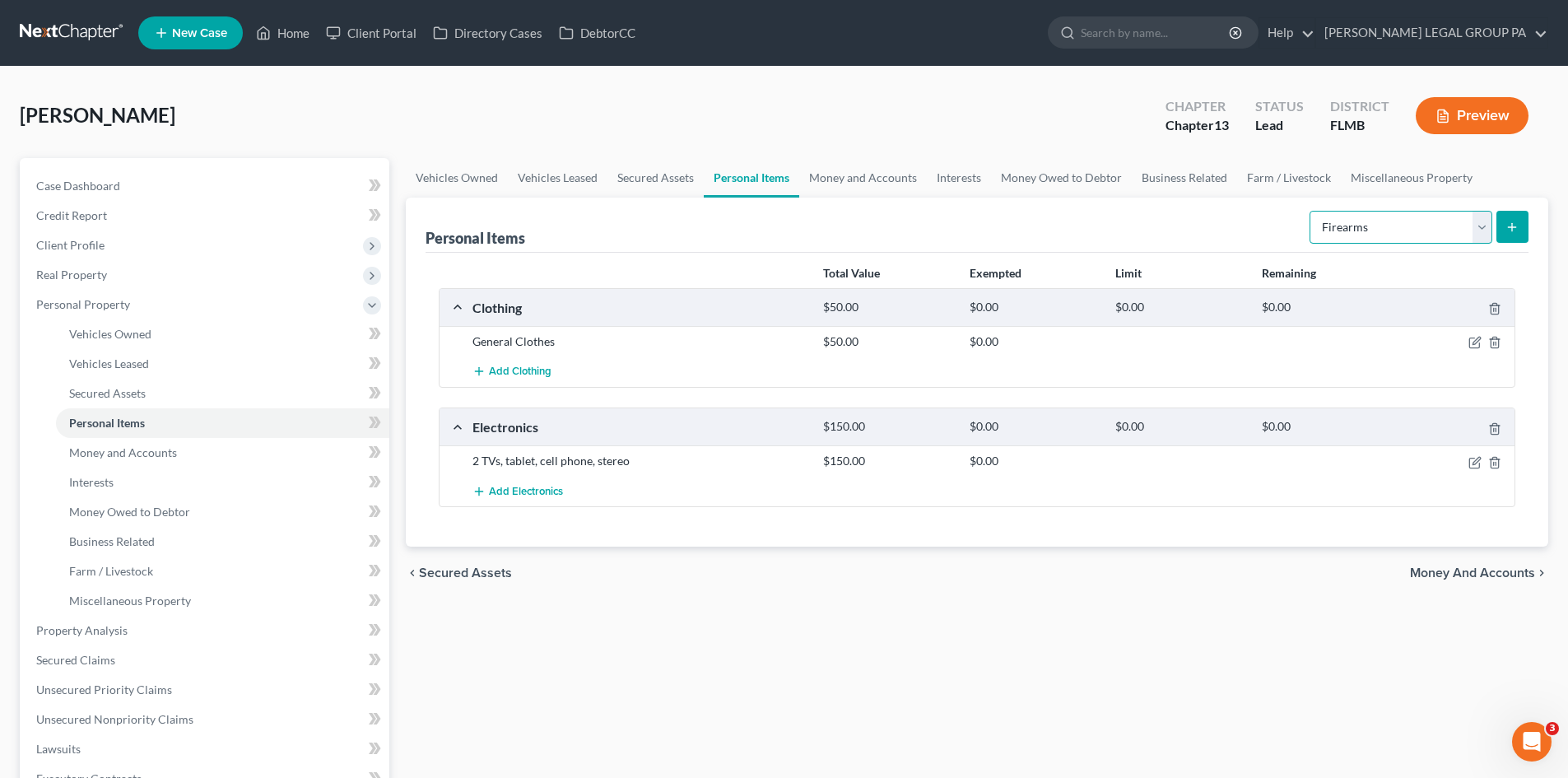
drag, startPoint x: 1382, startPoint y: 220, endPoint x: 1381, endPoint y: 242, distance: 22.0
click at [1382, 220] on select "Select Item Type Clothing Collectibles Of Value Electronics Firearms Household …" at bounding box center [1401, 226] width 183 height 33
click at [1311, 210] on select "Select Item Type Clothing Collectibles Of Value Electronics Firearms Household …" at bounding box center [1401, 226] width 183 height 33
click at [1516, 233] on icon "submit" at bounding box center [1511, 226] width 13 height 13
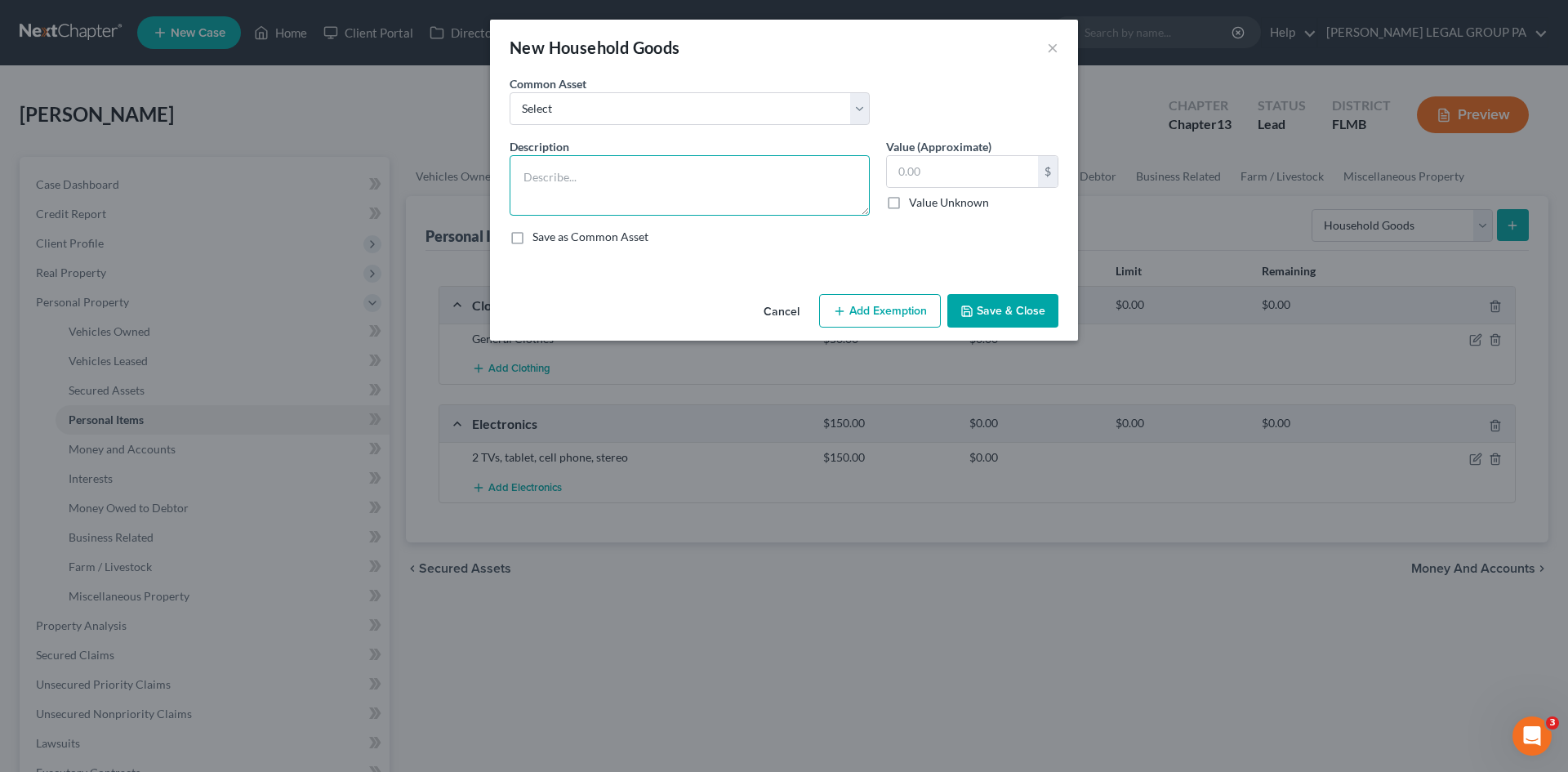
click at [717, 165] on textarea at bounding box center [690, 185] width 360 height 60
click at [1053, 45] on button "×" at bounding box center [1052, 47] width 12 height 20
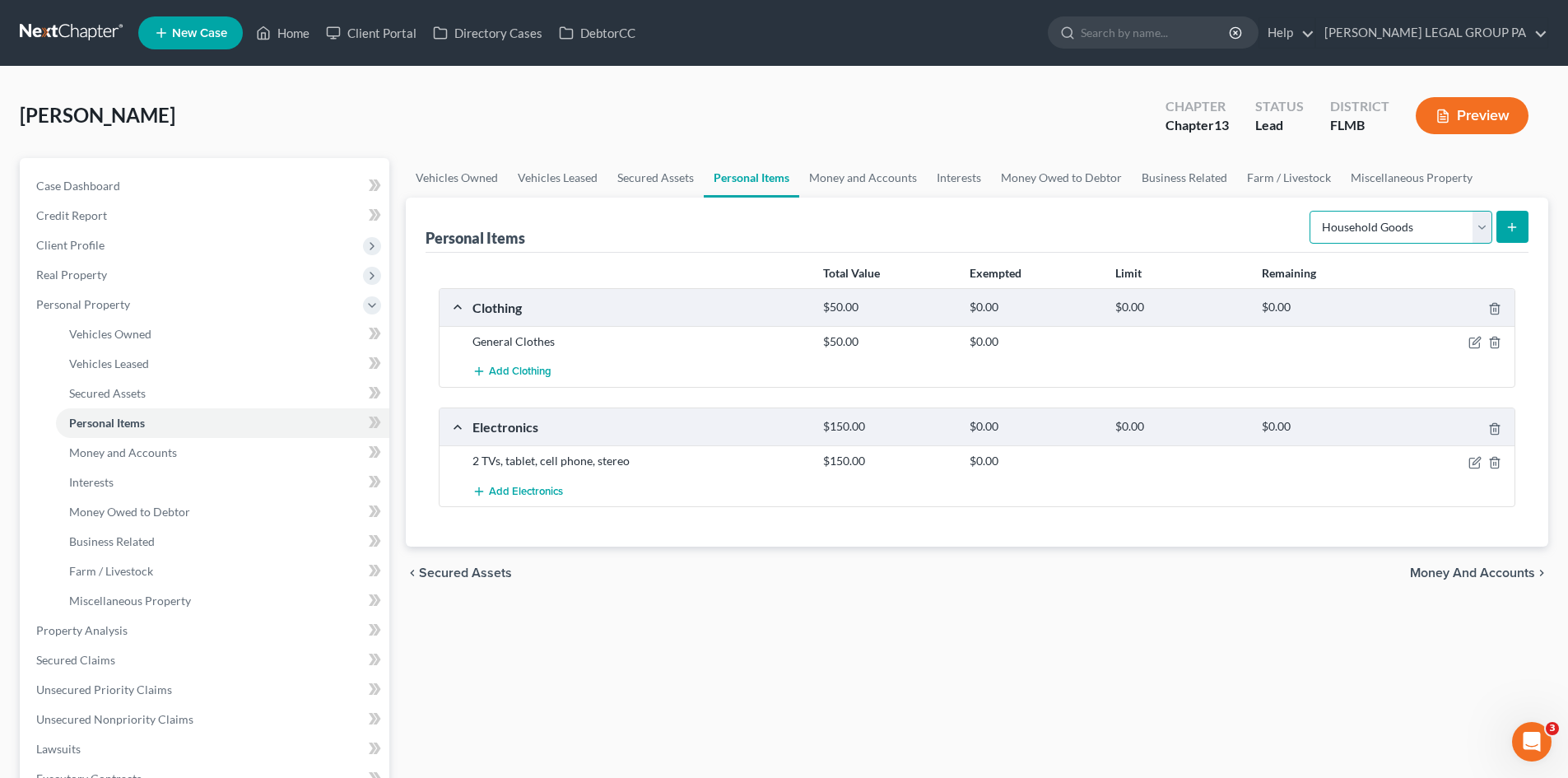
click at [1370, 221] on select "Select Item Type Clothing Collectibles Of Value Electronics Firearms Household …" at bounding box center [1401, 226] width 183 height 33
click at [1311, 210] on select "Select Item Type Clothing Collectibles Of Value Electronics Firearms Household …" at bounding box center [1401, 226] width 183 height 33
click at [1511, 224] on icon "submit" at bounding box center [1511, 226] width 13 height 13
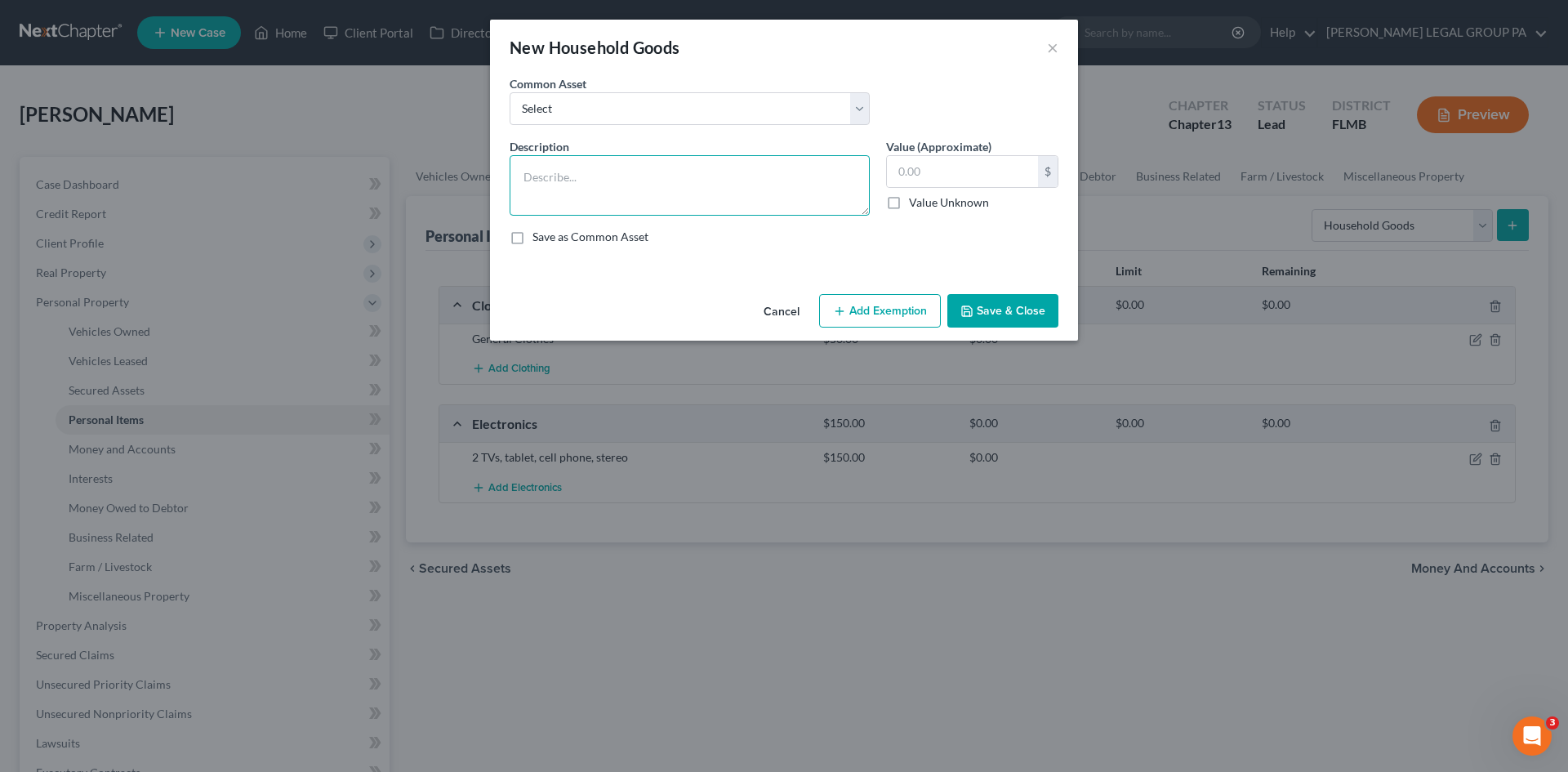
click at [649, 189] on textarea at bounding box center [690, 185] width 360 height 60
click at [951, 169] on input "text" at bounding box center [962, 171] width 151 height 32
click at [843, 183] on textarea "2 bed sets, 2 couches, coffee table" at bounding box center [690, 185] width 360 height 60
click at [973, 182] on input "600.00" at bounding box center [962, 171] width 151 height 32
click at [877, 310] on button "Add Exemption" at bounding box center [880, 311] width 122 height 34
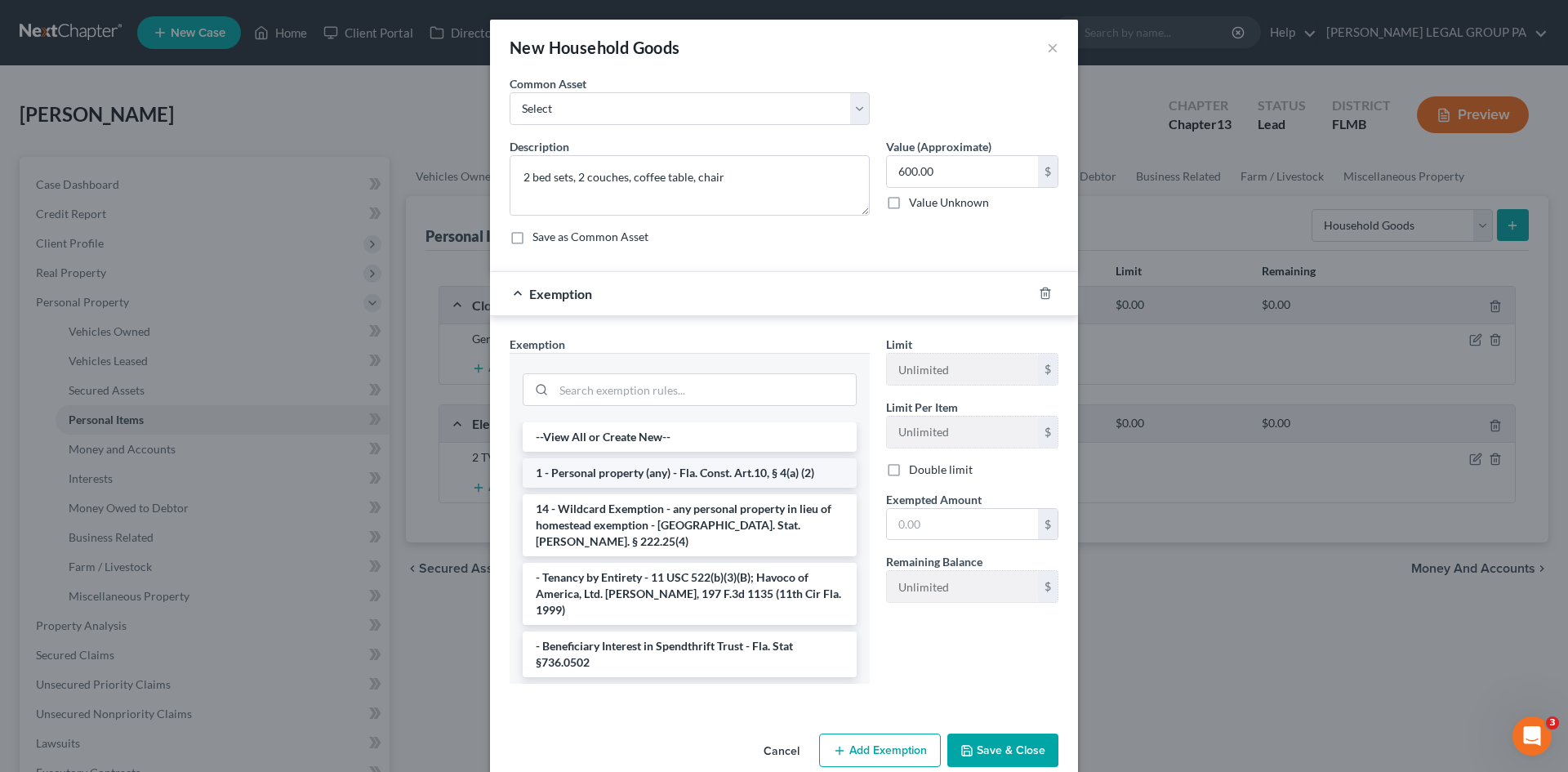
click at [625, 476] on li "1 - Personal property (any) - Fla. Const. Art.10, § 4(a) (2)" at bounding box center [689, 473] width 334 height 30
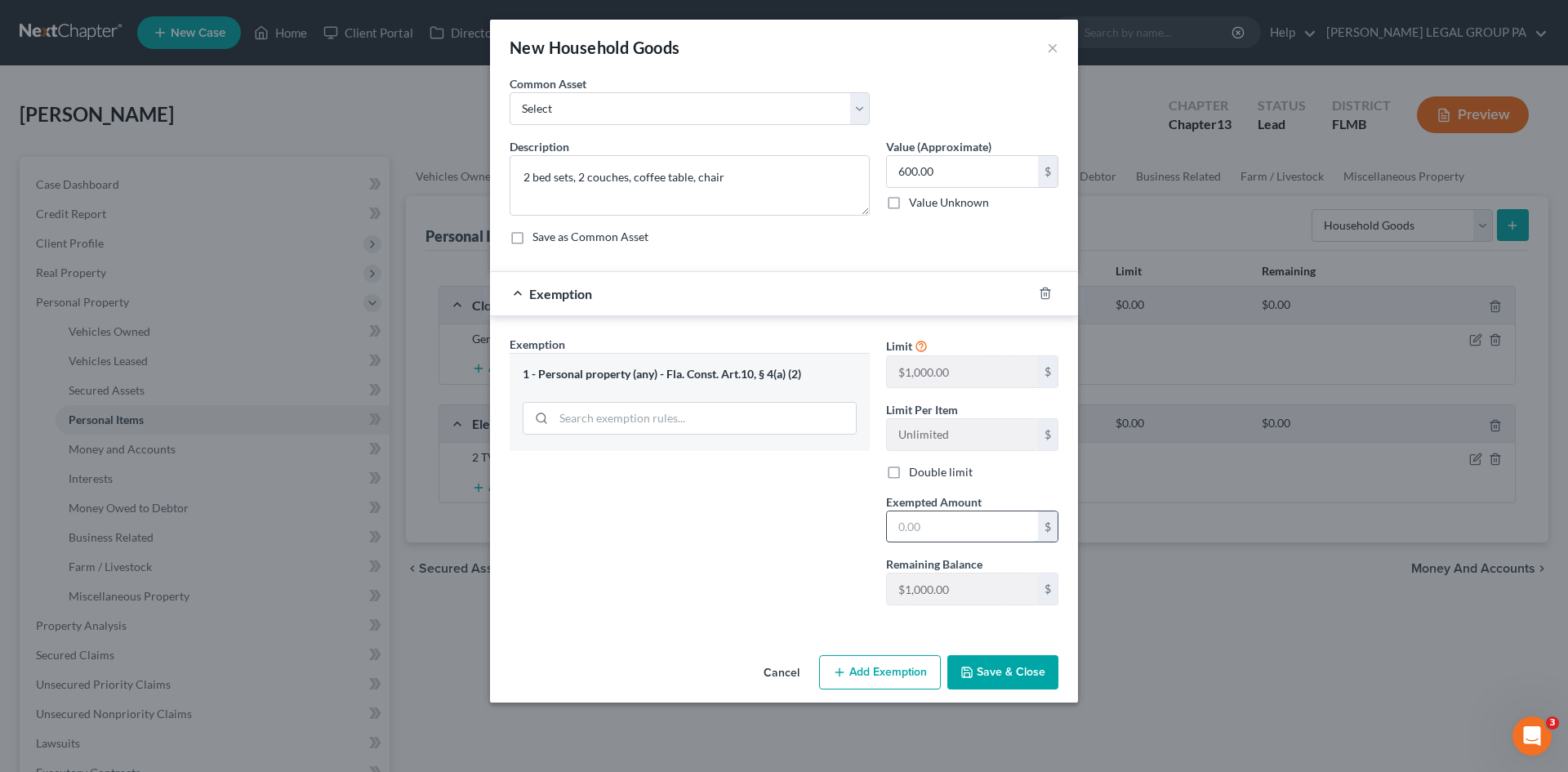
click at [994, 529] on input "text" at bounding box center [962, 527] width 151 height 32
click at [1000, 668] on button "Save & Close" at bounding box center [1002, 672] width 111 height 34
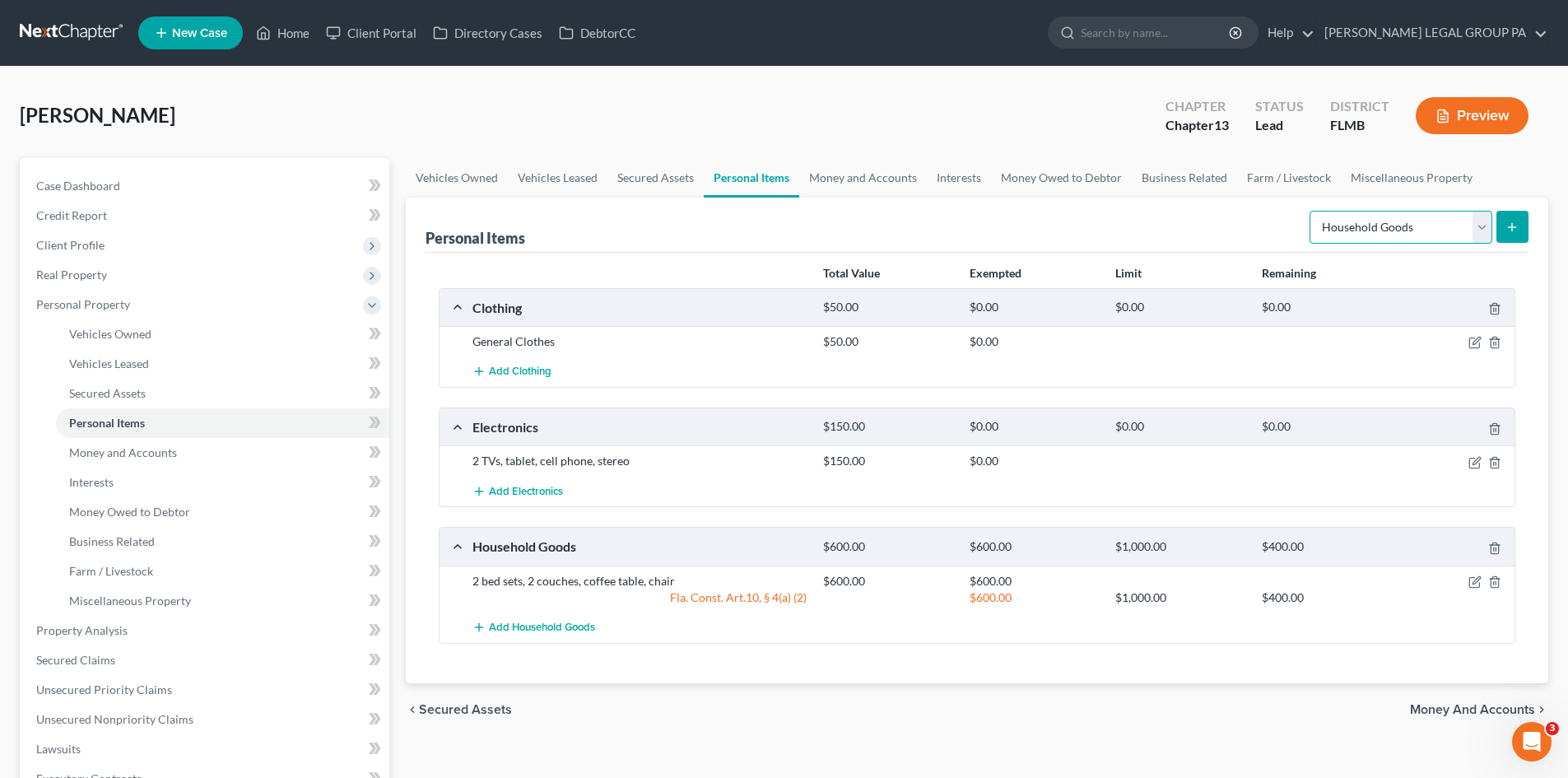
click at [1435, 234] on select "Select Item Type Clothing Collectibles Of Value Electronics Firearms Household …" at bounding box center [1401, 226] width 183 height 33
click at [1173, 256] on div "Total Value Exempted Limit Remaining Clothing $50.00 $0.00 $0.00 $0.00 General …" at bounding box center [977, 468] width 1103 height 431
click at [1436, 215] on select "Select Item Type Clothing Collectibles Of Value Electronics Firearms Household …" at bounding box center [1401, 226] width 183 height 33
click at [1311, 210] on select "Select Item Type Clothing Collectibles Of Value Electronics Firearms Household …" at bounding box center [1401, 226] width 183 height 33
click at [1508, 224] on icon "submit" at bounding box center [1511, 226] width 13 height 13
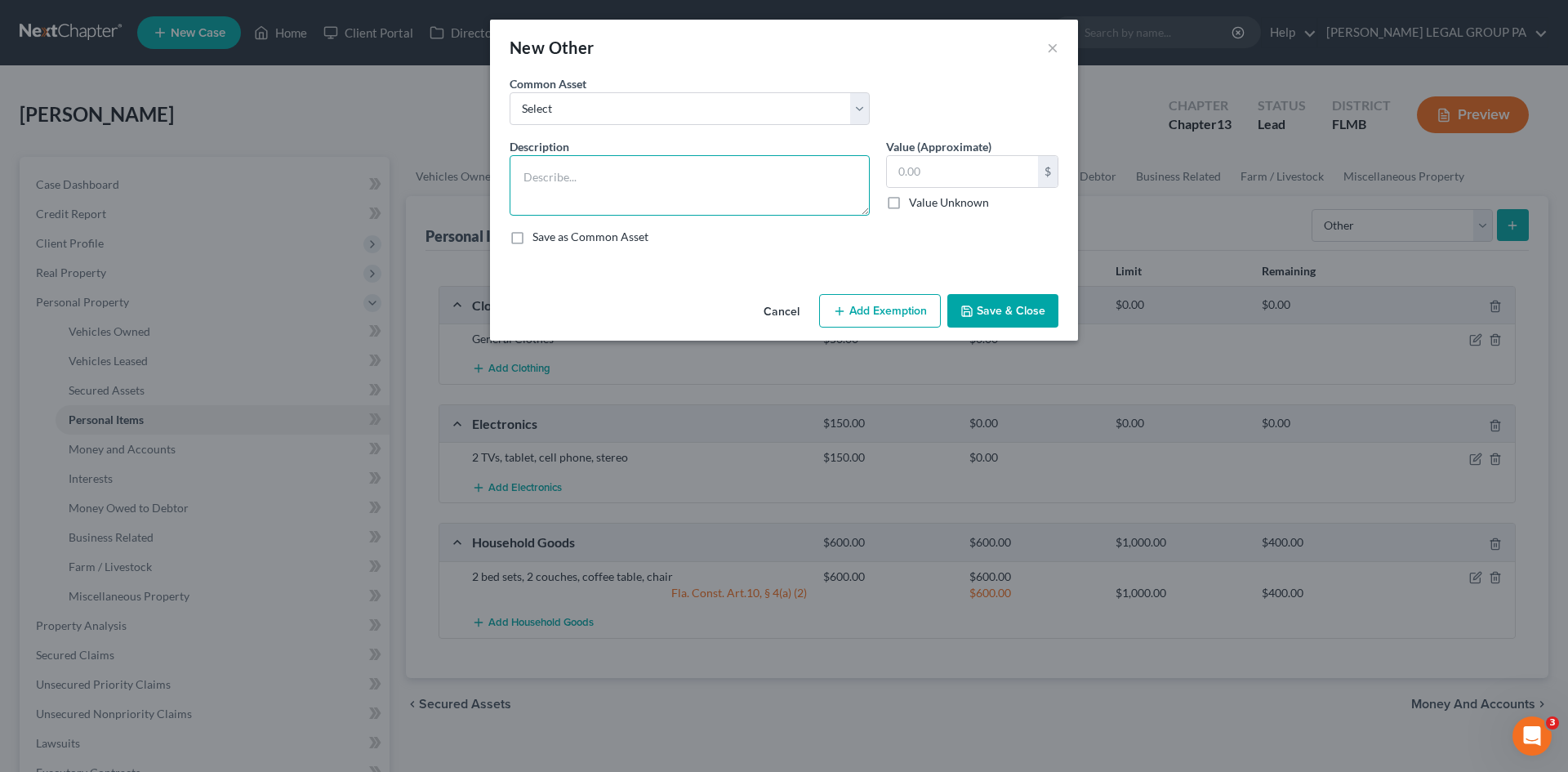
click at [697, 207] on textarea at bounding box center [690, 185] width 360 height 60
click at [947, 175] on input "text" at bounding box center [962, 171] width 151 height 32
click at [902, 308] on button "Add Exemption" at bounding box center [880, 311] width 122 height 34
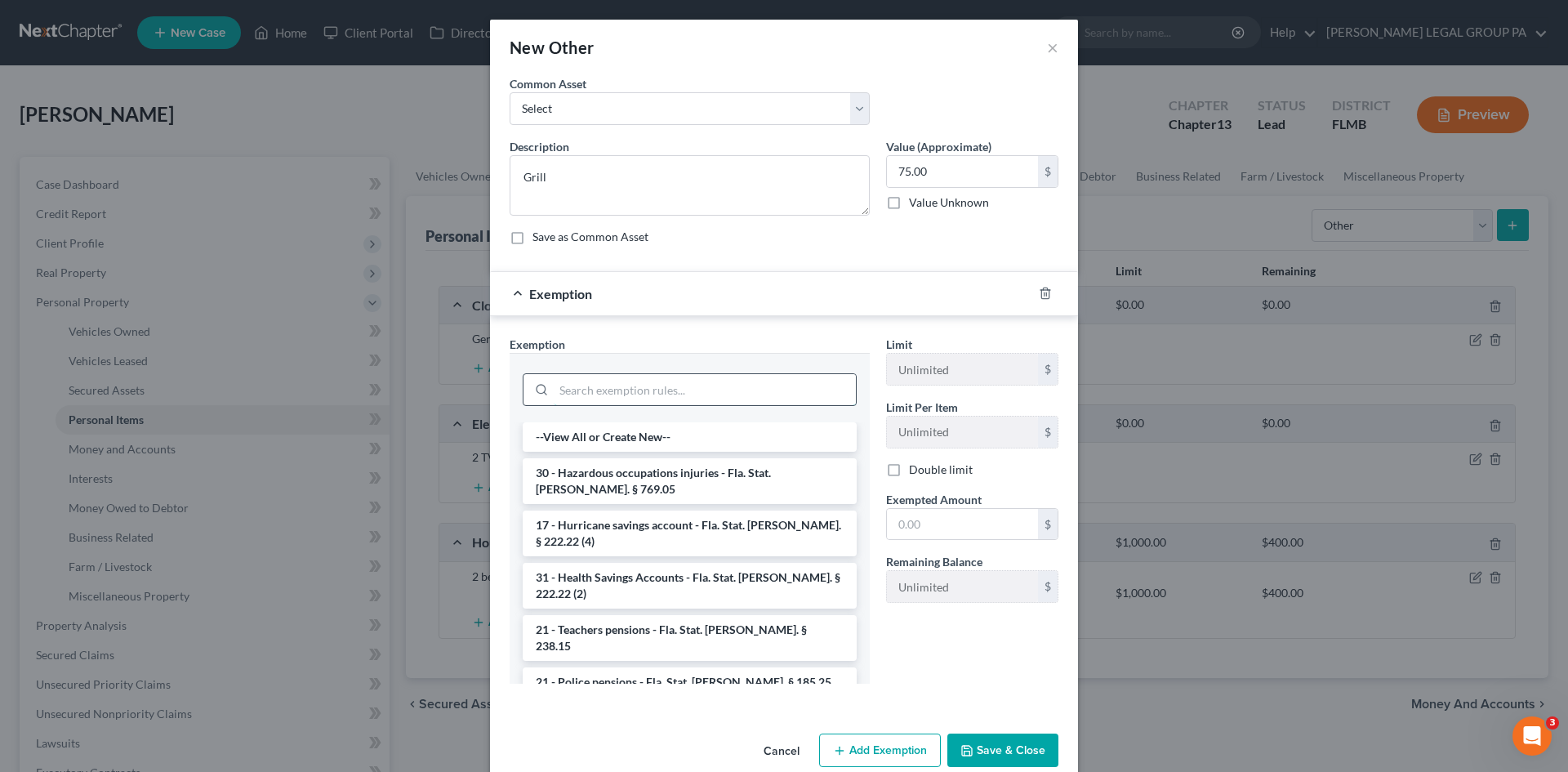
click at [655, 396] on input "search" at bounding box center [704, 390] width 302 height 32
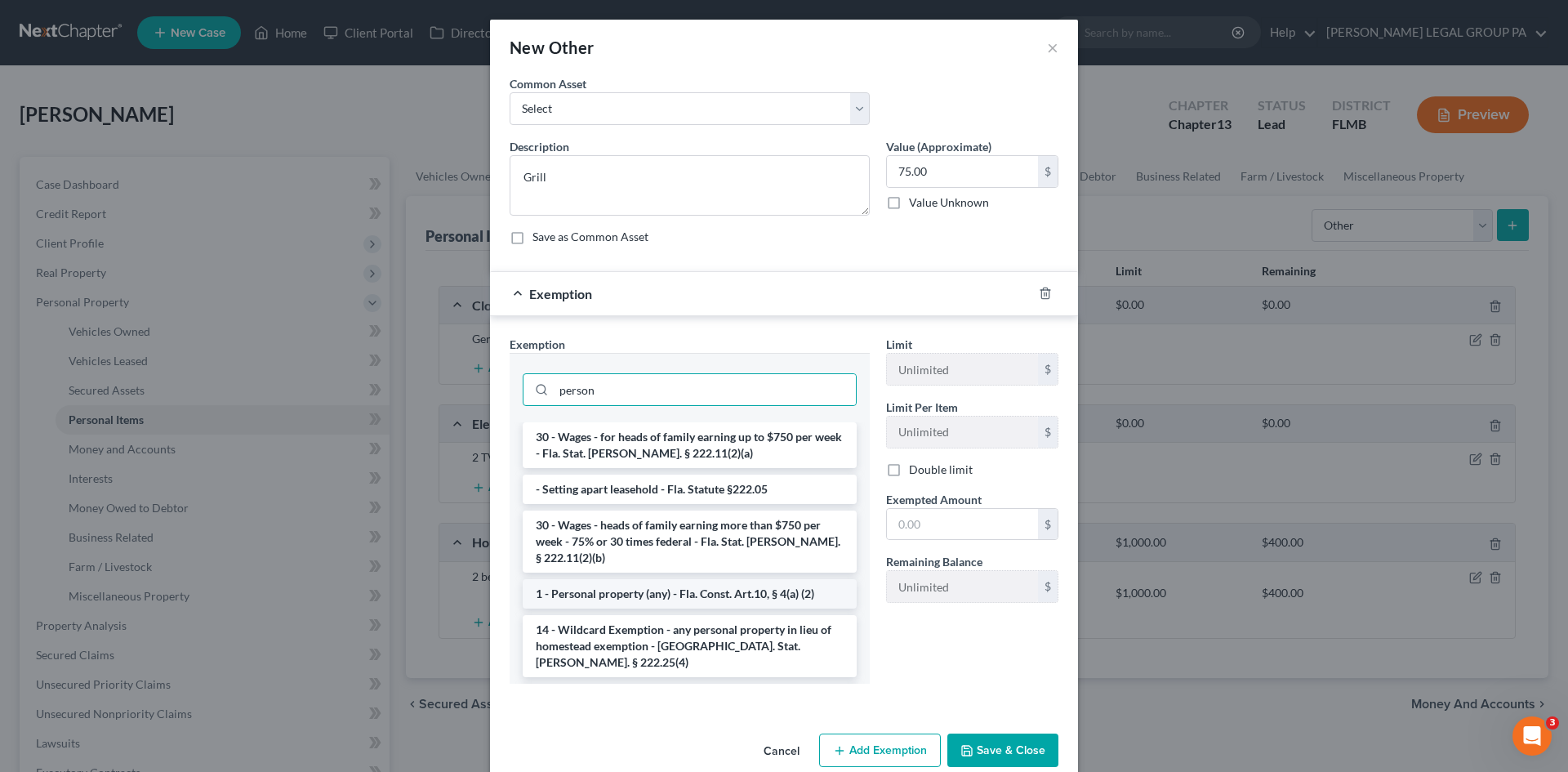
click at [689, 596] on li "1 - Personal property (any) - Fla. Const. Art.10, § 4(a) (2)" at bounding box center [689, 594] width 334 height 30
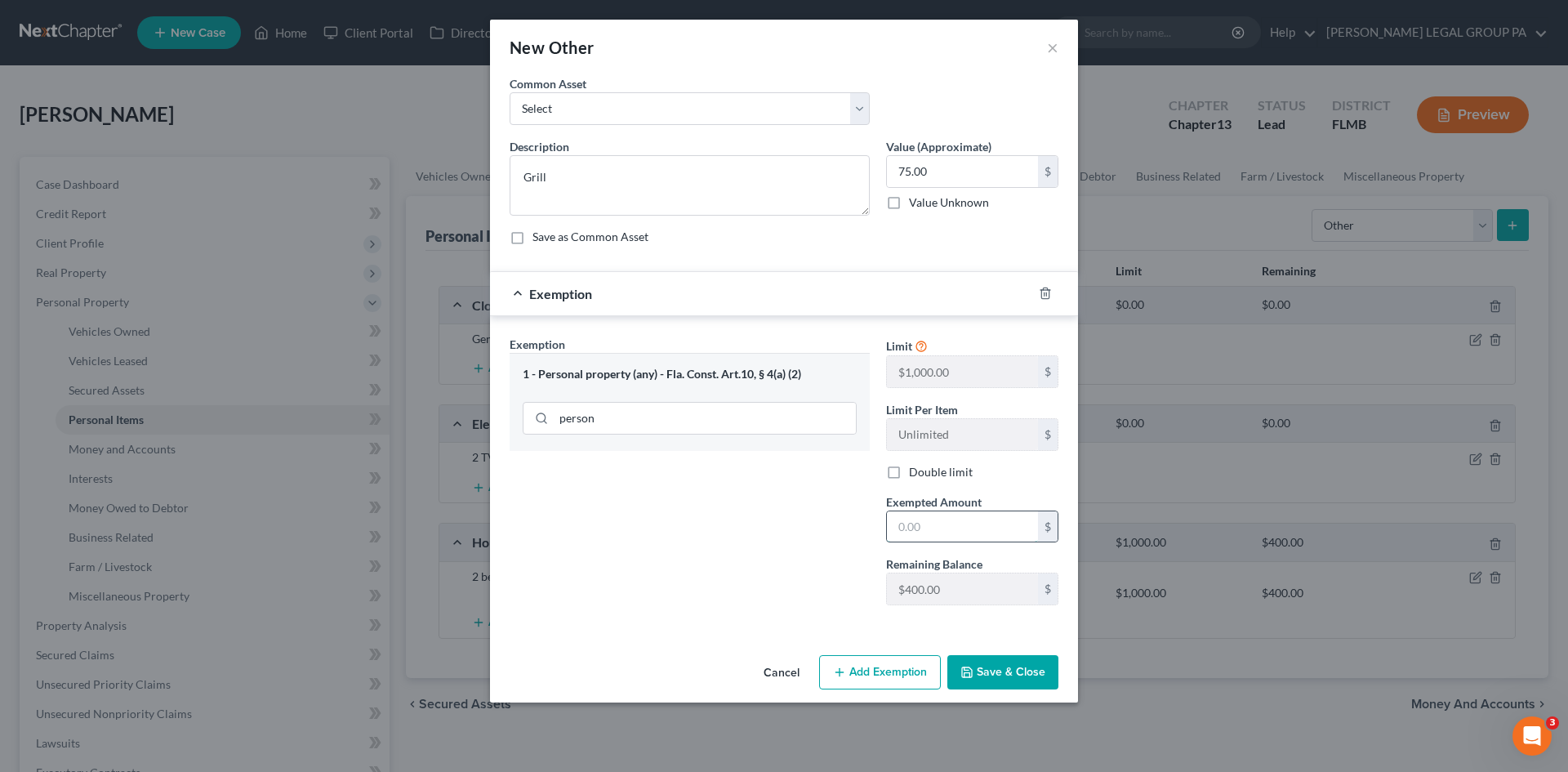
click at [983, 517] on input "text" at bounding box center [962, 527] width 151 height 32
click at [1041, 674] on button "Save & Close" at bounding box center [1002, 672] width 111 height 34
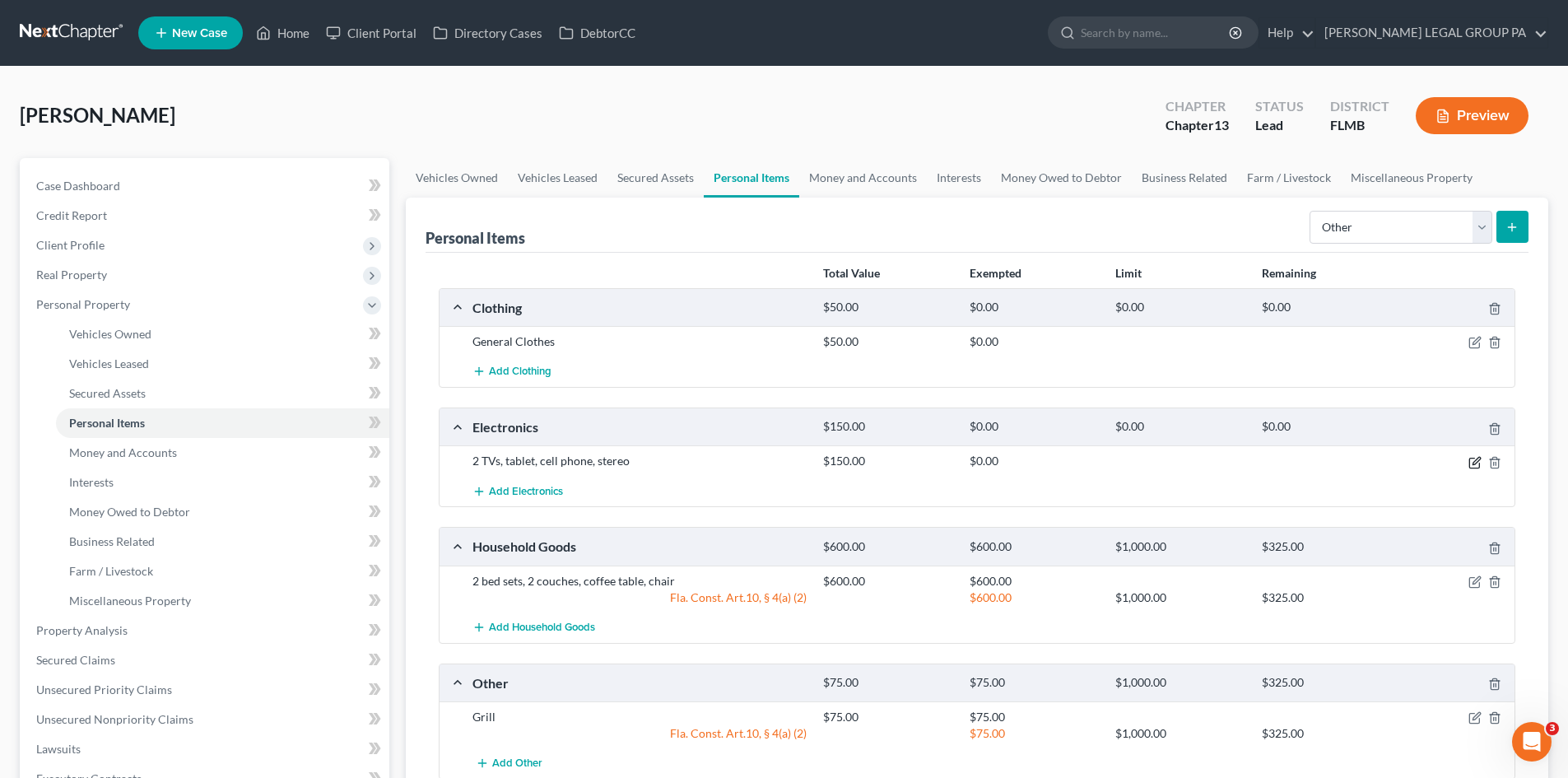
click at [1473, 461] on icon "button" at bounding box center [1475, 462] width 13 height 13
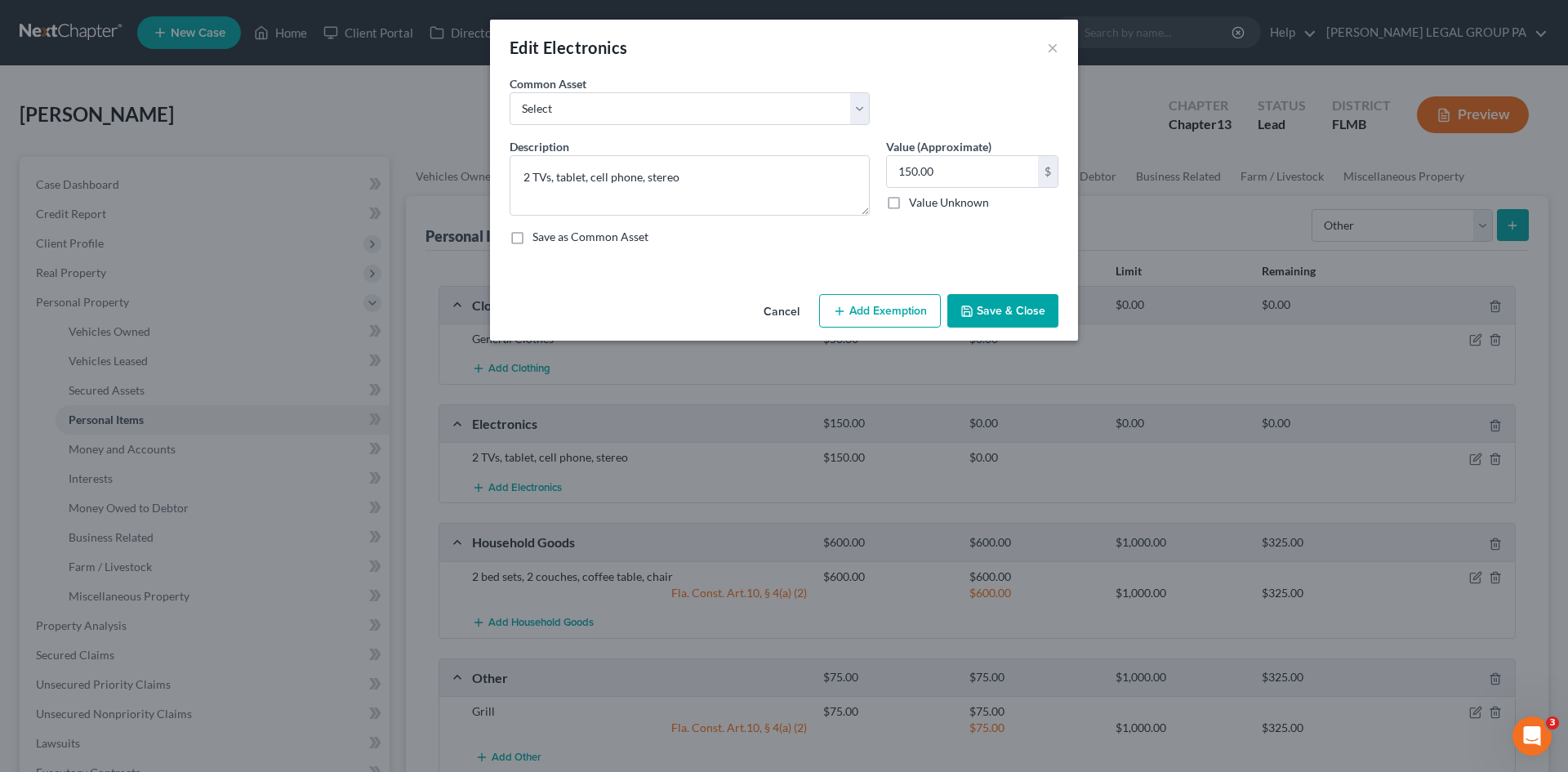
click at [894, 299] on button "Add Exemption" at bounding box center [880, 311] width 122 height 34
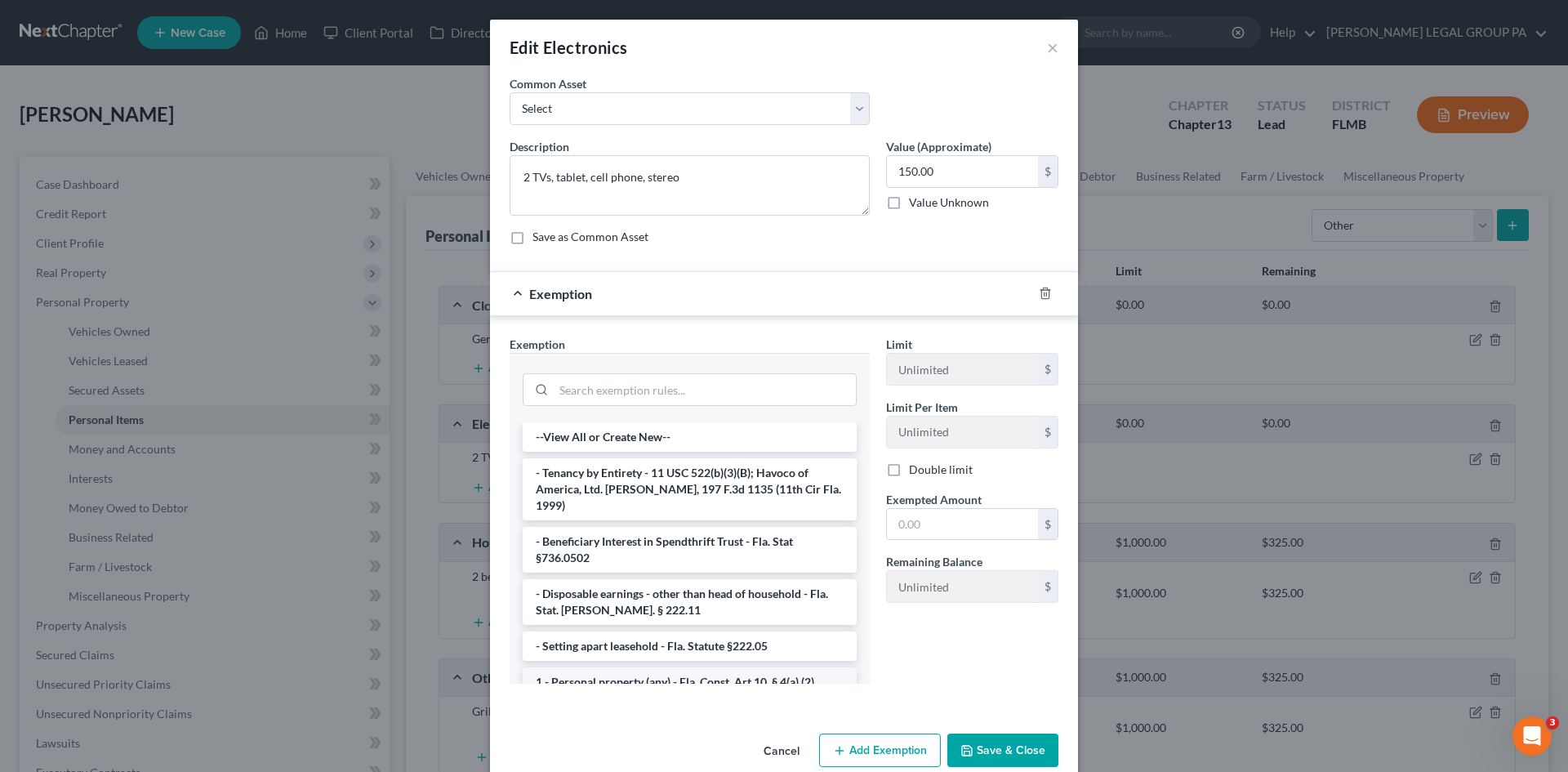
click at [745, 669] on li "1 - Personal property (any) - Fla. Const. Art.10, § 4(a) (2)" at bounding box center [689, 682] width 334 height 30
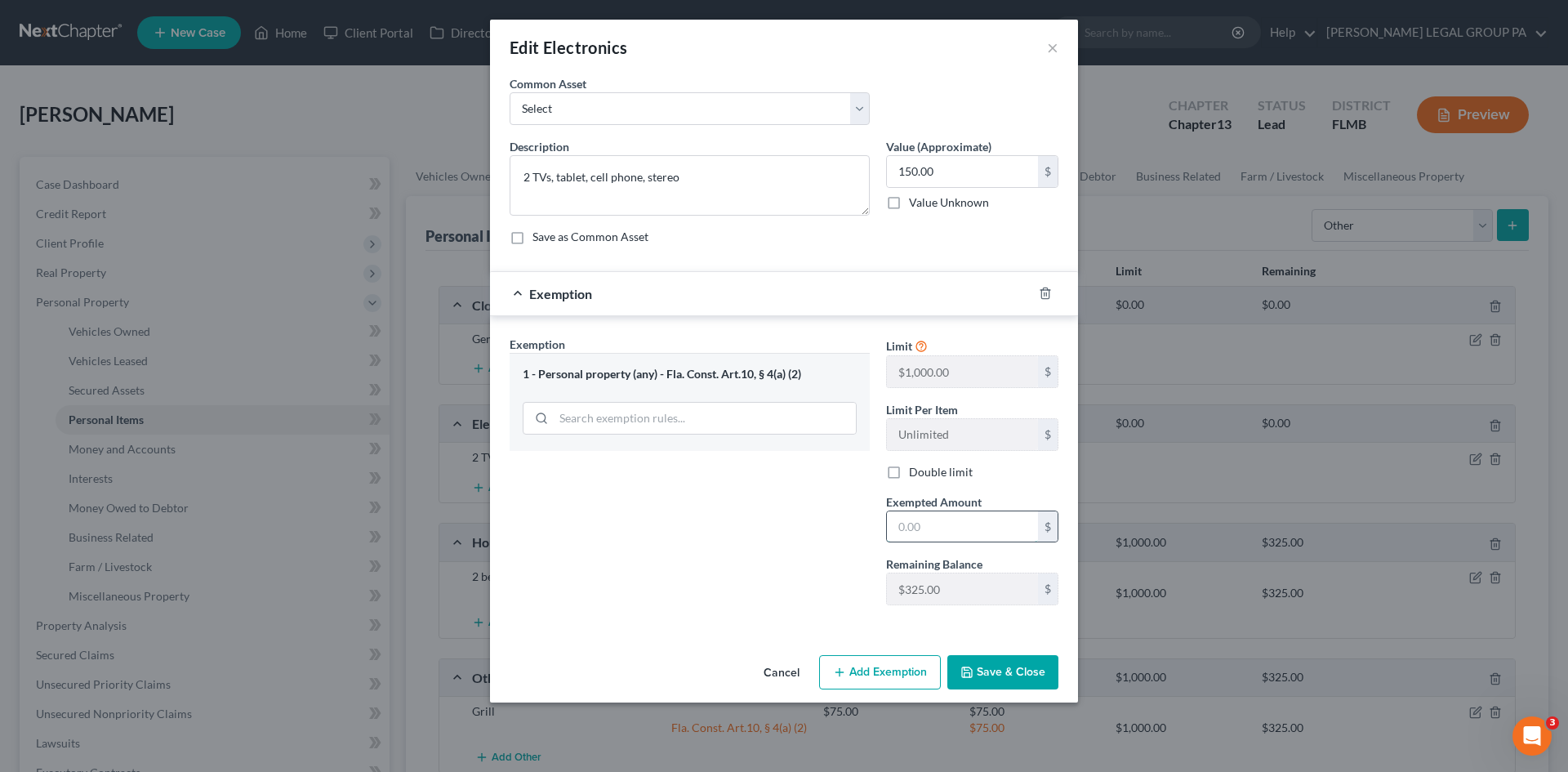
click at [937, 528] on input "text" at bounding box center [962, 527] width 151 height 32
drag, startPoint x: 1002, startPoint y: 680, endPoint x: 1381, endPoint y: 390, distance: 477.2
click at [1003, 679] on button "Save & Close" at bounding box center [1002, 672] width 111 height 34
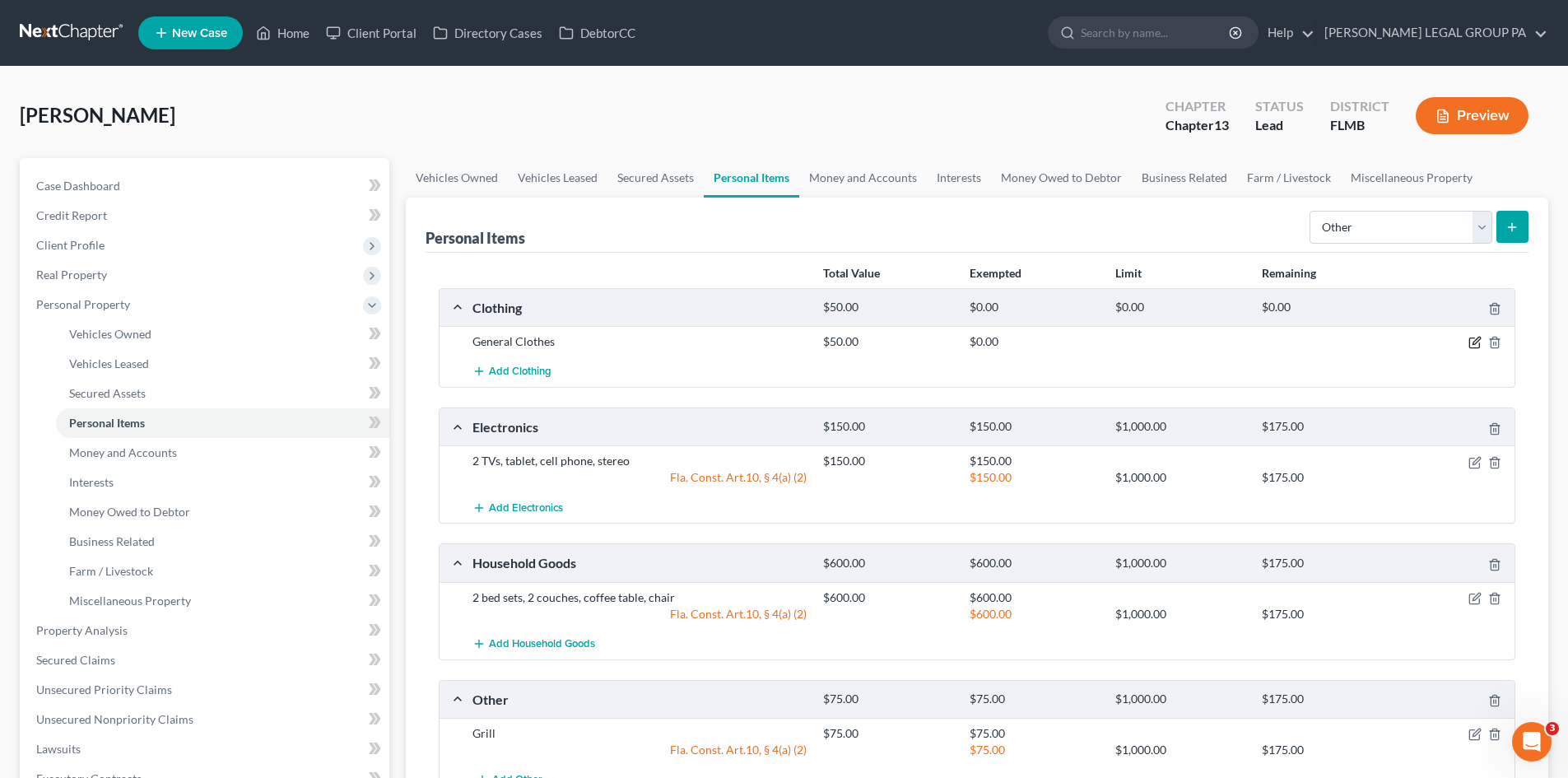
click at [1470, 347] on icon "button" at bounding box center [1475, 343] width 10 height 10
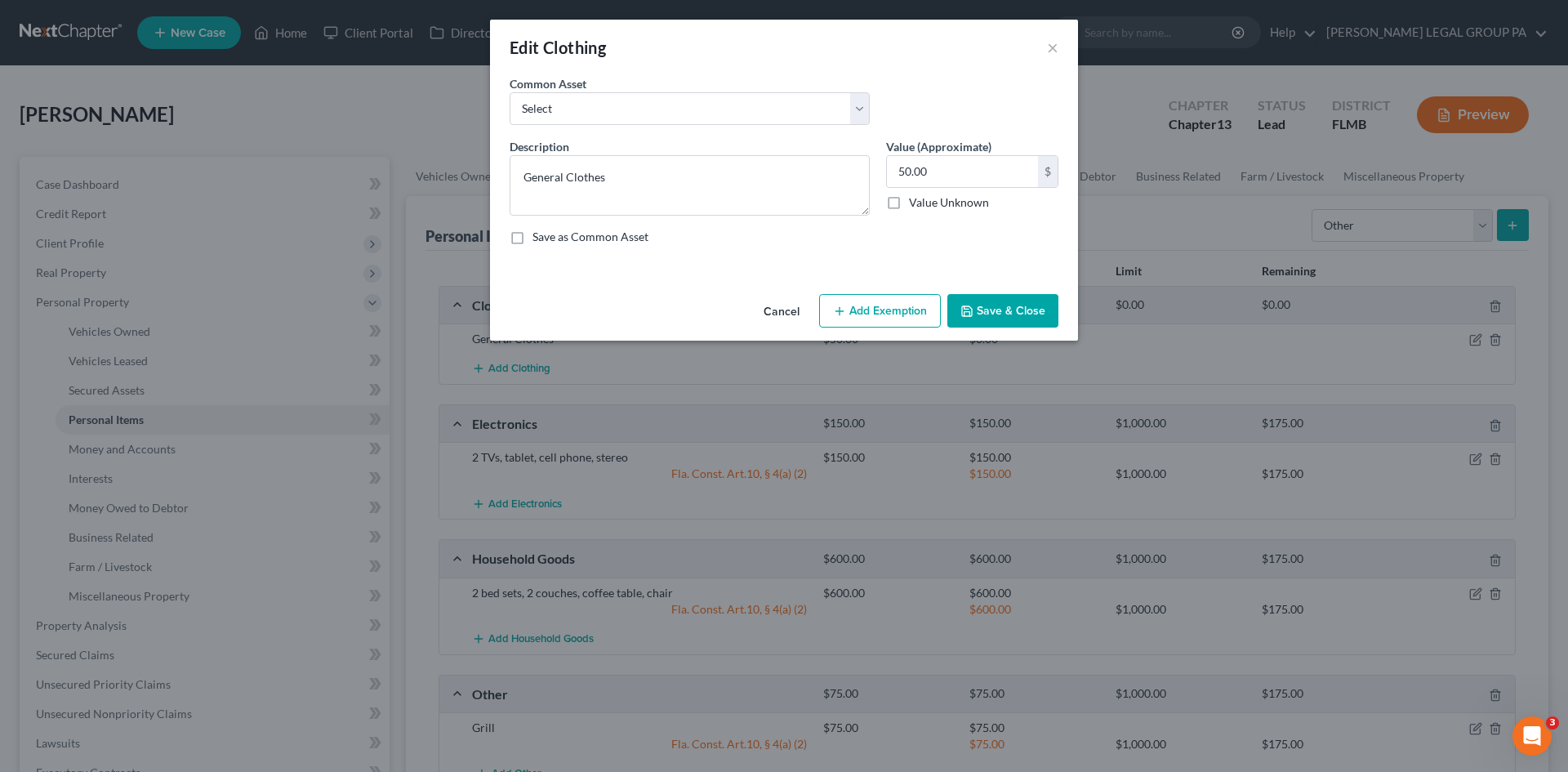
click at [849, 305] on button "Add Exemption" at bounding box center [880, 311] width 122 height 34
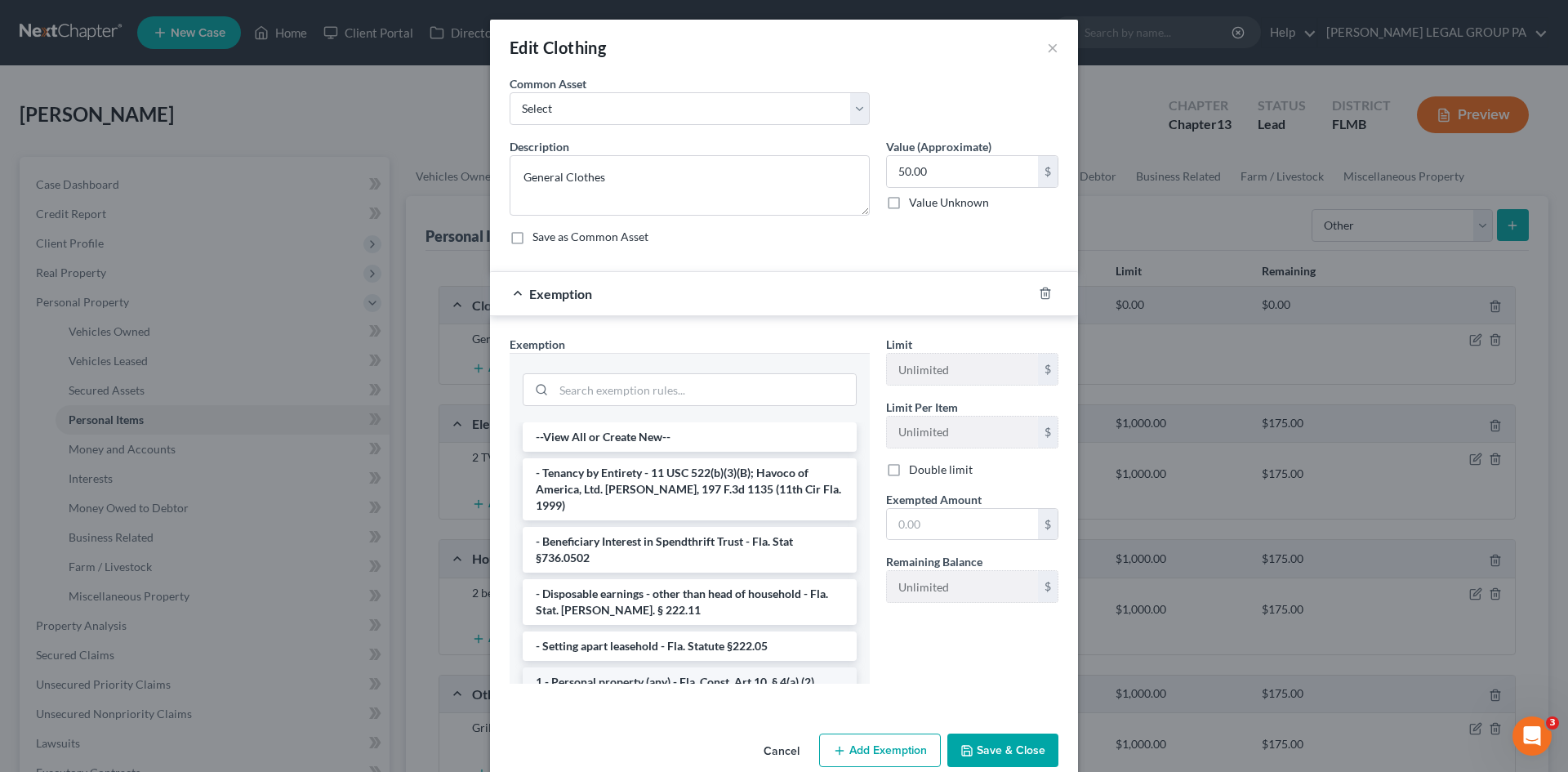
drag, startPoint x: 721, startPoint y: 672, endPoint x: 933, endPoint y: 523, distance: 259.1
click at [721, 672] on li "1 - Personal property (any) - Fla. Const. Art.10, § 4(a) (2)" at bounding box center [689, 682] width 334 height 30
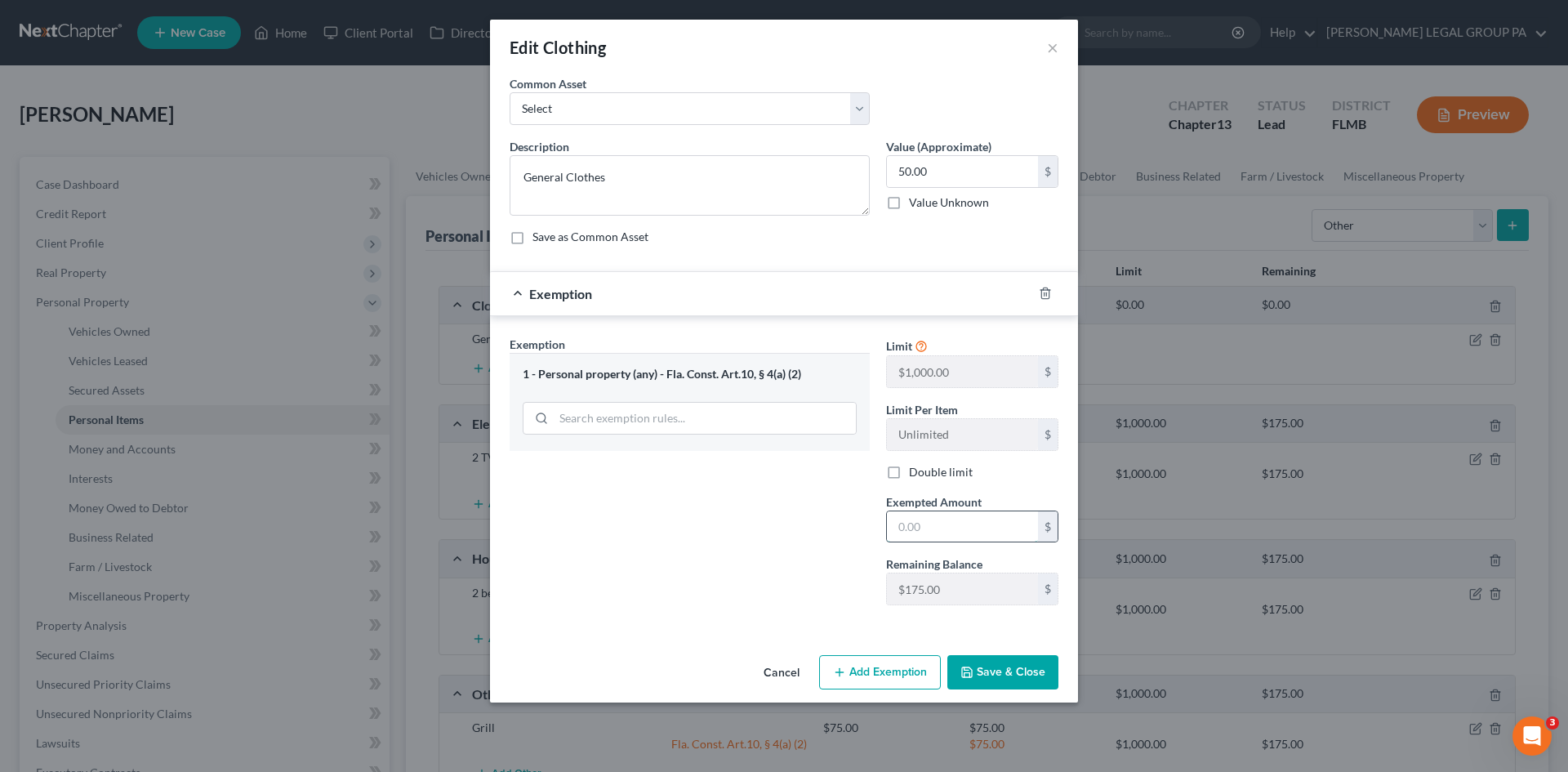
click at [934, 523] on input "text" at bounding box center [962, 527] width 151 height 32
click at [1010, 668] on button "Save & Close" at bounding box center [1002, 672] width 111 height 34
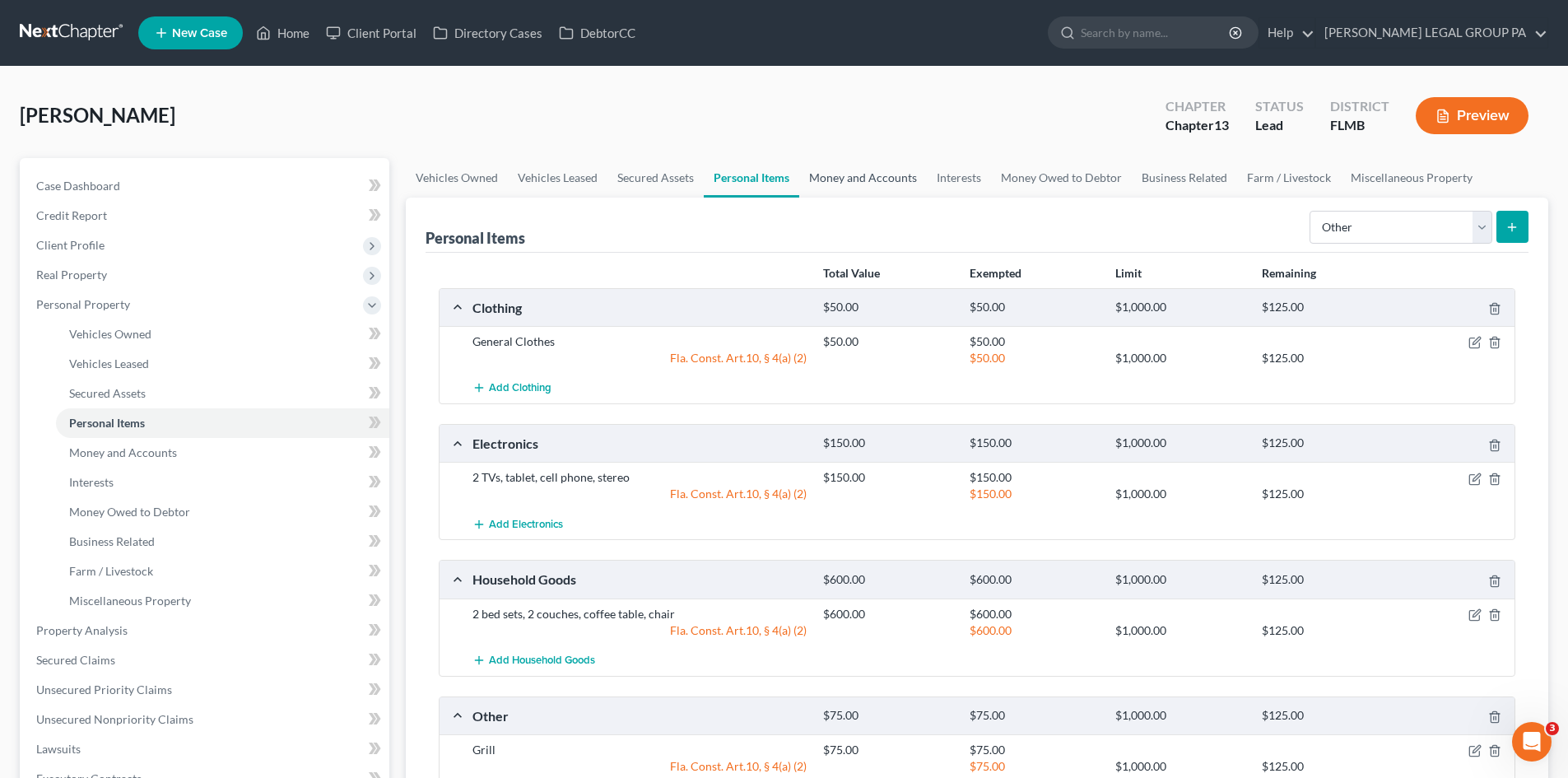
drag, startPoint x: 869, startPoint y: 180, endPoint x: 746, endPoint y: 292, distance: 166.4
click at [869, 180] on link "Money and Accounts" at bounding box center [862, 178] width 128 height 40
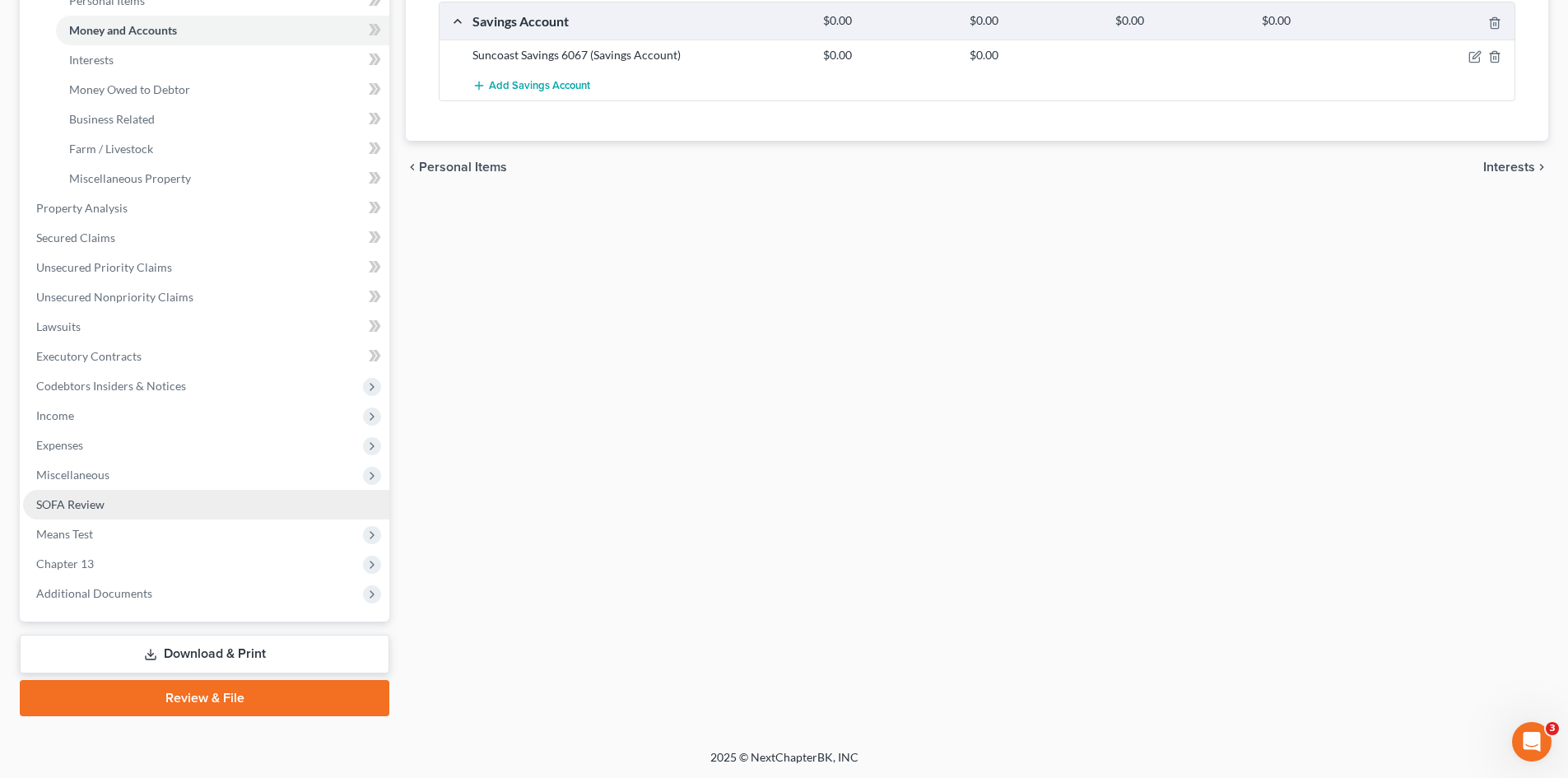
scroll to position [423, 0]
click at [107, 437] on span "Expenses" at bounding box center [205, 445] width 366 height 30
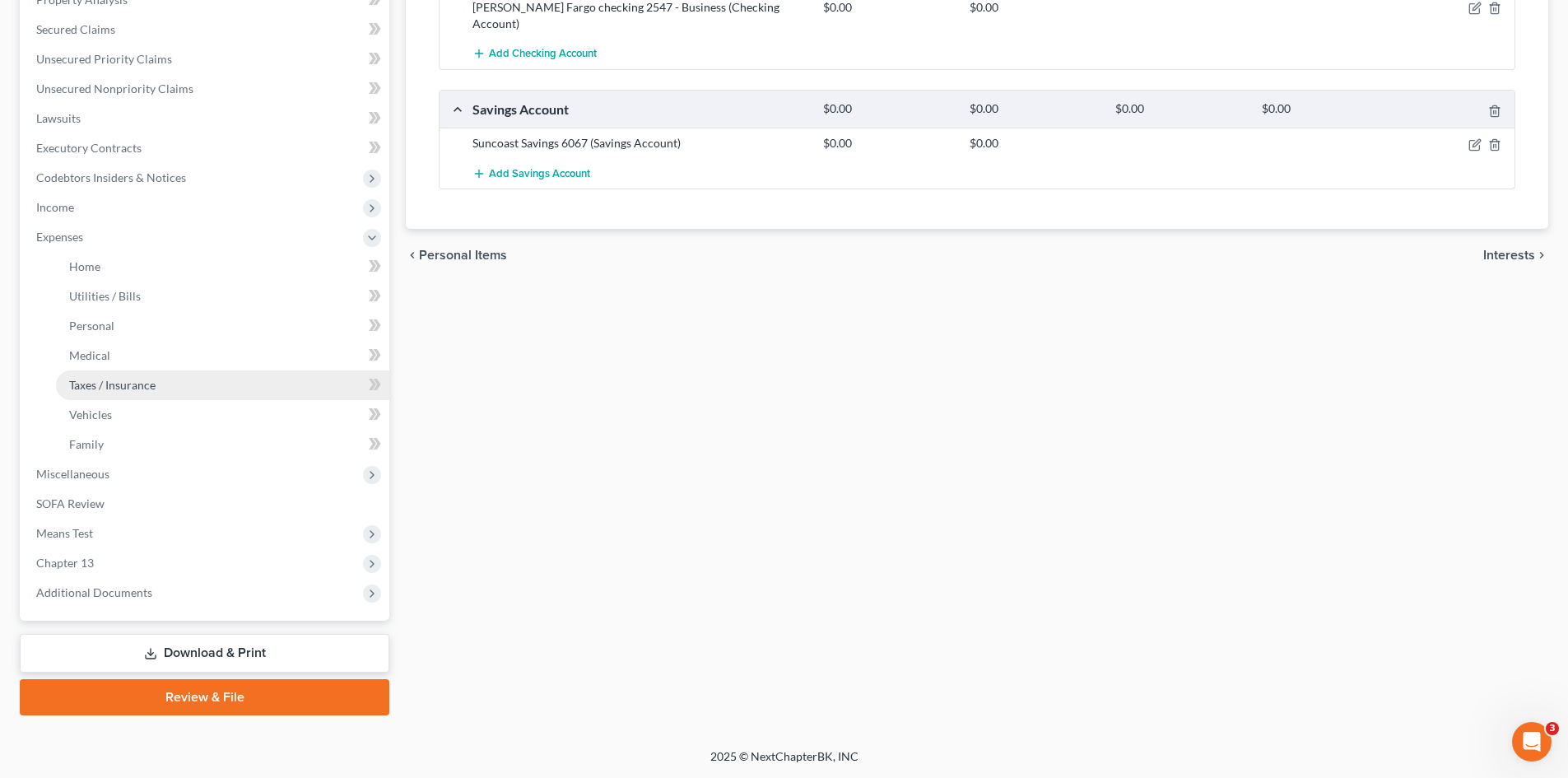
scroll to position [334, 0]
click at [147, 273] on link "Home" at bounding box center [222, 267] width 333 height 30
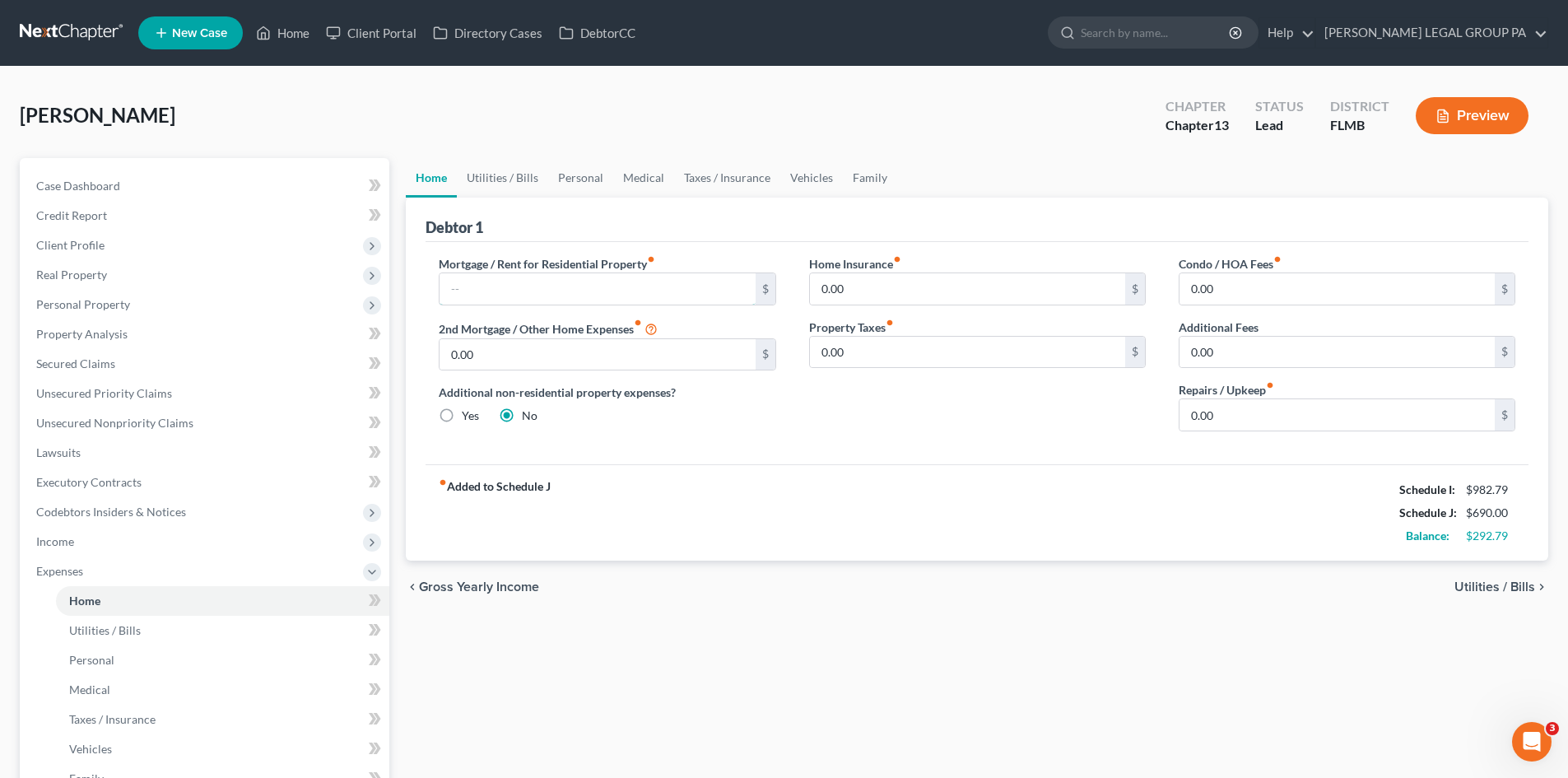
drag, startPoint x: 543, startPoint y: 283, endPoint x: 793, endPoint y: 311, distance: 251.6
click at [543, 283] on input "text" at bounding box center [597, 289] width 316 height 32
click at [851, 494] on div "fiber_manual_record Added to Schedule J Schedule I: $982.79 Schedule J: $690.00…" at bounding box center [977, 512] width 1103 height 96
click at [591, 356] on input "0.00" at bounding box center [597, 355] width 316 height 32
drag, startPoint x: 522, startPoint y: 360, endPoint x: 420, endPoint y: 364, distance: 102.1
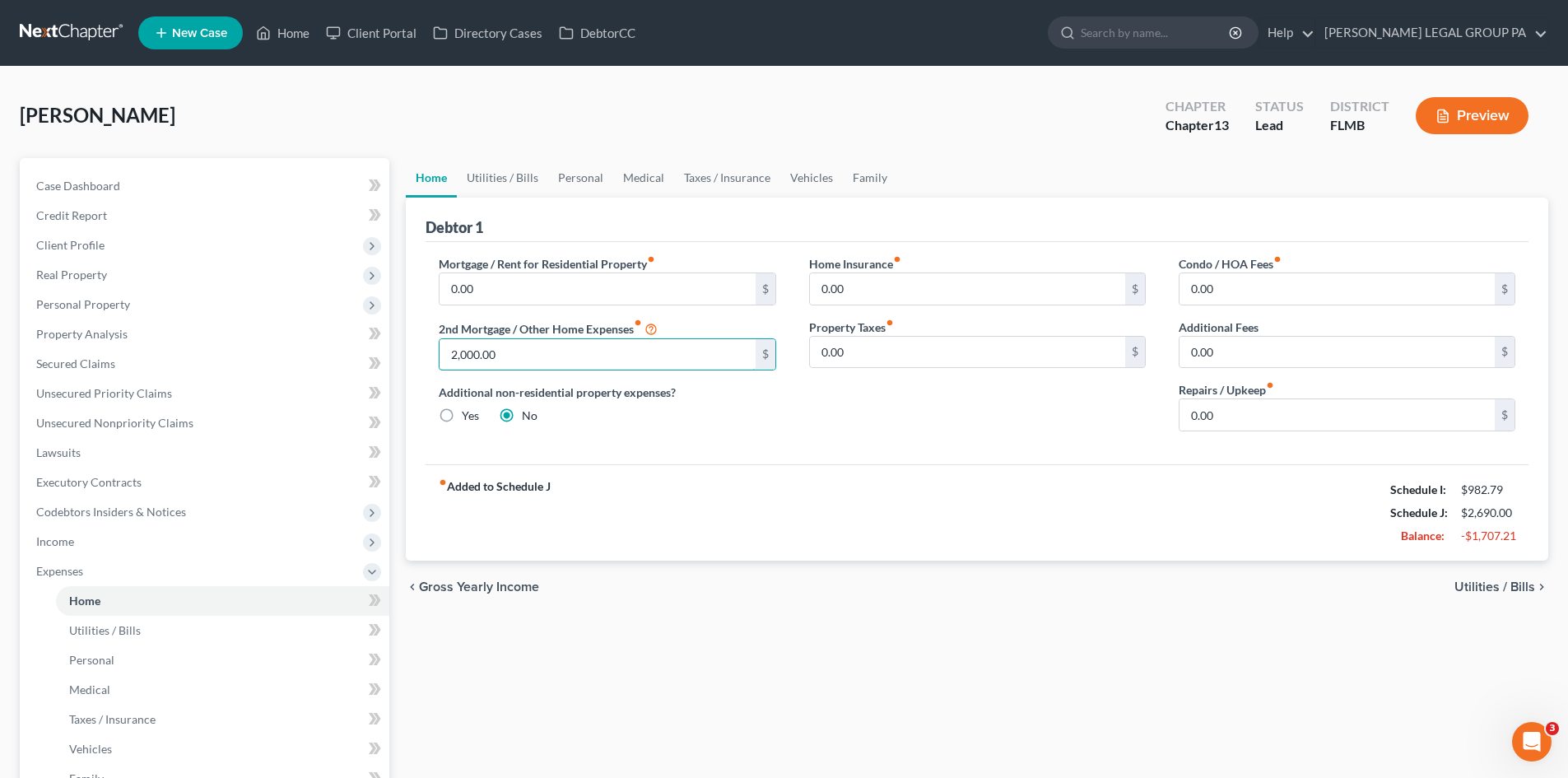
click at [430, 364] on div "Mortgage / Rent for Residential Property fiber_manual_record 0.00 $ 2nd Mortgag…" at bounding box center [607, 349] width 369 height 190
click at [684, 491] on div "fiber_manual_record Added to Schedule J Schedule I: $982.79 Schedule J: $690.00…" at bounding box center [977, 512] width 1103 height 96
click at [948, 303] on input "0.00" at bounding box center [968, 289] width 316 height 32
drag, startPoint x: 101, startPoint y: 186, endPoint x: 1103, endPoint y: 359, distance: 1016.8
click at [101, 186] on span "Case Dashboard" at bounding box center [77, 186] width 84 height 14
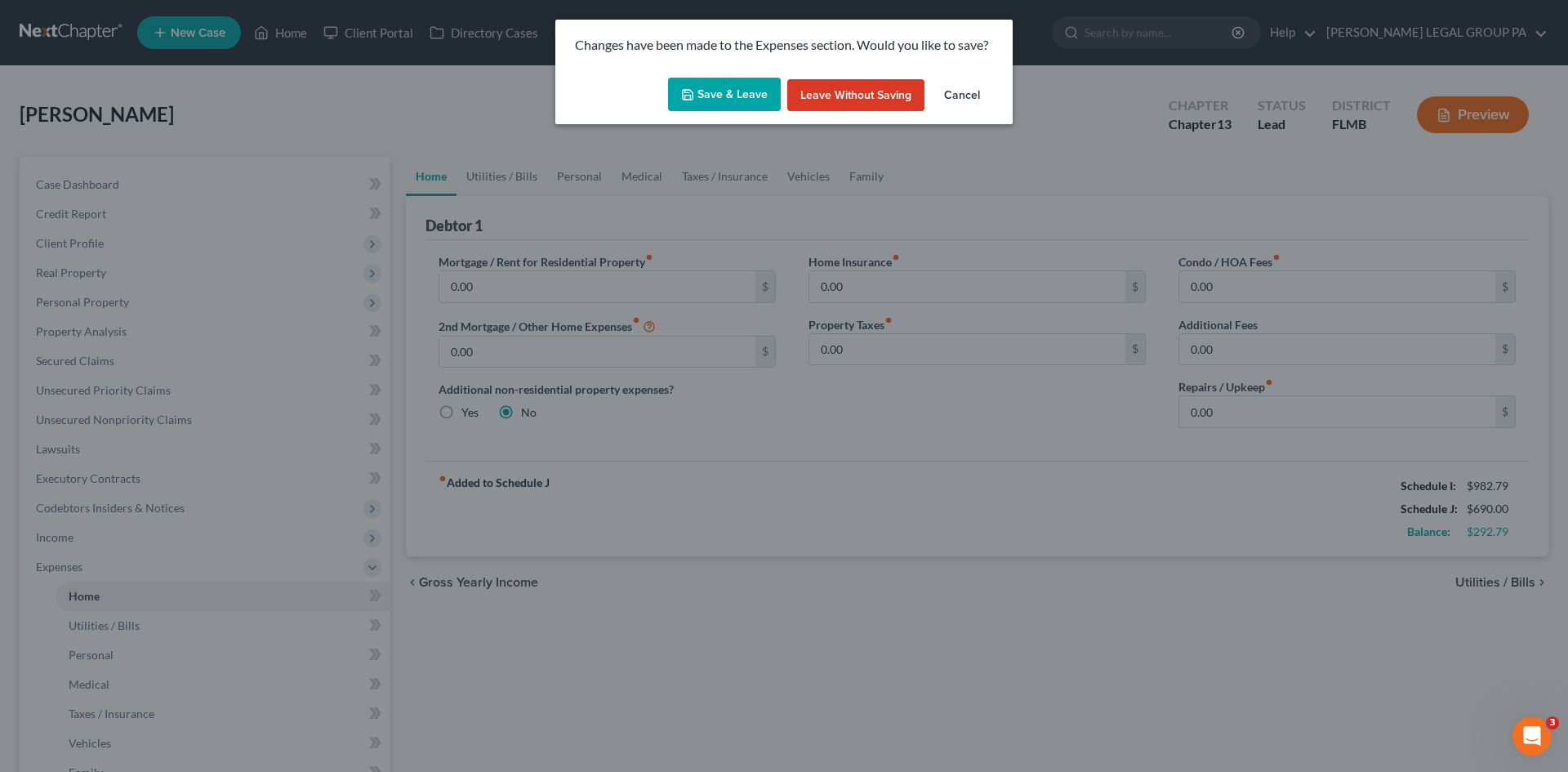
click at [767, 96] on button "Save & Leave" at bounding box center [723, 95] width 112 height 34
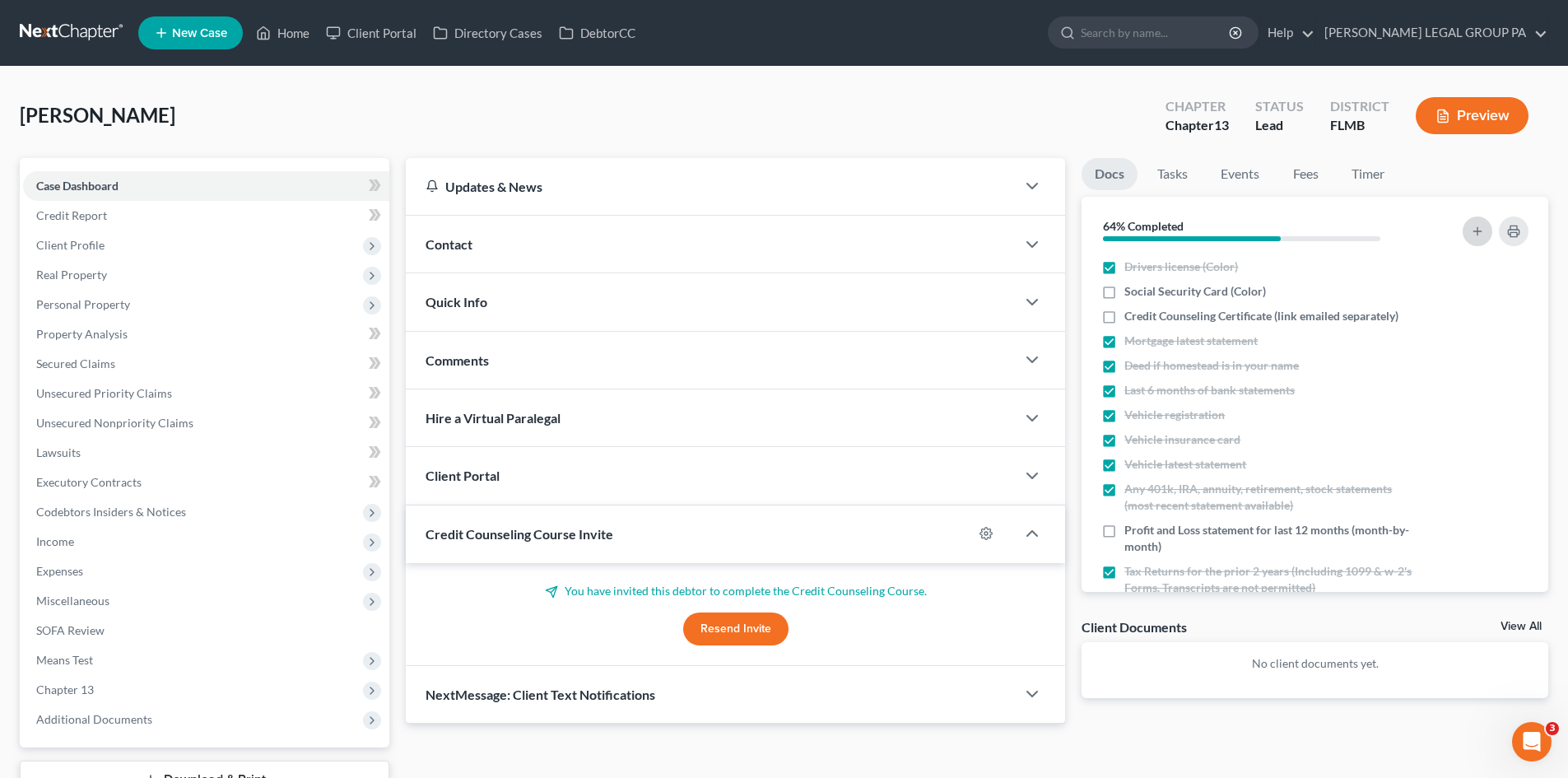
click at [1476, 234] on icon "button" at bounding box center [1477, 230] width 13 height 13
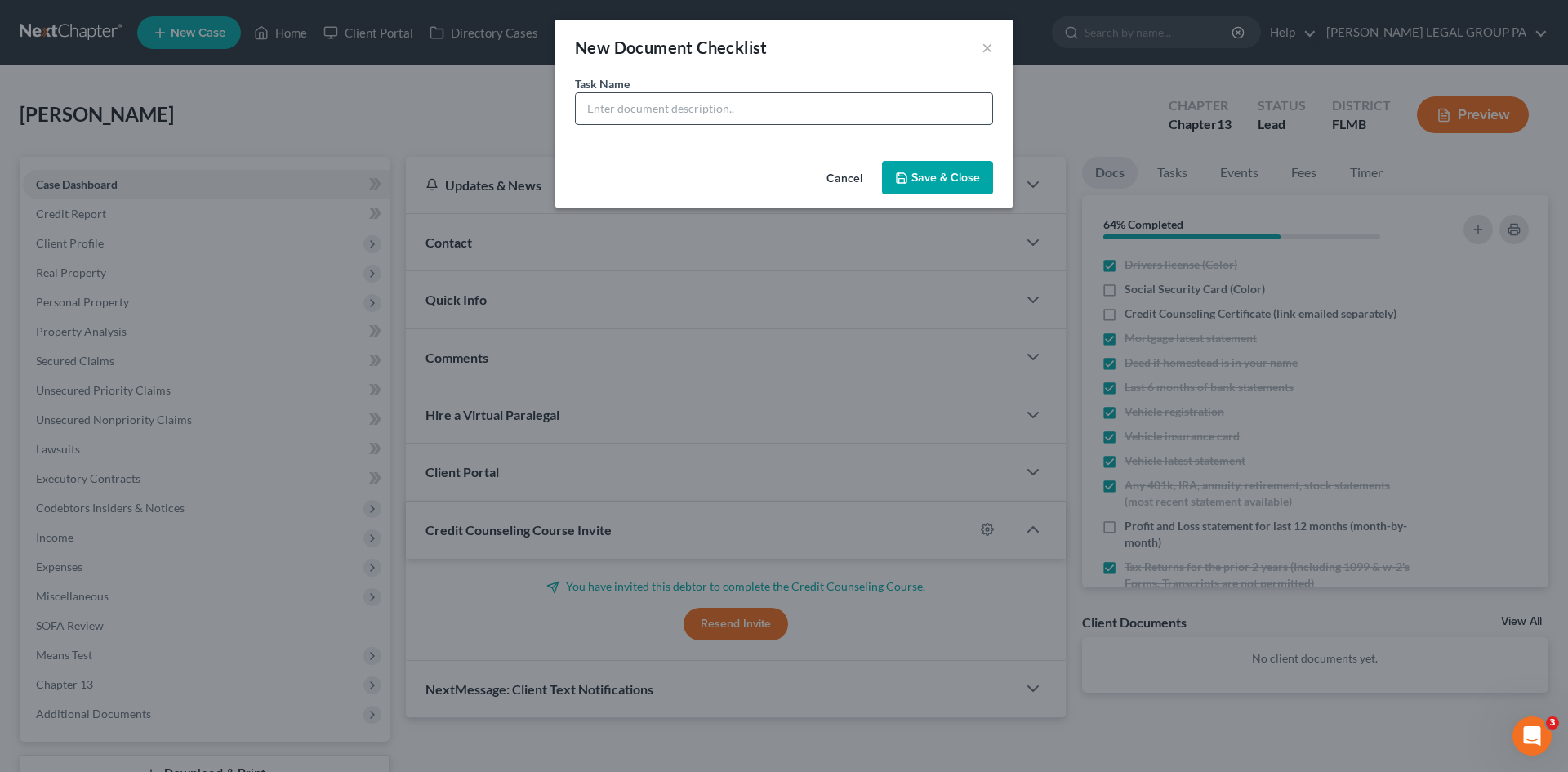
click at [789, 118] on input "text" at bounding box center [784, 109] width 416 height 32
click at [927, 178] on button "Save & Close" at bounding box center [937, 177] width 111 height 34
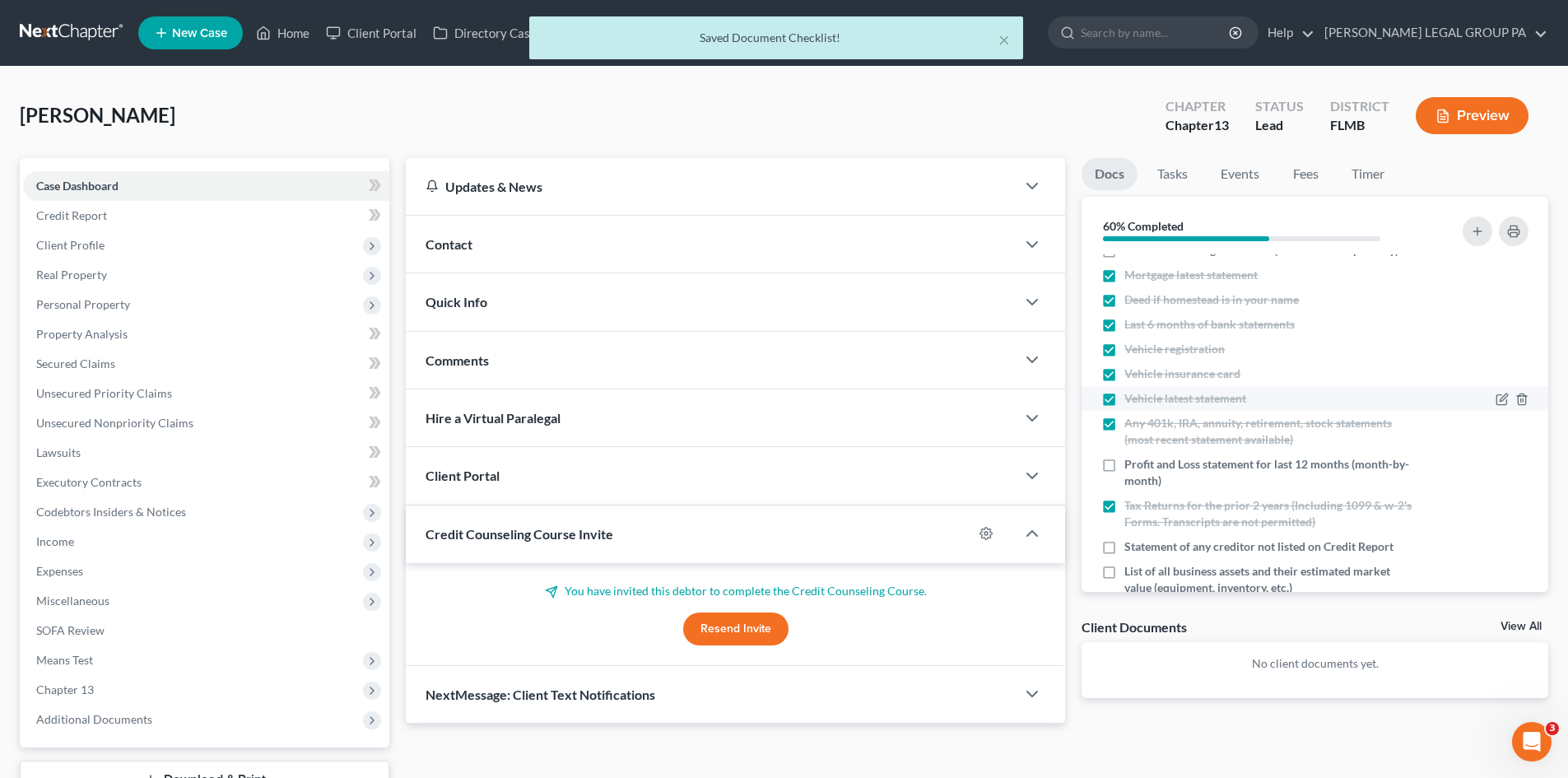
scroll to position [125, 0]
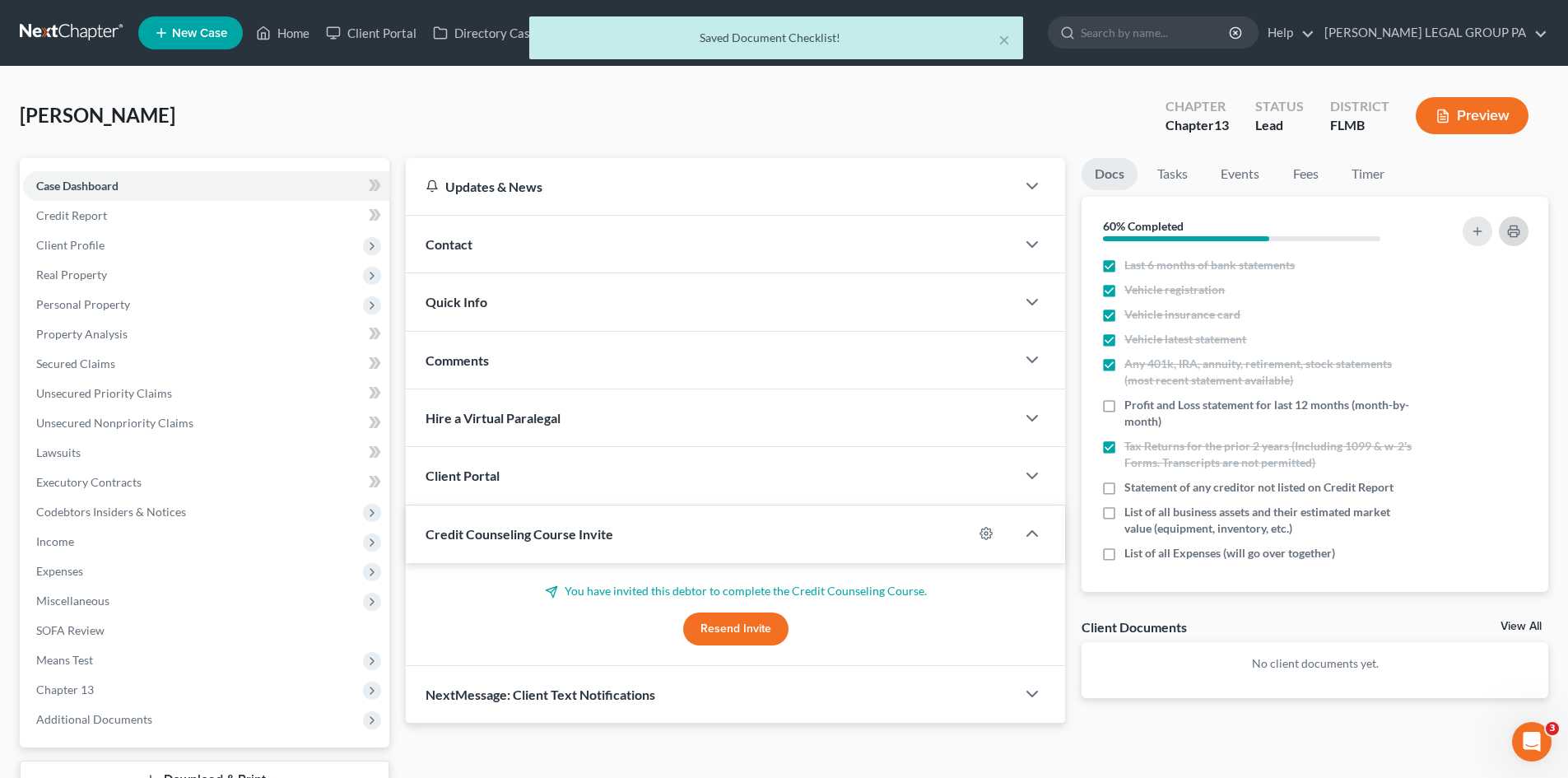
click at [1517, 232] on rect "button" at bounding box center [1513, 234] width 7 height 4
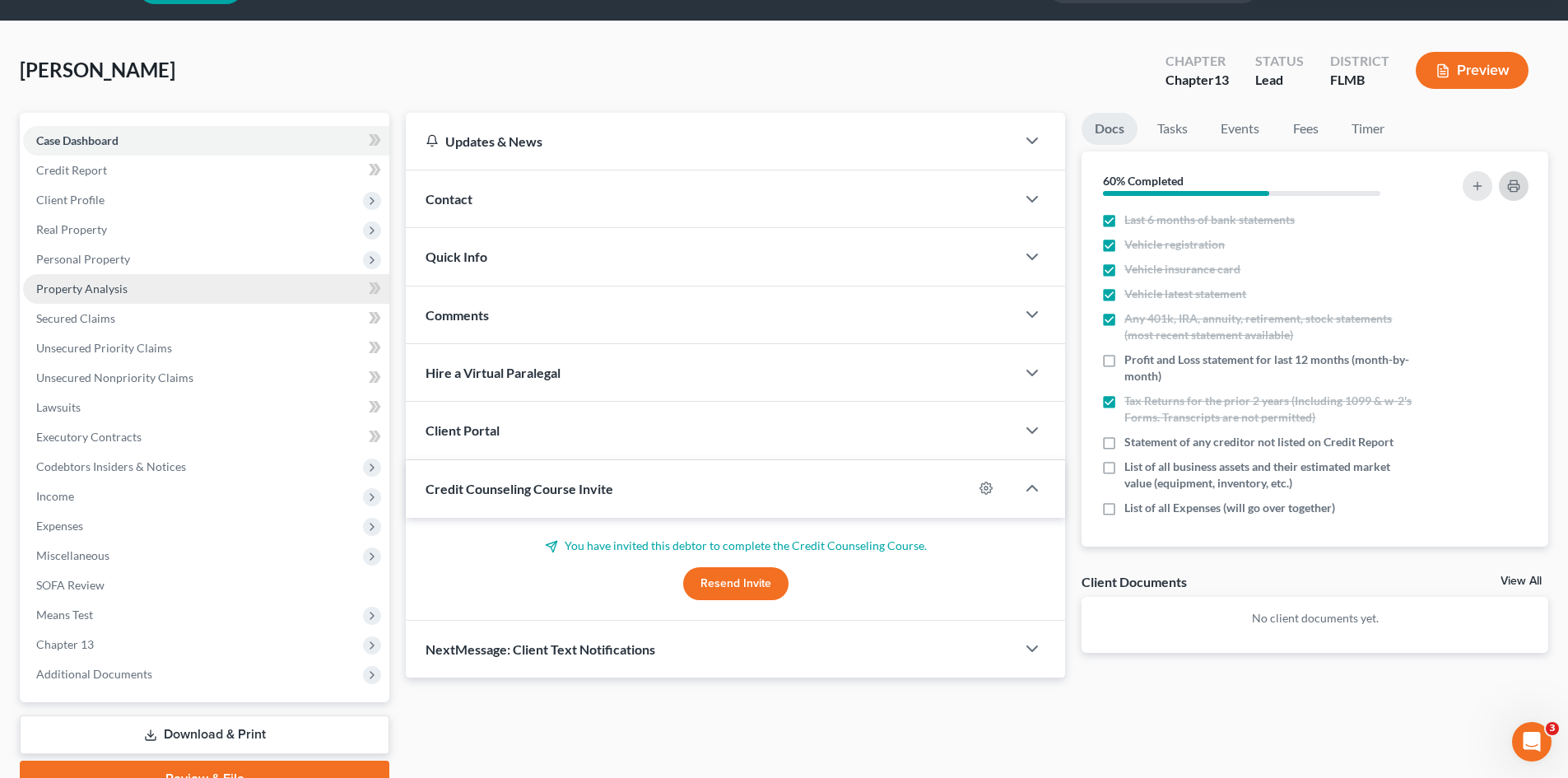
scroll to position [45, 0]
click at [1473, 187] on icon "button" at bounding box center [1477, 187] width 13 height 13
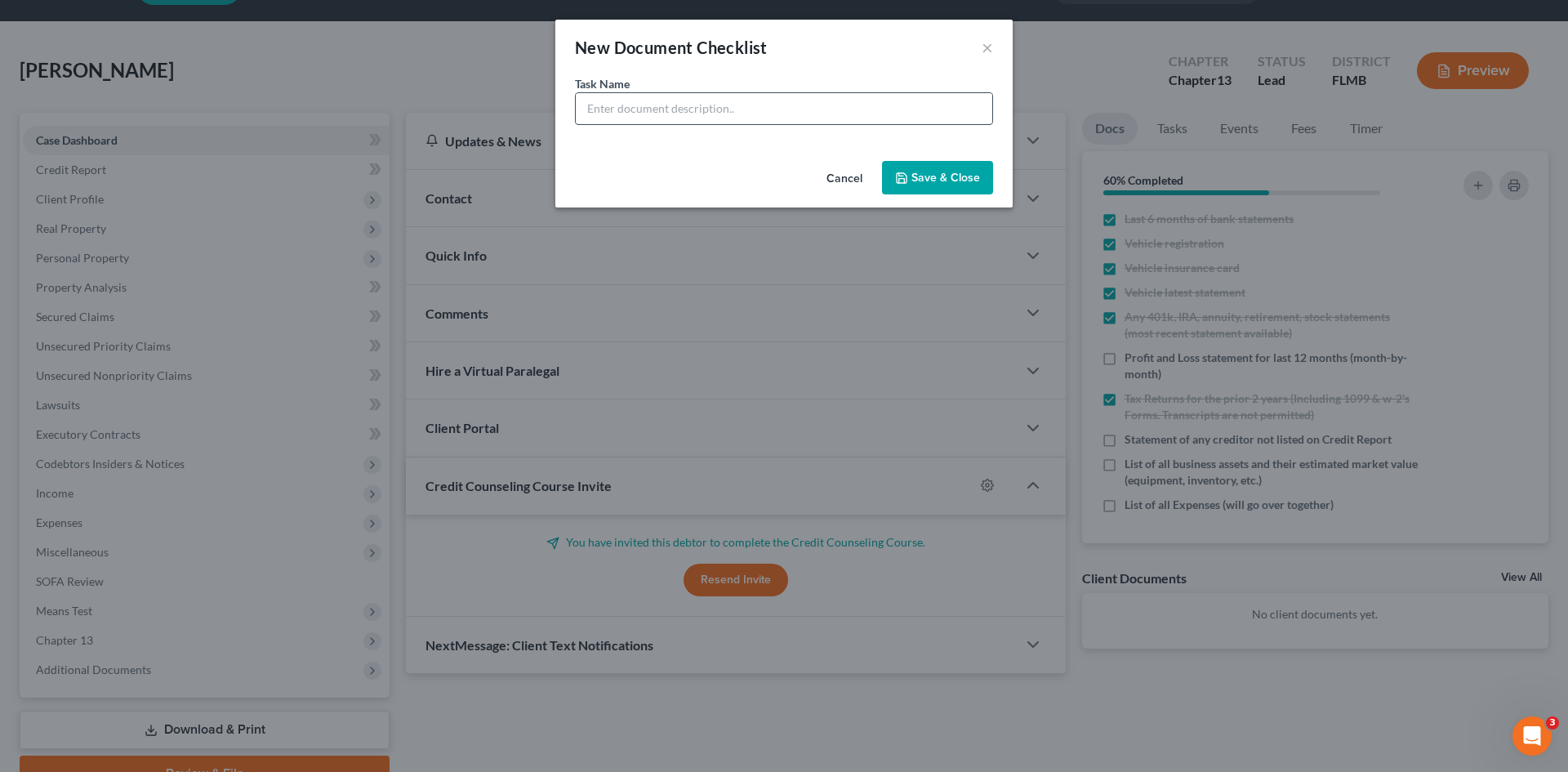
click at [644, 117] on input "text" at bounding box center [784, 109] width 416 height 32
click at [913, 175] on button "Save & Close" at bounding box center [937, 177] width 111 height 34
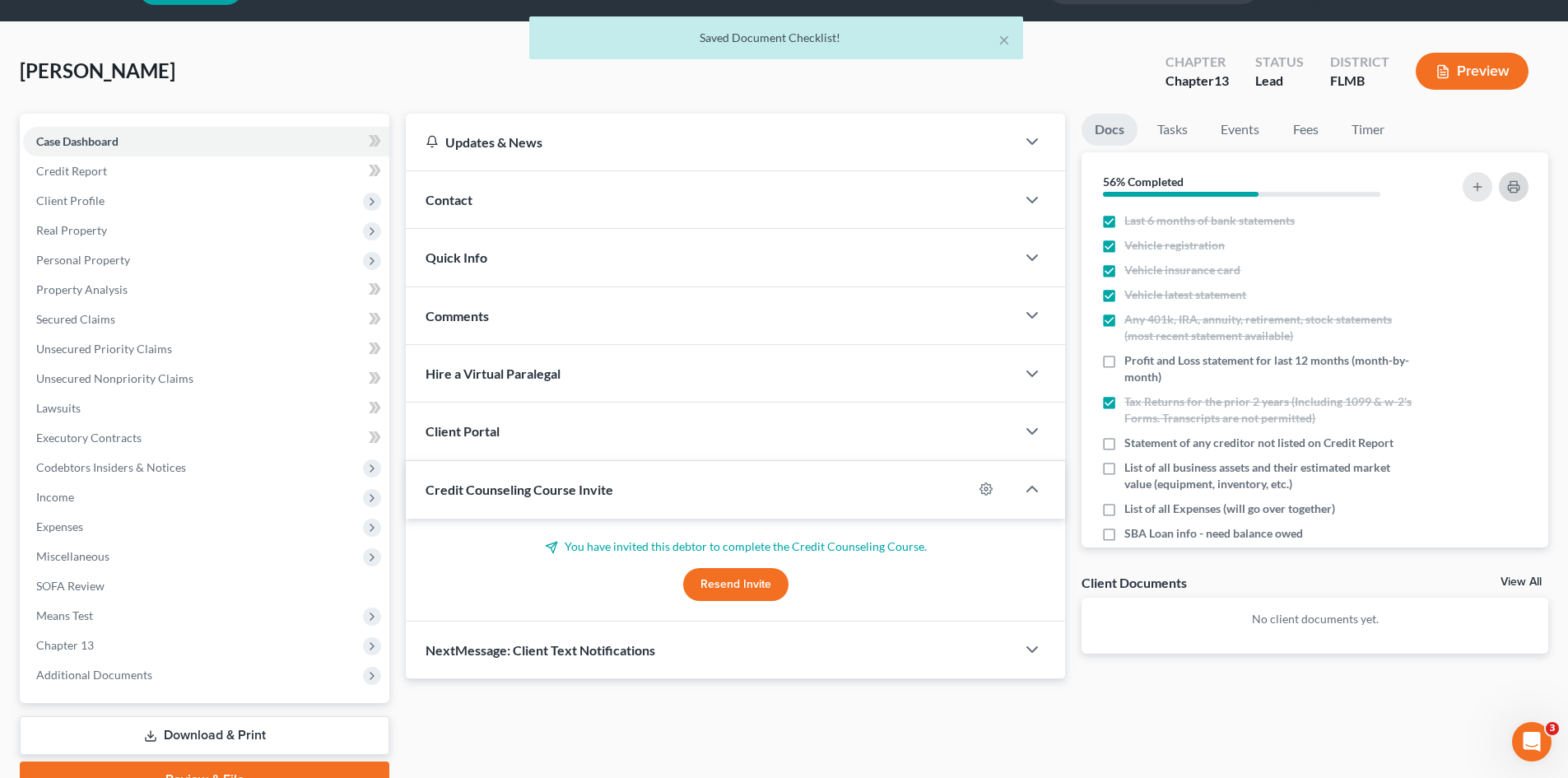
click at [1520, 191] on button "button" at bounding box center [1513, 187] width 30 height 30
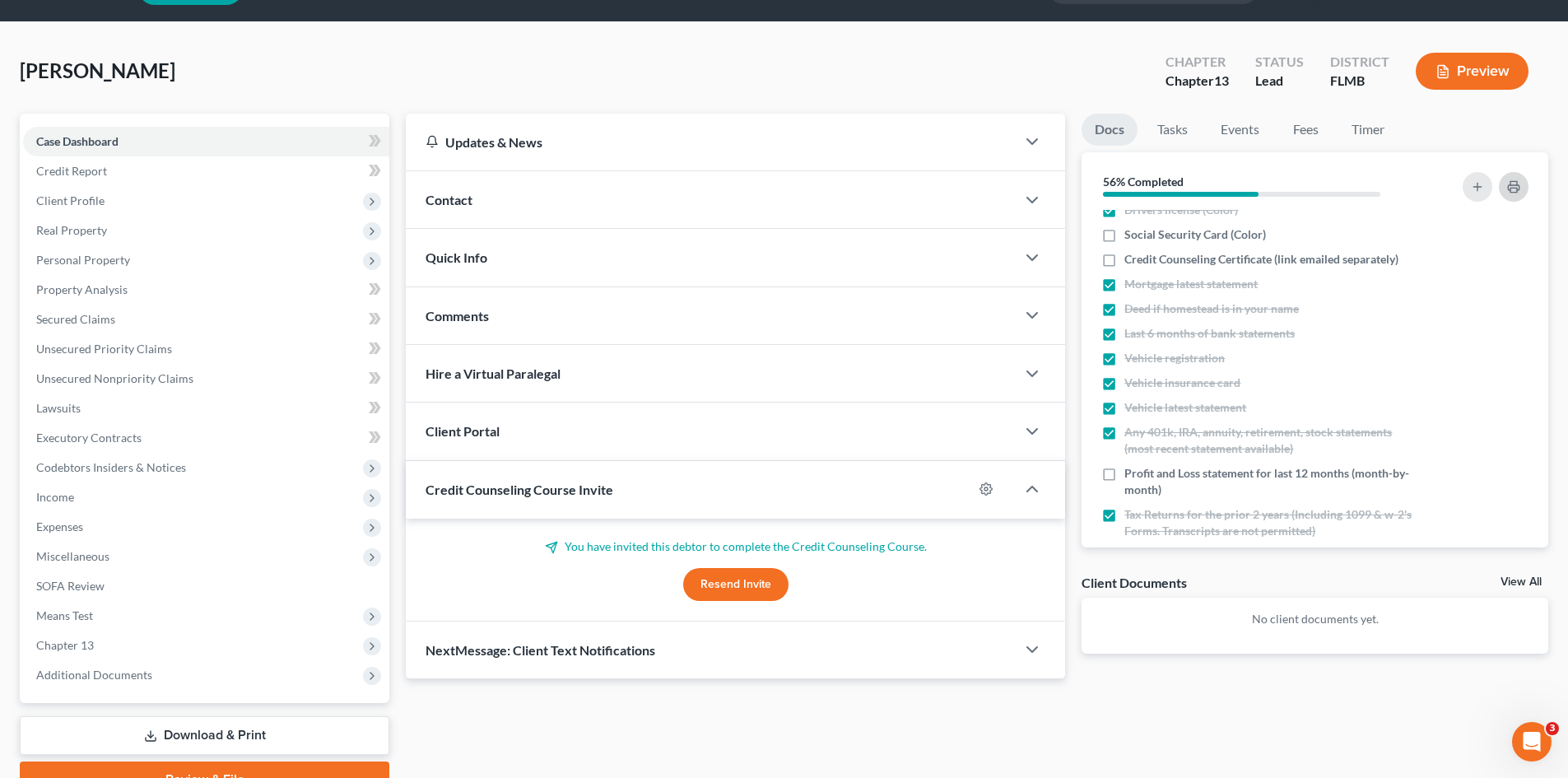
scroll to position [0, 0]
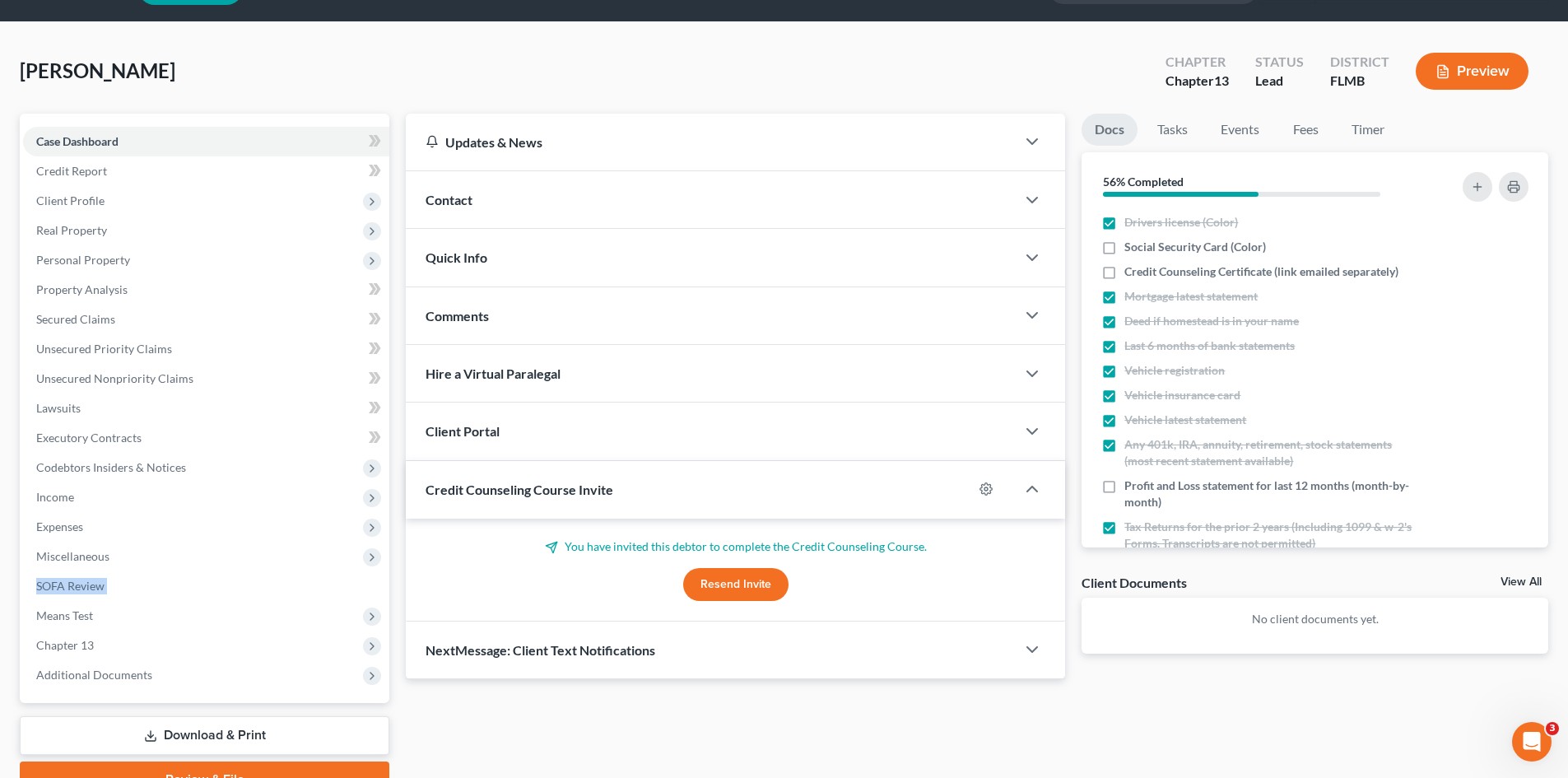
drag, startPoint x: 8, startPoint y: 597, endPoint x: 17, endPoint y: 630, distance: 34.2
click at [0, 604] on html "Home New Case Client Portal Directory Cases DebtorCC [PERSON_NAME] LEGAL GROUP …" at bounding box center [784, 408] width 1568 height 905
click at [9, 537] on div "[PERSON_NAME] Upgraded Chapter Chapter 13 Status Lead District FLMB Preview Pet…" at bounding box center [784, 426] width 1568 height 809
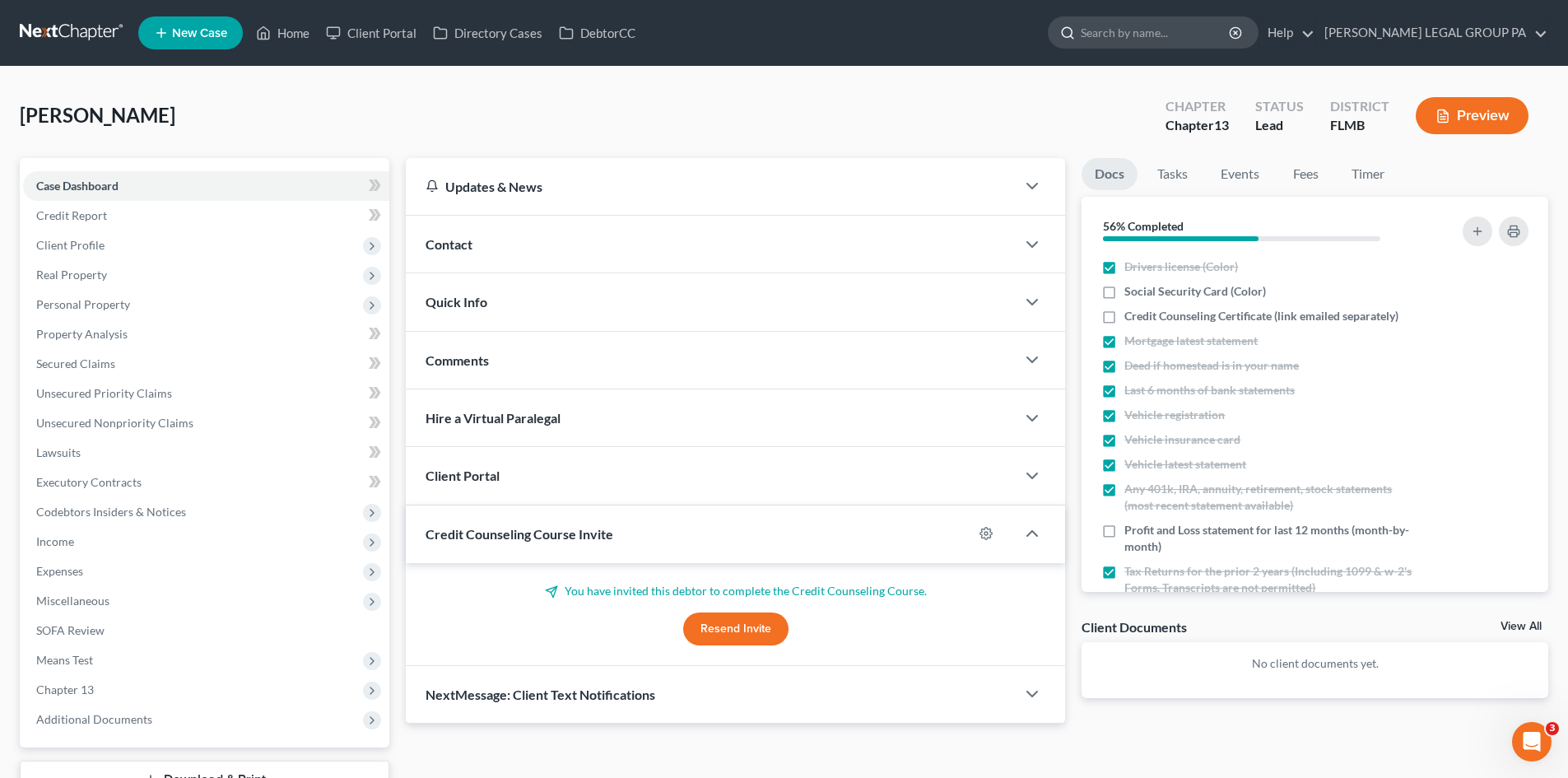
click at [1230, 39] on input "search" at bounding box center [1156, 32] width 151 height 31
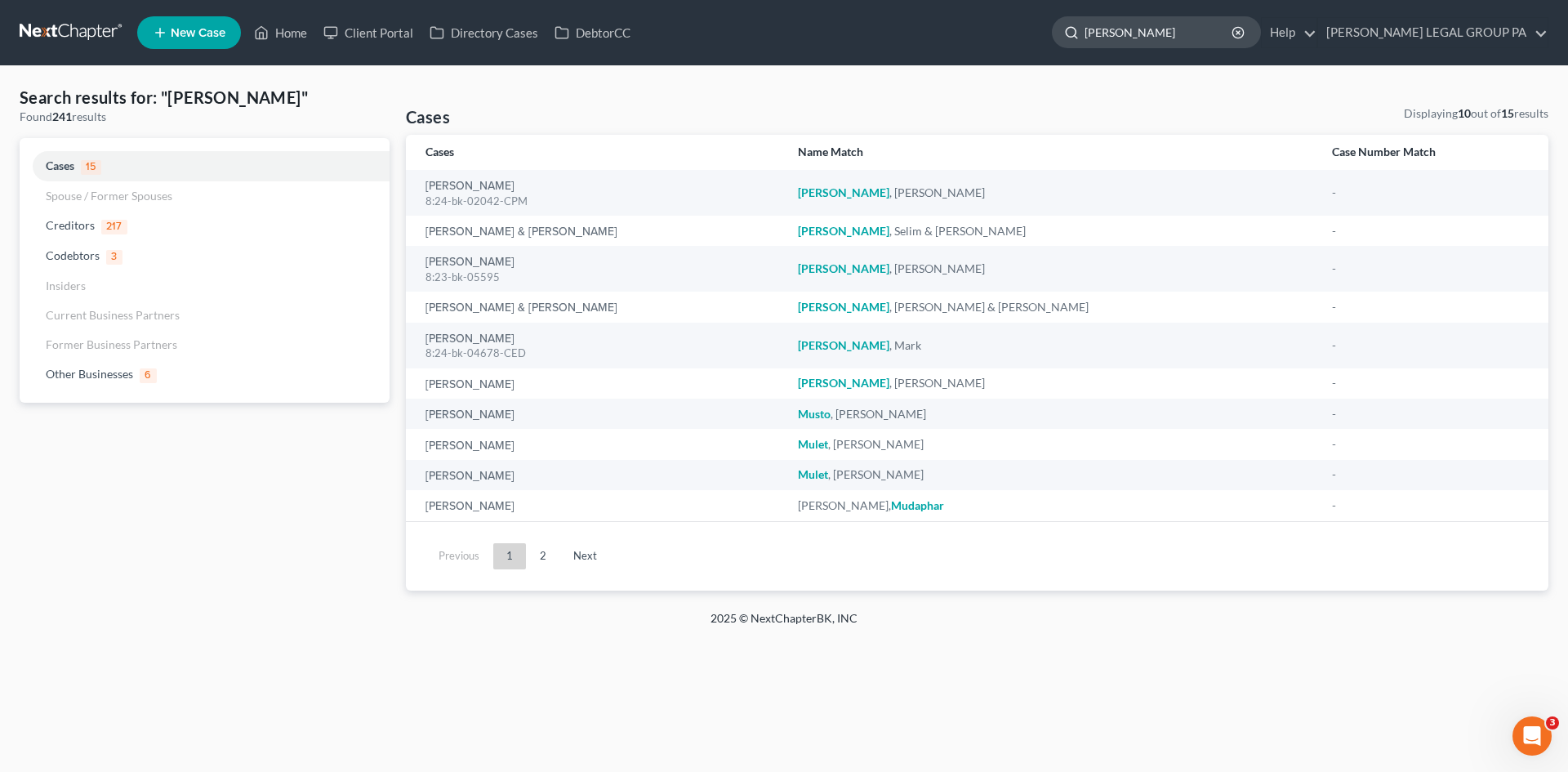
click at [1185, 32] on input "[PERSON_NAME]" at bounding box center [1159, 32] width 150 height 31
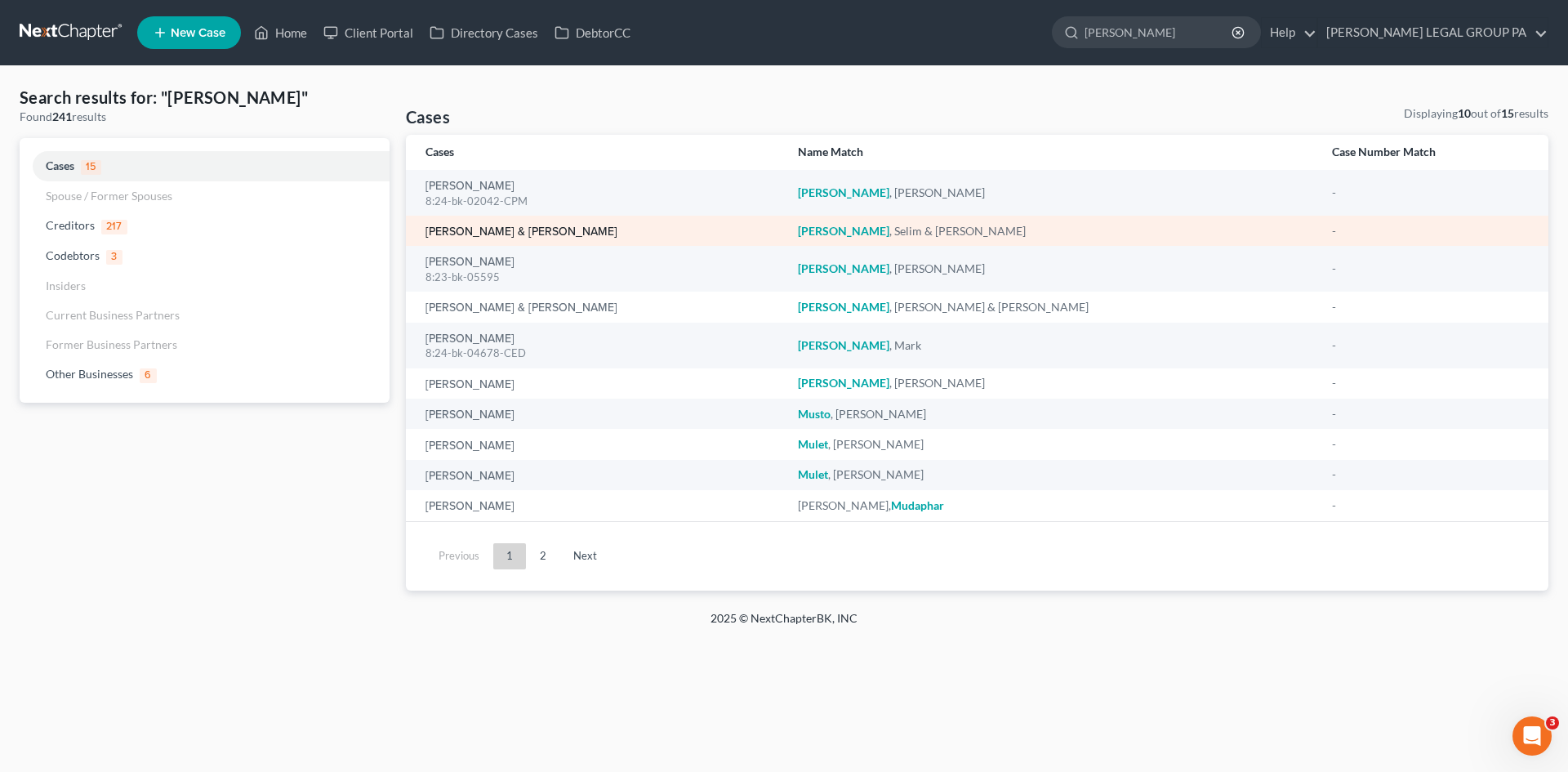
click at [482, 237] on link "[PERSON_NAME] & [PERSON_NAME]" at bounding box center [521, 232] width 192 height 12
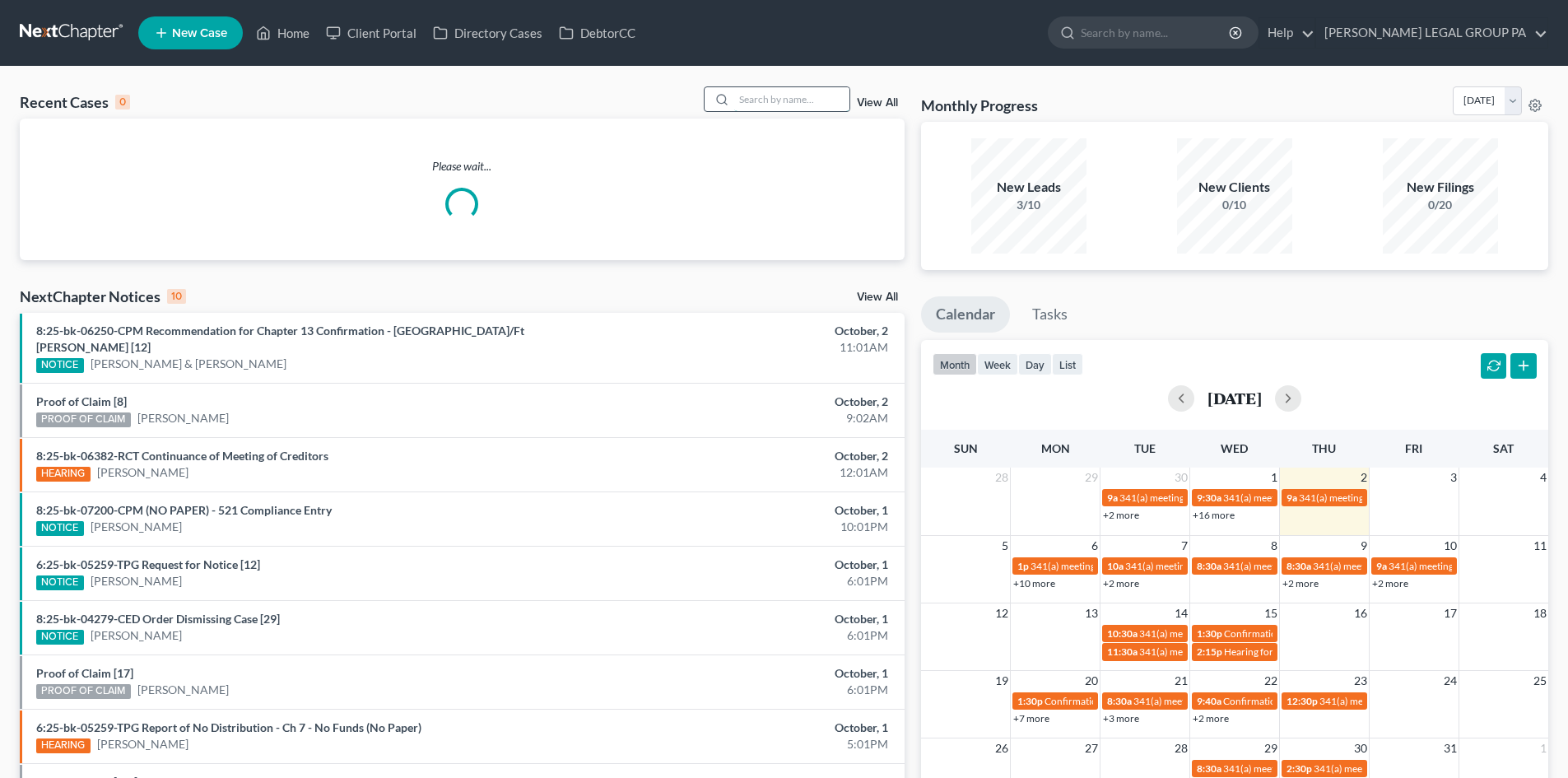
click at [759, 95] on input "search" at bounding box center [792, 99] width 115 height 24
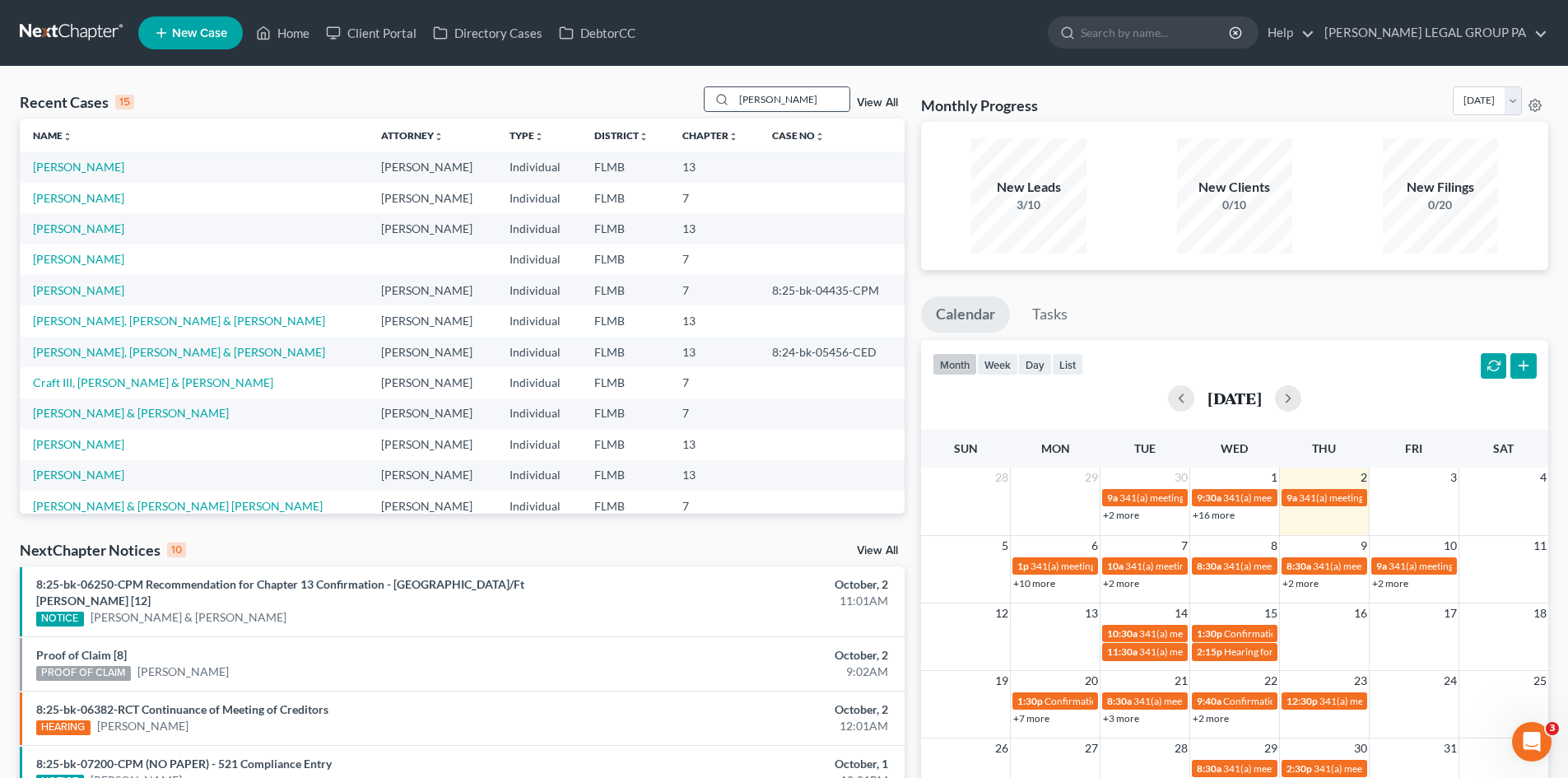
type input "[PERSON_NAME]"
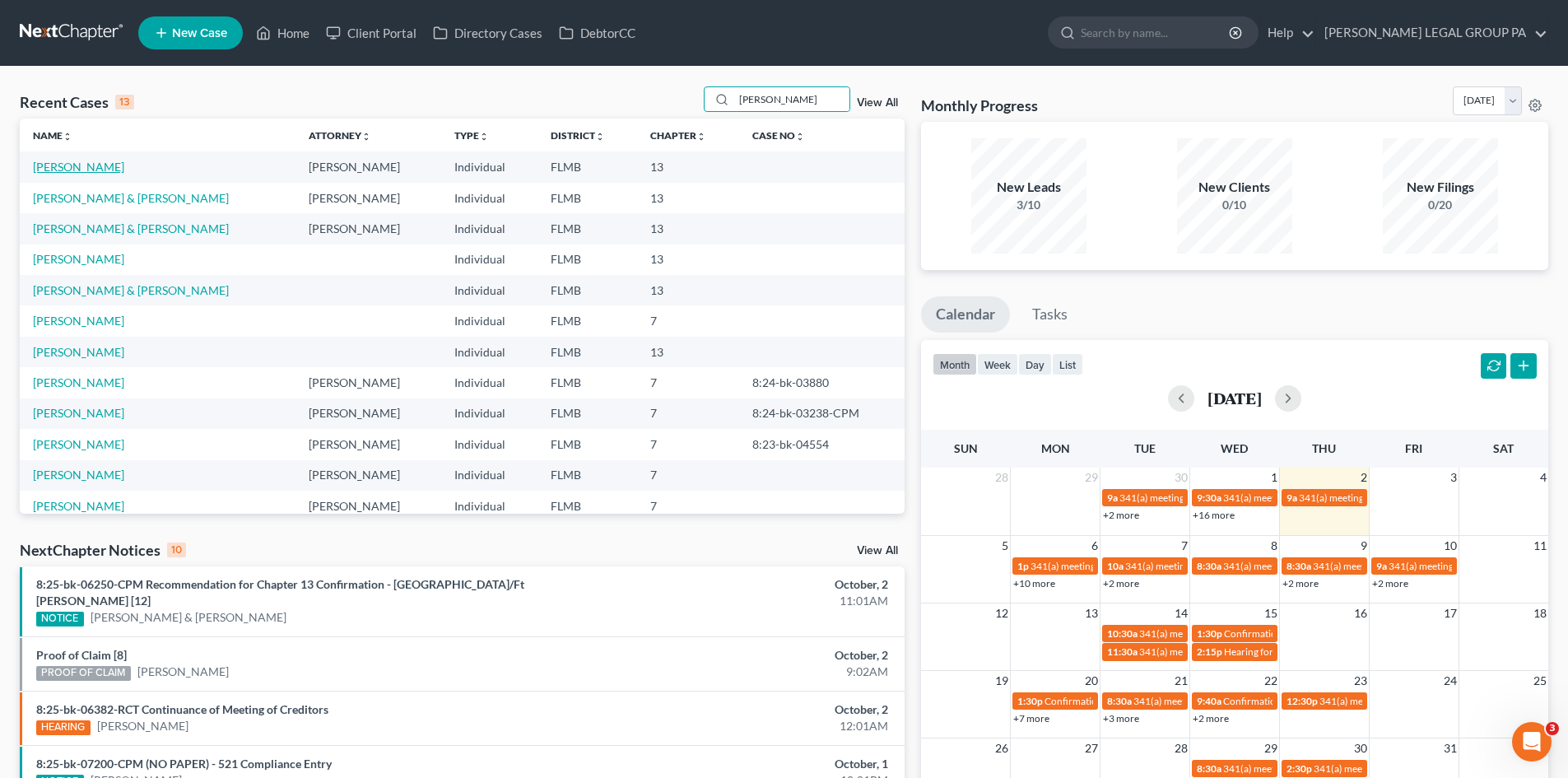
click at [62, 164] on link "[PERSON_NAME]" at bounding box center [78, 167] width 91 height 14
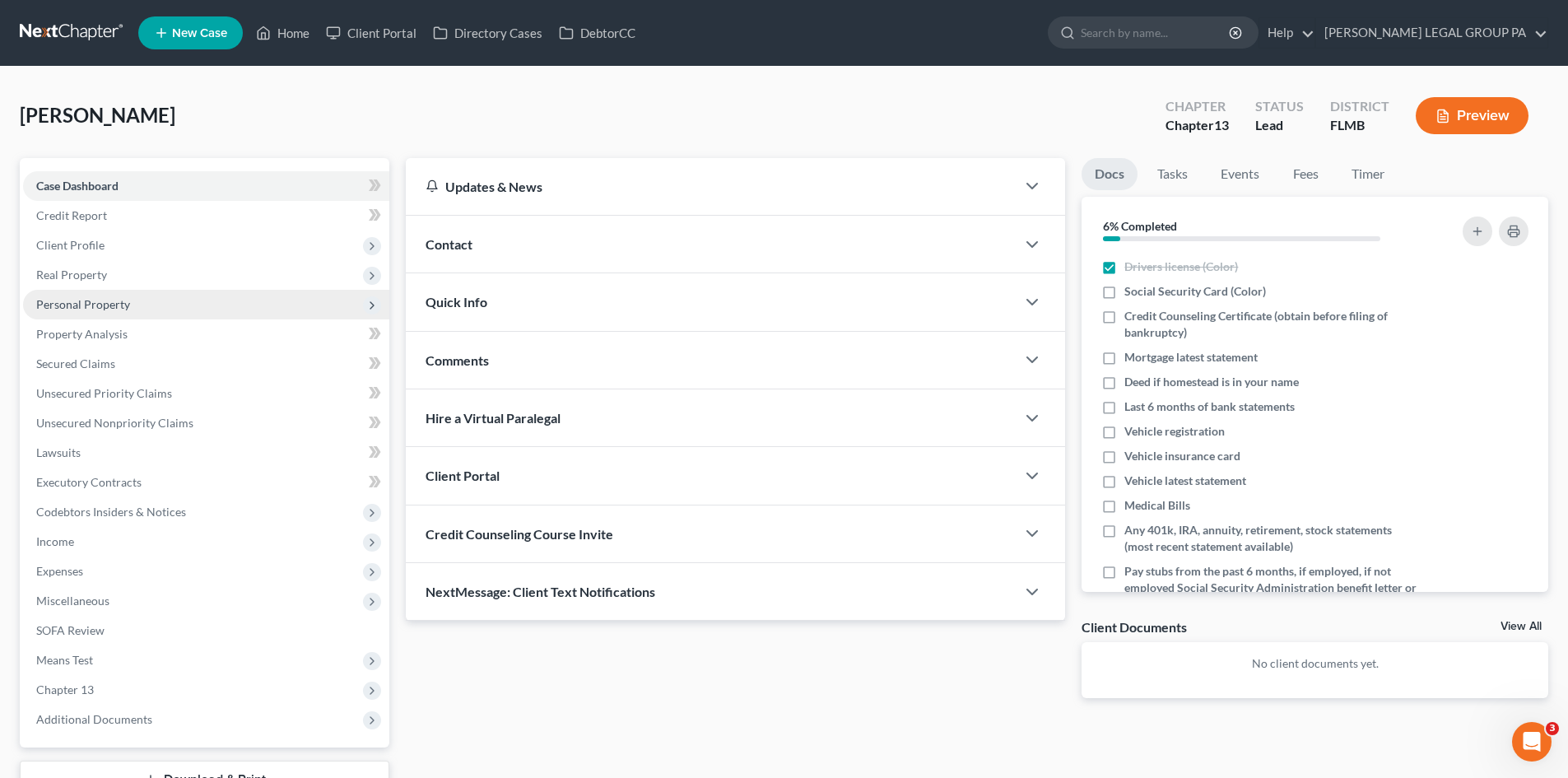
click at [142, 301] on span "Personal Property" at bounding box center [205, 305] width 366 height 30
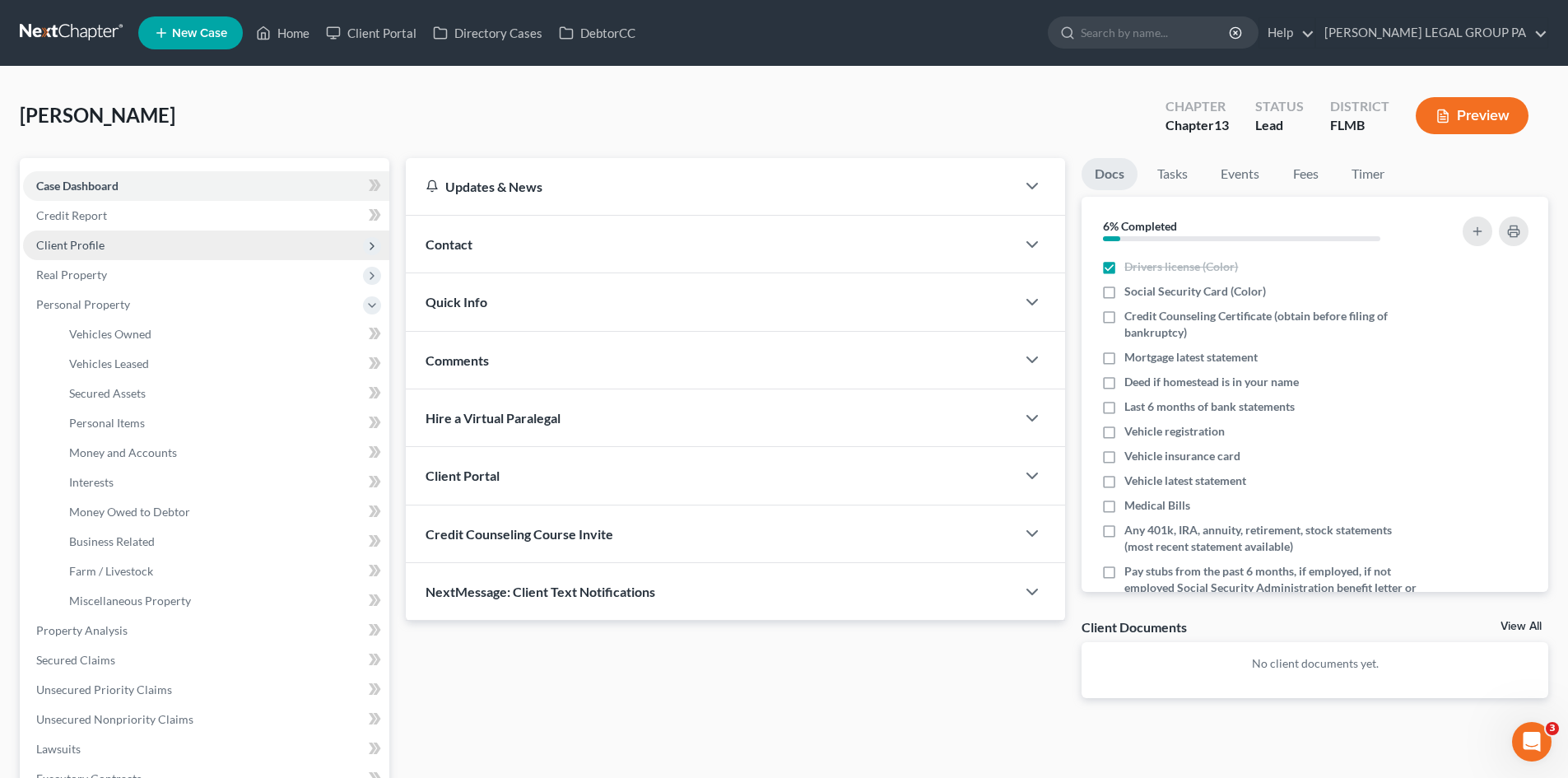
click at [119, 246] on span "Client Profile" at bounding box center [205, 245] width 366 height 30
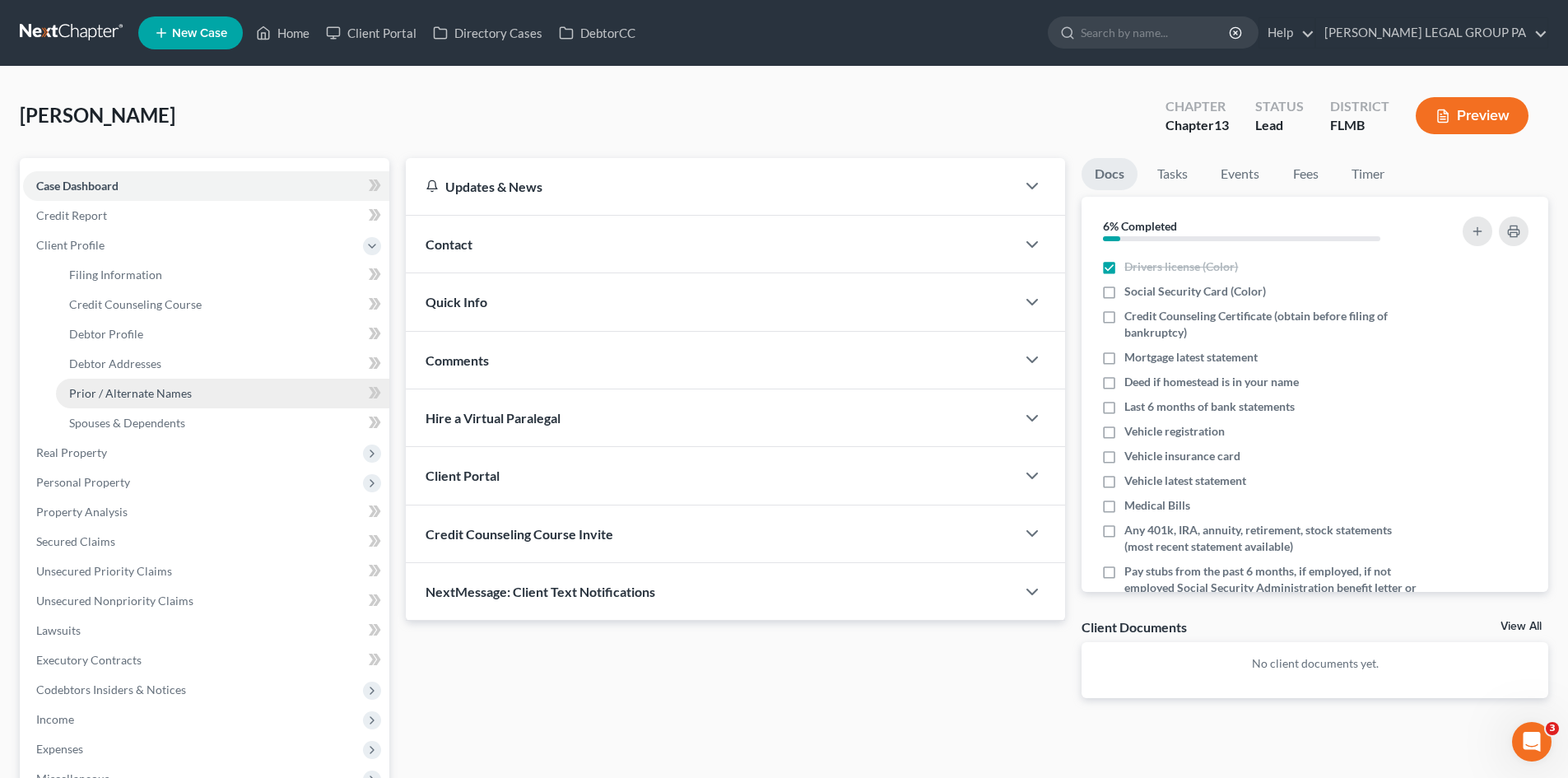
click at [181, 403] on link "Prior / Alternate Names" at bounding box center [222, 394] width 333 height 30
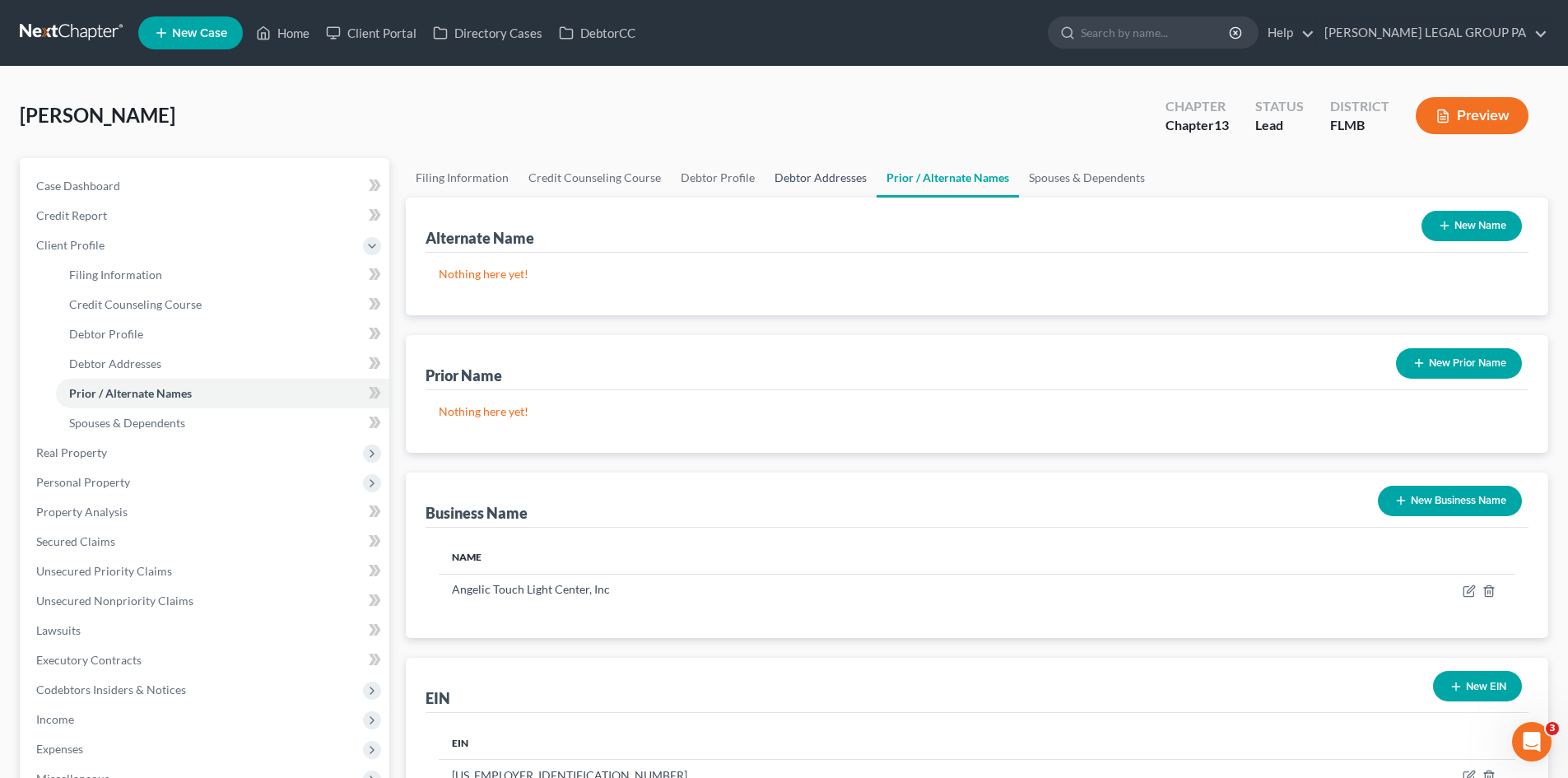
click at [800, 177] on link "Debtor Addresses" at bounding box center [821, 178] width 112 height 40
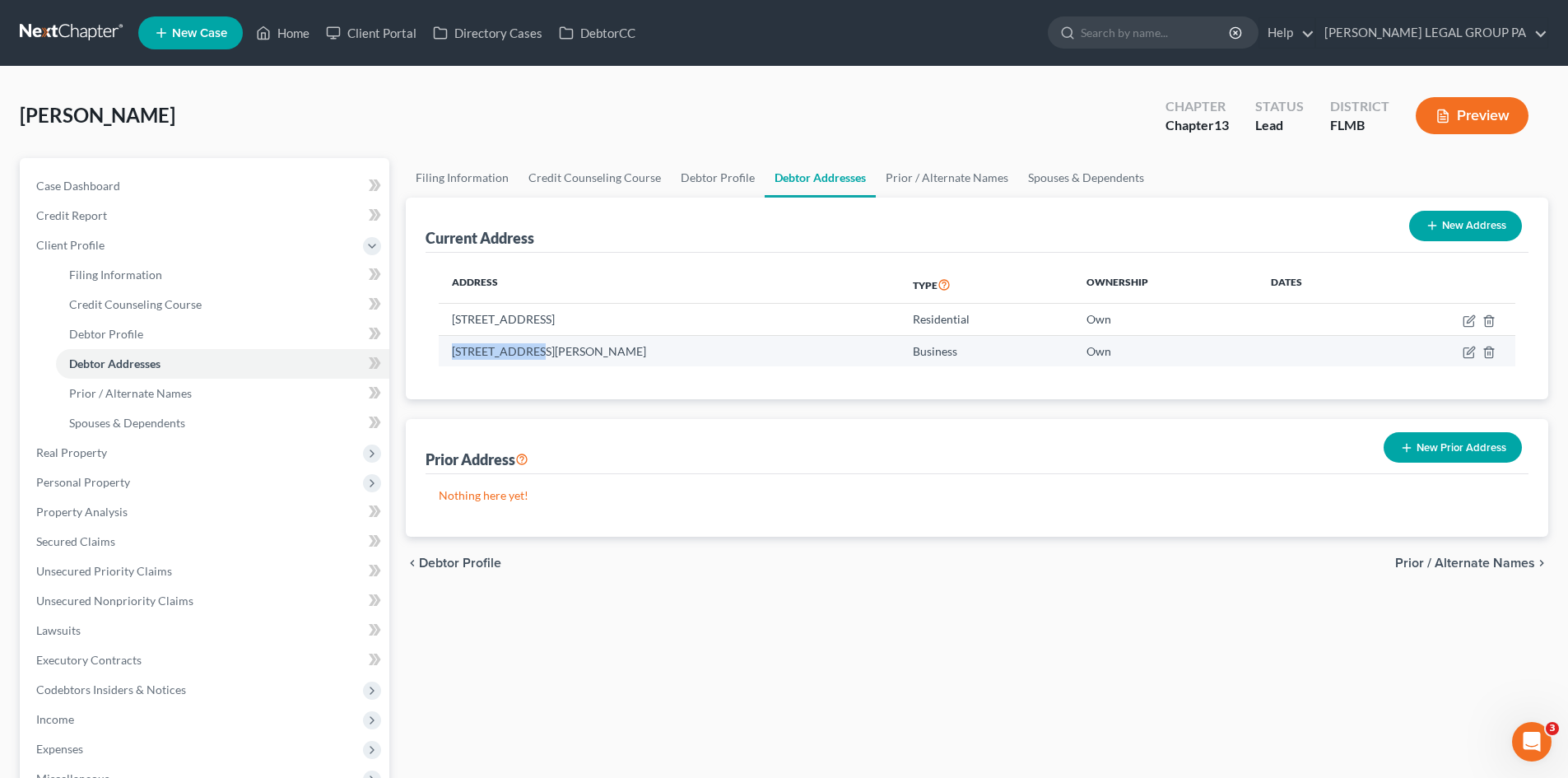
drag, startPoint x: 530, startPoint y: 352, endPoint x: 445, endPoint y: 357, distance: 85.1
click at [445, 357] on td "[STREET_ADDRESS][PERSON_NAME]" at bounding box center [669, 351] width 460 height 32
copy td "[STREET_ADDRESS]"
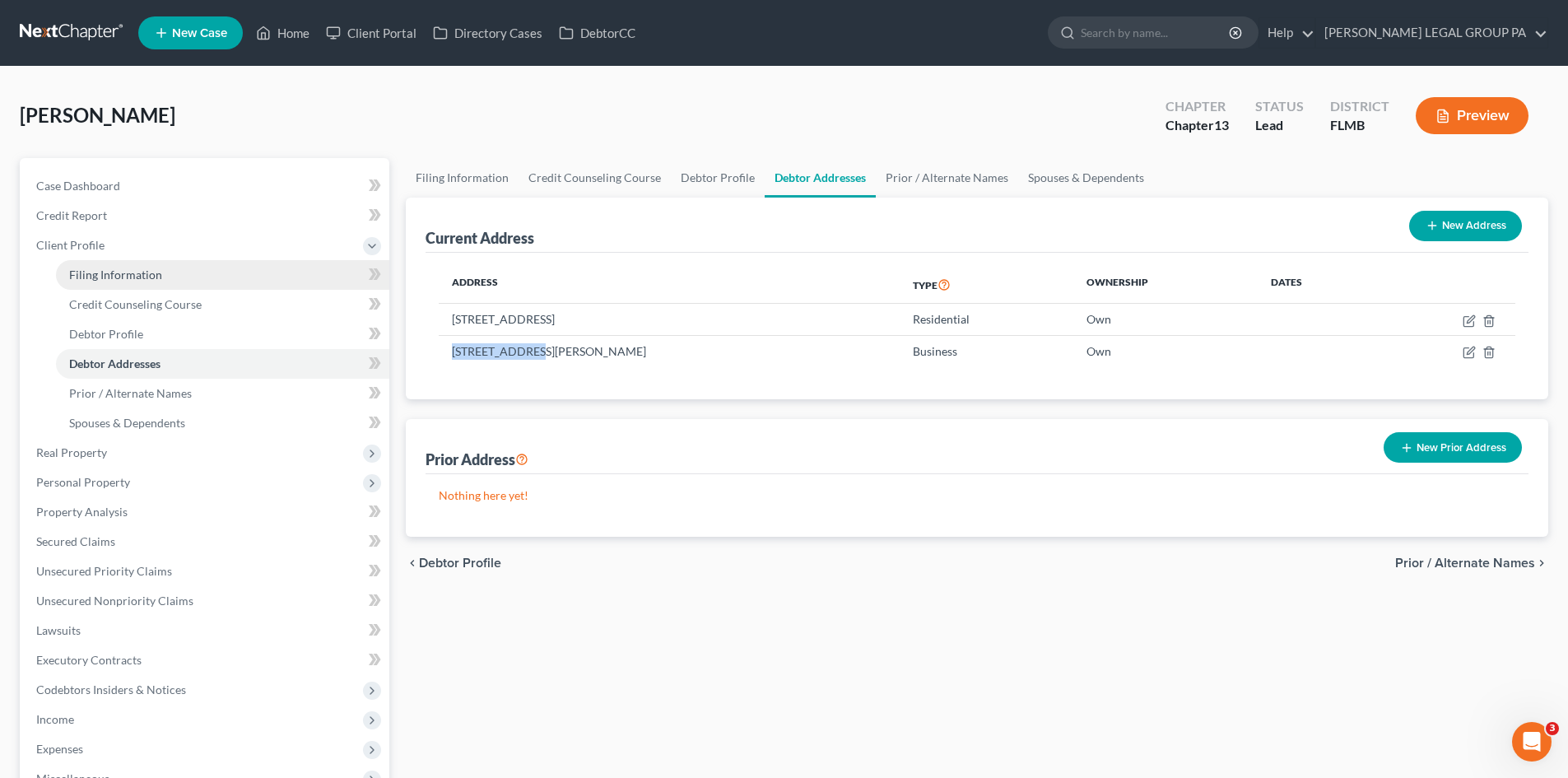
click at [156, 270] on span "Filing Information" at bounding box center [116, 275] width 93 height 14
select select "1"
select select "0"
select select "3"
select select "9"
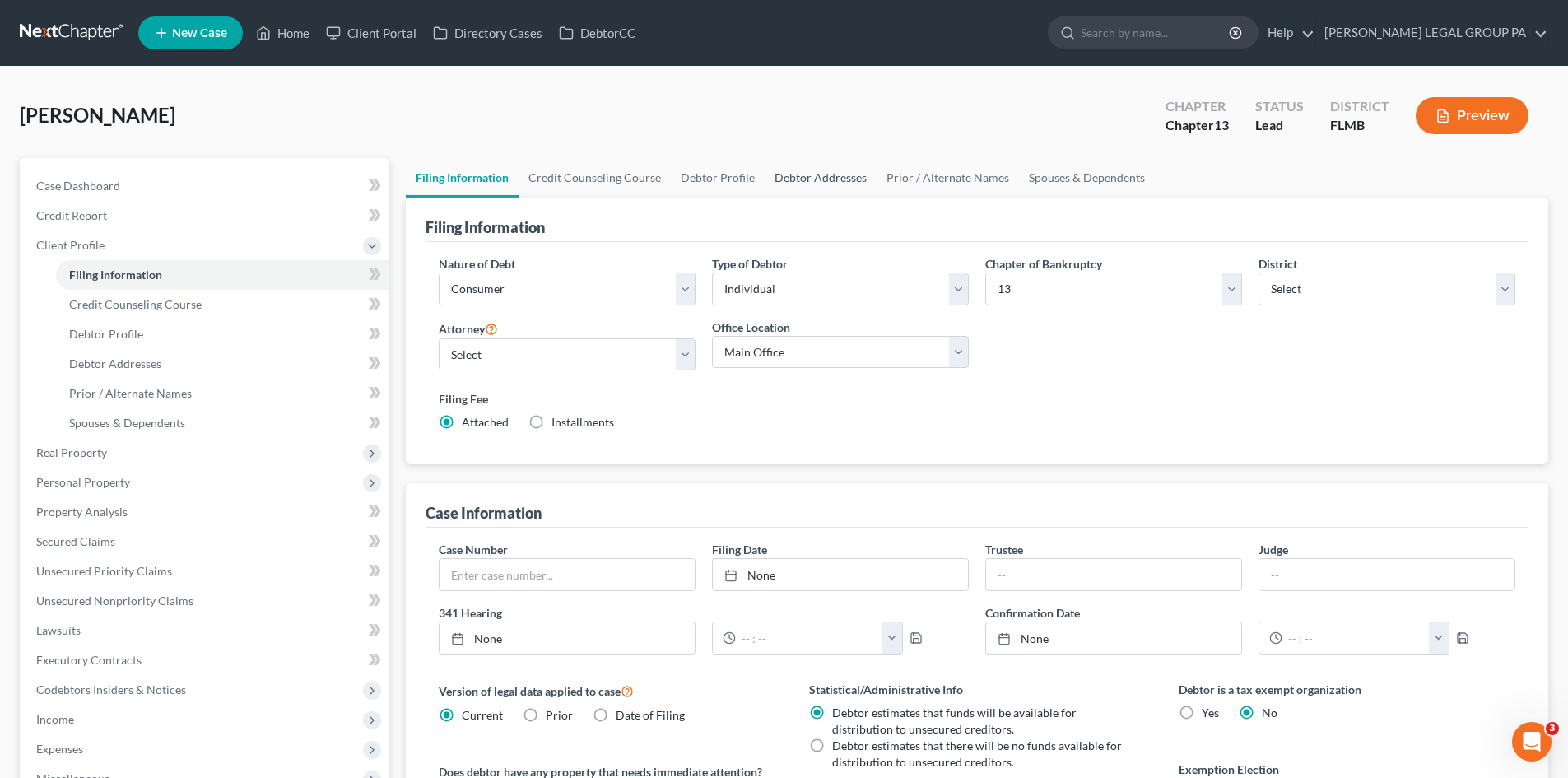
click at [786, 174] on link "Debtor Addresses" at bounding box center [821, 178] width 112 height 40
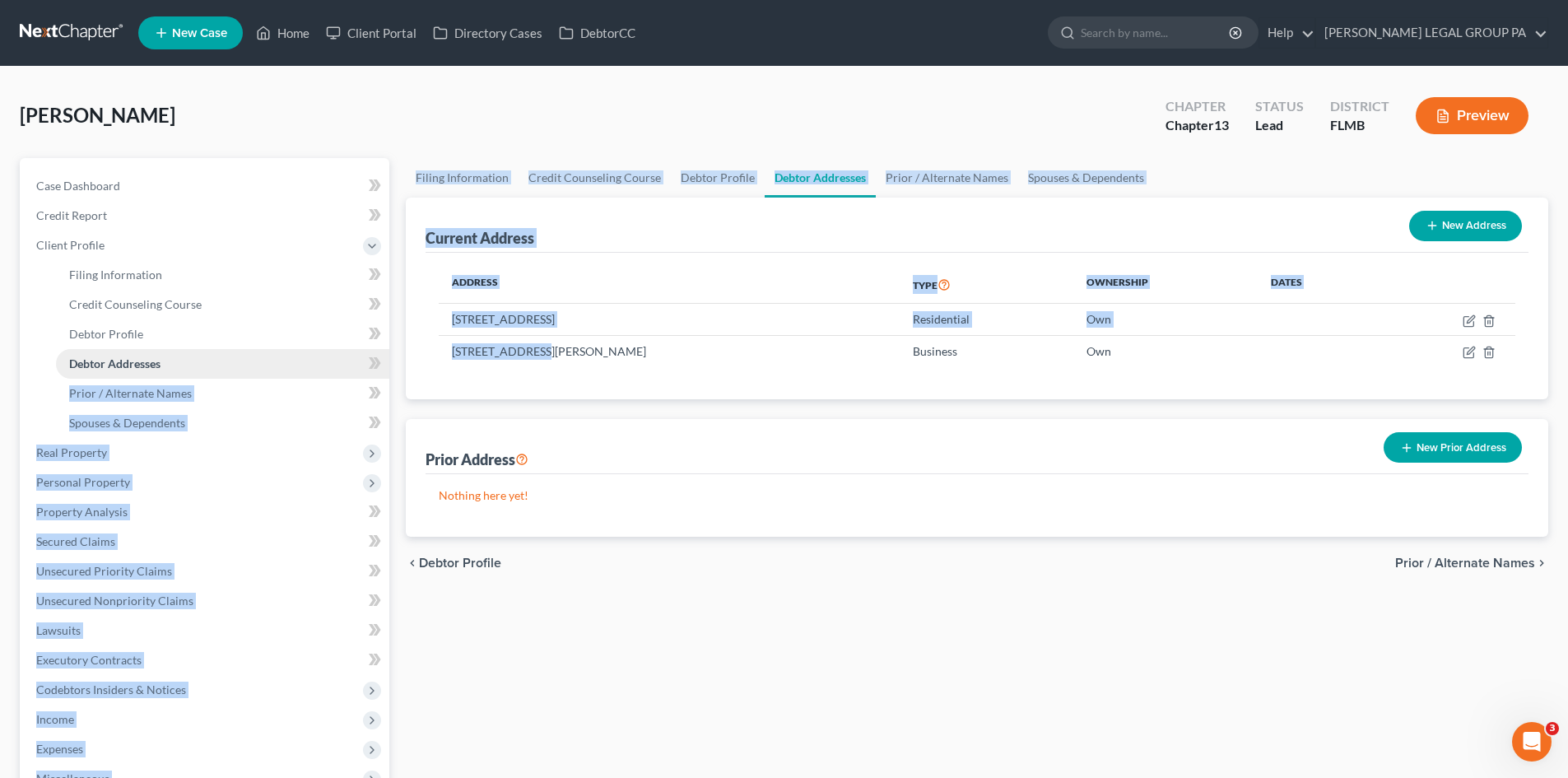
drag, startPoint x: 534, startPoint y: 348, endPoint x: 360, endPoint y: 351, distance: 174.0
click at [360, 351] on div "Petition Navigation Case Dashboard Payments Invoices Payments Payments Credit R…" at bounding box center [784, 588] width 1545 height 861
click at [485, 357] on td "[STREET_ADDRESS][PERSON_NAME]" at bounding box center [669, 351] width 460 height 32
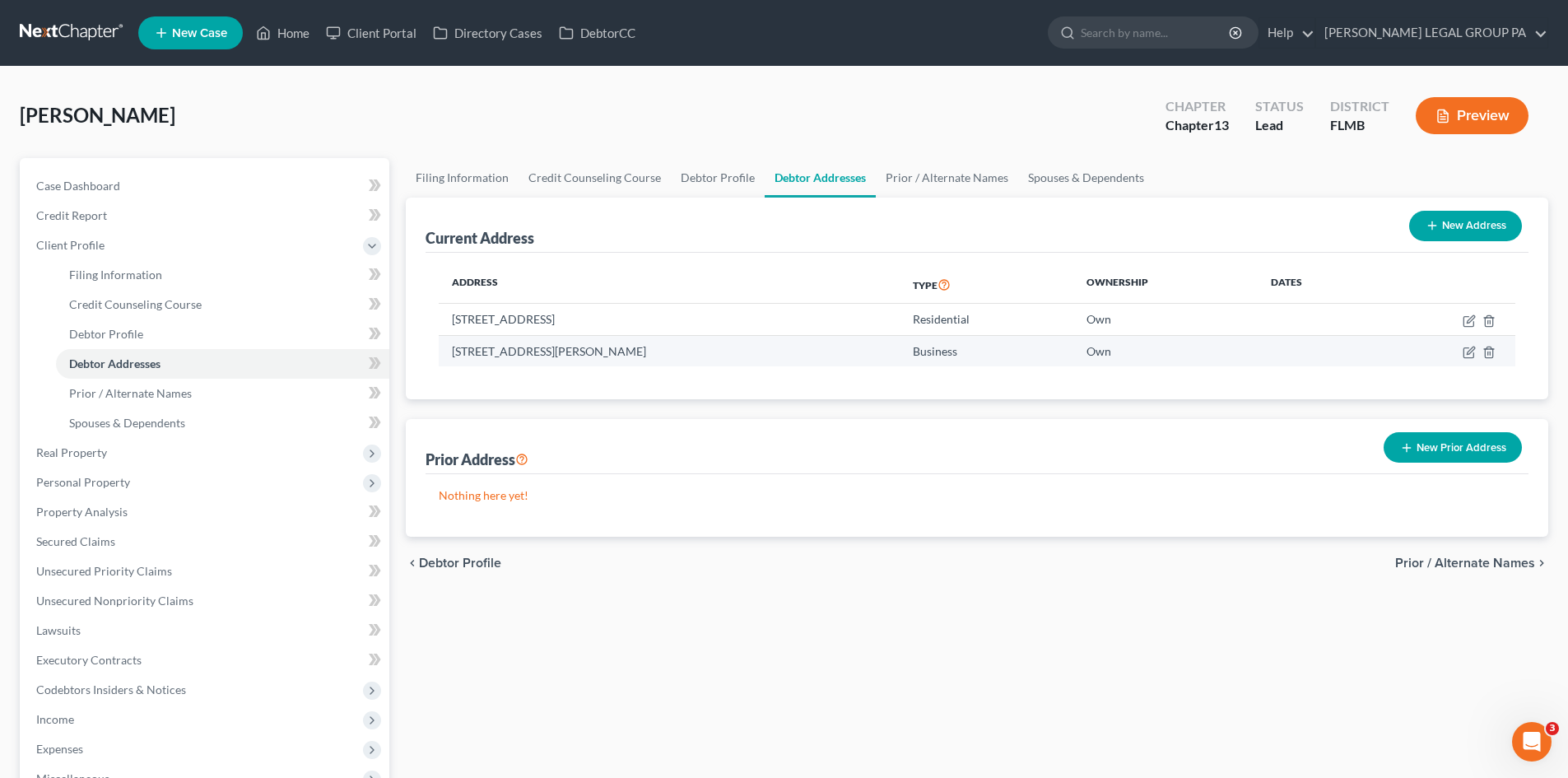
click at [485, 354] on td "[STREET_ADDRESS][PERSON_NAME]" at bounding box center [669, 351] width 460 height 32
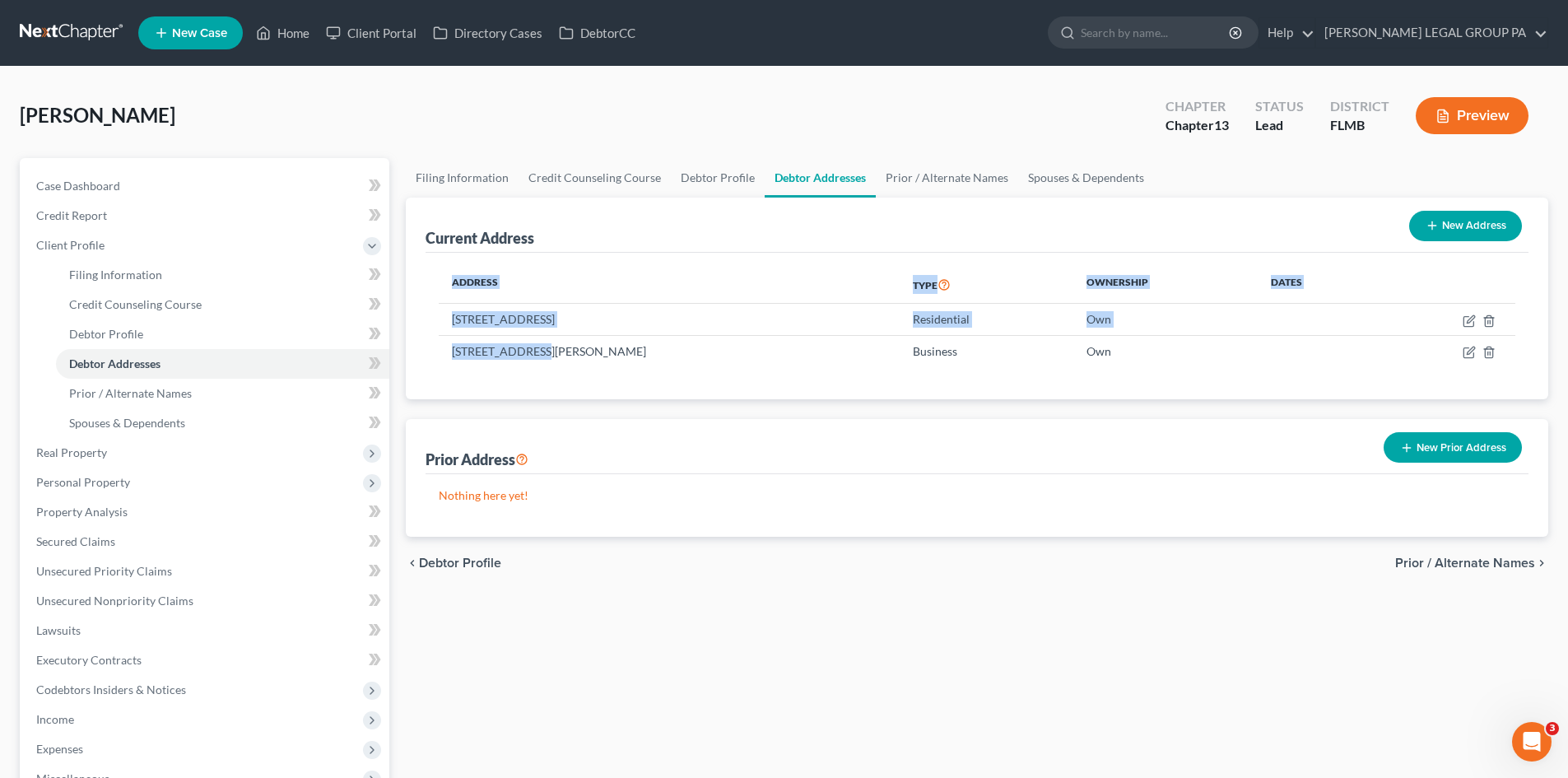
drag, startPoint x: 533, startPoint y: 350, endPoint x: 437, endPoint y: 353, distance: 96.0
click at [437, 353] on div "Address Type Ownership Dates 7314 Bellows Falls Ln, Hudson, FL 34667 Residentia…" at bounding box center [977, 326] width 1103 height 147
click at [470, 351] on td "[STREET_ADDRESS][PERSON_NAME]" at bounding box center [669, 351] width 460 height 32
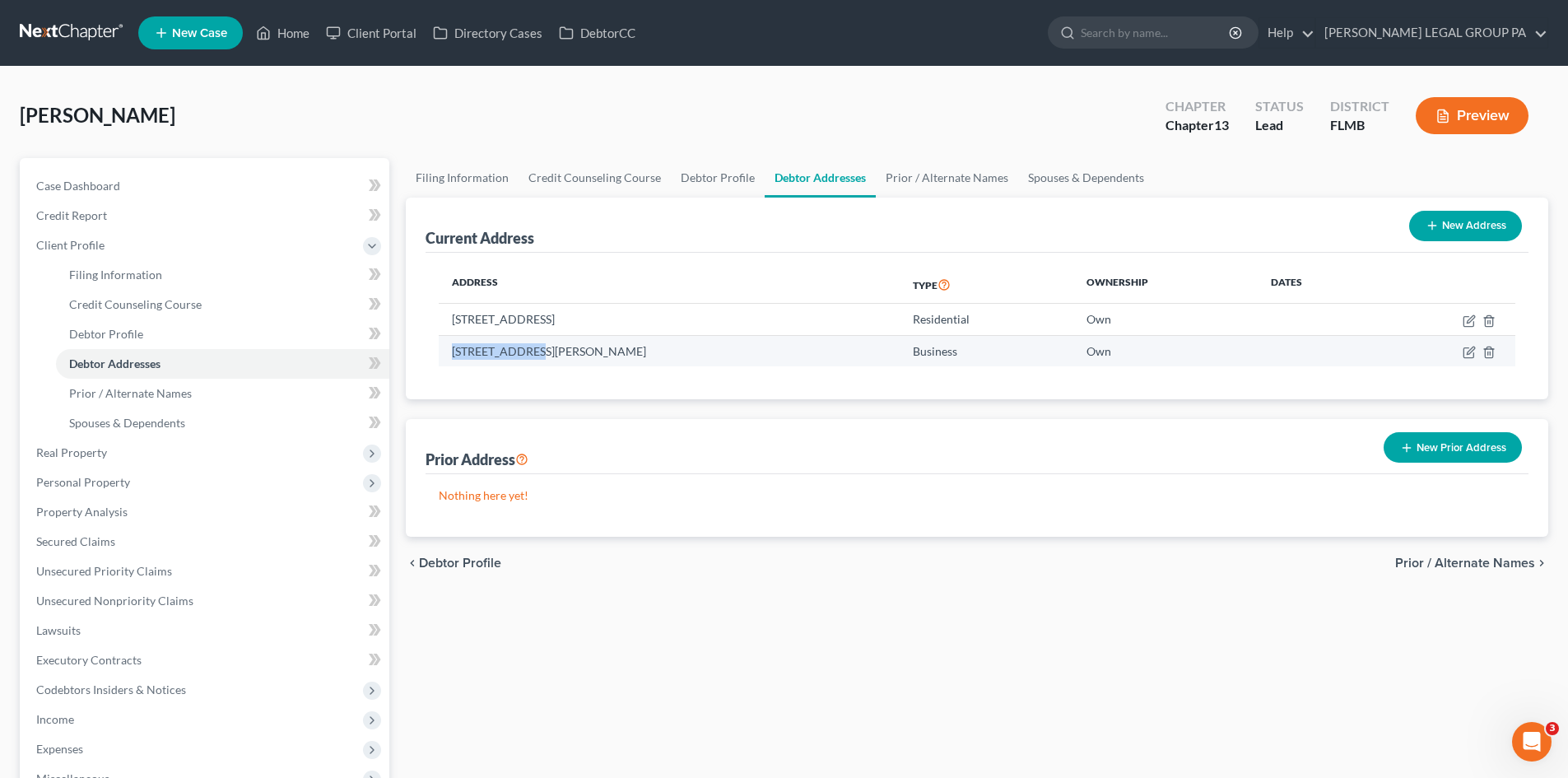
drag, startPoint x: 452, startPoint y: 353, endPoint x: 532, endPoint y: 353, distance: 80.0
click at [532, 353] on td "[STREET_ADDRESS][PERSON_NAME]" at bounding box center [669, 351] width 460 height 32
copy td "[STREET_ADDRESS]"
click at [720, 173] on link "Debtor Profile" at bounding box center [718, 178] width 94 height 40
select select "0"
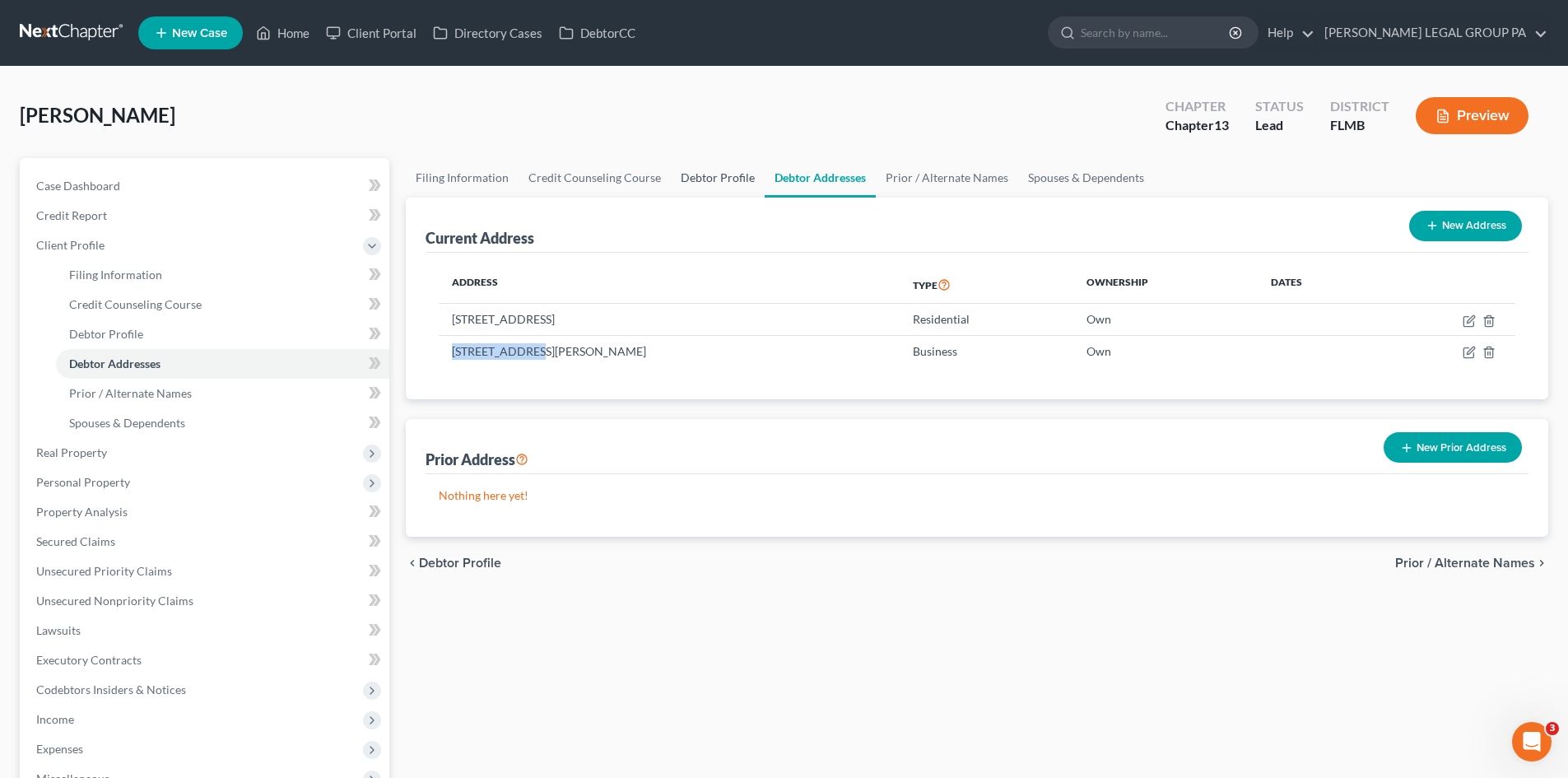
select select "0"
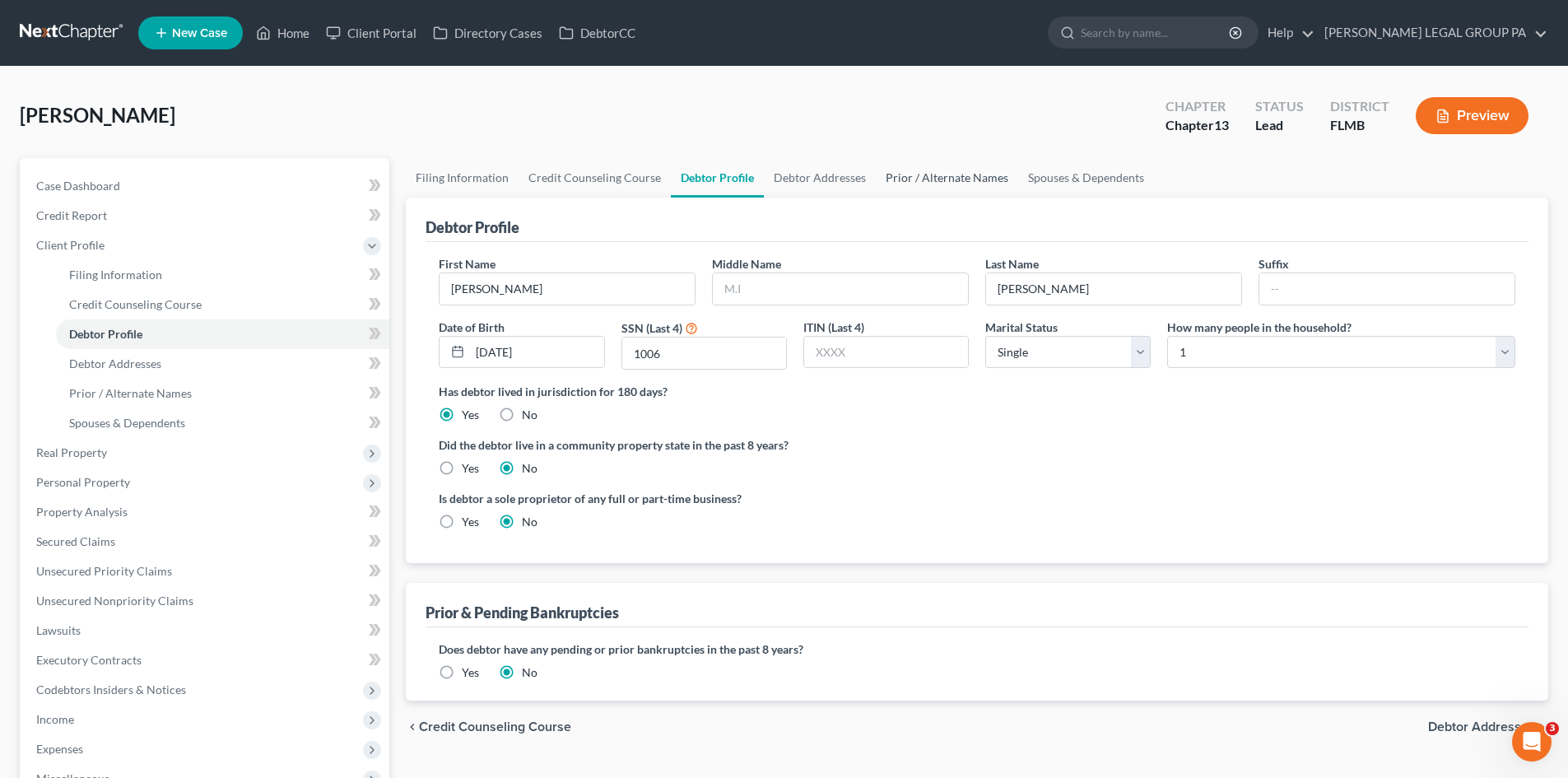
click at [886, 177] on link "Prior / Alternate Names" at bounding box center [947, 178] width 142 height 40
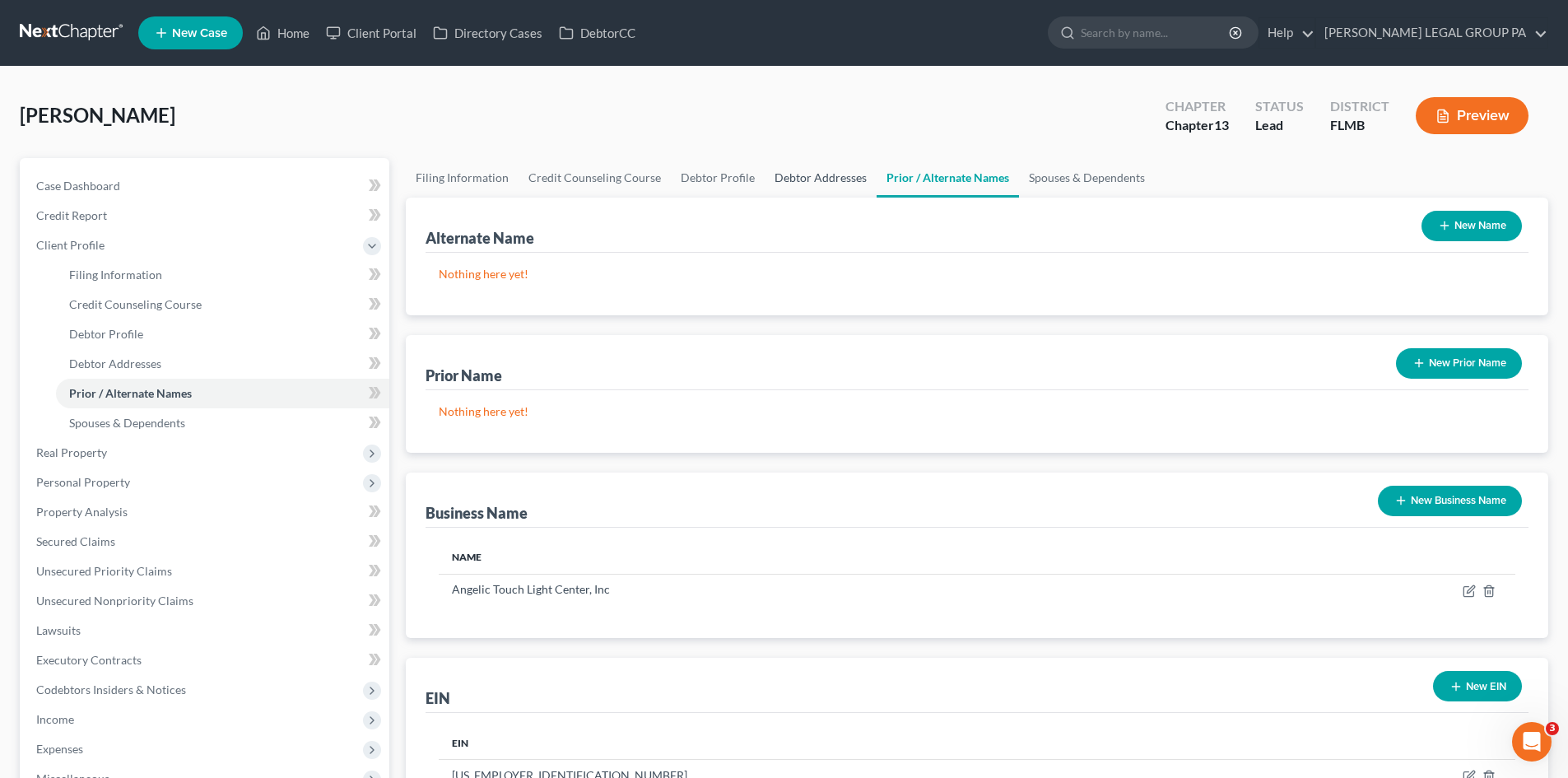
click at [817, 180] on link "Debtor Addresses" at bounding box center [821, 178] width 112 height 40
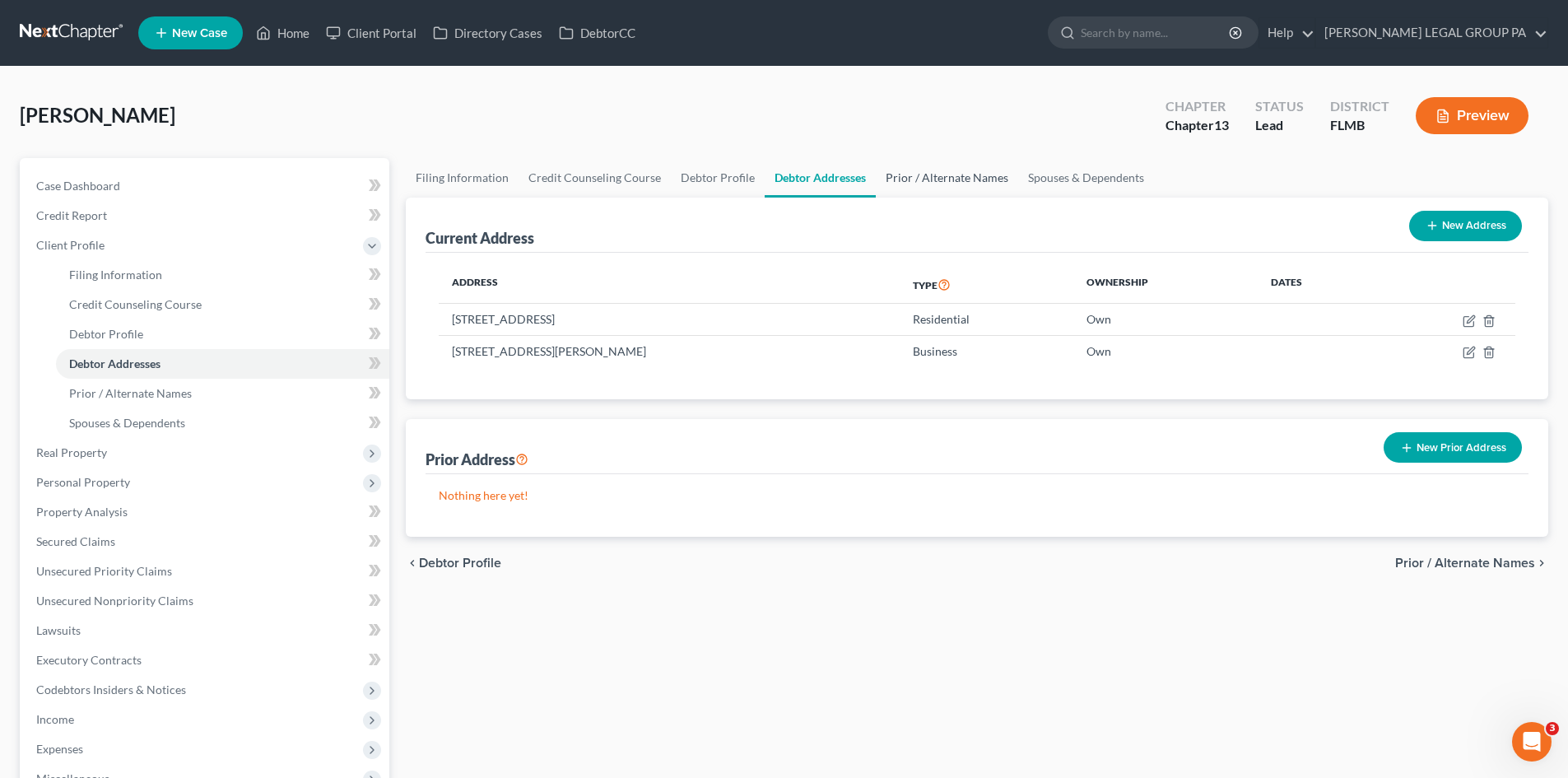
click at [906, 165] on link "Prior / Alternate Names" at bounding box center [947, 178] width 142 height 40
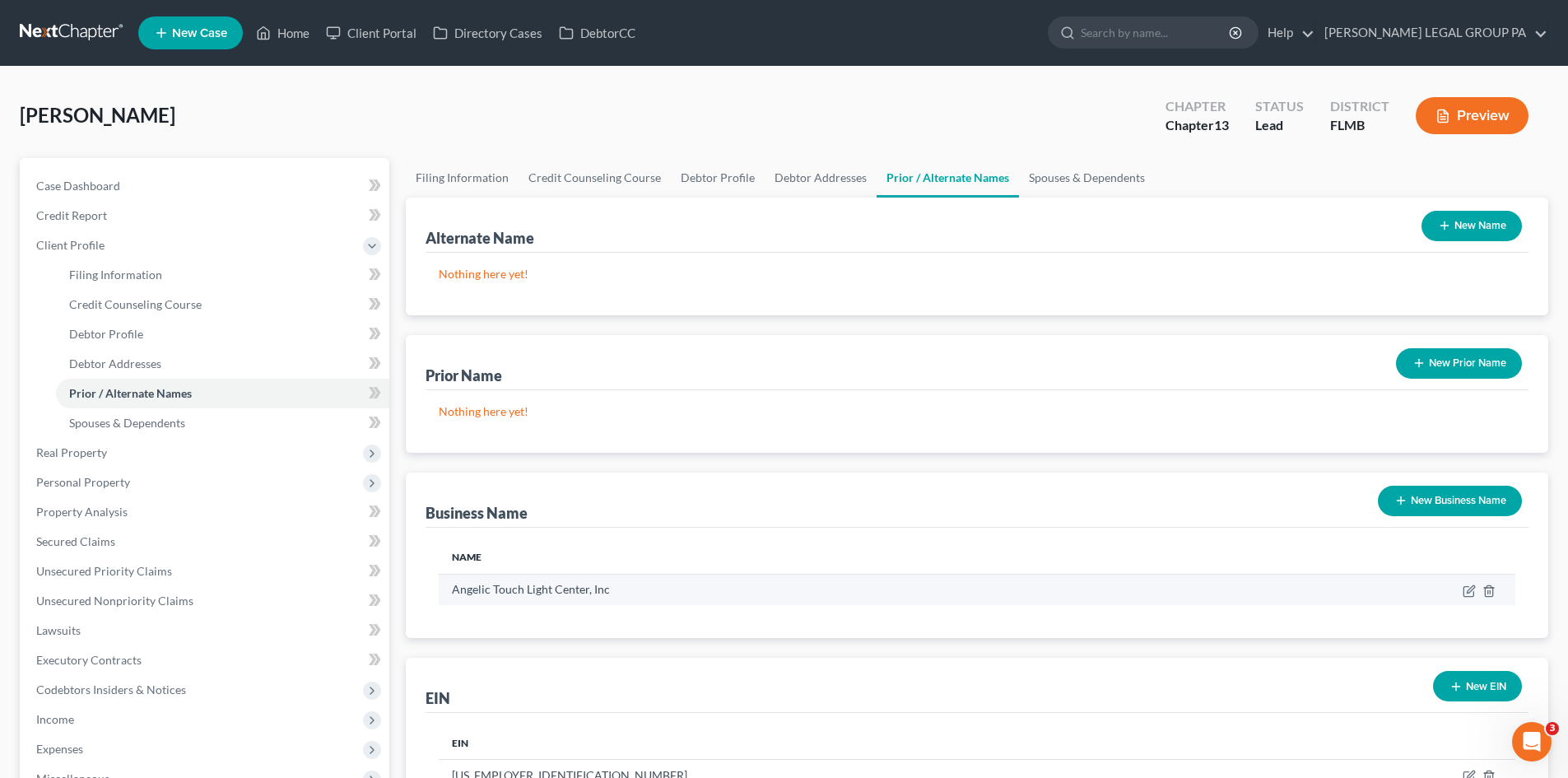
click at [546, 581] on td "Angelic Touch Light Center, Inc" at bounding box center [836, 589] width 794 height 32
click at [550, 586] on td "Angelic Touch Light Center, Inc" at bounding box center [836, 589] width 794 height 32
copy thead "Name"
